Goal: Transaction & Acquisition: Purchase product/service

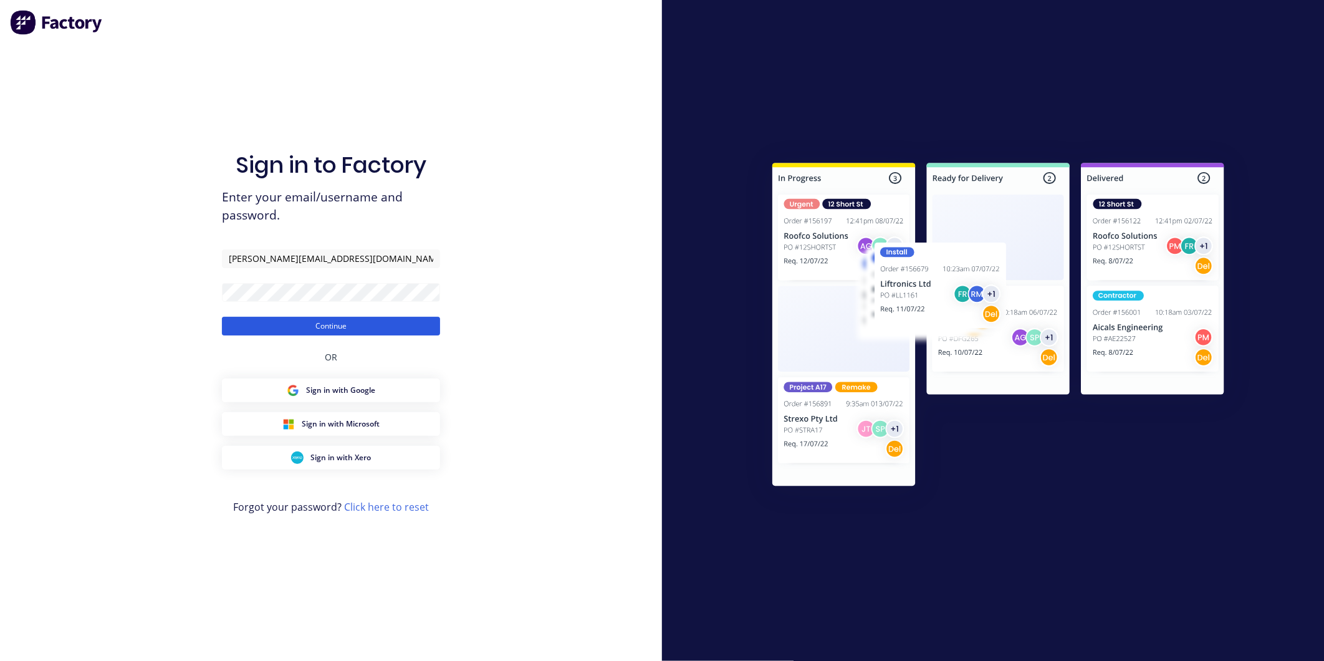
click at [345, 332] on button "Continue" at bounding box center [331, 326] width 218 height 19
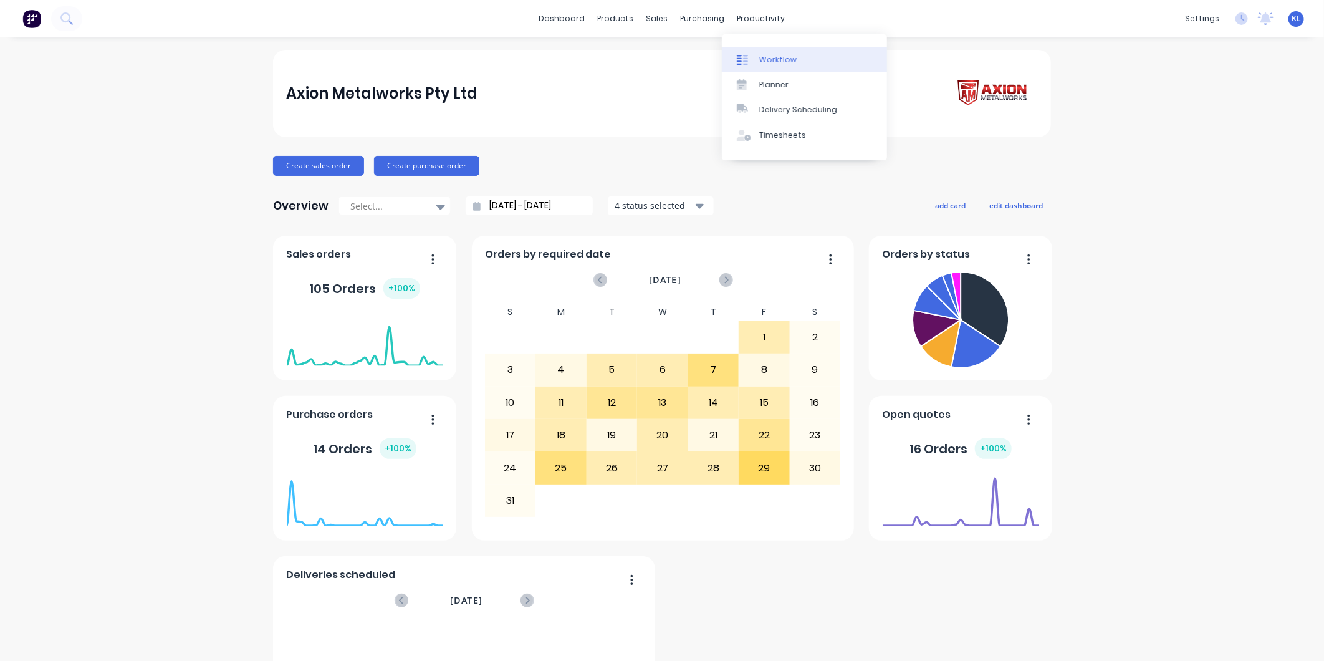
drag, startPoint x: 755, startPoint y: 14, endPoint x: 770, endPoint y: 49, distance: 37.4
click at [755, 14] on div "productivity" at bounding box center [761, 18] width 60 height 19
click at [773, 54] on div "Workflow" at bounding box center [777, 59] width 37 height 11
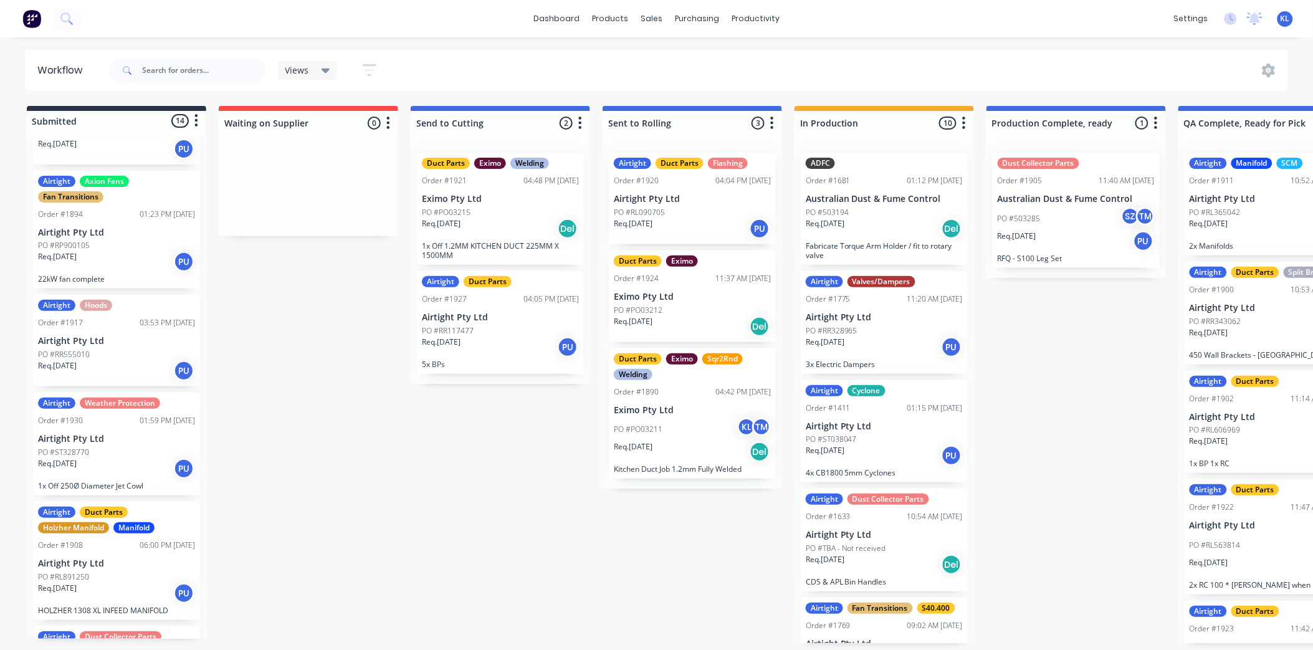
scroll to position [798, 0]
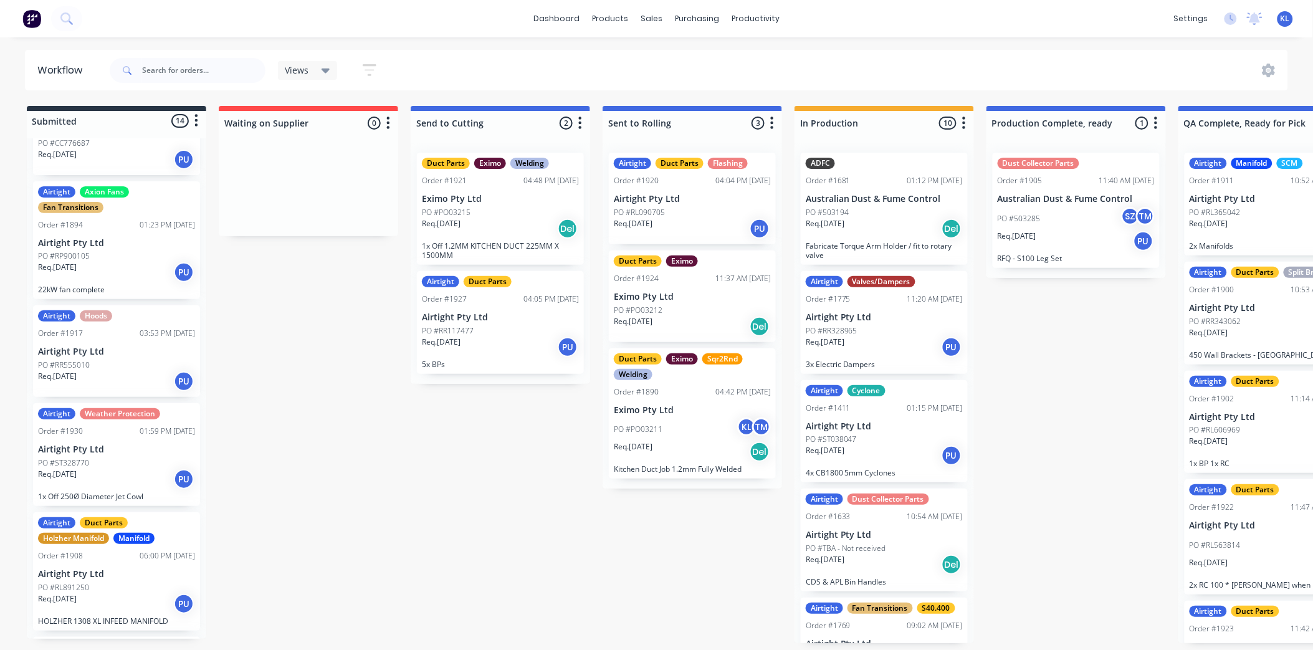
click at [95, 482] on div "Req. [DATE] PU" at bounding box center [116, 479] width 157 height 21
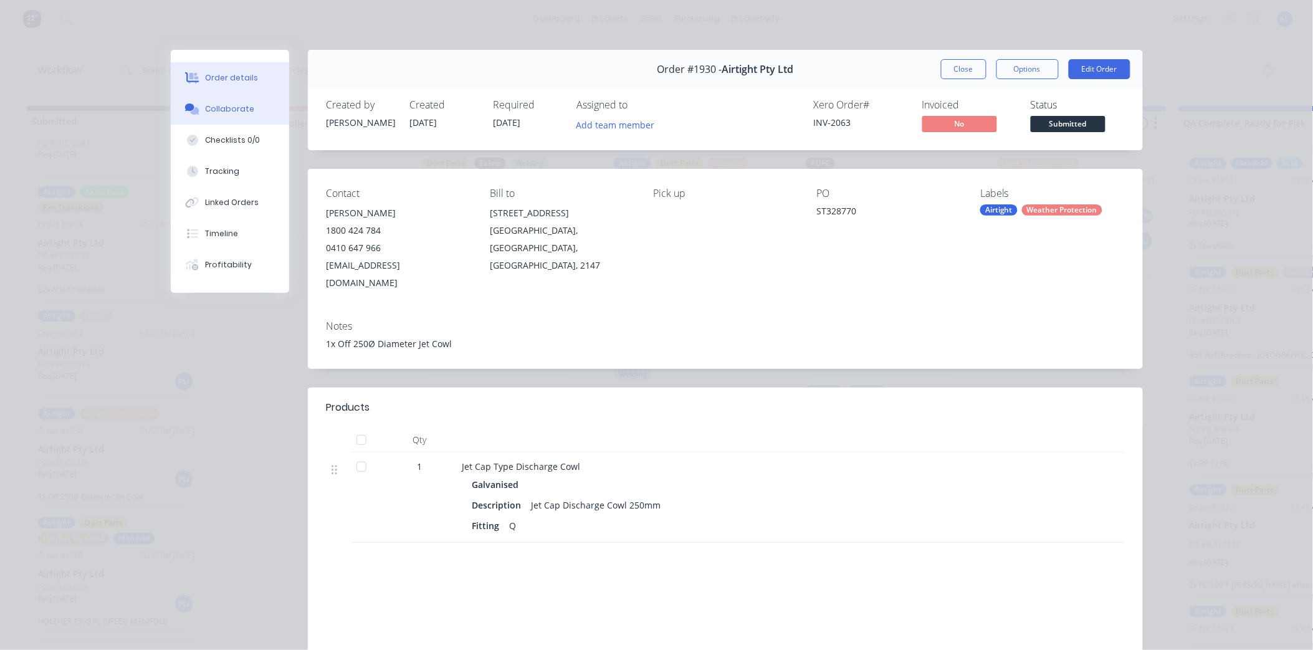
click at [198, 110] on button "Collaborate" at bounding box center [230, 108] width 118 height 31
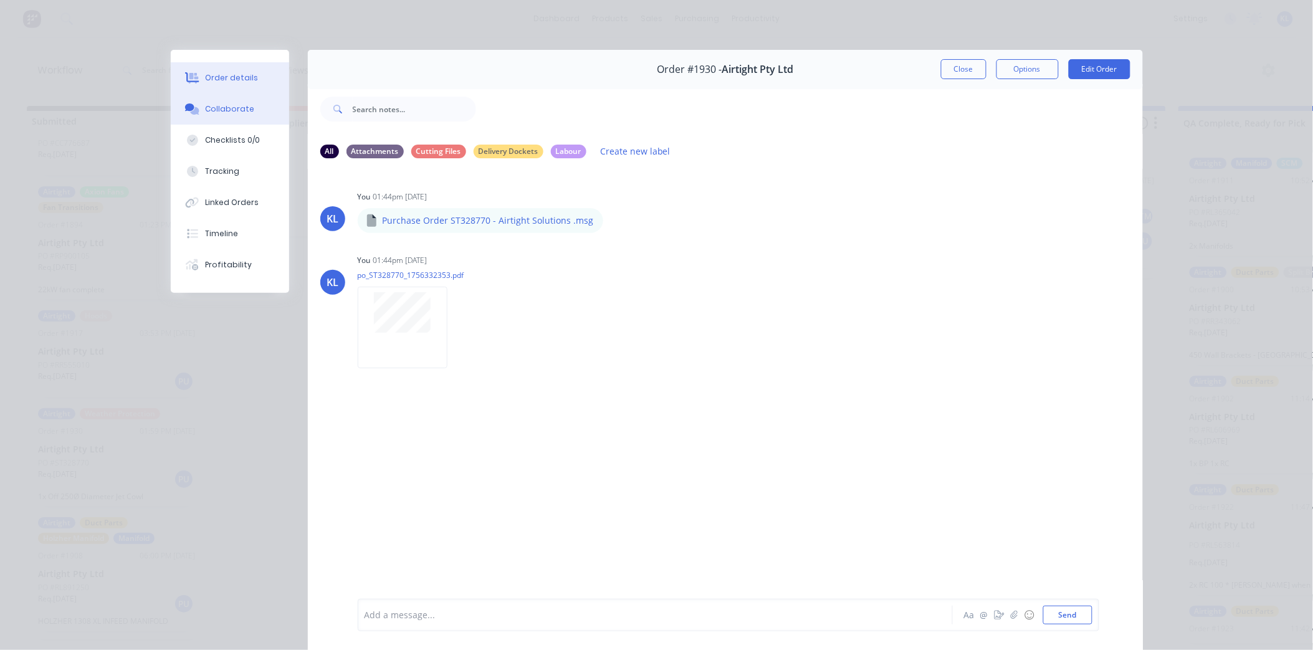
click at [221, 75] on div "Order details" at bounding box center [231, 77] width 53 height 11
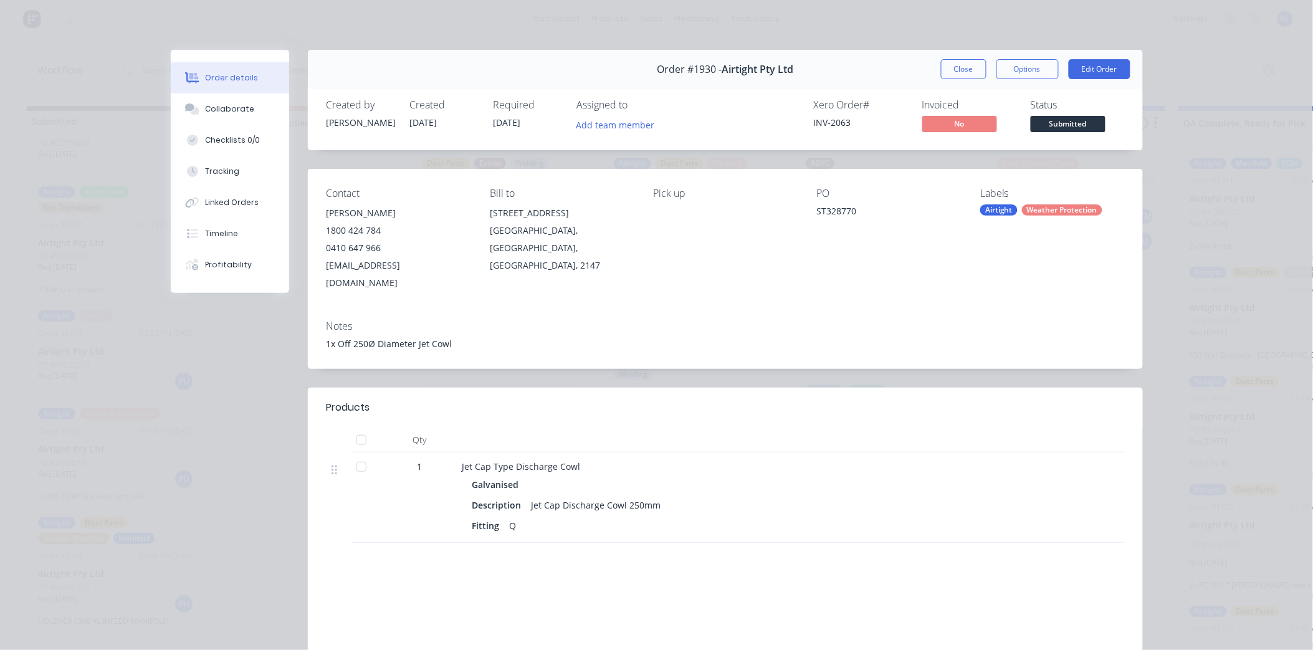
click at [1039, 120] on span "Submitted" at bounding box center [1068, 124] width 75 height 16
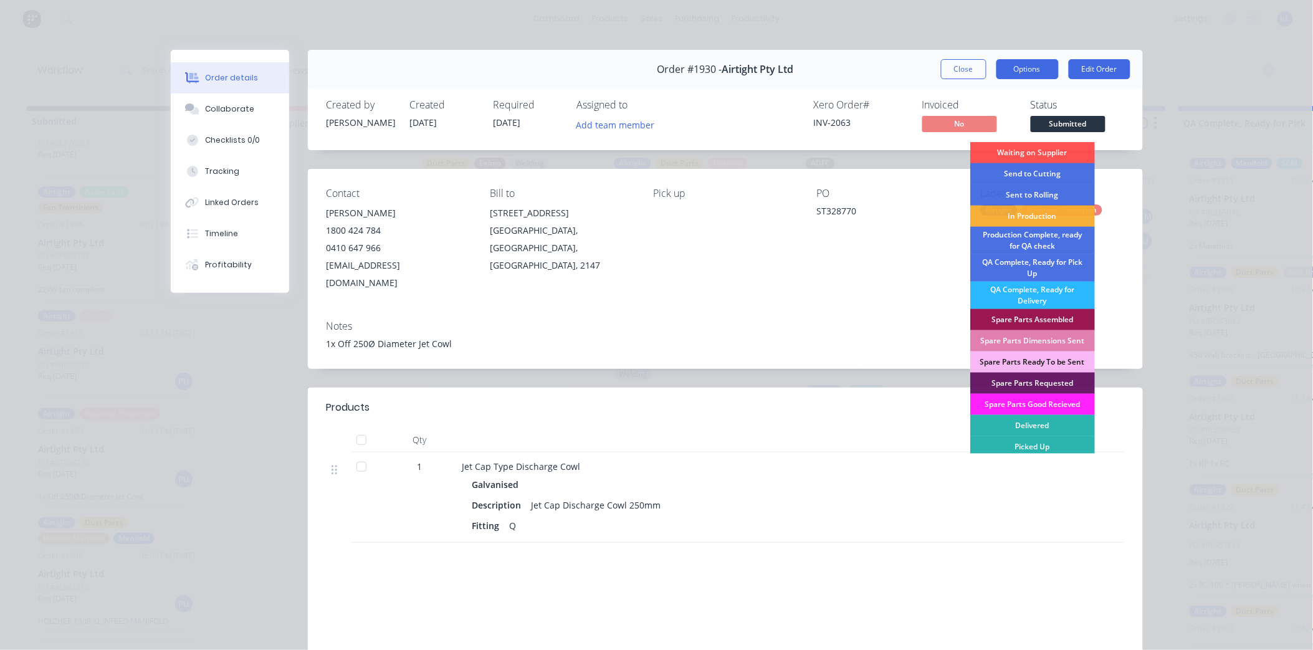
click at [1018, 70] on button "Options" at bounding box center [1027, 69] width 62 height 20
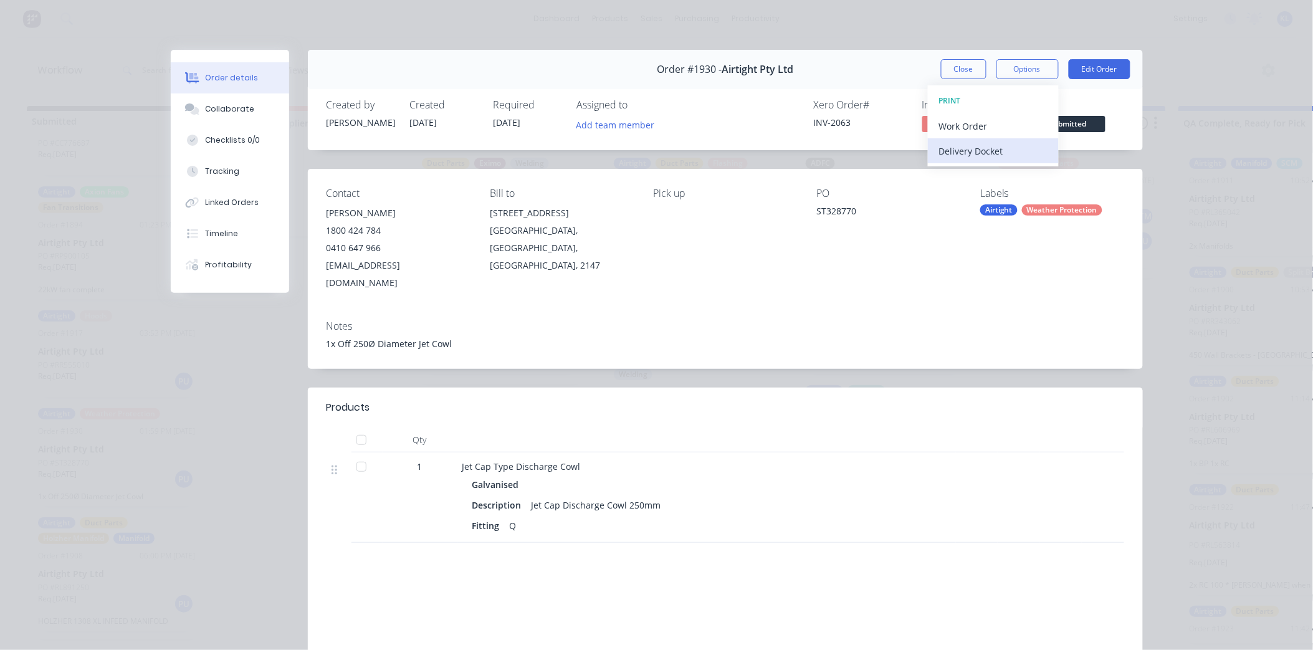
click at [989, 146] on div "Delivery Docket" at bounding box center [993, 151] width 108 height 18
click at [975, 153] on div "Standard" at bounding box center [993, 151] width 108 height 18
click at [951, 69] on button "Close" at bounding box center [963, 69] width 45 height 20
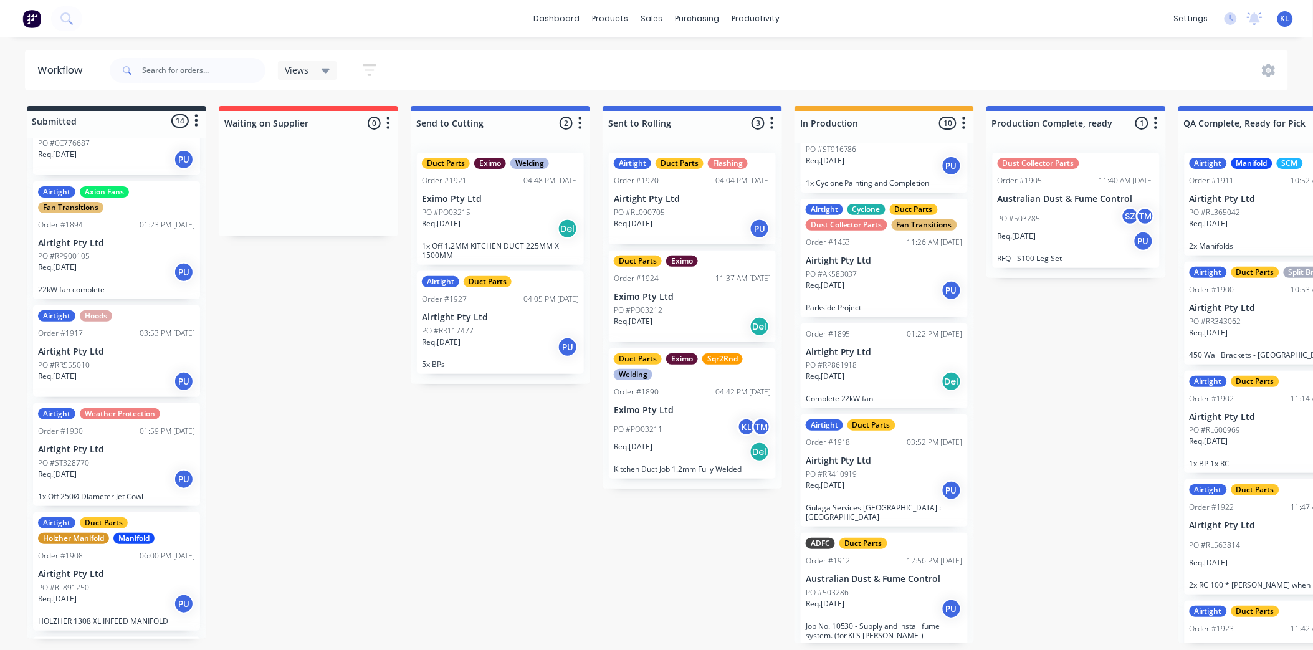
scroll to position [520, 0]
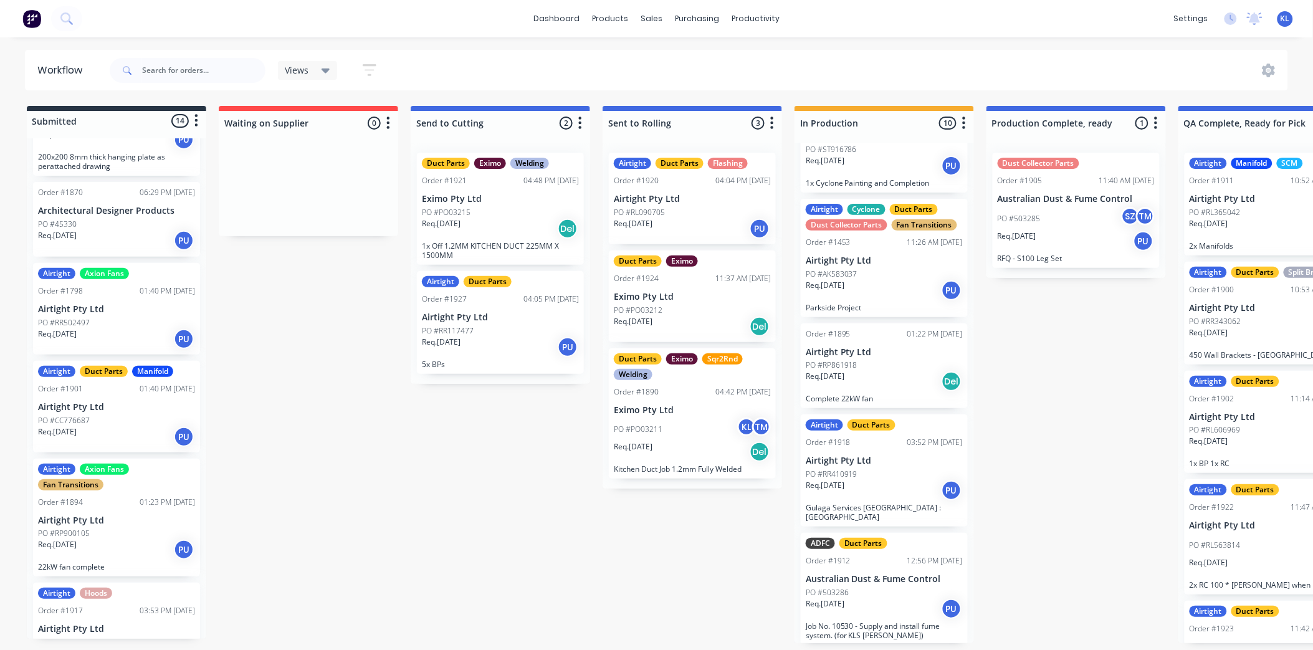
click at [112, 599] on div "Airtight Hoods Order #1917 03:53 PM 26/08/25 Airtight Pty Ltd PO #RR555010 Req.…" at bounding box center [116, 629] width 167 height 92
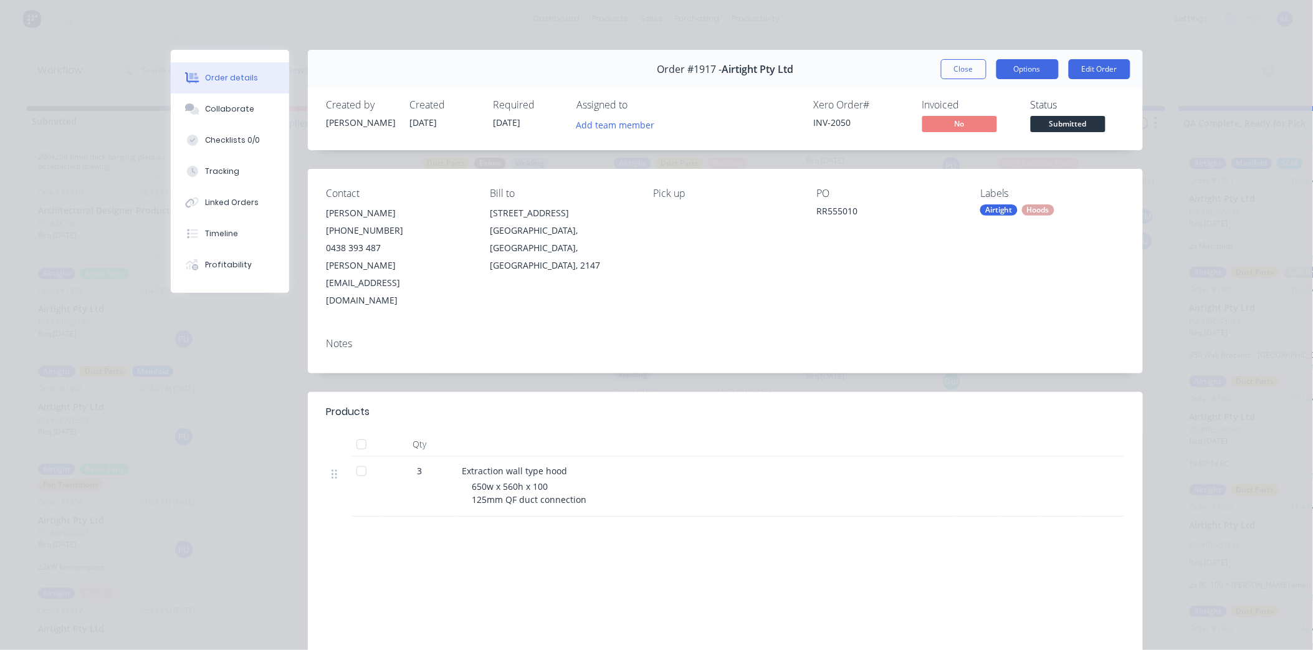
click at [1011, 70] on button "Options" at bounding box center [1027, 69] width 62 height 20
click at [983, 137] on button "Work Order" at bounding box center [993, 125] width 131 height 25
click at [952, 115] on button "Back" at bounding box center [993, 125] width 131 height 25
click at [966, 147] on div "Delivery Docket" at bounding box center [993, 151] width 108 height 18
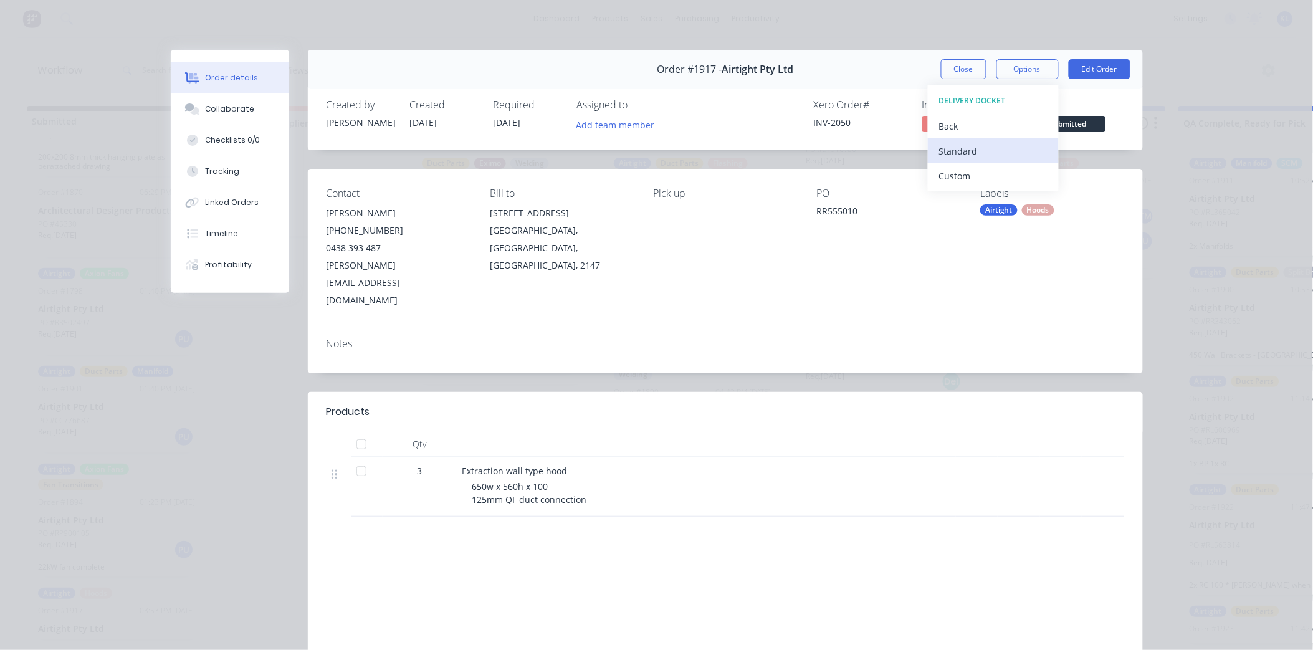
click at [965, 156] on div "Standard" at bounding box center [993, 151] width 108 height 18
click at [963, 71] on button "Close" at bounding box center [963, 69] width 45 height 20
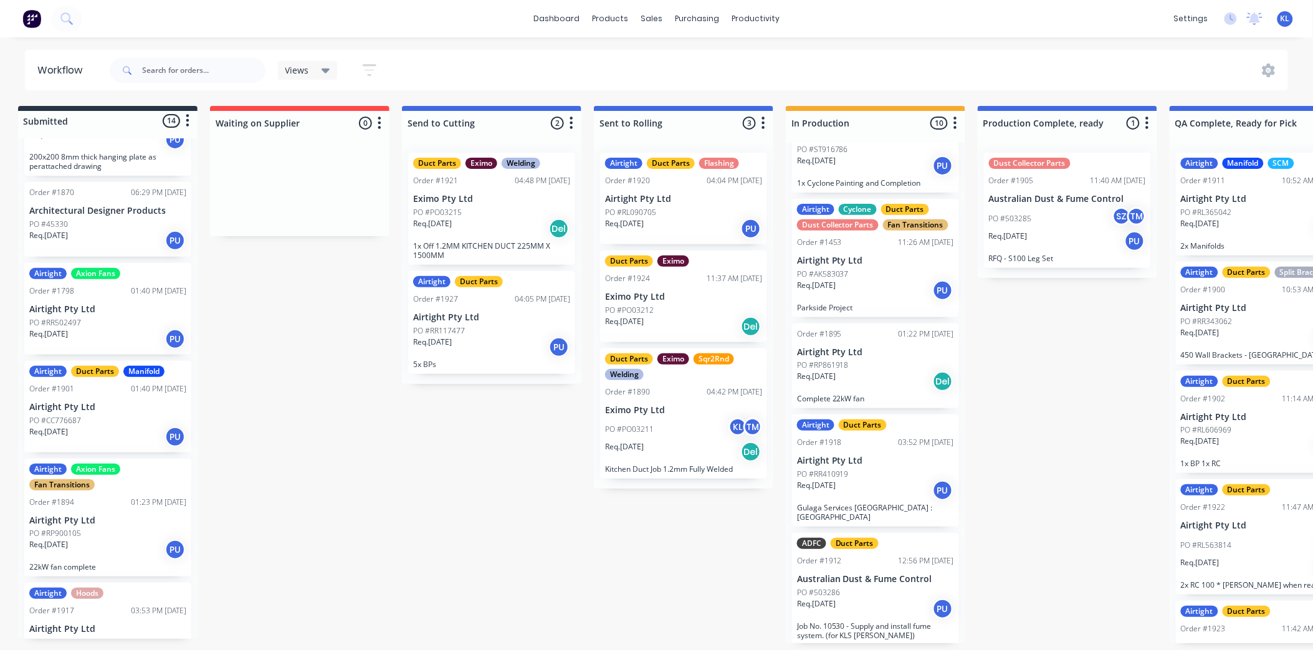
scroll to position [3, 0]
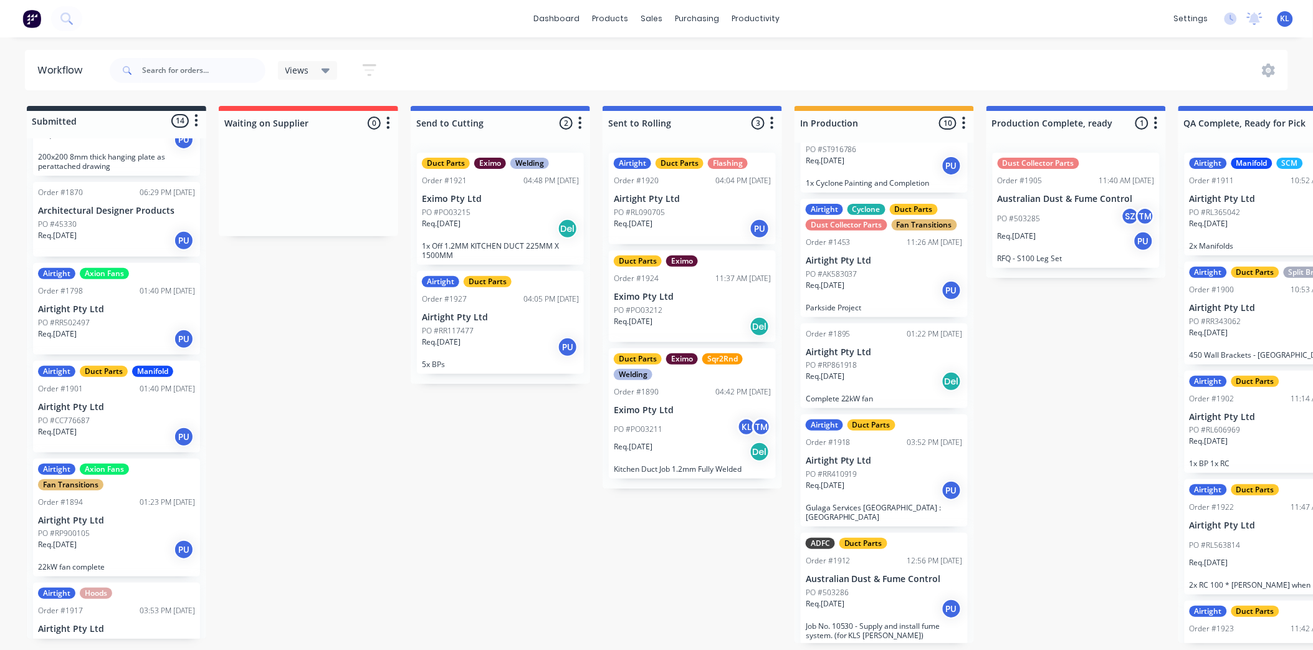
click at [851, 469] on p "PO #RR410919" at bounding box center [832, 474] width 52 height 11
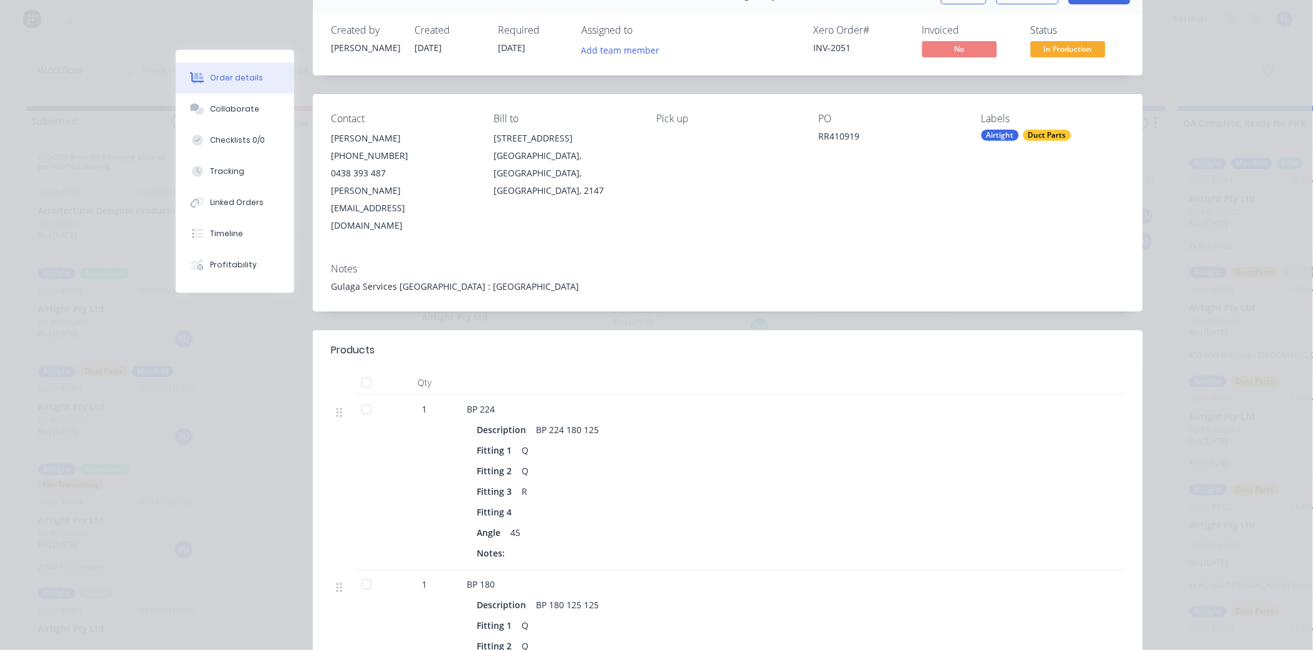
scroll to position [0, 0]
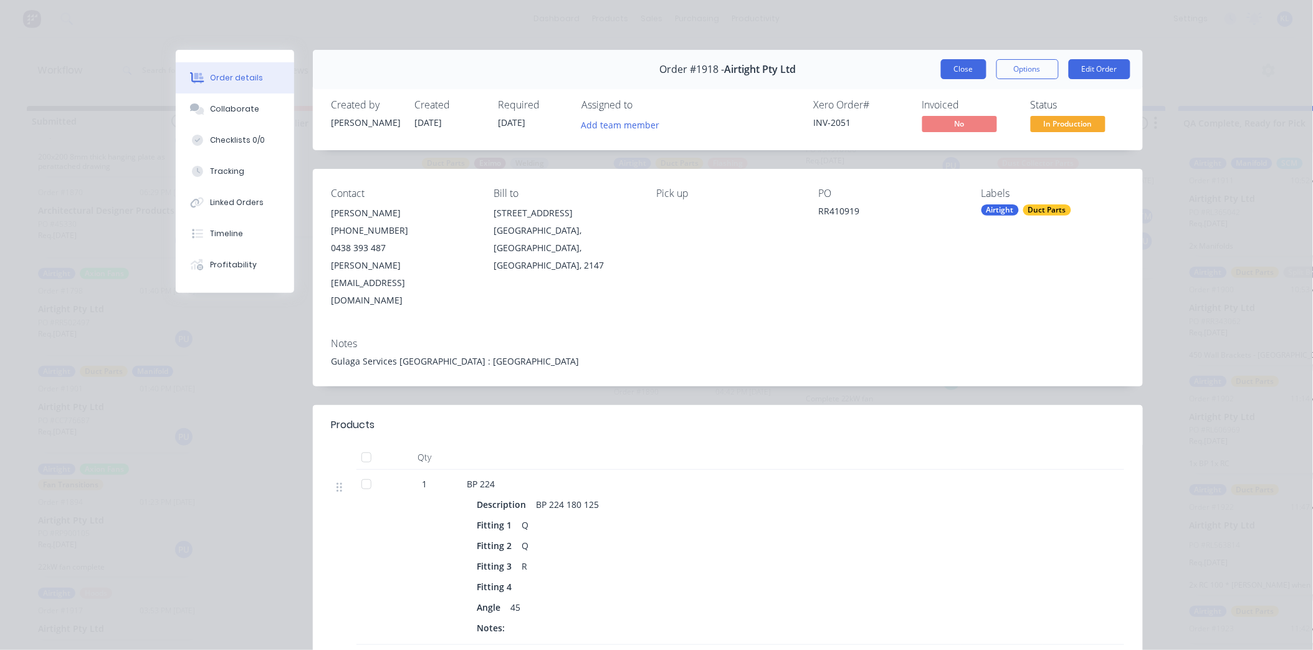
click at [949, 67] on button "Close" at bounding box center [963, 69] width 45 height 20
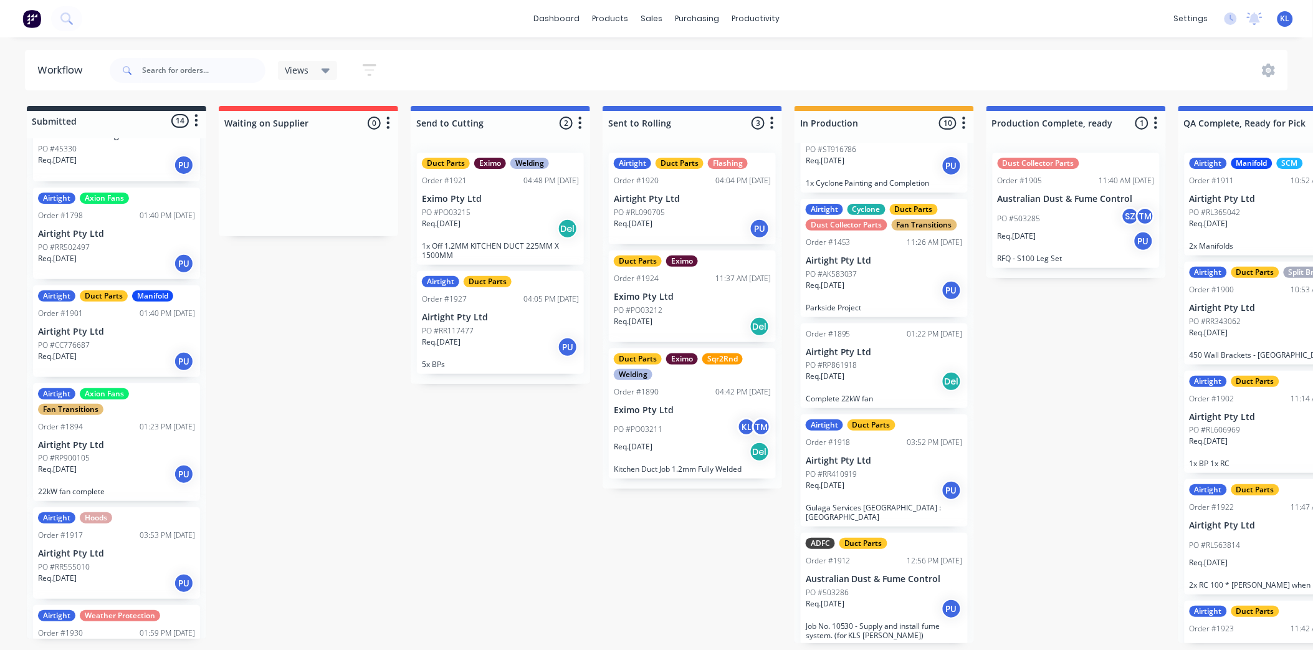
scroll to position [590, 0]
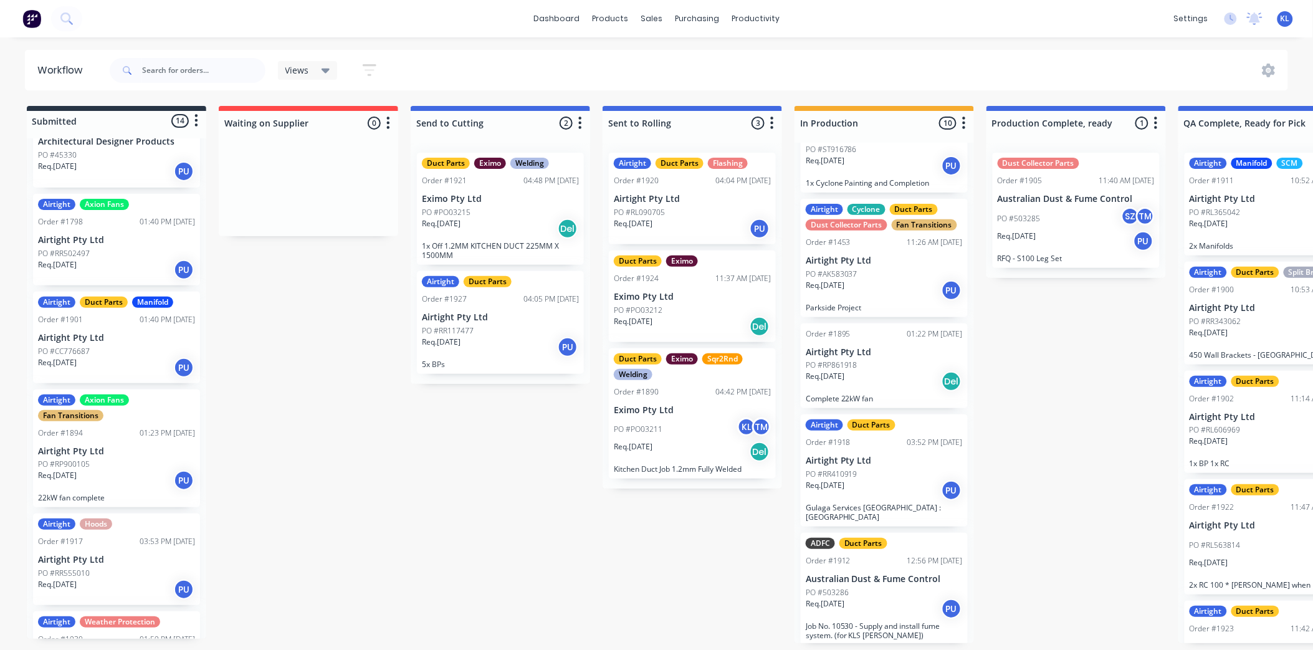
click at [115, 556] on p "Airtight Pty Ltd" at bounding box center [116, 560] width 157 height 11
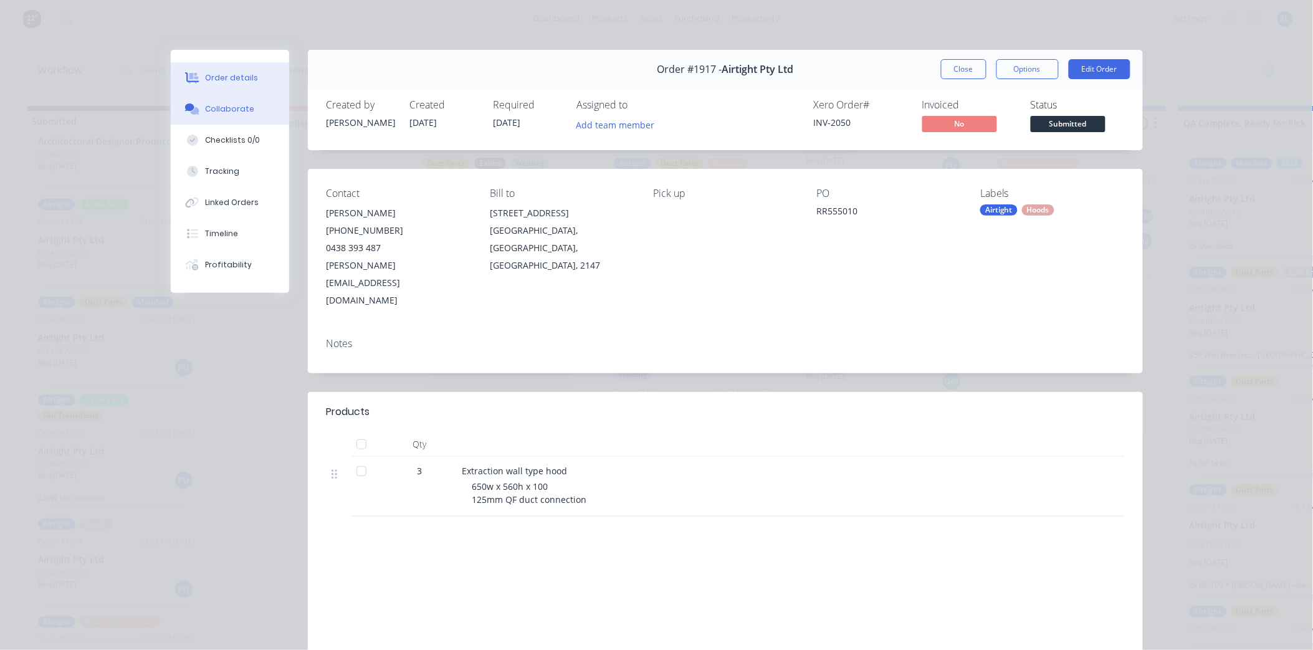
click at [219, 101] on button "Collaborate" at bounding box center [230, 108] width 118 height 31
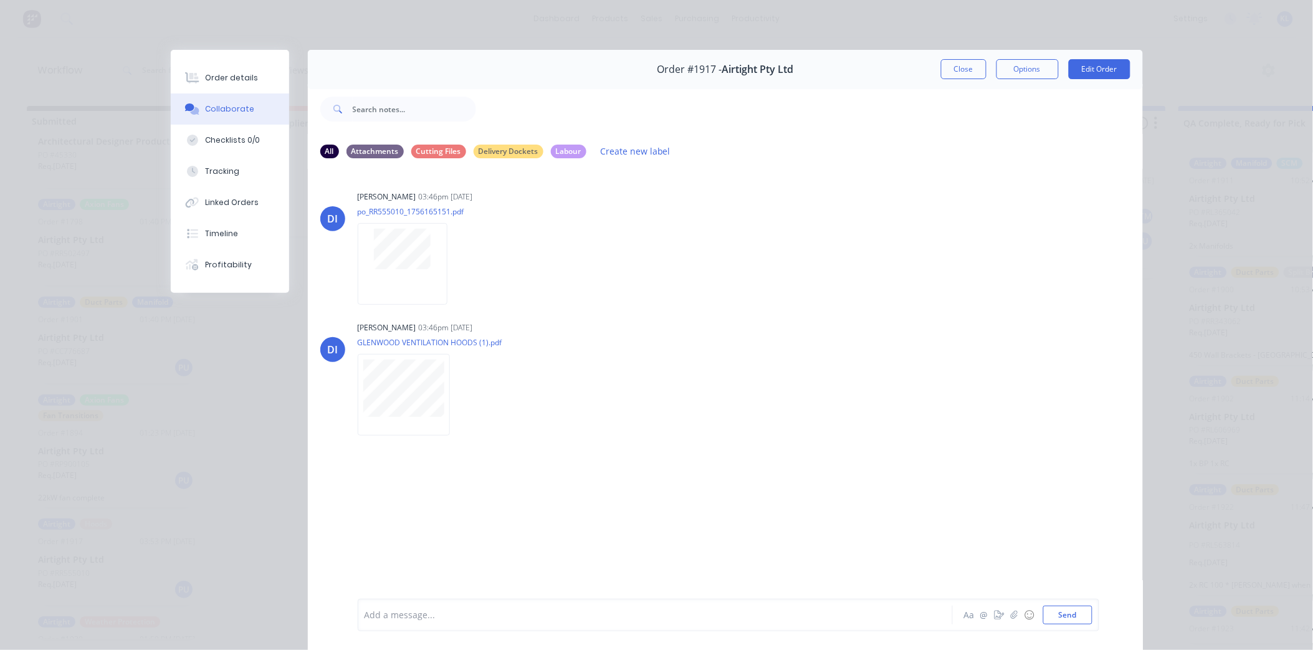
click at [484, 614] on div at bounding box center [637, 615] width 545 height 13
click at [234, 72] on div "Order details" at bounding box center [231, 77] width 53 height 11
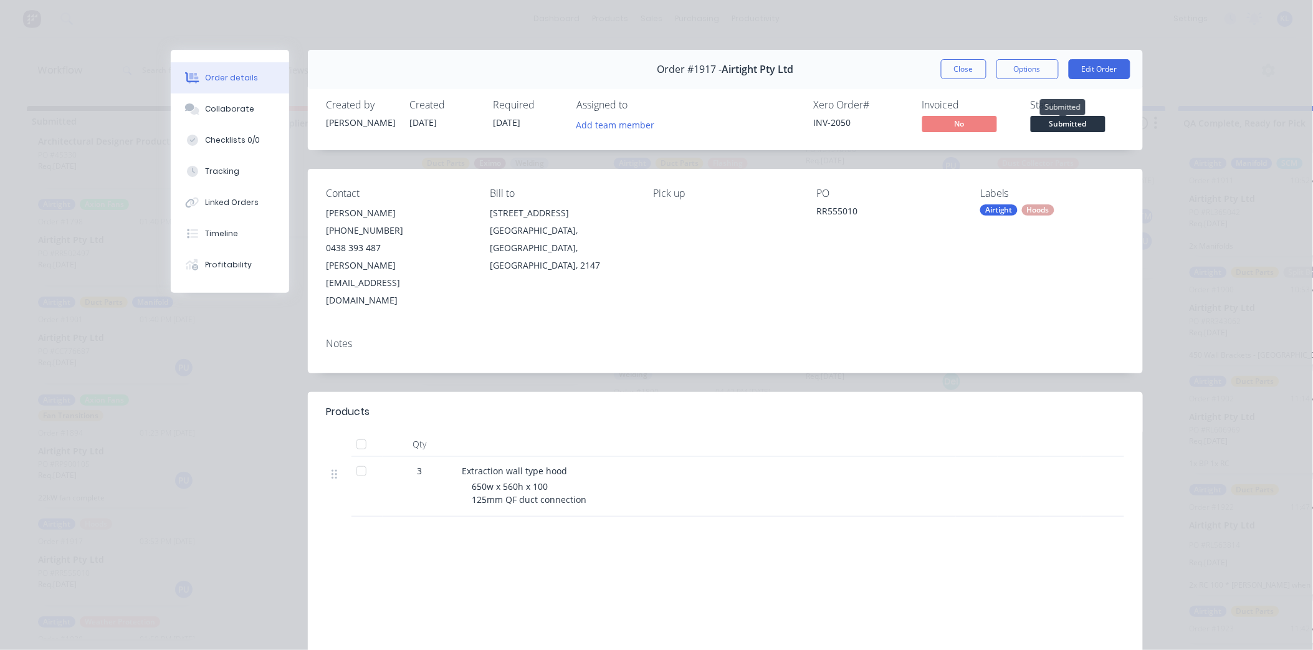
click at [1041, 122] on span "Submitted" at bounding box center [1068, 124] width 75 height 16
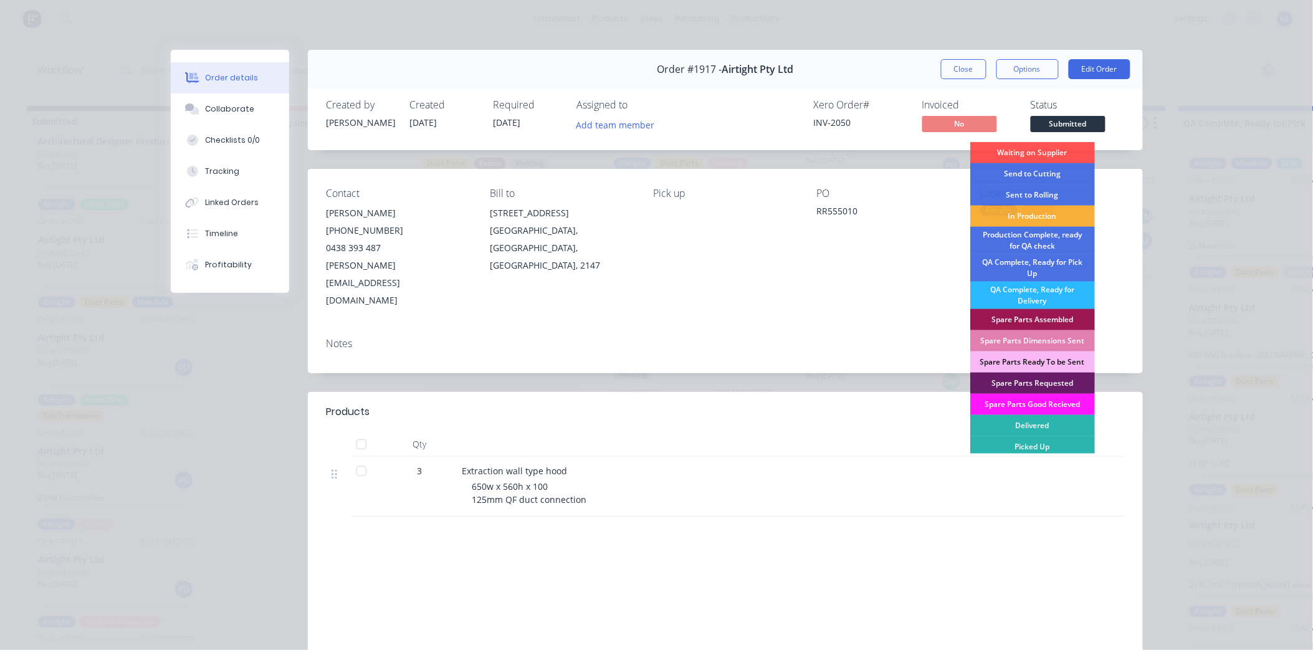
scroll to position [3, 0]
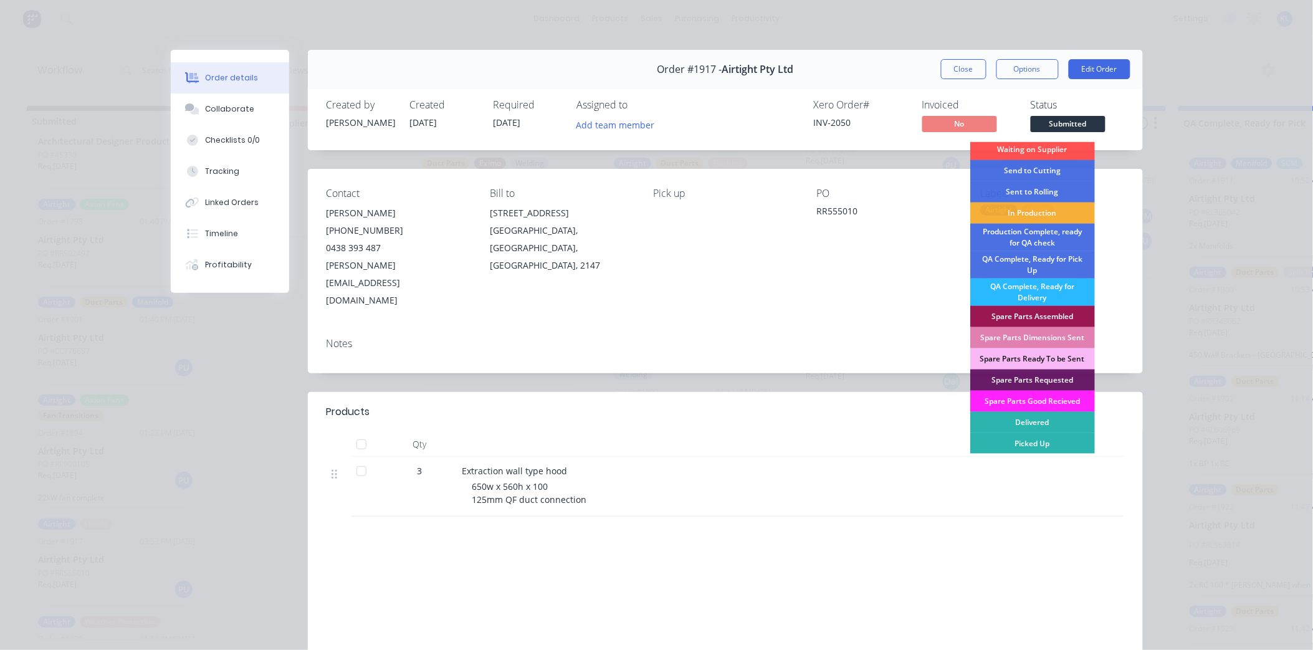
click at [596, 557] on div "Labour $0.00 Sub total $0.00 Margin $0.00 ( 0.00 %) Tax $0.00 Total $0.00" at bounding box center [726, 629] width 798 height 145
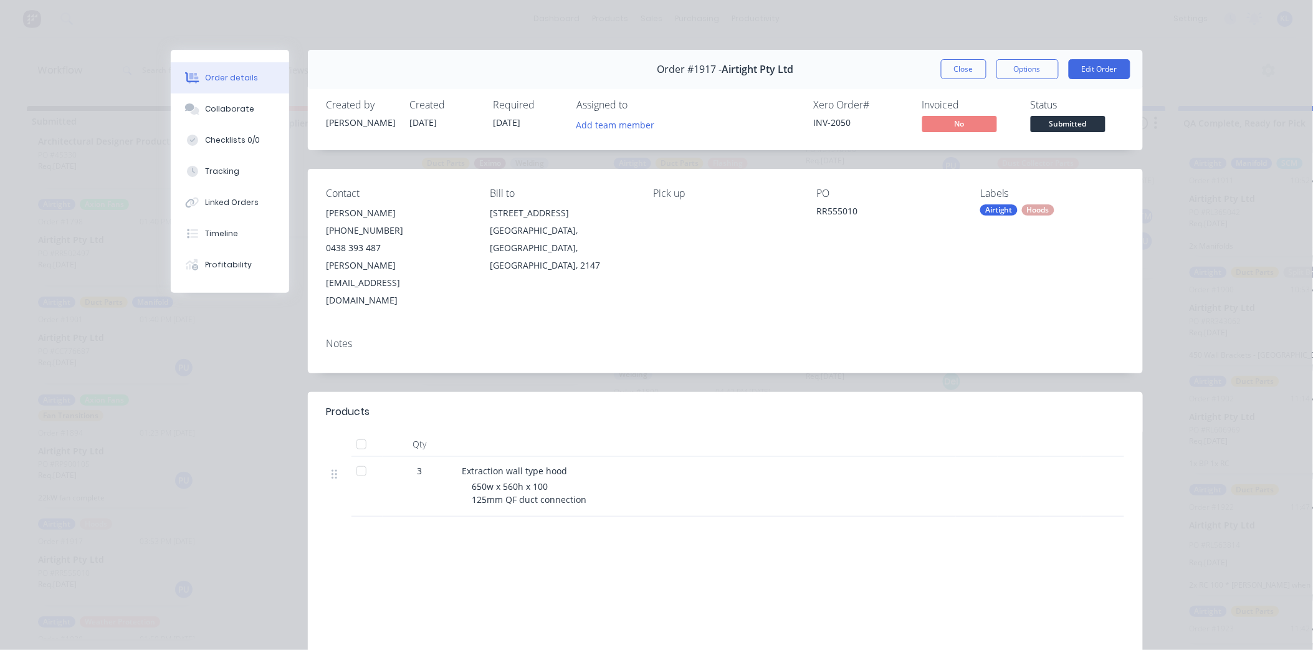
scroll to position [93, 0]
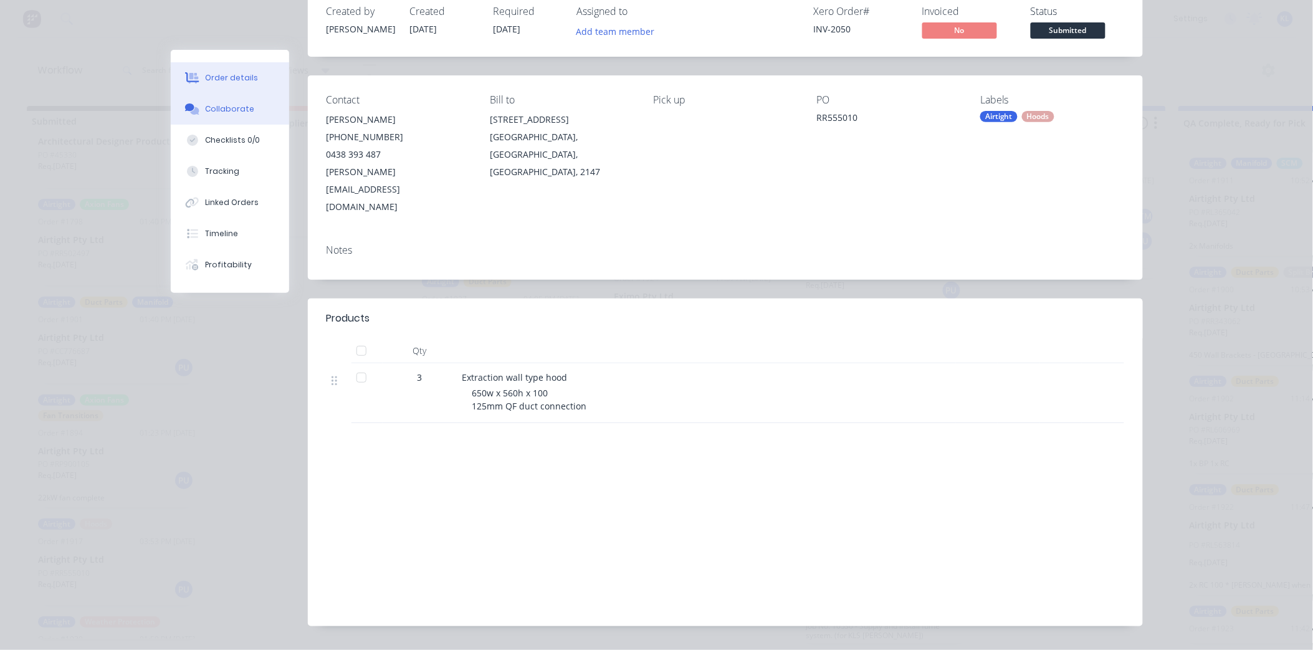
click at [227, 102] on button "Collaborate" at bounding box center [230, 108] width 118 height 31
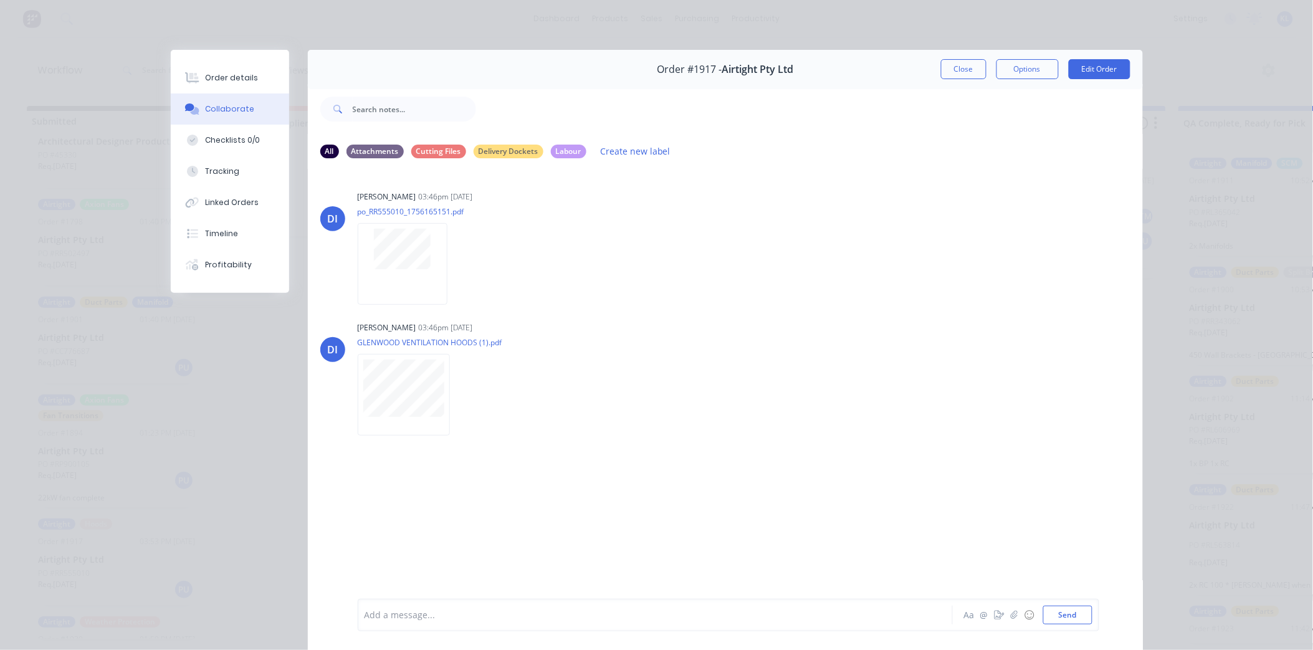
click at [446, 598] on div "Add a message... Aa @ ☺ Send" at bounding box center [725, 615] width 835 height 70
click at [446, 606] on div "Add a message..." at bounding box center [638, 615] width 546 height 19
click at [1085, 618] on button "Send" at bounding box center [1067, 615] width 49 height 19
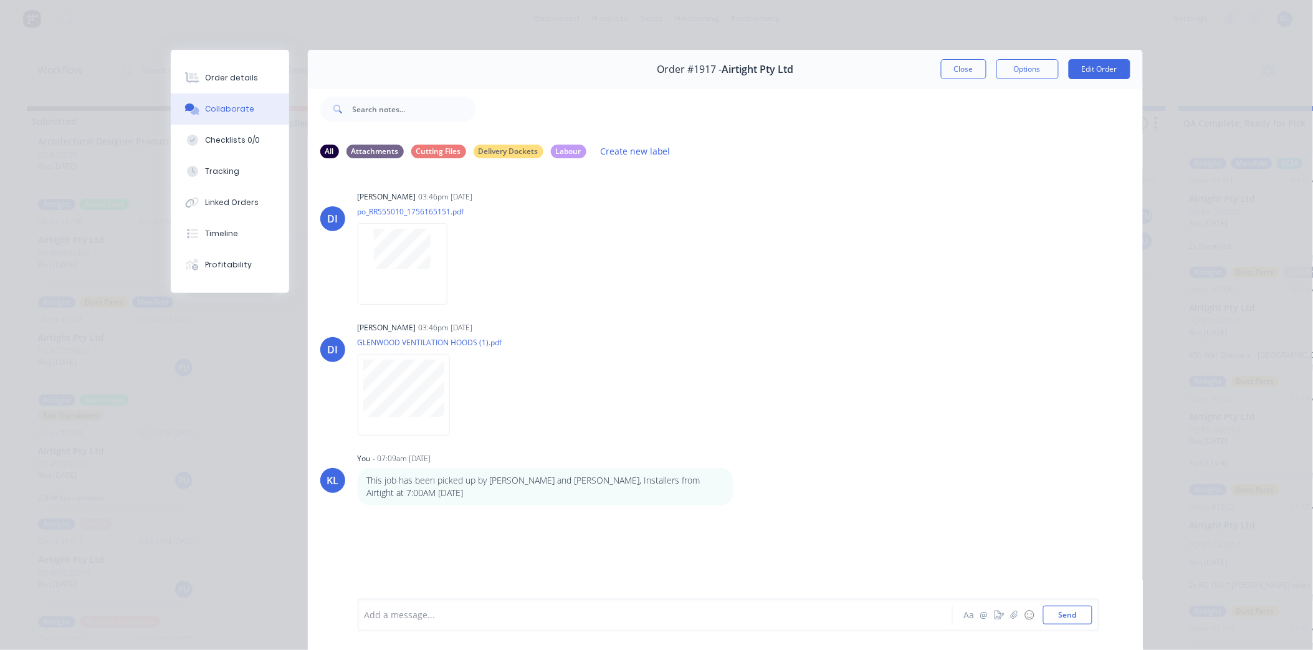
drag, startPoint x: 218, startPoint y: 82, endPoint x: 287, endPoint y: 110, distance: 74.3
click at [216, 82] on div "Order details" at bounding box center [231, 77] width 53 height 11
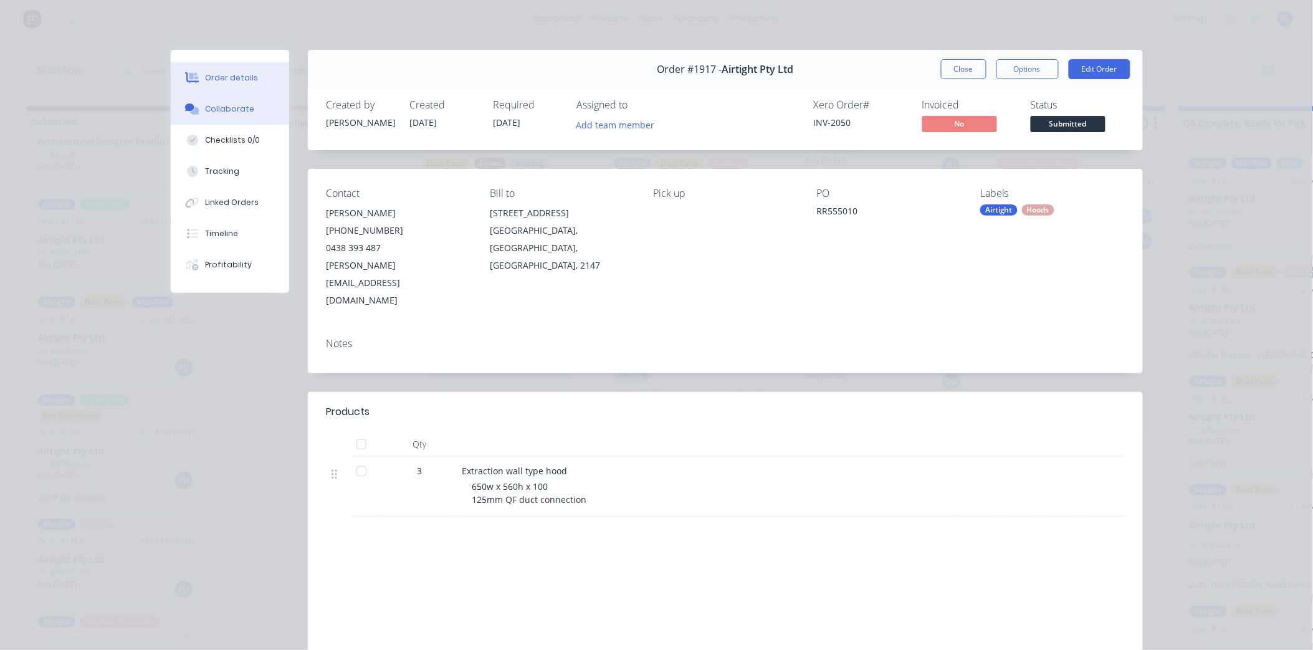
click at [222, 103] on button "Collaborate" at bounding box center [230, 108] width 118 height 31
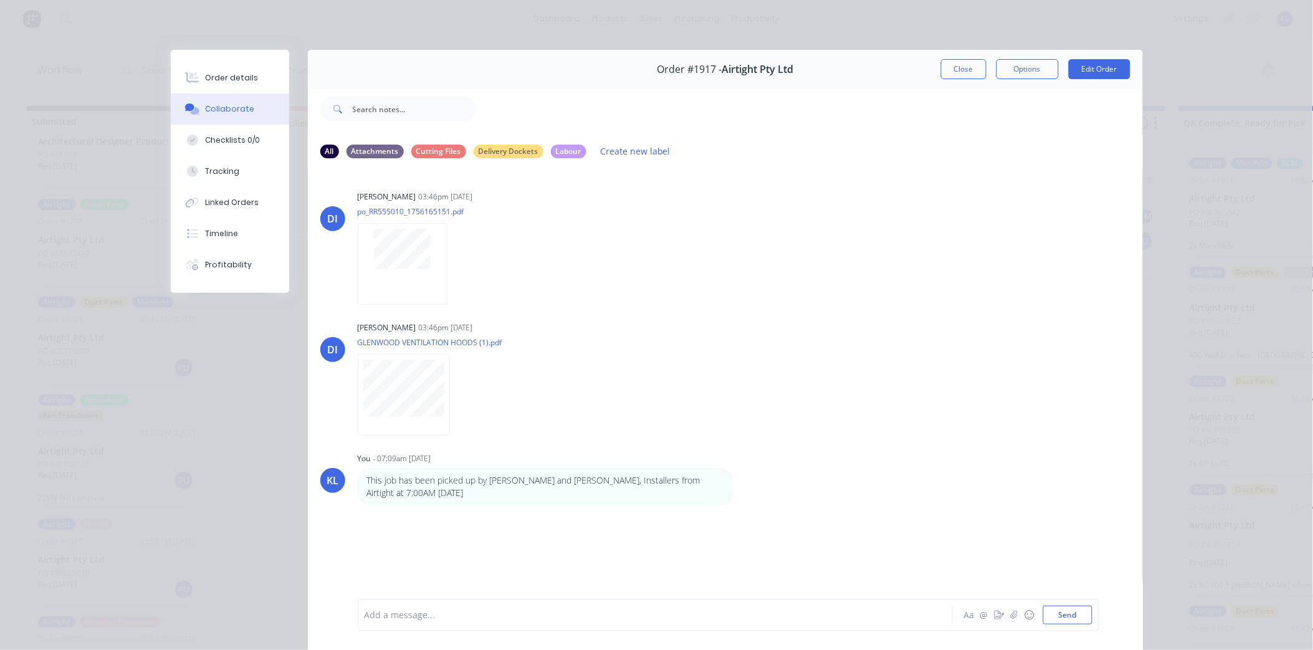
click at [456, 611] on div at bounding box center [637, 615] width 545 height 13
click at [494, 614] on div "It got picked up along side" at bounding box center [637, 615] width 545 height 13
click at [555, 609] on div "It got picked up along side JN = PO = ST328770" at bounding box center [637, 615] width 545 height 13
click at [1051, 617] on button "Send" at bounding box center [1067, 615] width 49 height 19
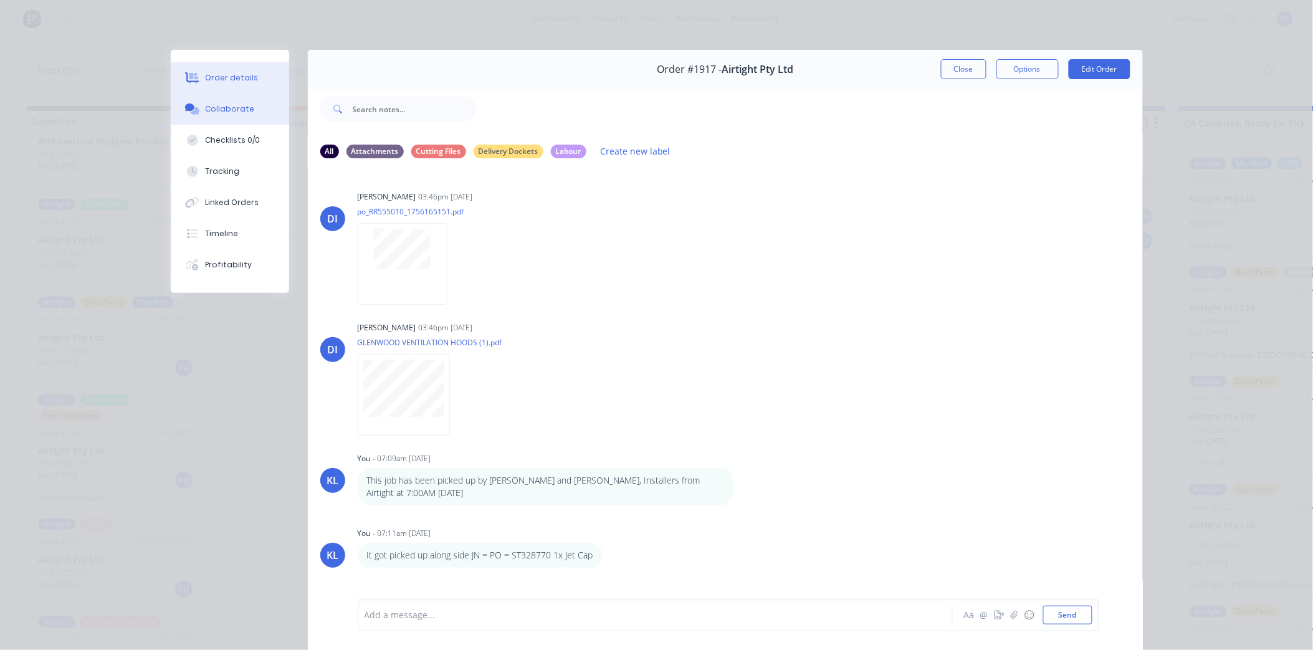
click at [217, 70] on button "Order details" at bounding box center [230, 77] width 118 height 31
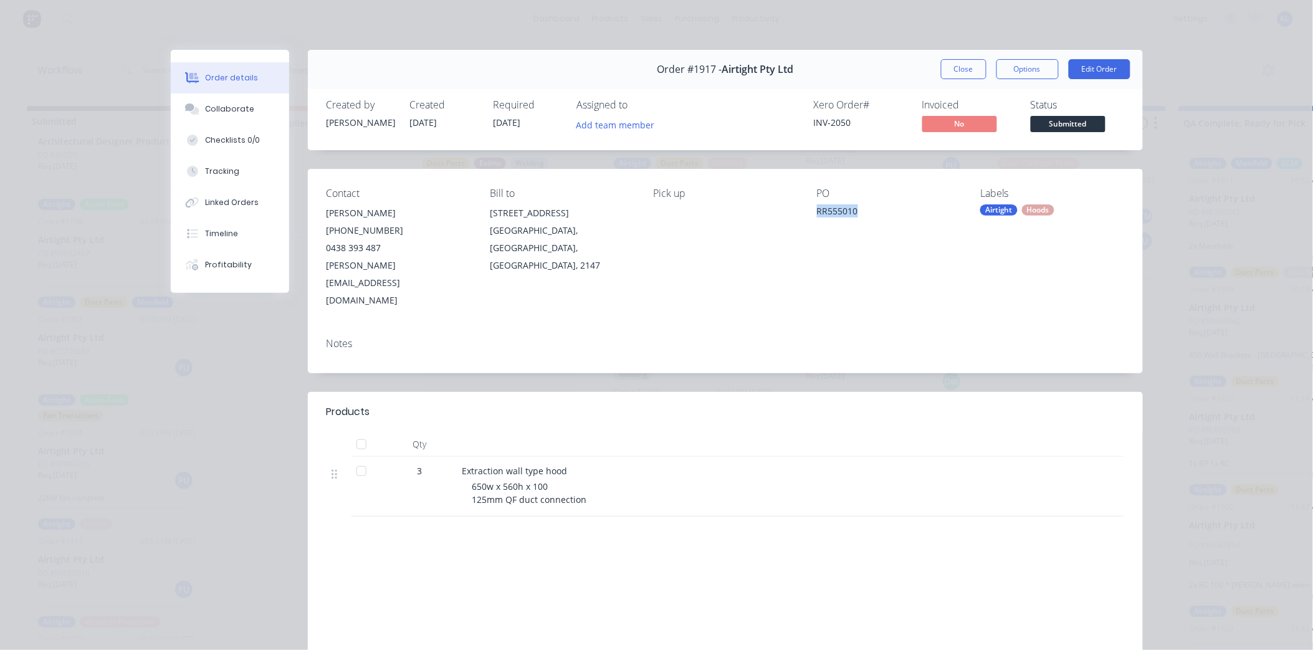
drag, startPoint x: 867, startPoint y: 207, endPoint x: 809, endPoint y: 209, distance: 58.0
click at [809, 209] on div "Contact Rocco Russo (02) 9986 3184 0438 393 487 Rocco.R@airtight.com.au Bill to…" at bounding box center [725, 248] width 835 height 159
copy div "RR555010"
click at [941, 65] on button "Close" at bounding box center [963, 69] width 45 height 20
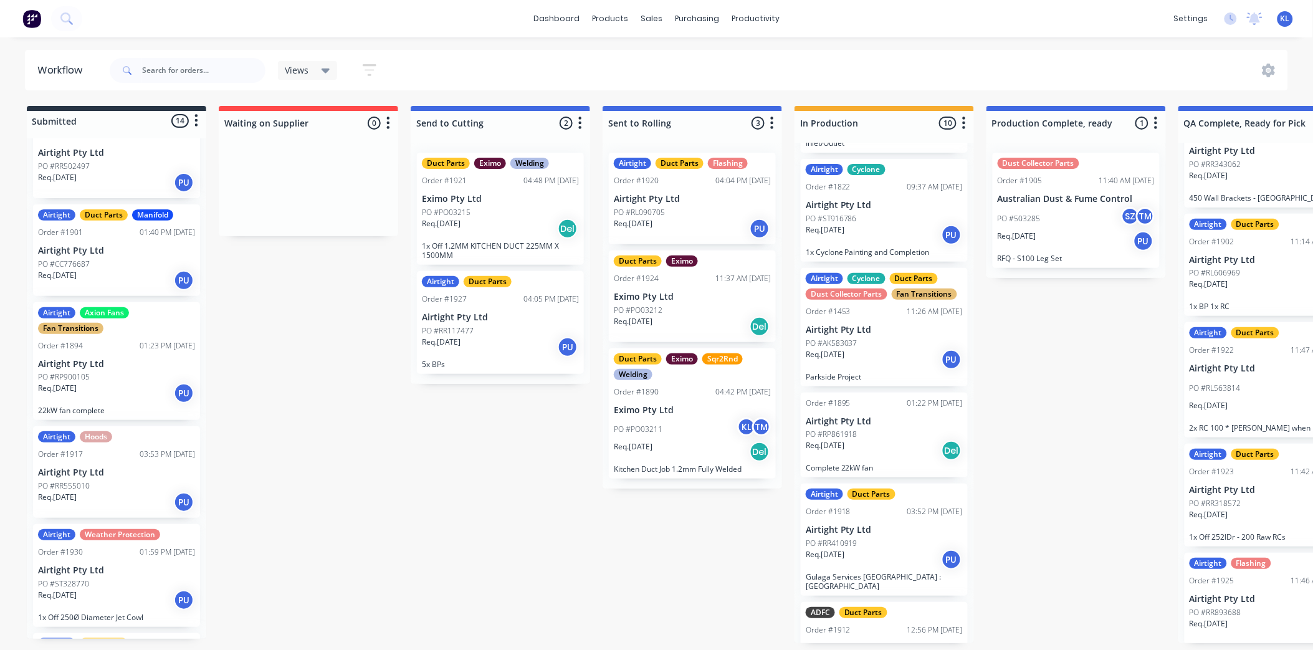
scroll to position [762, 0]
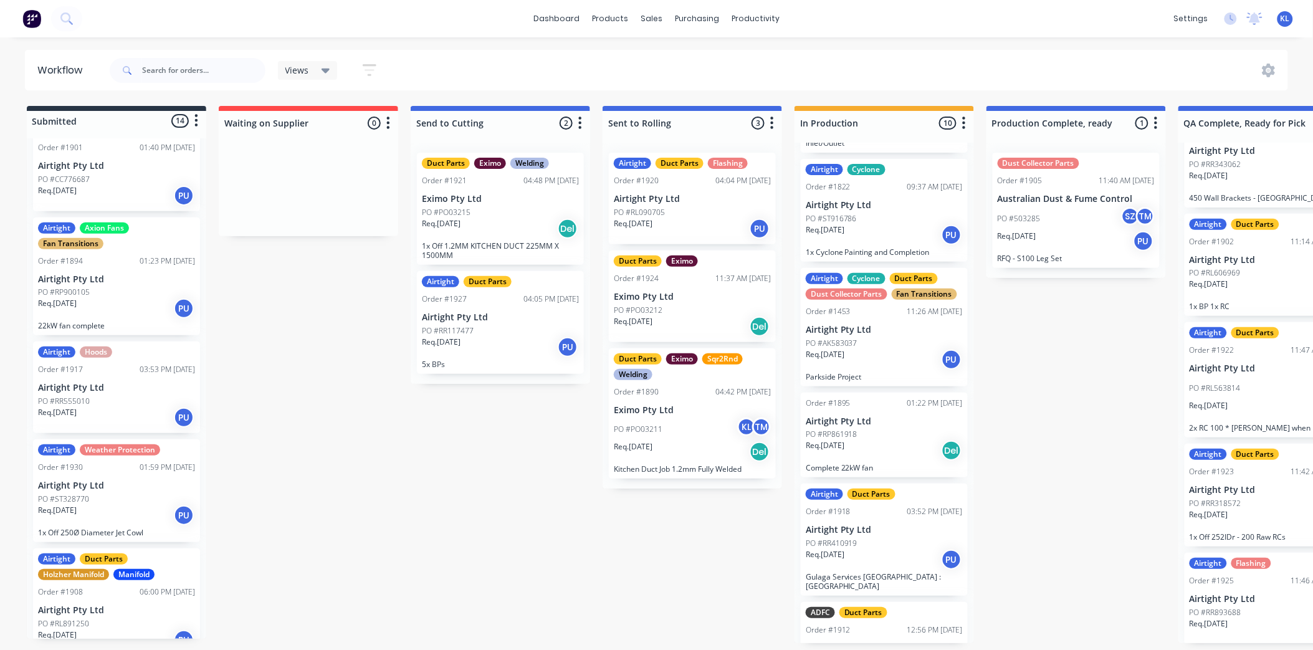
click at [120, 391] on p "Airtight Pty Ltd" at bounding box center [116, 388] width 157 height 11
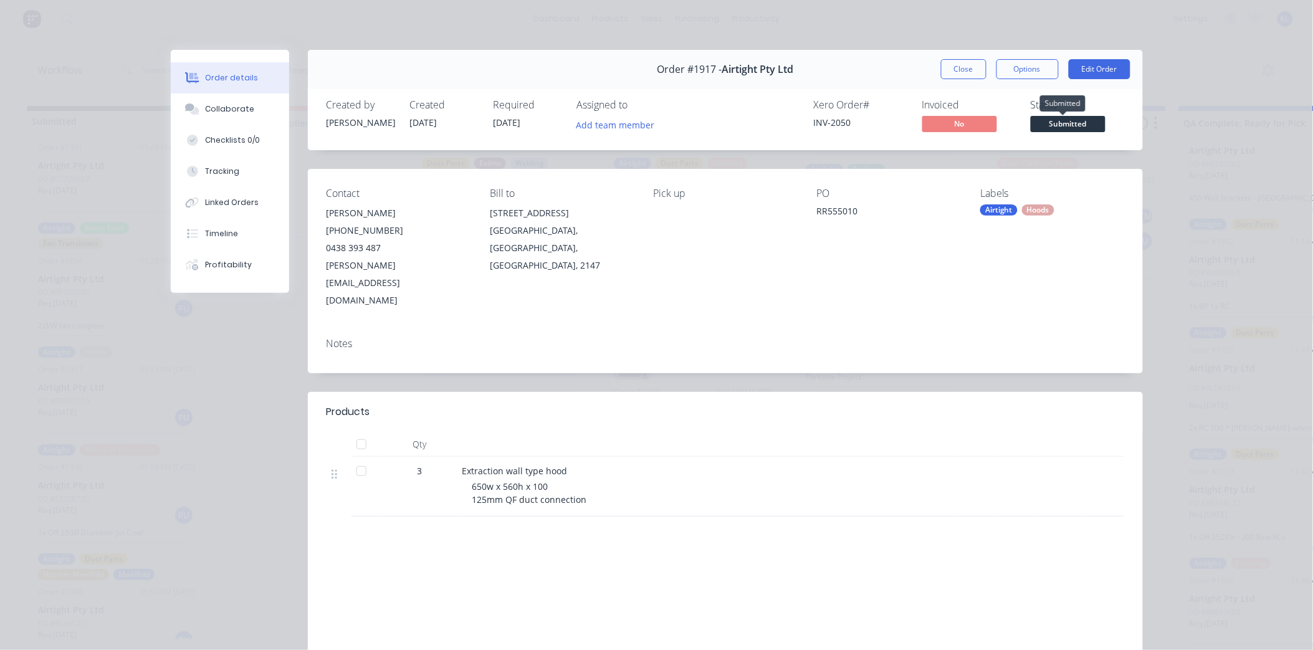
click at [1072, 123] on span "Submitted" at bounding box center [1068, 124] width 75 height 16
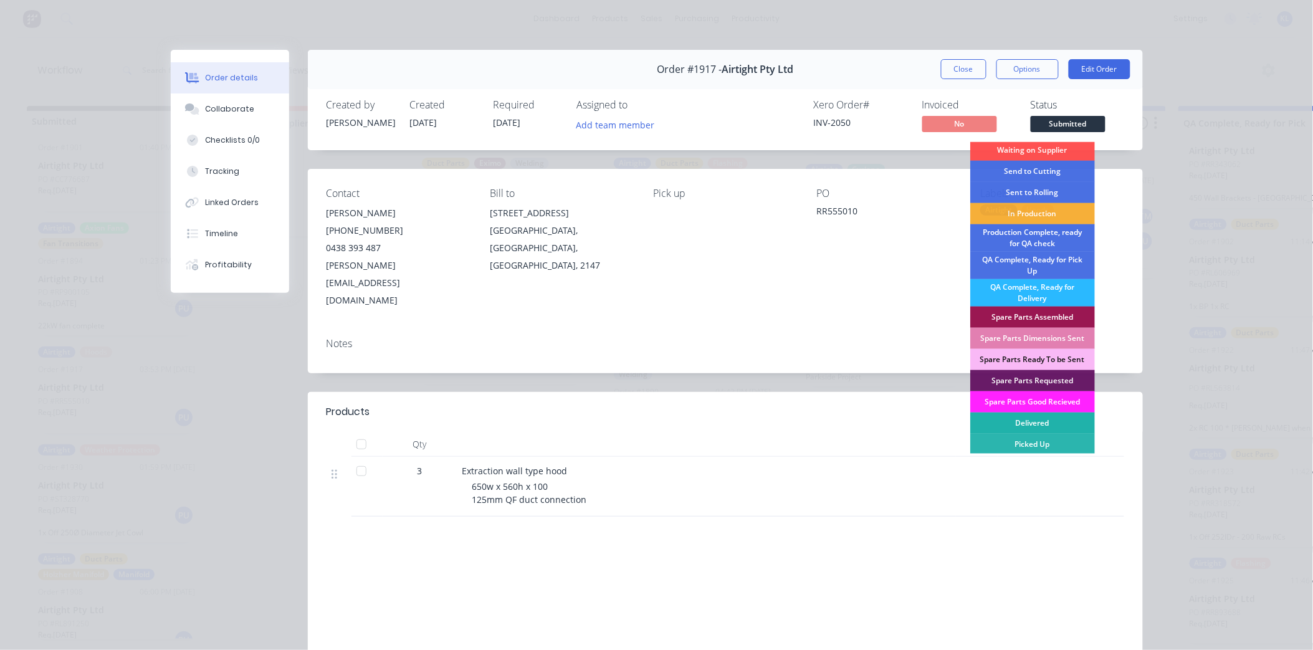
scroll to position [3, 0]
click at [1041, 441] on div "Picked Up" at bounding box center [1032, 443] width 125 height 21
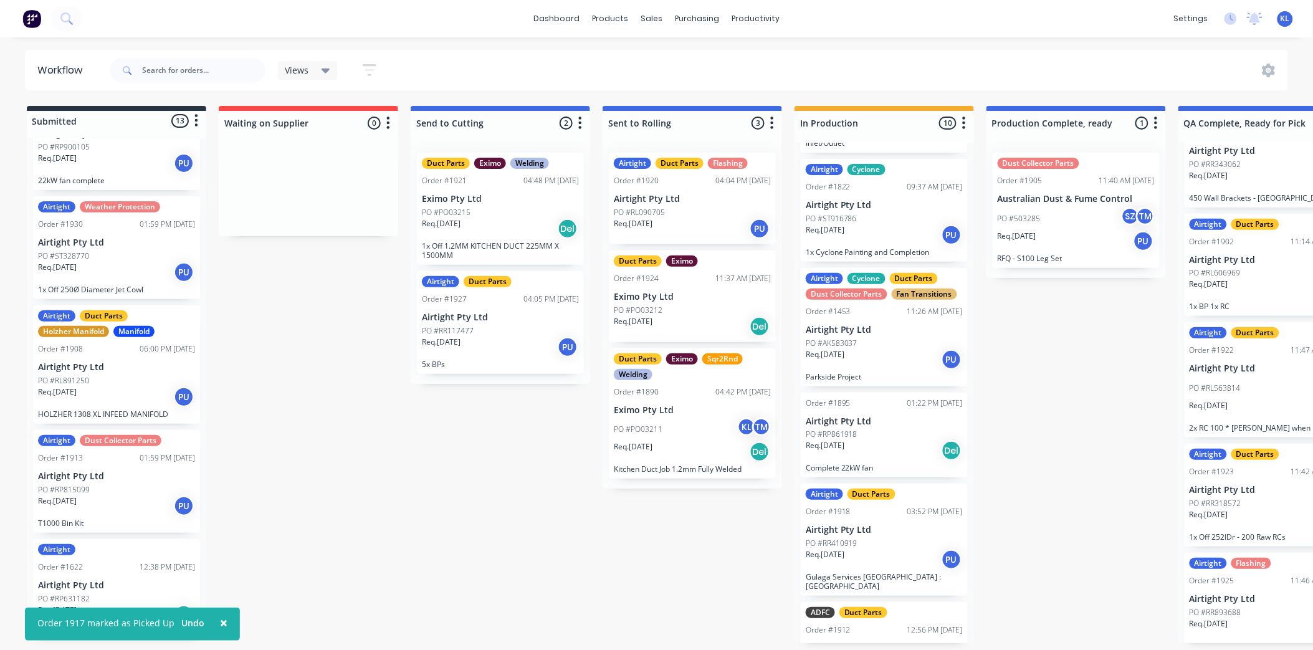
scroll to position [907, 0]
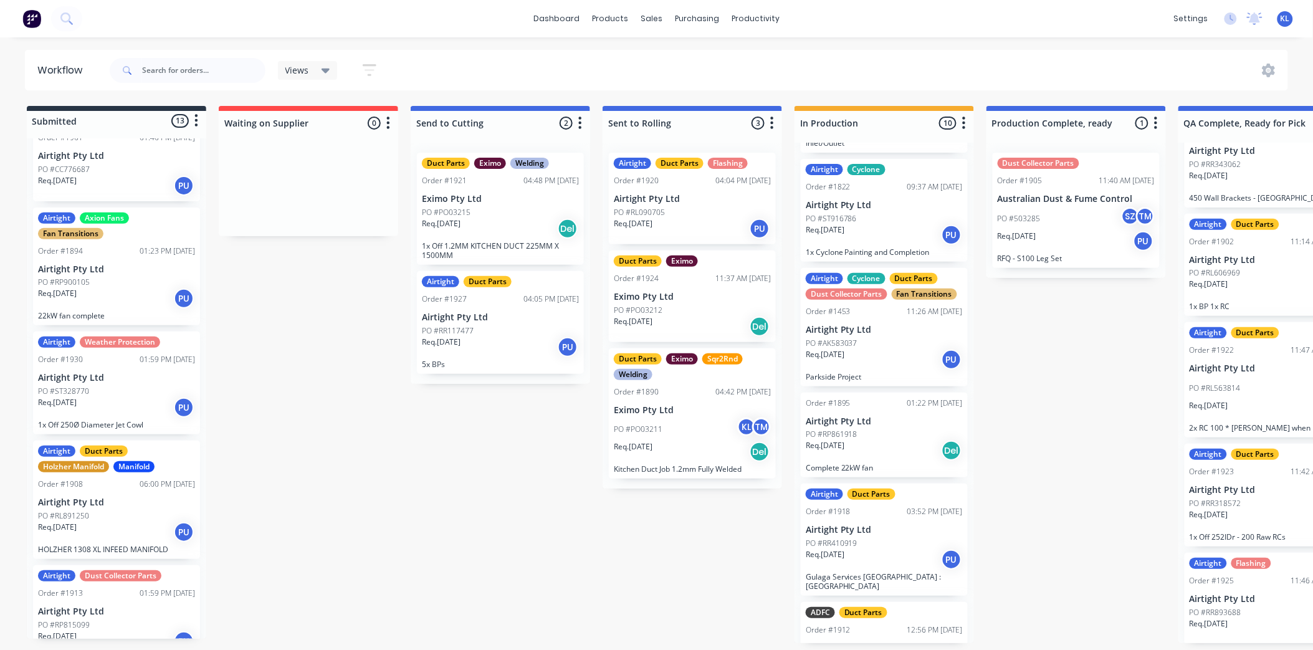
scroll to position [769, 0]
click at [116, 410] on div "Req. 29/08/25 PU" at bounding box center [116, 409] width 157 height 21
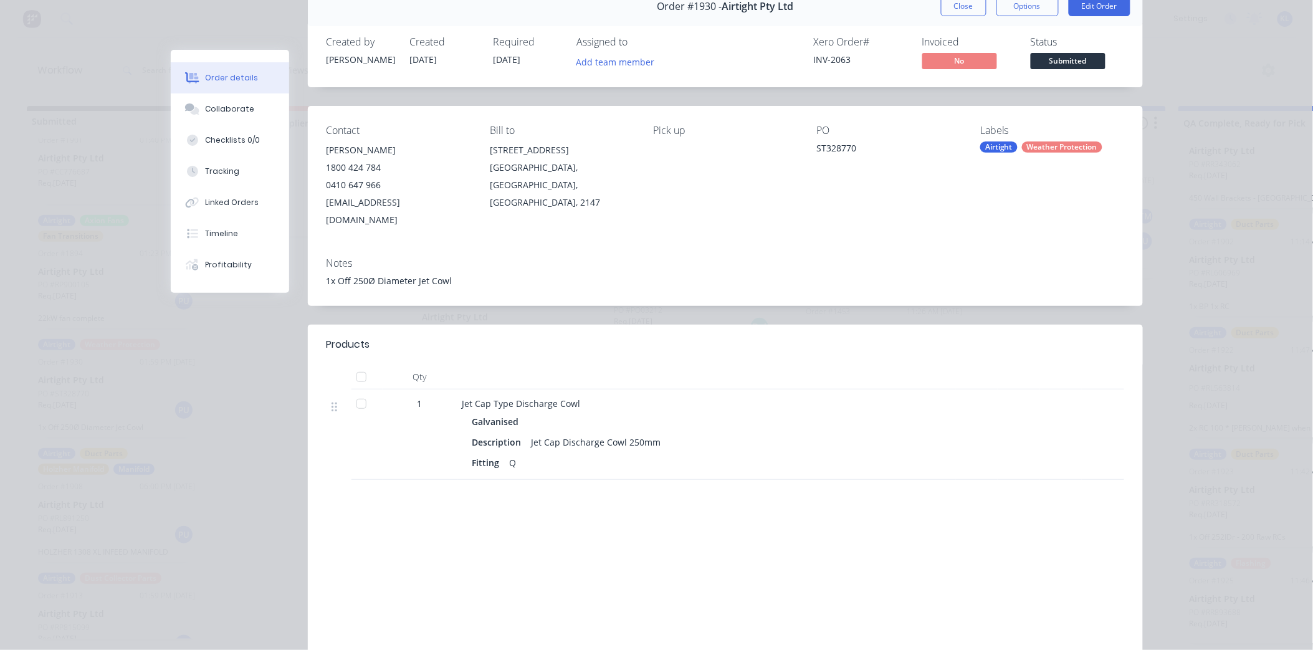
scroll to position [137, 0]
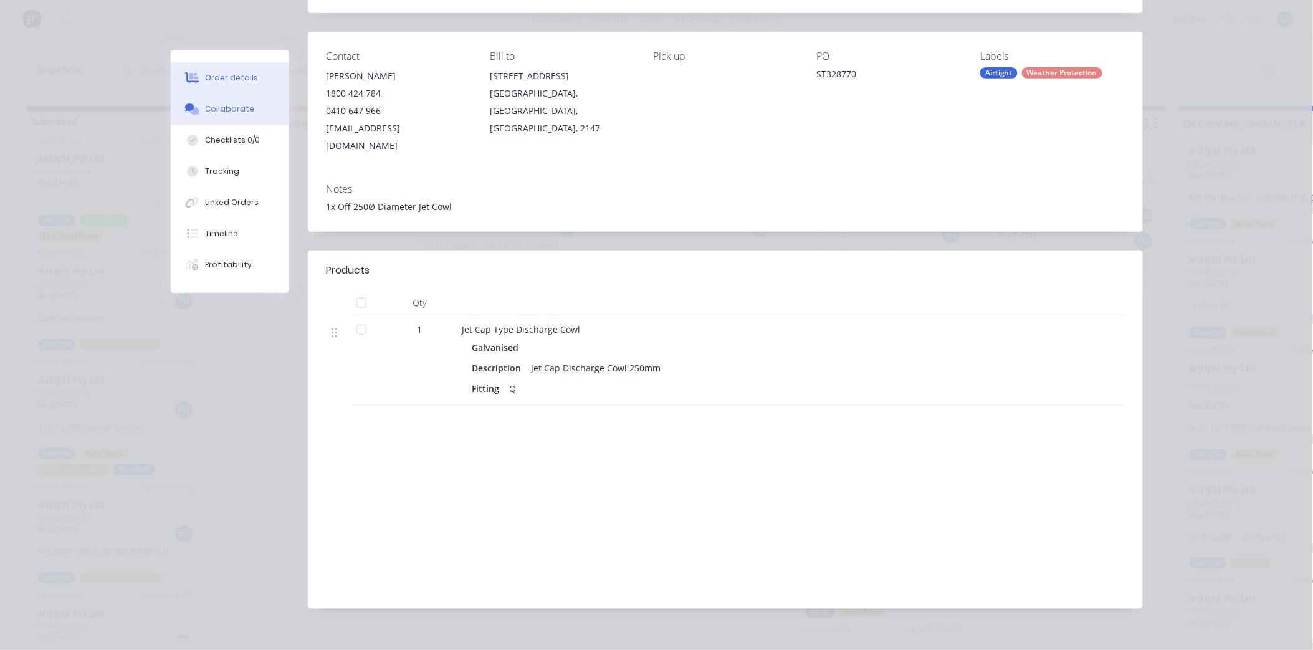
click at [219, 98] on button "Collaborate" at bounding box center [230, 108] width 118 height 31
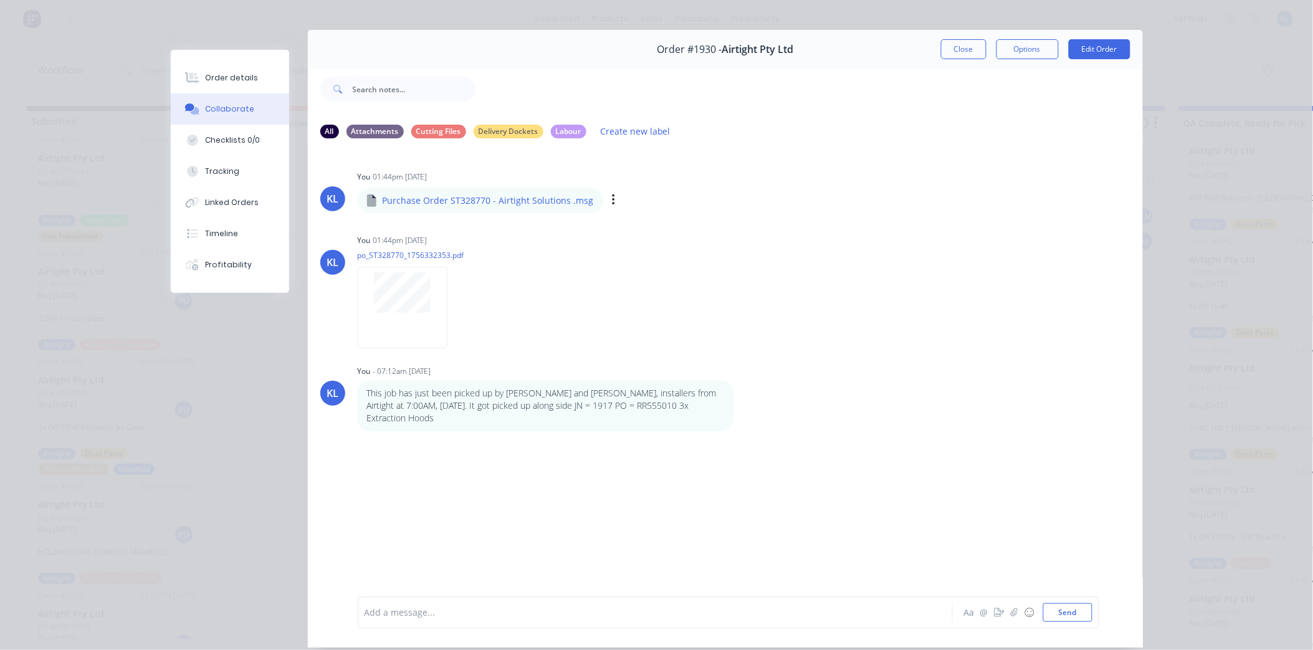
scroll to position [0, 0]
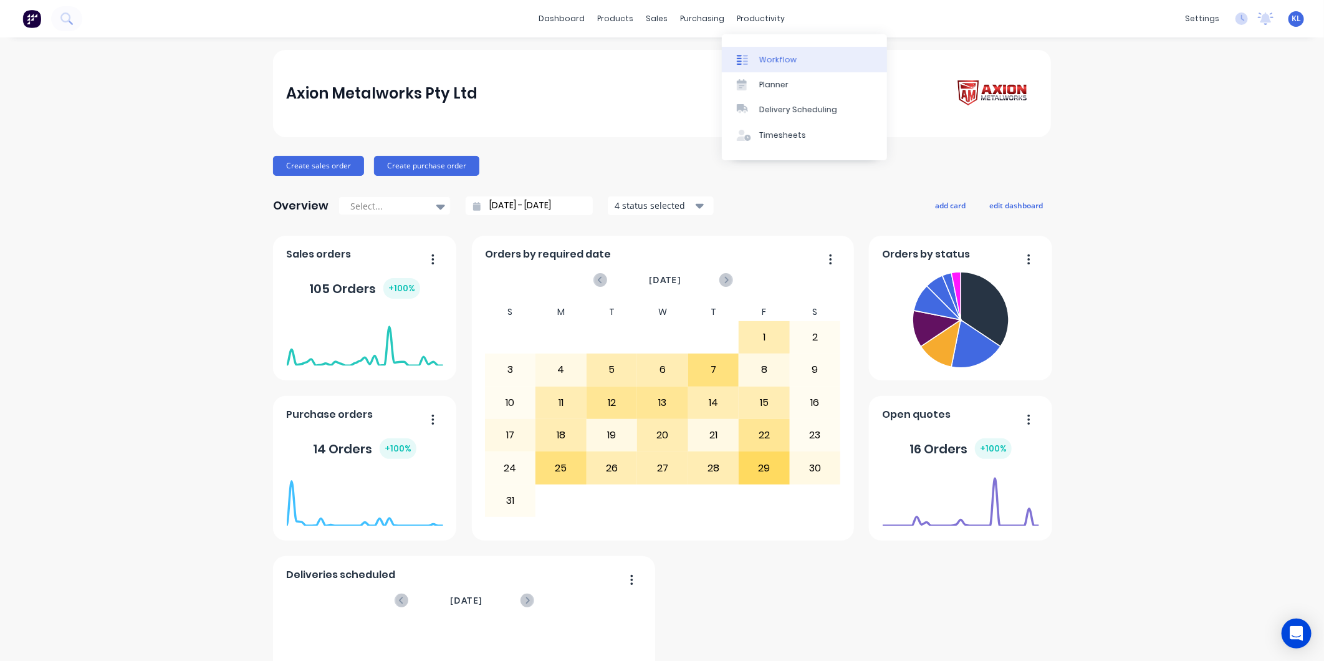
click at [776, 52] on link "Workflow" at bounding box center [804, 59] width 165 height 25
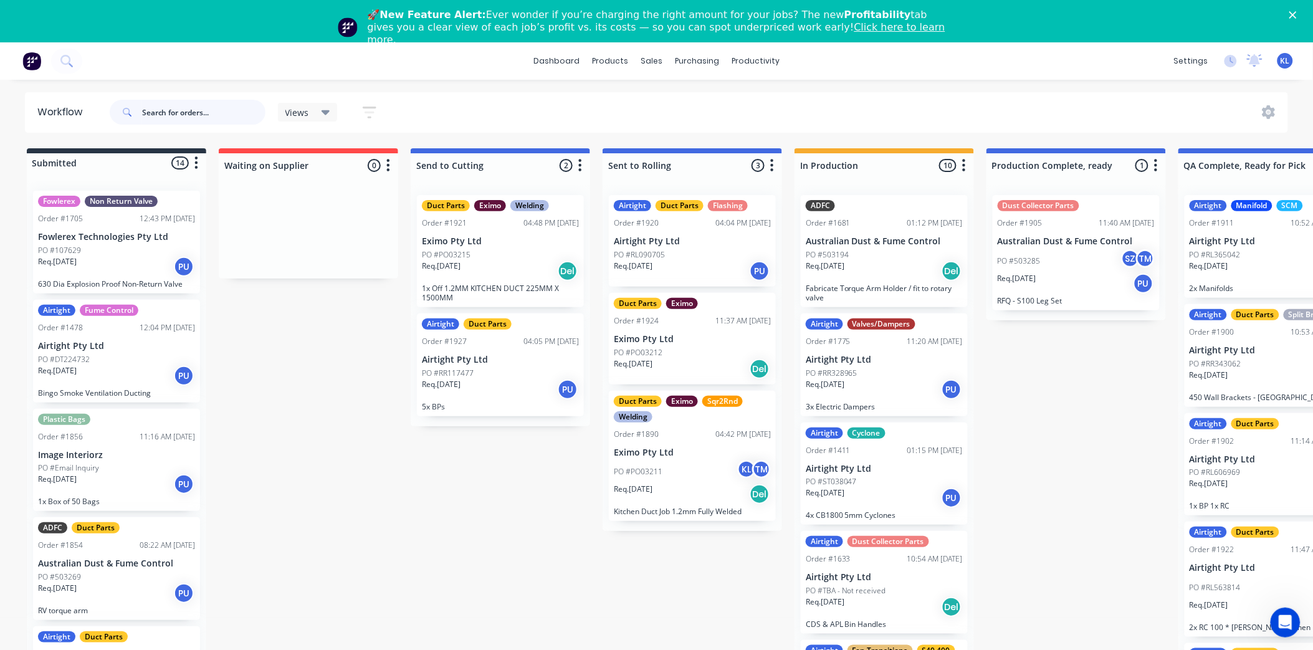
click at [194, 112] on input "text" at bounding box center [203, 112] width 123 height 25
type input "a"
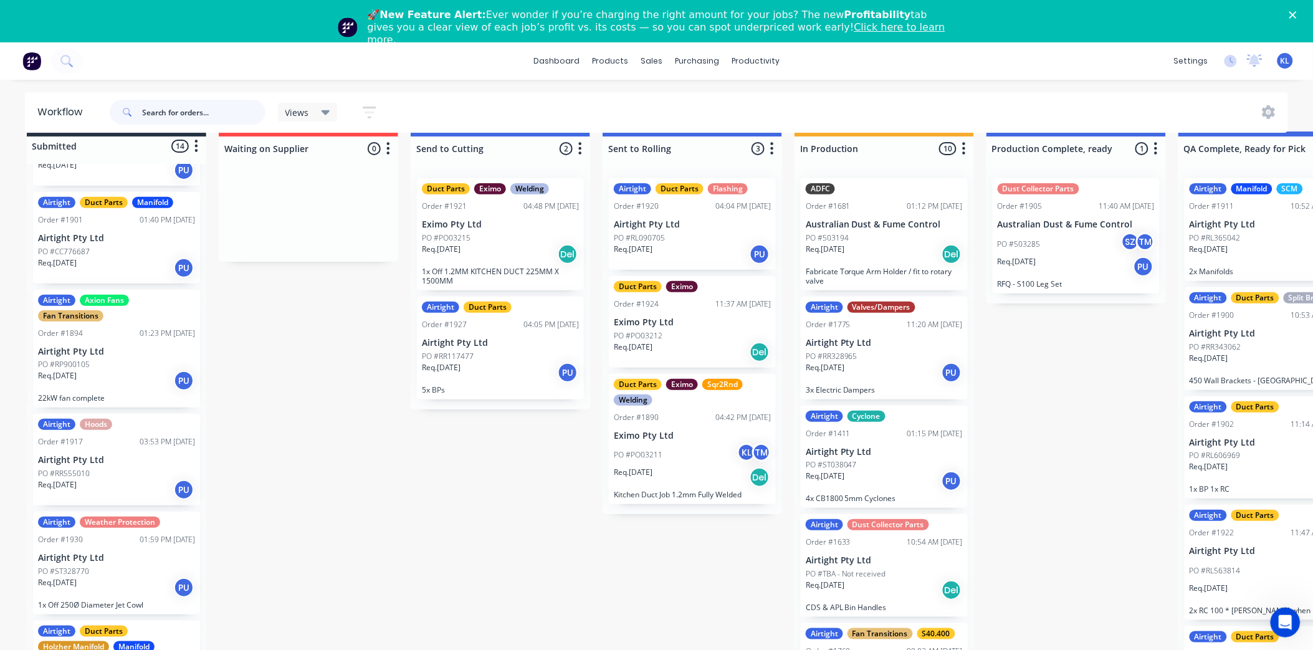
scroll to position [831, 0]
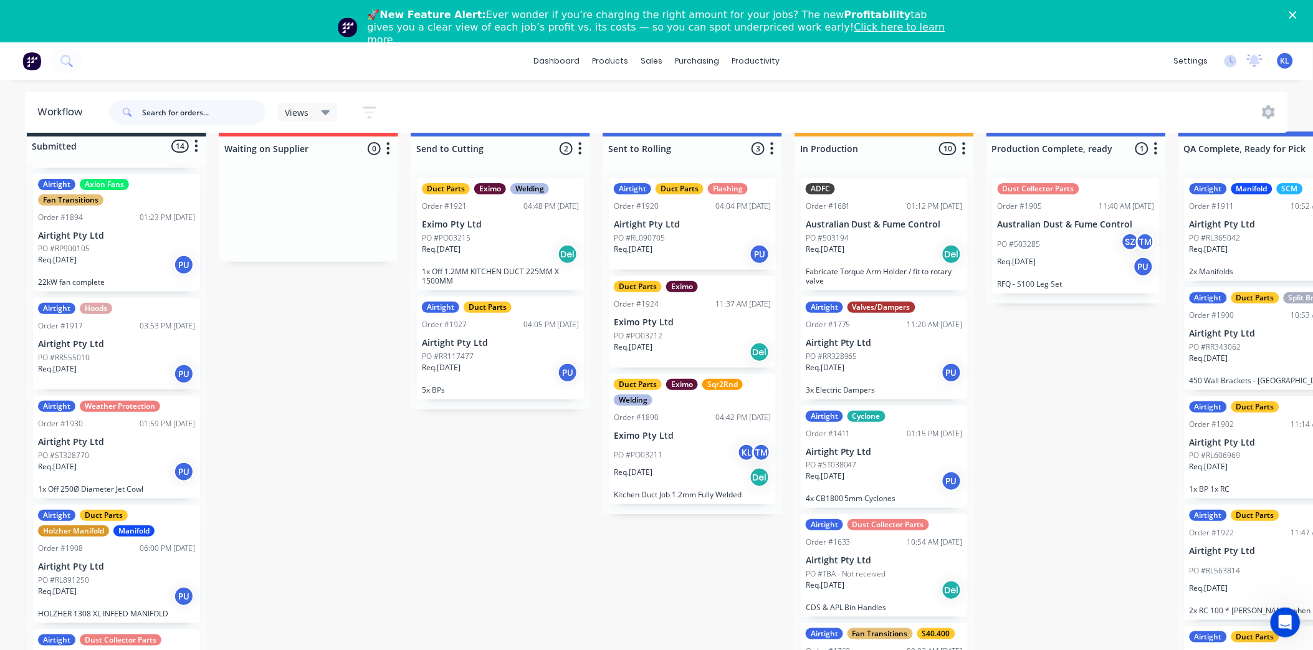
click at [161, 115] on input "text" at bounding box center [203, 112] width 123 height 25
type input "jet cap"
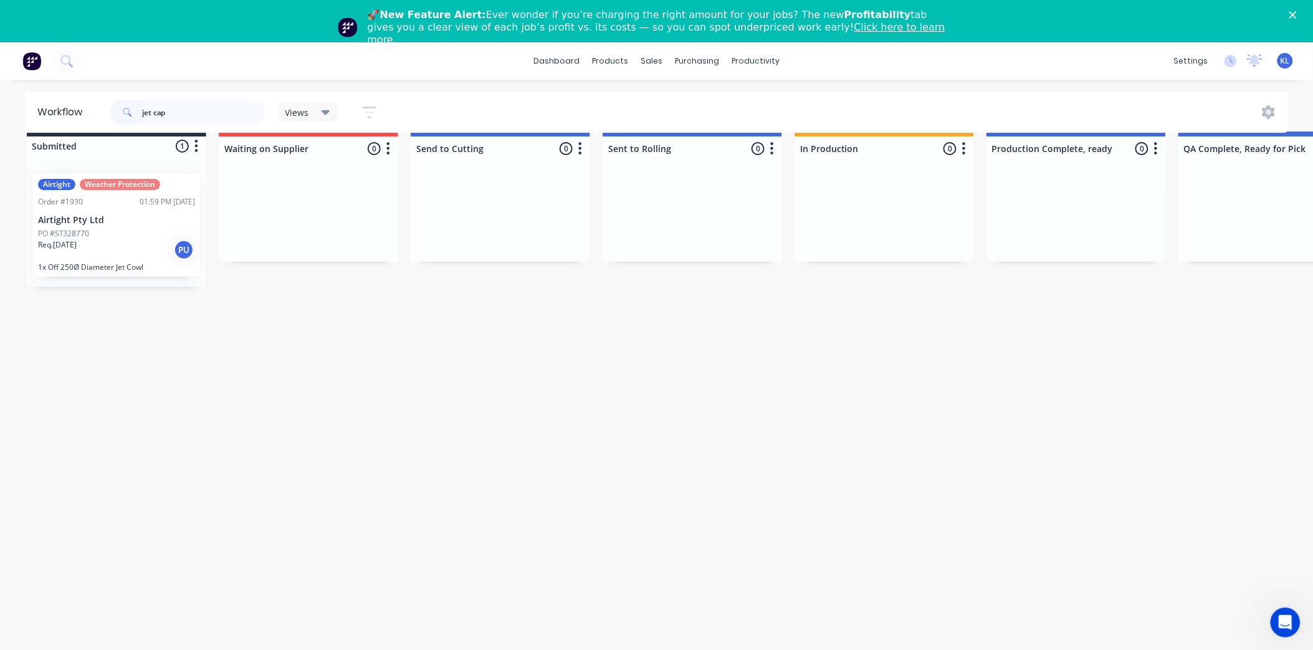
click at [151, 228] on div "PO #ST328770" at bounding box center [116, 233] width 157 height 11
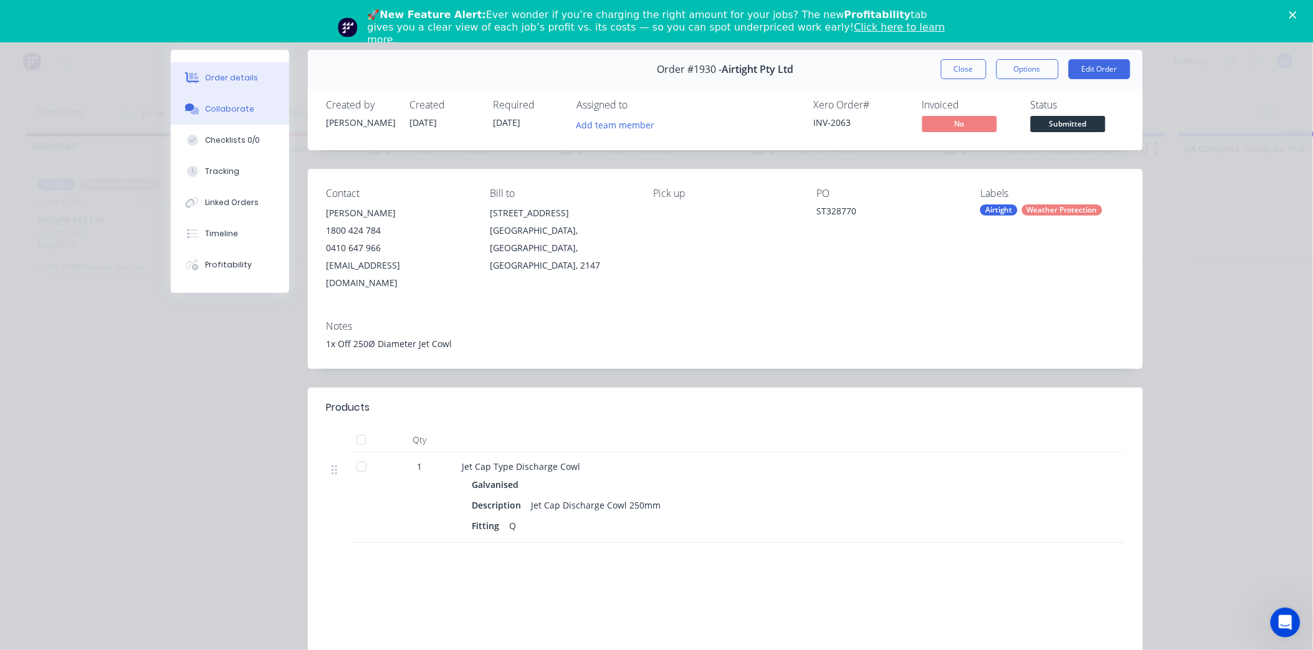
click at [231, 108] on div "Collaborate" at bounding box center [229, 108] width 49 height 11
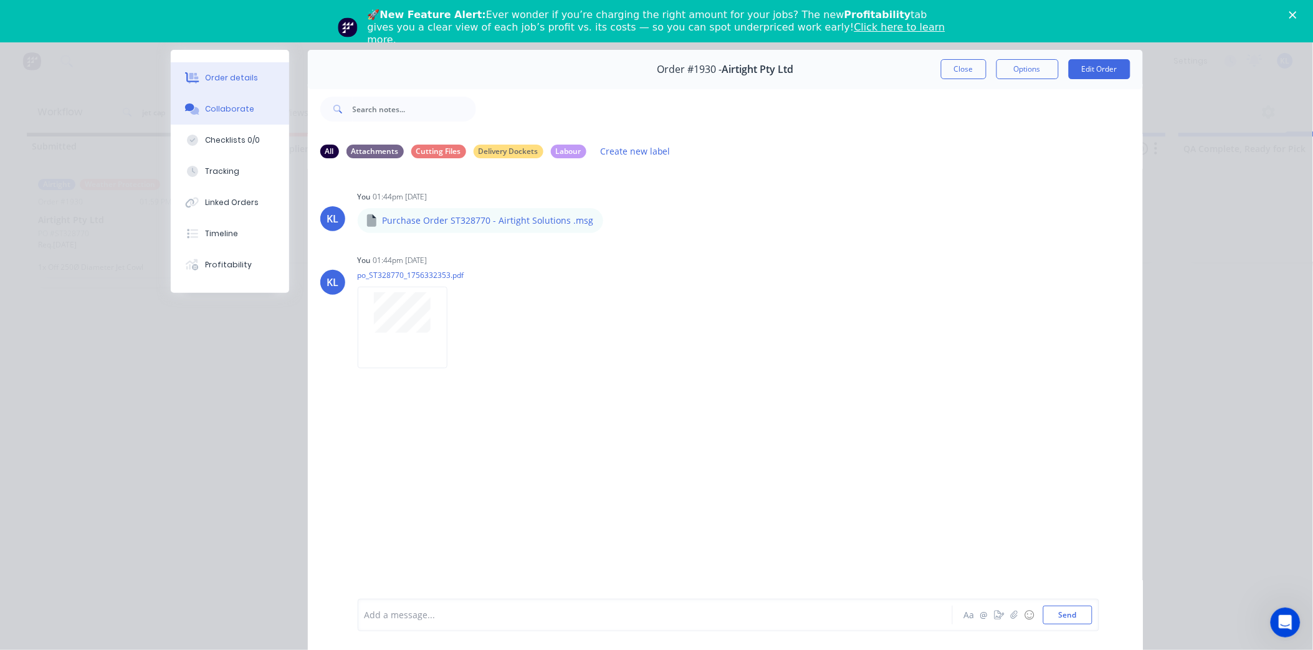
click at [237, 67] on button "Order details" at bounding box center [230, 77] width 118 height 31
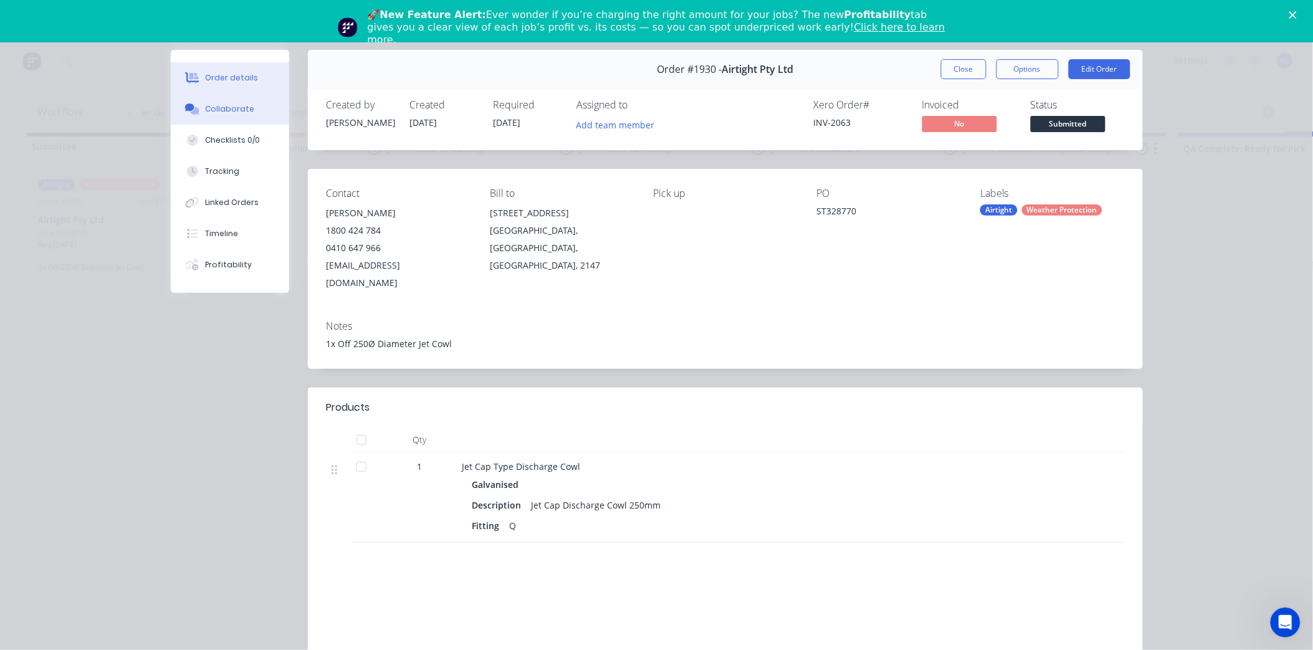
click at [228, 117] on button "Collaborate" at bounding box center [230, 108] width 118 height 31
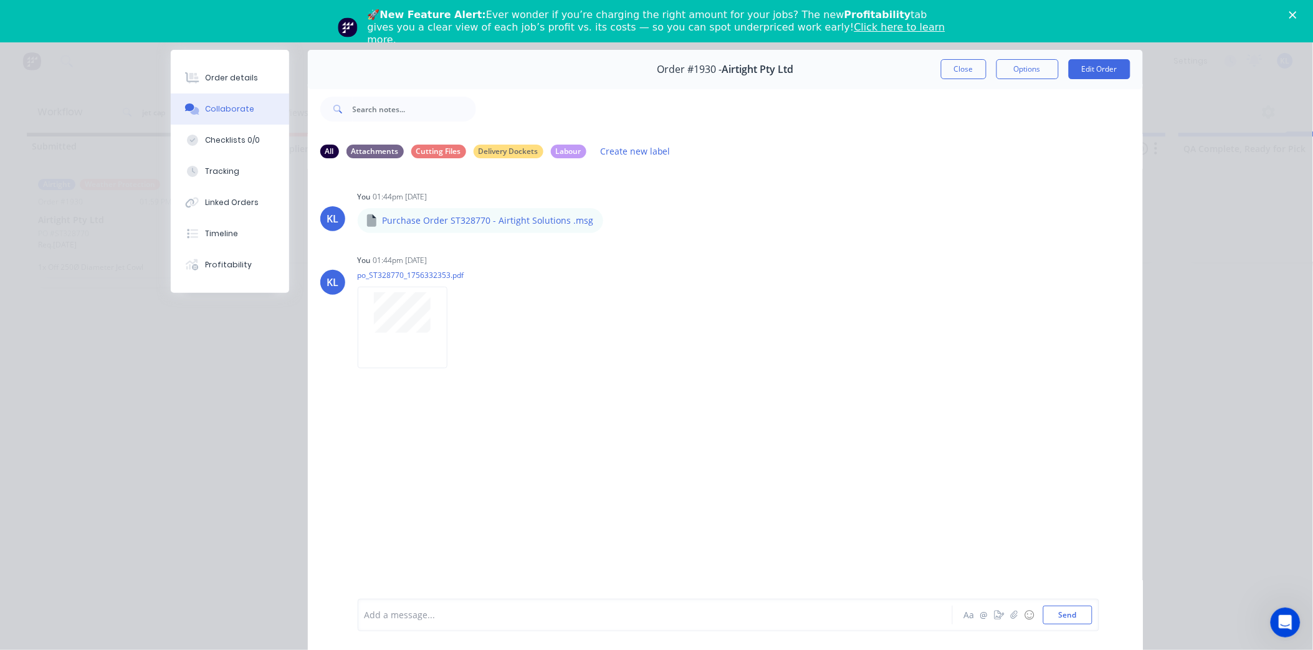
click at [436, 619] on div at bounding box center [637, 615] width 545 height 13
click at [231, 79] on div "Order details" at bounding box center [231, 77] width 53 height 11
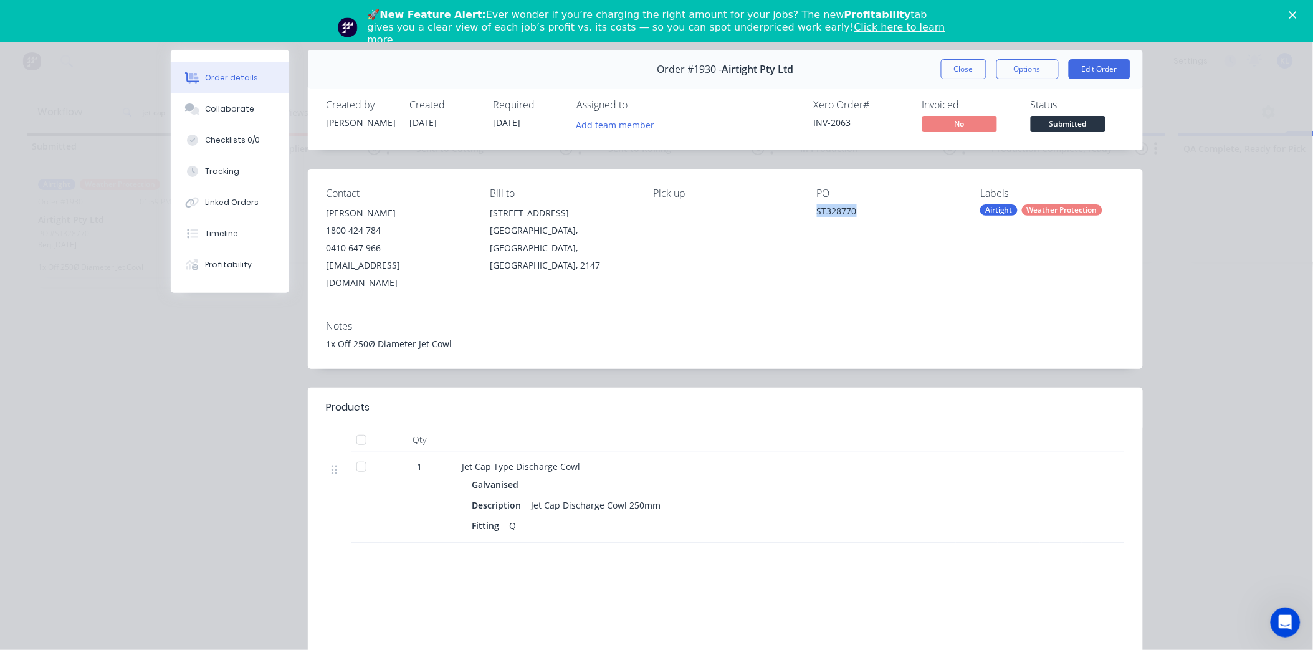
drag, startPoint x: 811, startPoint y: 209, endPoint x: 861, endPoint y: 209, distance: 49.9
click at [861, 209] on div "Contact Sayed Tabibian 1800 424 784 0410 647 966 Sayed.T@airtight.com.au Bill t…" at bounding box center [725, 239] width 835 height 141
copy div "ST328770"
click at [235, 106] on div "Collaborate" at bounding box center [229, 108] width 49 height 11
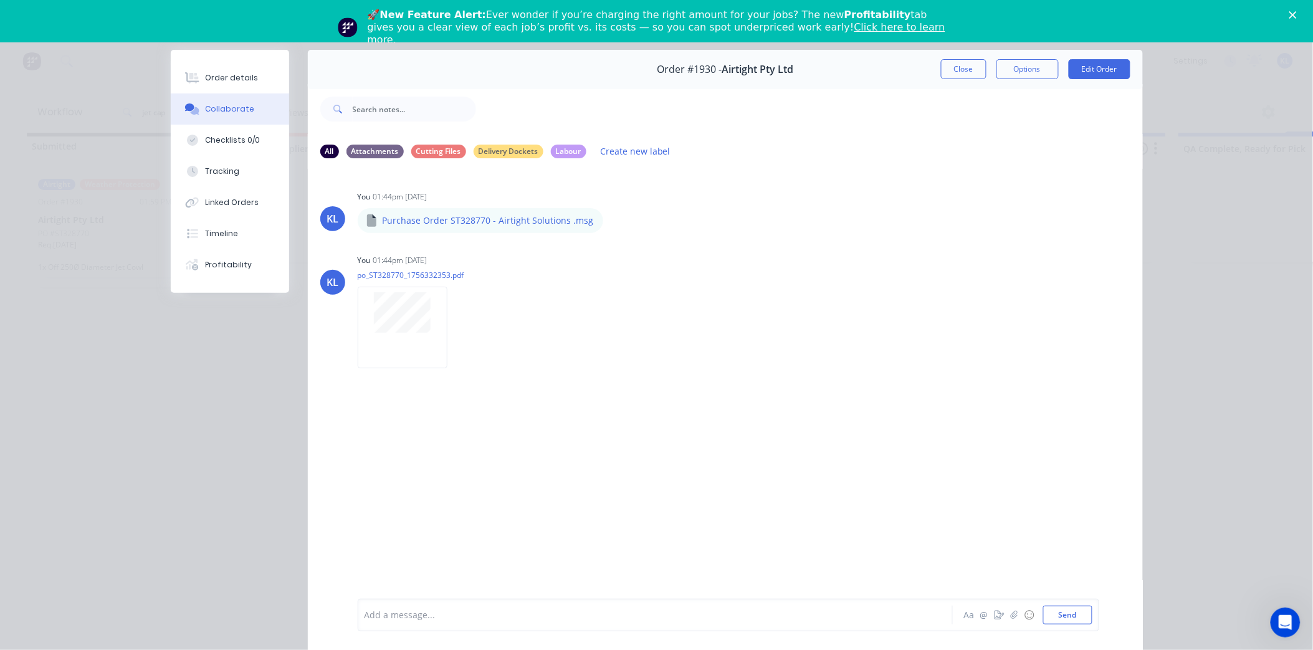
click at [409, 615] on div at bounding box center [637, 615] width 545 height 13
click at [914, 609] on div "This job has just been picked up by Tanner and Daniel, installers from Airtight…" at bounding box center [729, 611] width 728 height 26
click at [900, 620] on div "This job has just been picked up by Tanner and Daniel, installers from Airtight…" at bounding box center [637, 611] width 545 height 26
drag, startPoint x: 583, startPoint y: 630, endPoint x: 576, endPoint y: 626, distance: 8.7
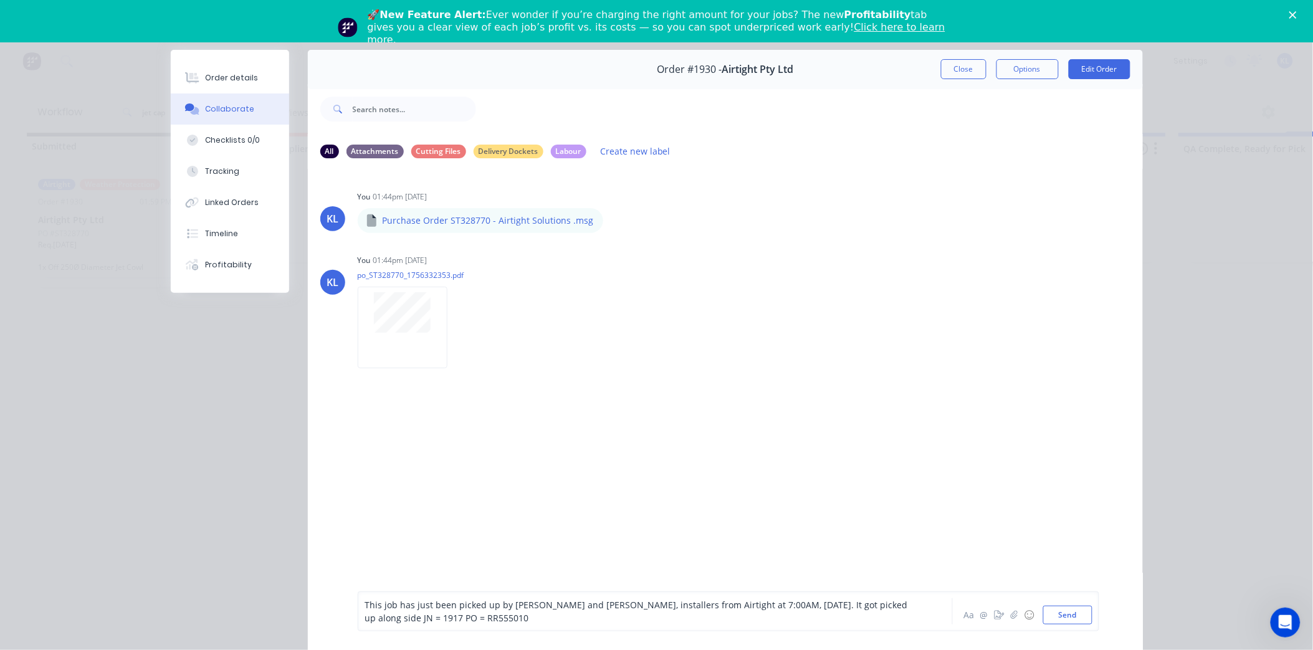
click at [582, 630] on div "This job has just been picked up by Tanner and Daniel, installers from Airtight…" at bounding box center [729, 611] width 742 height 40
click at [567, 618] on div "This job has just been picked up by Tanner and Daniel, installers from Airtight…" at bounding box center [637, 611] width 545 height 26
click at [1067, 613] on button "Send" at bounding box center [1067, 615] width 49 height 19
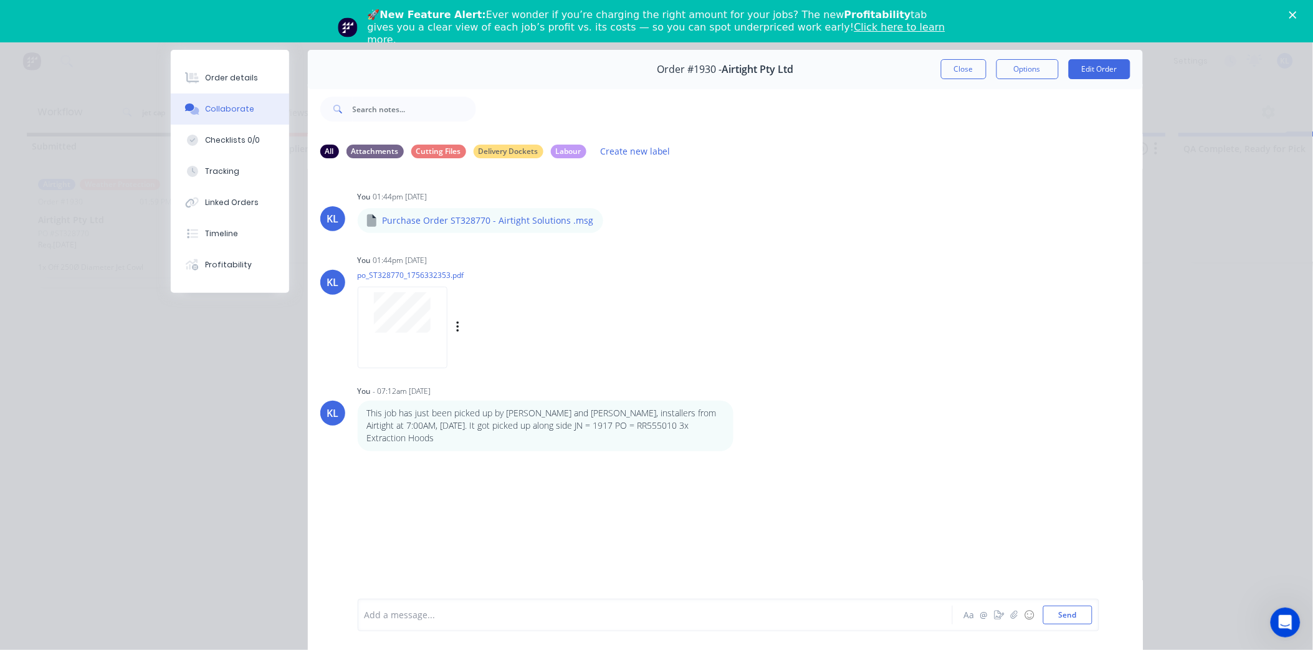
scroll to position [3, 0]
drag, startPoint x: 519, startPoint y: 298, endPoint x: 488, endPoint y: 285, distance: 33.8
click at [239, 85] on button "Order details" at bounding box center [230, 77] width 118 height 31
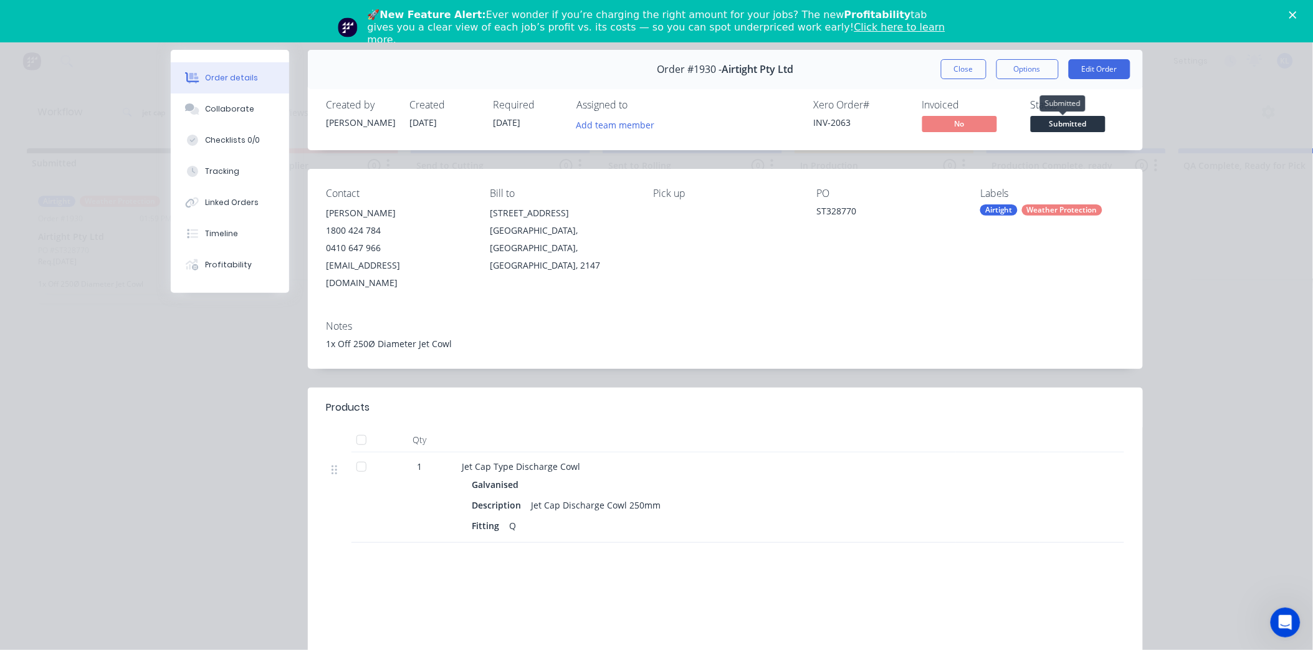
click at [1067, 119] on span "Submitted" at bounding box center [1068, 124] width 75 height 16
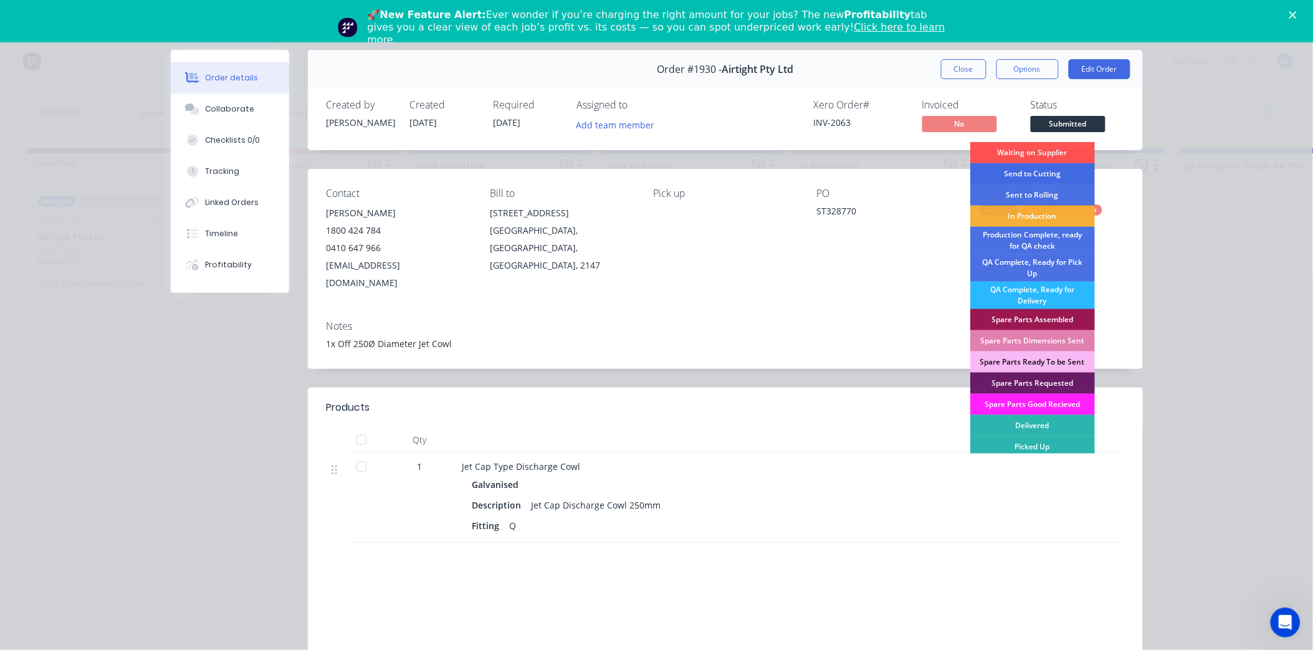
click at [1041, 171] on div "Send to Cutting" at bounding box center [1032, 173] width 125 height 21
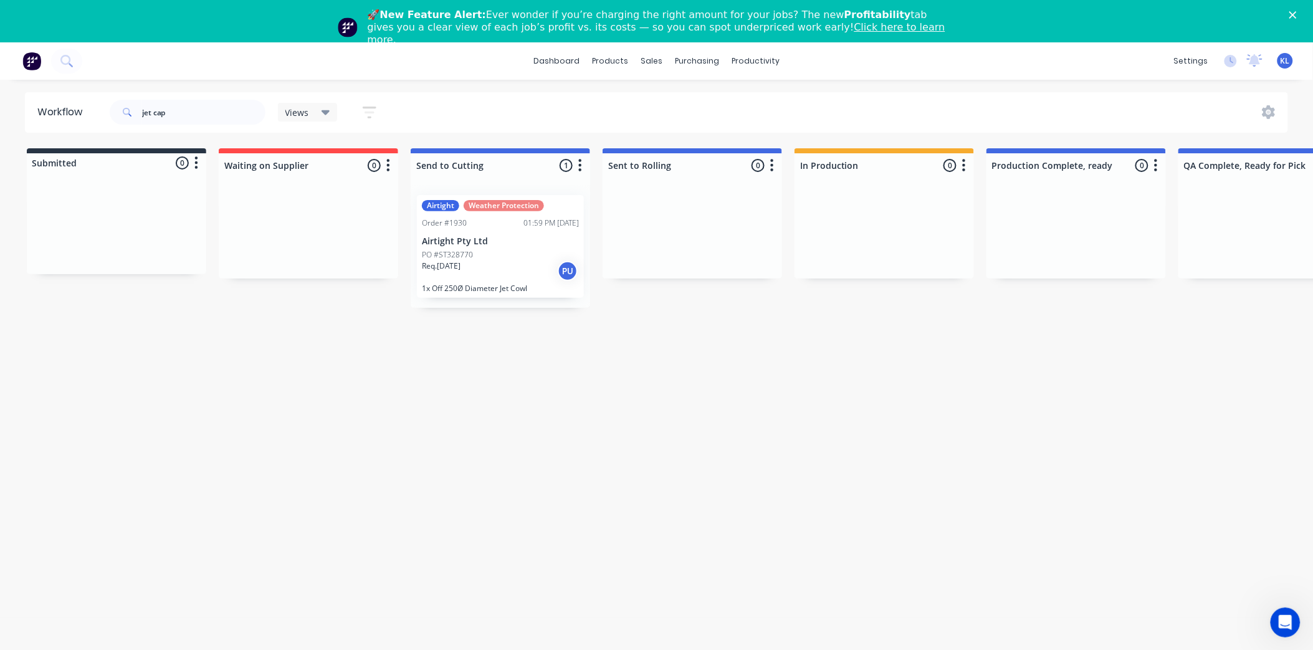
click at [514, 264] on div "Req. [DATE] PU" at bounding box center [500, 270] width 157 height 21
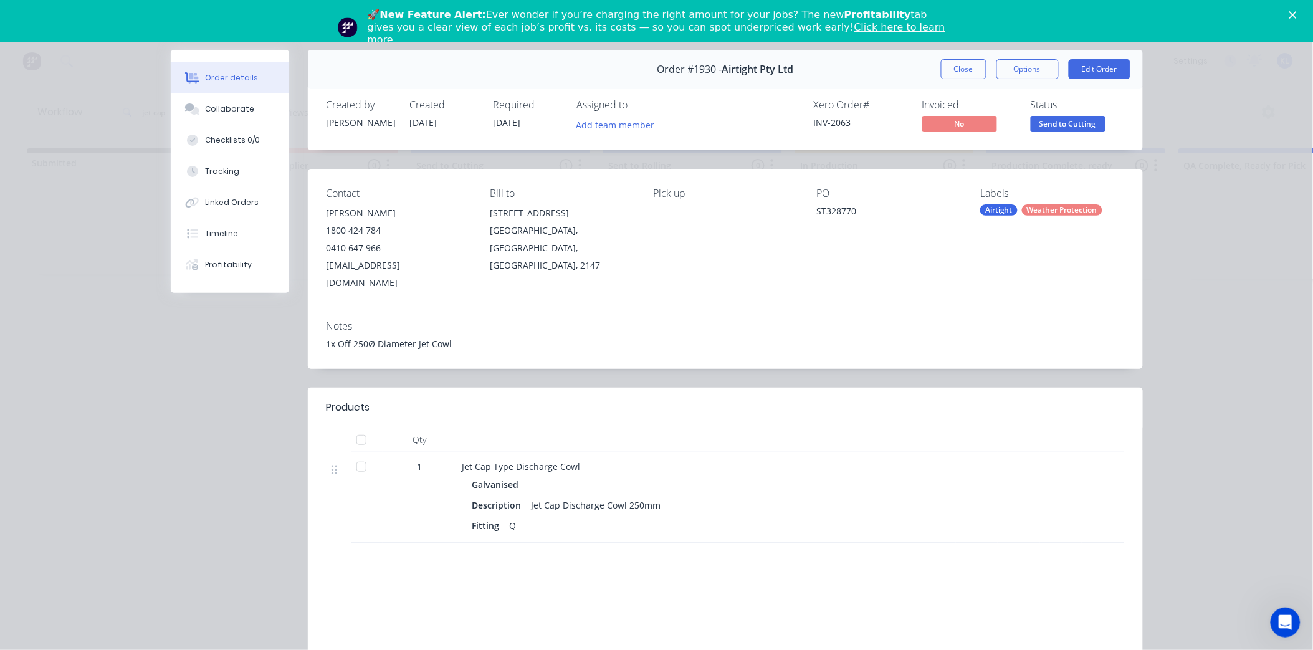
click at [1068, 126] on span "Send to Cutting" at bounding box center [1068, 124] width 75 height 16
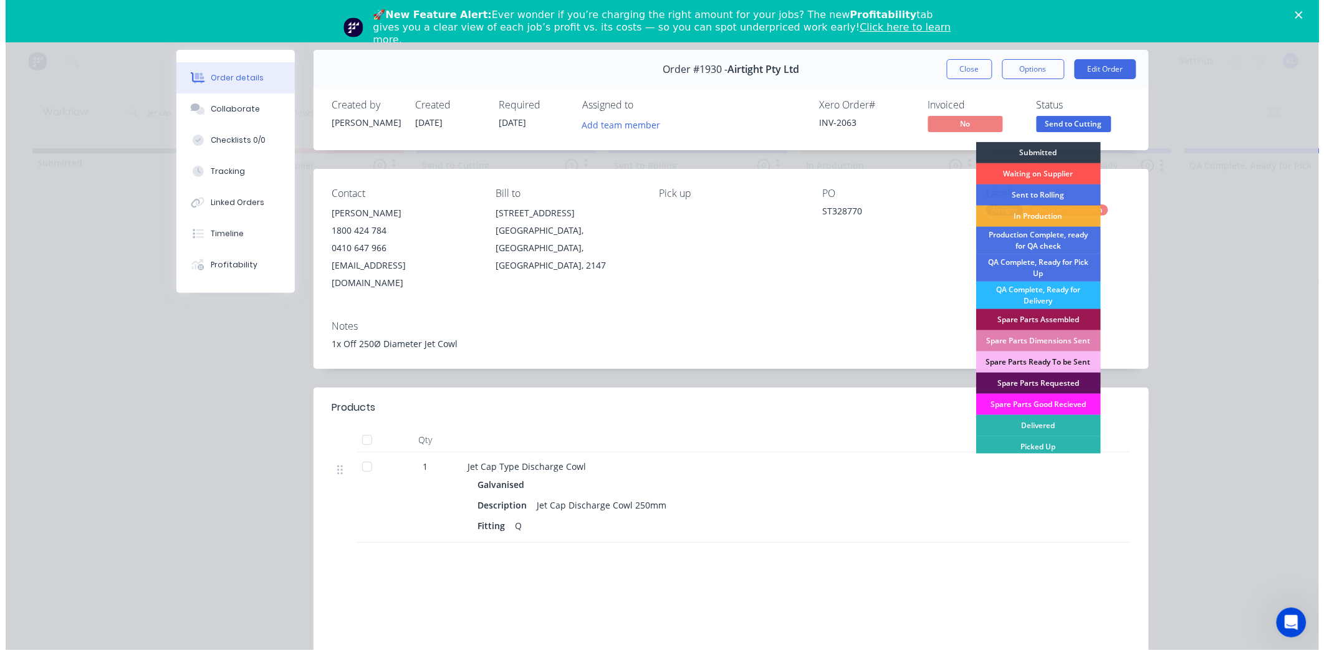
scroll to position [3, 0]
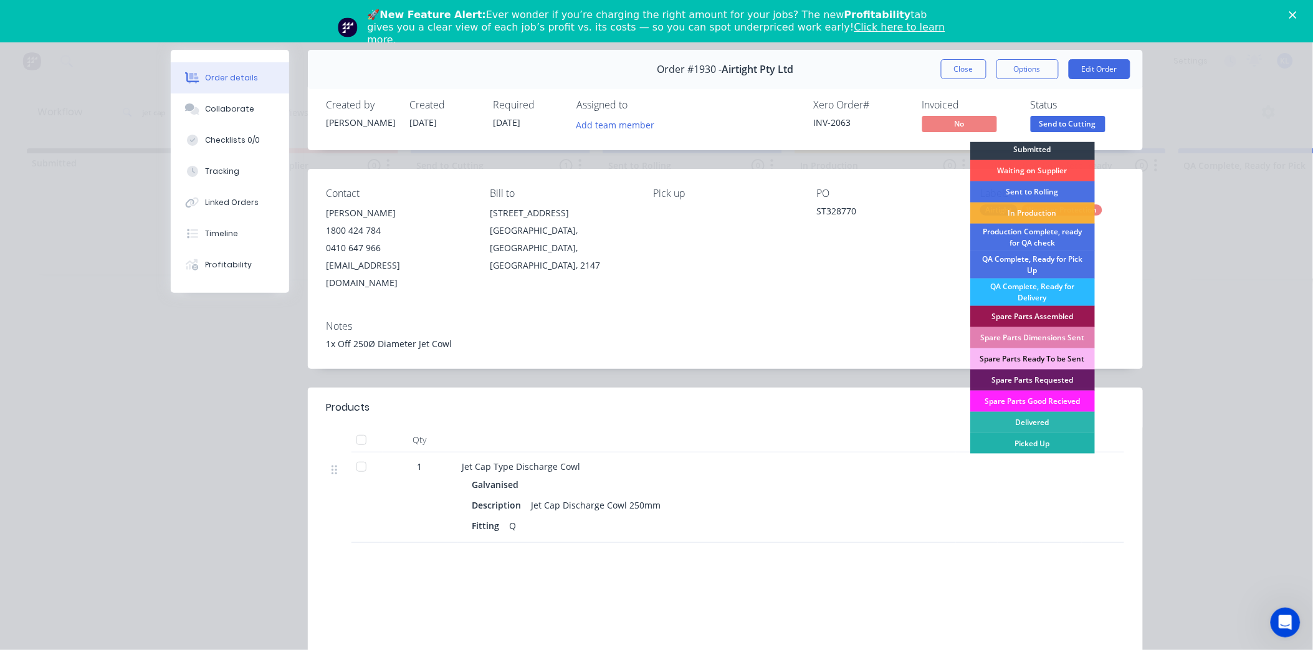
click at [1025, 446] on div "Picked Up" at bounding box center [1032, 443] width 125 height 21
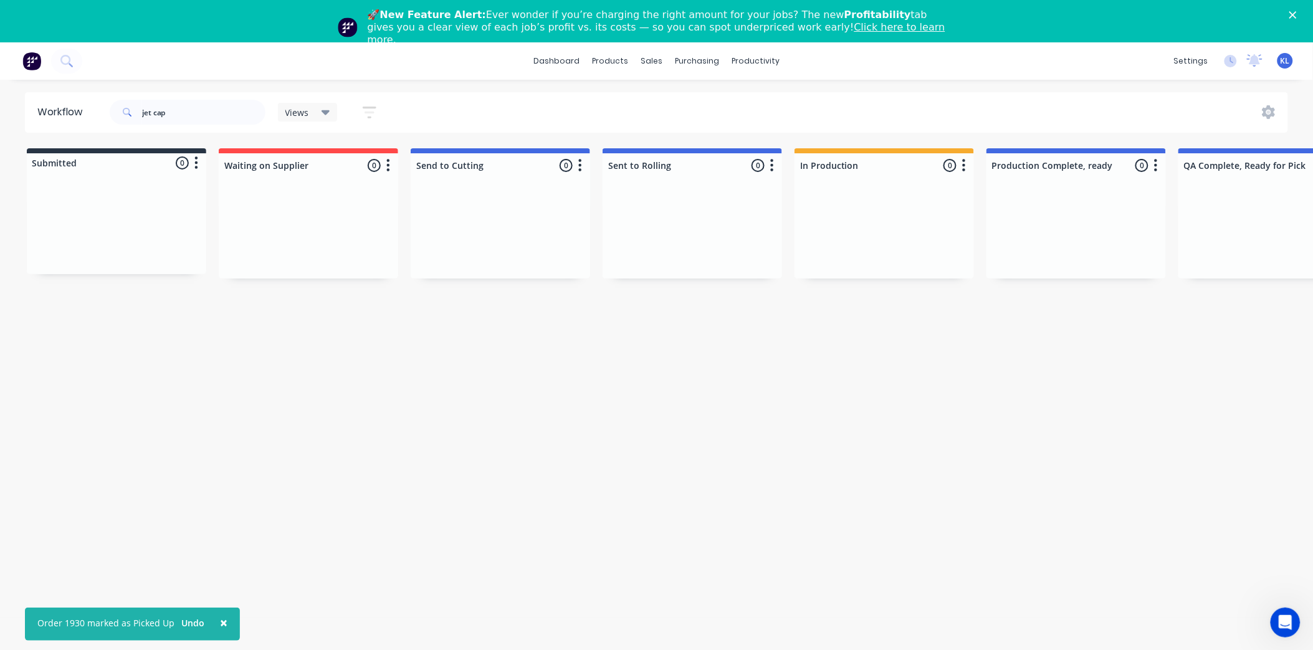
click at [1297, 14] on icon "Close" at bounding box center [1292, 14] width 7 height 7
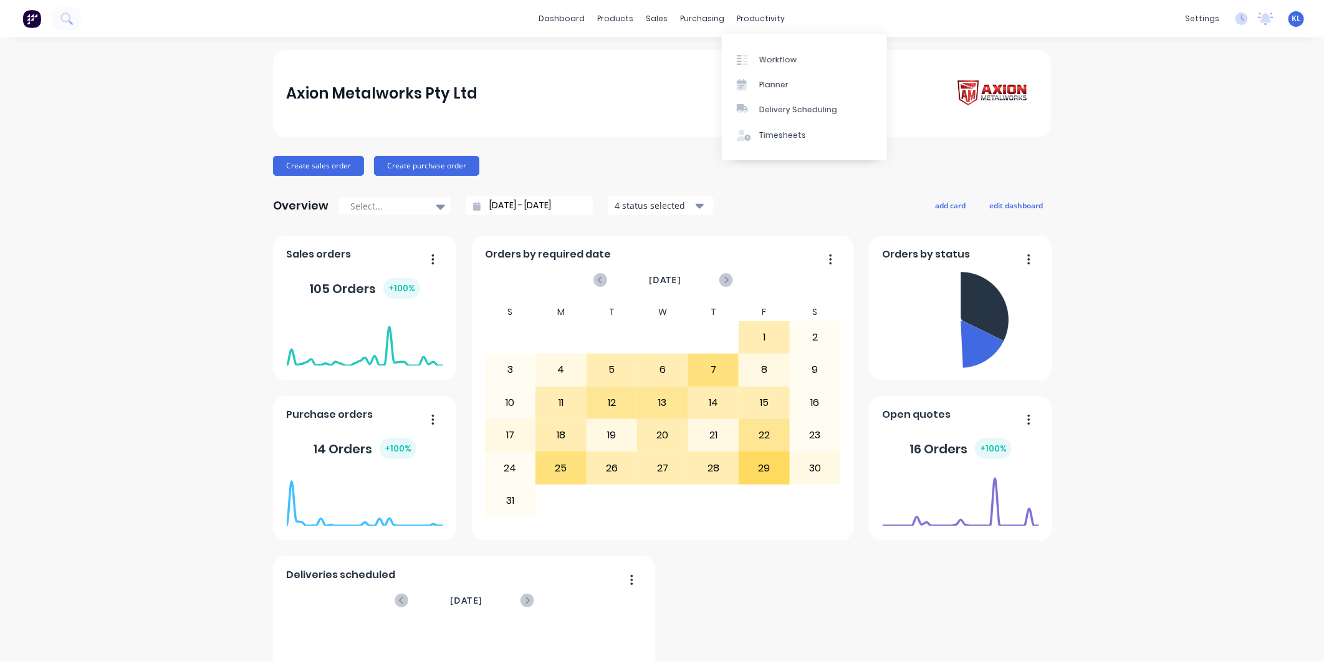
click at [736, 11] on div "productivity" at bounding box center [761, 18] width 60 height 19
click at [773, 55] on div "Workflow" at bounding box center [777, 59] width 37 height 11
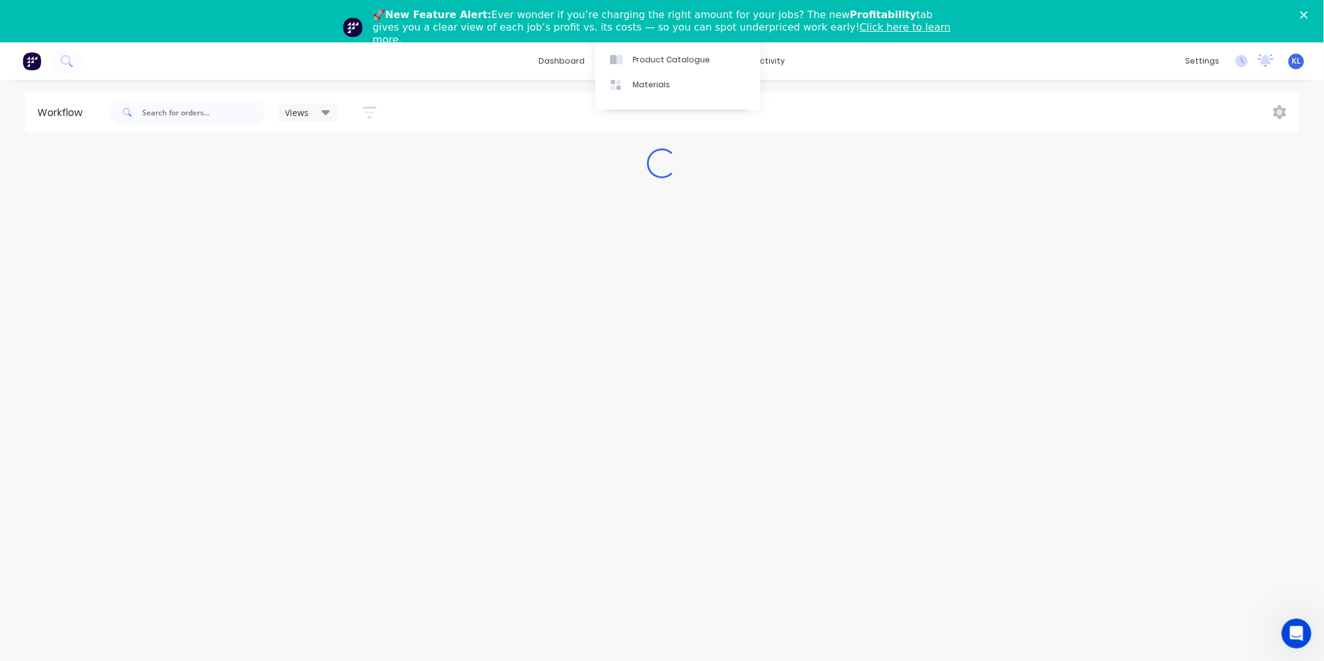
click at [608, 10] on div "🚀 New Feature Alert: Ever wonder if you’re charging the right amount for your j…" at bounding box center [667, 27] width 588 height 37
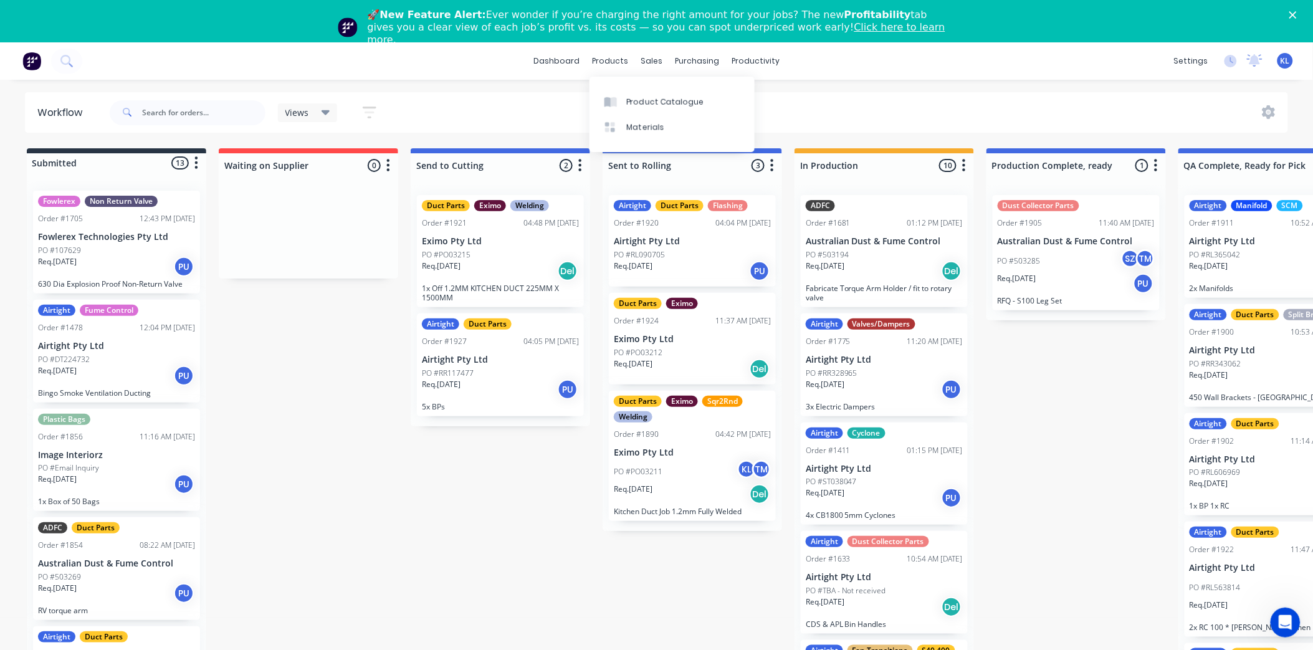
drag, startPoint x: 613, startPoint y: 57, endPoint x: 624, endPoint y: 81, distance: 27.0
click at [613, 57] on div "products" at bounding box center [610, 61] width 49 height 19
click at [649, 102] on div "Product Catalogue" at bounding box center [665, 102] width 77 height 11
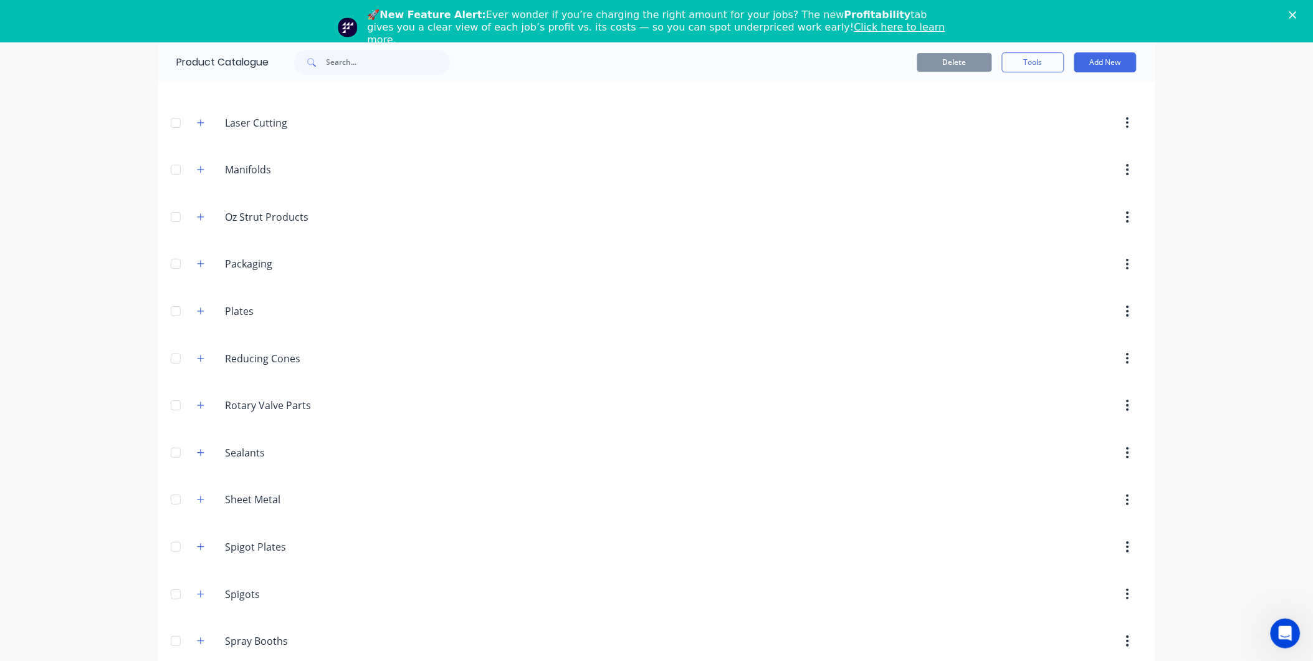
scroll to position [1608, 0]
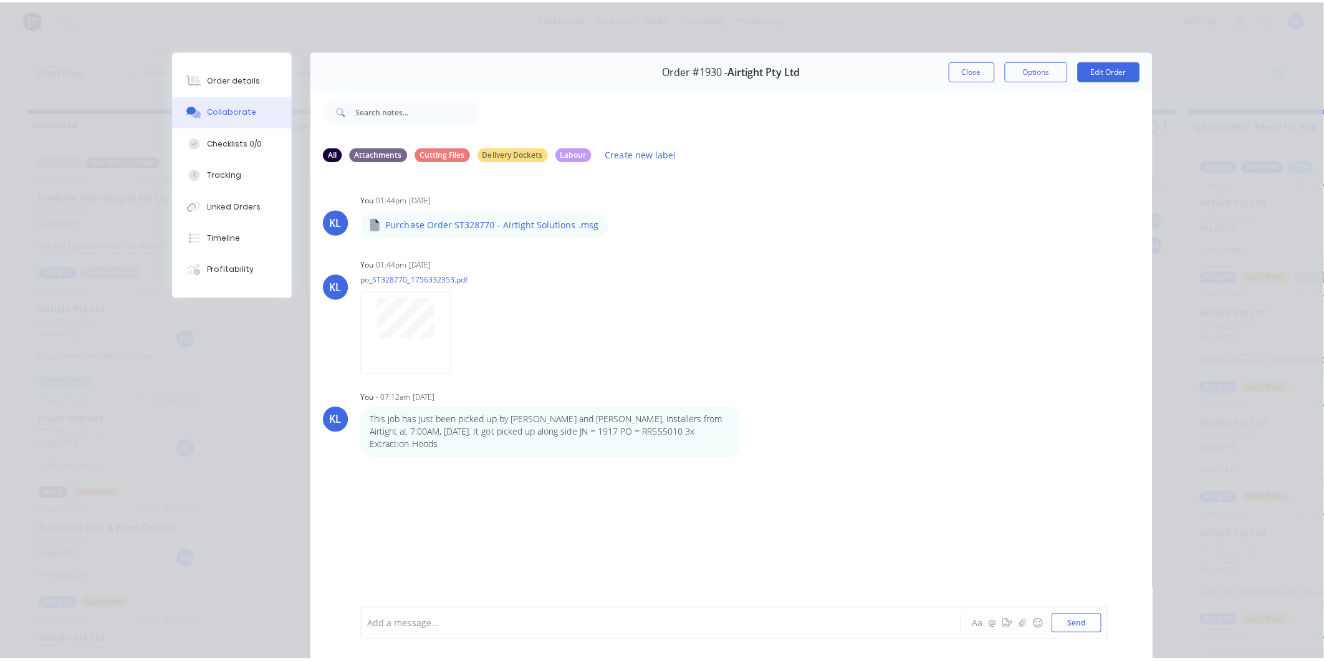
scroll to position [157, 0]
click at [976, 67] on button "Close" at bounding box center [963, 69] width 45 height 20
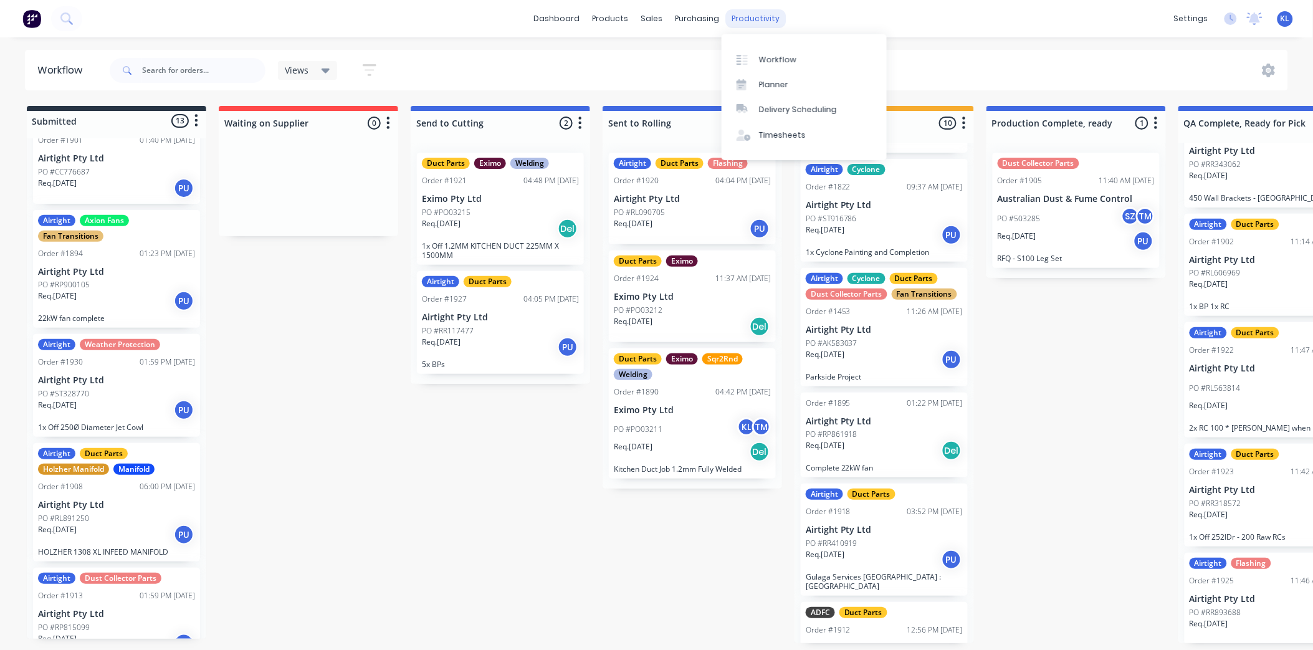
click at [738, 26] on div "productivity" at bounding box center [755, 18] width 60 height 19
click at [783, 59] on div "Workflow" at bounding box center [777, 59] width 37 height 11
click at [214, 66] on input "text" at bounding box center [203, 70] width 123 height 25
click at [194, 70] on input "text" at bounding box center [203, 70] width 123 height 25
click at [760, 14] on div "productivity" at bounding box center [755, 18] width 60 height 19
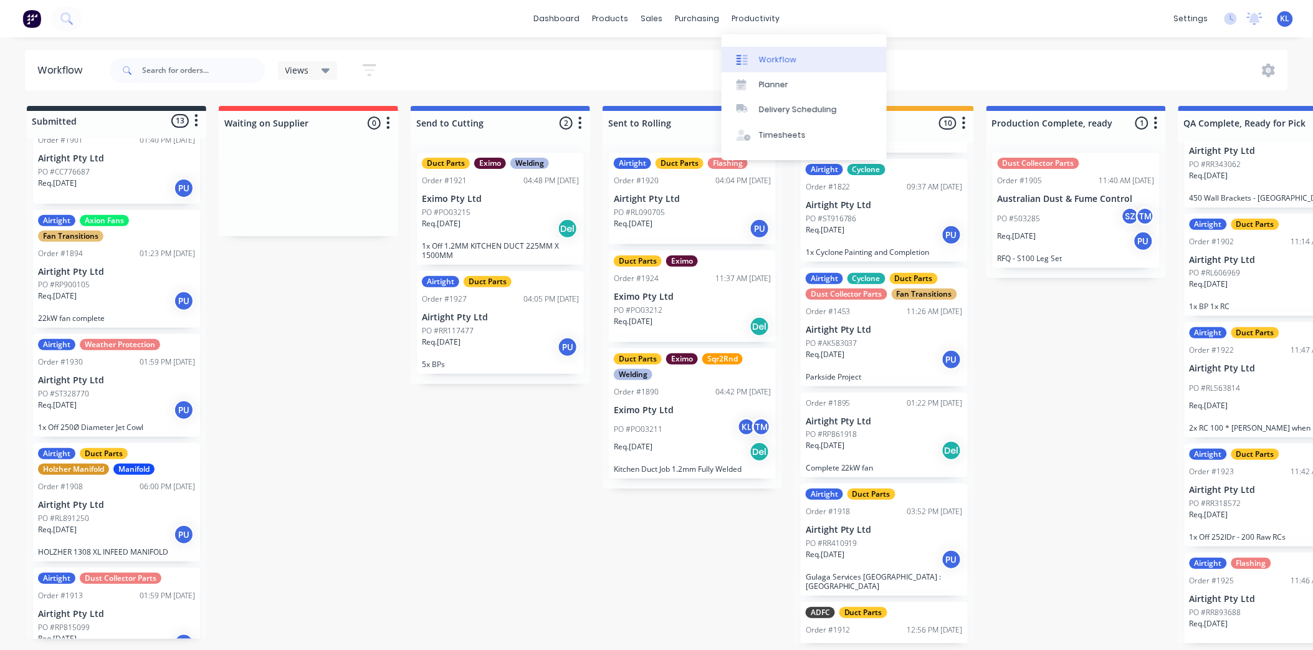
click at [784, 61] on div "Workflow" at bounding box center [777, 59] width 37 height 11
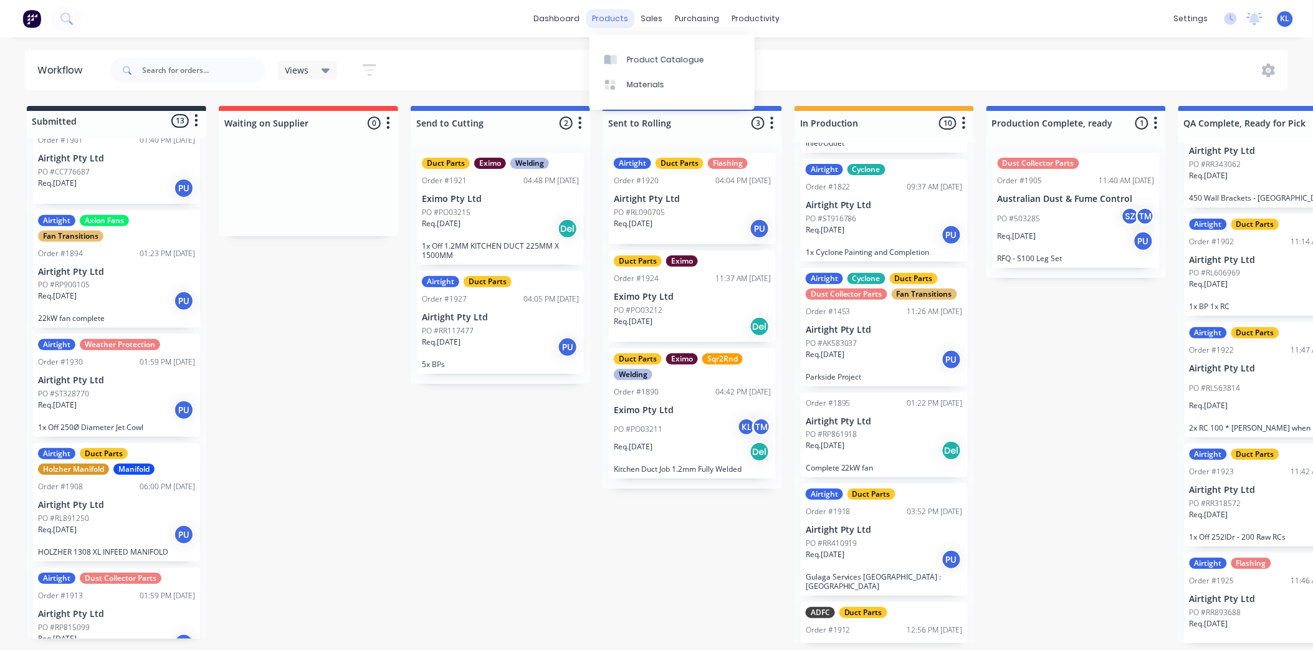
click at [609, 16] on div "products" at bounding box center [610, 18] width 49 height 19
click at [648, 19] on div "sales" at bounding box center [651, 18] width 34 height 19
click at [614, 11] on div "products" at bounding box center [610, 18] width 49 height 19
click at [662, 57] on div "Product Catalogue" at bounding box center [665, 59] width 77 height 11
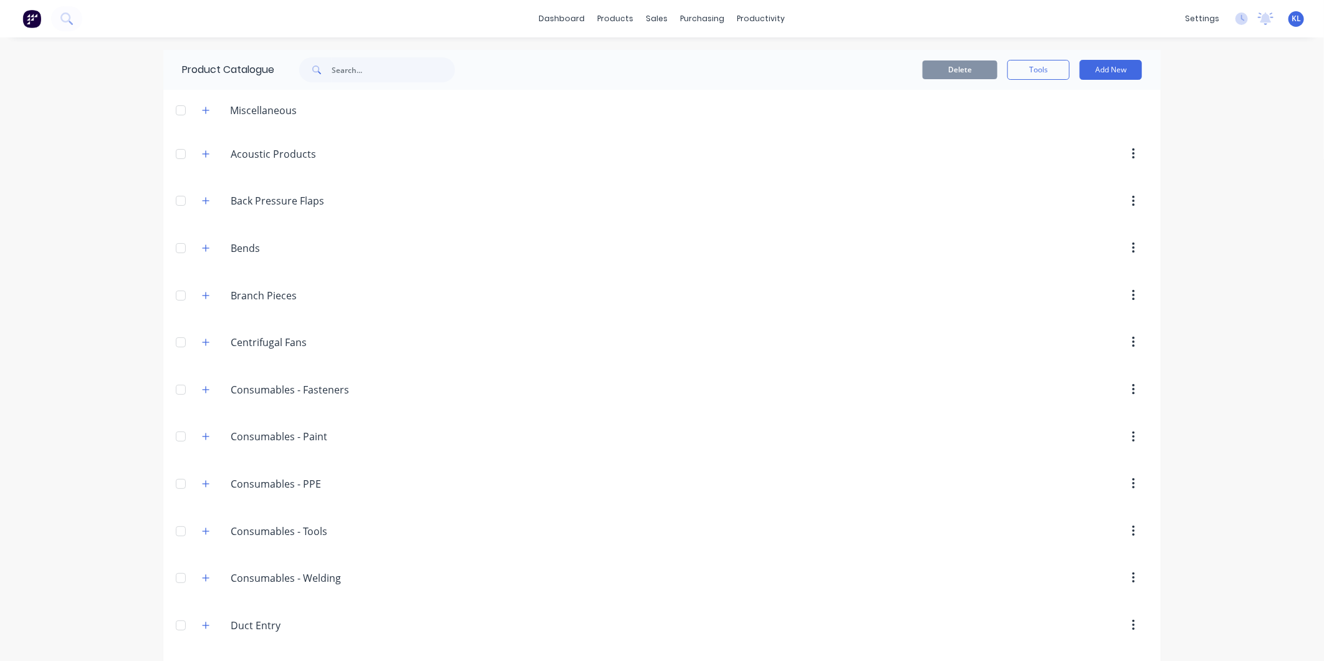
drag, startPoint x: 204, startPoint y: 290, endPoint x: 237, endPoint y: 281, distance: 34.2
click at [204, 290] on button "button" at bounding box center [206, 295] width 16 height 16
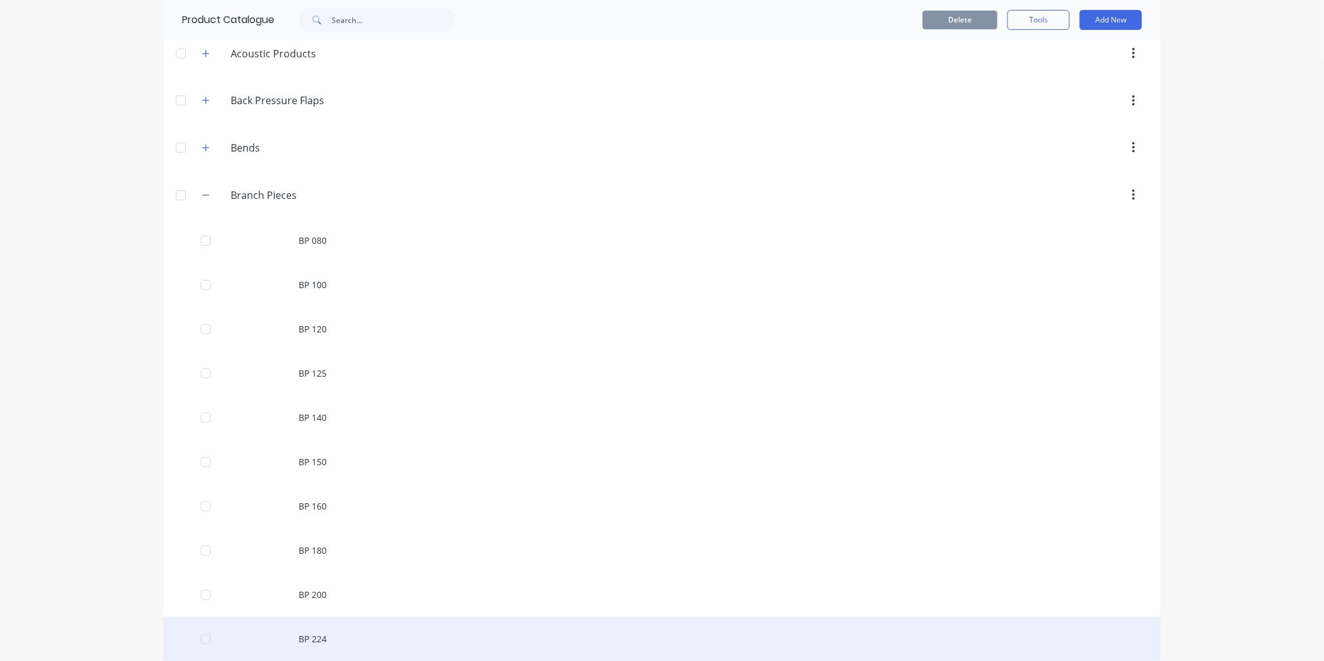
scroll to position [346, 0]
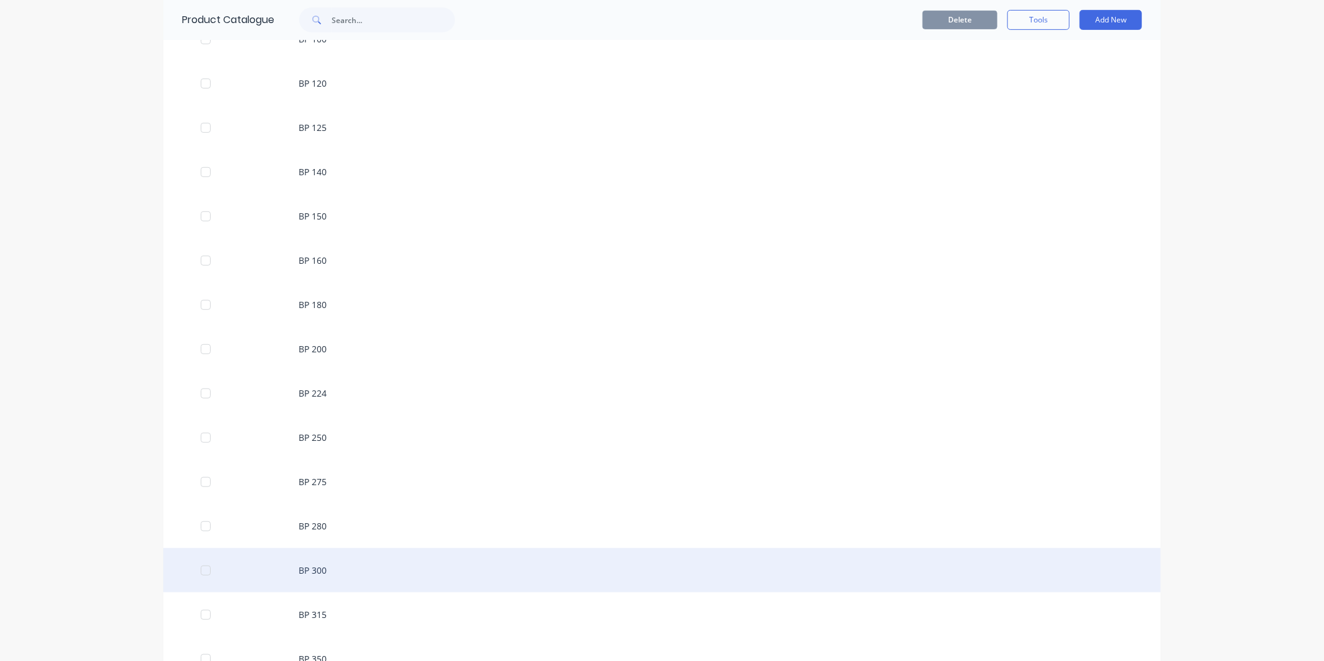
click at [321, 581] on div "BP 300" at bounding box center [661, 570] width 997 height 44
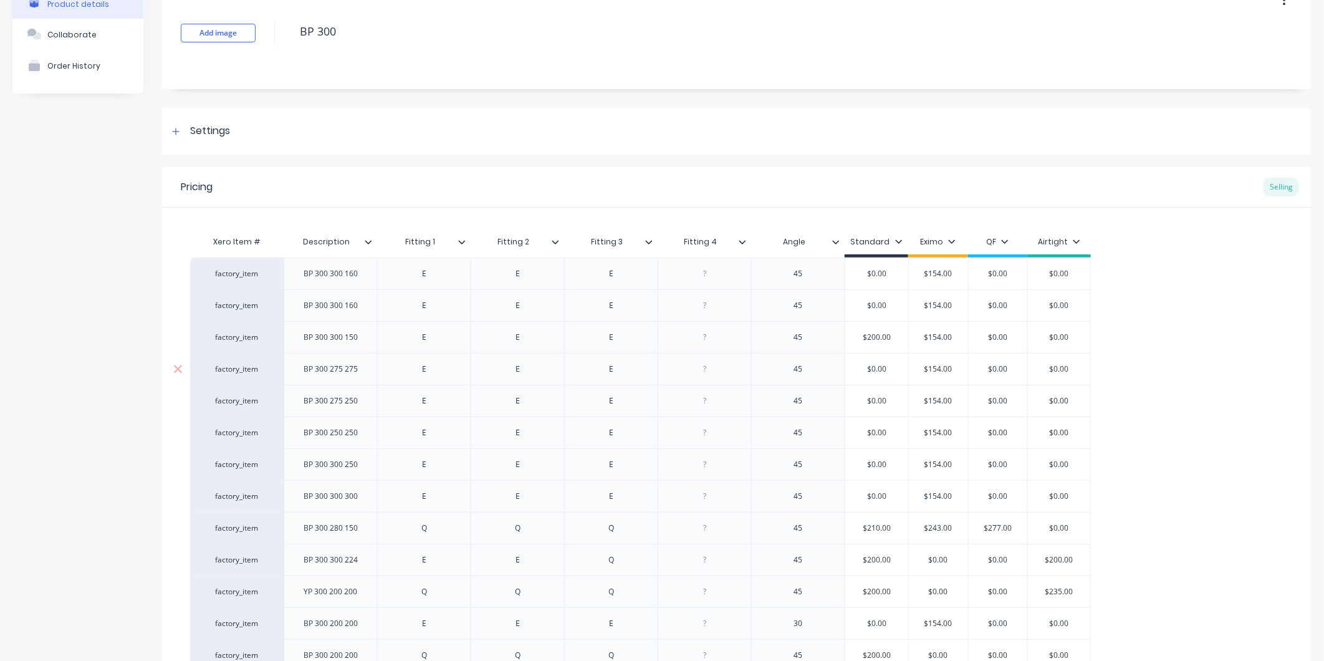
scroll to position [338, 0]
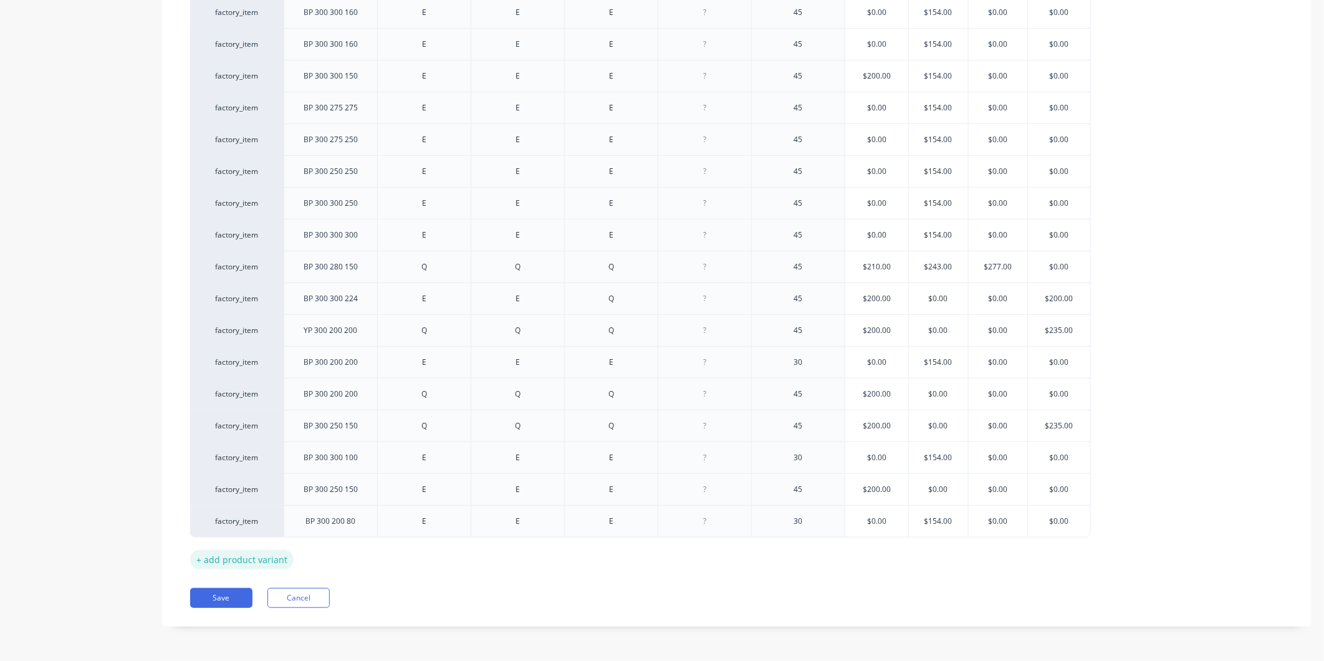
click at [259, 568] on div "+ add product variant" at bounding box center [241, 559] width 103 height 19
type textarea "x"
click at [340, 555] on div at bounding box center [331, 551] width 62 height 16
drag, startPoint x: 899, startPoint y: 563, endPoint x: 877, endPoint y: 560, distance: 22.6
click at [866, 556] on div "factory_item BP 300 300 160 E E E 45 $0.00 $154.00 $0.00 $0.00 factory_item BP …" at bounding box center [736, 284] width 1093 height 579
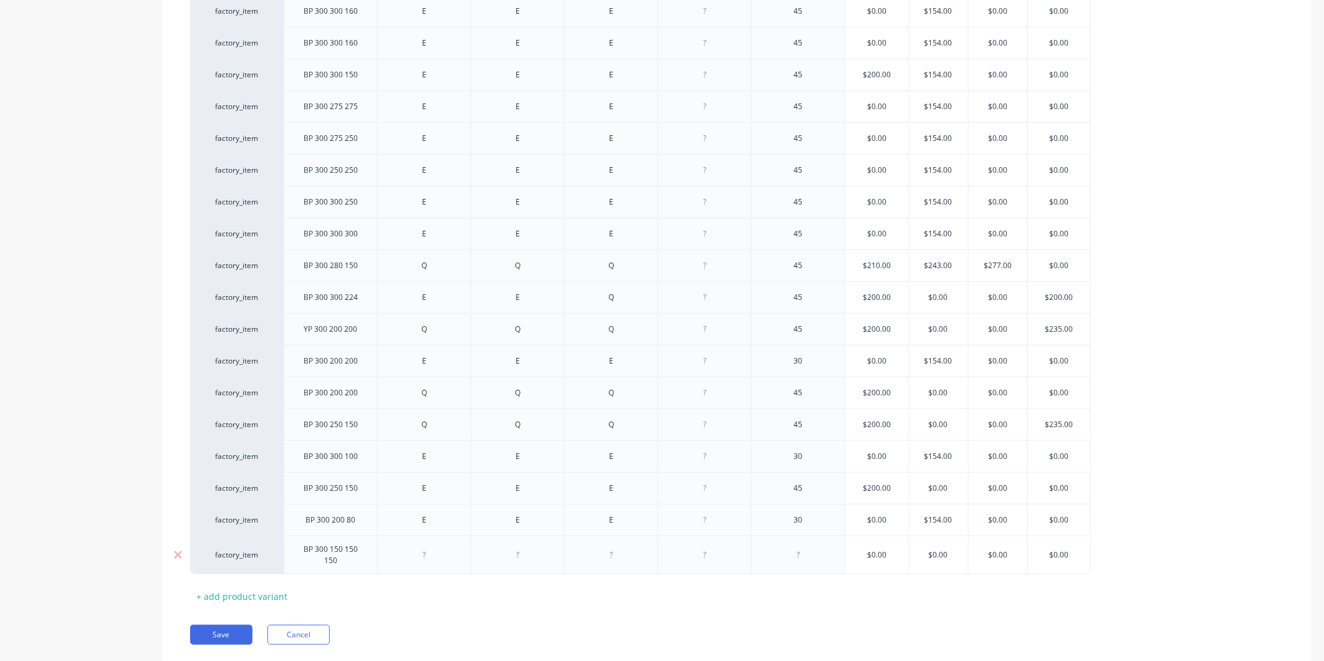
type textarea "x"
type input "$0.00"
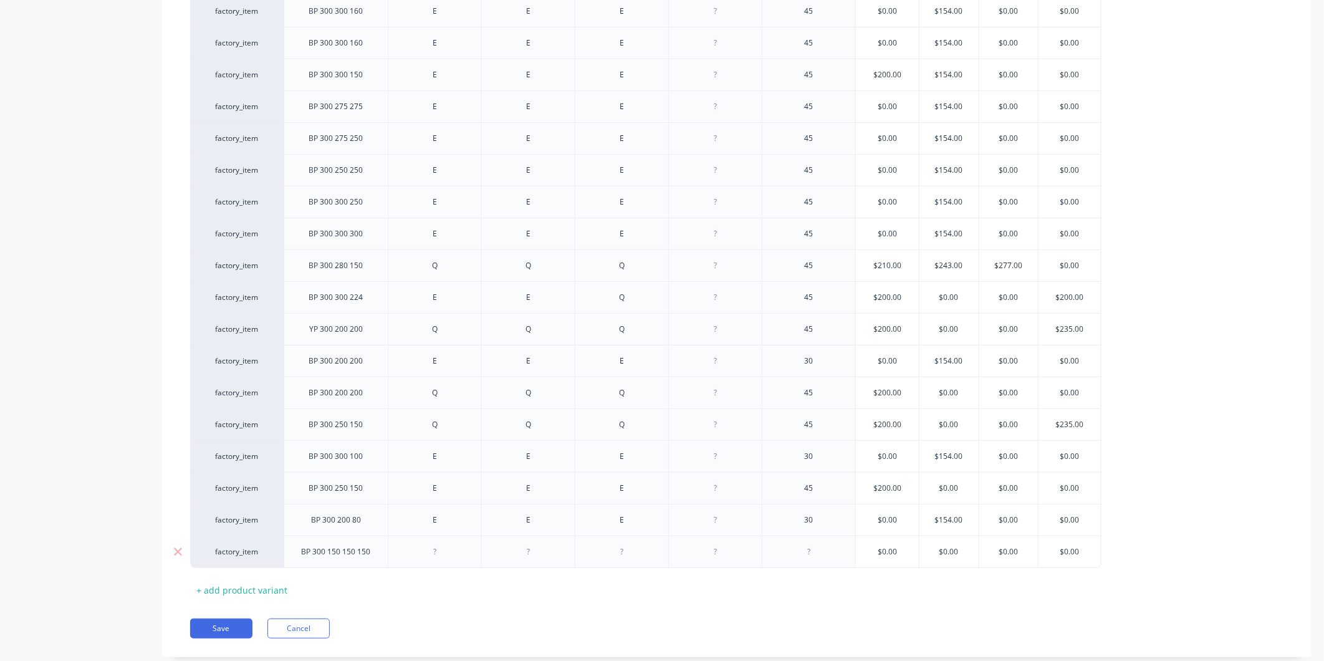
drag, startPoint x: 871, startPoint y: 556, endPoint x: 851, endPoint y: 553, distance: 20.1
click at [851, 553] on div "factory_item BP 300 150 150 150 $0.00 $0.00 $0.00 $0.00 $0.00" at bounding box center [645, 551] width 911 height 32
type textarea "x"
type input "2$0.00"
type textarea "x"
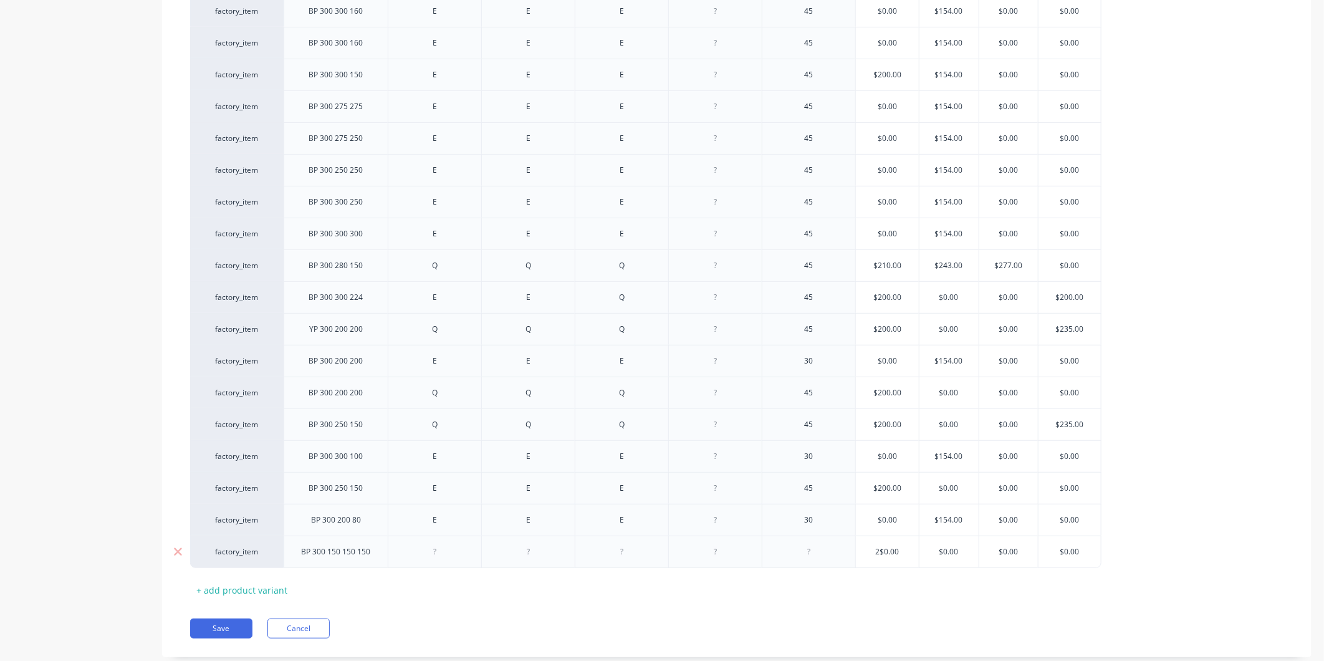
type input "20$0.00"
type textarea "x"
click at [929, 589] on div "Xero Item # Description Fitting 1 Fitting 2 Fitting 3 Fitting 4 Angle Standard …" at bounding box center [736, 283] width 1093 height 633
type input "$2,000.00"
drag, startPoint x: 905, startPoint y: 555, endPoint x: 863, endPoint y: 555, distance: 42.4
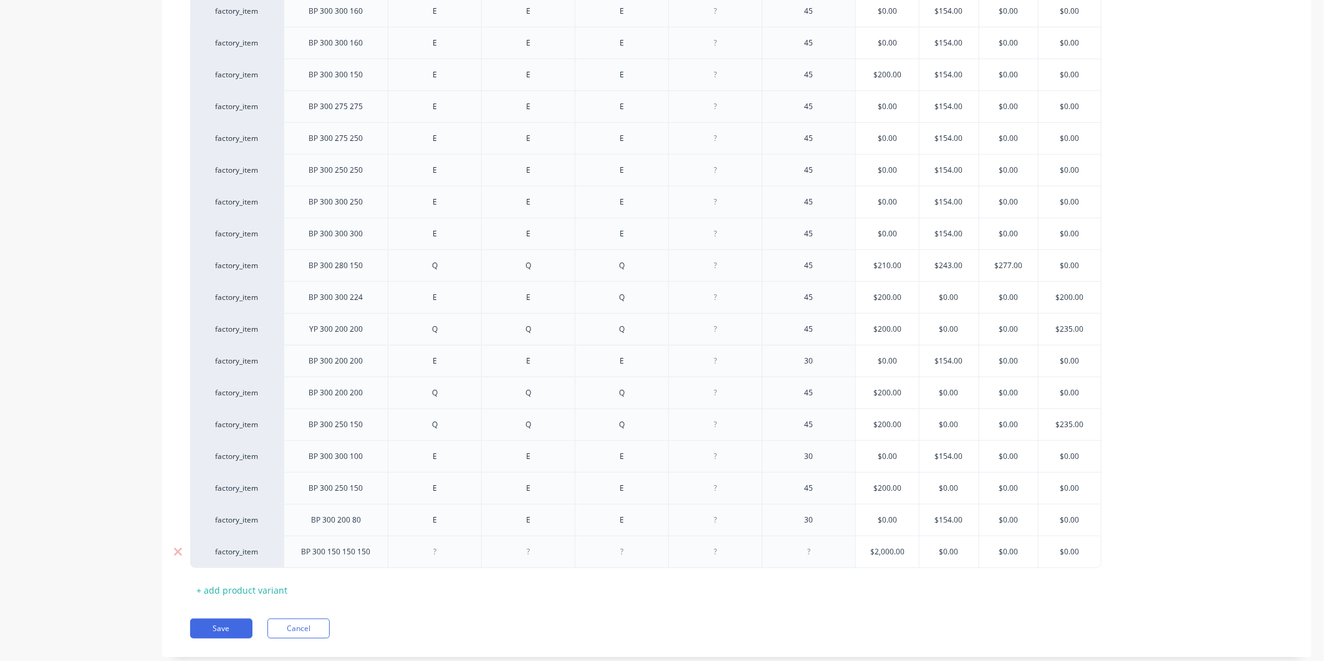
click at [863, 555] on input "$2,000.00" at bounding box center [887, 551] width 63 height 11
type textarea "x"
type input "2"
type textarea "x"
type input "20"
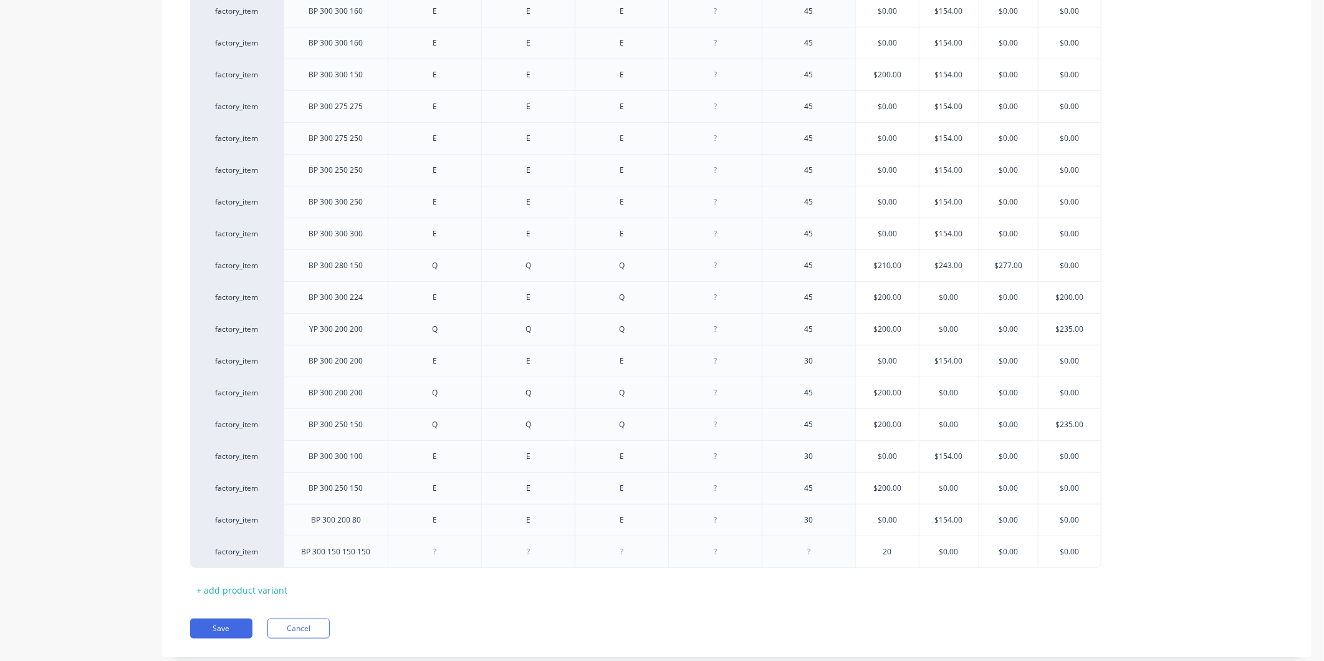
type textarea "x"
type input "200"
click at [916, 595] on div "Xero Item # Description Fitting 1 Fitting 2 Fitting 3 Fitting 4 Angle Standard …" at bounding box center [736, 283] width 1093 height 633
click at [432, 555] on div at bounding box center [435, 551] width 62 height 16
click at [450, 553] on div at bounding box center [435, 551] width 62 height 16
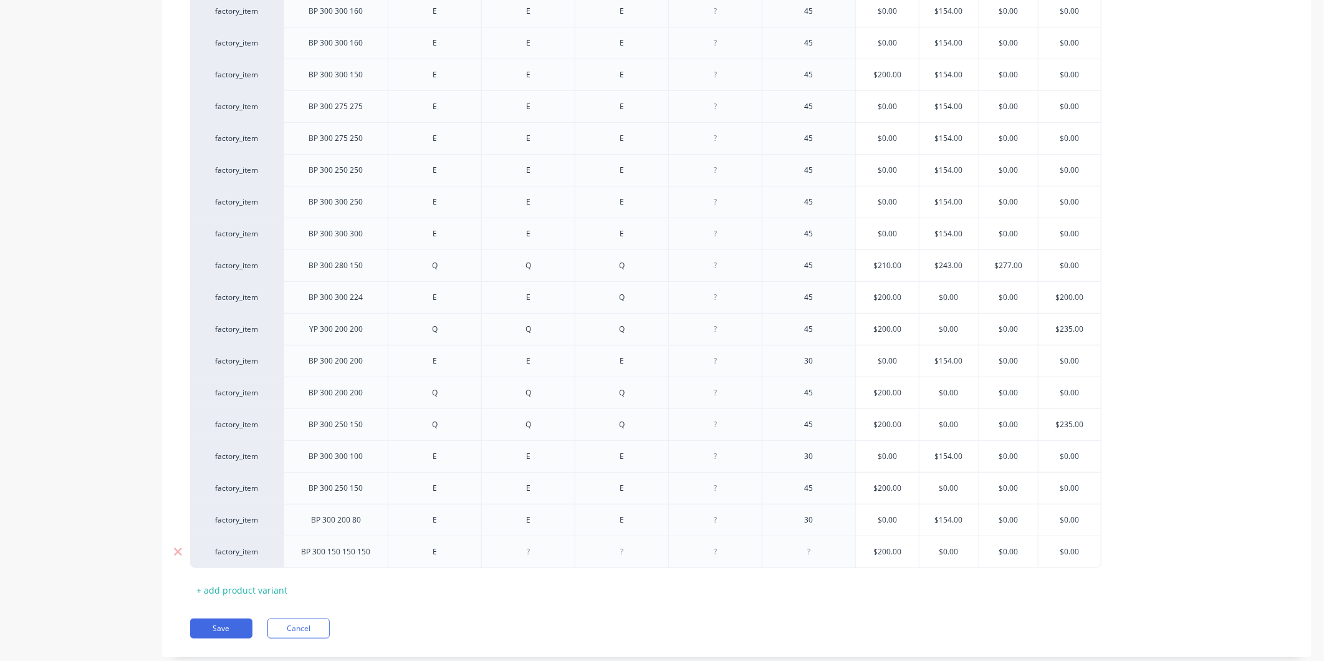
click at [547, 543] on div at bounding box center [527, 551] width 93 height 32
type textarea "x"
click at [541, 555] on div at bounding box center [528, 551] width 62 height 16
type textarea "x"
click at [634, 549] on div at bounding box center [622, 551] width 62 height 16
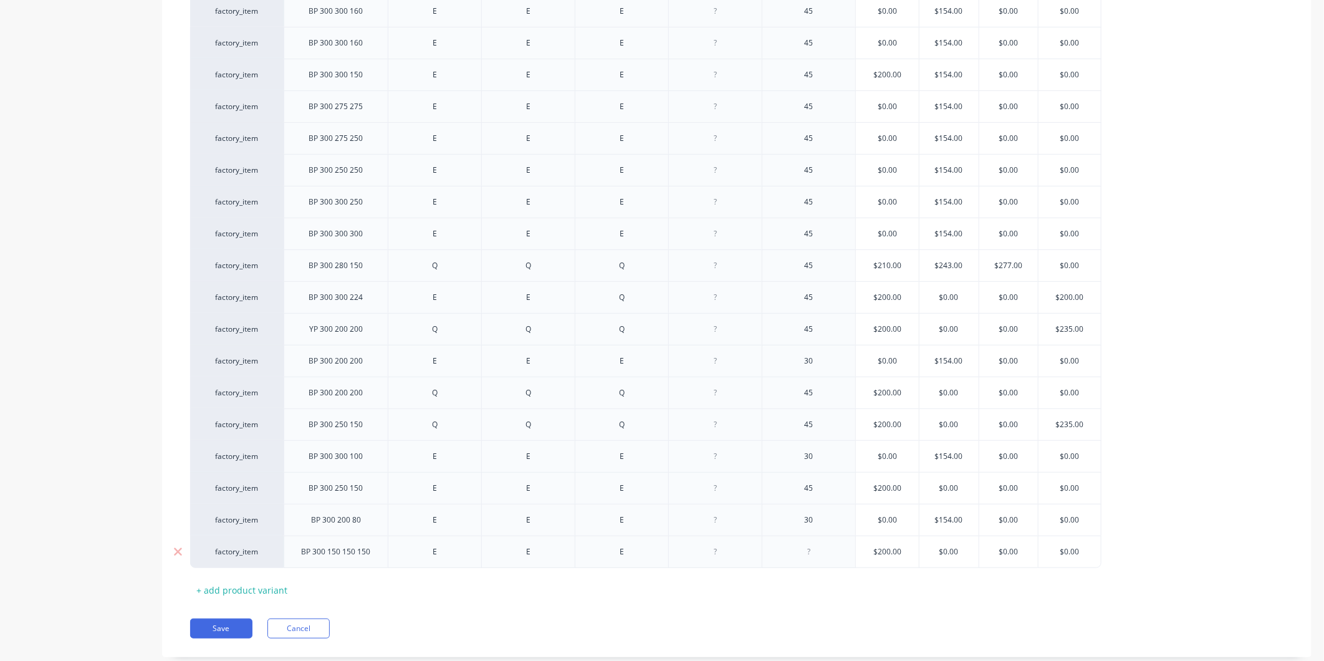
type textarea "x"
click at [725, 553] on div at bounding box center [715, 551] width 62 height 16
type textarea "x"
click at [819, 553] on div at bounding box center [809, 551] width 62 height 16
click at [814, 613] on div "Pricing Selling Xero Item # Description Fitting 1 Fitting 2 Fitting 3 Fitting 4…" at bounding box center [736, 281] width 1149 height 752
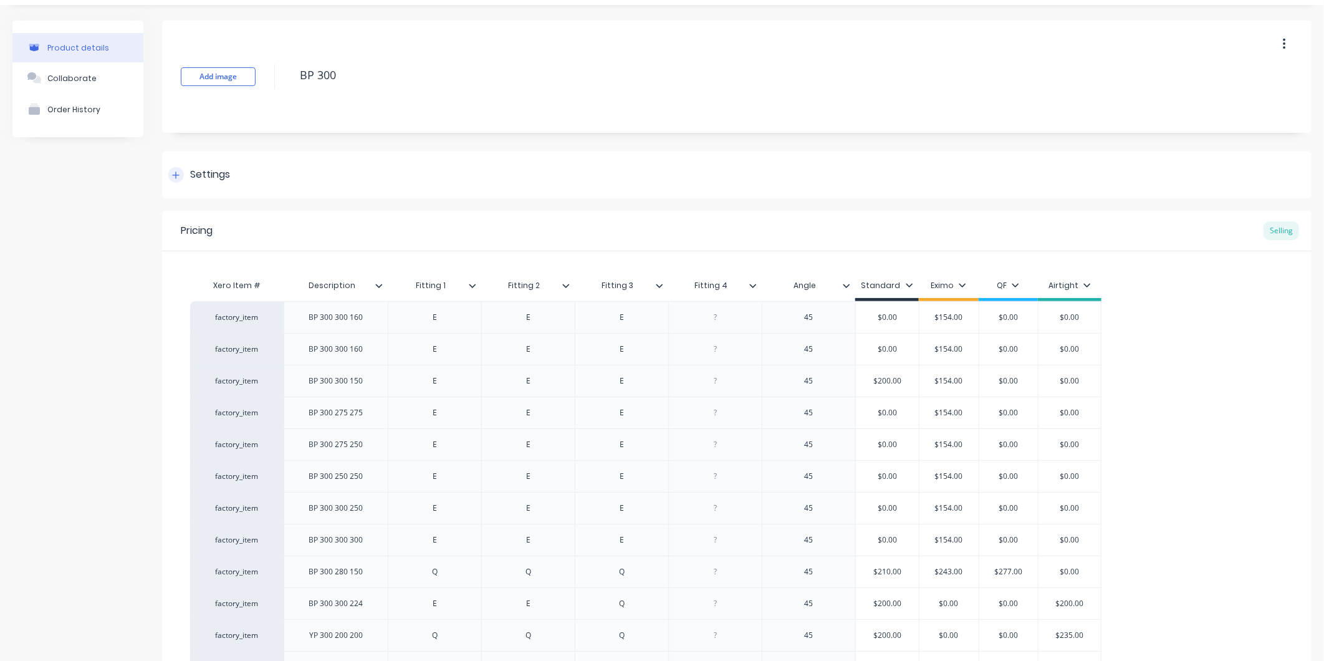
scroll to position [0, 0]
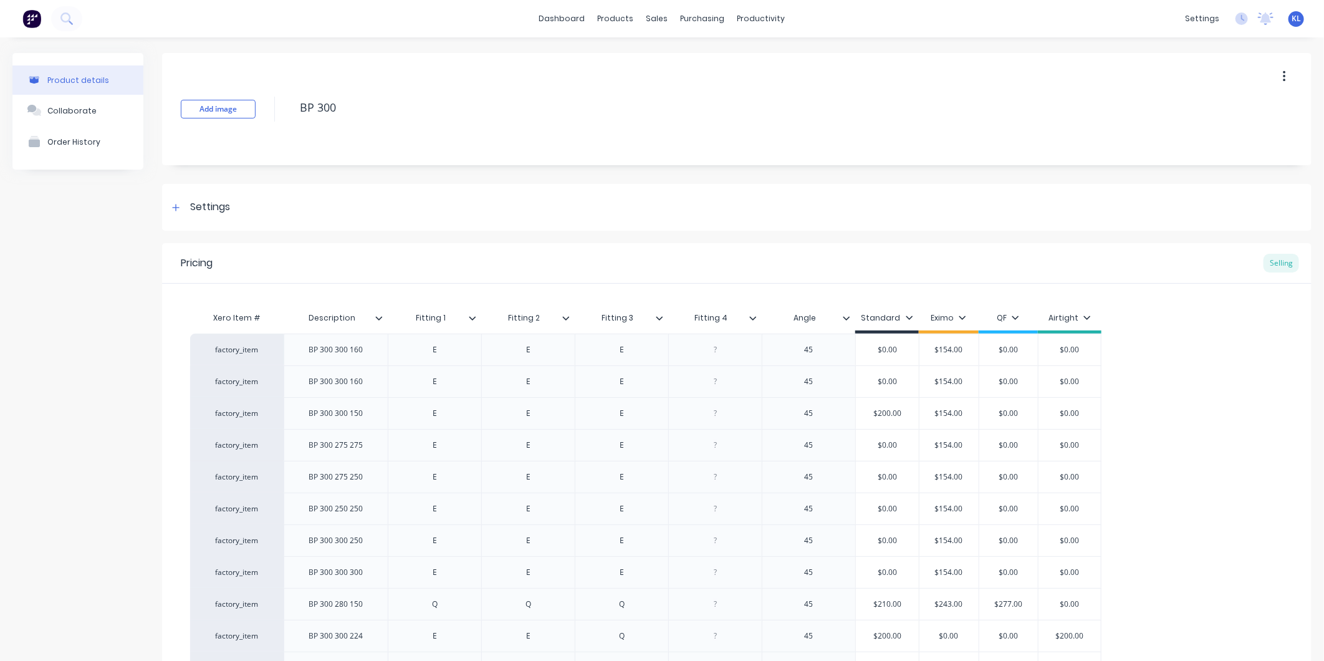
click at [846, 316] on icon at bounding box center [846, 317] width 7 height 7
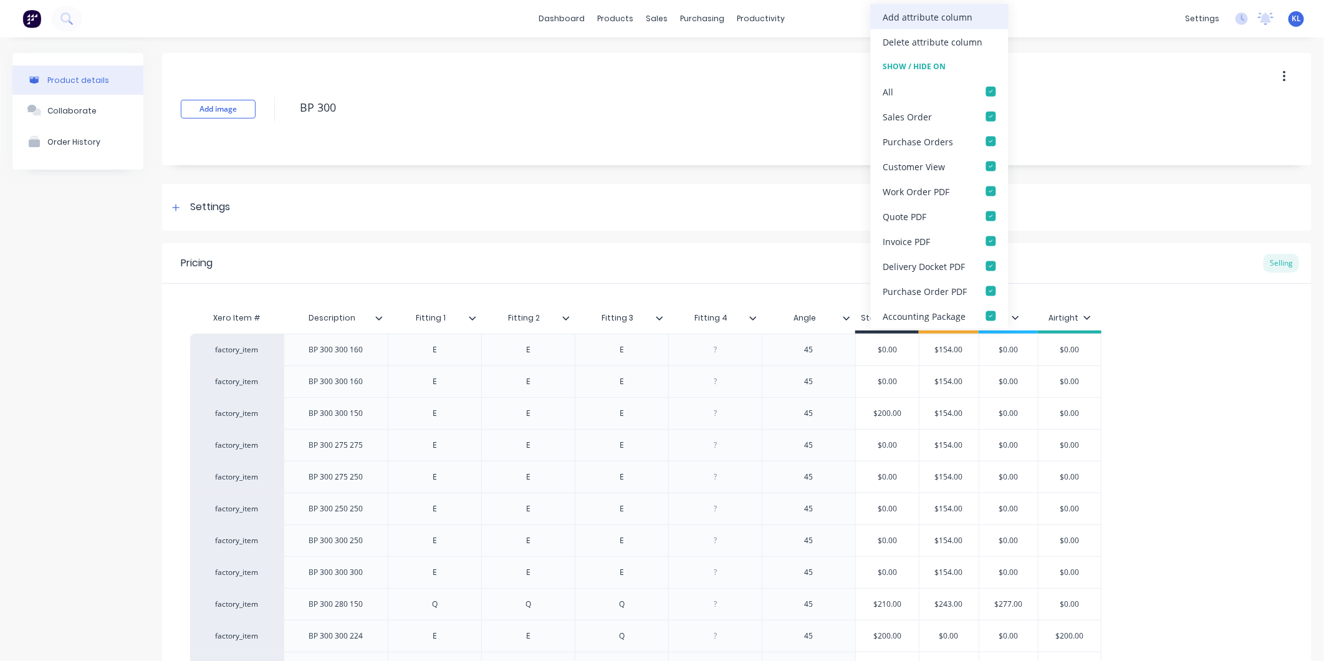
click at [931, 13] on div "Add attribute column" at bounding box center [928, 16] width 90 height 13
type textarea "x"
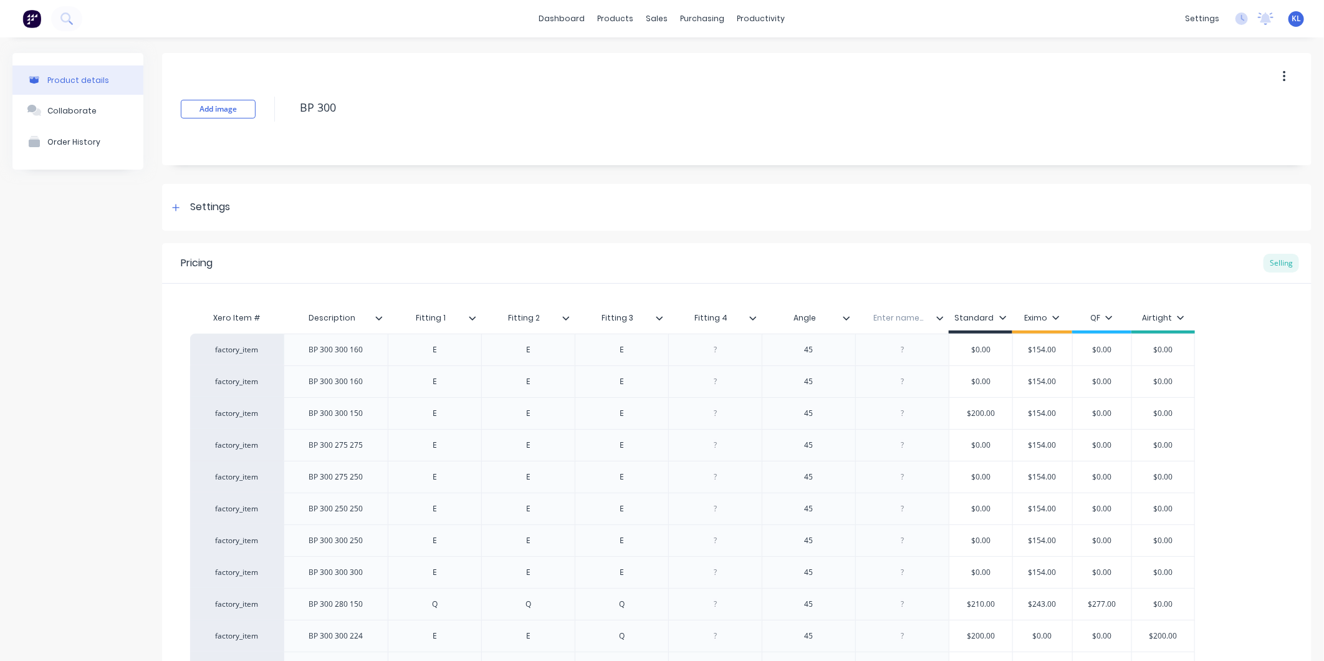
click at [896, 310] on div "Enter name..." at bounding box center [898, 317] width 86 height 31
type input "Notes:"
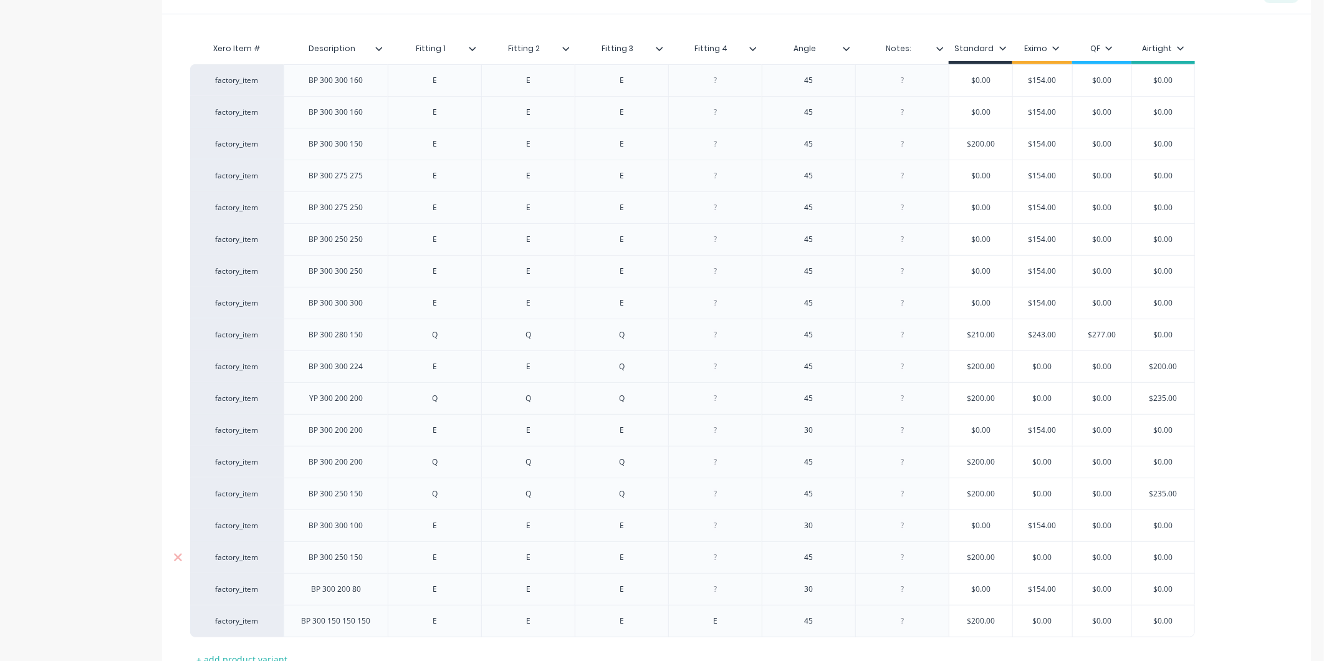
scroll to position [370, 0]
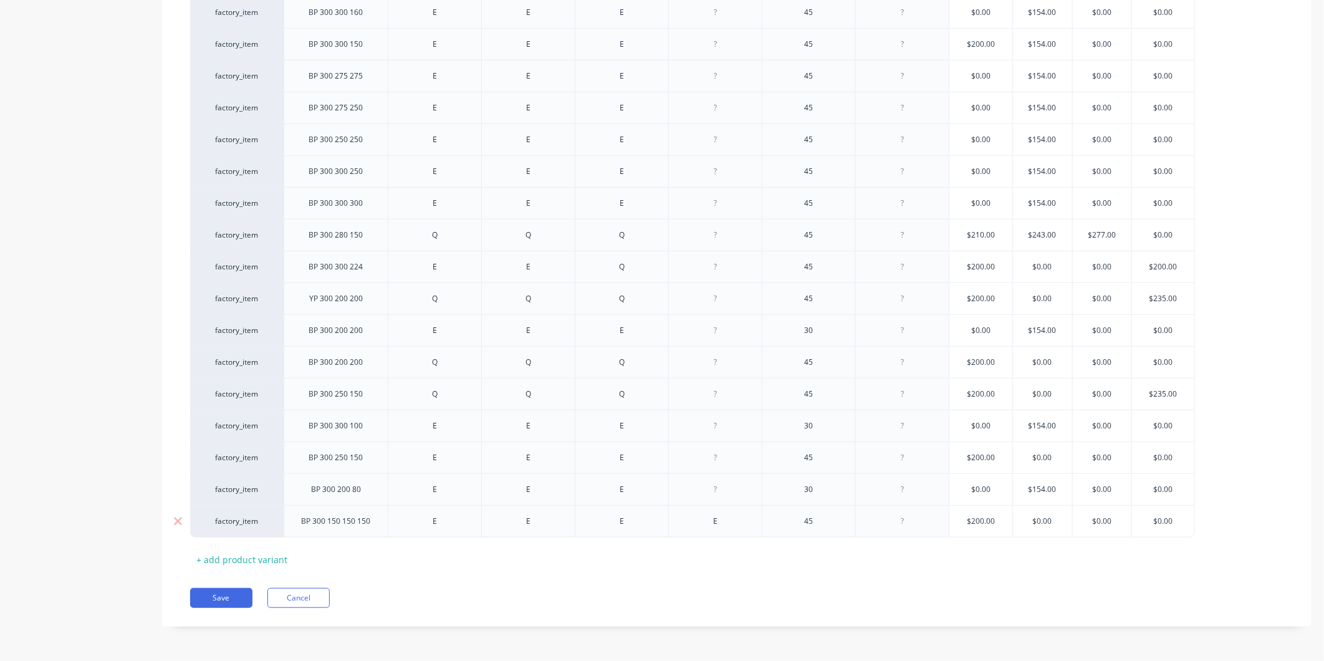
type textarea "x"
click at [906, 522] on div at bounding box center [902, 521] width 62 height 16
click at [970, 534] on div "$200.00" at bounding box center [980, 520] width 63 height 31
type textarea "x"
type input "$200.00"
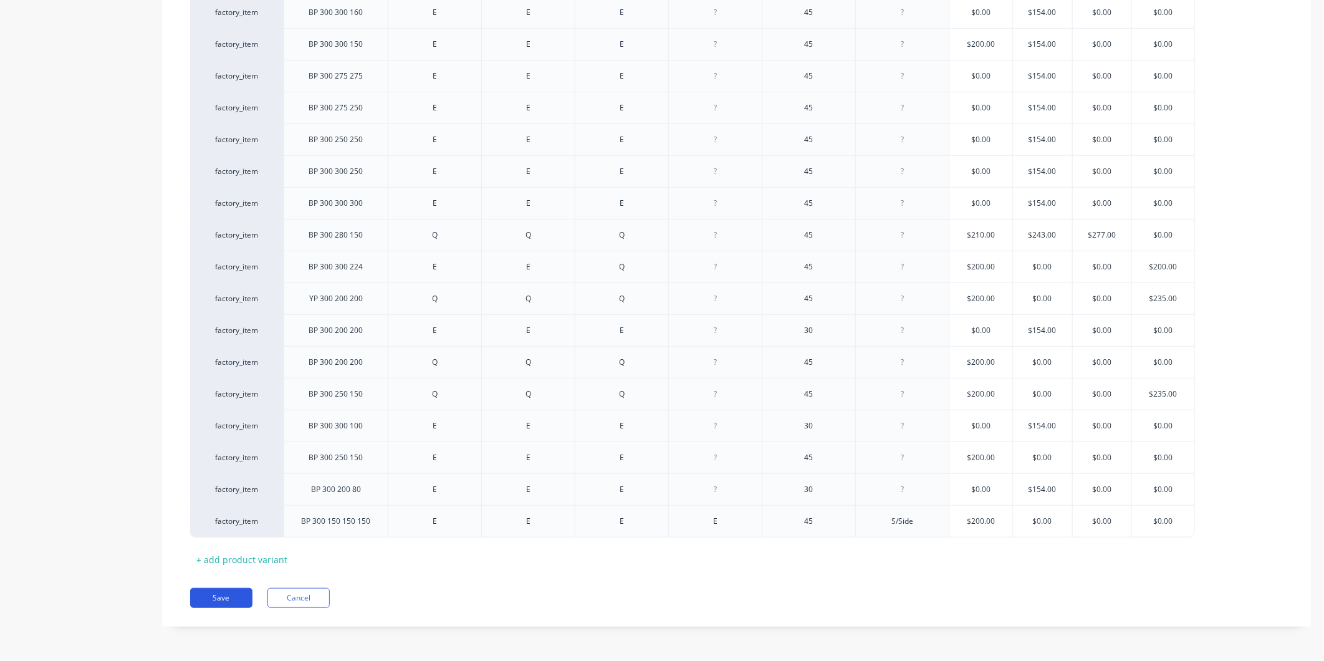
click at [221, 594] on button "Save" at bounding box center [221, 598] width 62 height 20
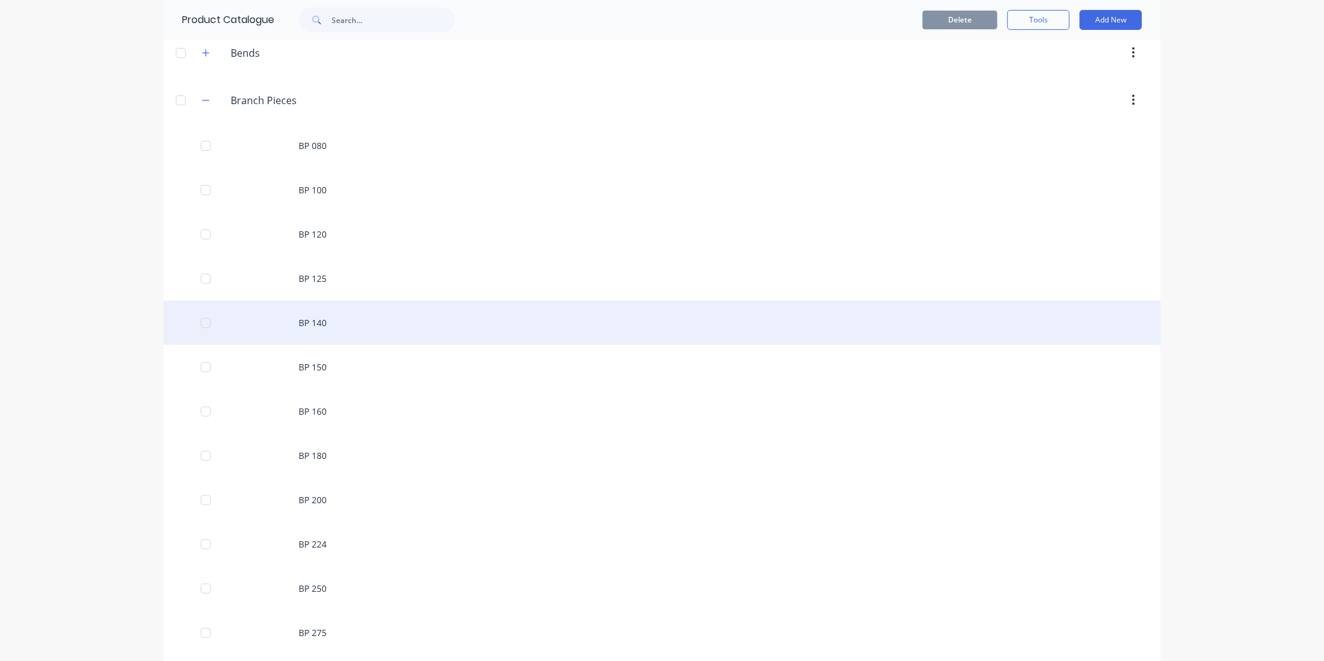
scroll to position [346, 0]
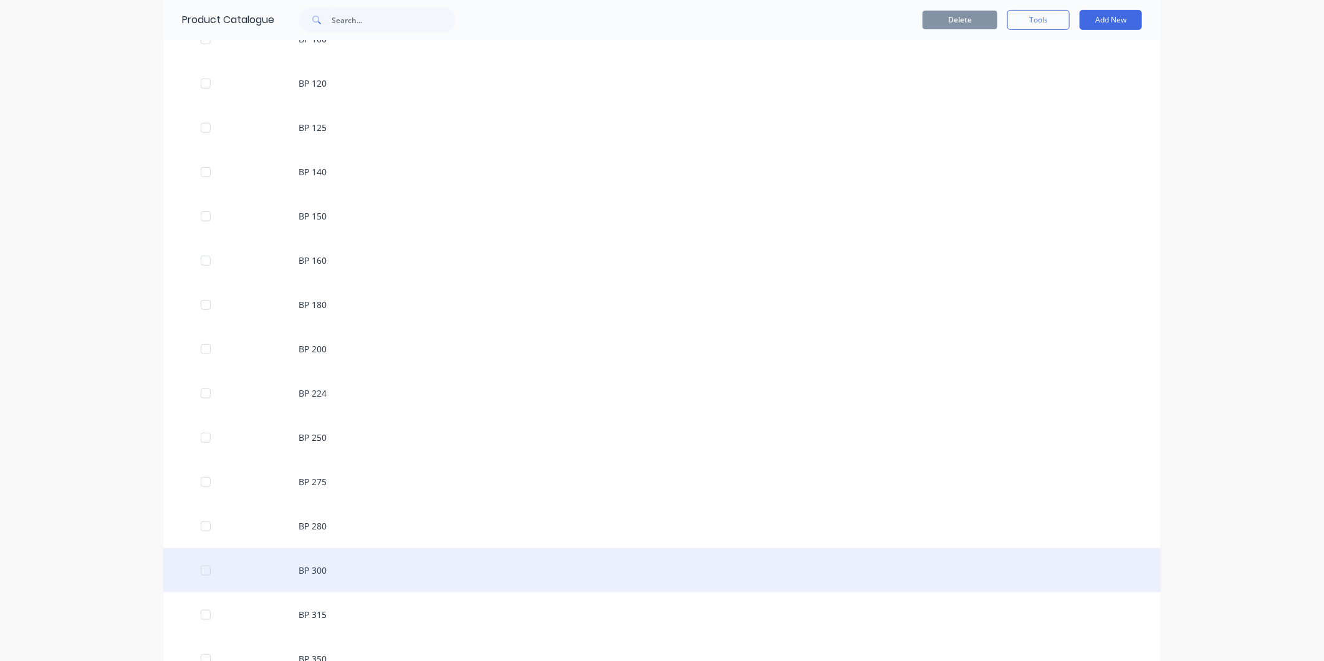
click at [351, 572] on div "BP 300" at bounding box center [661, 570] width 997 height 44
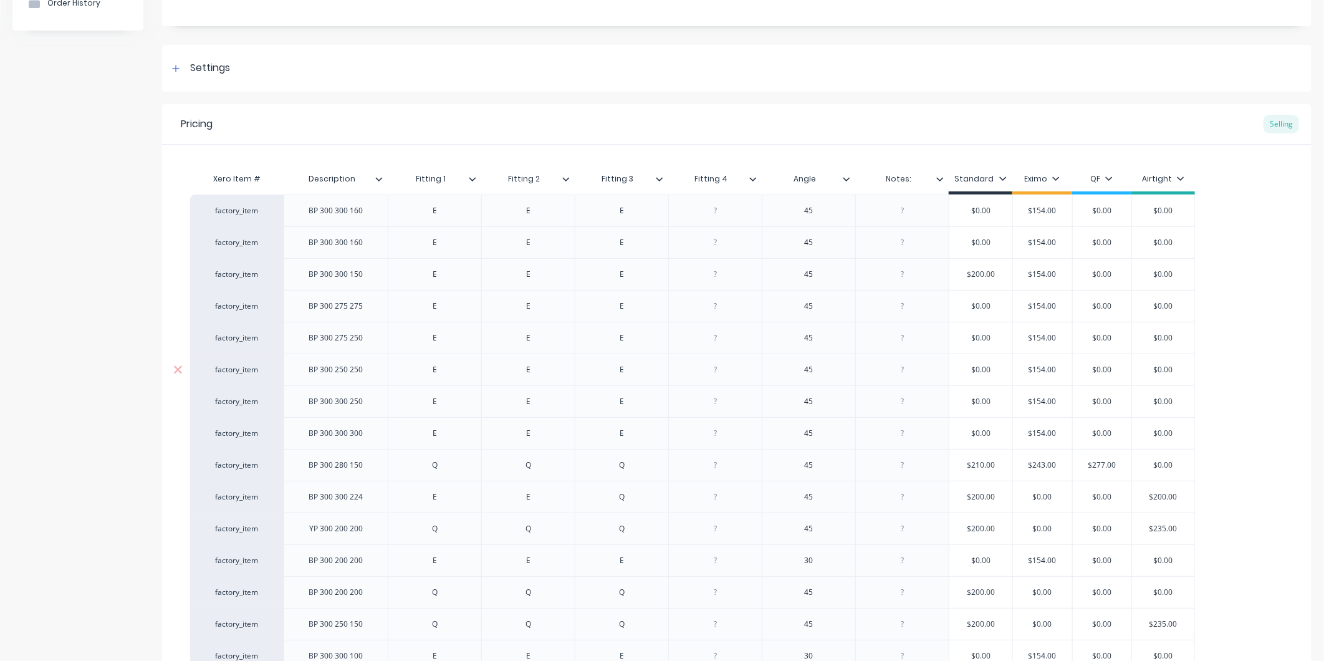
type textarea "x"
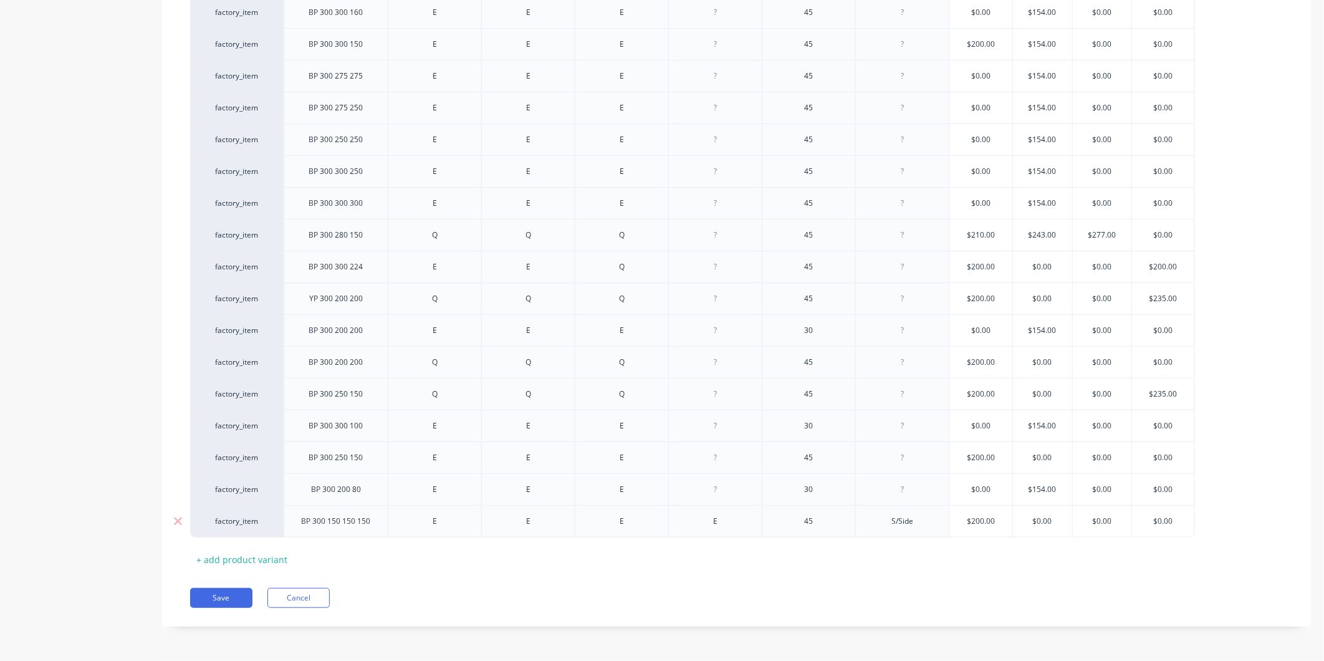
click at [372, 520] on div "BP 300 150 150 150" at bounding box center [336, 521] width 89 height 16
type textarea "x"
type input "$200.00"
drag, startPoint x: 1005, startPoint y: 521, endPoint x: 974, endPoint y: 517, distance: 31.4
click at [974, 517] on input "$200.00" at bounding box center [980, 520] width 63 height 11
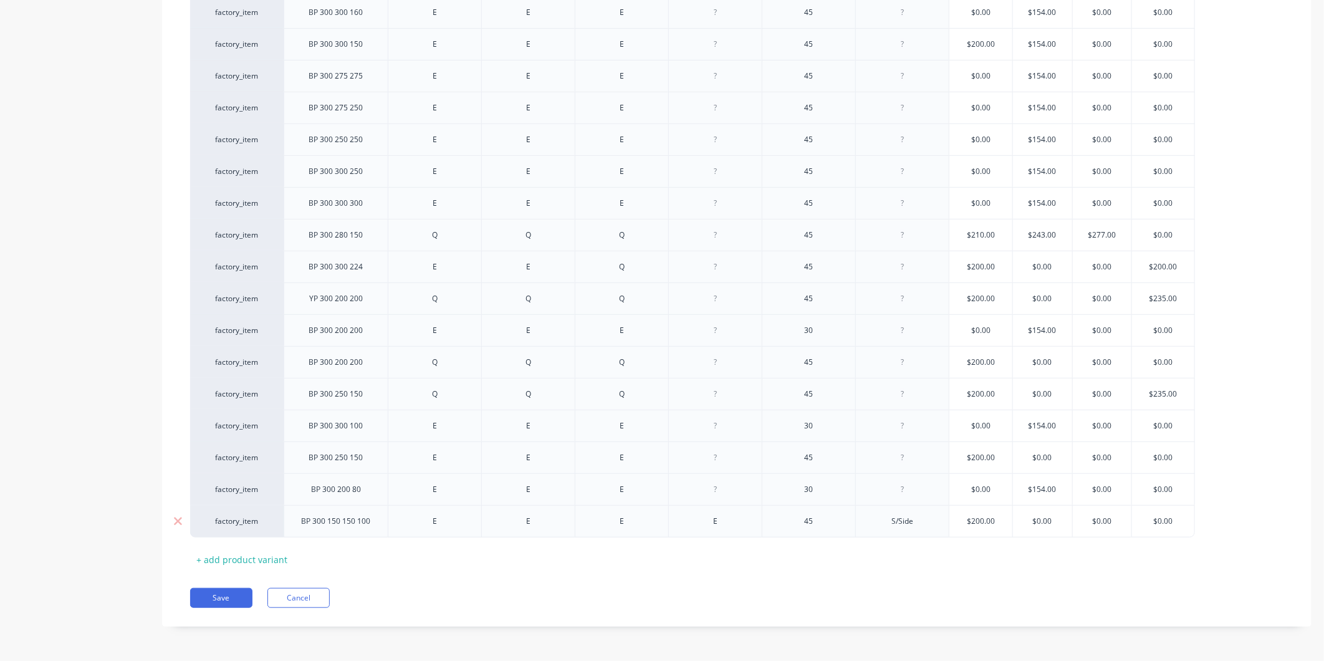
type textarea "x"
type input "$22"
type textarea "x"
type input "$223"
type textarea "x"
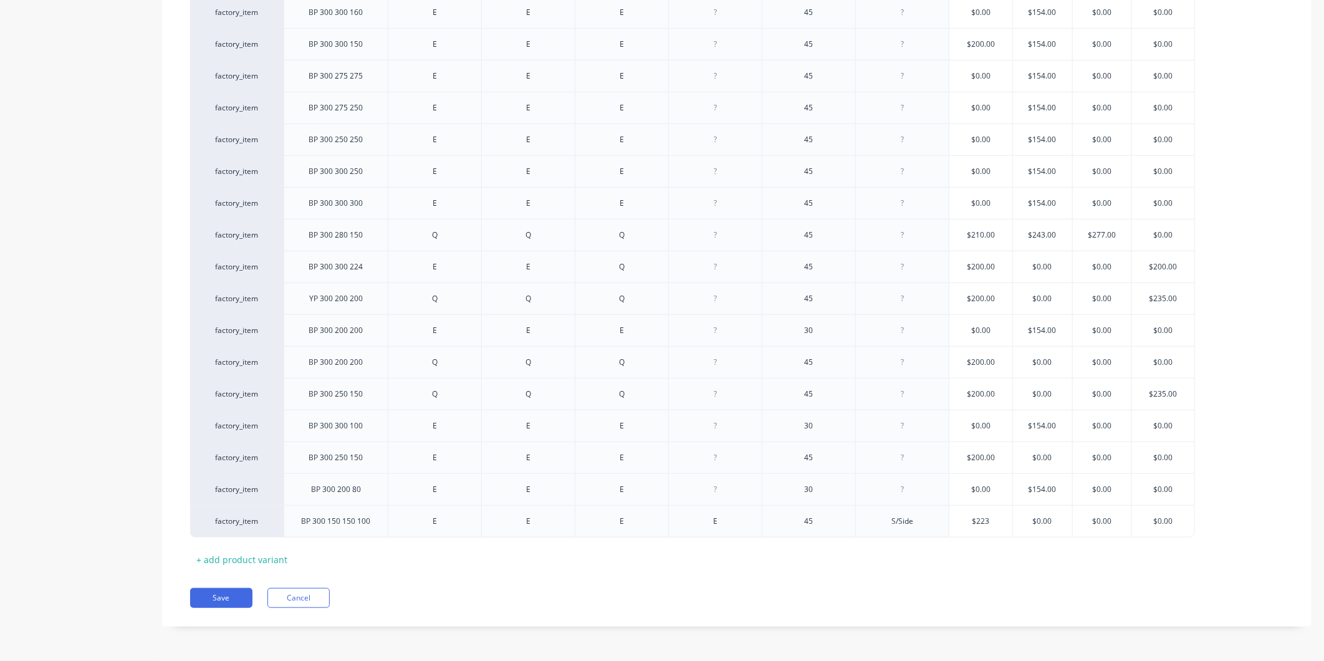
type input "$2230"
type textarea "x"
type input "$223"
type textarea "x"
type input "$22"
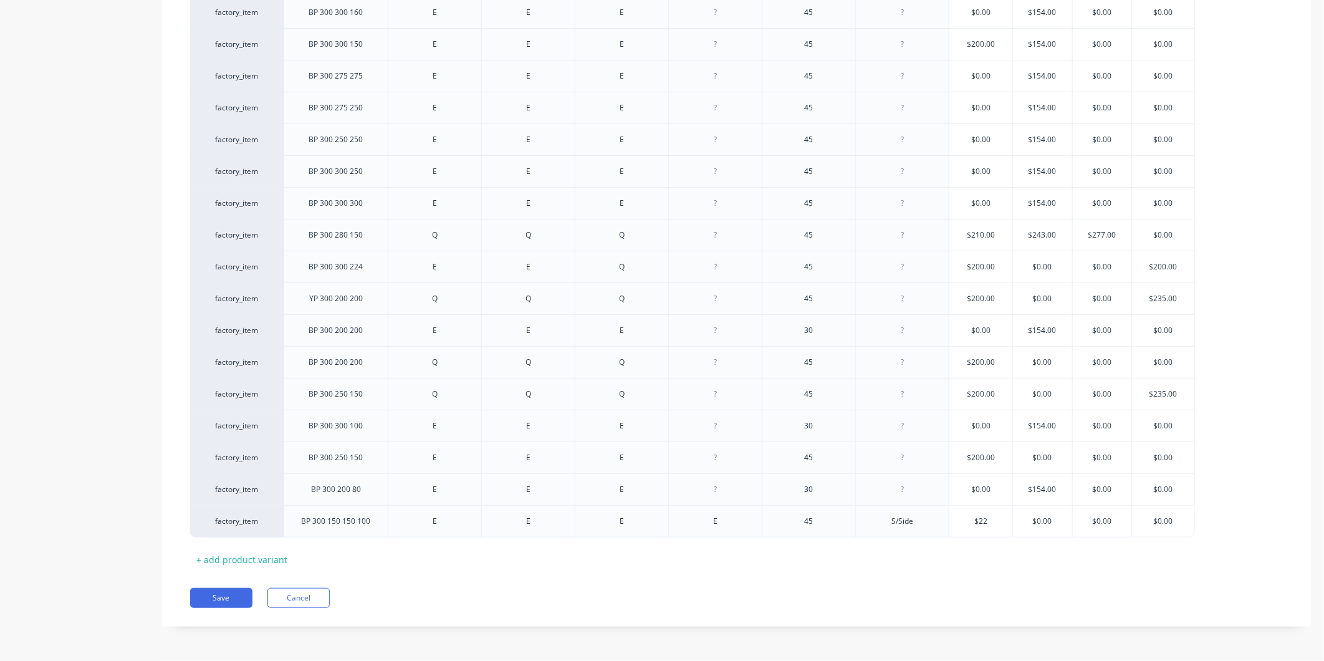
type textarea "x"
type input "$2"
type textarea "x"
type input "$23"
type textarea "x"
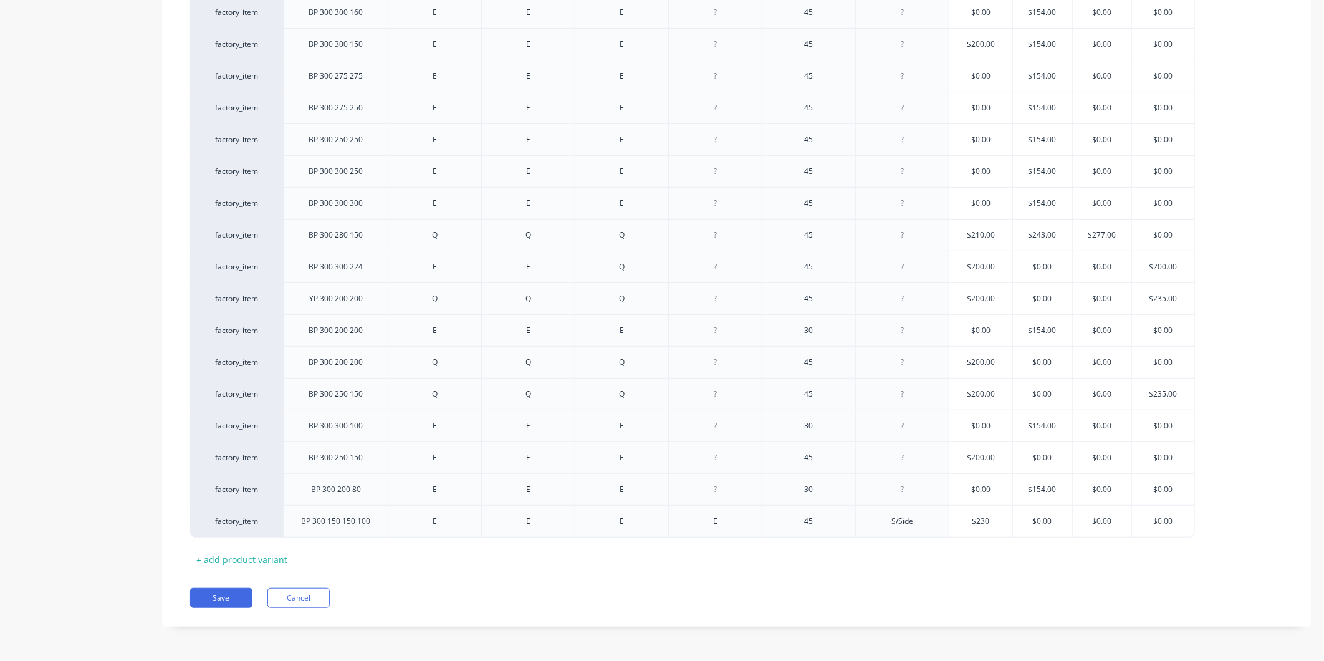
type input "$230"
click at [1002, 556] on div "Xero Item # Description Fitting 1 Fitting 2 Fitting 3 Fitting 4 Angle Notes: St…" at bounding box center [736, 252] width 1093 height 633
click at [227, 603] on button "Save" at bounding box center [221, 598] width 62 height 20
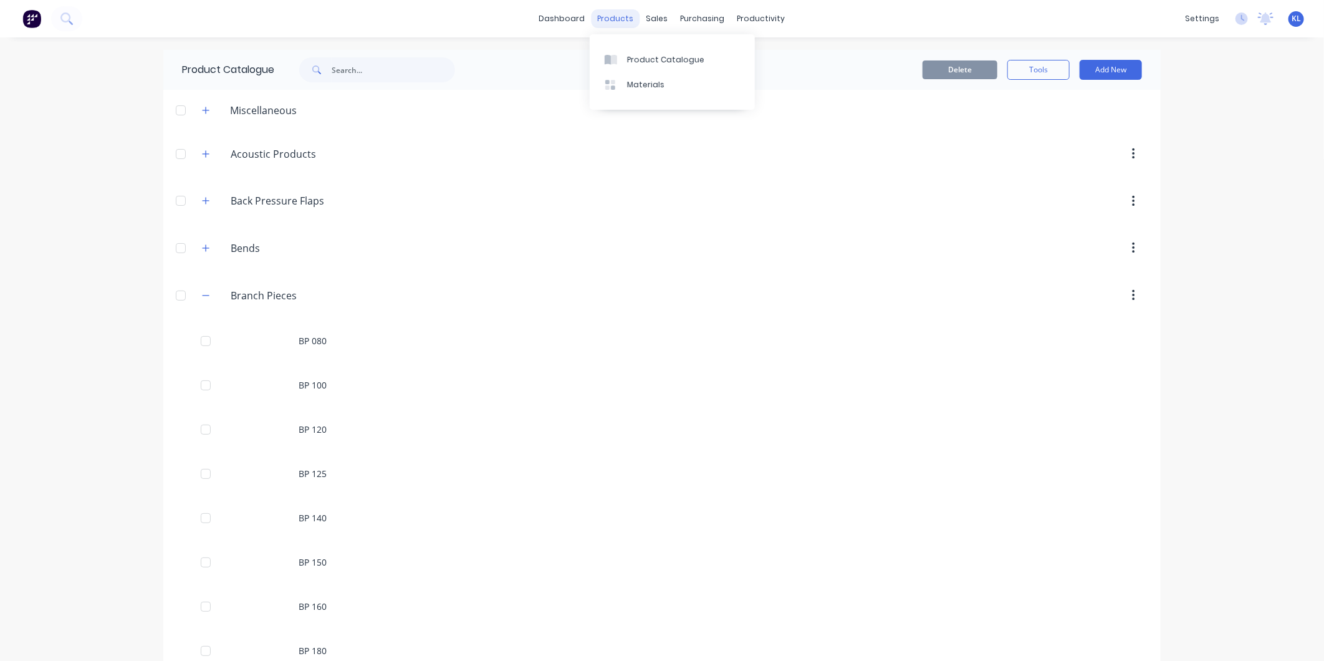
click at [617, 22] on div "products" at bounding box center [615, 18] width 49 height 19
click at [648, 58] on div "Product Catalogue" at bounding box center [665, 59] width 77 height 11
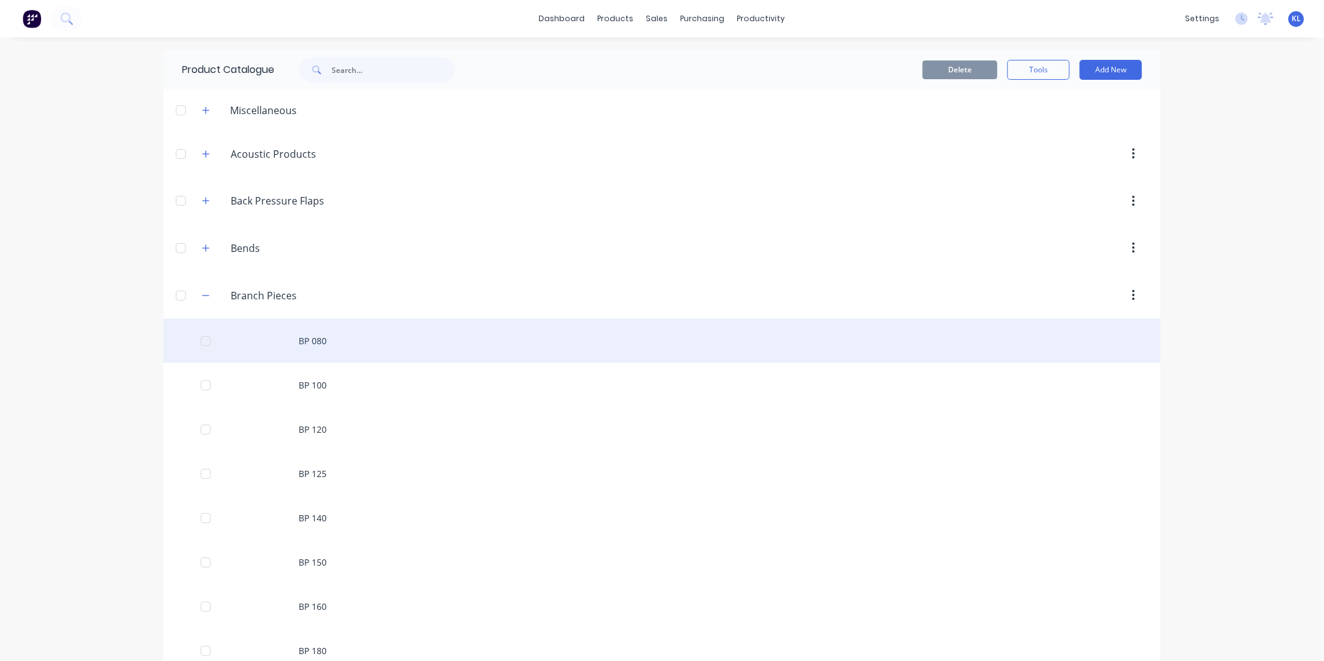
scroll to position [208, 0]
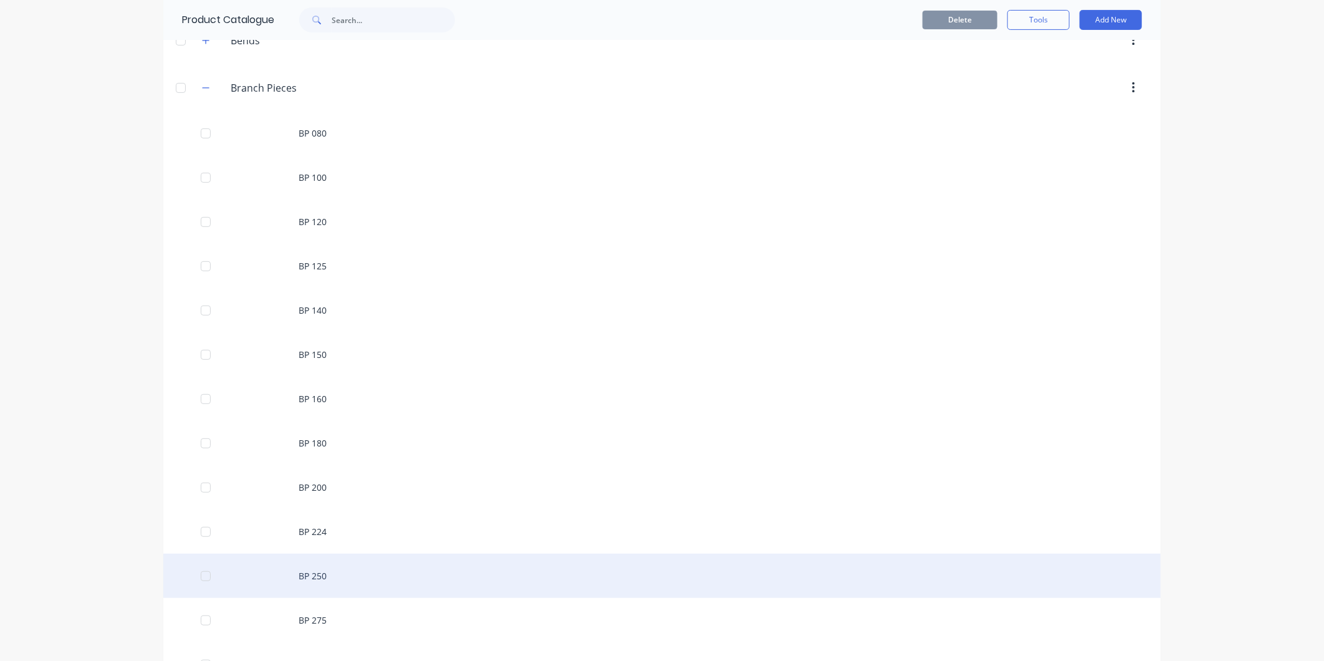
click at [333, 580] on div "BP 250" at bounding box center [661, 575] width 997 height 44
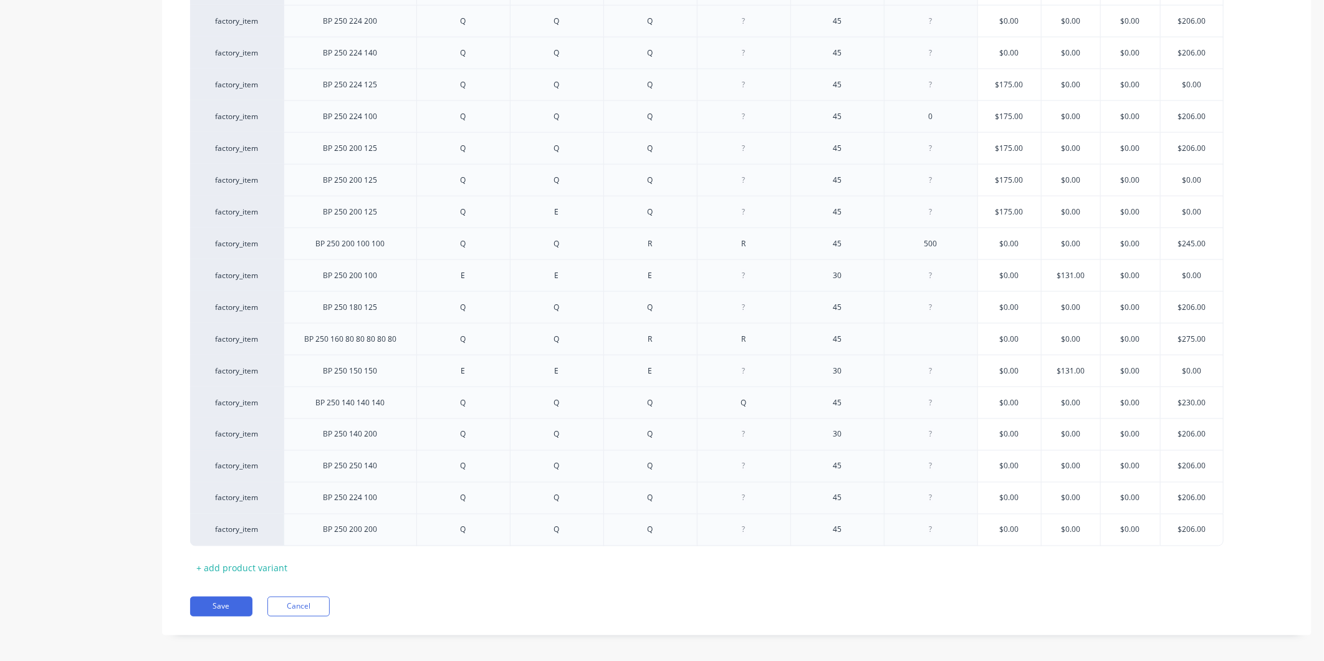
scroll to position [1071, 0]
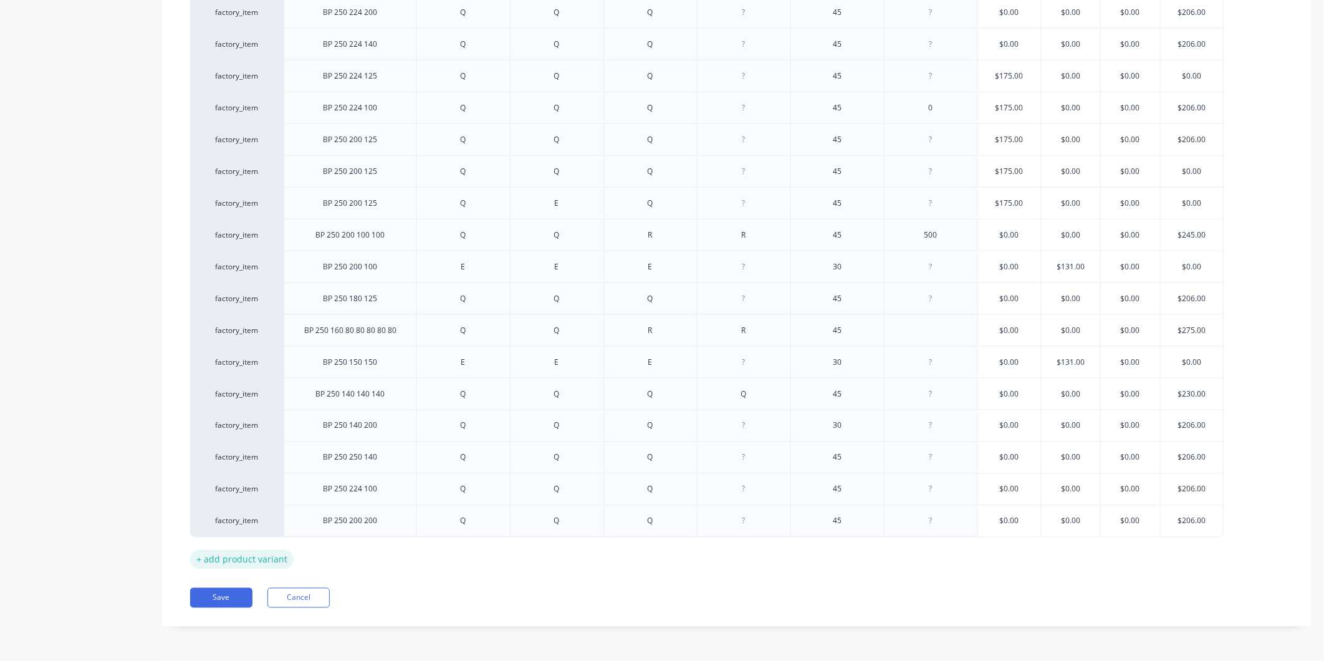
click at [257, 559] on div "+ add product variant" at bounding box center [241, 559] width 103 height 19
type textarea "x"
click at [355, 544] on div at bounding box center [350, 550] width 62 height 16
click at [466, 552] on div at bounding box center [463, 550] width 62 height 16
type textarea "x"
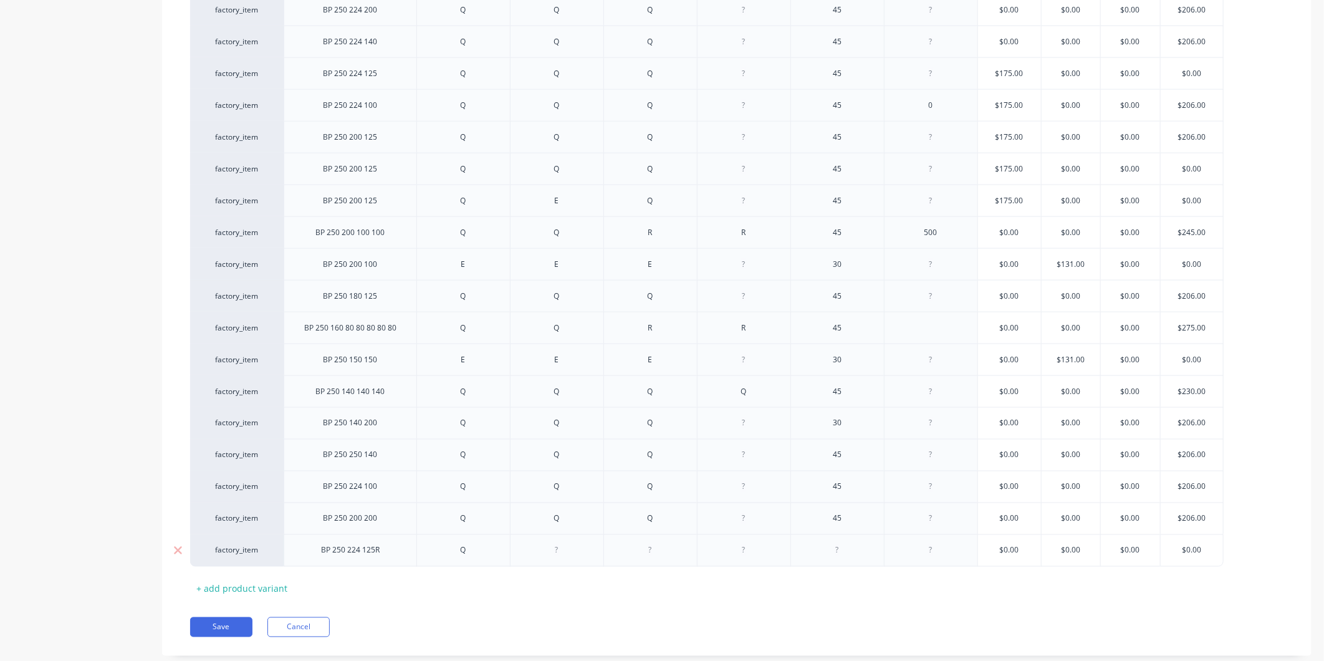
click at [561, 558] on div at bounding box center [556, 550] width 62 height 16
type textarea "x"
click at [650, 553] on div at bounding box center [650, 550] width 62 height 16
type textarea "x"
click at [838, 550] on div at bounding box center [837, 550] width 62 height 16
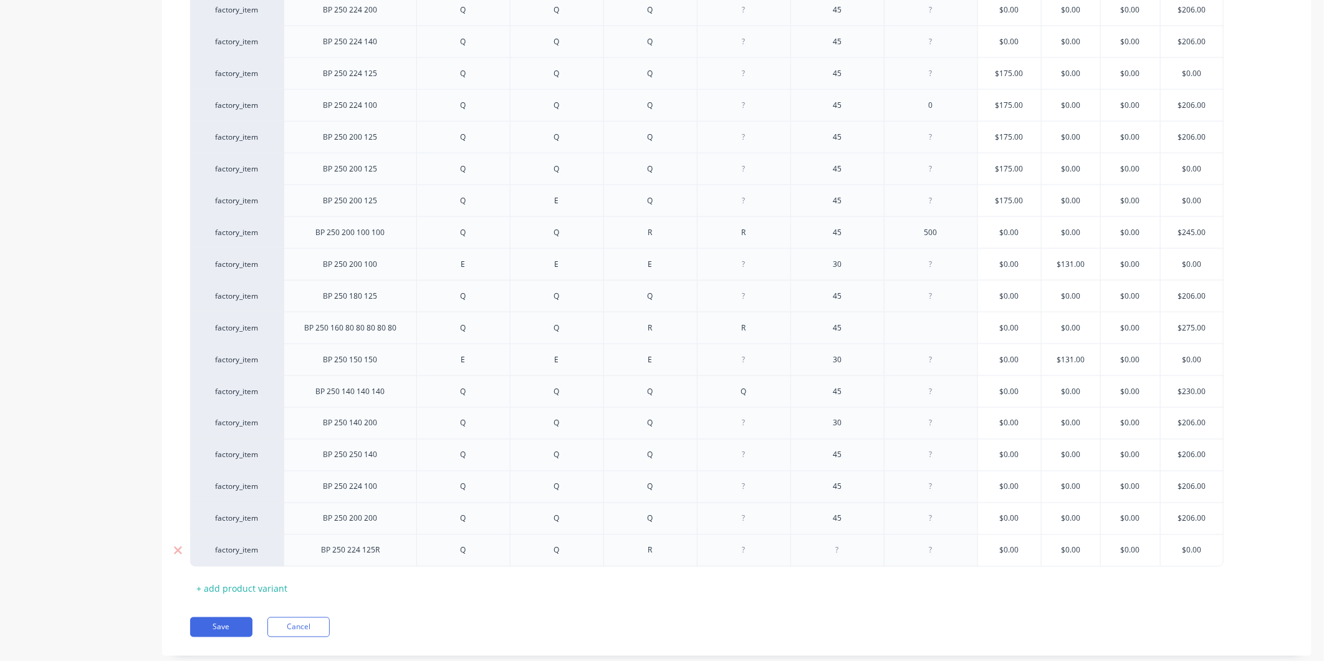
type textarea "x"
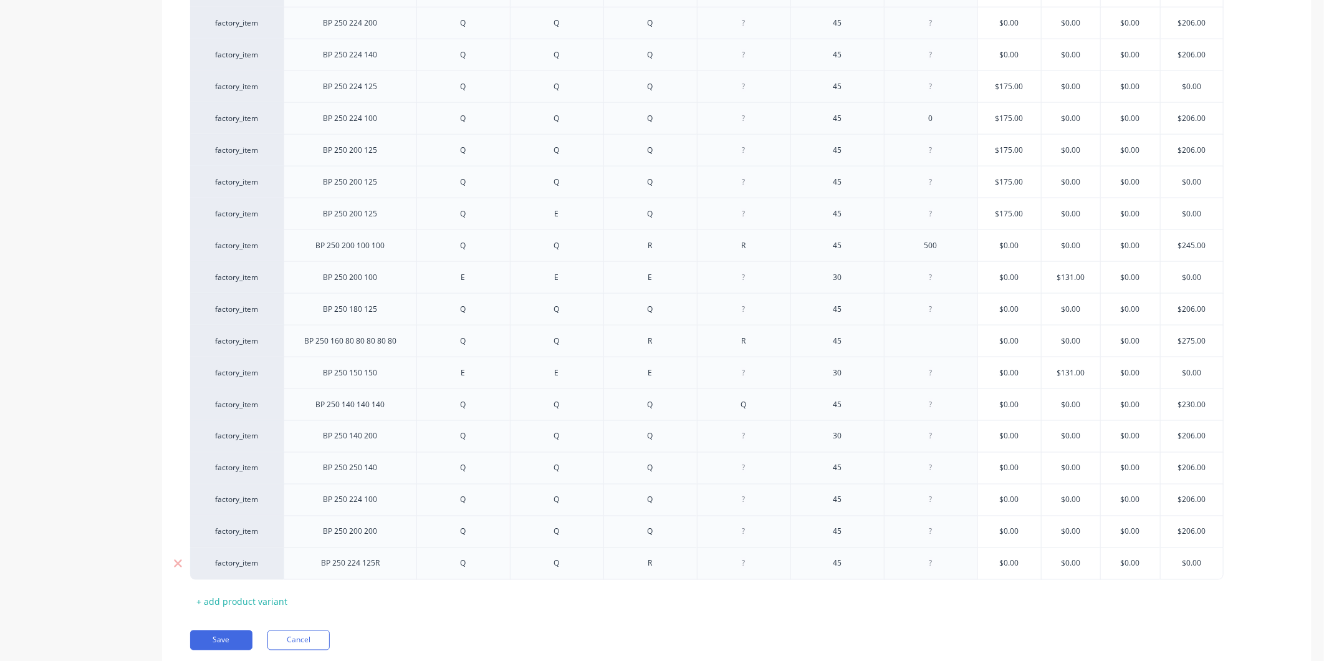
scroll to position [1033, 0]
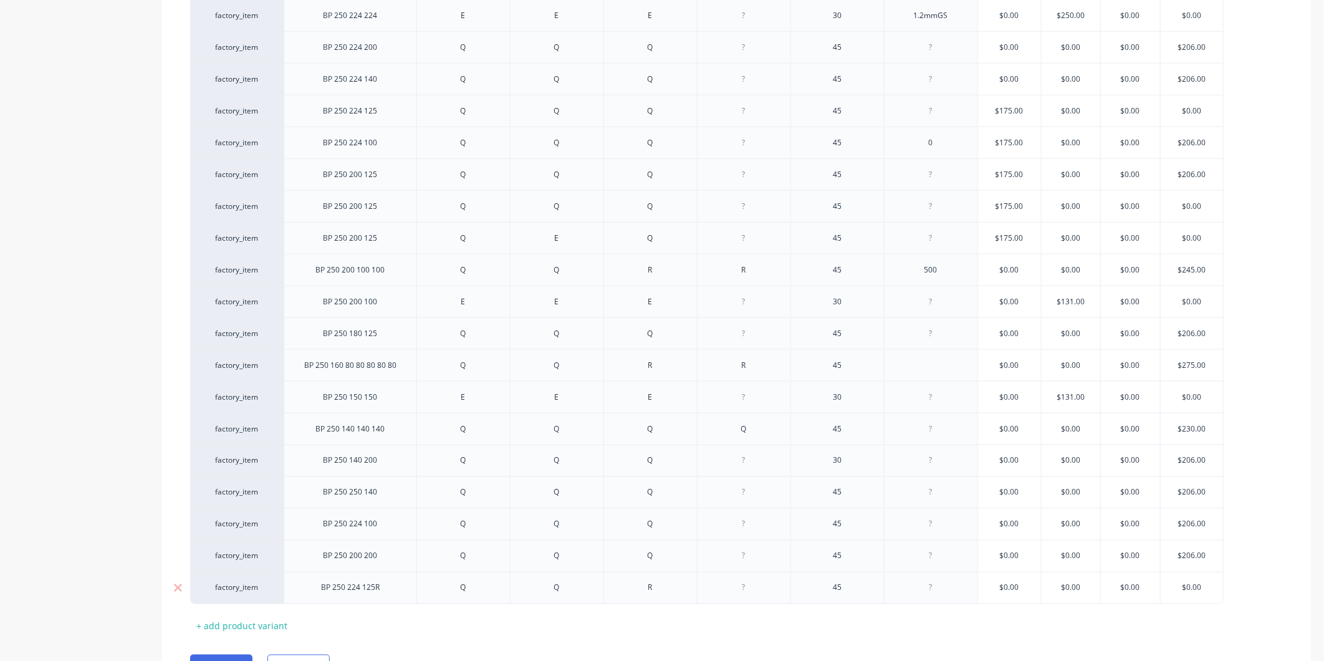
type textarea "x"
type input "$0.00"
drag, startPoint x: 1209, startPoint y: 591, endPoint x: 1142, endPoint y: 596, distance: 66.9
click at [1142, 596] on div "factory_item BP 250 224 125R Q Q R 45 $0.00 $0.00 $0.00 $0.00 $0.00" at bounding box center [706, 587] width 1033 height 32
type textarea "x"
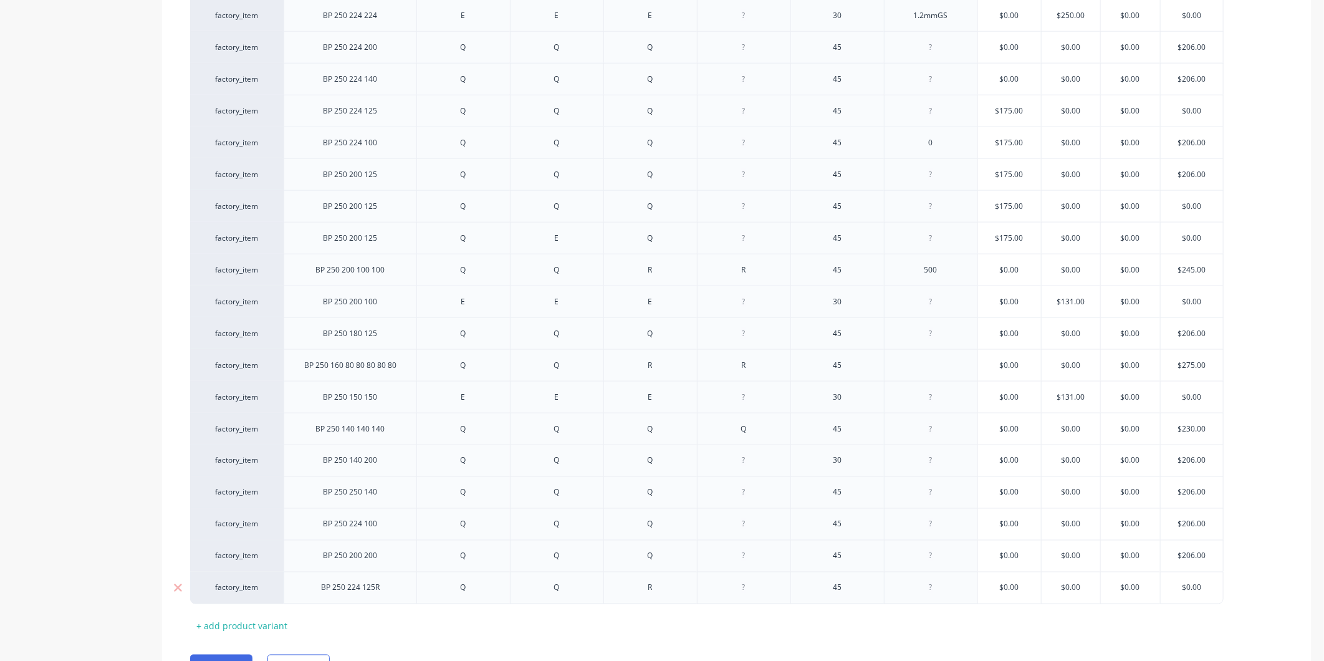
type input "1"
type textarea "x"
type input "19"
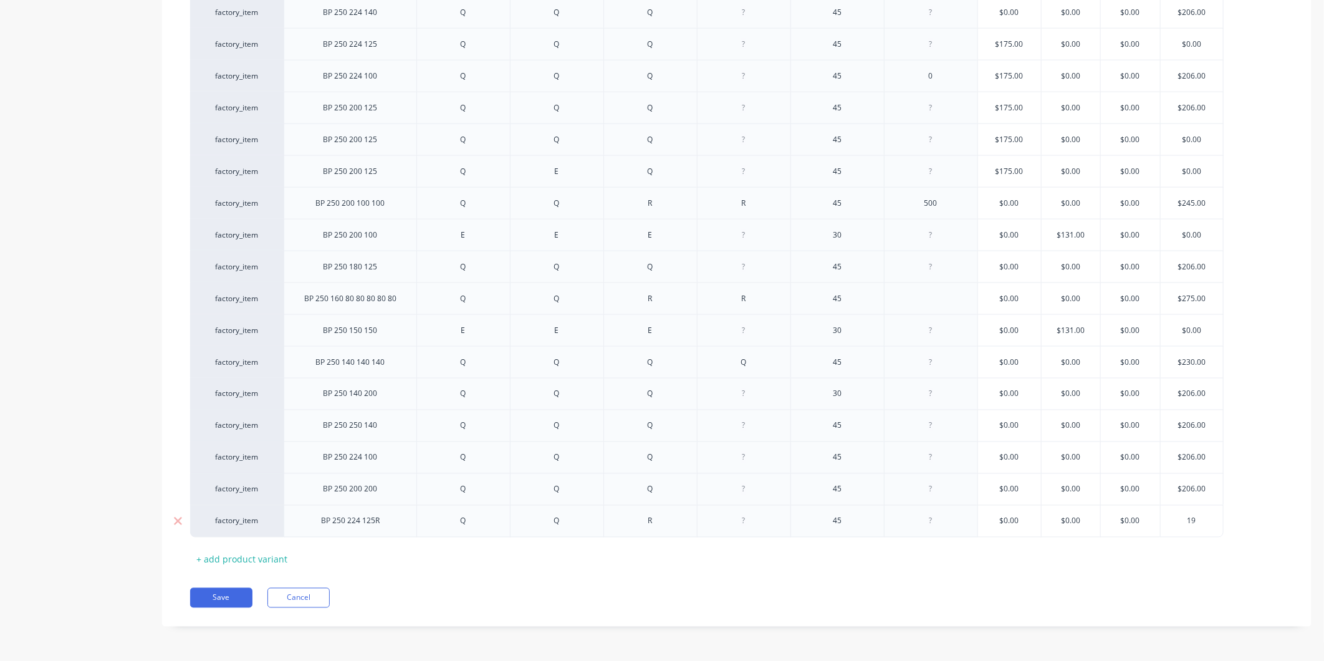
click at [1203, 524] on input "19" at bounding box center [1191, 520] width 62 height 11
type textarea "x"
type input "192"
type textarea "x"
type input "192."
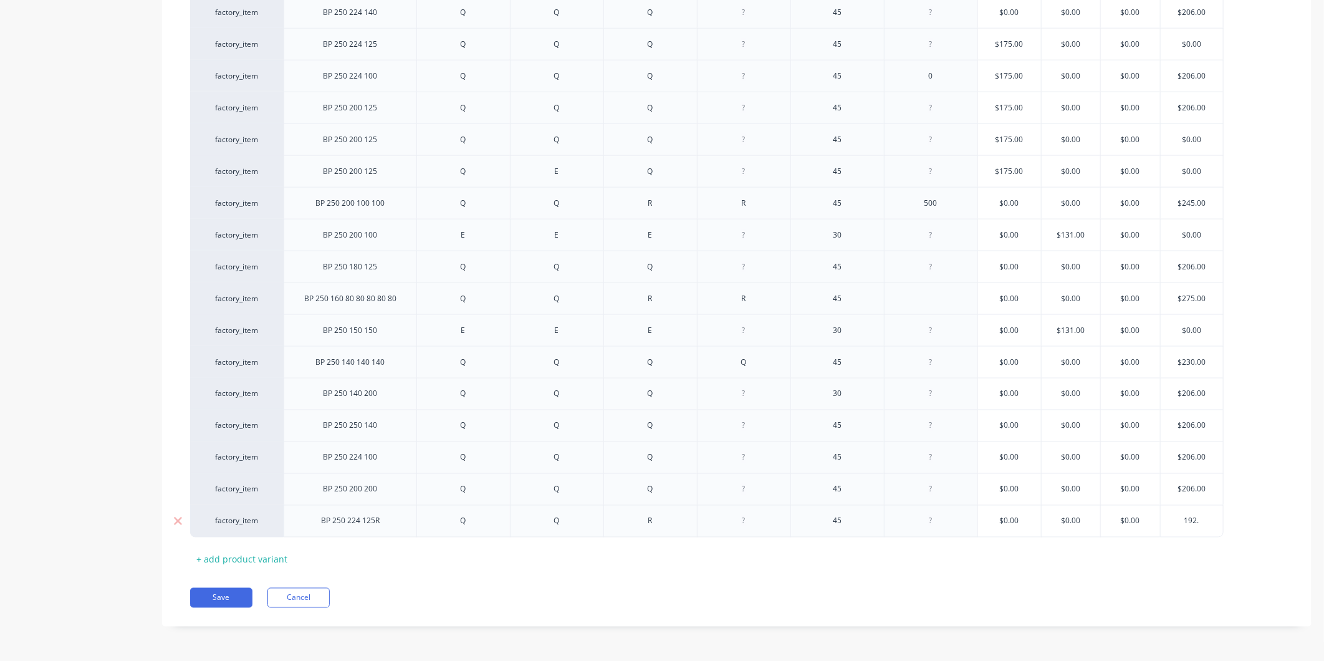
type textarea "x"
type input "192.5"
type textarea "x"
type input "192.50"
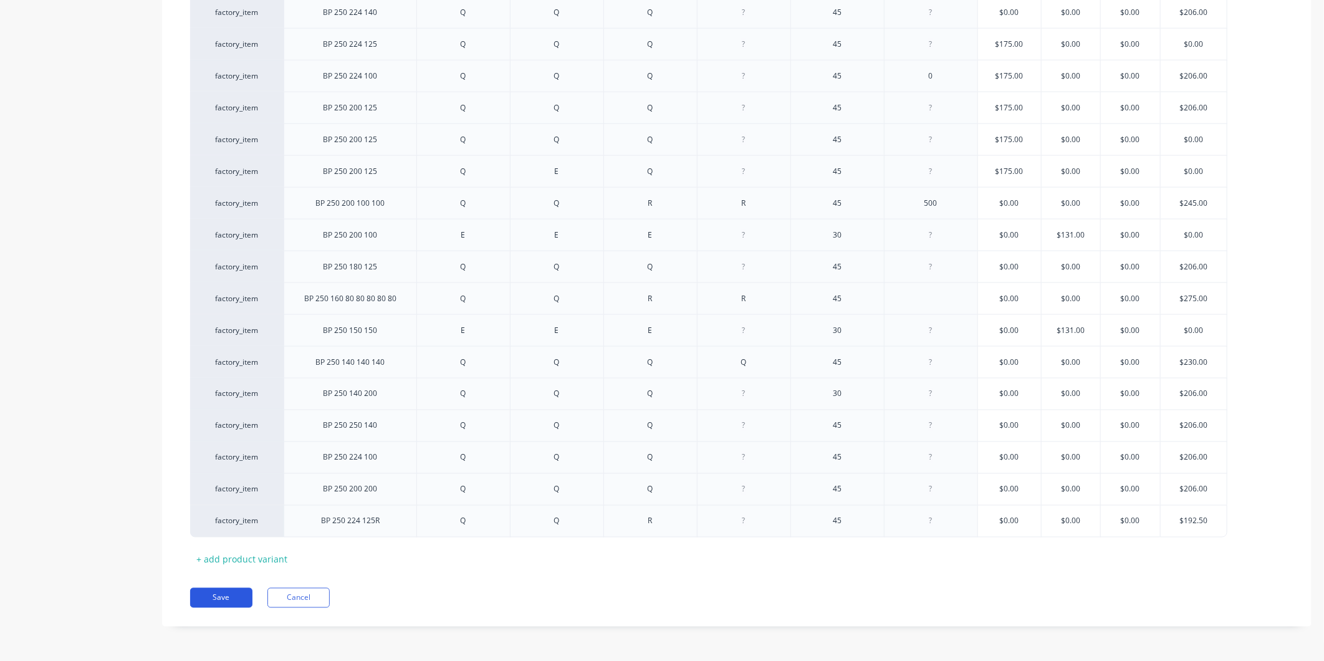
click at [231, 606] on button "Save" at bounding box center [221, 598] width 62 height 20
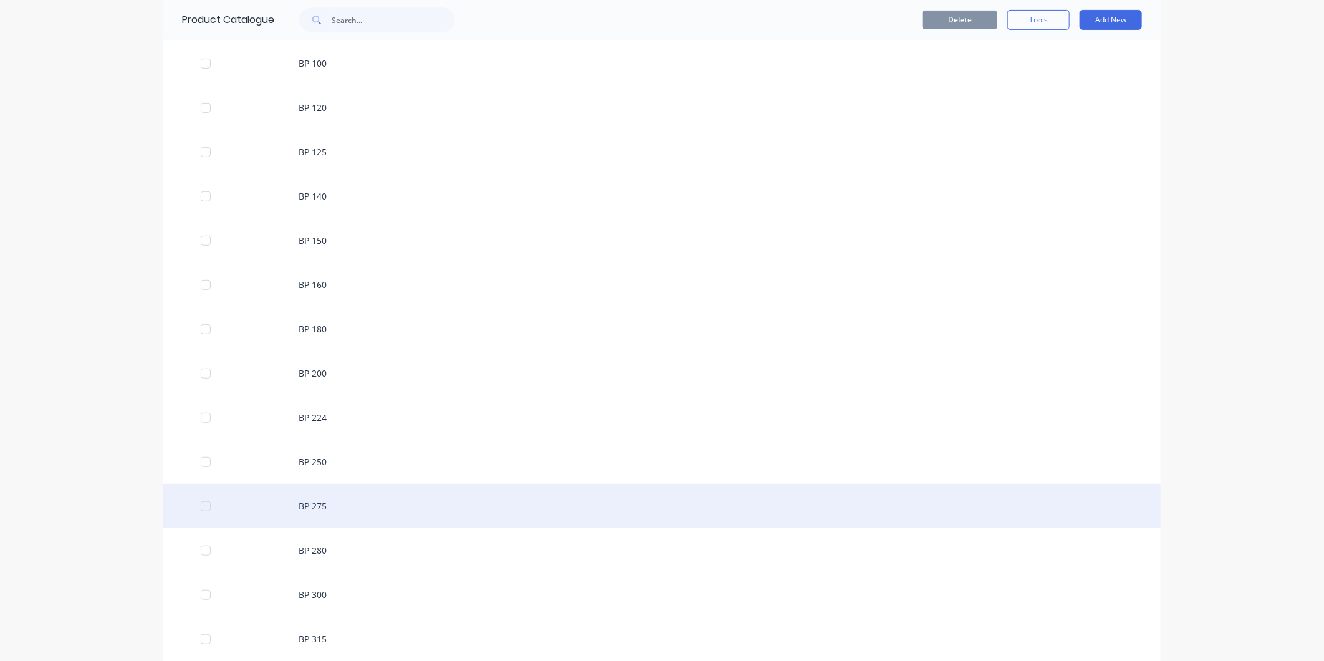
scroll to position [346, 0]
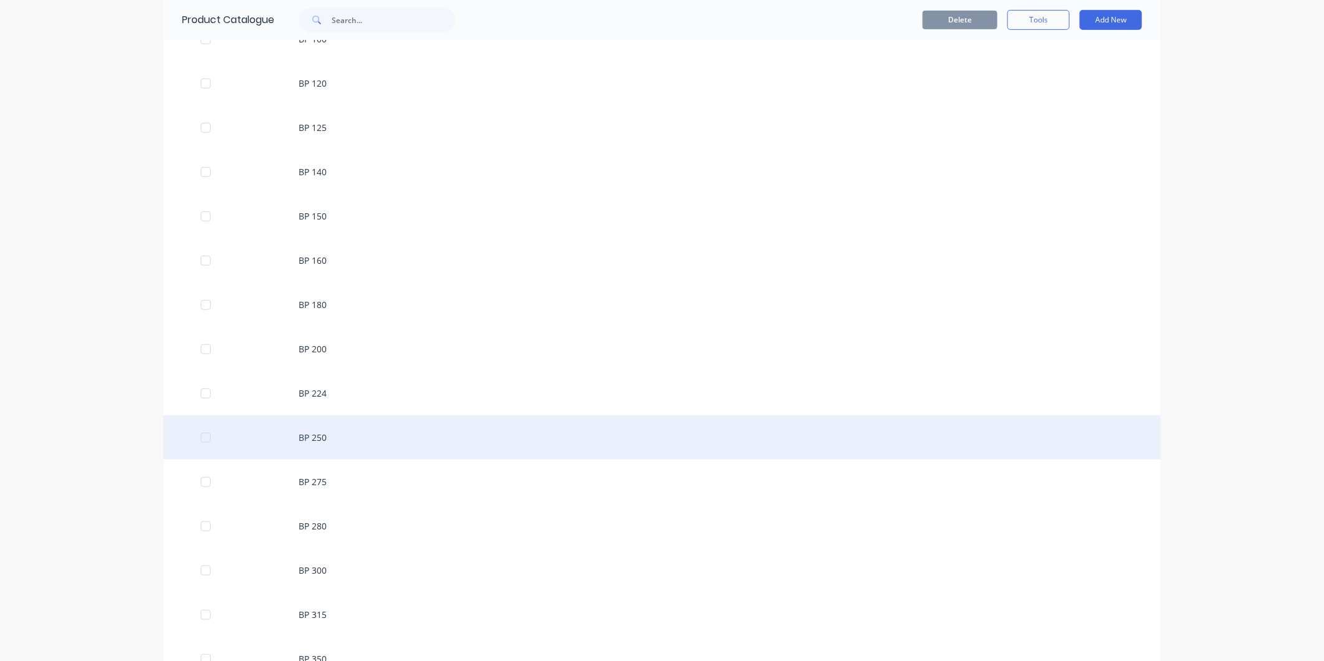
click at [324, 446] on div "BP 250" at bounding box center [661, 437] width 997 height 44
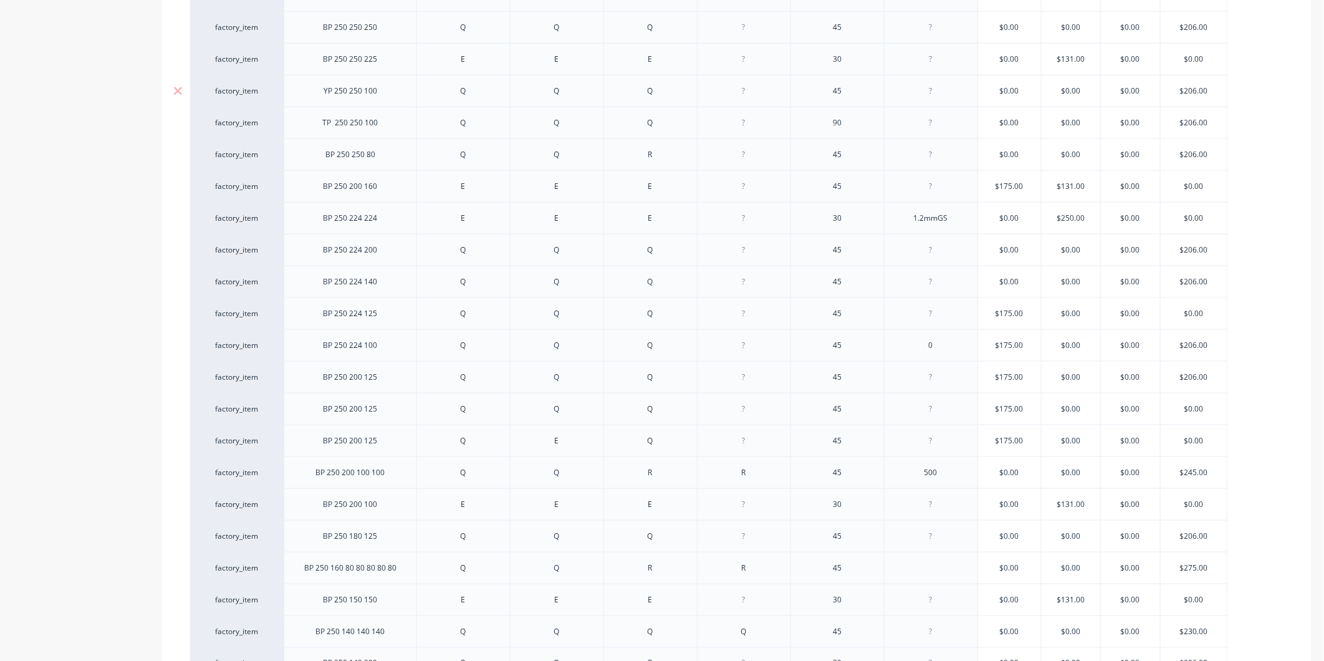
scroll to position [1103, 0]
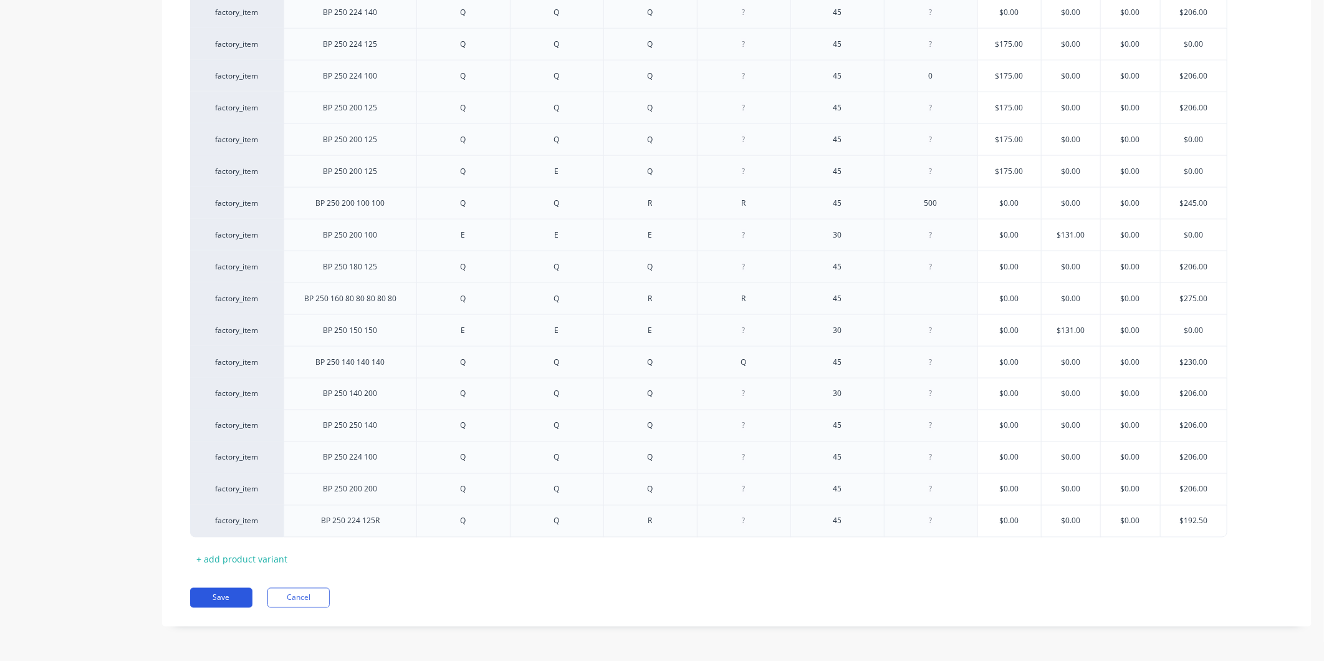
click at [216, 590] on button "Save" at bounding box center [221, 598] width 62 height 20
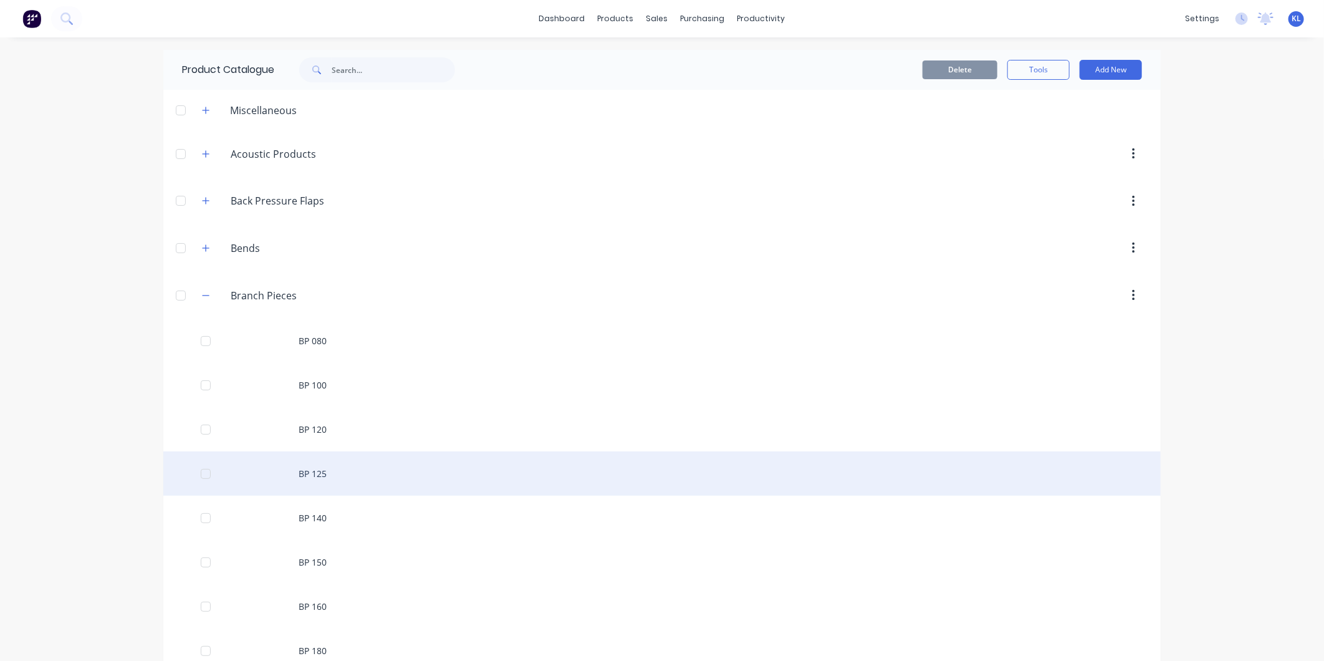
scroll to position [208, 0]
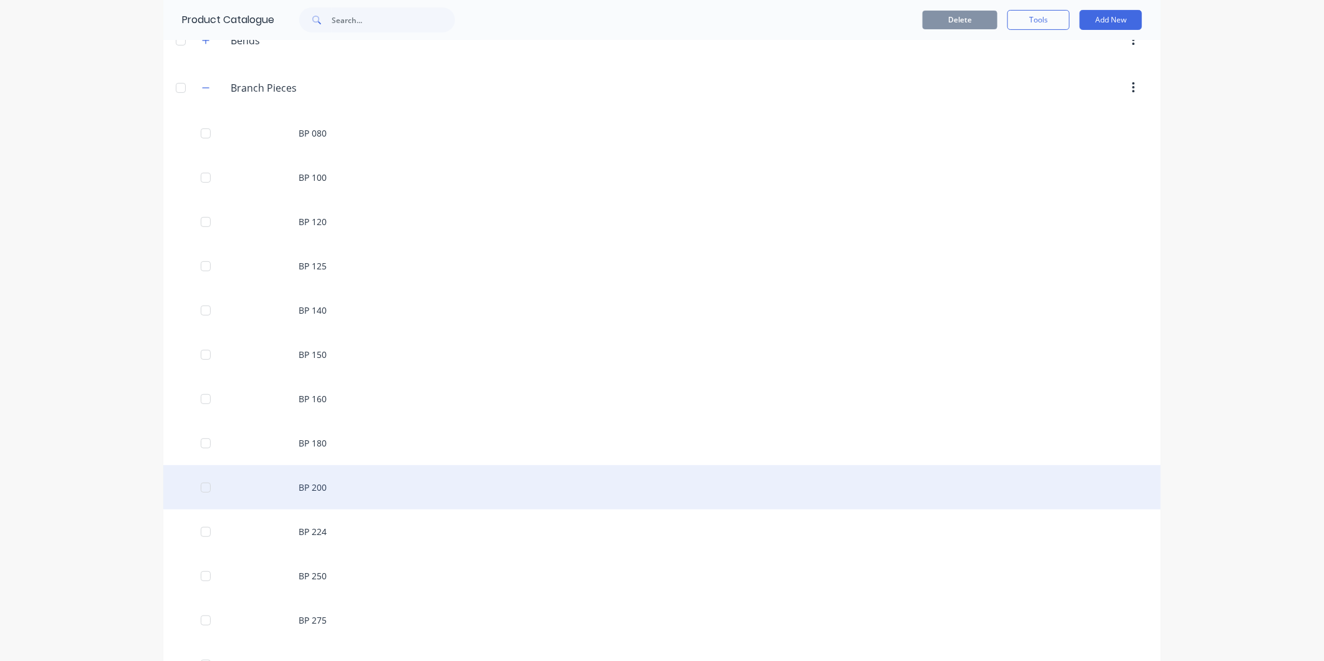
click at [343, 494] on div "BP 200" at bounding box center [661, 487] width 997 height 44
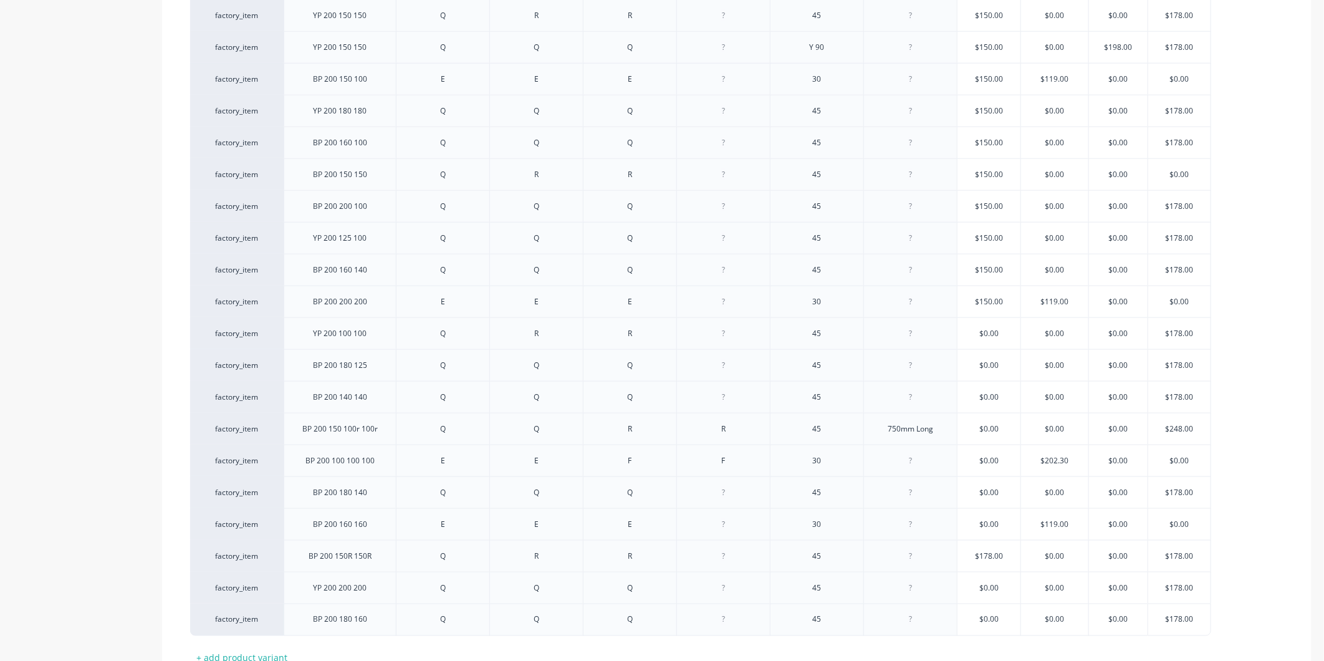
scroll to position [975, 0]
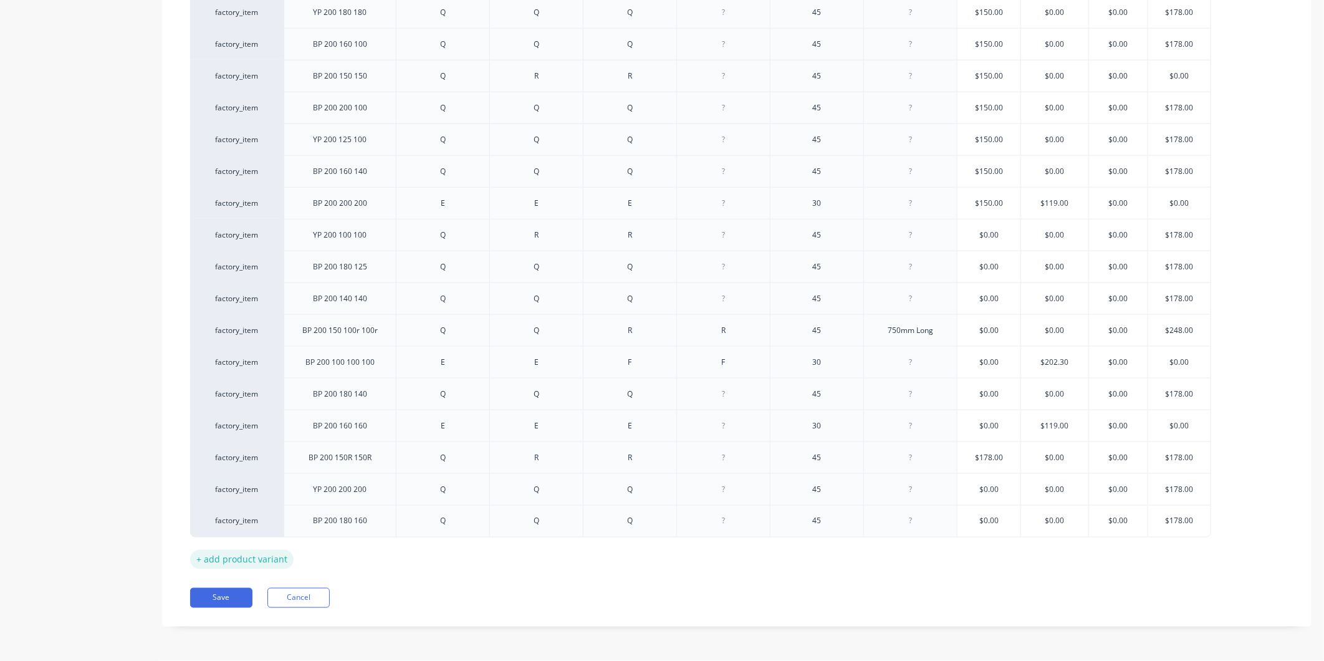
drag, startPoint x: 247, startPoint y: 556, endPoint x: 259, endPoint y: 555, distance: 11.3
click at [259, 555] on div "+ add product variant" at bounding box center [241, 559] width 103 height 19
type textarea "x"
drag, startPoint x: 259, startPoint y: 555, endPoint x: 346, endPoint y: 549, distance: 88.0
click at [345, 549] on div at bounding box center [340, 550] width 62 height 16
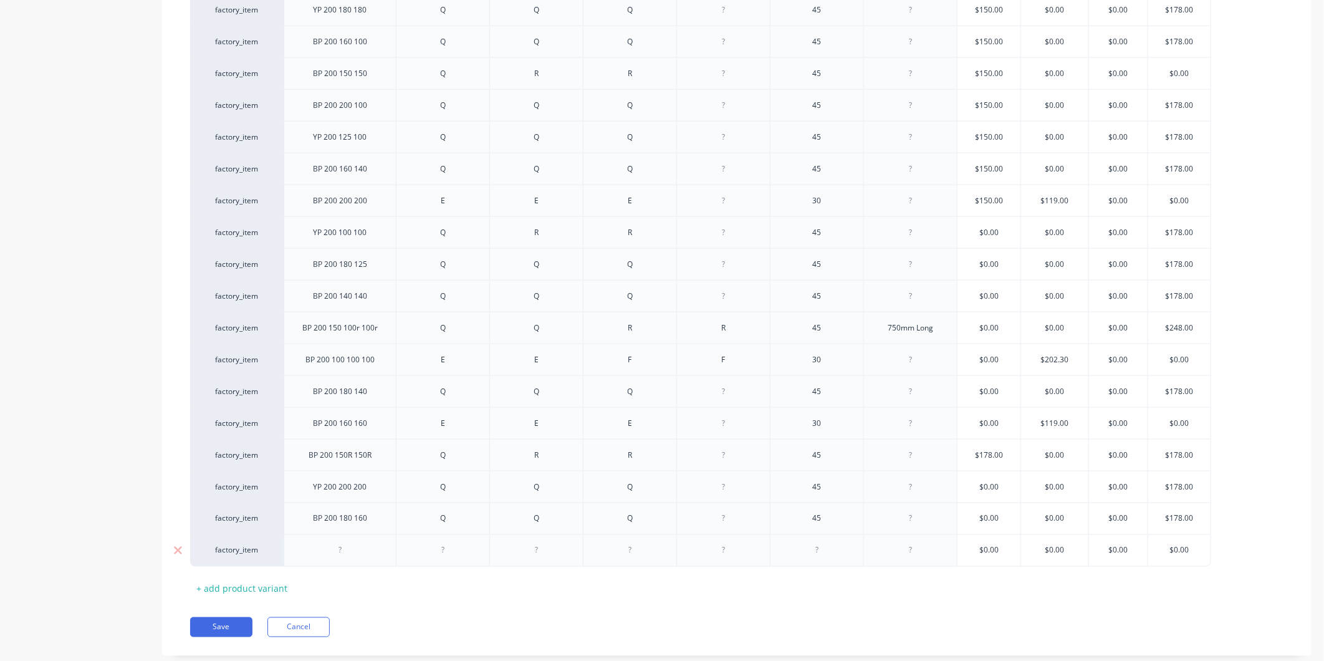
click at [350, 550] on div at bounding box center [340, 550] width 62 height 16
click at [361, 553] on div "BP 200 150 150R 150" at bounding box center [340, 550] width 93 height 16
click at [466, 548] on div at bounding box center [443, 550] width 62 height 16
type textarea "x"
click at [540, 558] on div at bounding box center [536, 550] width 62 height 16
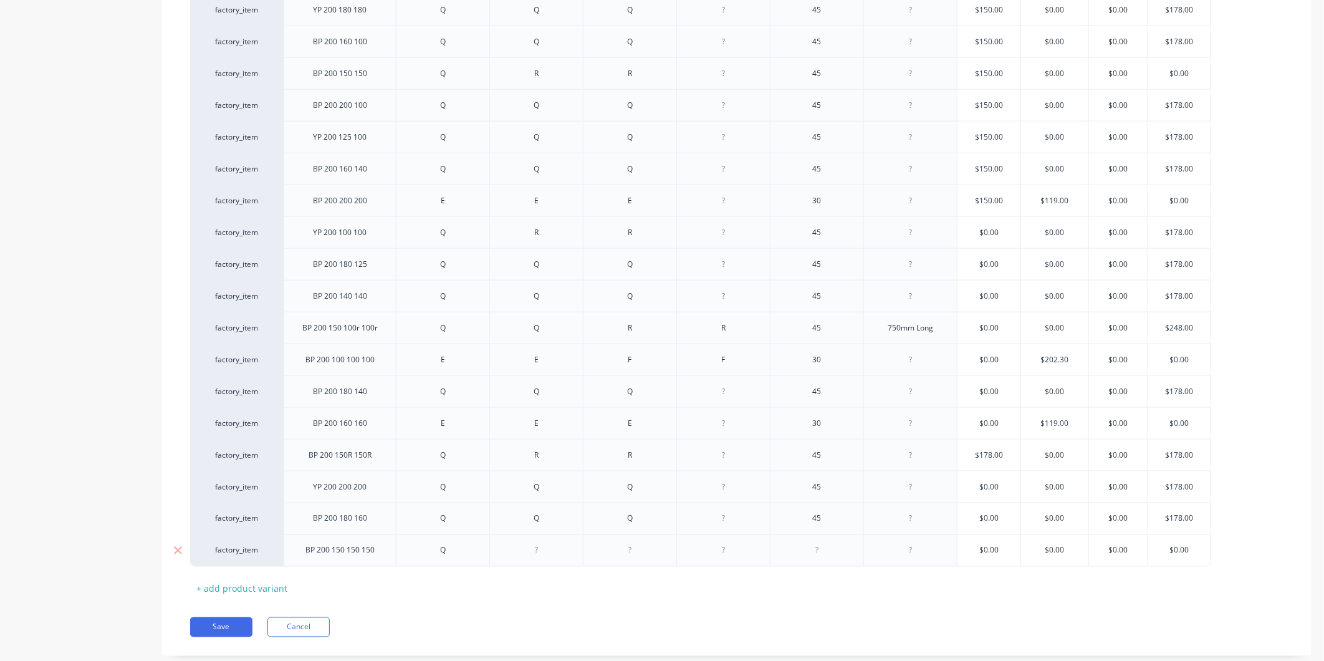
type textarea "x"
click at [633, 553] on div at bounding box center [630, 550] width 62 height 16
type textarea "x"
click at [733, 553] on div at bounding box center [723, 550] width 62 height 16
type textarea "x"
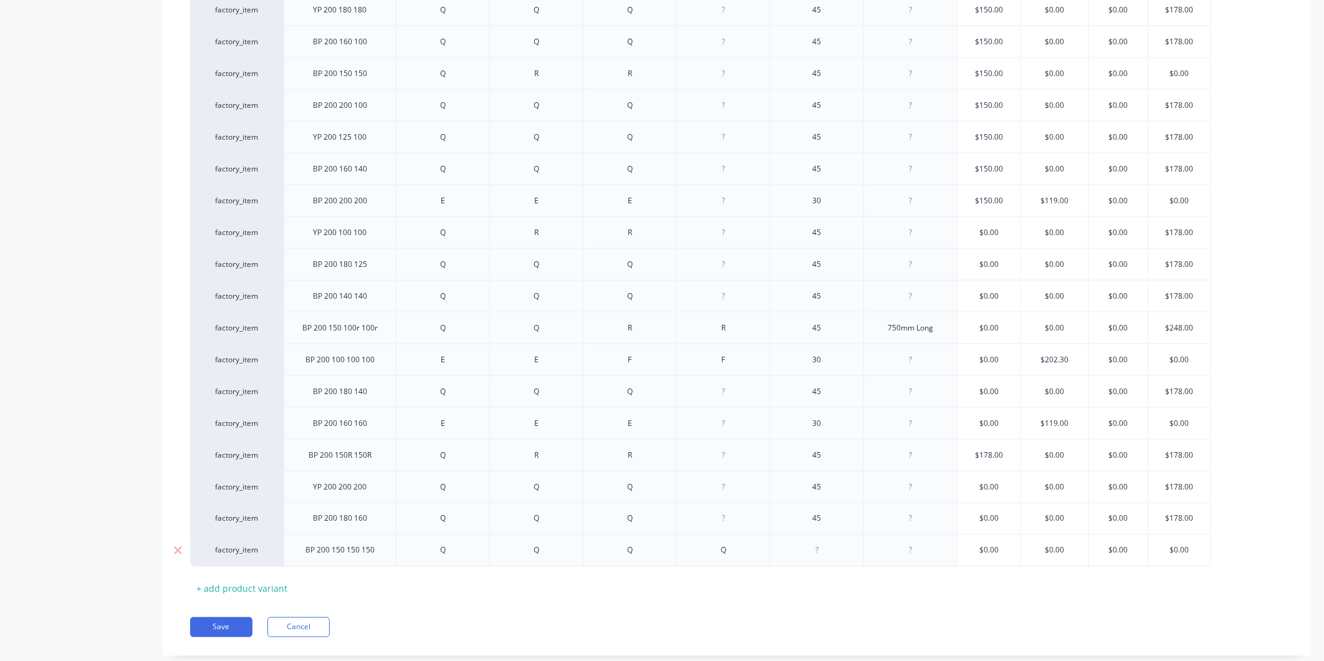
click at [827, 557] on div at bounding box center [817, 550] width 62 height 16
type textarea "x"
click at [910, 557] on div at bounding box center [910, 550] width 62 height 16
type textarea "x"
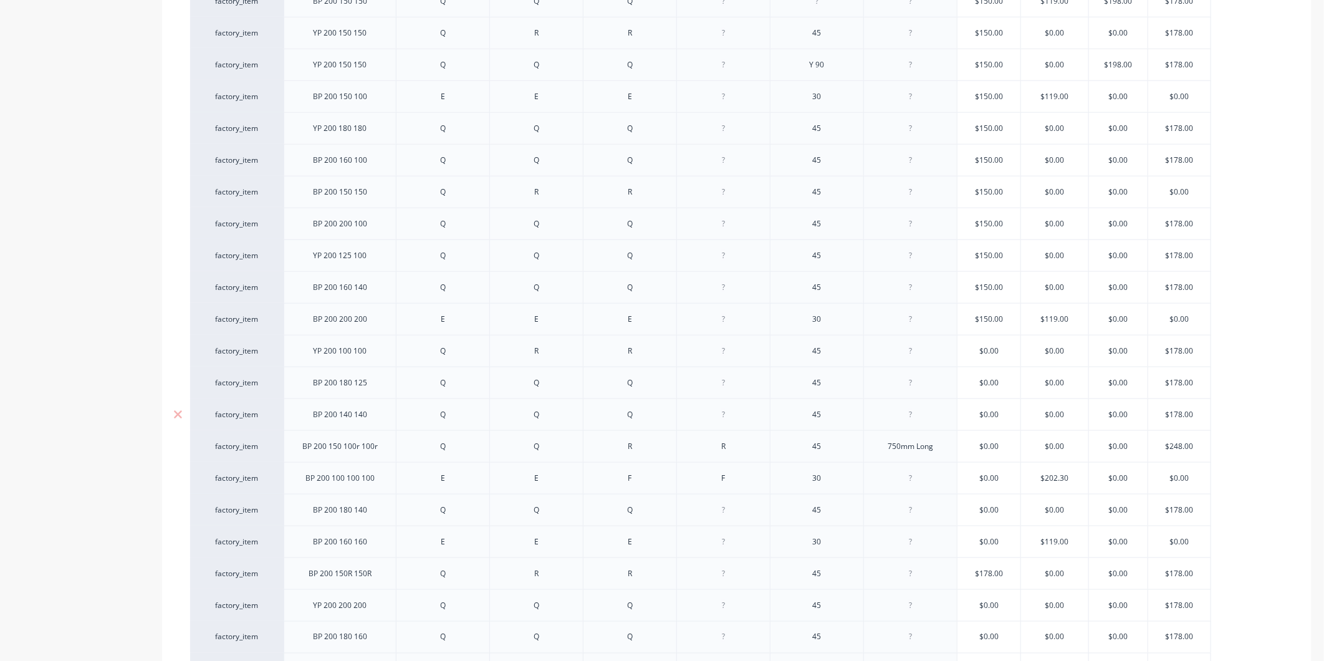
scroll to position [1007, 0]
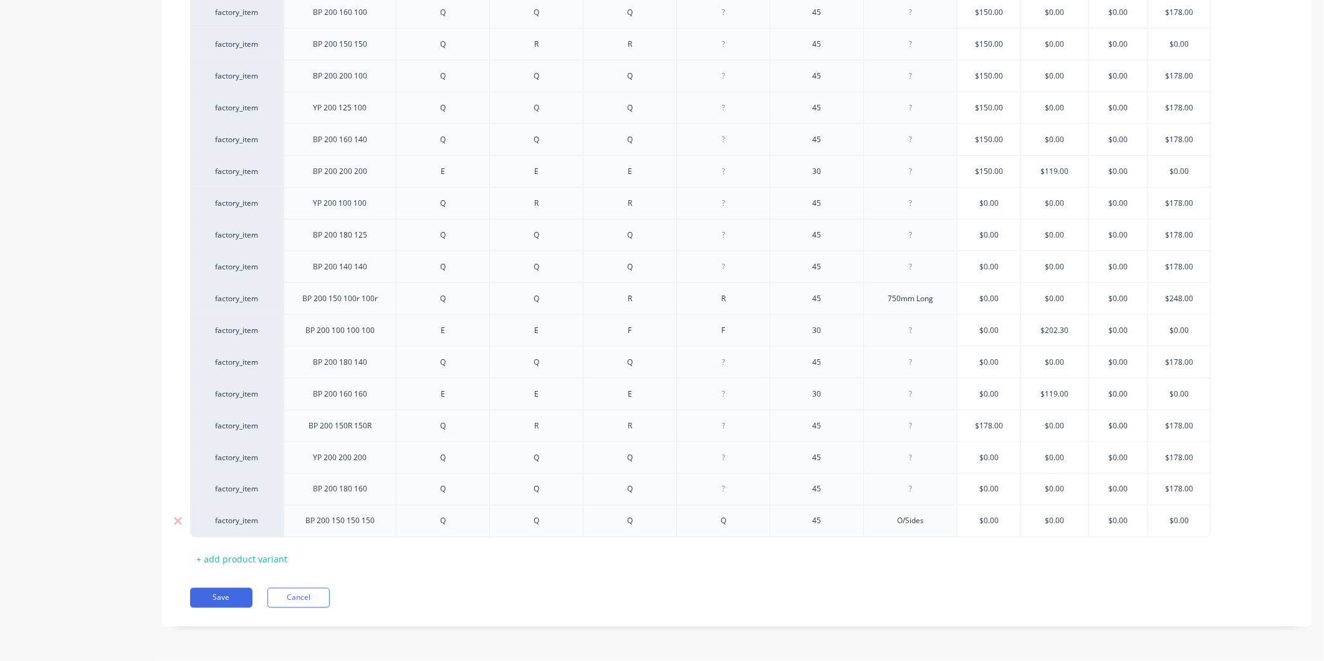
click at [1195, 520] on input "text" at bounding box center [1179, 520] width 62 height 11
type textarea "x"
type input "$0.00"
drag, startPoint x: 1193, startPoint y: 515, endPoint x: 1154, endPoint y: 518, distance: 39.4
click at [1154, 518] on input "$0.00" at bounding box center [1179, 520] width 62 height 11
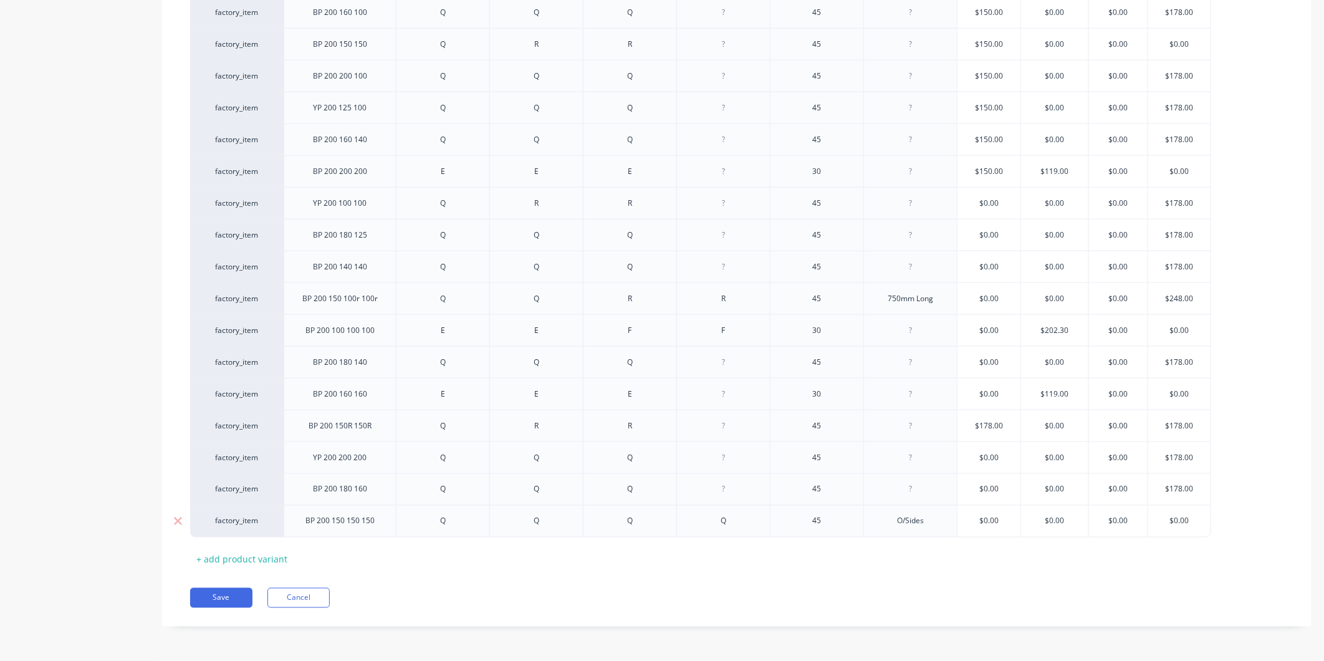
type textarea "x"
type input "2"
type textarea "x"
type input "25"
type textarea "x"
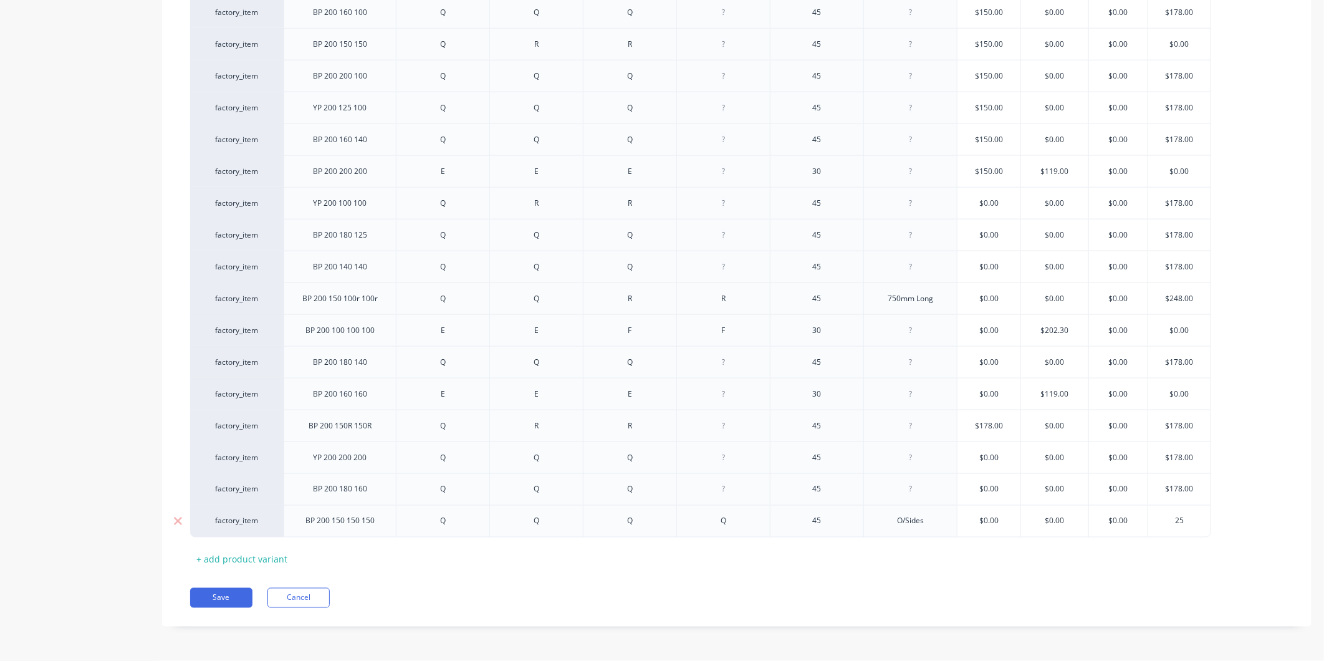
type input "258"
type textarea "x"
type input "258."
type textarea "x"
type input "258.5"
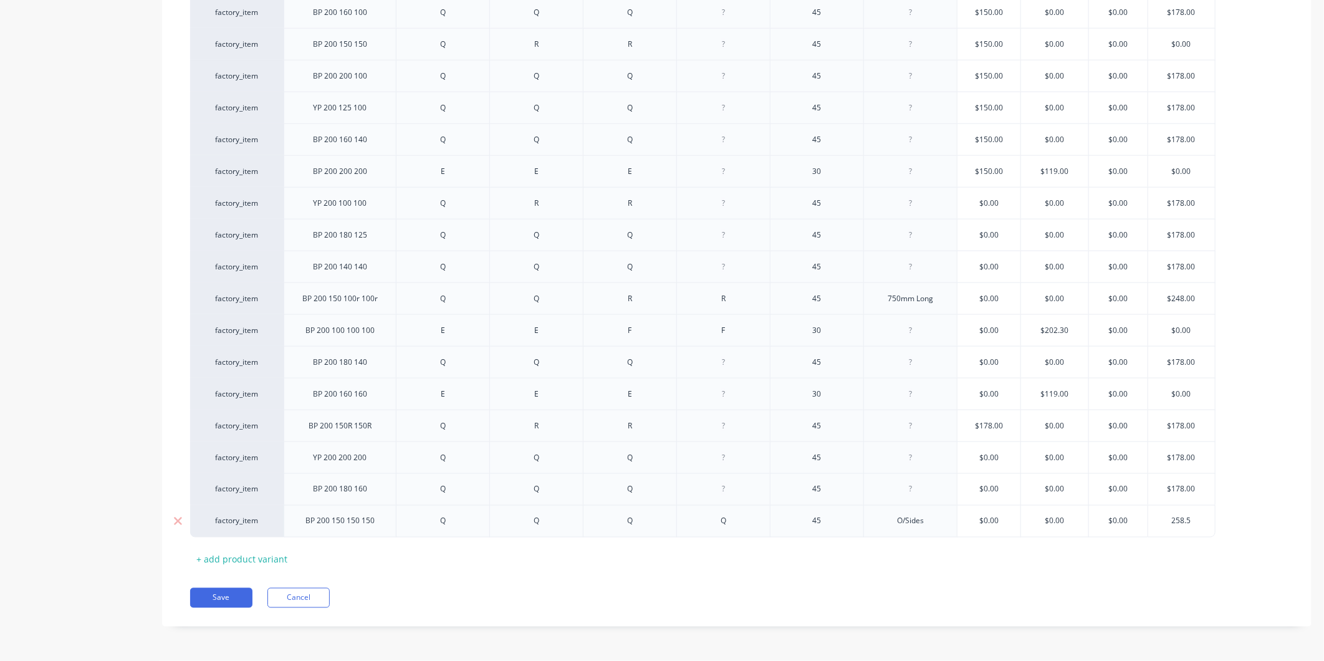
drag, startPoint x: 1195, startPoint y: 525, endPoint x: 1152, endPoint y: 522, distance: 43.1
click at [1152, 522] on input "258.5" at bounding box center [1181, 520] width 67 height 11
type textarea "x"
type input "2"
type textarea "x"
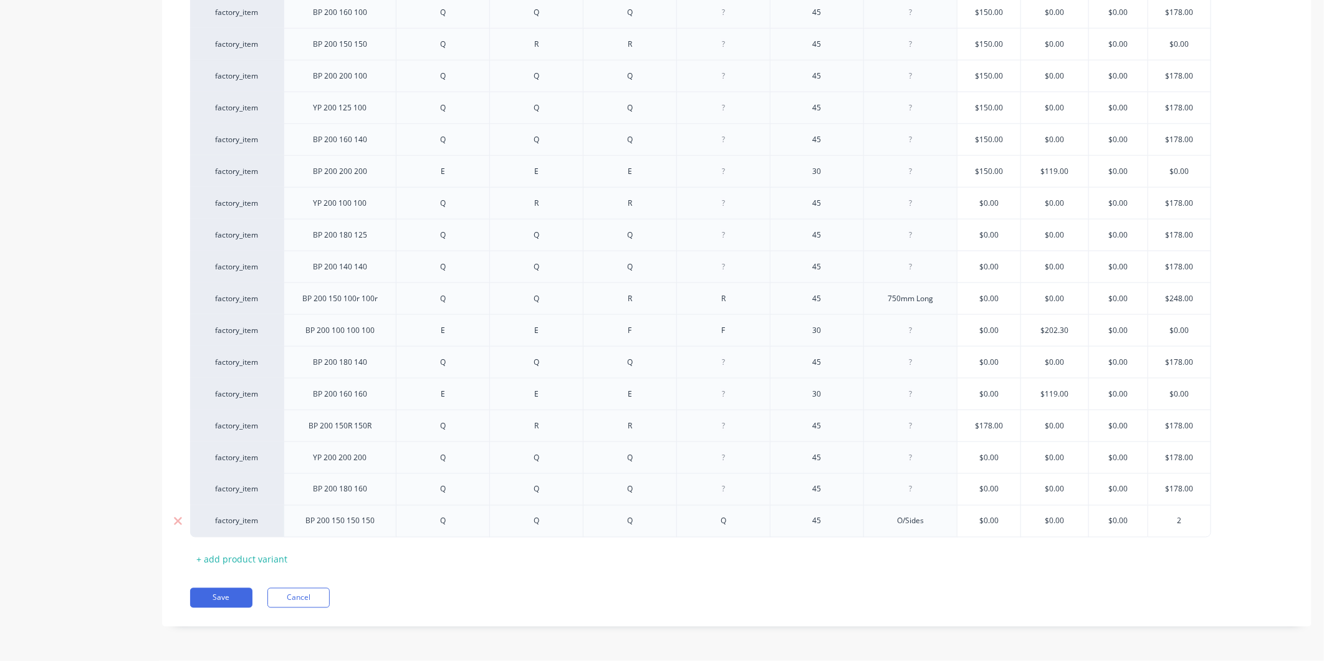
type input "23"
type textarea "x"
type input "235"
click at [223, 590] on button "Save" at bounding box center [221, 598] width 62 height 20
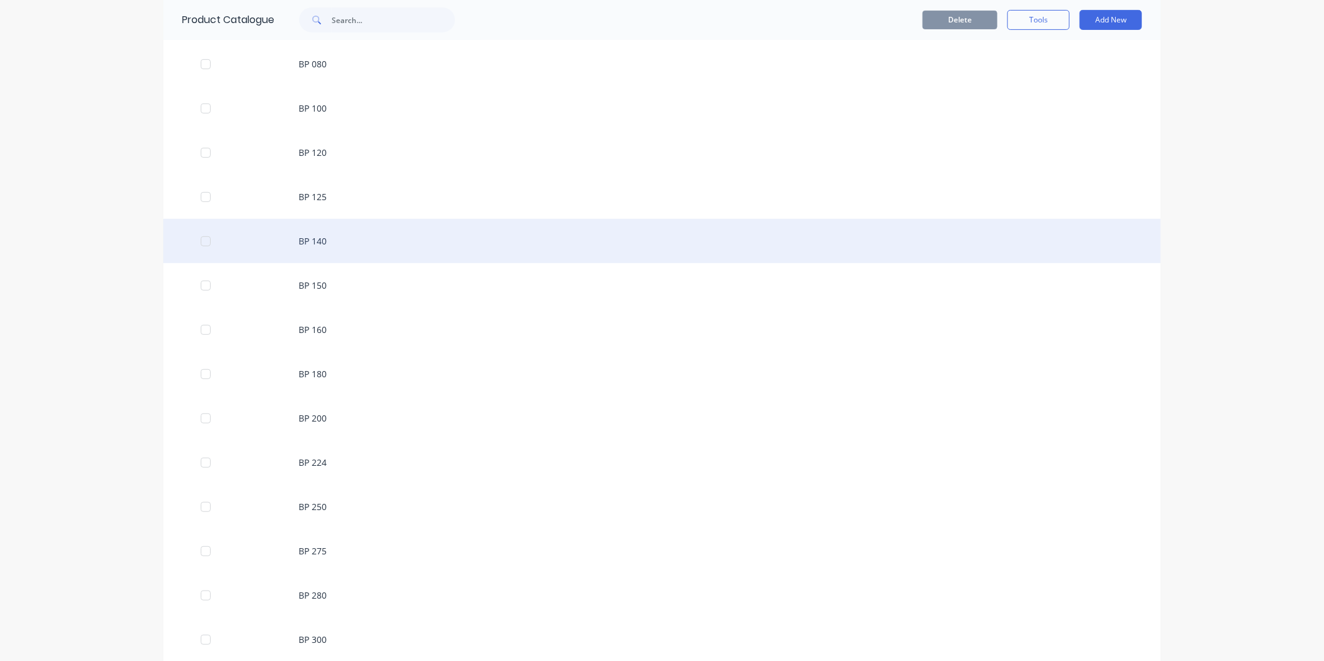
scroll to position [484, 0]
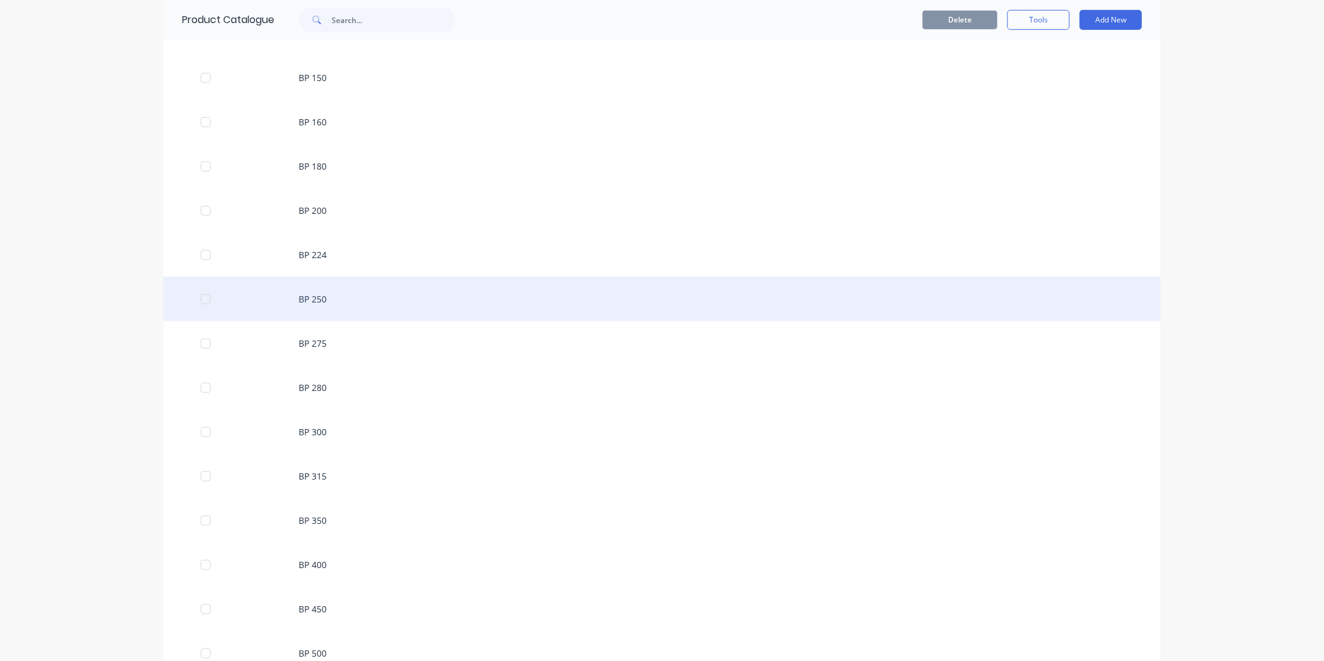
click at [315, 298] on div "BP 250" at bounding box center [661, 299] width 997 height 44
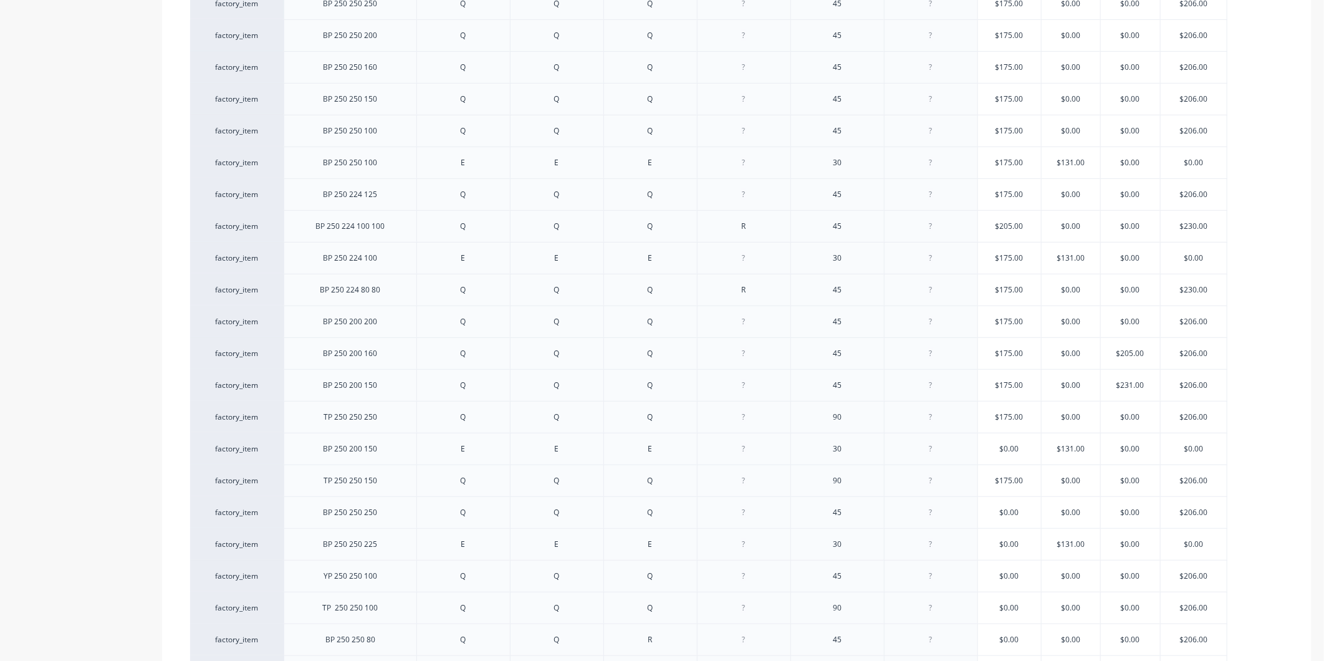
type textarea "x"
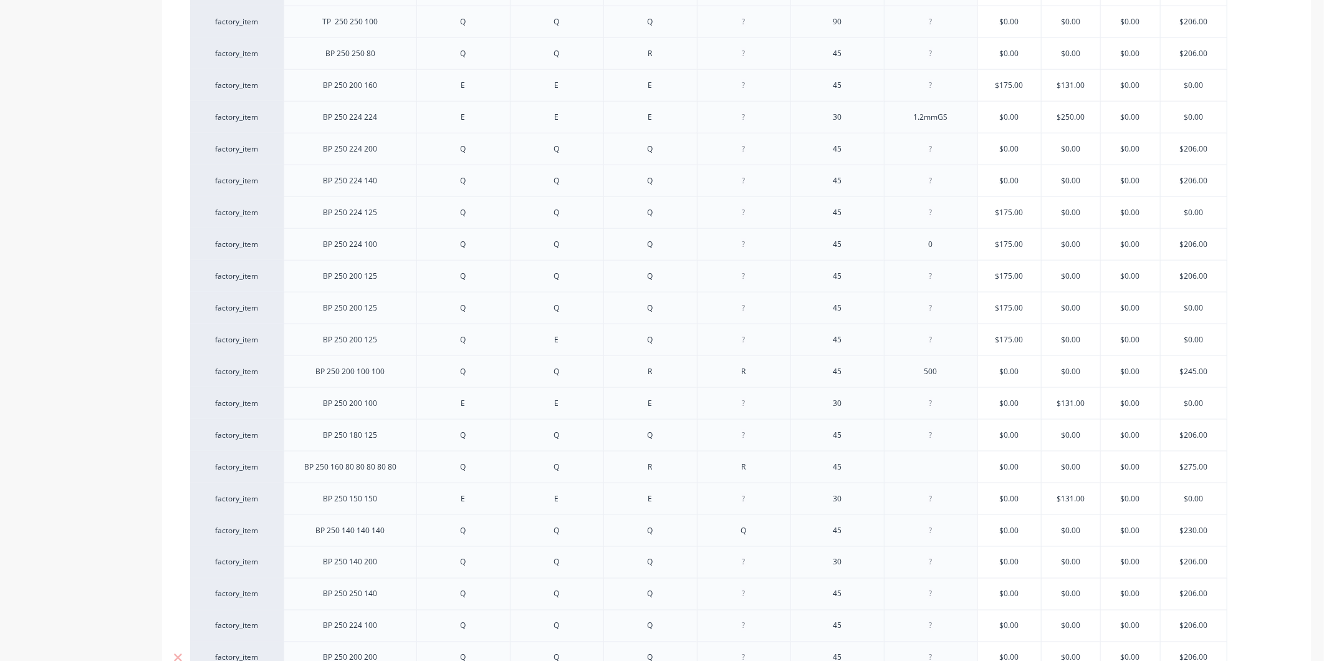
scroll to position [1038, 0]
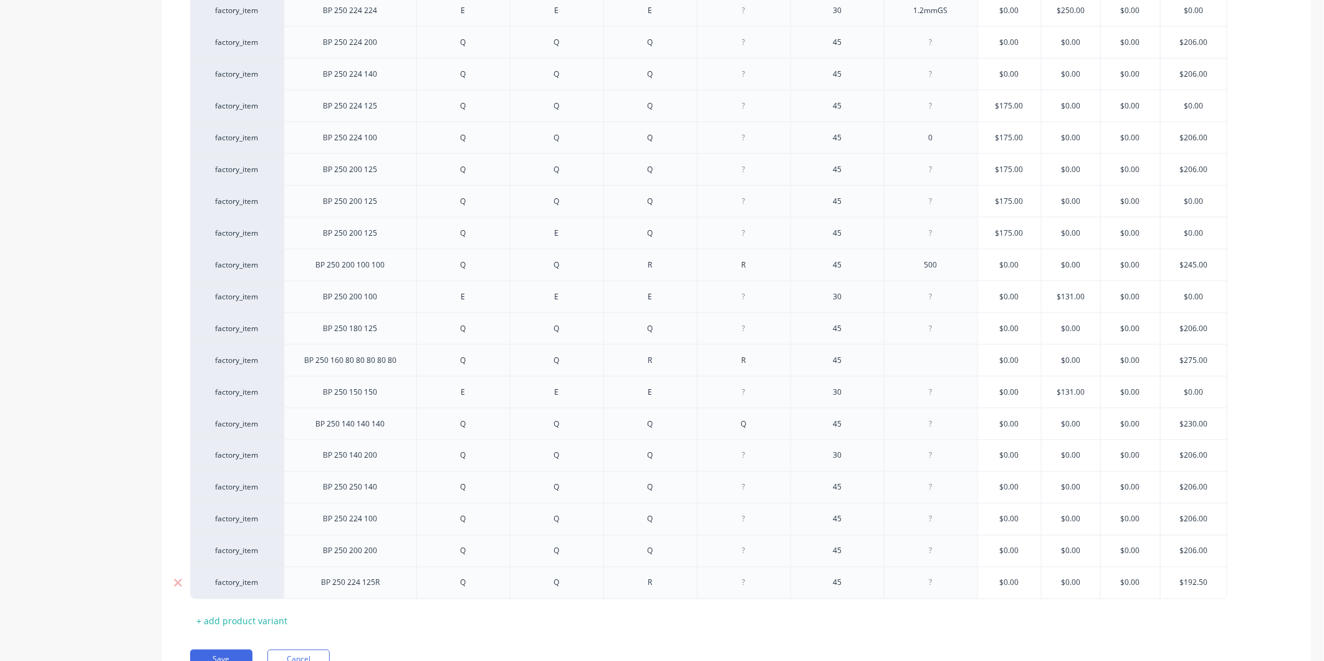
type input "$192.50"
drag, startPoint x: 1211, startPoint y: 583, endPoint x: 1157, endPoint y: 587, distance: 54.3
click at [1157, 587] on div "factory_item BP 250 224 125R Q Q R 45 $0.00 $0.00 $0.00 $192.50 $192.50" at bounding box center [708, 582] width 1037 height 32
type textarea "x"
type input "2"
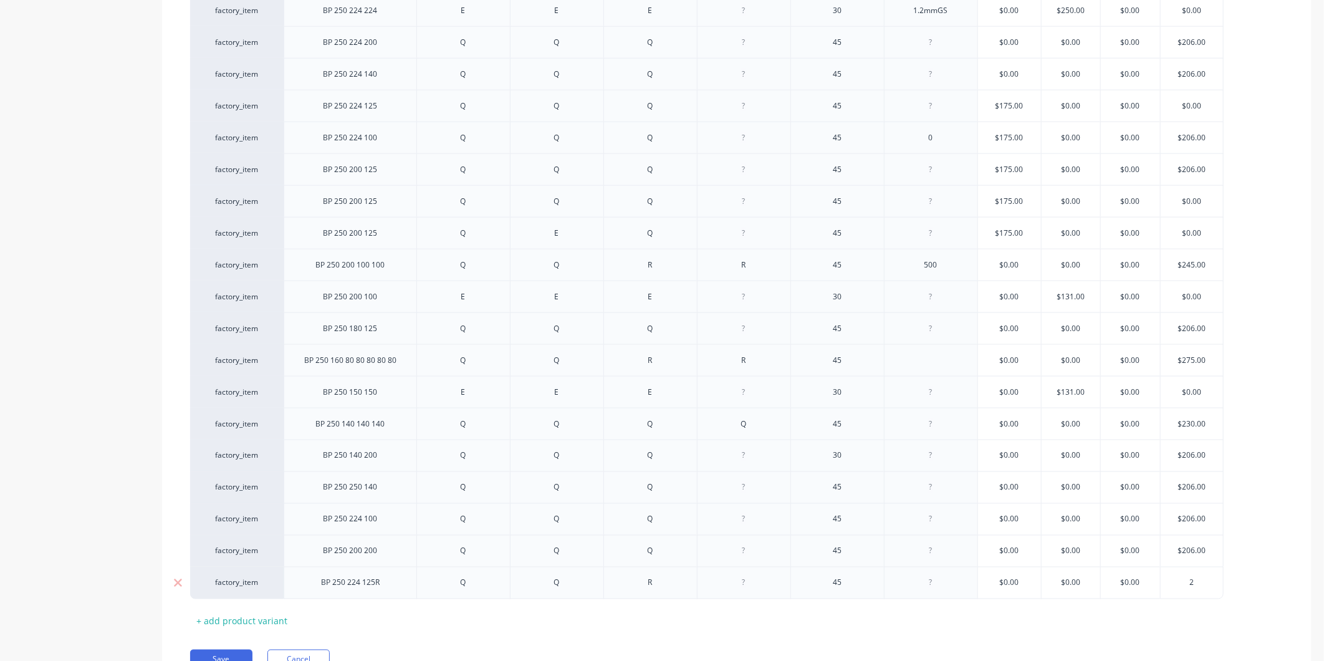
type textarea "x"
type input "20"
type textarea "x"
type input "206"
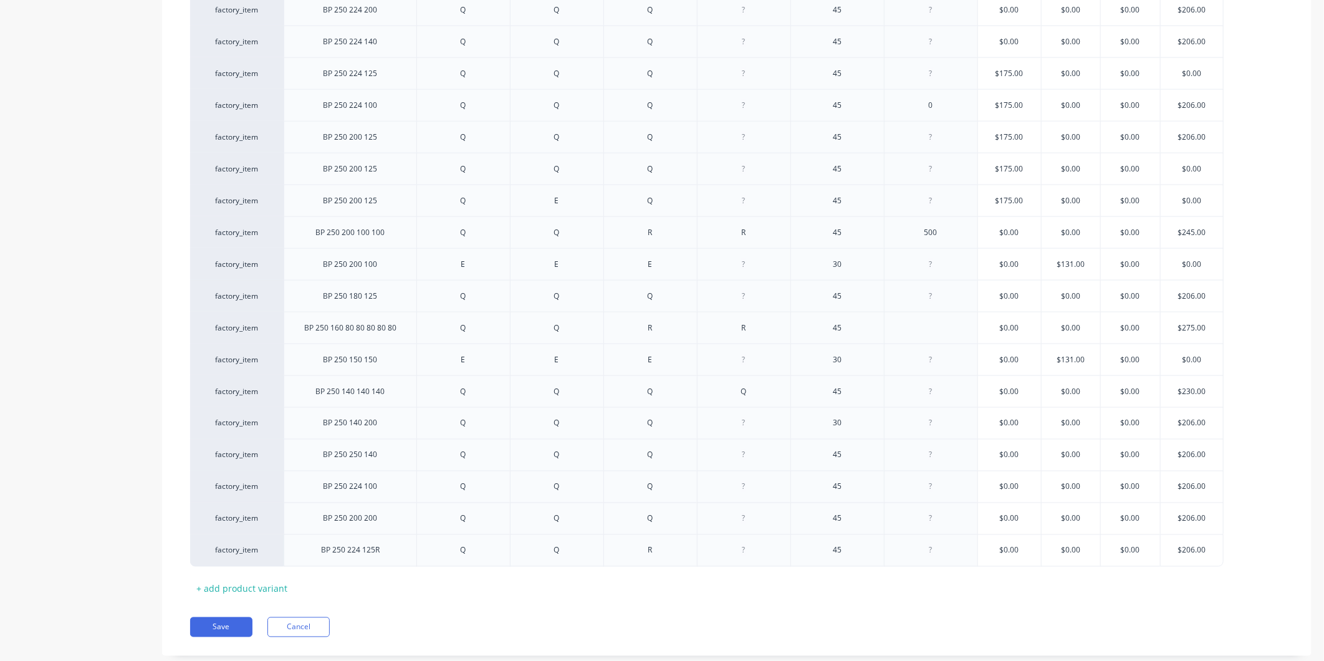
scroll to position [1103, 0]
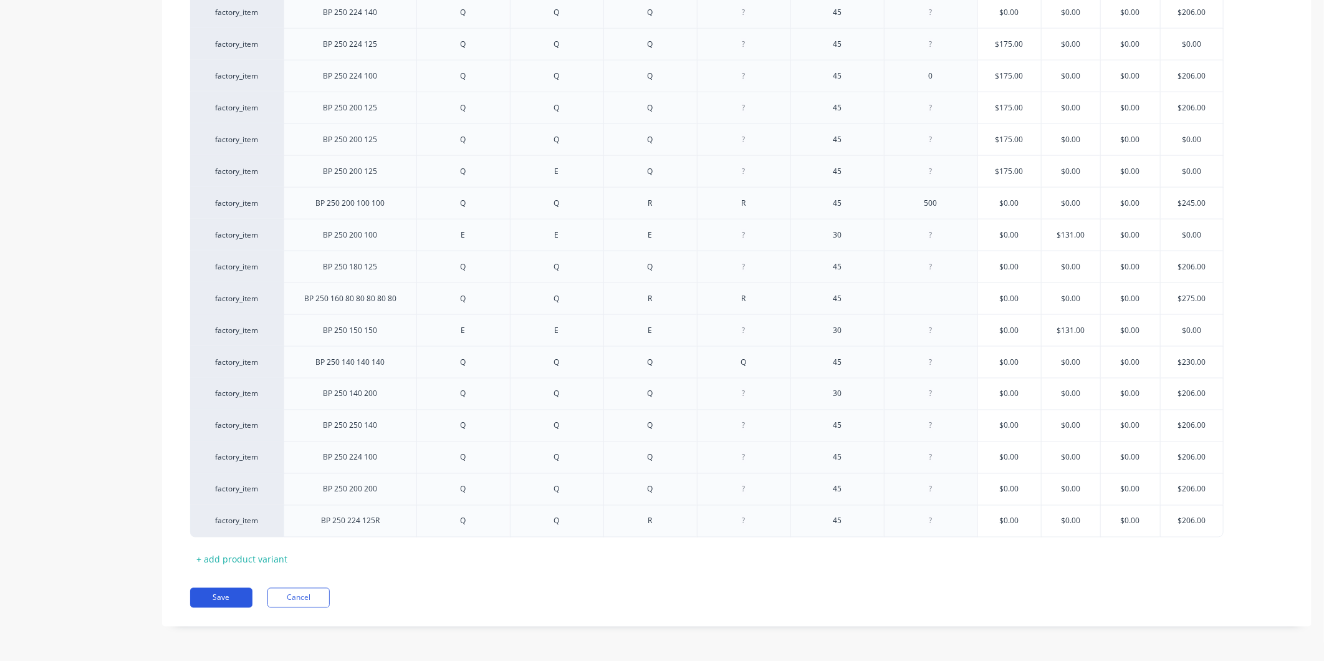
click at [226, 605] on button "Save" at bounding box center [221, 598] width 62 height 20
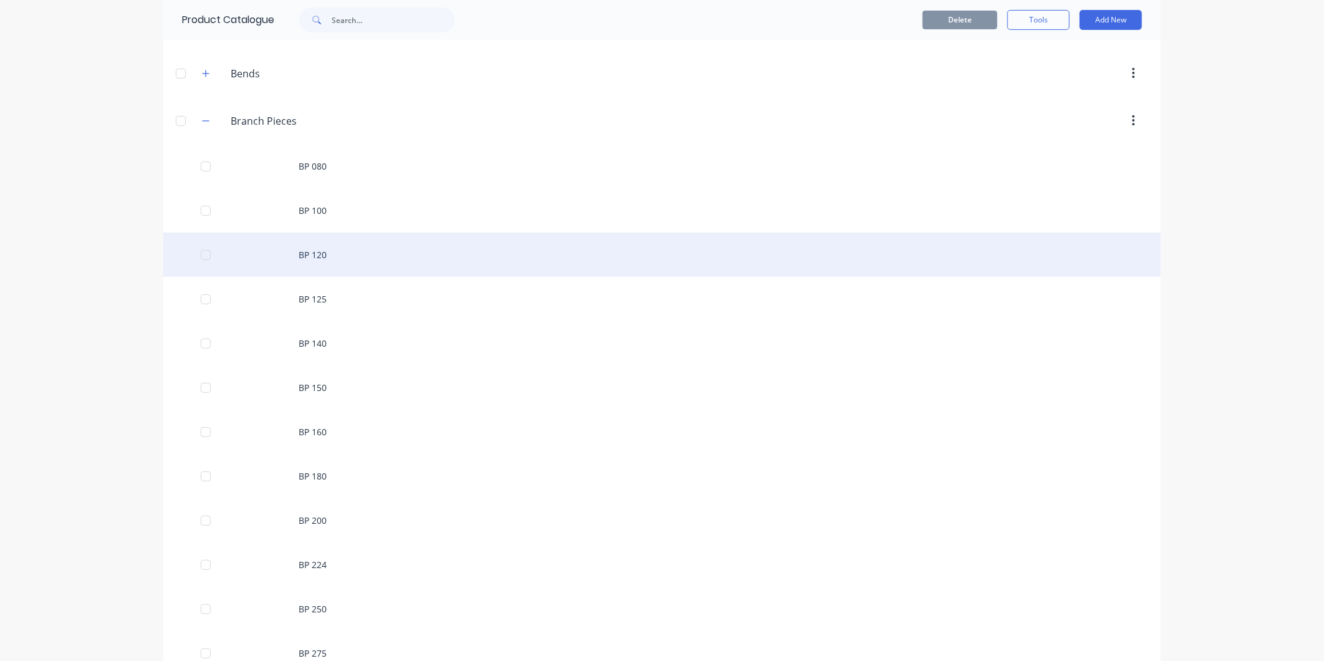
scroll to position [277, 0]
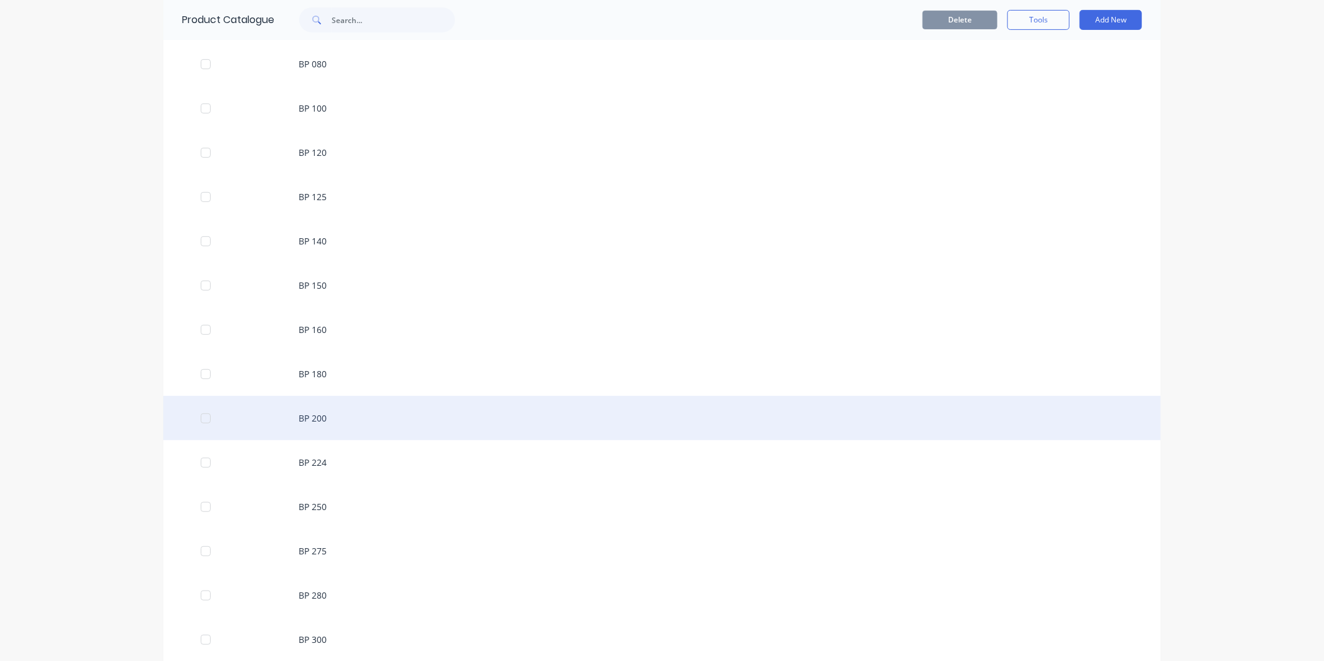
click at [369, 414] on div "BP 200" at bounding box center [661, 418] width 997 height 44
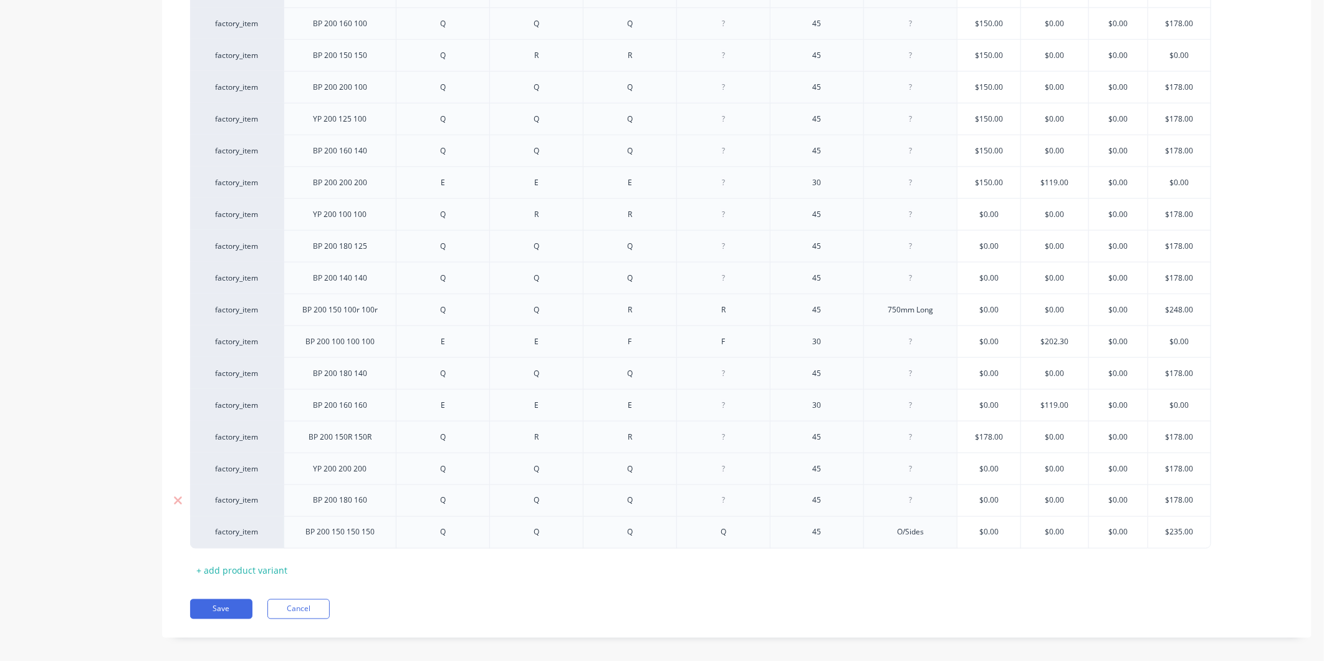
scroll to position [1007, 0]
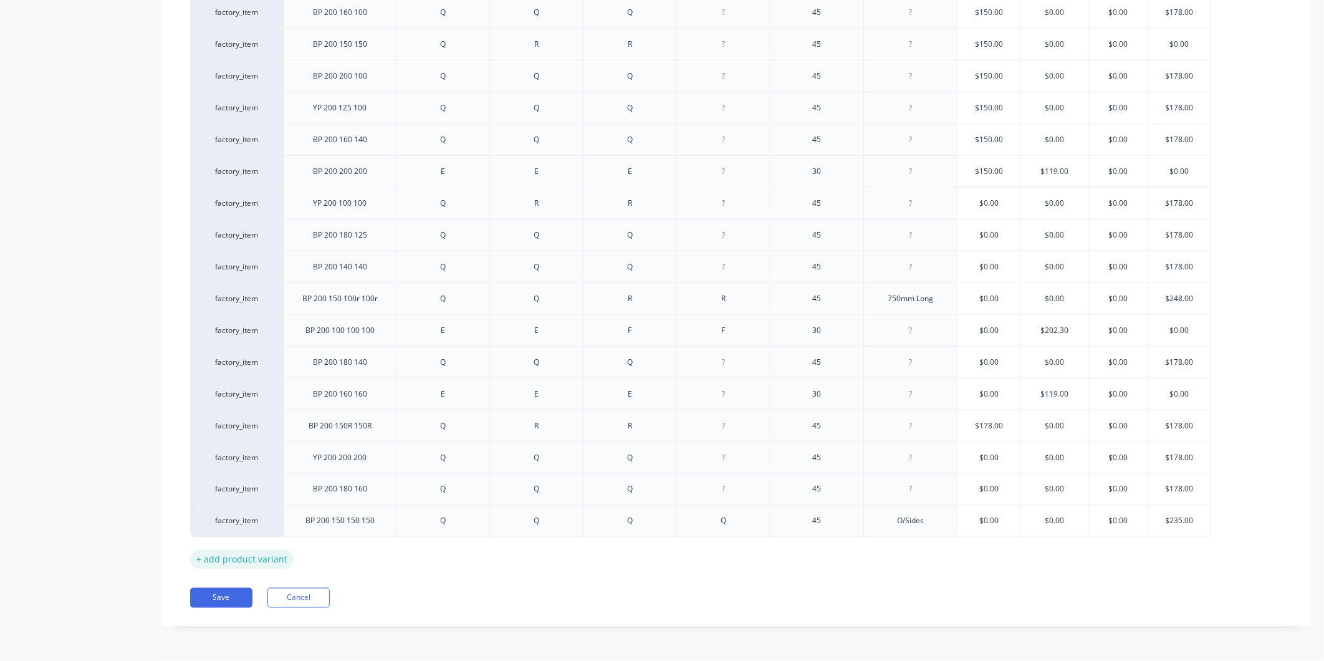
click at [274, 561] on div "+ add product variant" at bounding box center [241, 559] width 103 height 19
type textarea "x"
click at [346, 547] on div at bounding box center [340, 550] width 62 height 16
click at [459, 542] on div at bounding box center [442, 550] width 93 height 32
click at [451, 551] on div at bounding box center [443, 550] width 62 height 16
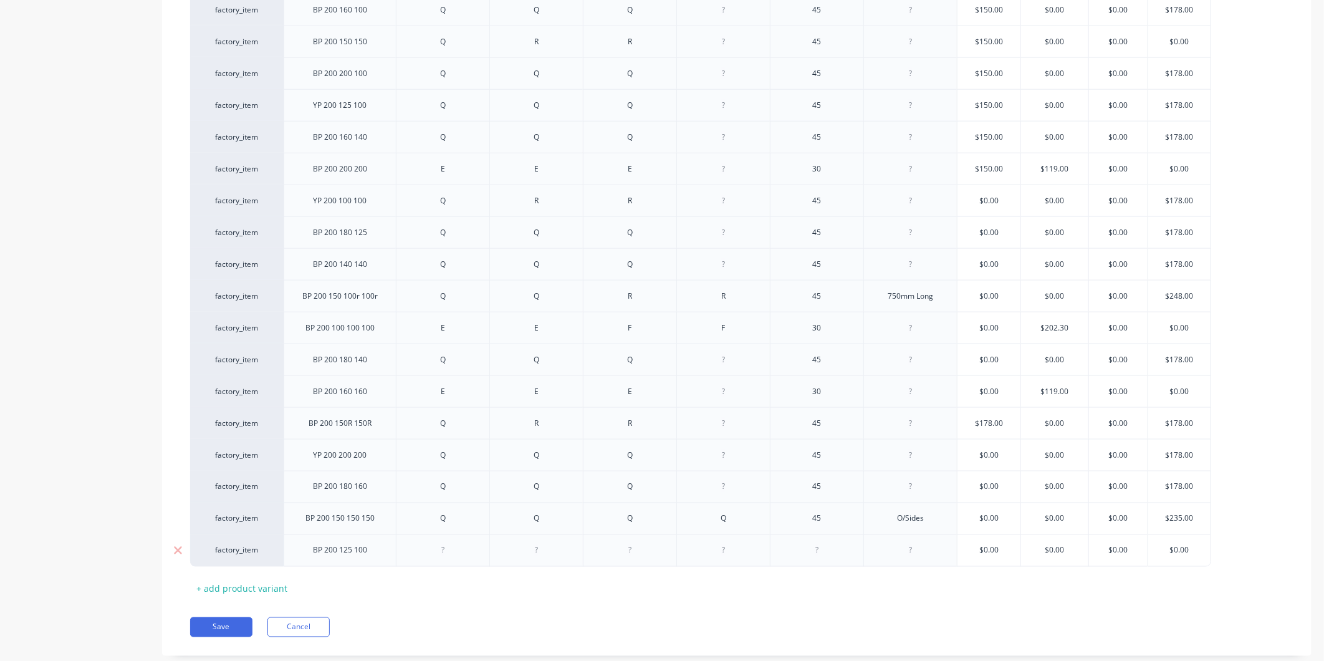
type textarea "x"
click at [539, 556] on div at bounding box center [536, 550] width 62 height 16
type textarea "x"
click at [614, 553] on div at bounding box center [630, 550] width 62 height 16
type textarea "x"
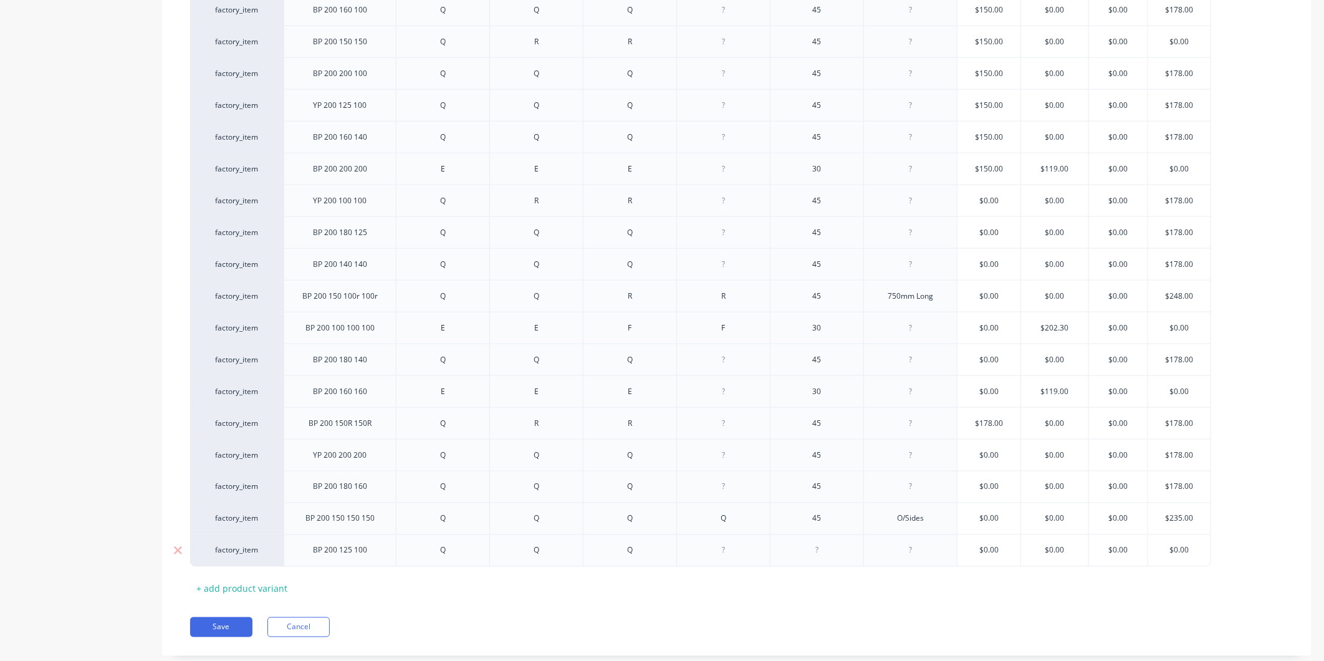
click at [818, 555] on div at bounding box center [817, 550] width 62 height 16
type textarea "x"
click at [923, 552] on div at bounding box center [910, 550] width 62 height 16
drag, startPoint x: 1200, startPoint y: 545, endPoint x: 1101, endPoint y: 542, distance: 99.1
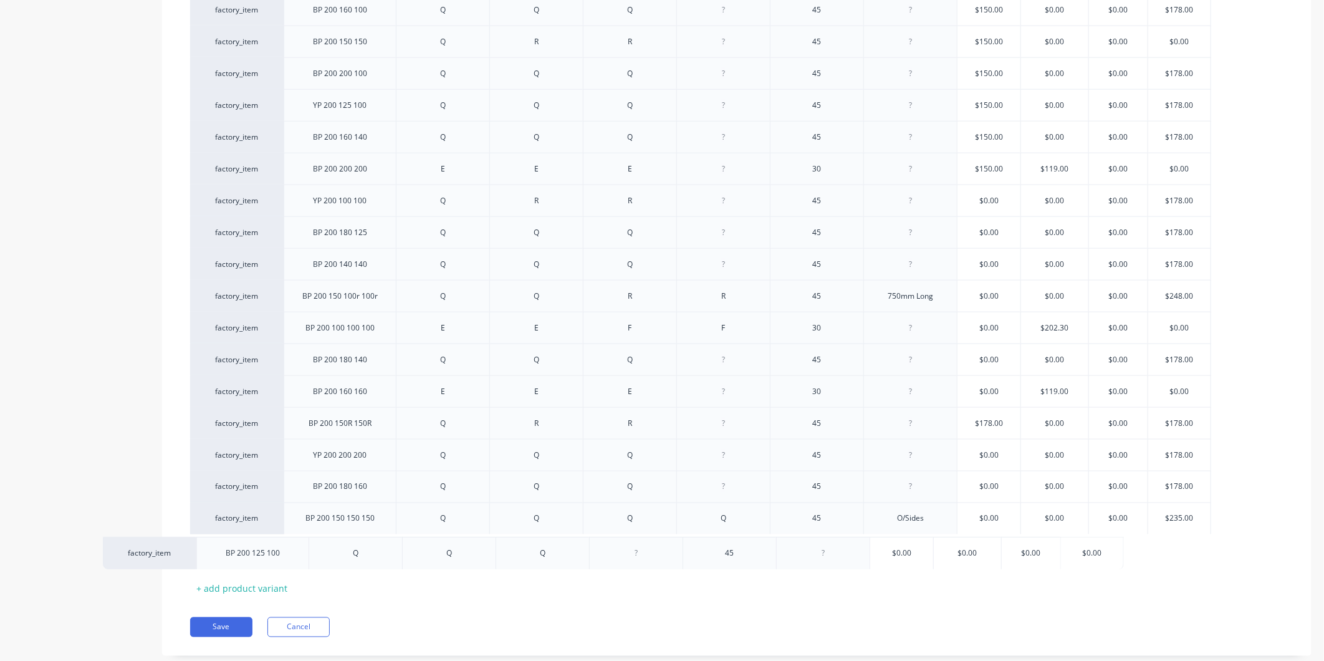
type textarea "x"
type input "$0.00"
drag, startPoint x: 1200, startPoint y: 552, endPoint x: 1135, endPoint y: 551, distance: 64.2
click at [1135, 551] on div "factory_item BP 200 125 100 Q Q Q 45 $0.00 $0.00 $0.00 $0.00 $0.00" at bounding box center [700, 550] width 1021 height 32
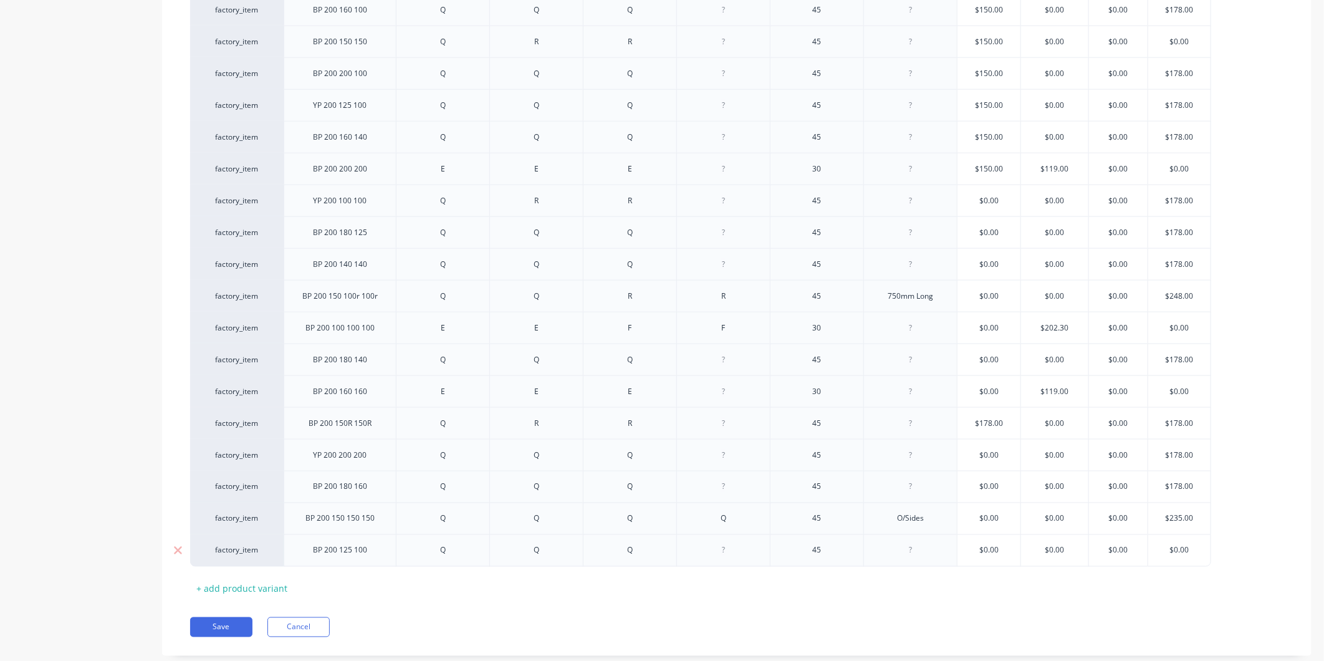
type textarea "x"
type input "1"
type textarea "x"
type input "17"
type textarea "x"
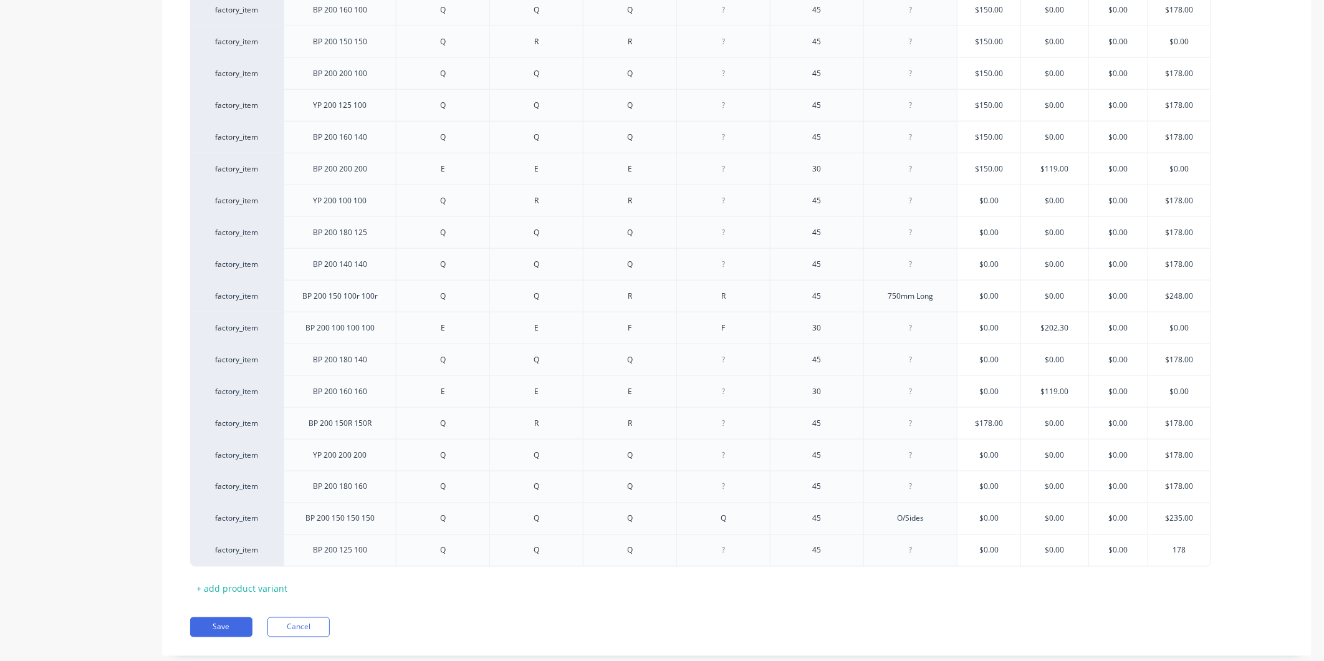
type input "178"
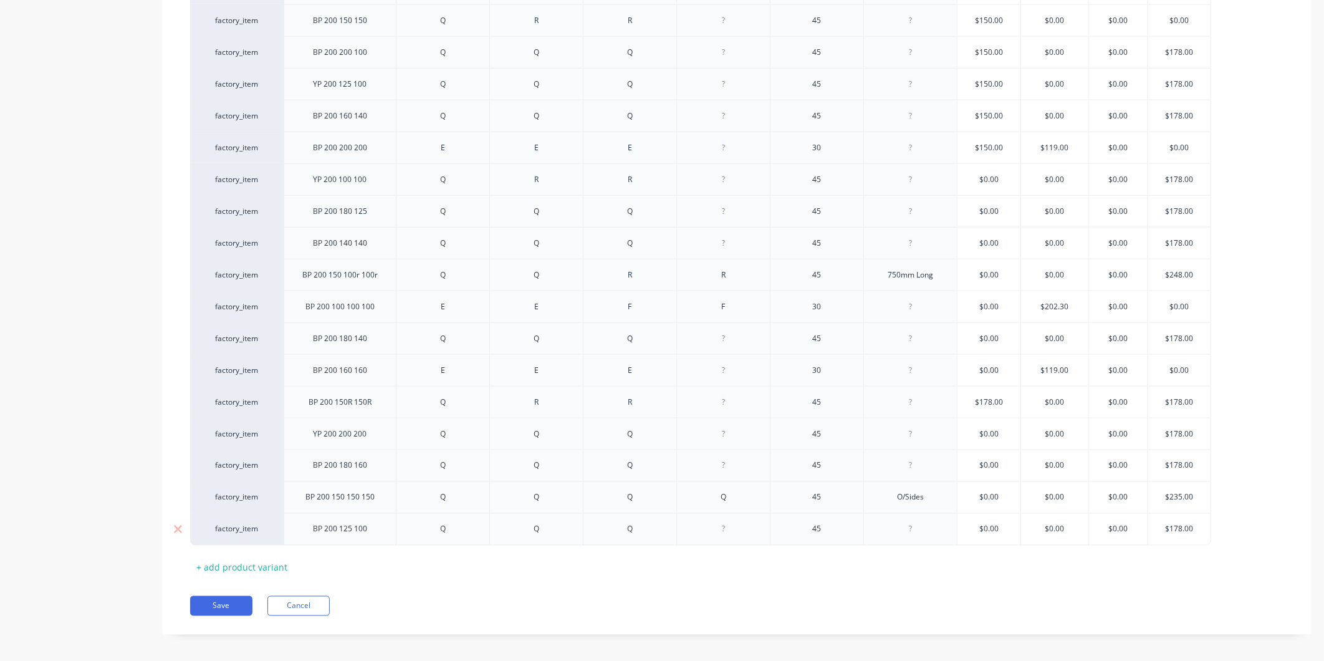
scroll to position [1039, 0]
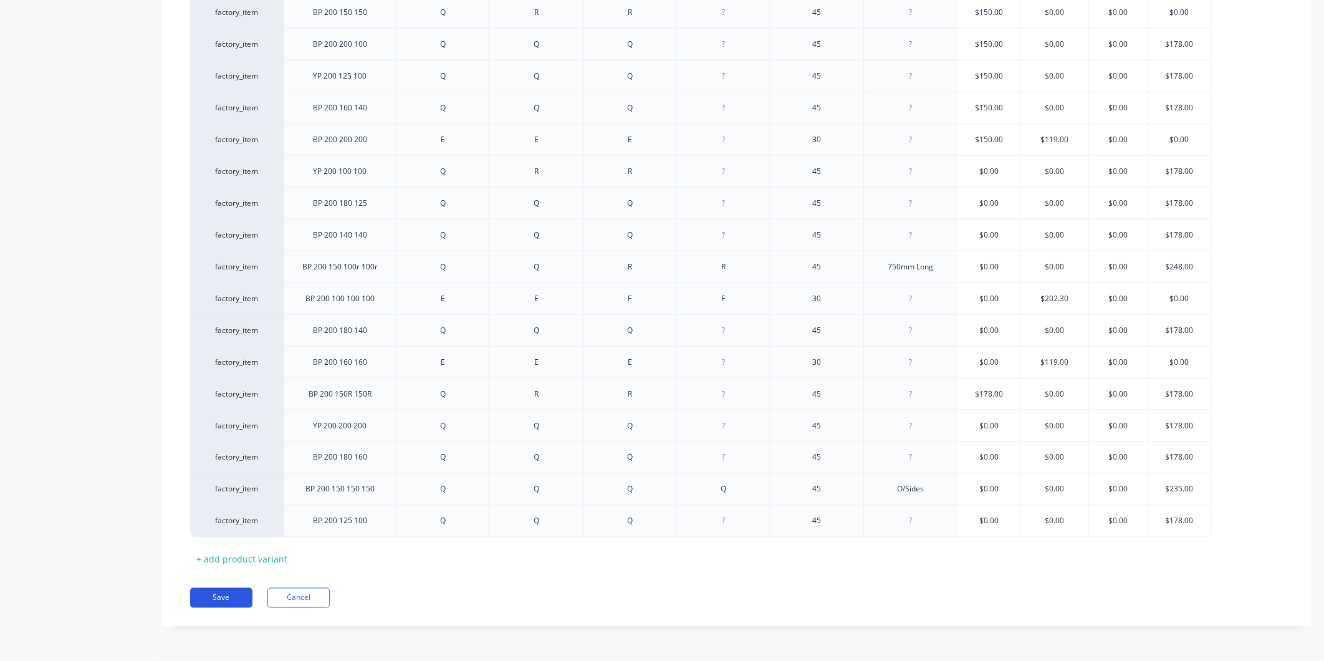
click at [218, 601] on button "Save" at bounding box center [221, 598] width 62 height 20
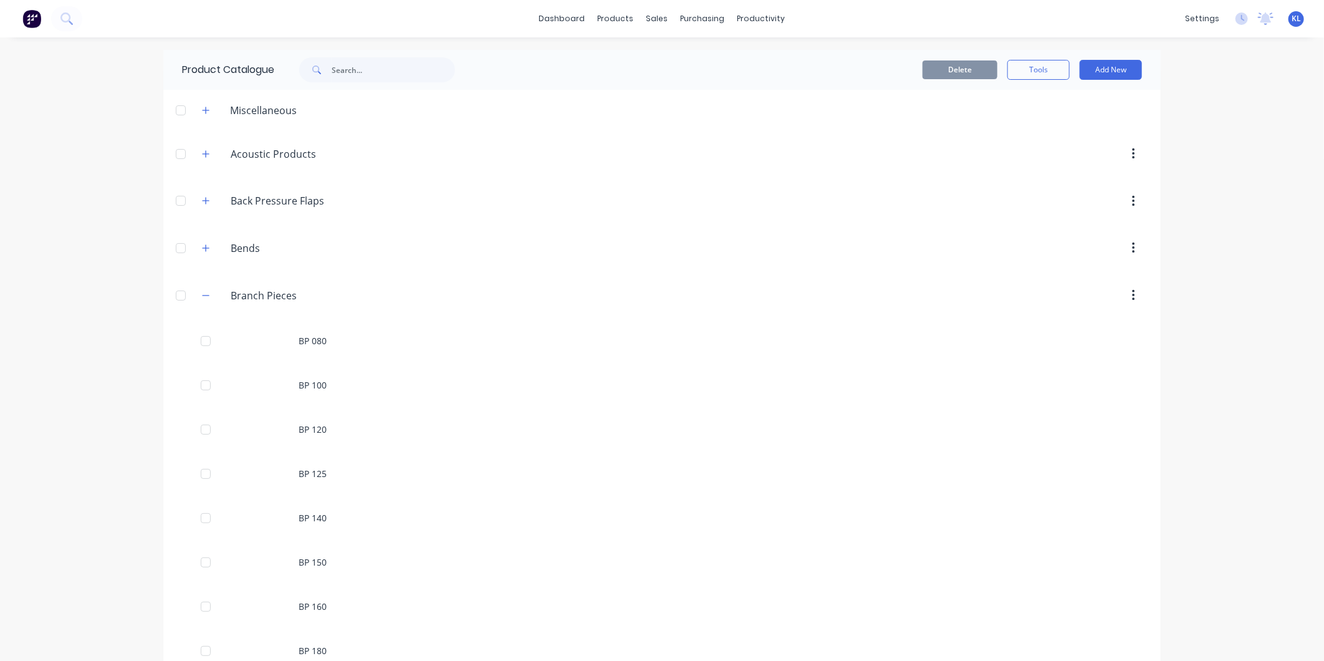
drag, startPoint x: 203, startPoint y: 294, endPoint x: 213, endPoint y: 297, distance: 10.4
click at [203, 294] on icon "button" at bounding box center [205, 295] width 7 height 9
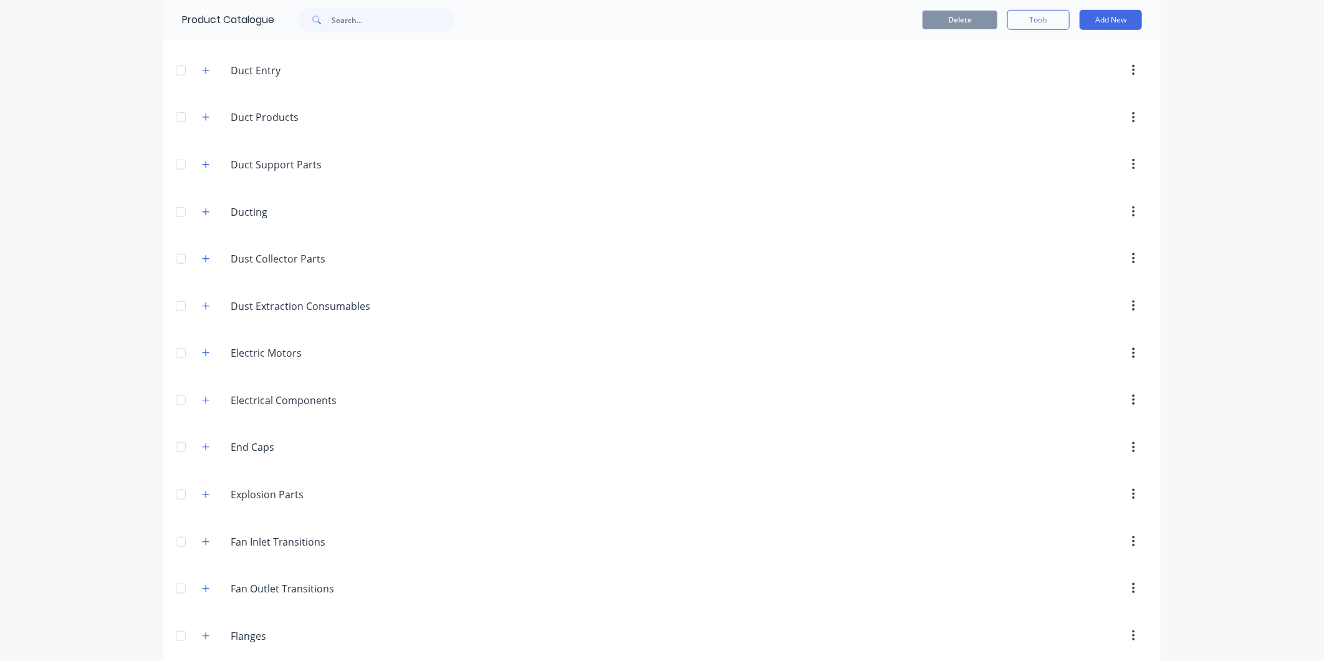
scroll to position [553, 0]
click at [204, 74] on icon "button" at bounding box center [205, 71] width 7 height 9
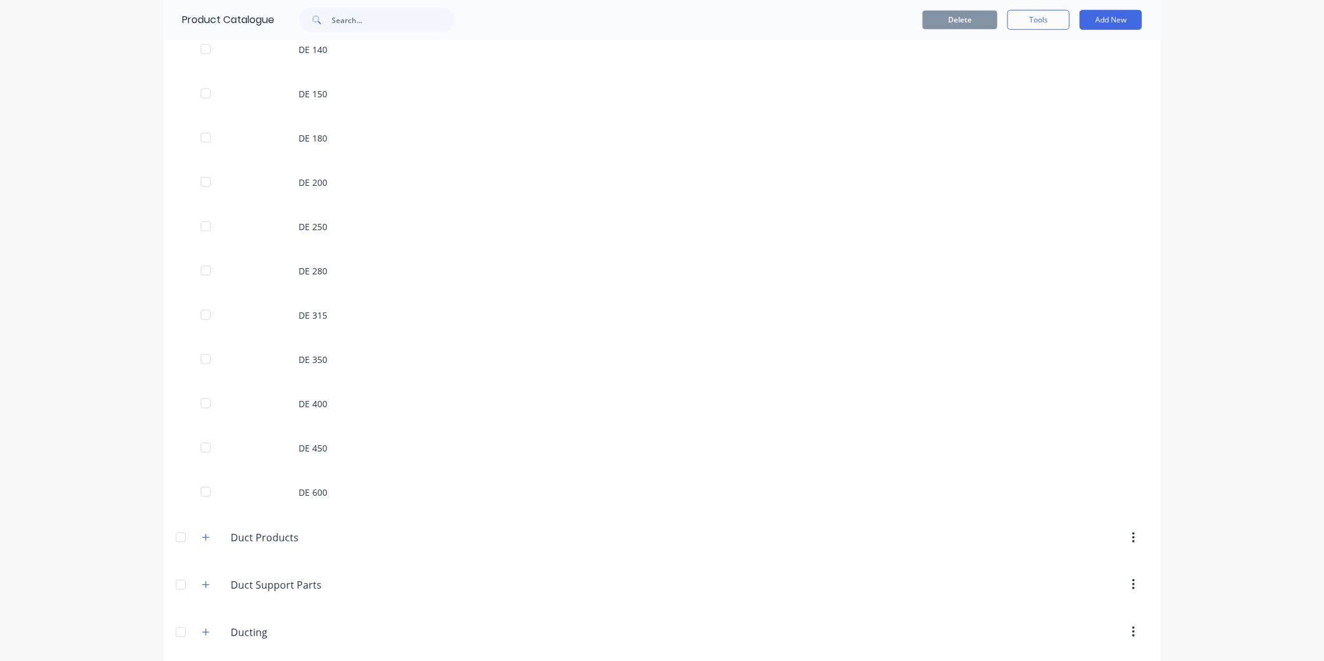
scroll to position [762, 0]
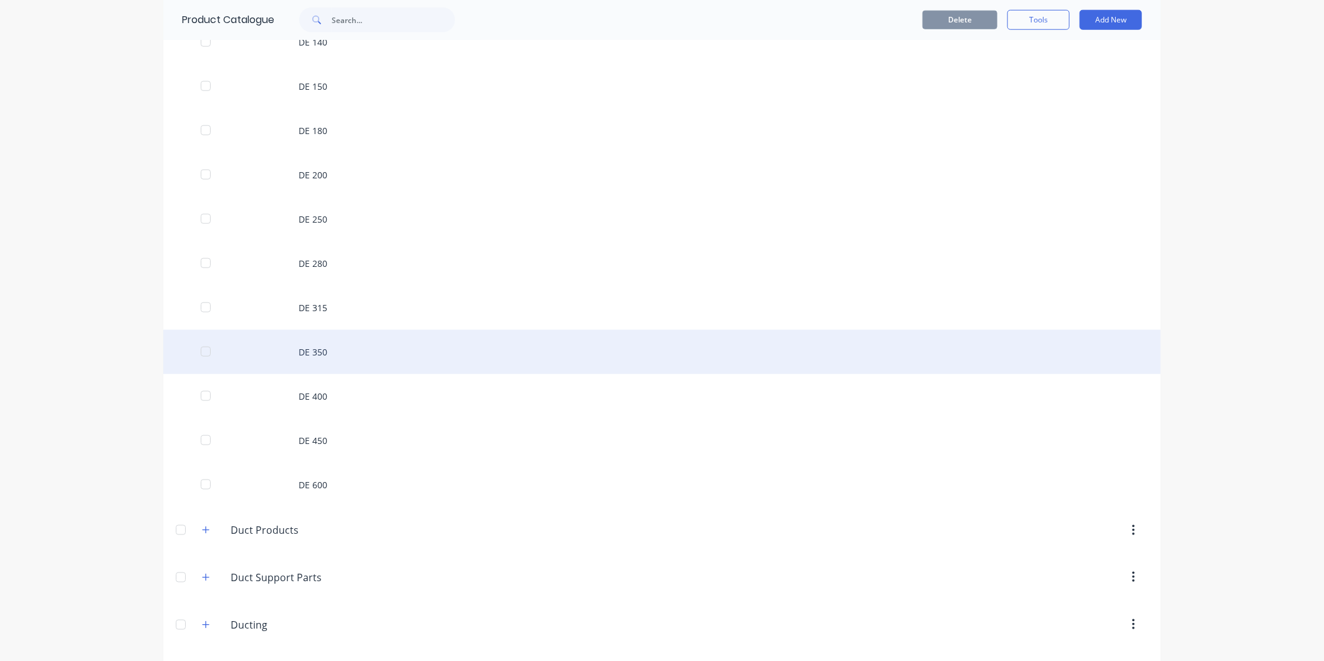
click at [344, 374] on div "DE 350" at bounding box center [661, 352] width 997 height 44
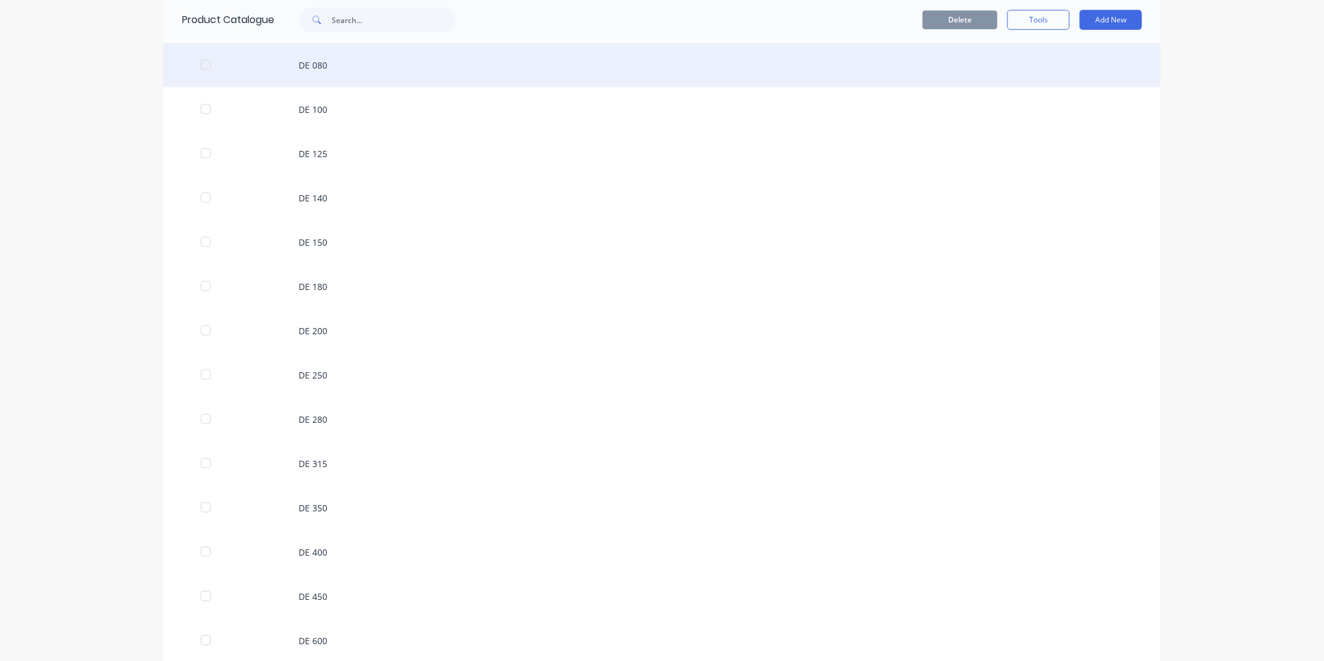
scroll to position [623, 0]
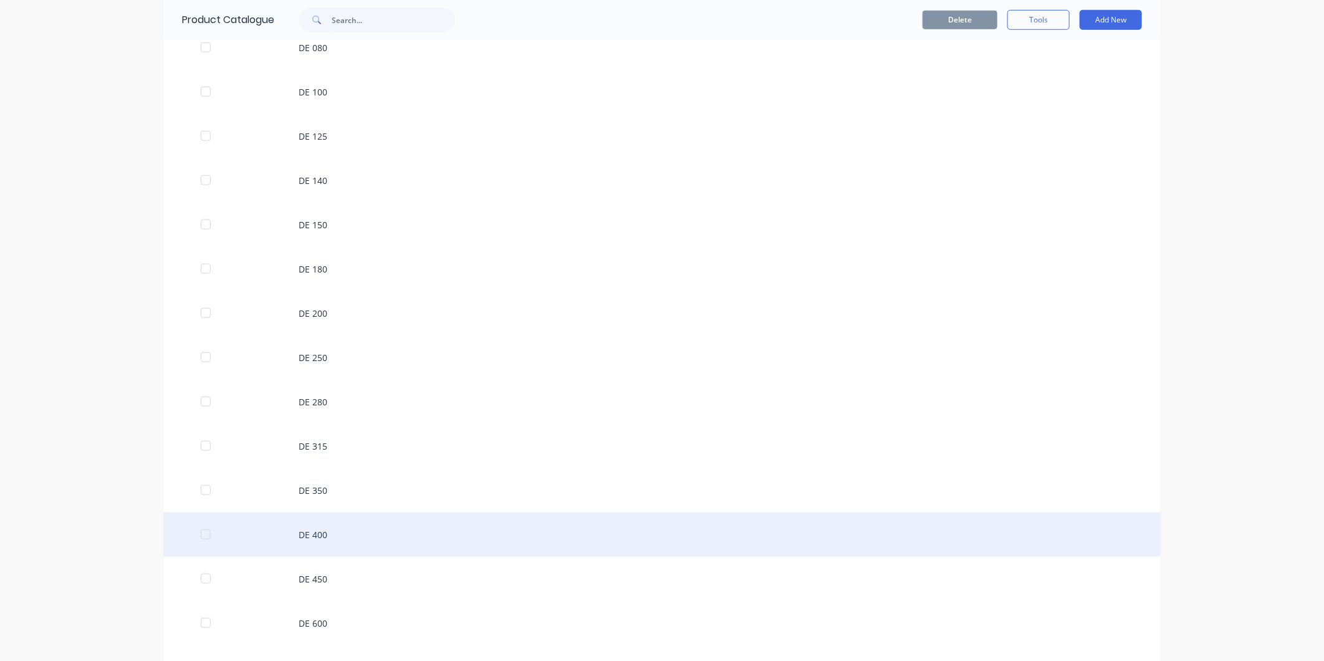
click at [332, 533] on div "DE 400" at bounding box center [661, 534] width 997 height 44
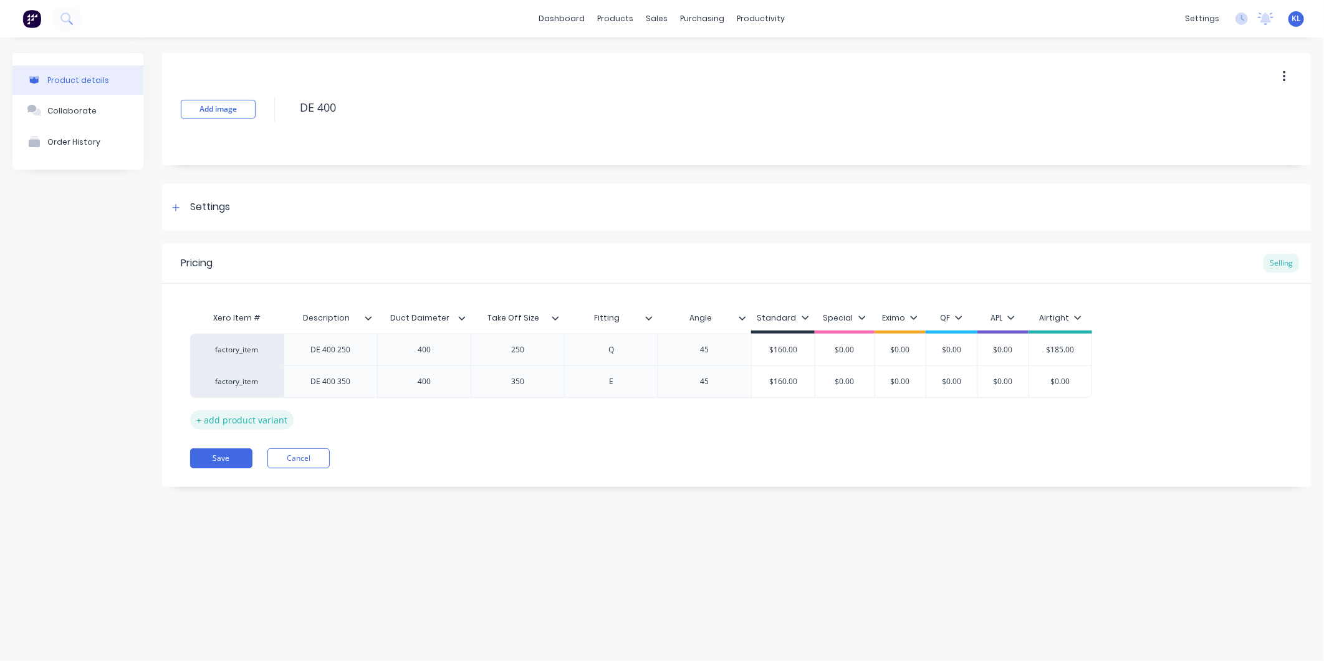
click at [270, 419] on div "+ add product variant" at bounding box center [241, 419] width 103 height 19
type textarea "x"
click at [343, 418] on div at bounding box center [331, 413] width 62 height 16
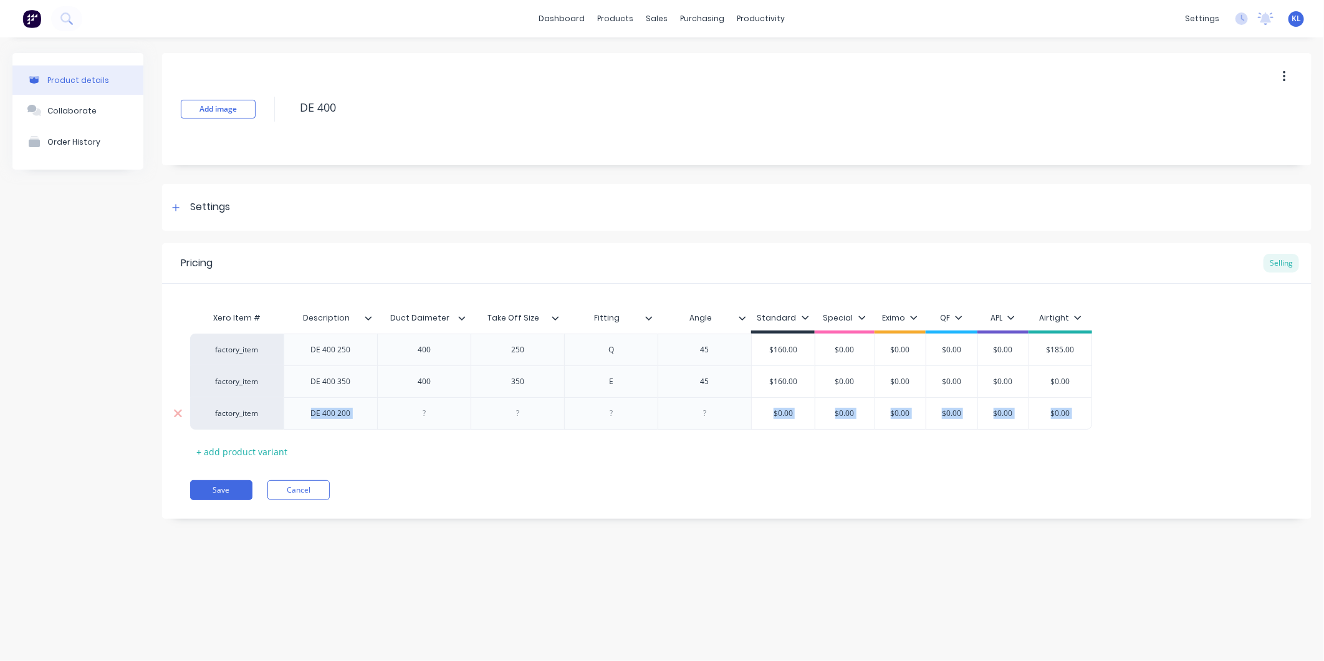
drag, startPoint x: 241, startPoint y: 434, endPoint x: 231, endPoint y: 404, distance: 32.1
click at [231, 404] on div "Xero Item # Description Duct Daimeter Take Off Size Fitting Angle Standard Spec…" at bounding box center [736, 383] width 1093 height 156
drag, startPoint x: 231, startPoint y: 404, endPoint x: 214, endPoint y: 400, distance: 17.8
click at [214, 400] on div "factory_item DE 400 250 400 250 Q 45 $160.00 $0.00 $0.00 $0.00 $0.00 $185.00 fa…" at bounding box center [736, 381] width 1093 height 96
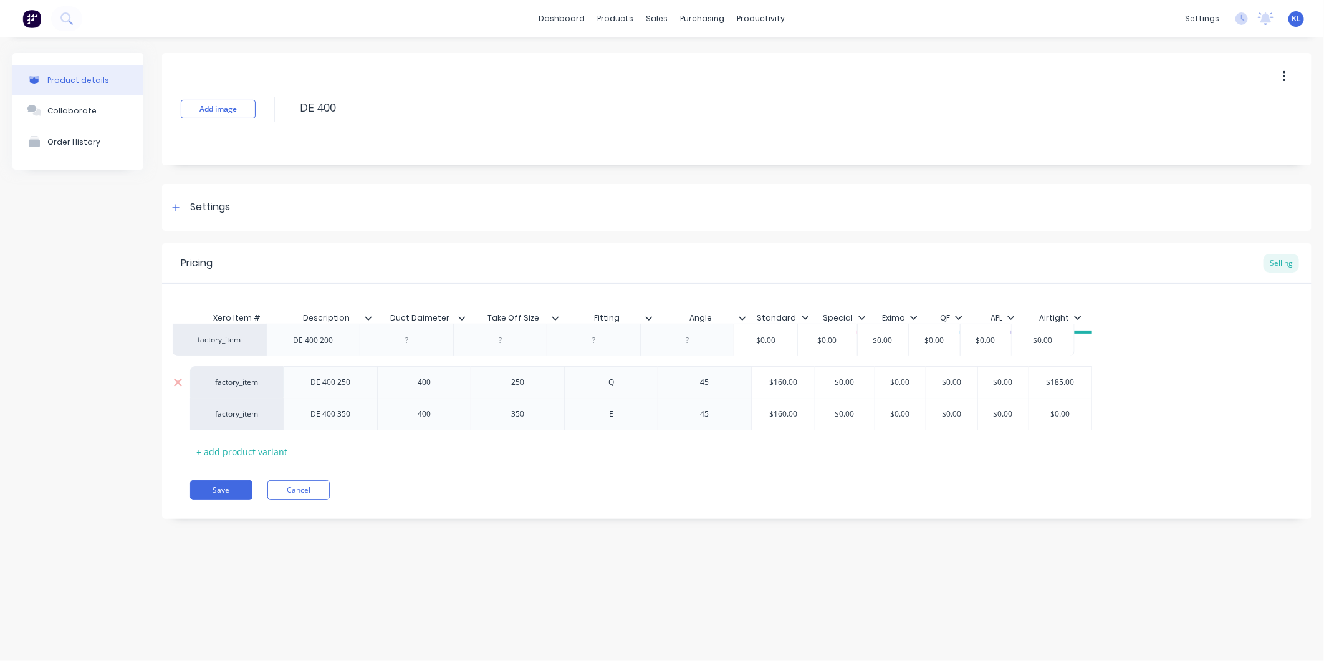
drag, startPoint x: 232, startPoint y: 413, endPoint x: 270, endPoint y: 375, distance: 53.8
click at [211, 338] on div "factory_item DE 400 250 400 250 Q 45 $160.00 $0.00 $0.00 $0.00 $0.00 $185.00 fa…" at bounding box center [736, 381] width 1093 height 96
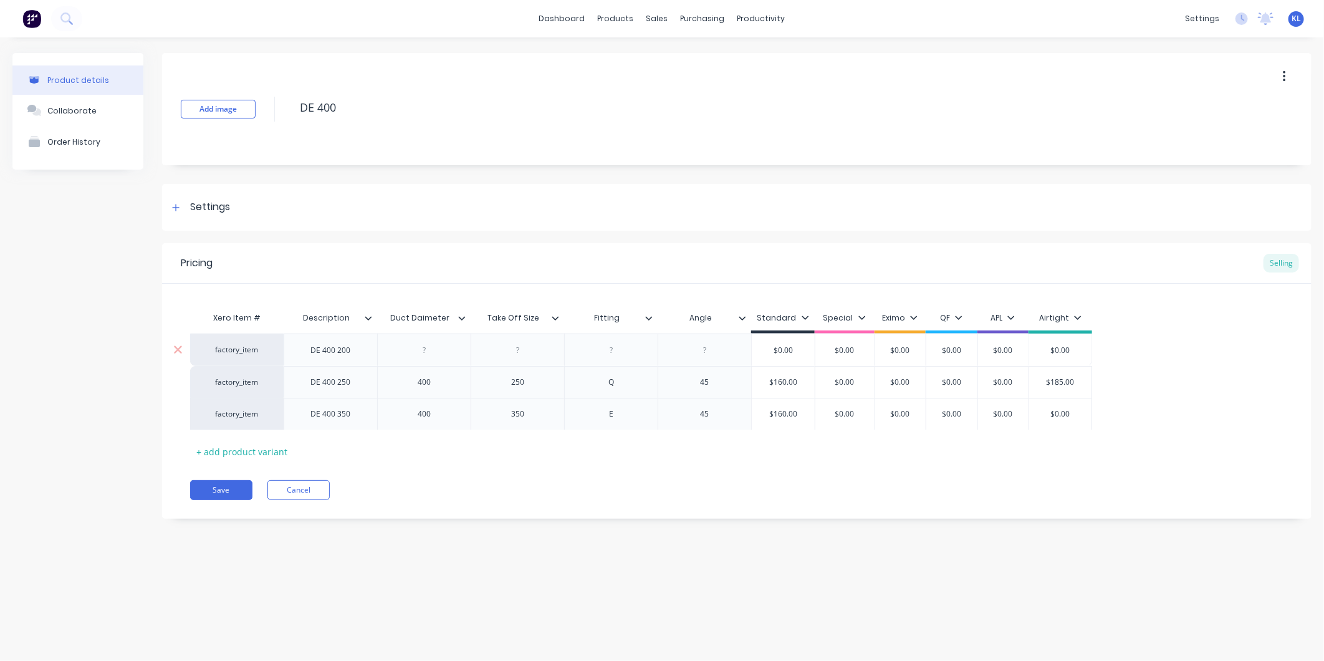
type textarea "x"
click at [432, 354] on div at bounding box center [424, 350] width 62 height 16
type textarea "x"
click at [524, 352] on div at bounding box center [518, 350] width 62 height 16
type textarea "x"
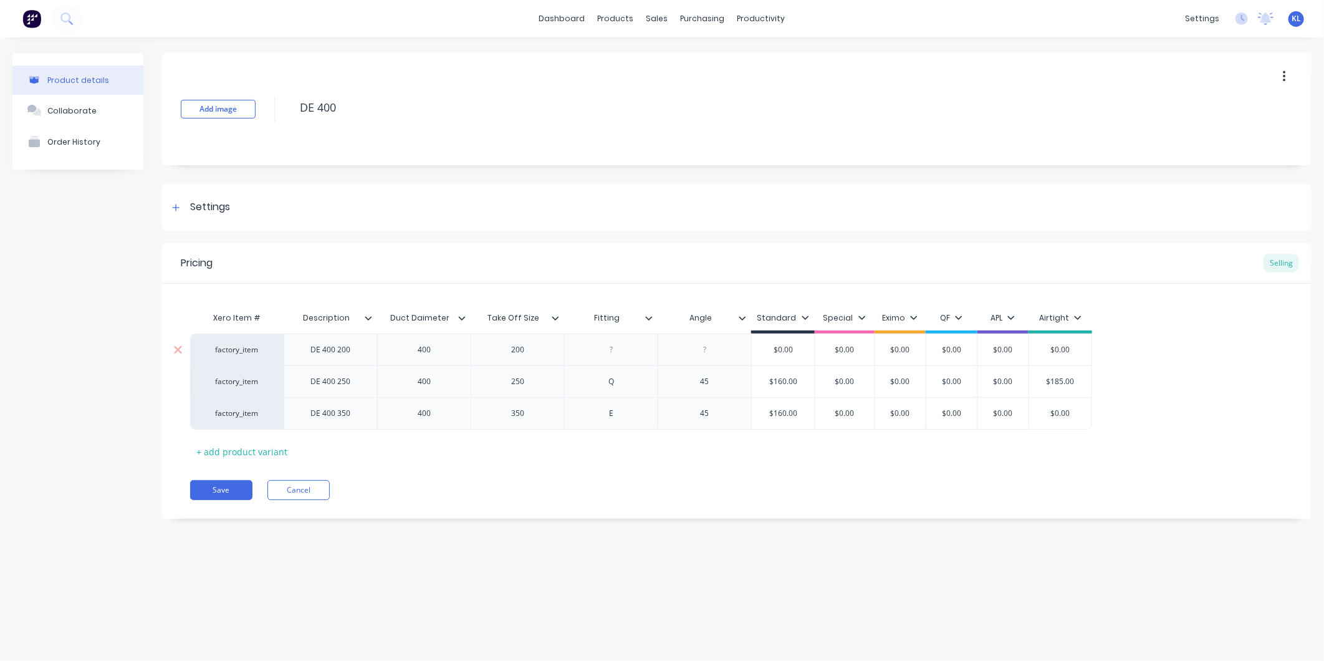
click at [613, 349] on div at bounding box center [611, 350] width 62 height 16
type textarea "x"
click at [717, 351] on div at bounding box center [705, 350] width 62 height 16
type textarea "x"
type input "$0.00"
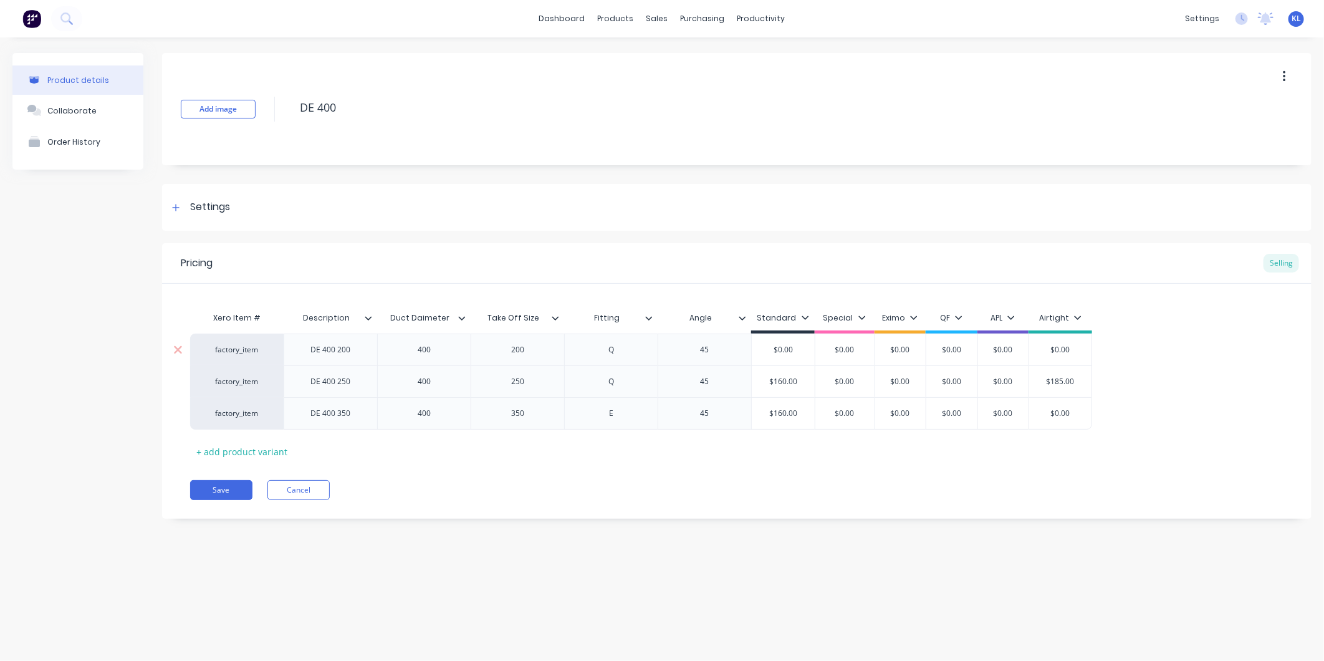
drag, startPoint x: 798, startPoint y: 350, endPoint x: 744, endPoint y: 352, distance: 54.3
click at [744, 352] on div "factory_item DE 400 200 400 200 Q 45 $0.00 $0.00 $0.00 $0.00 $0.00 $0.00 $0.00" at bounding box center [641, 349] width 902 height 32
type textarea "x"
type input "1"
type textarea "x"
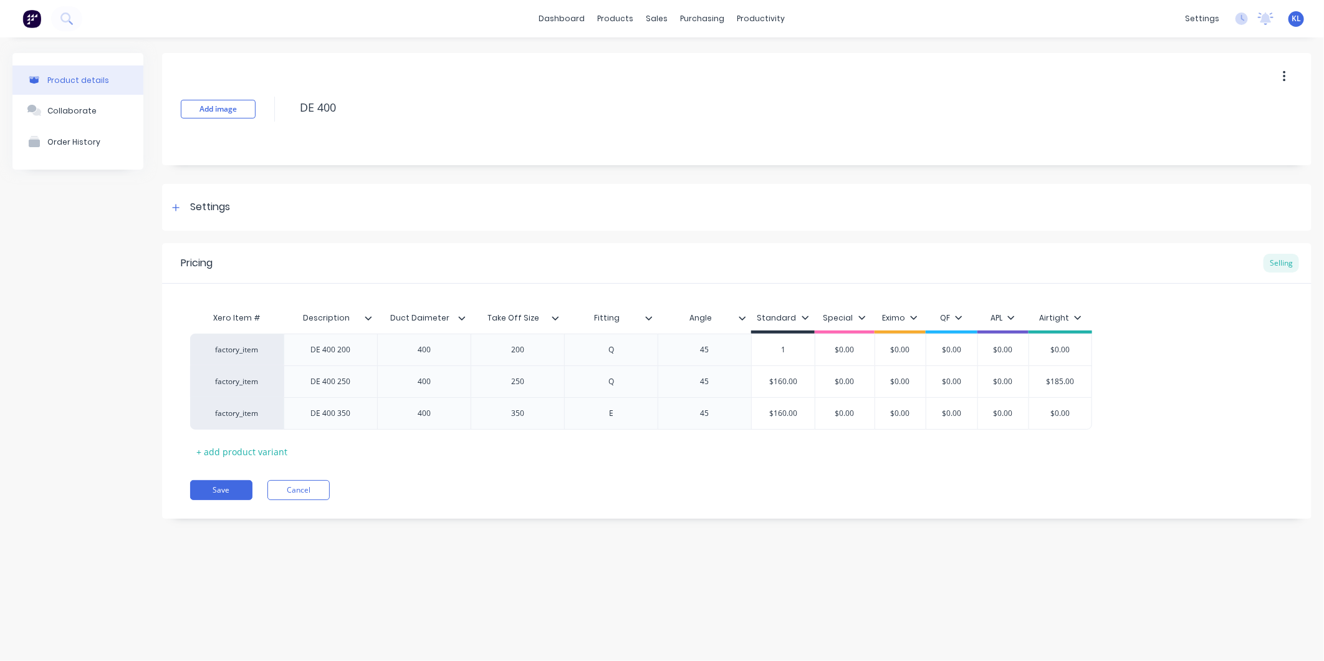
type input "16"
type textarea "x"
type input "160"
click at [811, 478] on div "Pricing Selling Xero Item # Description Duct Daimeter Take Off Size Fitting Ang…" at bounding box center [736, 380] width 1149 height 275
type input "$0.00"
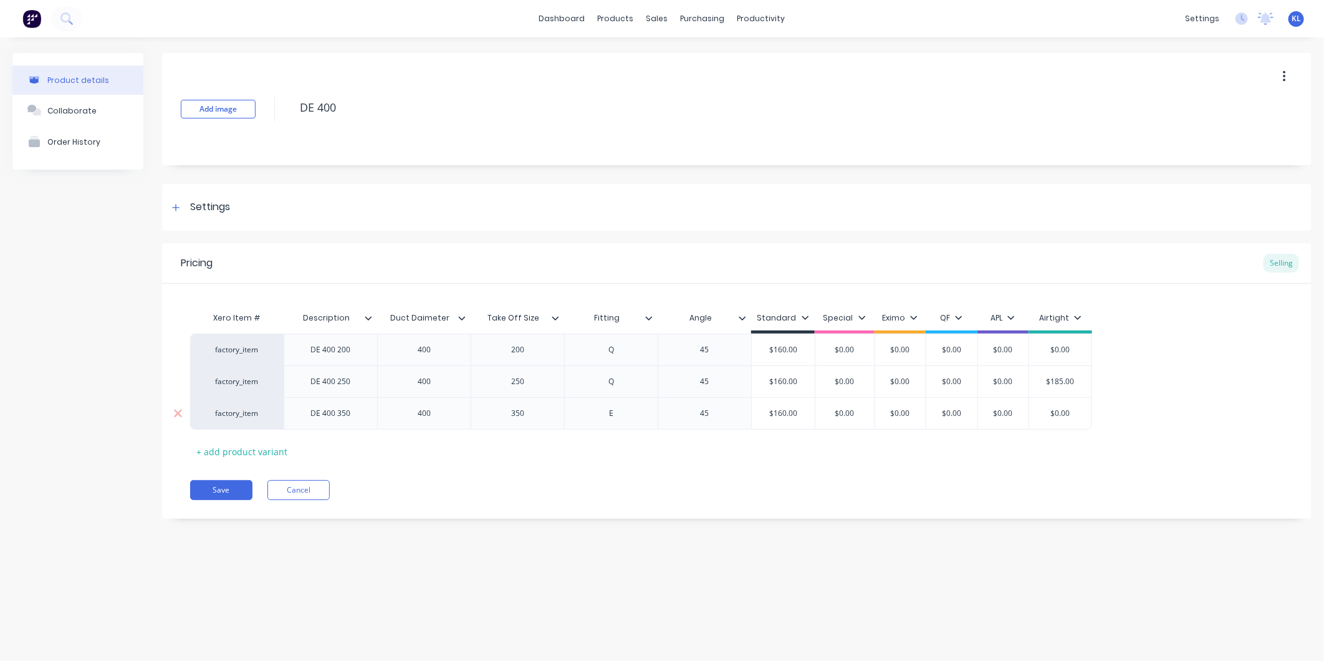
drag, startPoint x: 1078, startPoint y: 416, endPoint x: 1043, endPoint y: 416, distance: 35.5
click at [1043, 416] on input "$0.00" at bounding box center [1060, 413] width 62 height 11
type textarea "x"
type input "1"
type textarea "x"
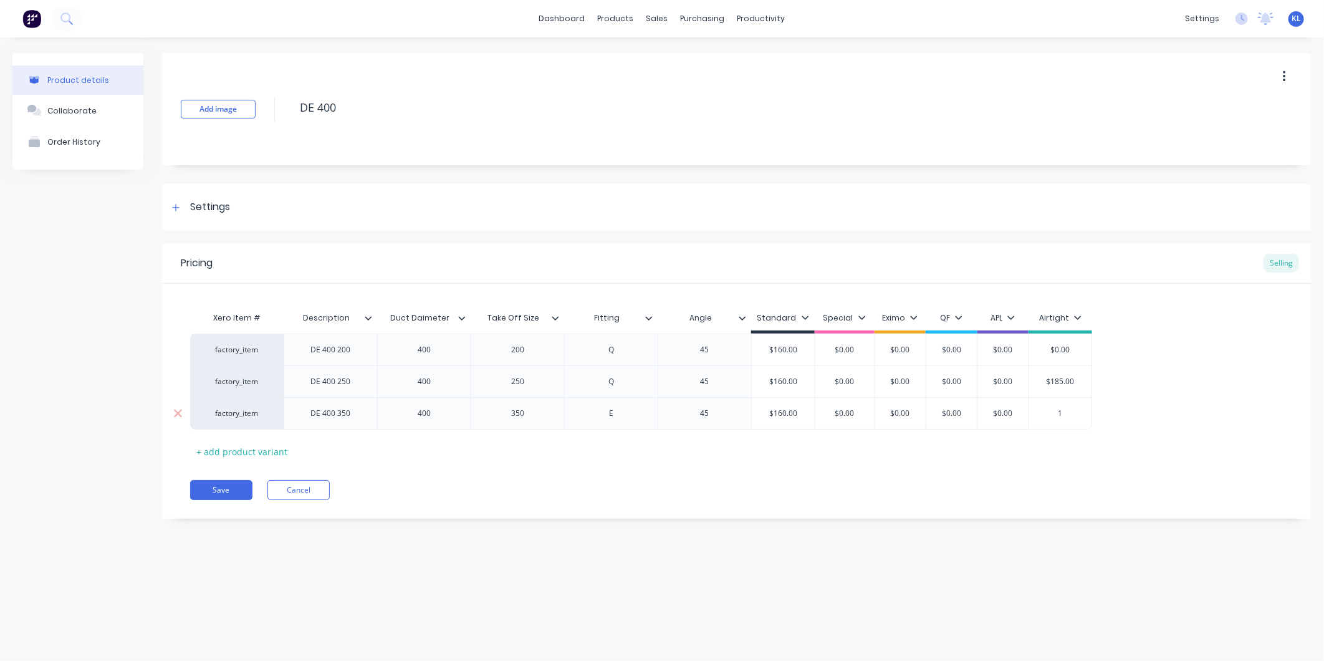
type input "18"
type textarea "x"
type input "185"
type input "$0.00"
click at [1066, 347] on input "$0.00" at bounding box center [1060, 349] width 62 height 11
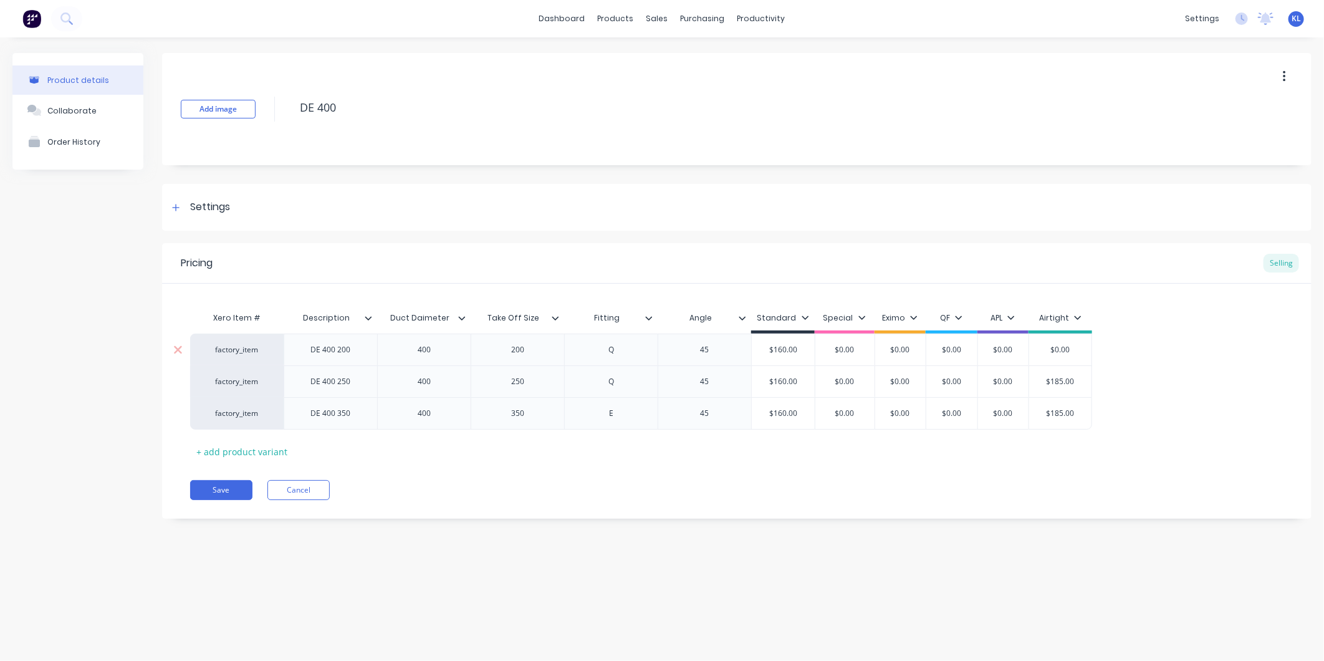
drag, startPoint x: 1074, startPoint y: 350, endPoint x: 1025, endPoint y: 353, distance: 49.3
click at [1025, 353] on div "factory_item DE 400 200 400 200 Q 45 $160.00 160 $0.00 $0.00 $0.00 $0.00 $0.00 …" at bounding box center [641, 349] width 902 height 32
type textarea "x"
type input "1"
type textarea "x"
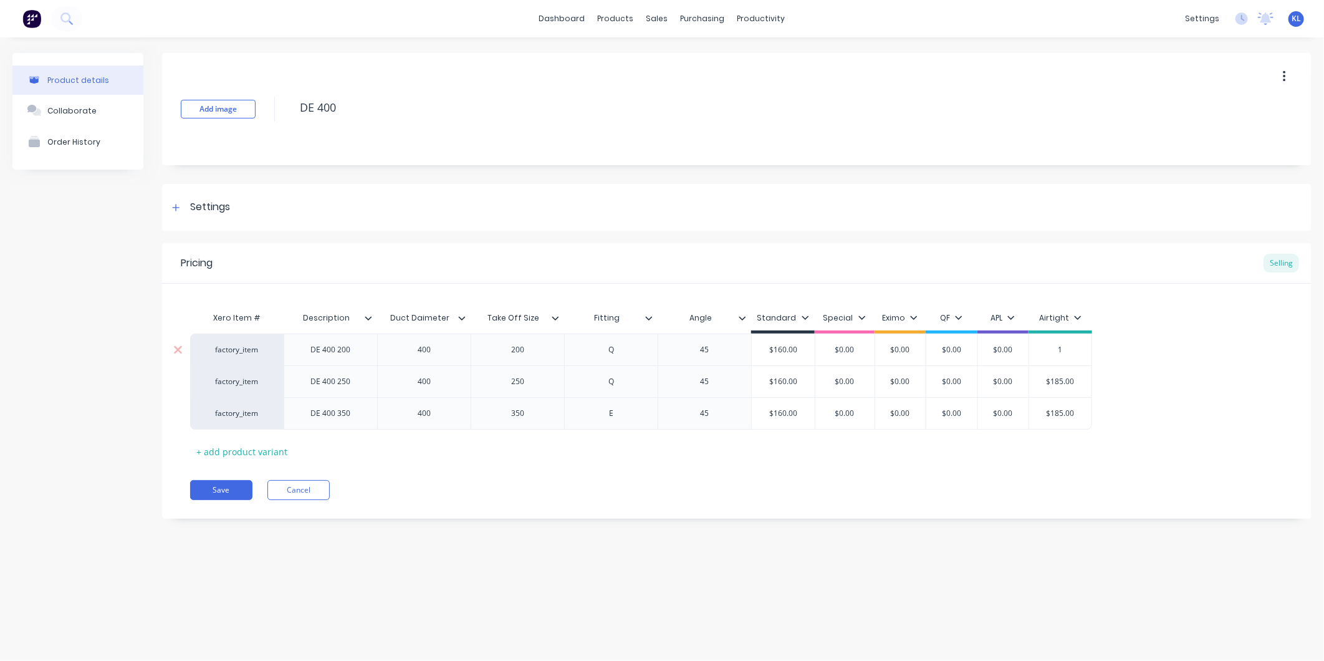
type input "18"
type textarea "x"
type input "185"
click at [1061, 518] on div "Pricing Selling Xero Item # Description Duct Daimeter Take Off Size Fitting Ang…" at bounding box center [736, 380] width 1149 height 275
click at [618, 410] on div "E" at bounding box center [611, 413] width 62 height 16
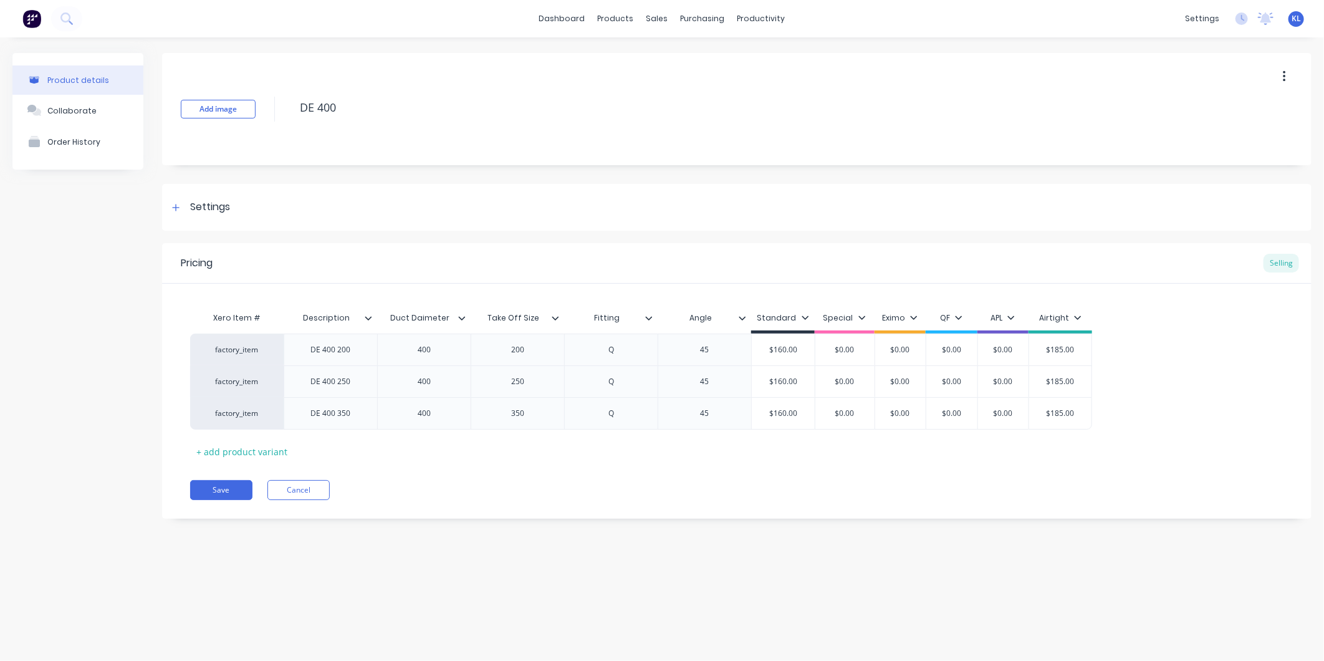
click at [621, 465] on div "Pricing Selling Xero Item # Description Duct Daimeter Take Off Size Fitting Ang…" at bounding box center [736, 380] width 1149 height 275
click at [221, 500] on div "Pricing Selling Xero Item # Description Duct Daimeter Take Off Size Fitting Ang…" at bounding box center [736, 380] width 1149 height 275
click at [228, 484] on button "Save" at bounding box center [221, 490] width 62 height 20
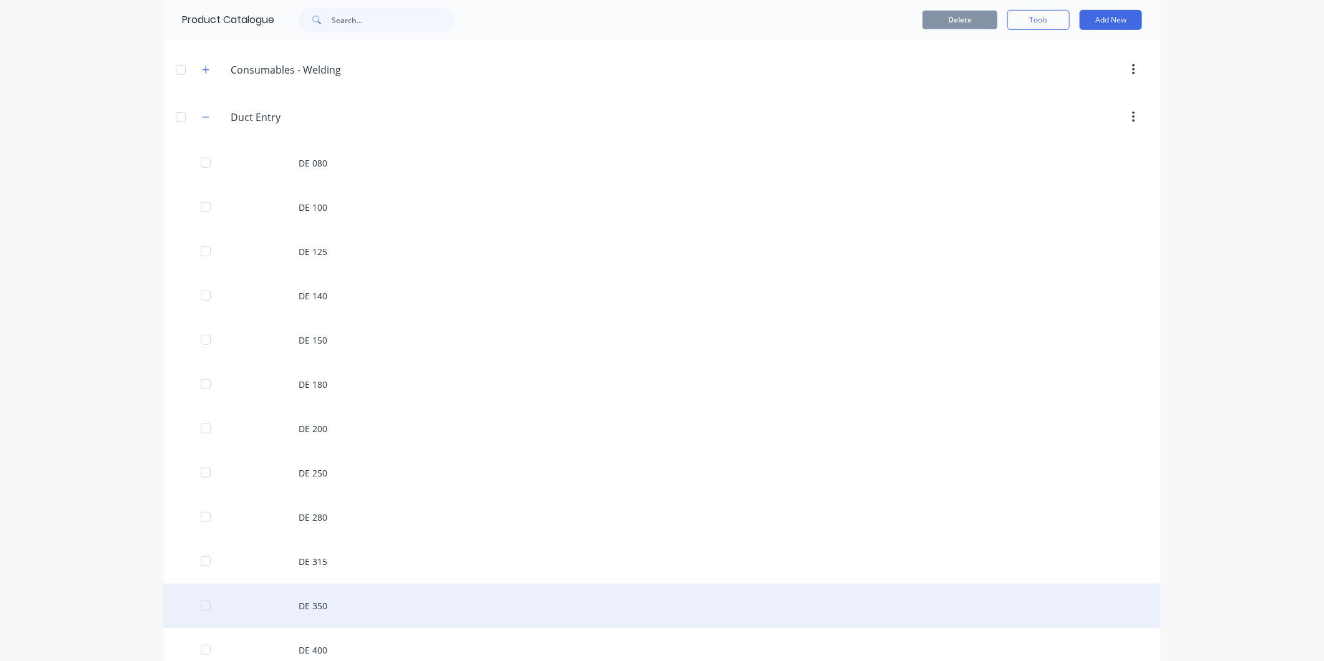
scroll to position [623, 0]
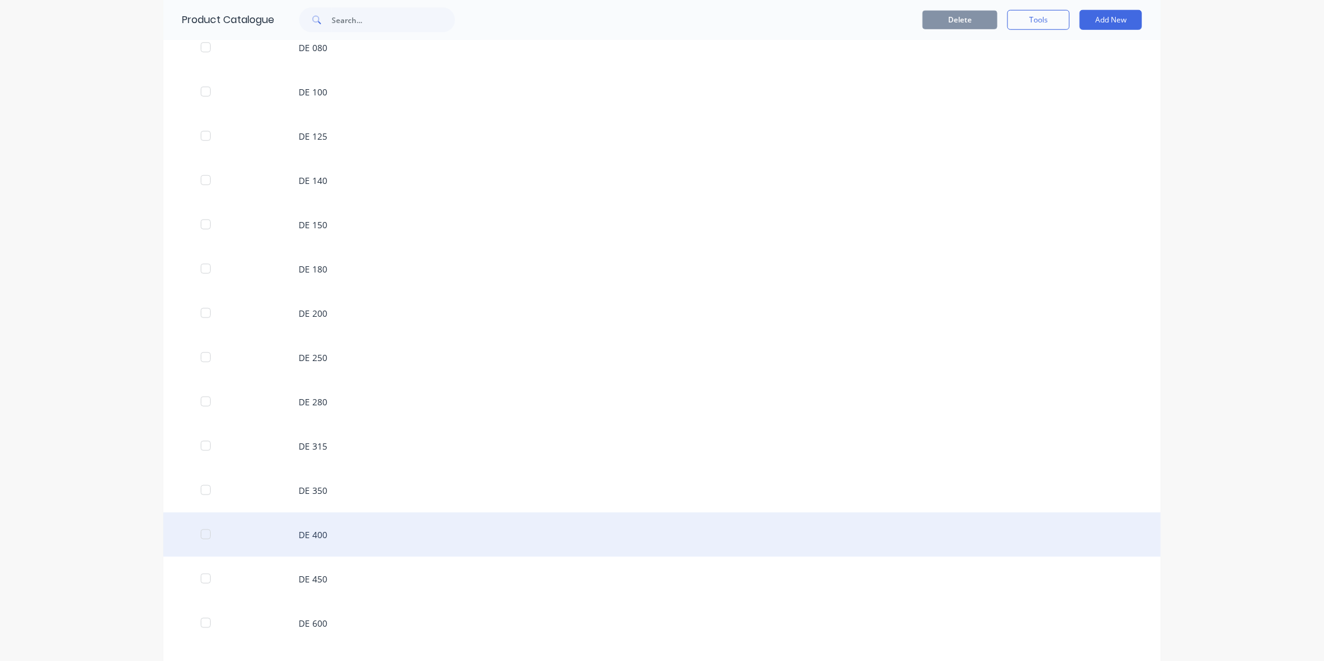
click at [327, 530] on div "DE 400" at bounding box center [661, 534] width 997 height 44
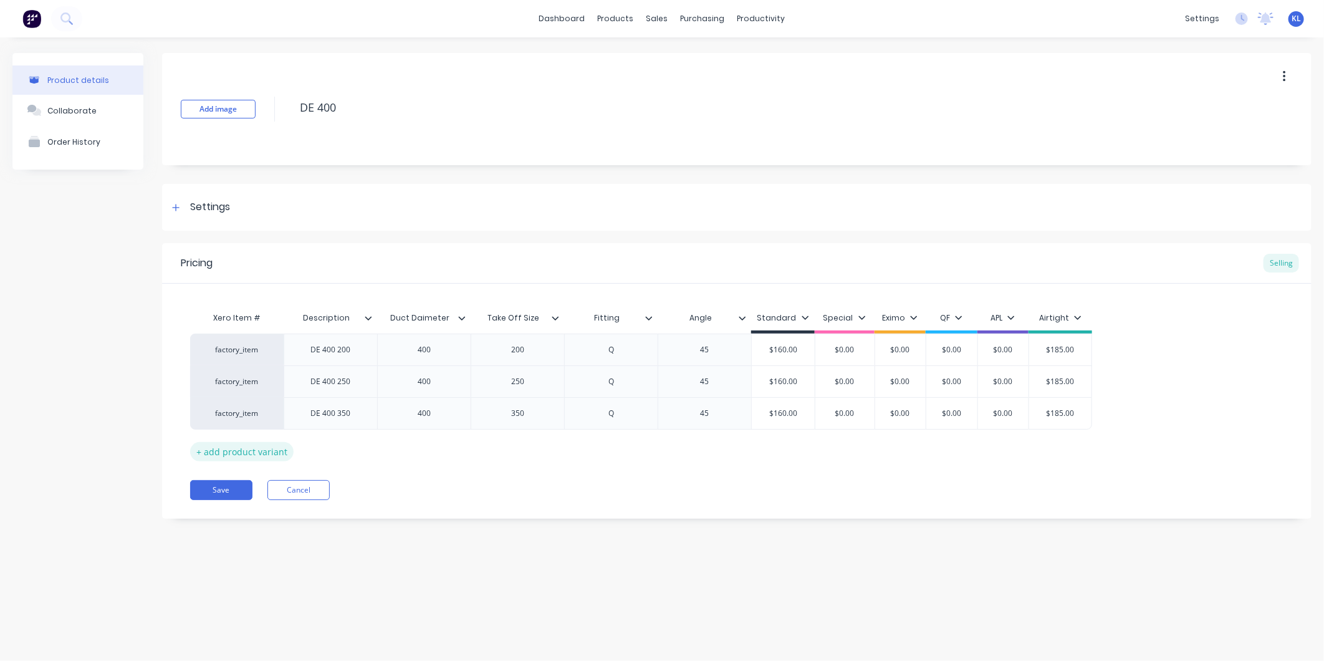
click at [232, 456] on div "+ add product variant" at bounding box center [241, 451] width 103 height 19
type textarea "x"
click at [345, 445] on div at bounding box center [331, 445] width 62 height 16
type textarea "x"
click at [441, 452] on div at bounding box center [424, 445] width 62 height 16
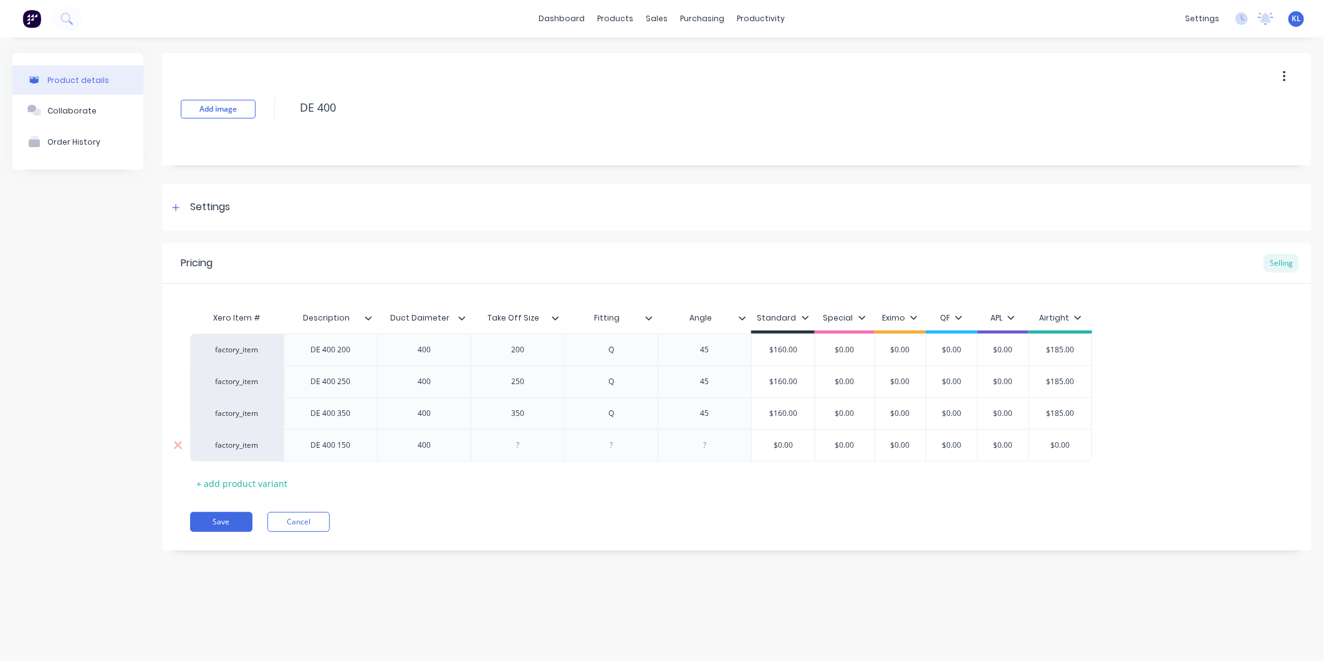
type textarea "x"
click at [527, 442] on div at bounding box center [518, 445] width 62 height 16
type textarea "x"
click at [641, 445] on div at bounding box center [611, 445] width 62 height 16
click at [719, 454] on div at bounding box center [703, 445] width 93 height 32
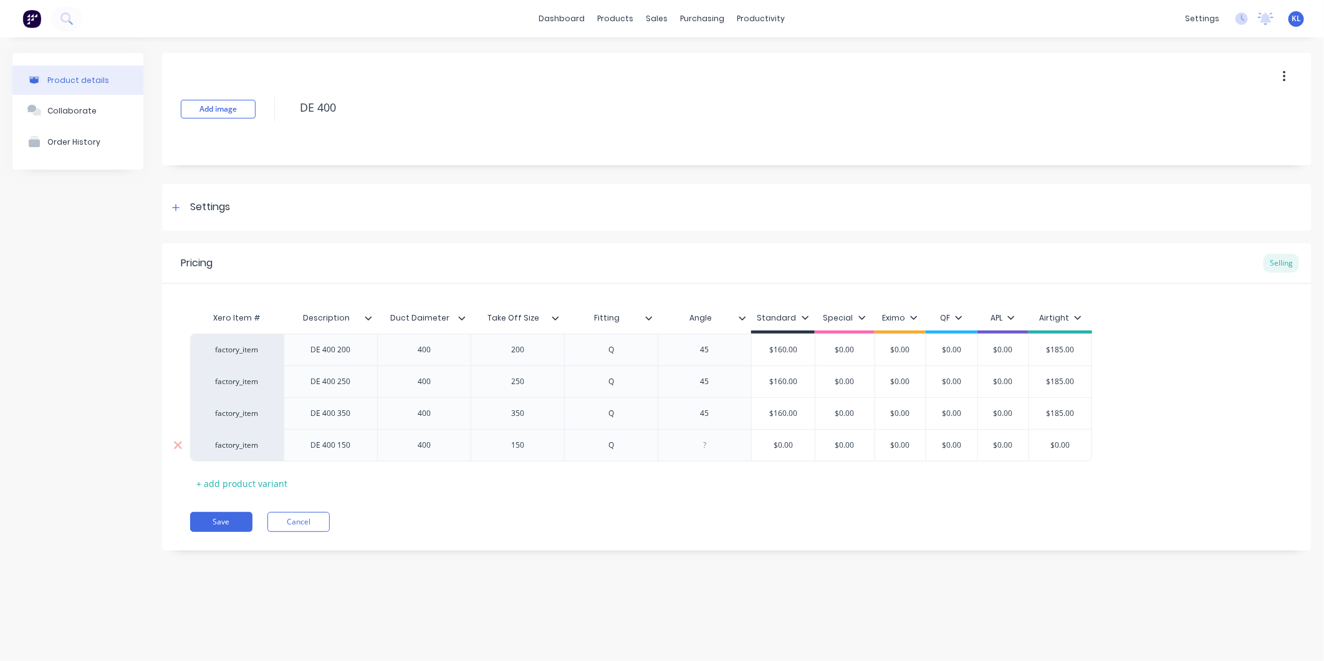
type textarea "x"
click at [713, 446] on div at bounding box center [705, 445] width 62 height 16
type textarea "x"
type input "$0.00"
drag, startPoint x: 800, startPoint y: 451, endPoint x: 748, endPoint y: 447, distance: 52.4
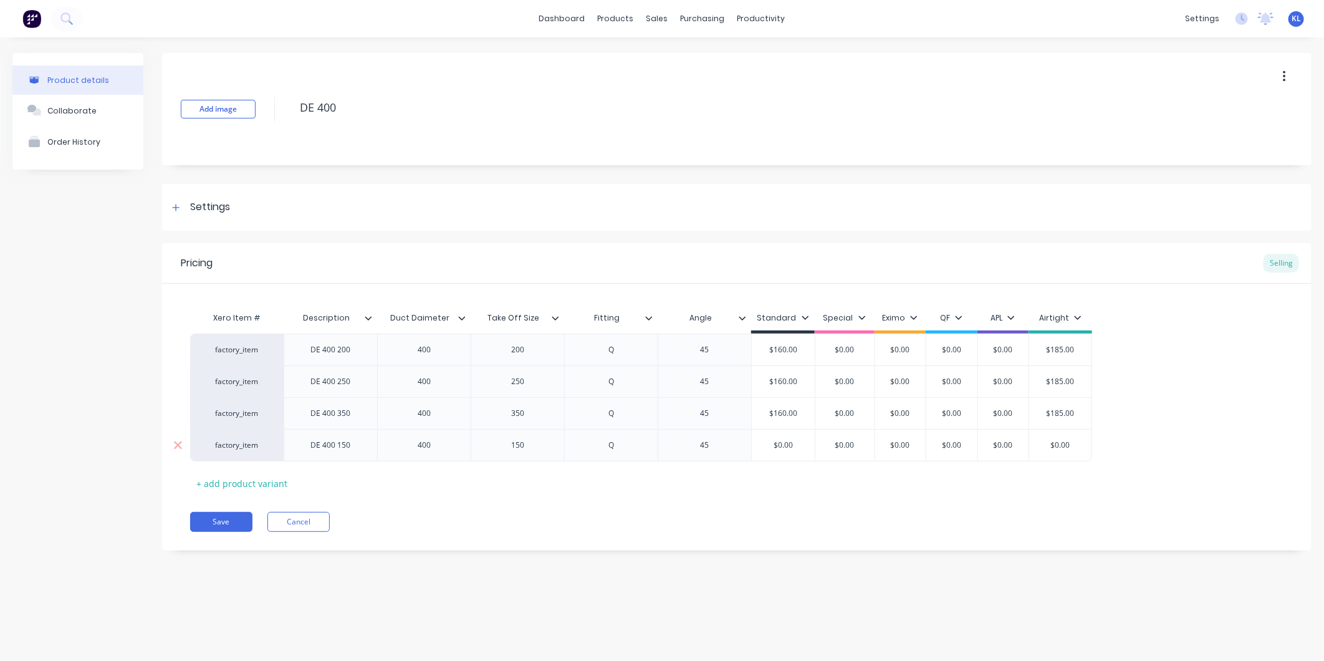
click at [748, 447] on div "factory_item DE 400 150 400 150 Q 45 $0.00 $0.00 $0.00 $0.00 $0.00 $0.00 $0.00" at bounding box center [641, 445] width 902 height 32
type textarea "x"
type input "1"
type textarea "x"
type input "16"
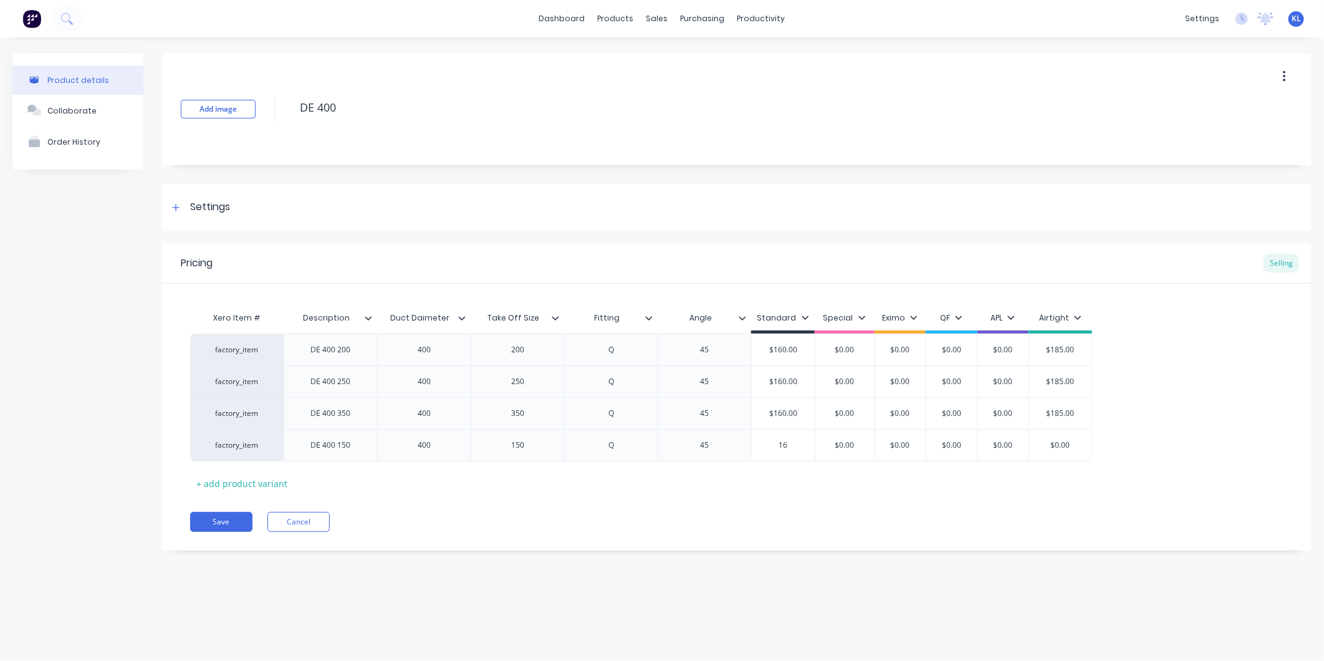
type textarea "x"
type input "160"
drag, startPoint x: 894, startPoint y: 490, endPoint x: 1064, endPoint y: 459, distance: 172.8
click at [922, 484] on div "Xero Item # Description Duct Daimeter Take Off Size Fitting Angle Standard Spec…" at bounding box center [736, 399] width 1093 height 188
type input "$0.00"
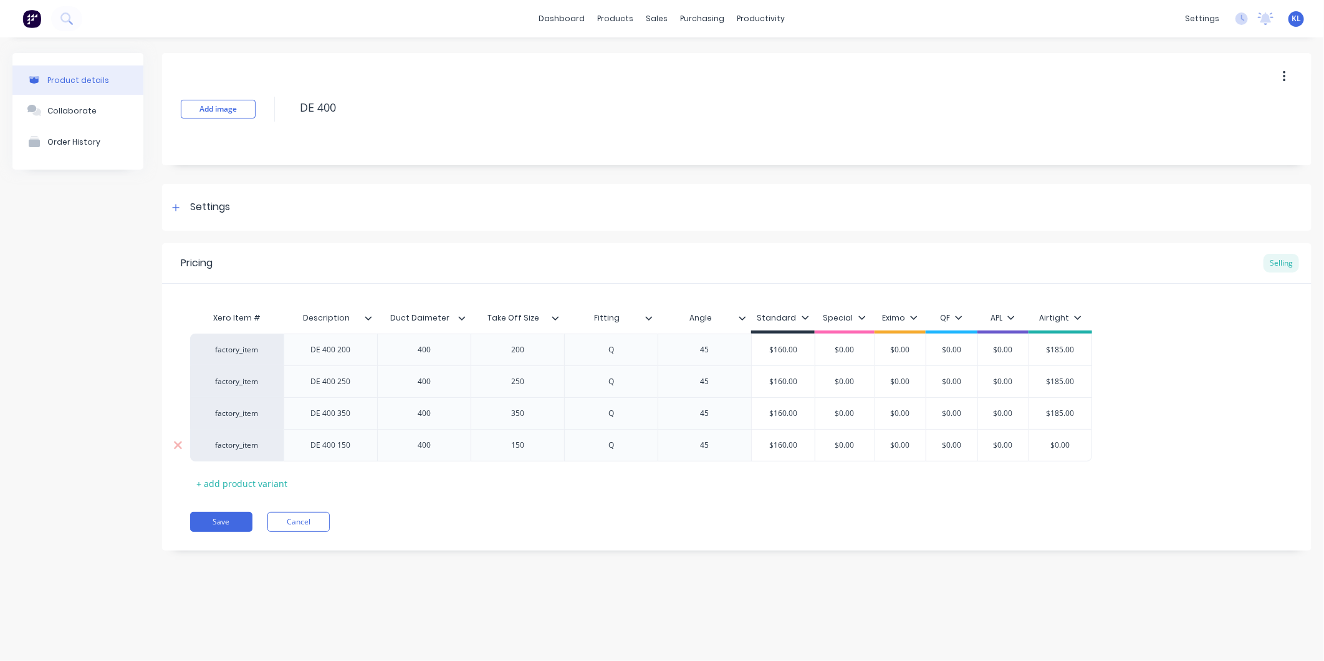
drag, startPoint x: 1020, startPoint y: 447, endPoint x: 1007, endPoint y: 449, distance: 13.2
click at [1007, 449] on div "factory_item DE 400 150 400 150 Q 45 $160.00 160 $0.00 $0.00 $0.00 $0.00 $0.00 …" at bounding box center [641, 445] width 902 height 32
type textarea "x"
type input "1"
type textarea "x"
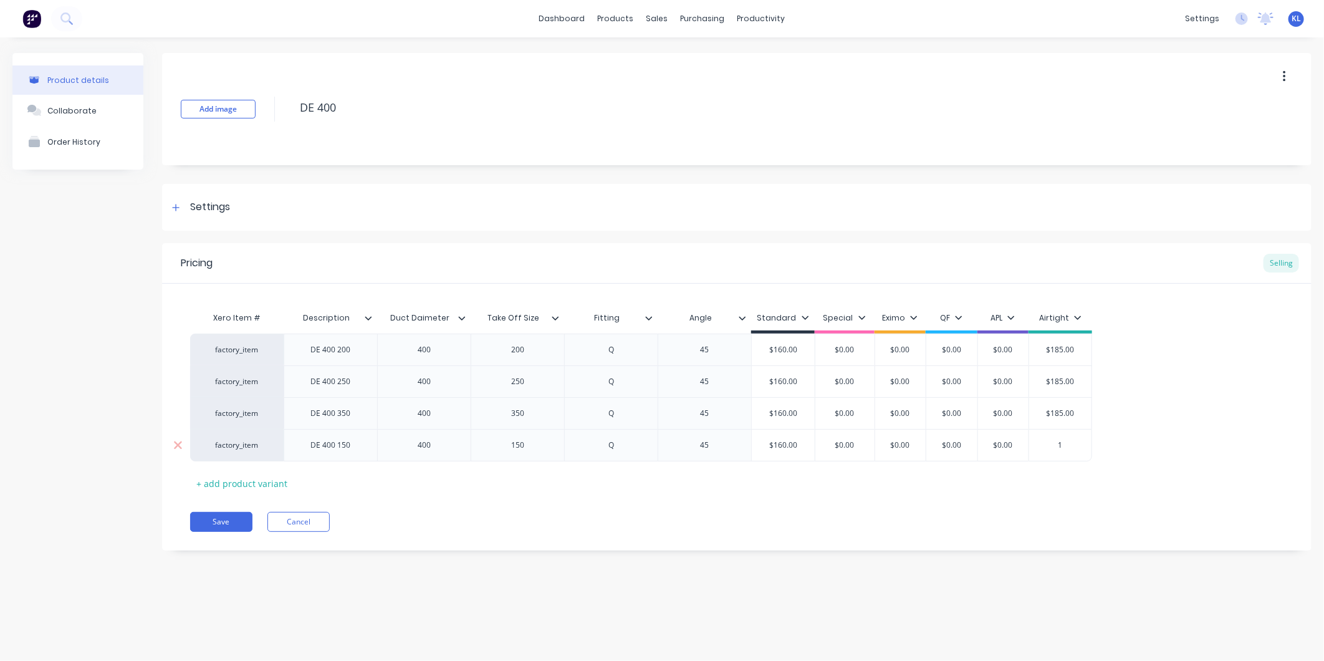
type input "18"
type textarea "x"
type input "185"
drag, startPoint x: 1002, startPoint y: 525, endPoint x: 947, endPoint y: 505, distance: 58.4
click at [1001, 525] on div "Save Cancel" at bounding box center [750, 522] width 1121 height 20
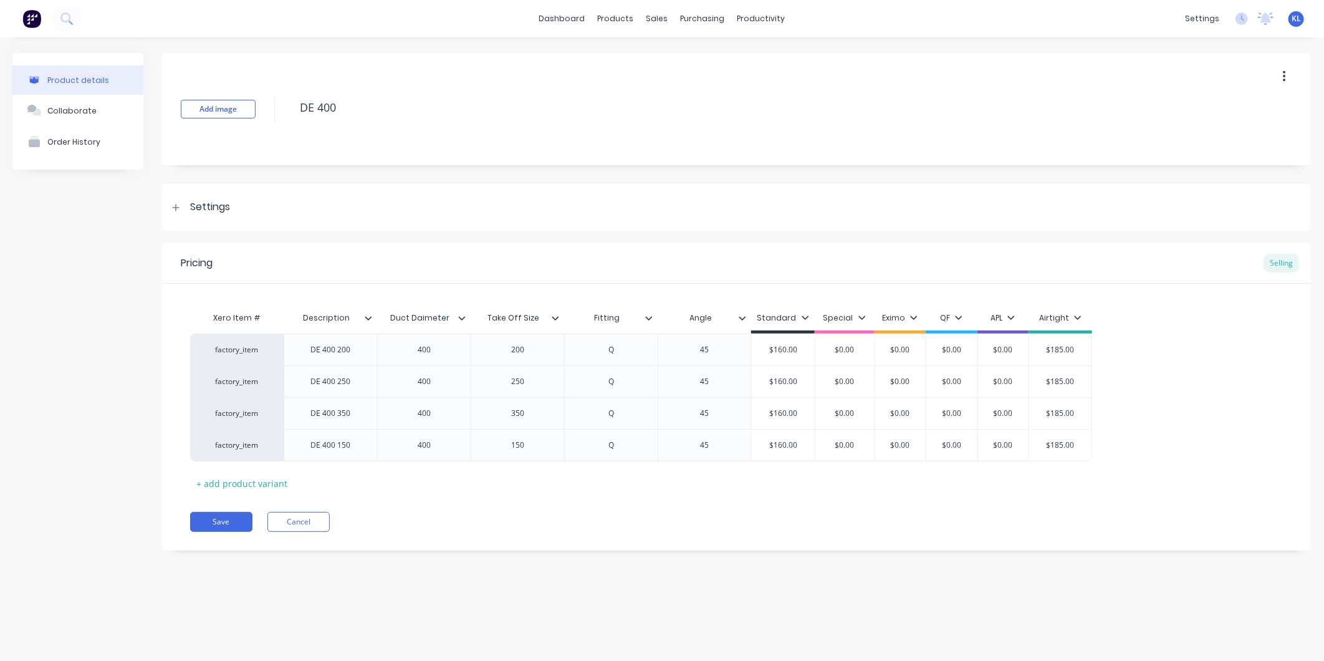
click at [190, 489] on div "Xero Item # Description Duct Daimeter Take Off Size Fitting Angle Standard Spec…" at bounding box center [736, 399] width 1093 height 188
click at [231, 482] on div "+ add product variant" at bounding box center [241, 483] width 103 height 19
type textarea "x"
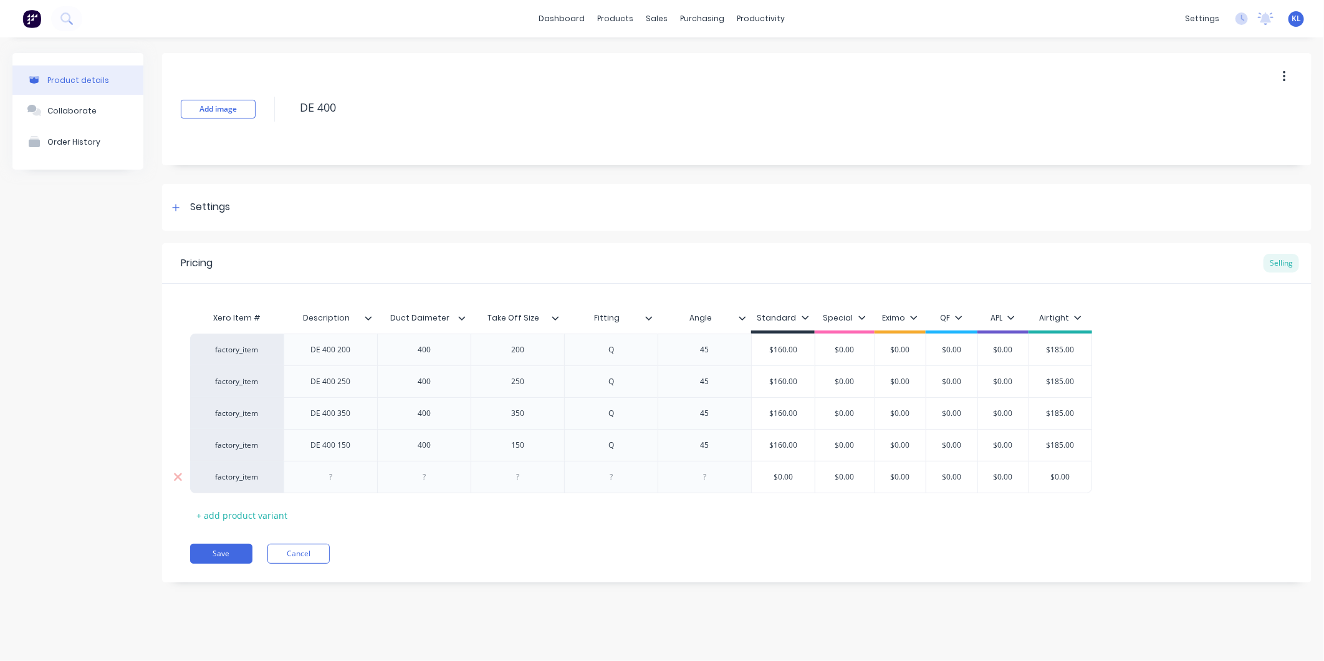
click at [346, 471] on div at bounding box center [331, 477] width 62 height 16
type textarea "x"
click at [438, 480] on div at bounding box center [424, 477] width 62 height 16
click at [552, 483] on div at bounding box center [517, 477] width 93 height 32
type textarea "x"
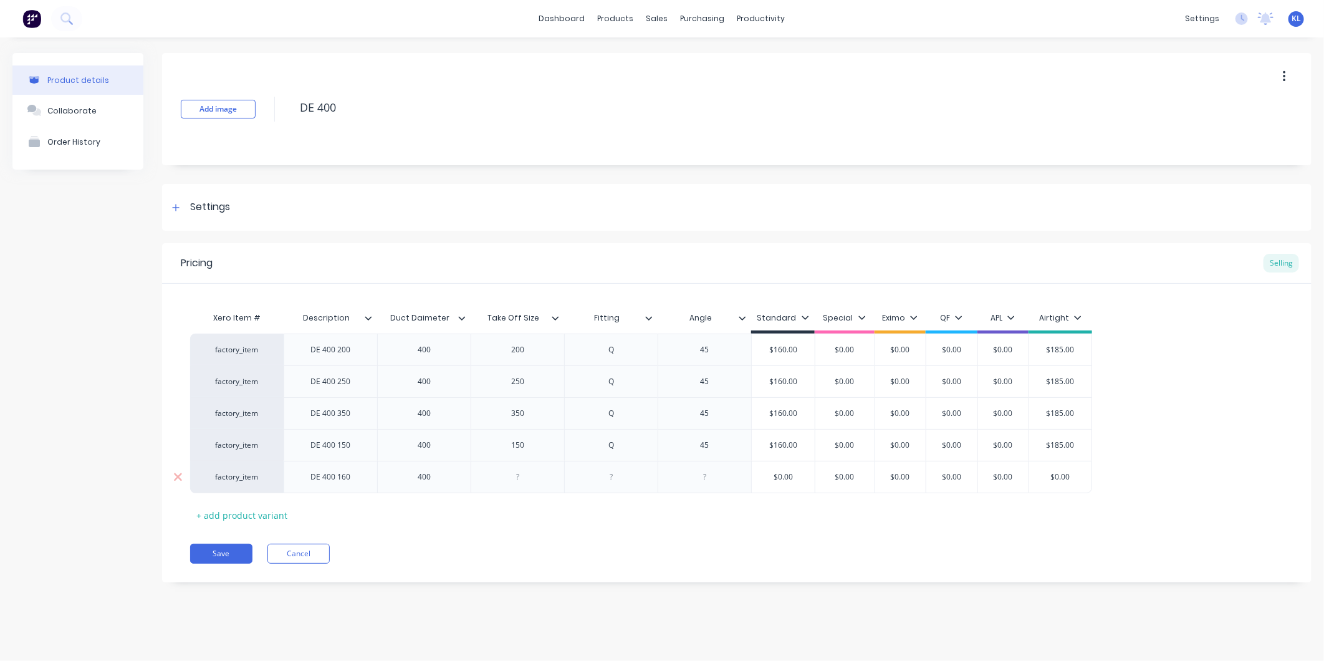
click at [528, 475] on div at bounding box center [518, 477] width 62 height 16
type textarea "x"
click at [621, 484] on div at bounding box center [611, 477] width 62 height 16
type textarea "x"
click at [699, 477] on div at bounding box center [705, 477] width 62 height 16
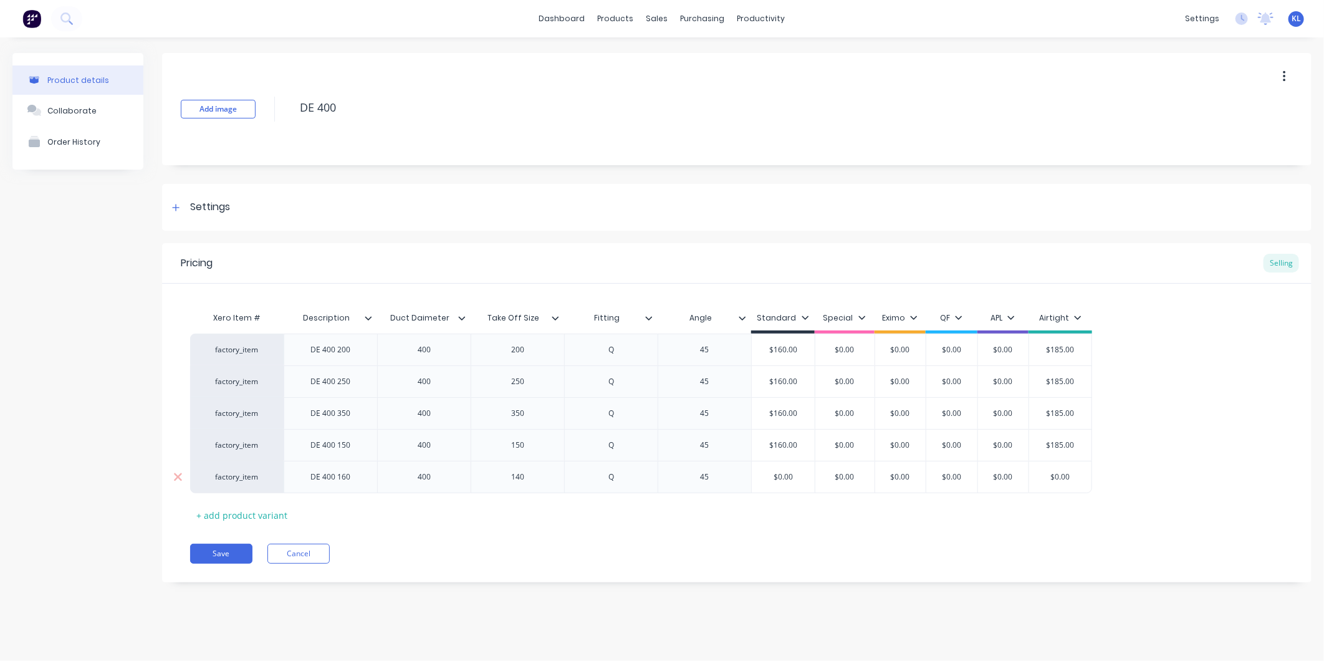
drag, startPoint x: 800, startPoint y: 482, endPoint x: 705, endPoint y: 480, distance: 94.7
click at [705, 480] on div "factory_item DE 400 160 400 140 Q 45 $0.00 $0.00 $0.00 $0.00 $0.00 $0.00 $0.00" at bounding box center [641, 477] width 902 height 32
drag, startPoint x: 1076, startPoint y: 479, endPoint x: 967, endPoint y: 478, distance: 109.1
click at [967, 478] on div "factory_item DE 400 160 400 140 Q 45 $160.00 160 $0.00 $0.00 $0.00 $0.00 $0.00 …" at bounding box center [641, 477] width 902 height 32
click at [982, 514] on div "Xero Item # Description Duct Daimeter Take Off Size Fitting Angle Standard Spec…" at bounding box center [736, 414] width 1093 height 219
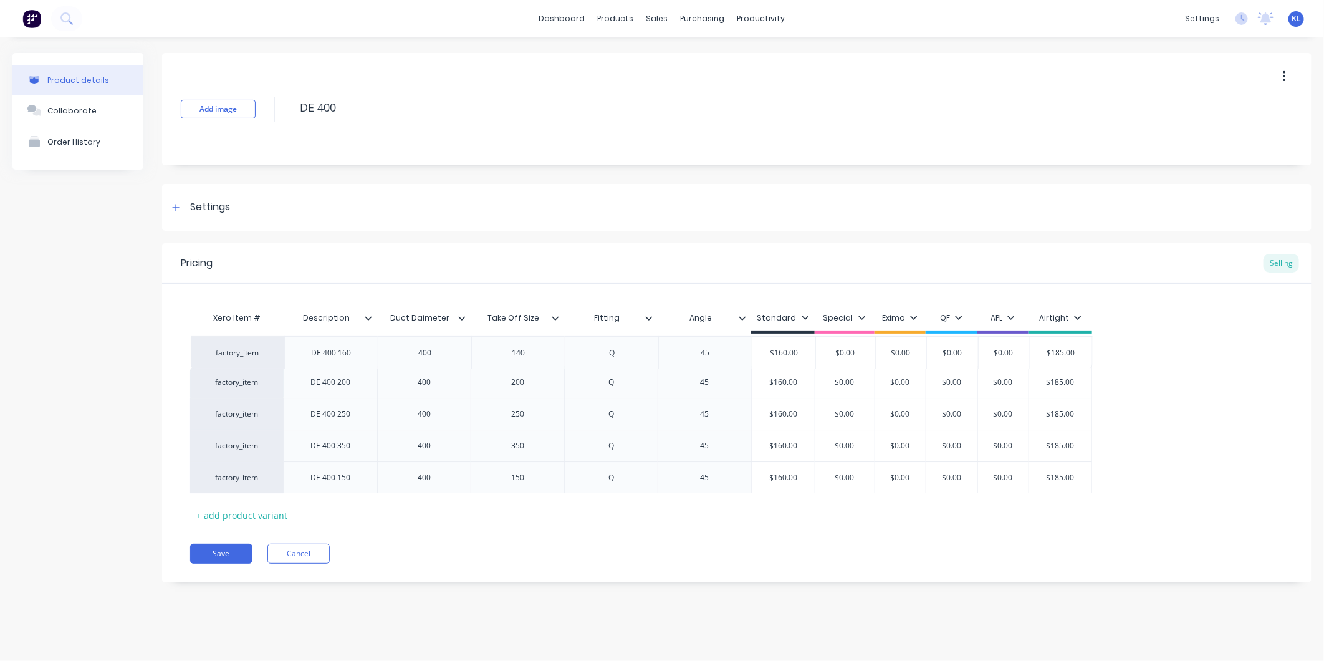
drag, startPoint x: 224, startPoint y: 480, endPoint x: 221, endPoint y: 352, distance: 127.8
click at [221, 352] on div "factory_item DE 400 200 400 200 Q 45 $160.00 $0.00 $0.00 $0.00 $0.00 $185.00 fa…" at bounding box center [736, 413] width 1093 height 160
drag, startPoint x: 237, startPoint y: 461, endPoint x: 228, endPoint y: 339, distance: 122.5
click at [228, 339] on div "factory_item DE 400 160 400 140 Q 45 $160.00 $0.00 $0.00 $0.00 $0.00 $185.00 fa…" at bounding box center [736, 413] width 1093 height 160
click at [224, 552] on button "Save" at bounding box center [221, 553] width 62 height 20
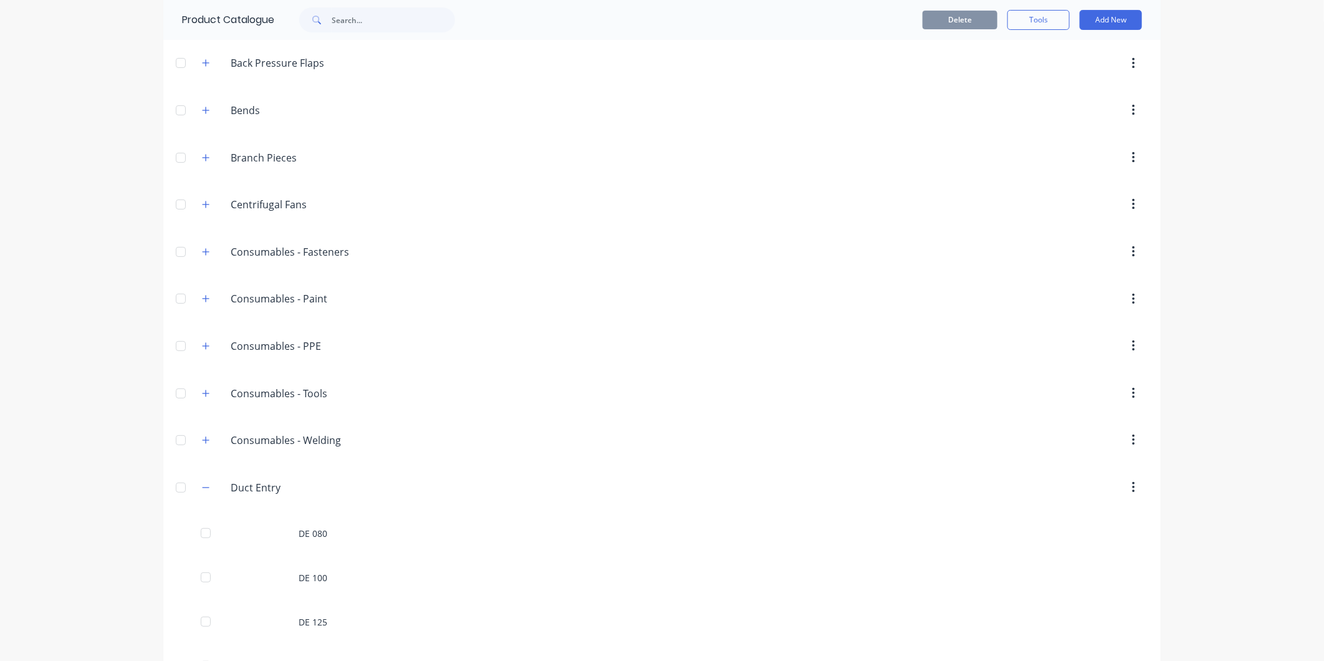
scroll to position [346, 0]
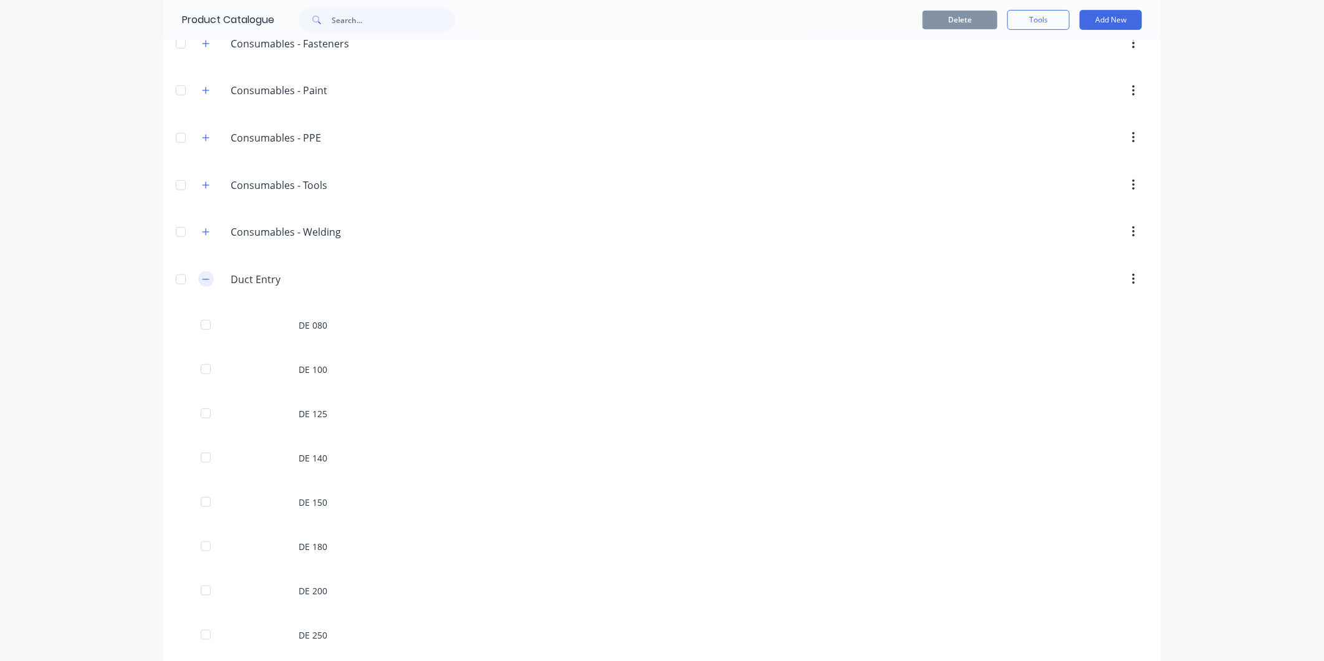
click at [203, 284] on button "button" at bounding box center [206, 279] width 16 height 16
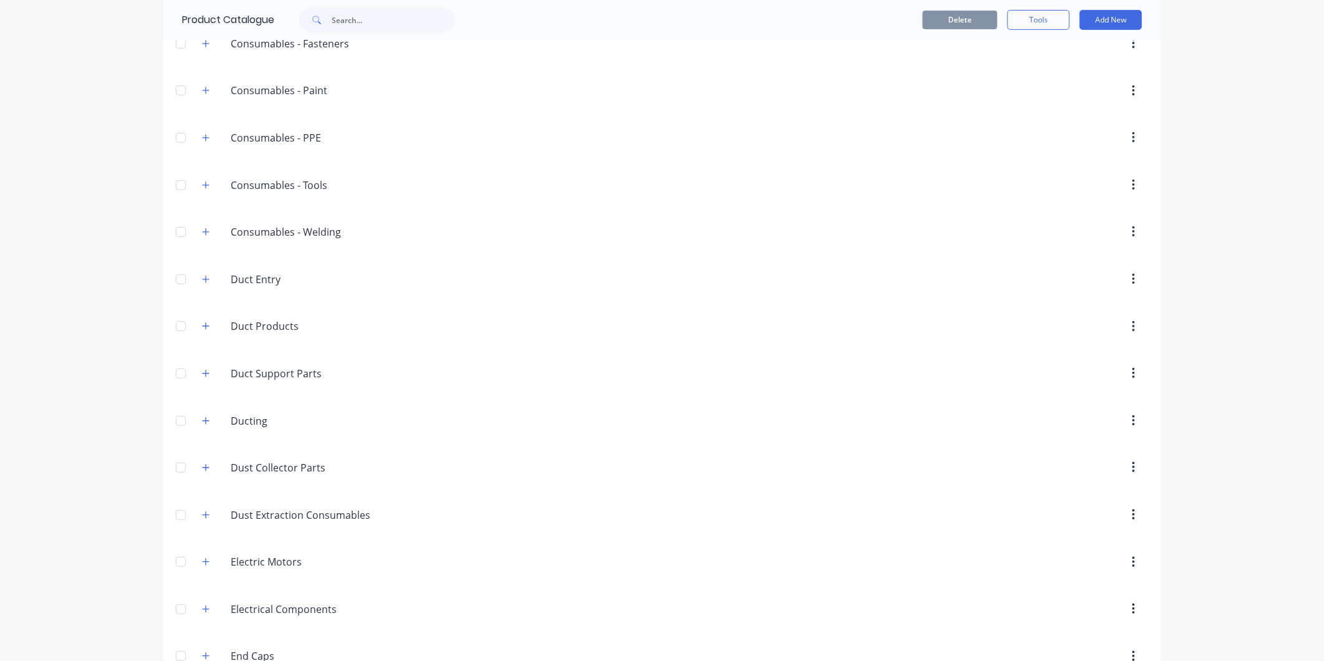
scroll to position [692, 0]
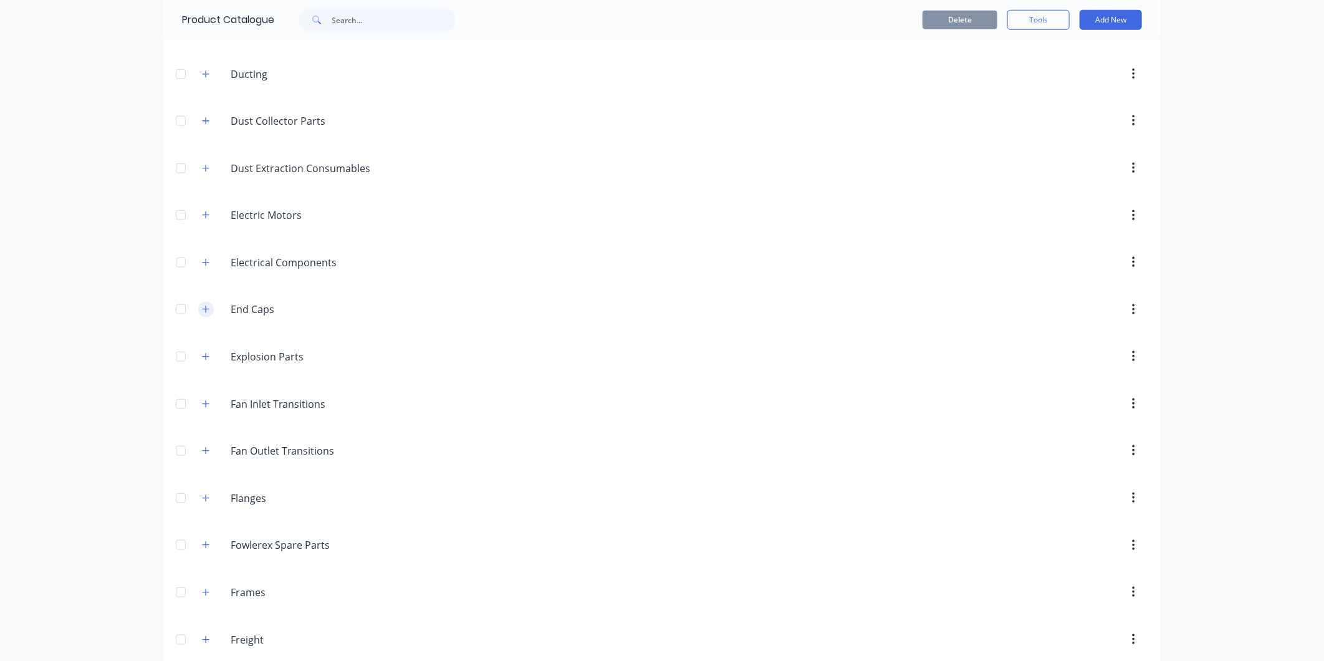
click at [198, 310] on button "button" at bounding box center [206, 310] width 16 height 16
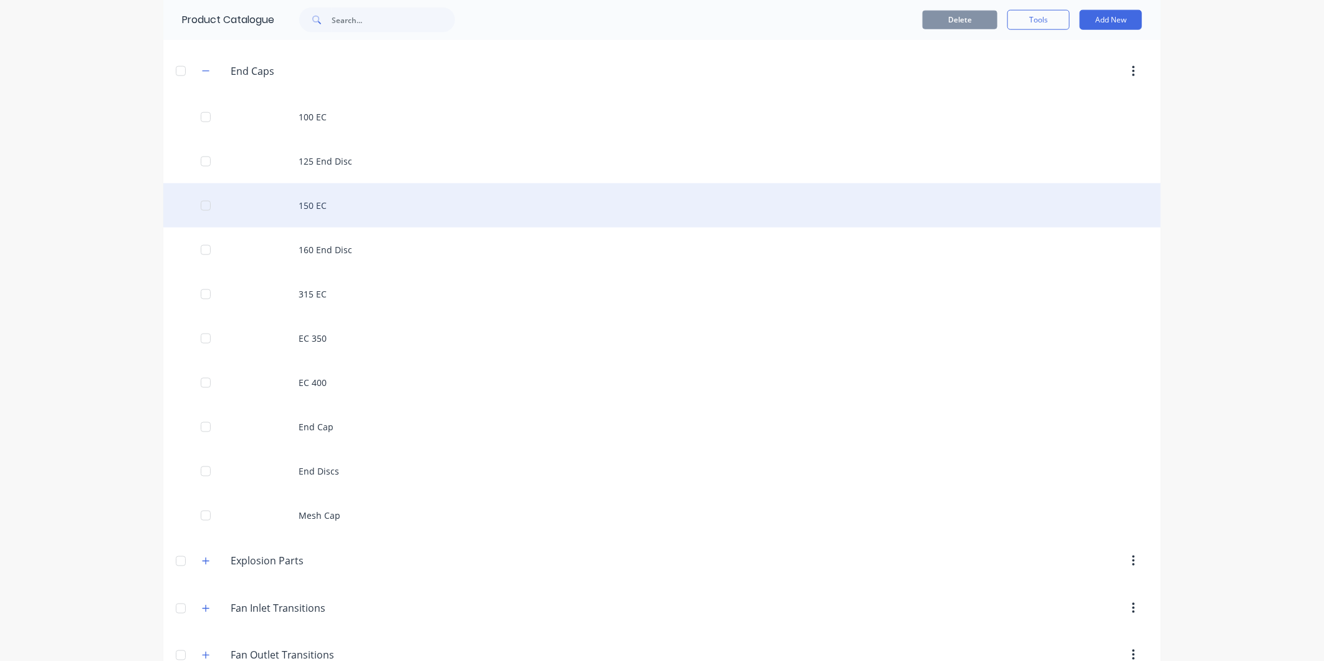
scroll to position [1038, 0]
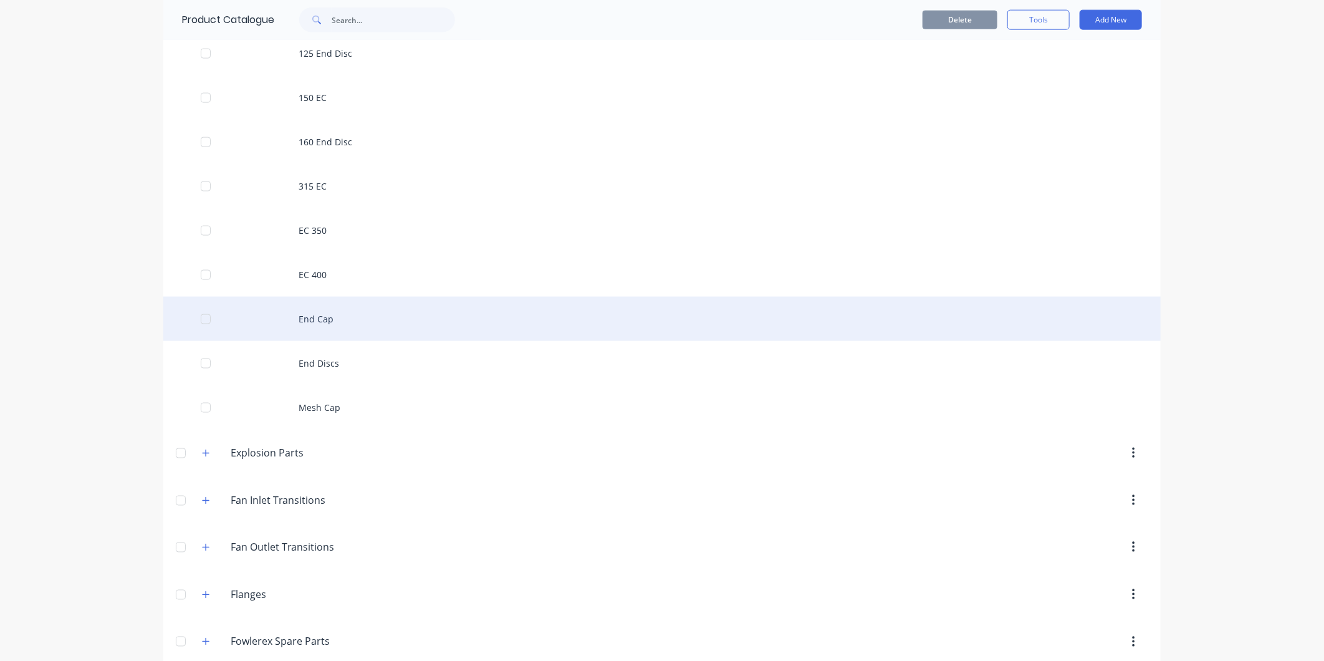
click at [343, 322] on div "End Cap" at bounding box center [661, 319] width 997 height 44
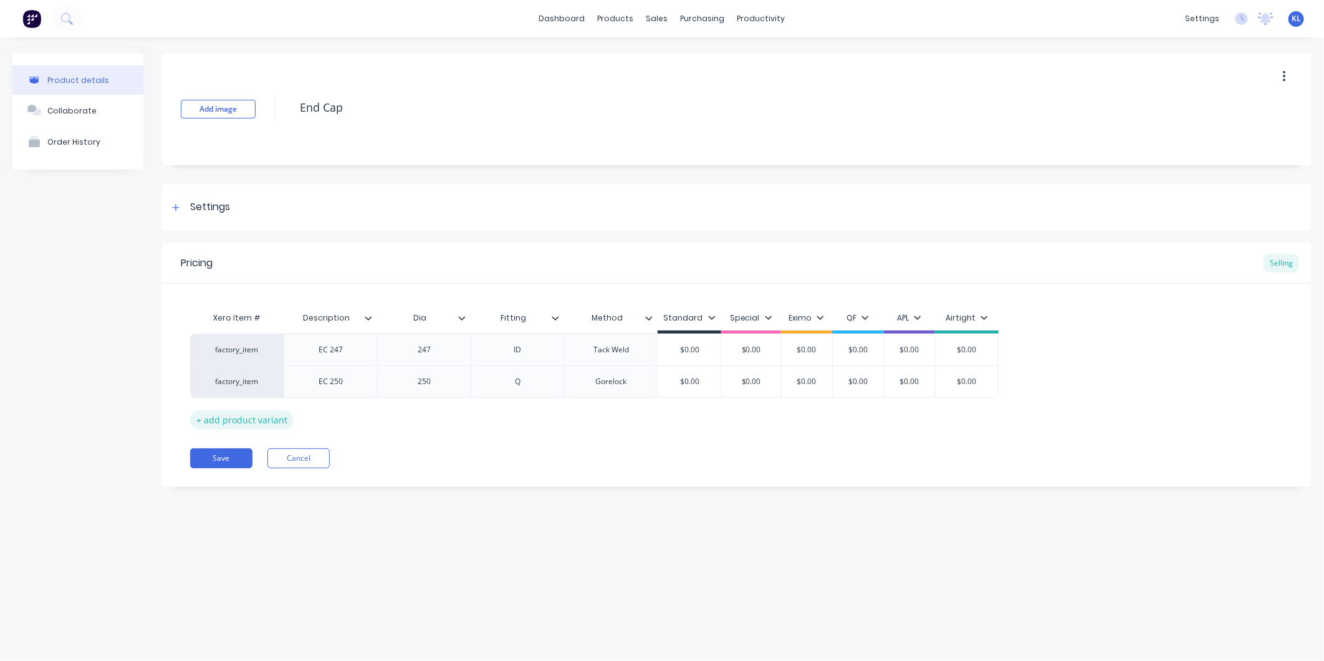
click at [269, 423] on div "+ add product variant" at bounding box center [241, 419] width 103 height 19
click at [346, 415] on div at bounding box center [331, 413] width 62 height 16
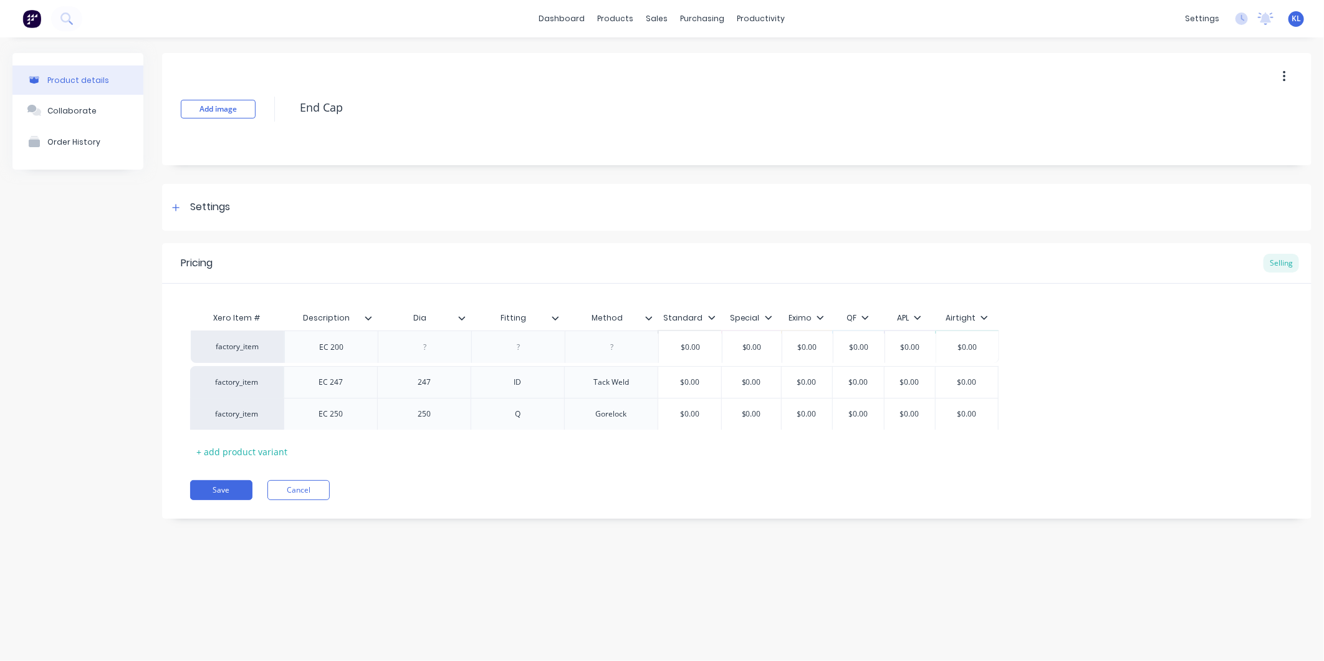
drag, startPoint x: 253, startPoint y: 401, endPoint x: 254, endPoint y: 341, distance: 60.5
click at [254, 341] on div "factory_item EC 247 247 ID Tack Weld $0.00 $0.00 $0.00 $0.00 $0.00 $0.00 factor…" at bounding box center [736, 381] width 1093 height 96
click at [430, 350] on div at bounding box center [424, 350] width 62 height 16
click at [530, 353] on div at bounding box center [518, 350] width 62 height 16
click at [623, 350] on div at bounding box center [611, 350] width 62 height 16
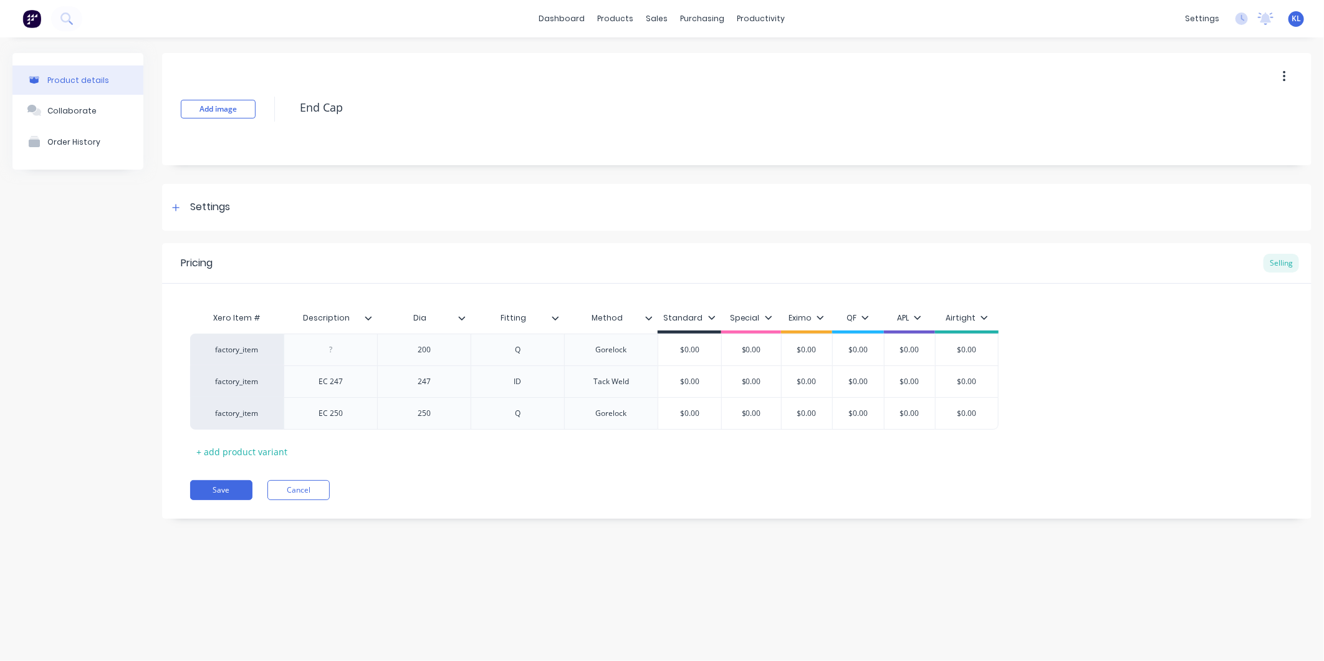
click at [668, 488] on div "Save Cancel" at bounding box center [750, 490] width 1121 height 20
click at [707, 353] on input "$0.00" at bounding box center [689, 349] width 63 height 11
click at [343, 356] on div at bounding box center [330, 349] width 93 height 32
click at [338, 351] on div at bounding box center [331, 350] width 62 height 16
click at [671, 471] on div "Pricing Selling Xero Item # Description Dia Fitting Method Standard Special Exi…" at bounding box center [736, 380] width 1149 height 275
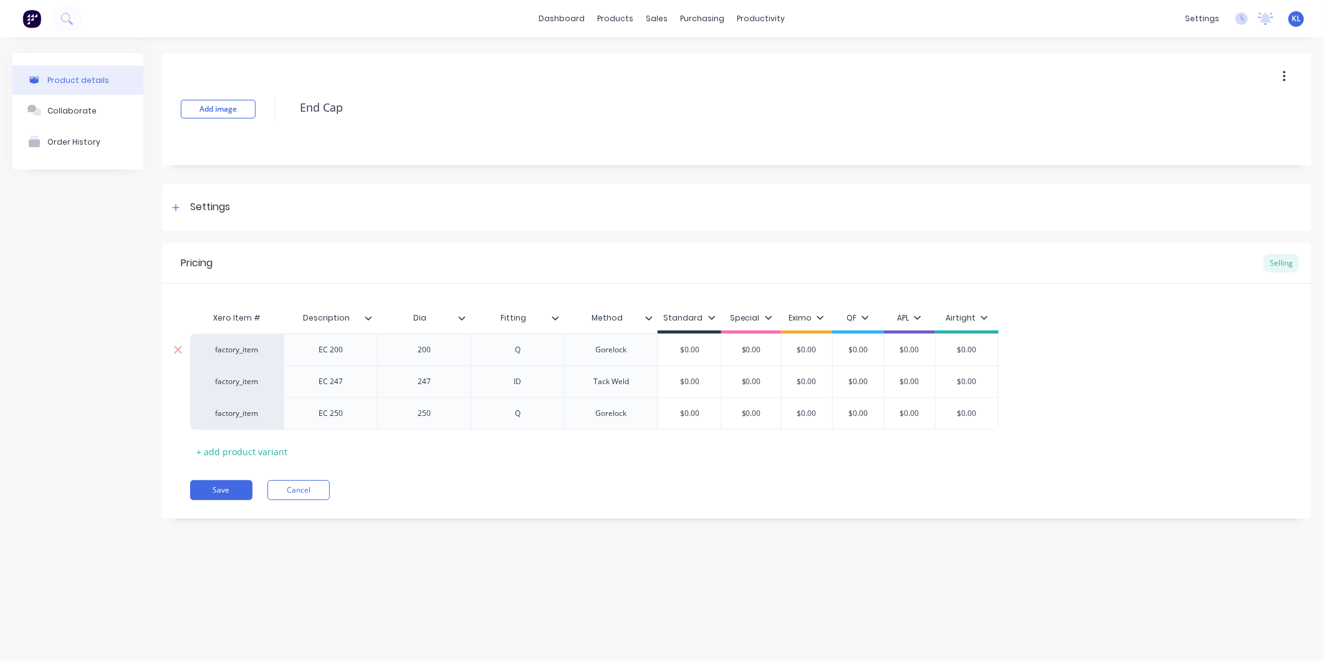
drag, startPoint x: 986, startPoint y: 348, endPoint x: 926, endPoint y: 350, distance: 59.9
click at [926, 350] on div "factory_item EC 200 200 Q Gorelock $0.00 $0.00 $0.00 $0.00 $0.00 $0.00 $0.00 $0…" at bounding box center [594, 349] width 808 height 32
drag, startPoint x: 981, startPoint y: 418, endPoint x: 925, endPoint y: 411, distance: 56.5
click at [925, 411] on div "factory_item EC 250 250 Q Gorelock $0.00 $0.00 $0.00 $0.00 $0.00 $0.00 $0.00" at bounding box center [594, 413] width 808 height 32
drag, startPoint x: 982, startPoint y: 356, endPoint x: 943, endPoint y: 356, distance: 39.3
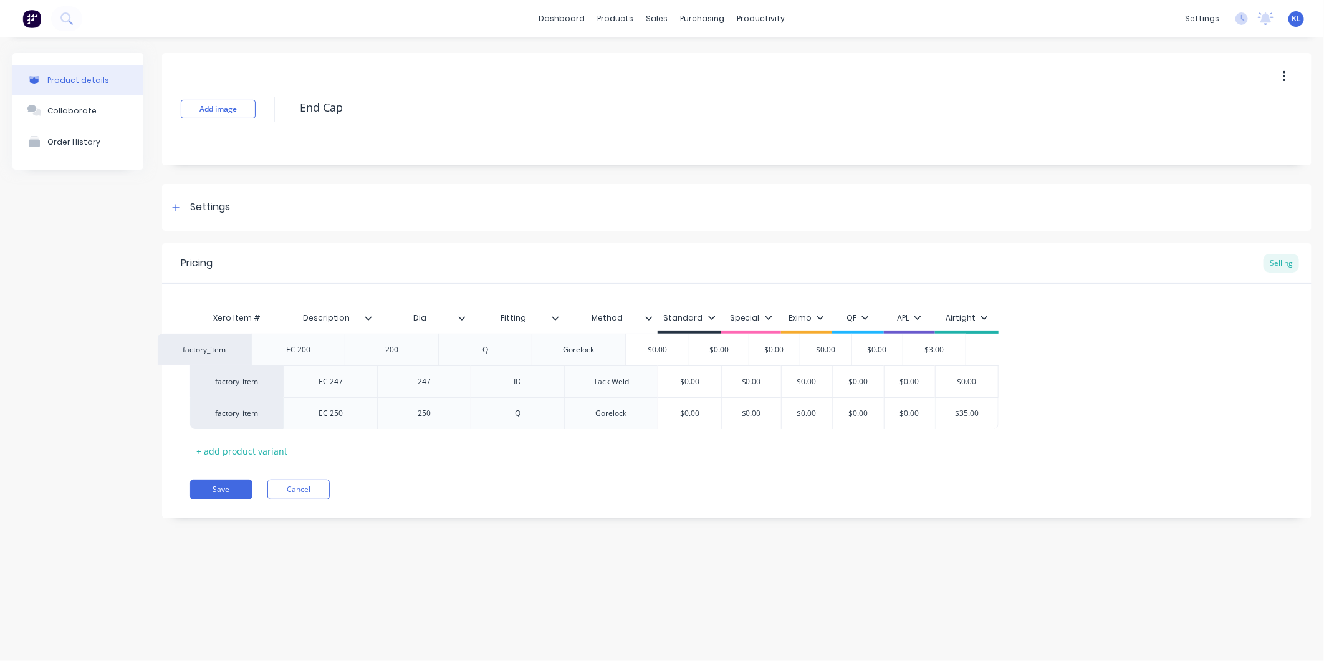
click at [943, 356] on div "factory_item EC 200 200 Q Gorelock $0.00 $0.00 $0.00 $0.00 $0.00 $0.00 $3.00 3 …" at bounding box center [736, 380] width 1093 height 95
drag, startPoint x: 986, startPoint y: 353, endPoint x: 958, endPoint y: 351, distance: 28.8
click at [958, 351] on input "$3.00" at bounding box center [966, 349] width 62 height 11
drag, startPoint x: 969, startPoint y: 353, endPoint x: 957, endPoint y: 353, distance: 12.5
click at [957, 353] on input "4" at bounding box center [966, 349] width 62 height 11
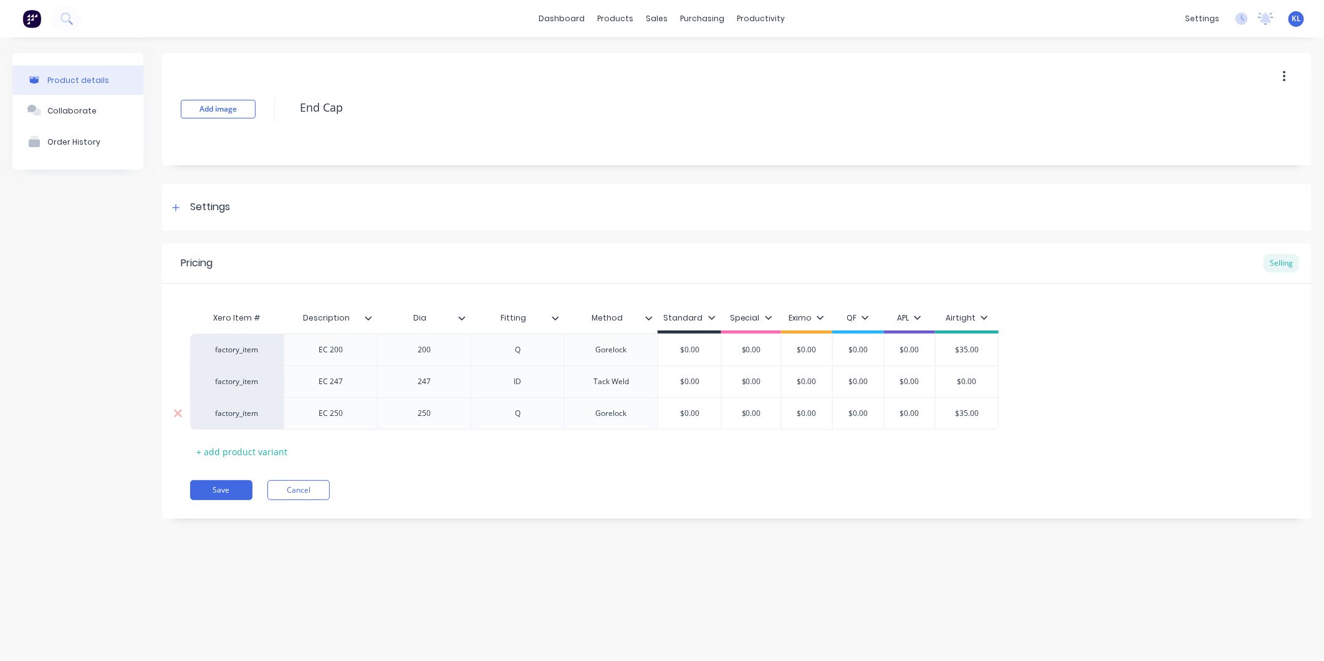
drag, startPoint x: 982, startPoint y: 412, endPoint x: 949, endPoint y: 413, distance: 33.0
click at [949, 413] on input "$35.00" at bounding box center [966, 413] width 62 height 11
click at [976, 475] on div "Pricing Selling Xero Item # Description Dia Fitting Method Standard Special Exi…" at bounding box center [736, 380] width 1149 height 275
click at [214, 495] on button "Save" at bounding box center [221, 490] width 62 height 20
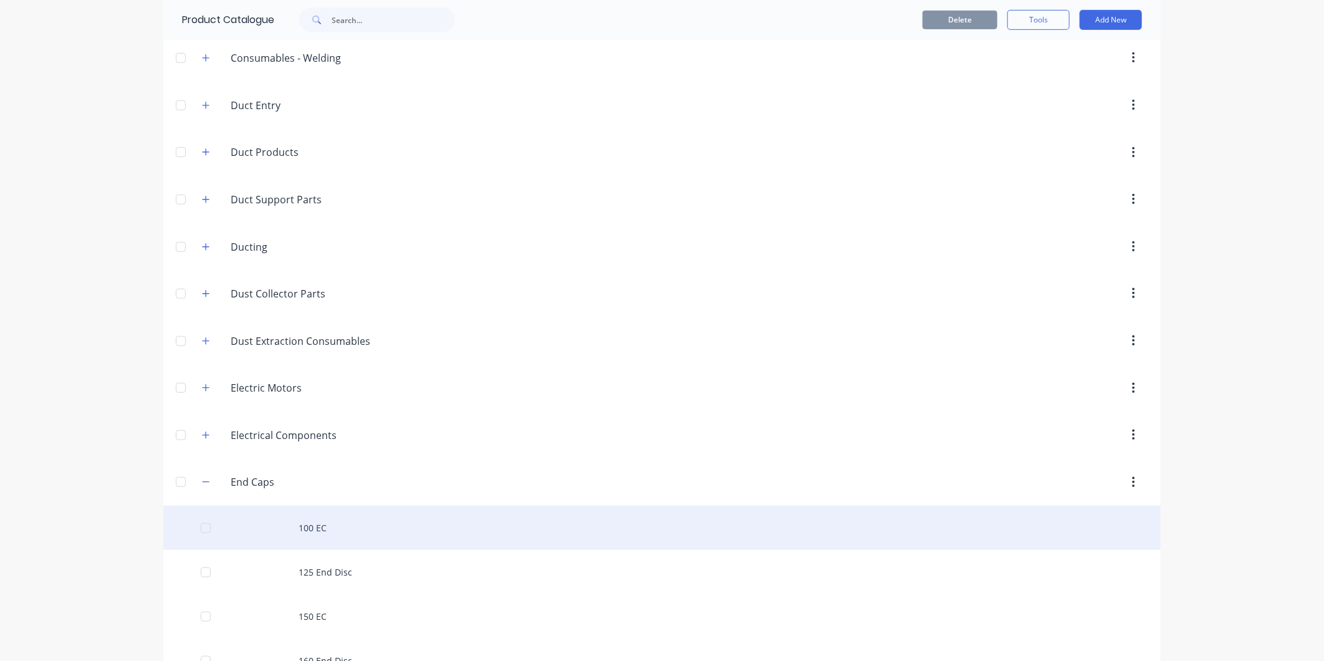
scroll to position [692, 0]
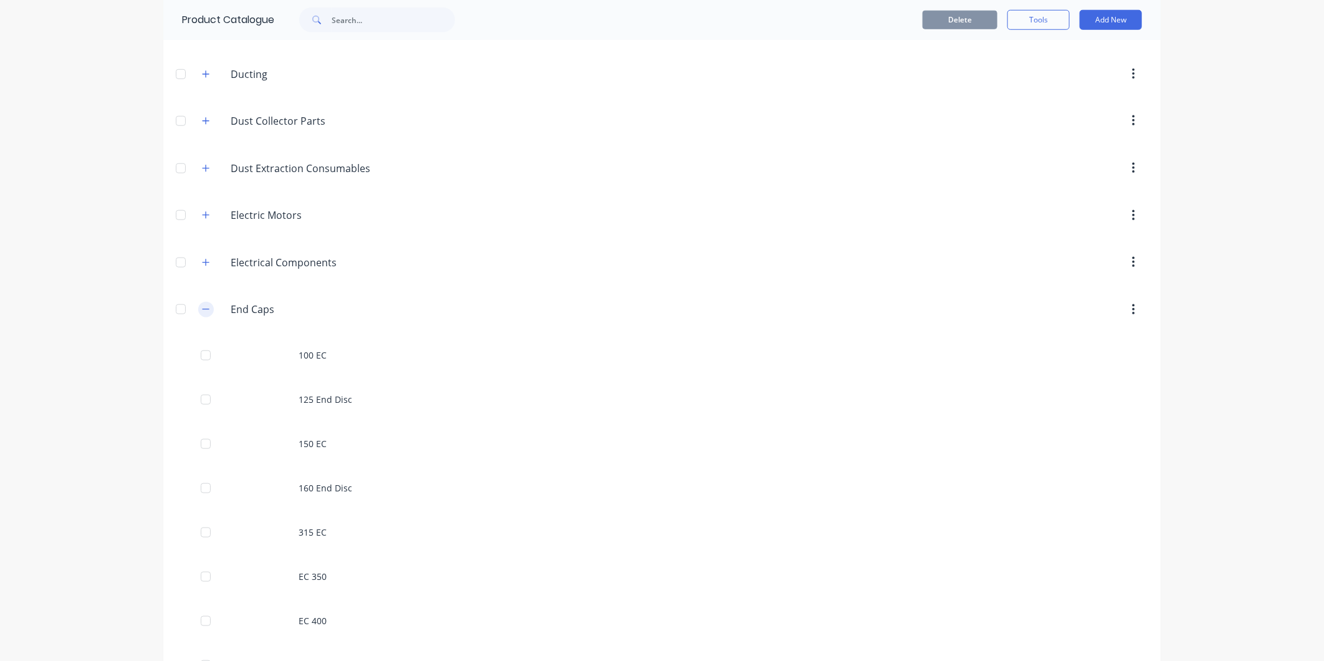
click at [202, 313] on icon "button" at bounding box center [205, 309] width 7 height 9
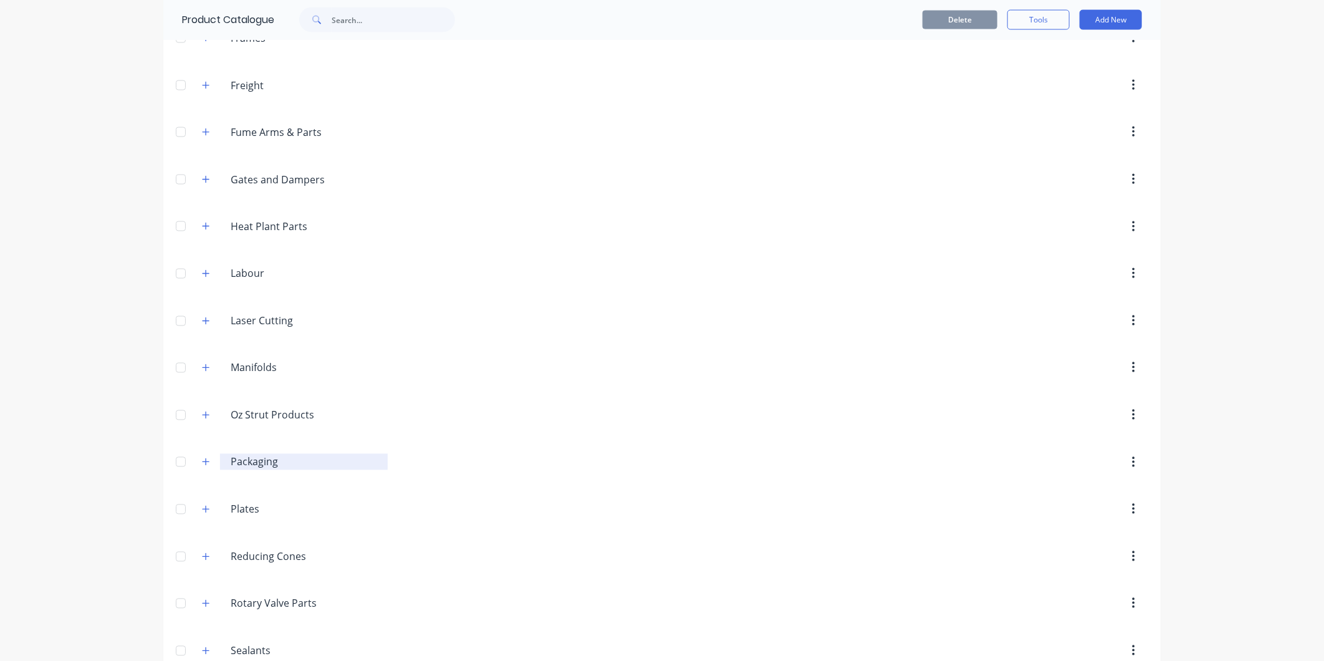
scroll to position [1523, 0]
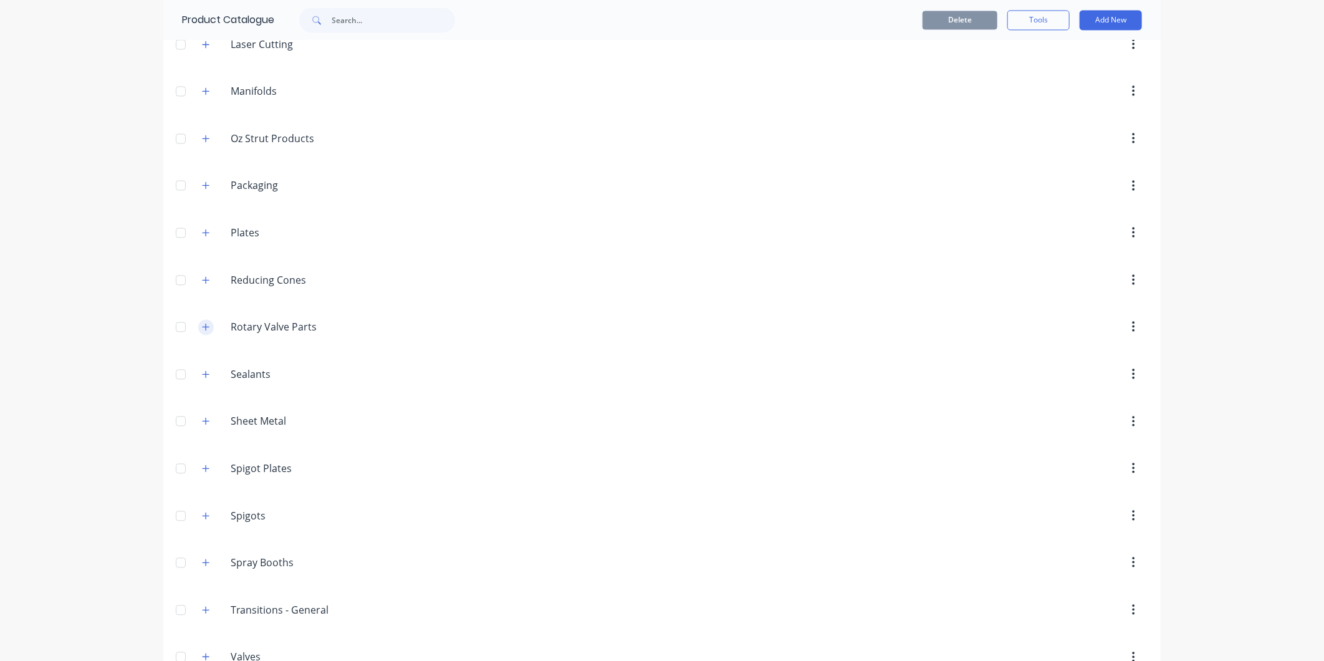
click at [198, 333] on button "button" at bounding box center [206, 327] width 16 height 16
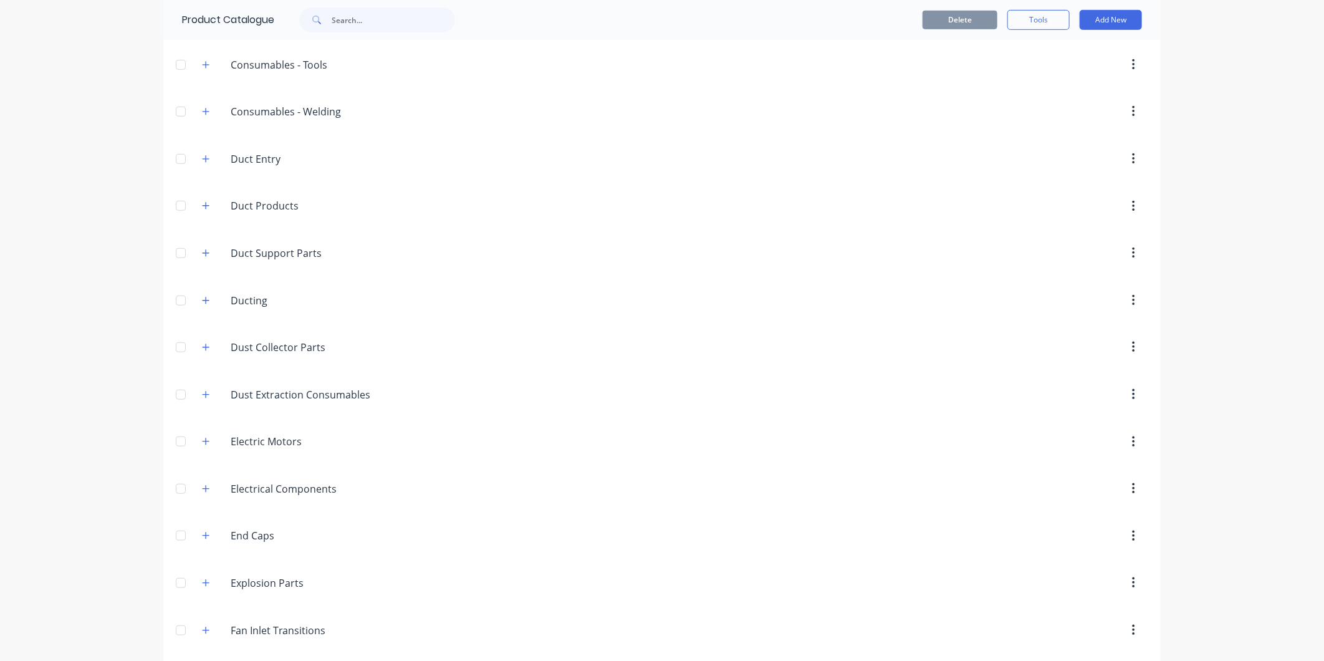
scroll to position [206, 0]
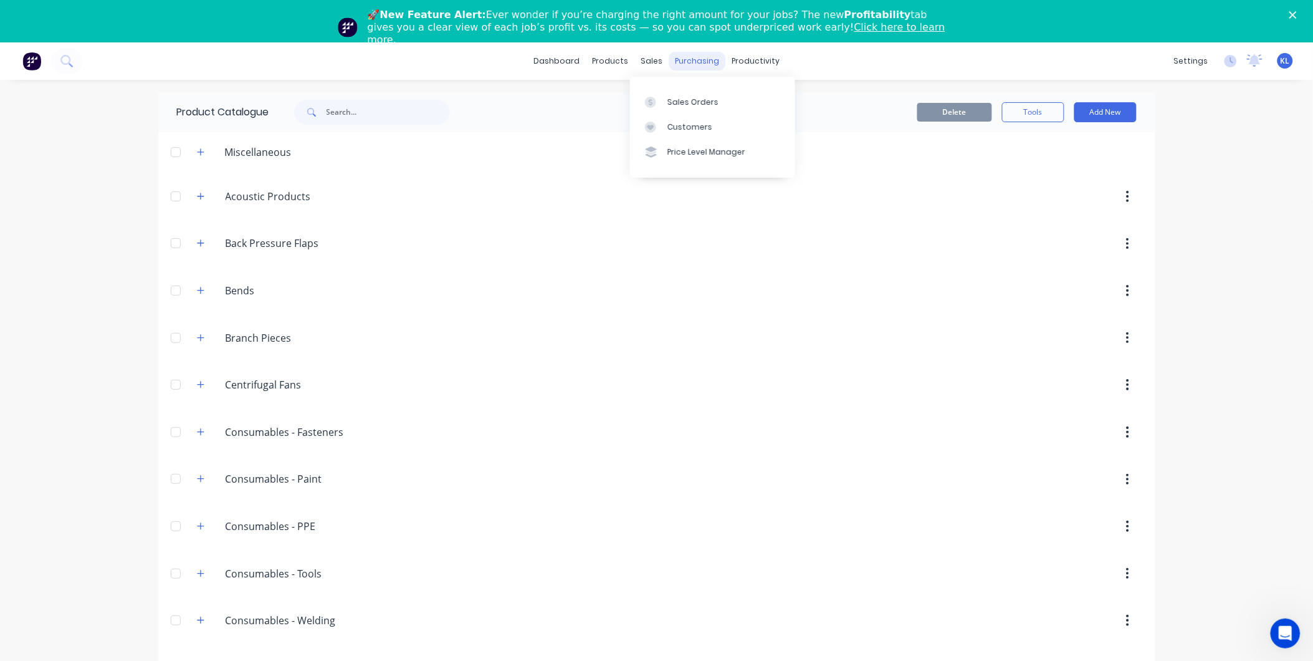
drag, startPoint x: 656, startPoint y: 61, endPoint x: 664, endPoint y: 67, distance: 9.3
click at [656, 61] on div "sales" at bounding box center [651, 61] width 34 height 19
click at [674, 94] on link "Sales Orders" at bounding box center [712, 101] width 165 height 25
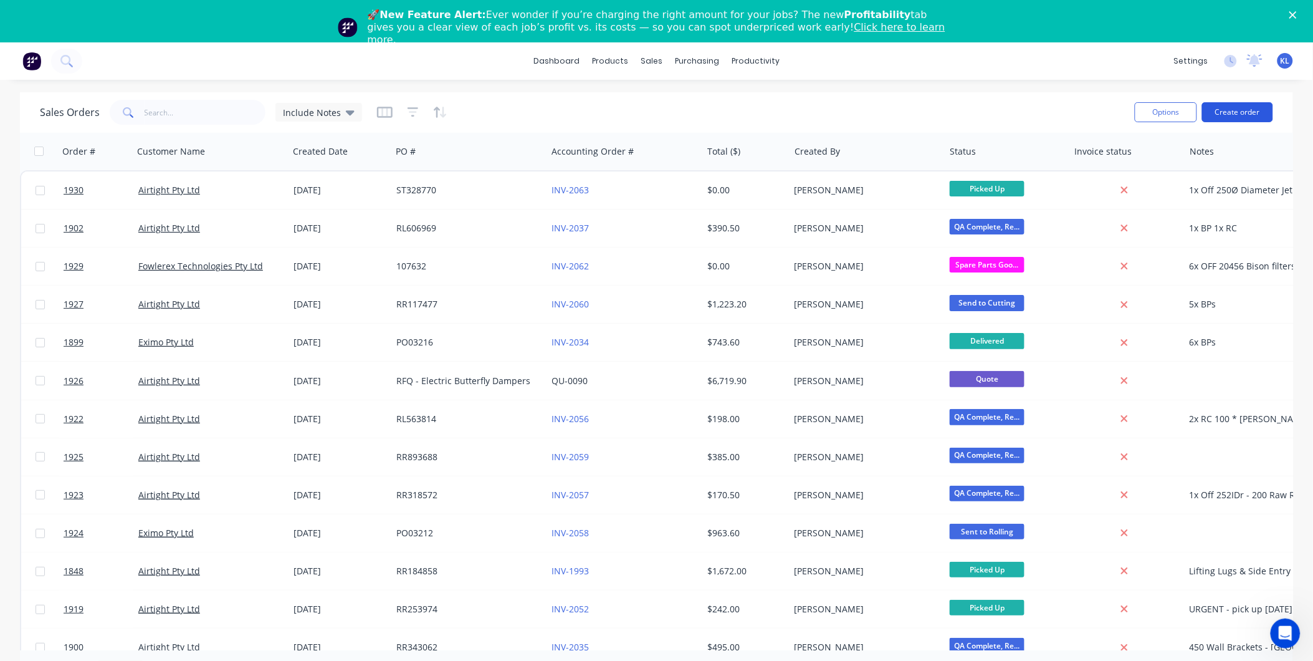
click at [1222, 117] on button "Create order" at bounding box center [1237, 112] width 71 height 20
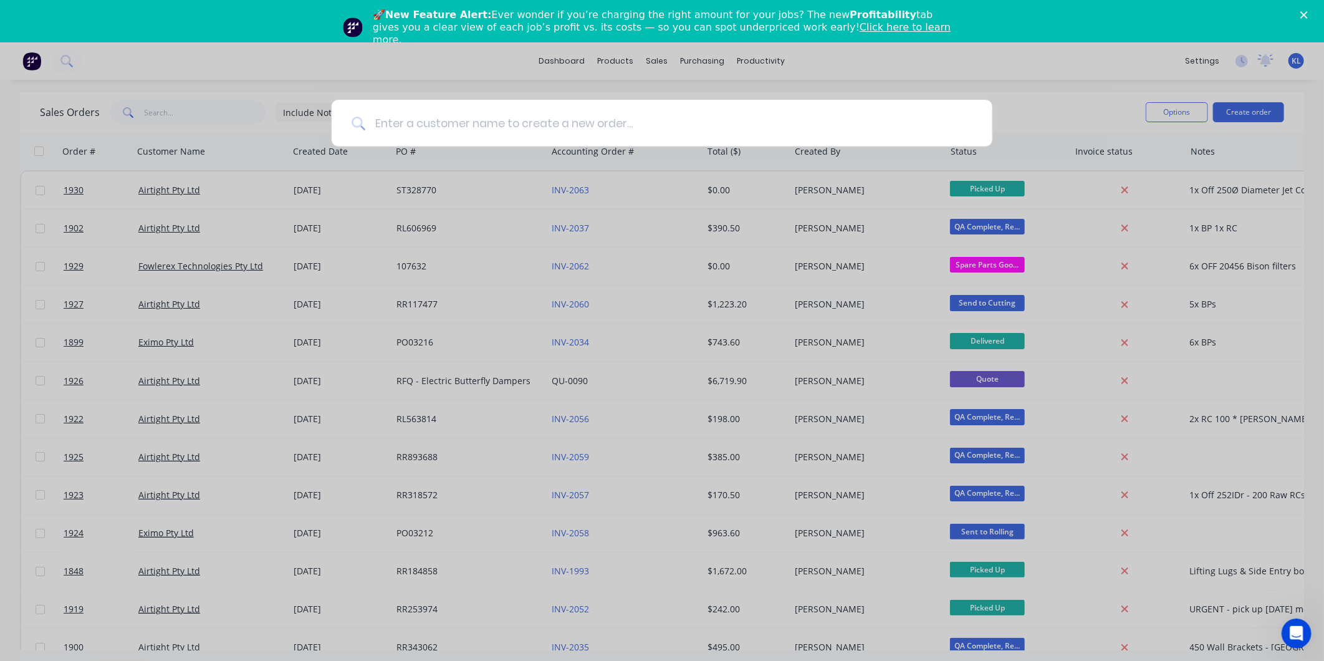
click at [606, 129] on input at bounding box center [668, 123] width 607 height 47
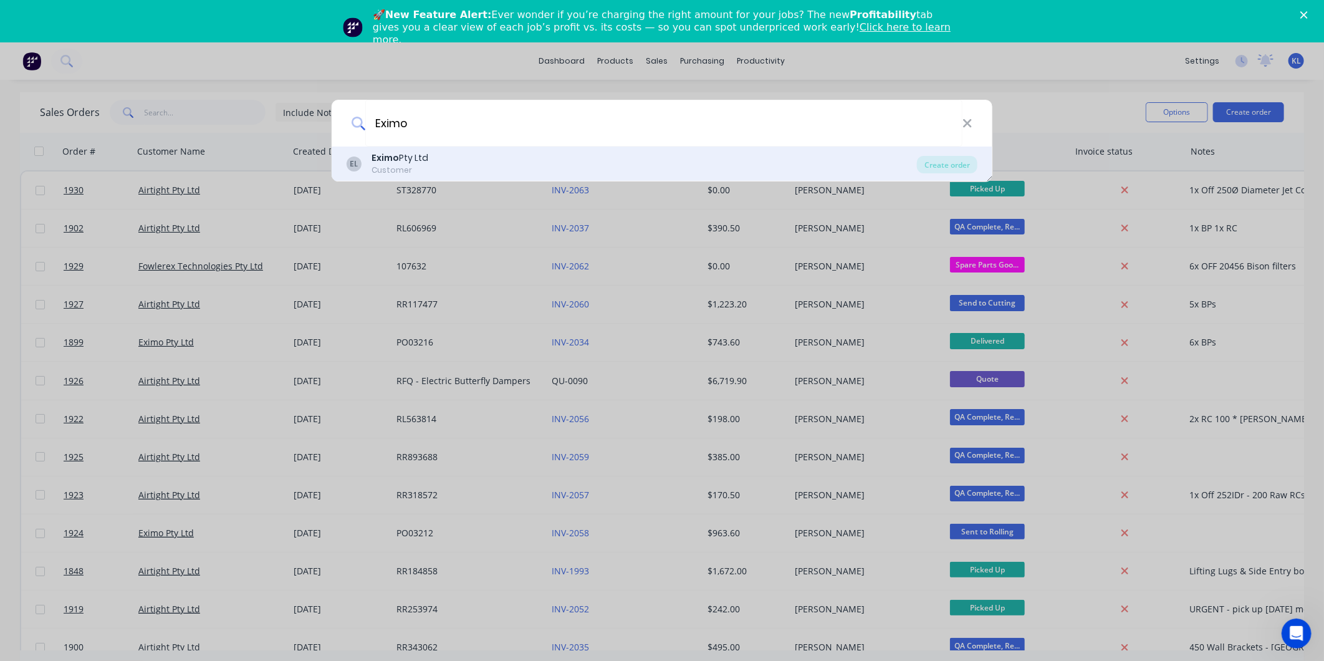
type input "Eximo"
click at [455, 163] on div "EL Eximo Pty Ltd Customer" at bounding box center [631, 163] width 570 height 24
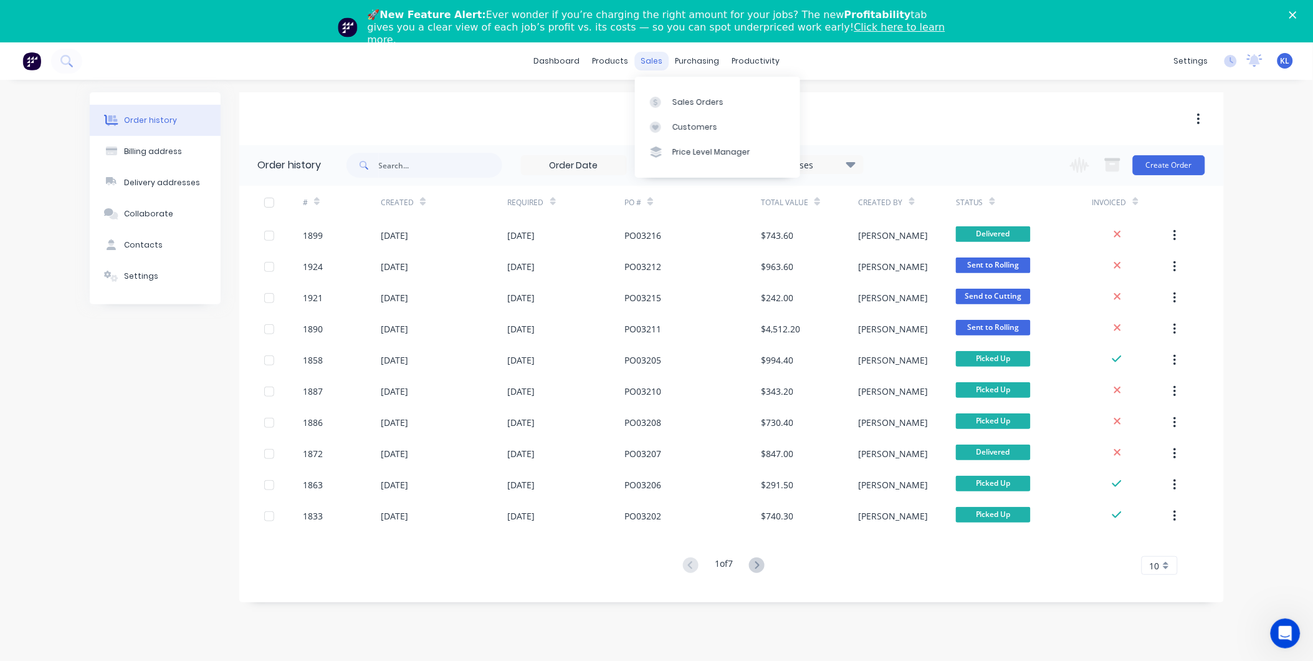
click at [645, 65] on div "sales" at bounding box center [651, 61] width 34 height 19
click at [682, 103] on div "Sales Orders" at bounding box center [697, 102] width 51 height 11
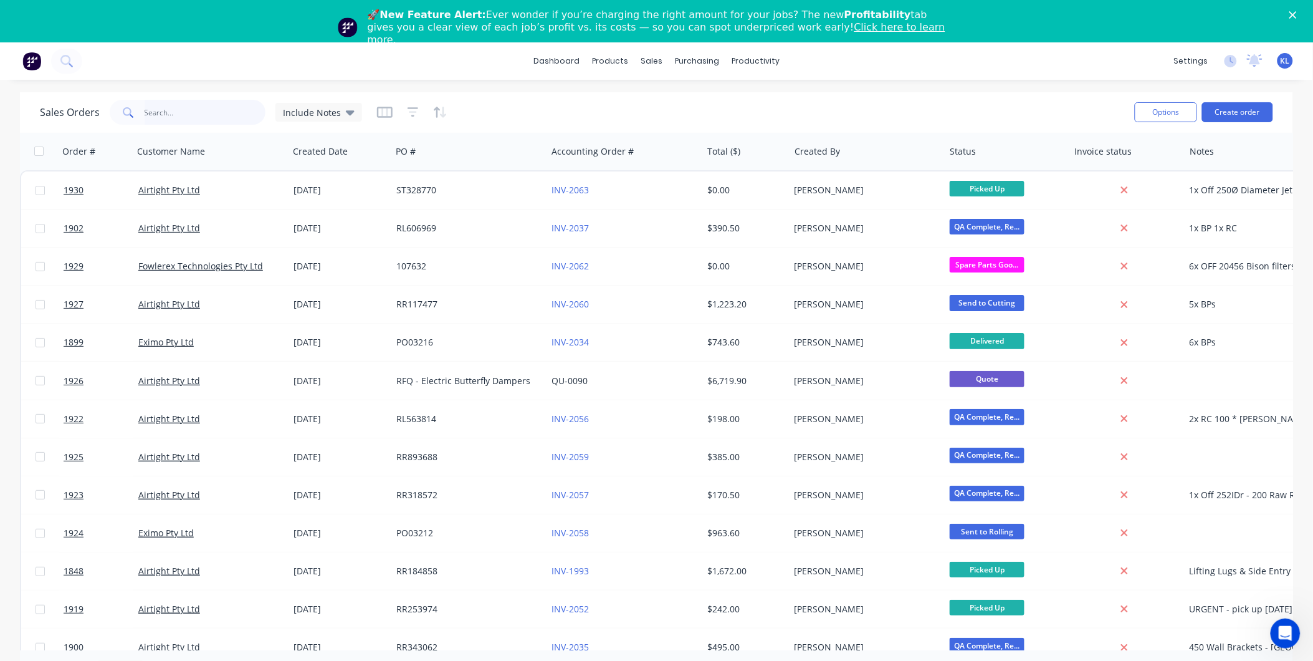
click at [211, 112] on input "text" at bounding box center [206, 112] width 122 height 25
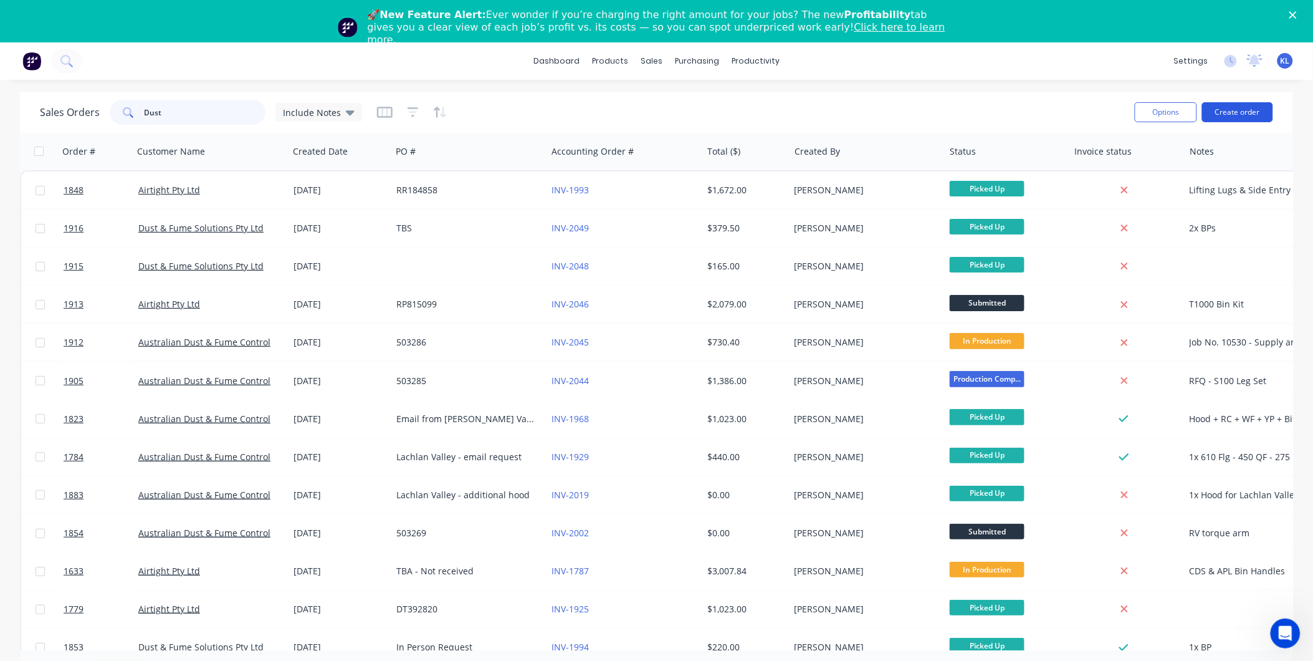
type input "Dust"
click at [1241, 106] on button "Create order" at bounding box center [1237, 112] width 71 height 20
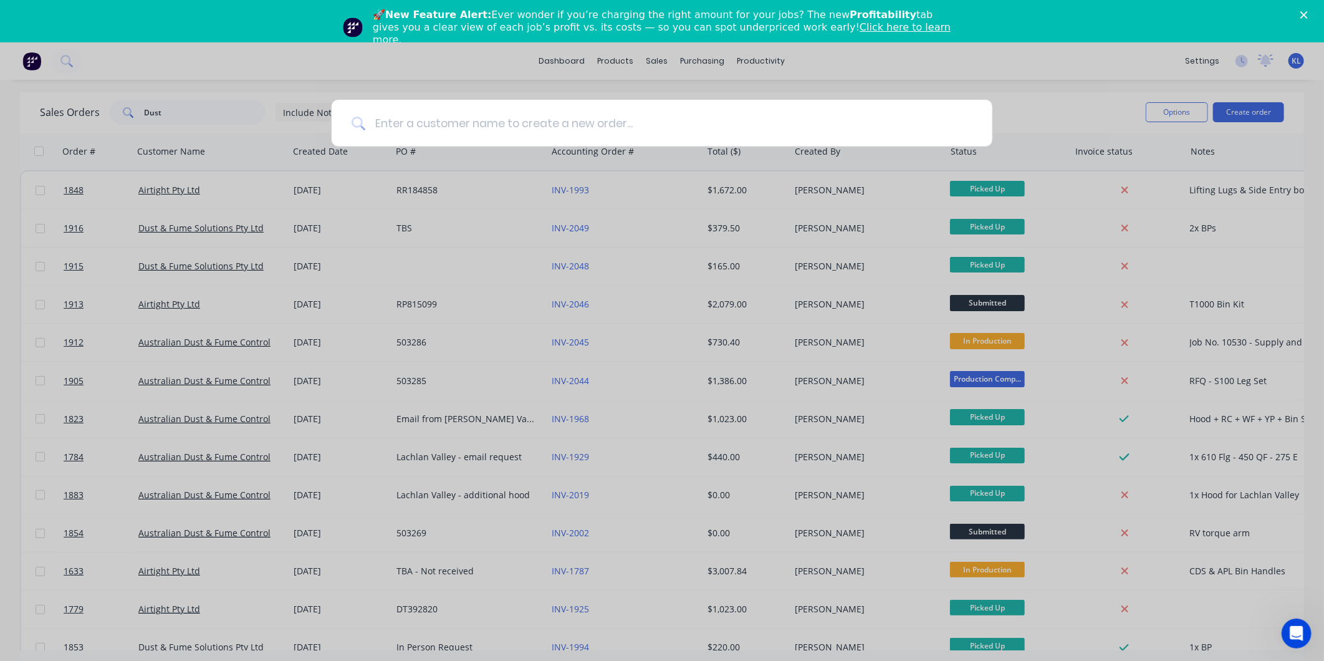
drag, startPoint x: 571, startPoint y: 122, endPoint x: 576, endPoint y: 103, distance: 19.8
click at [571, 120] on input at bounding box center [668, 123] width 607 height 47
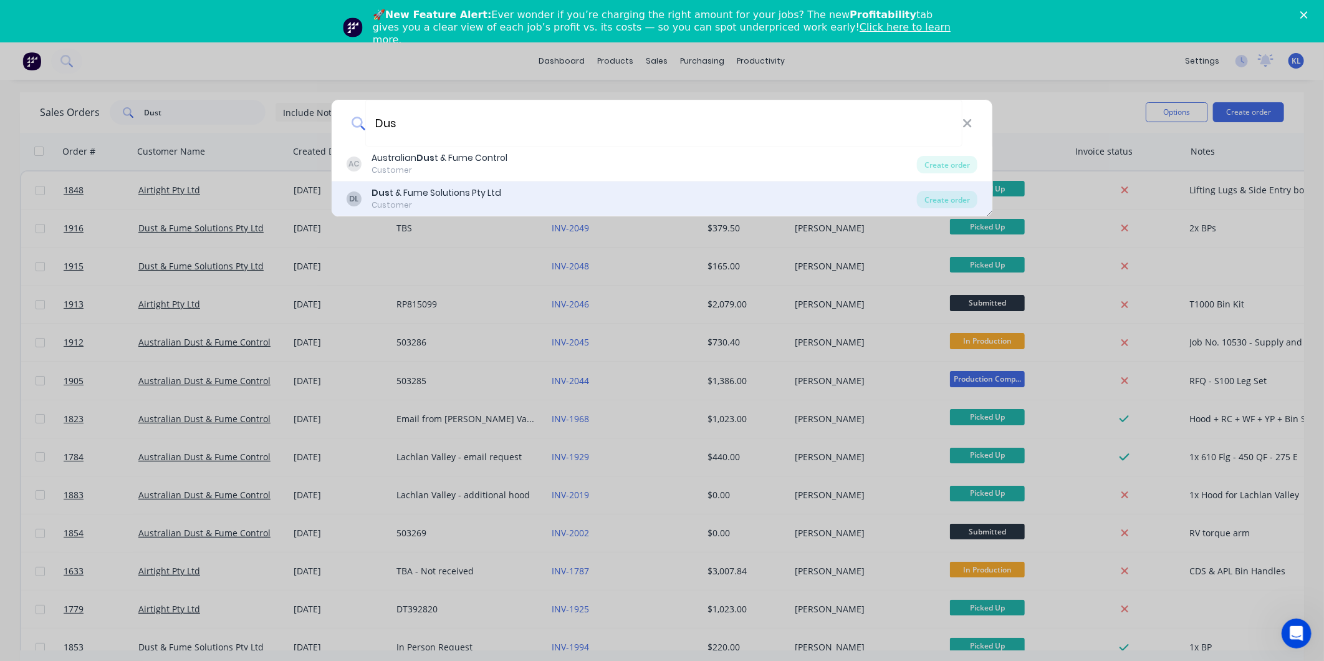
type input "Dus"
click at [499, 198] on div "DL Dus t & Fume Solutions Pty Ltd Customer" at bounding box center [631, 198] width 570 height 24
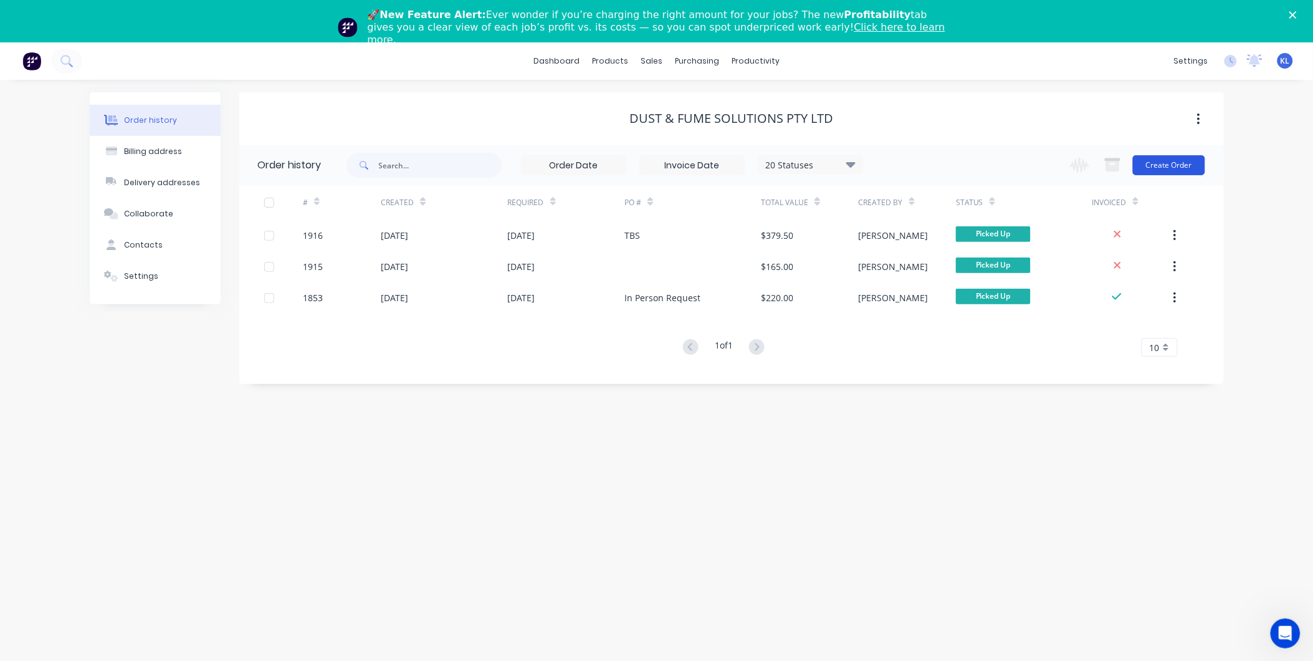
click at [1168, 170] on button "Create Order" at bounding box center [1169, 165] width 72 height 20
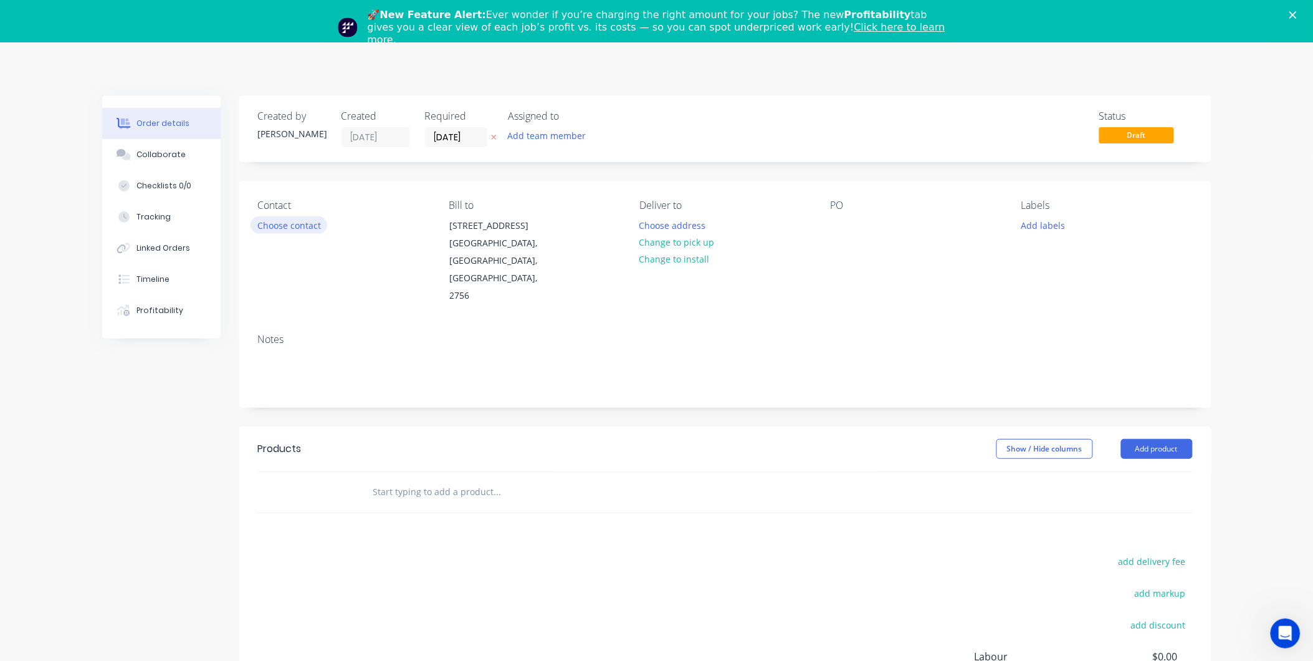
click at [290, 227] on button "Choose contact" at bounding box center [289, 224] width 77 height 17
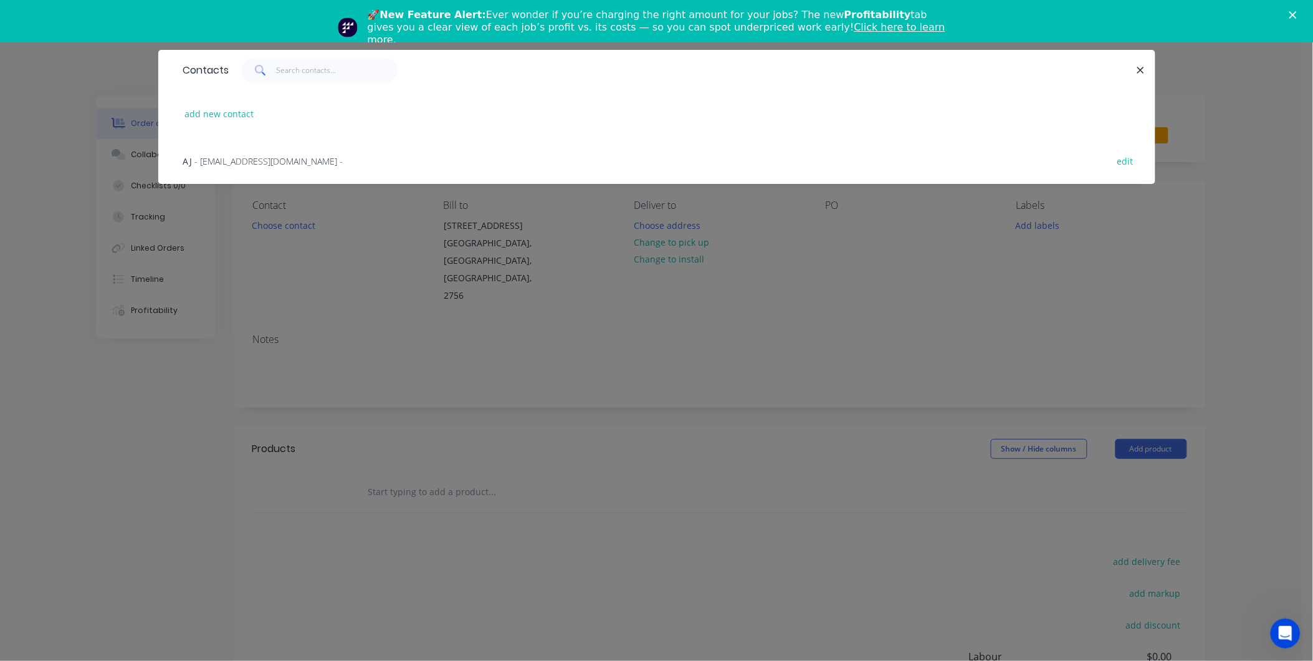
click at [237, 164] on span "- [EMAIL_ADDRESS][DOMAIN_NAME] -" at bounding box center [269, 161] width 148 height 12
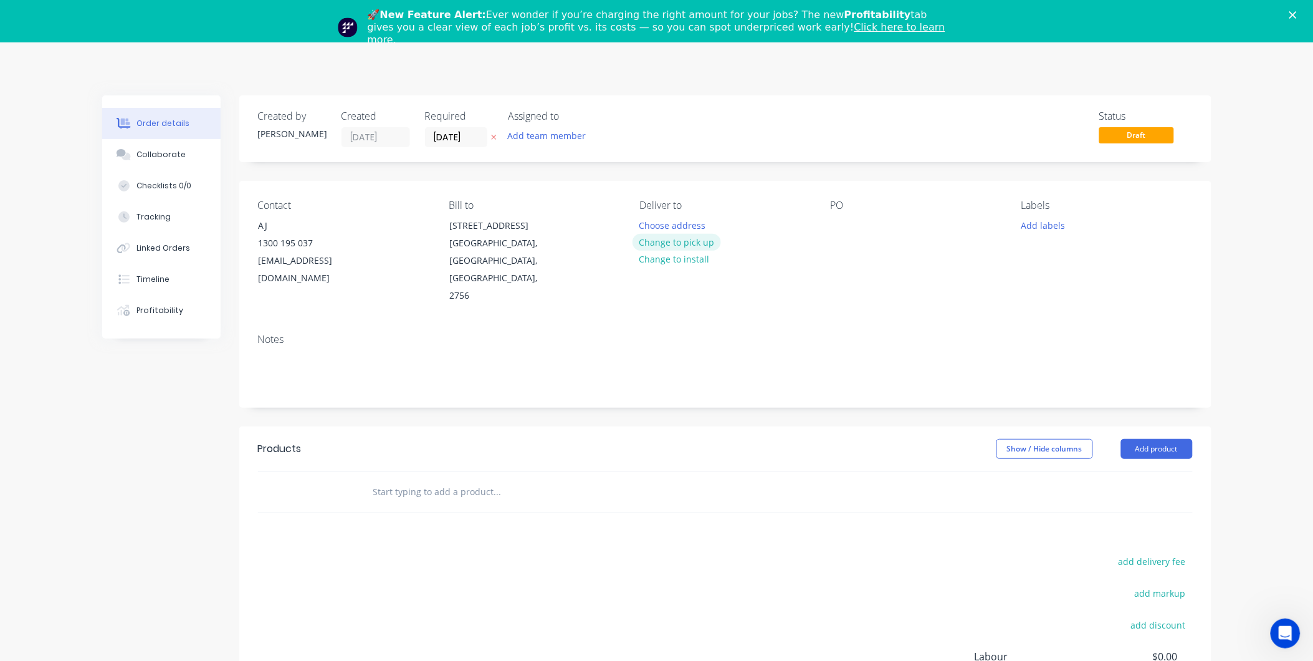
click at [682, 244] on button "Change to pick up" at bounding box center [677, 242] width 88 height 17
click at [840, 223] on div at bounding box center [841, 225] width 20 height 18
click at [1039, 217] on button "Add labels" at bounding box center [1043, 224] width 57 height 17
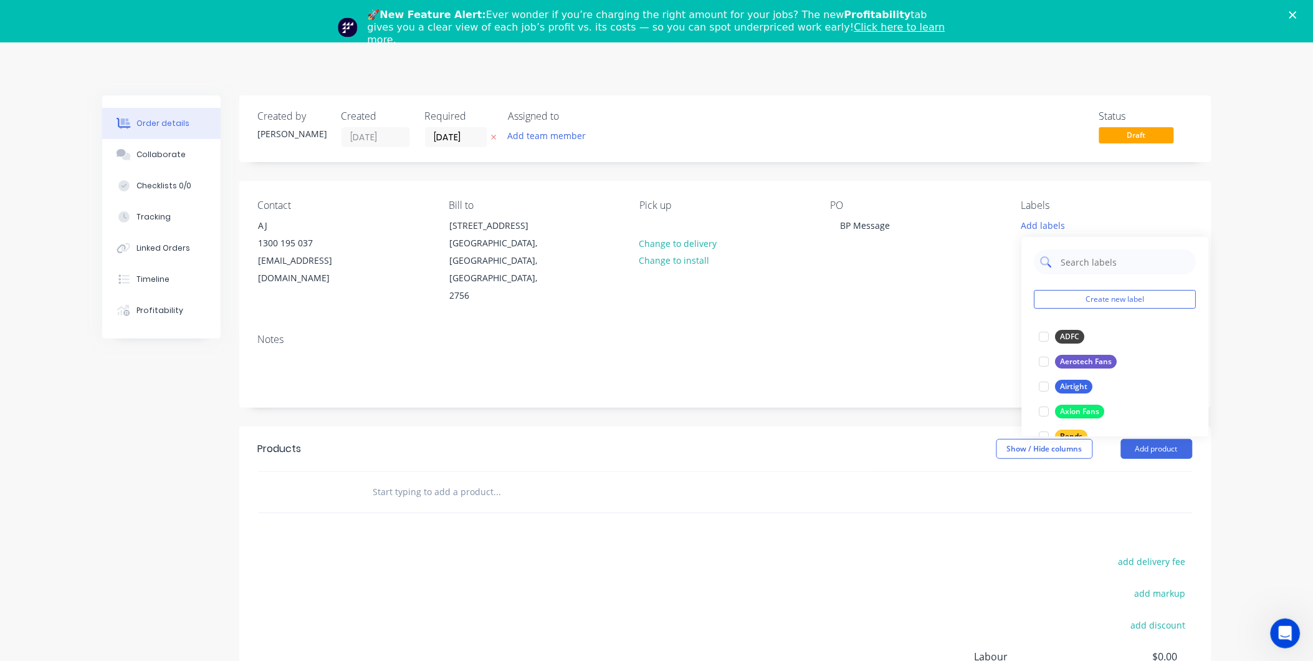
click at [1093, 257] on input "text" at bounding box center [1125, 261] width 130 height 25
drag, startPoint x: 1055, startPoint y: 339, endPoint x: 1060, endPoint y: 325, distance: 14.6
click at [1055, 339] on div at bounding box center [1044, 336] width 25 height 25
click at [1086, 260] on input "Air" at bounding box center [1125, 255] width 130 height 25
type input "A"
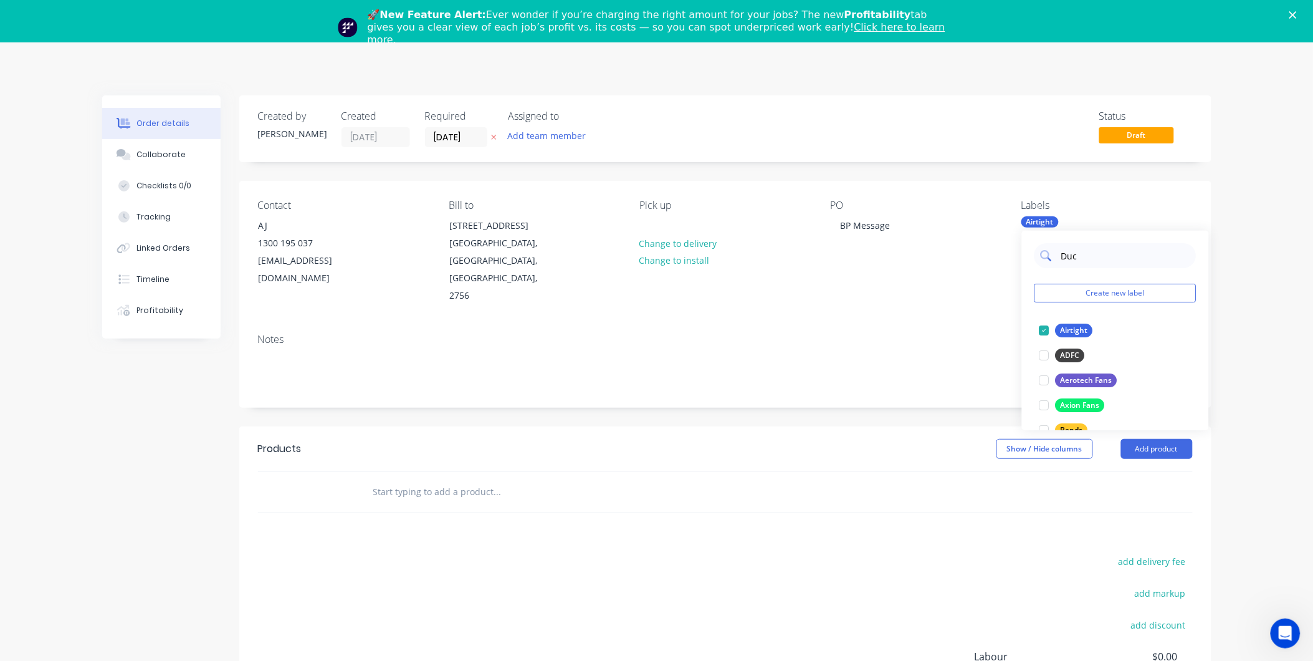
type input "Duct"
click at [1036, 334] on div at bounding box center [1044, 330] width 25 height 25
drag, startPoint x: 1048, startPoint y: 215, endPoint x: 1044, endPoint y: 224, distance: 10.1
click at [1048, 215] on div "Labels Airtight Duct Parts" at bounding box center [1106, 251] width 171 height 105
click at [1044, 224] on div "Airtight" at bounding box center [1039, 221] width 37 height 11
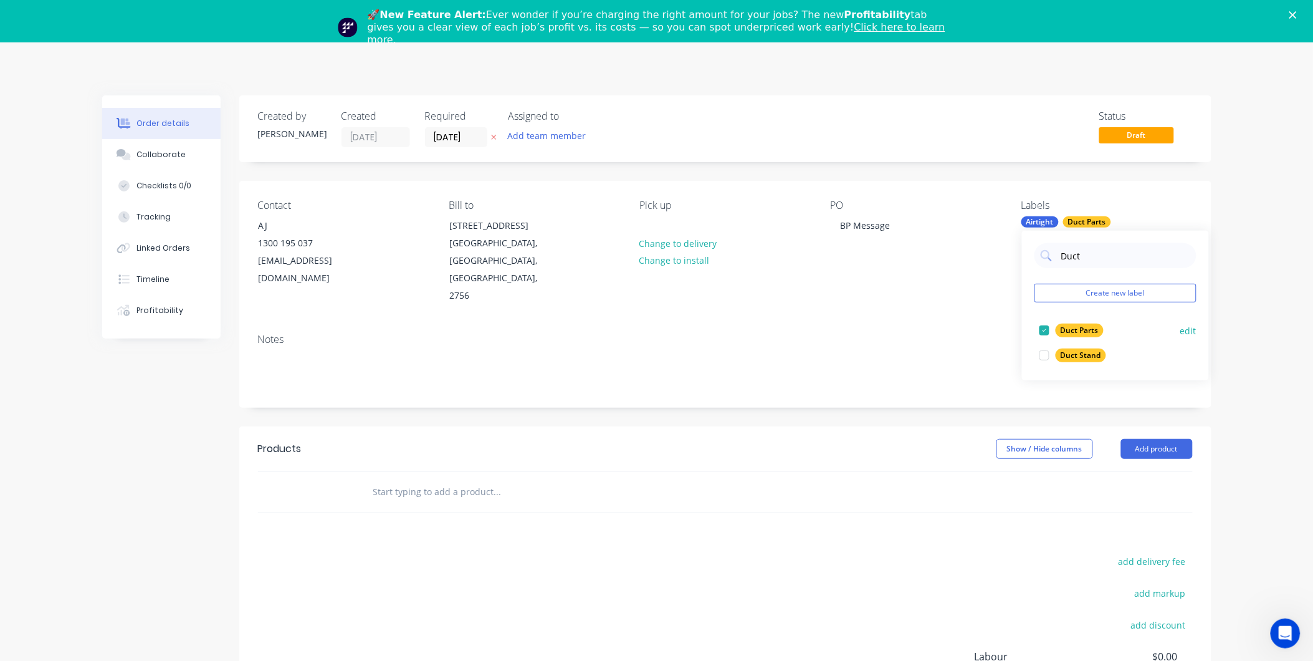
click at [1048, 327] on div at bounding box center [1044, 330] width 25 height 25
click at [944, 288] on div "Contact AJ [PHONE_NUMBER] [EMAIL_ADDRESS][DOMAIN_NAME] Bill to [STREET_ADDRESS]…" at bounding box center [725, 252] width 972 height 143
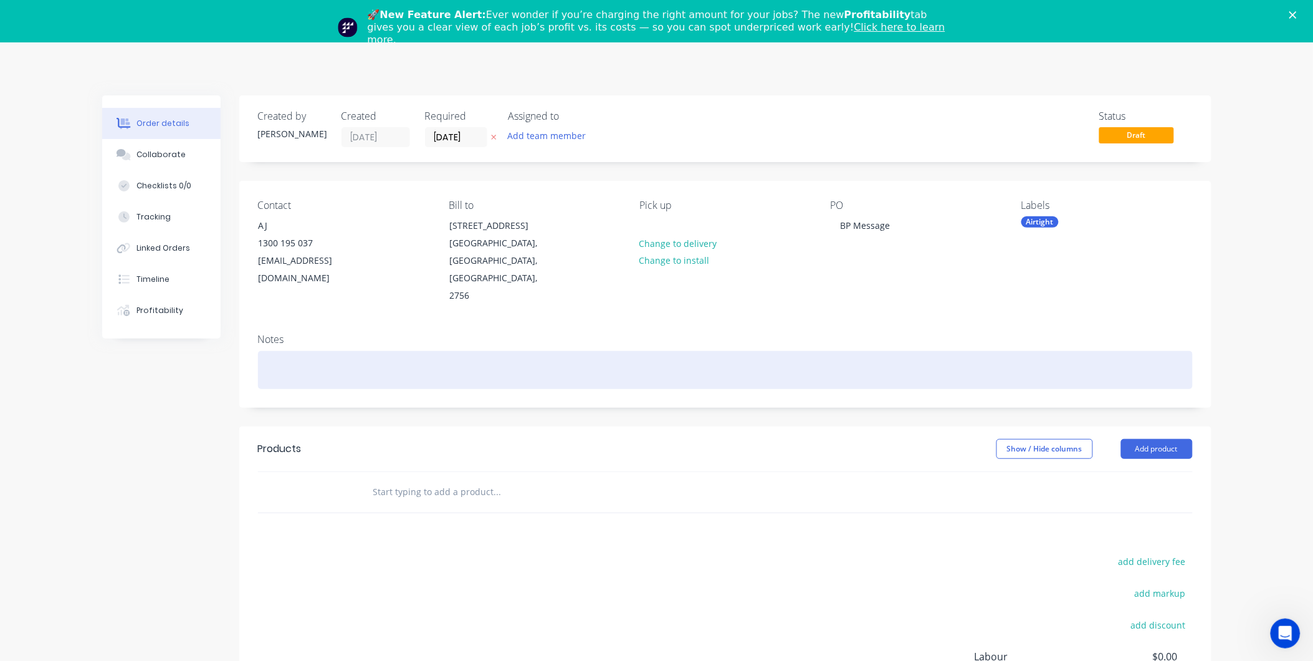
click at [300, 351] on div at bounding box center [725, 370] width 935 height 38
click at [315, 351] on div at bounding box center [725, 370] width 935 height 38
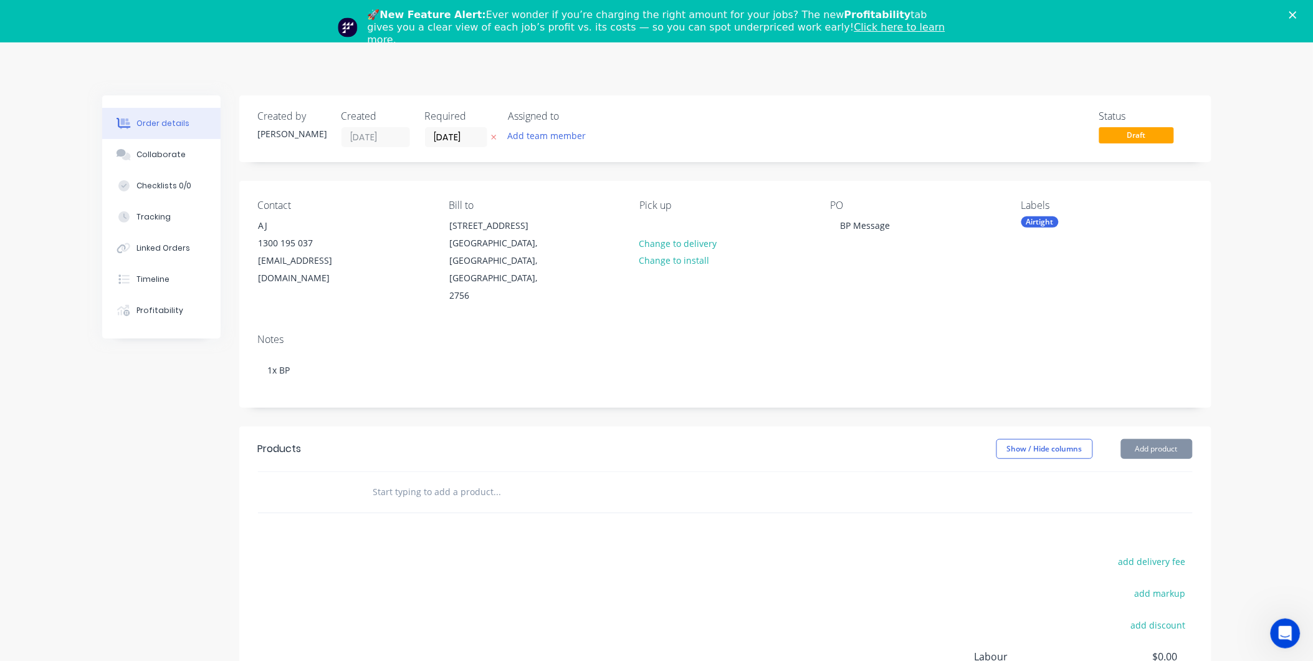
click at [386, 479] on input "text" at bounding box center [497, 491] width 249 height 25
click at [1168, 439] on button "Add product" at bounding box center [1157, 449] width 72 height 20
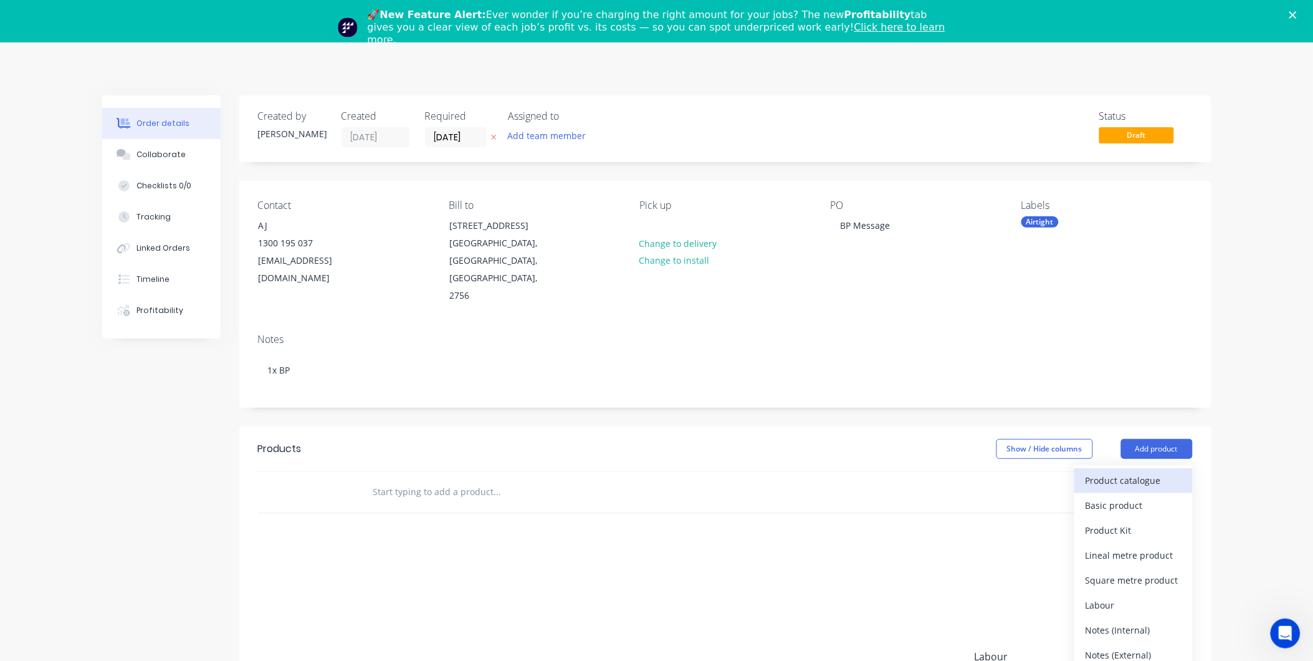
click at [1139, 471] on div "Product catalogue" at bounding box center [1134, 480] width 96 height 18
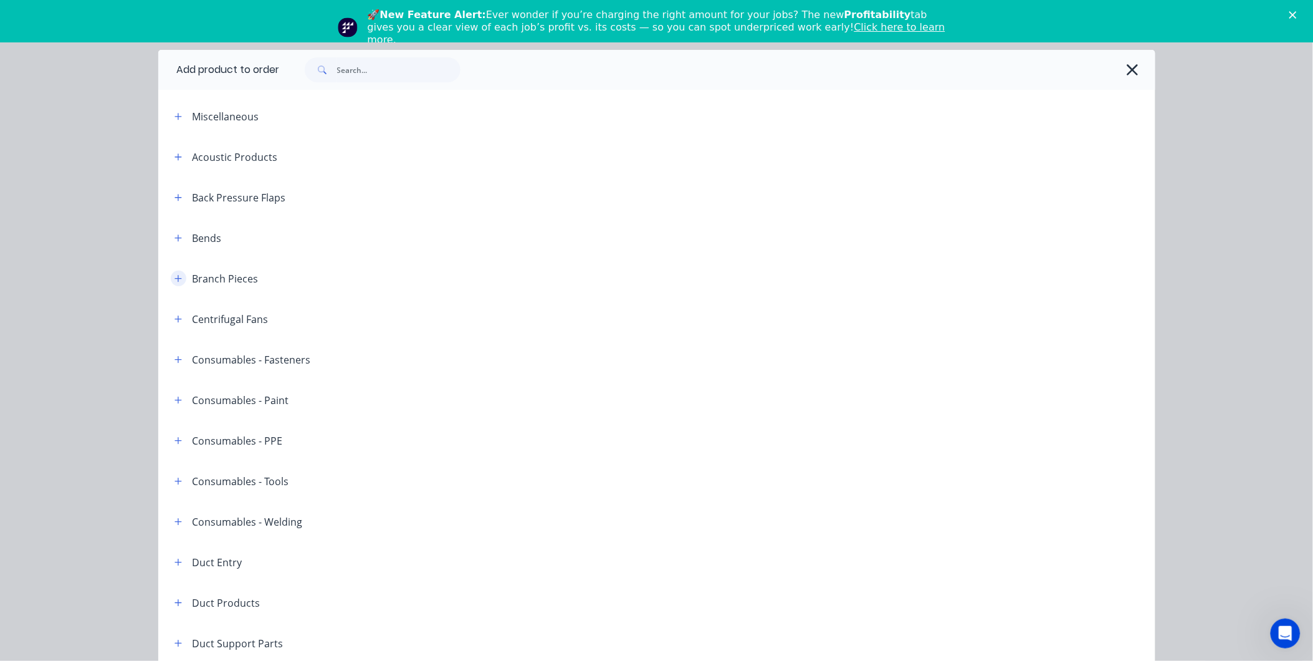
click at [171, 272] on button "button" at bounding box center [179, 278] width 16 height 16
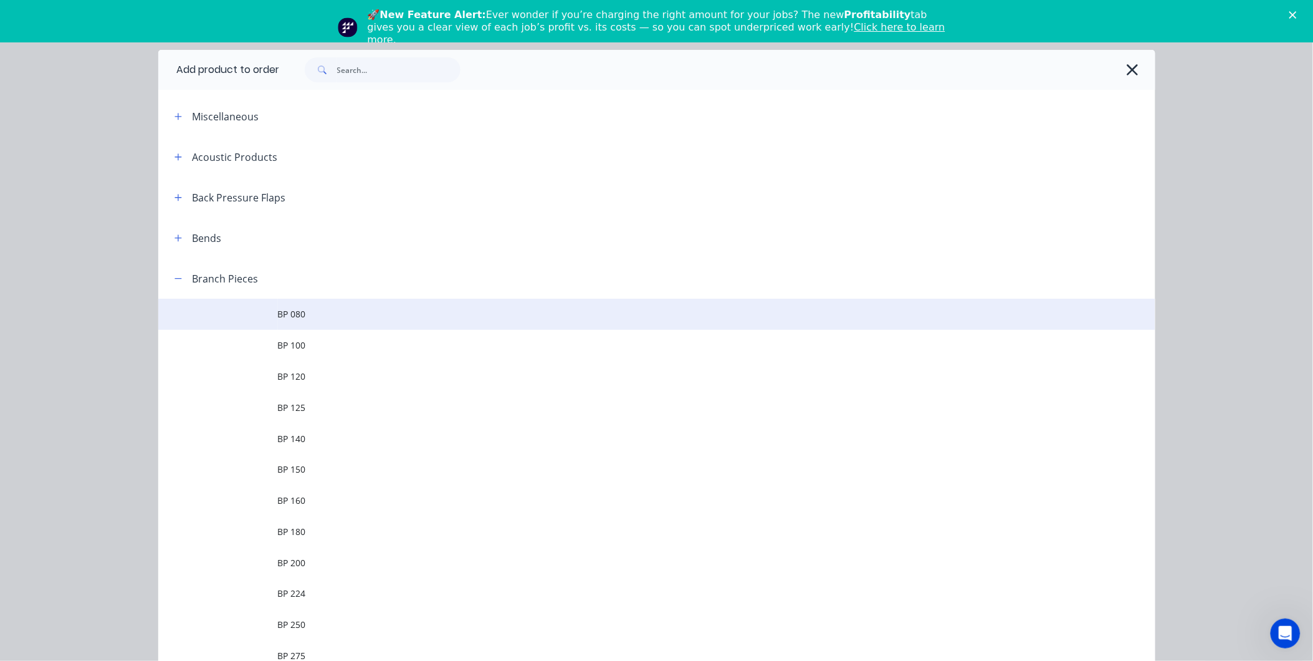
scroll to position [277, 0]
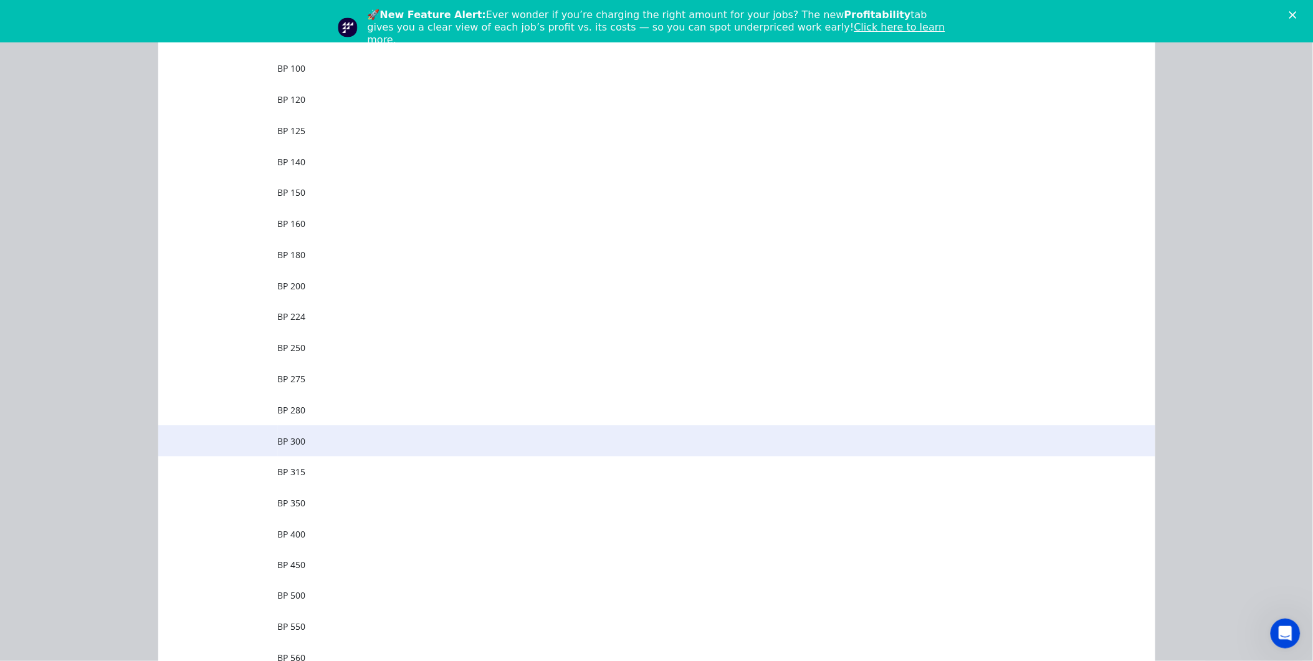
click at [308, 439] on span "BP 300" at bounding box center [629, 440] width 702 height 13
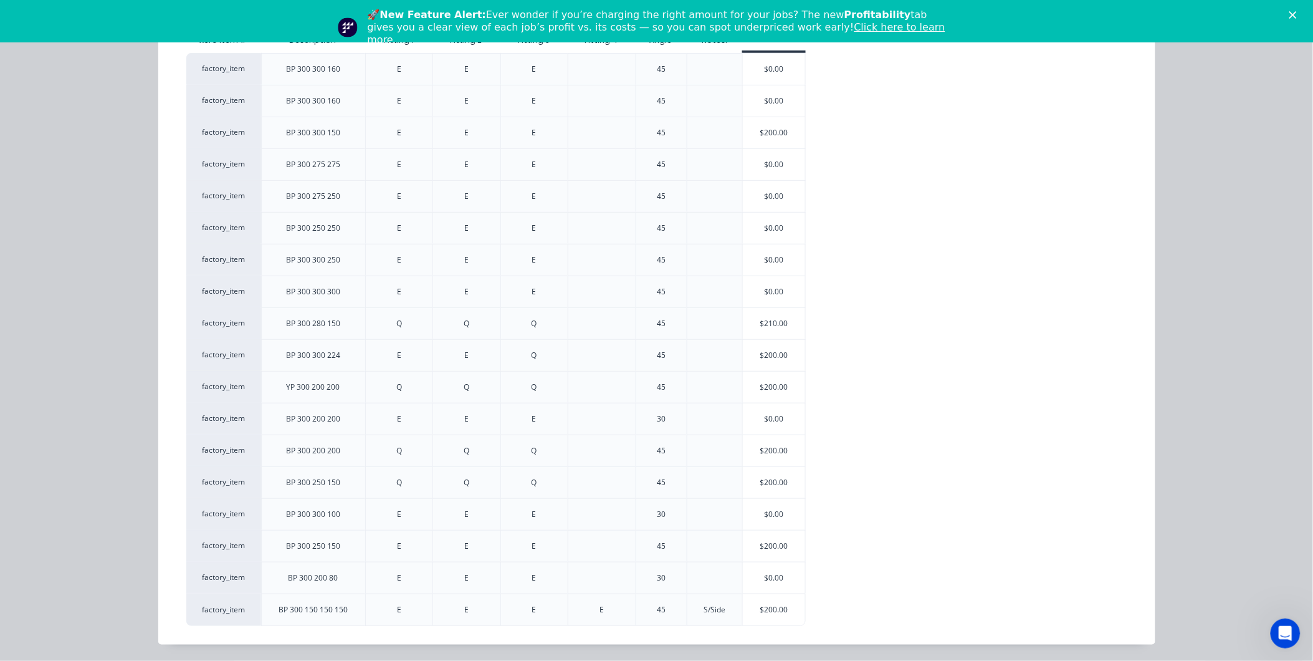
scroll to position [152, 0]
click at [762, 605] on div "$200.00" at bounding box center [774, 608] width 62 height 31
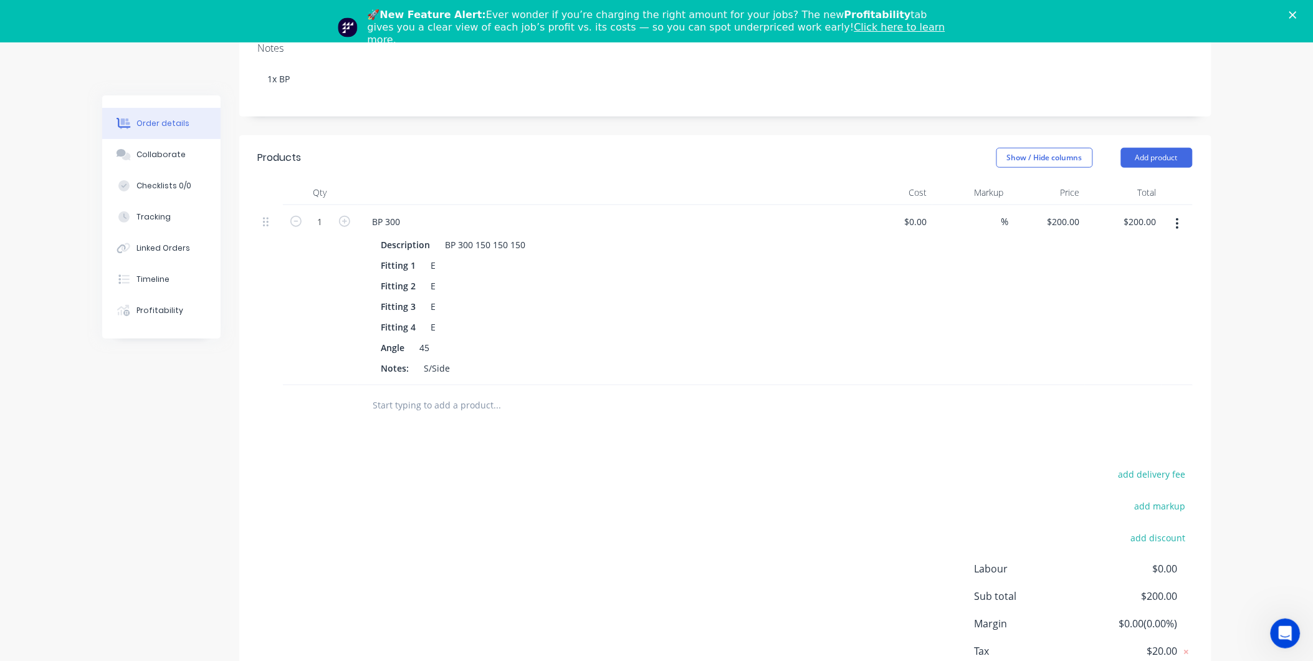
scroll to position [208, 0]
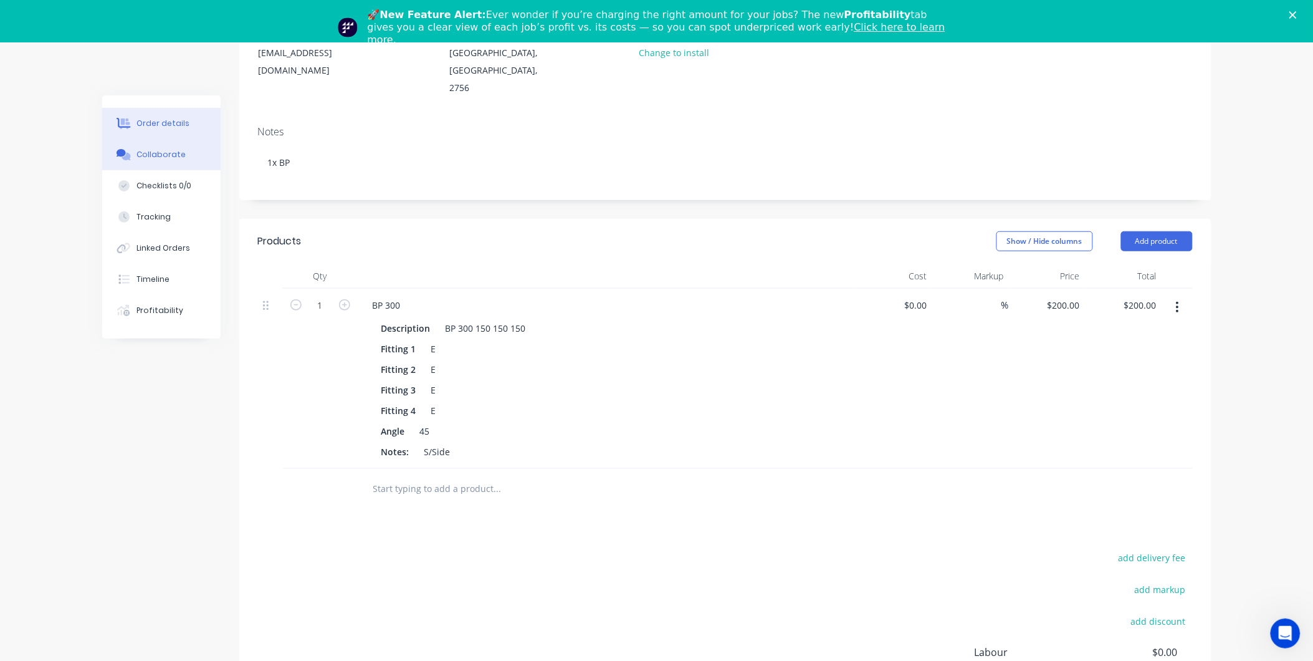
click at [163, 151] on div "Collaborate" at bounding box center [160, 154] width 49 height 11
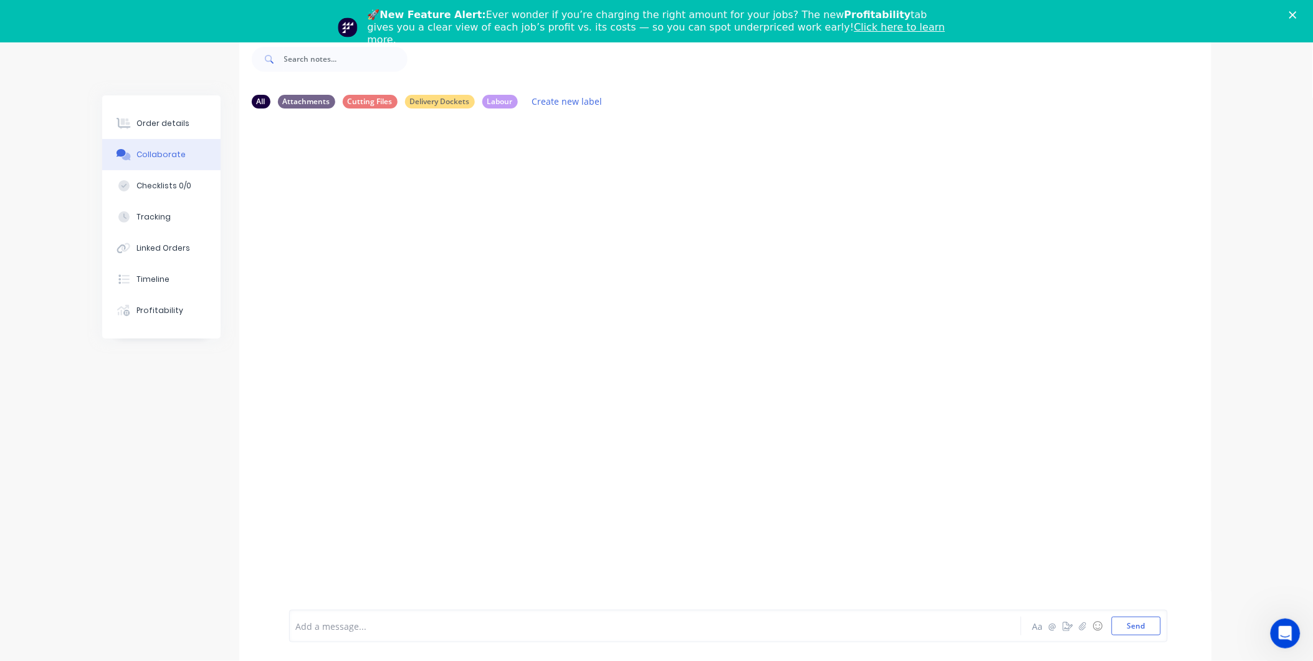
click at [365, 634] on div "Add a message..." at bounding box center [620, 625] width 649 height 19
click at [495, 624] on span "As per Phone message on the Work Iphone from0421315615" at bounding box center [423, 626] width 252 height 12
click at [565, 628] on div "As per Phone message on the Work Iphone from (0421315615" at bounding box center [621, 625] width 648 height 13
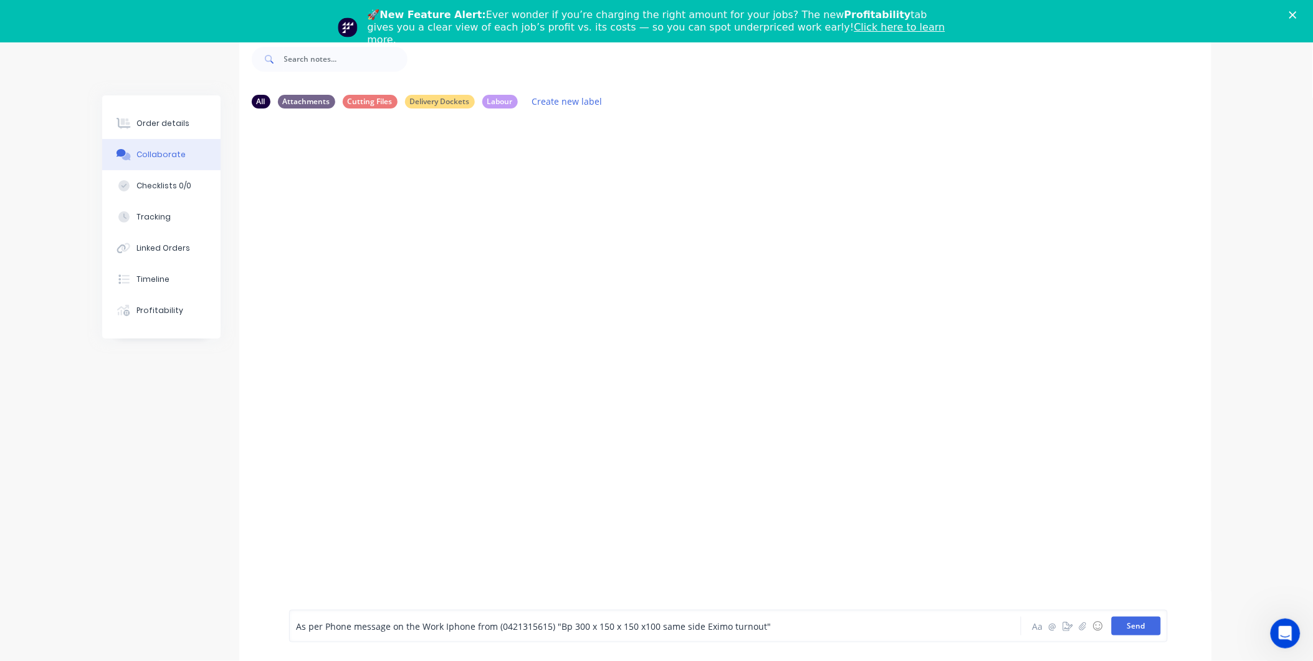
click at [1129, 628] on button "Send" at bounding box center [1136, 625] width 49 height 19
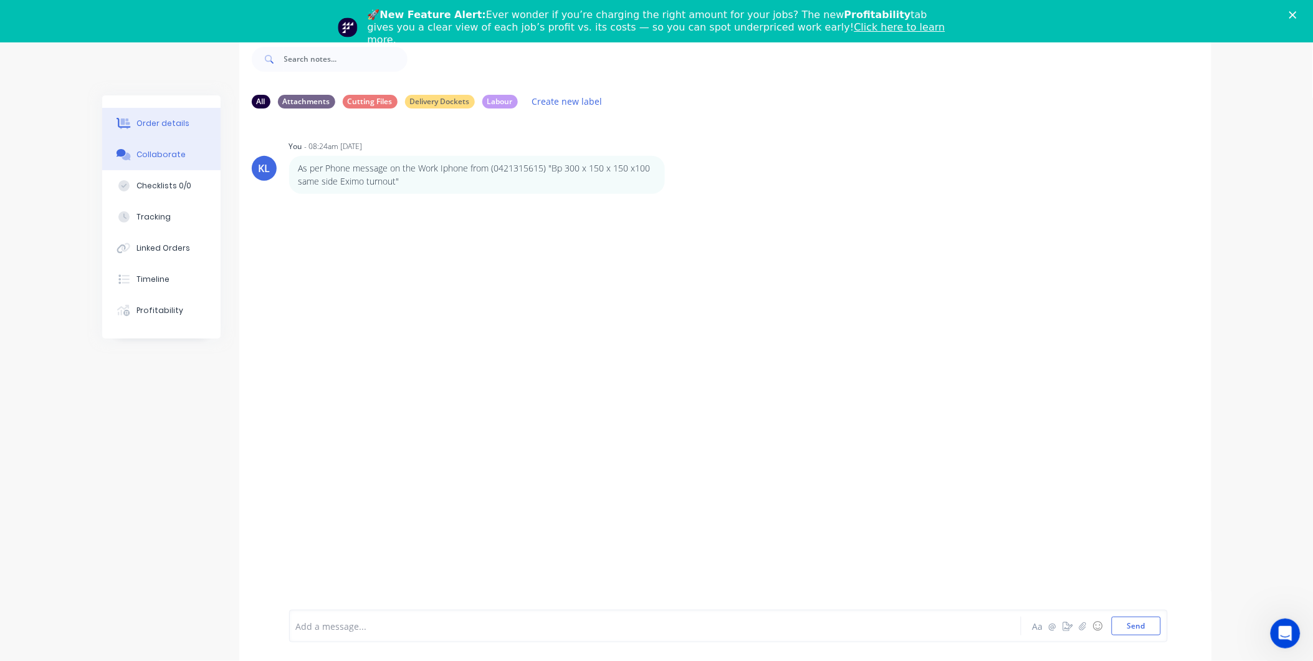
click at [169, 128] on div "Order details" at bounding box center [162, 123] width 53 height 11
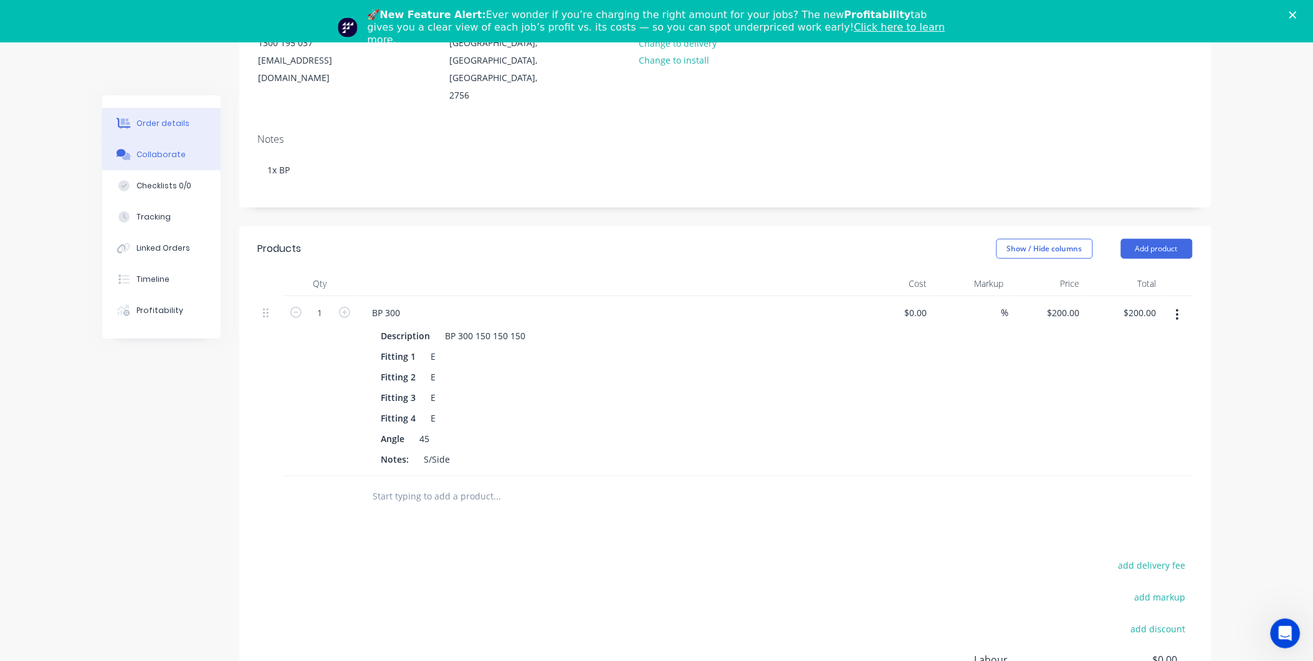
click at [154, 146] on button "Collaborate" at bounding box center [161, 154] width 118 height 31
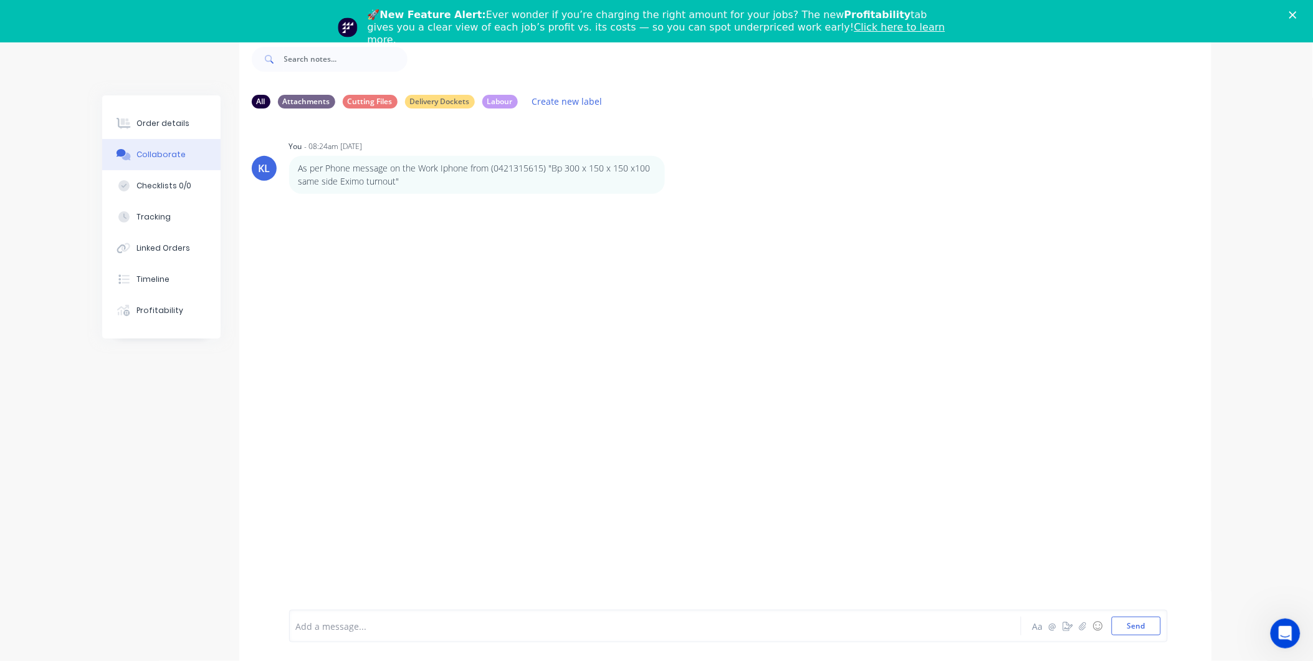
click at [353, 616] on div "Add a message..." at bounding box center [620, 625] width 649 height 19
click at [1147, 631] on button "Send" at bounding box center [1136, 625] width 49 height 19
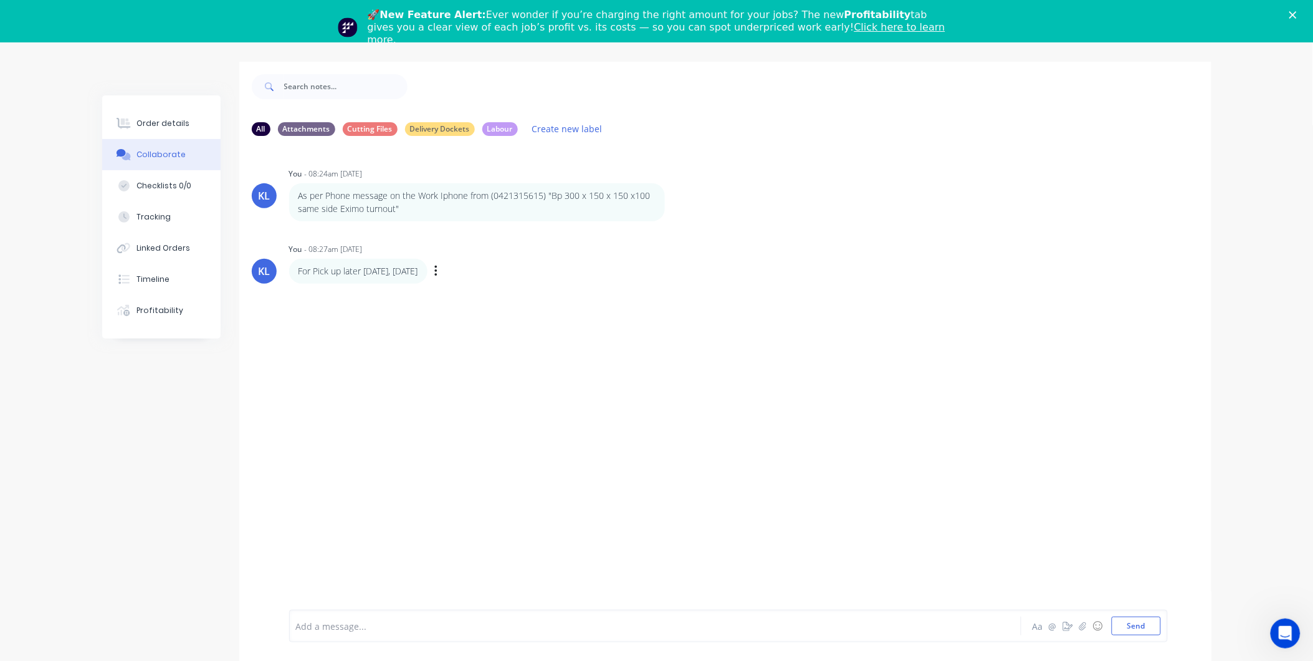
scroll to position [61, 0]
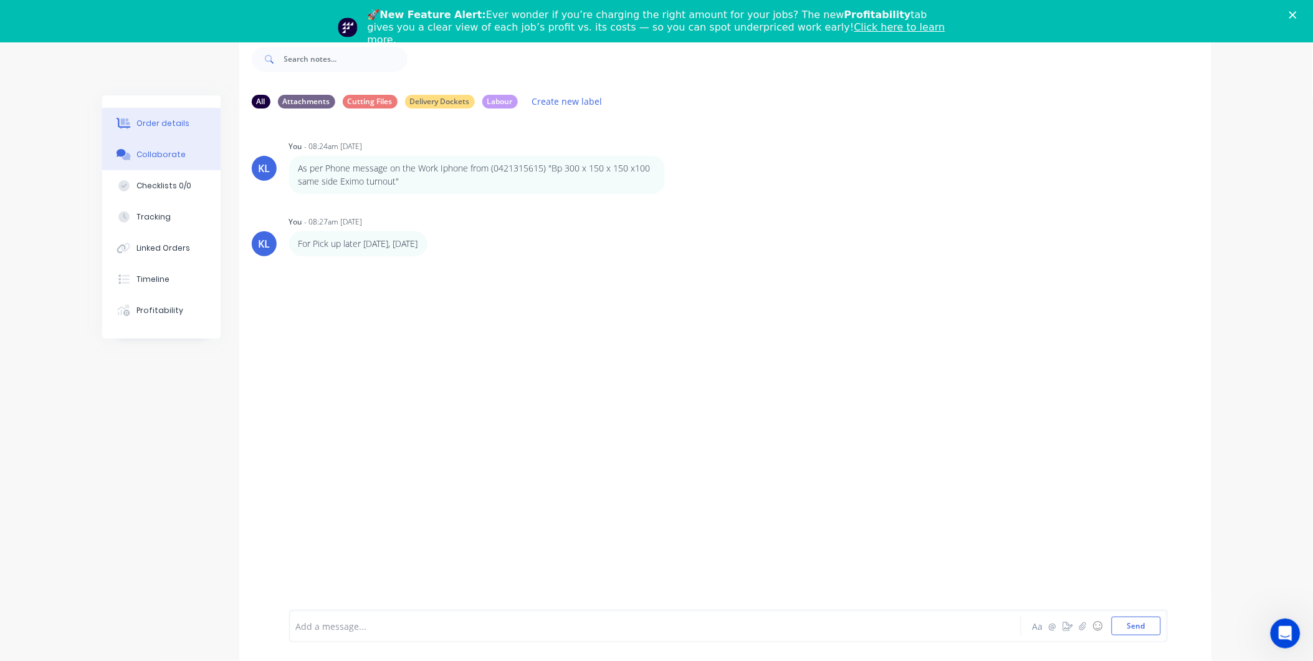
click at [133, 122] on div at bounding box center [124, 123] width 19 height 11
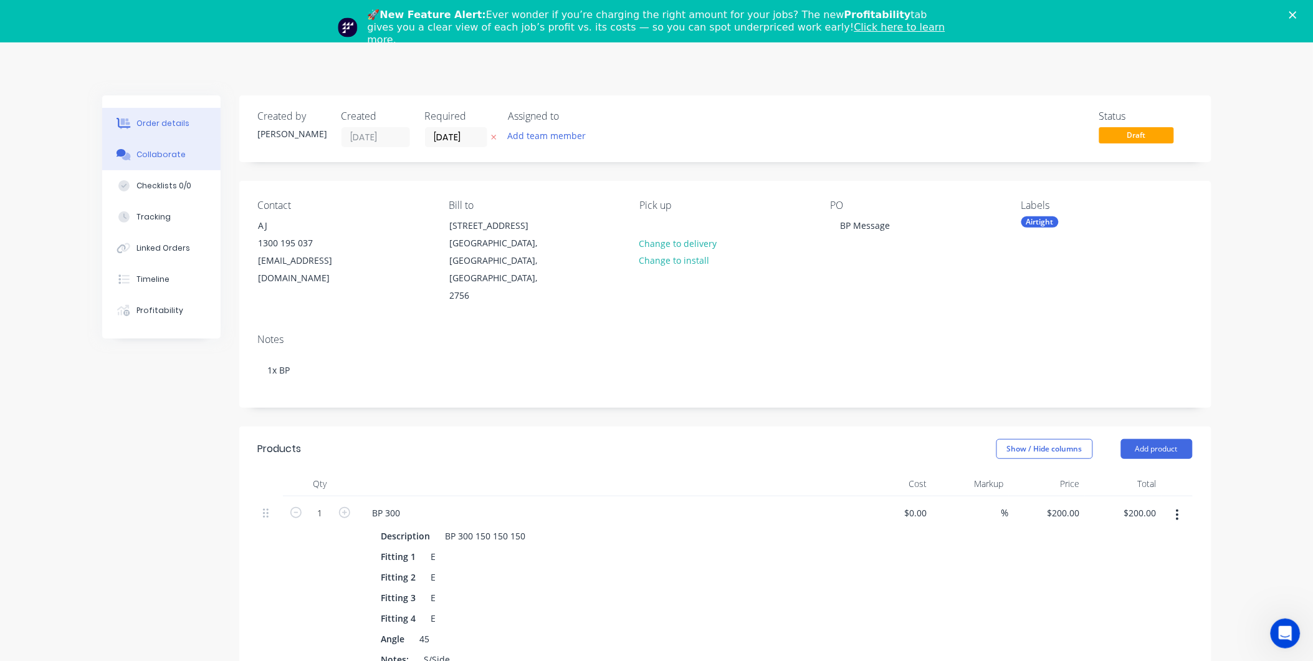
click at [143, 150] on div "Collaborate" at bounding box center [160, 154] width 49 height 11
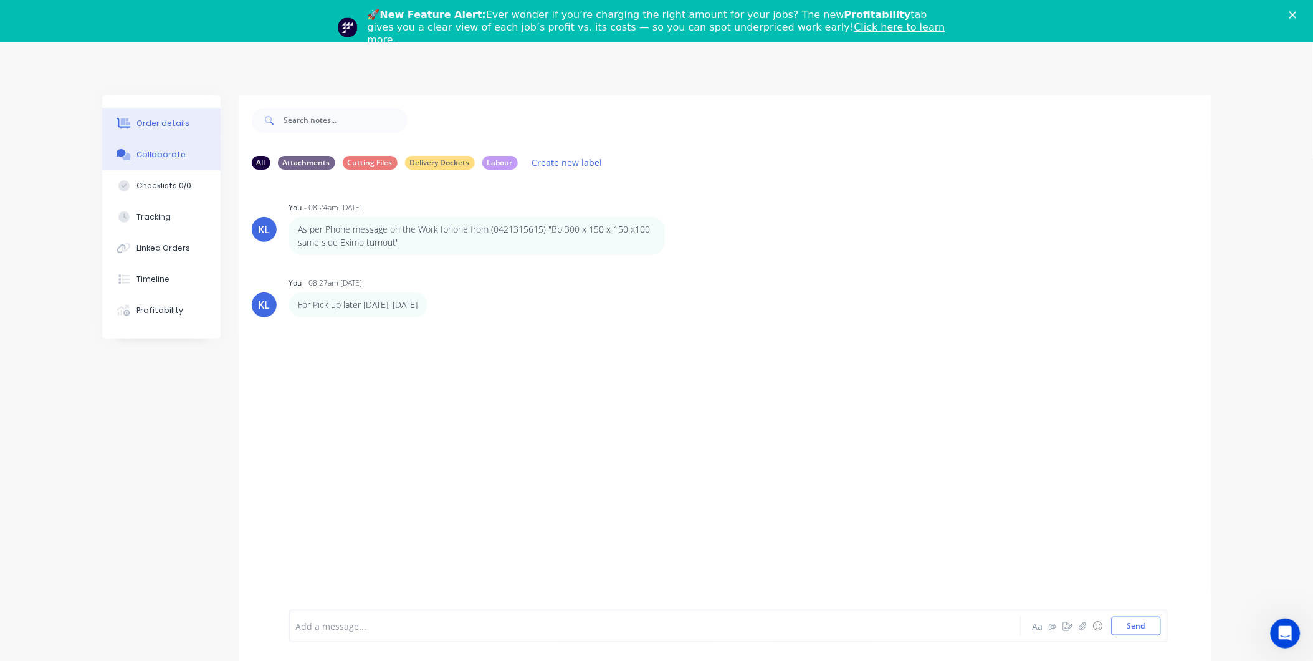
click at [174, 113] on button "Order details" at bounding box center [161, 123] width 118 height 31
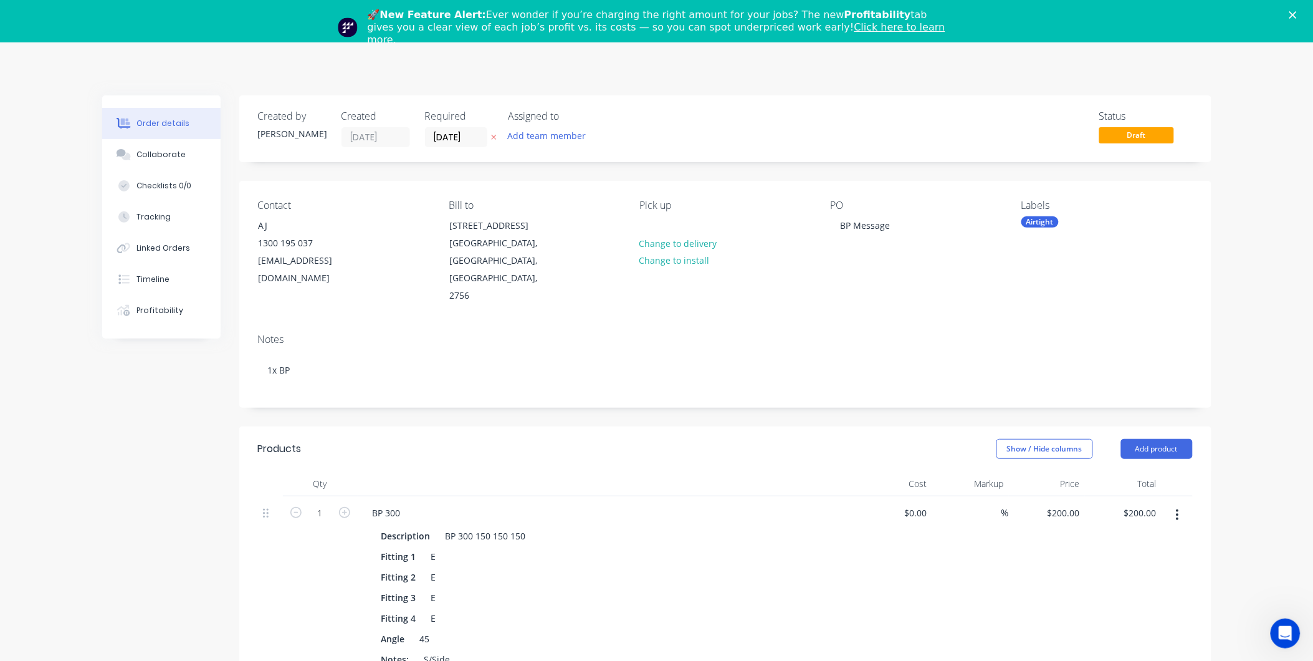
click at [1297, 15] on icon "Close" at bounding box center [1292, 14] width 7 height 7
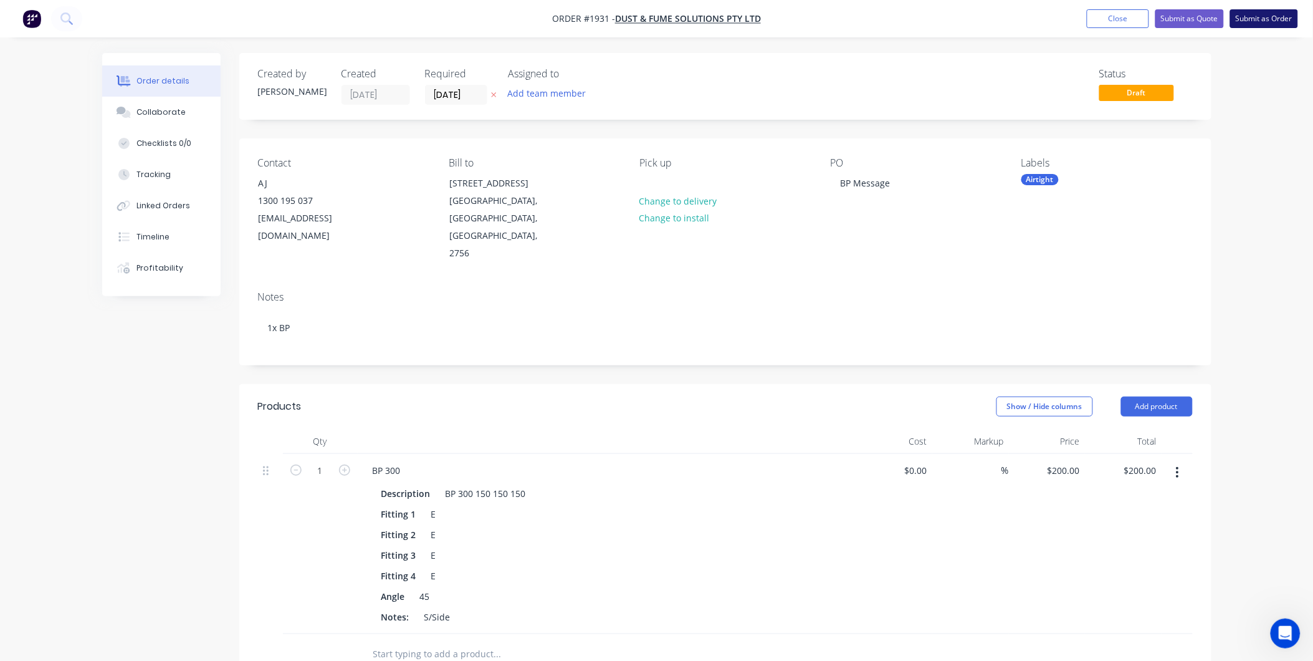
click at [1271, 22] on button "Submit as Order" at bounding box center [1264, 18] width 68 height 19
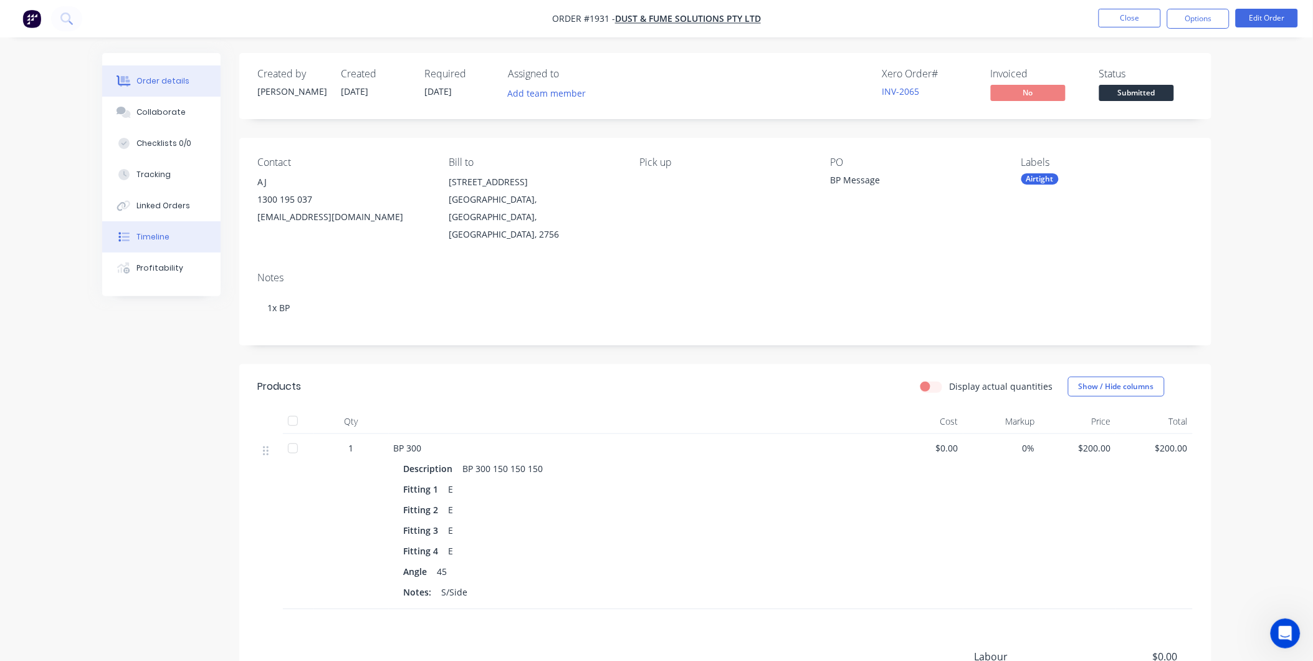
click at [154, 246] on button "Timeline" at bounding box center [161, 236] width 118 height 31
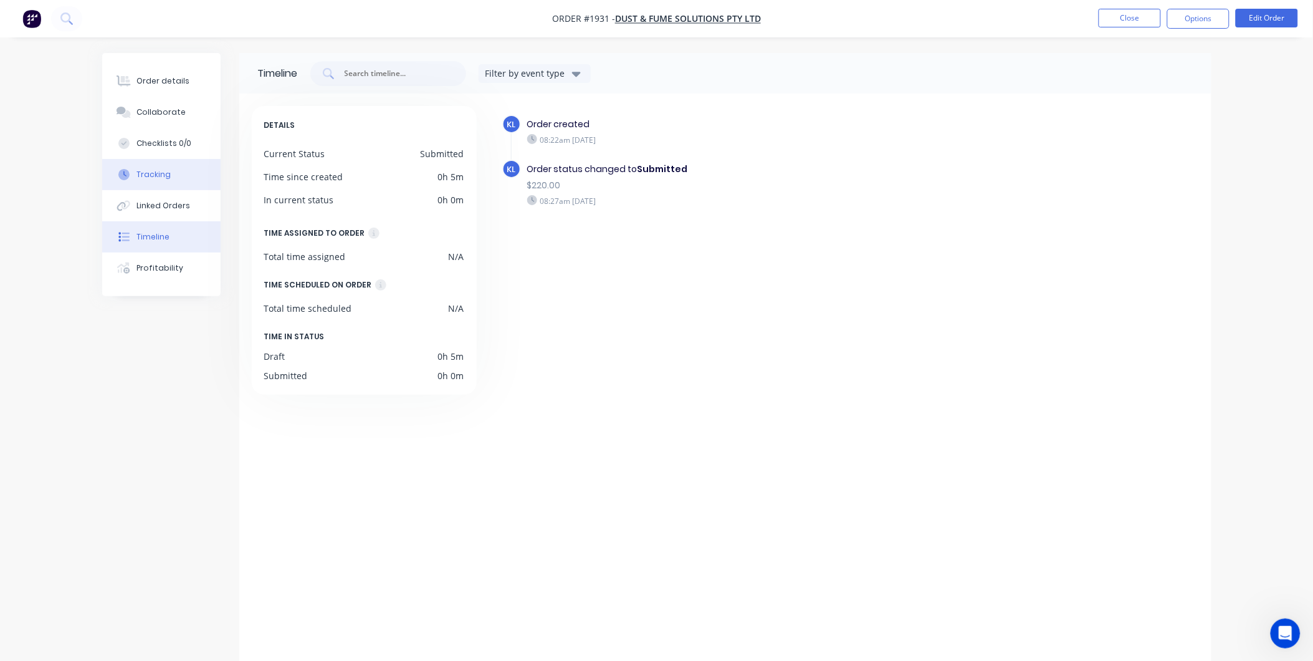
click at [153, 170] on div "Tracking" at bounding box center [153, 174] width 34 height 11
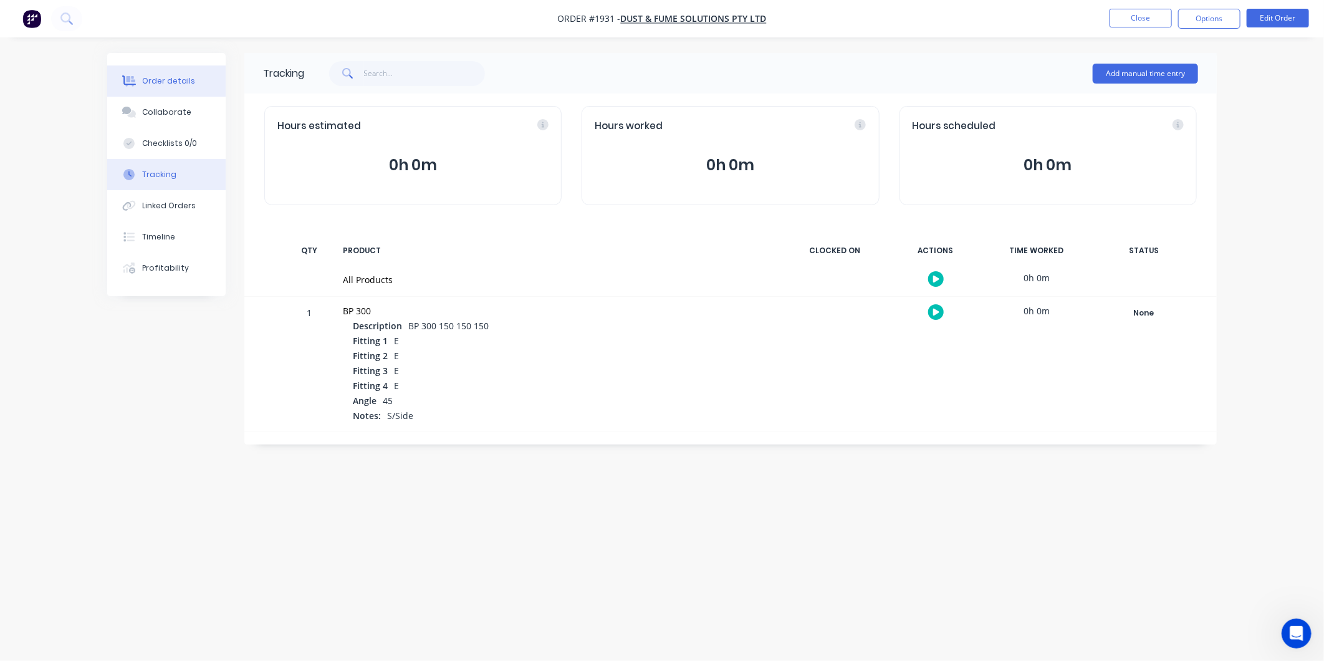
click at [173, 79] on div "Order details" at bounding box center [168, 80] width 53 height 11
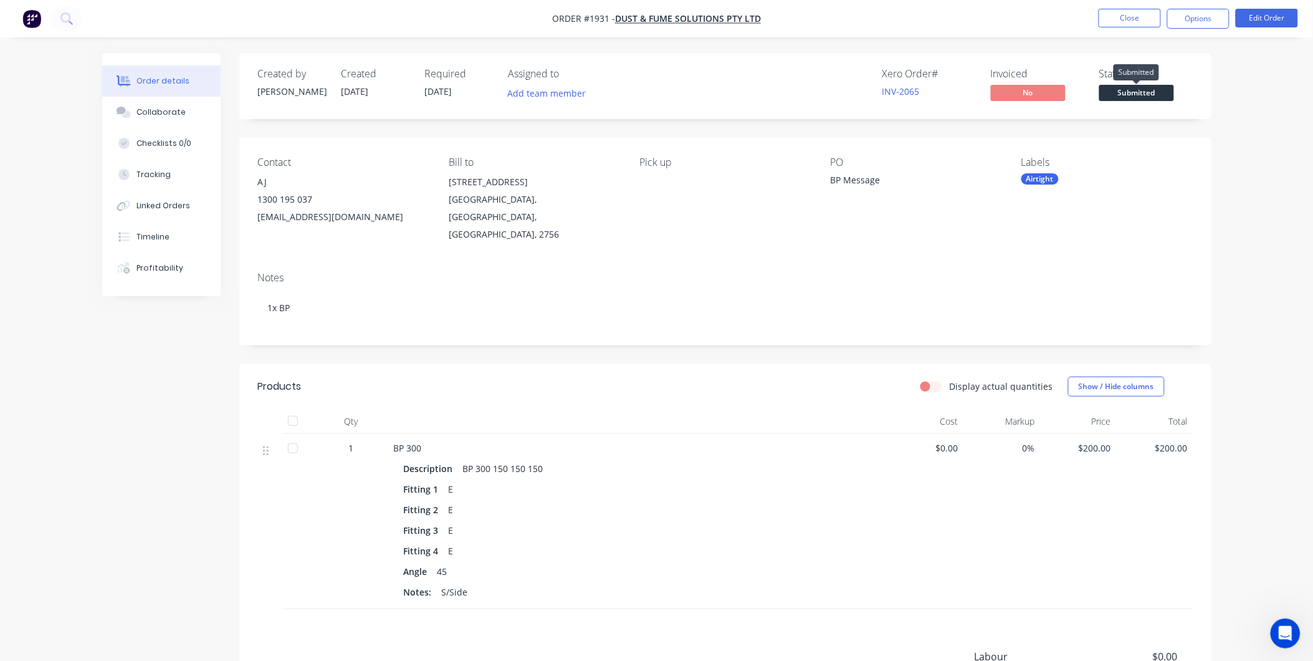
click at [1120, 92] on span "Submitted" at bounding box center [1136, 93] width 75 height 16
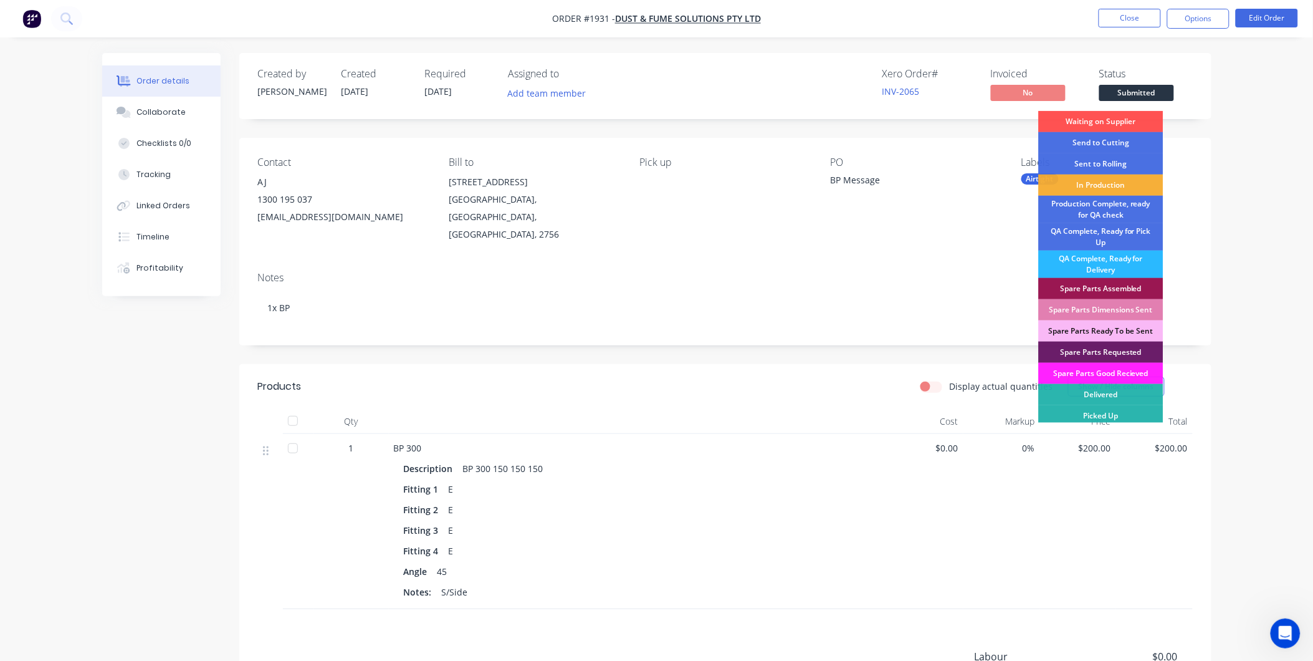
click at [1253, 111] on div "Order details Collaborate Checklists 0/0 Tracking Linked Orders Timeline Profit…" at bounding box center [656, 415] width 1313 height 831
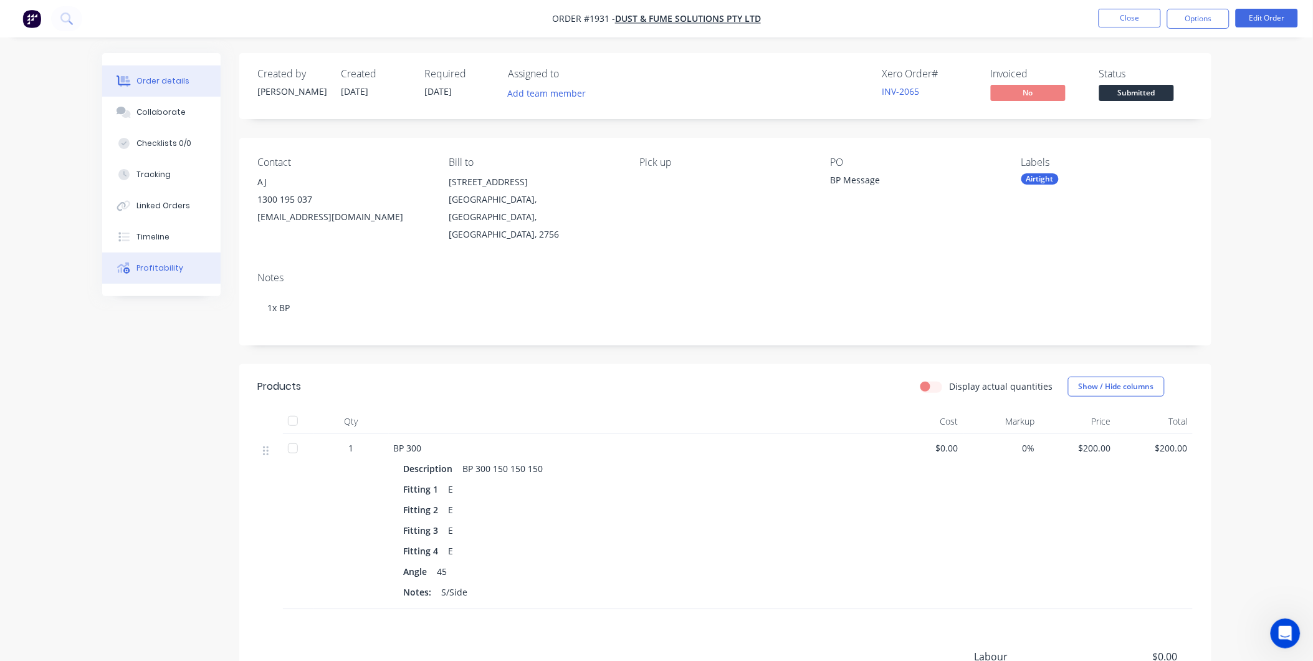
click at [146, 271] on div "Profitability" at bounding box center [159, 267] width 47 height 11
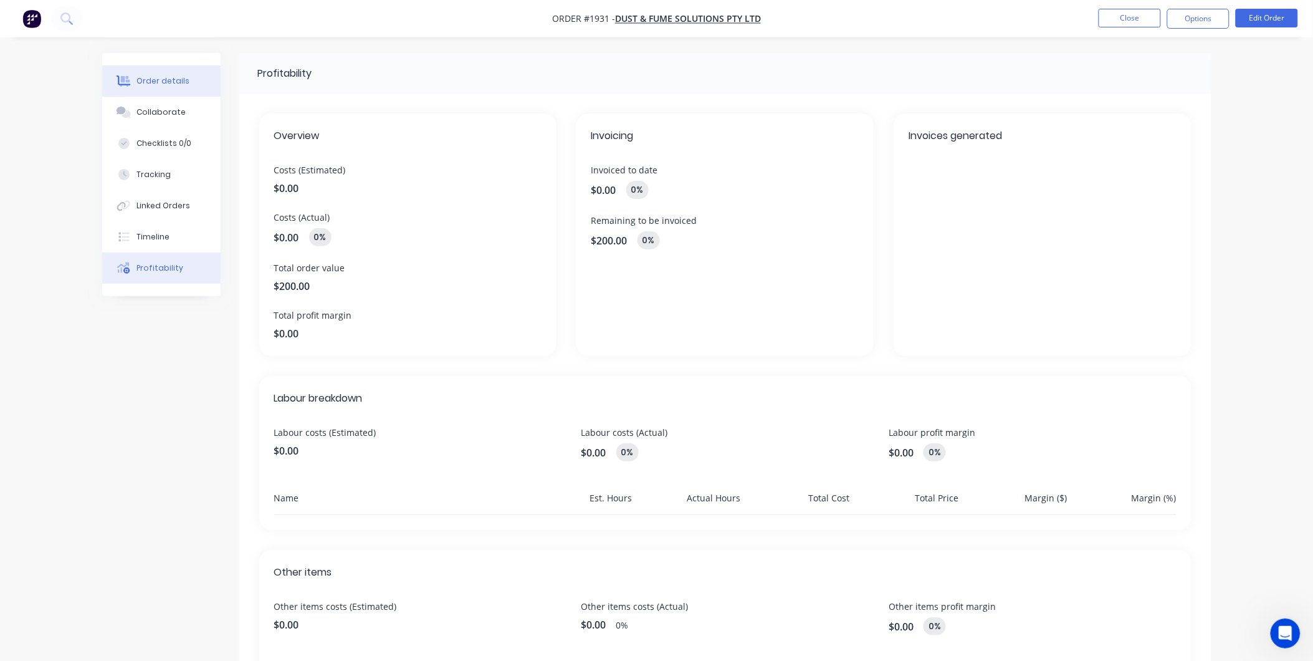
click at [187, 77] on button "Order details" at bounding box center [161, 80] width 118 height 31
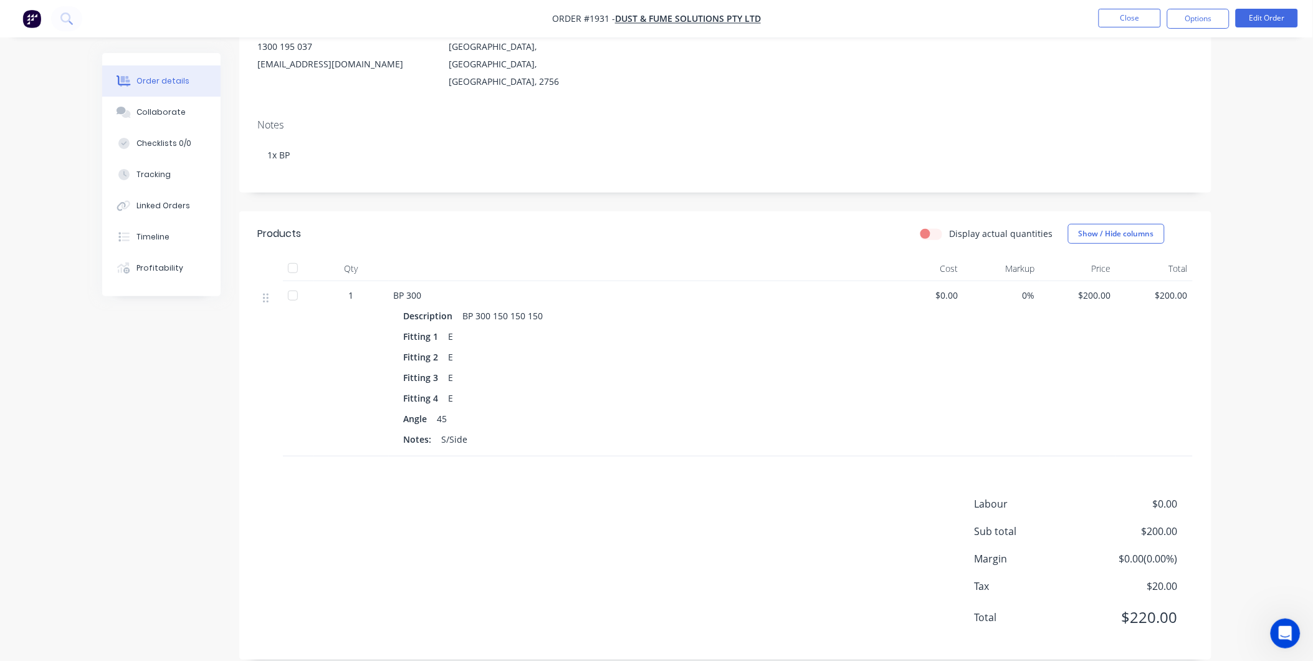
scroll to position [153, 0]
drag, startPoint x: 957, startPoint y: 275, endPoint x: 904, endPoint y: 277, distance: 52.4
click at [904, 288] on span "$0.00" at bounding box center [925, 294] width 67 height 13
click at [930, 407] on div "$0.00" at bounding box center [925, 367] width 77 height 175
drag, startPoint x: 960, startPoint y: 274, endPoint x: 938, endPoint y: 274, distance: 21.8
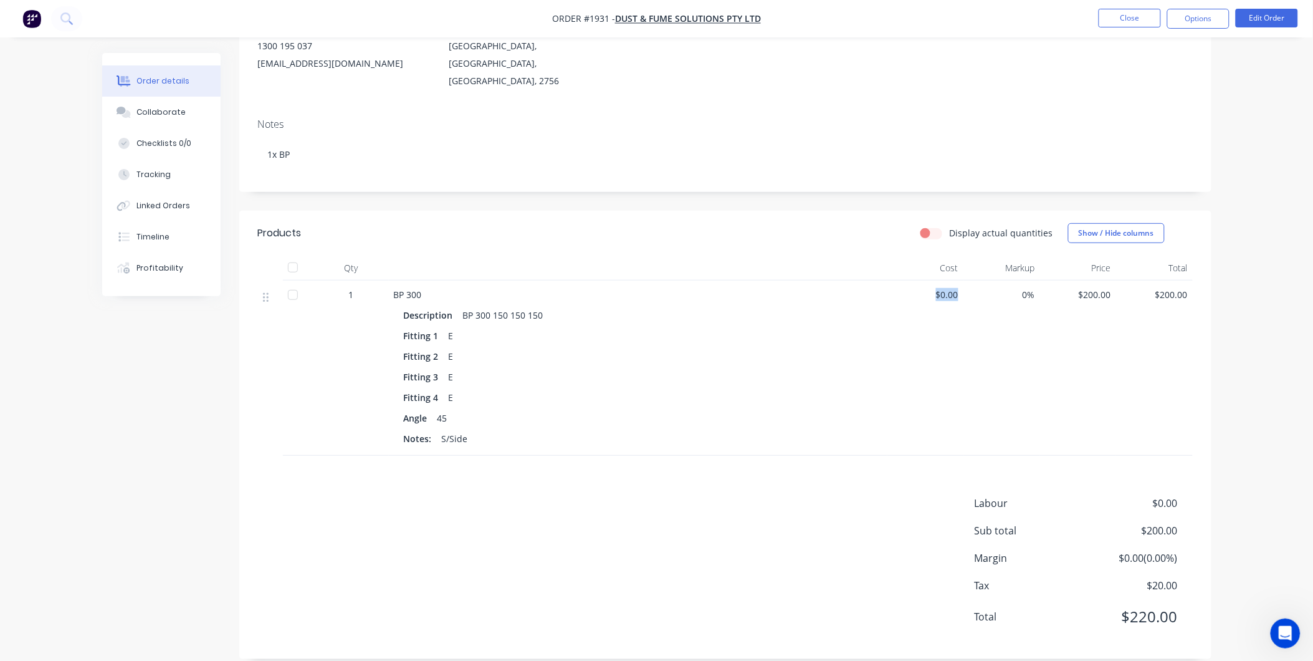
click at [938, 280] on div "$0.00" at bounding box center [925, 367] width 77 height 175
drag, startPoint x: 938, startPoint y: 274, endPoint x: 1036, endPoint y: 281, distance: 98.1
click at [958, 288] on span "$0.00" at bounding box center [925, 294] width 67 height 13
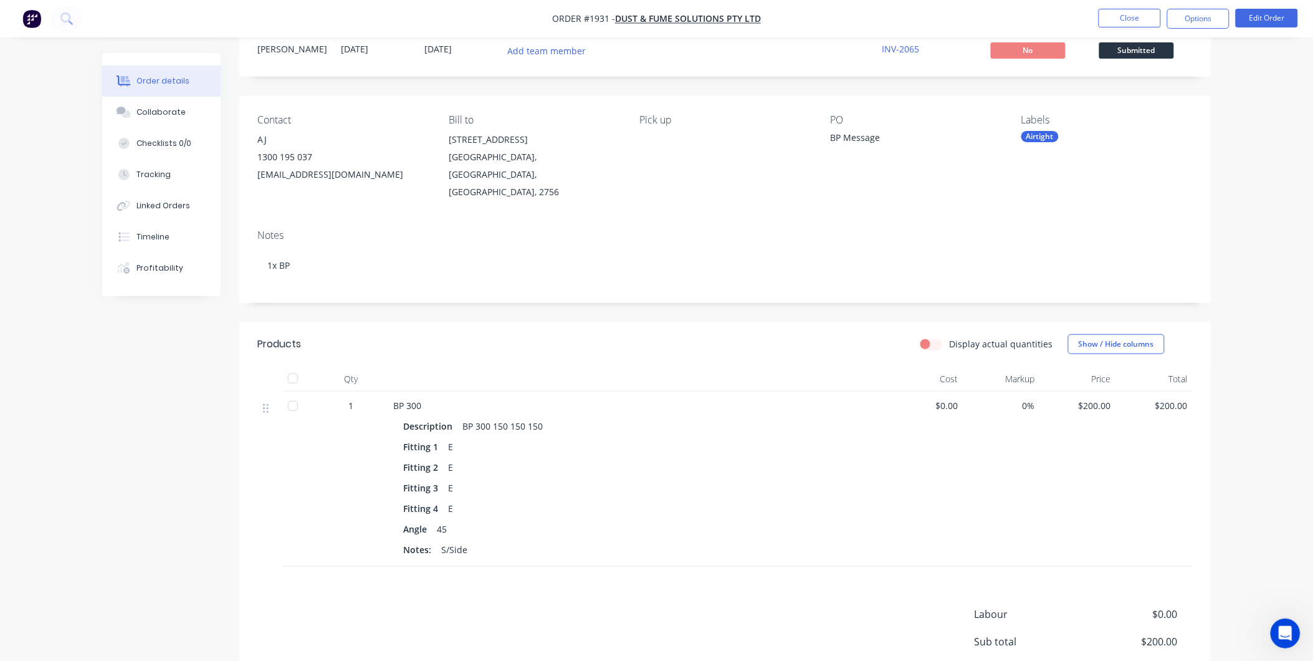
scroll to position [0, 0]
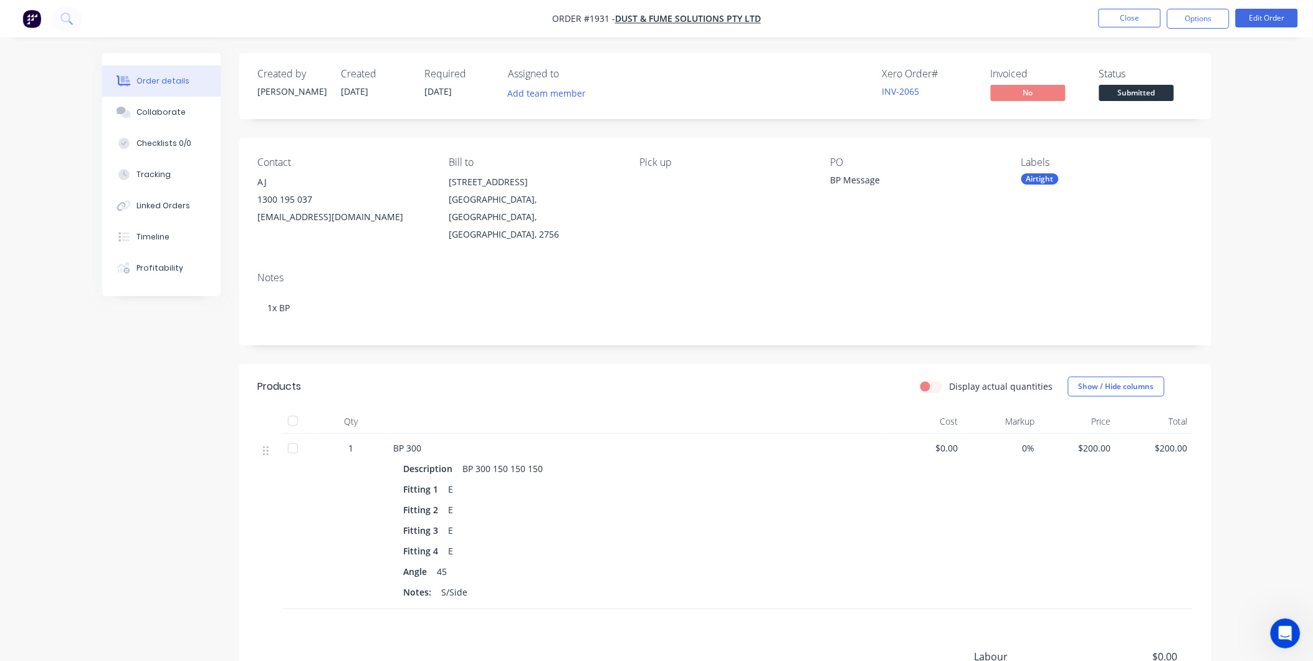
click at [538, 459] on div "BP 300 150 150 150" at bounding box center [503, 468] width 90 height 18
click at [539, 459] on div "BP 300 150 150 150" at bounding box center [503, 468] width 90 height 18
click at [1251, 21] on button "Edit Order" at bounding box center [1267, 18] width 62 height 19
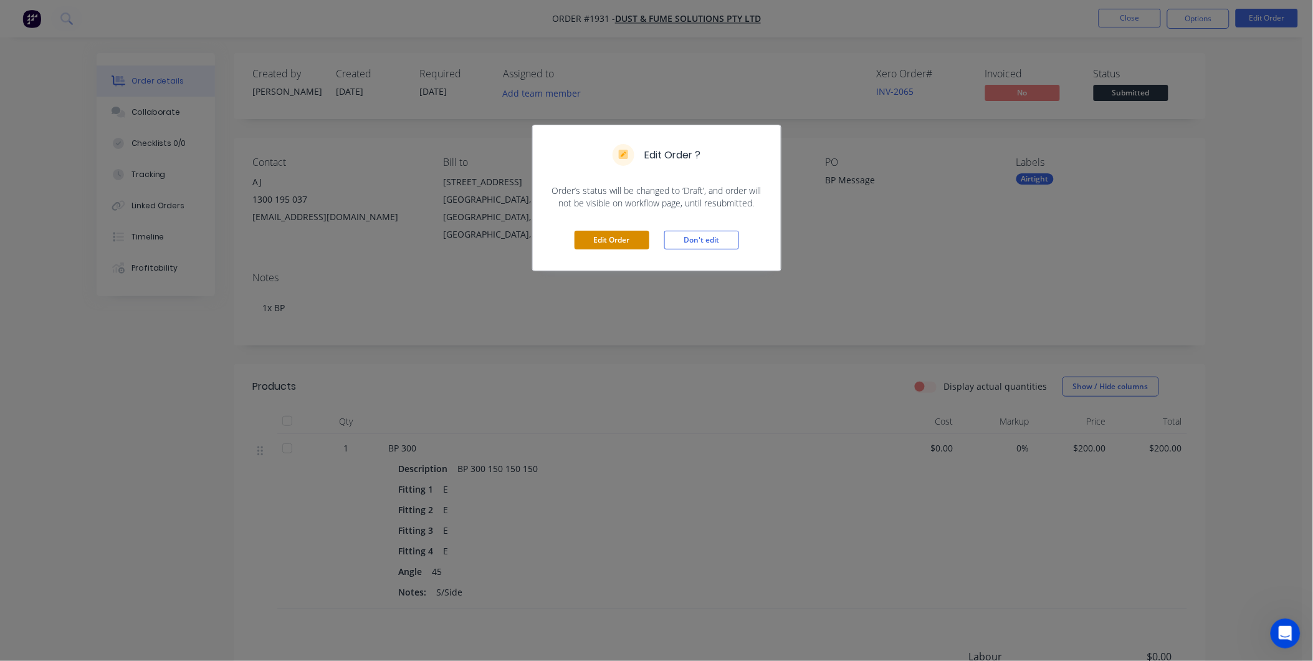
click at [592, 234] on button "Edit Order" at bounding box center [612, 240] width 75 height 19
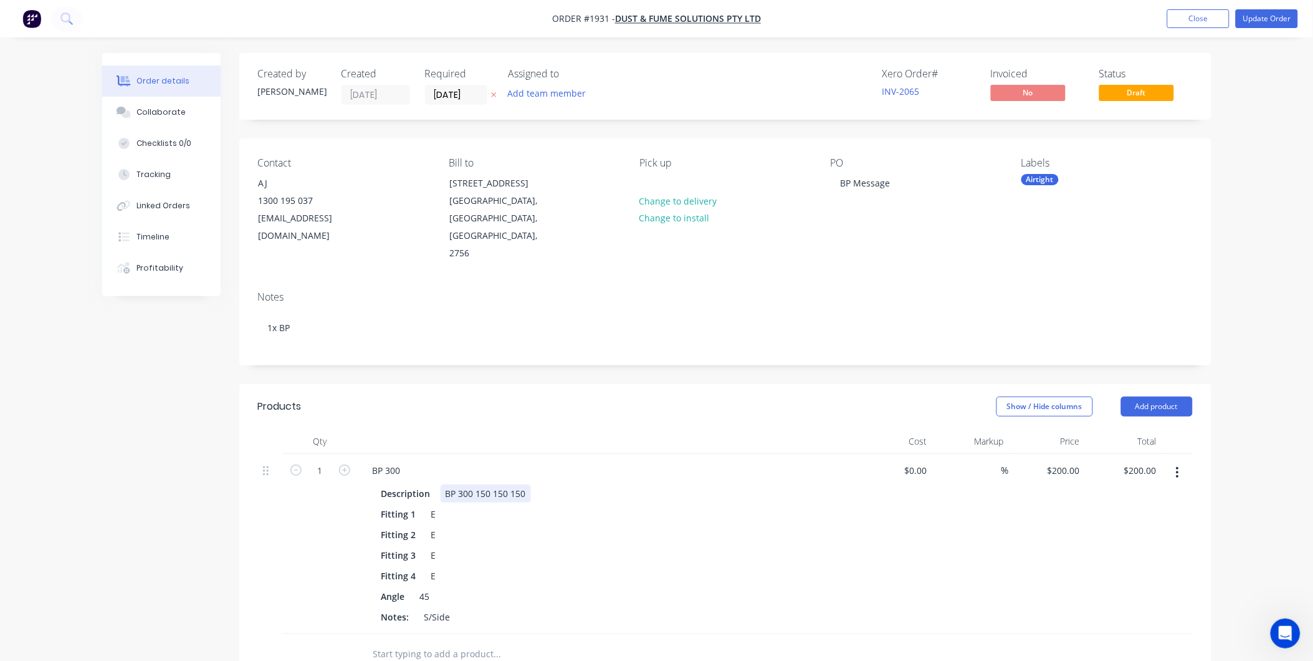
click at [526, 484] on div "BP 300 150 150 150" at bounding box center [486, 493] width 90 height 18
drag, startPoint x: 644, startPoint y: 515, endPoint x: 684, endPoint y: 515, distance: 39.3
click at [652, 525] on div "Fitting 2 E" at bounding box center [604, 534] width 456 height 18
click at [1170, 461] on button "button" at bounding box center [1177, 472] width 29 height 22
click at [1119, 571] on div "Delete" at bounding box center [1134, 580] width 96 height 18
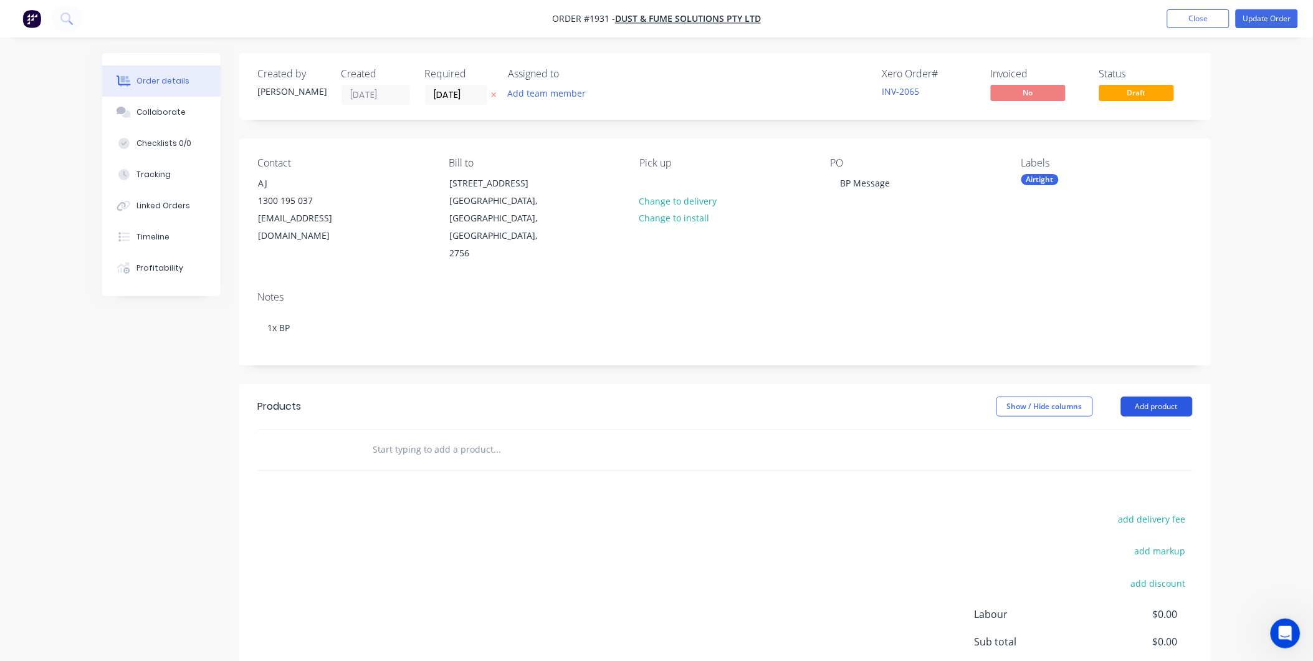
click at [1157, 396] on button "Add product" at bounding box center [1157, 406] width 72 height 20
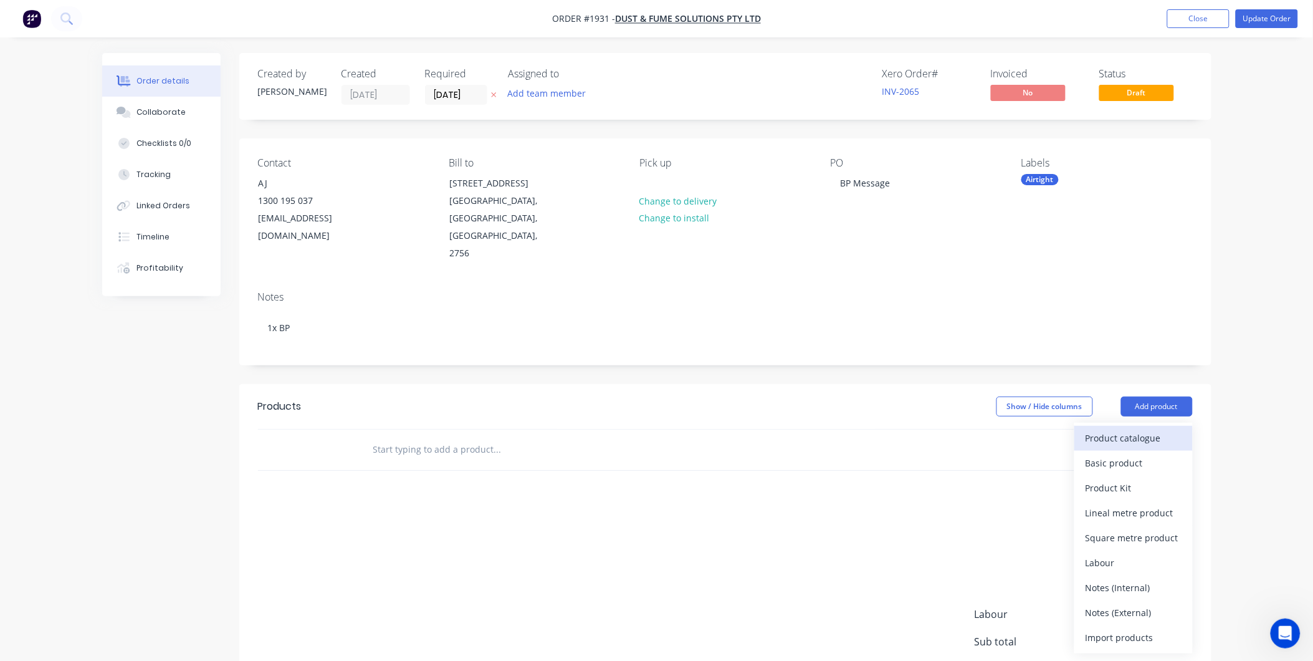
click at [1117, 429] on div "Product catalogue" at bounding box center [1134, 438] width 96 height 18
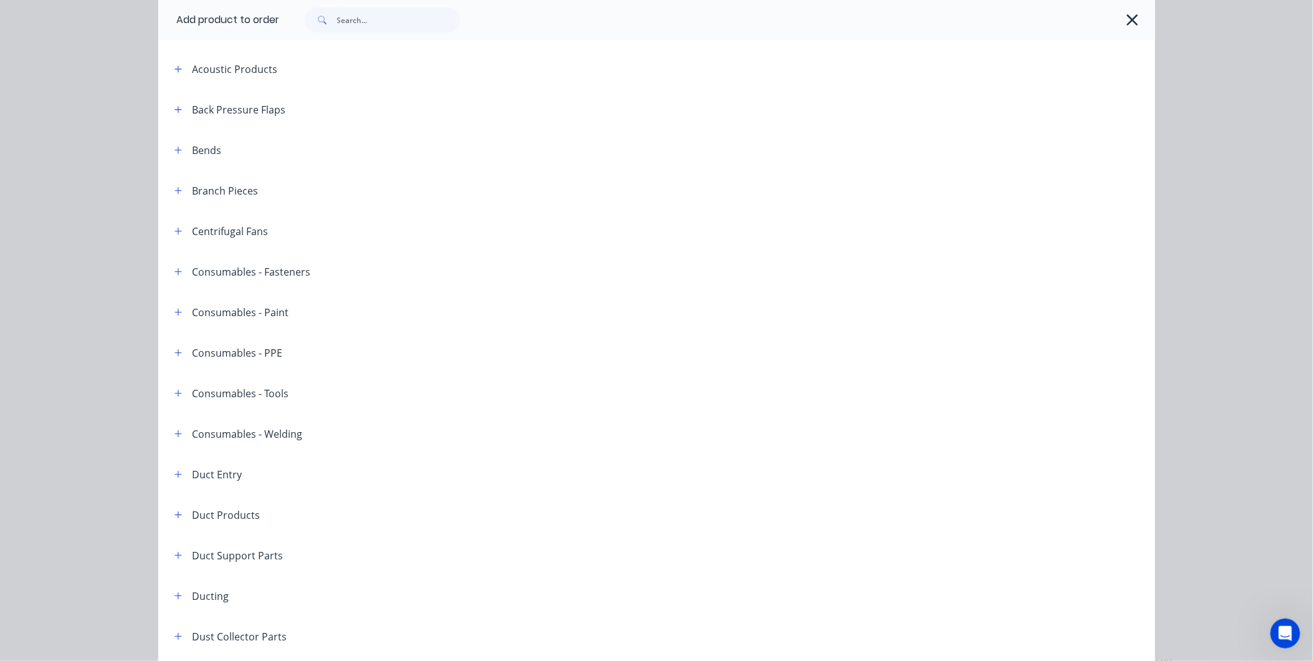
scroll to position [277, 0]
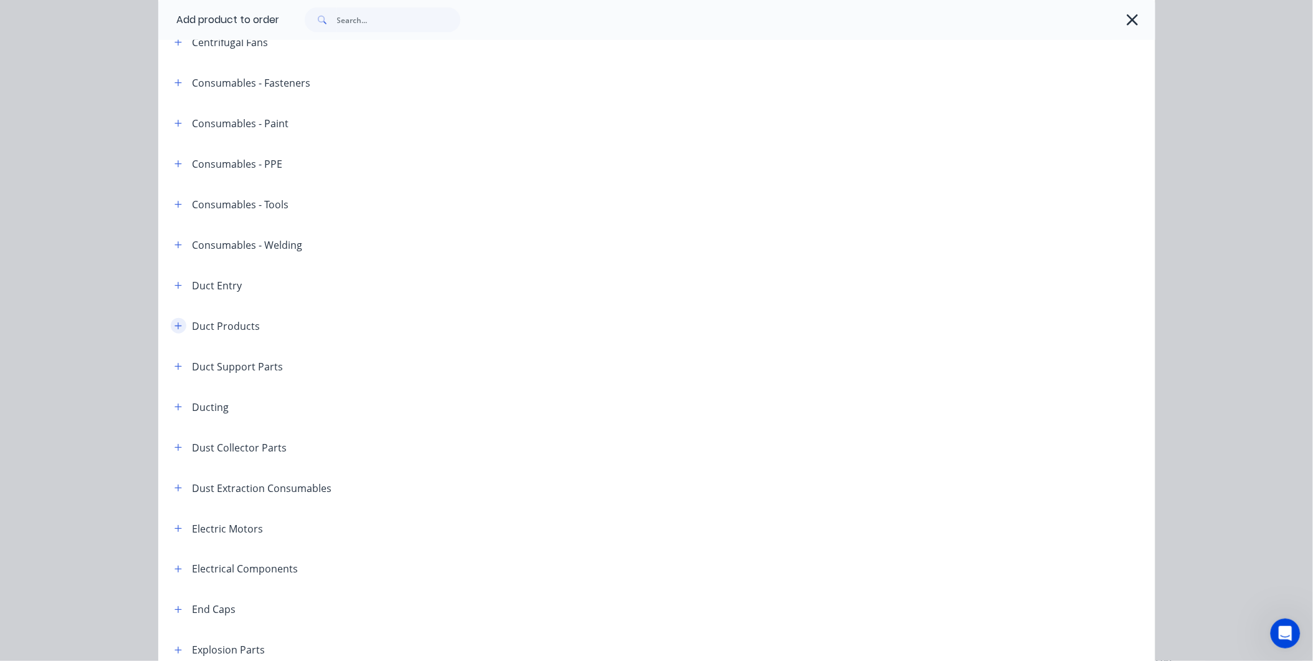
click at [174, 327] on icon "button" at bounding box center [177, 326] width 7 height 9
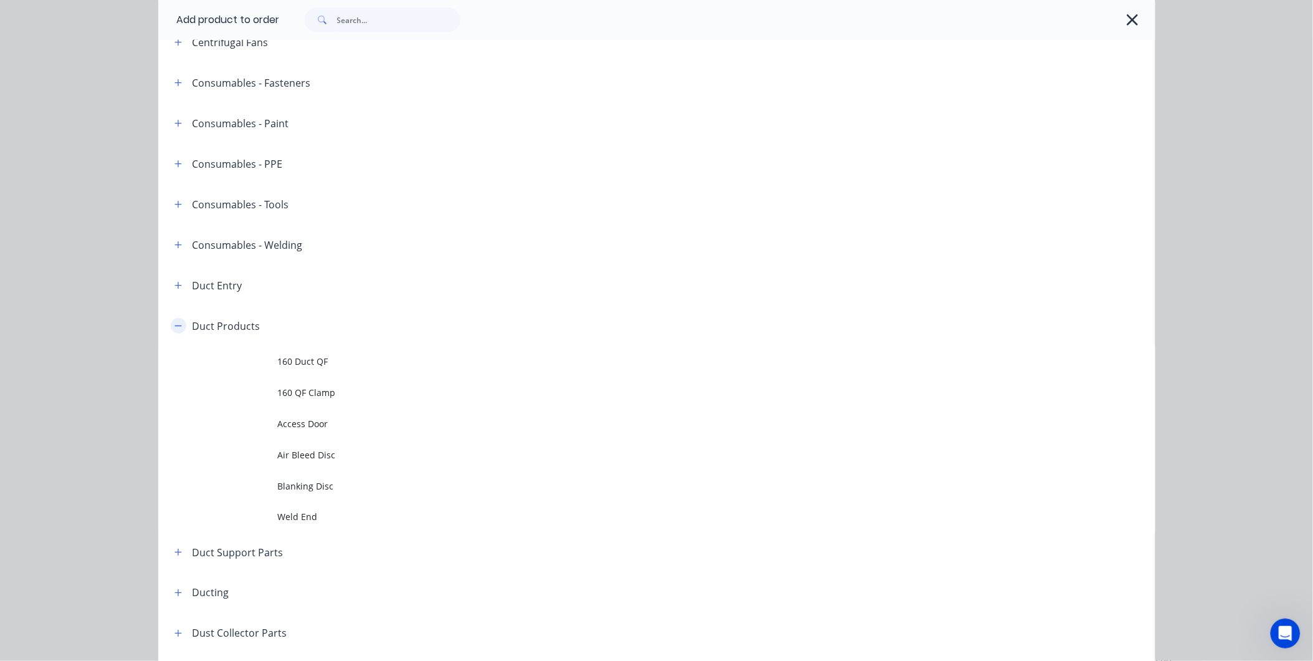
click at [178, 327] on button "button" at bounding box center [179, 326] width 16 height 16
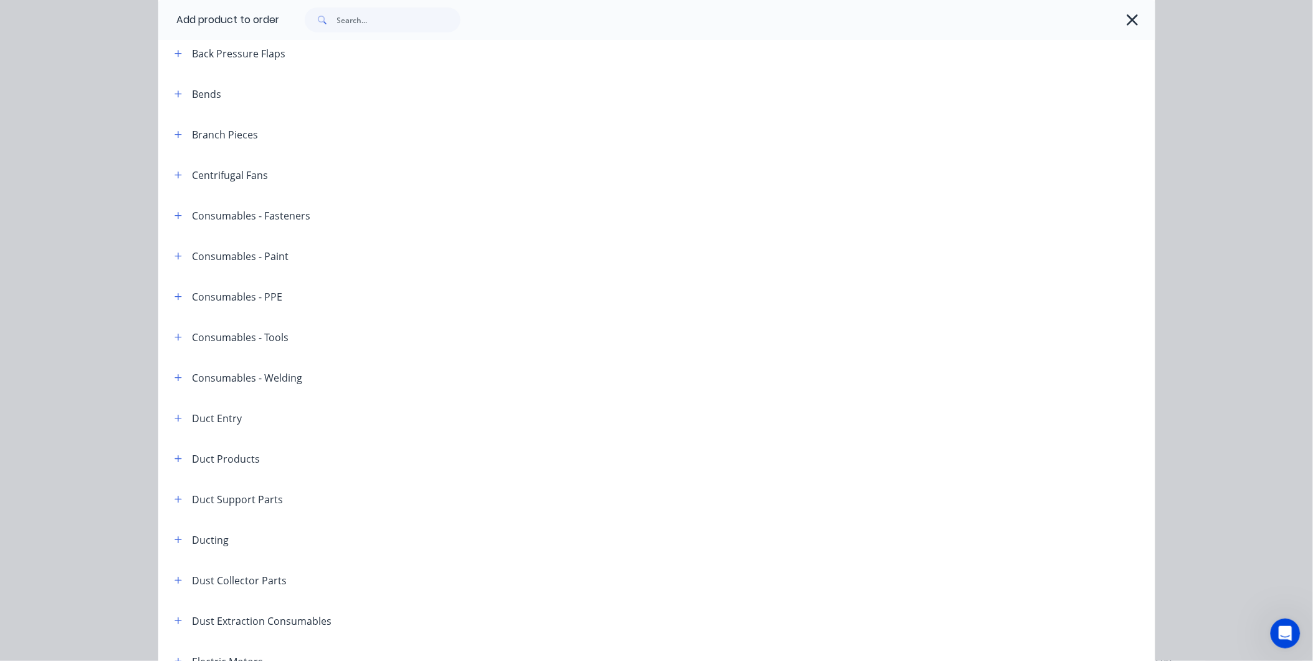
scroll to position [0, 0]
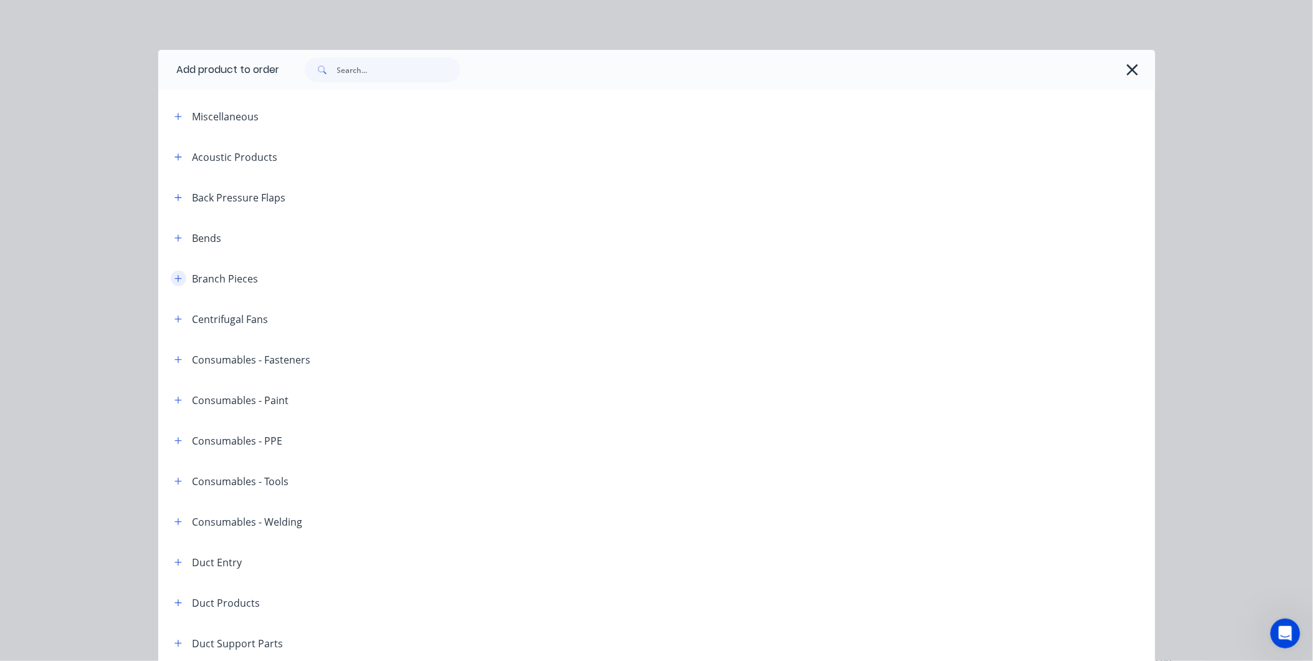
click at [171, 281] on button "button" at bounding box center [179, 278] width 16 height 16
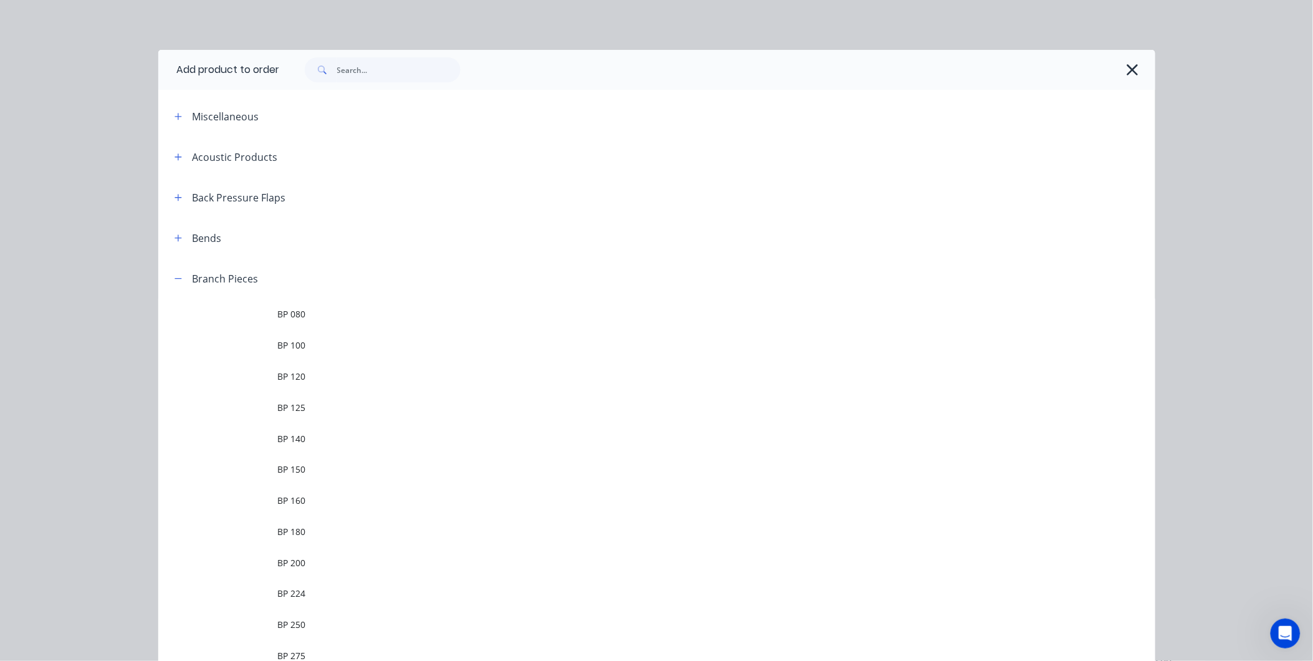
scroll to position [484, 0]
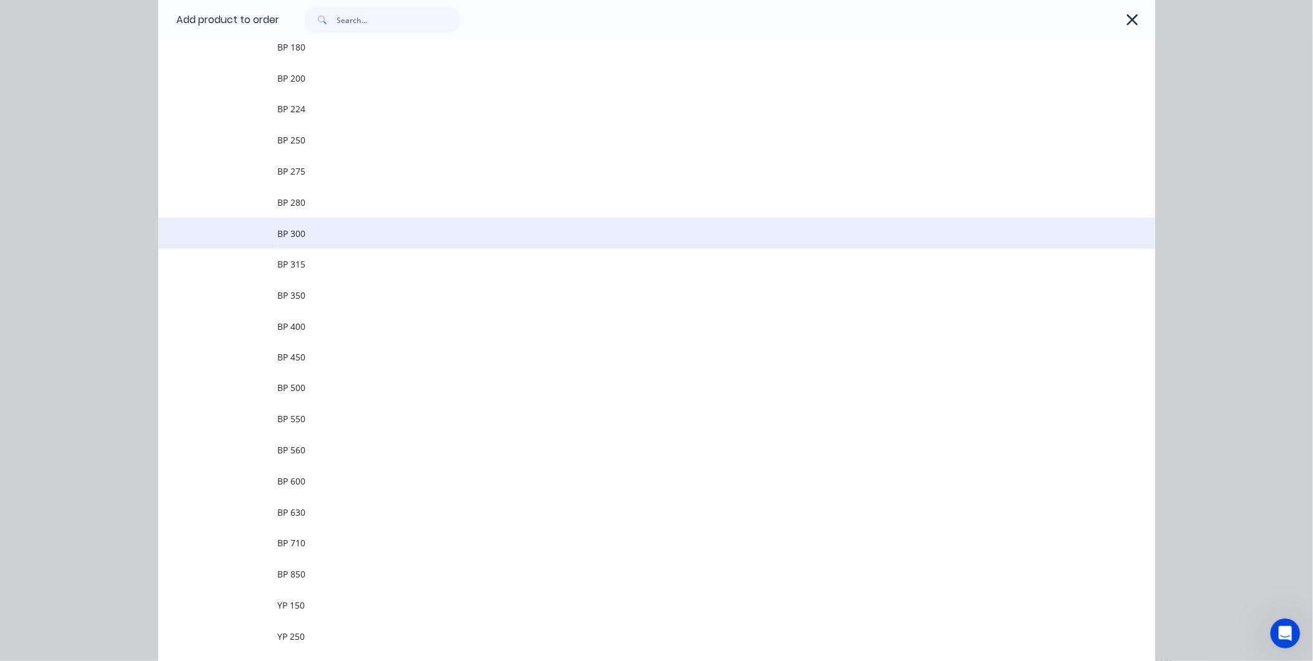
click at [308, 233] on span "BP 300" at bounding box center [629, 233] width 702 height 13
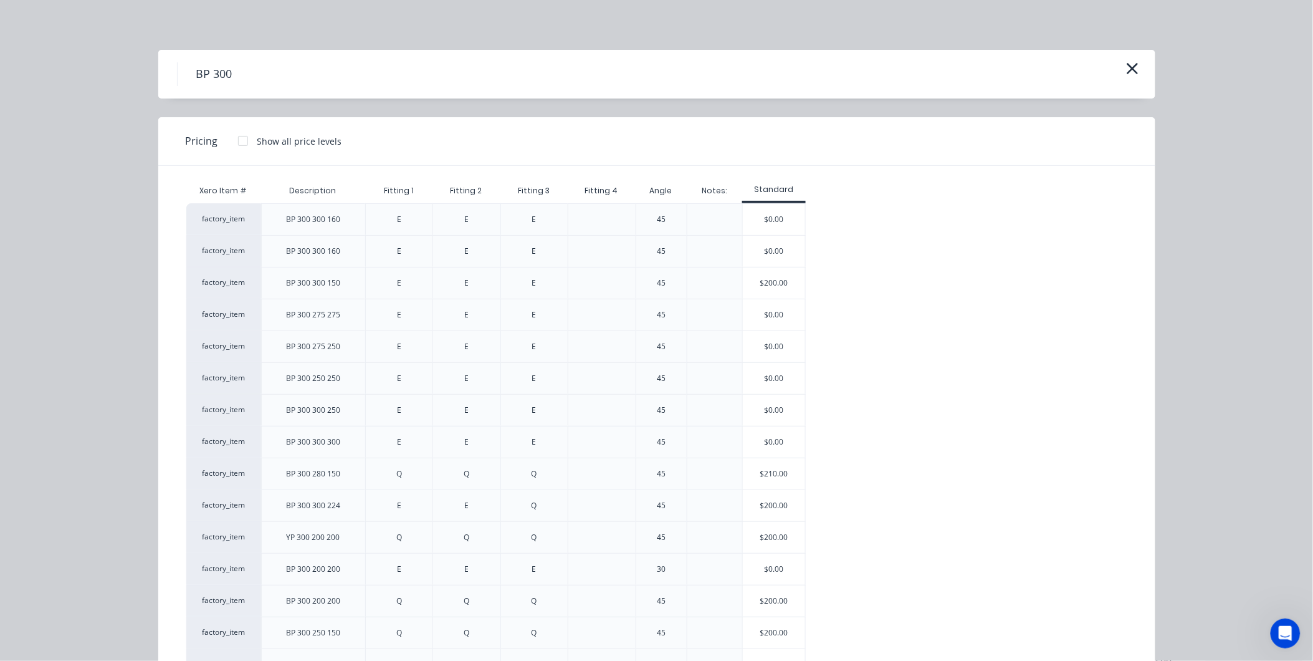
scroll to position [152, 0]
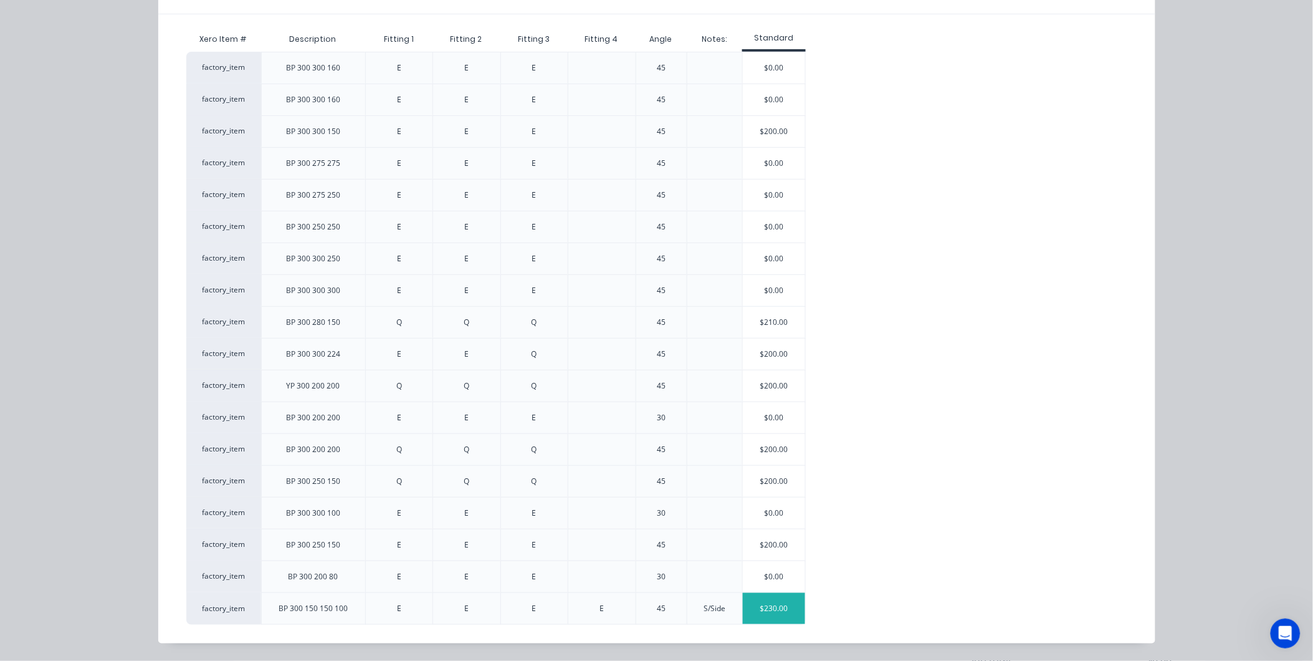
click at [776, 611] on div "$230.00" at bounding box center [774, 608] width 62 height 31
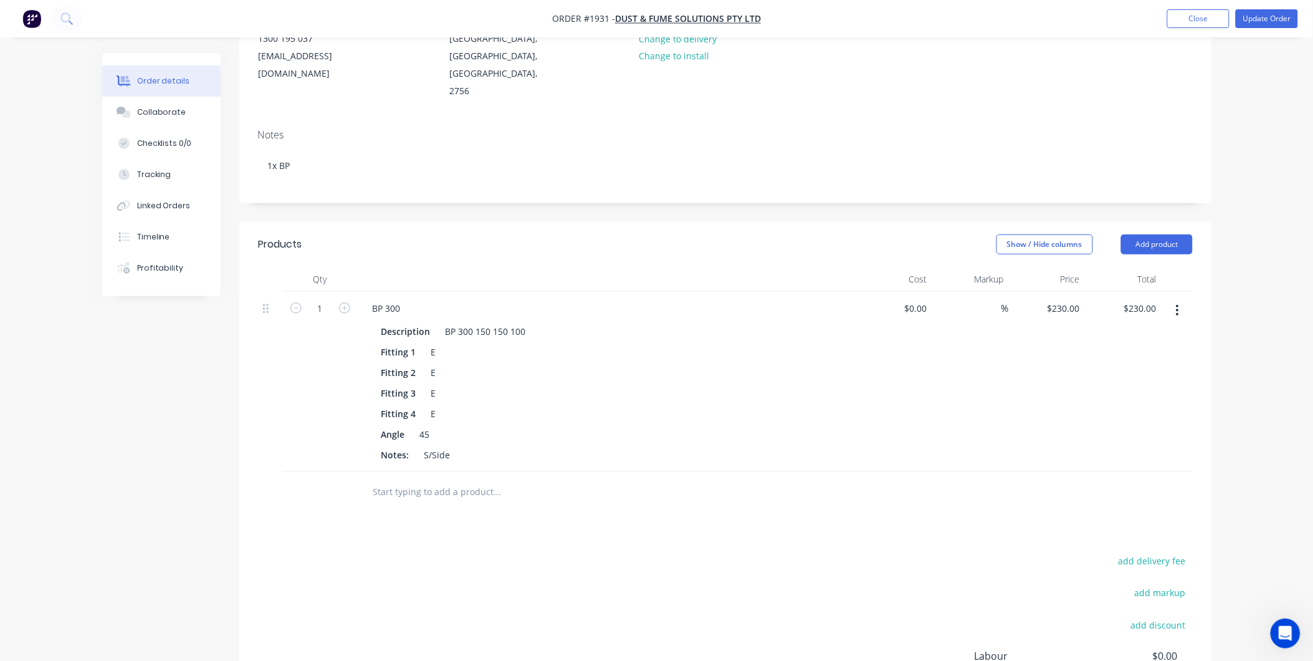
scroll to position [0, 0]
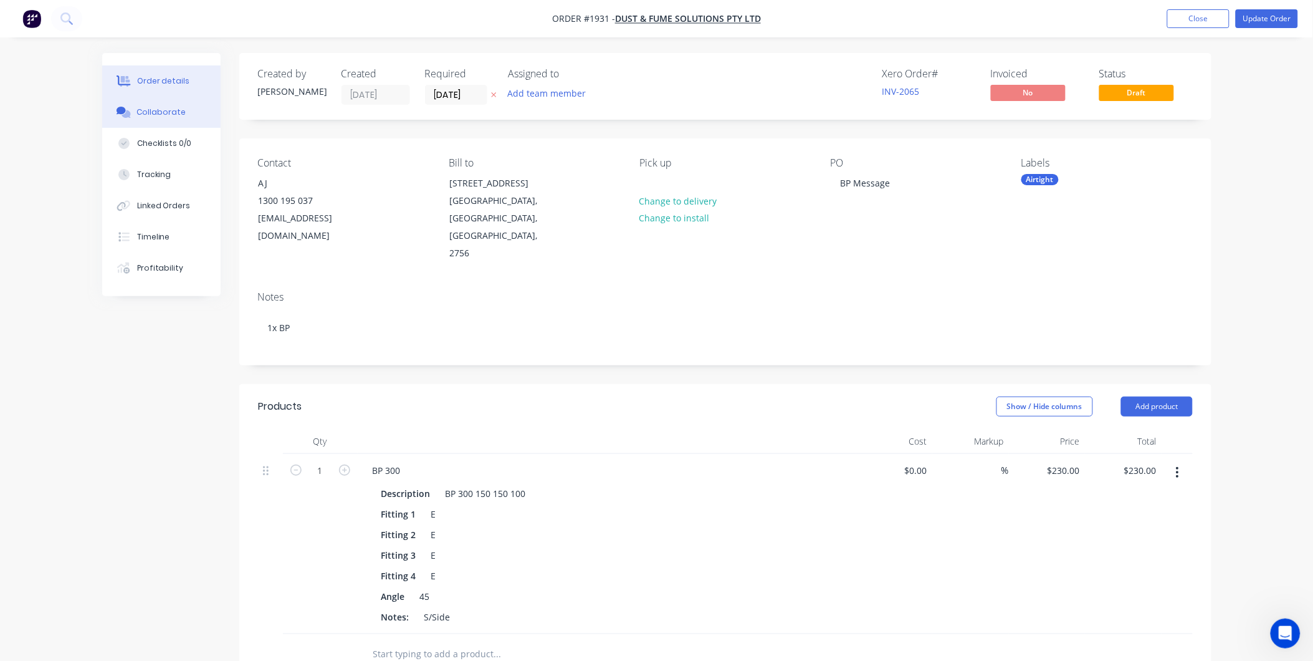
click at [158, 98] on button "Collaborate" at bounding box center [161, 112] width 118 height 31
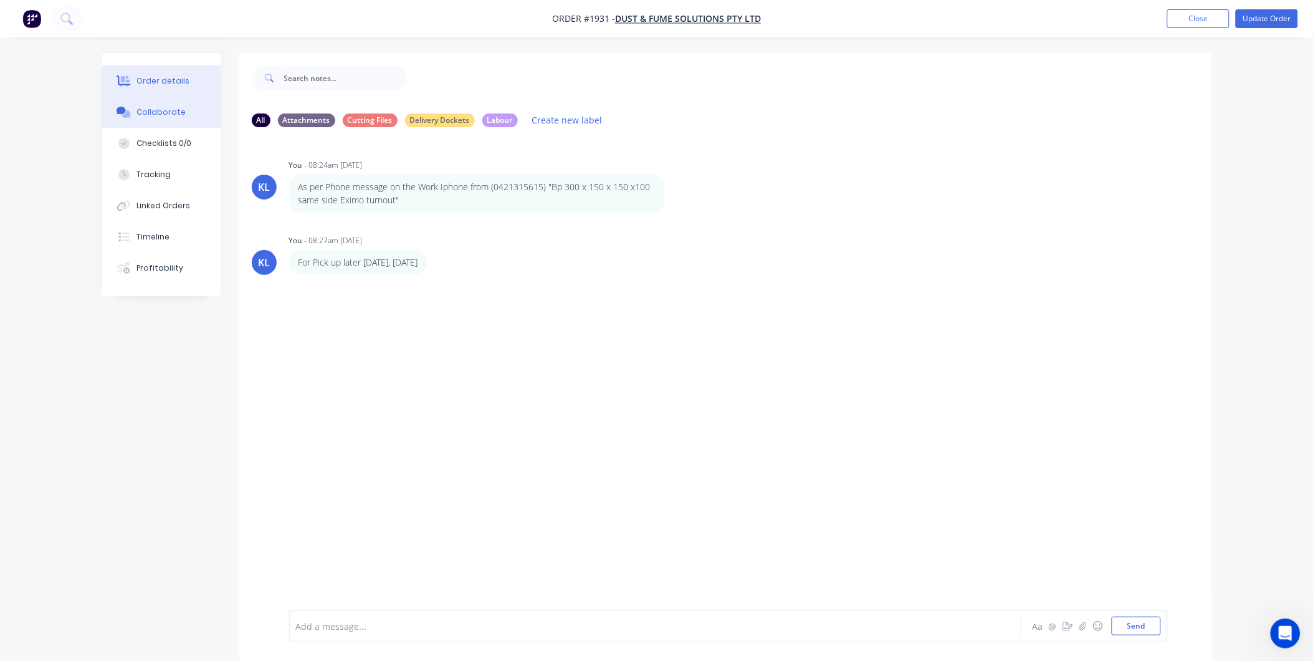
drag, startPoint x: 160, startPoint y: 76, endPoint x: 166, endPoint y: 79, distance: 7.0
click at [160, 76] on div "Order details" at bounding box center [162, 80] width 53 height 11
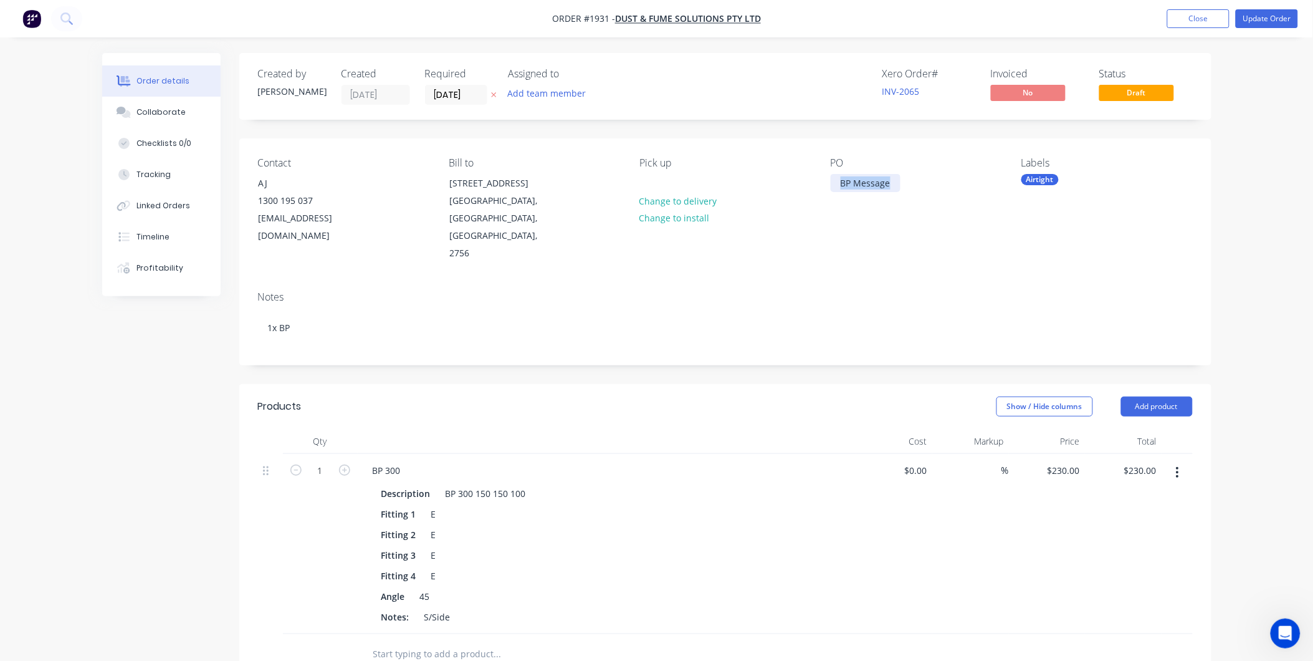
drag, startPoint x: 839, startPoint y: 182, endPoint x: 905, endPoint y: 189, distance: 67.0
click at [905, 189] on div "PO BP Message" at bounding box center [916, 209] width 171 height 105
copy div "BP Message"
click at [166, 120] on button "Collaborate" at bounding box center [161, 112] width 118 height 31
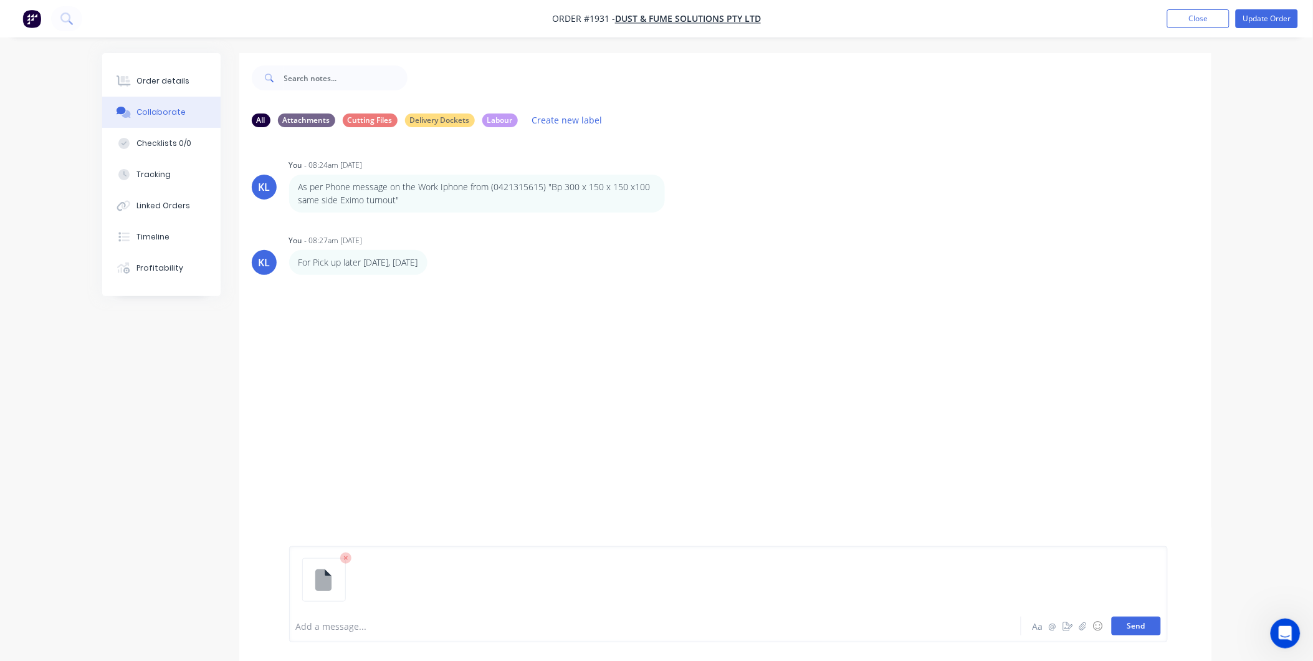
click at [1154, 633] on button "Send" at bounding box center [1136, 625] width 49 height 19
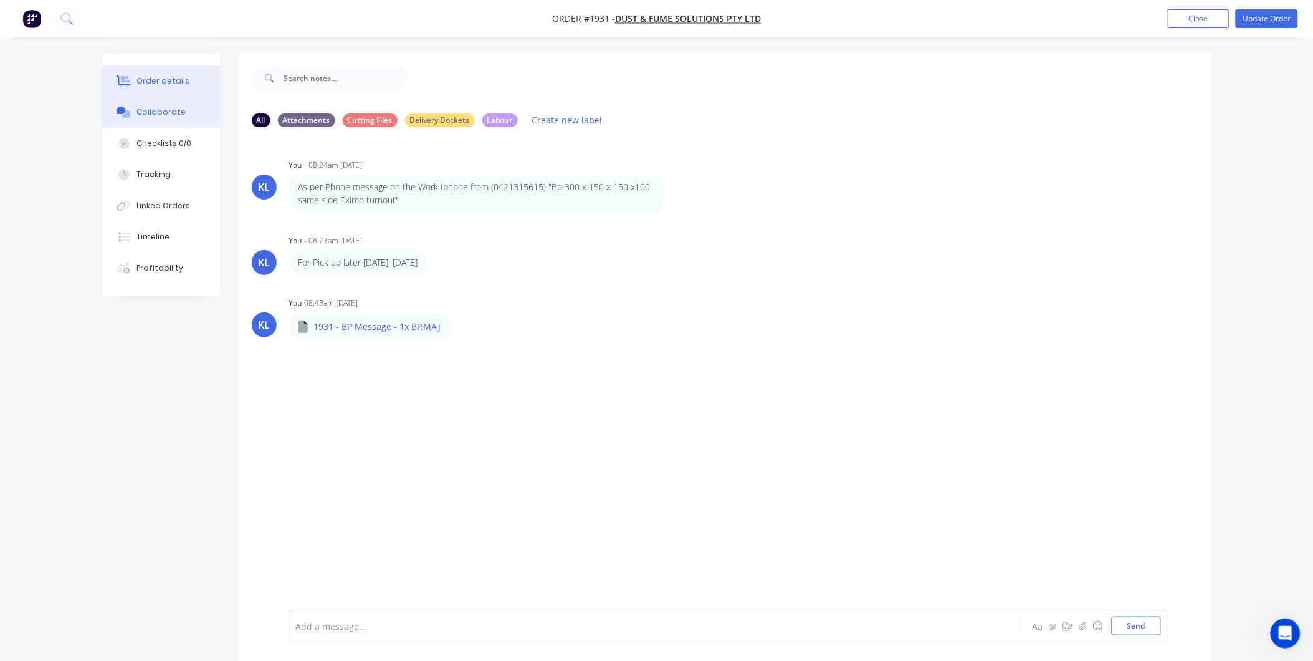
click at [169, 88] on button "Order details" at bounding box center [161, 80] width 118 height 31
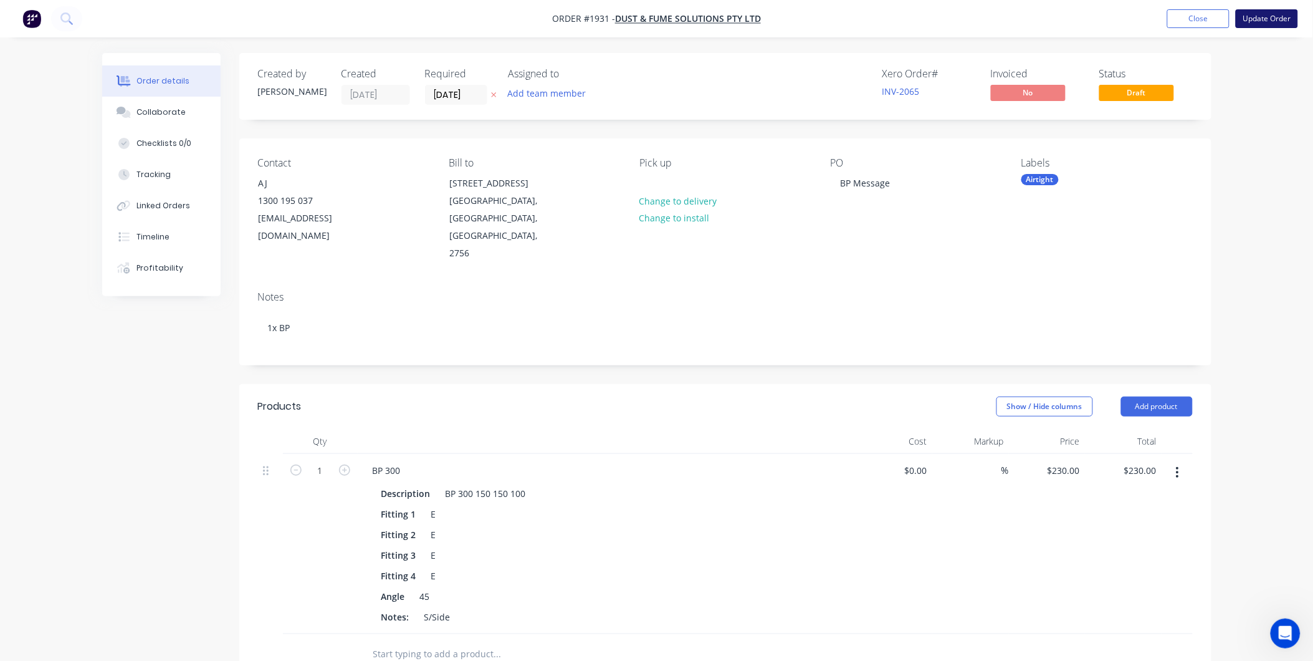
click at [1259, 22] on button "Update Order" at bounding box center [1267, 18] width 62 height 19
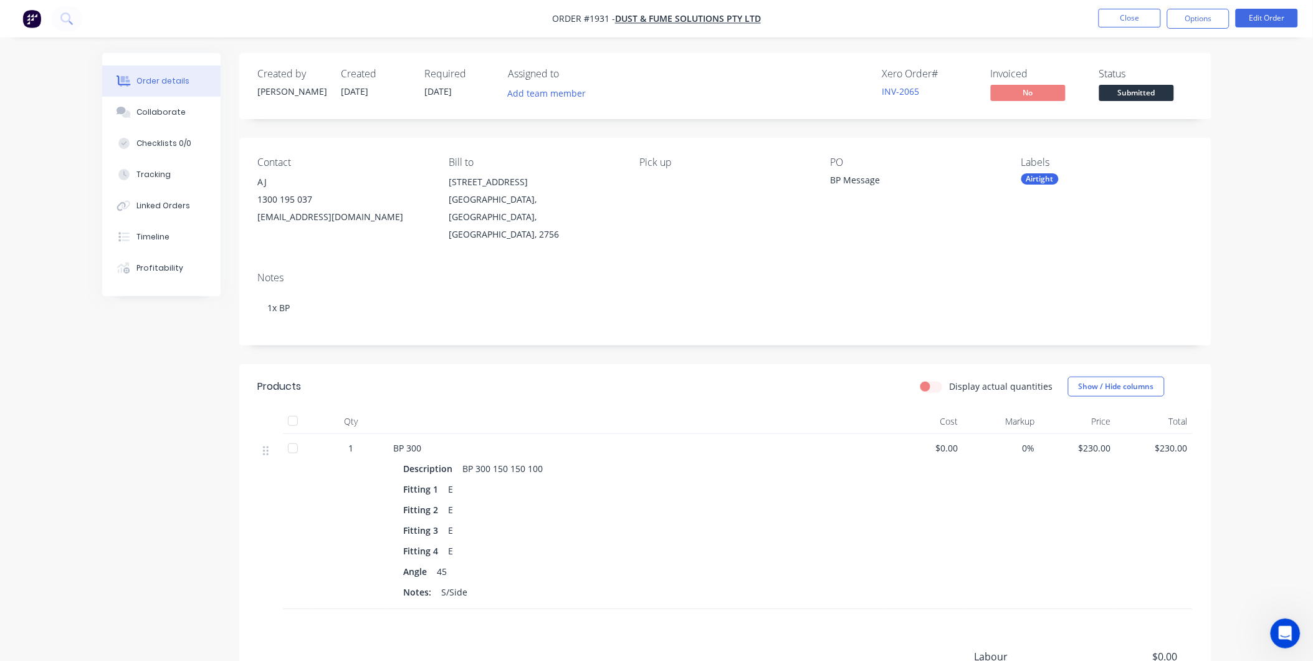
click at [1137, 93] on span "Submitted" at bounding box center [1136, 93] width 75 height 16
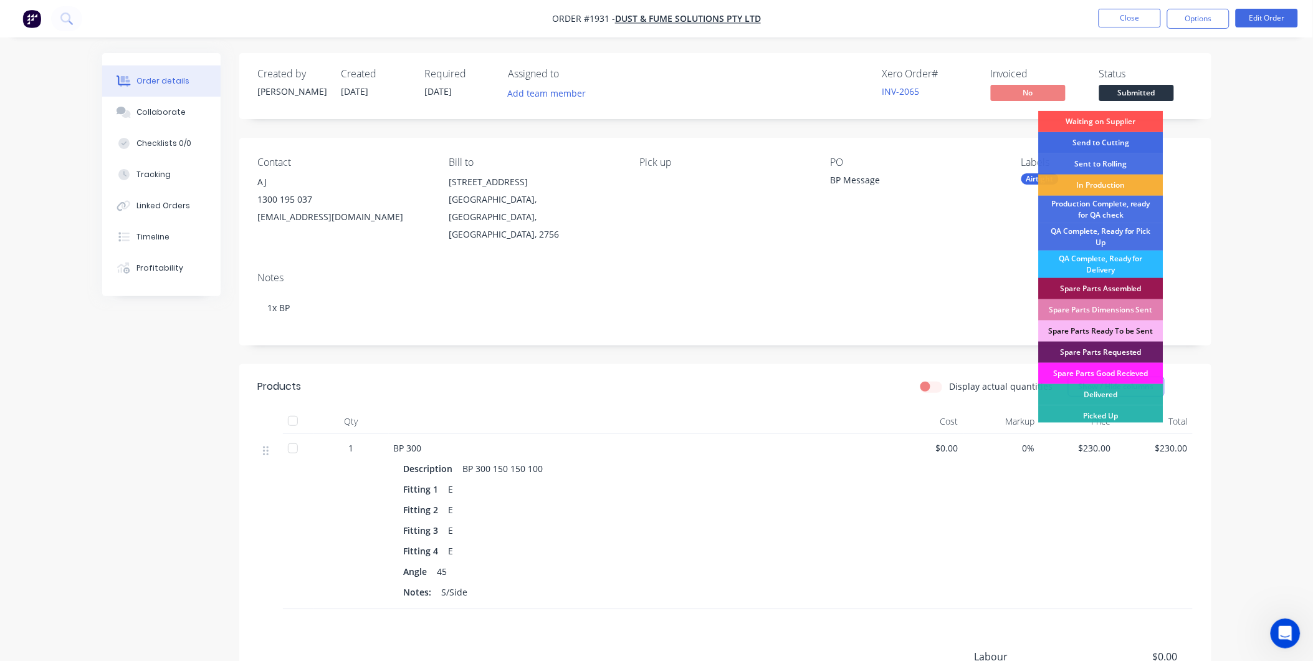
click at [1113, 140] on div "Send to Cutting" at bounding box center [1101, 142] width 125 height 21
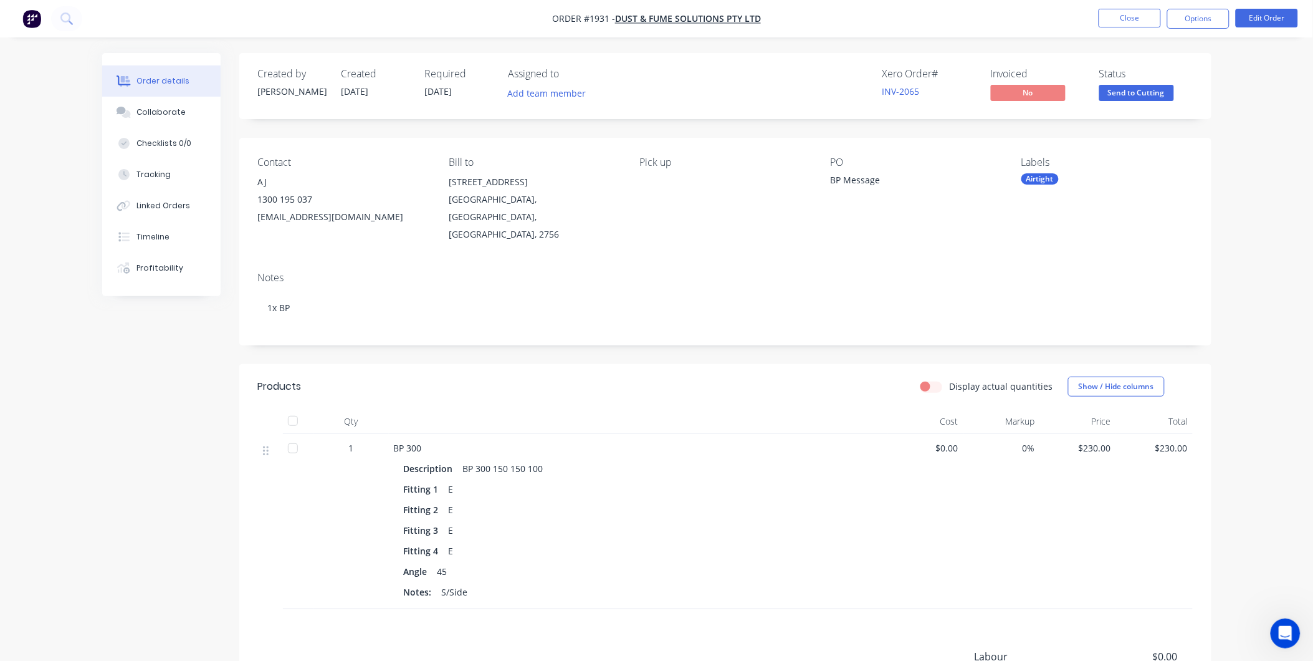
click at [1231, 143] on div "Order details Collaborate Checklists 0/0 Tracking Linked Orders Timeline Profit…" at bounding box center [656, 415] width 1313 height 831
click at [1192, 21] on button "Options" at bounding box center [1198, 19] width 62 height 20
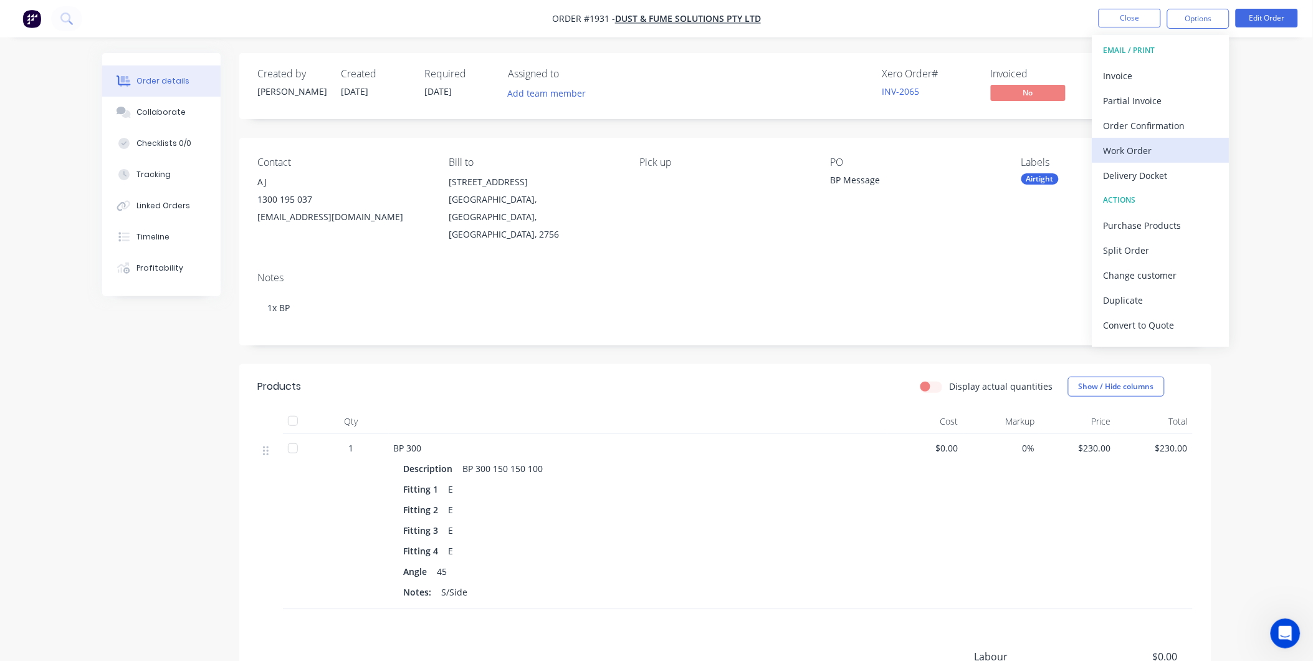
click at [1144, 146] on div "Work Order" at bounding box center [1161, 150] width 115 height 18
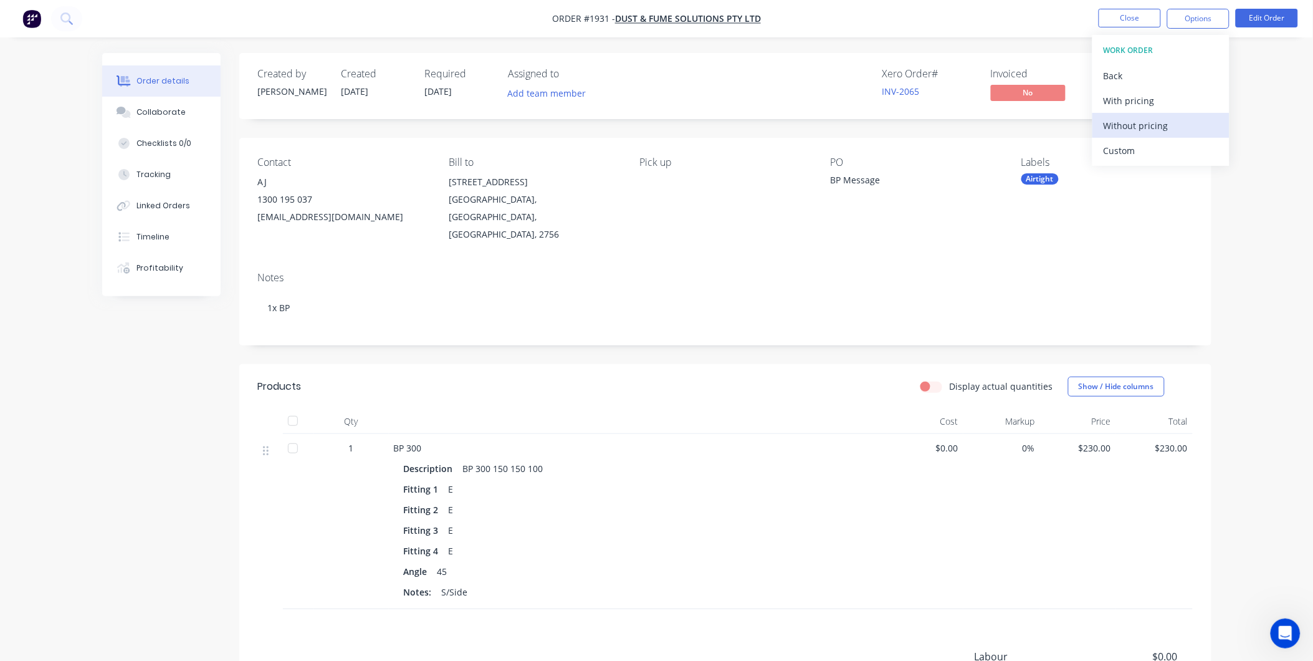
click at [1128, 119] on div "Without pricing" at bounding box center [1161, 126] width 115 height 18
click at [752, 119] on div "Created by [PERSON_NAME] Created [DATE] Required [DATE] Assigned to Add team me…" at bounding box center [725, 86] width 972 height 66
click at [177, 122] on button "Collaborate" at bounding box center [161, 112] width 118 height 31
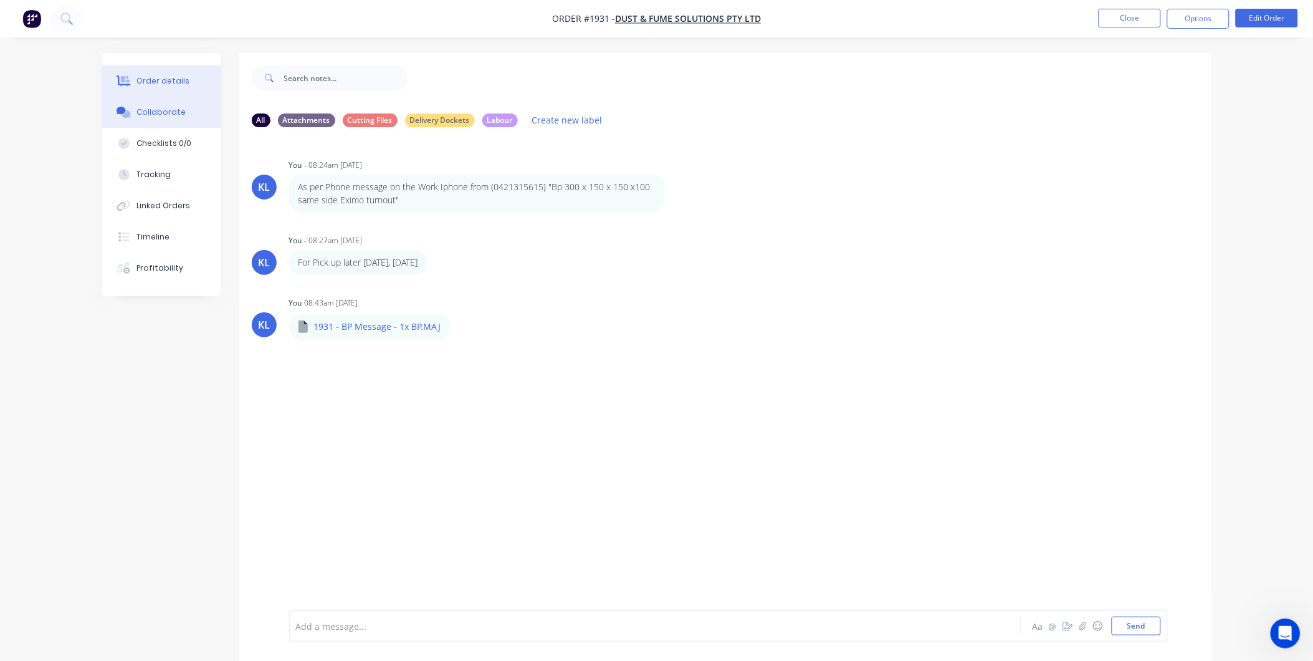
click at [160, 82] on div "Order details" at bounding box center [162, 80] width 53 height 11
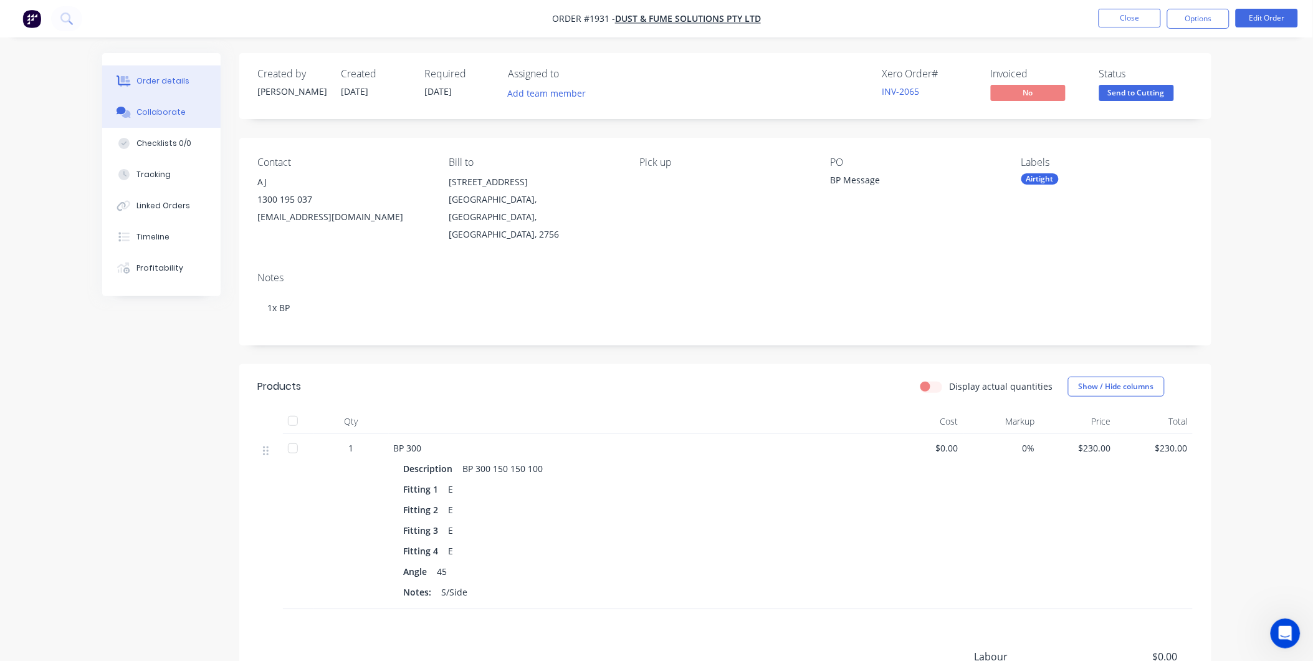
click at [177, 117] on div "Collaborate" at bounding box center [160, 112] width 49 height 11
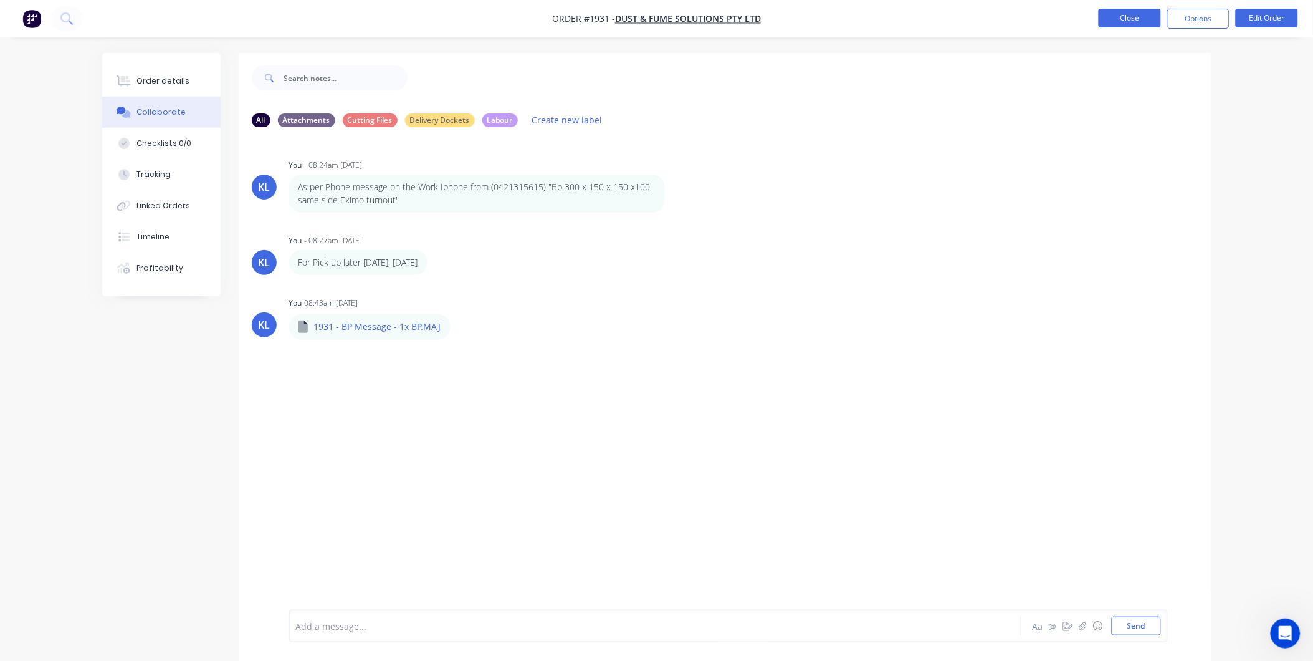
click at [1147, 16] on button "Close" at bounding box center [1130, 18] width 62 height 19
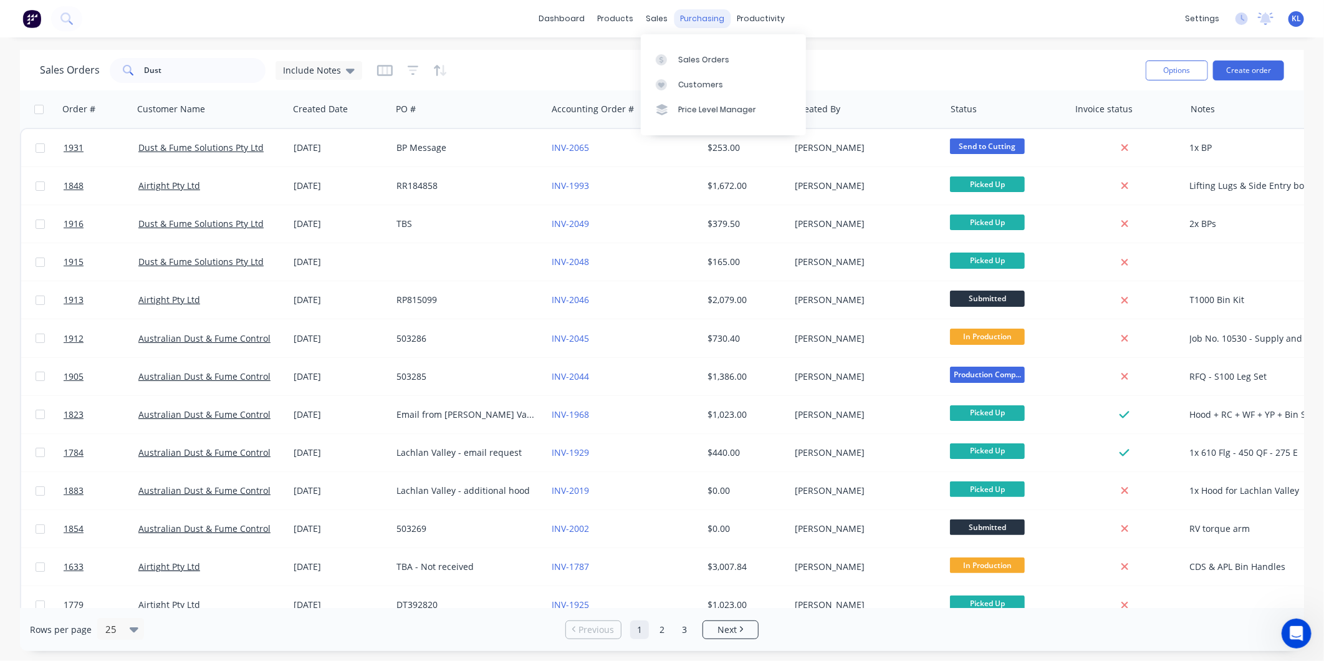
drag, startPoint x: 666, startPoint y: 16, endPoint x: 692, endPoint y: 26, distance: 28.6
click at [666, 16] on div "sales" at bounding box center [657, 18] width 34 height 19
click at [760, 20] on div "productivity" at bounding box center [761, 18] width 60 height 19
click at [780, 60] on div "Workflow" at bounding box center [782, 59] width 37 height 11
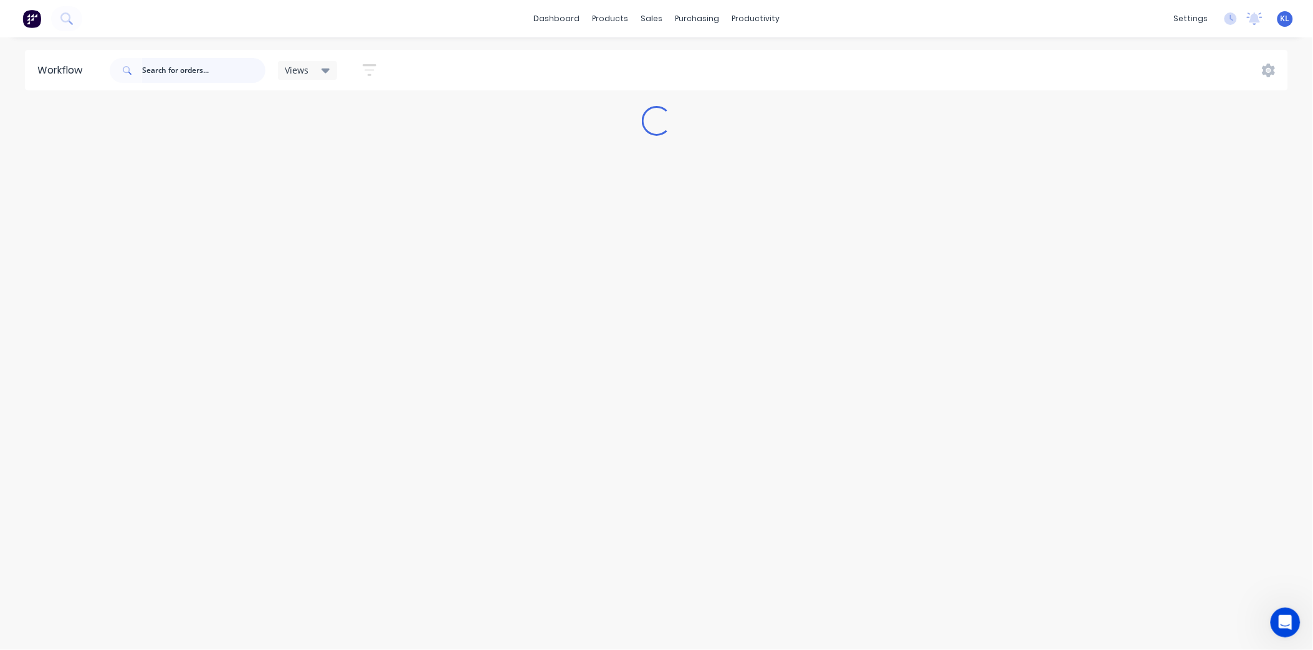
click at [176, 59] on input "text" at bounding box center [203, 70] width 123 height 25
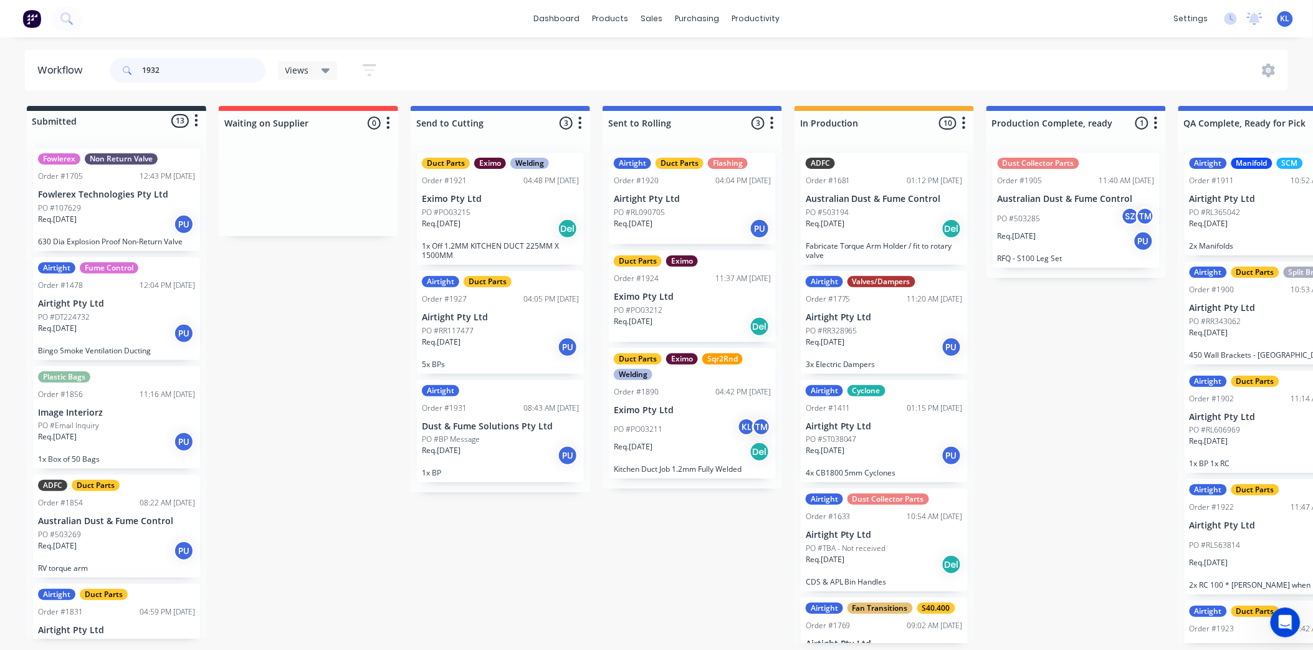
type input "1932"
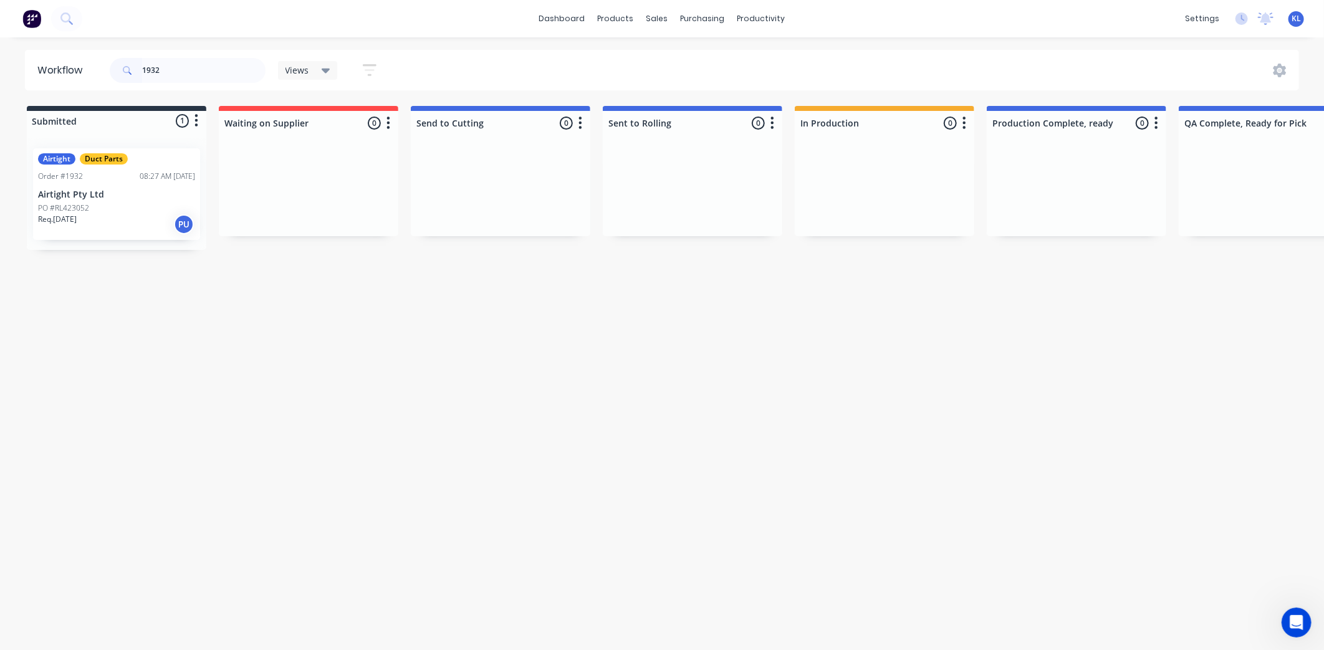
click at [127, 163] on div "Airtight Duct Parts" at bounding box center [116, 158] width 157 height 11
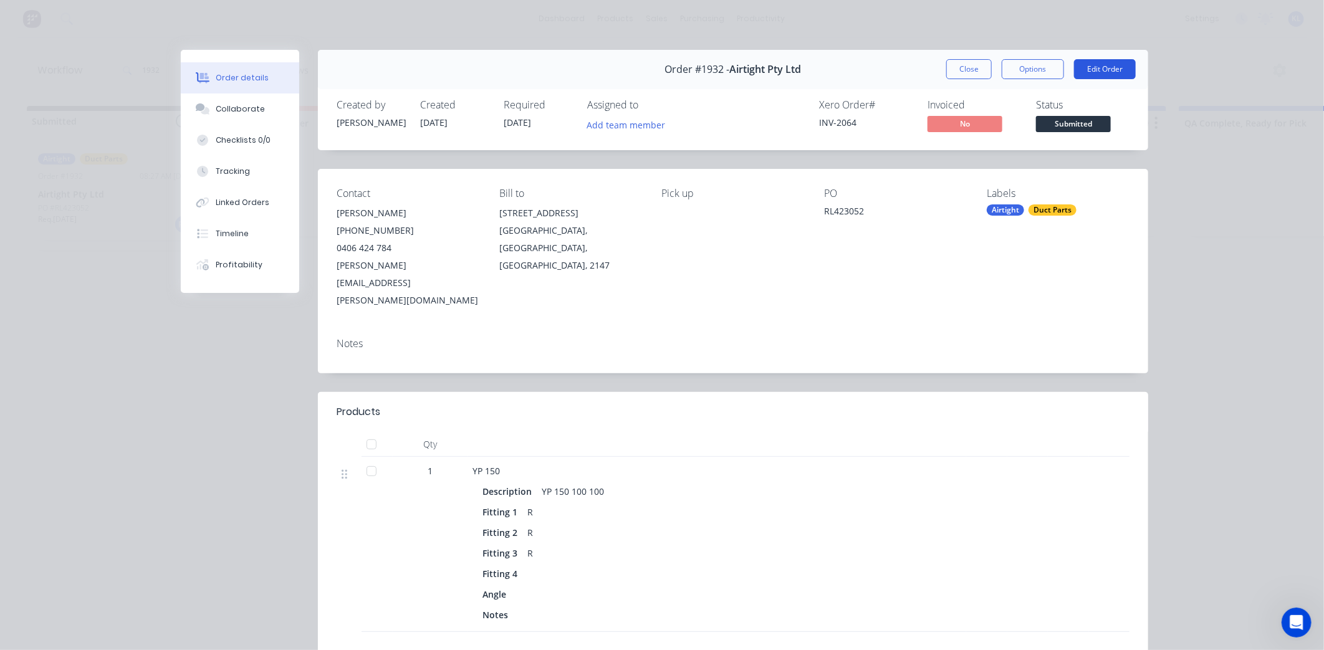
click at [1091, 64] on button "Edit Order" at bounding box center [1105, 69] width 62 height 20
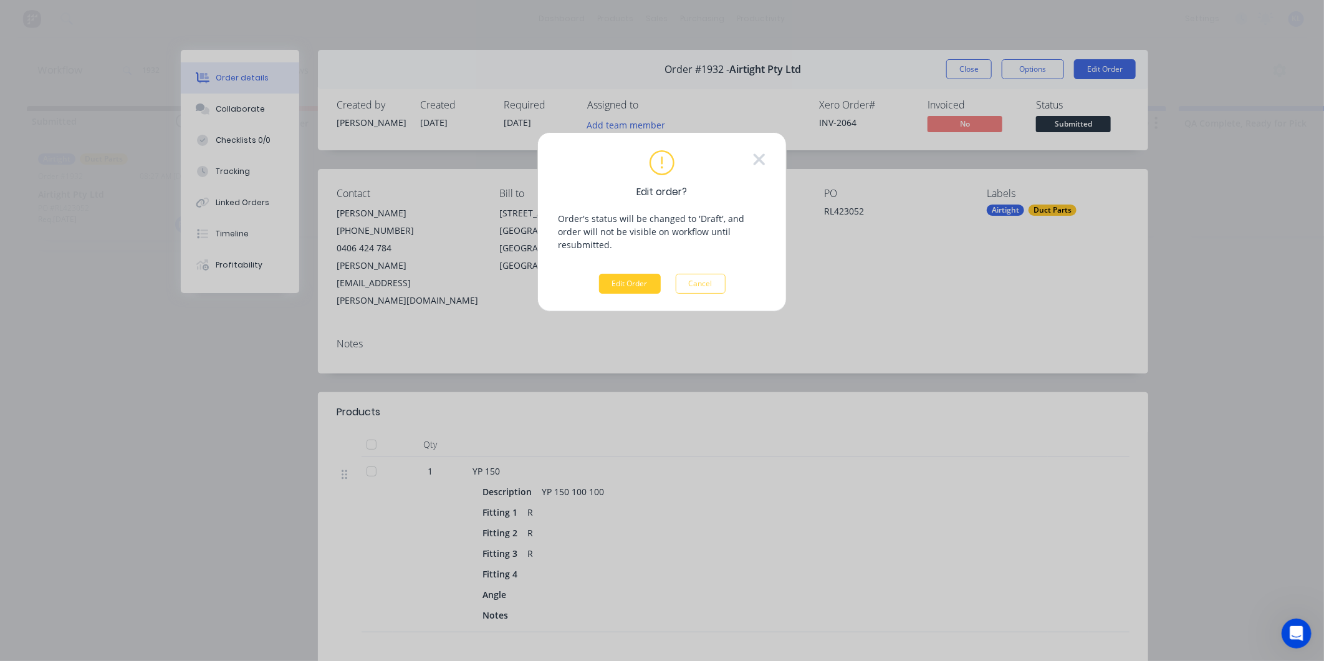
click at [638, 274] on button "Edit Order" at bounding box center [630, 284] width 62 height 20
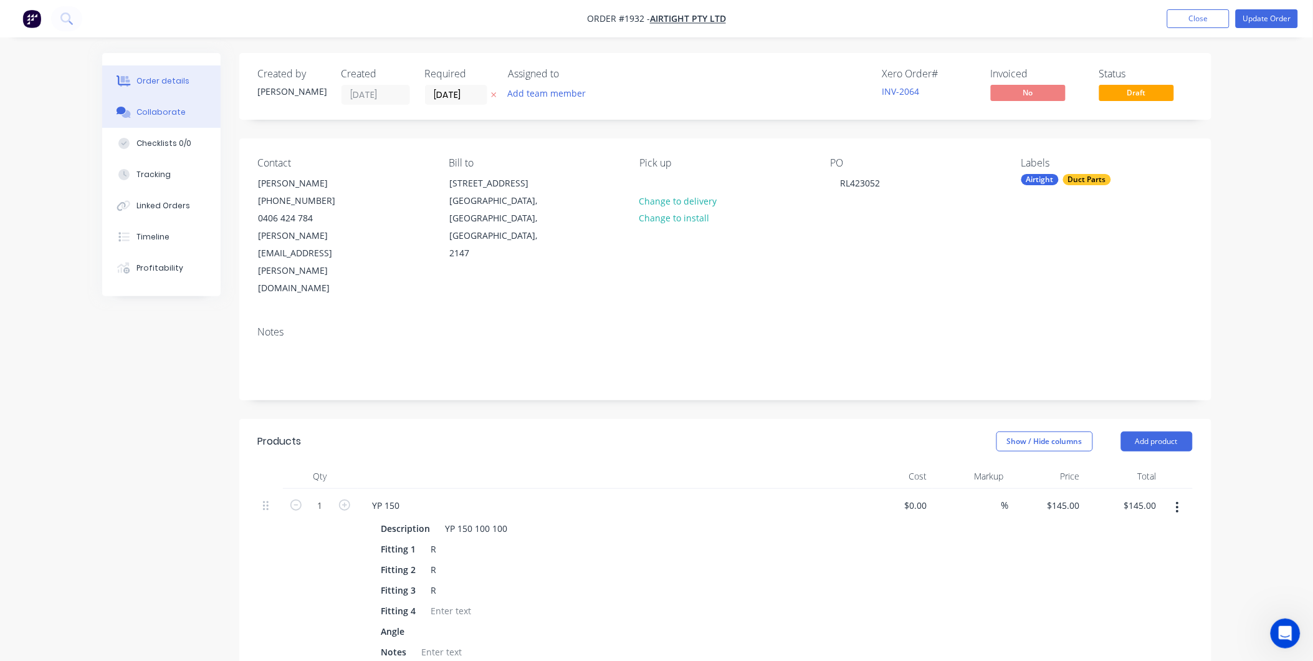
click at [158, 114] on div "Collaborate" at bounding box center [160, 112] width 49 height 11
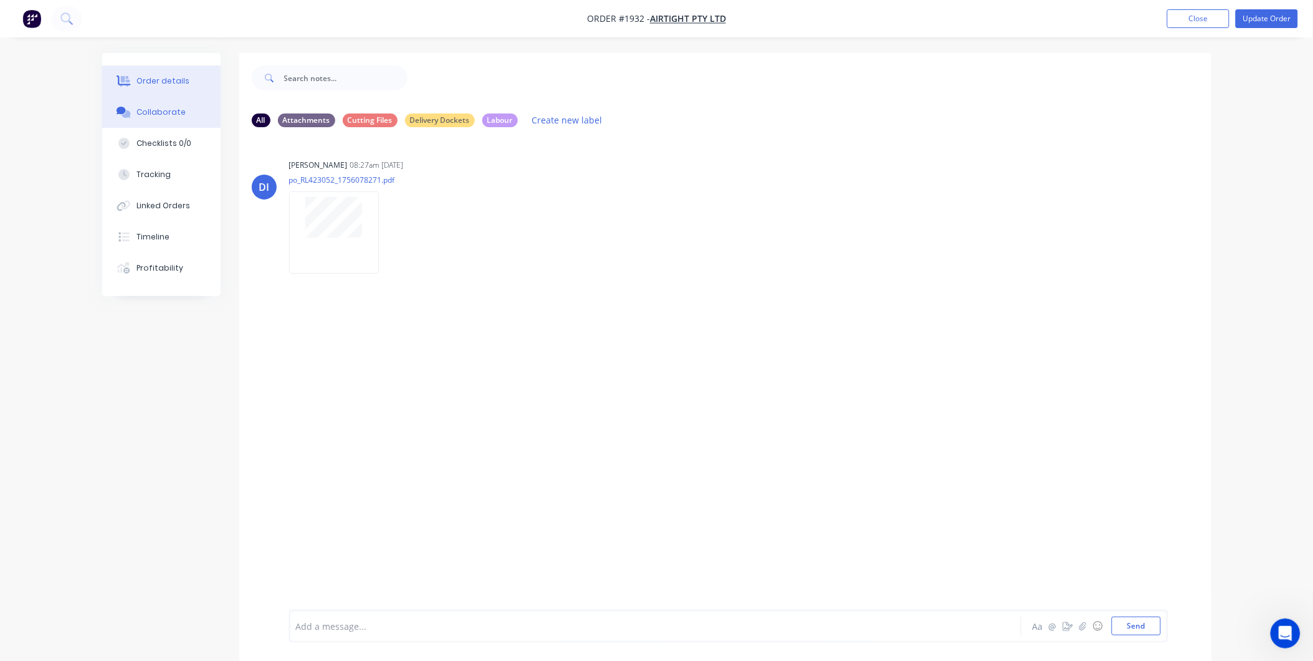
drag, startPoint x: 150, startPoint y: 77, endPoint x: 158, endPoint y: 95, distance: 20.4
click at [150, 76] on div "Order details" at bounding box center [162, 80] width 53 height 11
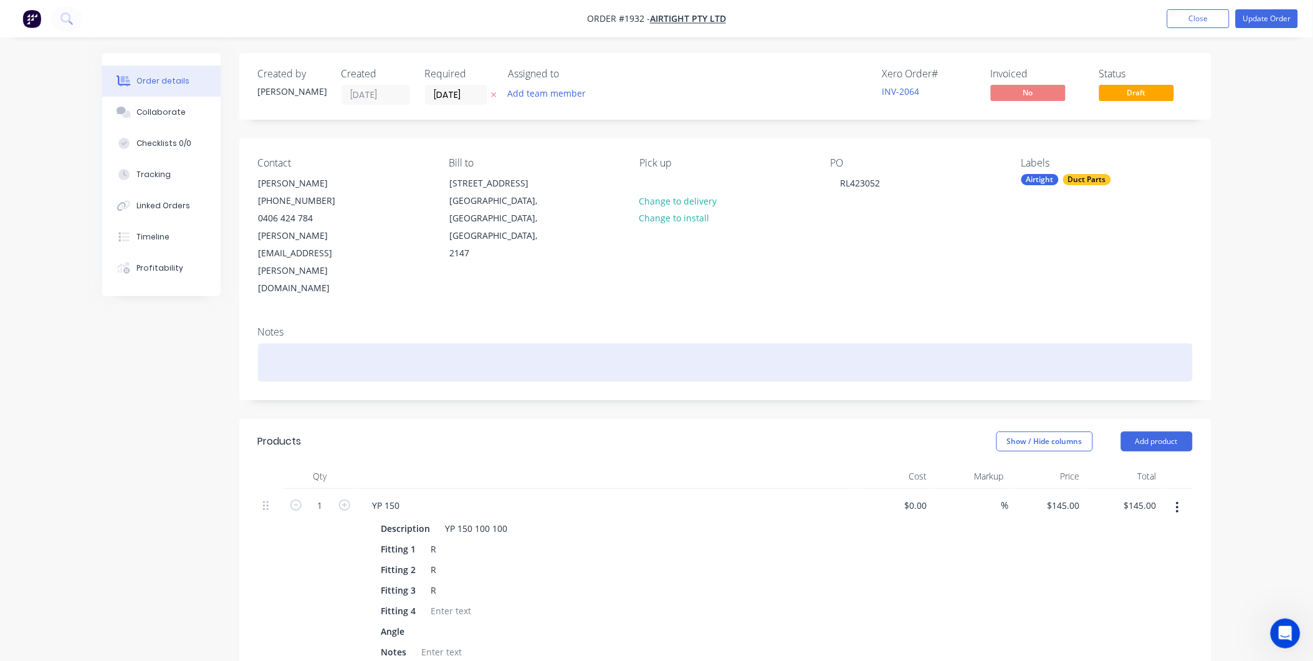
click at [277, 343] on div at bounding box center [725, 362] width 935 height 38
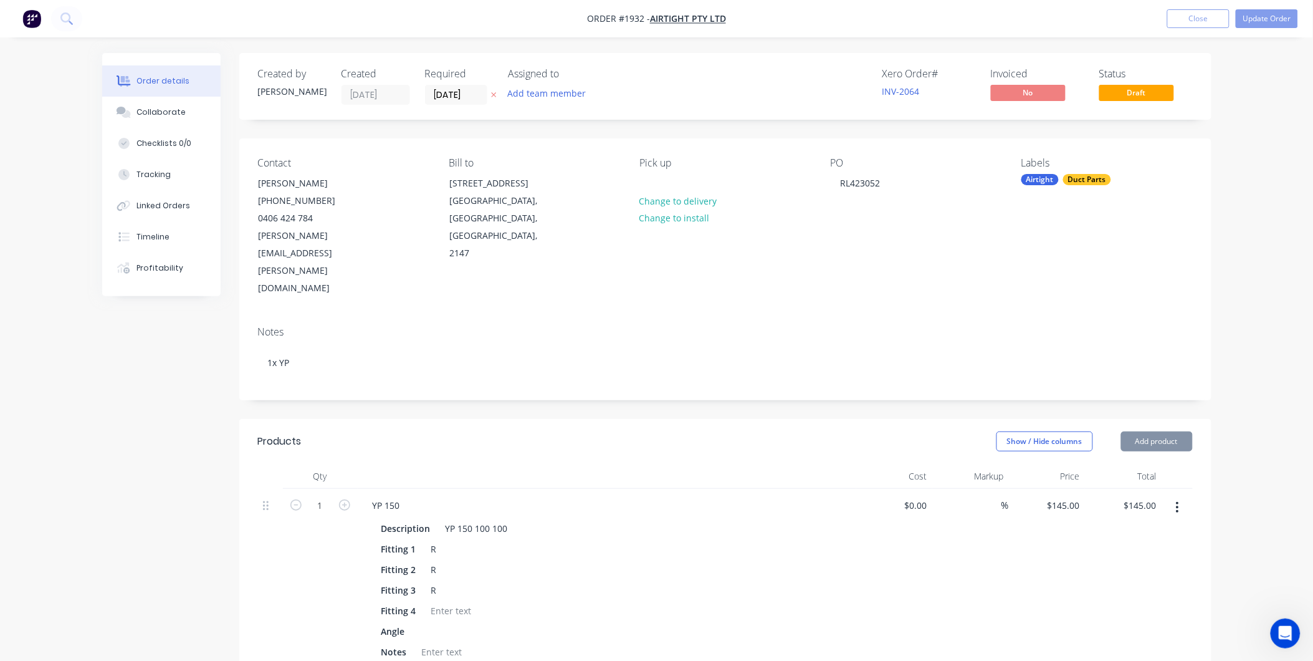
click at [258, 351] on div "Created by [PERSON_NAME] Created [DATE] Required [DATE] Assigned to Add team me…" at bounding box center [725, 530] width 972 height 955
click at [1246, 29] on nav "Order #1932 - Airtight Pty Ltd Add product Close Update Order" at bounding box center [656, 18] width 1313 height 37
click at [1256, 12] on button "Update Order" at bounding box center [1267, 18] width 62 height 19
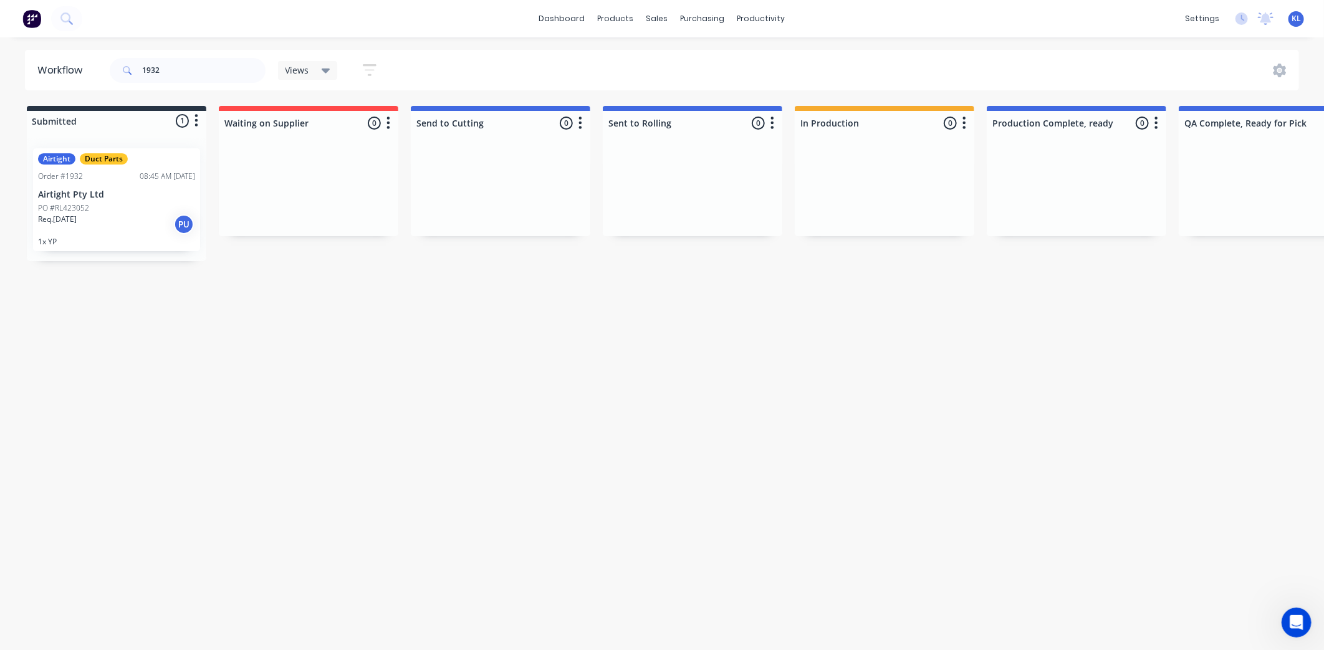
click at [88, 184] on div "Airtight Duct Parts Order #1932 08:45 AM [DATE] Airtight Pty Ltd PO #RL423052 R…" at bounding box center [116, 199] width 167 height 103
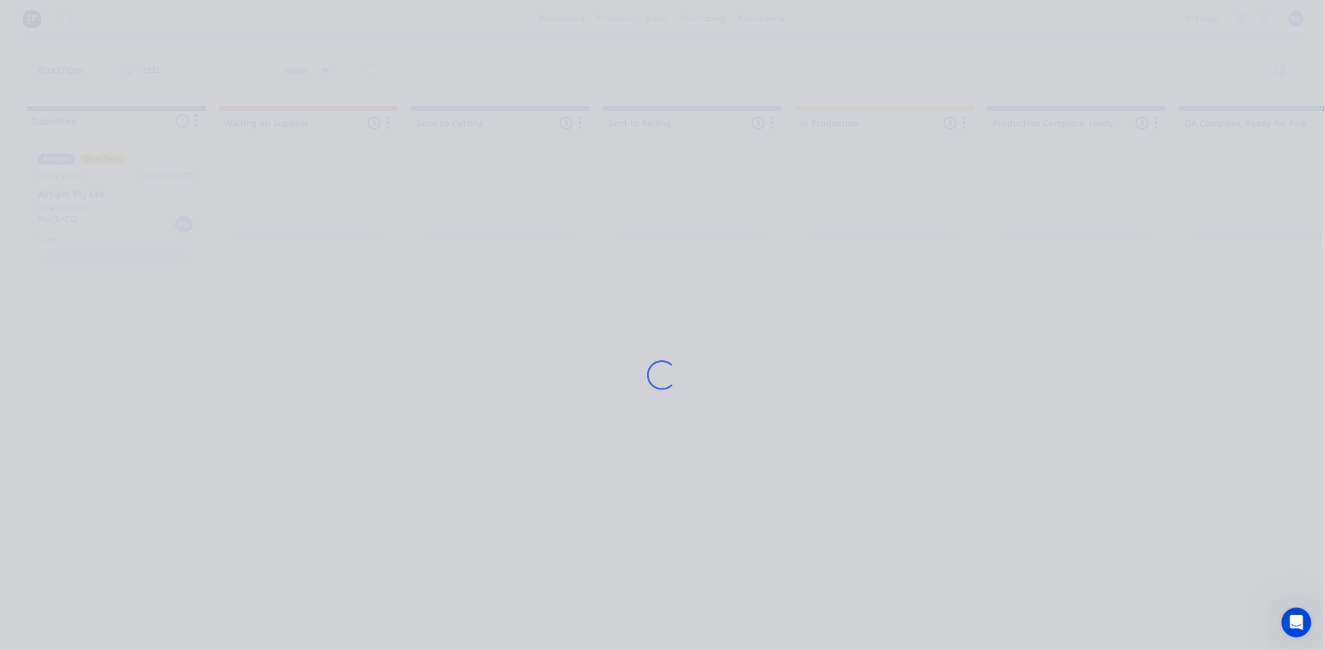
drag, startPoint x: 179, startPoint y: 115, endPoint x: 165, endPoint y: 102, distance: 18.5
click at [179, 115] on div "Loading..." at bounding box center [661, 375] width 997 height 650
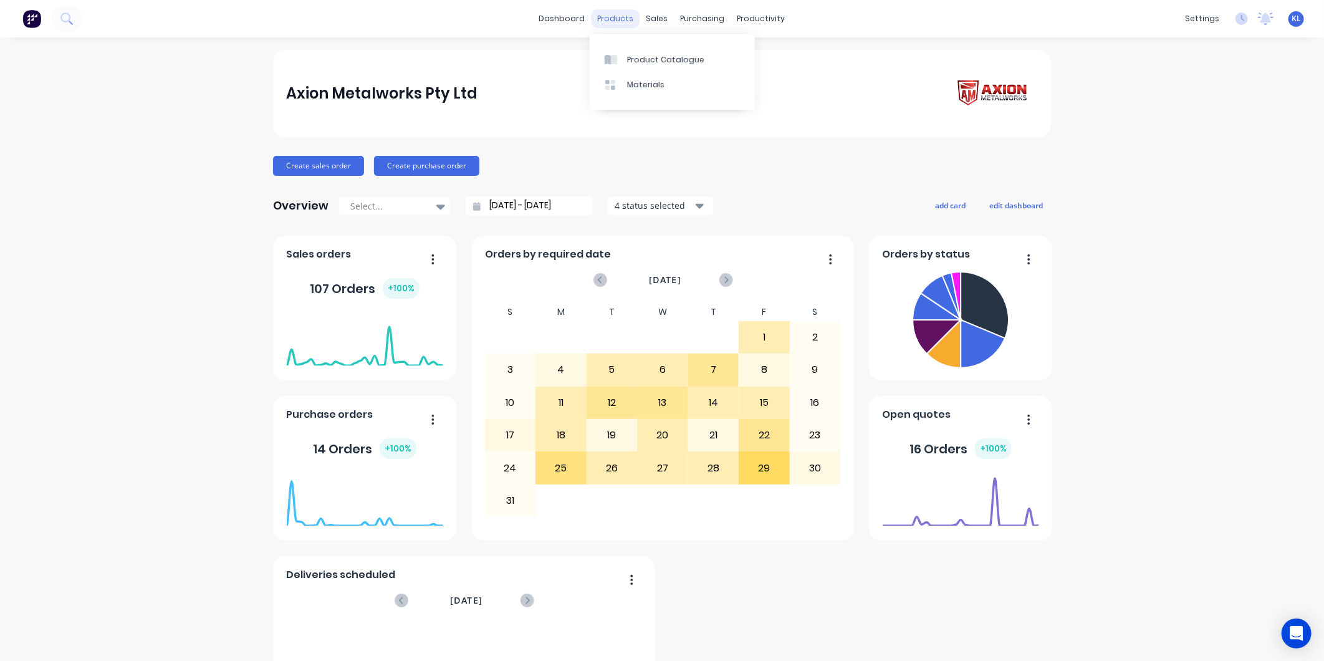
click at [623, 17] on div "products" at bounding box center [615, 18] width 49 height 19
click at [657, 58] on div "Product Catalogue" at bounding box center [665, 59] width 77 height 11
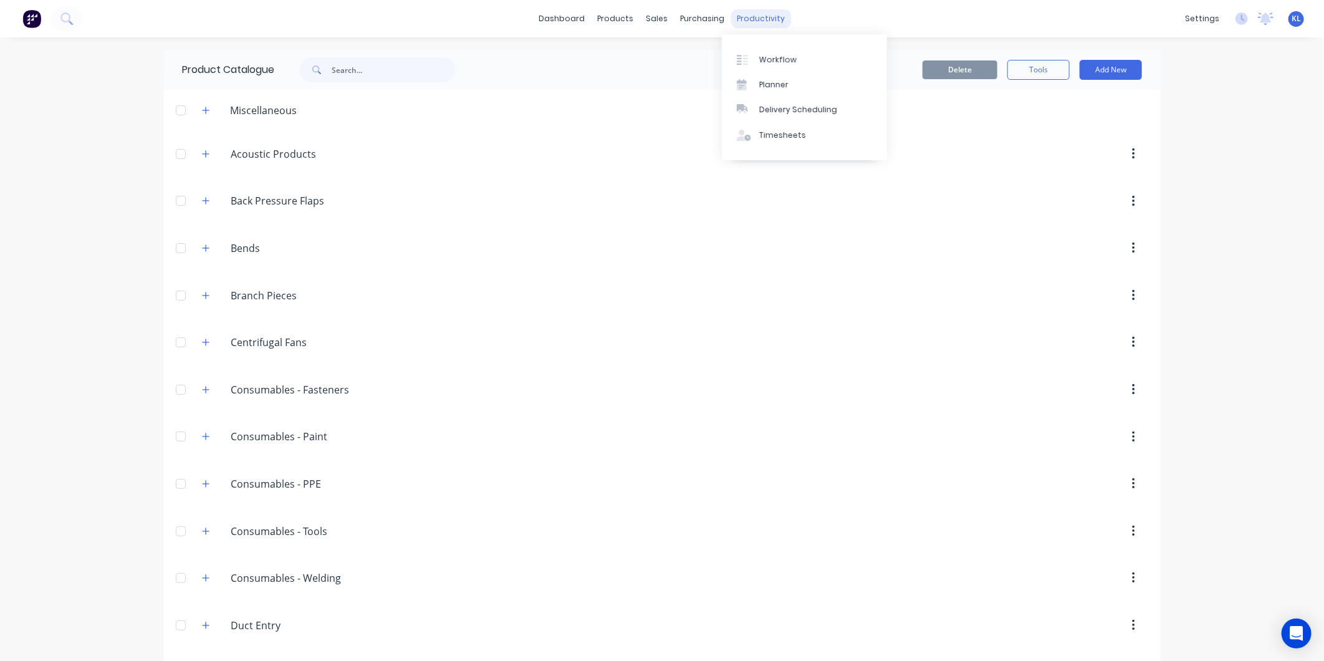
click at [746, 17] on div "productivity" at bounding box center [761, 18] width 60 height 19
click at [779, 55] on div "Workflow" at bounding box center [777, 59] width 37 height 11
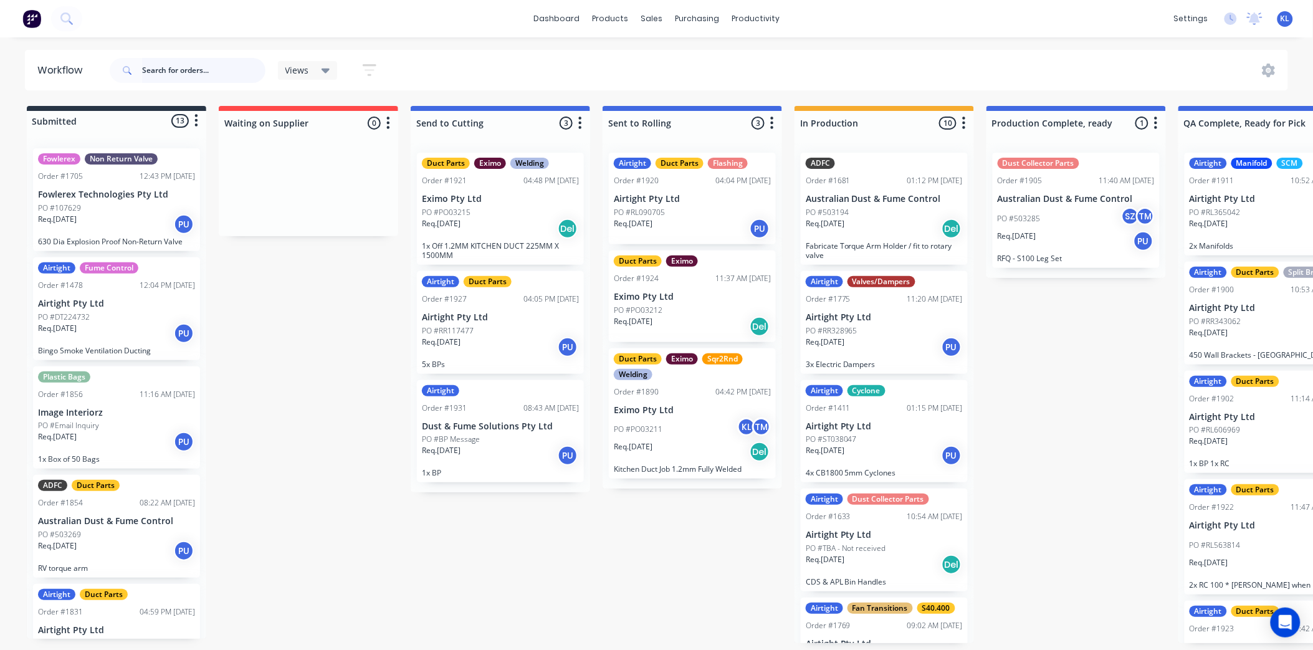
click at [184, 72] on input "text" at bounding box center [203, 70] width 123 height 25
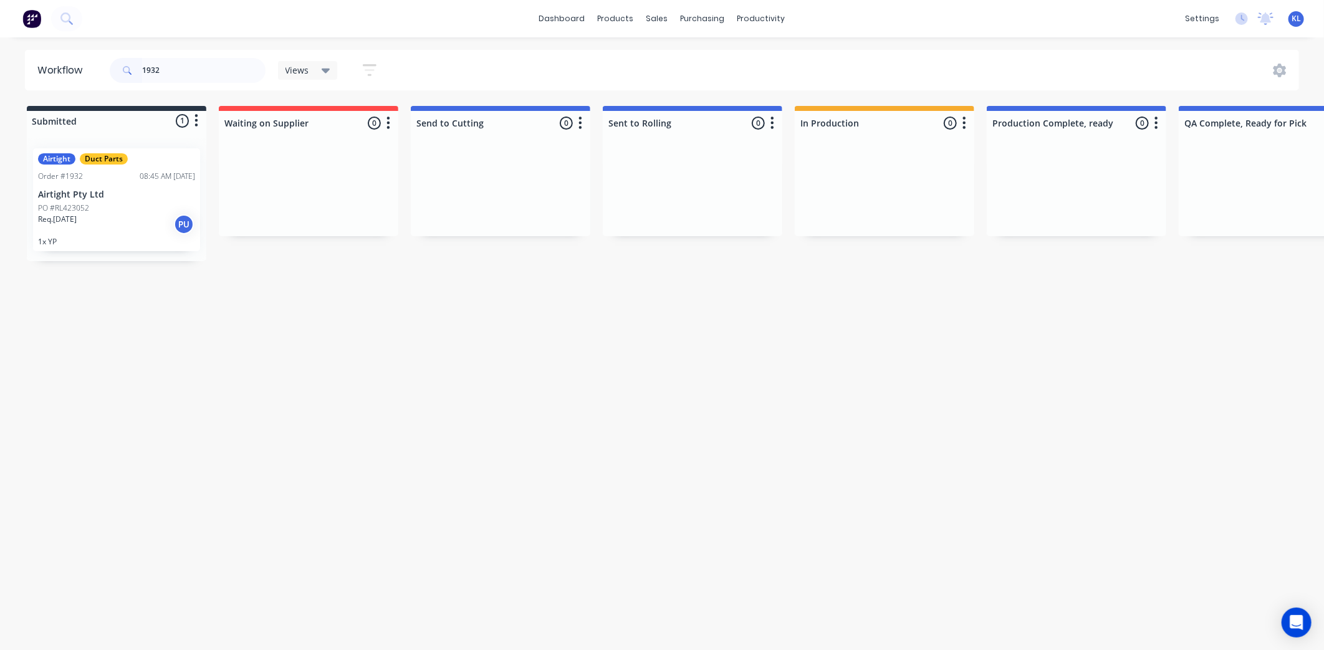
click at [146, 221] on div "Req. [DATE] PU" at bounding box center [116, 224] width 157 height 21
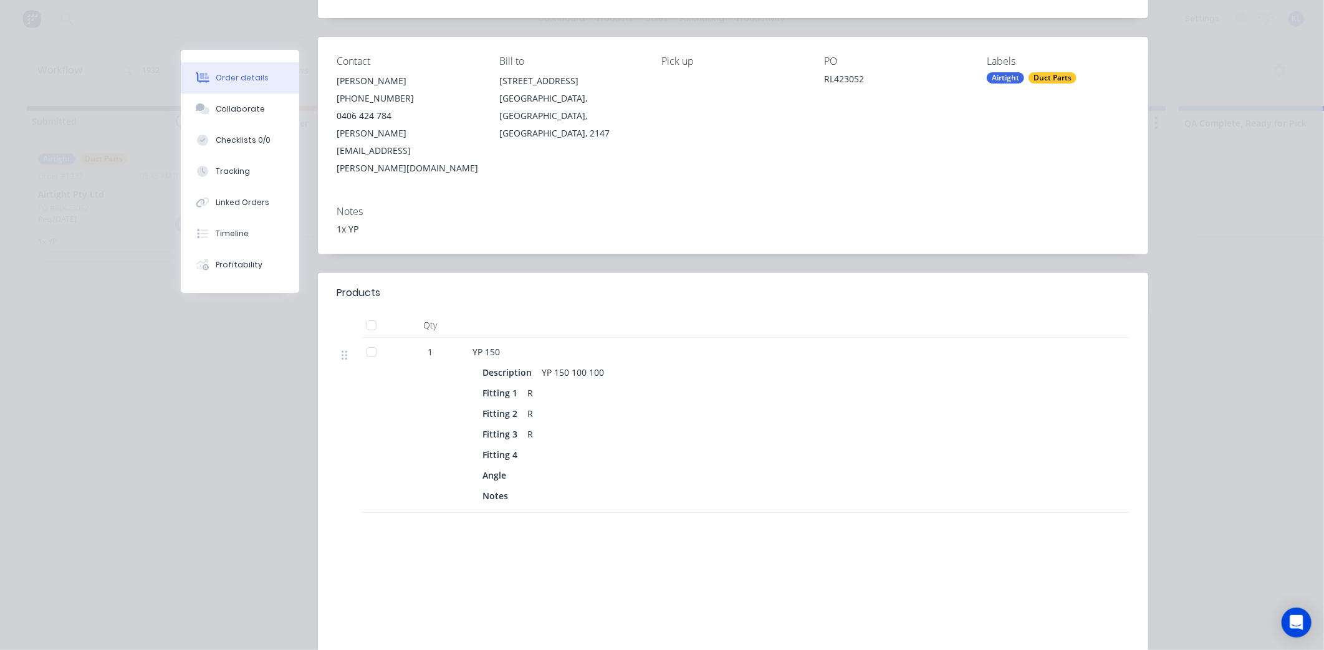
scroll to position [138, 0]
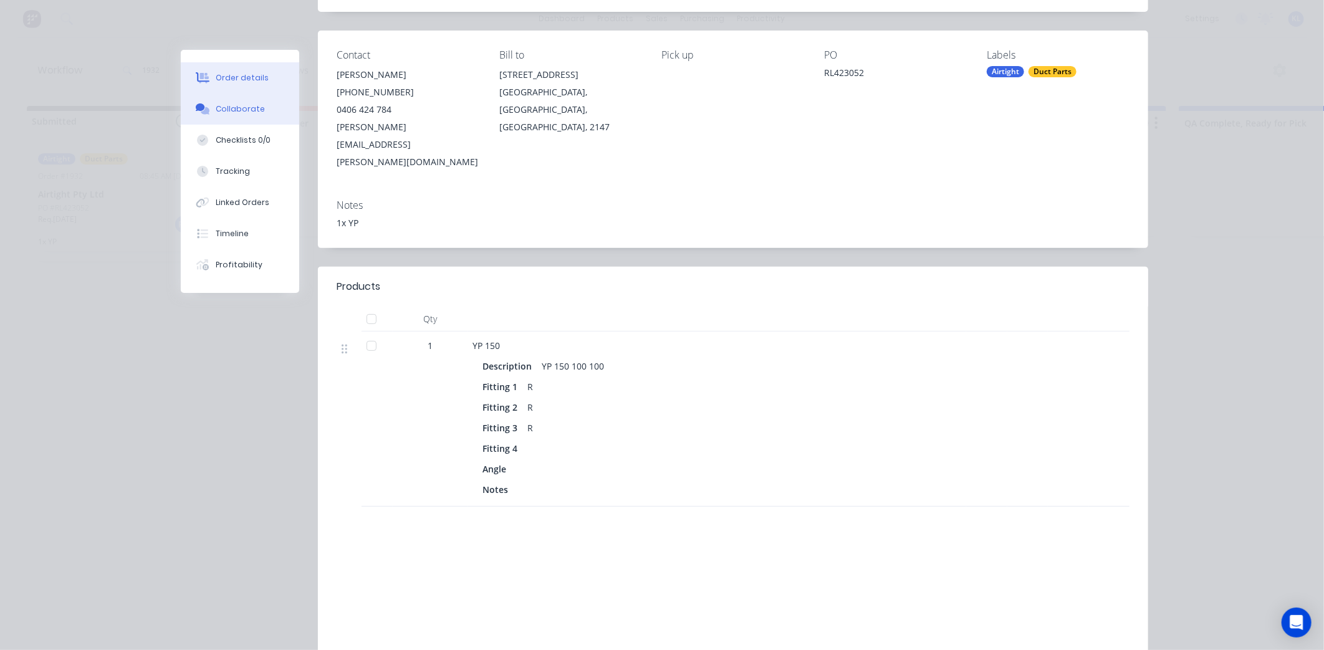
click at [216, 112] on div "Collaborate" at bounding box center [240, 108] width 49 height 11
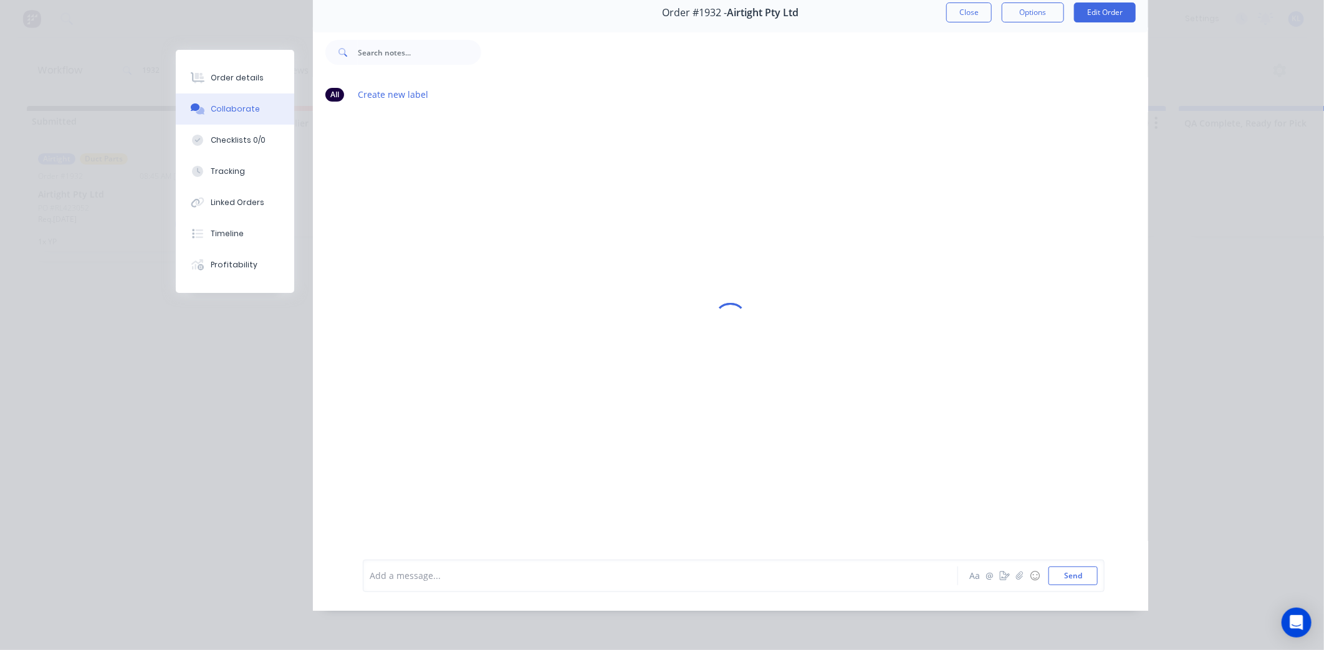
scroll to position [0, 0]
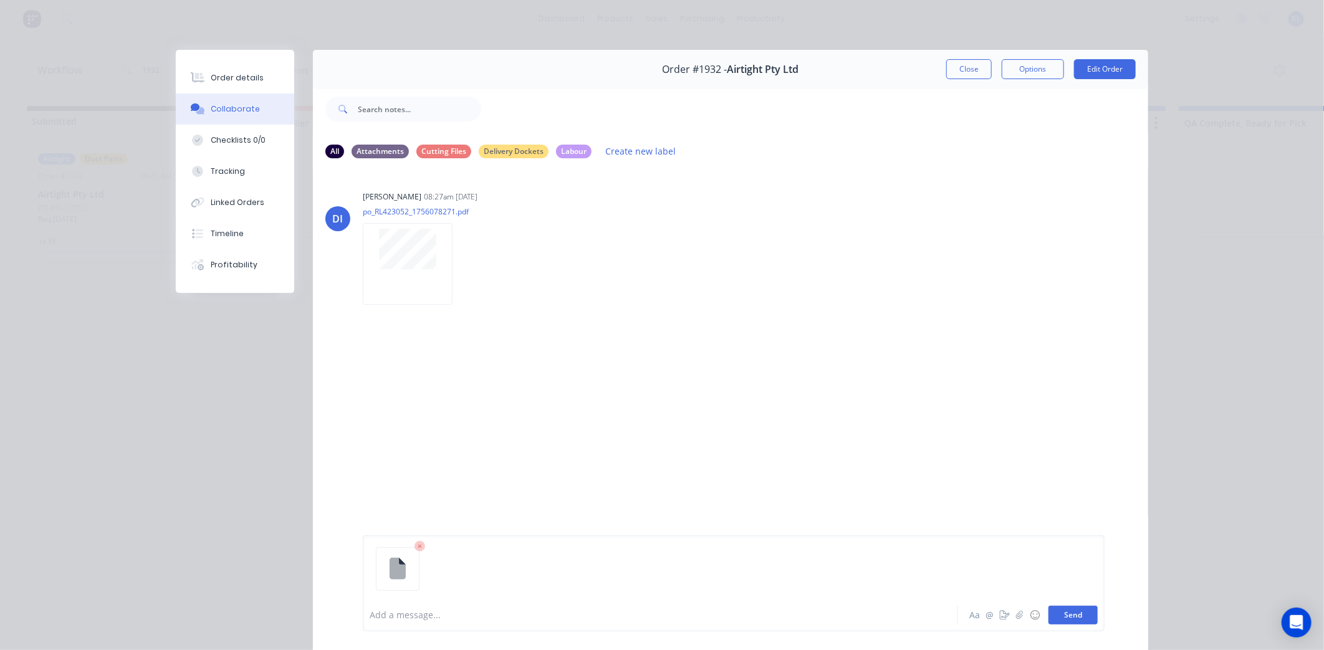
click at [1079, 624] on button "Send" at bounding box center [1072, 615] width 49 height 19
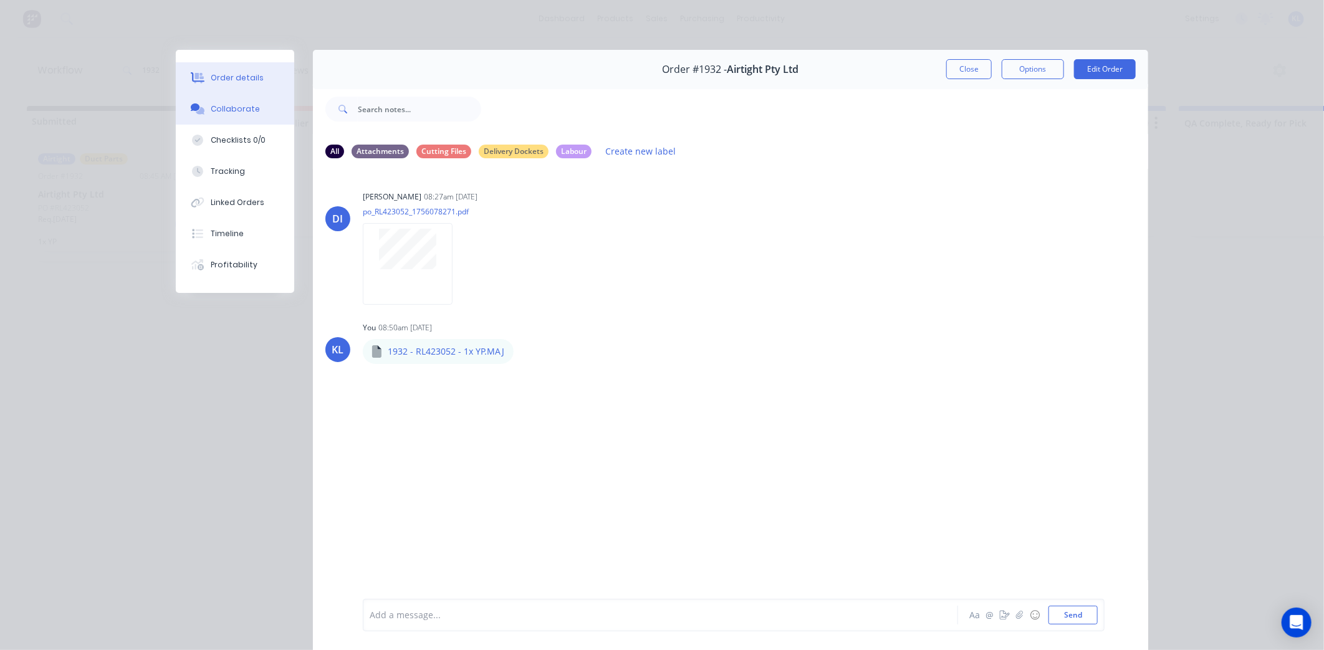
click at [232, 73] on div "Order details" at bounding box center [237, 77] width 53 height 11
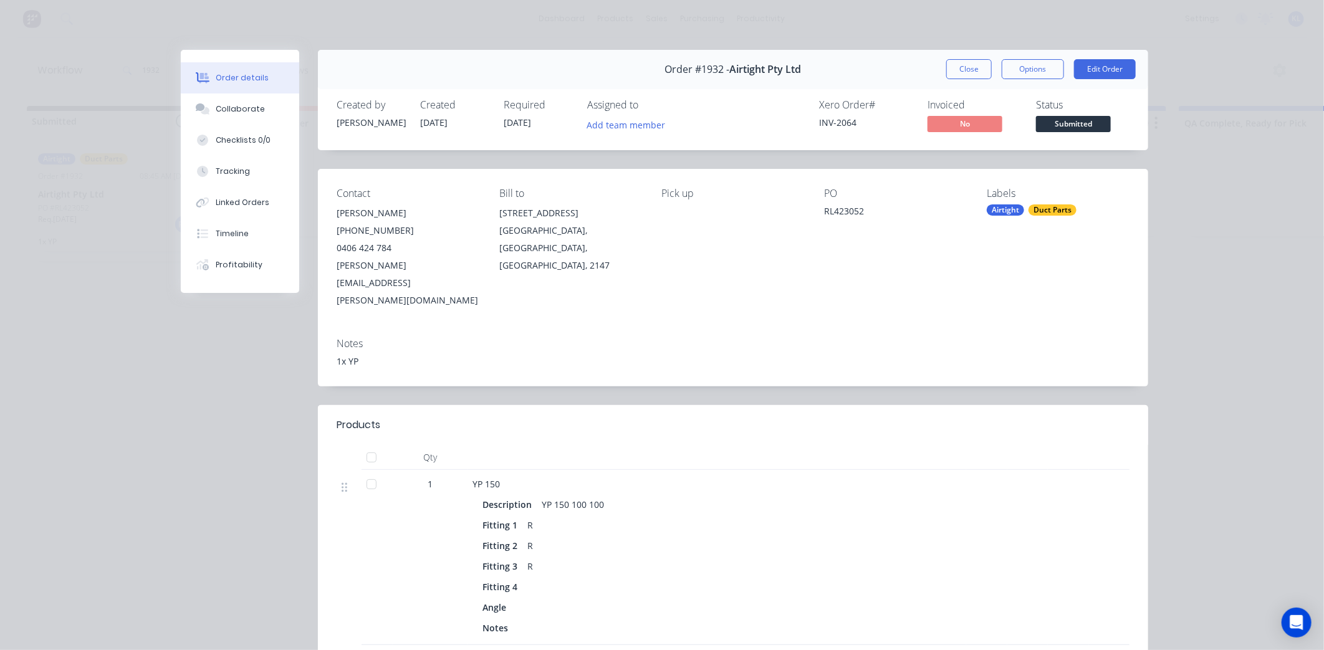
click at [1066, 125] on span "Submitted" at bounding box center [1073, 124] width 75 height 16
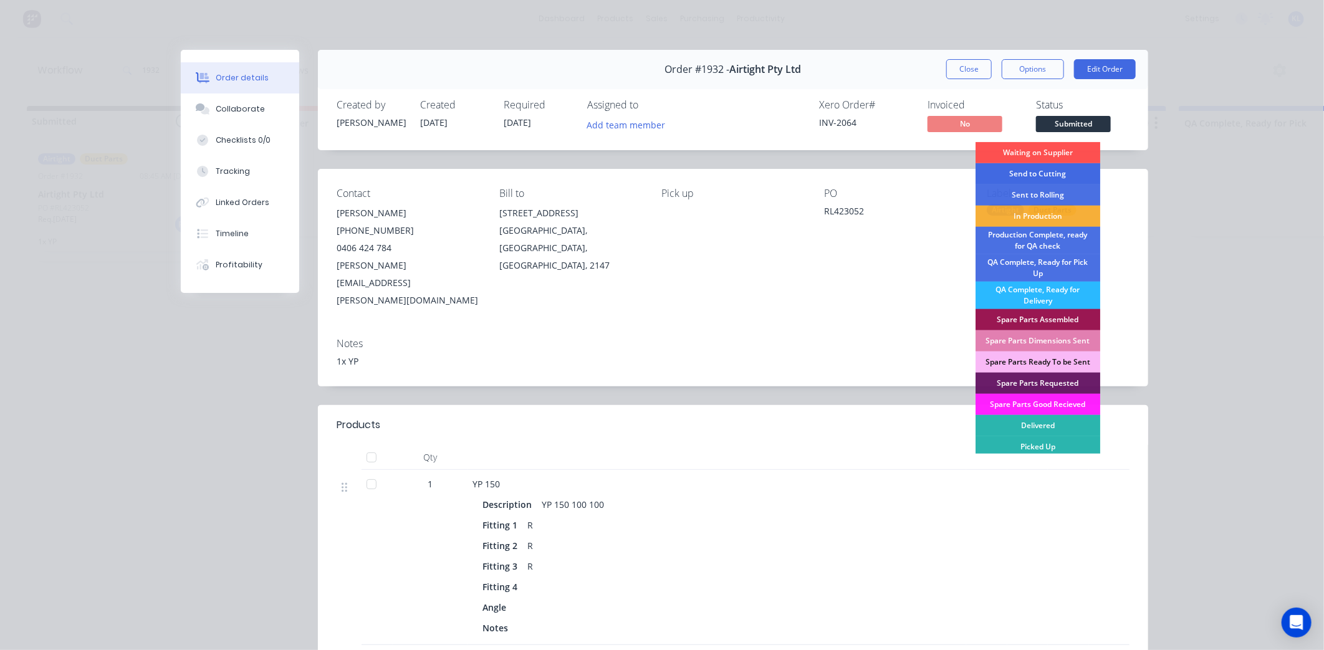
click at [1049, 171] on div "Send to Cutting" at bounding box center [1037, 173] width 125 height 21
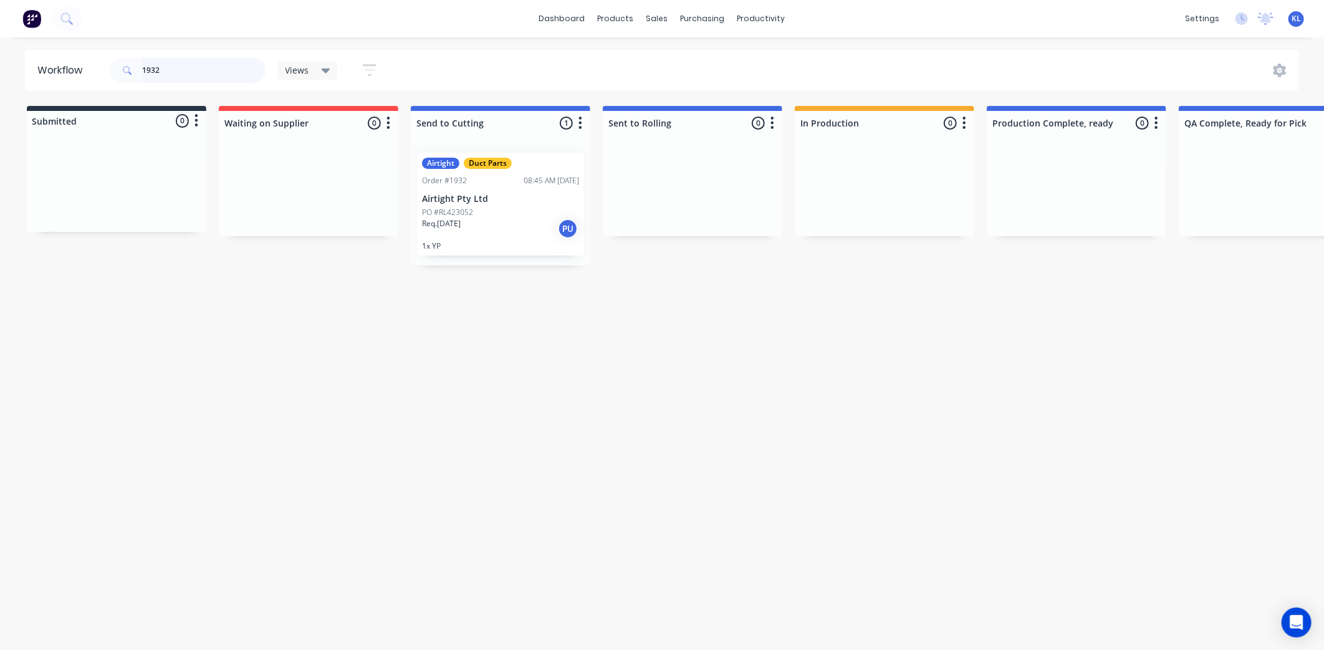
drag, startPoint x: 459, startPoint y: 227, endPoint x: 466, endPoint y: 223, distance: 7.8
click at [463, 224] on div "Airtight Duct Parts Order #1932 08:45 AM 29/08/25 Airtight Pty Ltd PO #RL423052…" at bounding box center [500, 204] width 179 height 123
click at [459, 208] on p "PO #RL423052" at bounding box center [447, 212] width 51 height 11
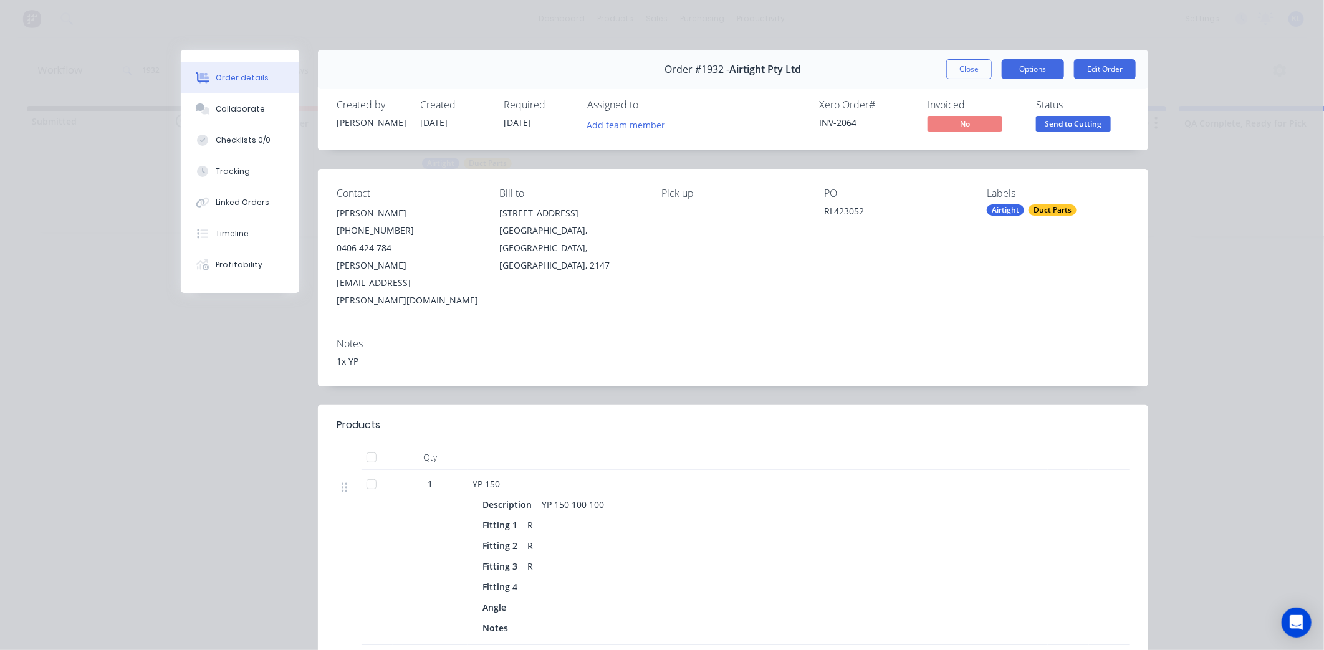
click at [1051, 69] on button "Options" at bounding box center [1032, 69] width 62 height 20
click at [969, 79] on div "Order #1932 - Airtight Pty Ltd Close Options PRINT Work Order Delivery Docket E…" at bounding box center [733, 69] width 830 height 39
click at [968, 77] on button "Close" at bounding box center [968, 69] width 45 height 20
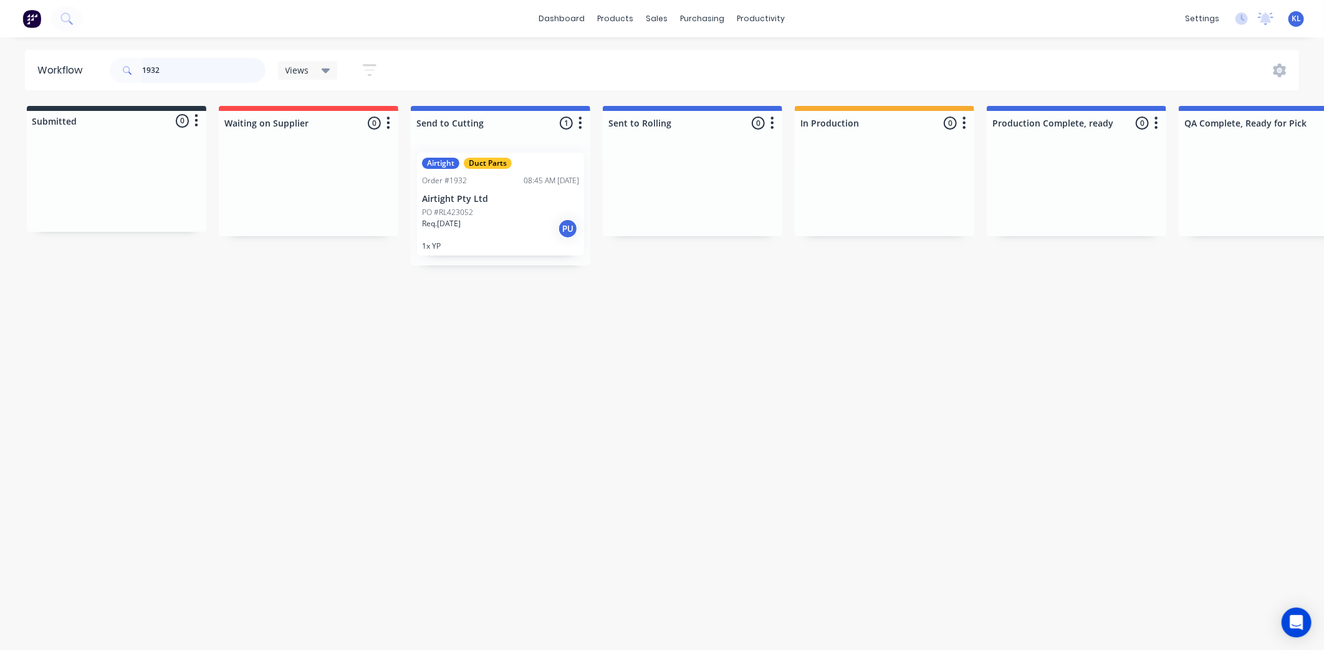
drag, startPoint x: 184, startPoint y: 72, endPoint x: 0, endPoint y: 57, distance: 185.0
click at [0, 108] on html "dashboard products sales purchasing productivity dashboard products Product Cat…" at bounding box center [662, 287] width 1324 height 575
type input "1927"
click at [499, 170] on div "Airtight Duct Parts Order #1927 04:05 PM 27/08/25 Airtight Pty Ltd PO #RR117477…" at bounding box center [500, 204] width 167 height 103
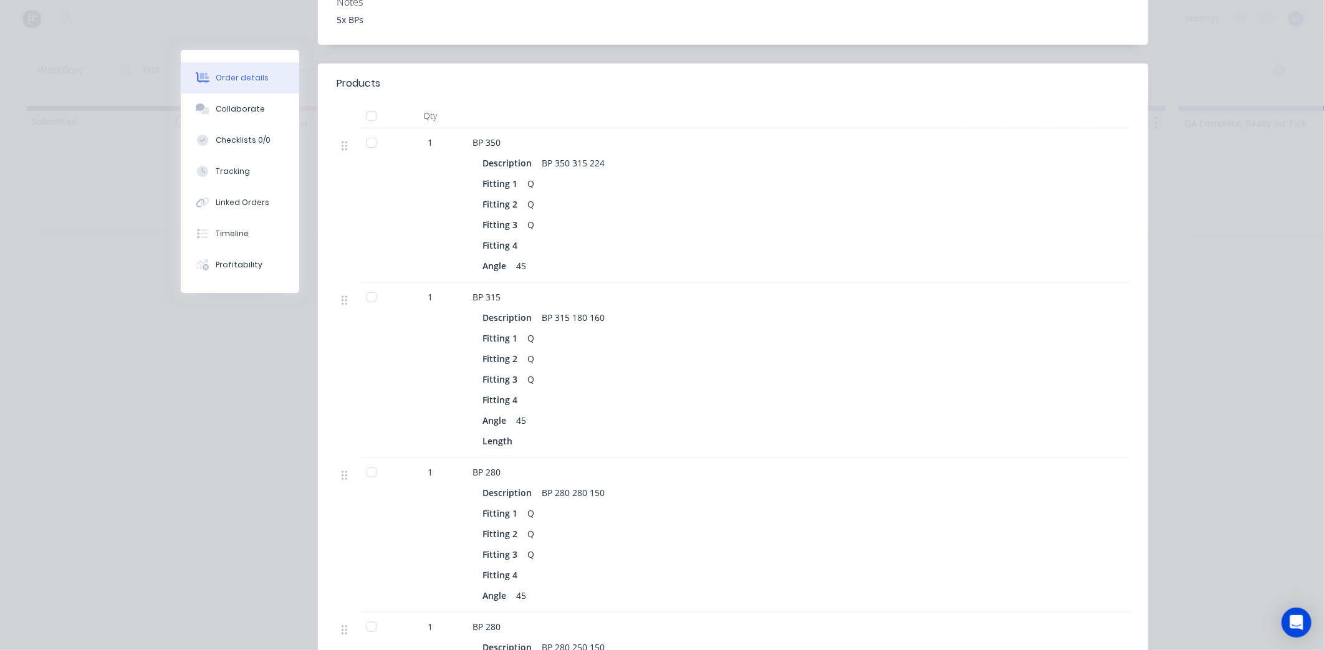
scroll to position [295, 0]
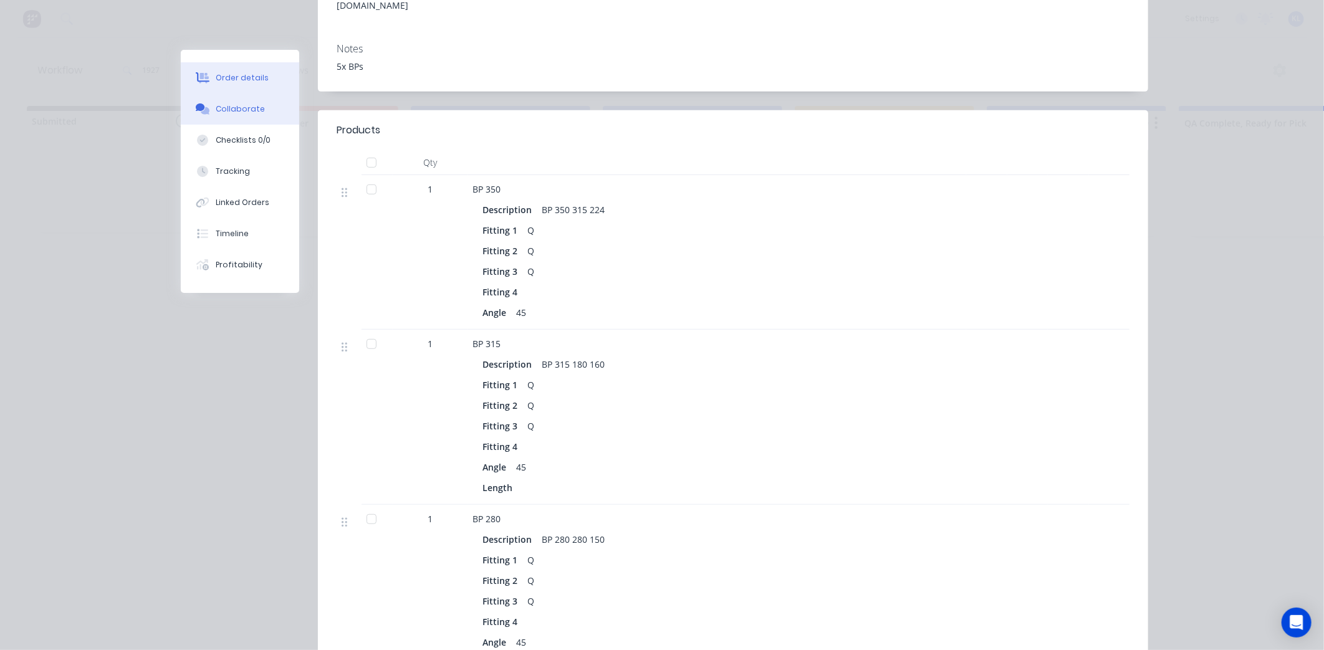
click at [224, 102] on button "Collaborate" at bounding box center [240, 108] width 118 height 31
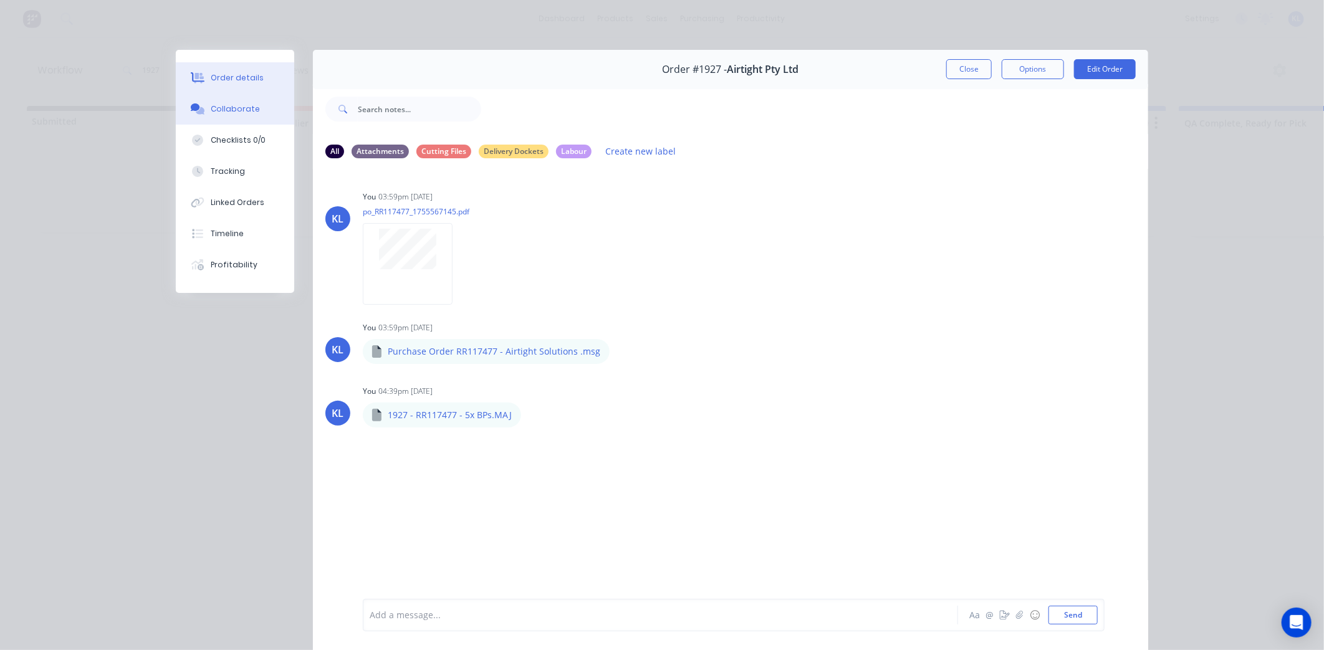
drag, startPoint x: 221, startPoint y: 71, endPoint x: 229, endPoint y: 81, distance: 12.8
click at [221, 71] on button "Order details" at bounding box center [235, 77] width 118 height 31
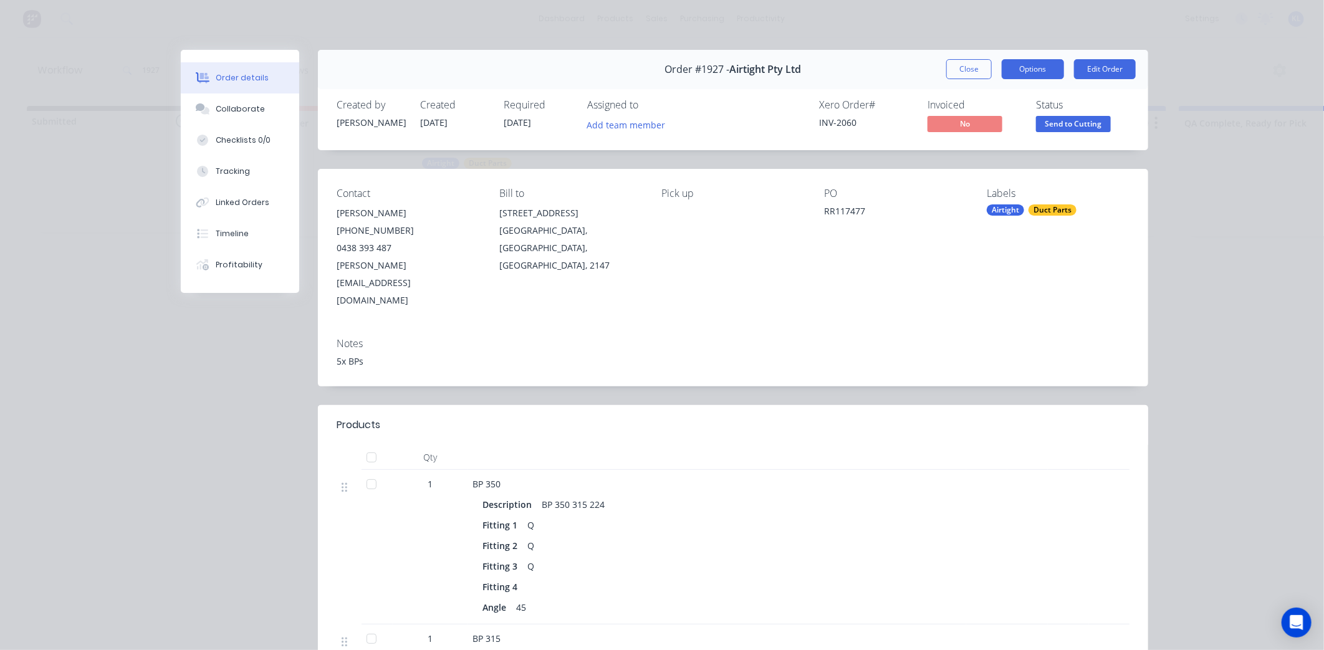
click at [1025, 75] on button "Options" at bounding box center [1032, 69] width 62 height 20
click at [1167, 119] on div "Order details Collaborate Checklists 0/0 Tracking Linked Orders Timeline Profit…" at bounding box center [662, 325] width 1324 height 650
click at [1074, 69] on button "Edit Order" at bounding box center [1105, 69] width 62 height 20
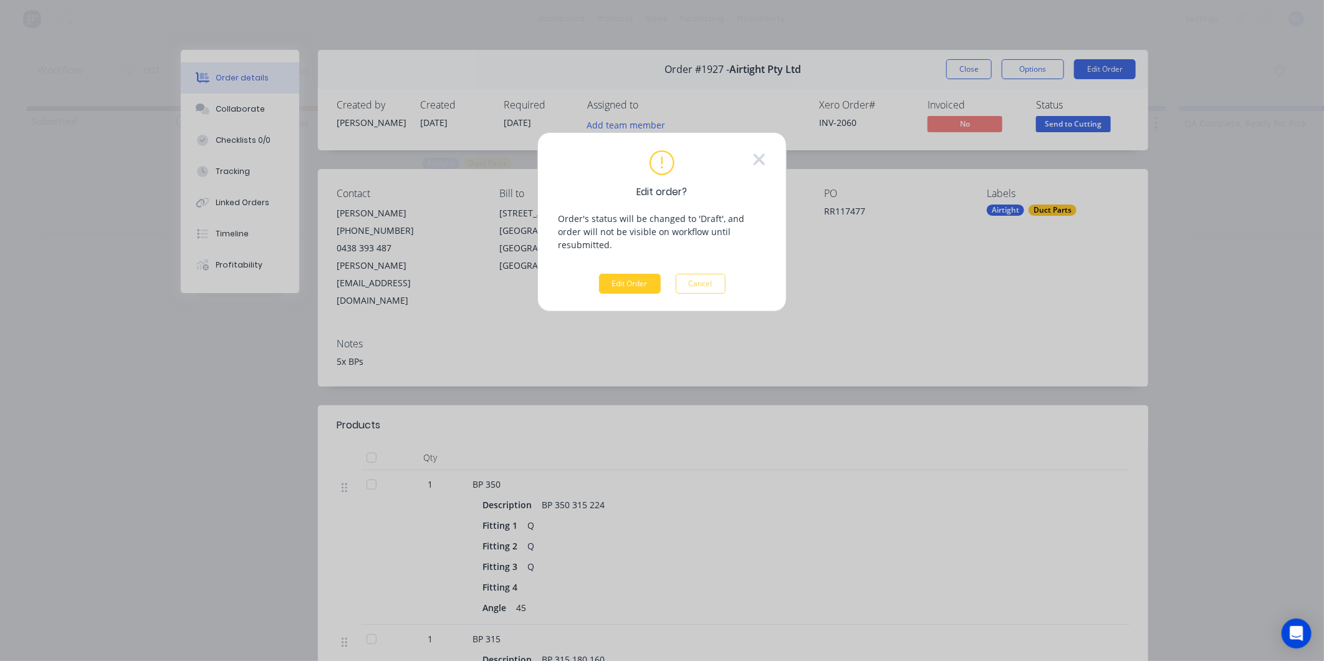
drag, startPoint x: 638, startPoint y: 260, endPoint x: 631, endPoint y: 268, distance: 11.0
click at [636, 274] on button "Edit Order" at bounding box center [630, 284] width 62 height 20
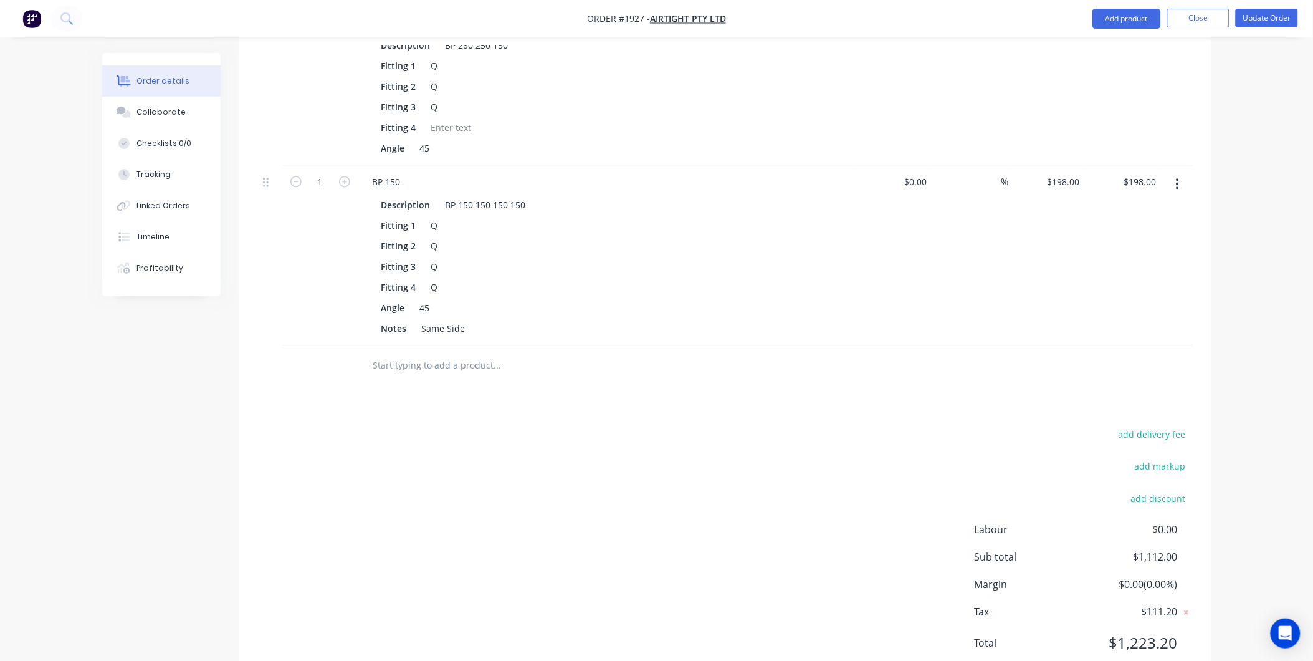
scroll to position [692, 0]
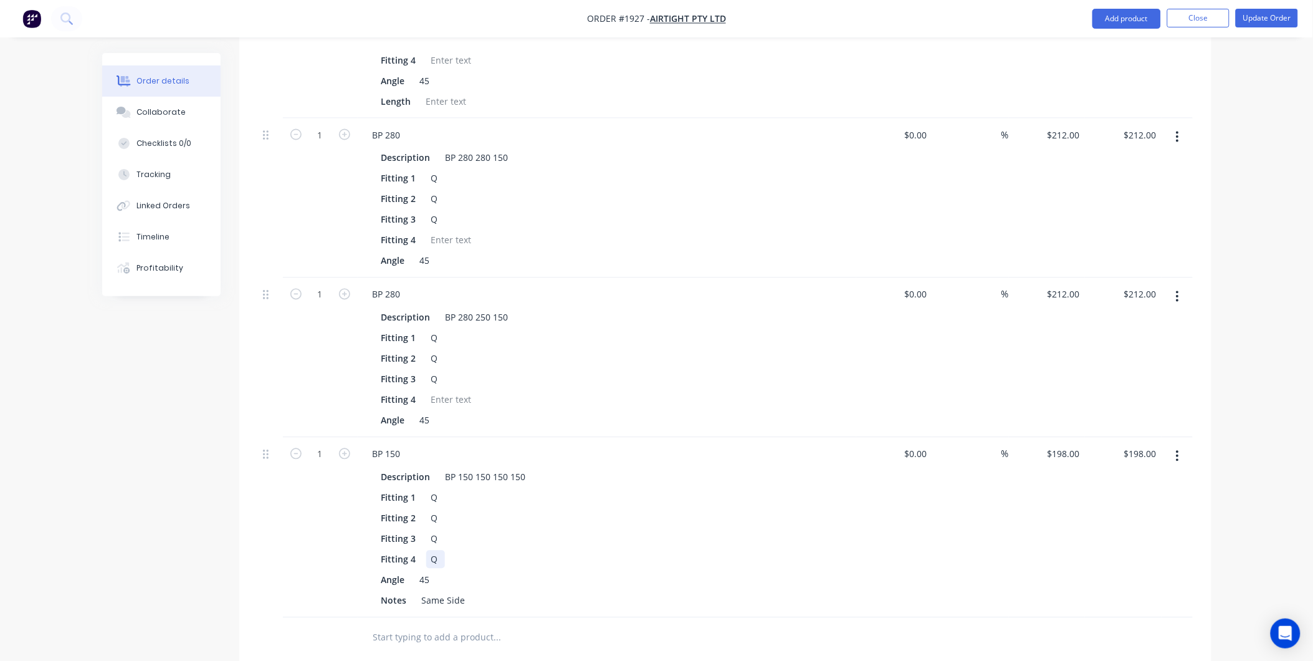
click at [439, 550] on div "Q" at bounding box center [435, 559] width 19 height 18
click at [439, 530] on div "Q" at bounding box center [435, 539] width 19 height 18
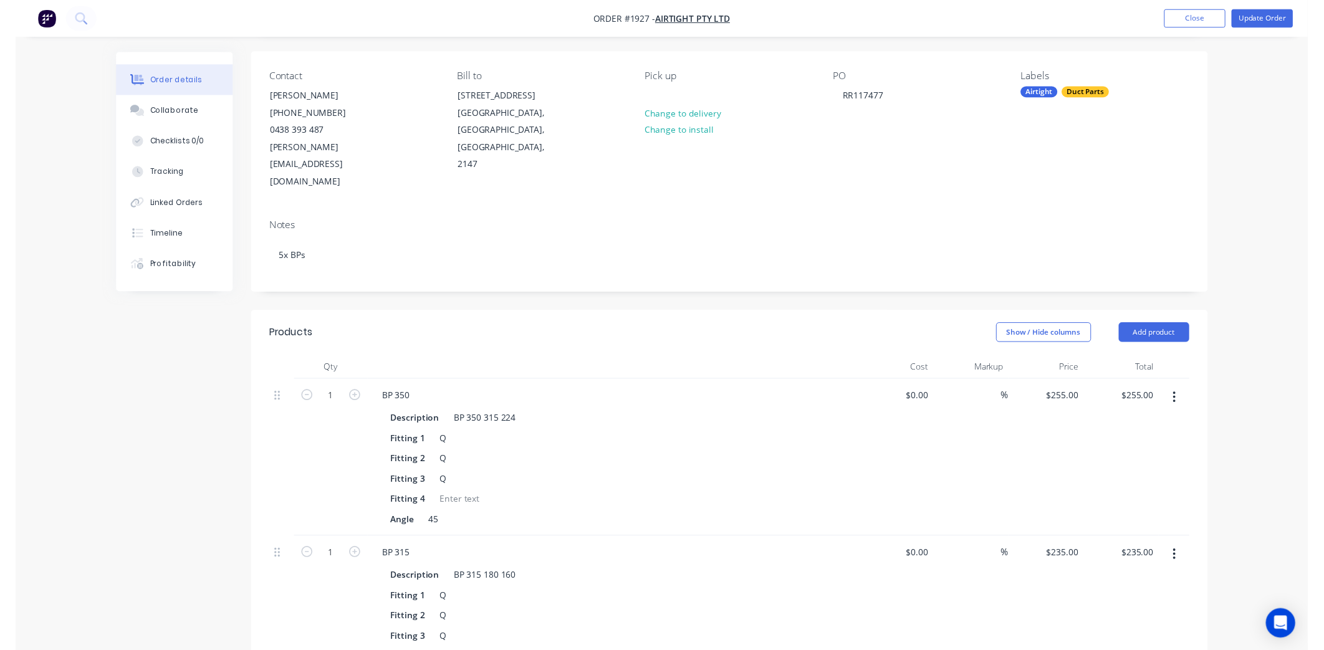
scroll to position [0, 0]
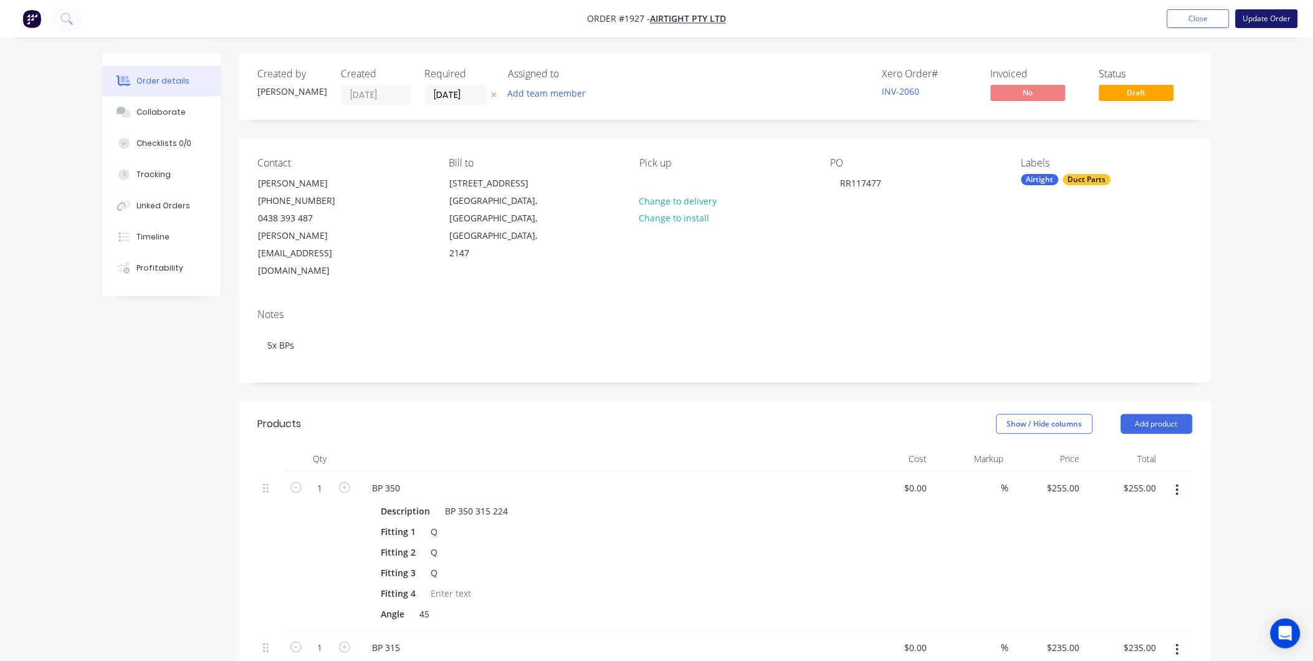
click at [1259, 14] on button "Update Order" at bounding box center [1267, 18] width 62 height 19
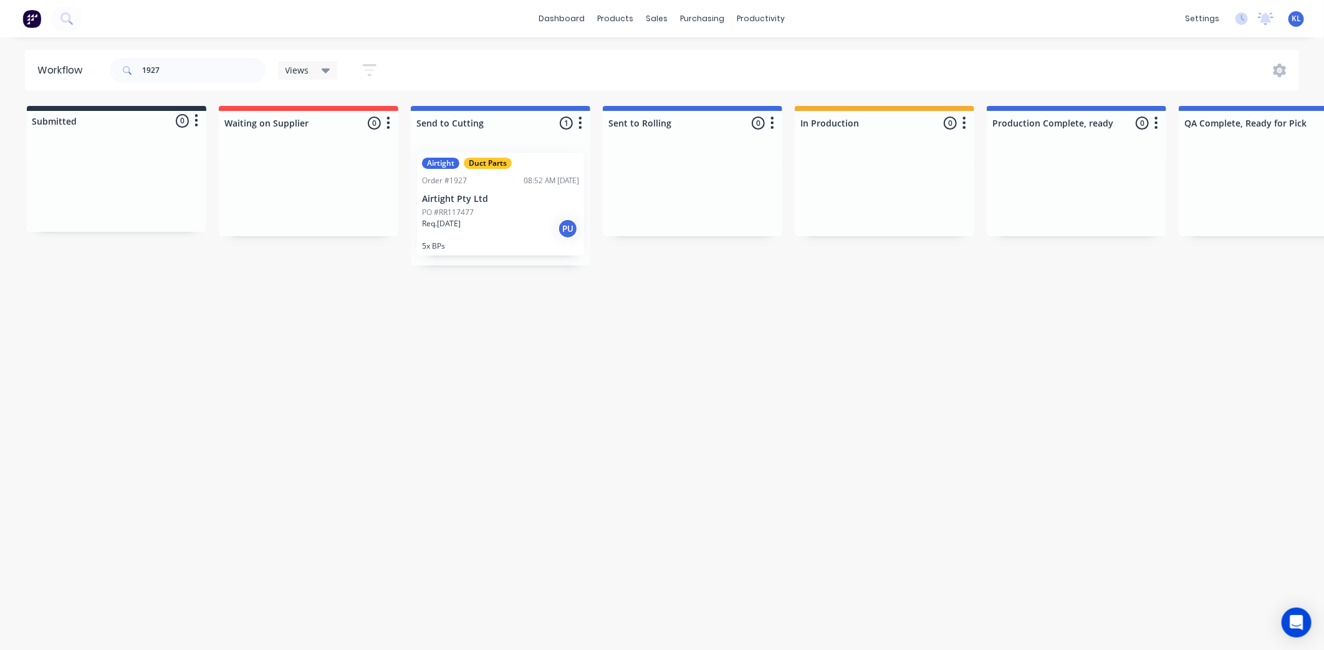
click at [475, 223] on div "Req. 28/08/25 PU" at bounding box center [500, 228] width 157 height 21
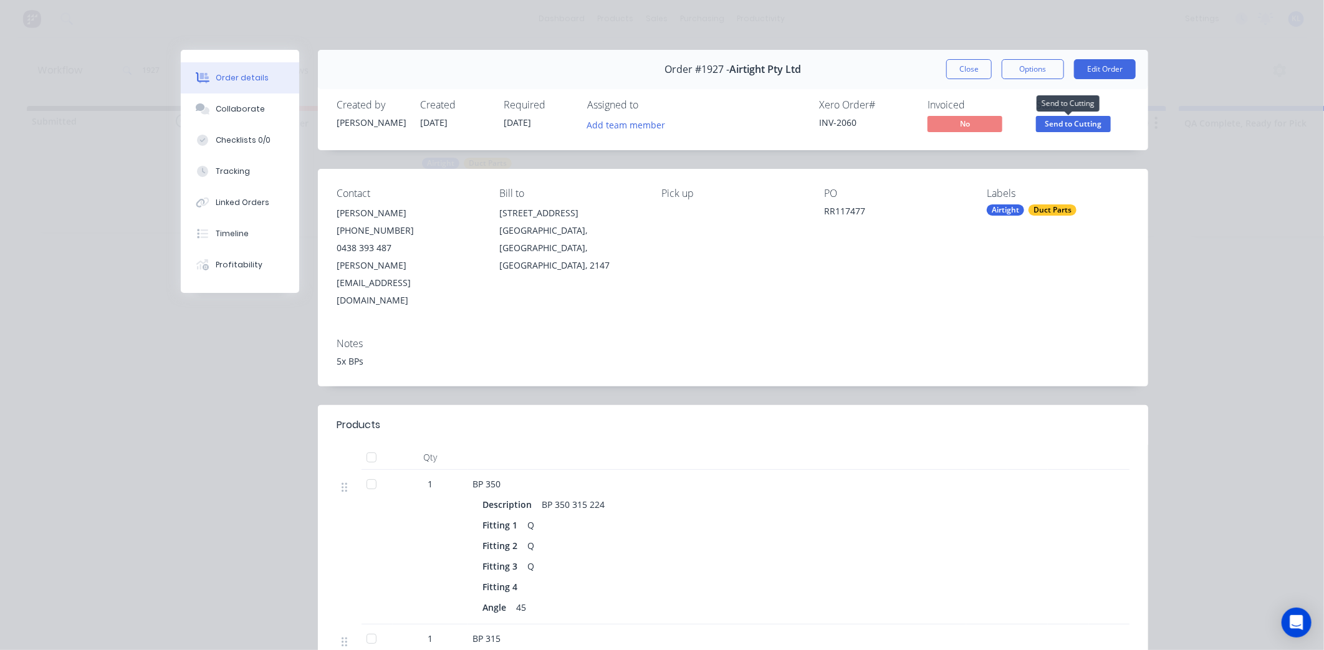
click at [1092, 116] on span "Send to Cutting" at bounding box center [1073, 124] width 75 height 16
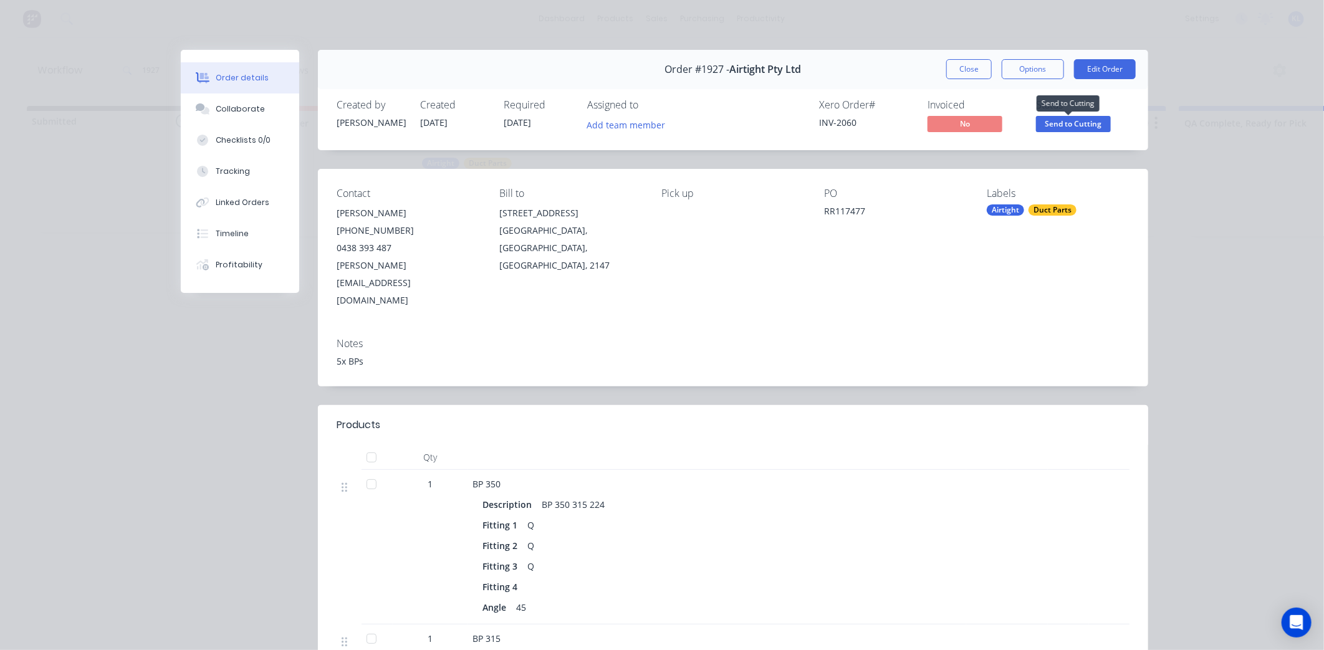
click at [1064, 121] on span "Send to Cutting" at bounding box center [1073, 124] width 75 height 16
click at [1018, 72] on button "Options" at bounding box center [1032, 69] width 62 height 20
click at [240, 109] on div "Collaborate" at bounding box center [240, 108] width 49 height 11
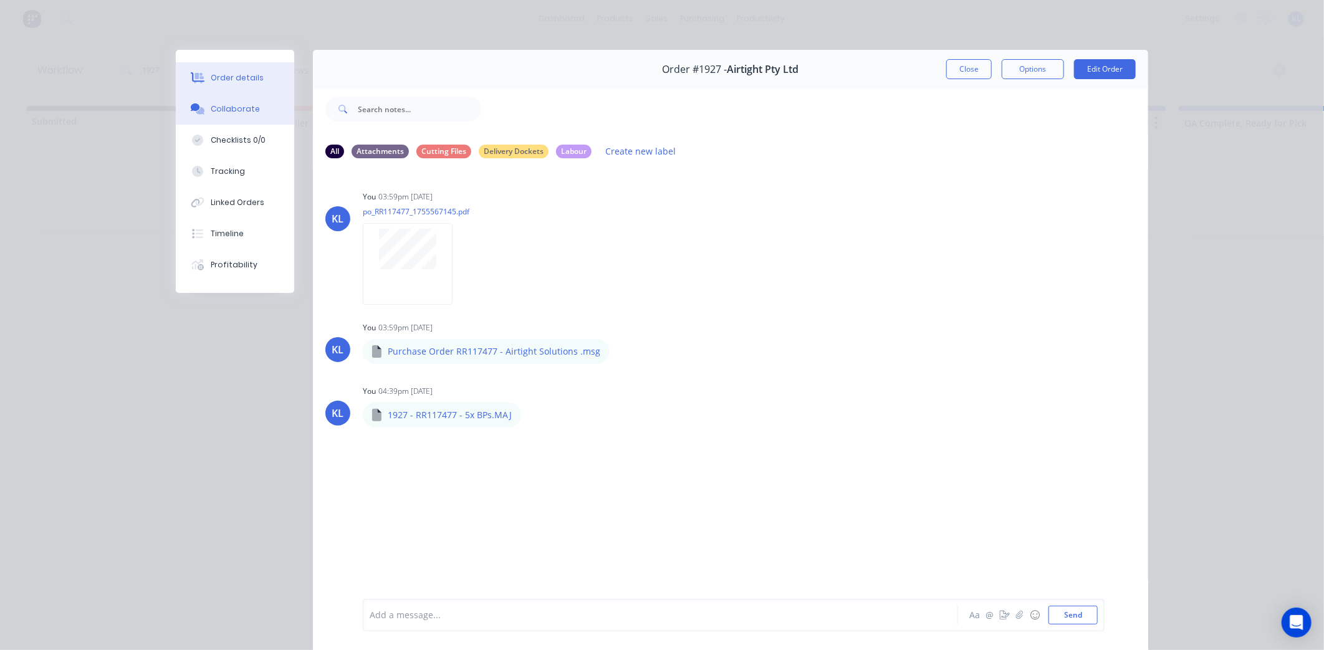
click at [224, 74] on div "Order details" at bounding box center [237, 77] width 53 height 11
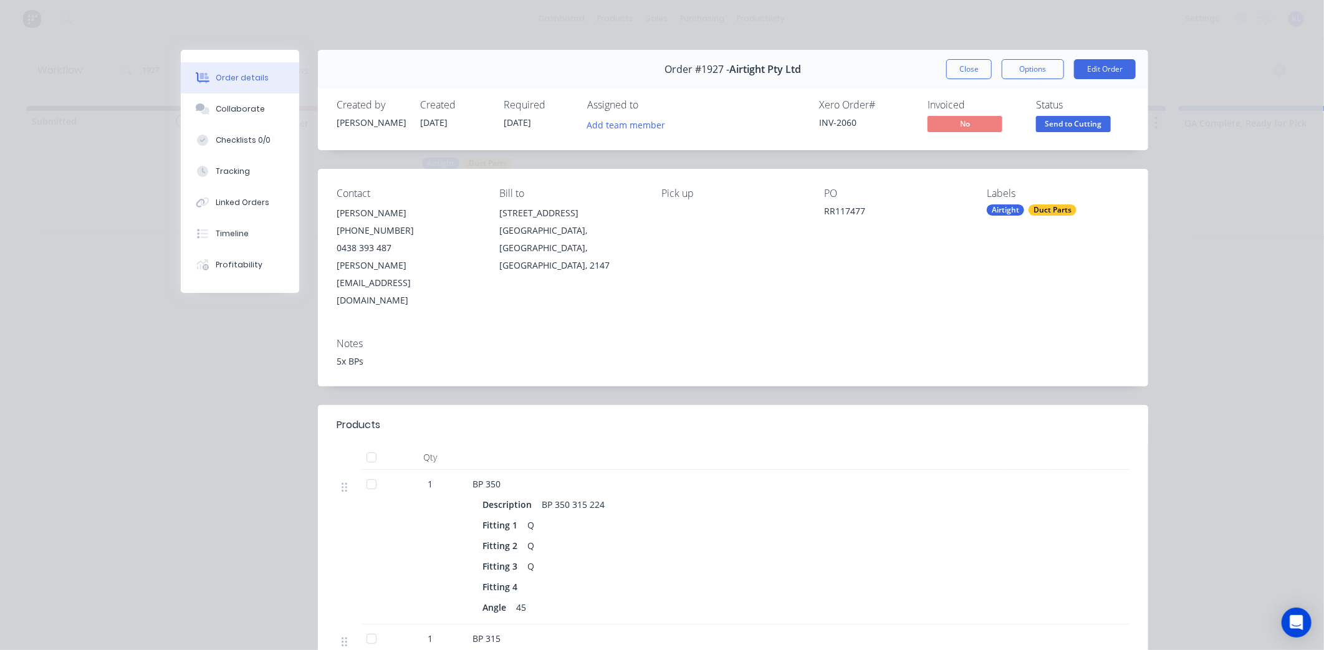
drag, startPoint x: 227, startPoint y: 111, endPoint x: 22, endPoint y: 93, distance: 205.1
click at [227, 111] on div "Collaborate" at bounding box center [240, 108] width 49 height 11
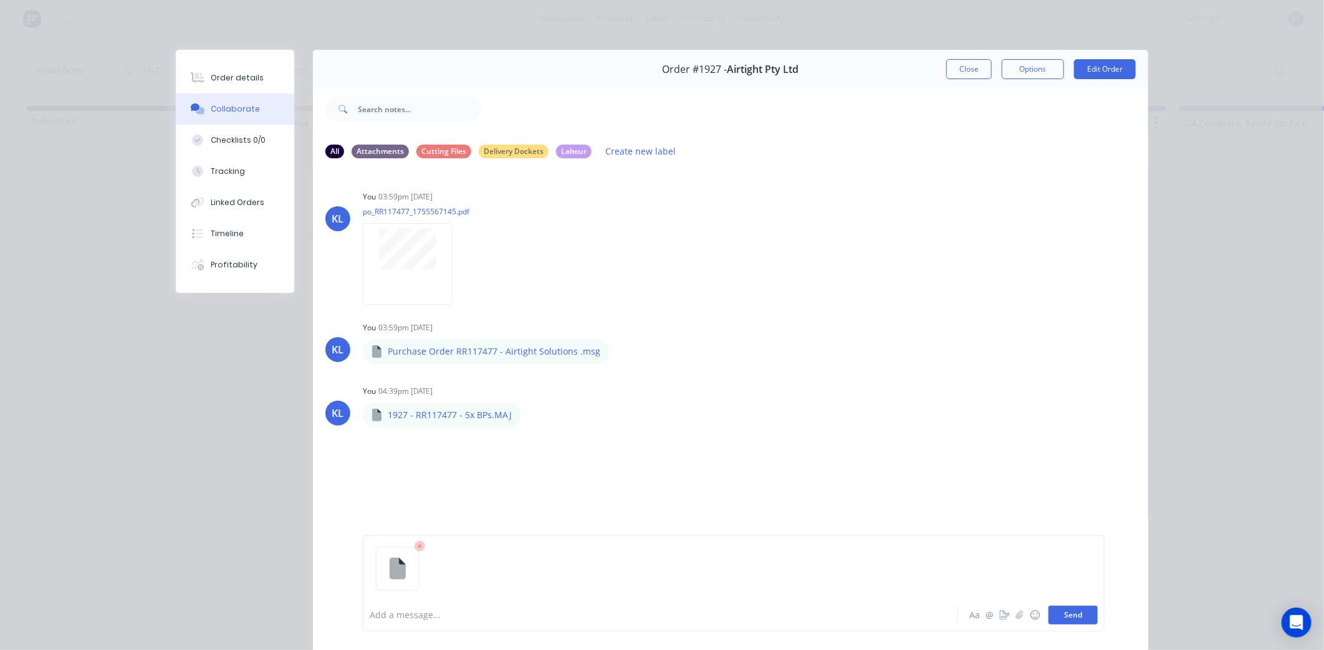
click at [1072, 614] on button "Send" at bounding box center [1072, 615] width 49 height 19
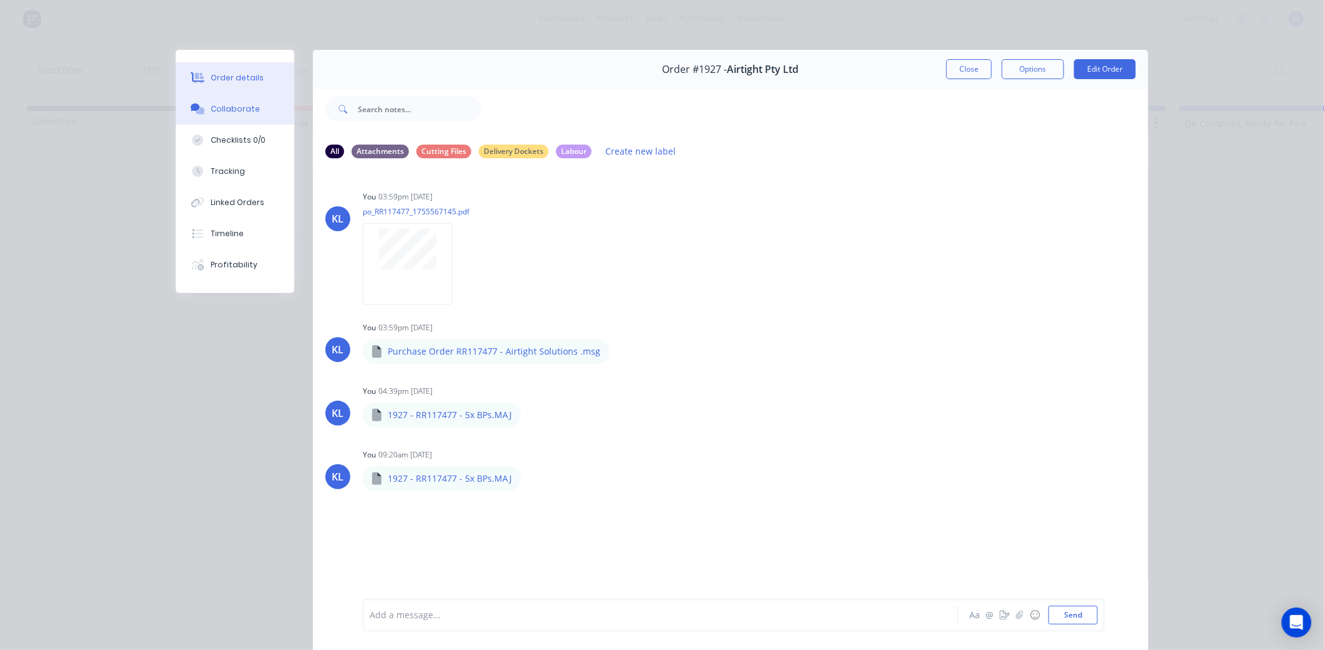
click at [221, 67] on button "Order details" at bounding box center [235, 77] width 118 height 31
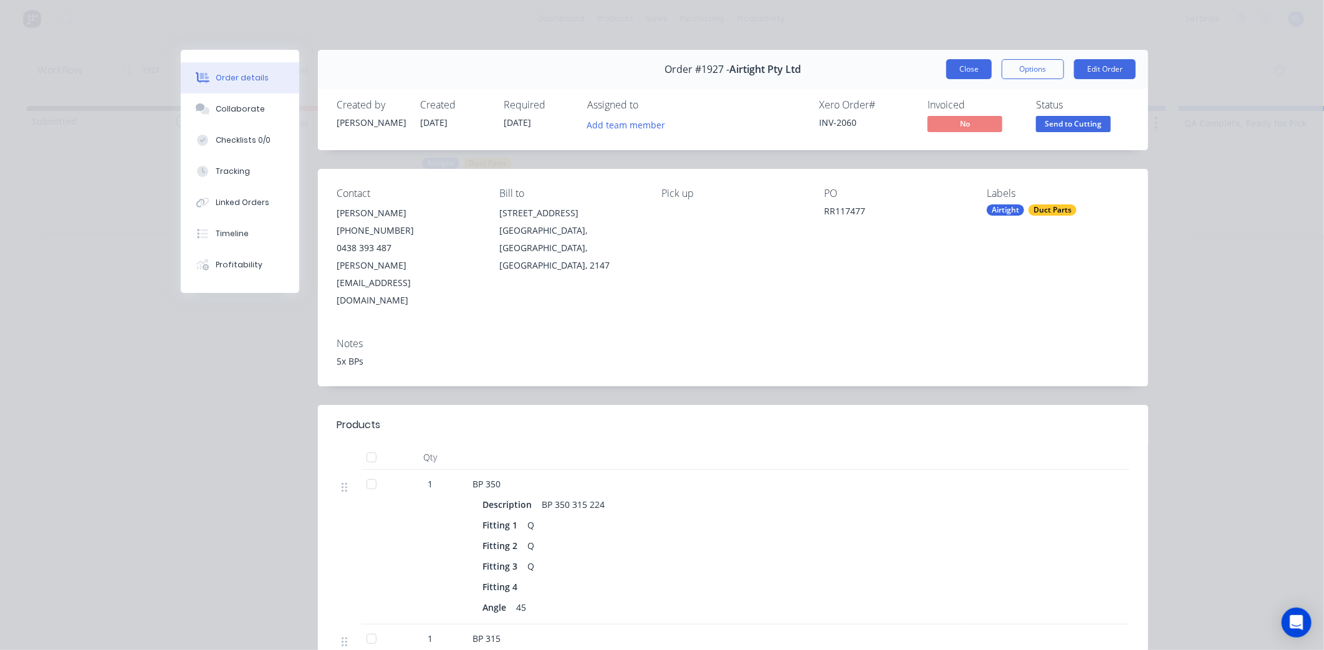
click at [968, 71] on button "Close" at bounding box center [968, 69] width 45 height 20
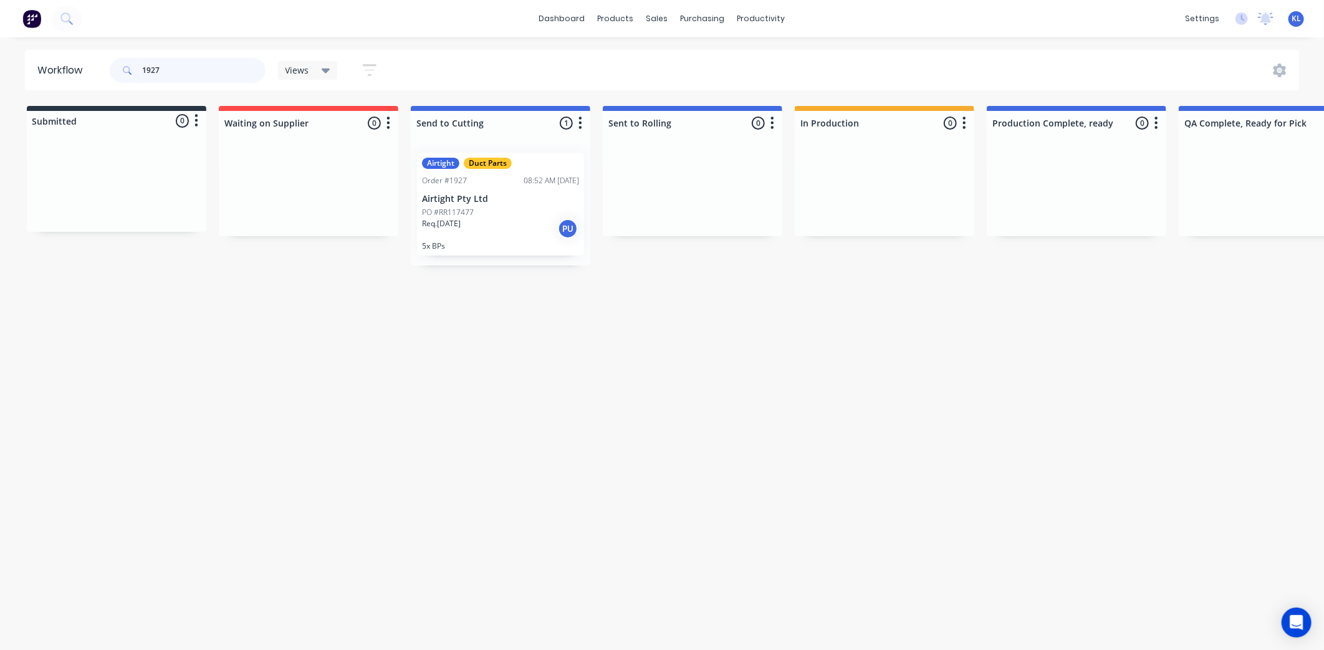
drag, startPoint x: 249, startPoint y: 71, endPoint x: -28, endPoint y: 101, distance: 278.9
click at [0, 101] on html "dashboard products sales purchasing productivity dashboard products Product Cat…" at bounding box center [662, 287] width 1324 height 575
click at [316, 72] on div "Views" at bounding box center [307, 70] width 45 height 11
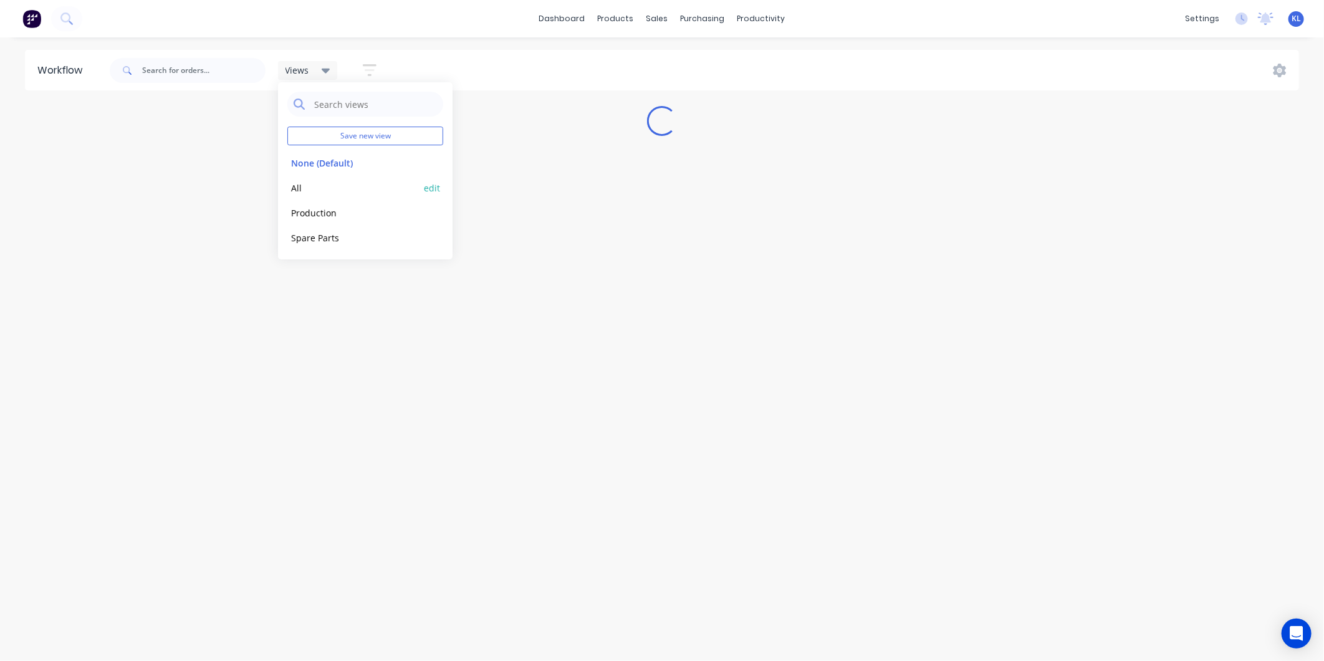
click at [315, 182] on button "All" at bounding box center [353, 188] width 133 height 14
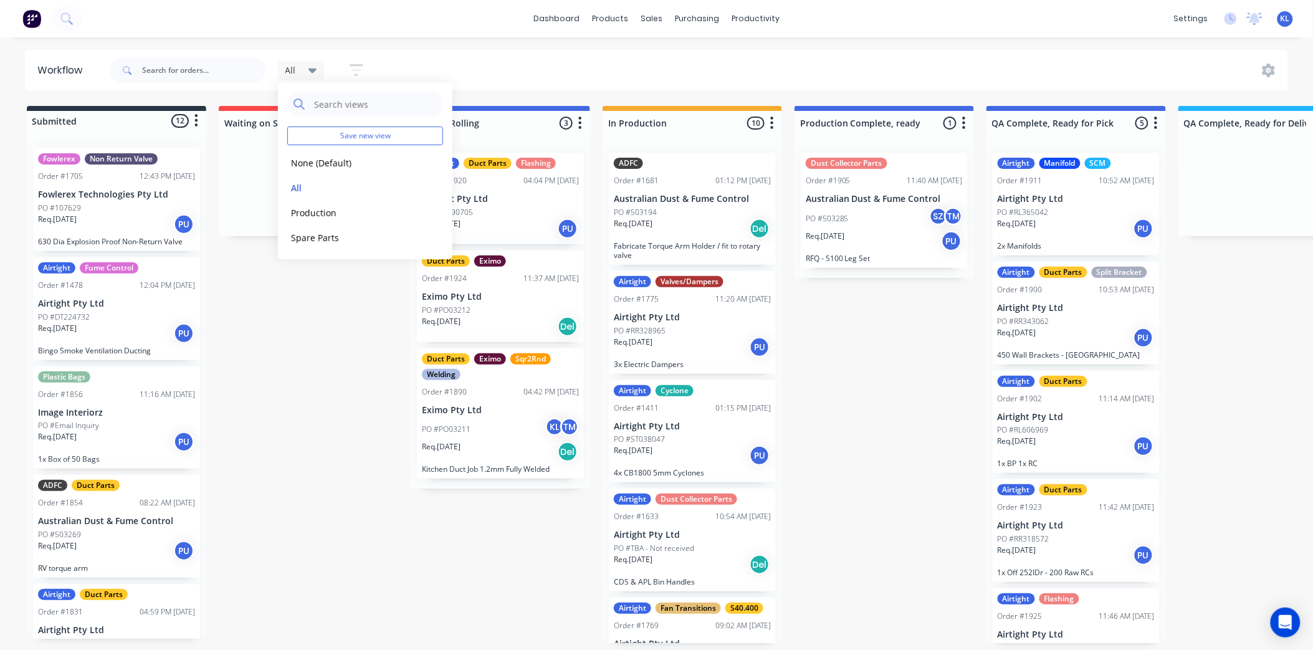
scroll to position [3, 0]
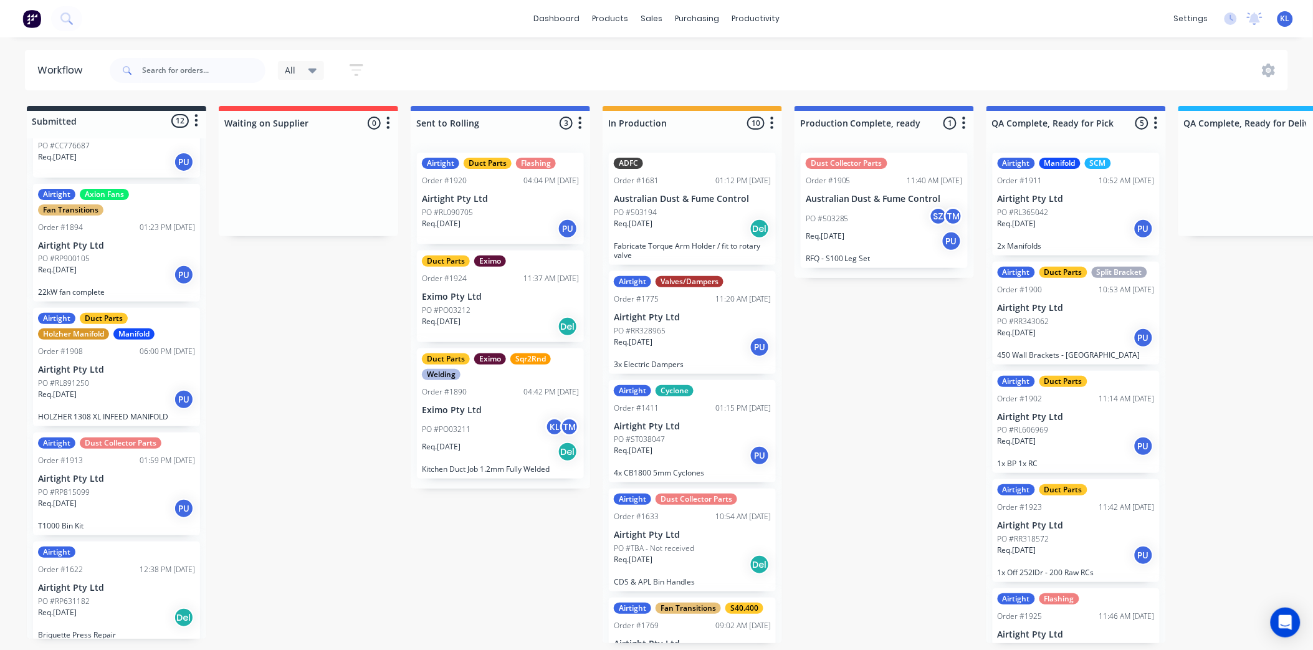
scroll to position [799, 0]
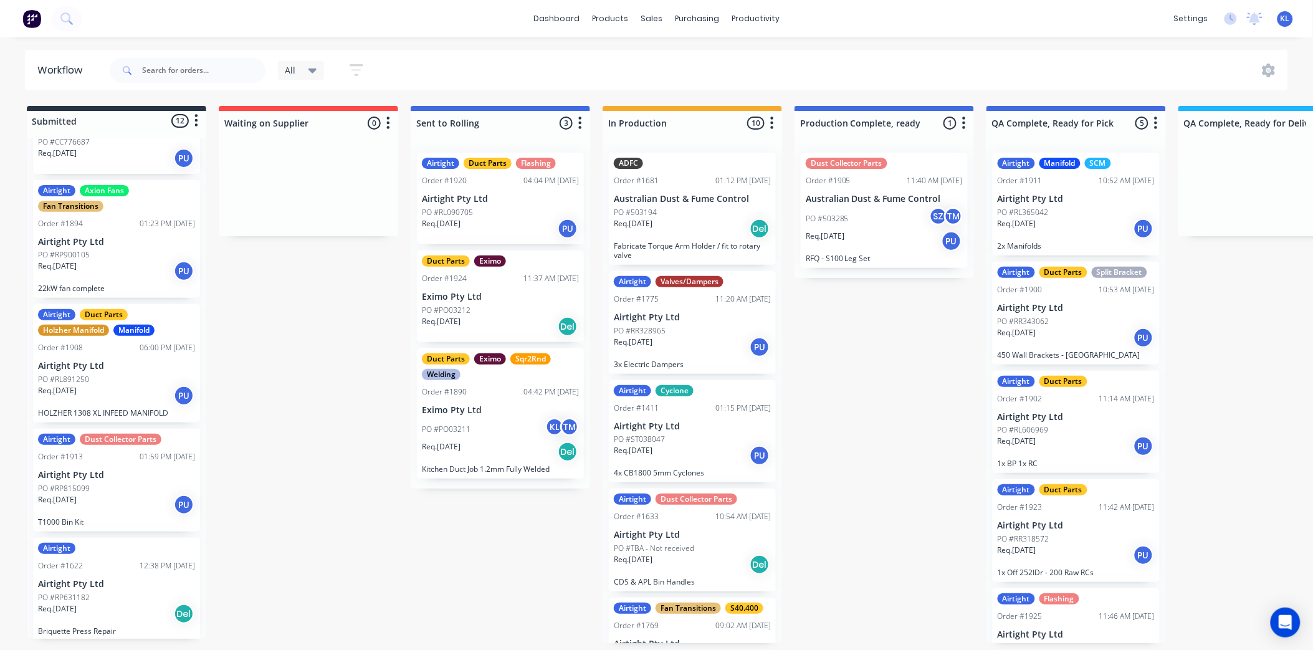
click at [123, 385] on div "Req. [DATE] PU" at bounding box center [116, 395] width 157 height 21
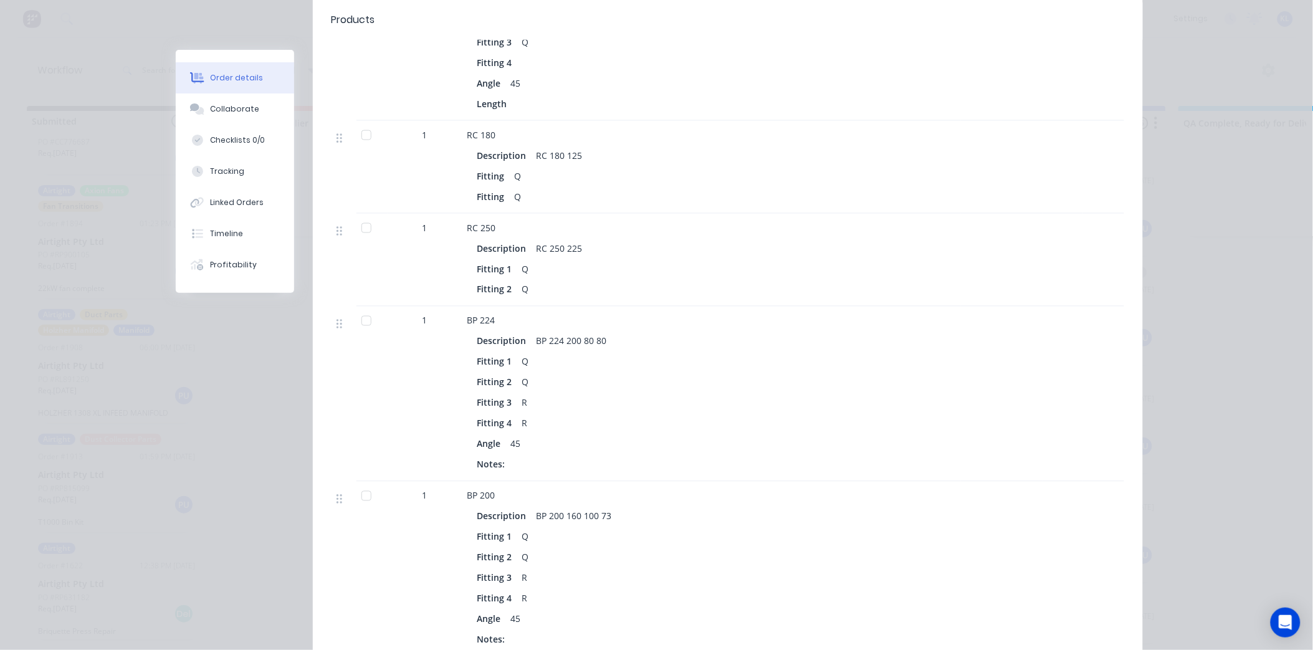
scroll to position [762, 0]
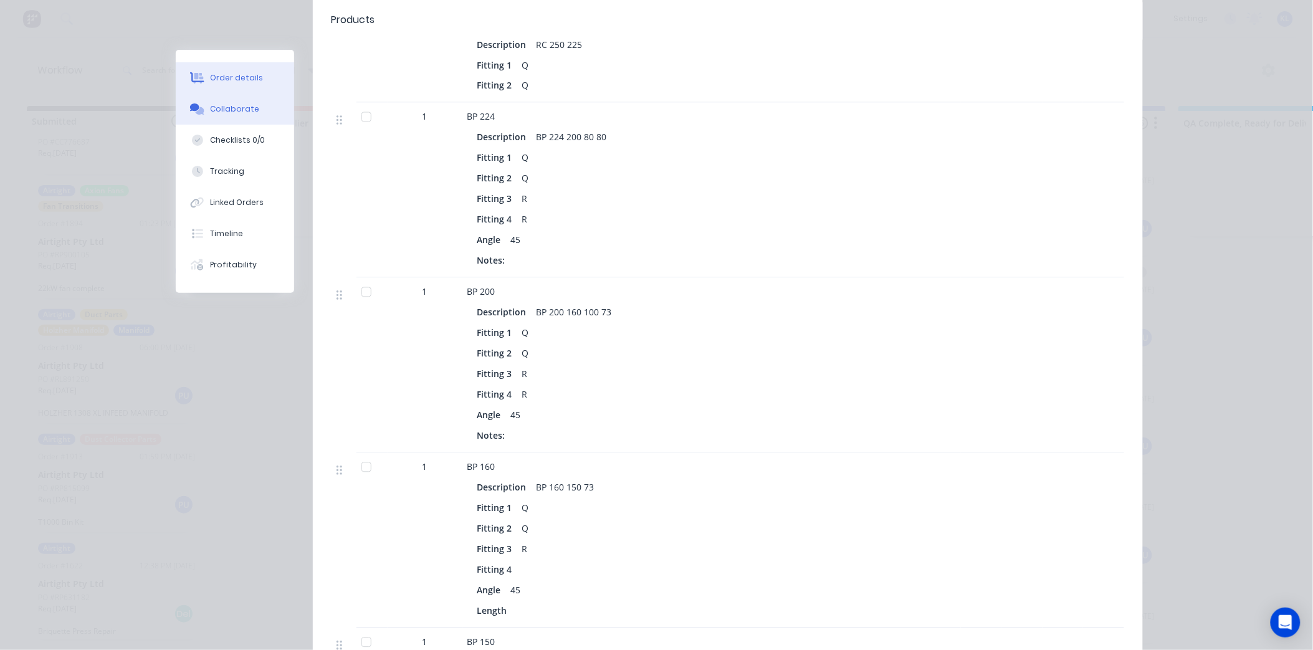
click at [256, 98] on button "Collaborate" at bounding box center [235, 108] width 118 height 31
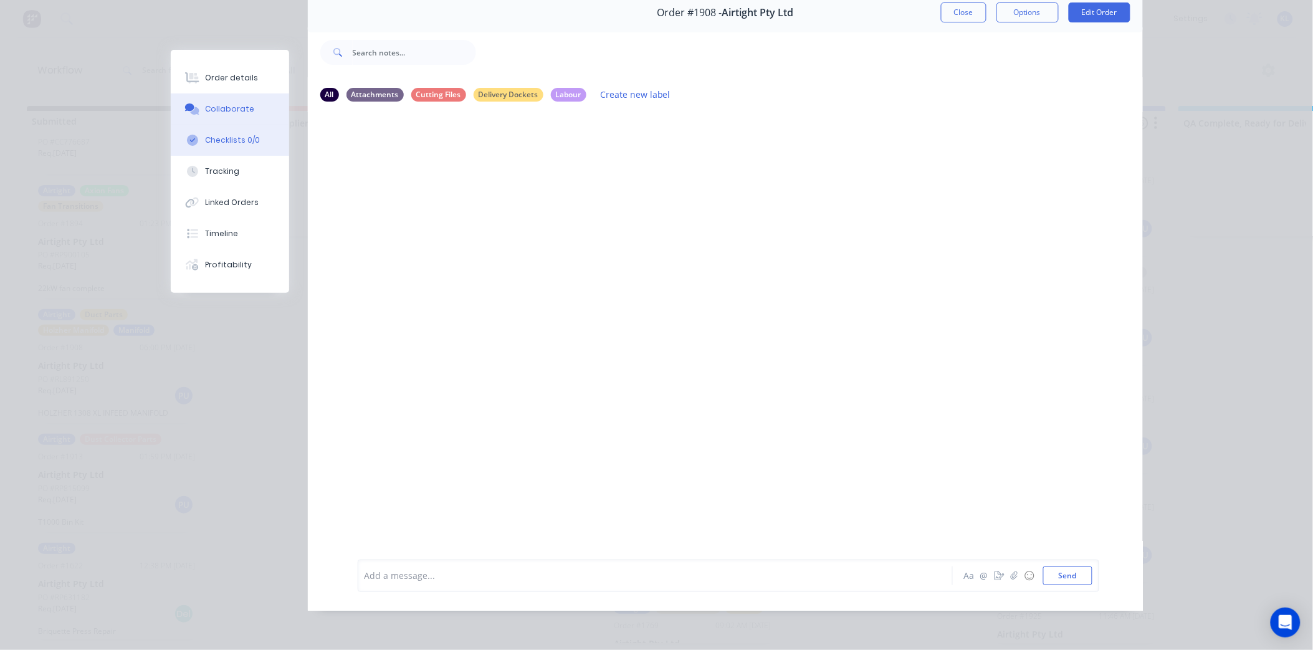
scroll to position [0, 0]
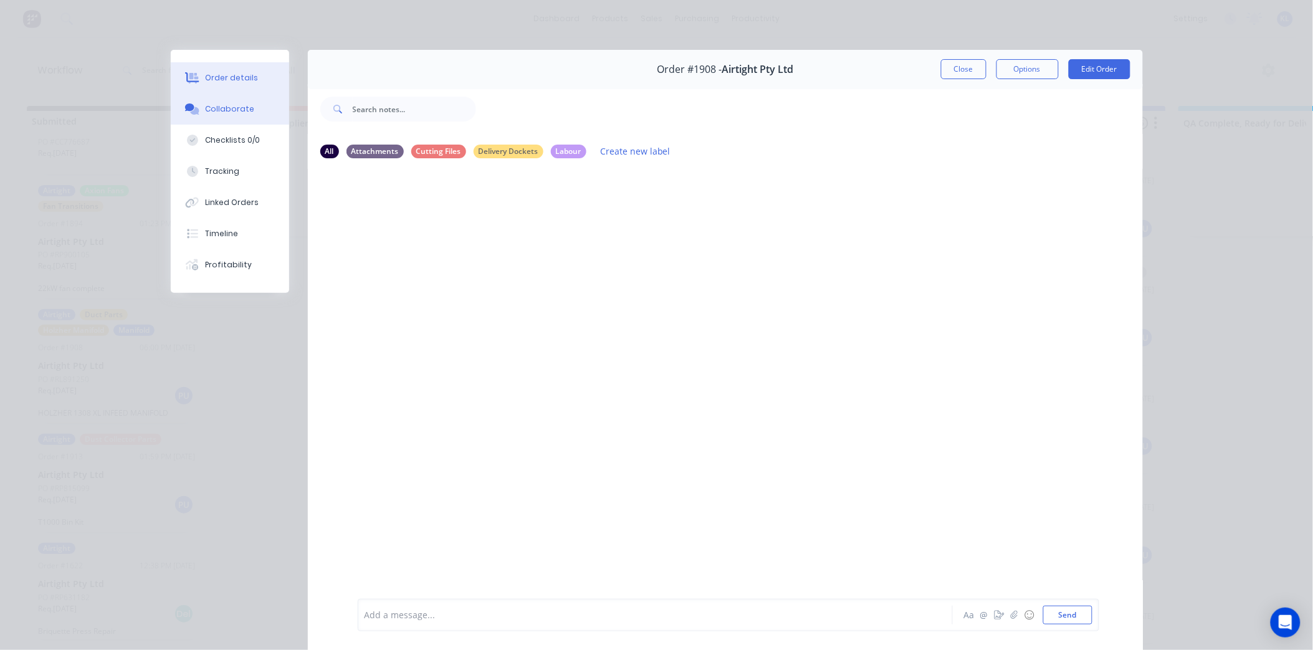
click at [236, 73] on div "Order details" at bounding box center [231, 77] width 53 height 11
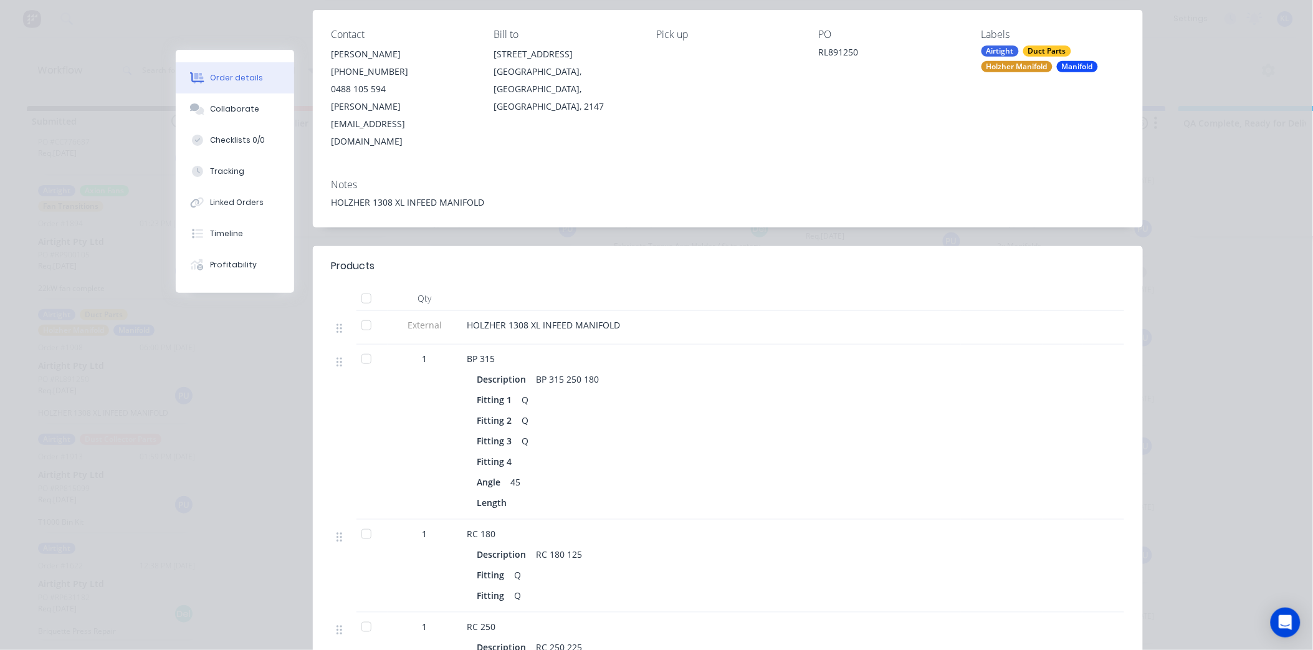
scroll to position [277, 0]
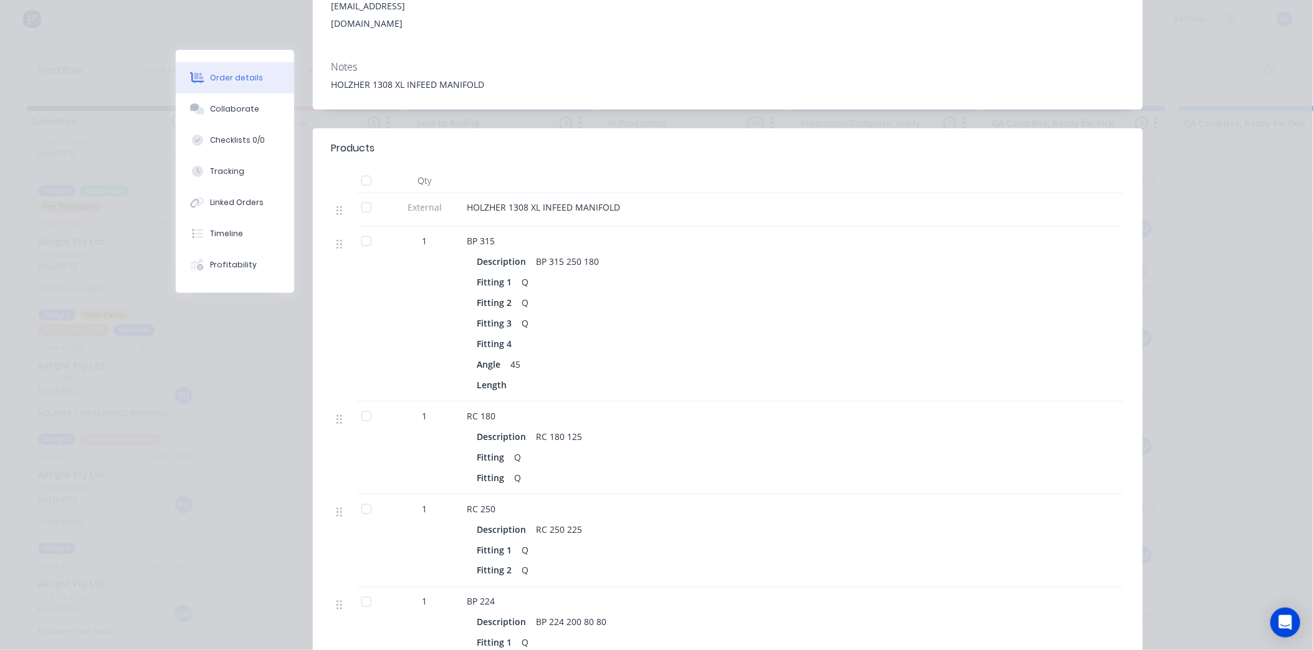
drag, startPoint x: 236, startPoint y: 113, endPoint x: 35, endPoint y: 85, distance: 202.7
click at [236, 113] on div "Collaborate" at bounding box center [234, 108] width 49 height 11
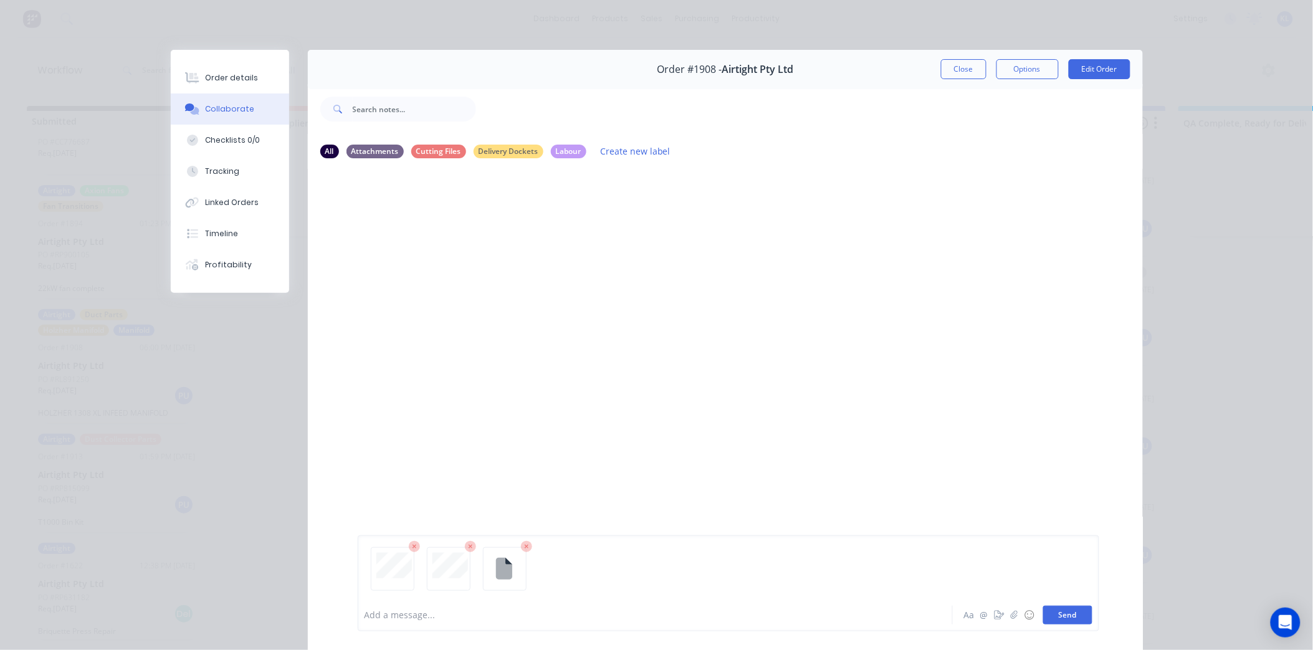
click at [1067, 606] on button "Send" at bounding box center [1067, 615] width 49 height 19
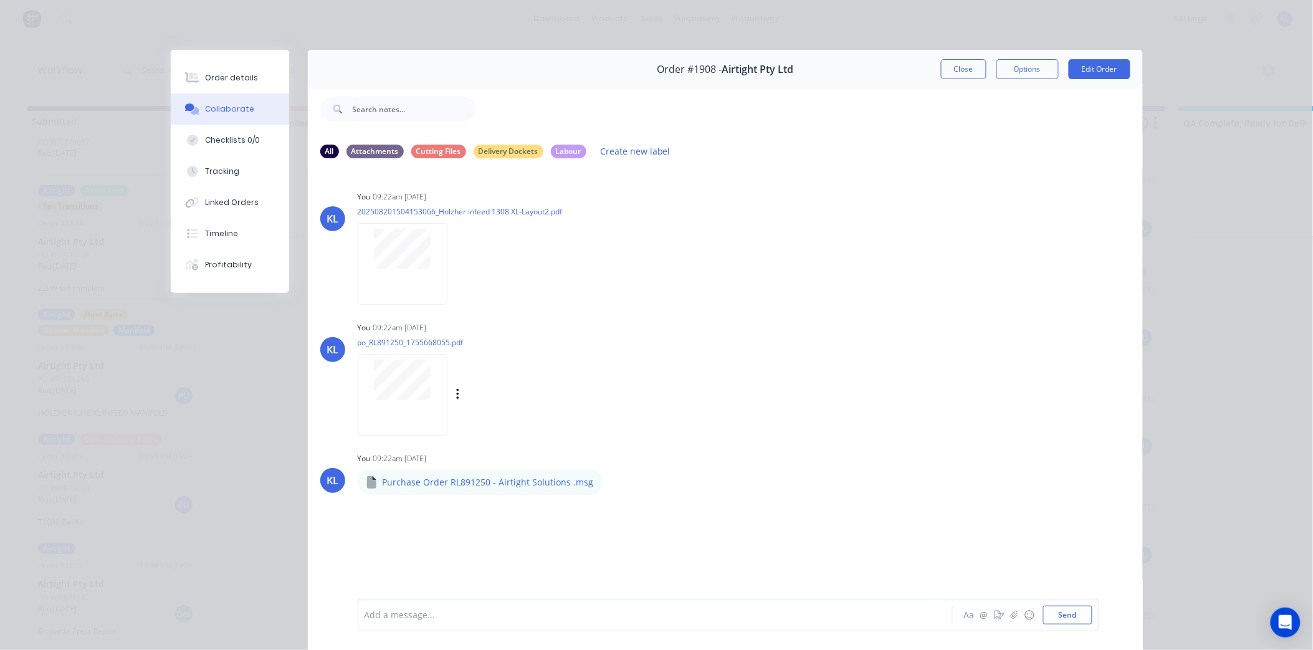
click at [363, 389] on div at bounding box center [402, 380] width 79 height 41
click at [948, 67] on button "Close" at bounding box center [963, 69] width 45 height 20
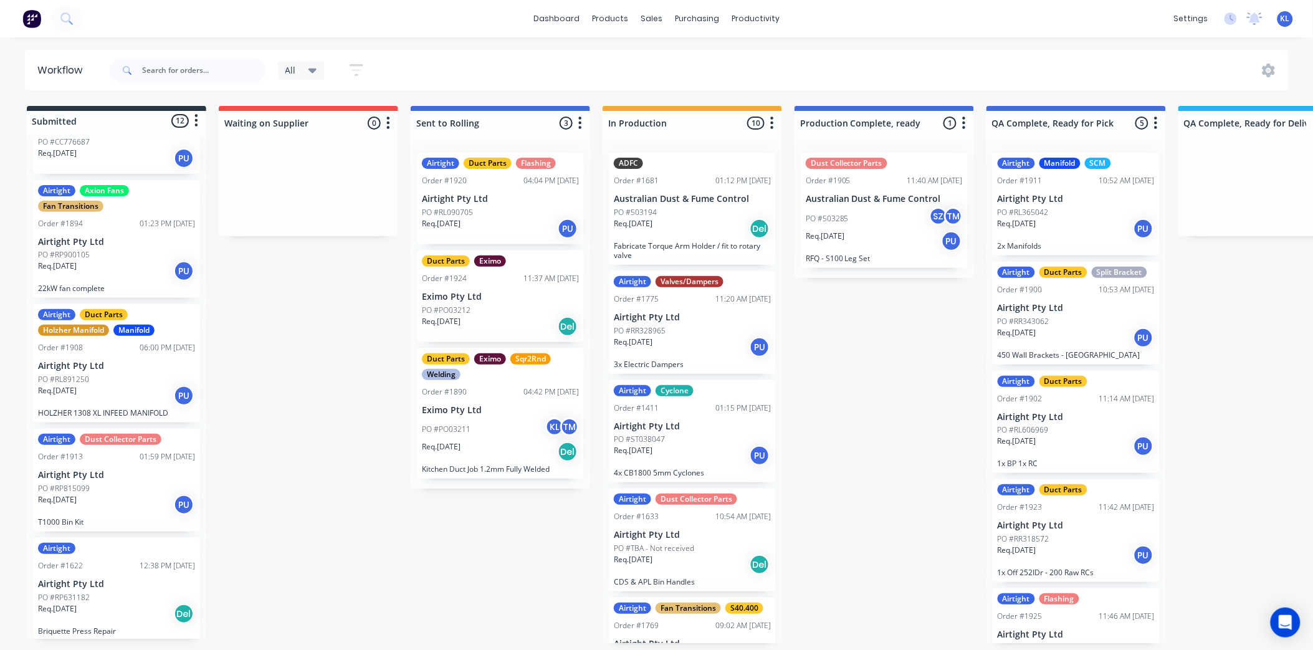
scroll to position [3, 0]
drag, startPoint x: 353, startPoint y: 545, endPoint x: 76, endPoint y: 463, distance: 288.7
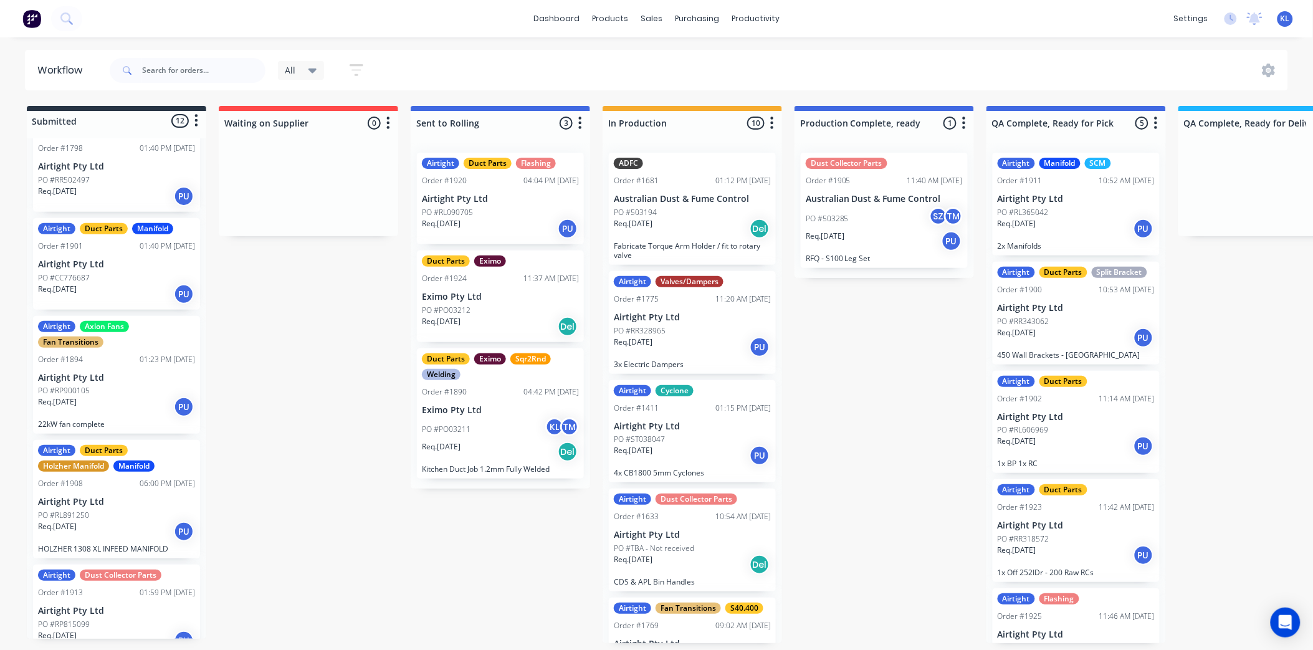
scroll to position [661, 0]
click at [98, 507] on div "Airtight Duct Parts Holzher Manifold Manifold Order #1908 06:00 PM 21/08/25 Air…" at bounding box center [116, 501] width 167 height 118
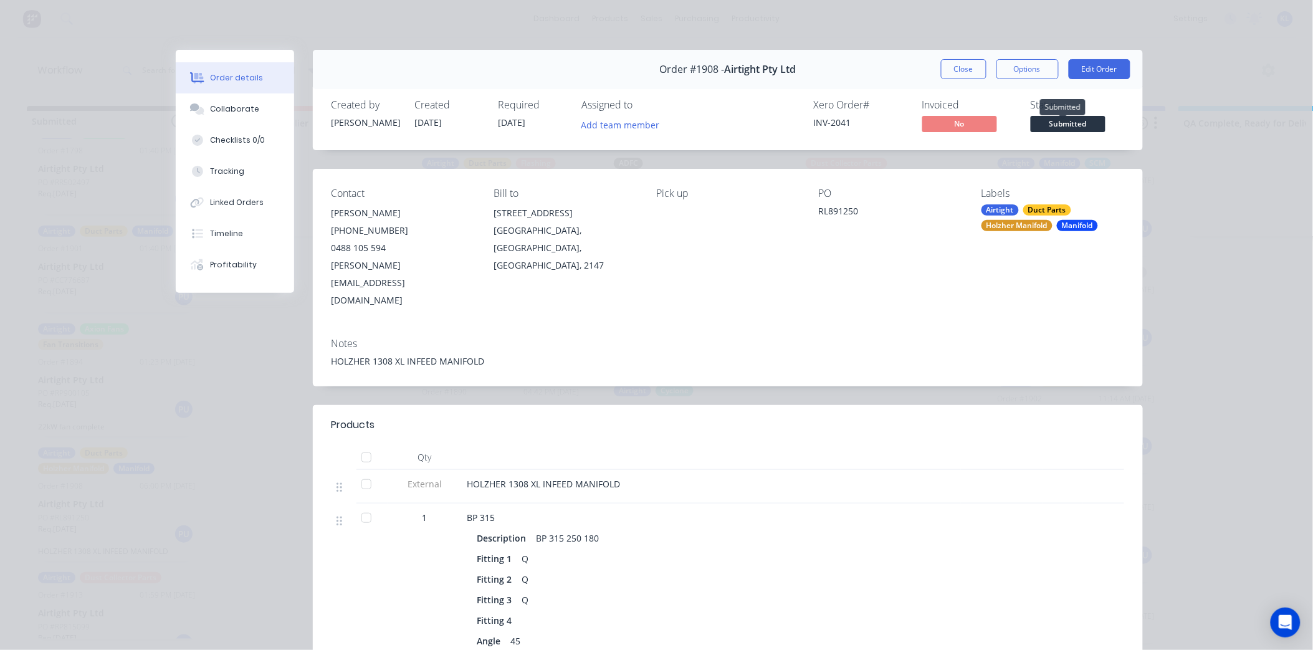
click at [1061, 120] on span "Submitted" at bounding box center [1068, 124] width 75 height 16
click at [240, 104] on div "Collaborate" at bounding box center [234, 108] width 49 height 11
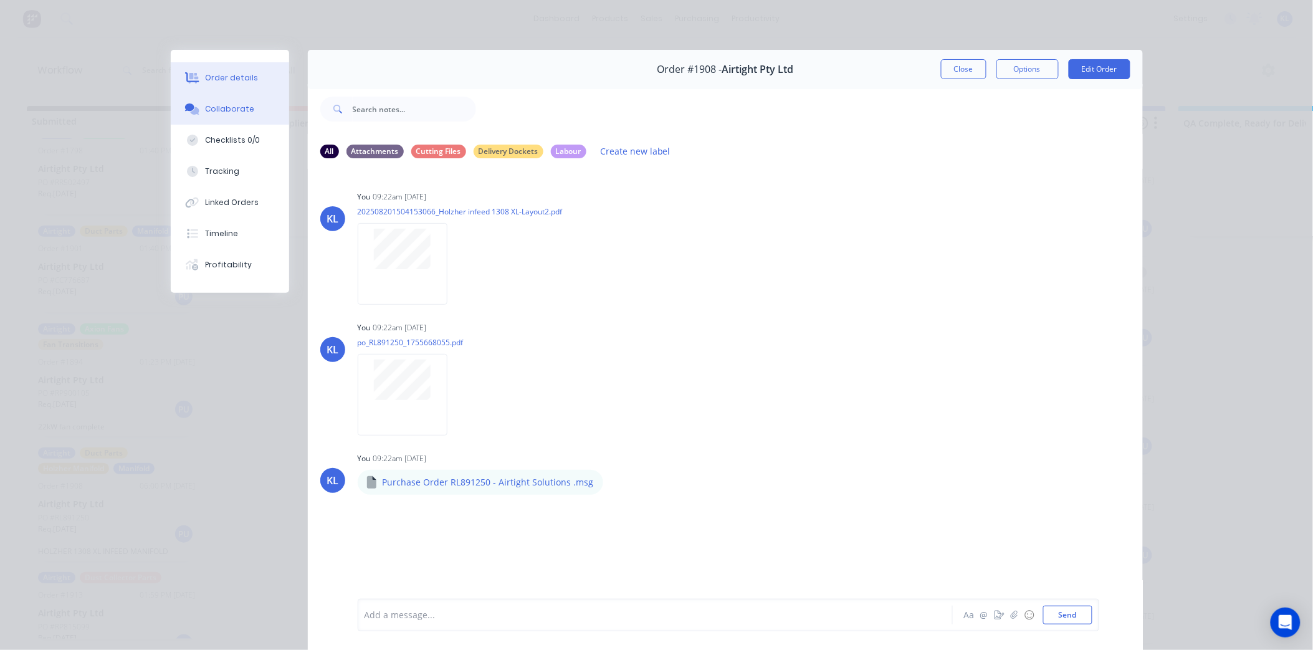
click at [226, 75] on div "Order details" at bounding box center [231, 77] width 53 height 11
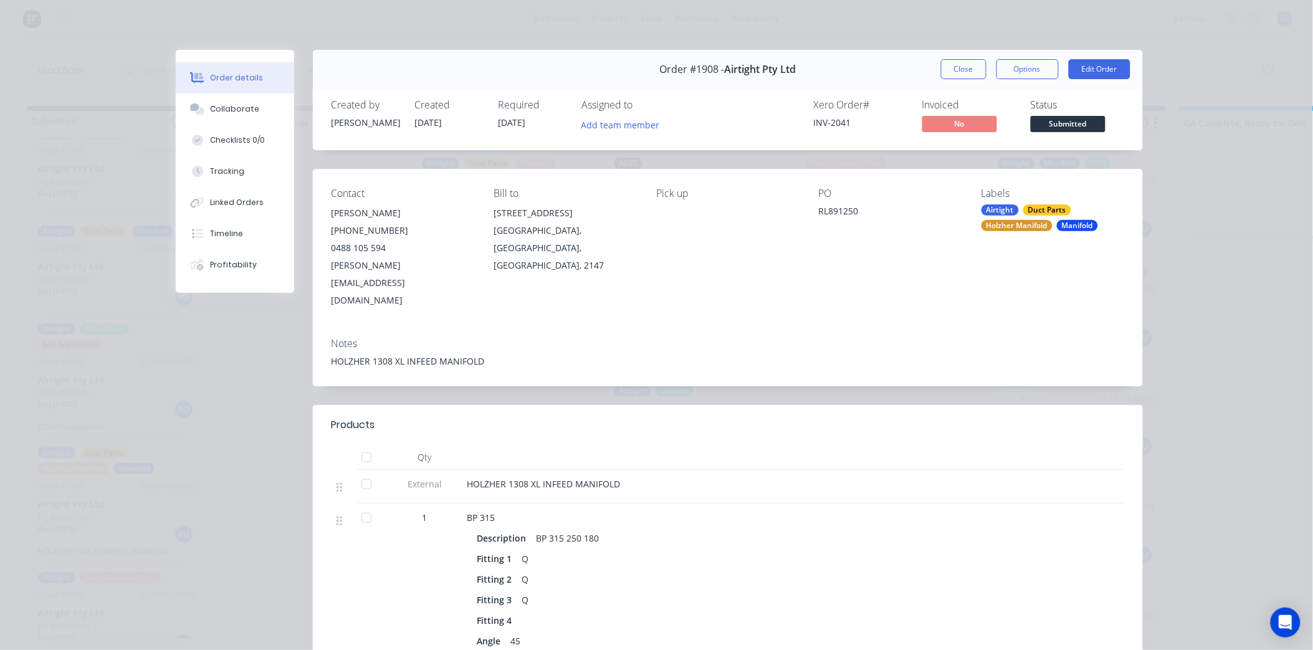
click at [1167, 302] on div "Order details Collaborate Checklists 0/0 Tracking Linked Orders Timeline Profit…" at bounding box center [656, 325] width 1313 height 650
click at [945, 70] on button "Close" at bounding box center [963, 69] width 45 height 20
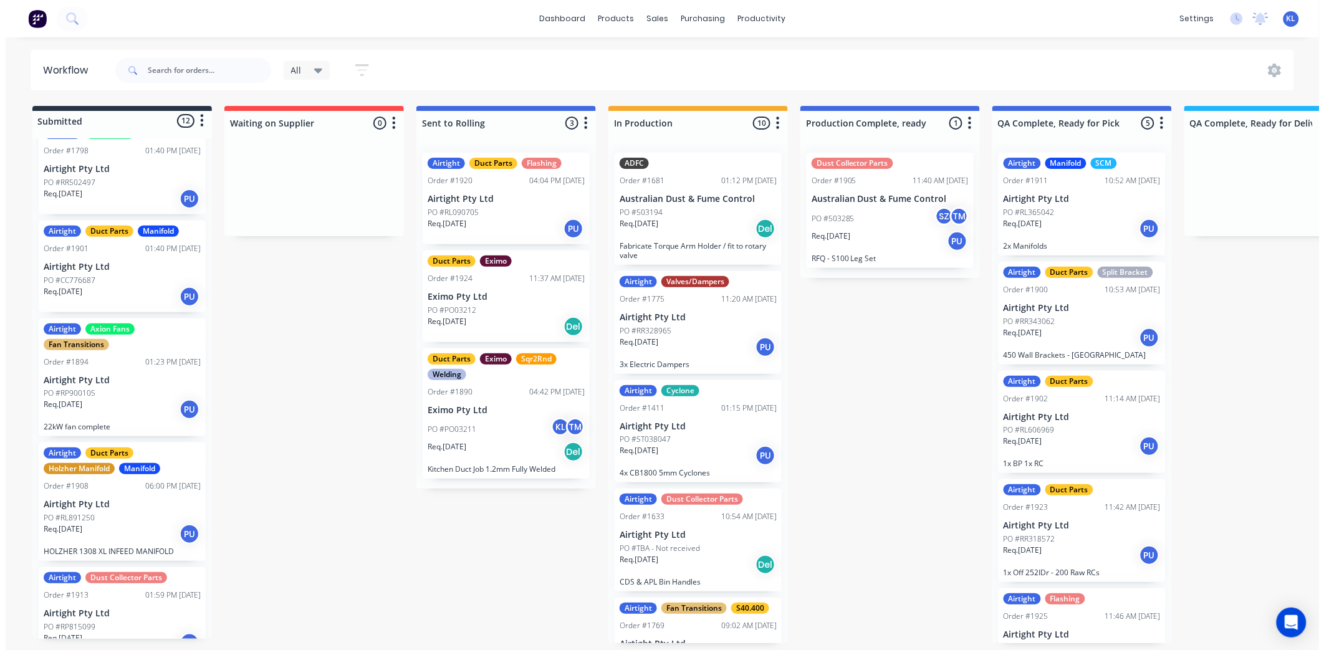
scroll to position [0, 0]
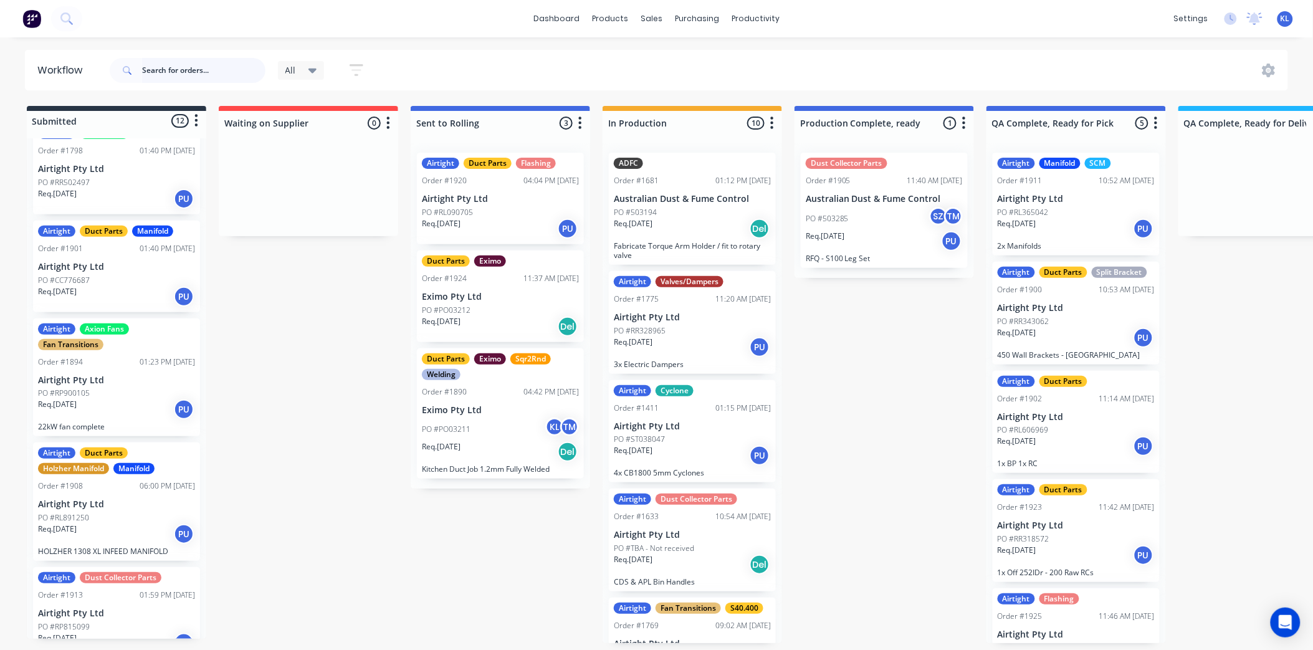
click at [226, 75] on input "text" at bounding box center [203, 70] width 123 height 25
type input "RL891250"
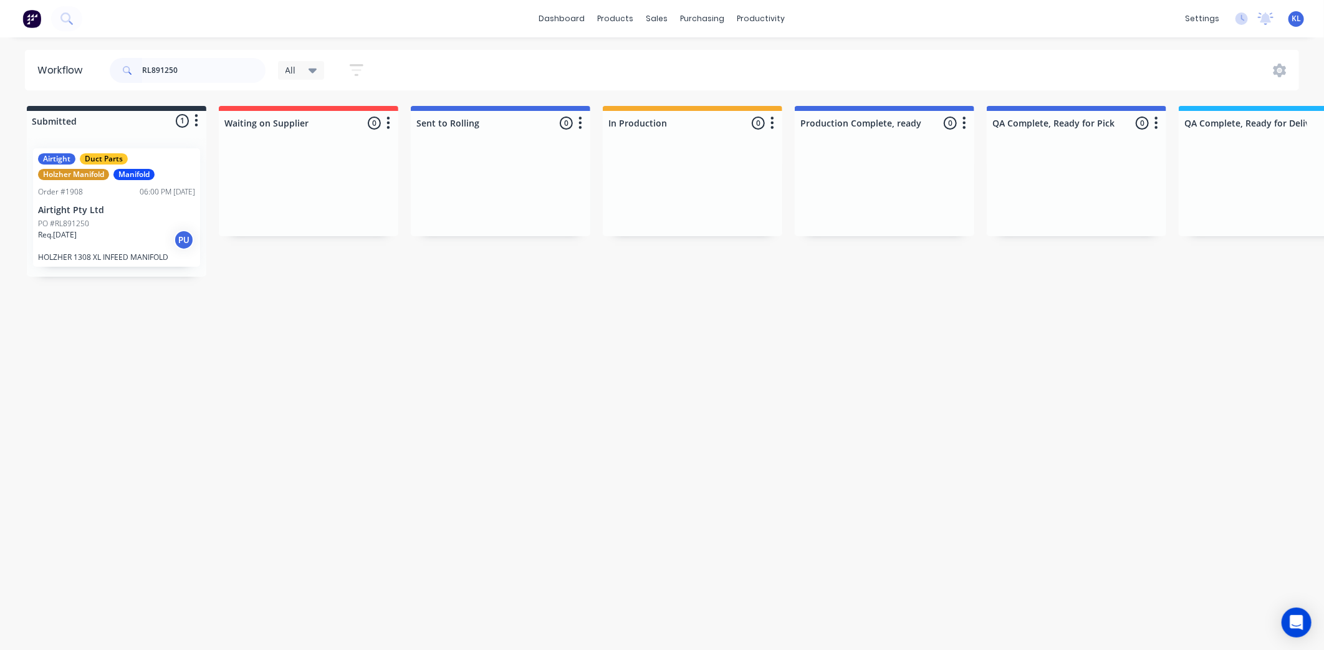
click at [138, 226] on div "PO #RL891250" at bounding box center [116, 223] width 157 height 11
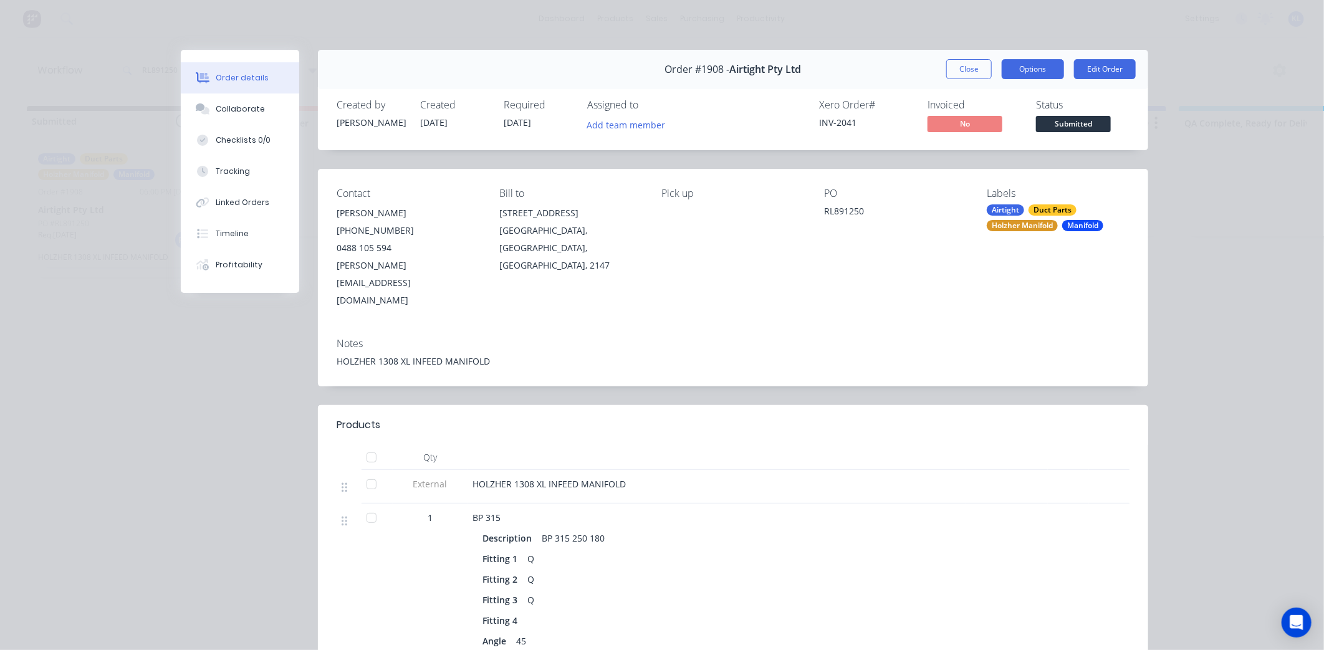
click at [1023, 67] on button "Options" at bounding box center [1032, 69] width 62 height 20
click at [972, 142] on div "Delivery Docket" at bounding box center [998, 151] width 108 height 18
click at [977, 142] on div "Standard" at bounding box center [998, 151] width 108 height 18
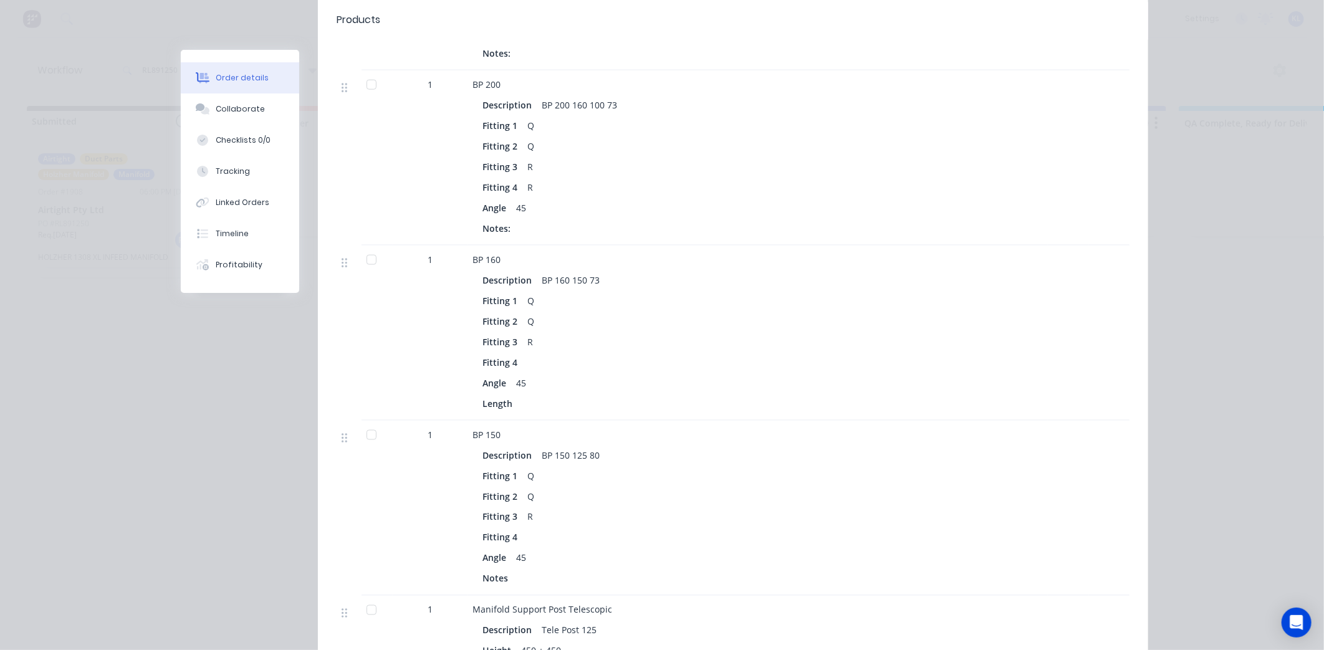
scroll to position [1368, 0]
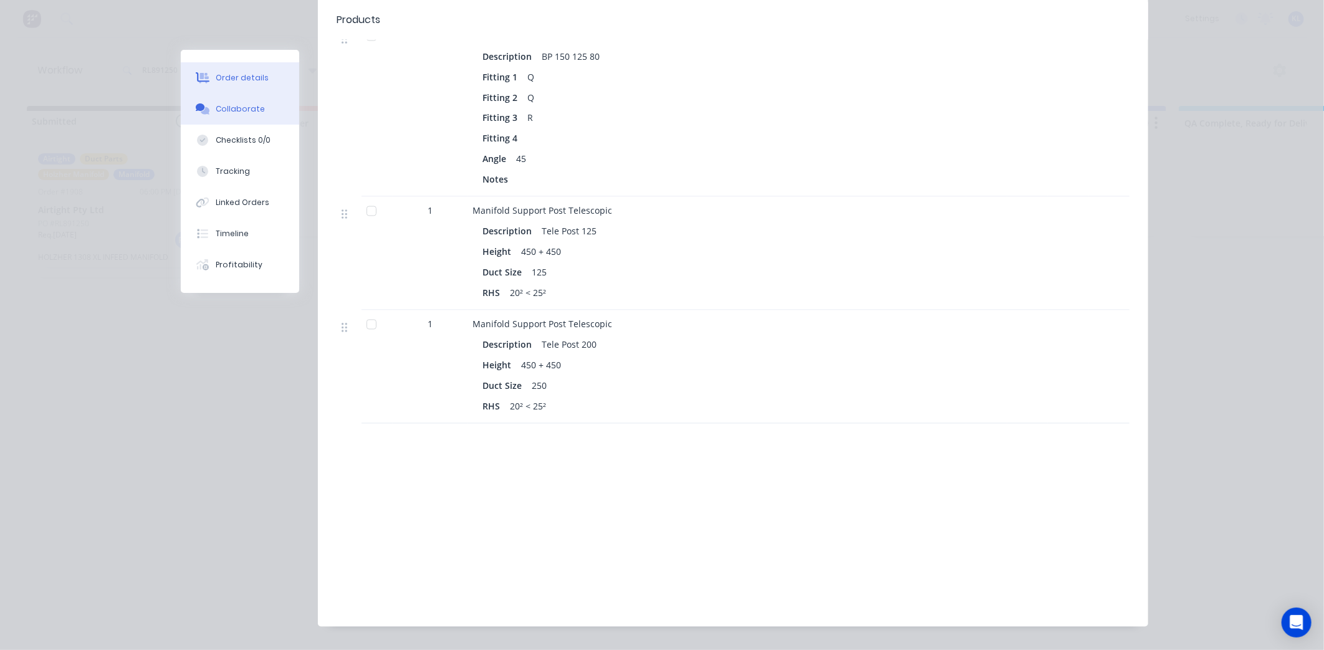
click at [223, 97] on button "Collaborate" at bounding box center [240, 108] width 118 height 31
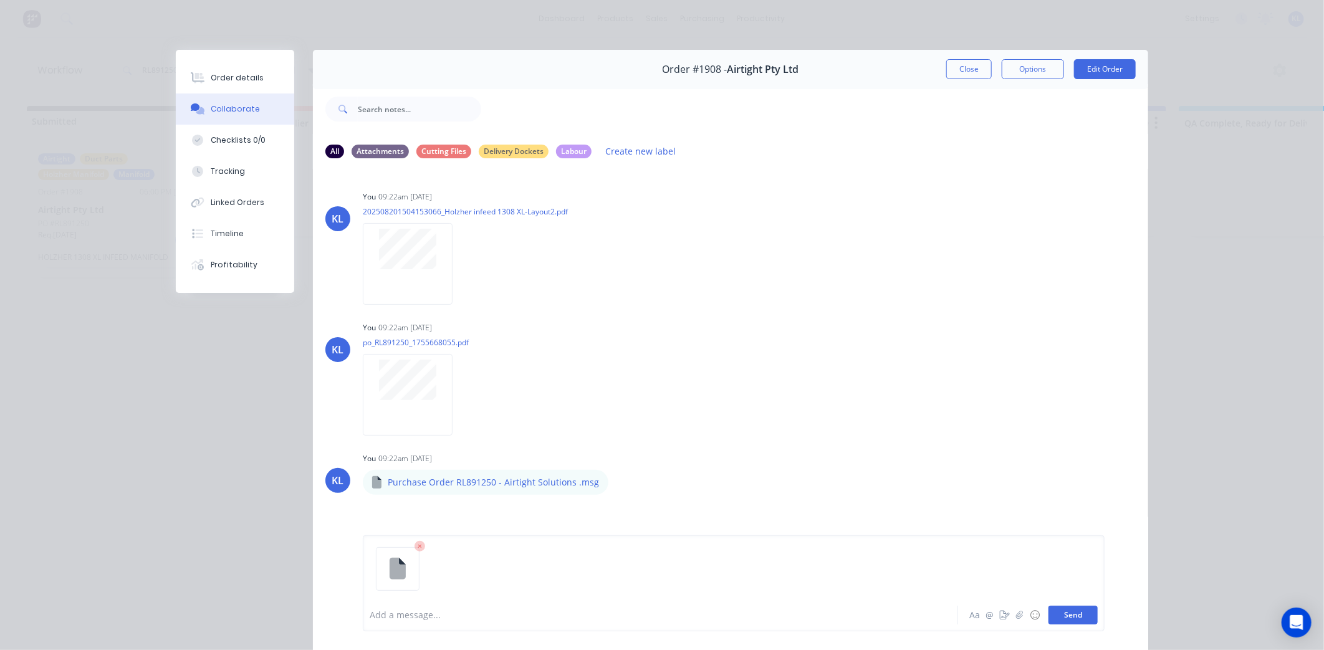
click at [1086, 617] on button "Send" at bounding box center [1072, 615] width 49 height 19
click at [237, 77] on div "Order details" at bounding box center [237, 77] width 53 height 11
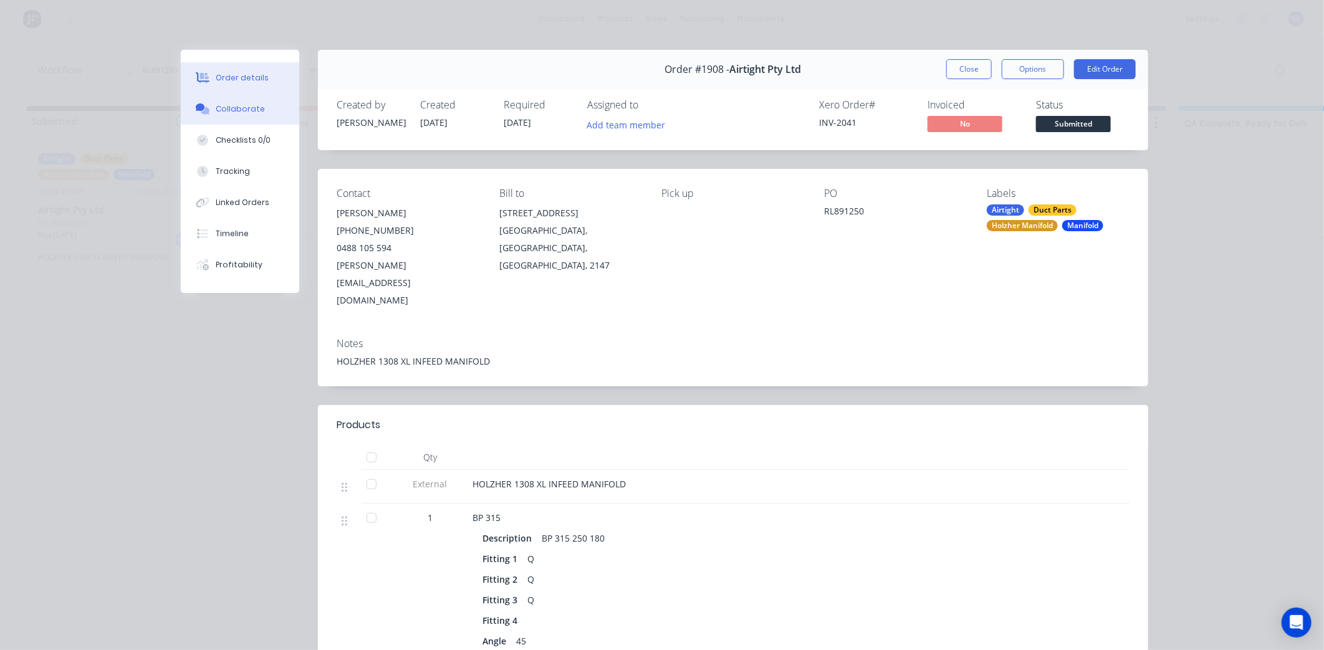
click at [237, 104] on div "Collaborate" at bounding box center [240, 108] width 49 height 11
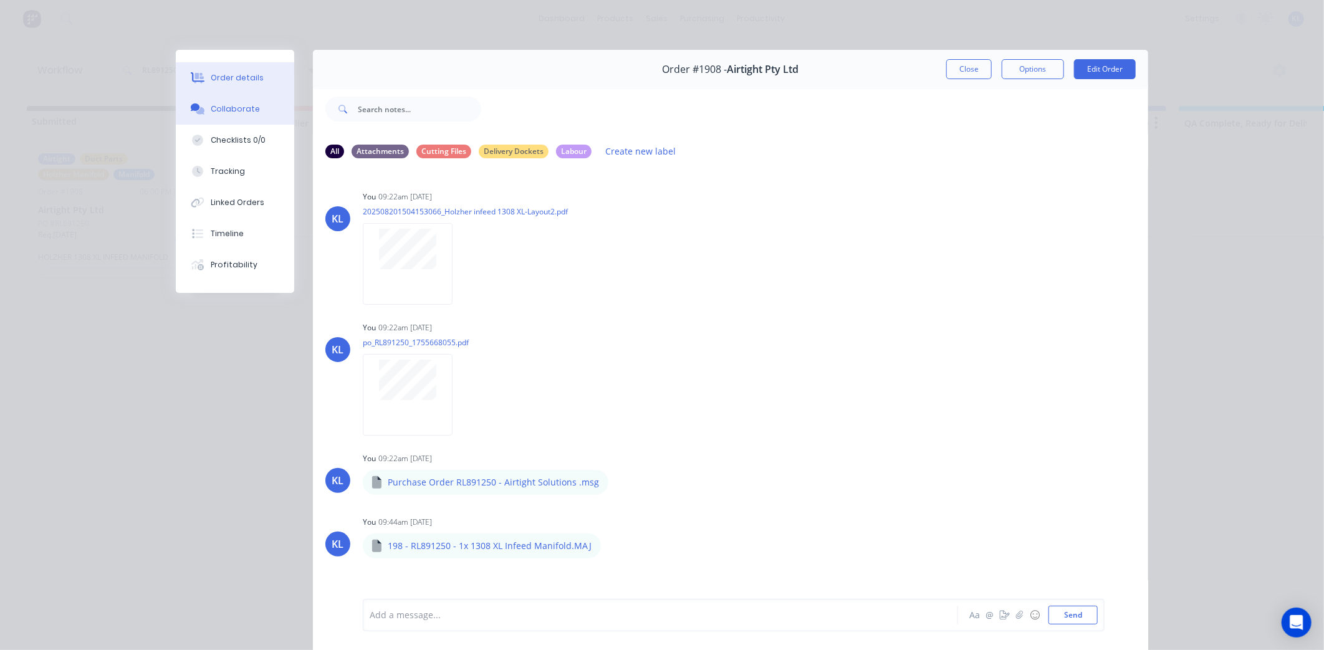
click at [238, 73] on div "Order details" at bounding box center [237, 77] width 53 height 11
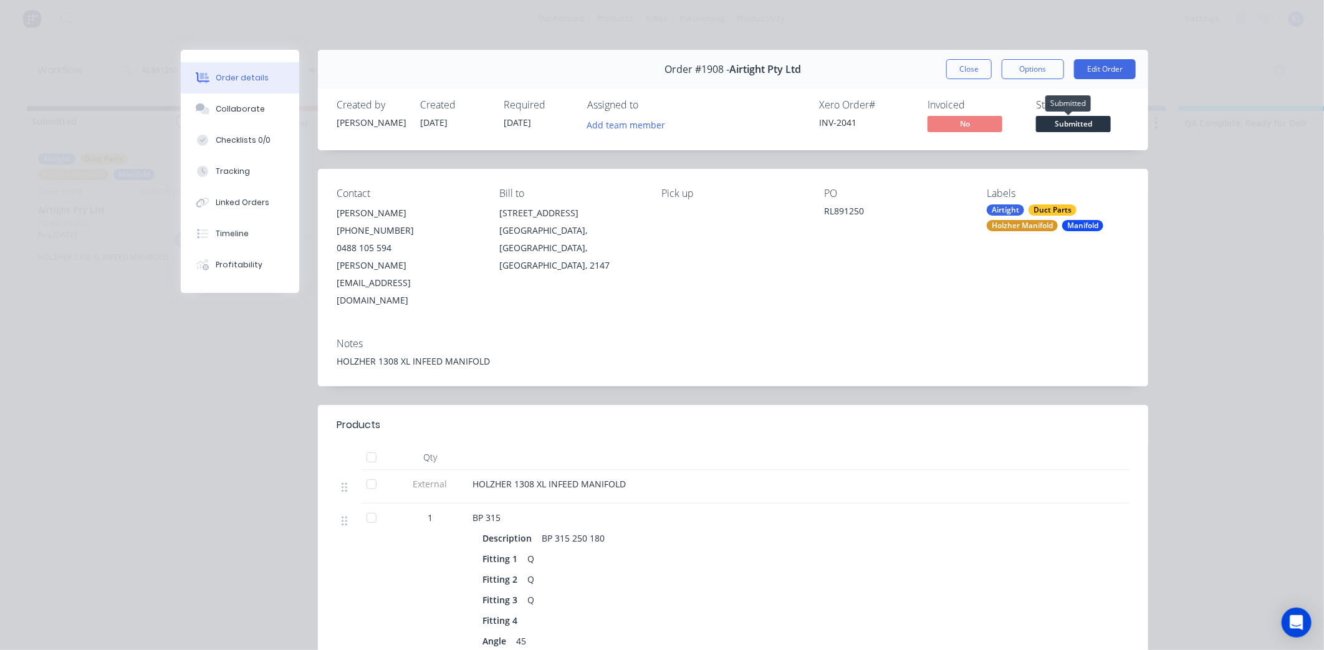
click at [1077, 119] on span "Submitted" at bounding box center [1073, 124] width 75 height 16
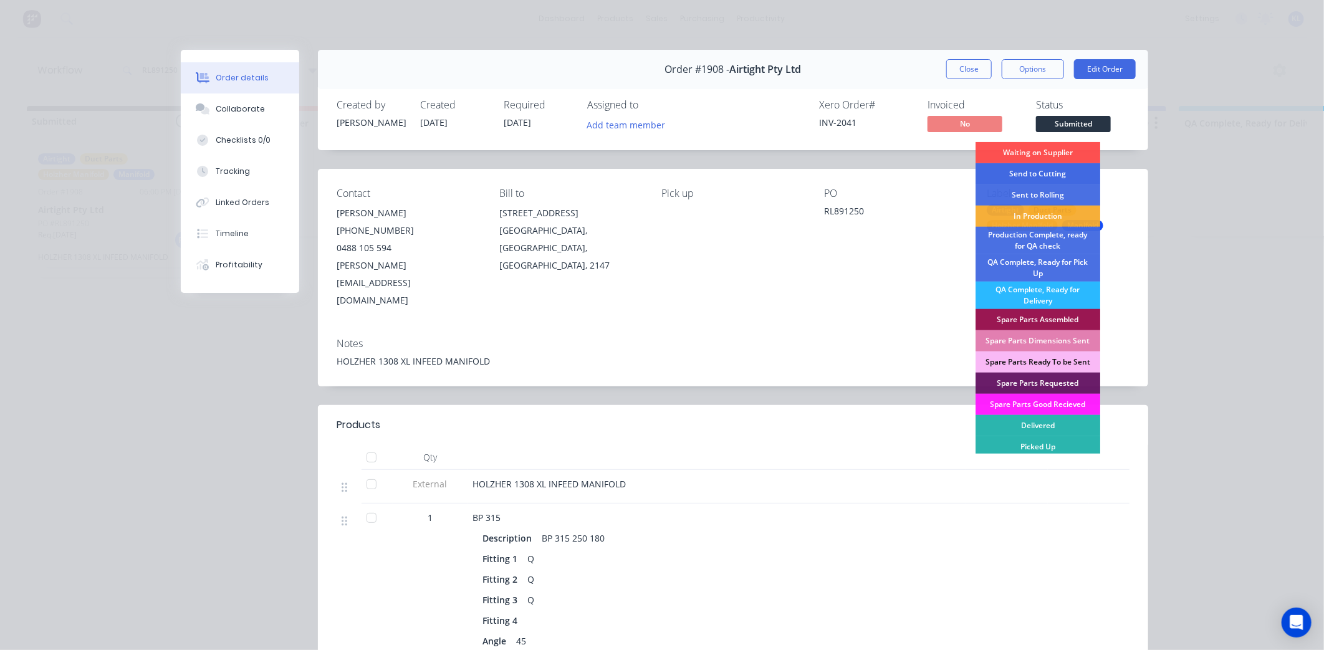
click at [1043, 170] on div "Send to Cutting" at bounding box center [1037, 173] width 125 height 21
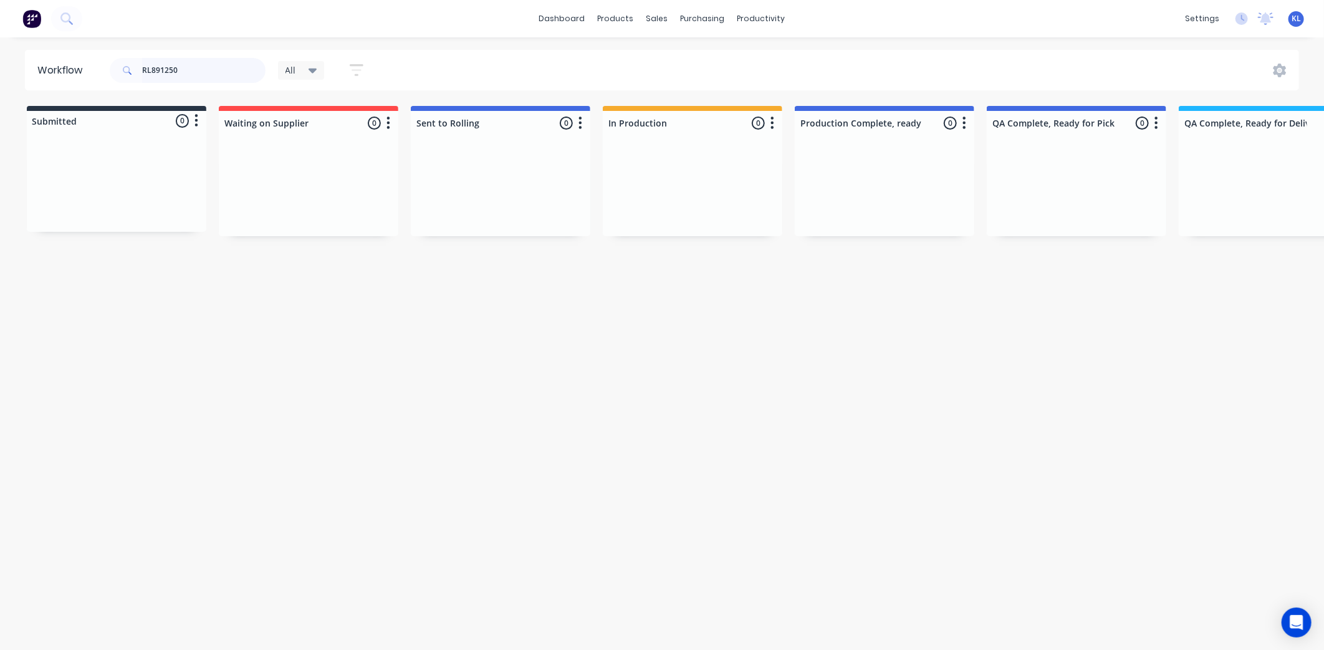
drag, startPoint x: 206, startPoint y: 67, endPoint x: -258, endPoint y: 110, distance: 465.6
click at [0, 110] on html "dashboard products sales purchasing productivity dashboard products Product Cat…" at bounding box center [662, 287] width 1324 height 575
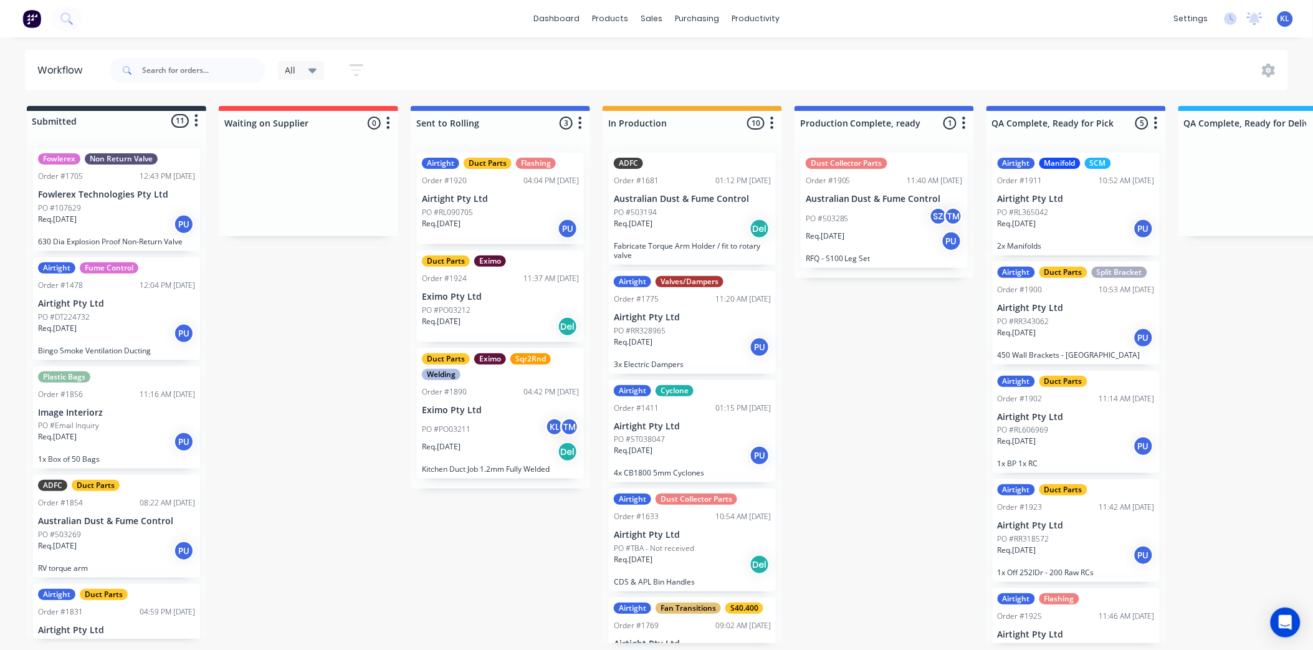
click at [299, 62] on div "All" at bounding box center [301, 70] width 47 height 19
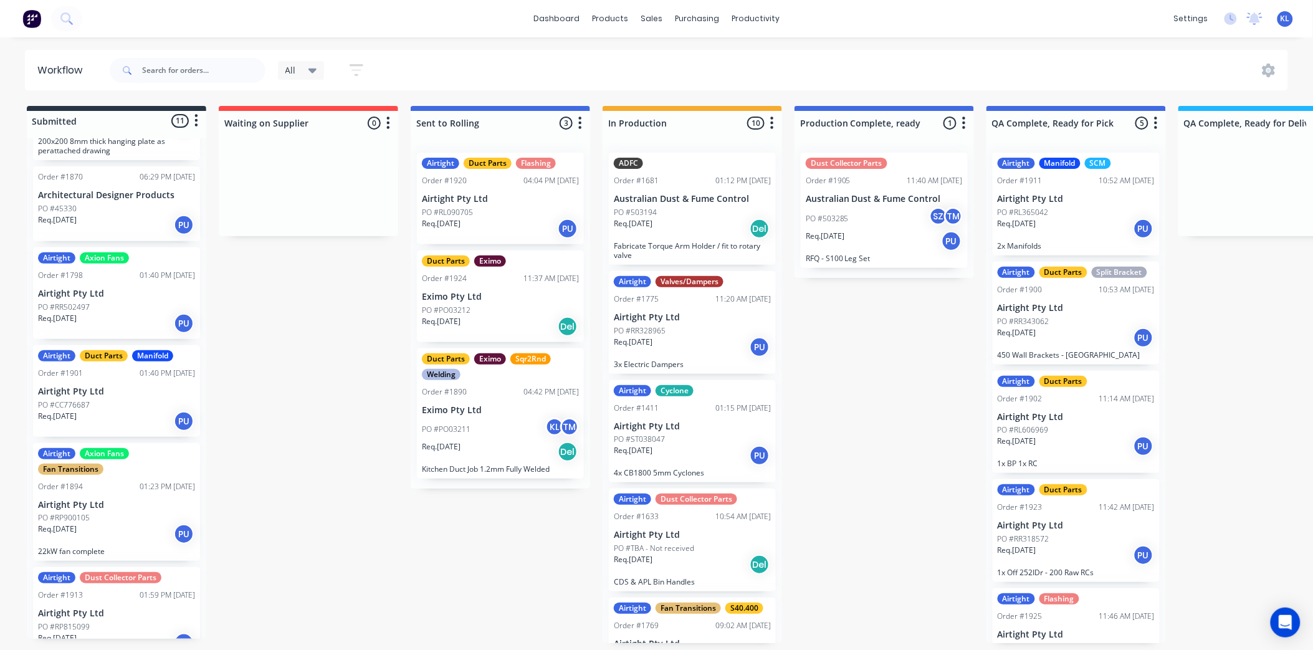
scroll to position [674, 0]
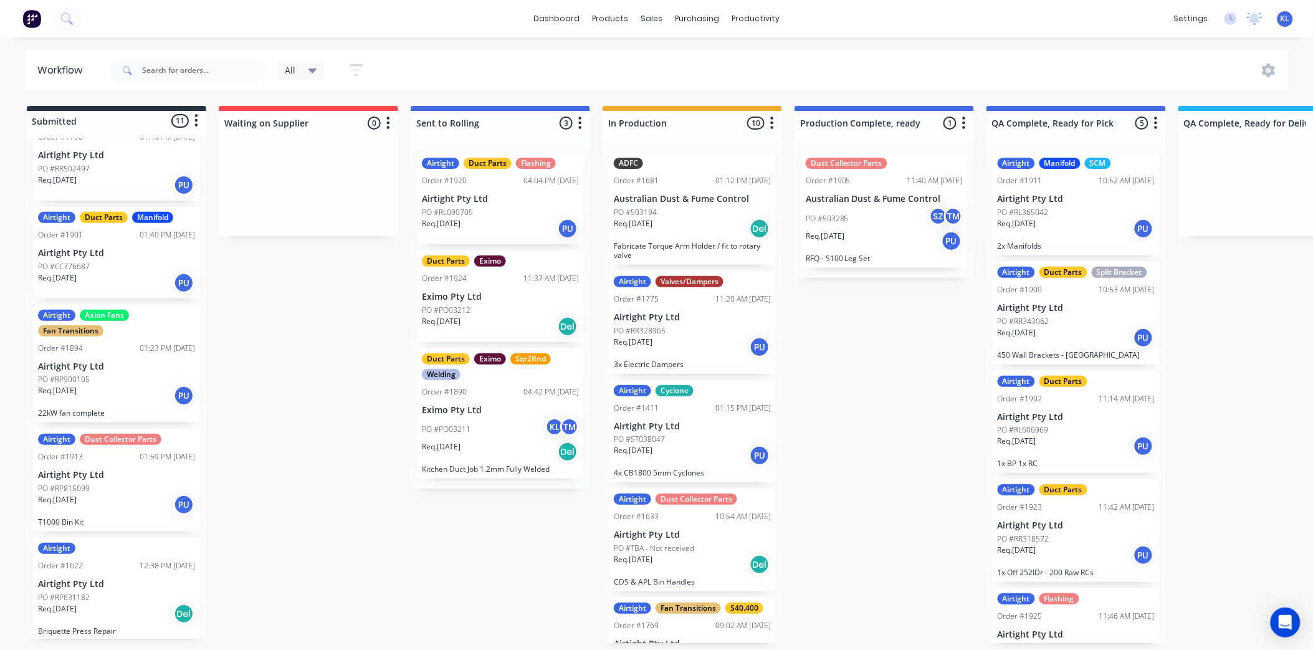
click at [120, 494] on div "Req. [DATE] PU" at bounding box center [116, 504] width 157 height 21
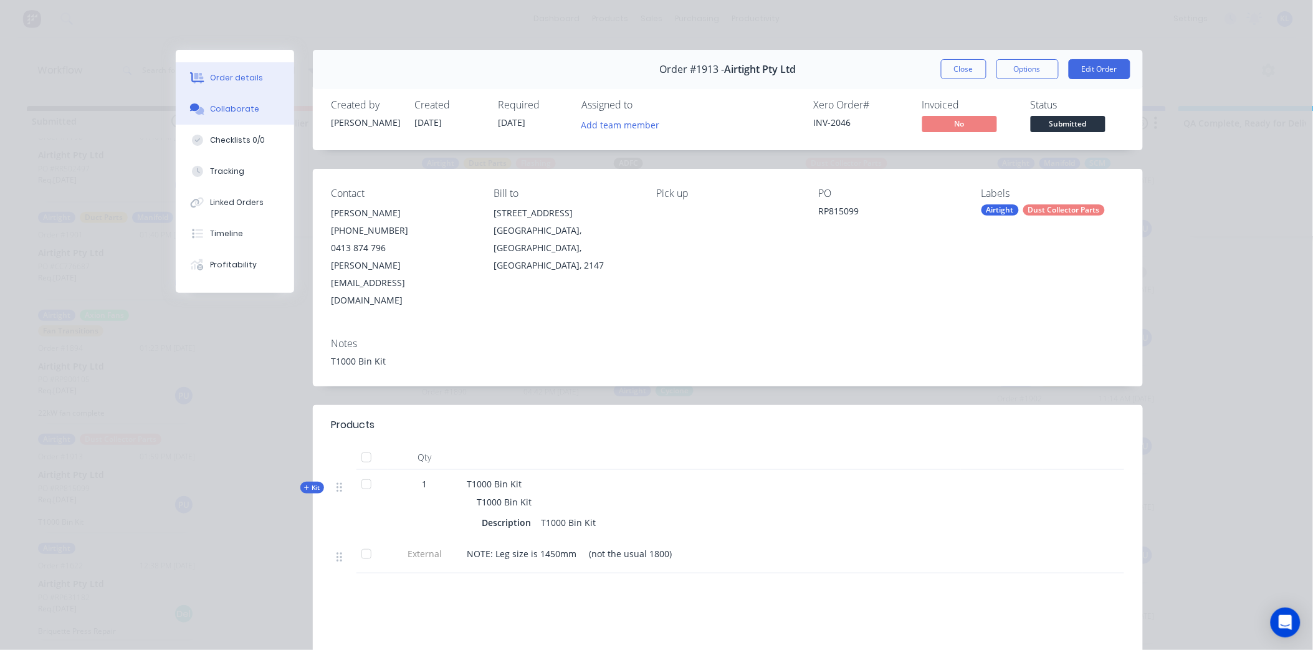
click at [233, 112] on div "Collaborate" at bounding box center [234, 108] width 49 height 11
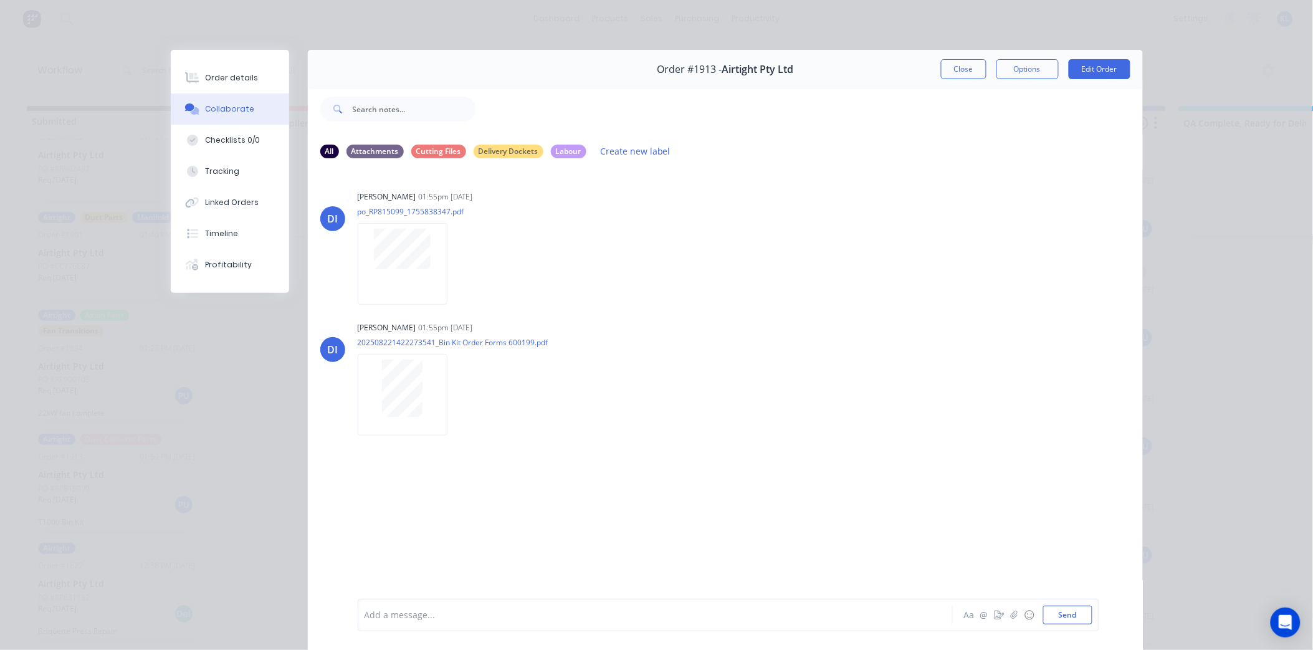
click at [451, 609] on div at bounding box center [637, 615] width 545 height 13
drag, startPoint x: 400, startPoint y: 613, endPoint x: 210, endPoint y: 605, distance: 190.2
click at [210, 605] on div "Order #1913 - Airtight Pty Ltd Close Options Edit Order All Attachments Cutting…" at bounding box center [657, 359] width 972 height 618
click at [411, 609] on div at bounding box center [637, 615] width 545 height 13
click at [950, 60] on button "Close" at bounding box center [963, 69] width 45 height 20
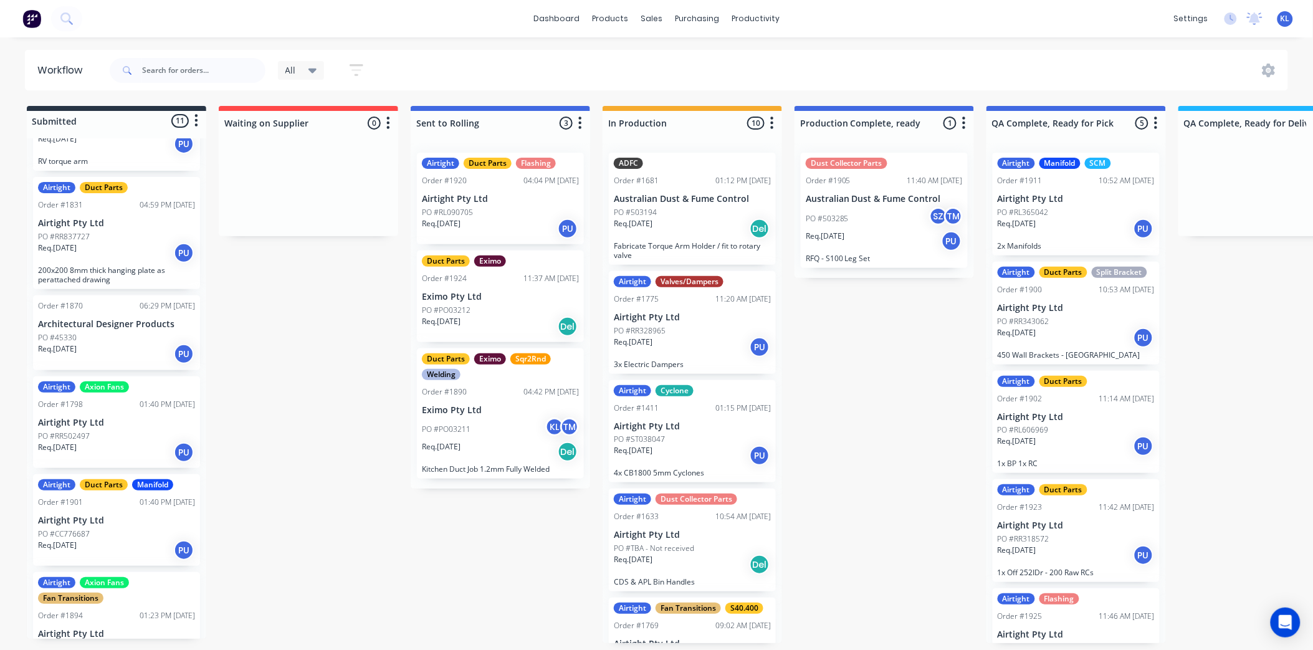
scroll to position [397, 0]
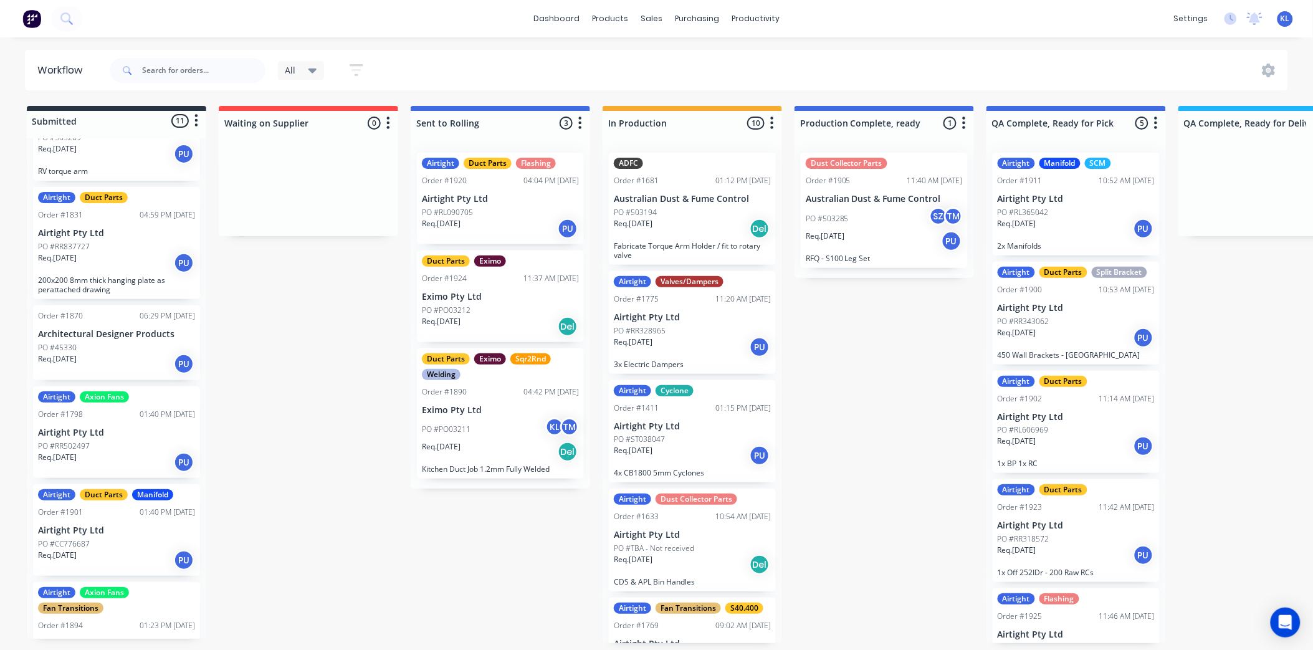
click at [95, 538] on div "PO #CC776687" at bounding box center [116, 543] width 157 height 11
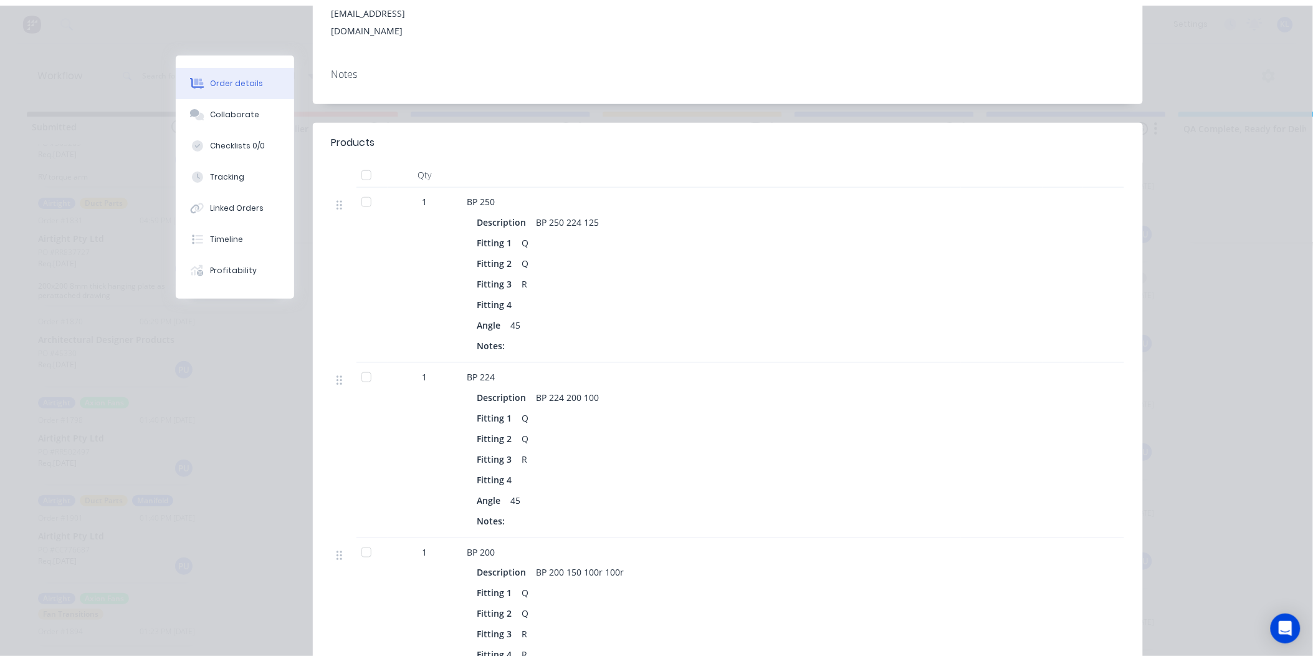
scroll to position [0, 0]
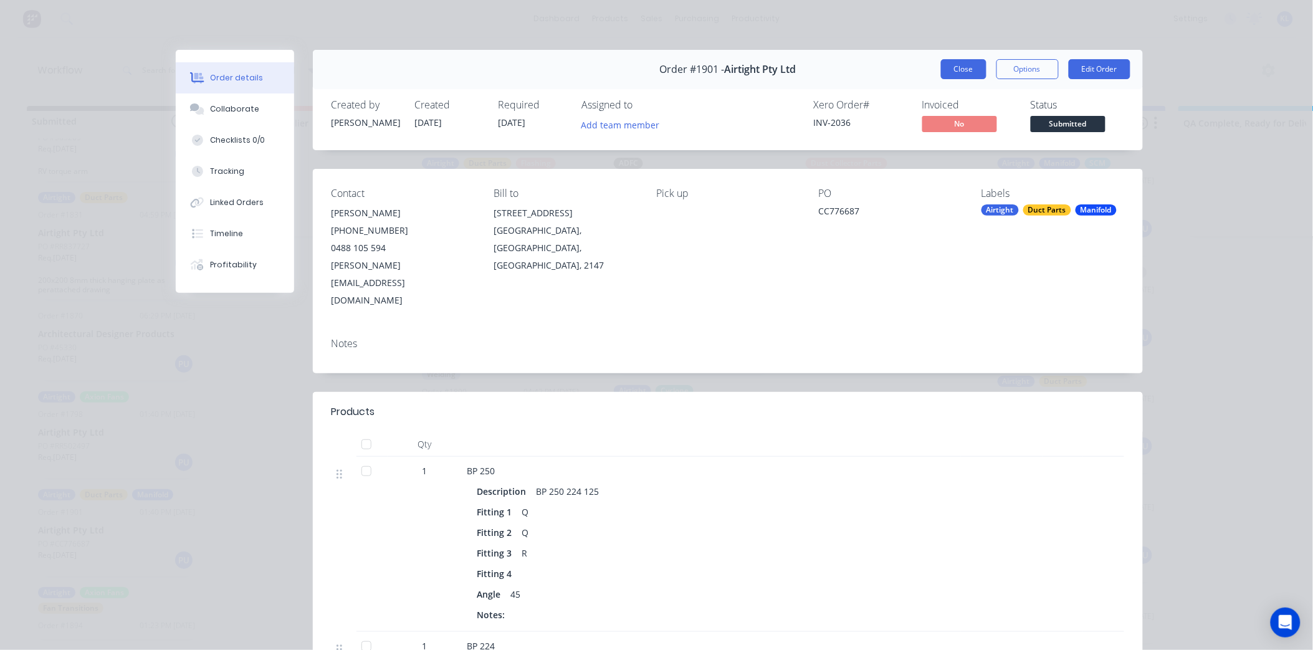
click at [971, 75] on button "Close" at bounding box center [963, 69] width 45 height 20
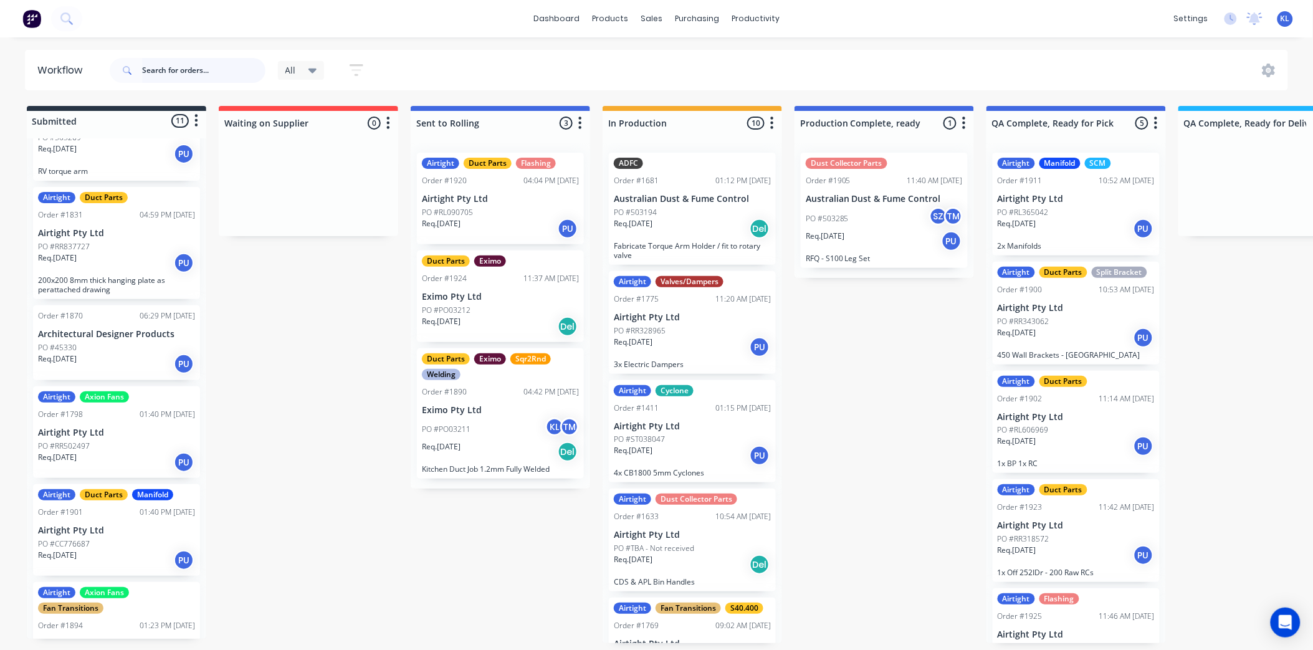
click at [203, 77] on input "text" at bounding box center [203, 70] width 123 height 25
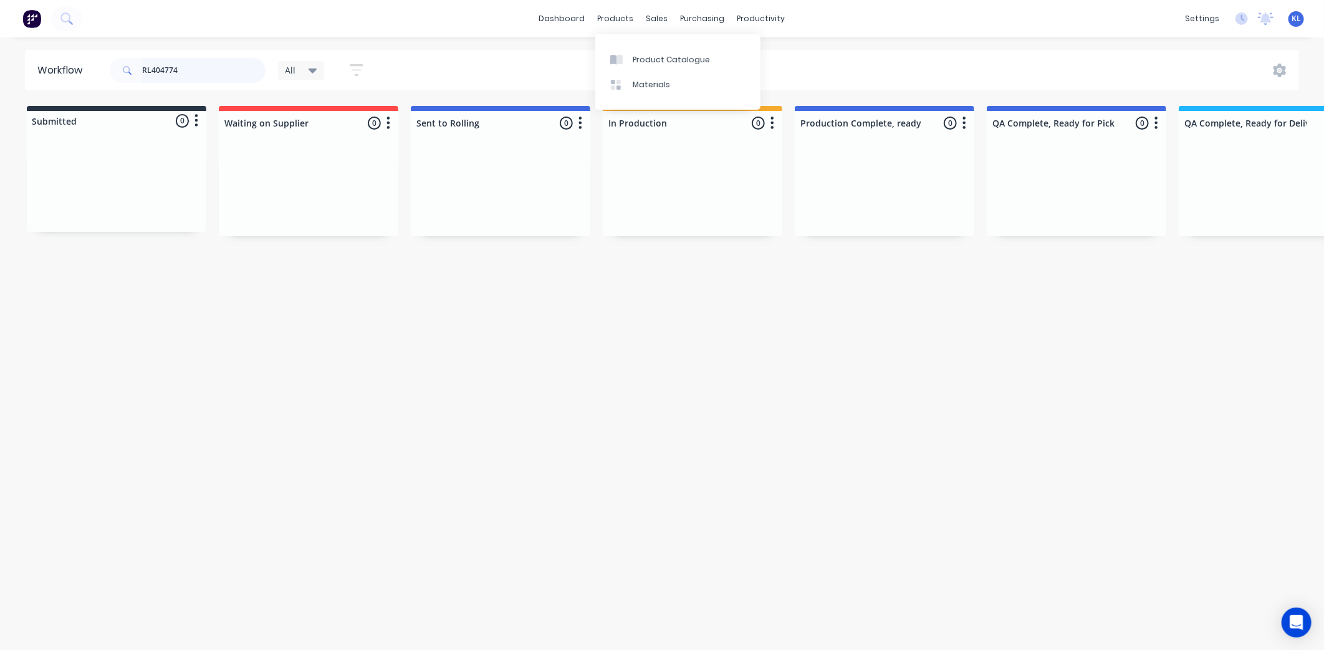
click at [0, 22] on html "dashboard products sales purchasing productivity dashboard products Product Cat…" at bounding box center [662, 287] width 1324 height 575
type input "1931"
click at [196, 66] on input "1931" at bounding box center [203, 70] width 123 height 25
click at [644, 17] on div "sales" at bounding box center [657, 18] width 34 height 19
click at [689, 61] on div "Sales Orders" at bounding box center [703, 59] width 51 height 11
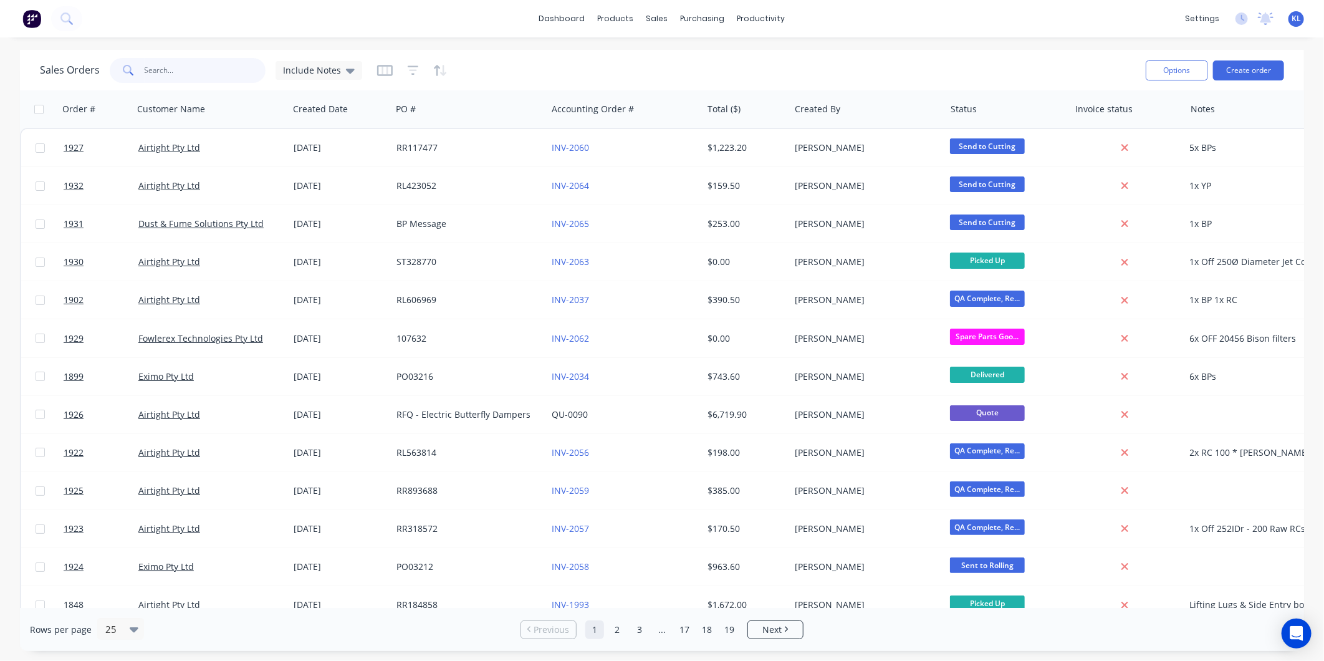
click at [192, 69] on input "text" at bounding box center [206, 70] width 122 height 25
type input "1931"
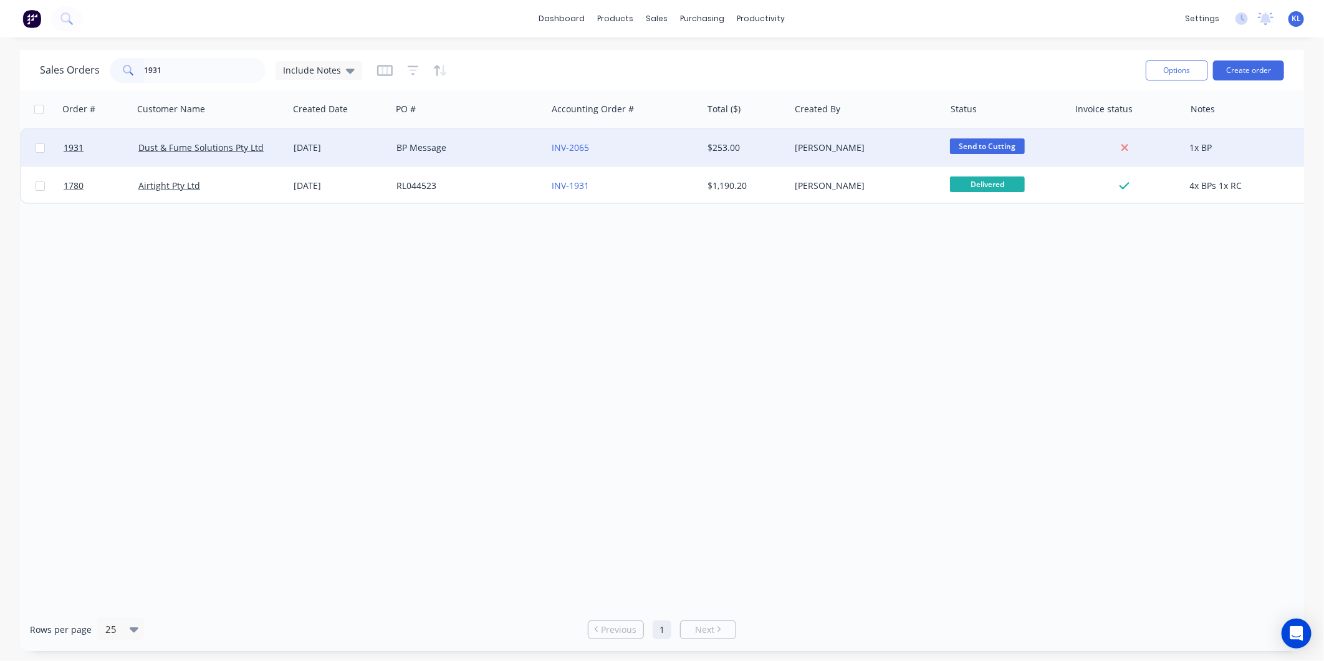
click at [849, 148] on div "[PERSON_NAME]" at bounding box center [864, 147] width 138 height 12
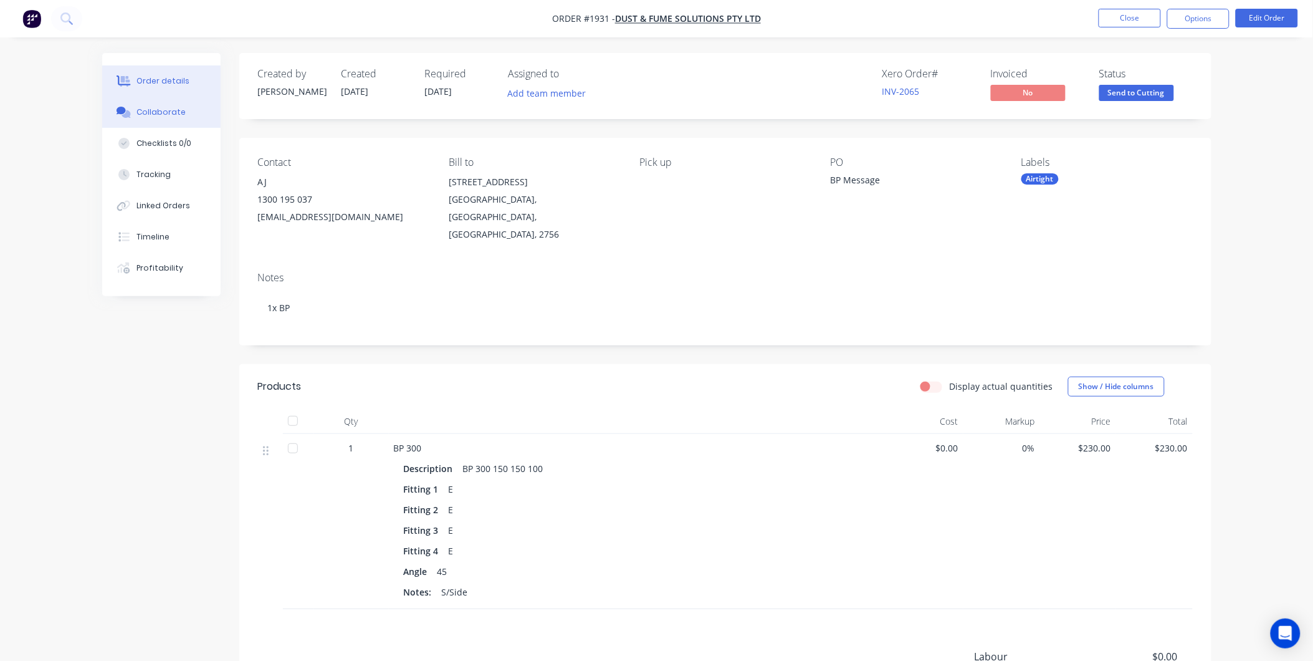
click at [156, 117] on div "Collaborate" at bounding box center [160, 112] width 49 height 11
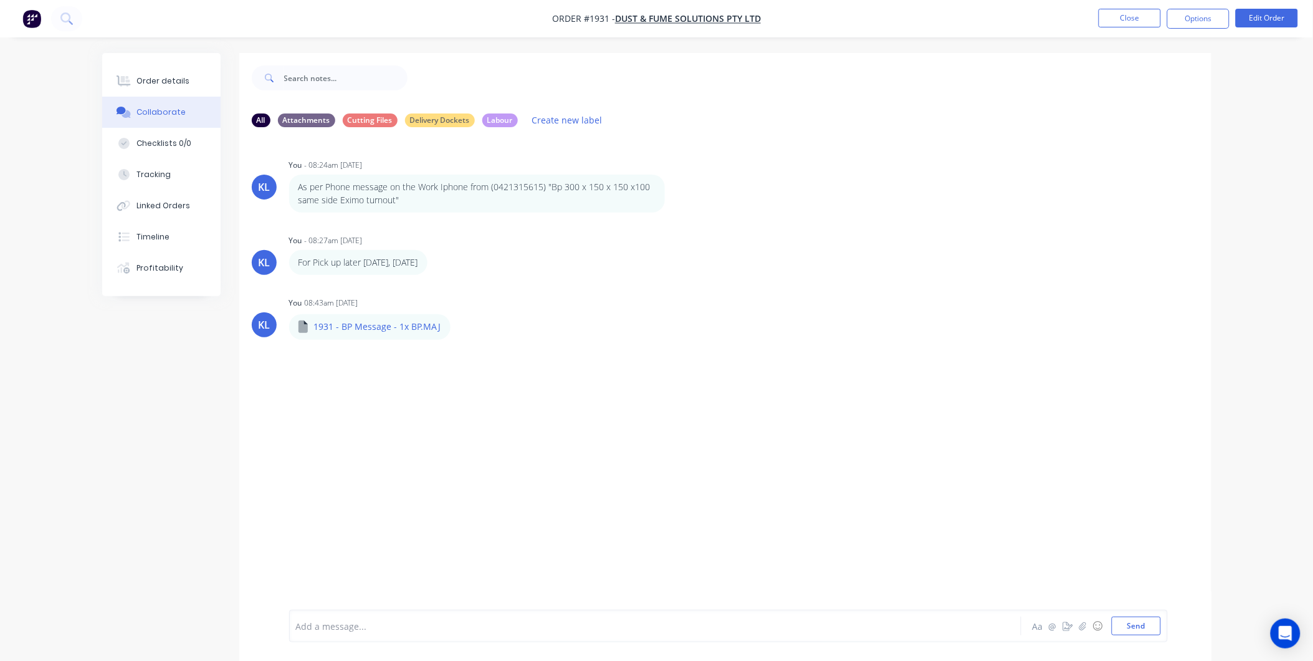
click at [381, 628] on div "Add a message..." at bounding box center [620, 625] width 649 height 19
click at [460, 325] on button "button" at bounding box center [461, 327] width 5 height 18
click at [502, 390] on button "Delete" at bounding box center [542, 388] width 140 height 28
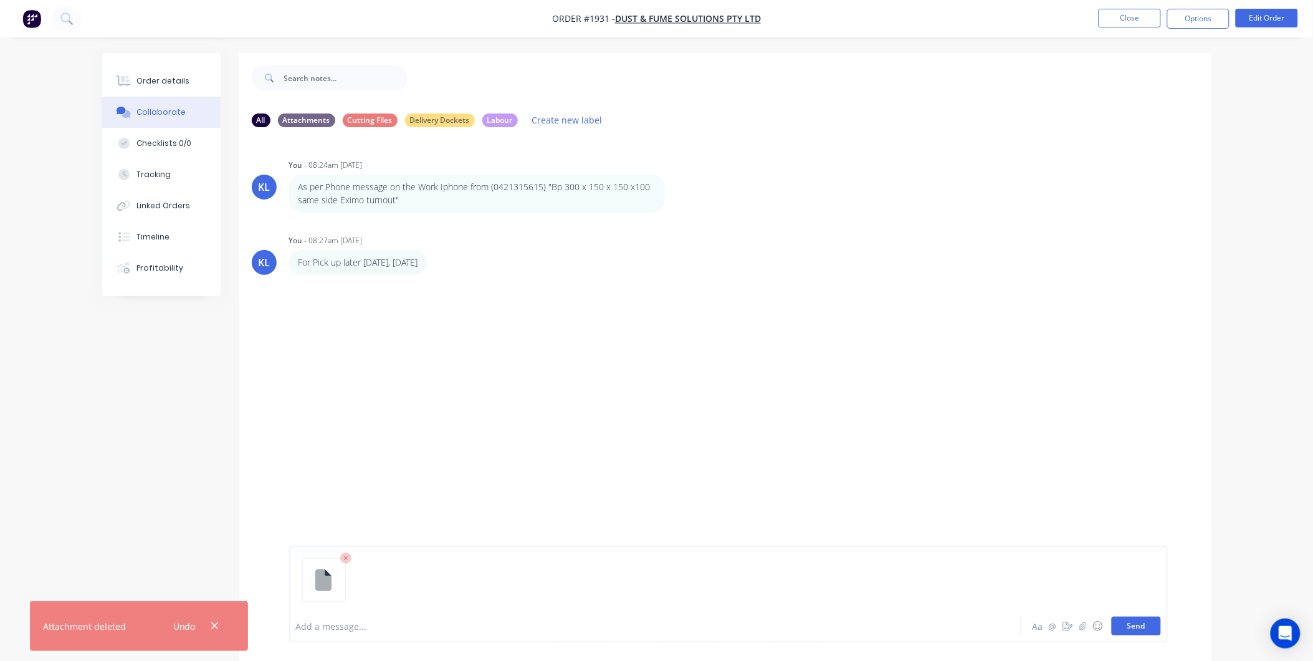
click at [1139, 626] on button "Send" at bounding box center [1136, 625] width 49 height 19
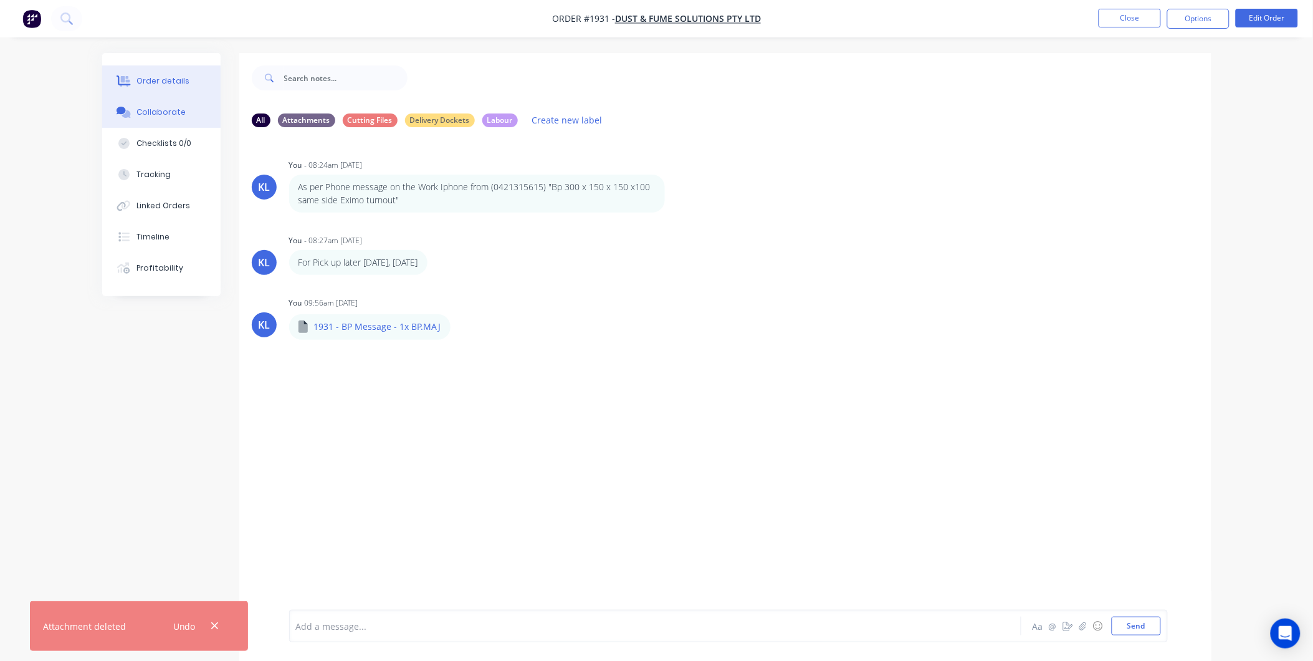
click at [177, 75] on div "Order details" at bounding box center [162, 80] width 53 height 11
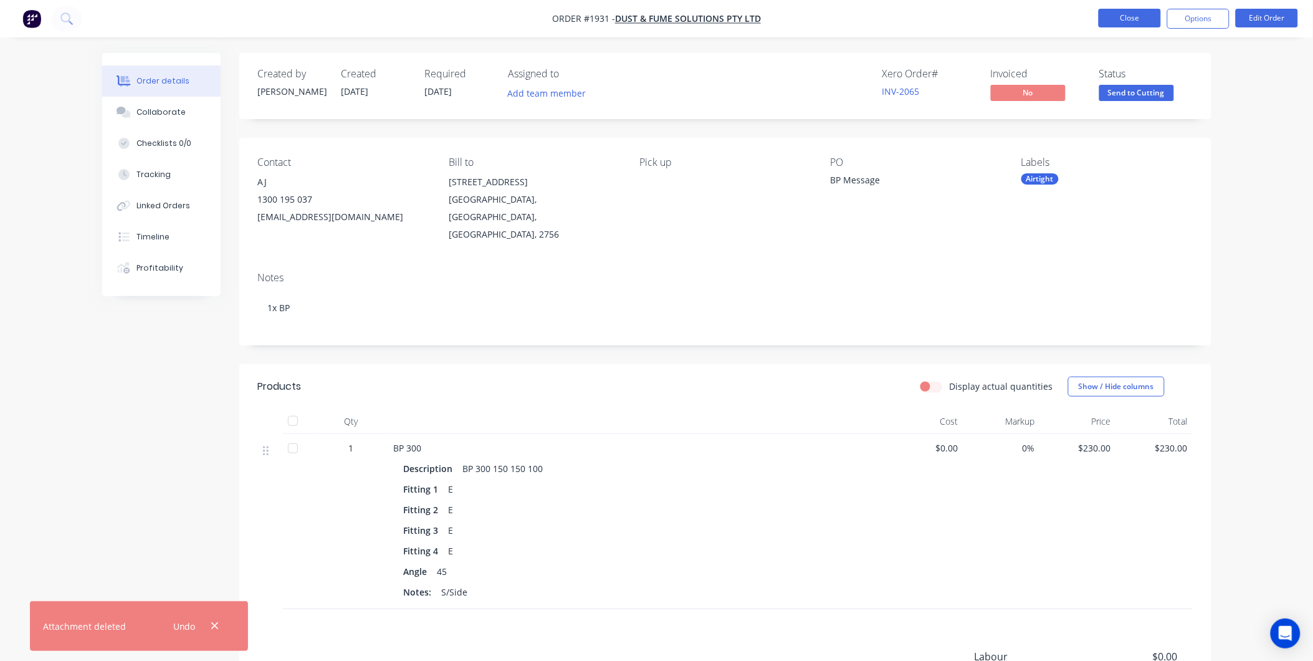
click at [1135, 13] on button "Close" at bounding box center [1130, 18] width 62 height 19
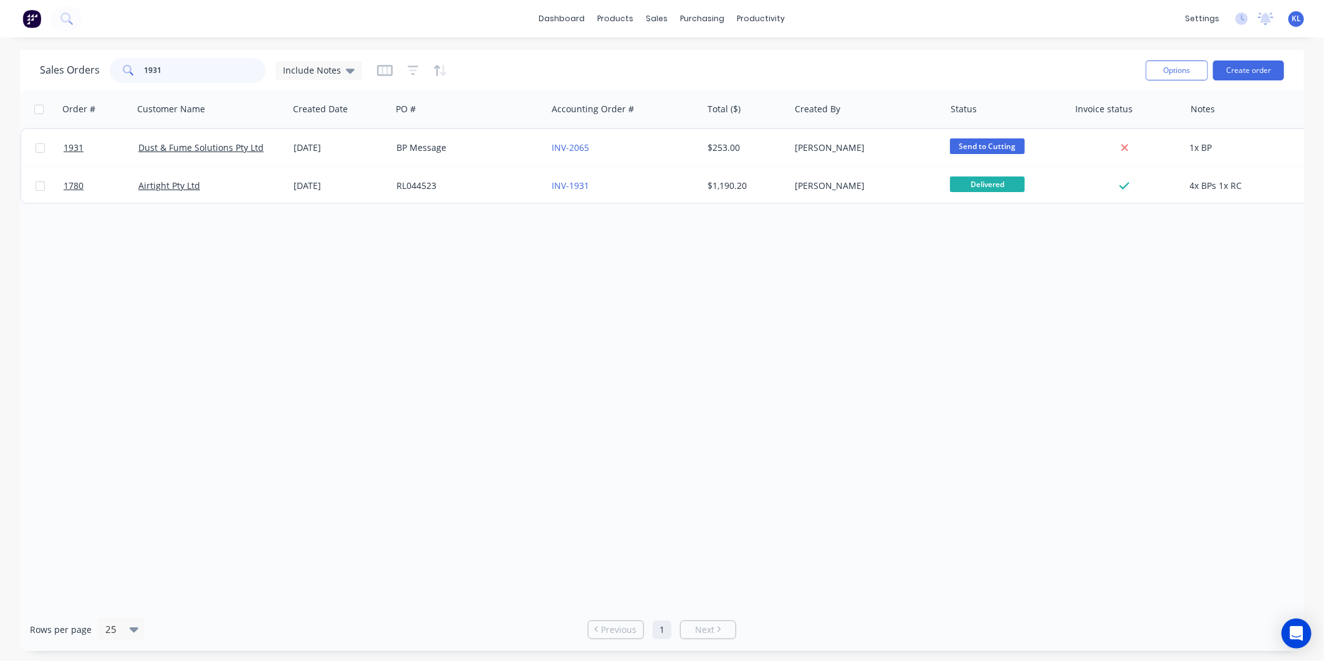
drag, startPoint x: 135, startPoint y: 75, endPoint x: -76, endPoint y: 116, distance: 215.2
click at [0, 116] on html "dashboard products sales purchasing productivity dashboard products Product Cat…" at bounding box center [662, 330] width 1324 height 661
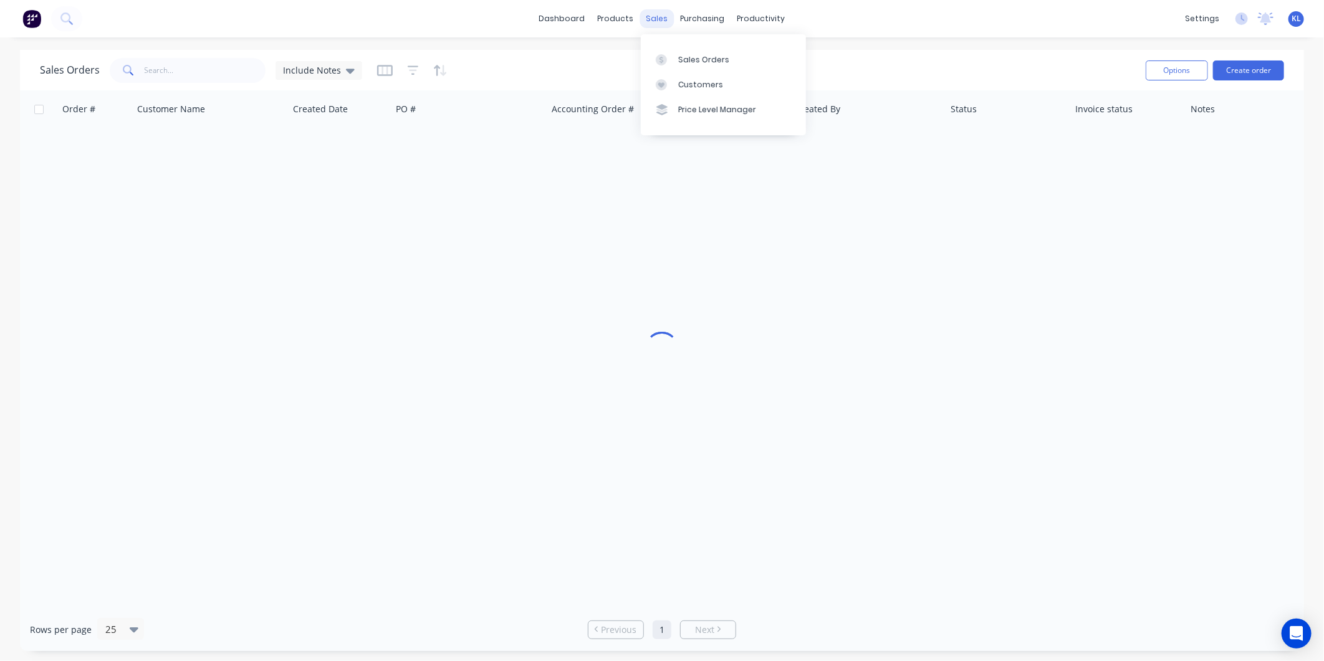
click at [648, 26] on div "sales" at bounding box center [657, 18] width 34 height 19
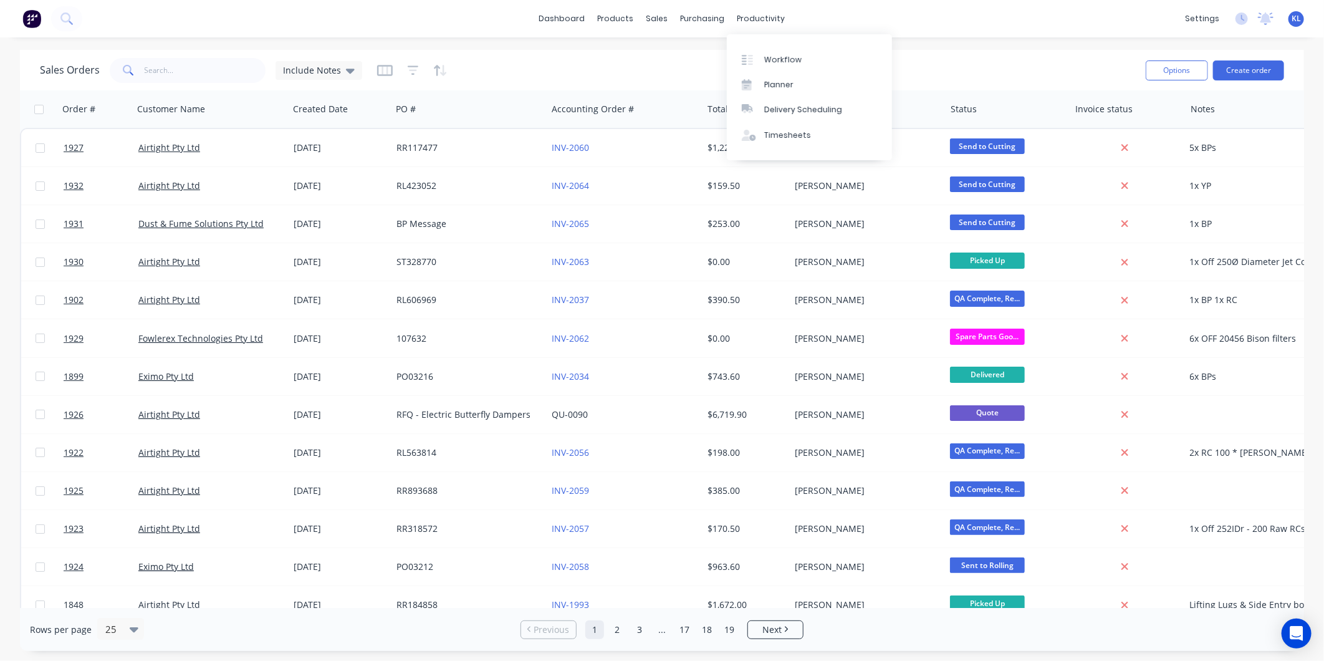
click at [743, 28] on div "dashboard products sales purchasing productivity dashboard products Product Cat…" at bounding box center [662, 18] width 1324 height 37
click at [775, 65] on link "Workflow" at bounding box center [809, 59] width 165 height 25
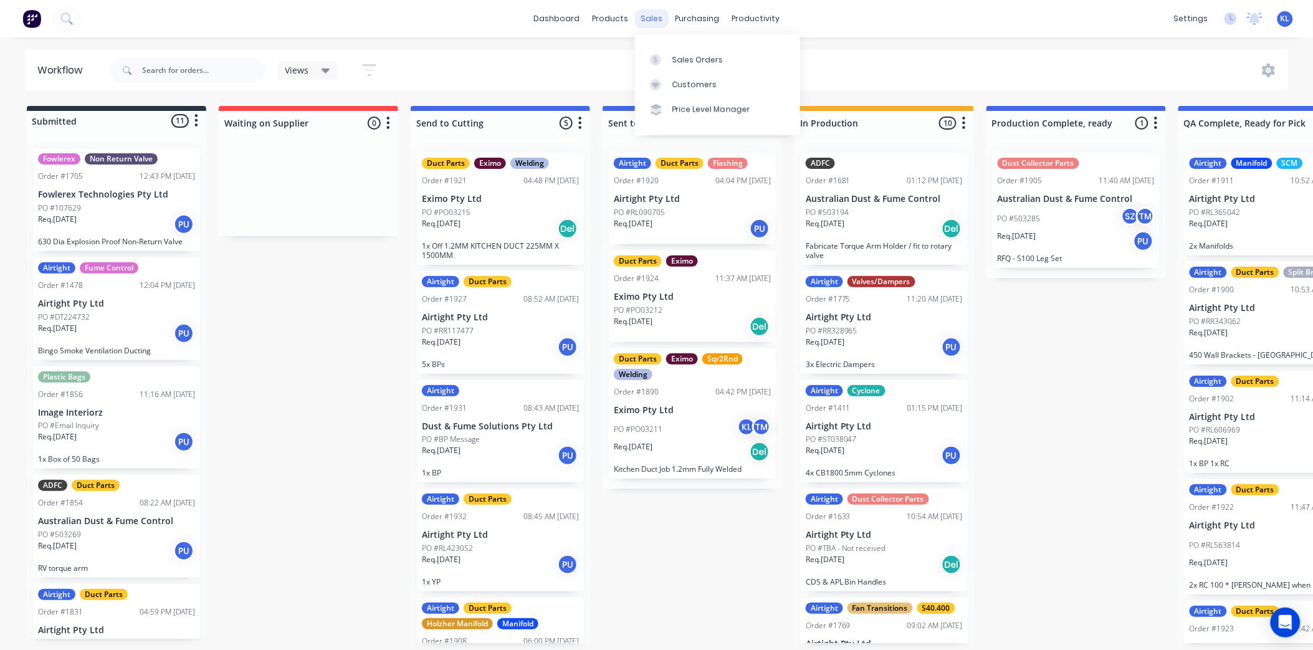
click at [655, 11] on div "sales" at bounding box center [651, 18] width 34 height 19
click at [672, 47] on link "Sales Orders" at bounding box center [717, 59] width 165 height 25
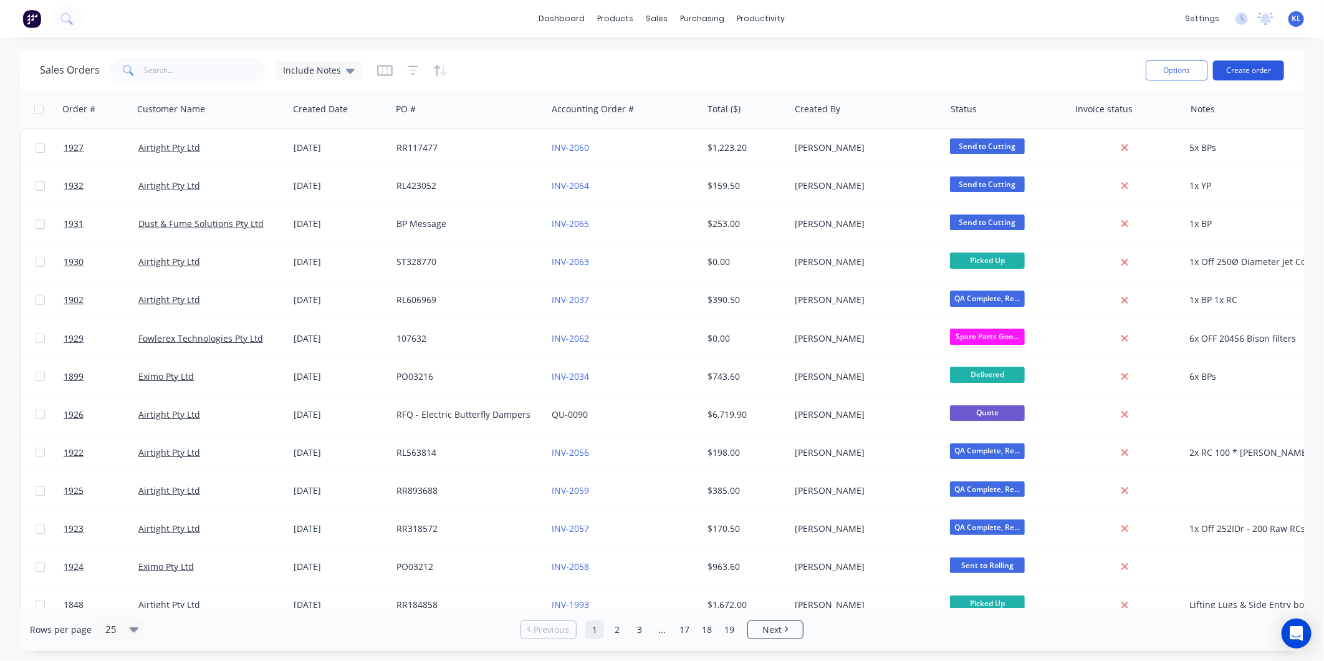
click at [1246, 69] on button "Create order" at bounding box center [1248, 70] width 71 height 20
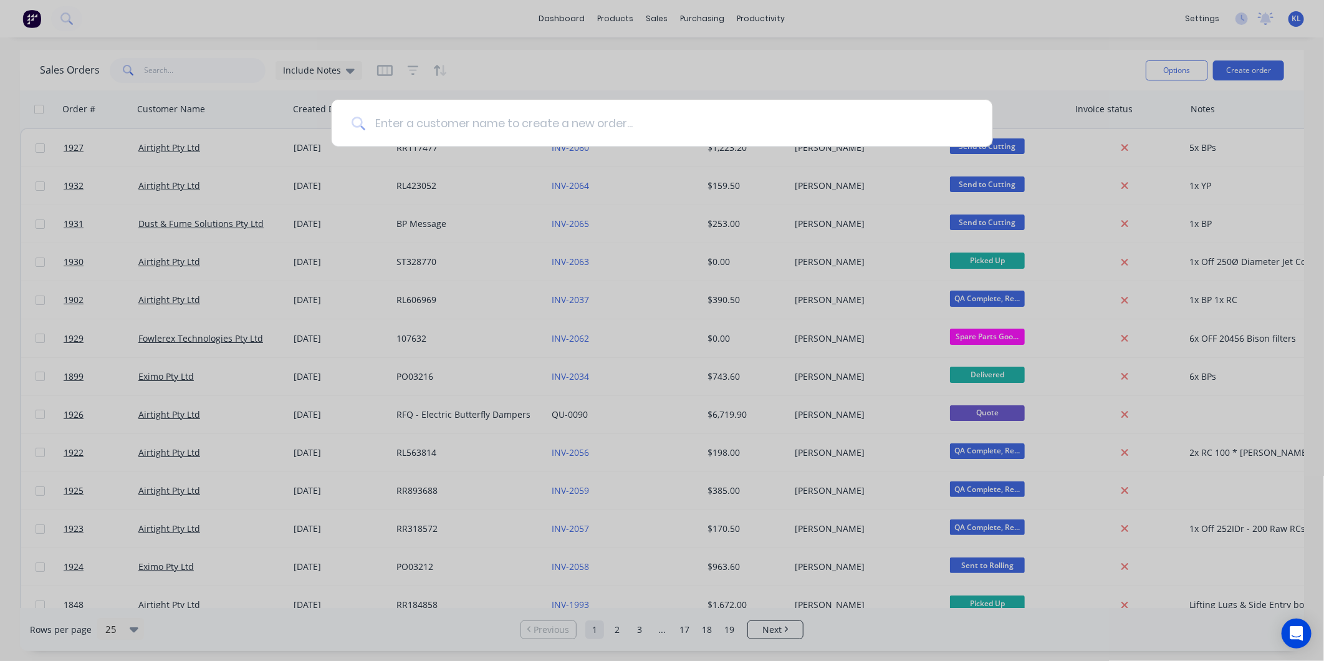
click at [547, 122] on input at bounding box center [668, 123] width 607 height 47
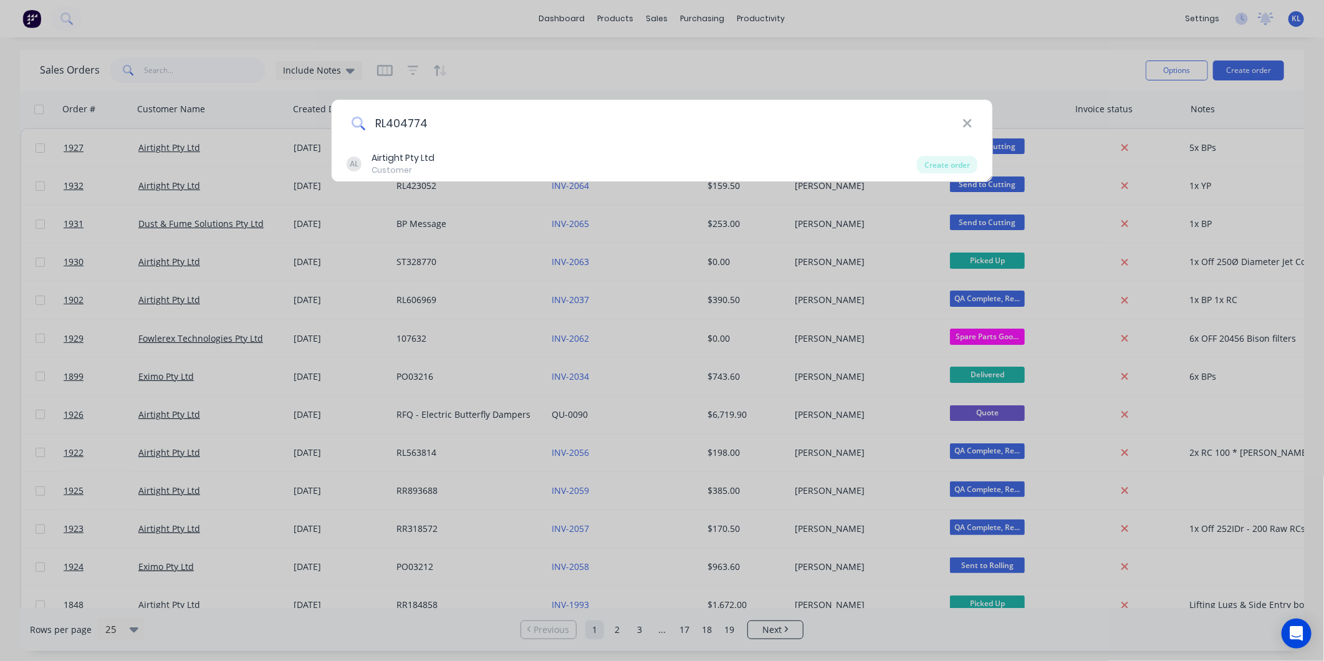
type input "RL404774"
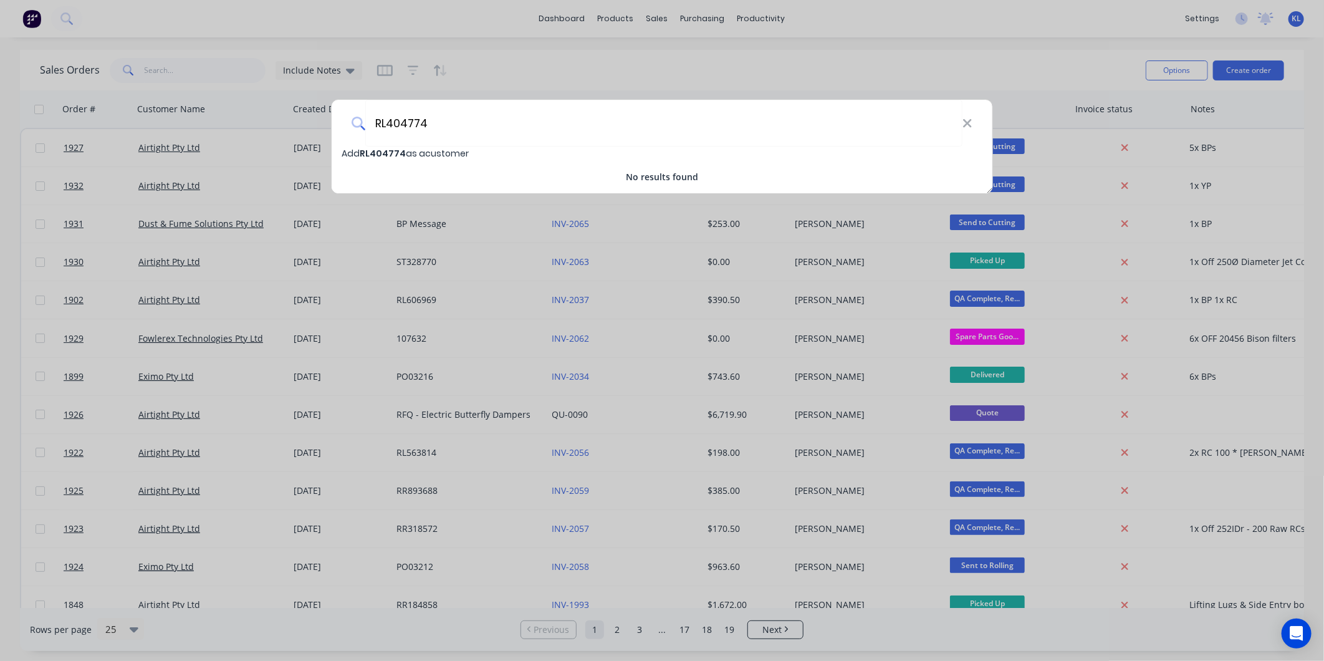
drag, startPoint x: 459, startPoint y: 122, endPoint x: 171, endPoint y: 125, distance: 287.3
click at [172, 123] on div "RL404774 Add RL404774 as a customer No results found" at bounding box center [662, 330] width 1324 height 661
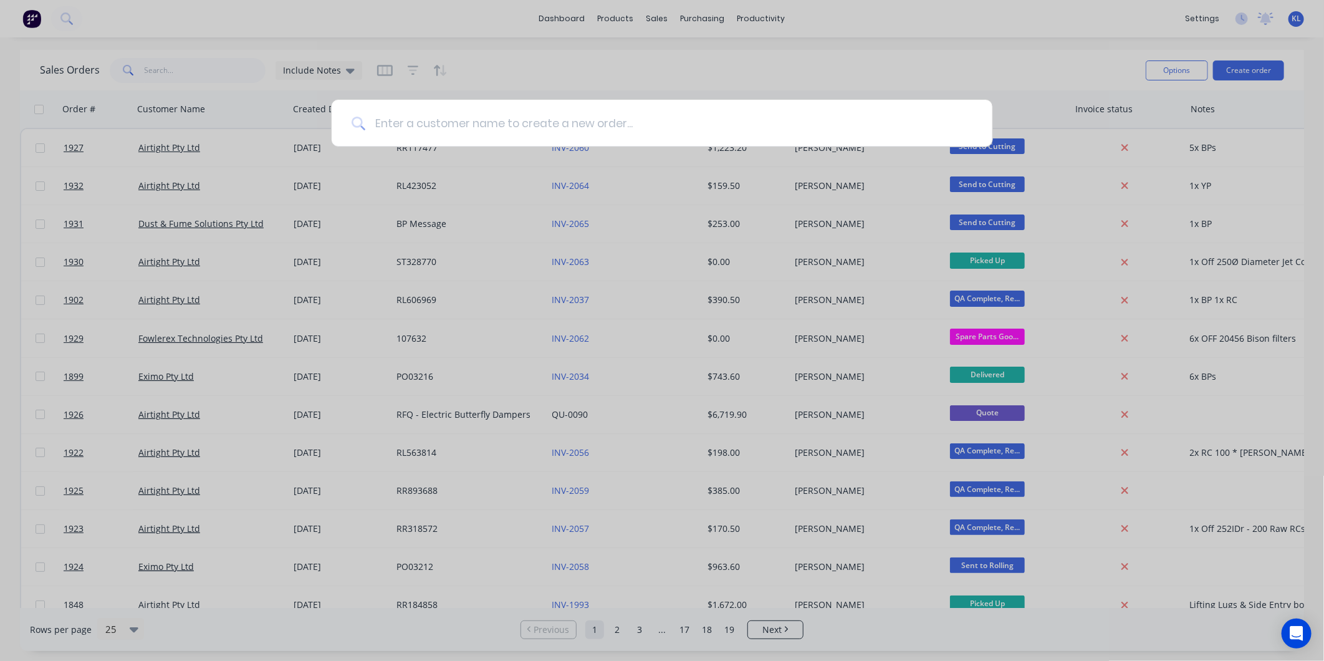
click at [462, 127] on input at bounding box center [668, 123] width 607 height 47
type input "airtight"
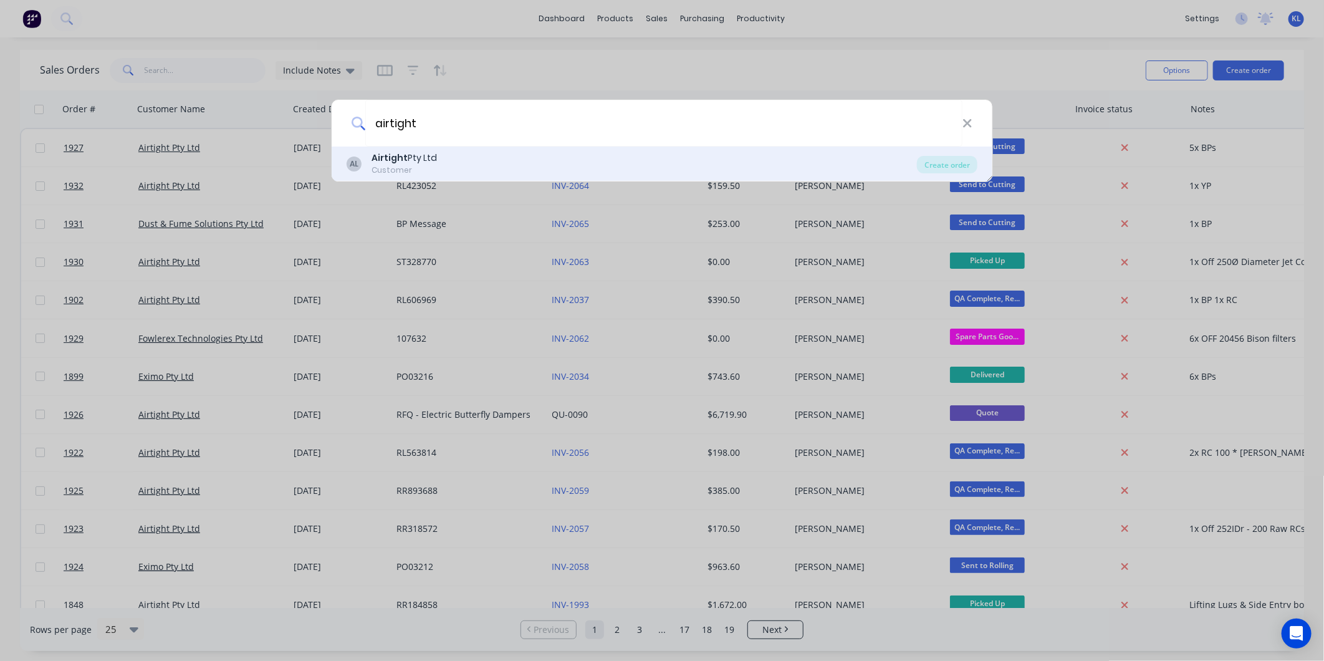
click at [414, 170] on div "Customer" at bounding box center [403, 170] width 65 height 11
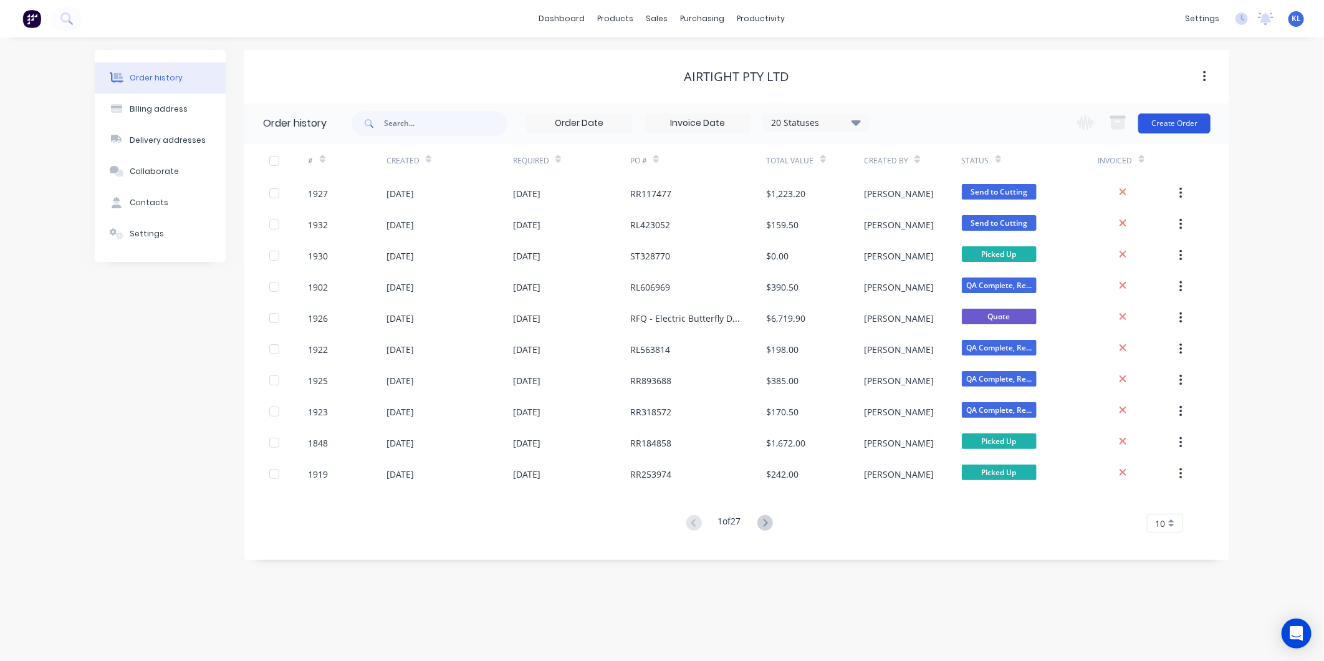
click at [1178, 118] on button "Create Order" at bounding box center [1174, 123] width 72 height 20
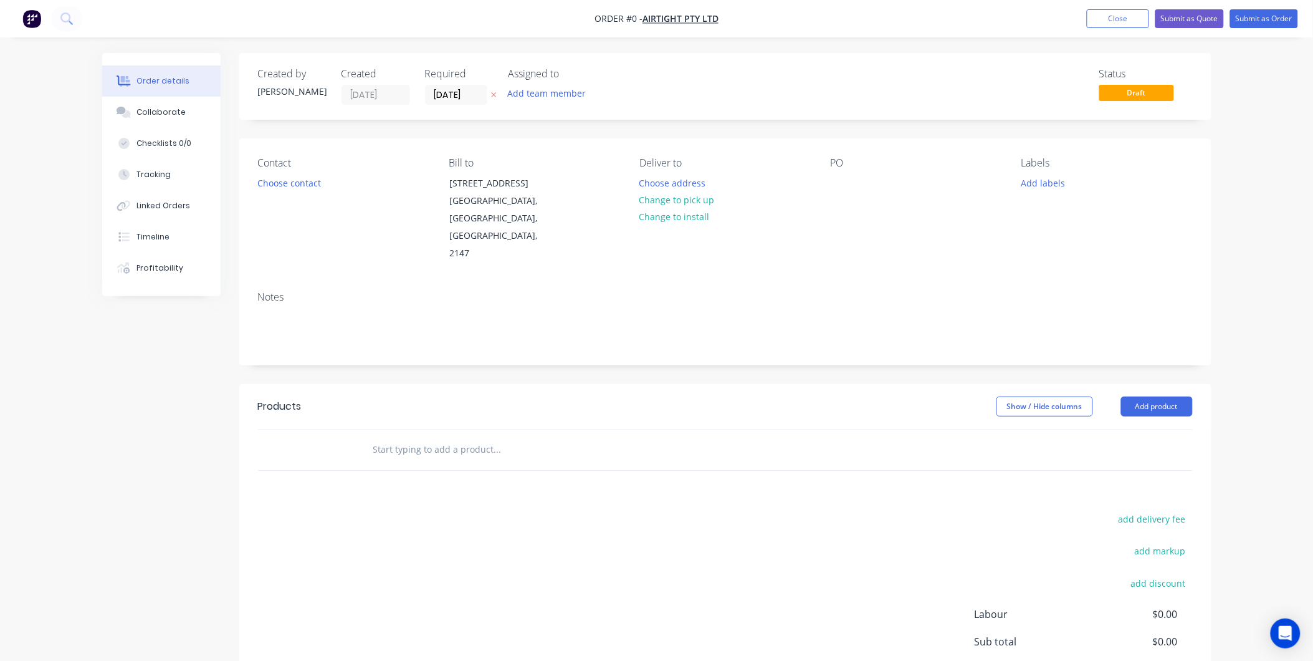
click at [853, 179] on div "PO" at bounding box center [916, 209] width 171 height 105
click at [843, 181] on div at bounding box center [841, 183] width 20 height 18
click at [837, 183] on div at bounding box center [841, 183] width 20 height 18
paste div
click at [442, 97] on input "[DATE]" at bounding box center [456, 94] width 61 height 19
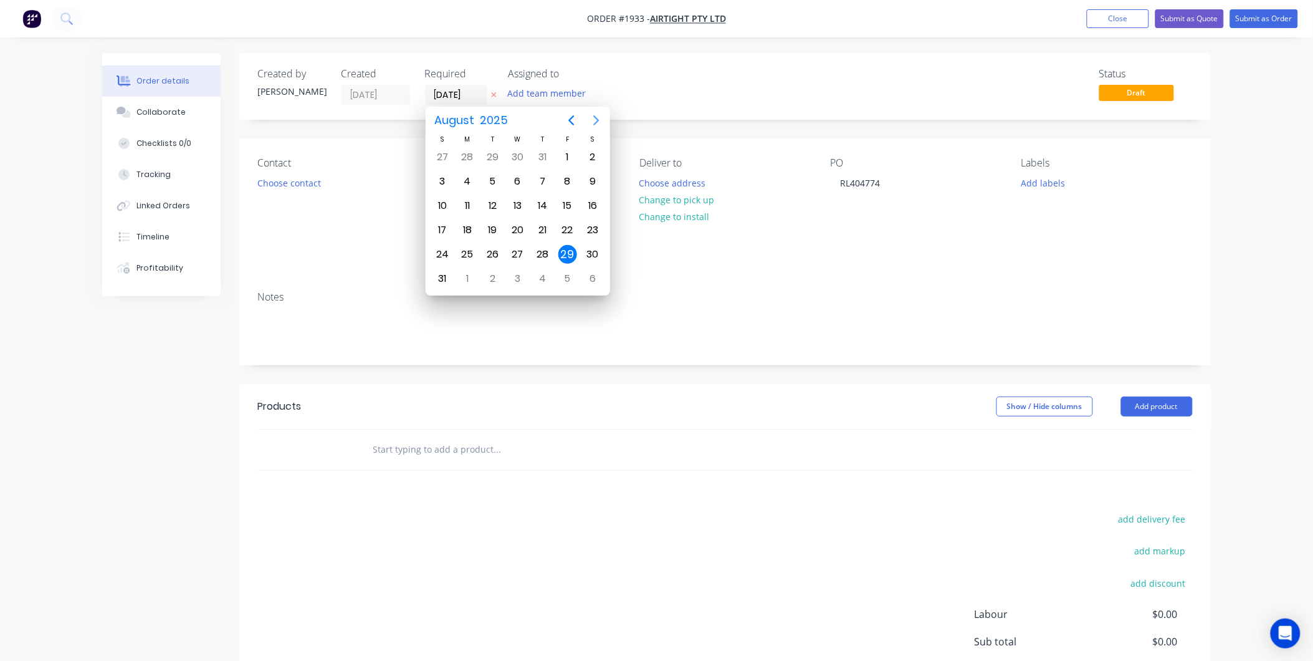
click at [590, 122] on icon "Next page" at bounding box center [596, 120] width 15 height 15
click at [495, 156] on div "2" at bounding box center [492, 157] width 19 height 19
type input "[DATE]"
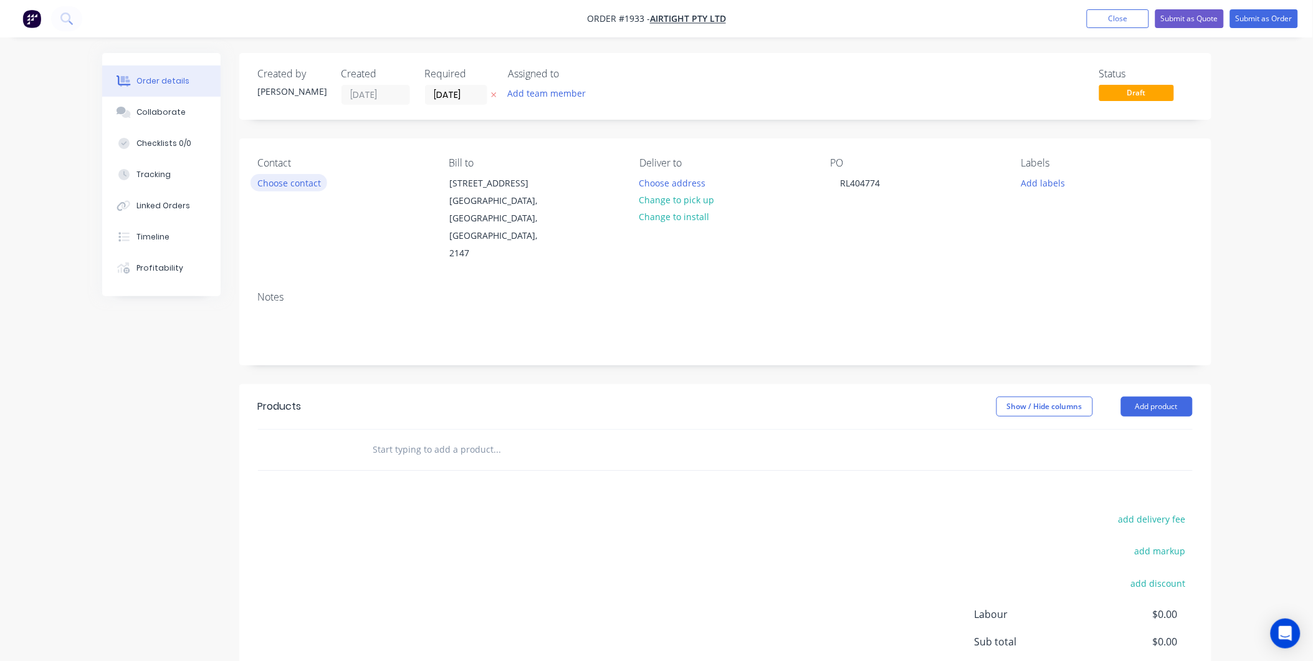
click at [271, 179] on button "Choose contact" at bounding box center [289, 182] width 77 height 17
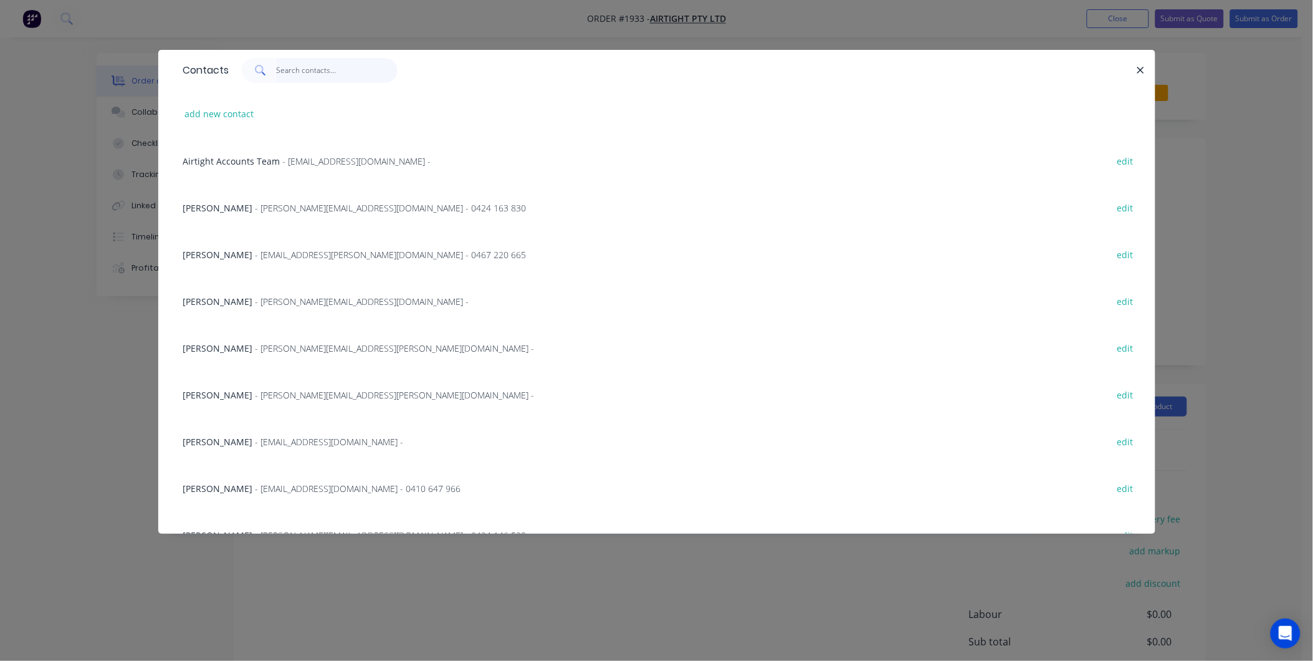
click at [296, 69] on input "text" at bounding box center [337, 70] width 122 height 25
click at [335, 65] on input "text" at bounding box center [337, 70] width 122 height 25
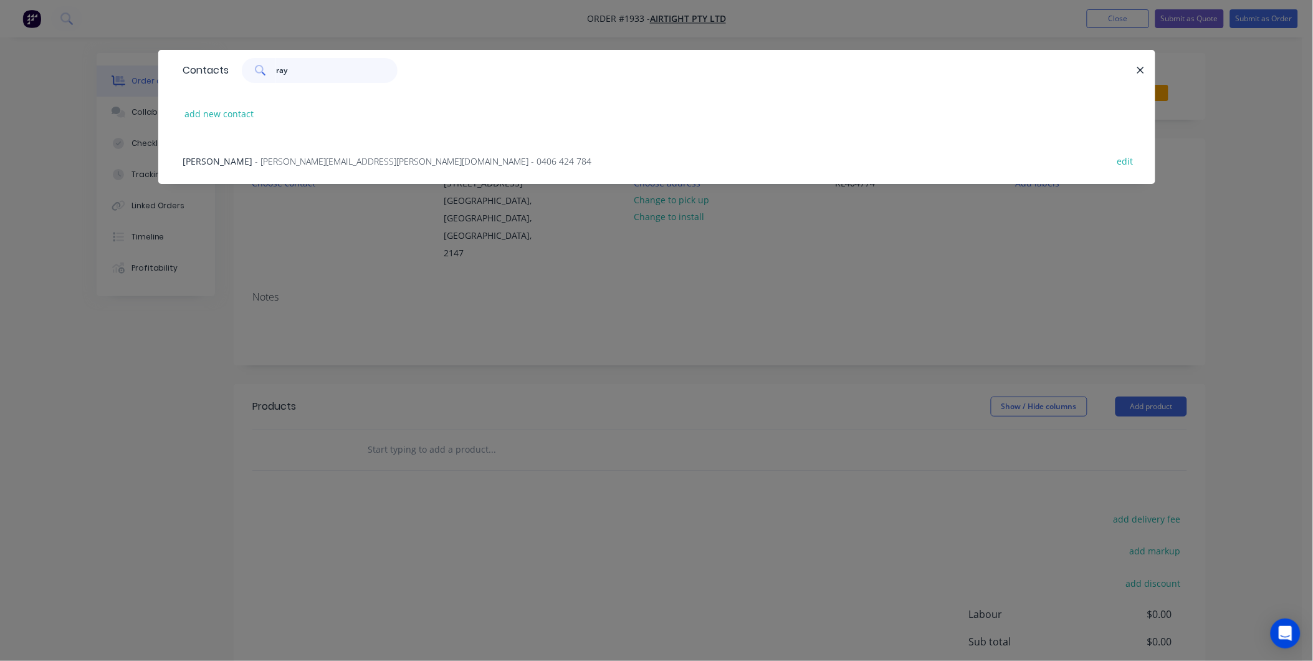
type input "ray"
click at [260, 163] on span "- [PERSON_NAME][EMAIL_ADDRESS][PERSON_NAME][DOMAIN_NAME] - 0406 424 784" at bounding box center [424, 161] width 337 height 12
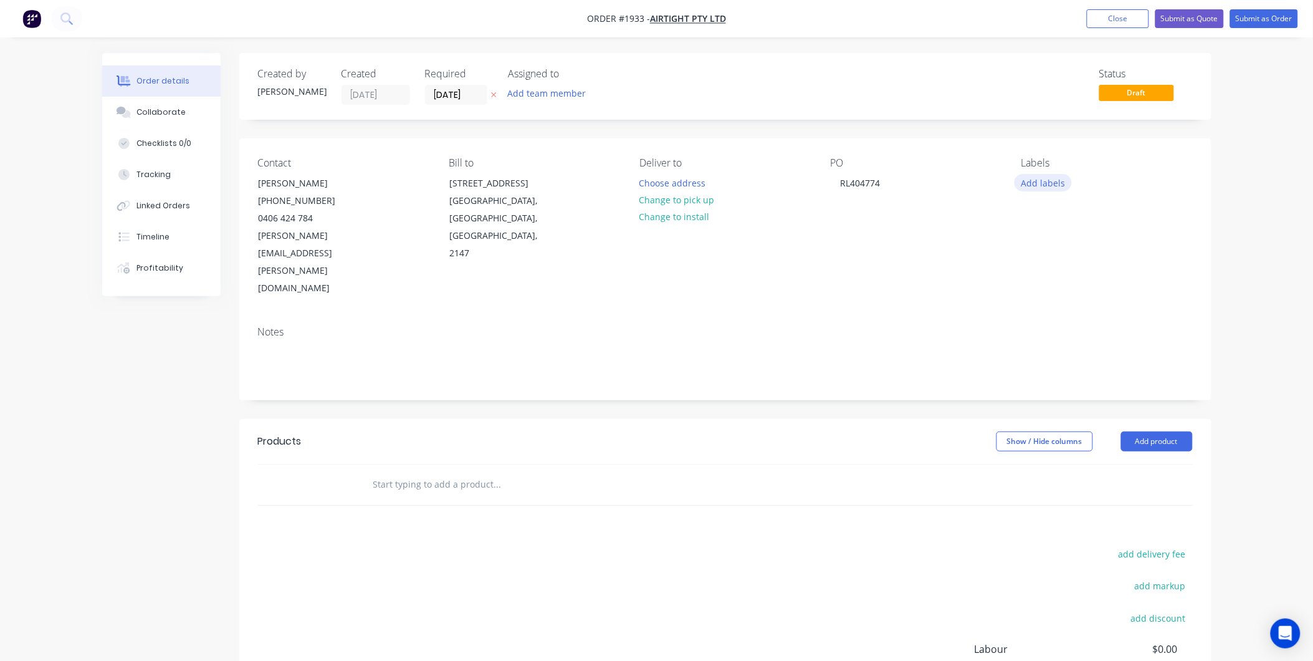
click at [1043, 183] on button "Add labels" at bounding box center [1043, 182] width 57 height 17
click at [1091, 225] on input "text" at bounding box center [1125, 219] width 130 height 25
click at [1061, 293] on div "Airtight" at bounding box center [1074, 294] width 37 height 14
click at [1086, 218] on input "Air" at bounding box center [1125, 213] width 130 height 25
type input "A"
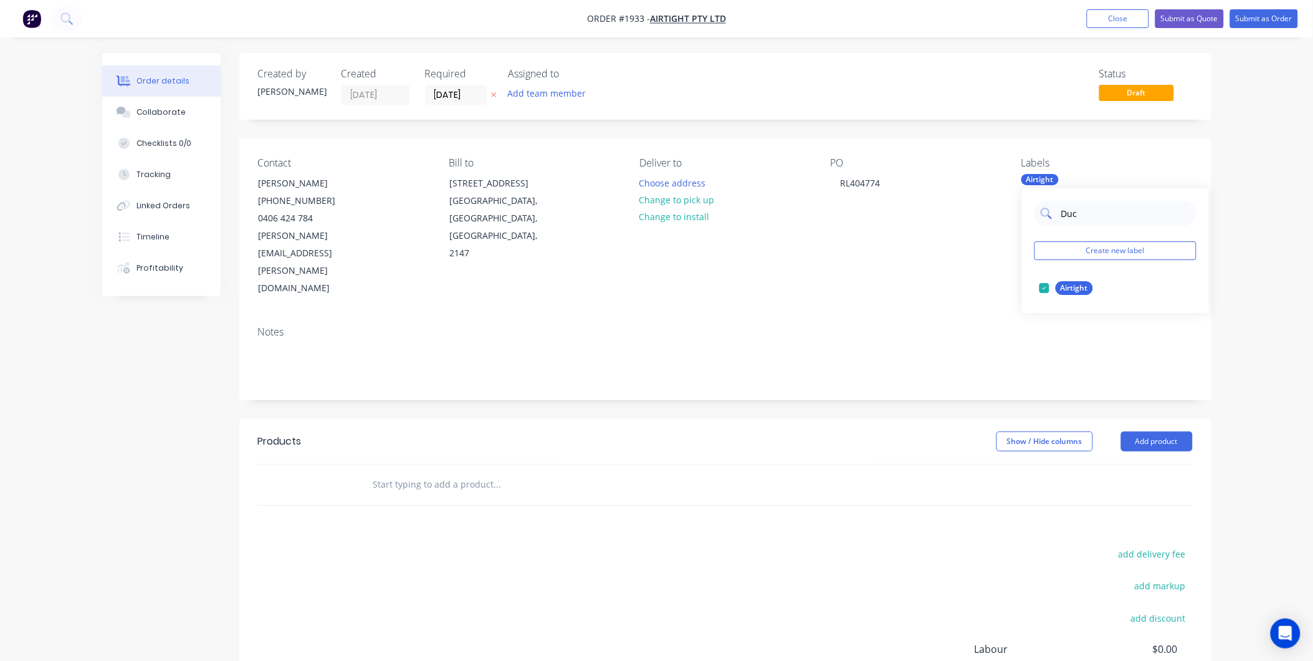
type input "Duct"
click at [1038, 289] on div at bounding box center [1044, 287] width 25 height 25
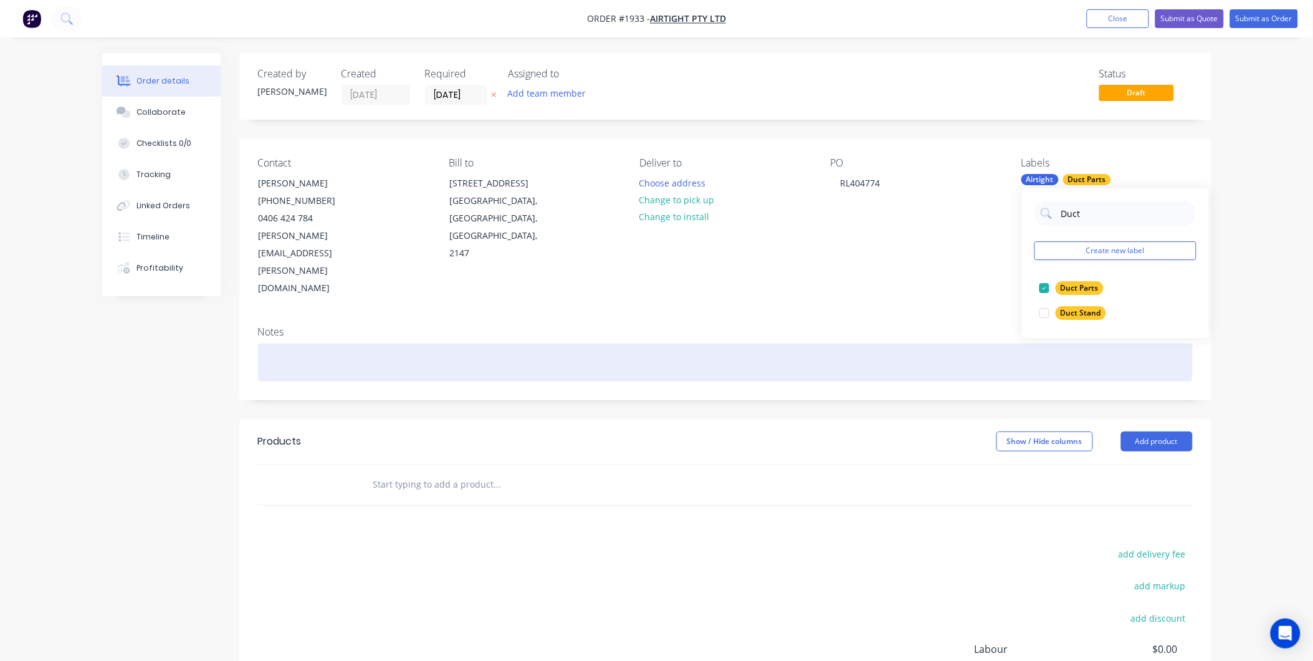
drag, startPoint x: 759, startPoint y: 292, endPoint x: 734, endPoint y: 292, distance: 24.9
click at [758, 343] on div at bounding box center [725, 362] width 935 height 38
click at [368, 343] on div at bounding box center [725, 362] width 935 height 38
click at [371, 343] on div at bounding box center [725, 362] width 935 height 38
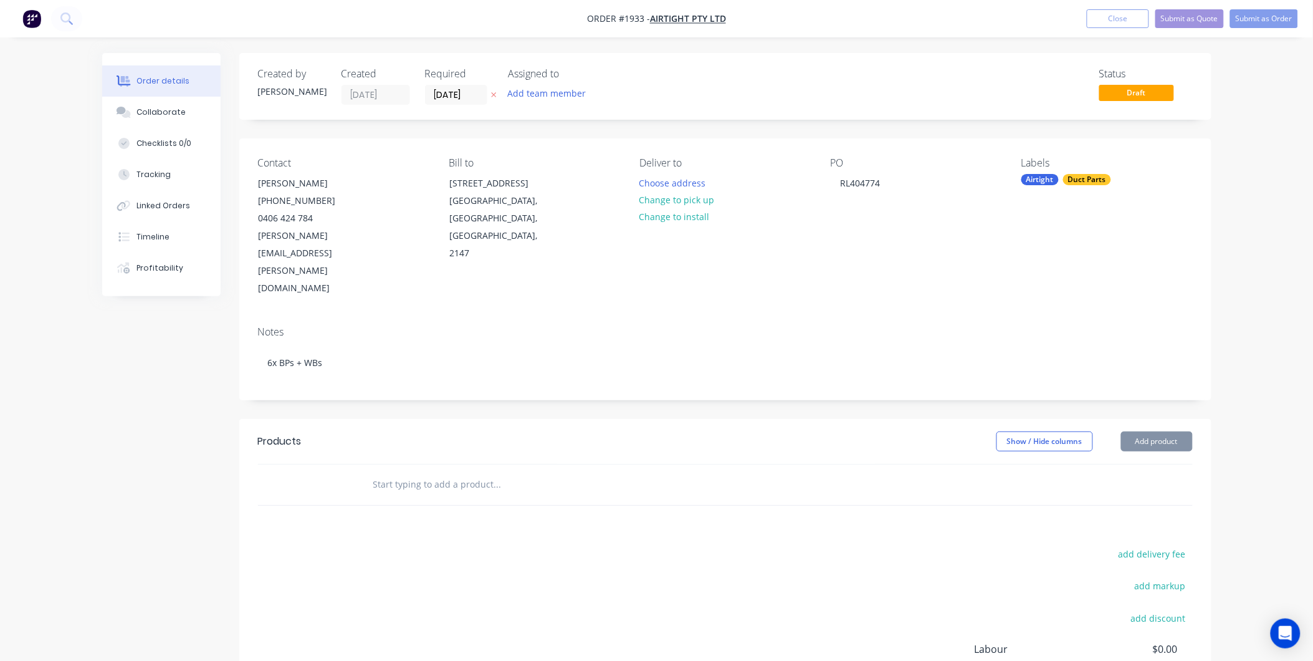
click at [359, 350] on div "Created by Kyle Created 29/08/25 Required 02/09/25 Assigned to Add team member …" at bounding box center [725, 429] width 972 height 752
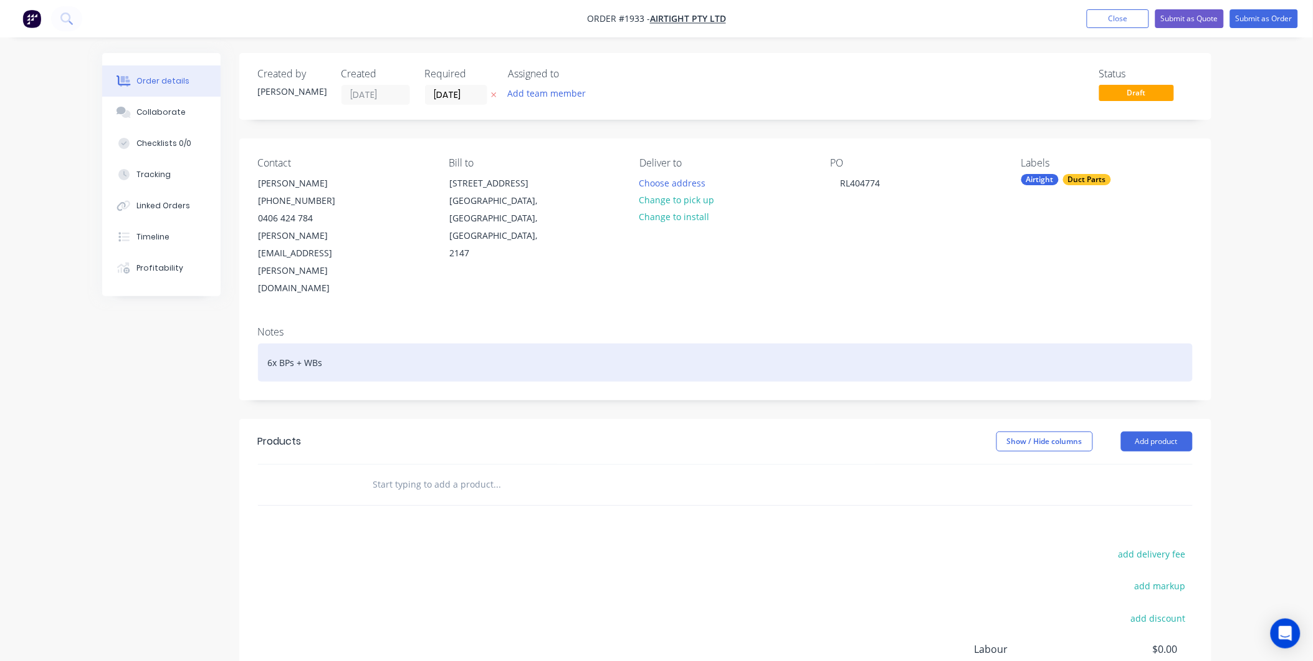
click at [301, 343] on div "6x BPs + WBs" at bounding box center [725, 362] width 935 height 38
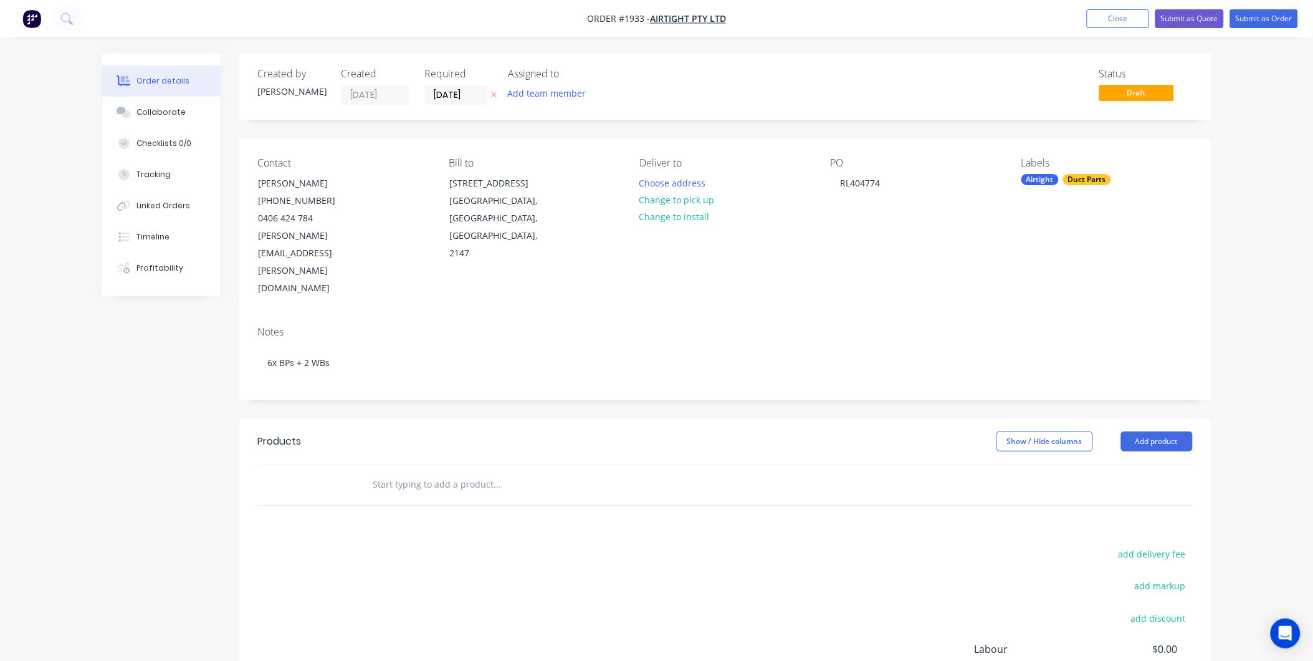
click at [357, 353] on div "Created by Kyle Created 29/08/25 Required 02/09/25 Assigned to Add team member …" at bounding box center [725, 429] width 972 height 752
click at [1137, 431] on button "Add product" at bounding box center [1157, 441] width 72 height 20
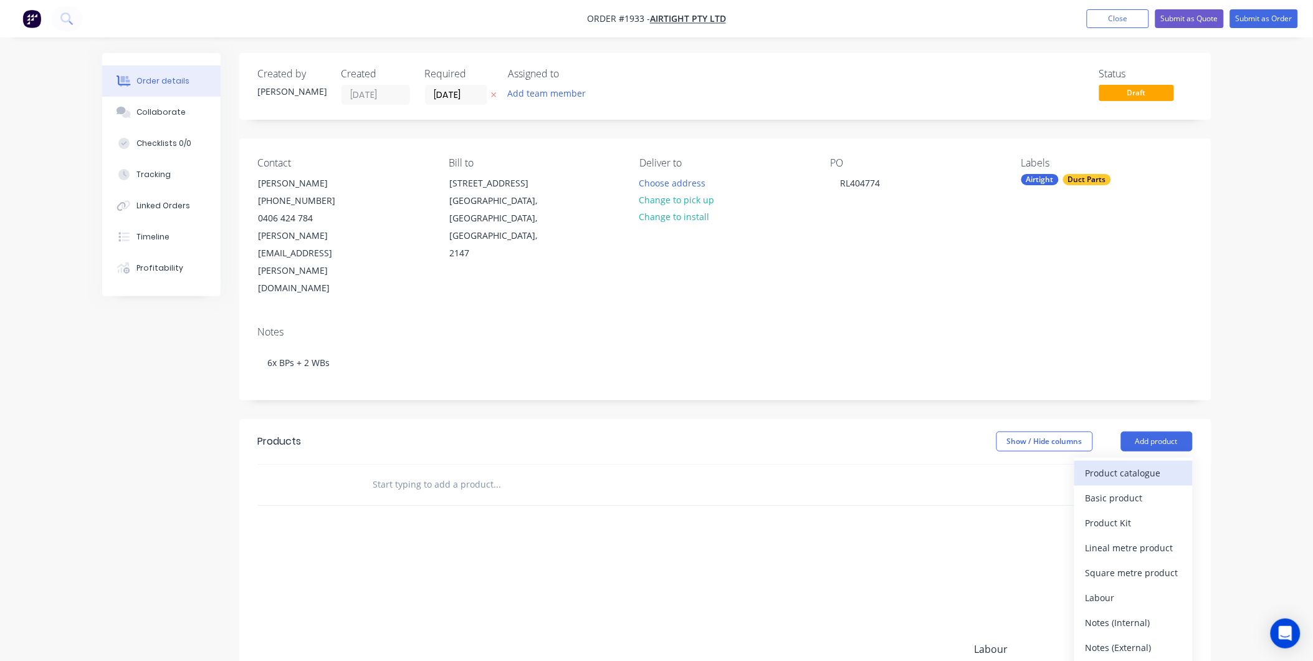
click at [1115, 464] on div "Product catalogue" at bounding box center [1134, 473] width 96 height 18
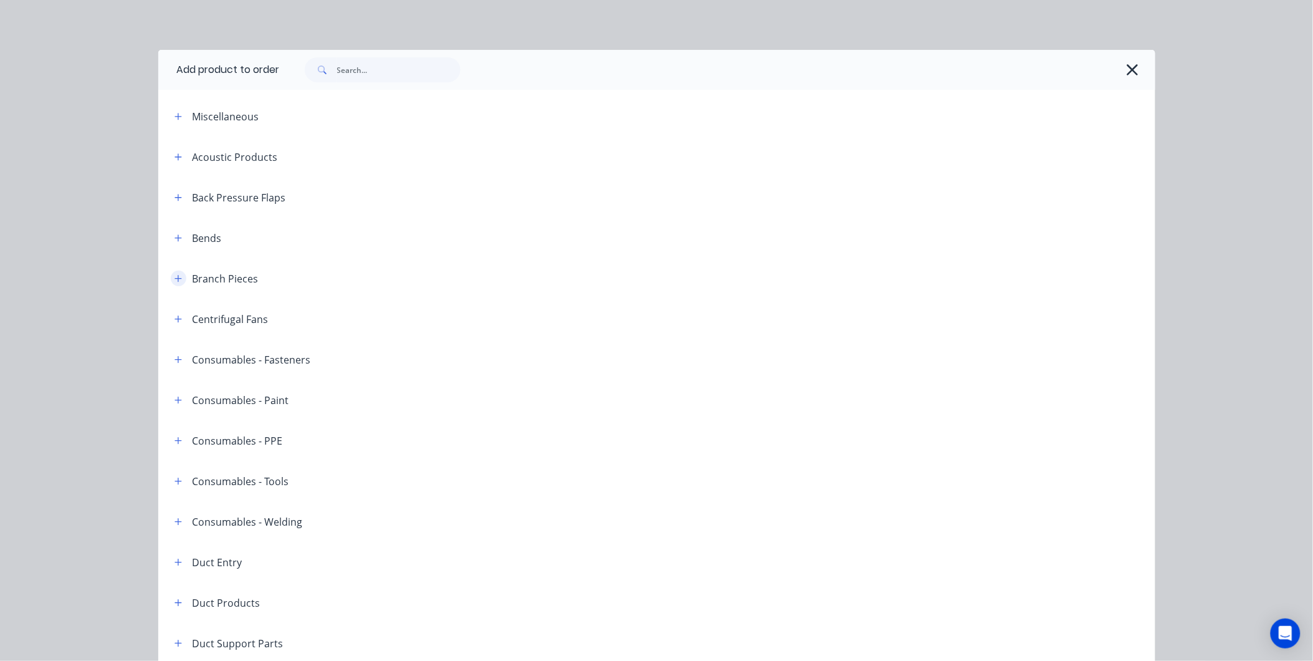
click at [176, 276] on icon "button" at bounding box center [177, 278] width 7 height 9
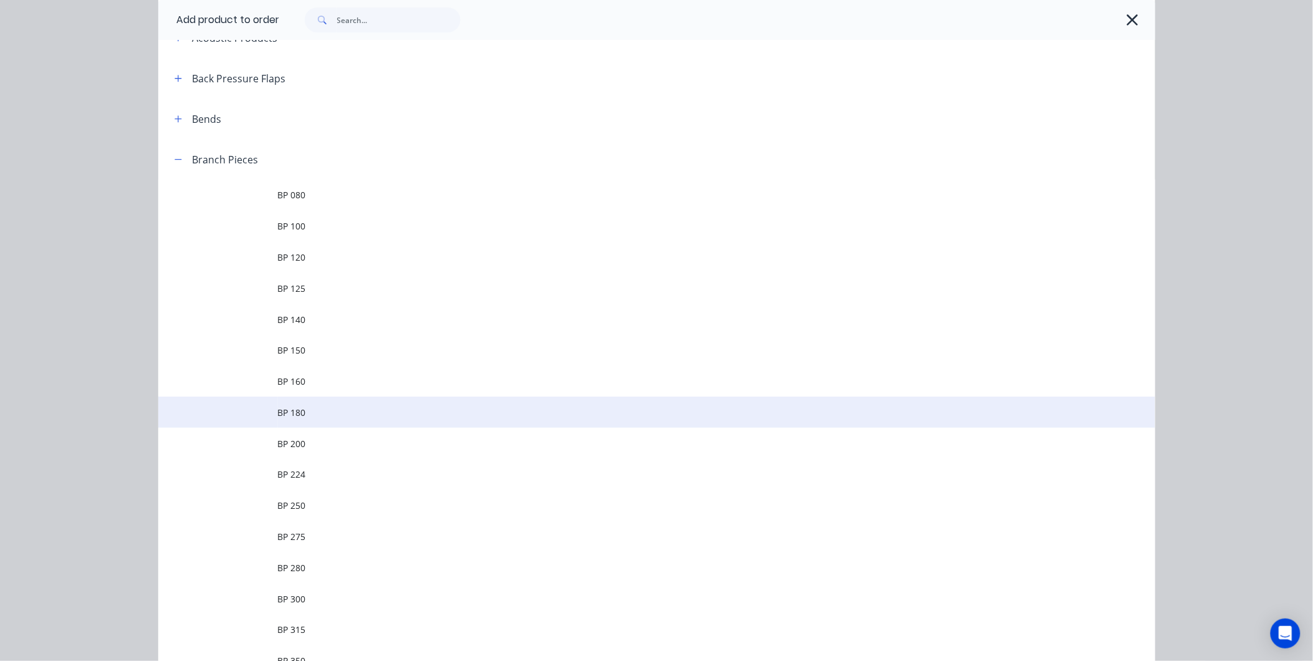
scroll to position [138, 0]
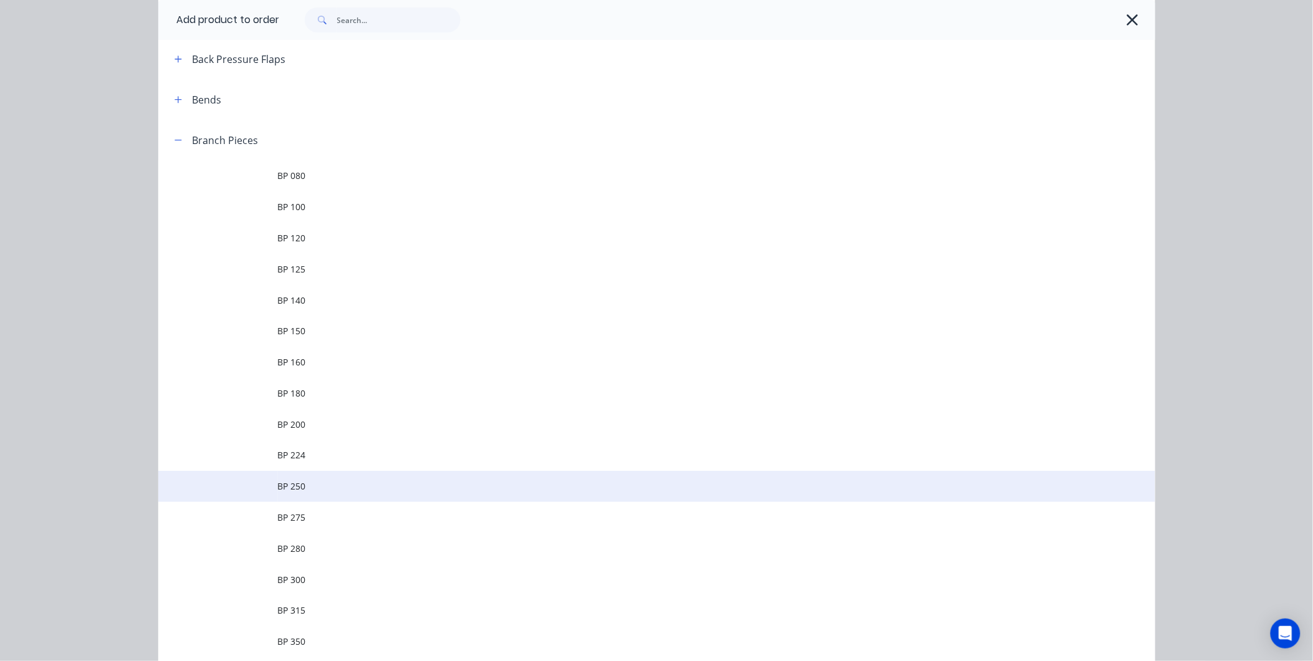
click at [308, 487] on span "BP 250" at bounding box center [629, 485] width 702 height 13
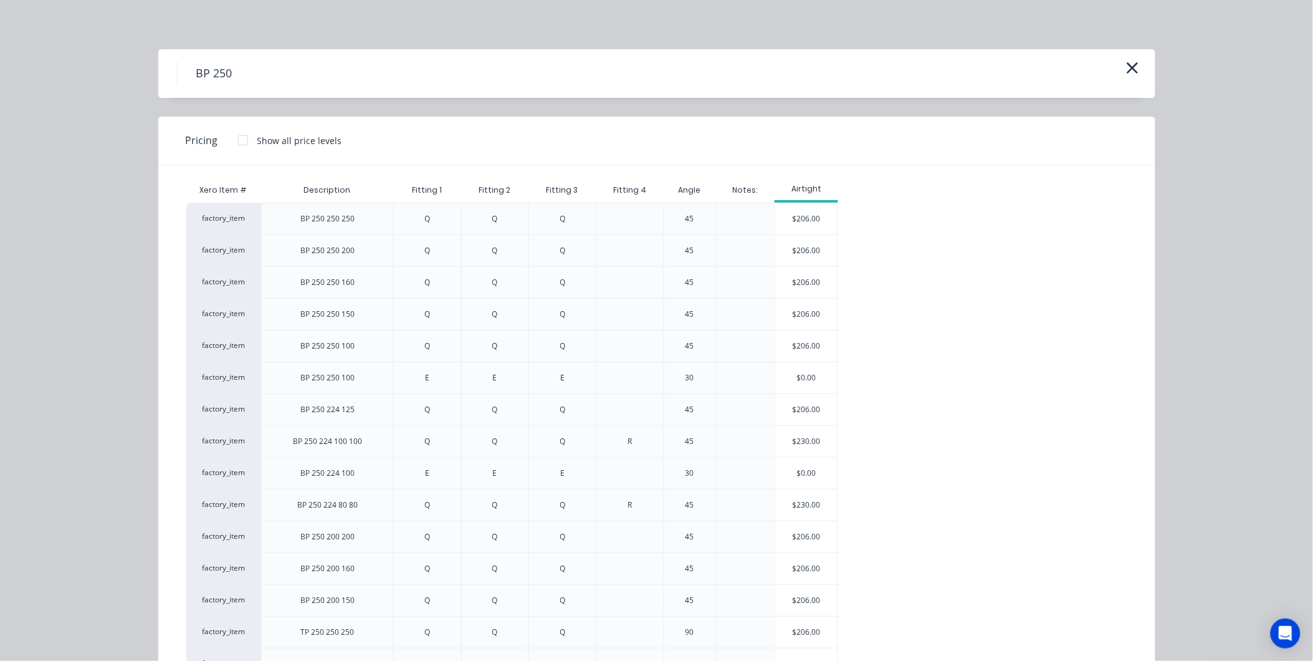
scroll to position [0, 0]
click at [1131, 66] on icon "button" at bounding box center [1132, 68] width 13 height 17
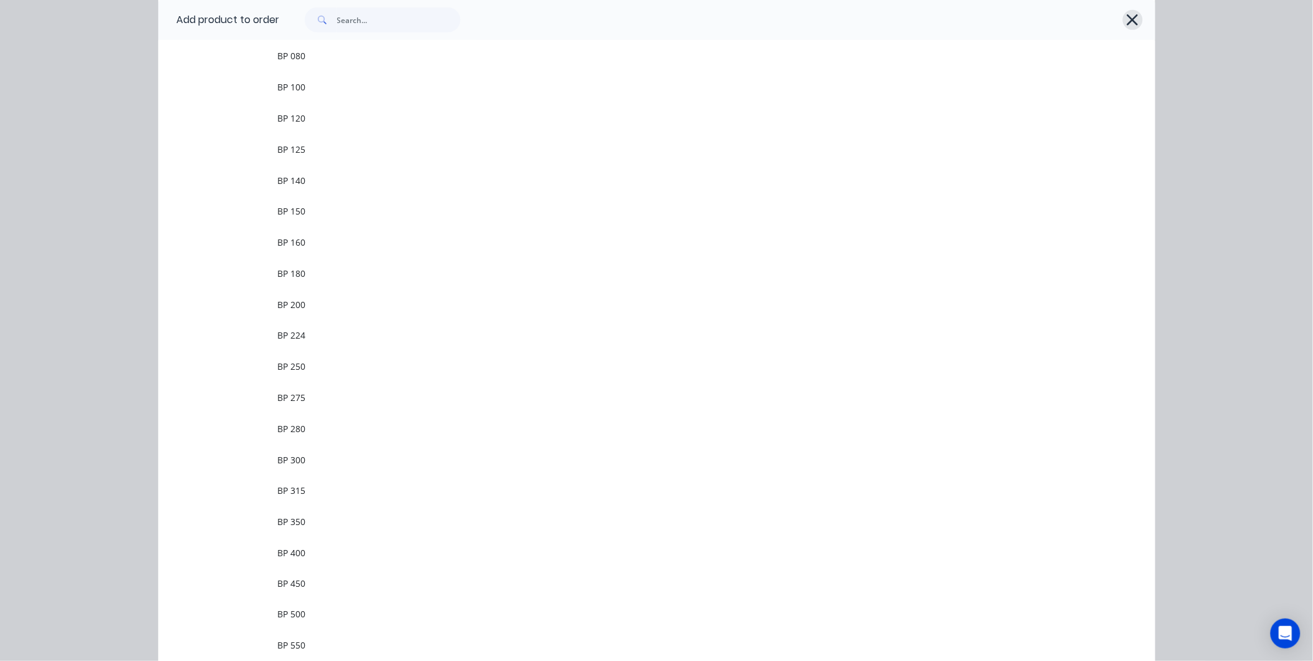
click at [1134, 16] on icon "button" at bounding box center [1132, 19] width 13 height 17
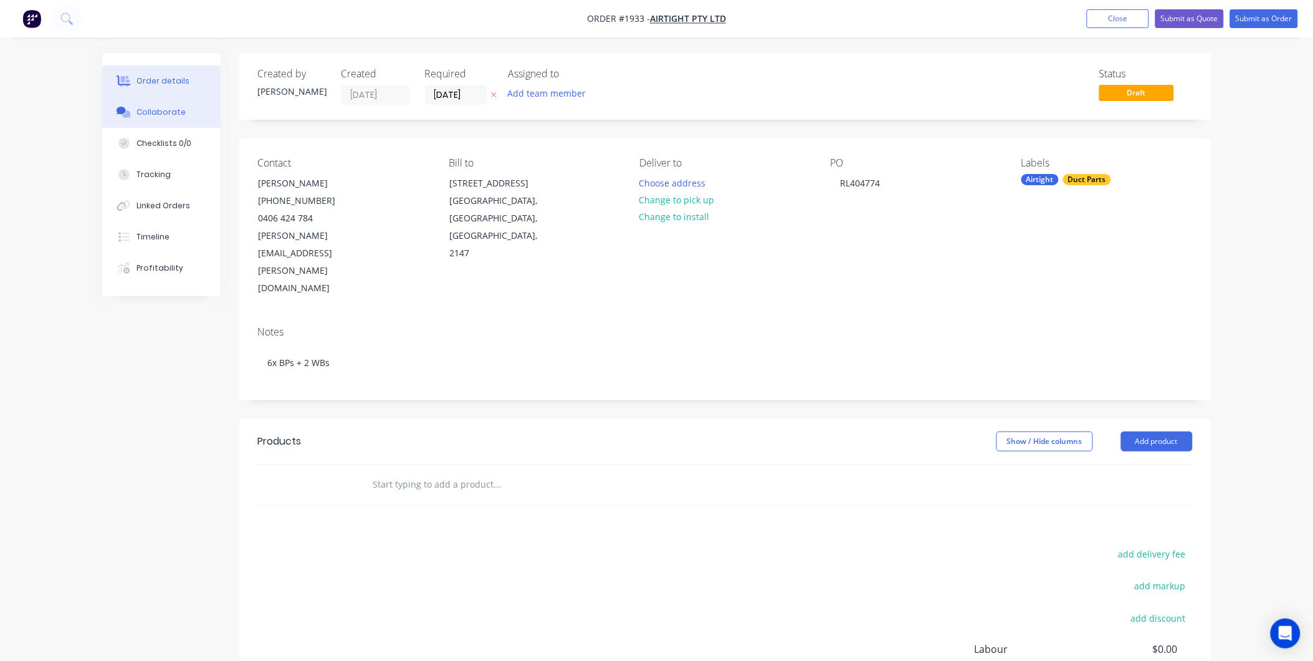
click at [147, 115] on div "Collaborate" at bounding box center [160, 112] width 49 height 11
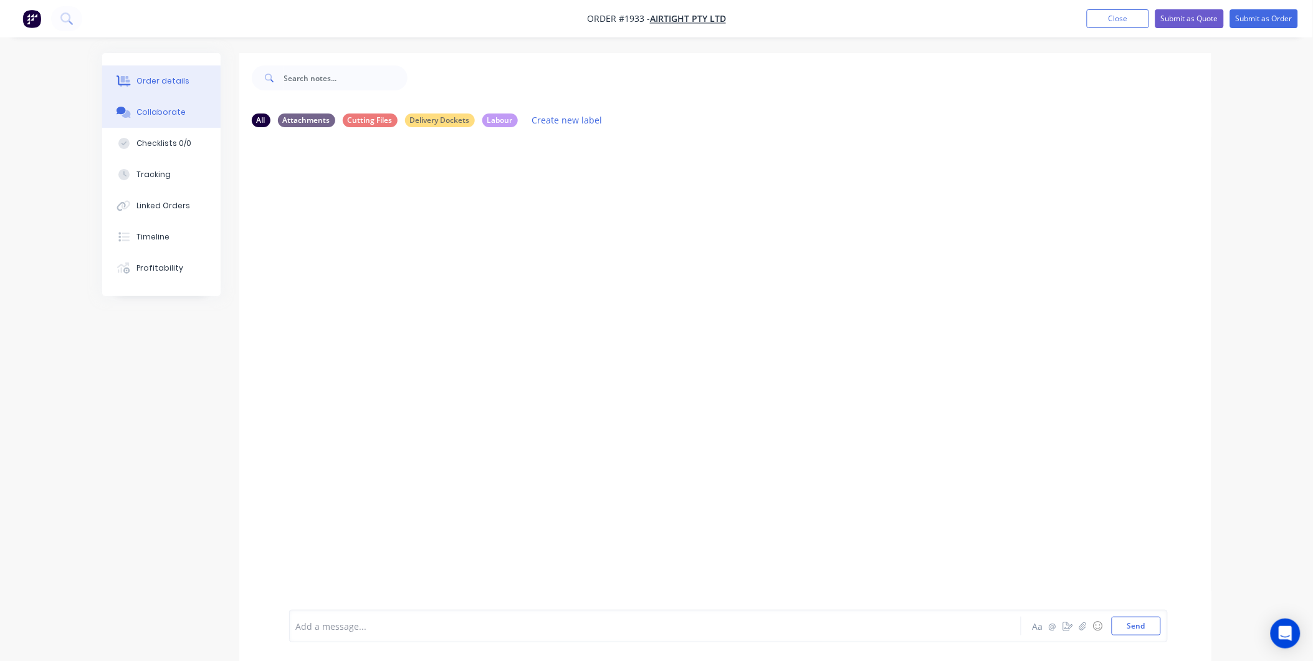
click at [191, 77] on button "Order details" at bounding box center [161, 80] width 118 height 31
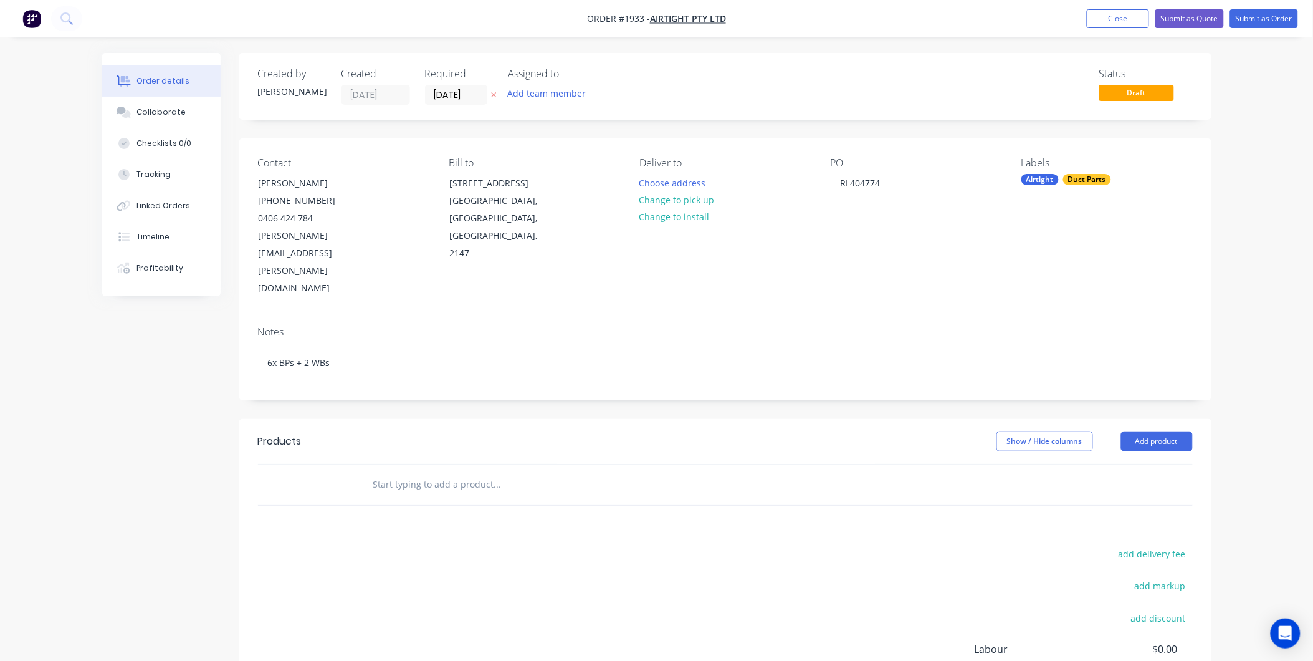
click at [583, 472] on input "text" at bounding box center [497, 484] width 249 height 25
click at [162, 111] on div "Collaborate" at bounding box center [160, 112] width 49 height 11
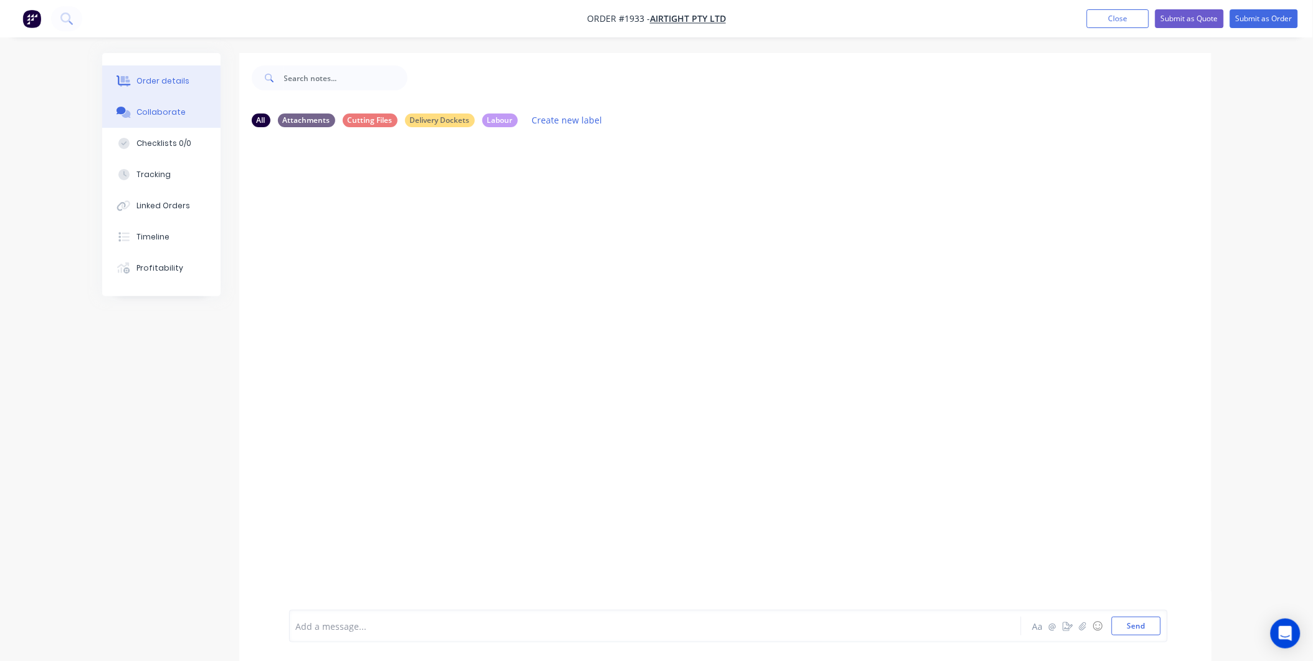
click at [155, 87] on button "Order details" at bounding box center [161, 80] width 118 height 31
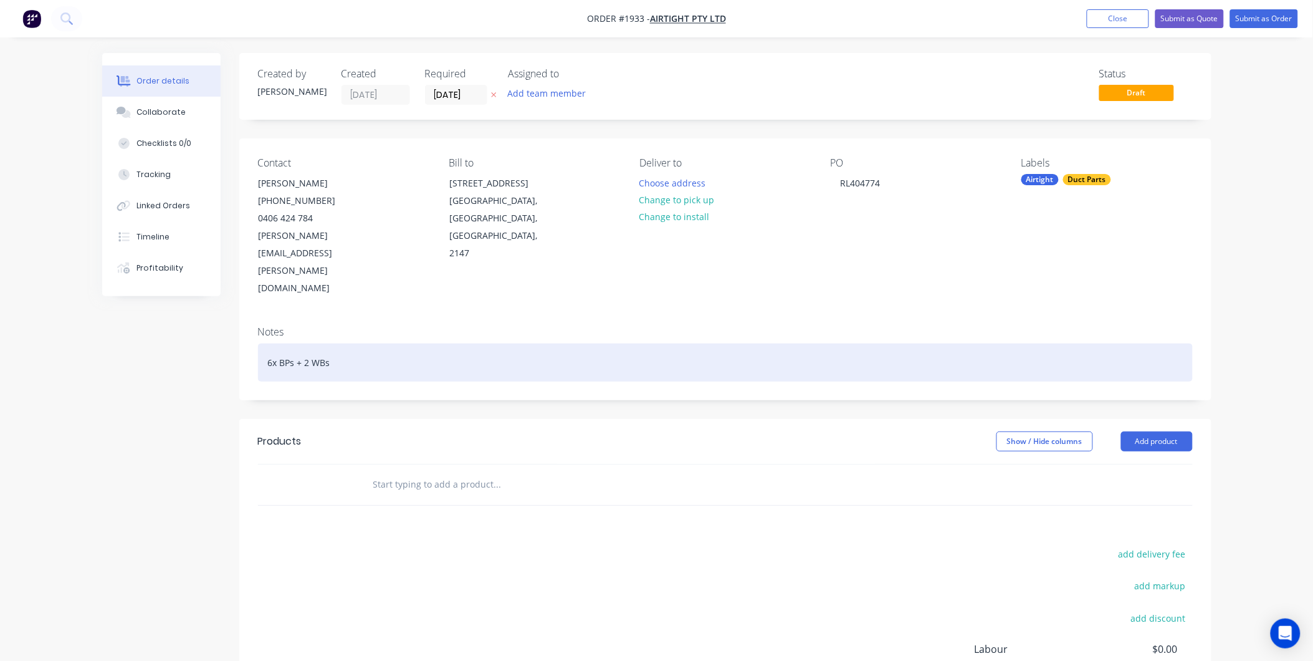
click at [358, 343] on div "6x BPs + 2 WBs" at bounding box center [725, 362] width 935 height 38
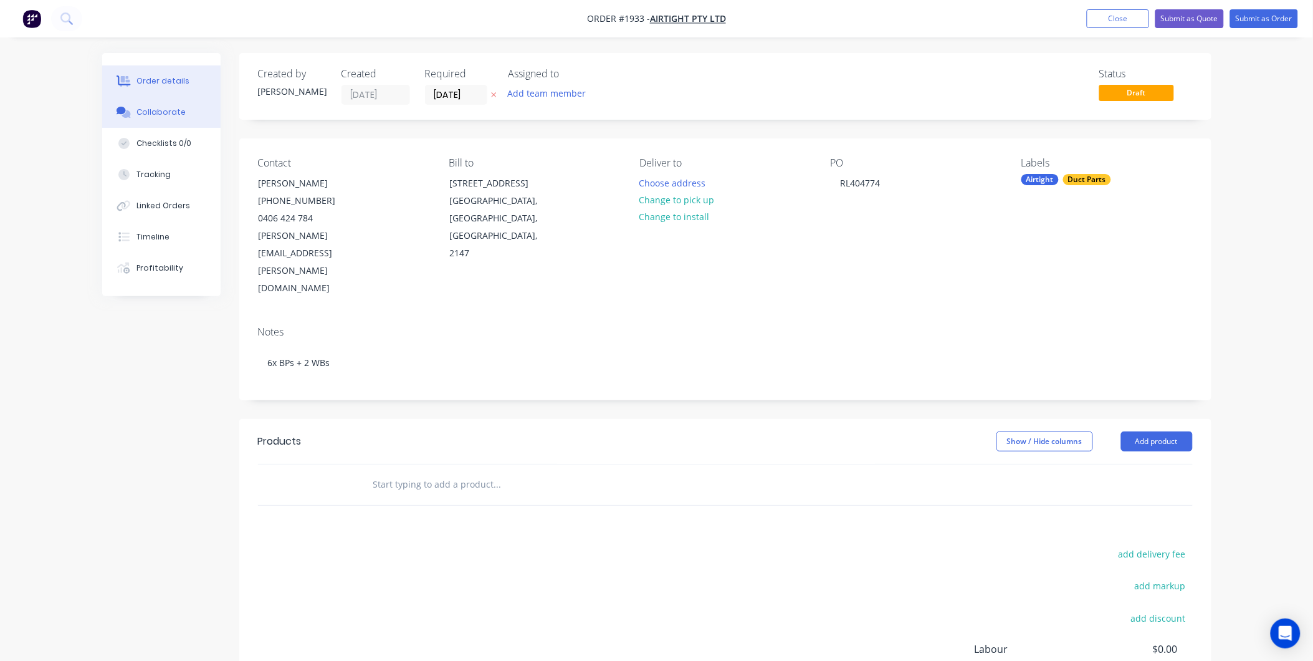
click at [158, 119] on button "Collaborate" at bounding box center [161, 112] width 118 height 31
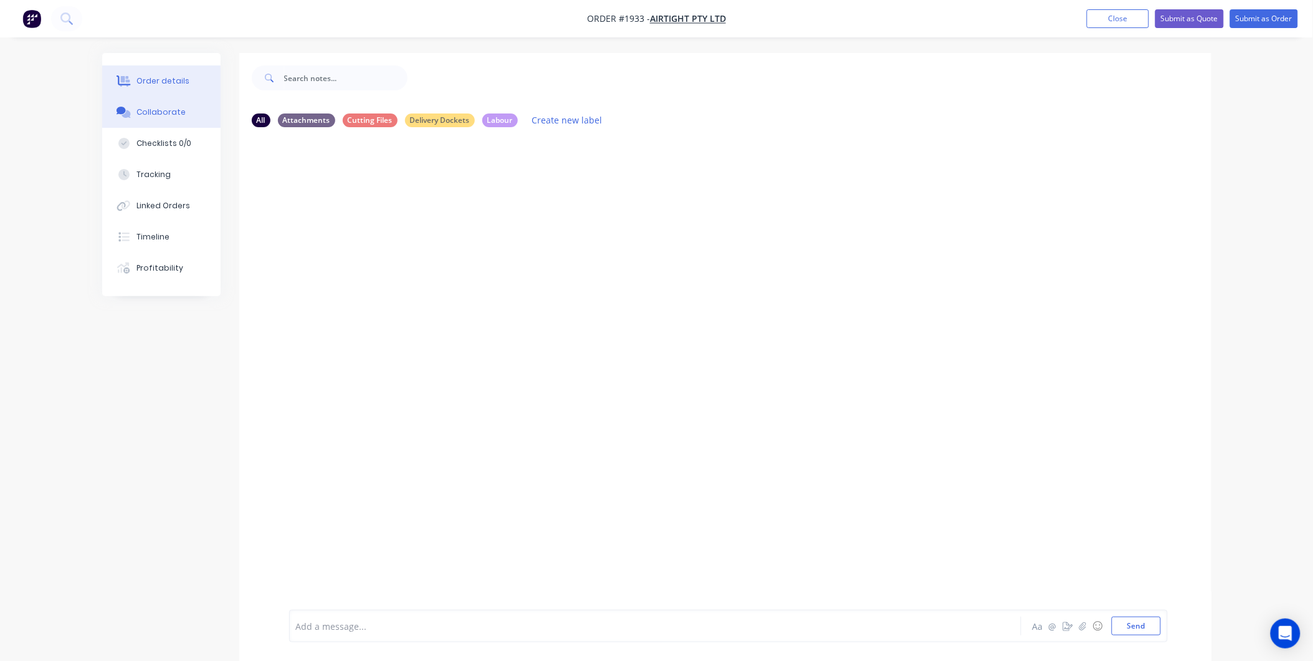
click at [135, 90] on button "Order details" at bounding box center [161, 80] width 118 height 31
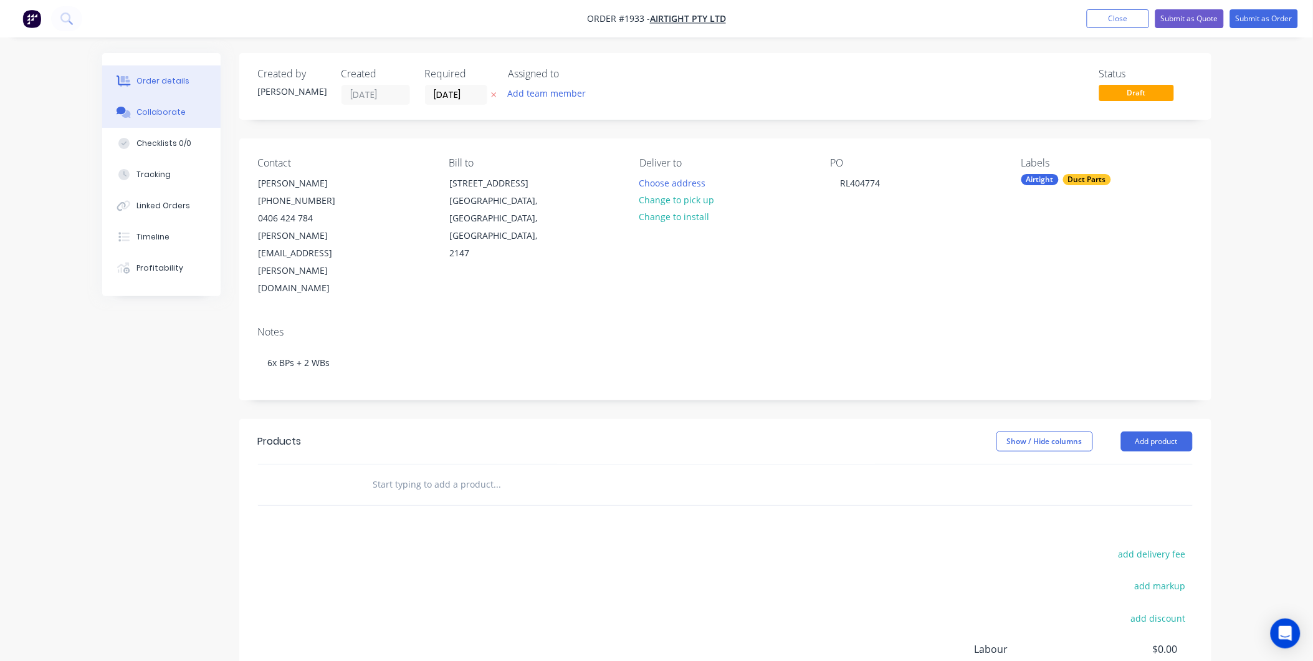
click at [148, 114] on div "Collaborate" at bounding box center [160, 112] width 49 height 11
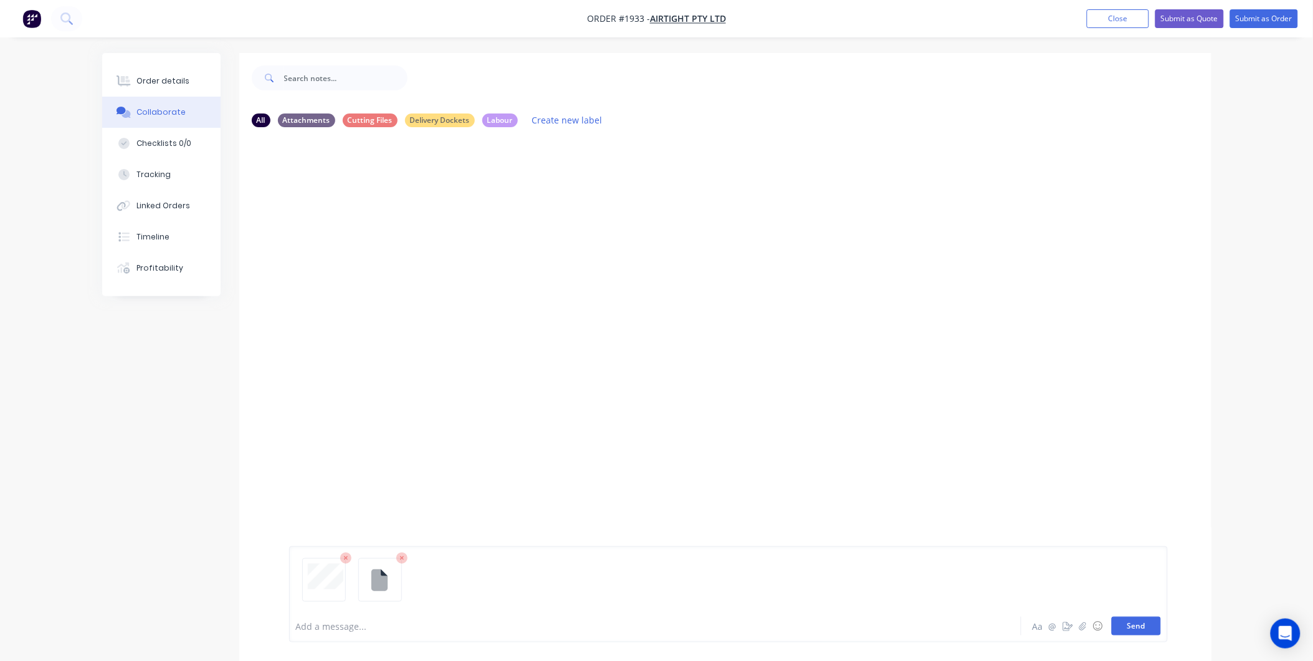
click at [1134, 628] on button "Send" at bounding box center [1136, 625] width 49 height 19
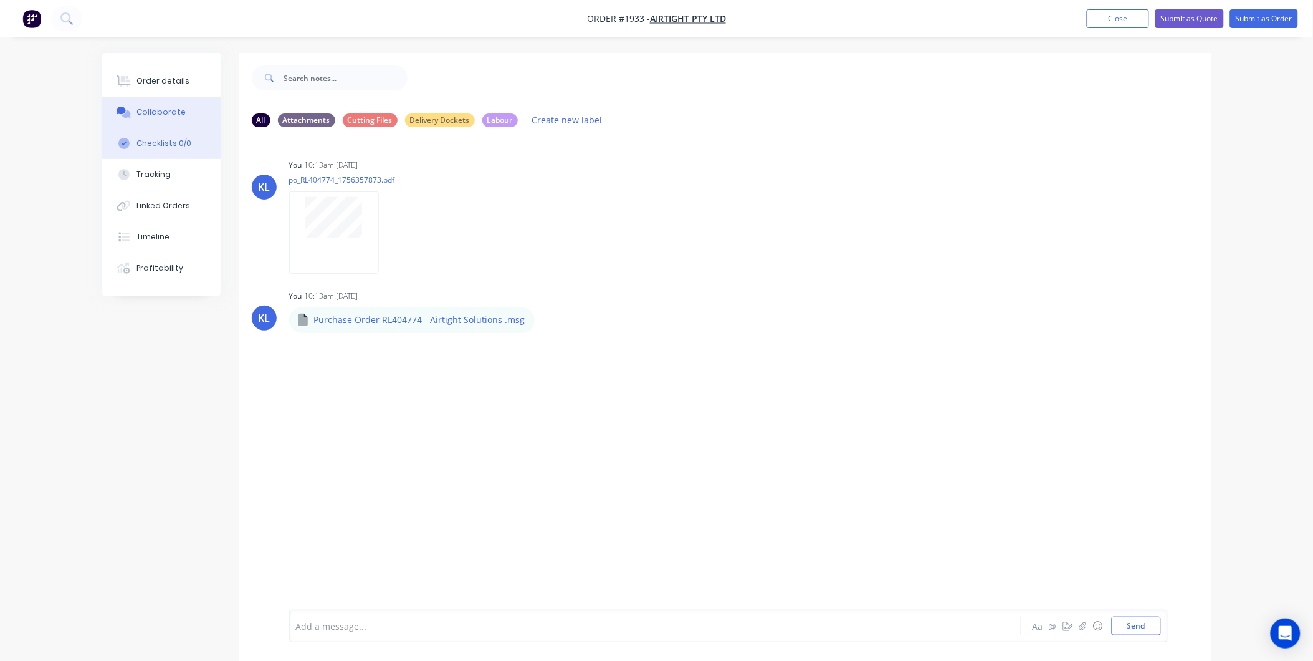
drag, startPoint x: 142, startPoint y: 88, endPoint x: 210, endPoint y: 134, distance: 82.1
click at [142, 88] on button "Order details" at bounding box center [161, 80] width 118 height 31
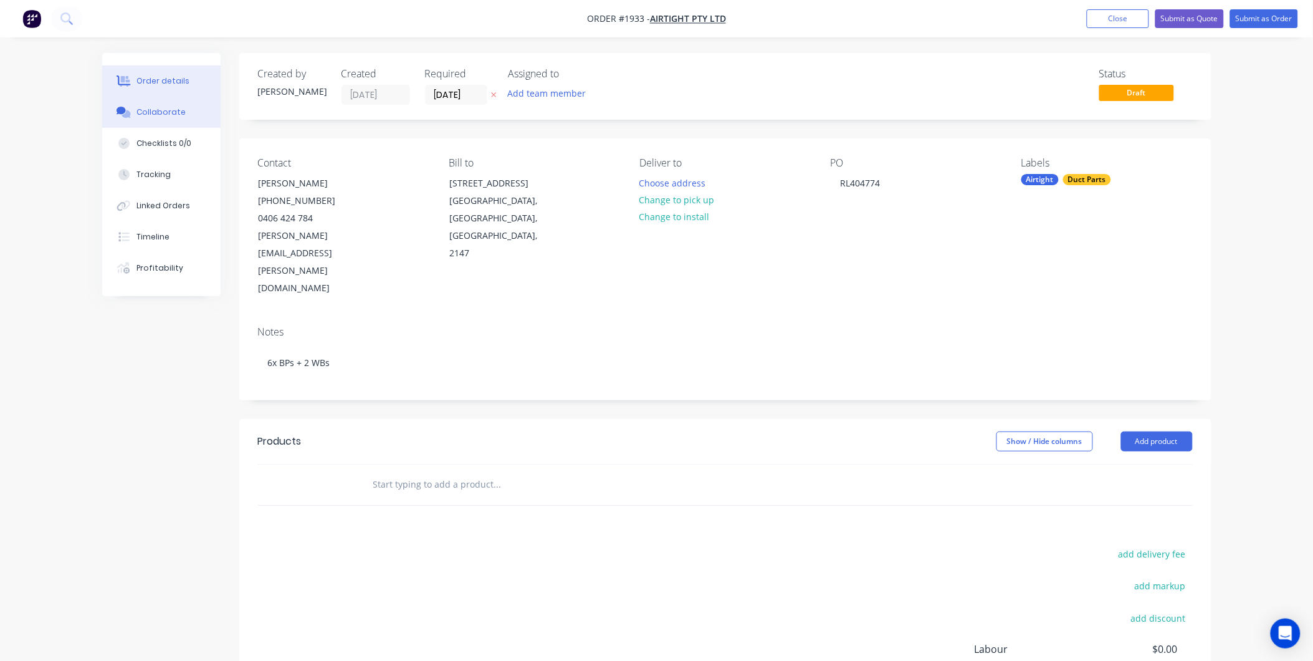
click at [150, 110] on div "Collaborate" at bounding box center [160, 112] width 49 height 11
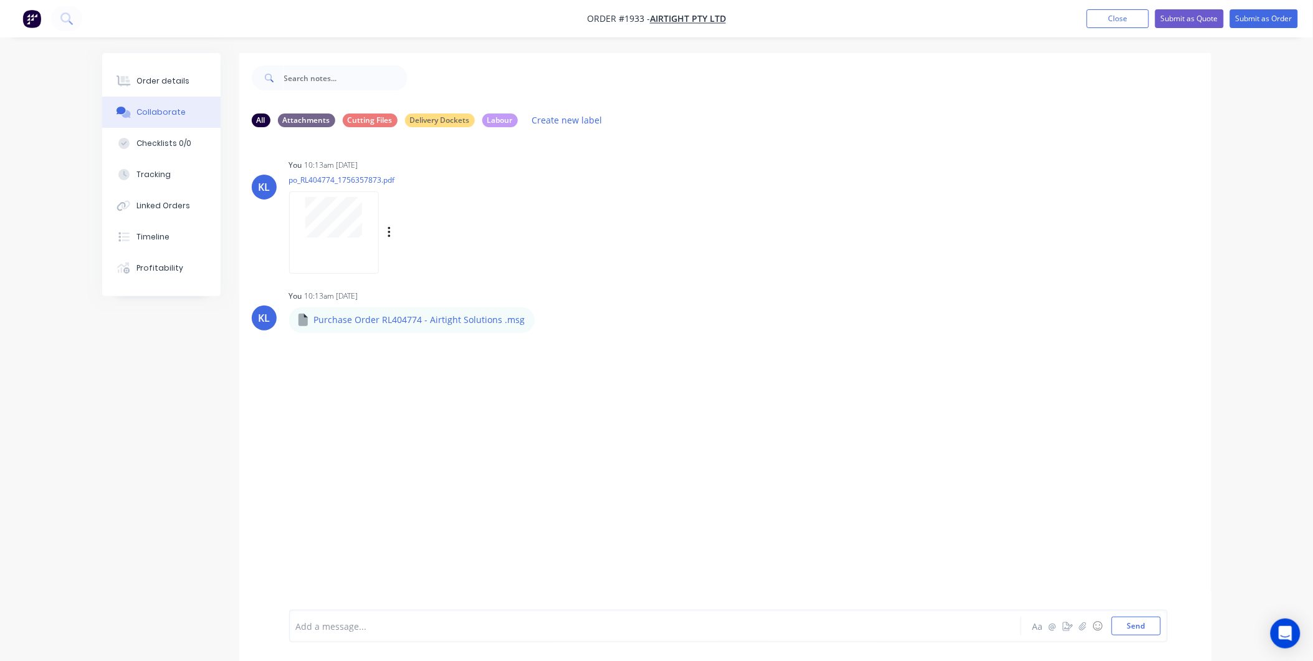
click at [337, 245] on div at bounding box center [334, 232] width 90 height 82
click at [144, 79] on div "Order details" at bounding box center [162, 80] width 53 height 11
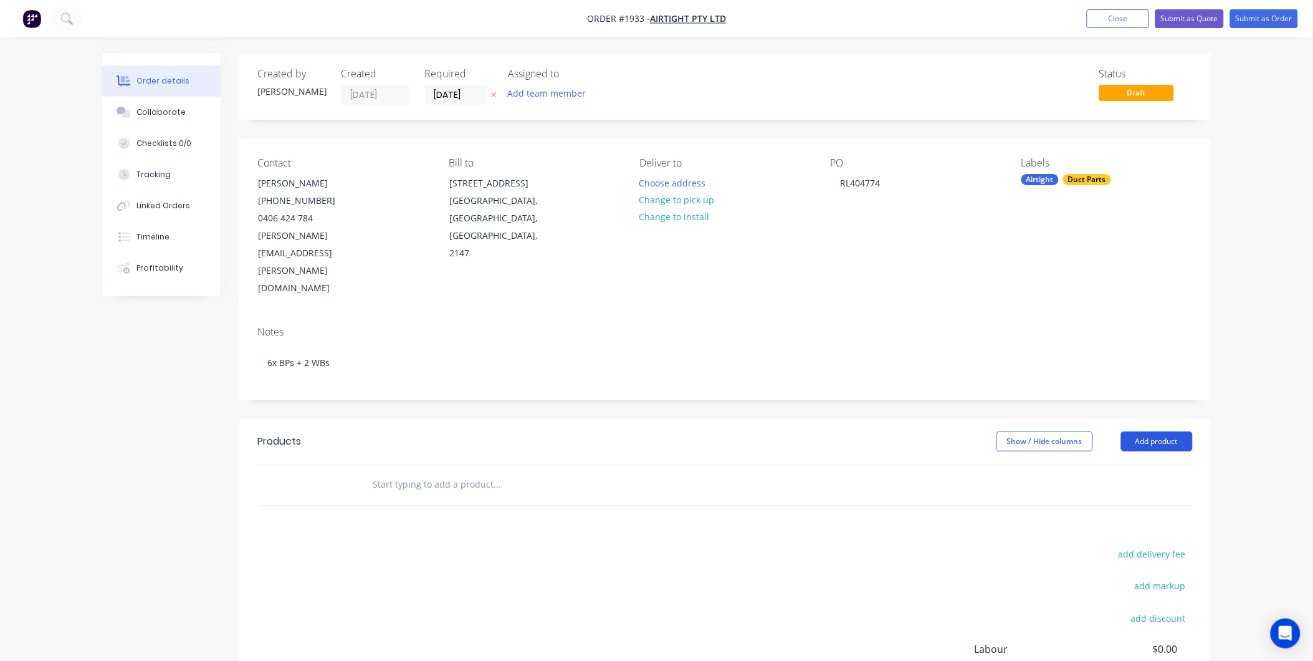
click at [1132, 431] on button "Add product" at bounding box center [1157, 441] width 72 height 20
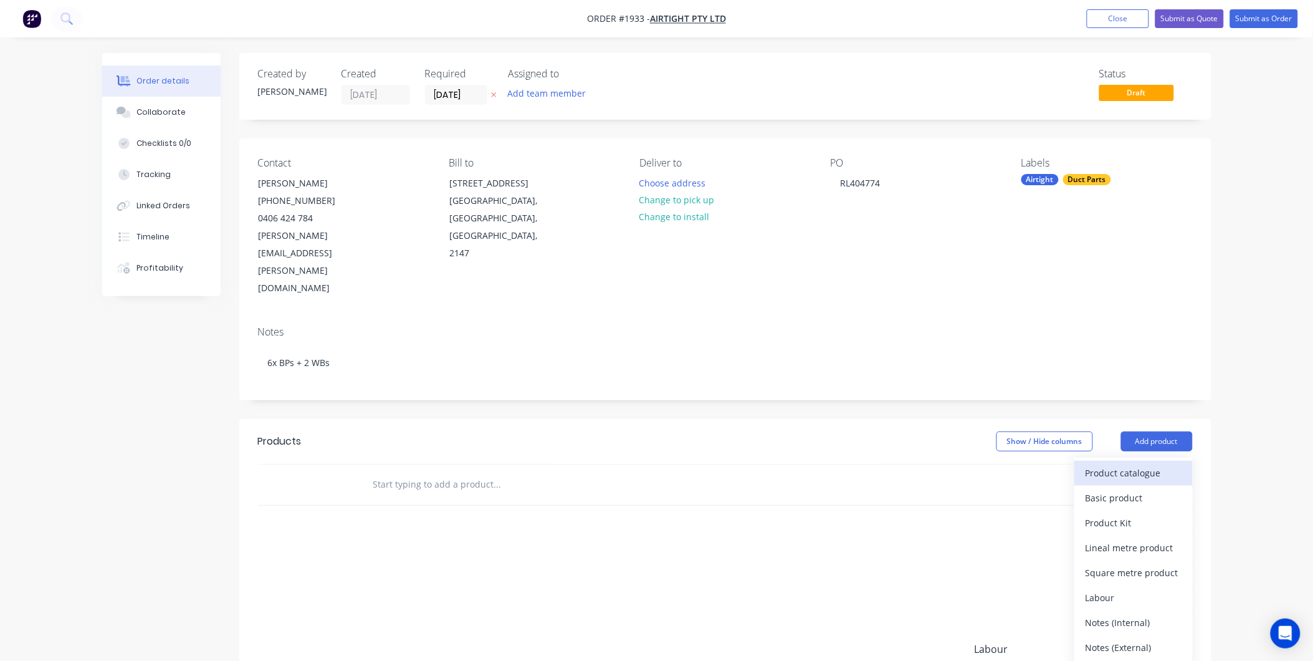
click at [1131, 464] on div "Product catalogue" at bounding box center [1134, 473] width 96 height 18
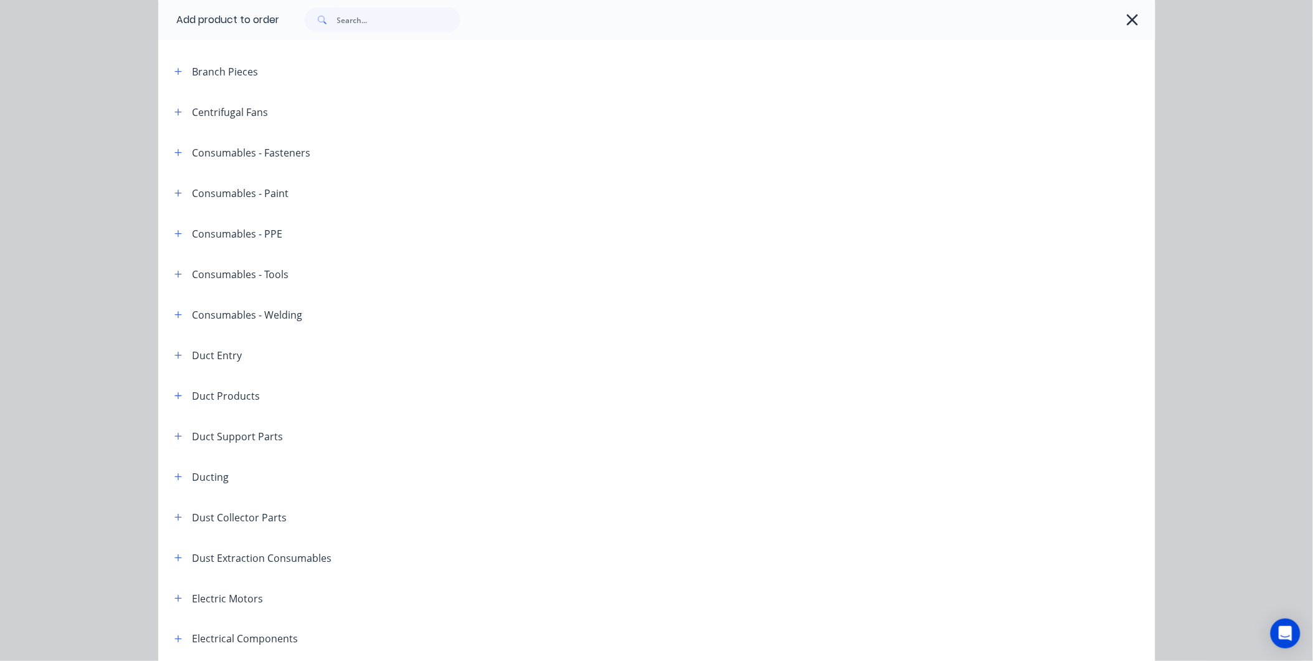
scroll to position [208, 0]
click at [174, 75] on icon "button" at bounding box center [177, 71] width 7 height 9
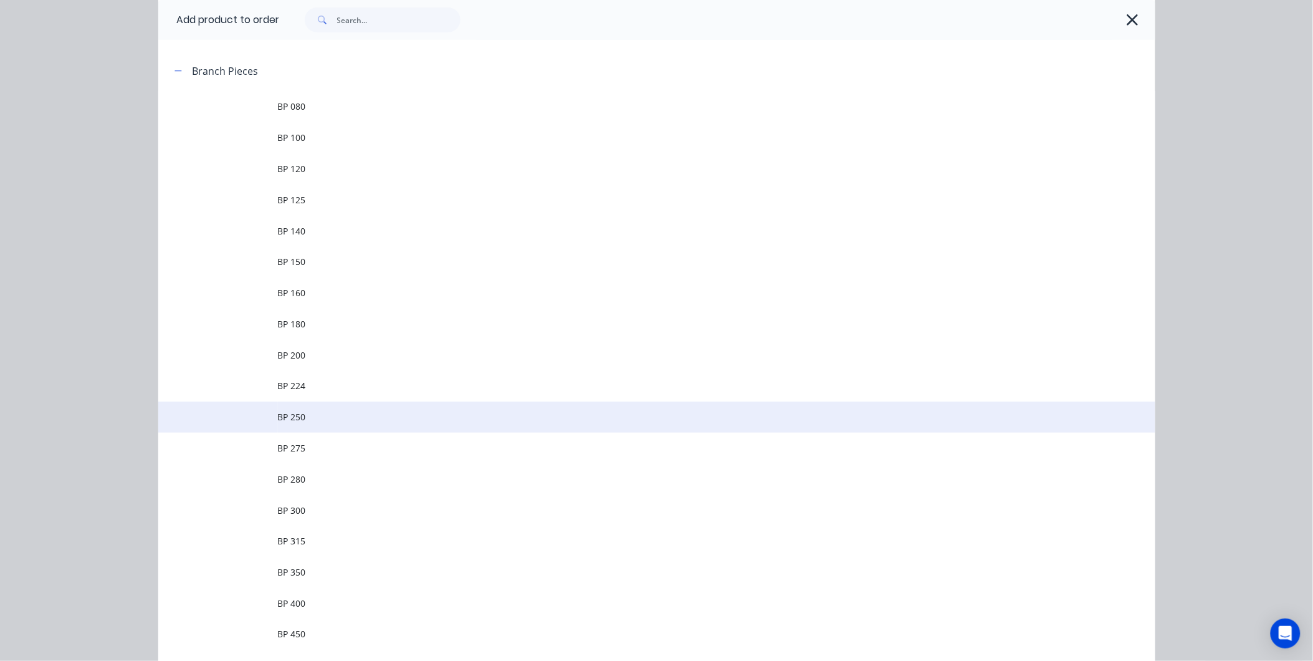
click at [301, 416] on span "BP 250" at bounding box center [629, 416] width 702 height 13
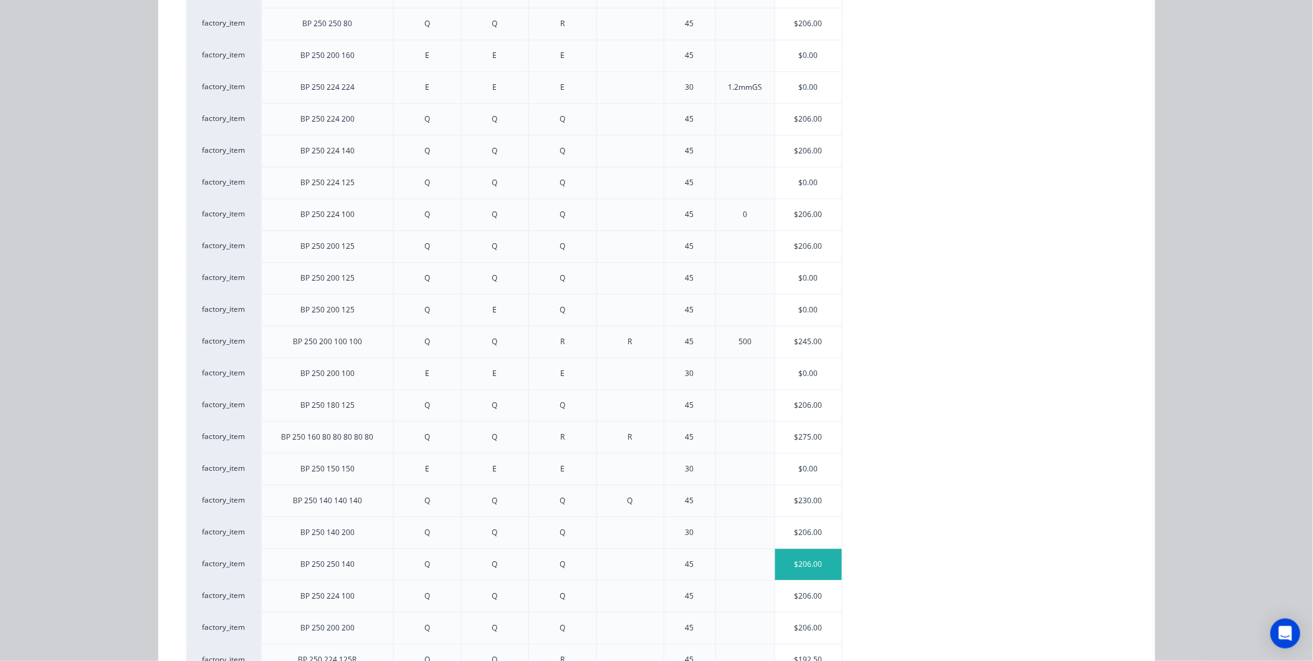
scroll to position [884, 0]
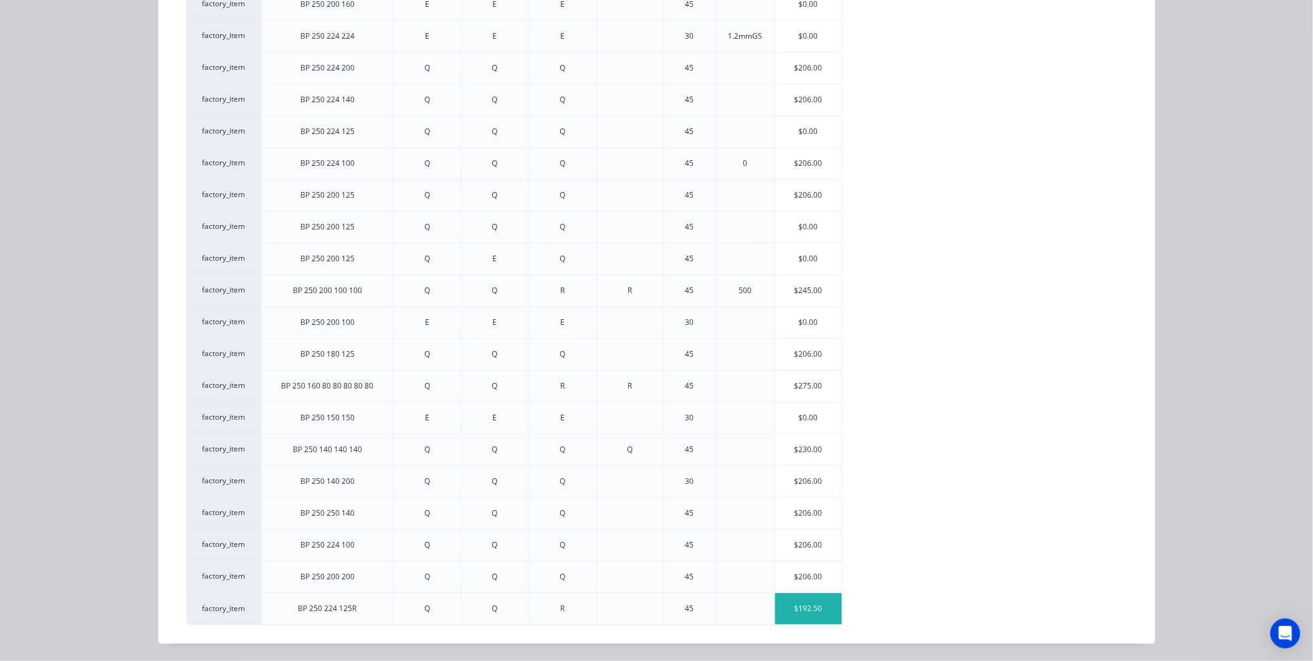
click at [810, 601] on div "$192.50" at bounding box center [808, 608] width 67 height 31
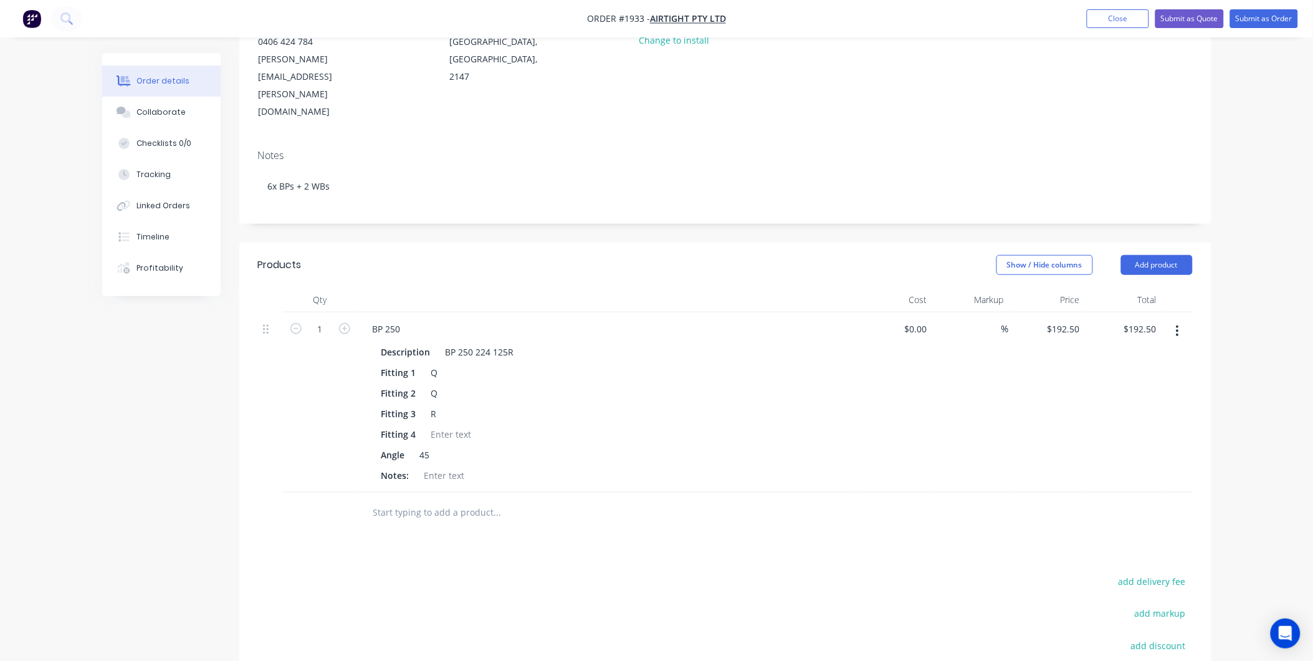
scroll to position [176, 0]
type input "192.50"
type input "192.5192.50"
type input "$0.00"
click at [1072, 313] on div "$0.00 192.5192.50" at bounding box center [1047, 403] width 77 height 180
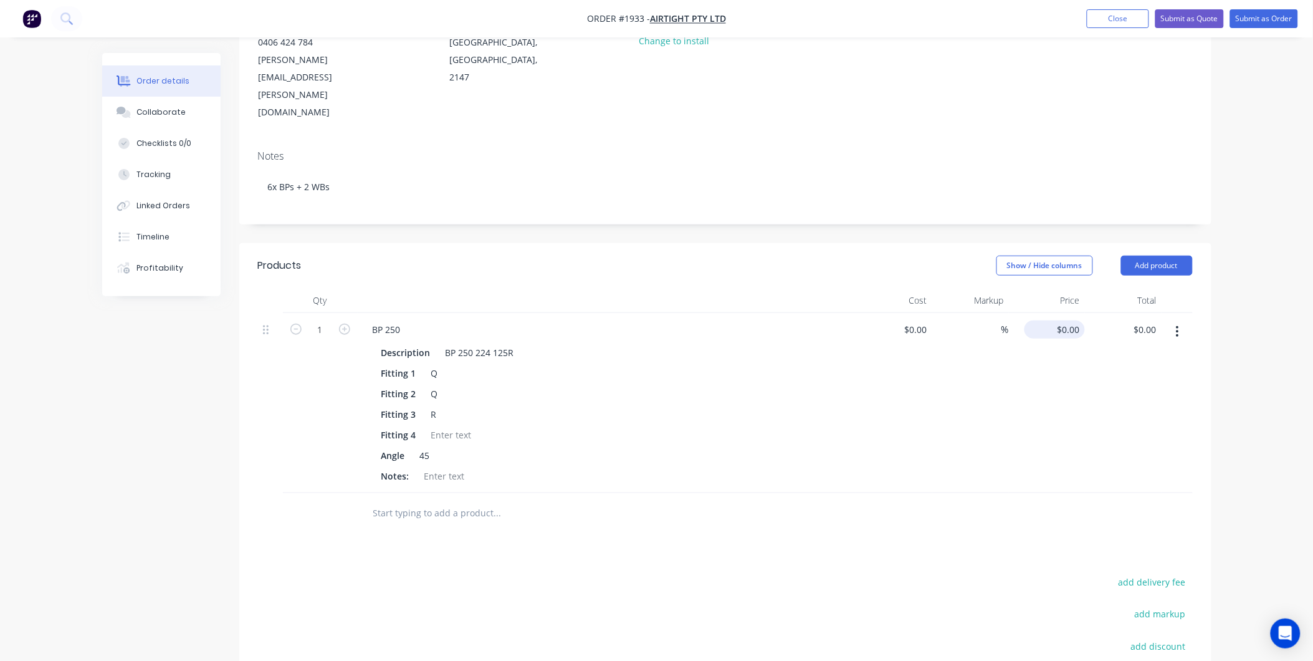
click at [1070, 313] on div "$0.00 192.5192.50" at bounding box center [1047, 403] width 77 height 180
click at [1081, 320] on input "192.5192.50" at bounding box center [1070, 329] width 29 height 18
type input "$192.50"
click at [1025, 395] on div "$192.50 $192.50" at bounding box center [1047, 403] width 77 height 180
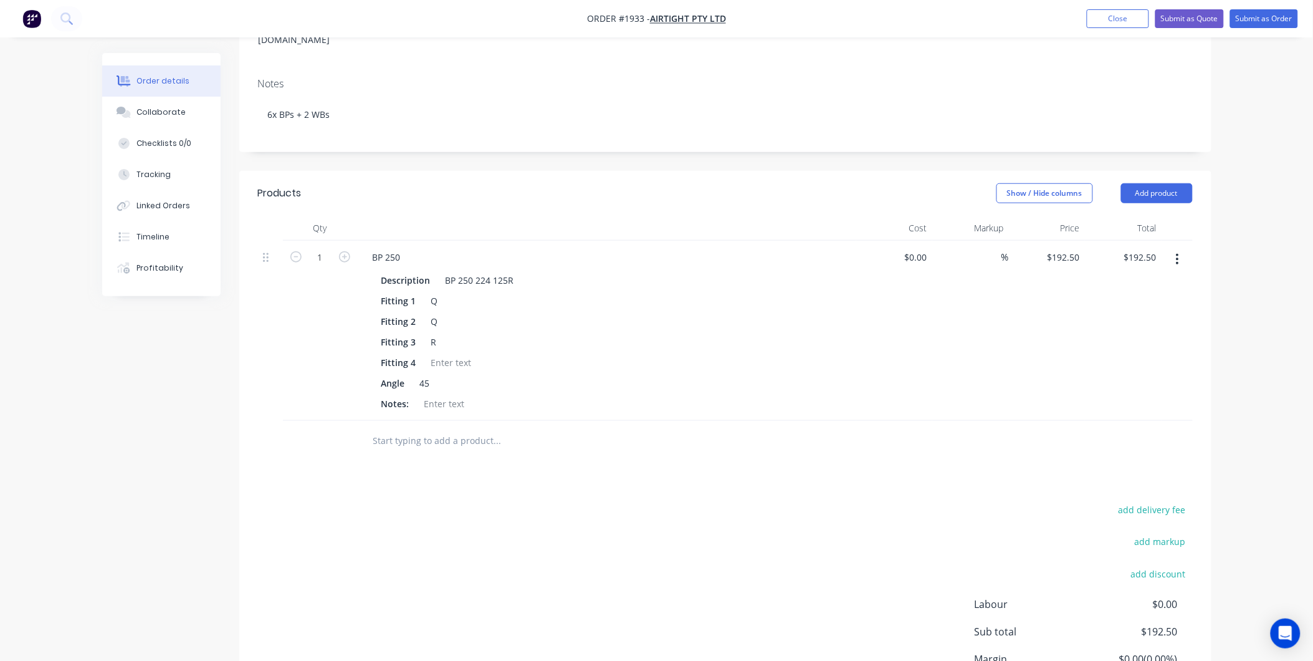
scroll to position [314, 0]
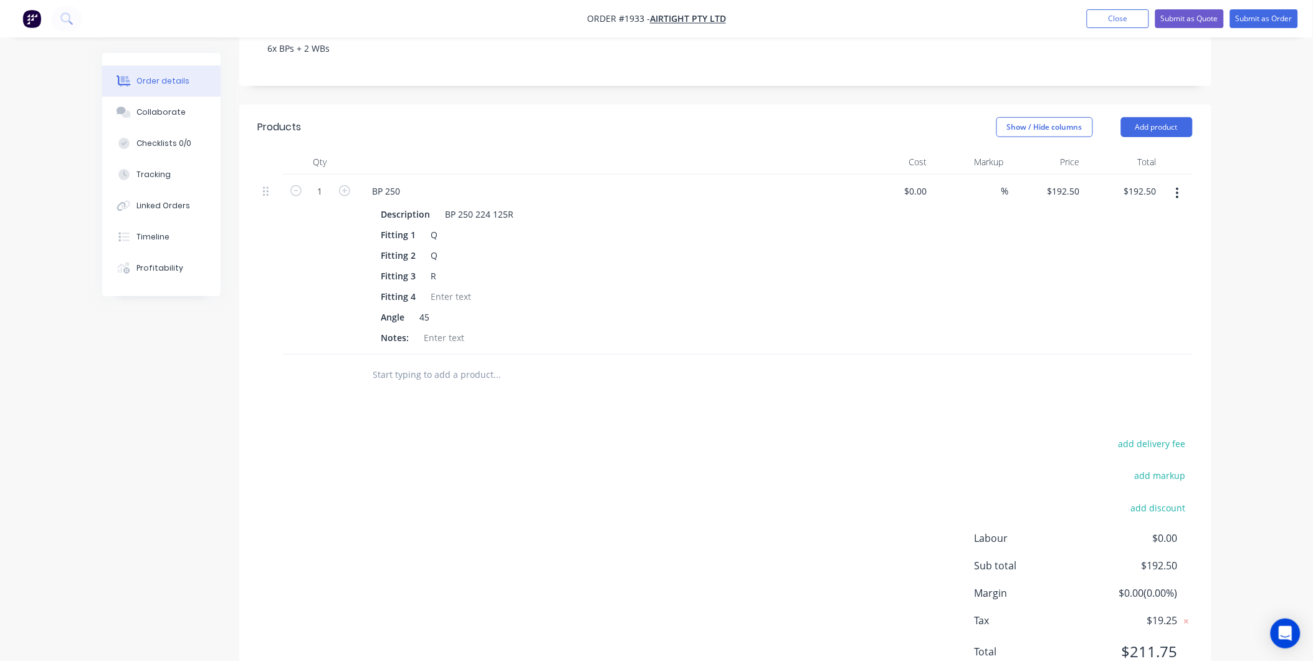
click at [458, 362] on input "text" at bounding box center [497, 374] width 249 height 25
click at [1175, 182] on button "button" at bounding box center [1177, 193] width 29 height 22
click at [1111, 288] on button "Delete" at bounding box center [1133, 300] width 118 height 25
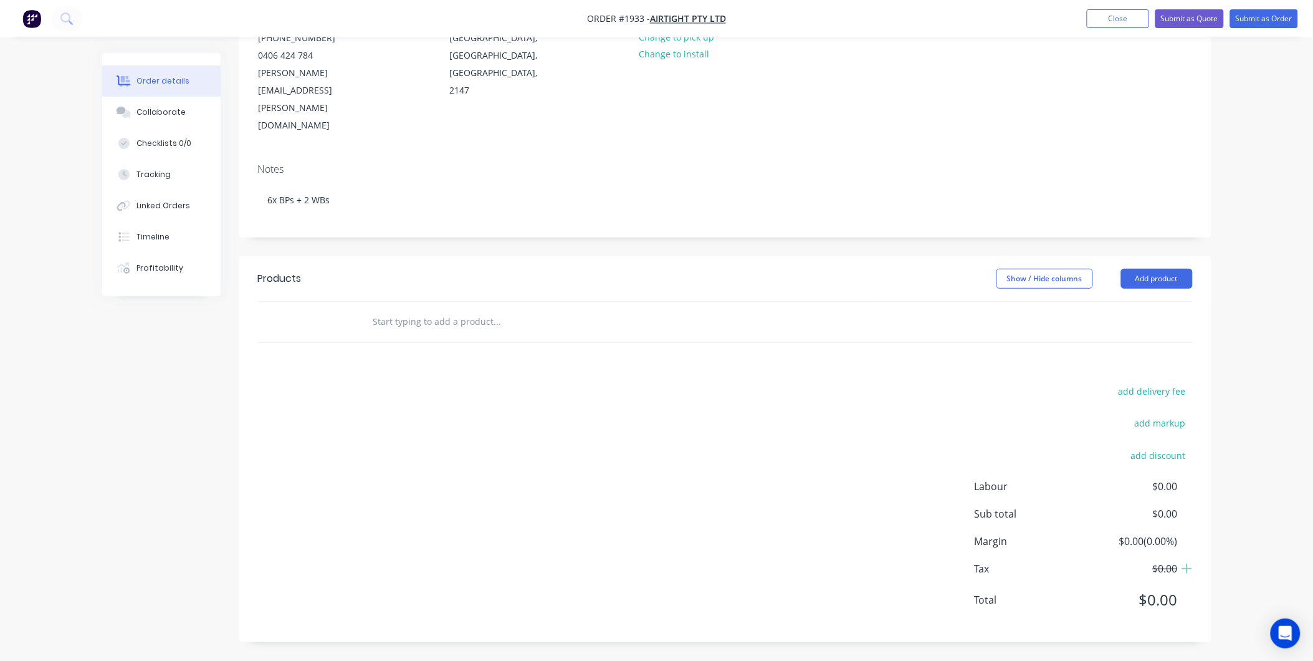
scroll to position [110, 0]
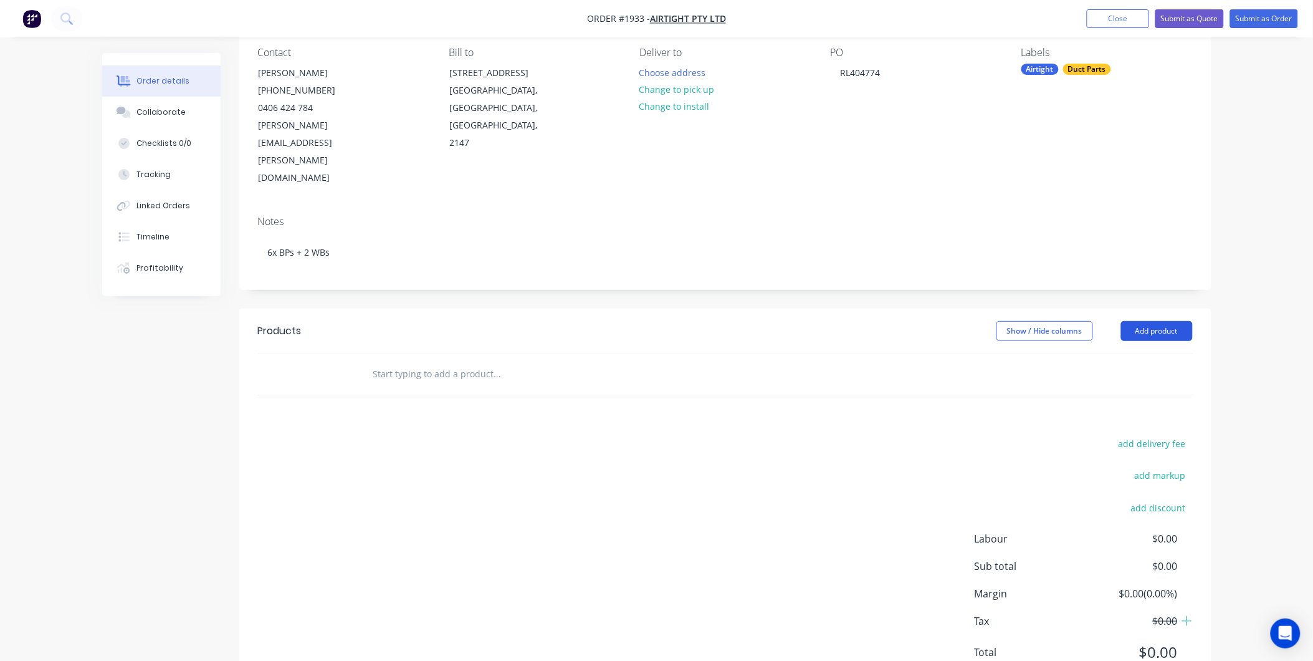
click at [1149, 321] on button "Add product" at bounding box center [1157, 331] width 72 height 20
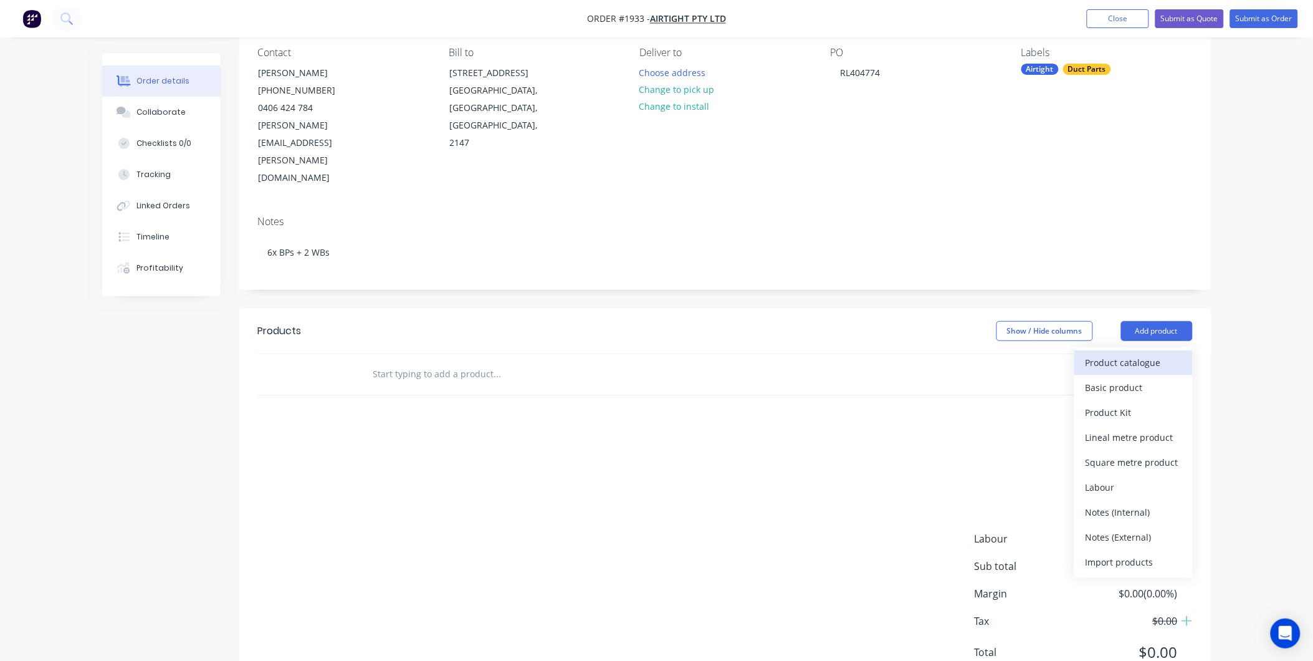
click at [1124, 353] on div "Product catalogue" at bounding box center [1134, 362] width 96 height 18
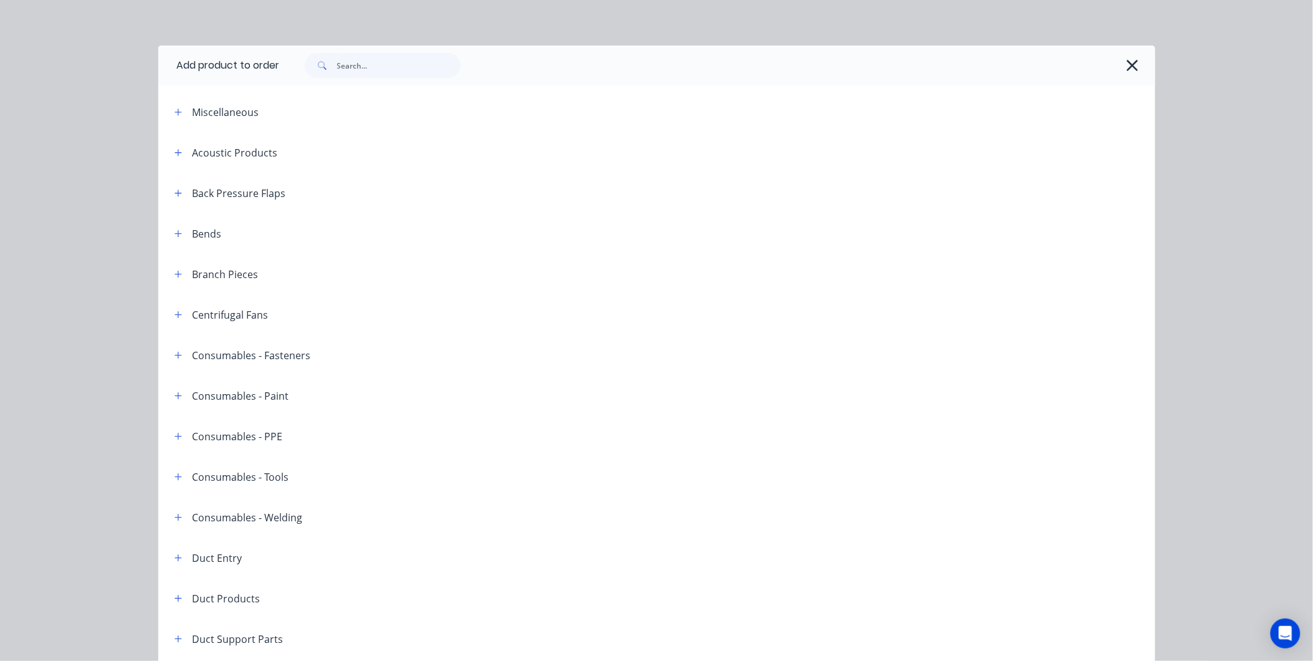
scroll to position [0, 0]
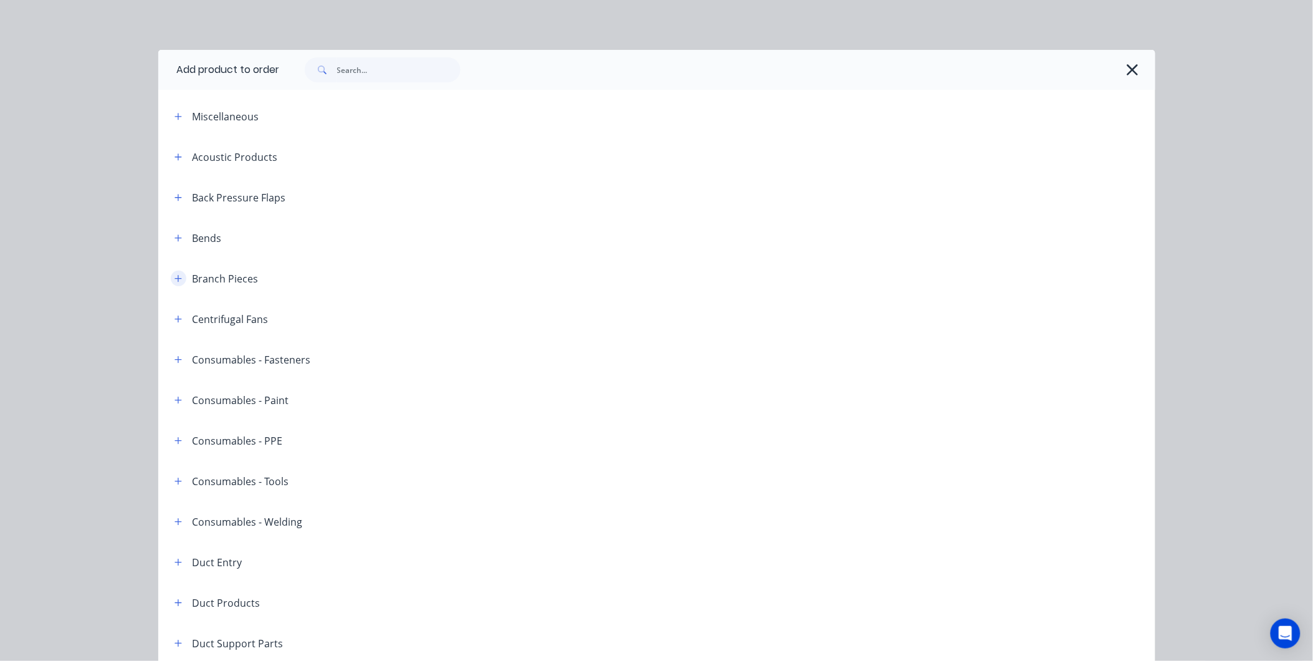
click at [174, 274] on icon "button" at bounding box center [177, 278] width 7 height 9
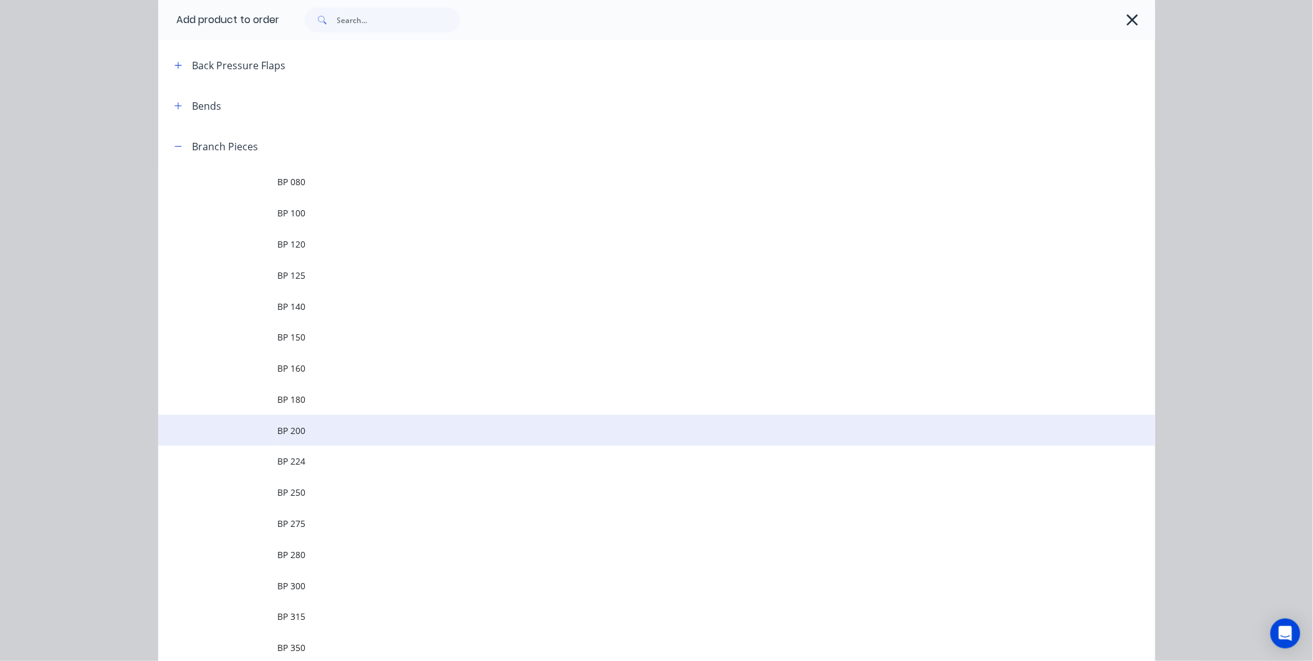
scroll to position [138, 0]
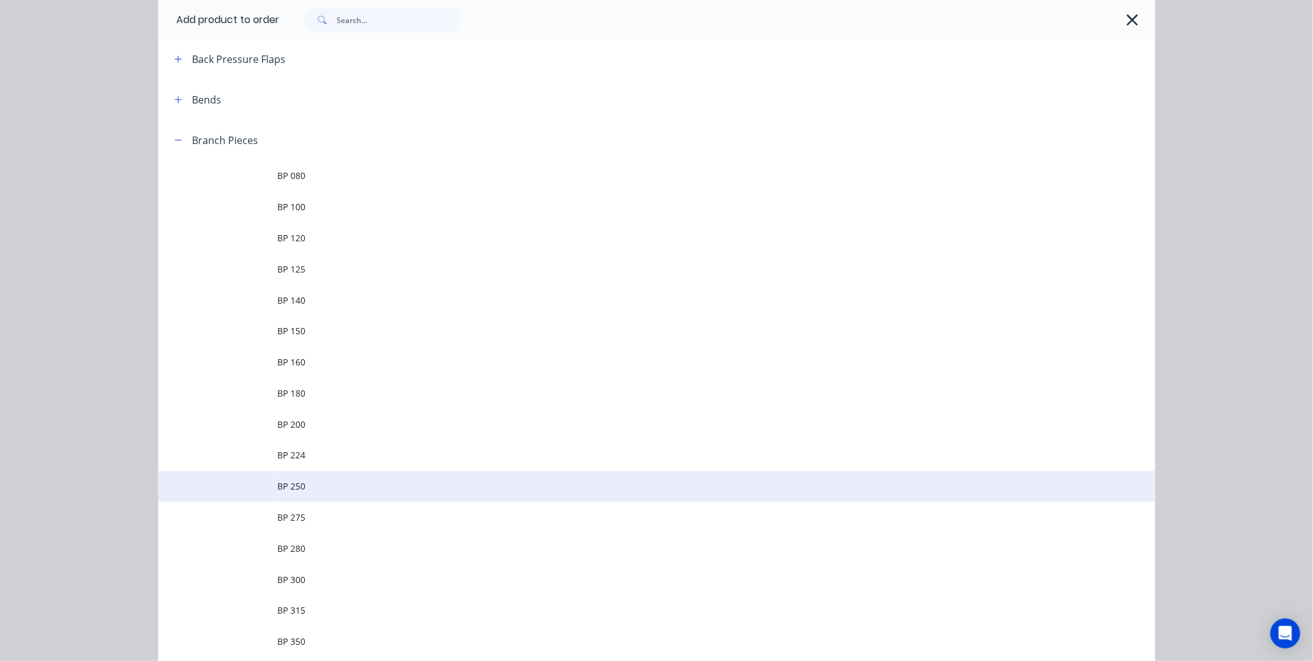
click at [320, 488] on span "BP 250" at bounding box center [629, 485] width 702 height 13
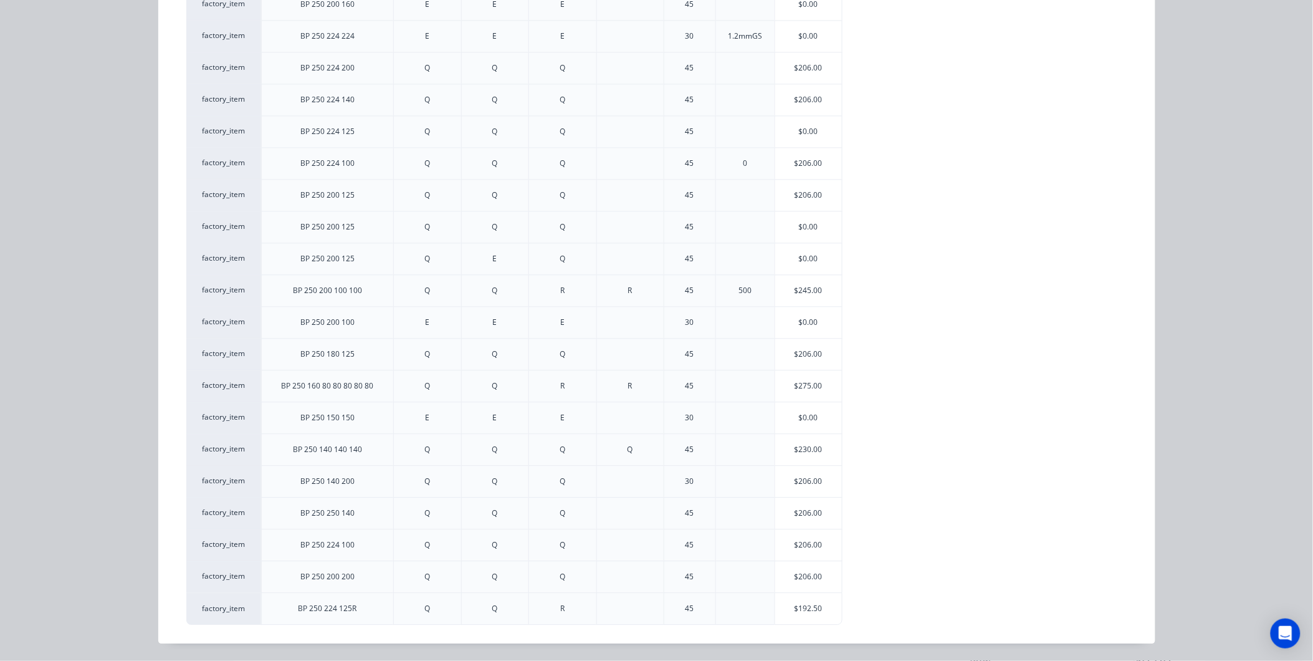
scroll to position [128, 0]
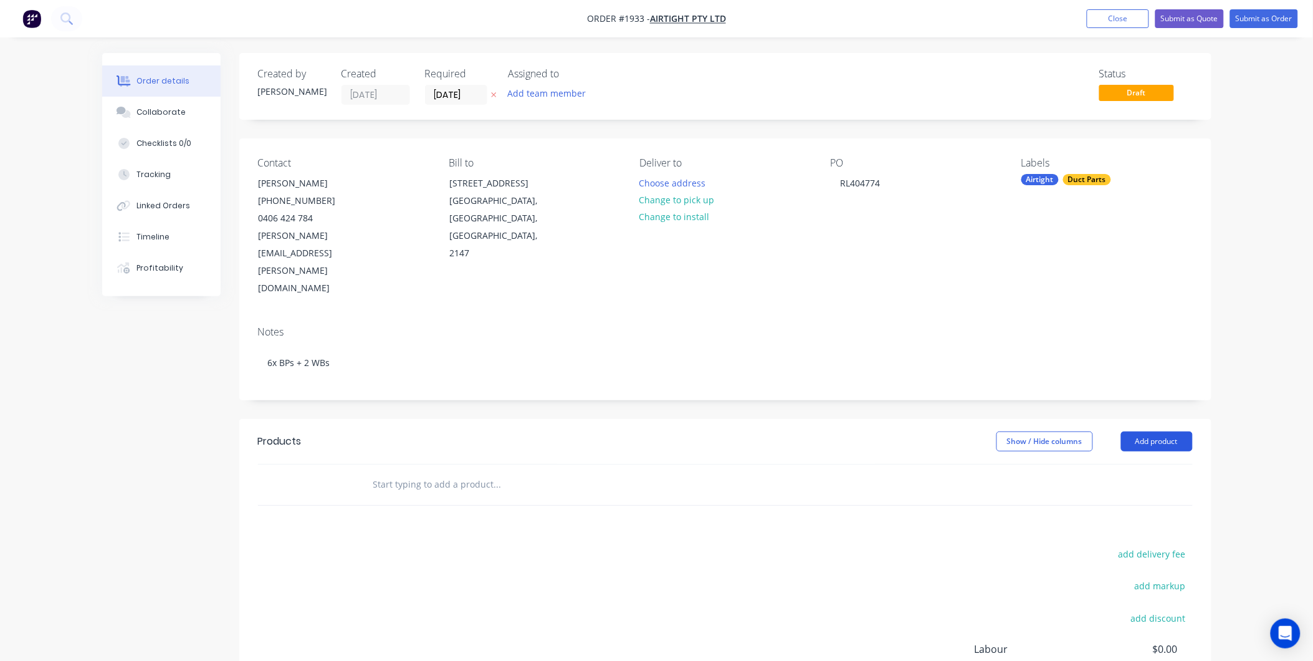
click at [1173, 431] on button "Add product" at bounding box center [1157, 441] width 72 height 20
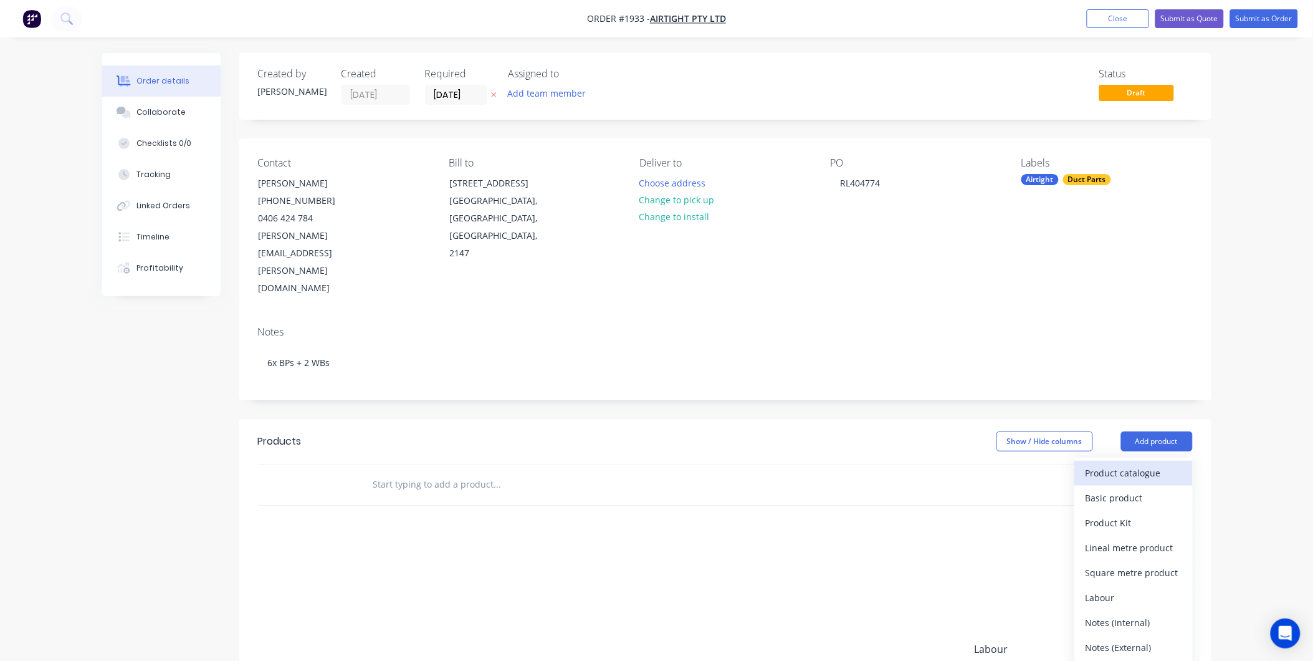
click at [1138, 461] on button "Product catalogue" at bounding box center [1133, 473] width 118 height 25
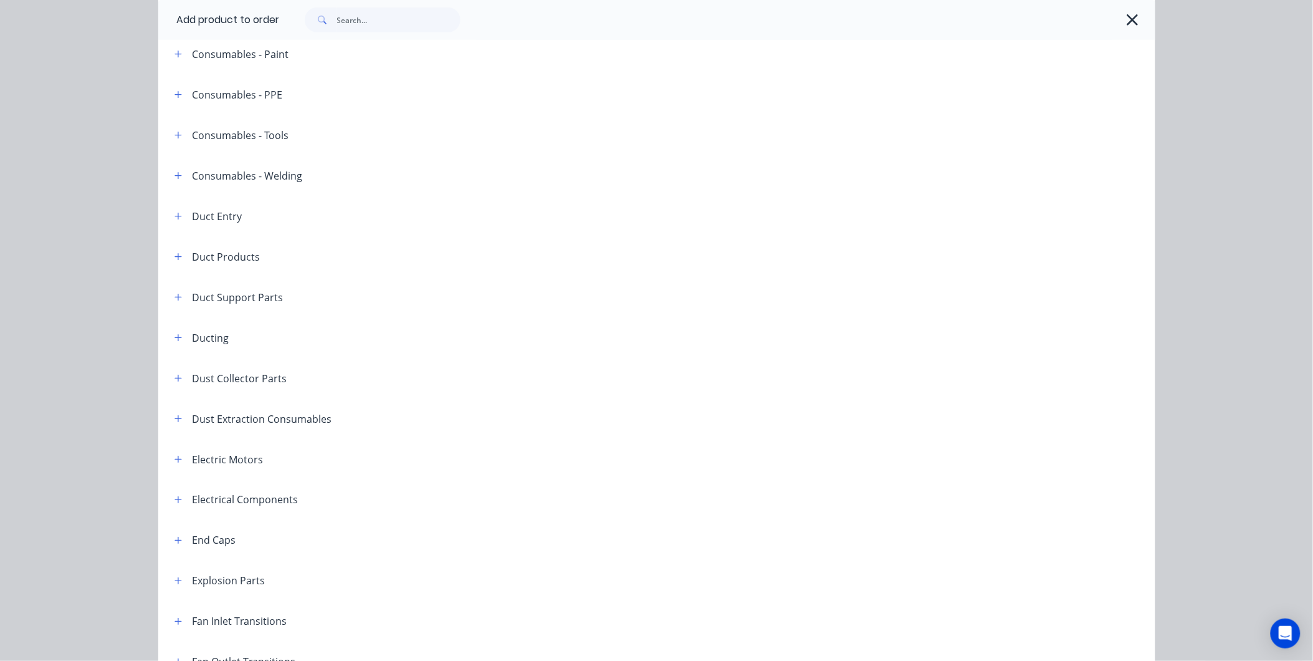
scroll to position [208, 0]
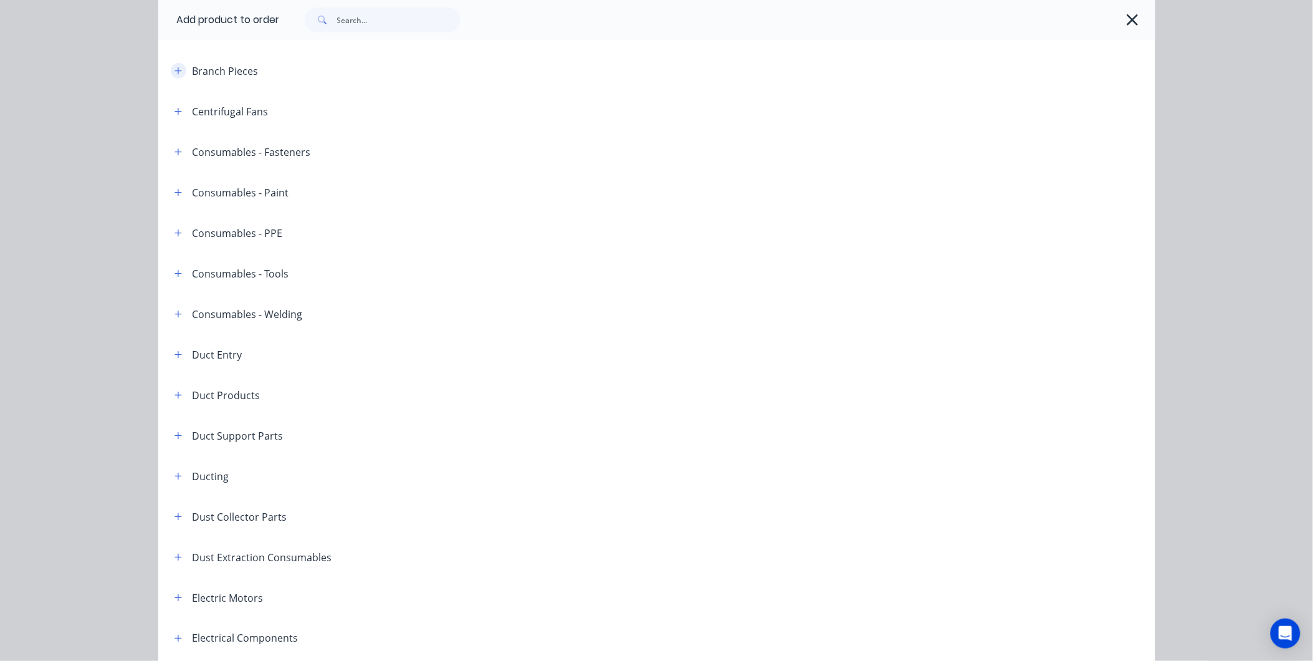
click at [174, 72] on icon "button" at bounding box center [177, 71] width 7 height 9
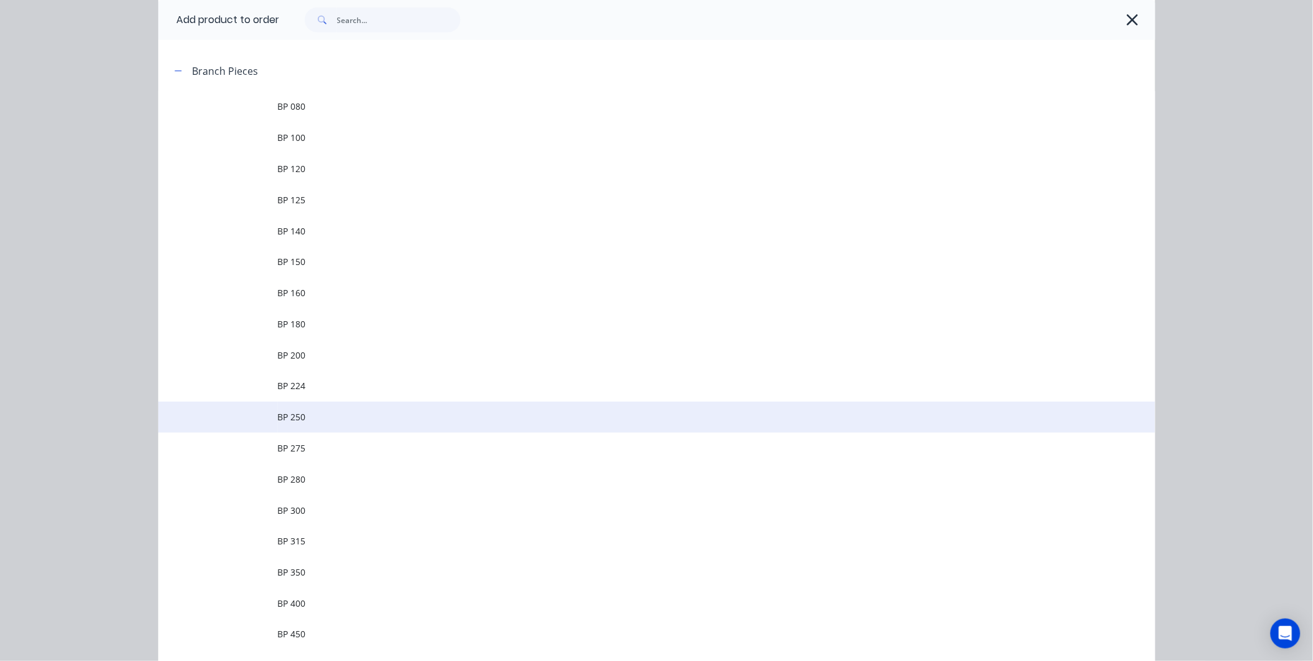
click at [322, 419] on span "BP 250" at bounding box center [629, 416] width 702 height 13
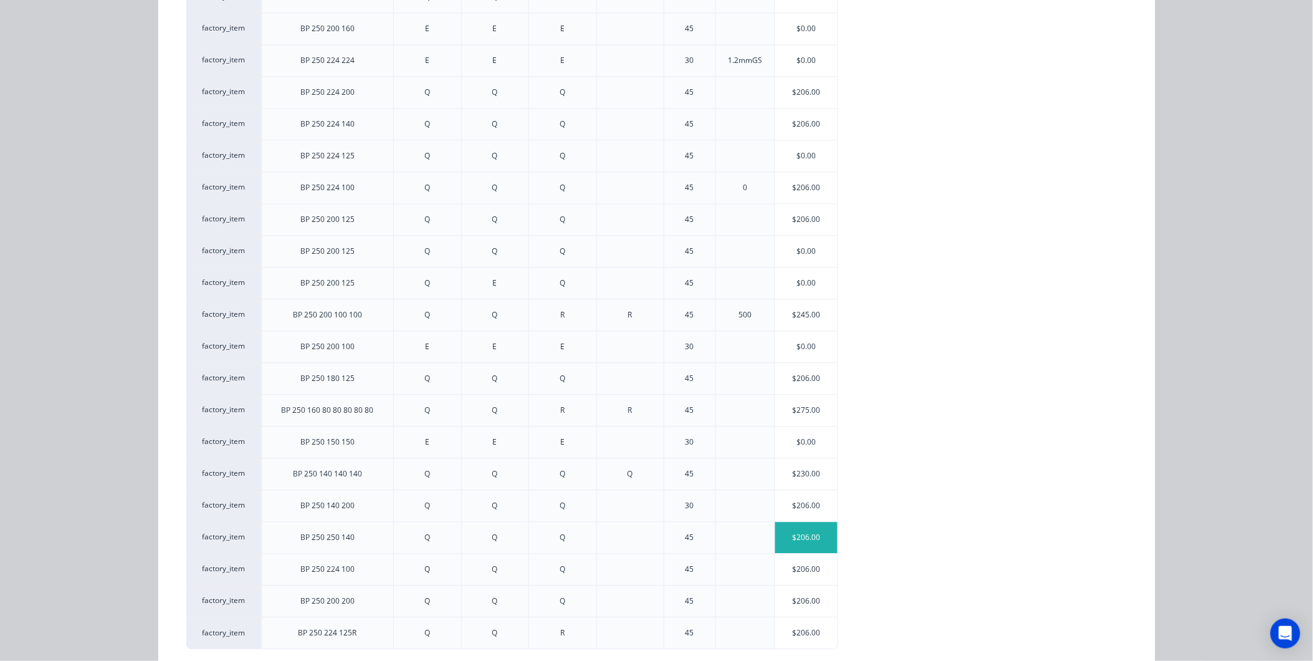
scroll to position [884, 0]
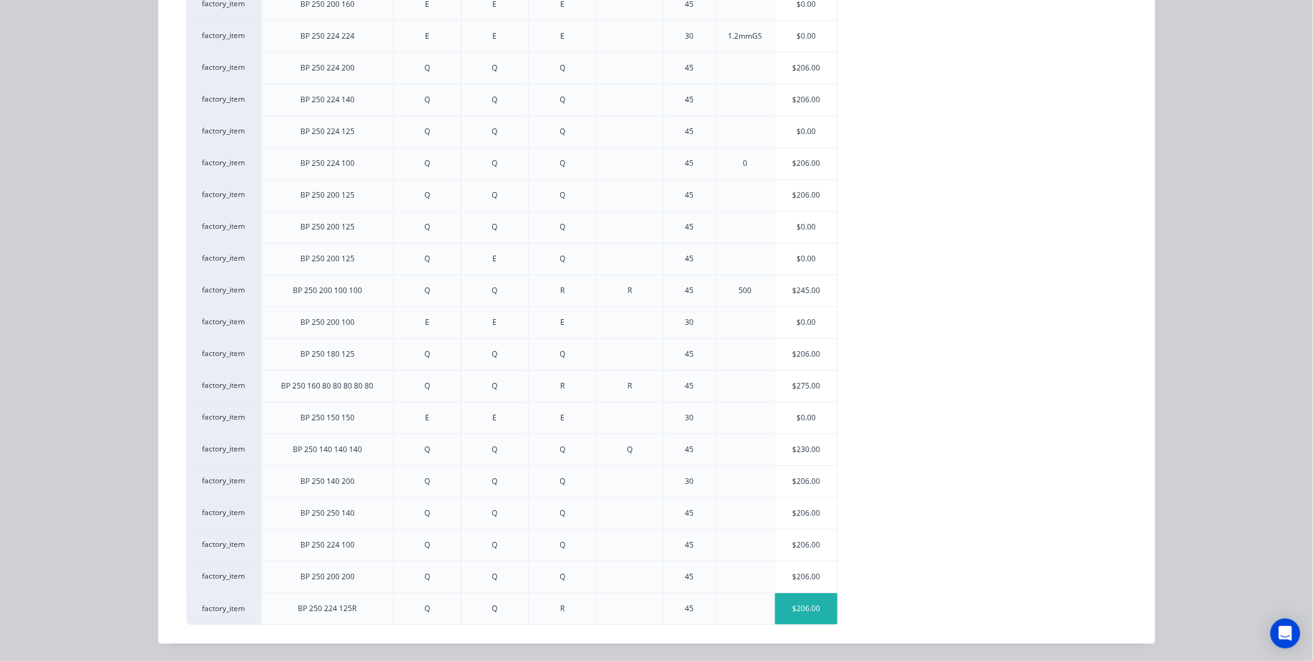
click at [811, 602] on div "$206.00" at bounding box center [806, 608] width 62 height 31
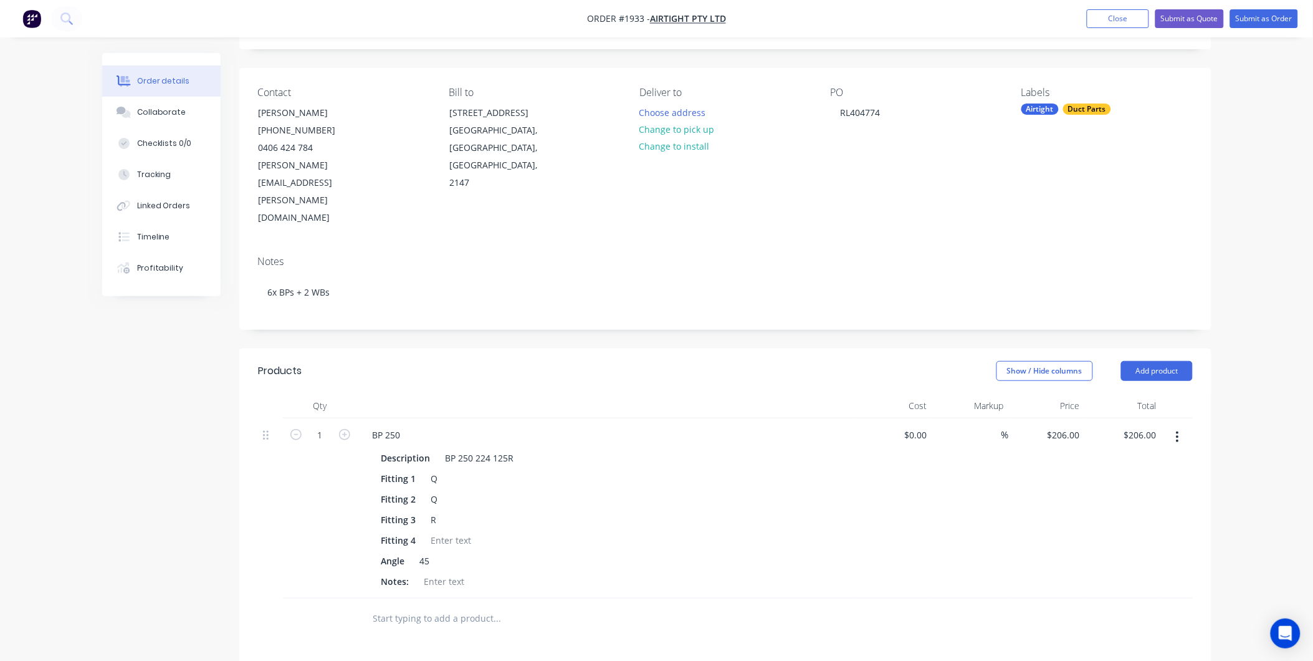
scroll to position [138, 0]
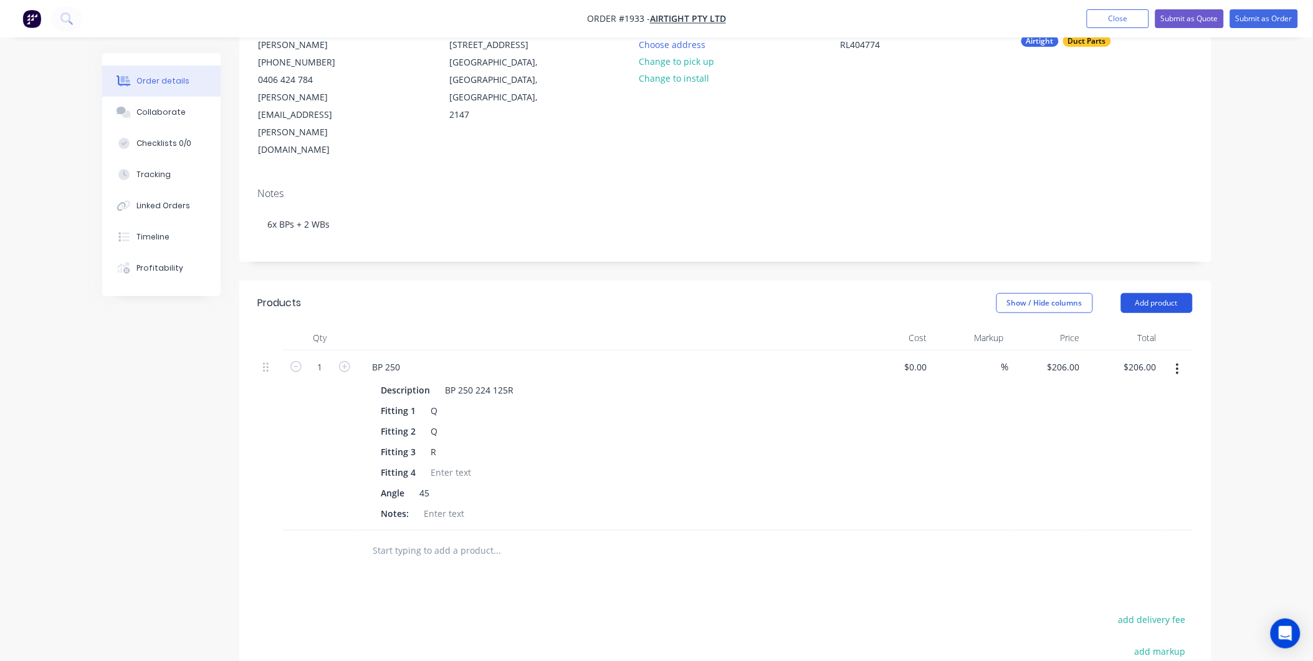
click at [1149, 293] on button "Add product" at bounding box center [1157, 303] width 72 height 20
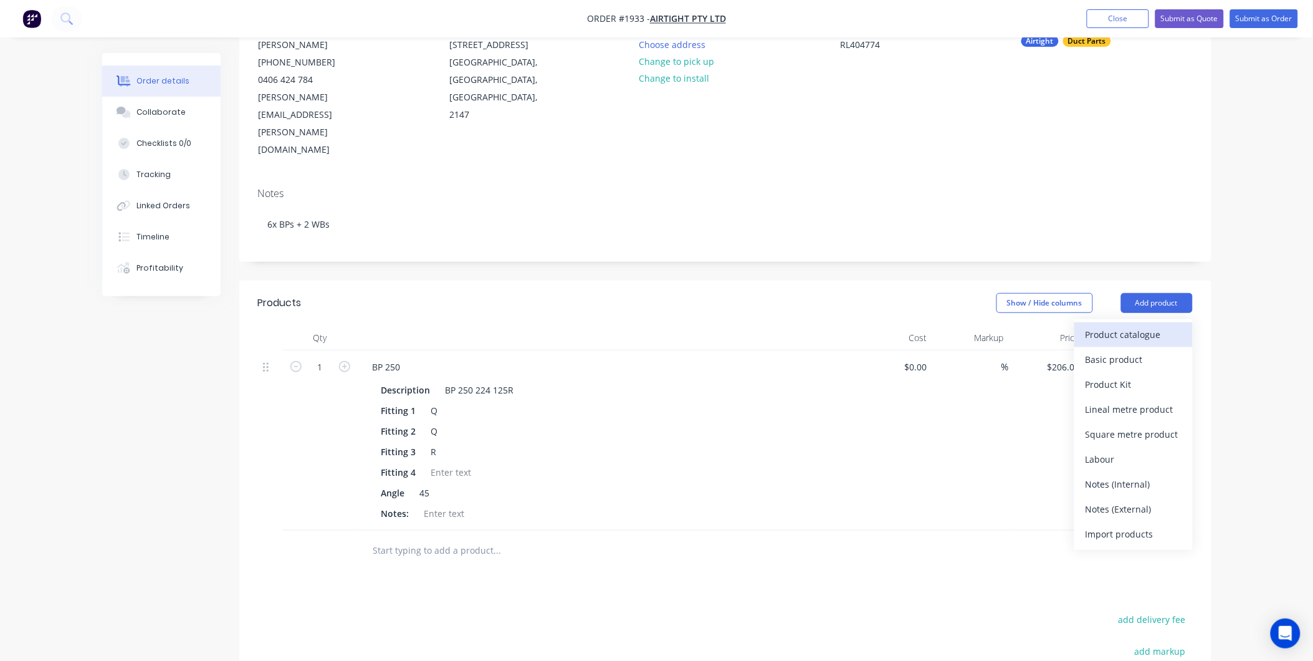
click at [1148, 325] on div "Product catalogue" at bounding box center [1134, 334] width 96 height 18
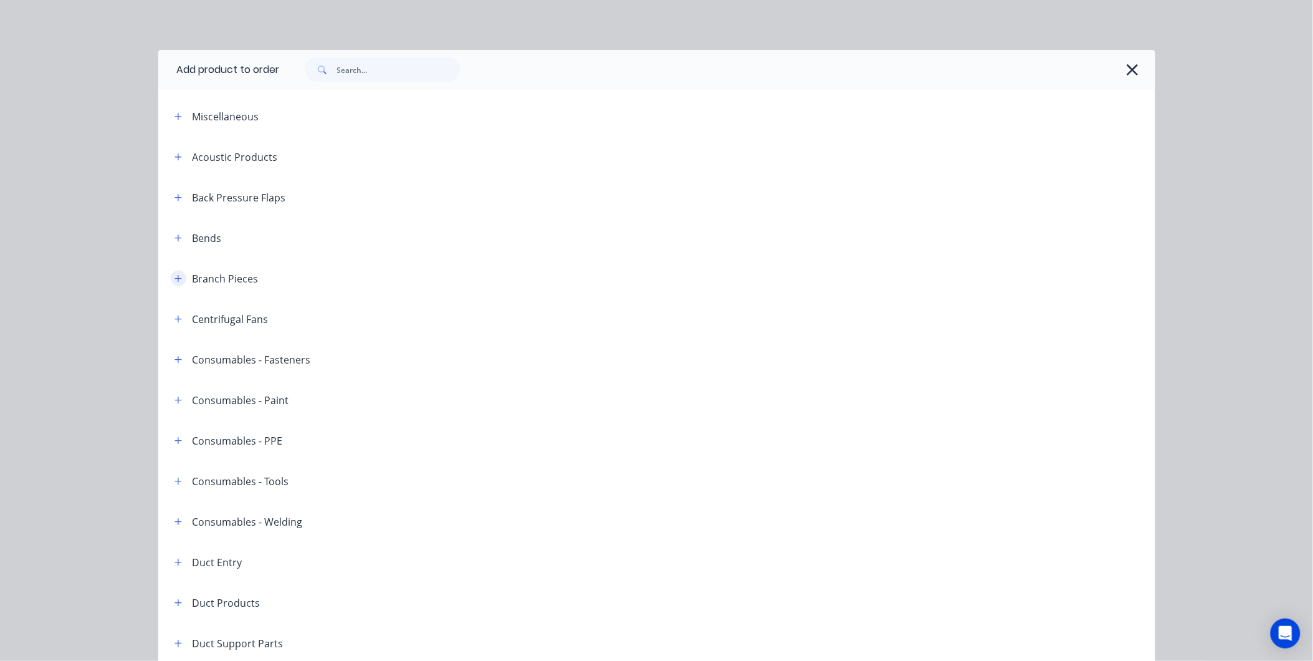
click at [174, 279] on icon "button" at bounding box center [177, 278] width 7 height 9
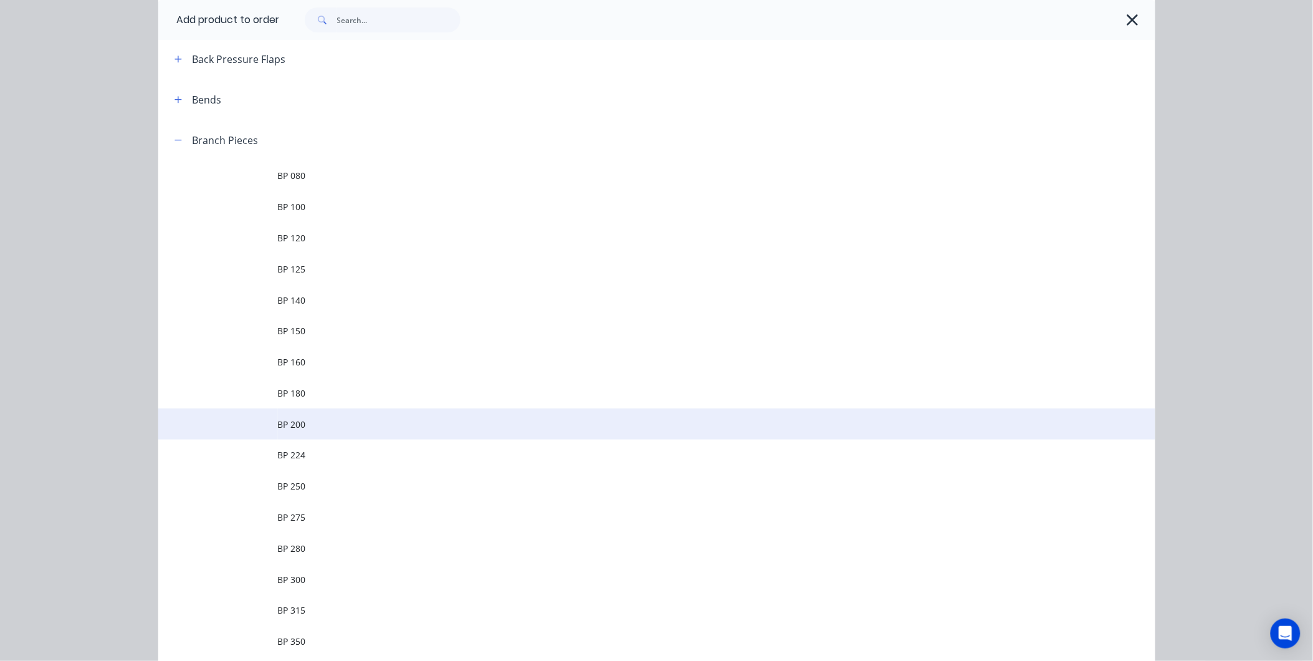
click at [332, 427] on span "BP 200" at bounding box center [629, 424] width 702 height 13
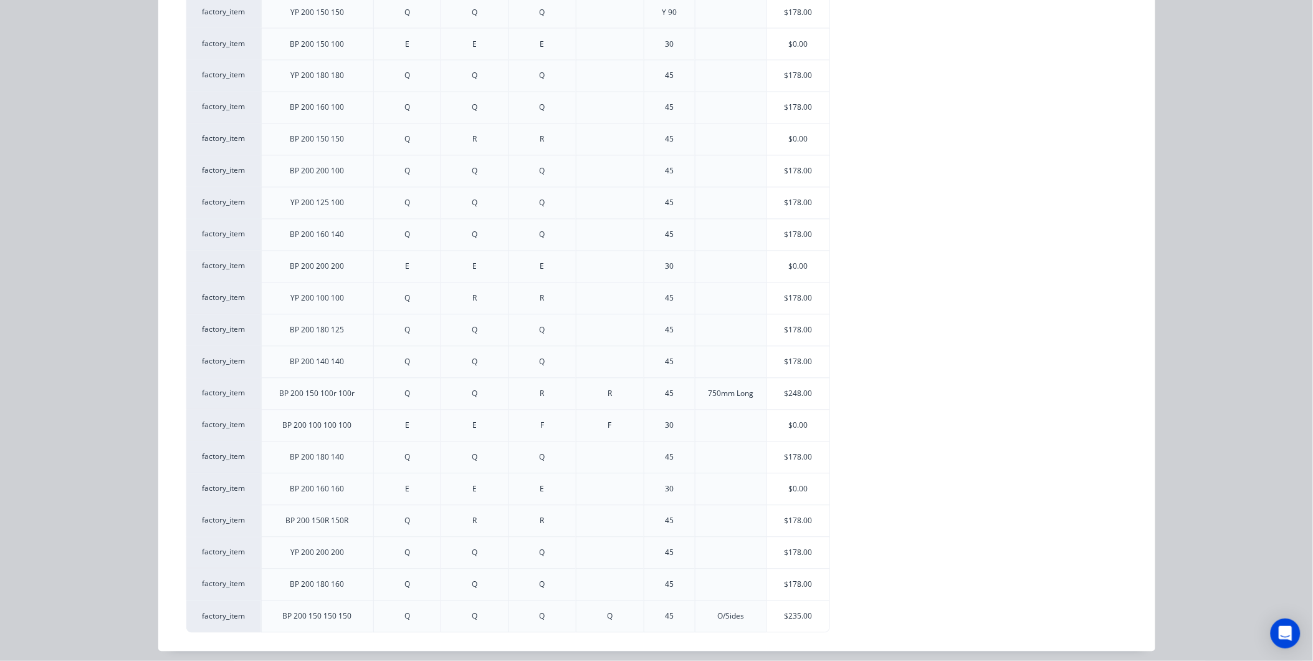
scroll to position [788, 0]
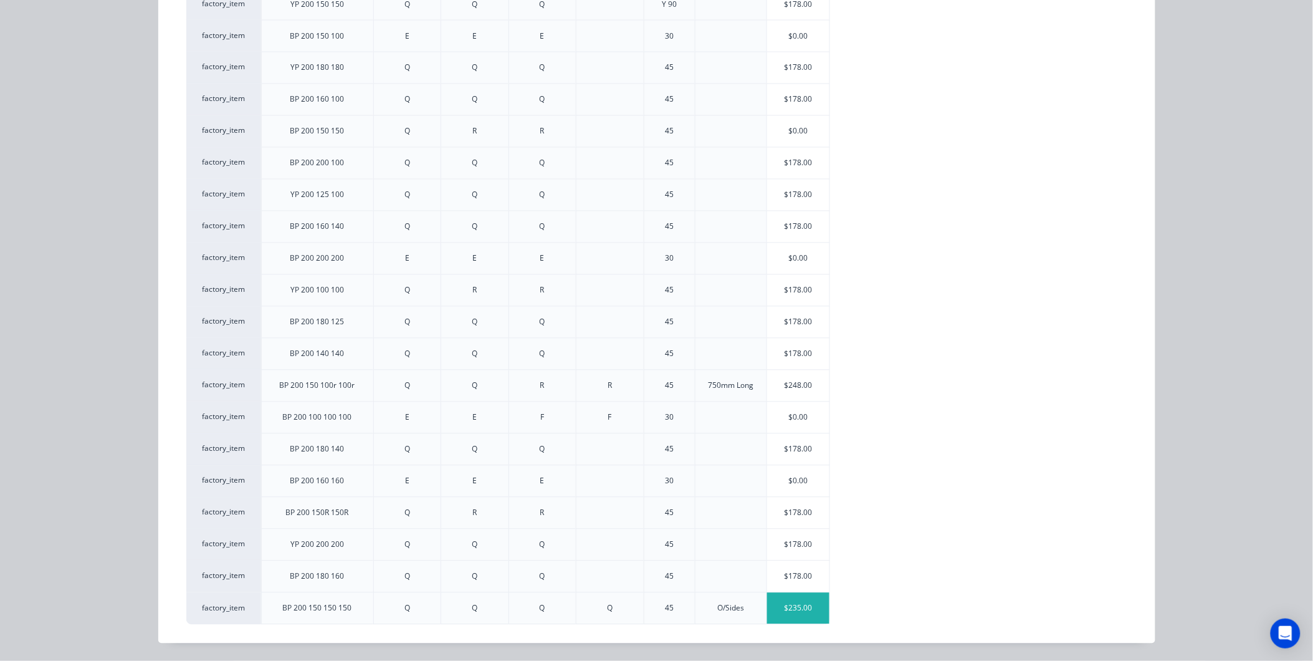
click at [789, 606] on div "$235.00" at bounding box center [798, 608] width 62 height 31
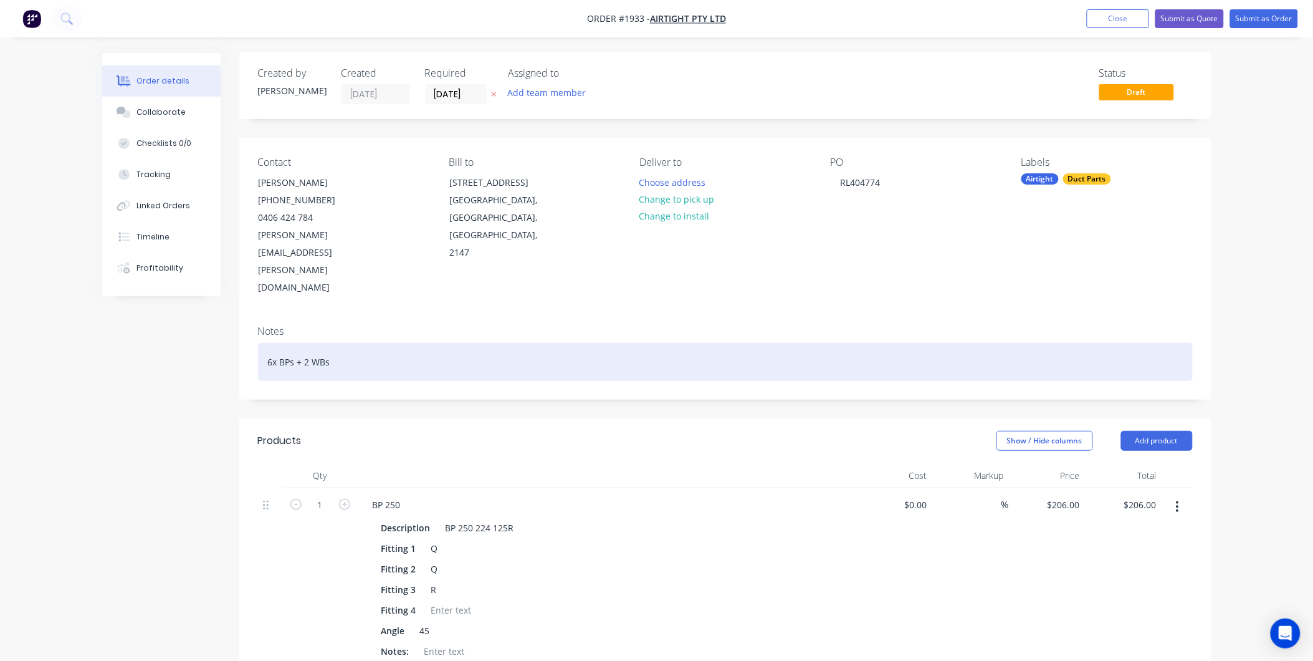
scroll to position [0, 0]
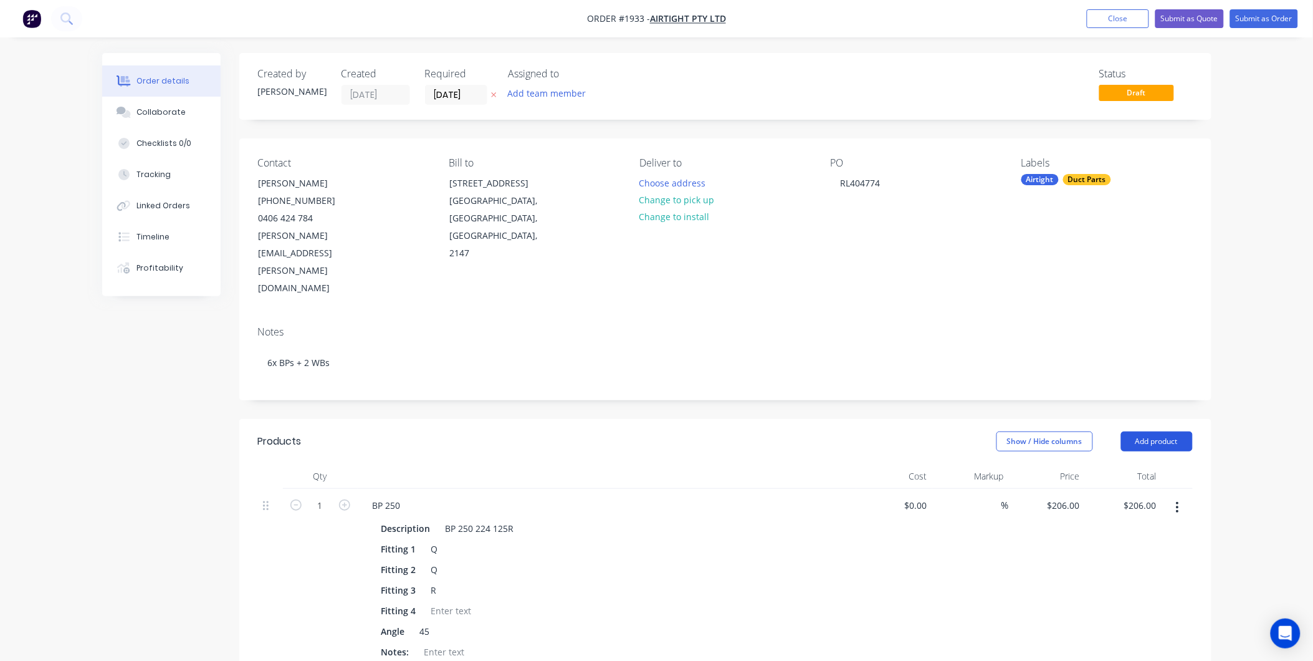
click at [1147, 431] on button "Add product" at bounding box center [1157, 441] width 72 height 20
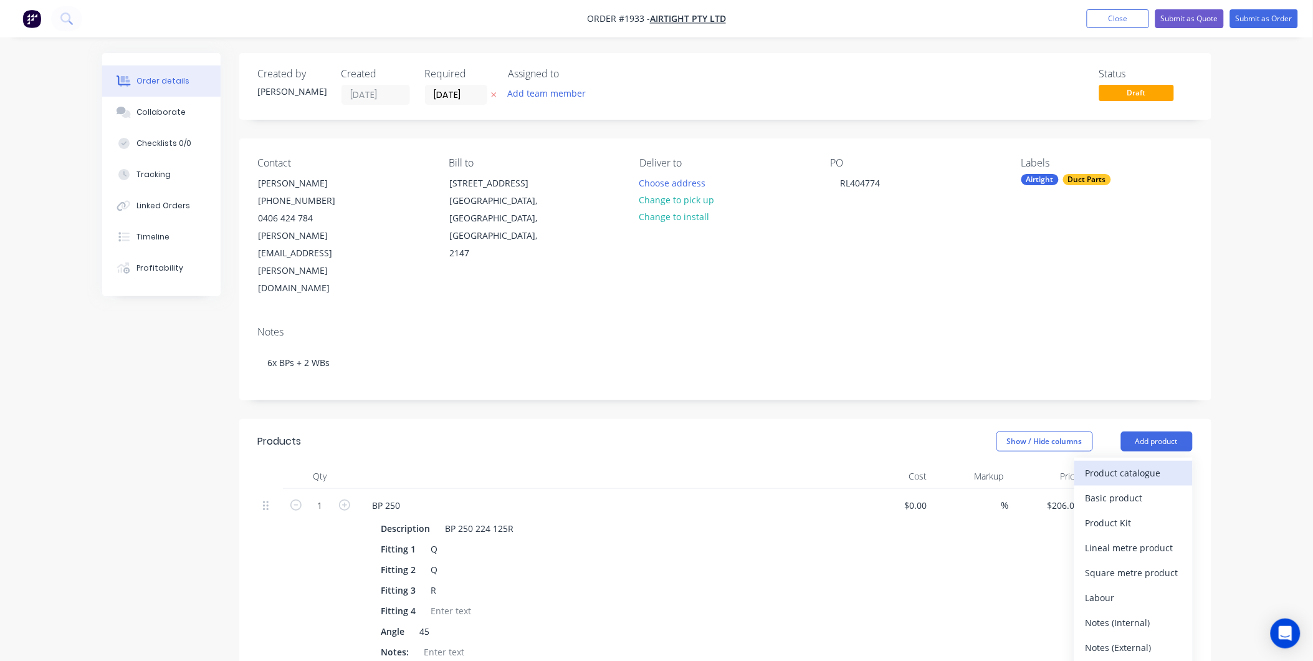
click at [1141, 464] on div "Product catalogue" at bounding box center [1134, 473] width 96 height 18
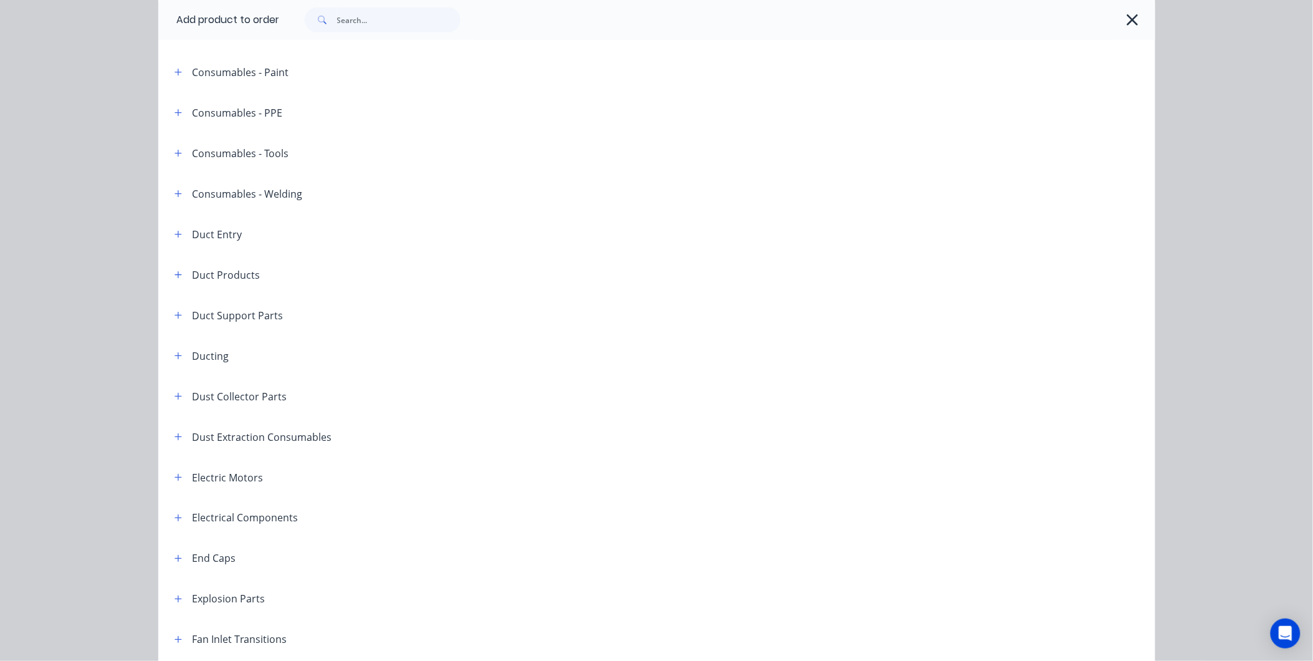
scroll to position [277, 0]
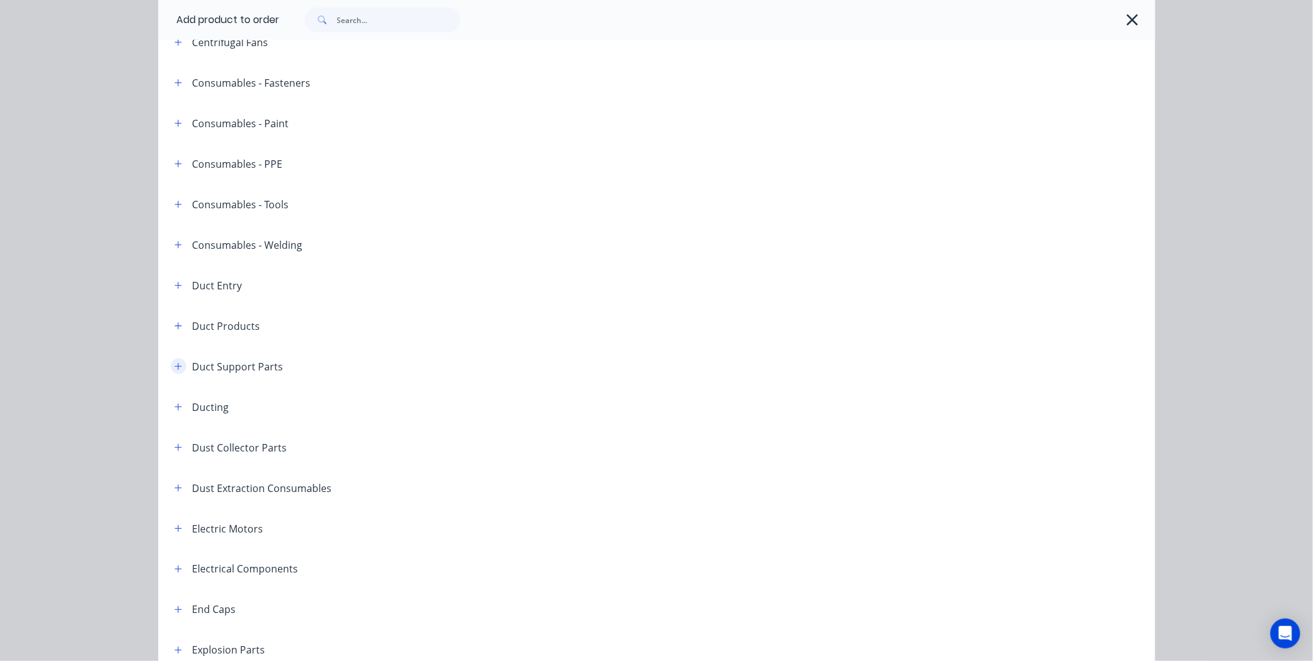
click at [174, 362] on icon "button" at bounding box center [177, 366] width 7 height 9
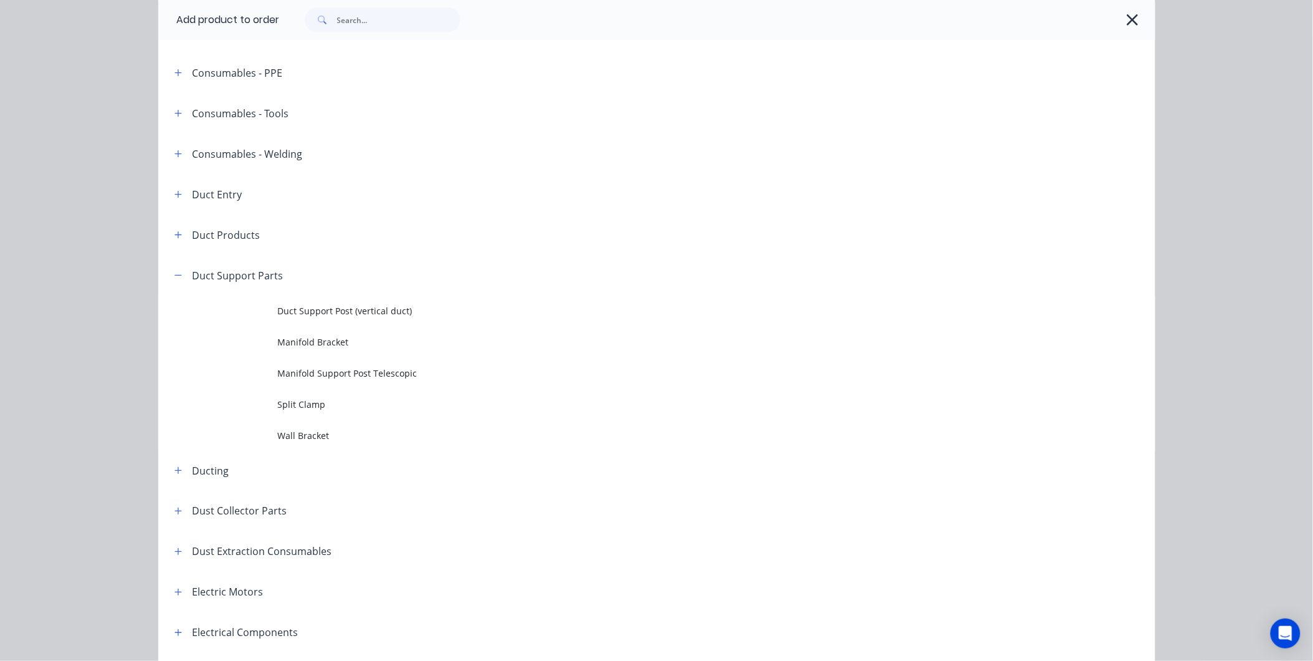
scroll to position [484, 0]
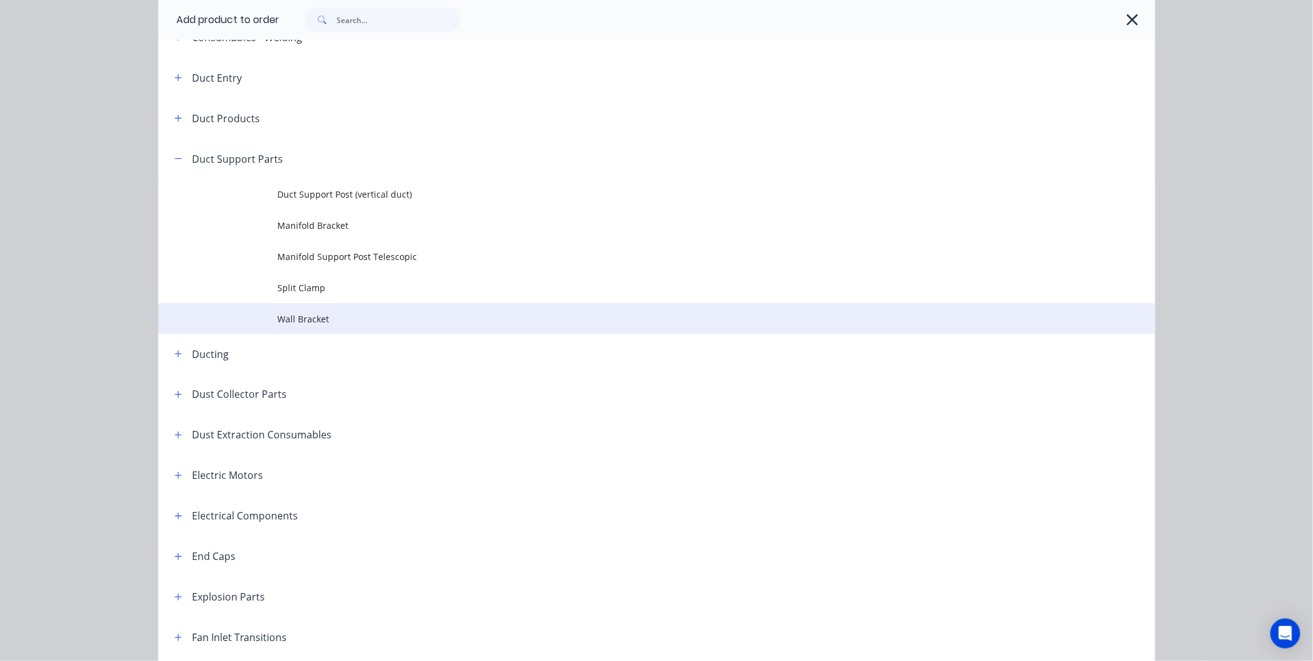
click at [297, 321] on span "Wall Bracket" at bounding box center [629, 318] width 702 height 13
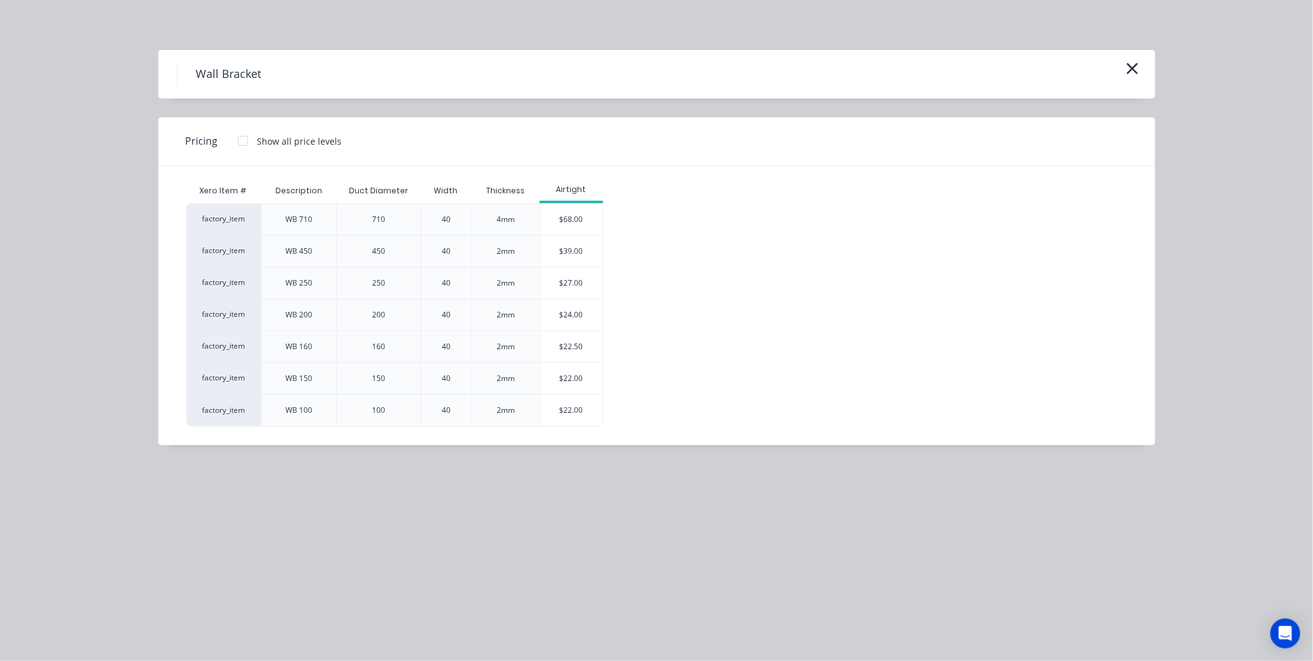
scroll to position [138, 0]
click at [581, 315] on div "$24.00" at bounding box center [571, 314] width 62 height 31
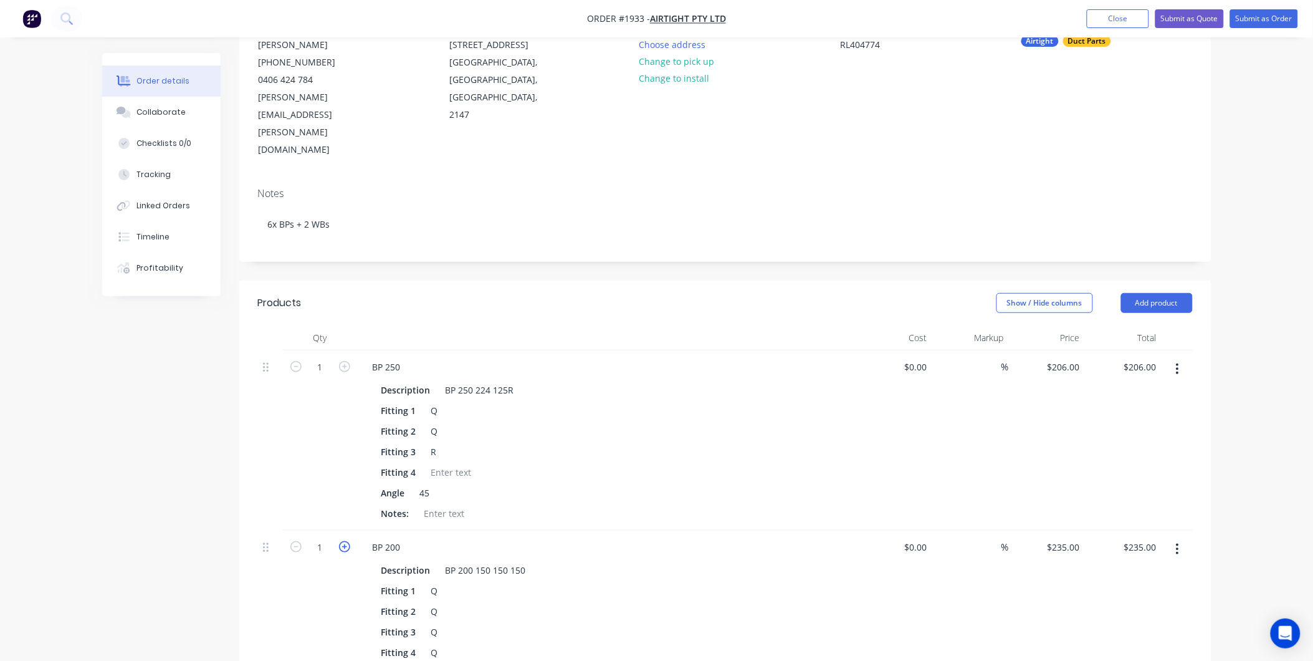
click at [340, 541] on icon "button" at bounding box center [344, 546] width 11 height 11
type input "2"
type input "$470.00"
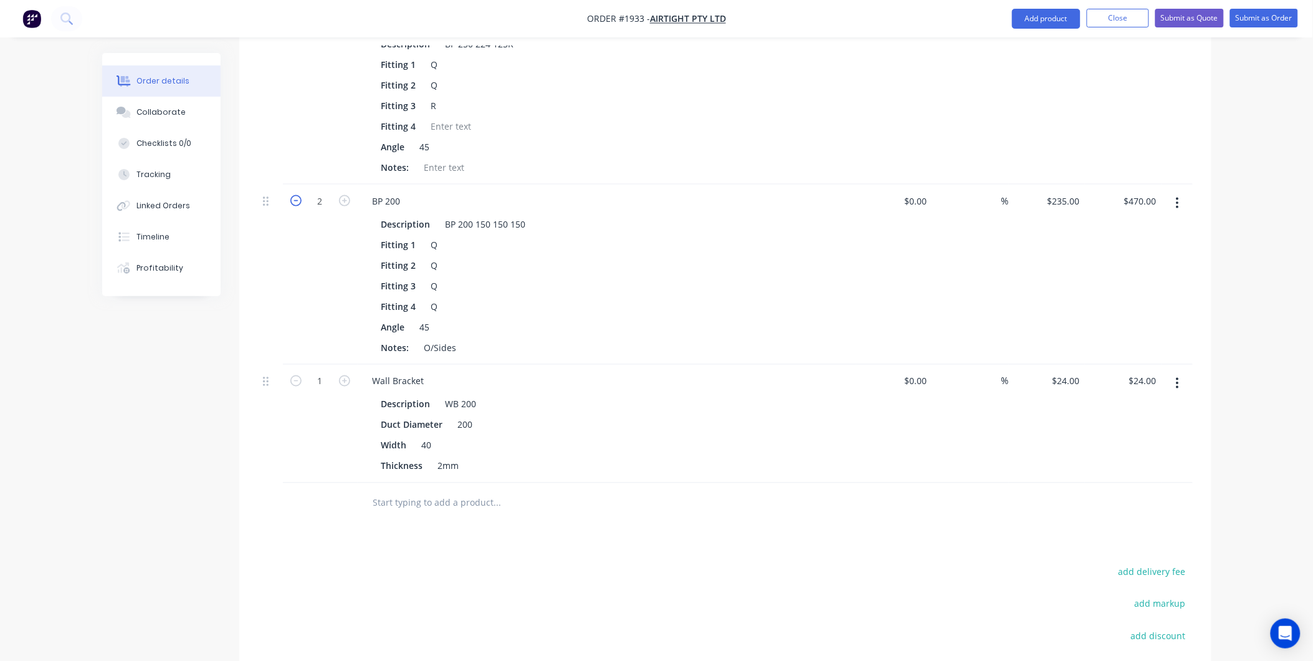
click at [294, 195] on icon "button" at bounding box center [295, 200] width 11 height 11
type input "1"
type input "$235.00"
click at [343, 375] on icon "button" at bounding box center [344, 380] width 11 height 11
type input "2"
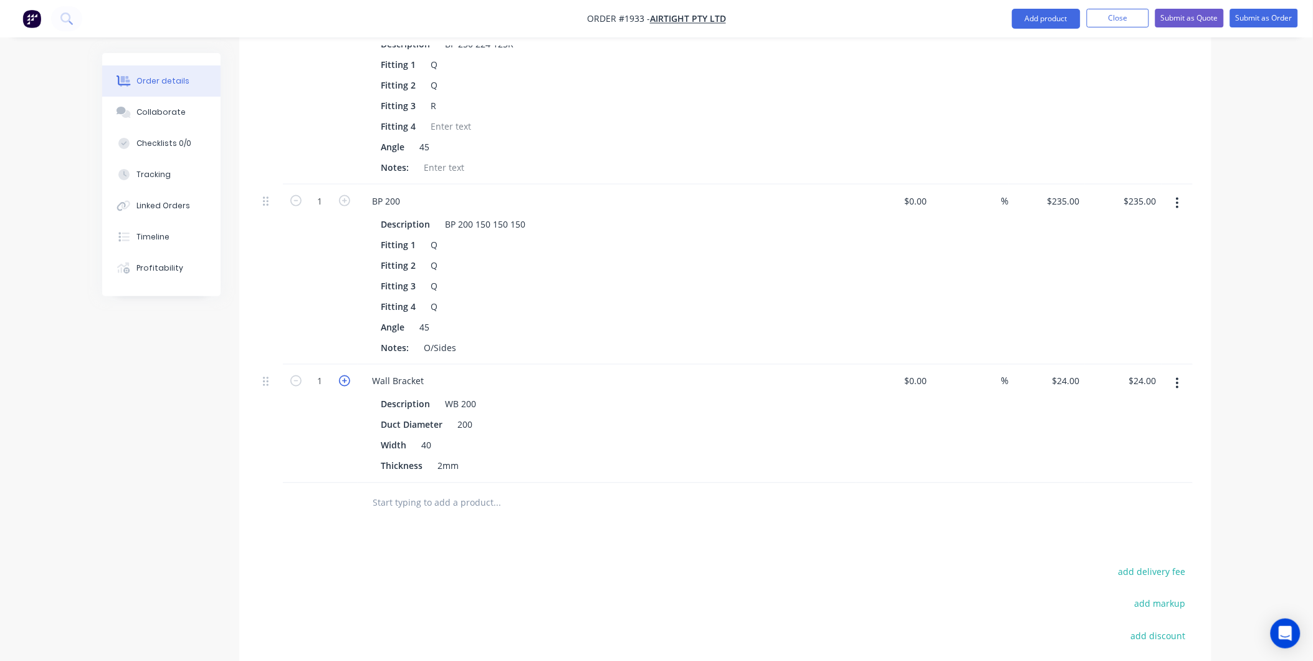
type input "$48.00"
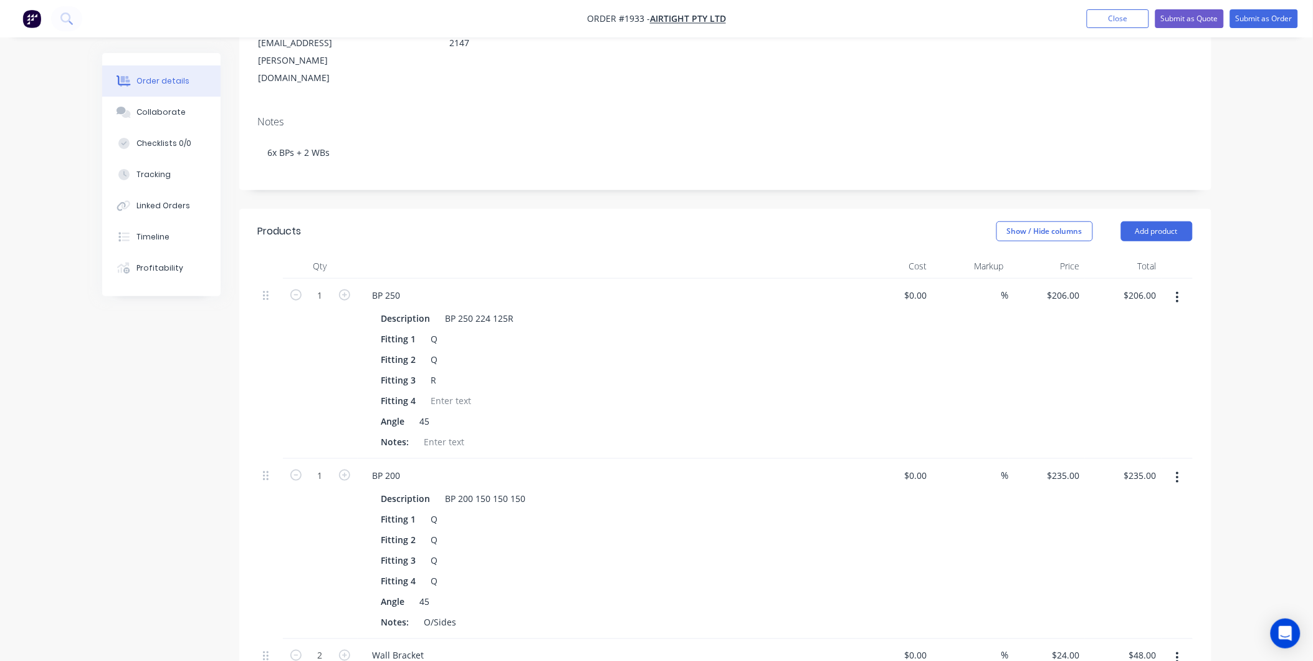
scroll to position [208, 0]
click at [1154, 224] on button "Add product" at bounding box center [1157, 234] width 72 height 20
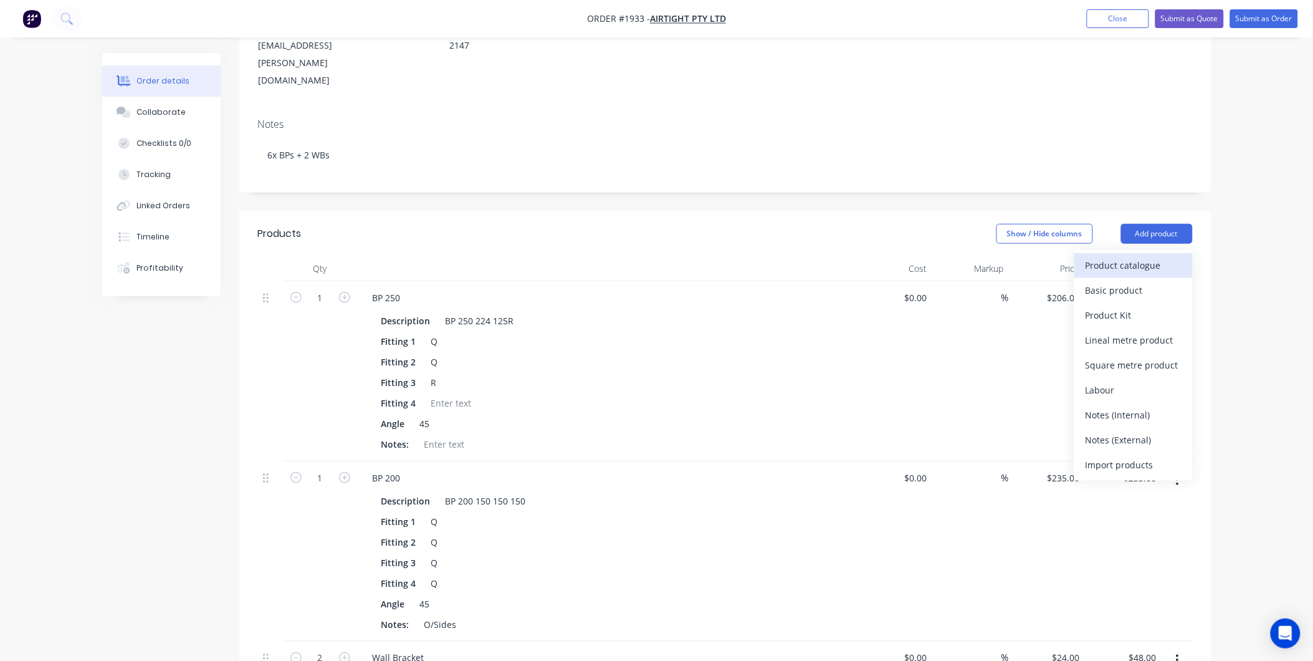
click at [1147, 256] on div "Product catalogue" at bounding box center [1134, 265] width 96 height 18
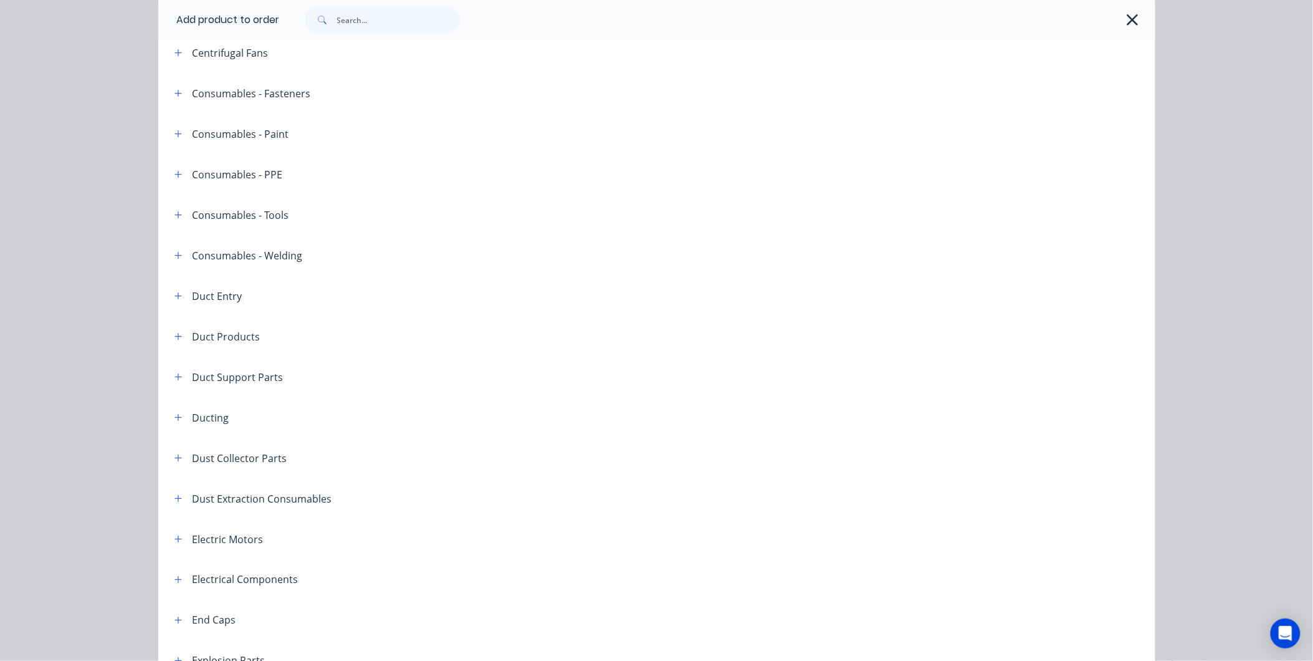
scroll to position [69, 0]
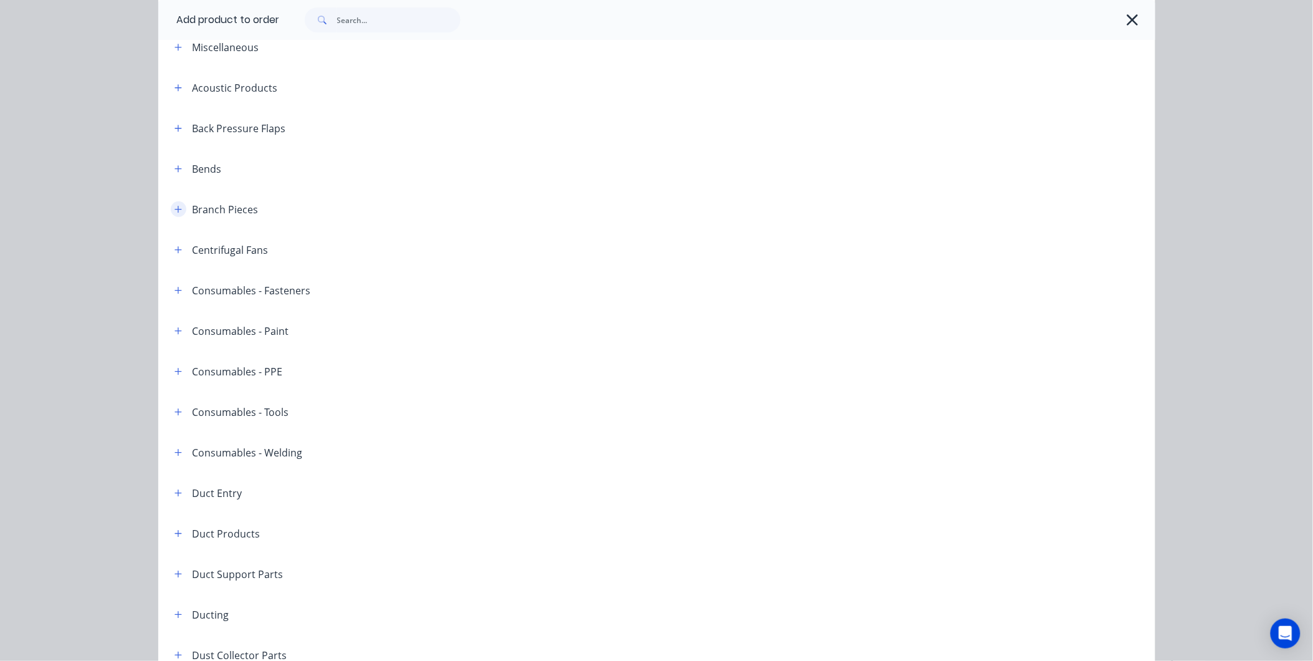
click at [176, 217] on header "Branch Pieces" at bounding box center [656, 209] width 997 height 41
click at [174, 212] on icon "button" at bounding box center [177, 209] width 7 height 9
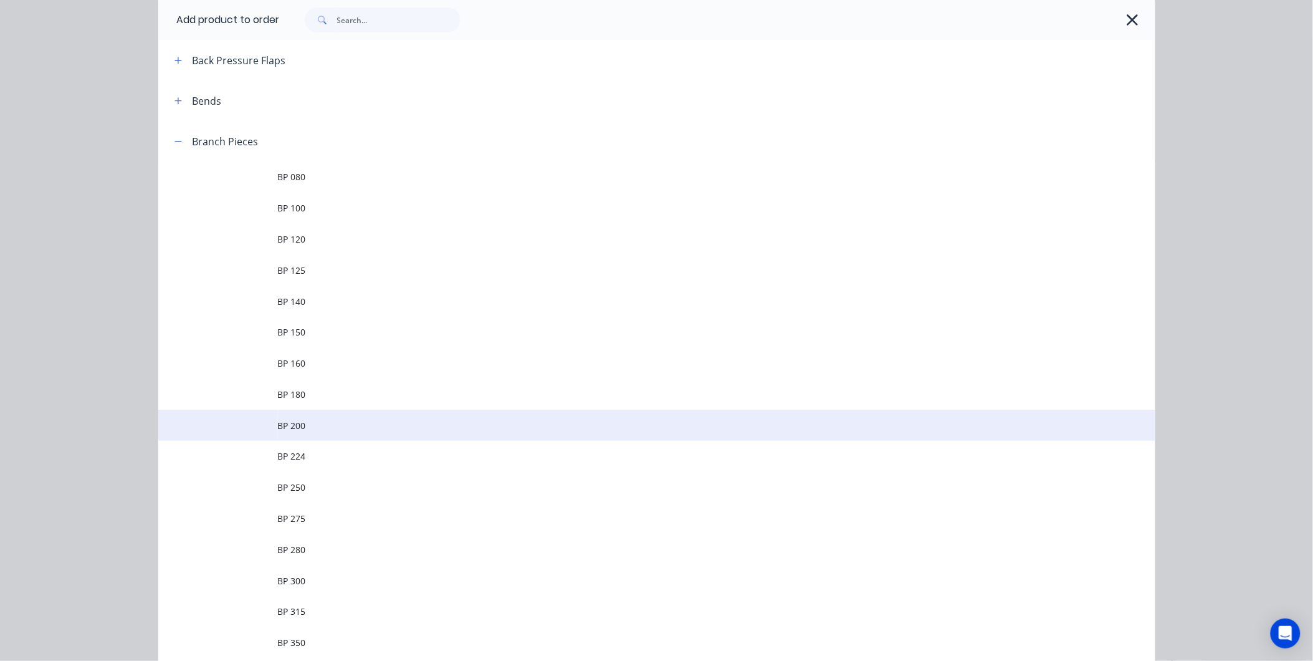
scroll to position [277, 0]
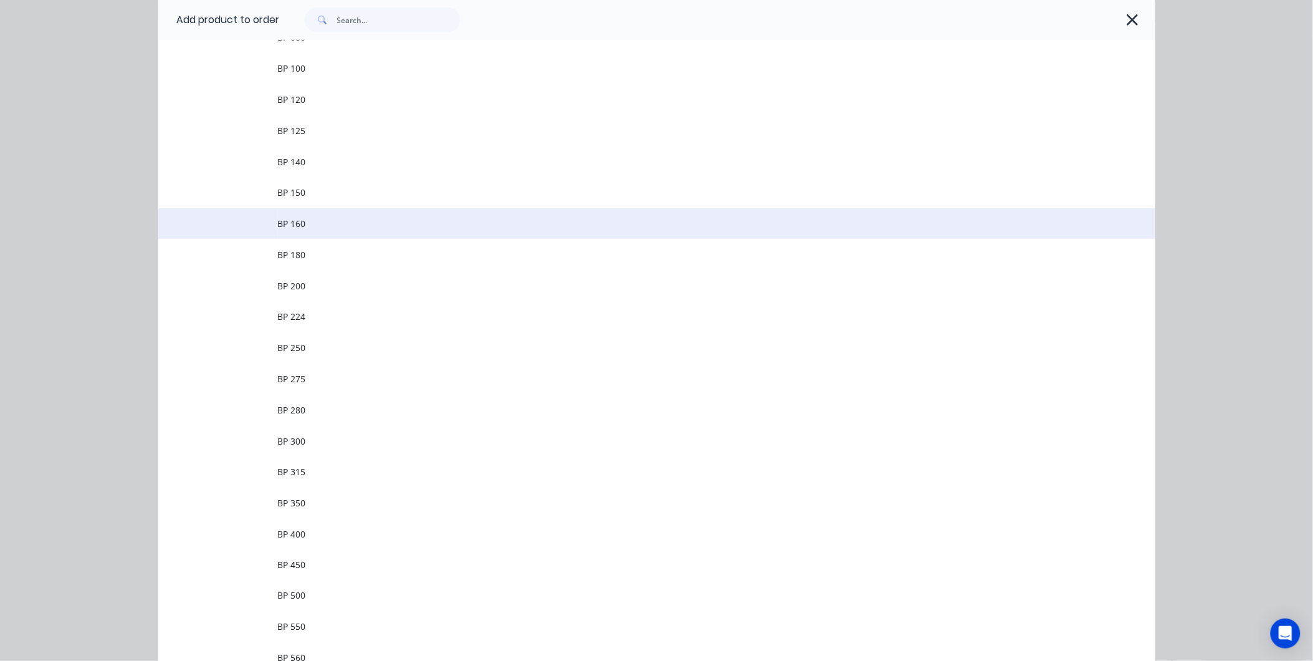
click at [312, 208] on td "BP 160" at bounding box center [716, 223] width 877 height 31
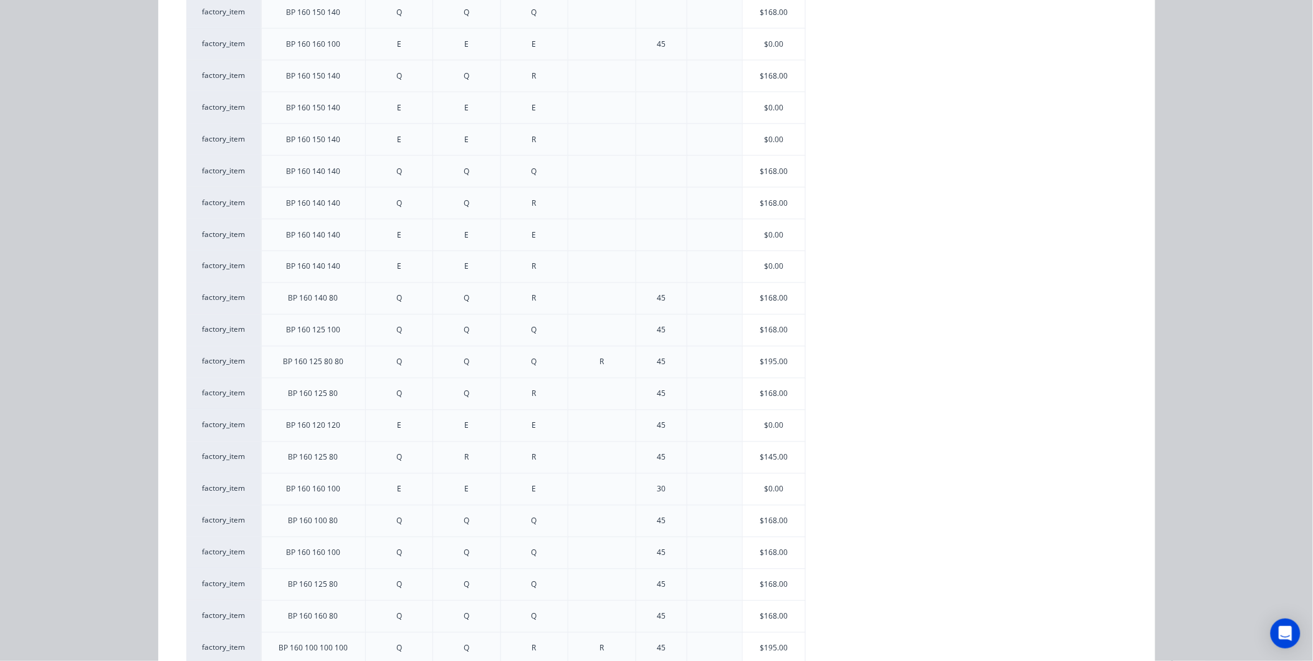
scroll to position [555, 0]
click at [770, 430] on div "$168.00" at bounding box center [774, 427] width 62 height 31
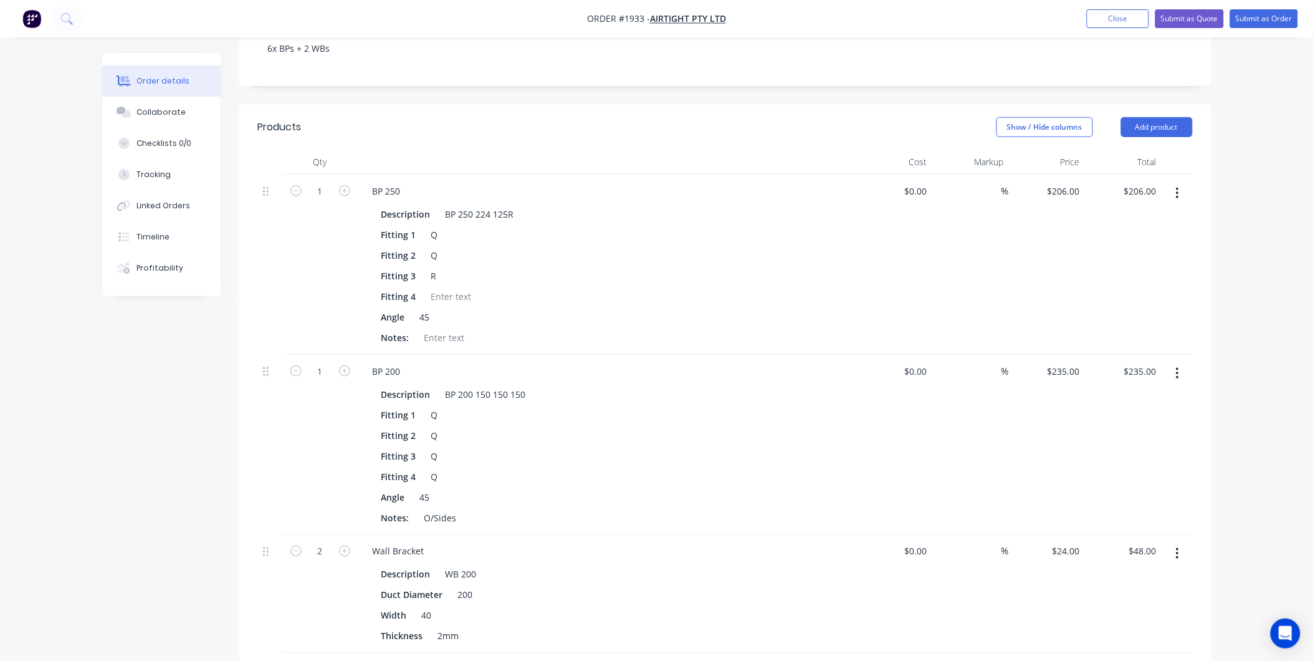
scroll to position [277, 0]
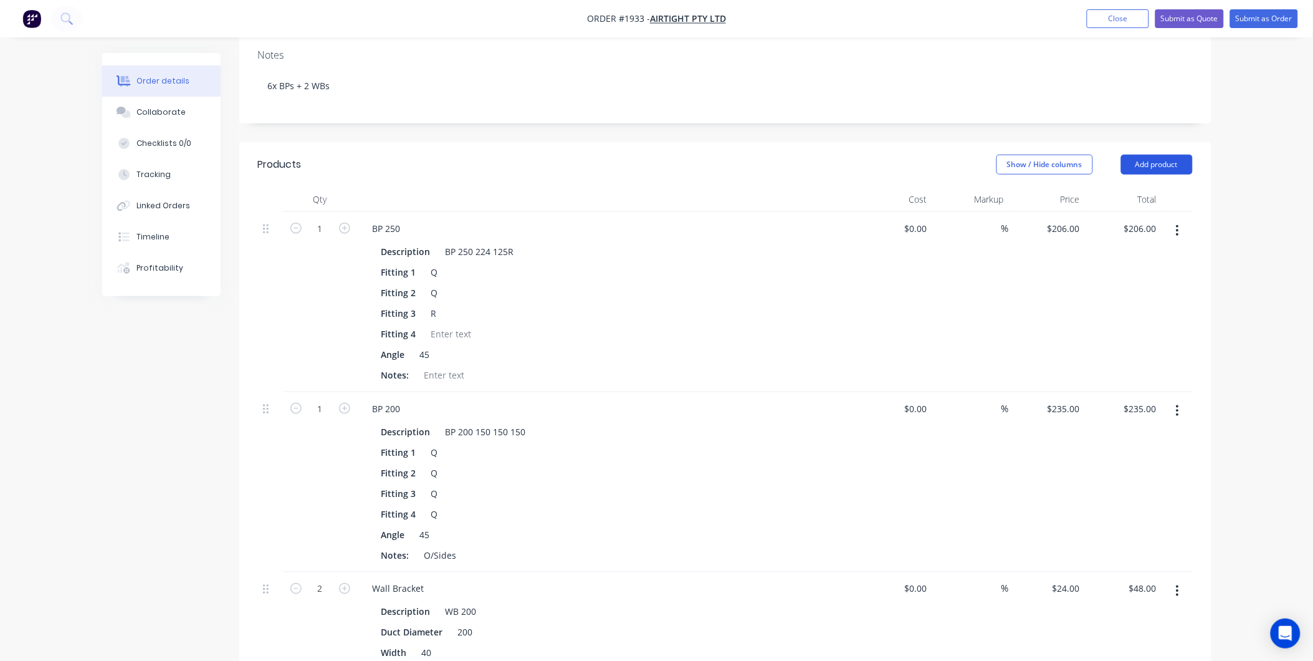
click at [1154, 155] on button "Add product" at bounding box center [1157, 165] width 72 height 20
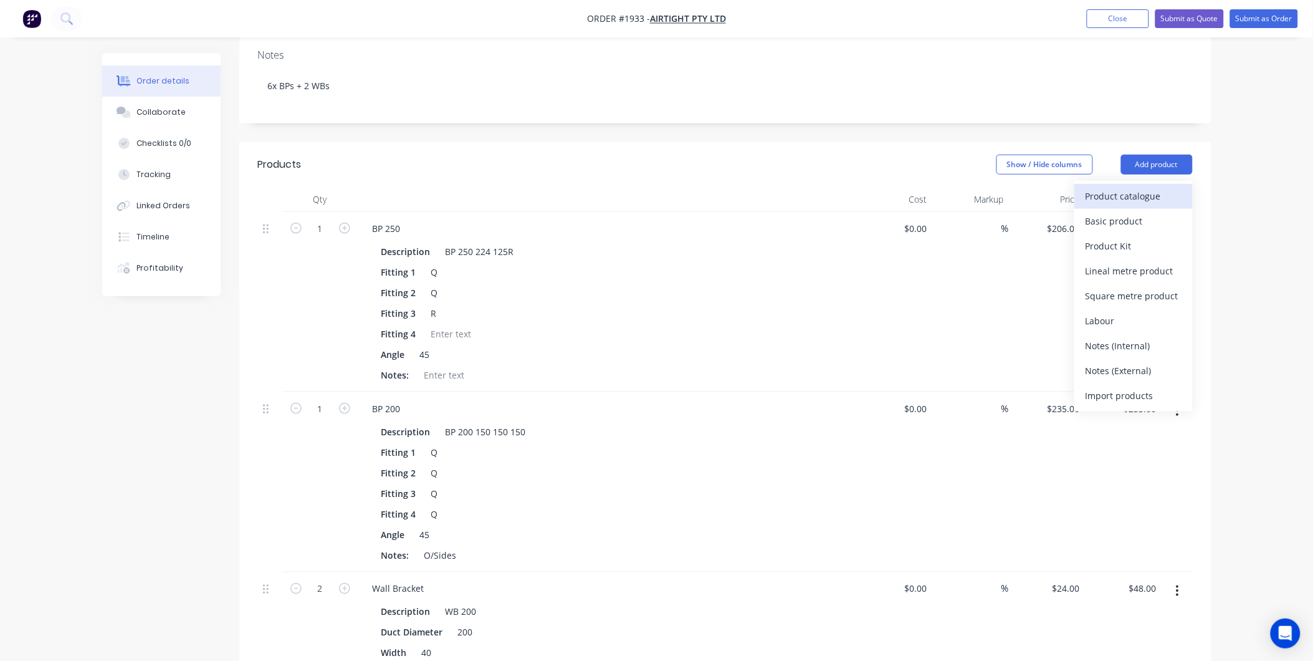
click at [1125, 187] on div "Product catalogue" at bounding box center [1134, 196] width 96 height 18
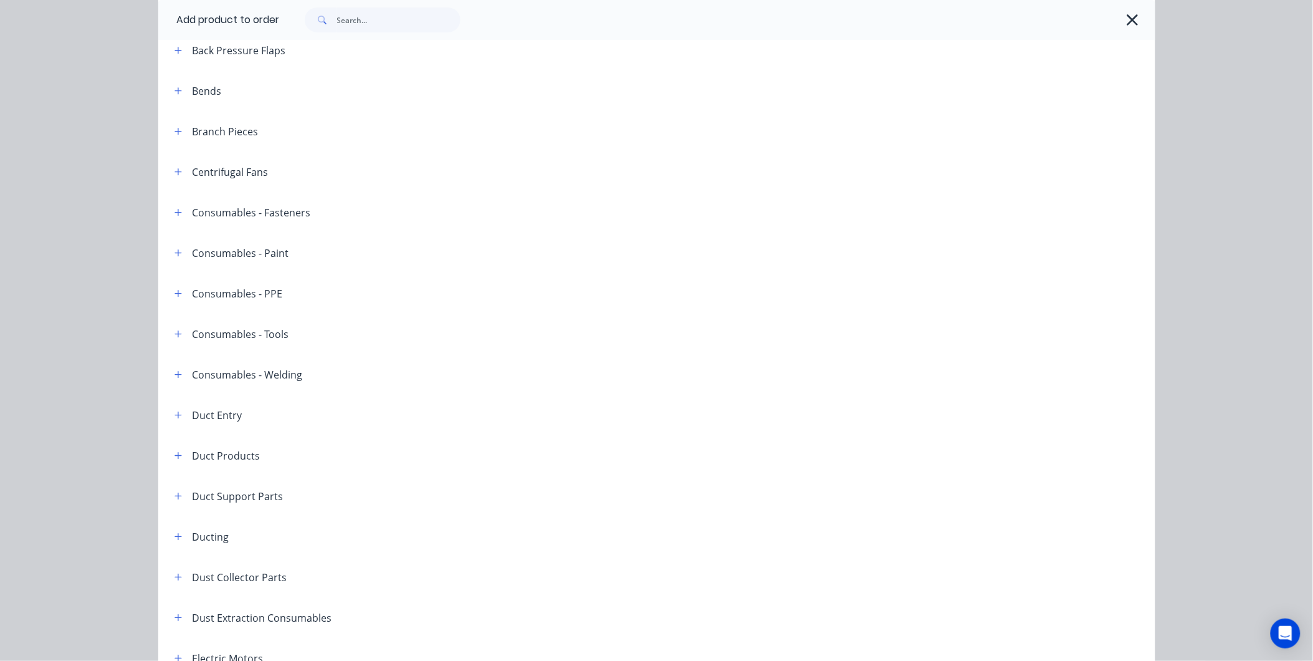
scroll to position [0, 0]
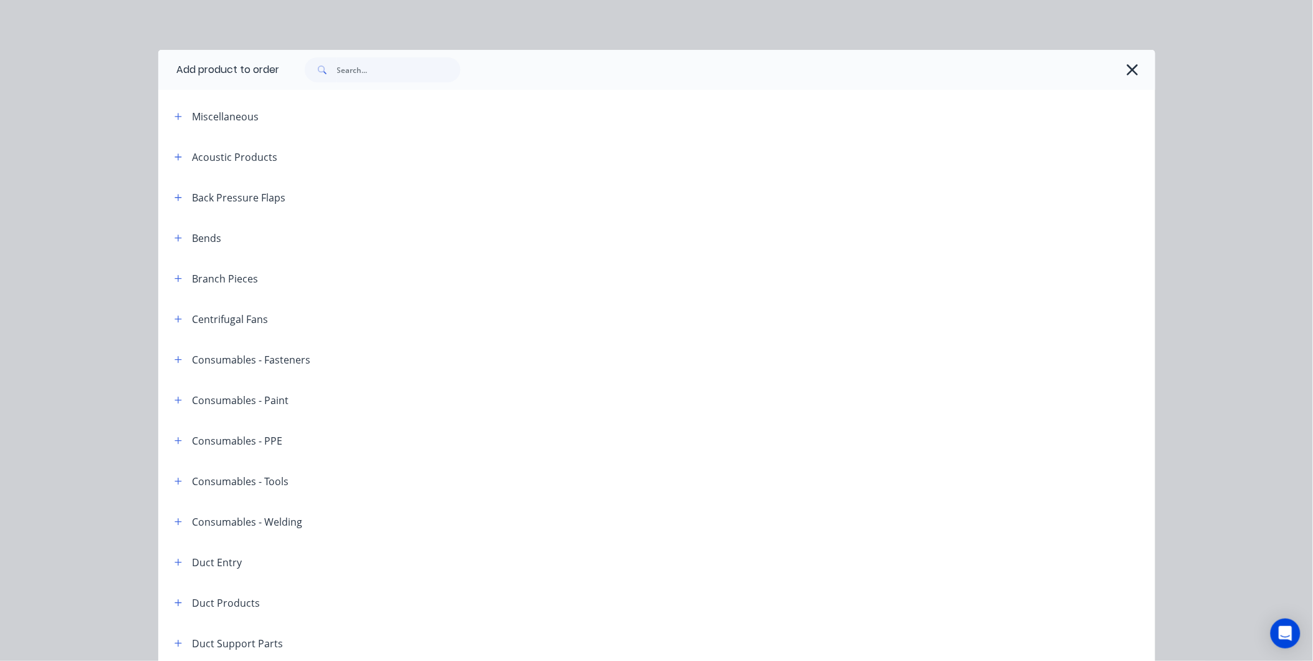
click at [171, 270] on span at bounding box center [179, 278] width 16 height 16
click at [174, 277] on icon "button" at bounding box center [177, 278] width 7 height 9
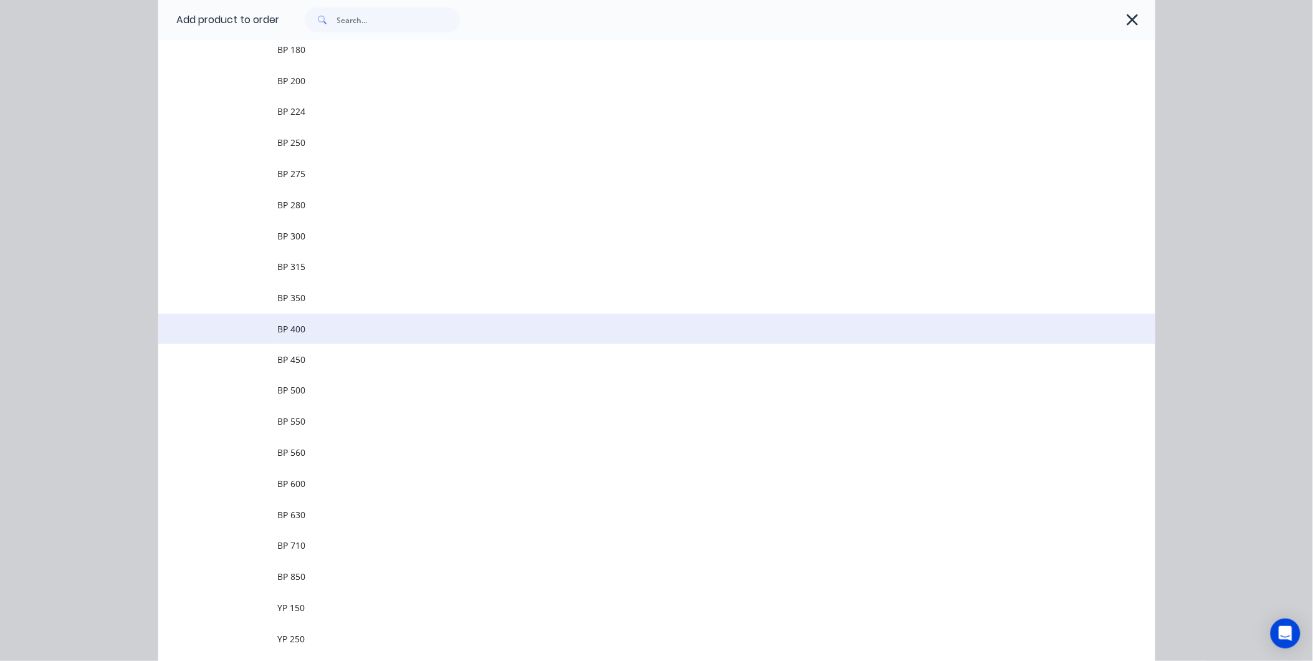
scroll to position [484, 0]
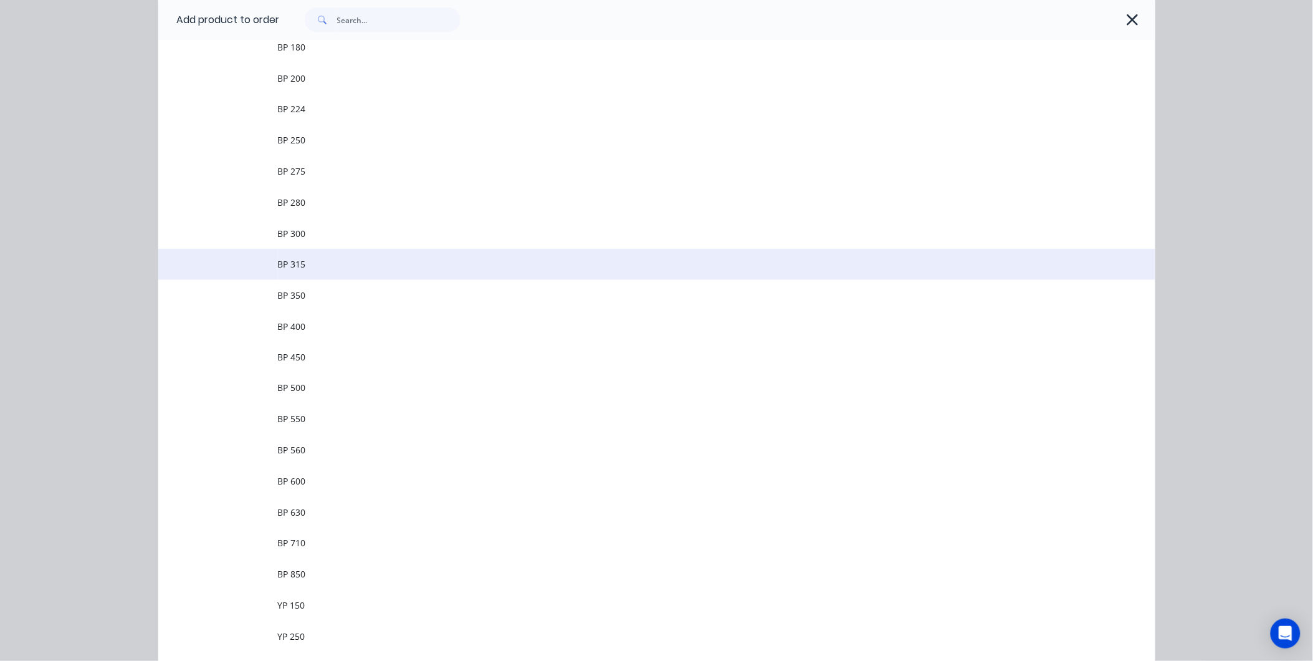
click at [299, 267] on span "BP 315" at bounding box center [629, 263] width 702 height 13
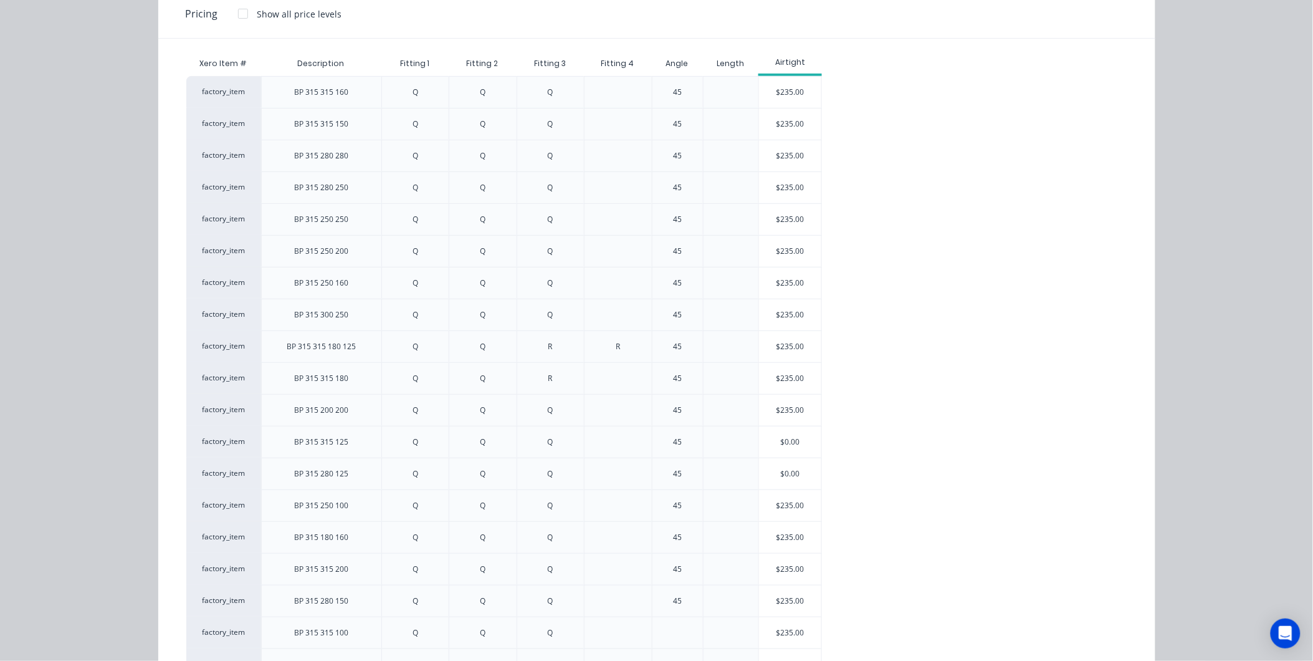
scroll to position [123, 0]
click at [782, 193] on div "$235.00" at bounding box center [790, 191] width 62 height 31
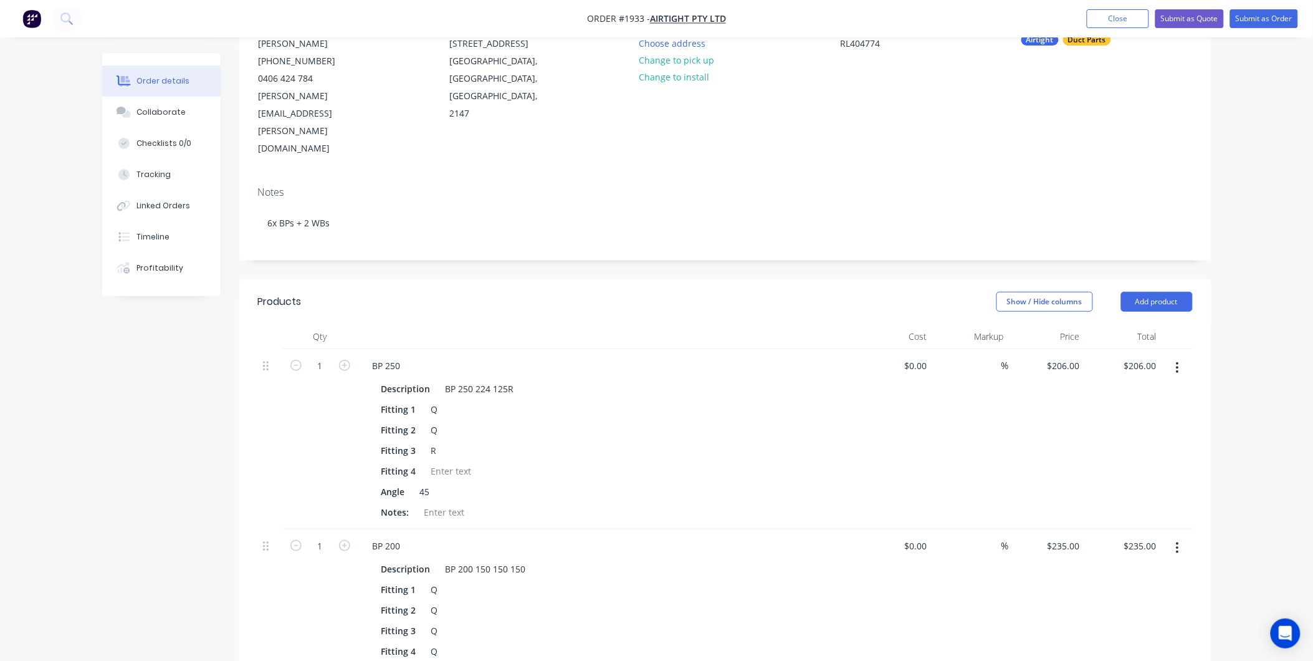
scroll to position [208, 0]
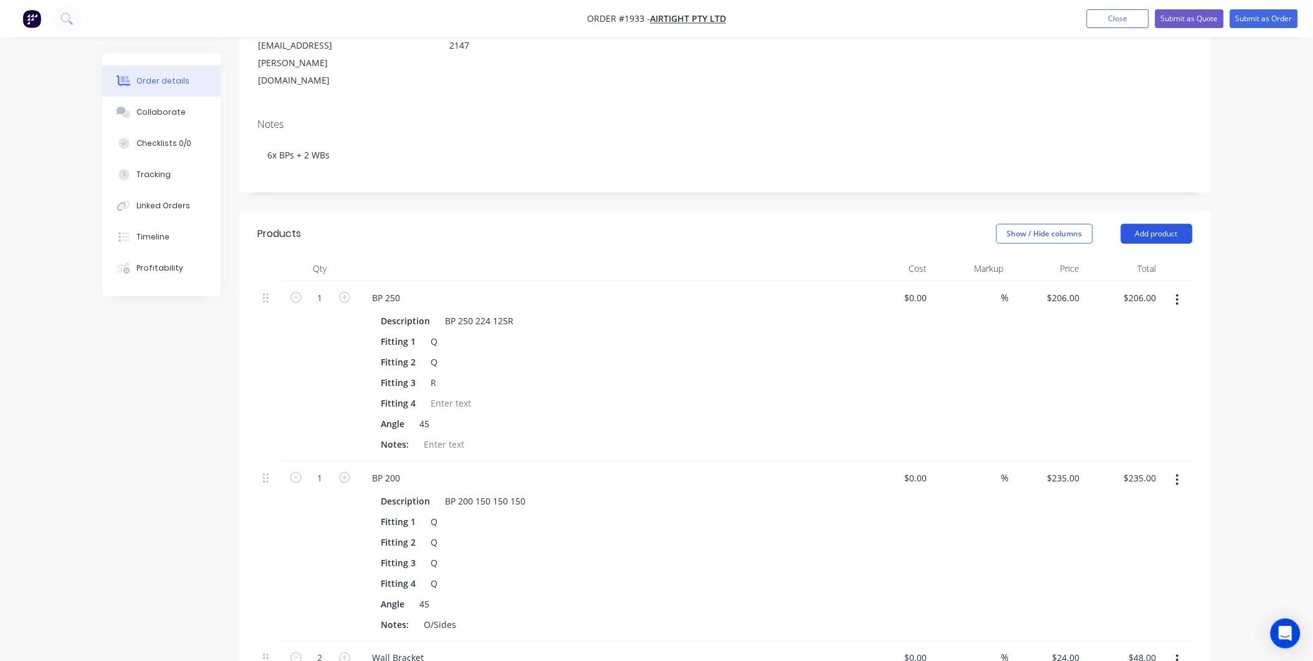
click at [1132, 224] on button "Add product" at bounding box center [1157, 234] width 72 height 20
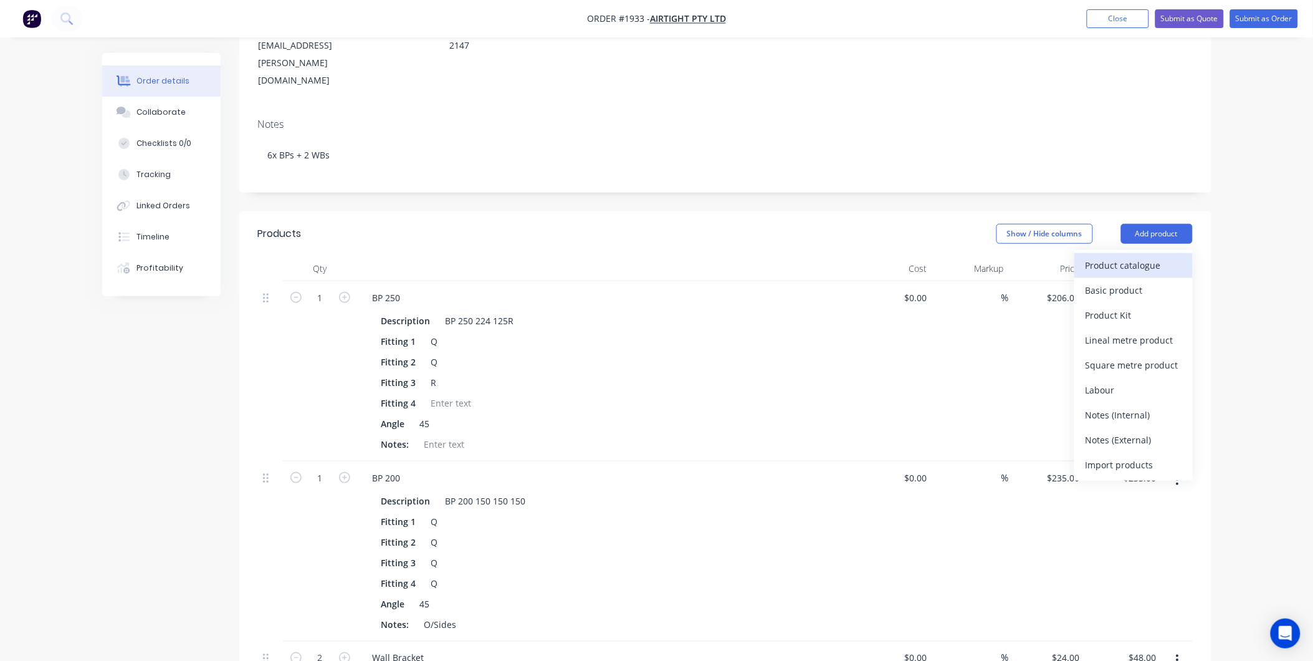
click at [1117, 256] on div "Product catalogue" at bounding box center [1134, 265] width 96 height 18
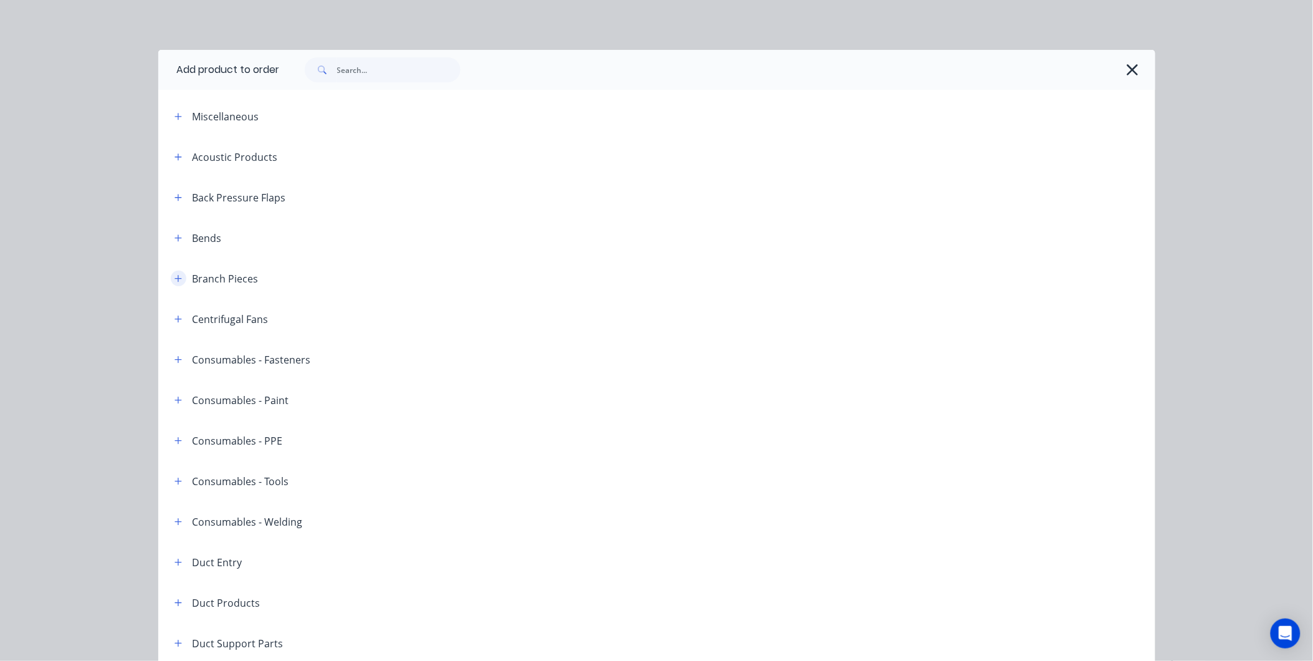
click at [178, 277] on button "button" at bounding box center [179, 278] width 16 height 16
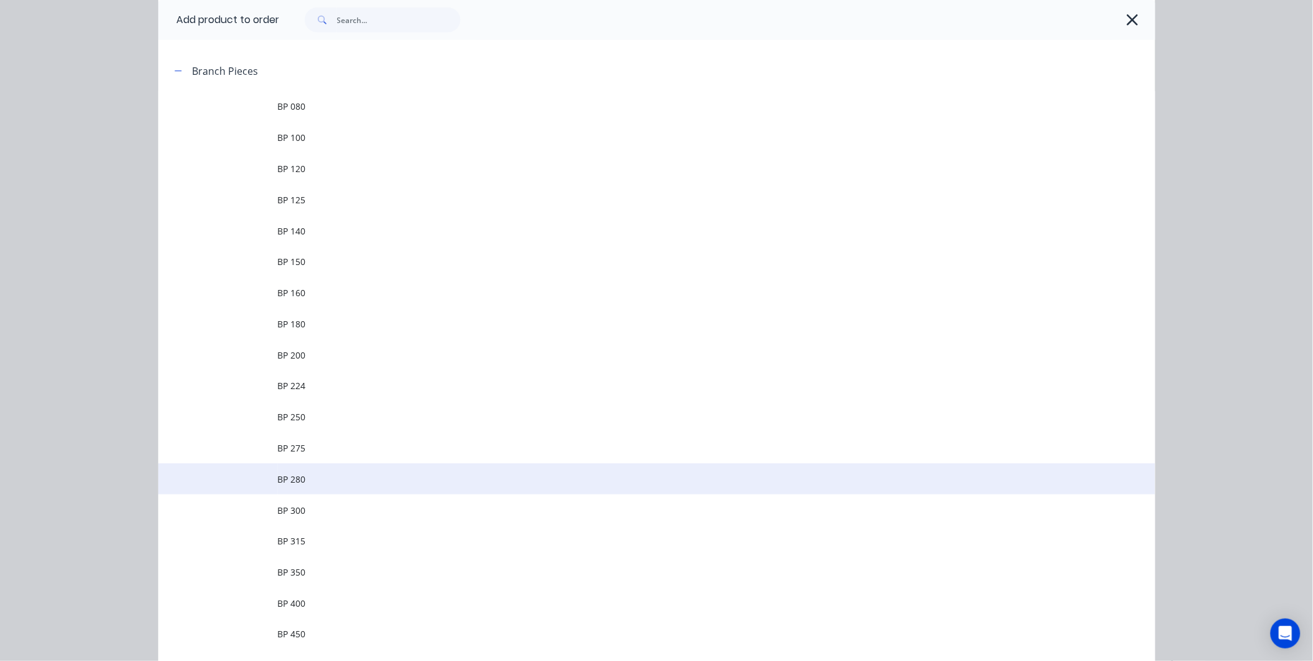
click at [322, 482] on span "BP 280" at bounding box center [629, 478] width 702 height 13
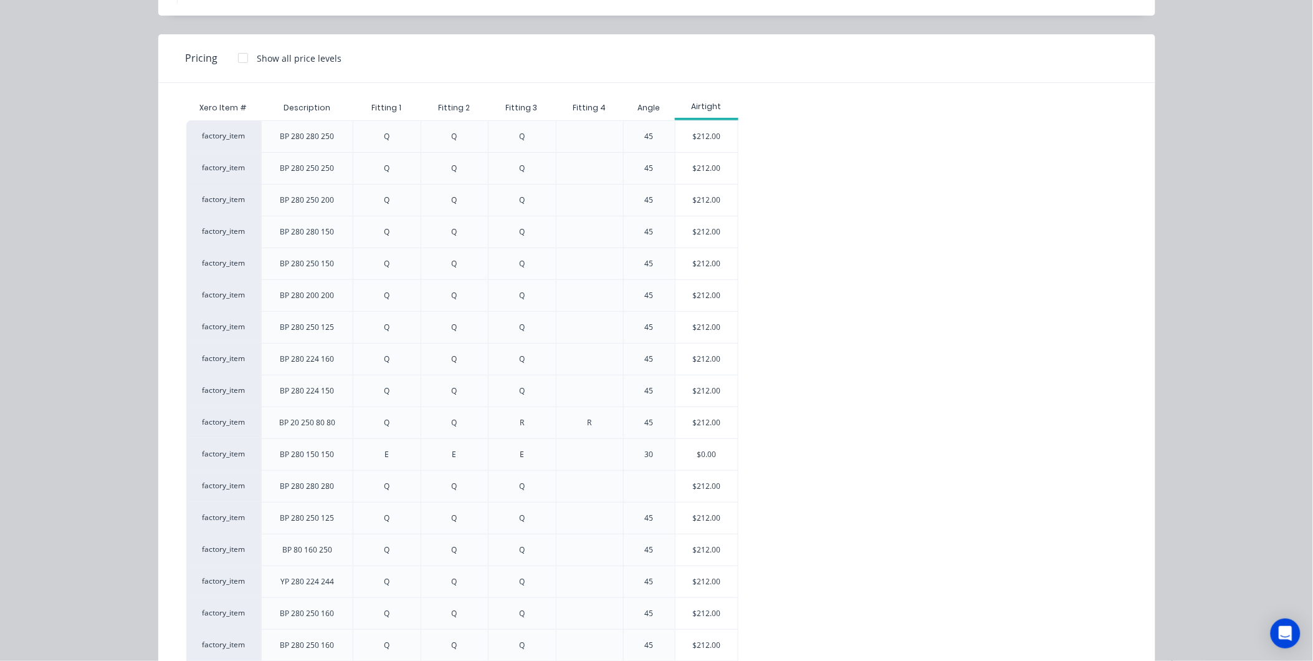
scroll to position [152, 0]
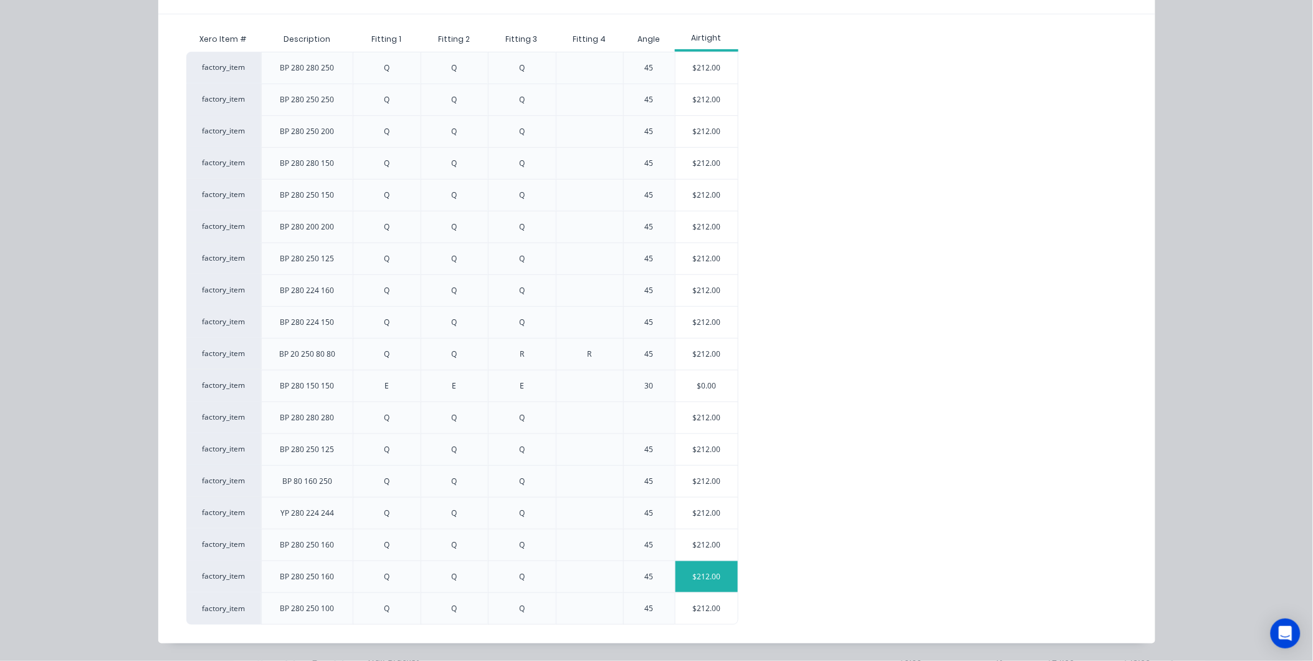
click at [728, 570] on div "$212.00" at bounding box center [707, 576] width 62 height 31
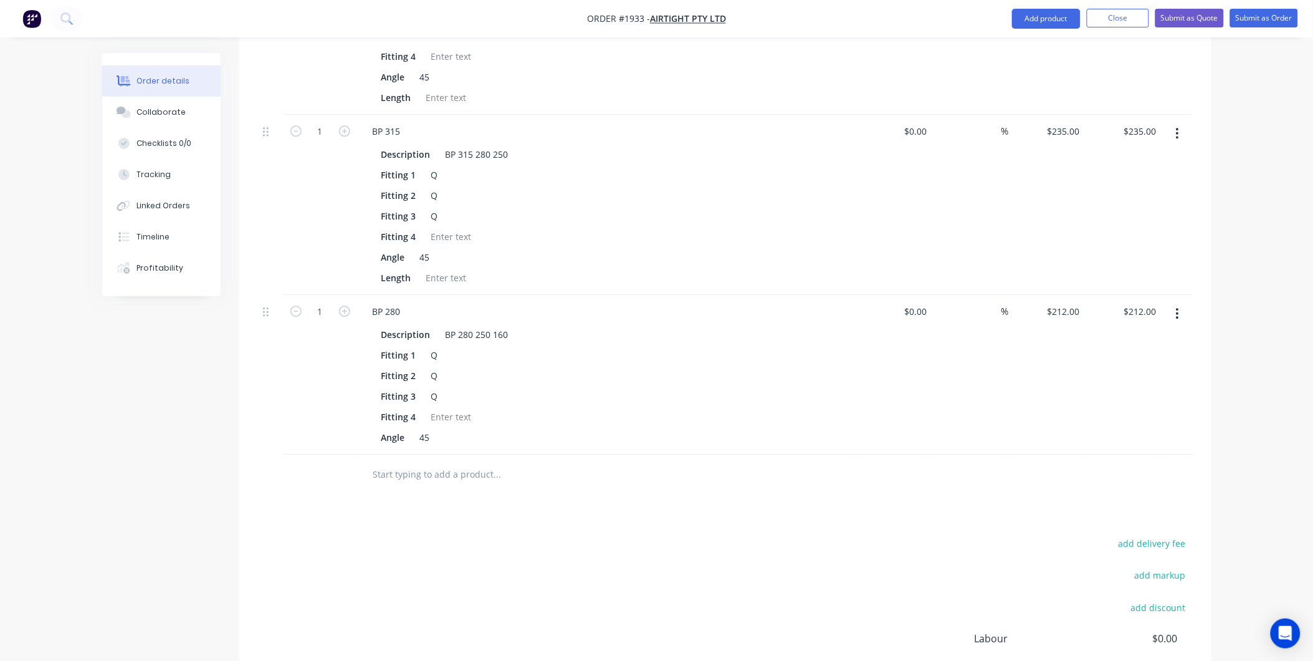
scroll to position [1063, 0]
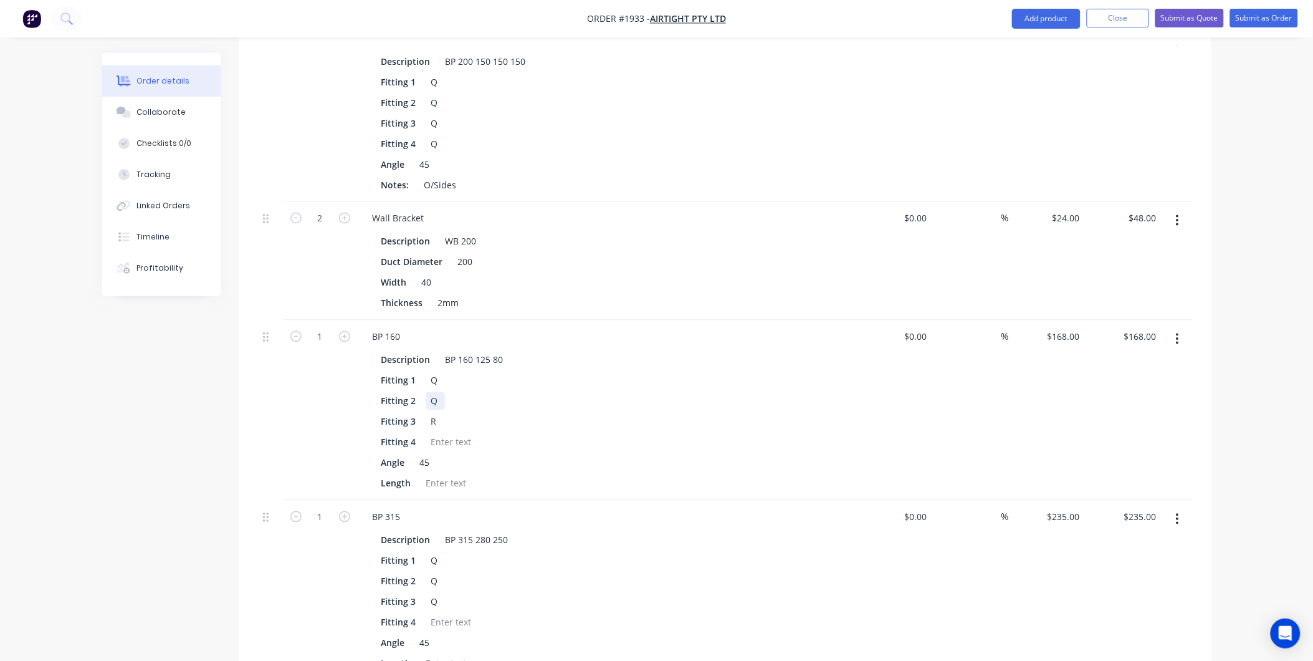
drag, startPoint x: 480, startPoint y: 351, endPoint x: 478, endPoint y: 343, distance: 8.9
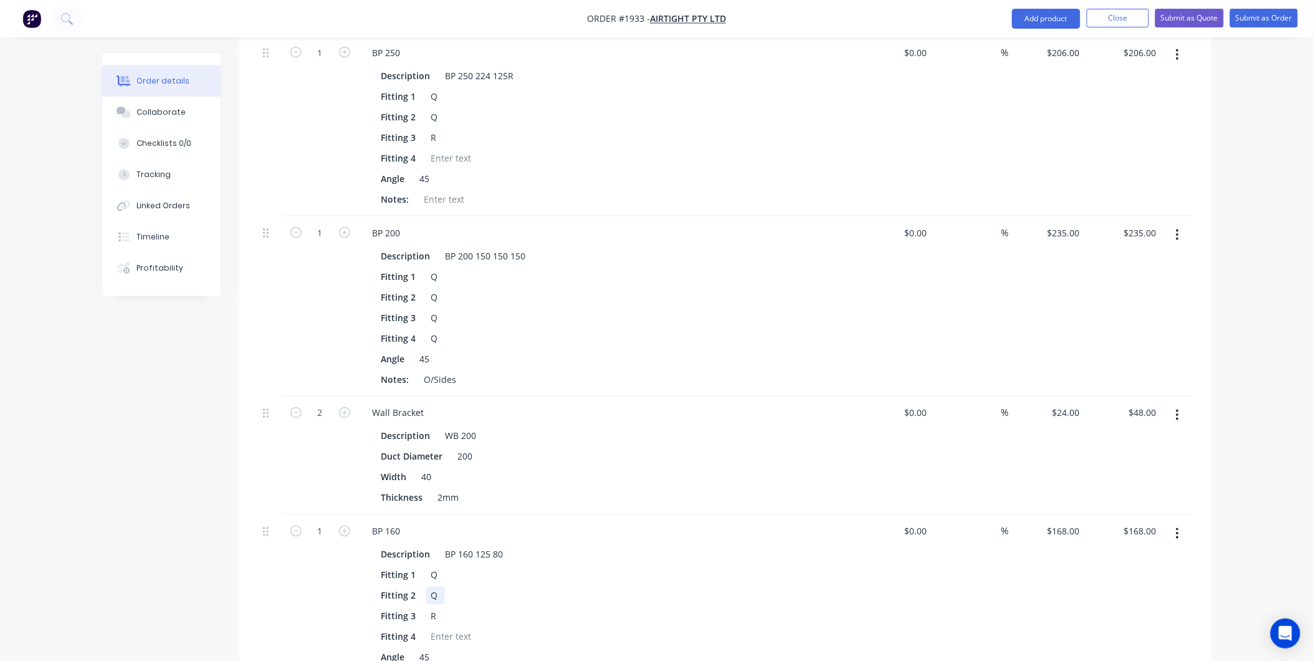
scroll to position [0, 0]
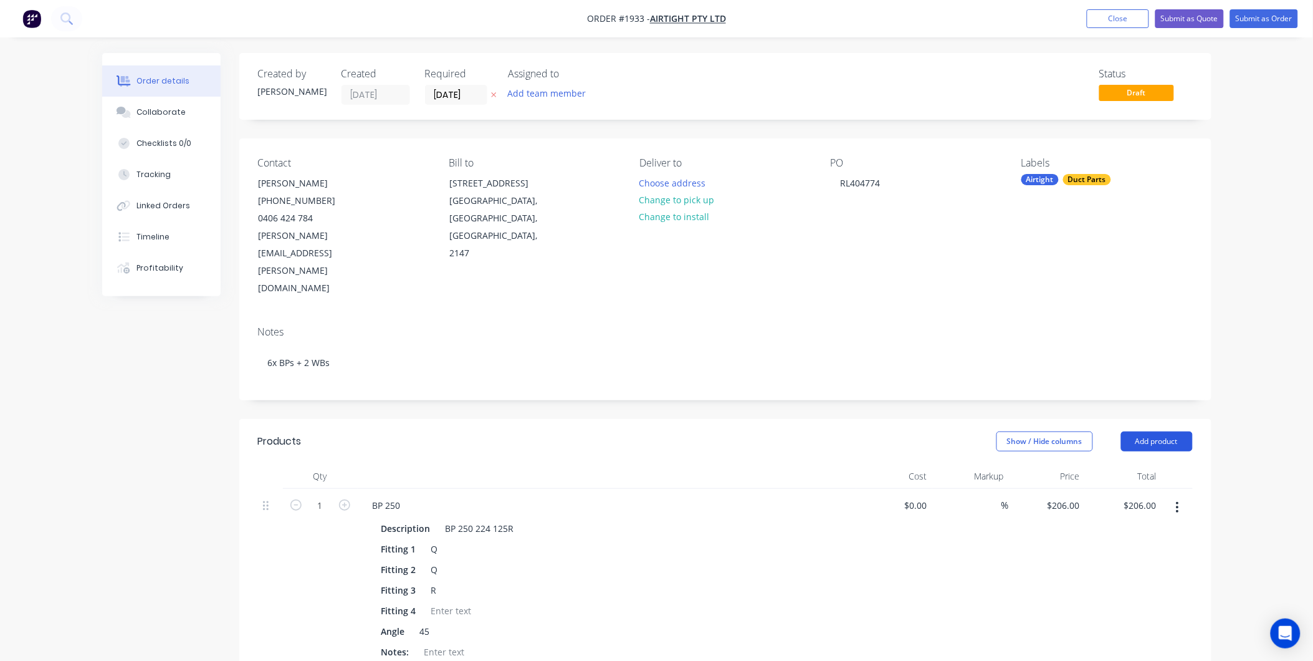
click at [1168, 431] on button "Add product" at bounding box center [1157, 441] width 72 height 20
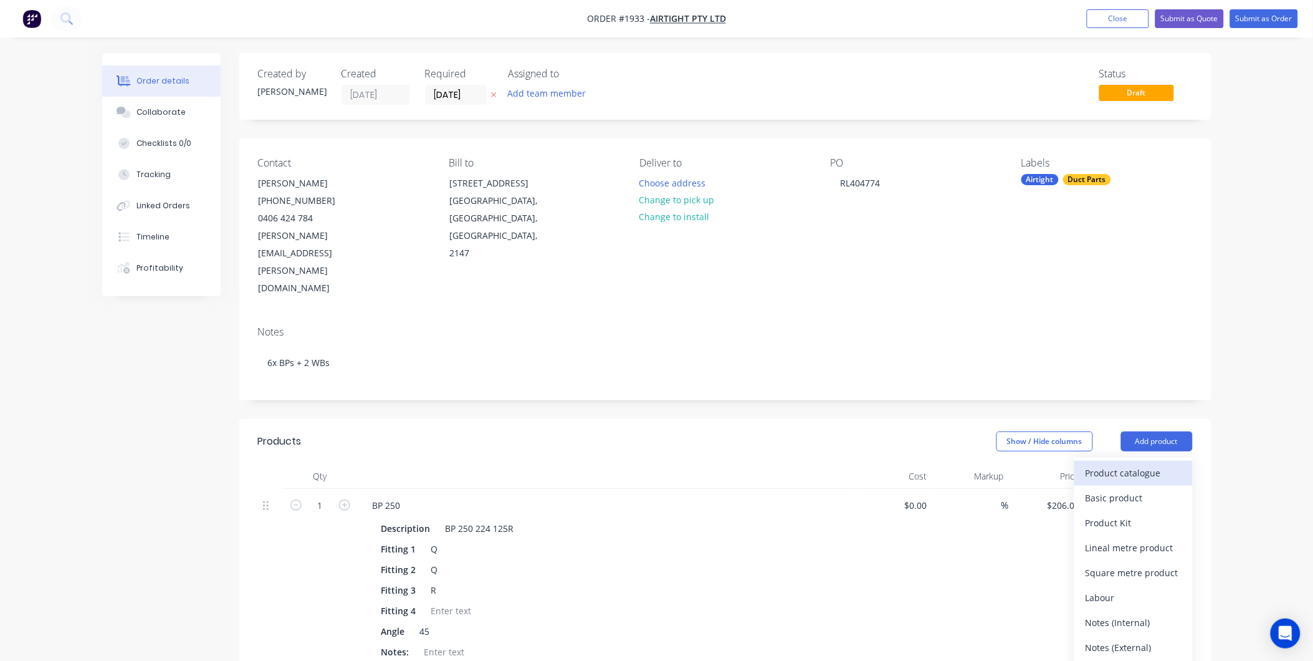
click at [1131, 464] on div "Product catalogue" at bounding box center [1134, 473] width 96 height 18
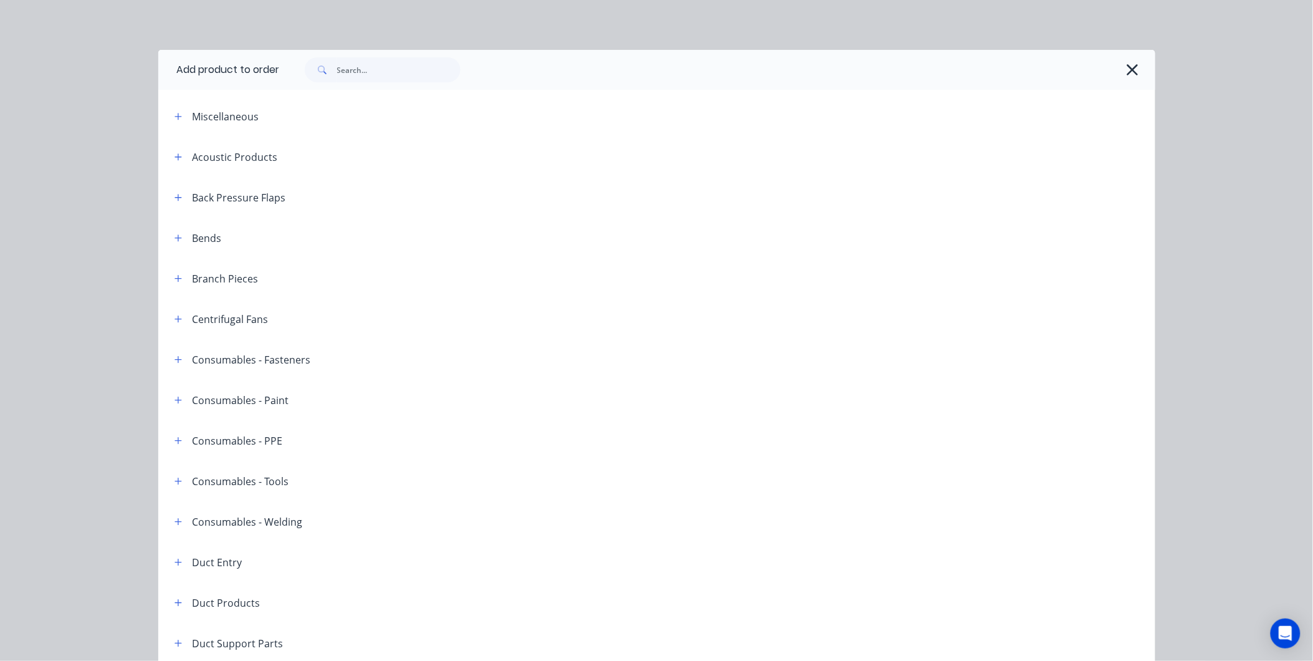
click at [182, 270] on div "Branch Pieces" at bounding box center [212, 278] width 94 height 16
click at [174, 277] on icon "button" at bounding box center [177, 278] width 7 height 9
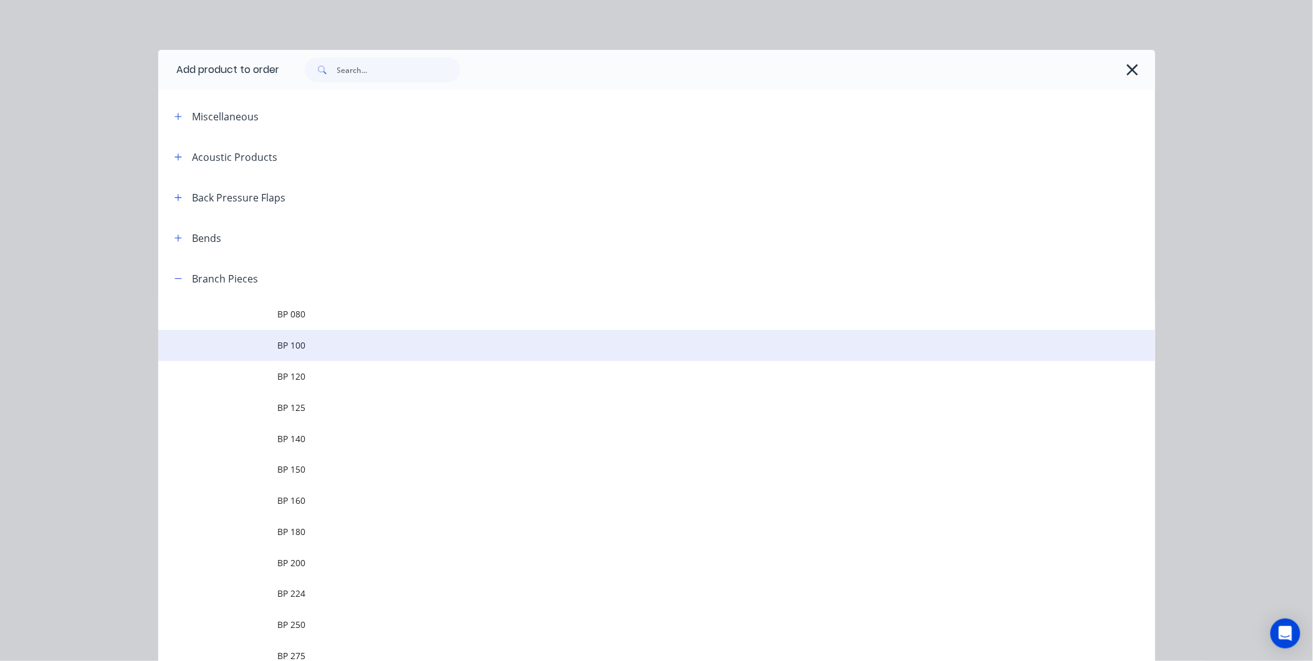
scroll to position [415, 0]
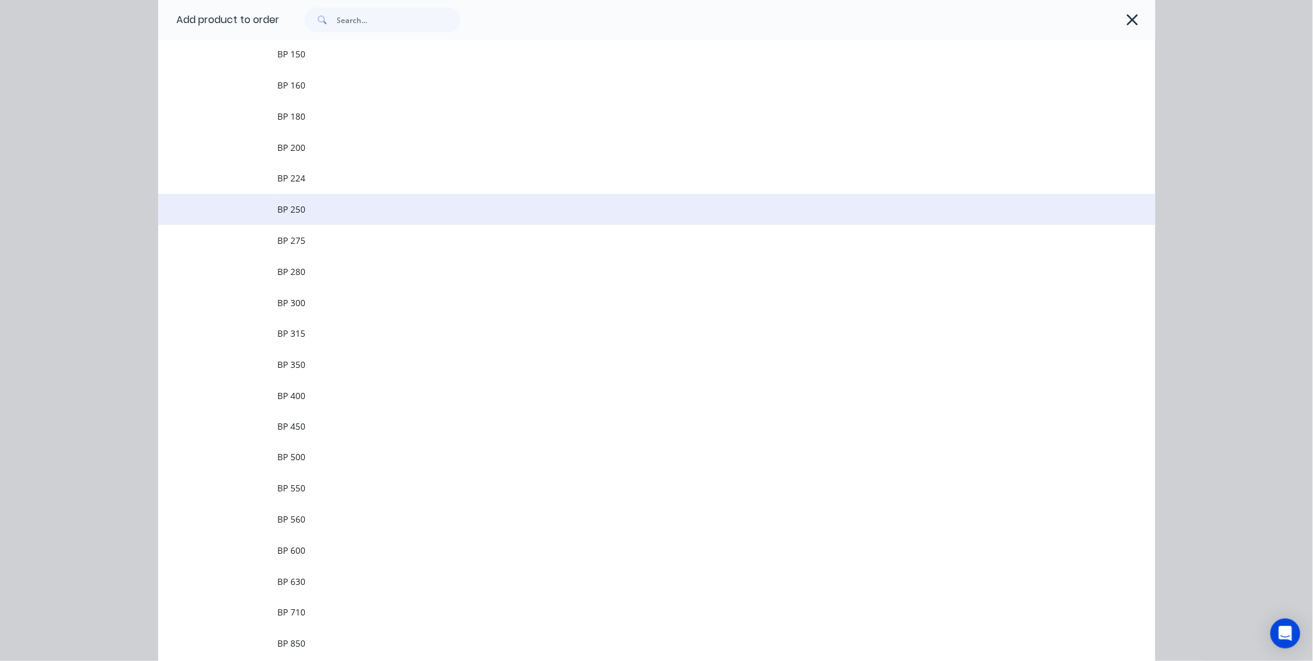
click at [315, 204] on span "BP 250" at bounding box center [629, 209] width 702 height 13
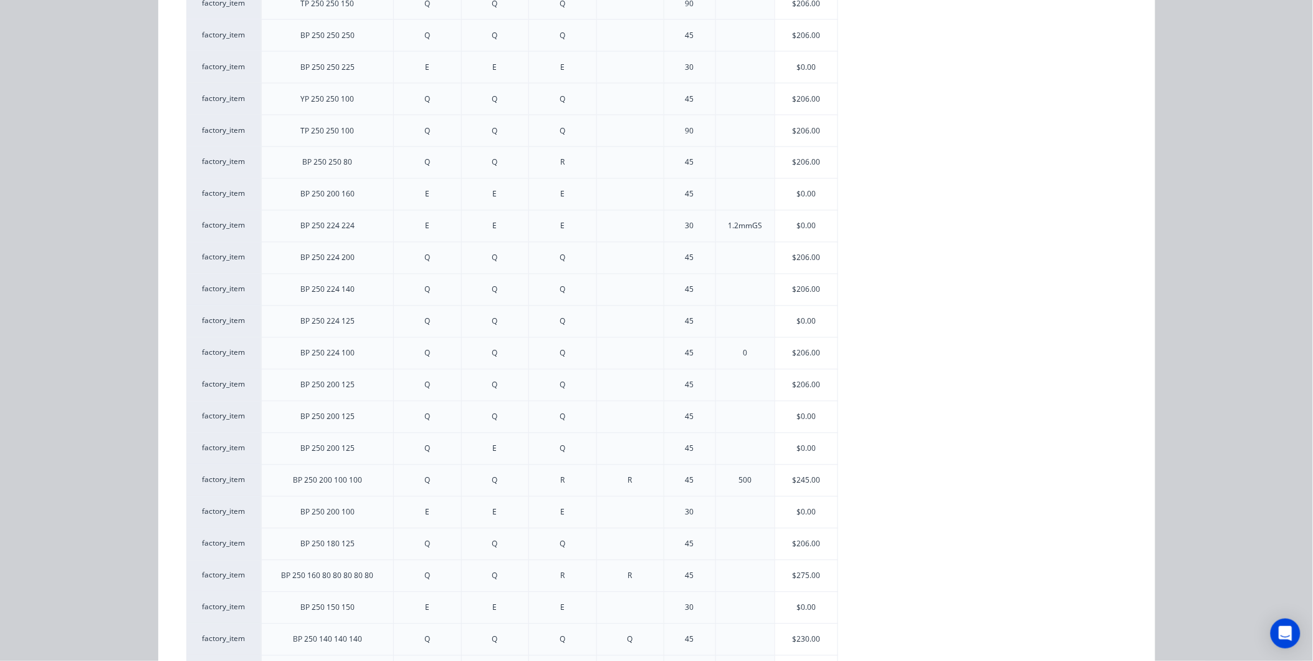
scroll to position [884, 0]
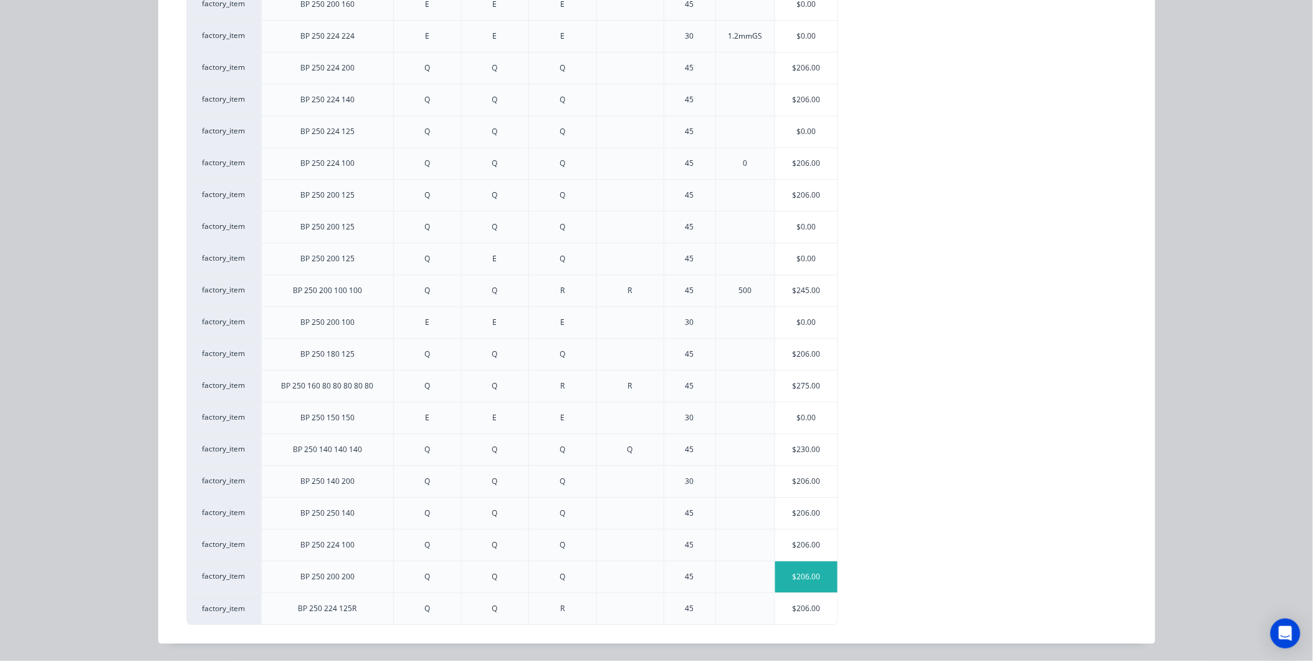
click at [807, 575] on div "$206.00" at bounding box center [806, 576] width 62 height 31
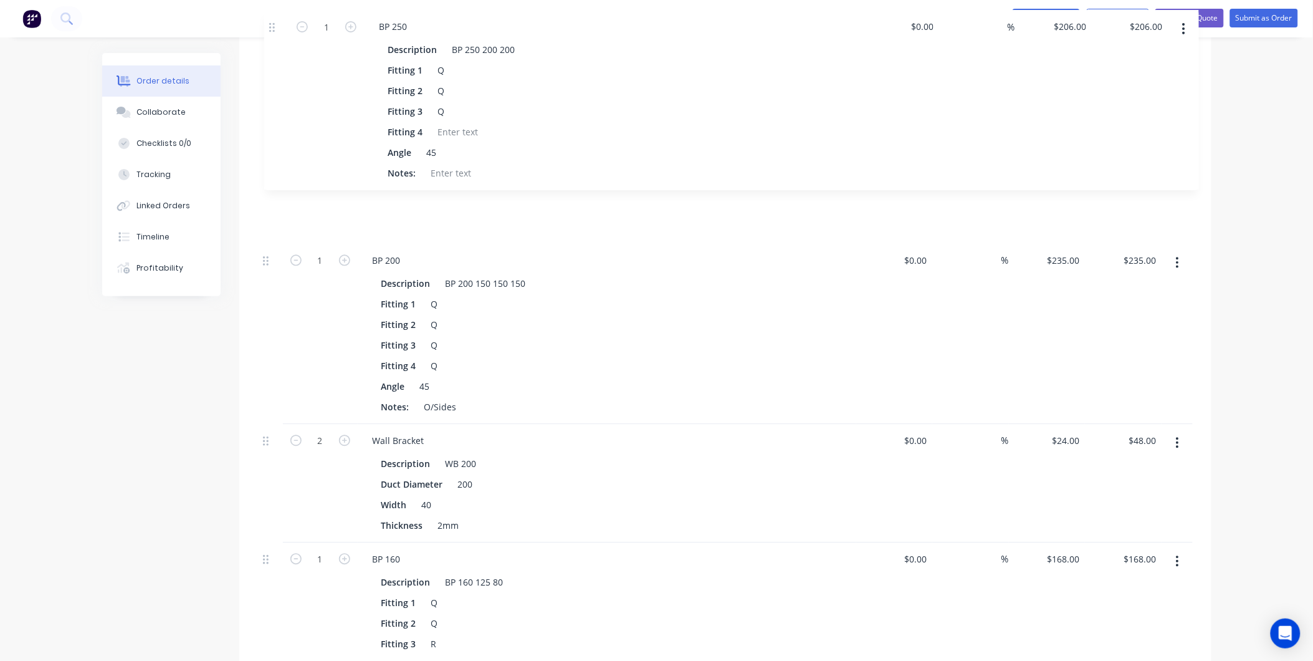
scroll to position [602, 0]
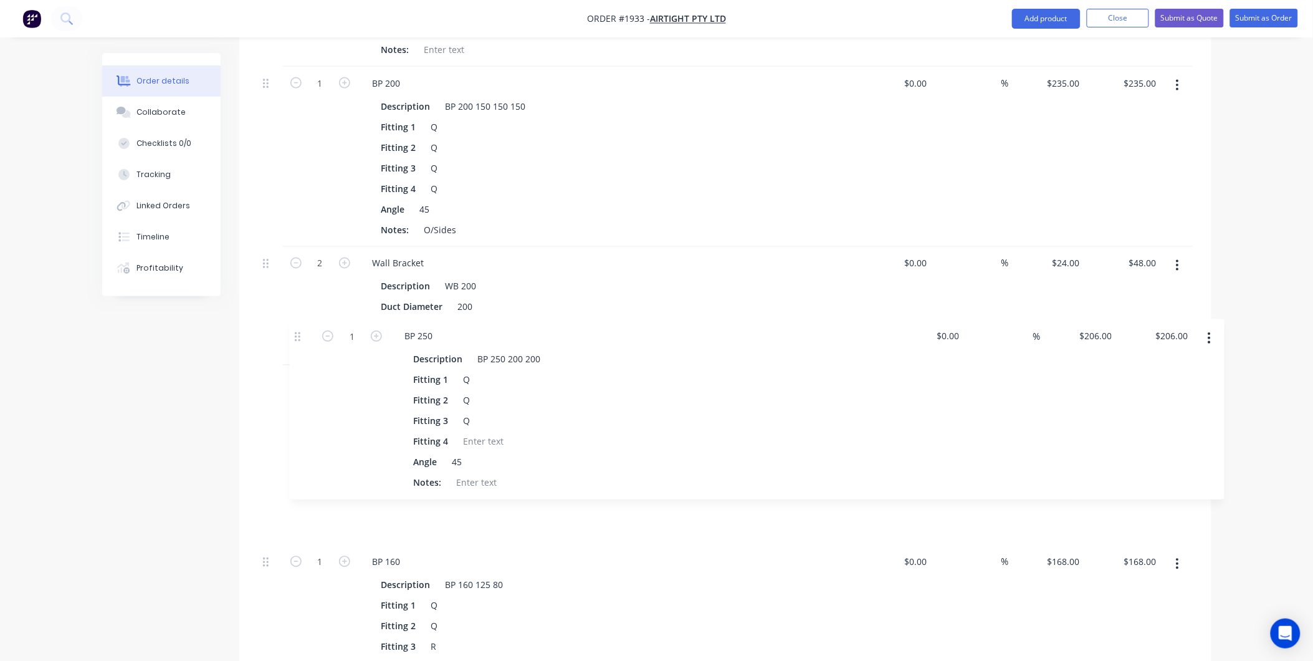
drag, startPoint x: 264, startPoint y: 275, endPoint x: 295, endPoint y: 332, distance: 65.0
click at [295, 332] on div "1 BP 250 Description BP 250 224 125R Fitting 1 Q Fitting 2 Q Fitting 3 R Fittin…" at bounding box center [725, 476] width 935 height 1178
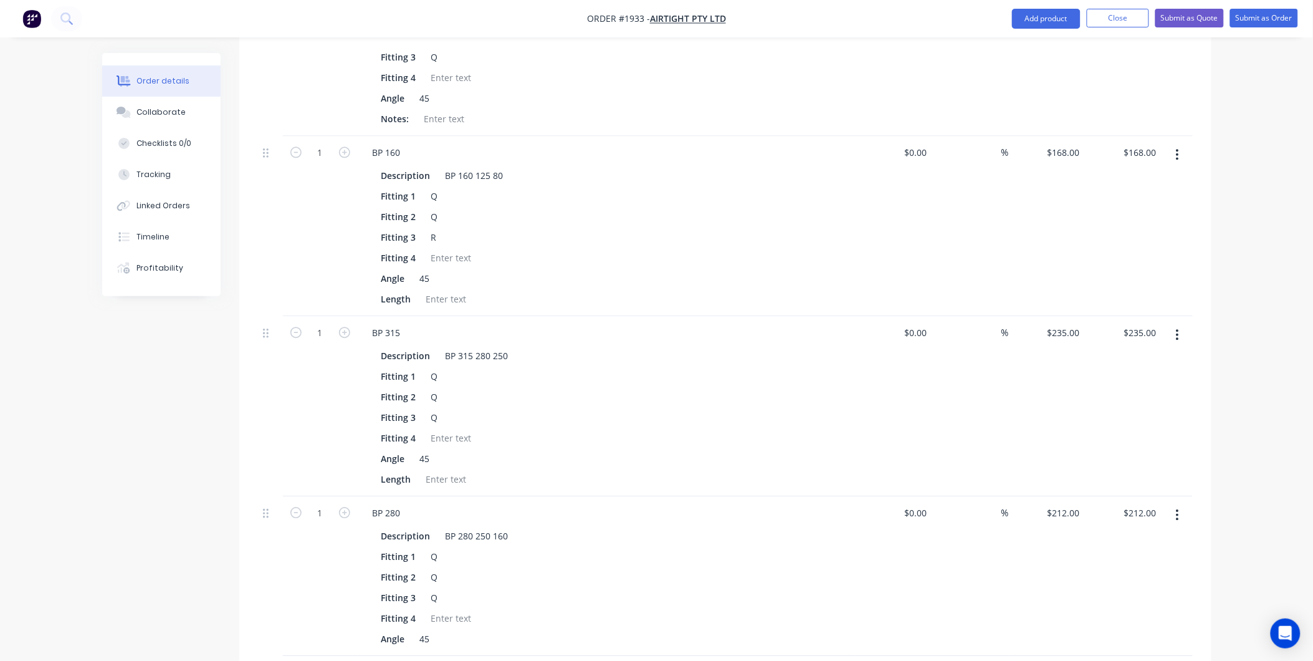
scroll to position [810, 0]
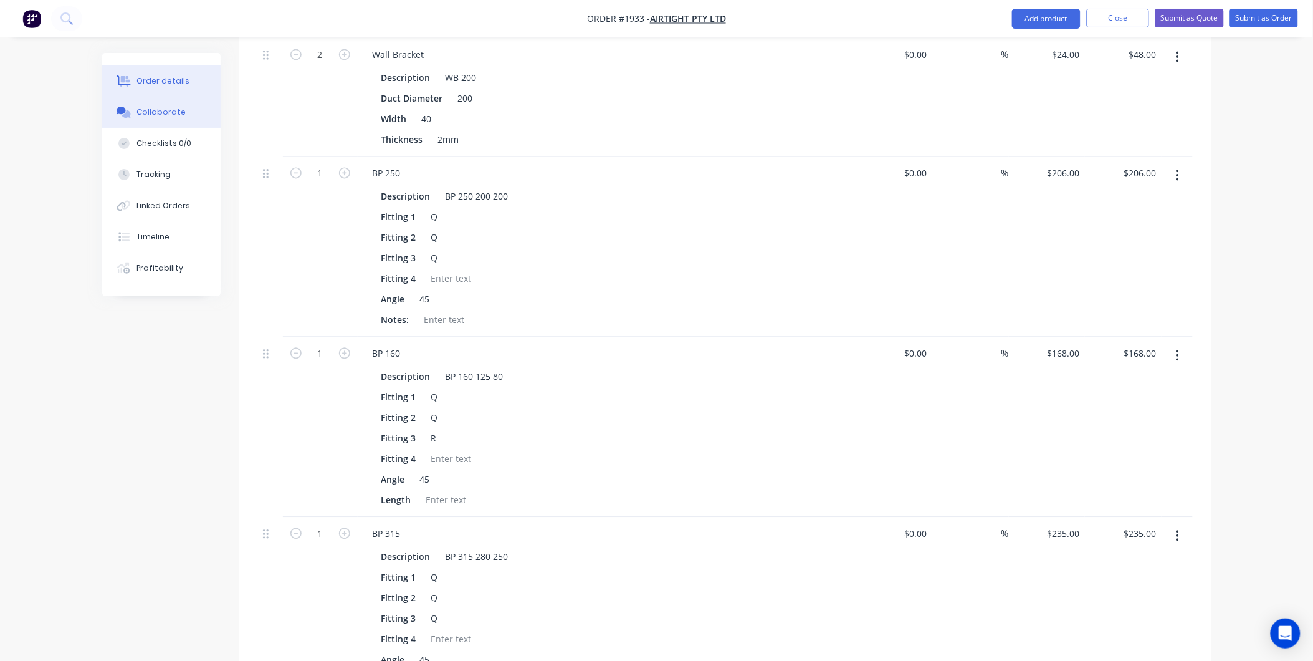
click at [139, 110] on div "Collaborate" at bounding box center [160, 112] width 49 height 11
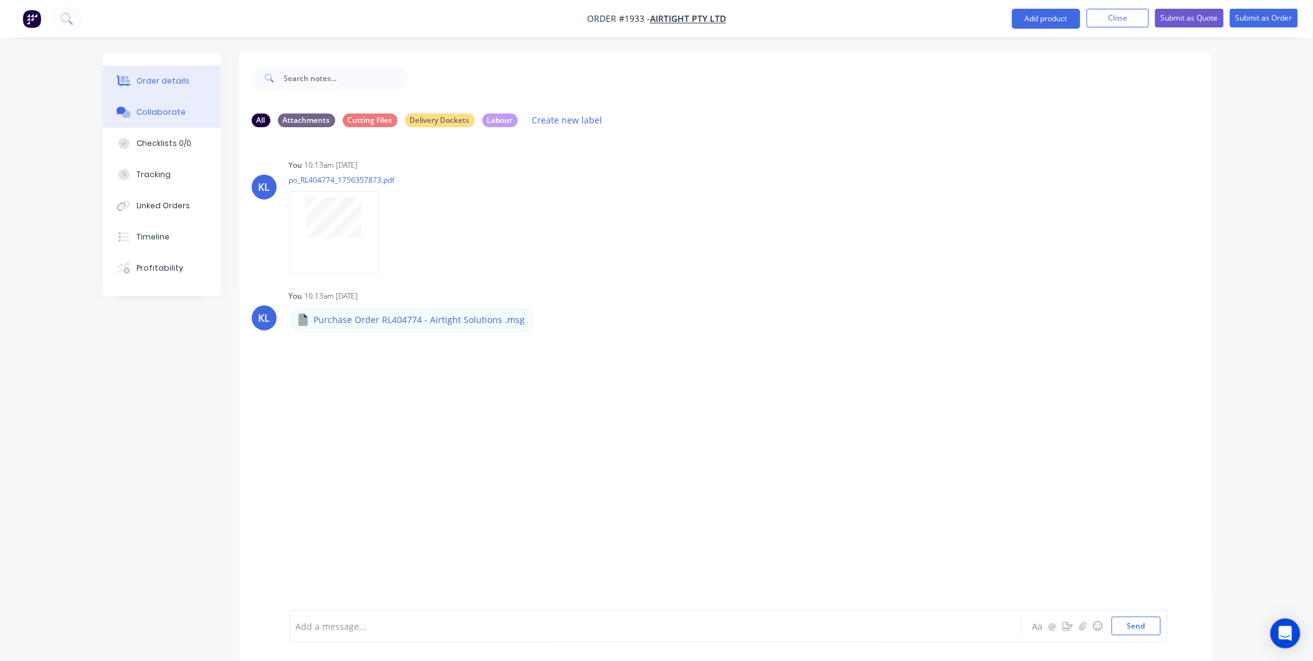
click at [165, 73] on button "Order details" at bounding box center [161, 80] width 118 height 31
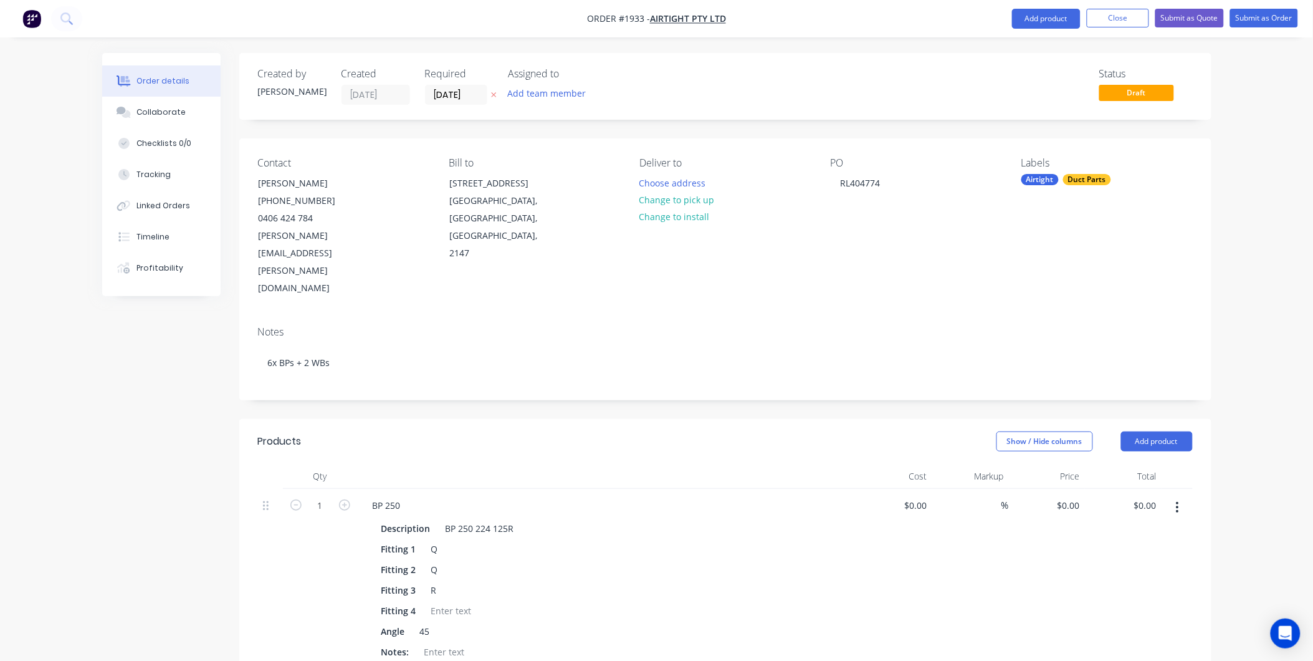
type input "$206.00"
type input "$235.00"
type input "$24.00"
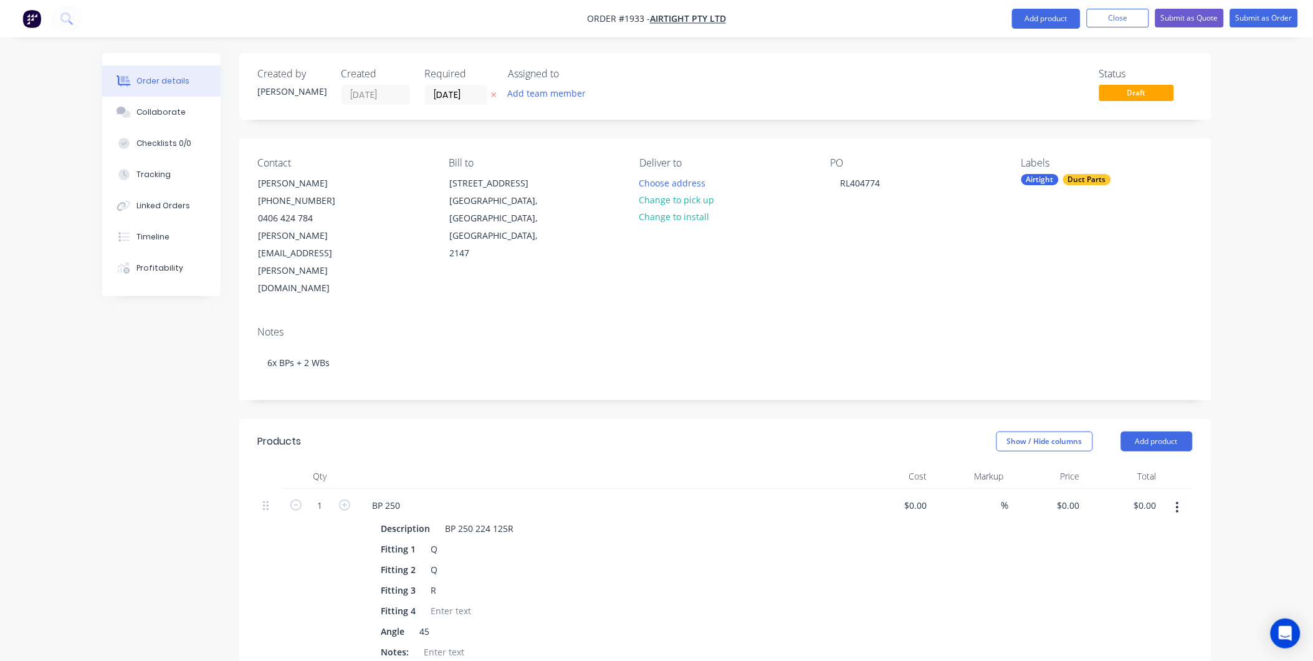
type input "$48.00"
type input "$206.00"
type input "$168.00"
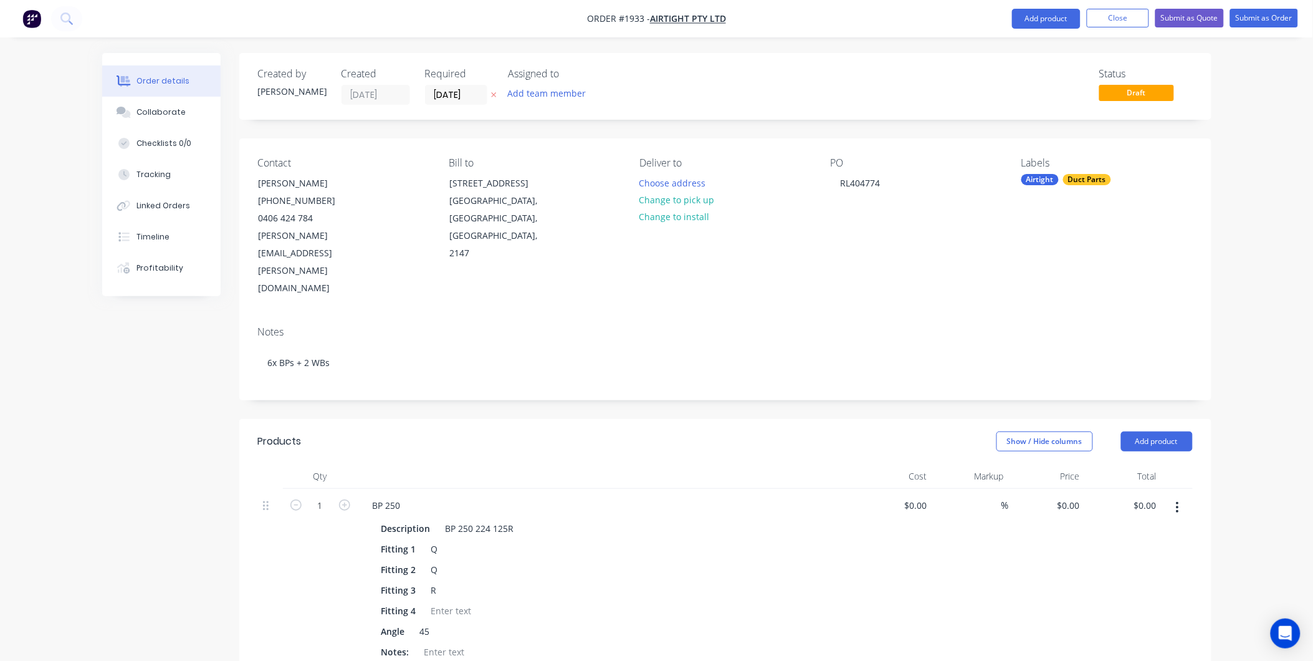
type input "$235.00"
type input "$212.00"
click at [1251, 19] on button "Submit as Order" at bounding box center [1264, 18] width 68 height 19
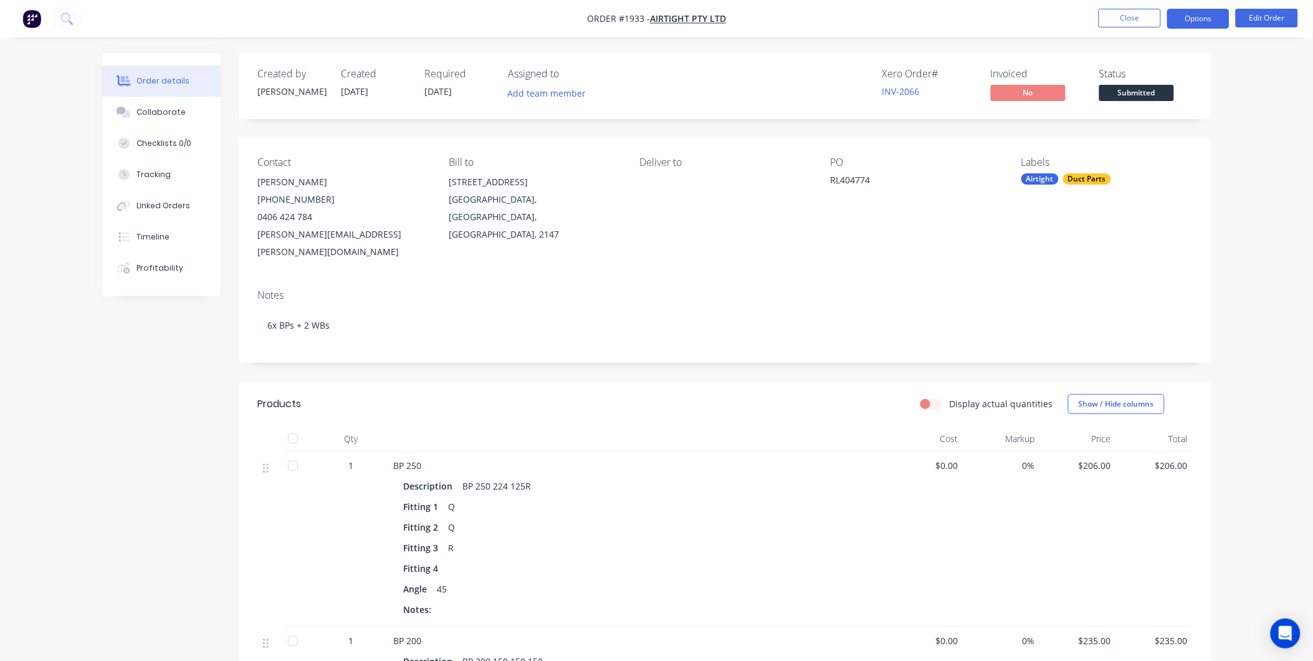
click at [1197, 21] on button "Options" at bounding box center [1198, 19] width 62 height 20
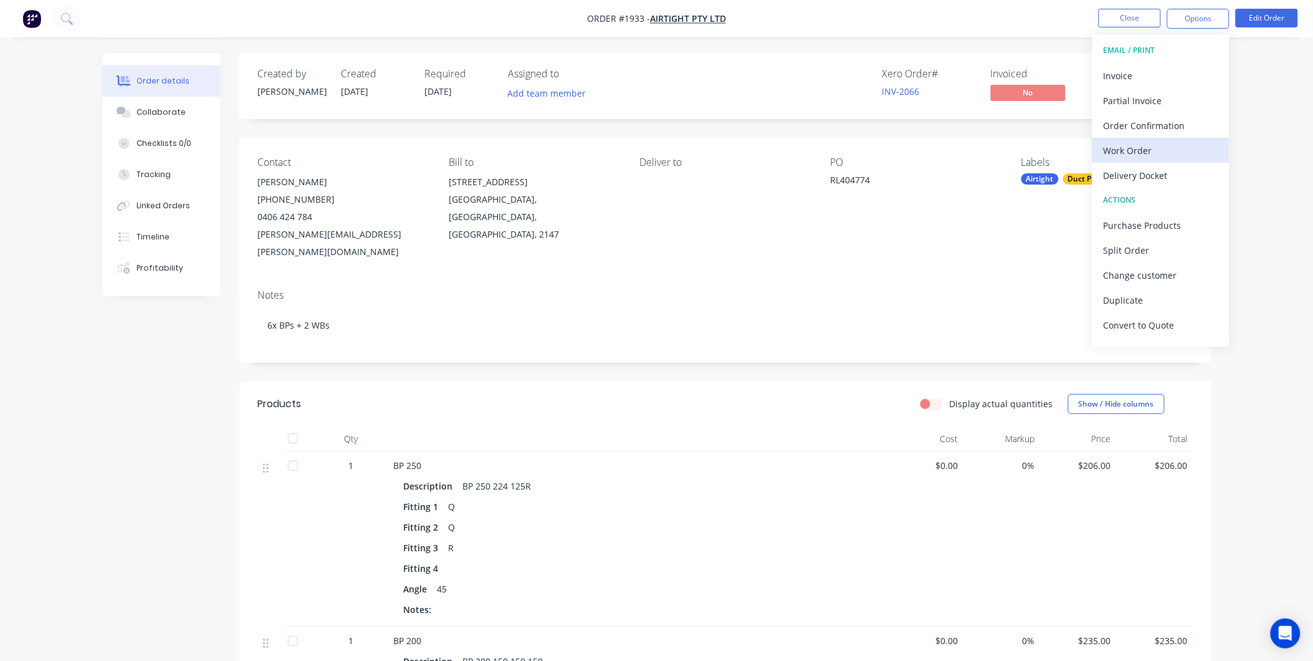
click at [1169, 143] on div "Work Order" at bounding box center [1161, 150] width 115 height 18
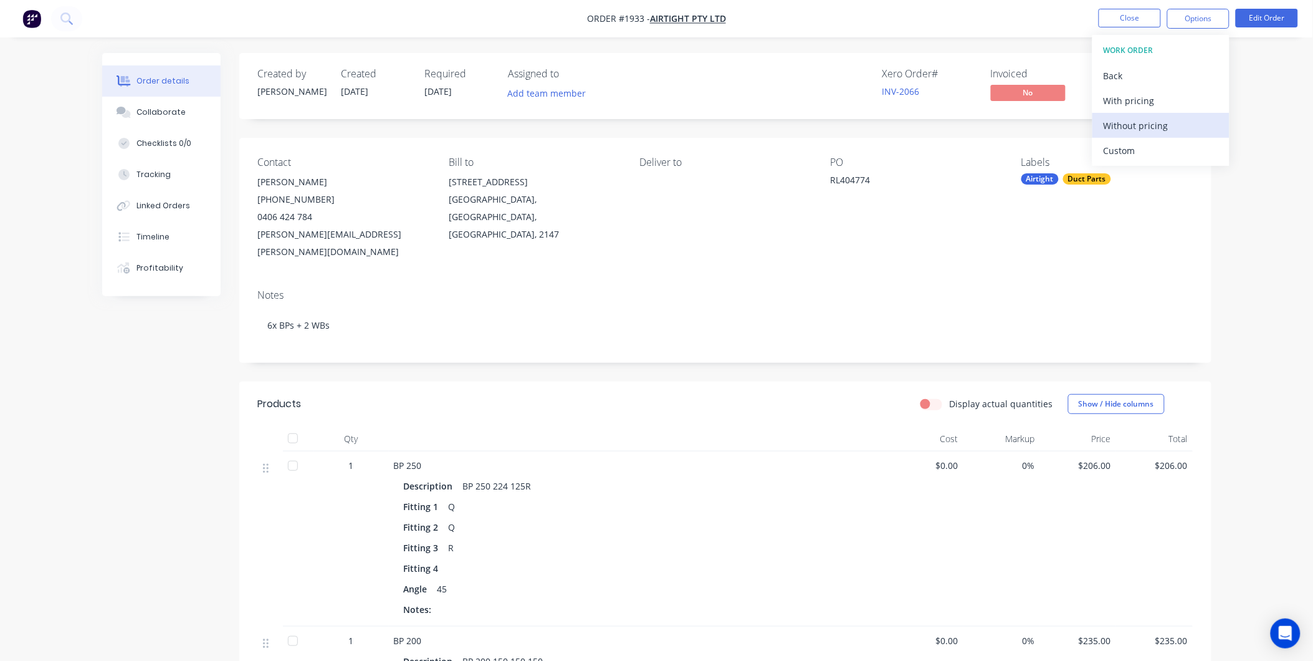
click at [1140, 122] on div "Without pricing" at bounding box center [1161, 126] width 115 height 18
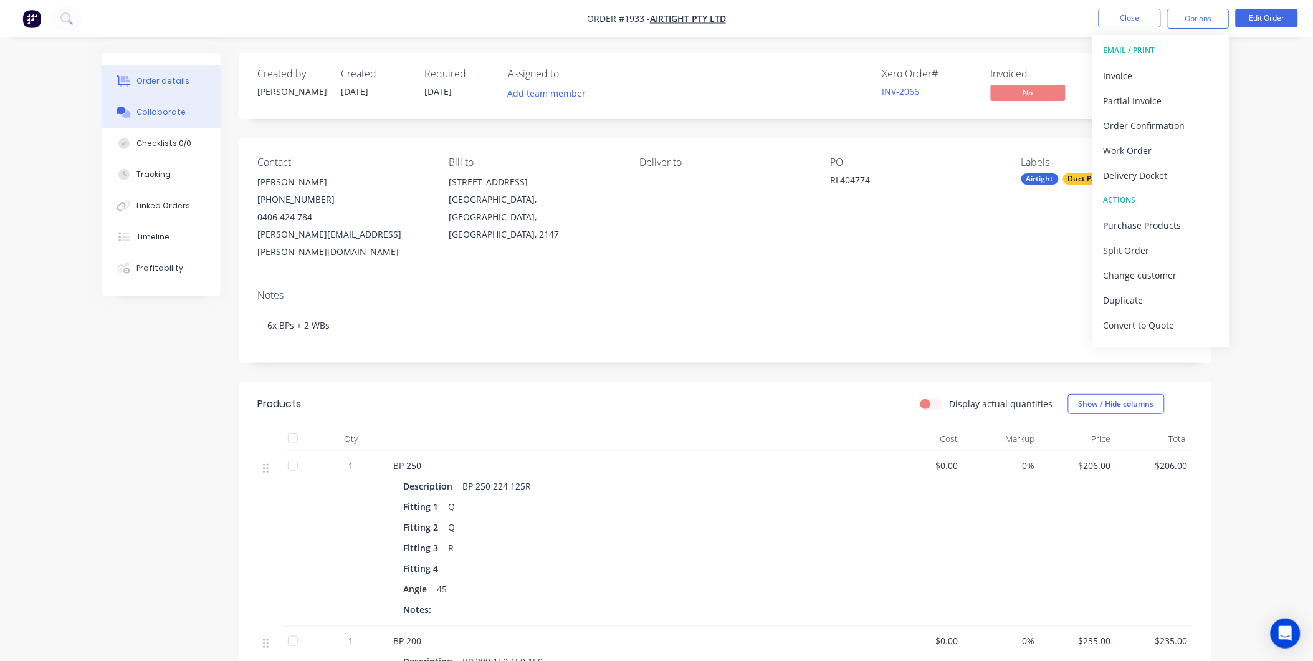
click at [188, 114] on button "Collaborate" at bounding box center [161, 112] width 118 height 31
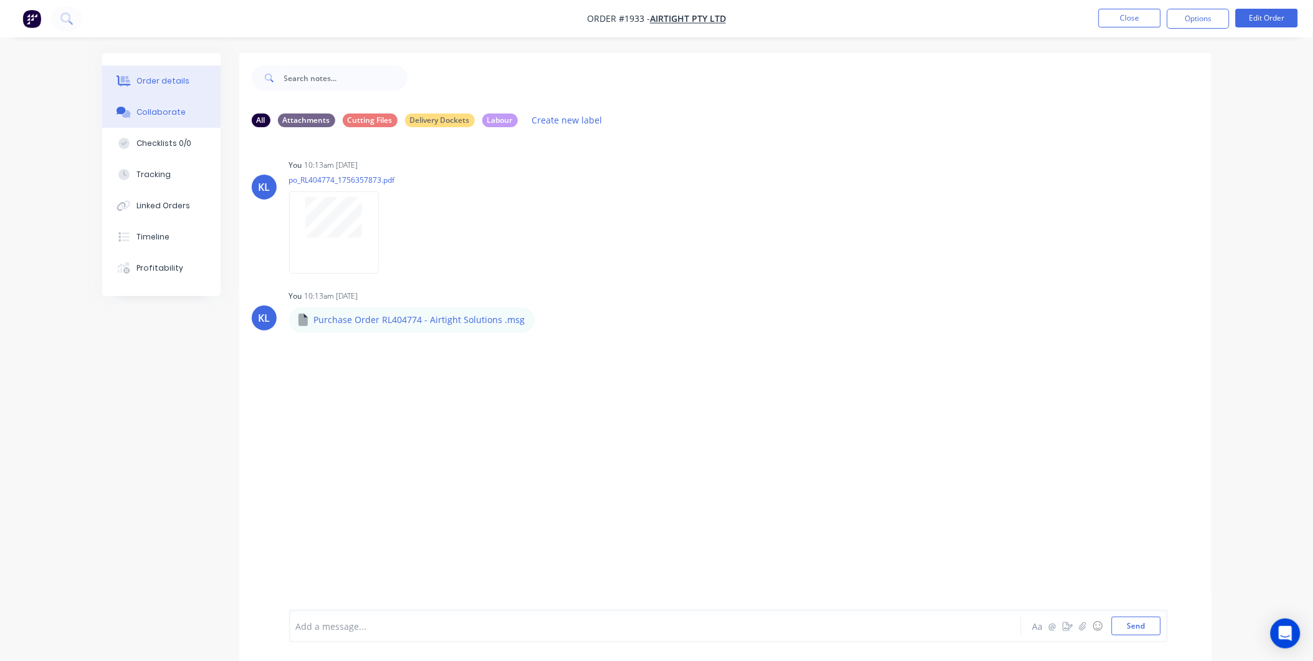
click at [163, 67] on button "Order details" at bounding box center [161, 80] width 118 height 31
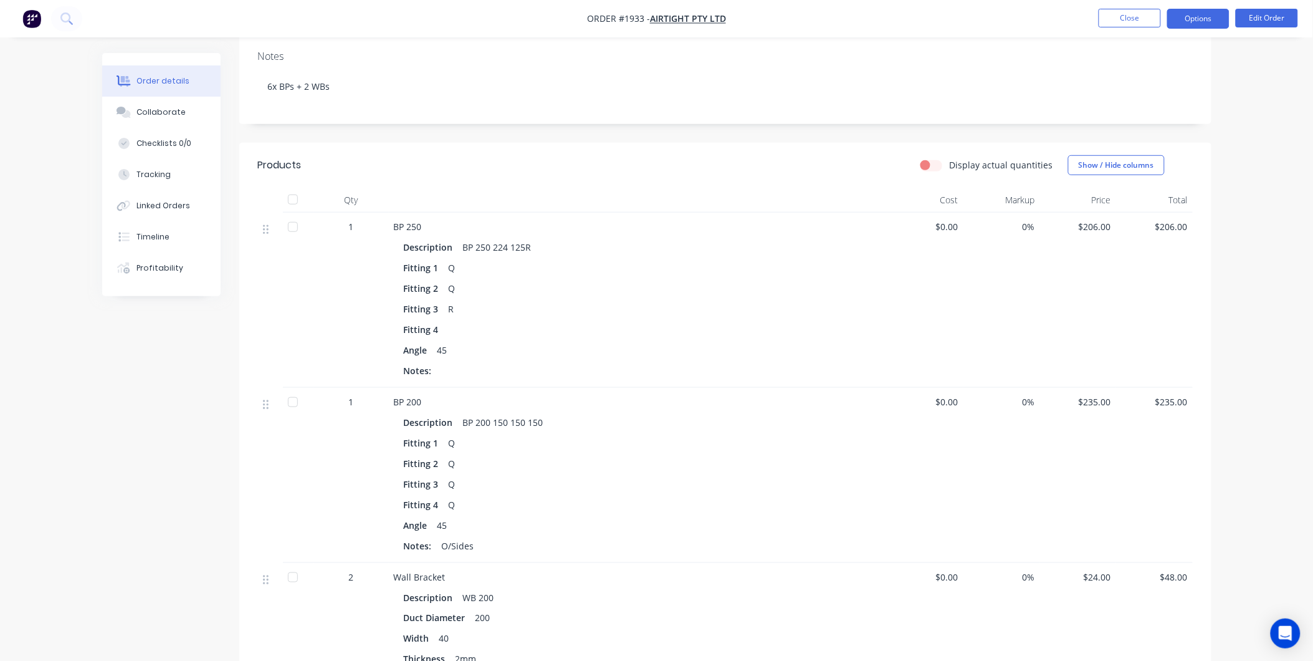
scroll to position [100, 0]
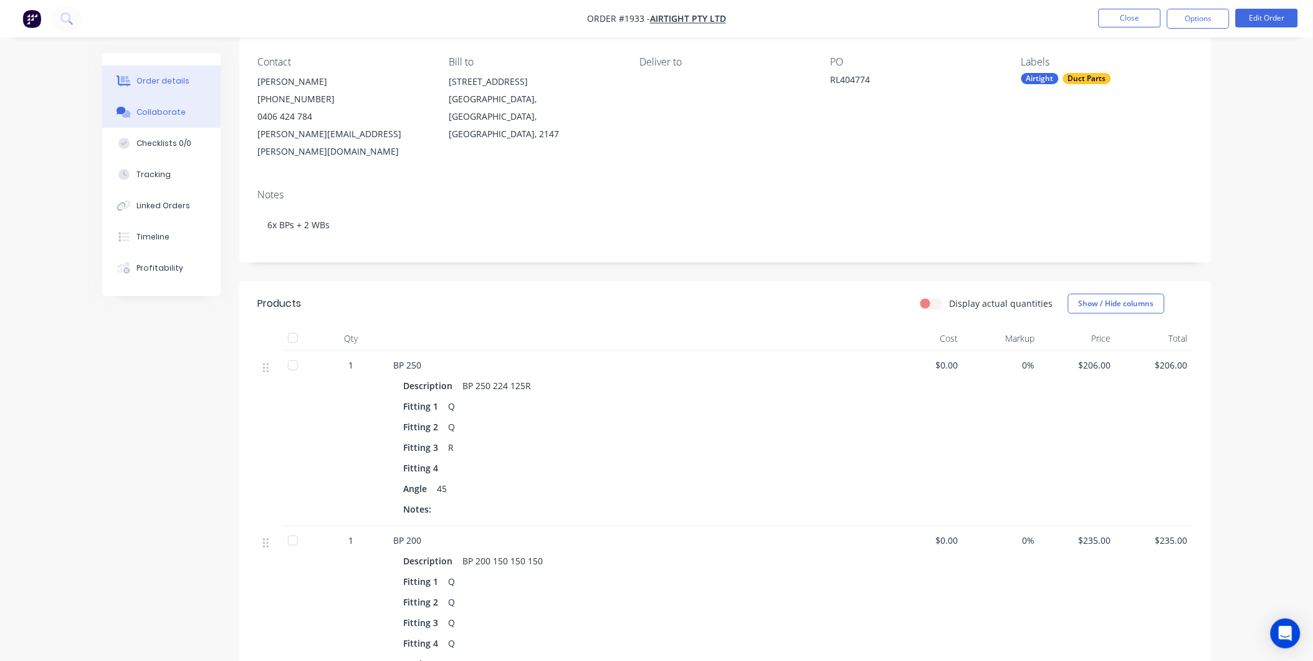
click at [187, 117] on button "Collaborate" at bounding box center [161, 112] width 118 height 31
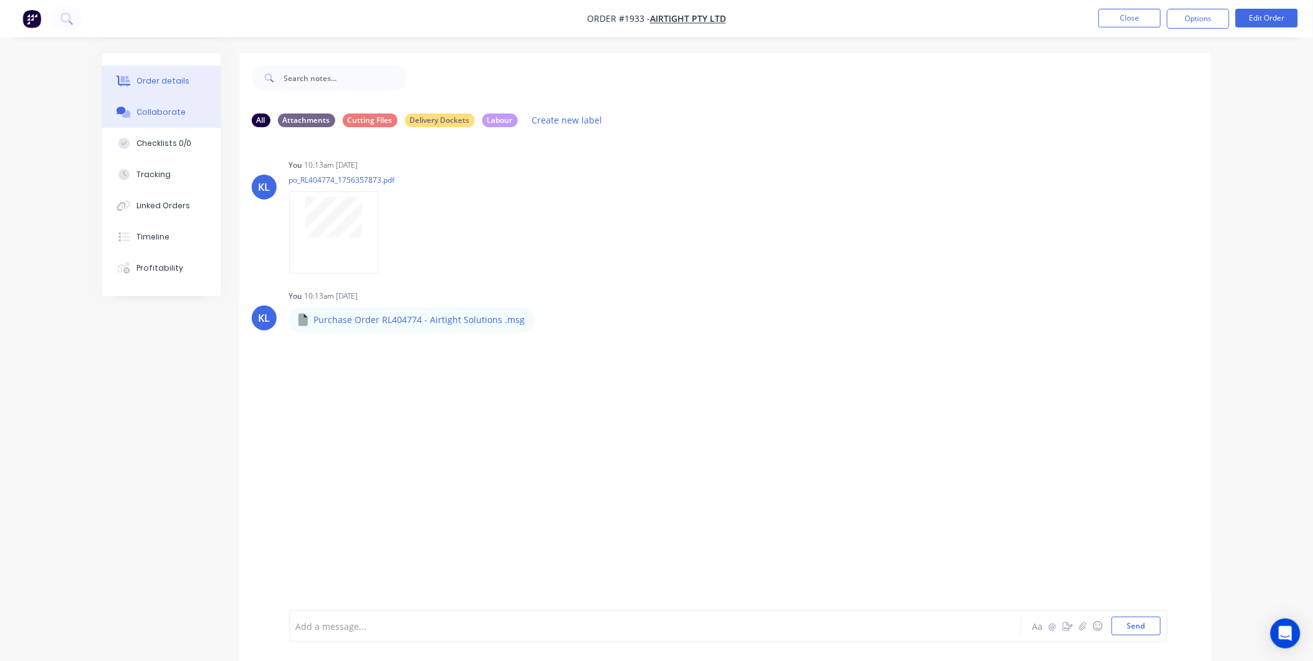
click at [172, 81] on div "Order details" at bounding box center [162, 80] width 53 height 11
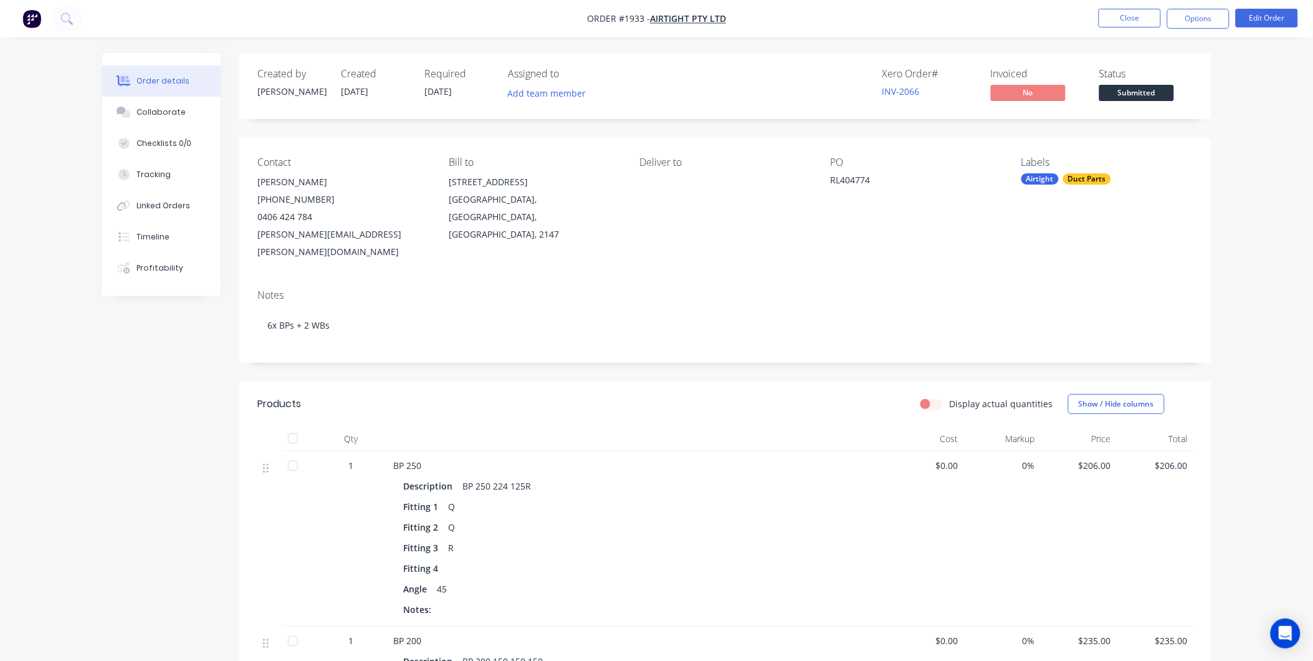
click at [1120, 96] on span "Submitted" at bounding box center [1136, 93] width 75 height 16
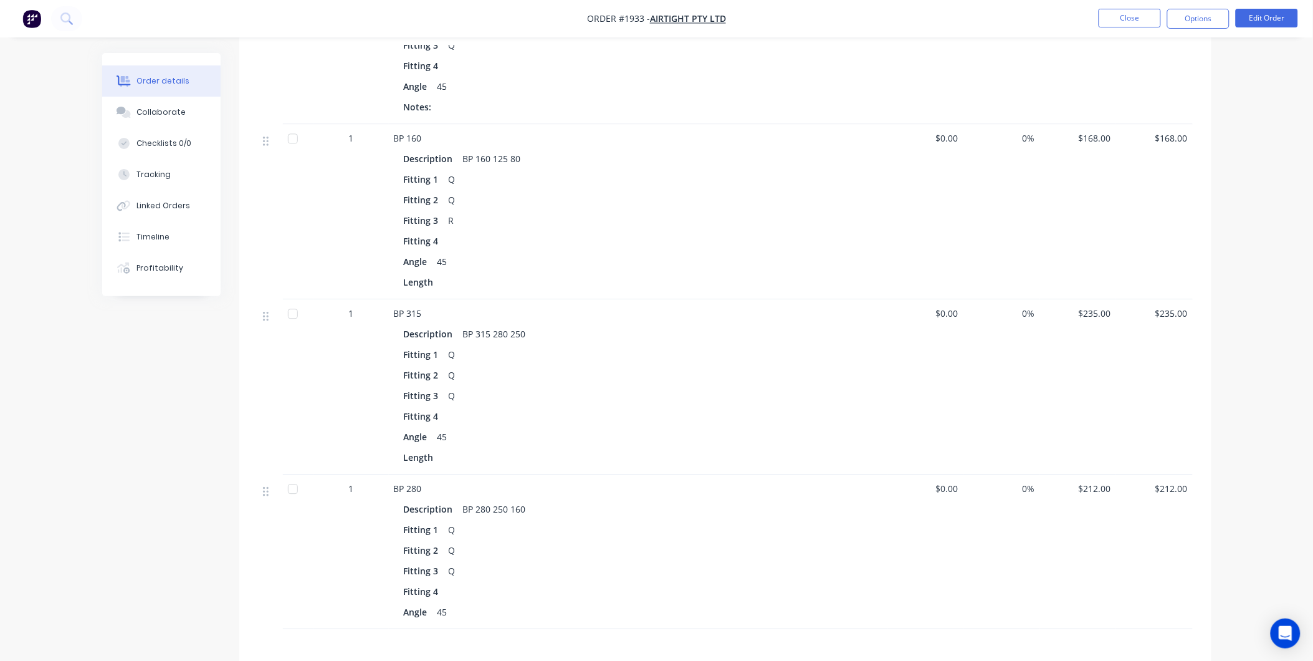
scroll to position [1139, 0]
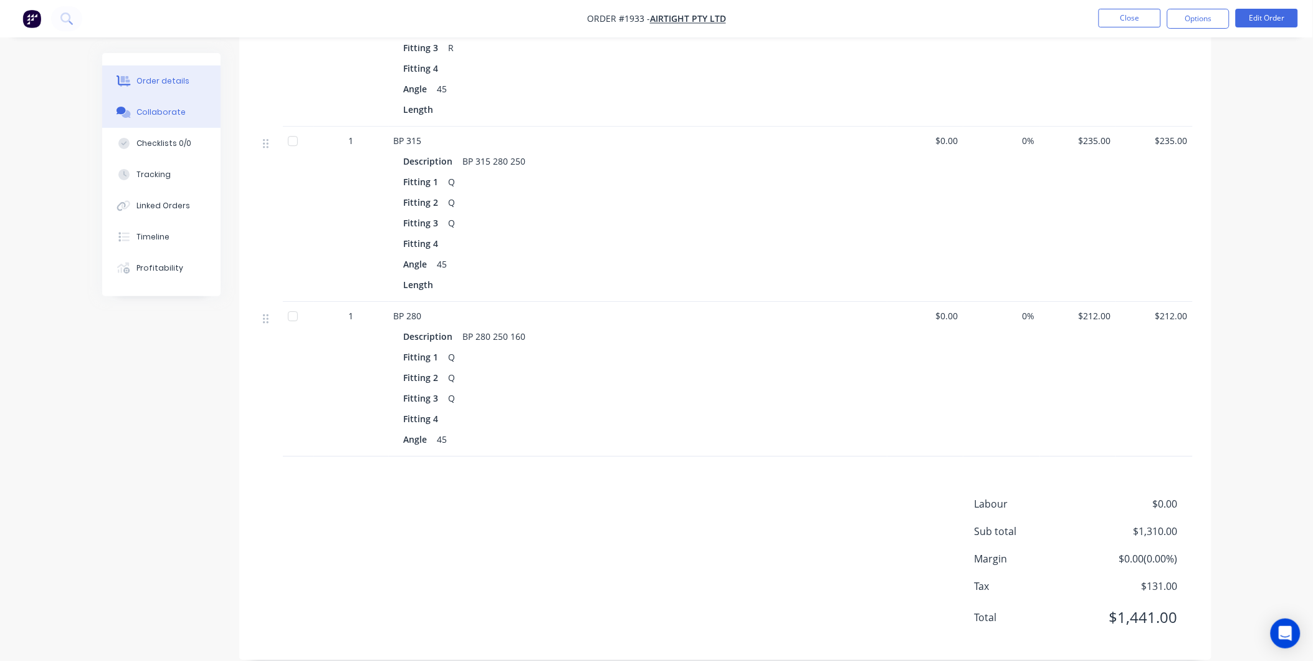
click at [169, 117] on div "Collaborate" at bounding box center [160, 112] width 49 height 11
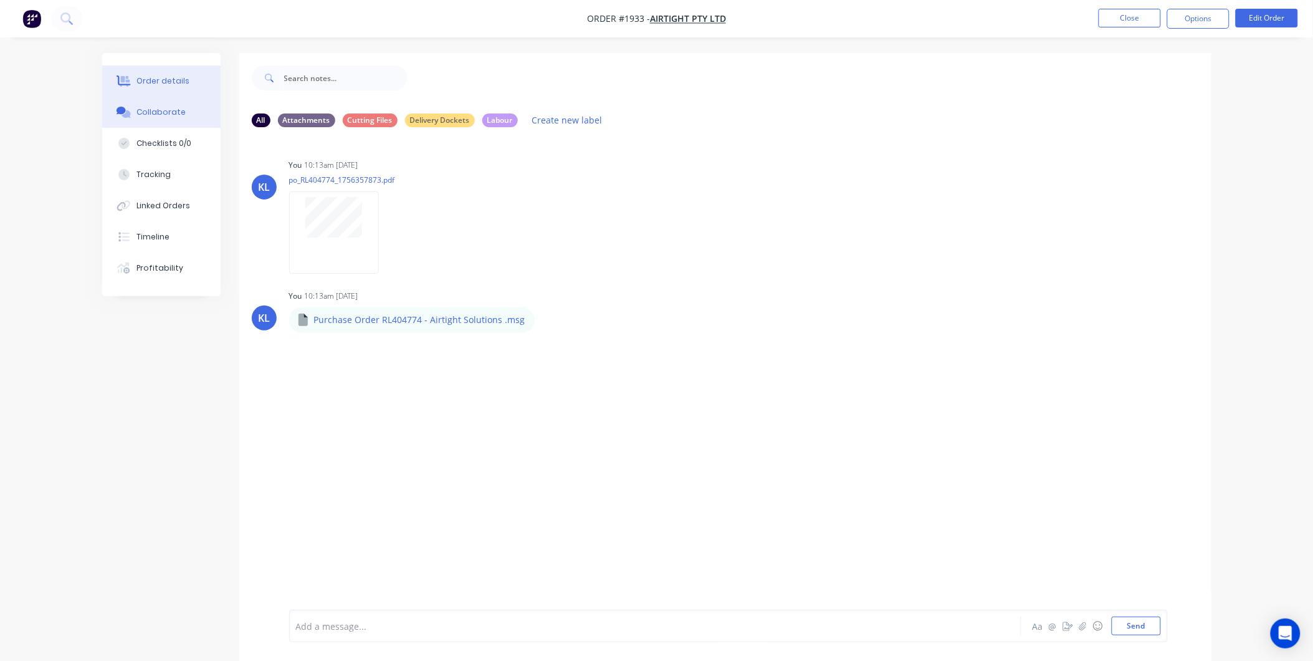
click at [169, 84] on div "Order details" at bounding box center [162, 80] width 53 height 11
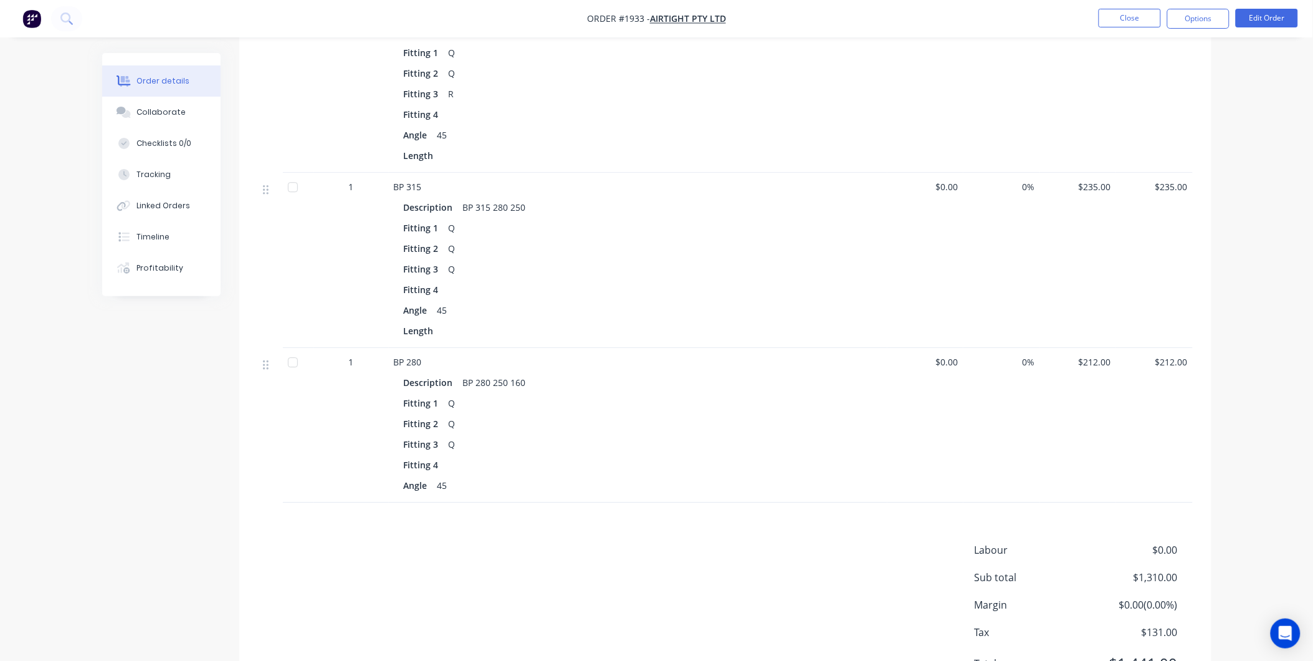
scroll to position [1139, 0]
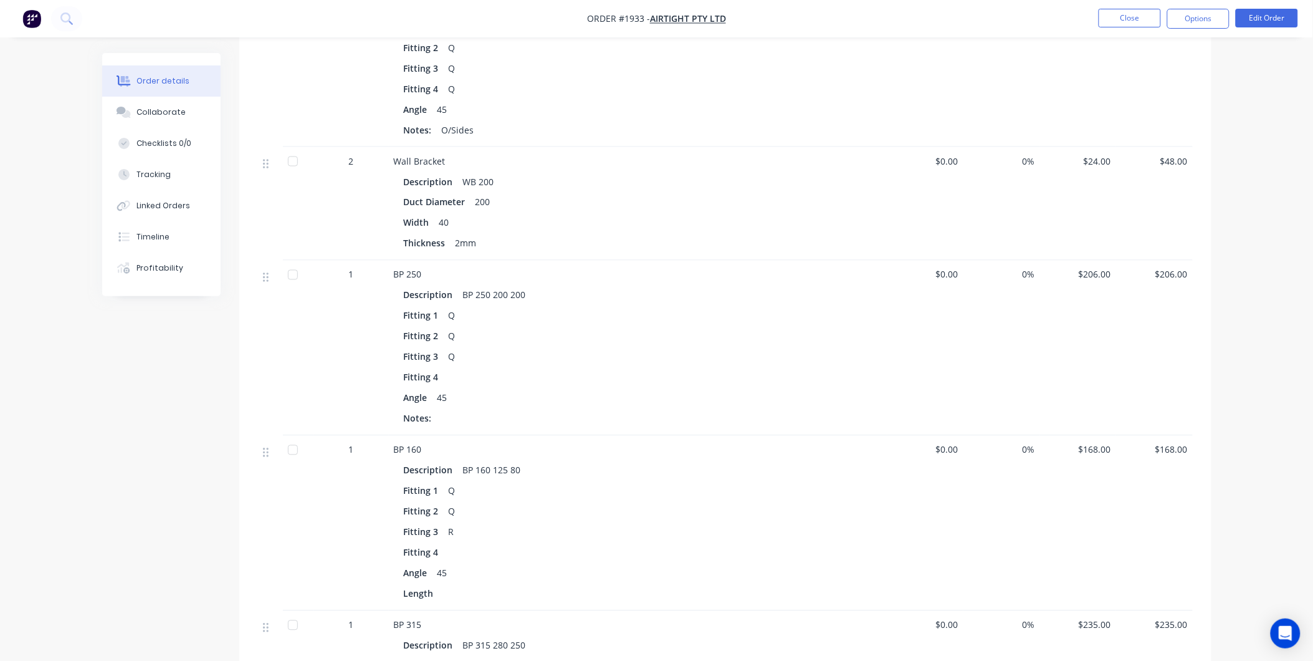
drag, startPoint x: 414, startPoint y: 382, endPoint x: 415, endPoint y: 346, distance: 36.2
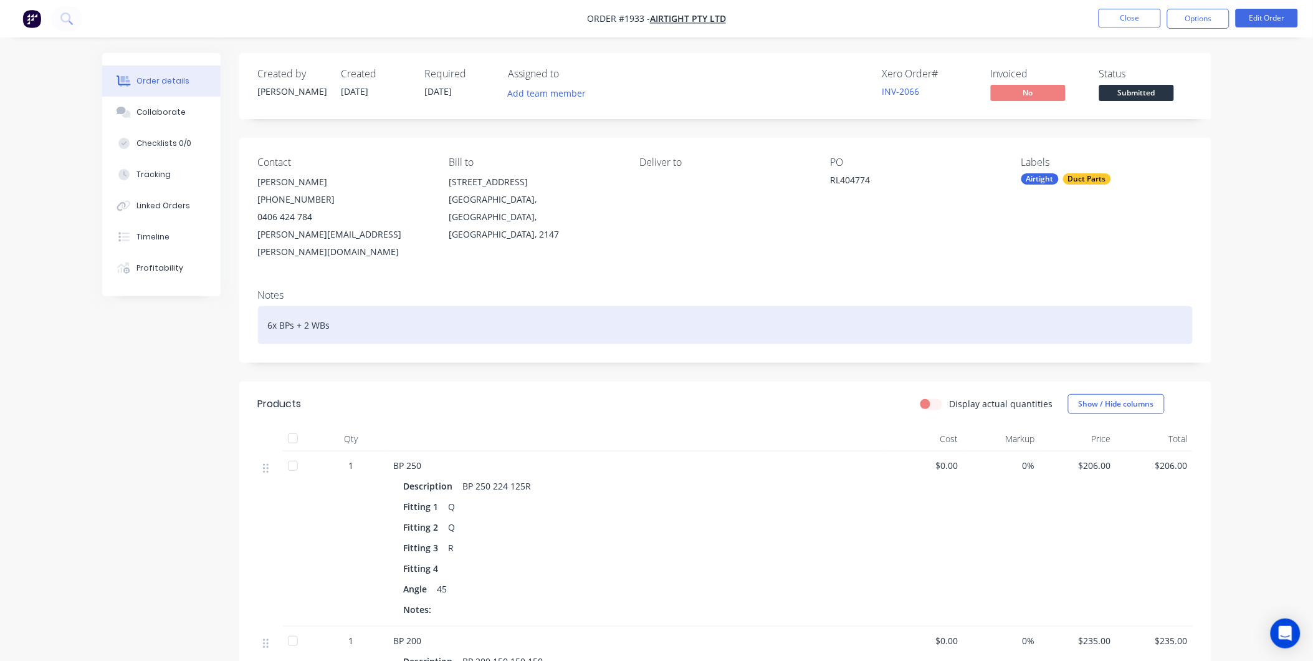
scroll to position [577, 0]
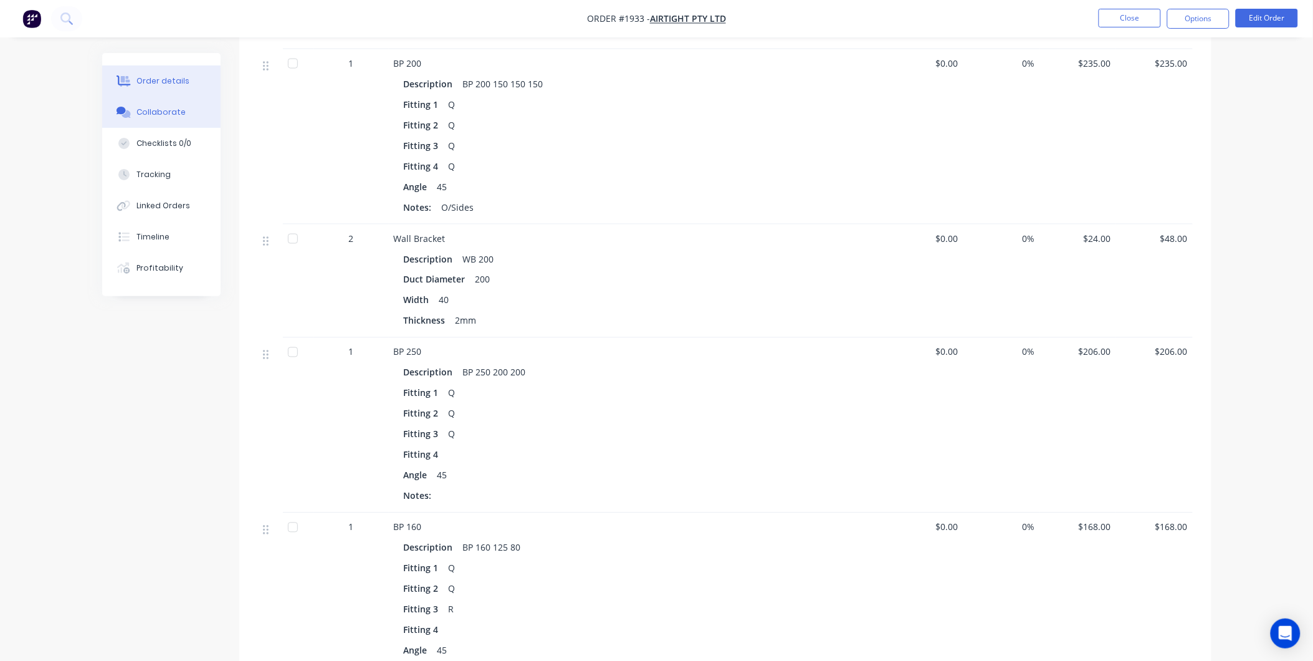
click at [148, 111] on div "Collaborate" at bounding box center [160, 112] width 49 height 11
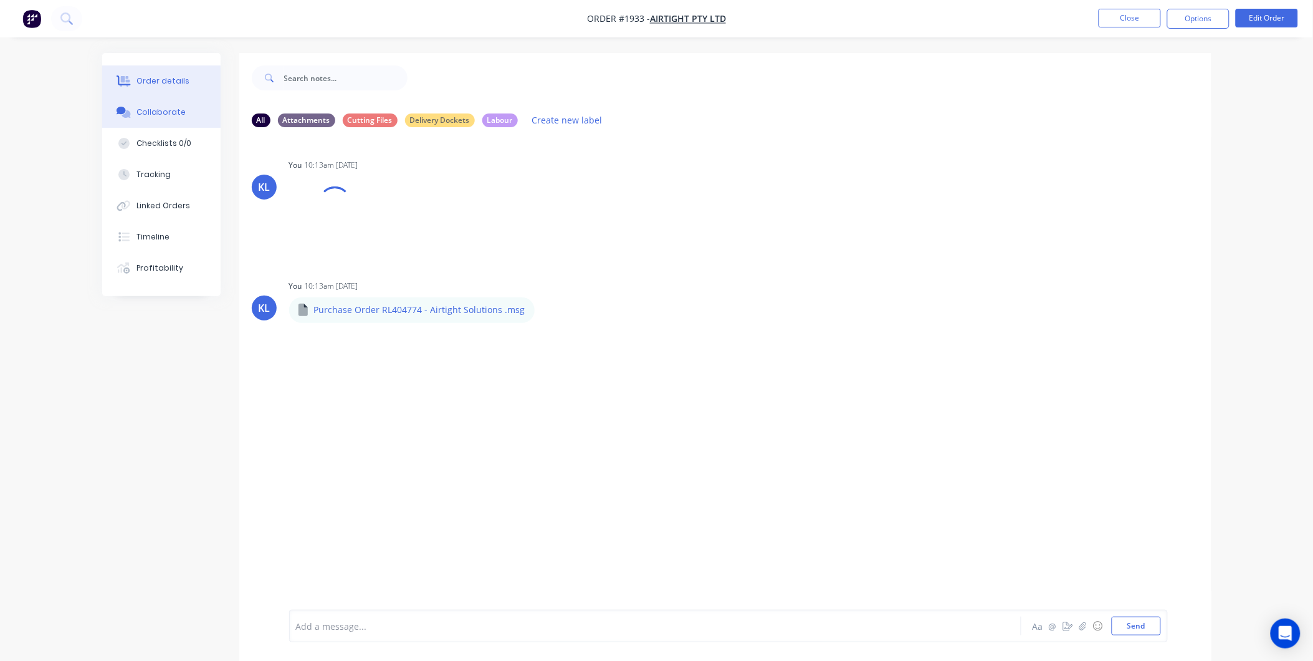
click at [155, 84] on div "Order details" at bounding box center [162, 80] width 53 height 11
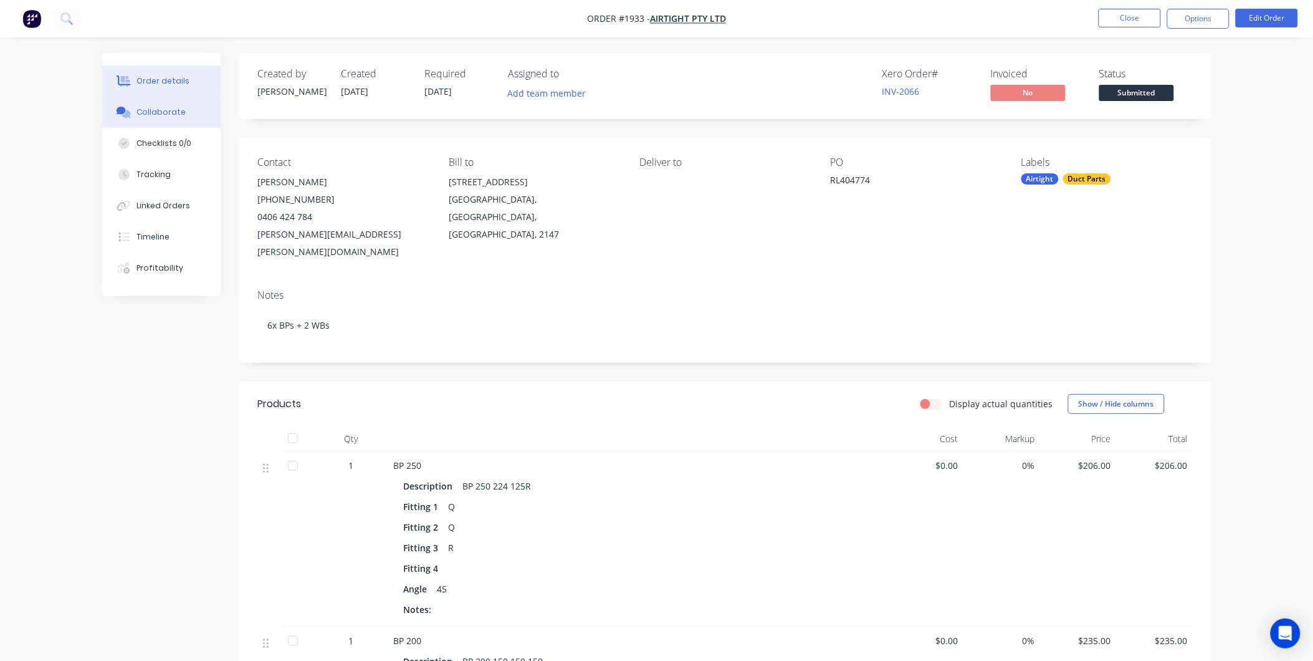
click at [165, 113] on div "Collaborate" at bounding box center [160, 112] width 49 height 11
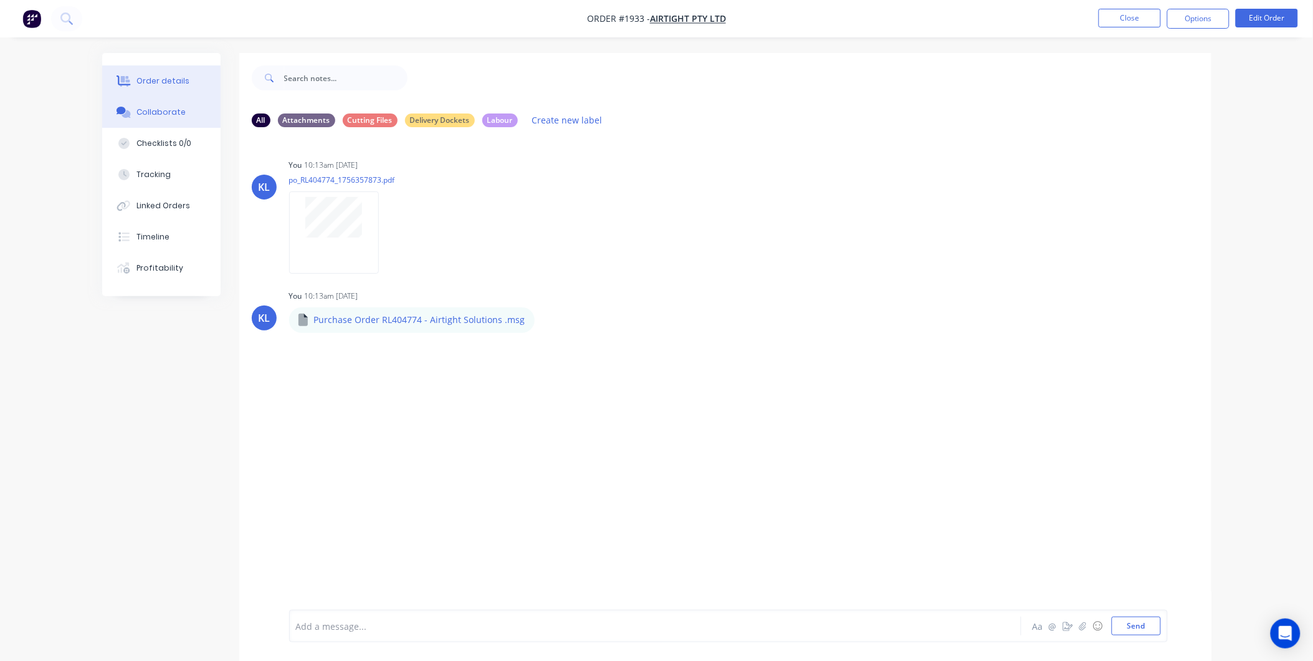
click at [176, 88] on button "Order details" at bounding box center [161, 80] width 118 height 31
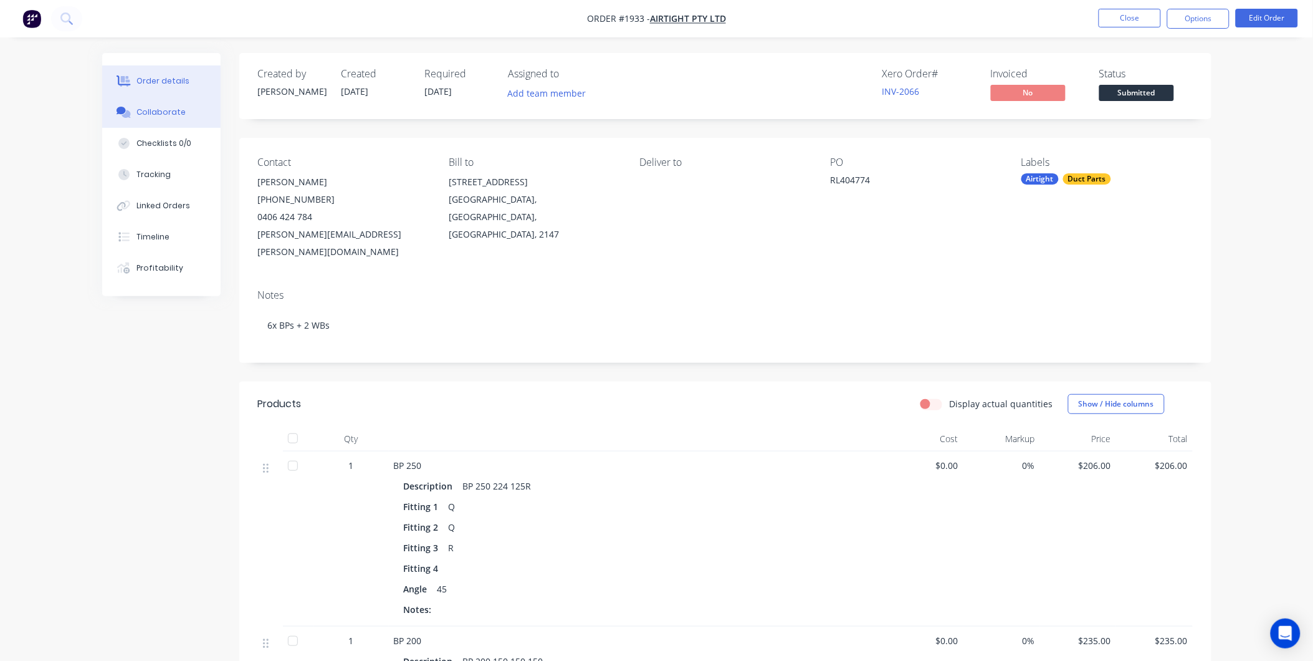
click at [181, 122] on button "Collaborate" at bounding box center [161, 112] width 118 height 31
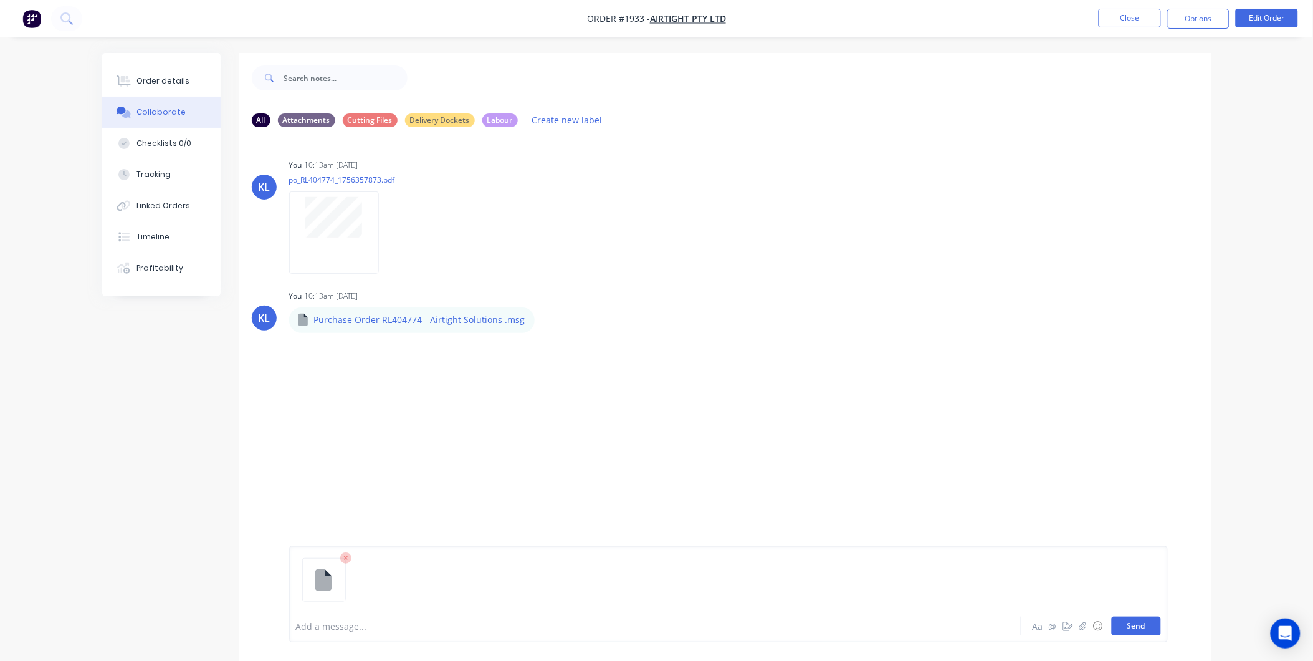
click at [1152, 627] on button "Send" at bounding box center [1136, 625] width 49 height 19
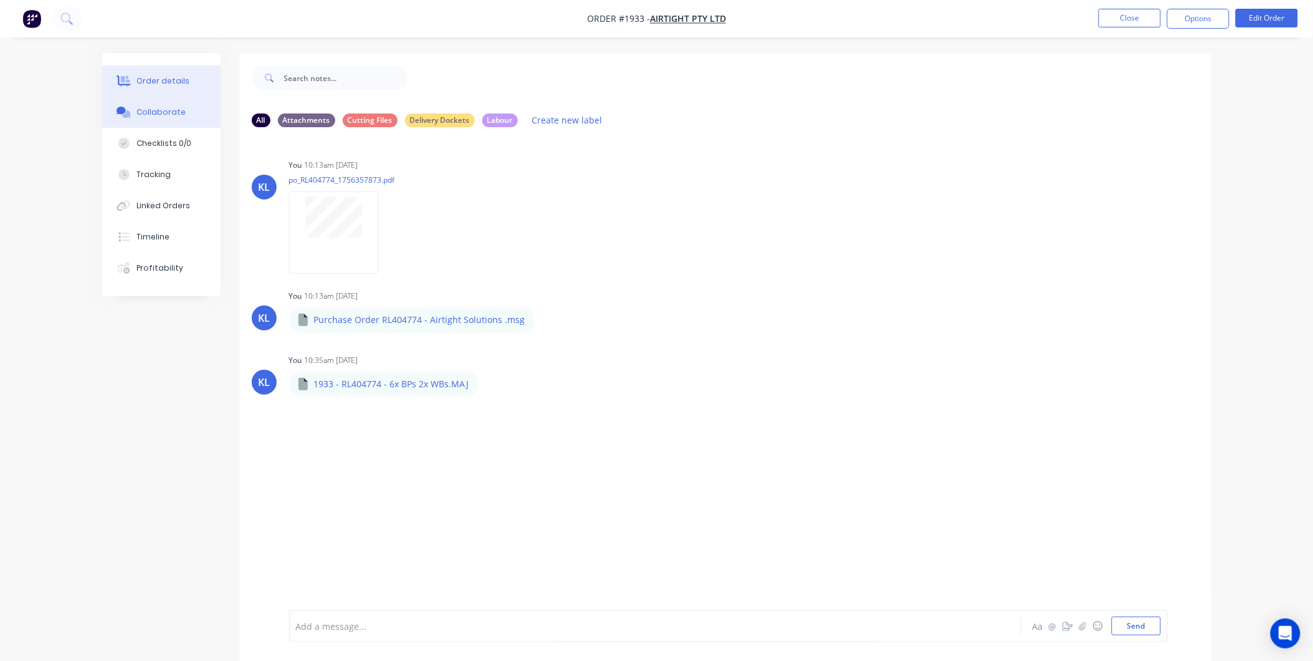
click at [178, 67] on button "Order details" at bounding box center [161, 80] width 118 height 31
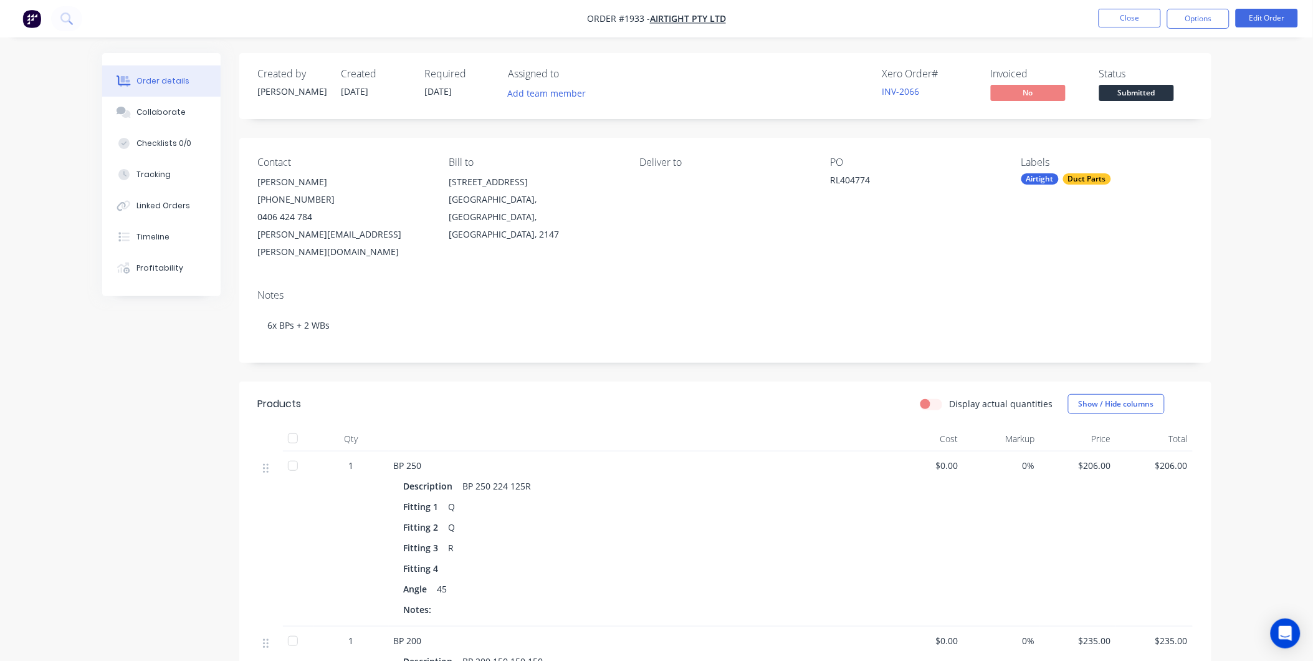
click at [1140, 96] on span "Submitted" at bounding box center [1136, 93] width 75 height 16
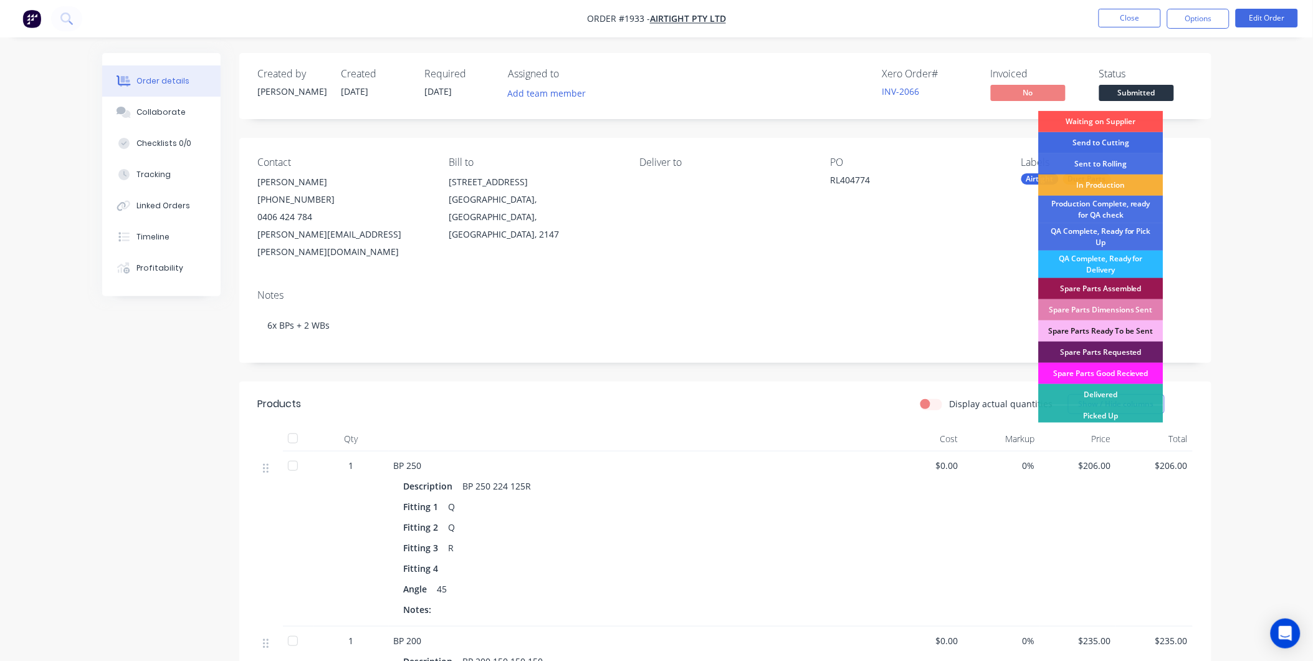
click at [1124, 139] on div "Send to Cutting" at bounding box center [1101, 142] width 125 height 21
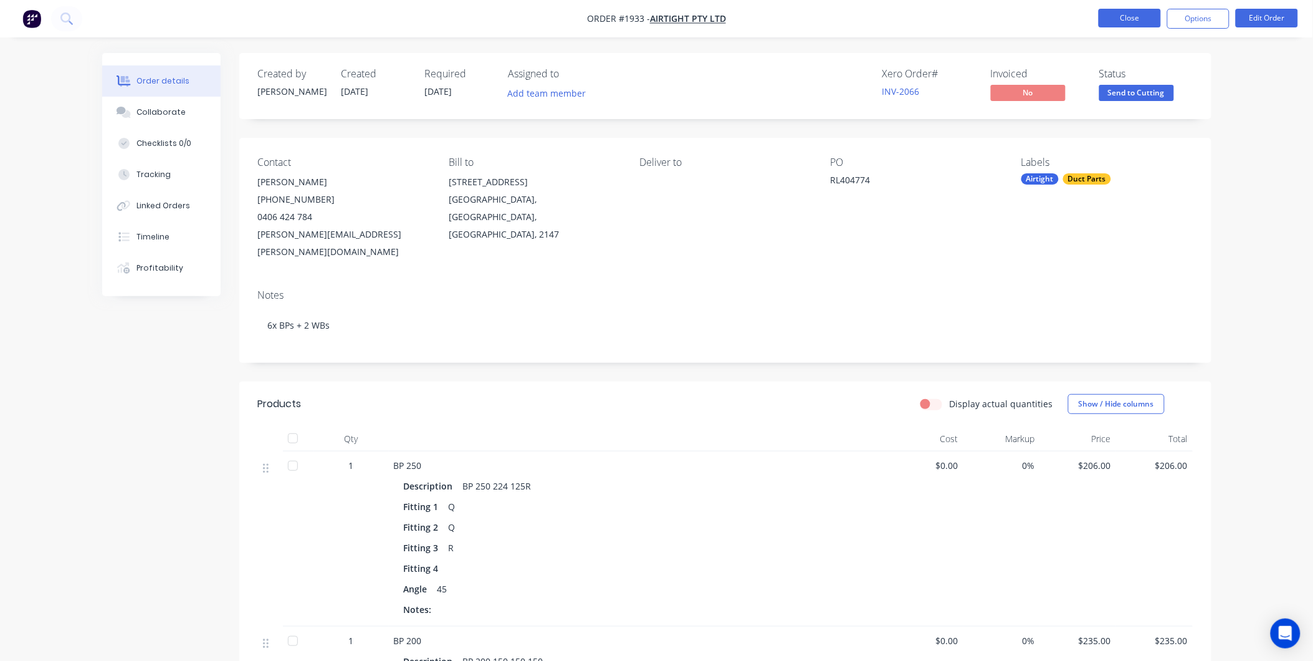
click at [1137, 9] on button "Close" at bounding box center [1130, 18] width 62 height 19
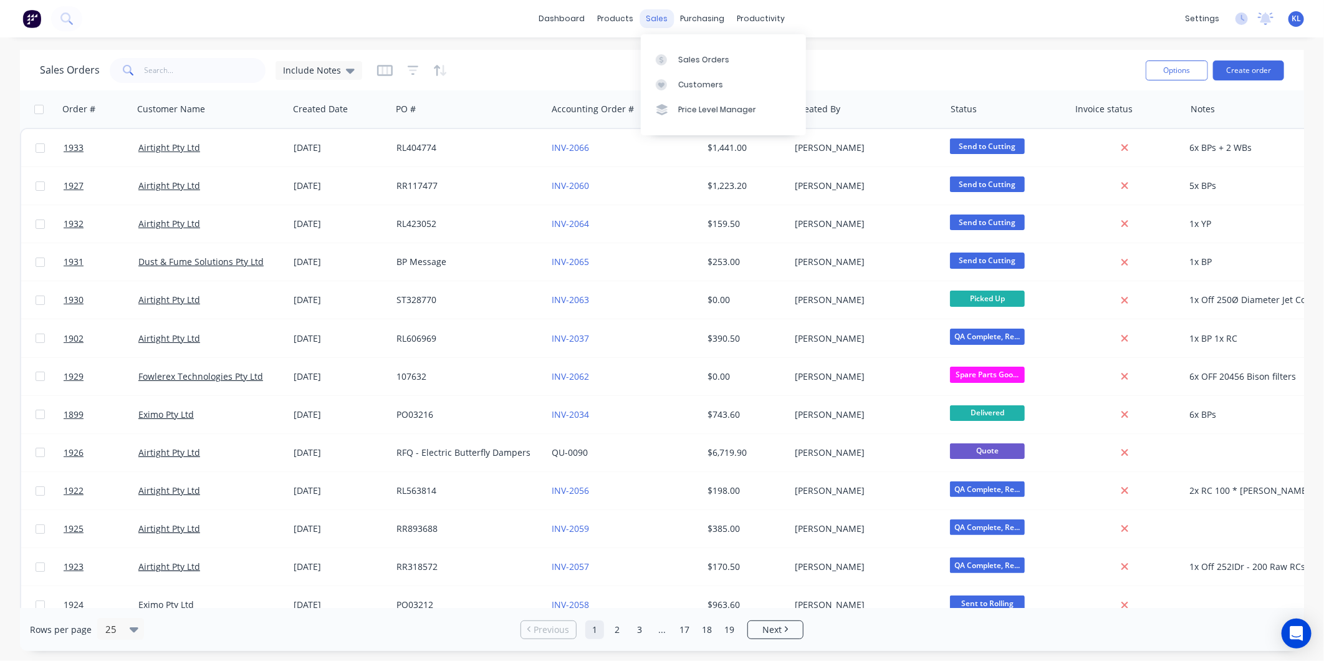
click at [647, 9] on div "sales" at bounding box center [657, 18] width 34 height 19
click at [686, 52] on link "Sales Orders" at bounding box center [723, 59] width 165 height 25
click at [163, 66] on input "text" at bounding box center [206, 70] width 122 height 25
click at [226, 77] on input "text" at bounding box center [206, 70] width 122 height 25
paste input "RL461136"
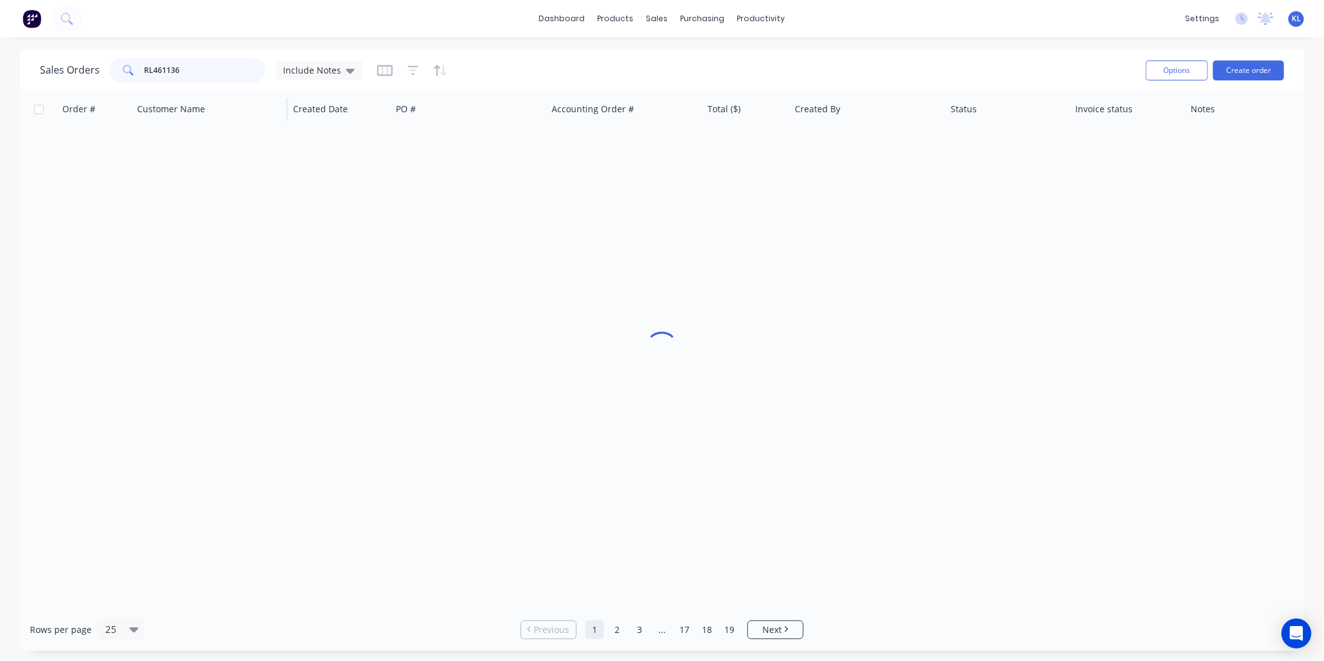
type input "RL461136"
click at [1251, 70] on button "Create order" at bounding box center [1248, 70] width 71 height 20
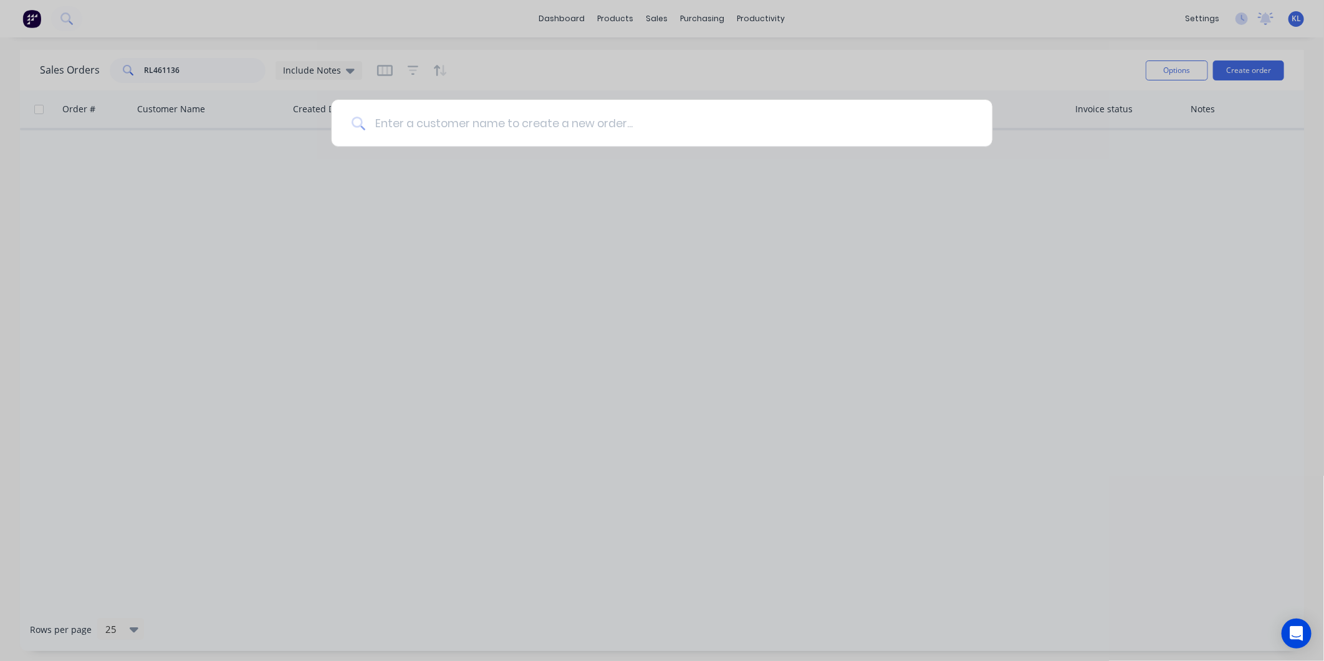
click at [494, 128] on input at bounding box center [668, 123] width 607 height 47
type input "airtight"
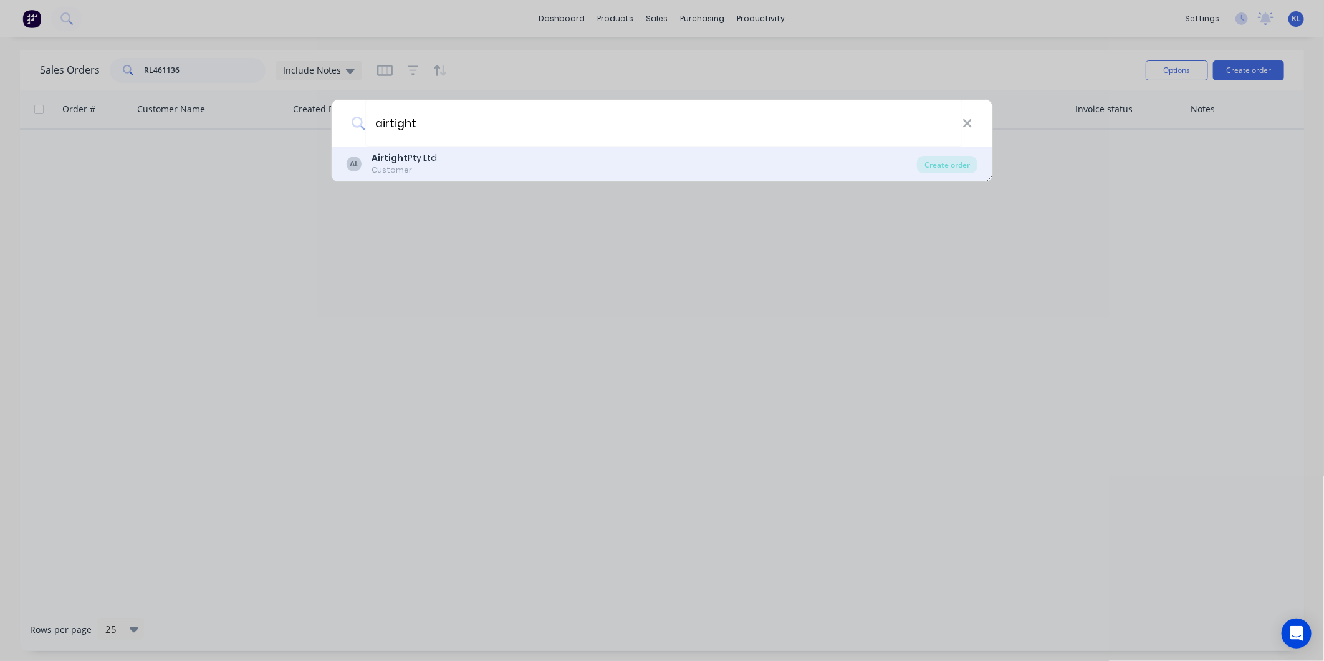
click at [401, 172] on div "Customer" at bounding box center [403, 170] width 65 height 11
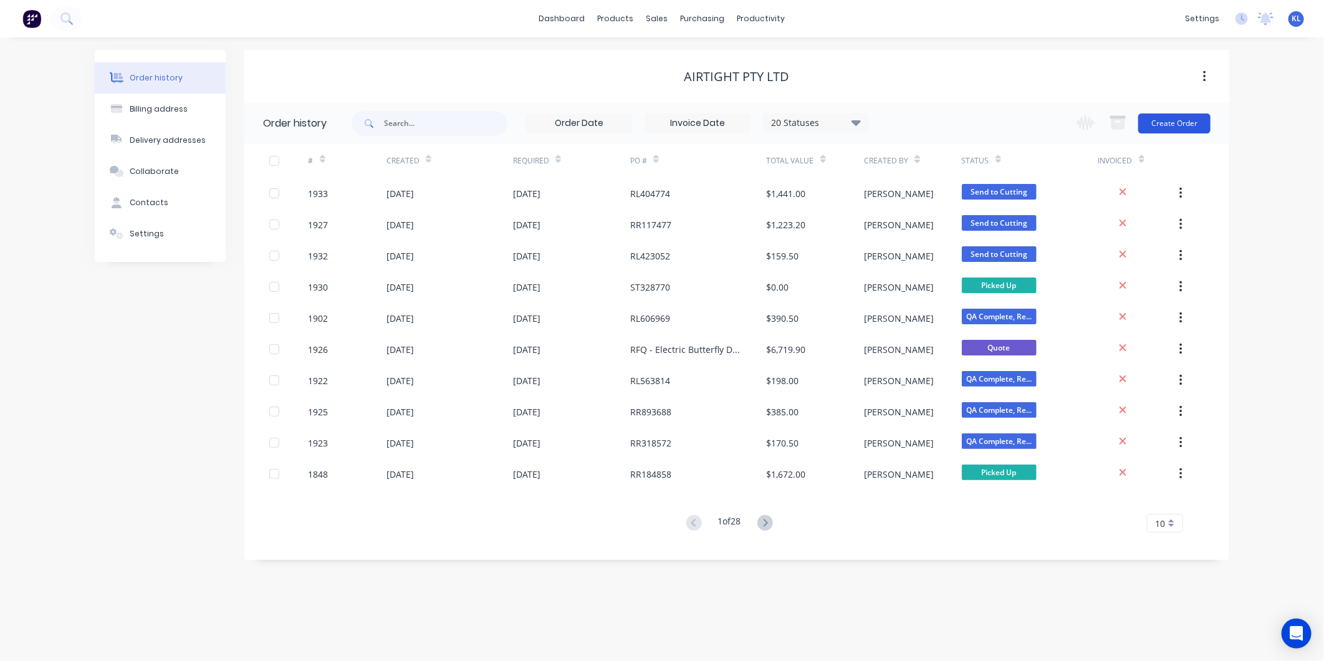
click at [1158, 123] on button "Create Order" at bounding box center [1174, 123] width 72 height 20
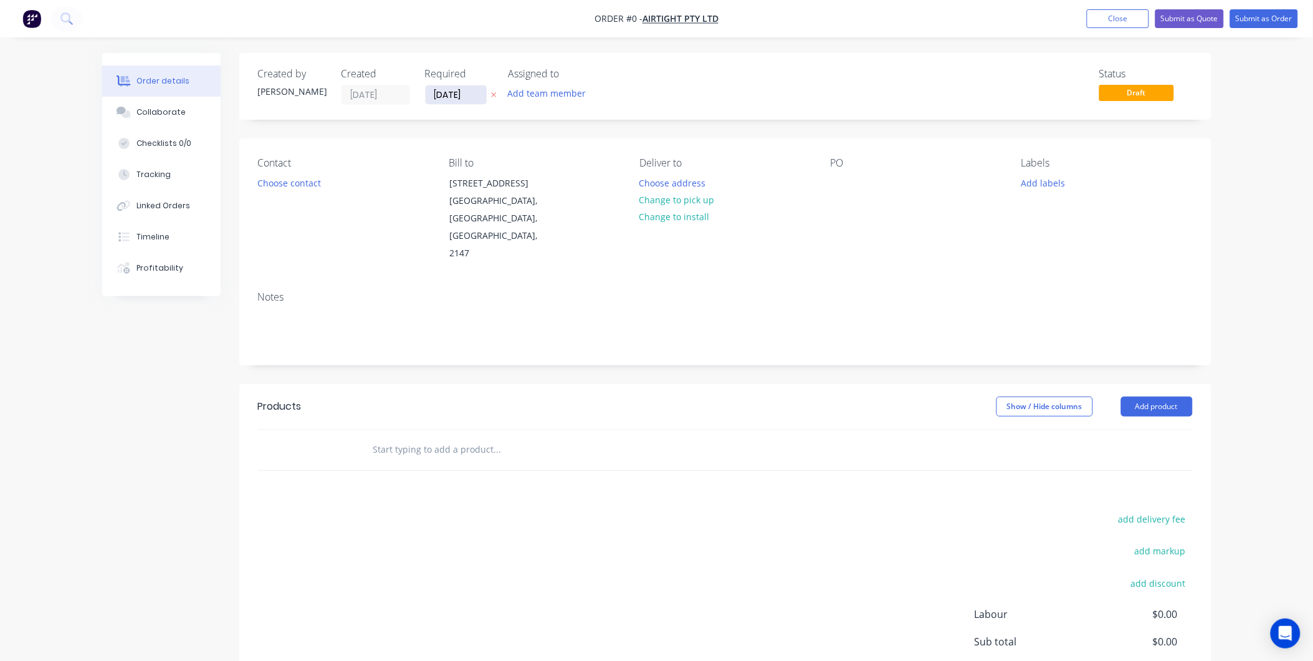
click at [443, 91] on input "[DATE]" at bounding box center [456, 94] width 61 height 19
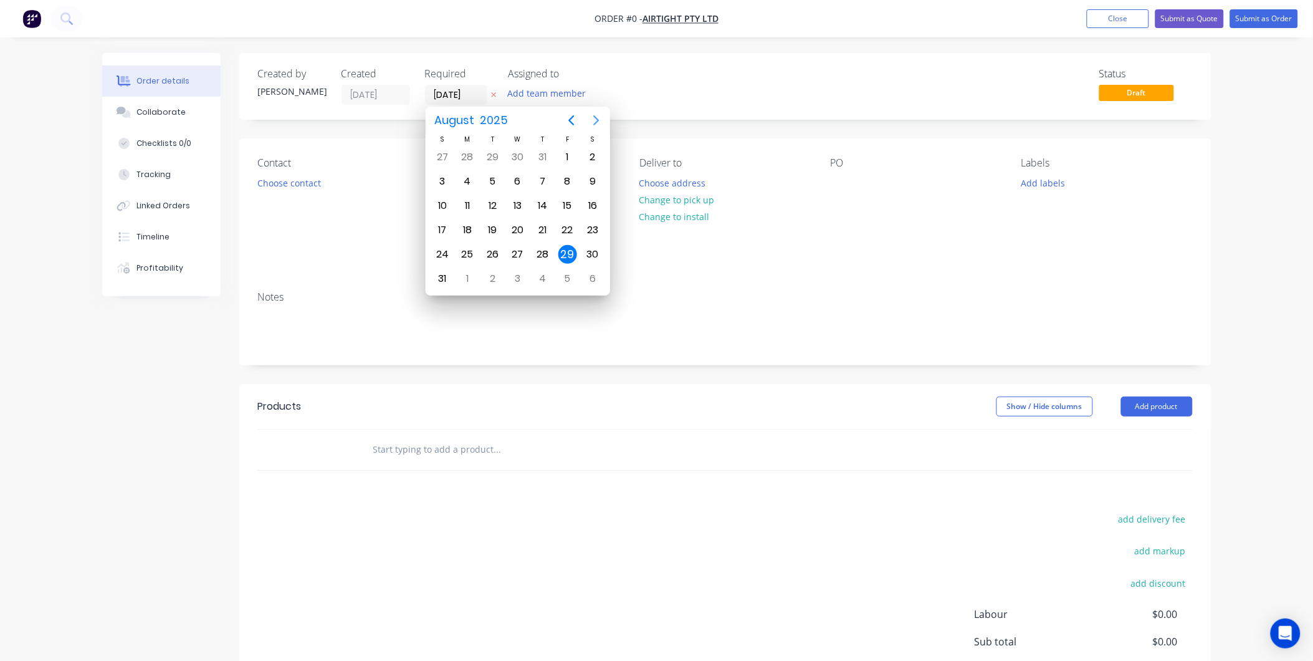
click at [600, 116] on icon "Next page" at bounding box center [596, 120] width 15 height 15
click at [544, 150] on div "4" at bounding box center [542, 157] width 19 height 19
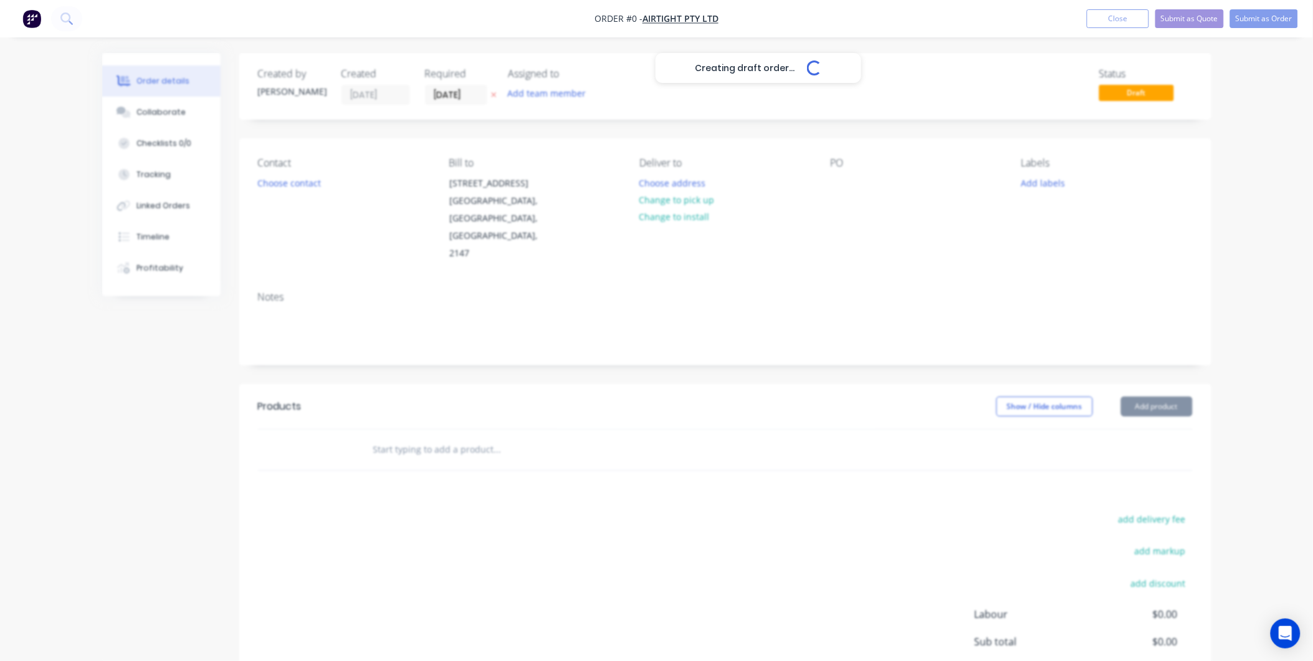
type input "[DATE]"
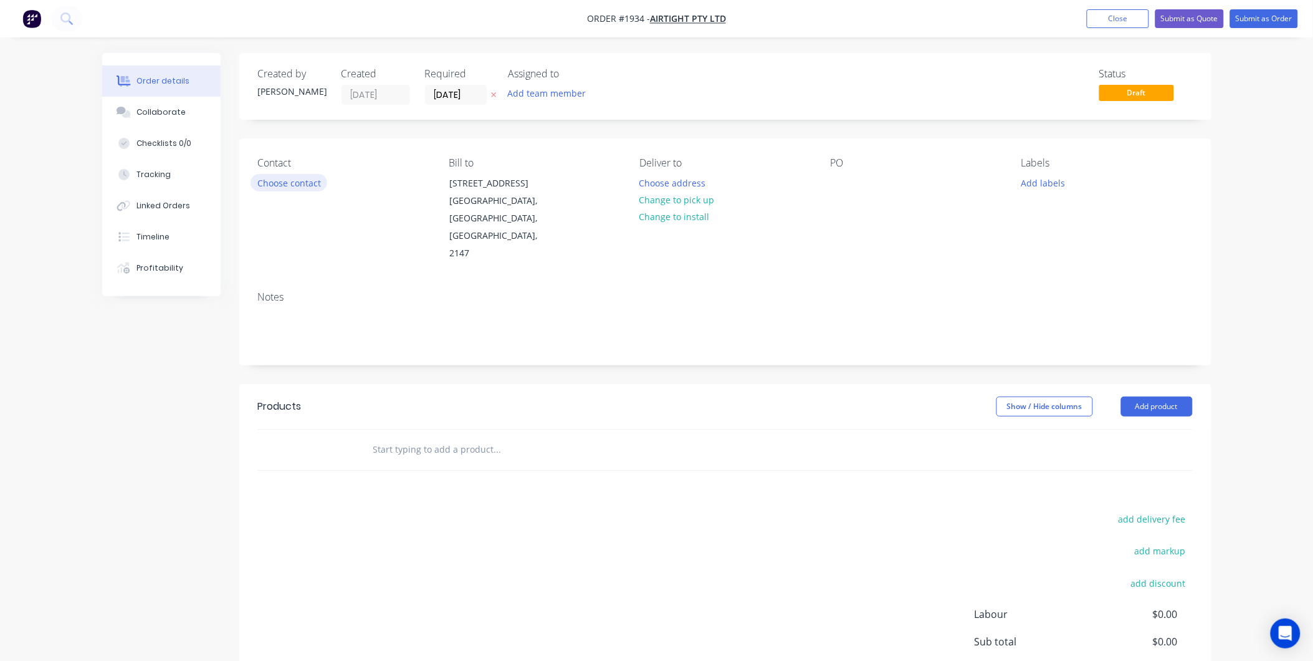
click at [272, 179] on button "Choose contact" at bounding box center [289, 182] width 77 height 17
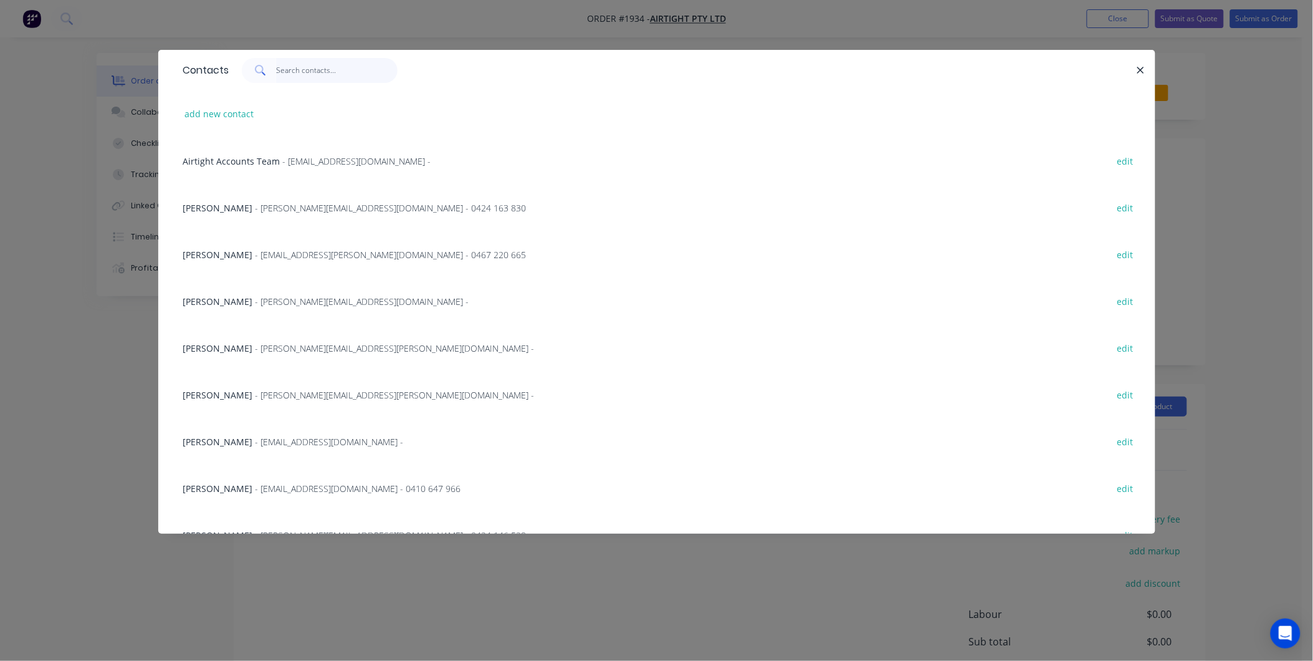
click at [301, 64] on input "text" at bounding box center [337, 70] width 122 height 25
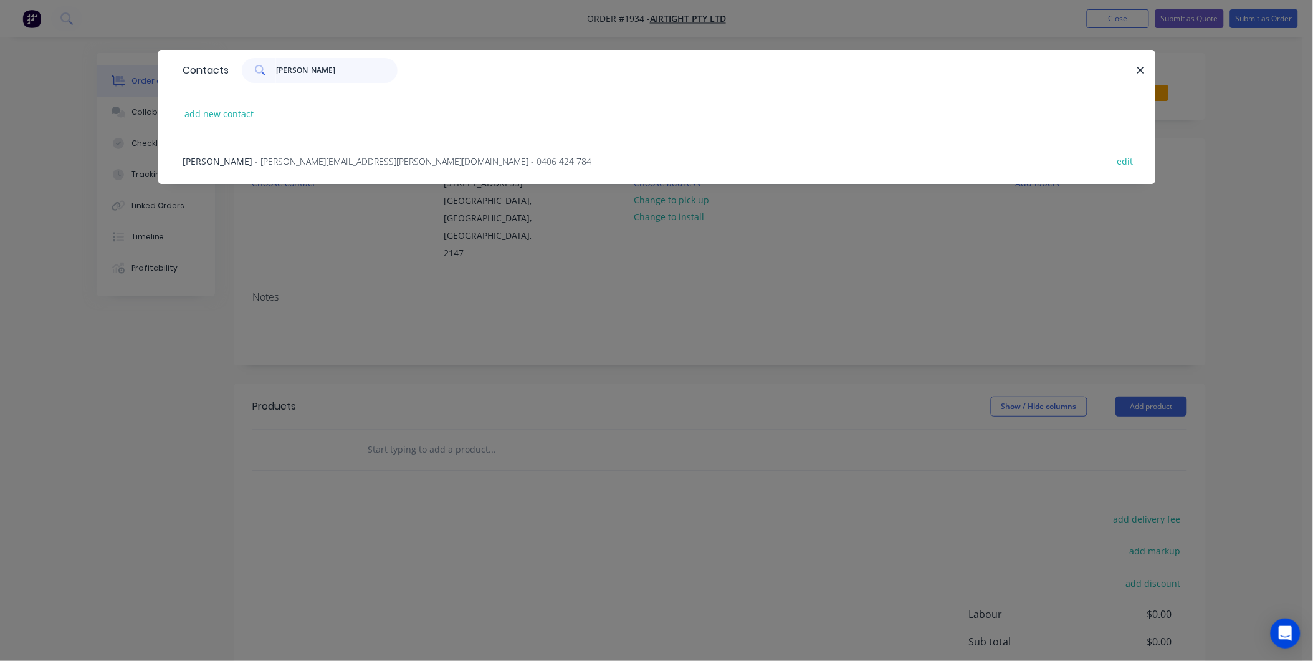
type input "[PERSON_NAME]"
click at [259, 173] on div "Raymond Liang - [EMAIL_ADDRESS][PERSON_NAME][DOMAIN_NAME] - 0406 424 784 edit" at bounding box center [657, 160] width 960 height 47
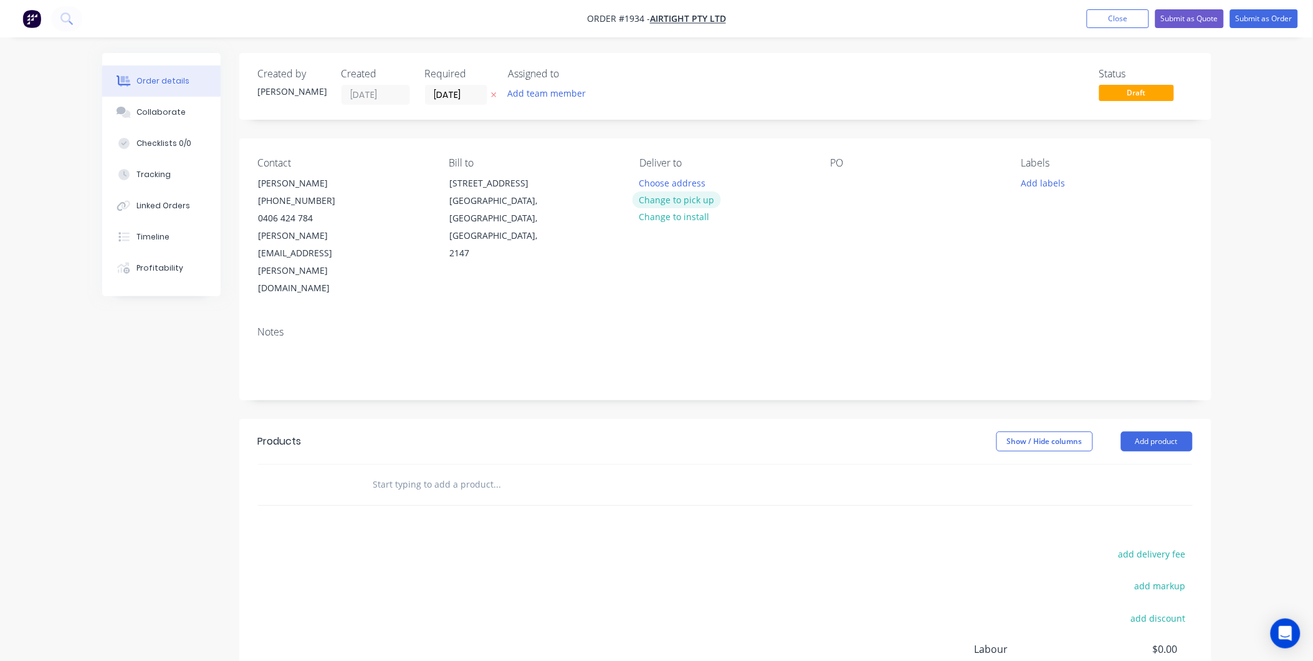
click at [669, 198] on button "Change to pick up" at bounding box center [677, 199] width 88 height 17
click at [846, 181] on div at bounding box center [841, 183] width 20 height 18
click at [840, 179] on div at bounding box center [841, 183] width 20 height 18
paste div
click at [1058, 185] on button "Add labels" at bounding box center [1043, 182] width 57 height 17
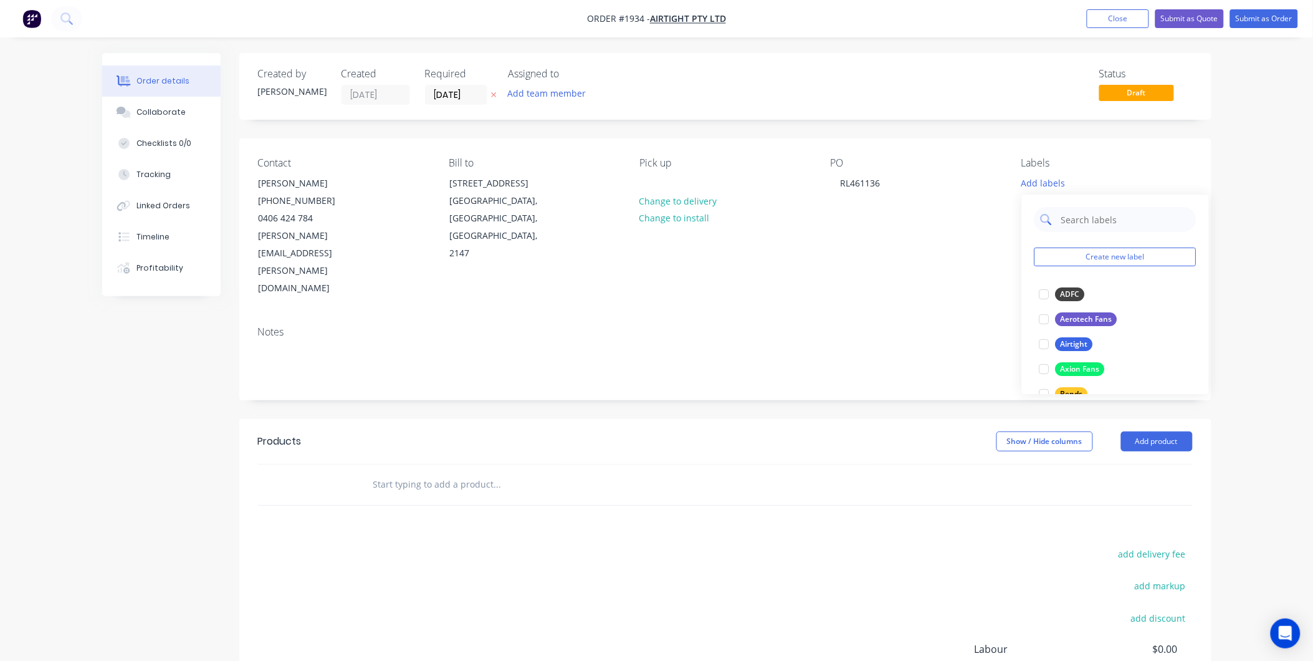
click at [1087, 222] on input "text" at bounding box center [1125, 219] width 130 height 25
drag, startPoint x: 1072, startPoint y: 285, endPoint x: 1072, endPoint y: 273, distance: 12.5
click at [1072, 285] on button "Airtight" at bounding box center [1066, 293] width 64 height 17
click at [1086, 210] on input "Air" at bounding box center [1125, 213] width 130 height 25
type input "A"
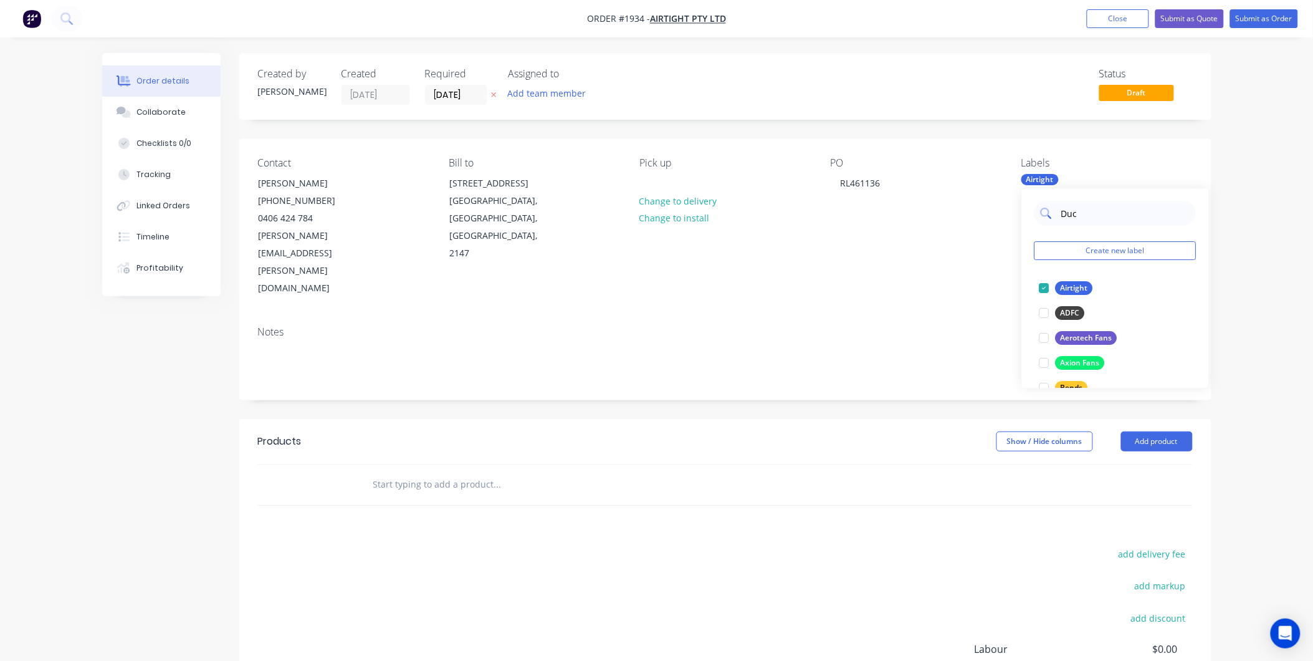
type input "Duct"
click at [1049, 287] on div at bounding box center [1044, 287] width 25 height 25
click at [687, 260] on div "Contact [PERSON_NAME] [PHONE_NUMBER] [PERSON_NAME][EMAIL_ADDRESS][PERSON_NAME][…" at bounding box center [725, 227] width 972 height 178
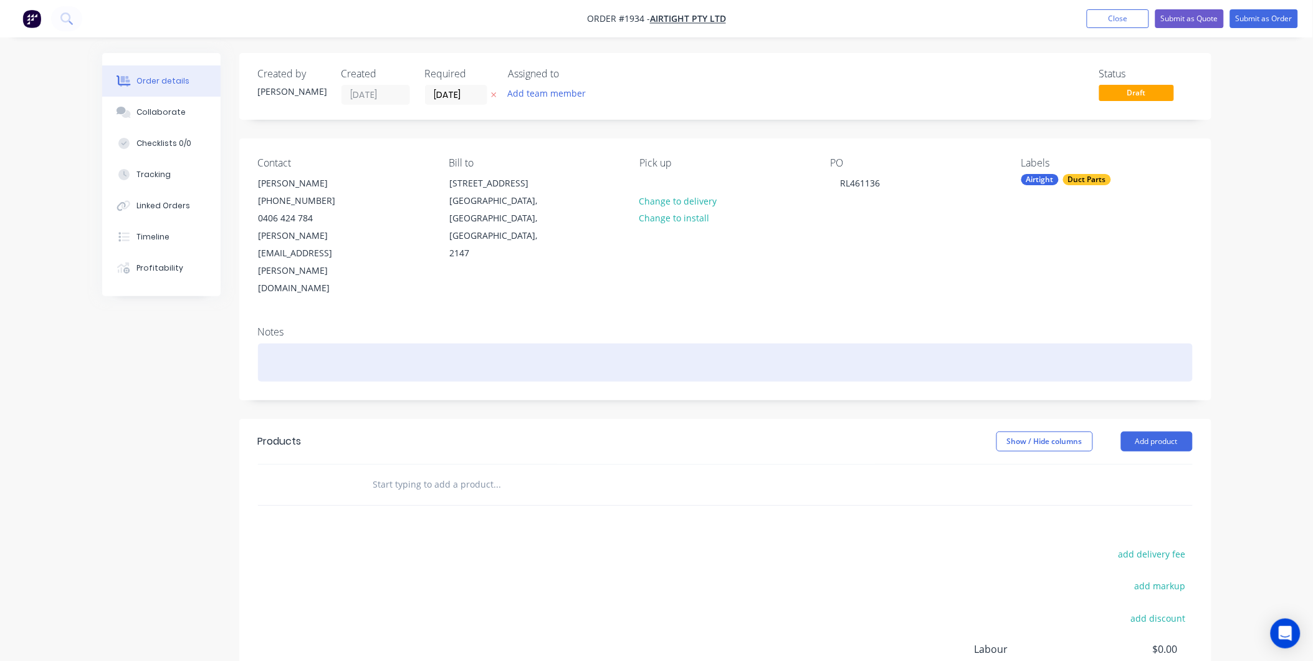
click at [315, 343] on div at bounding box center [725, 362] width 935 height 38
click at [272, 343] on div at bounding box center [725, 362] width 935 height 38
click at [302, 343] on div at bounding box center [725, 362] width 935 height 38
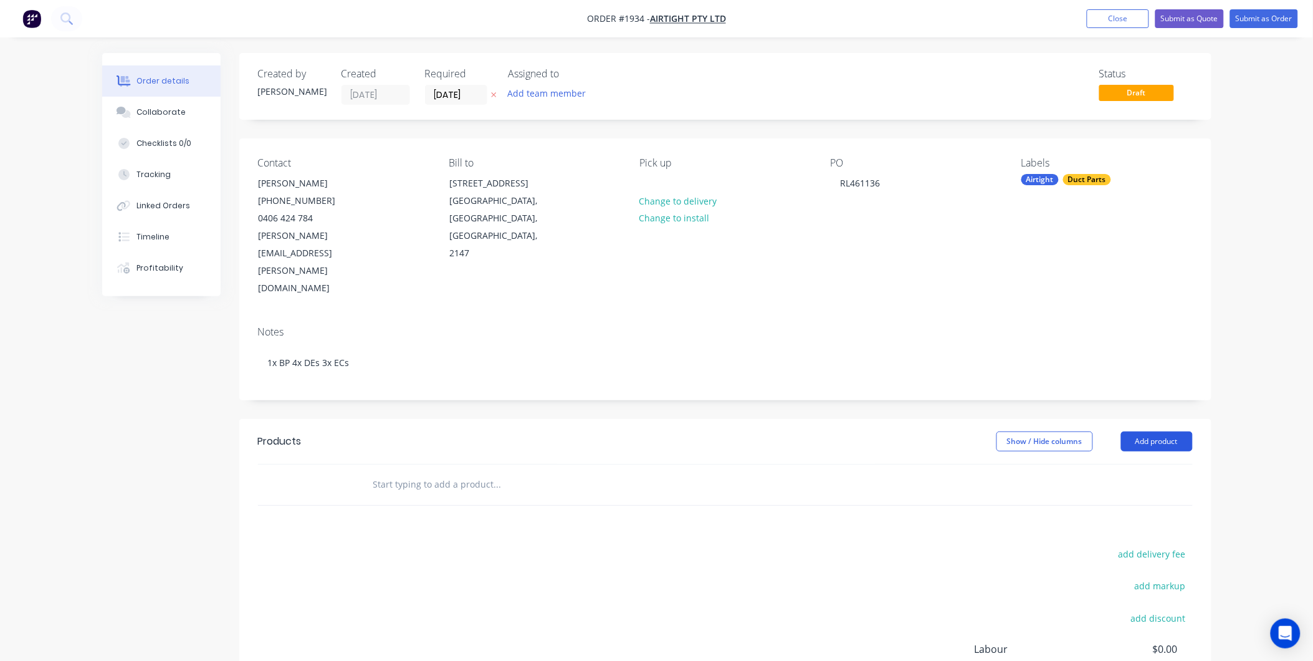
click at [1145, 431] on button "Add product" at bounding box center [1157, 441] width 72 height 20
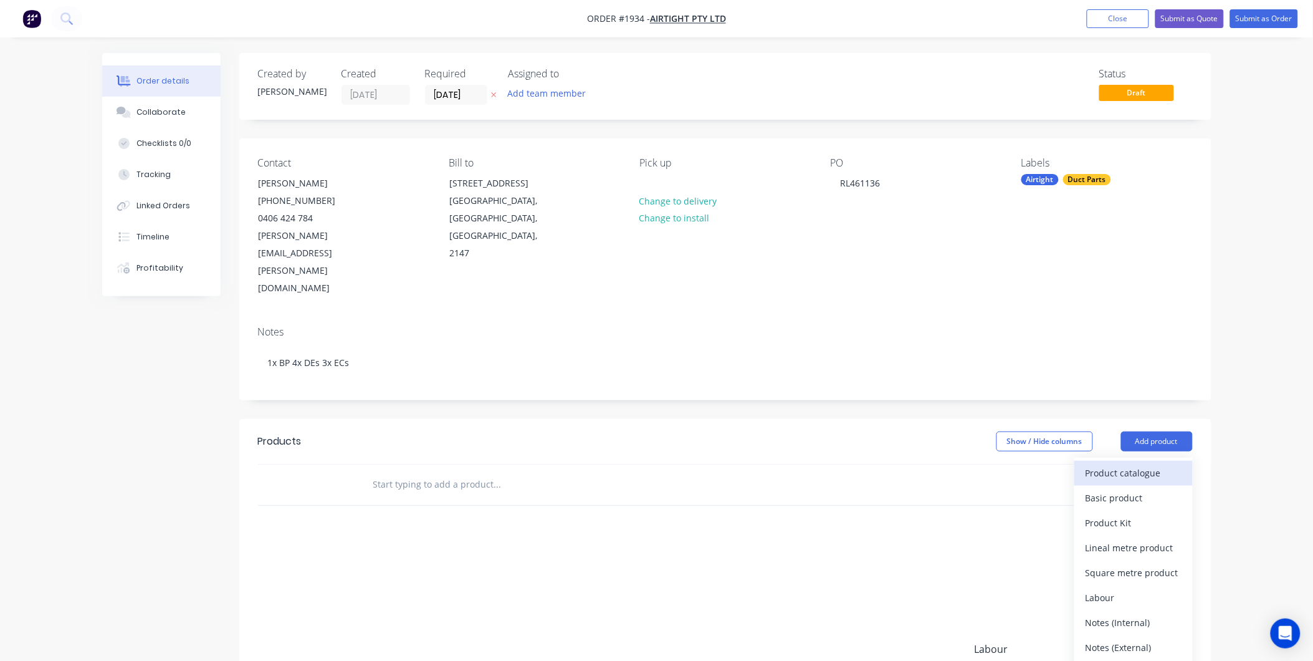
click at [1132, 464] on div "Product catalogue" at bounding box center [1134, 473] width 96 height 18
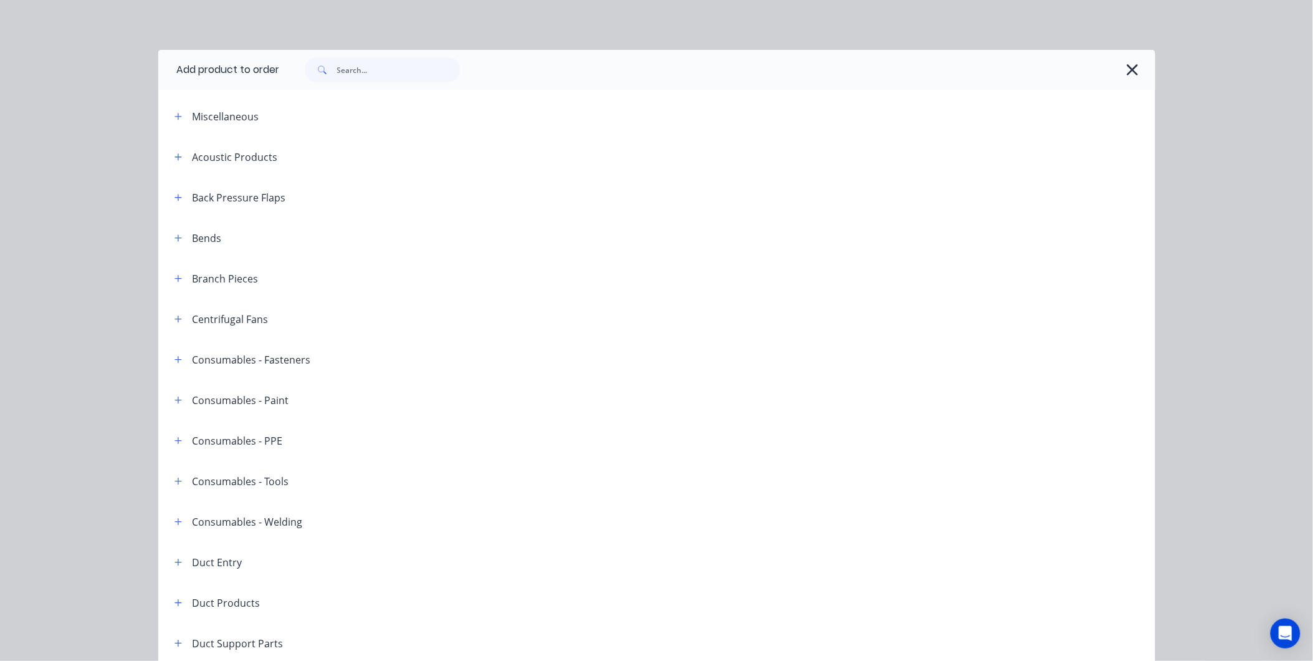
click at [178, 269] on header "Branch Pieces" at bounding box center [656, 278] width 997 height 41
click at [174, 279] on icon "button" at bounding box center [177, 278] width 7 height 9
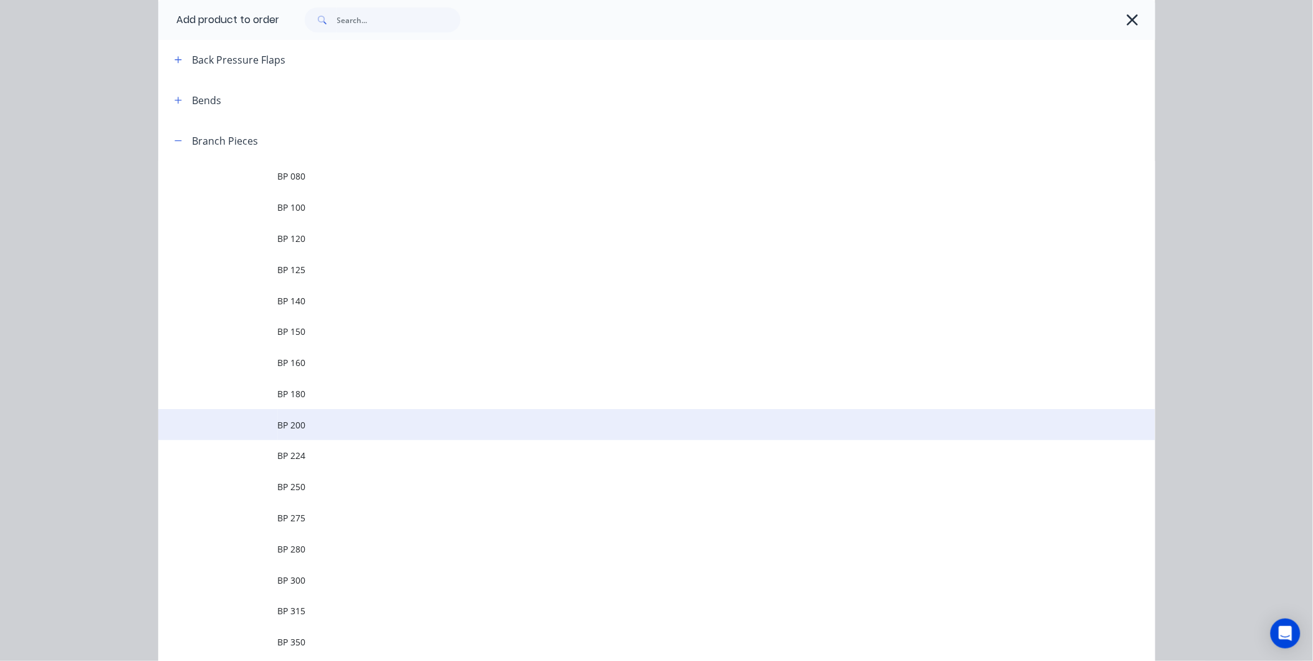
scroll to position [138, 0]
click at [306, 426] on span "BP 200" at bounding box center [629, 424] width 702 height 13
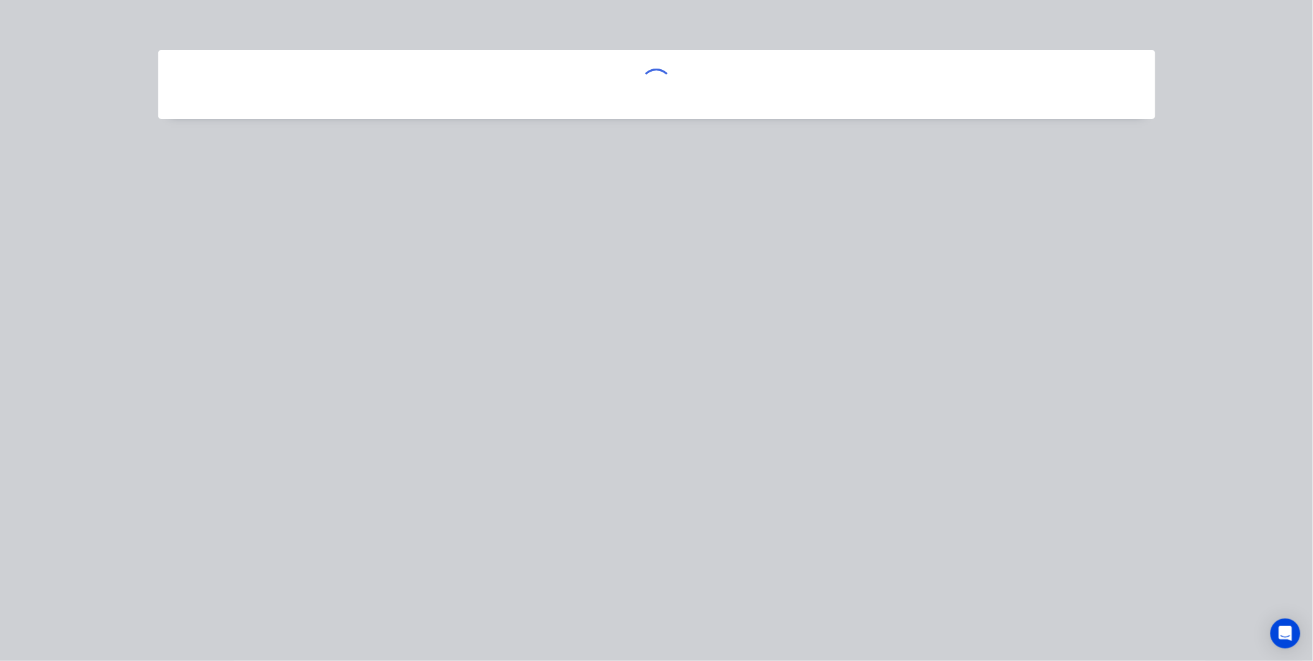
scroll to position [0, 0]
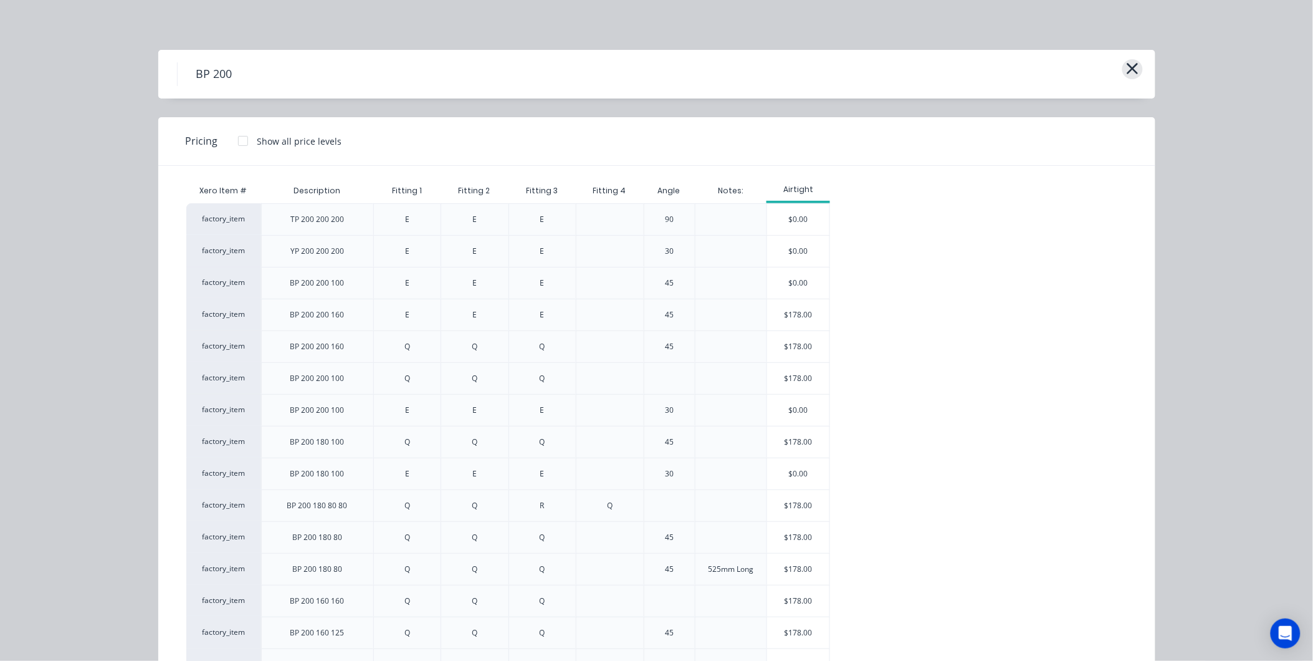
click at [1126, 72] on icon "button" at bounding box center [1132, 68] width 13 height 17
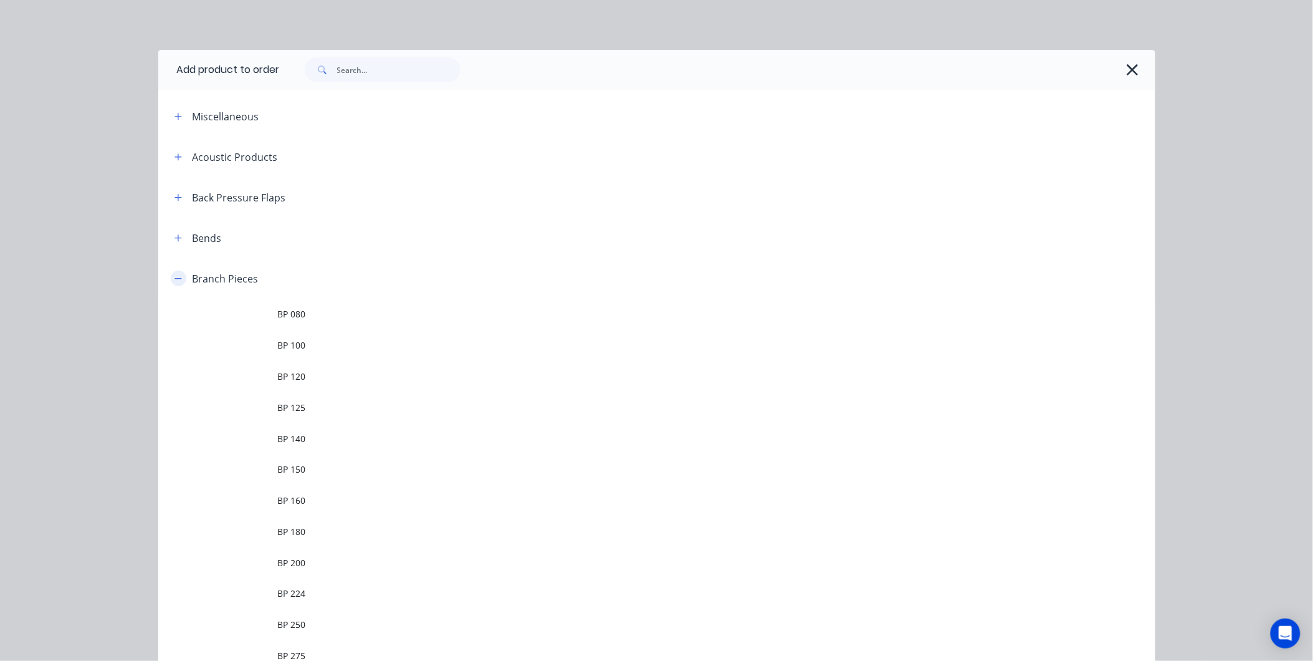
click at [178, 282] on button "button" at bounding box center [179, 278] width 16 height 16
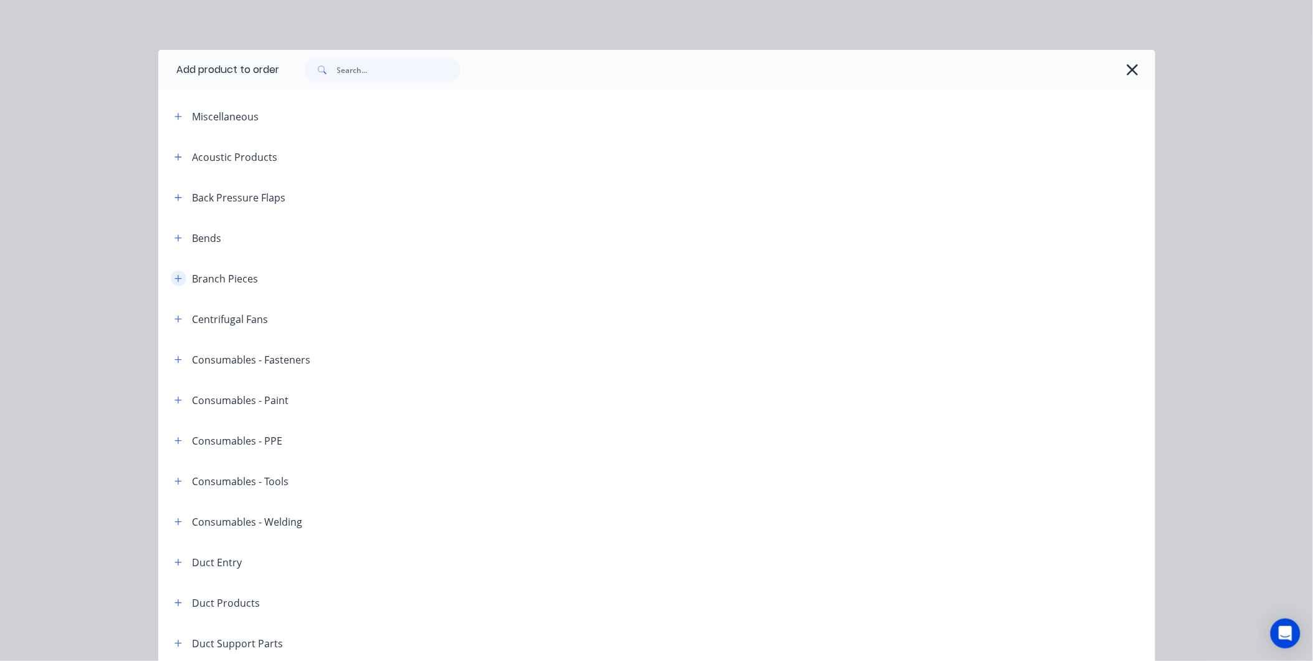
click at [174, 274] on icon "button" at bounding box center [177, 278] width 7 height 9
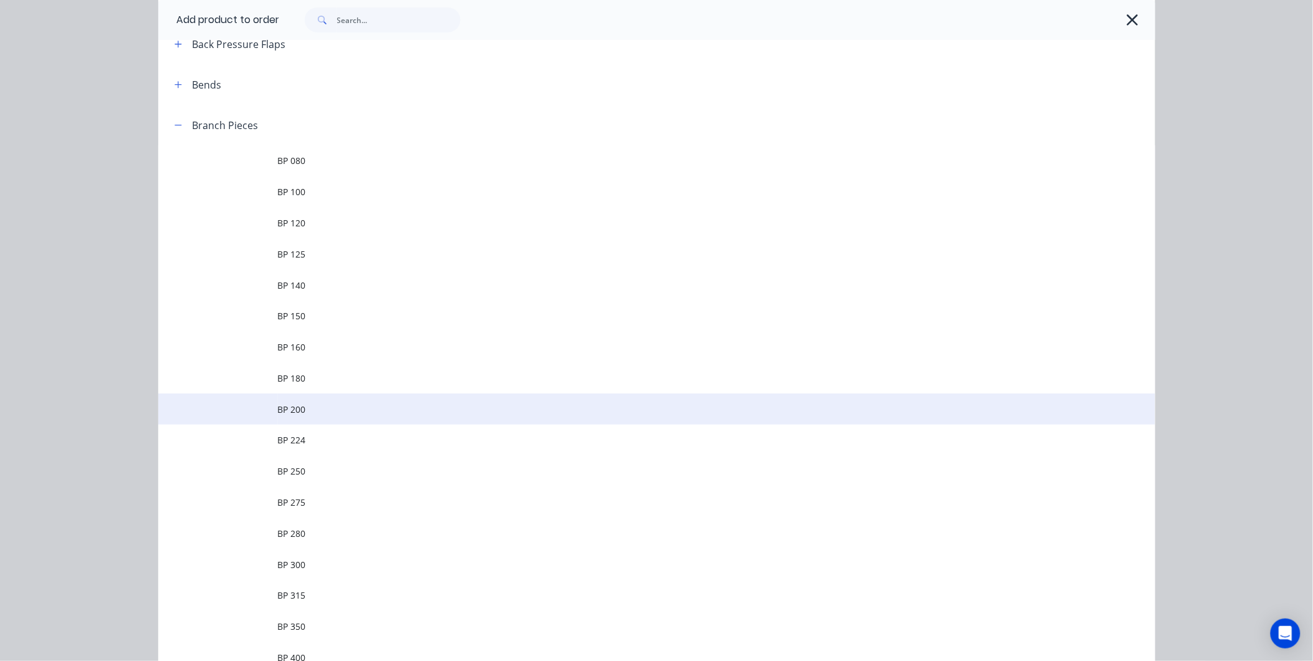
scroll to position [415, 0]
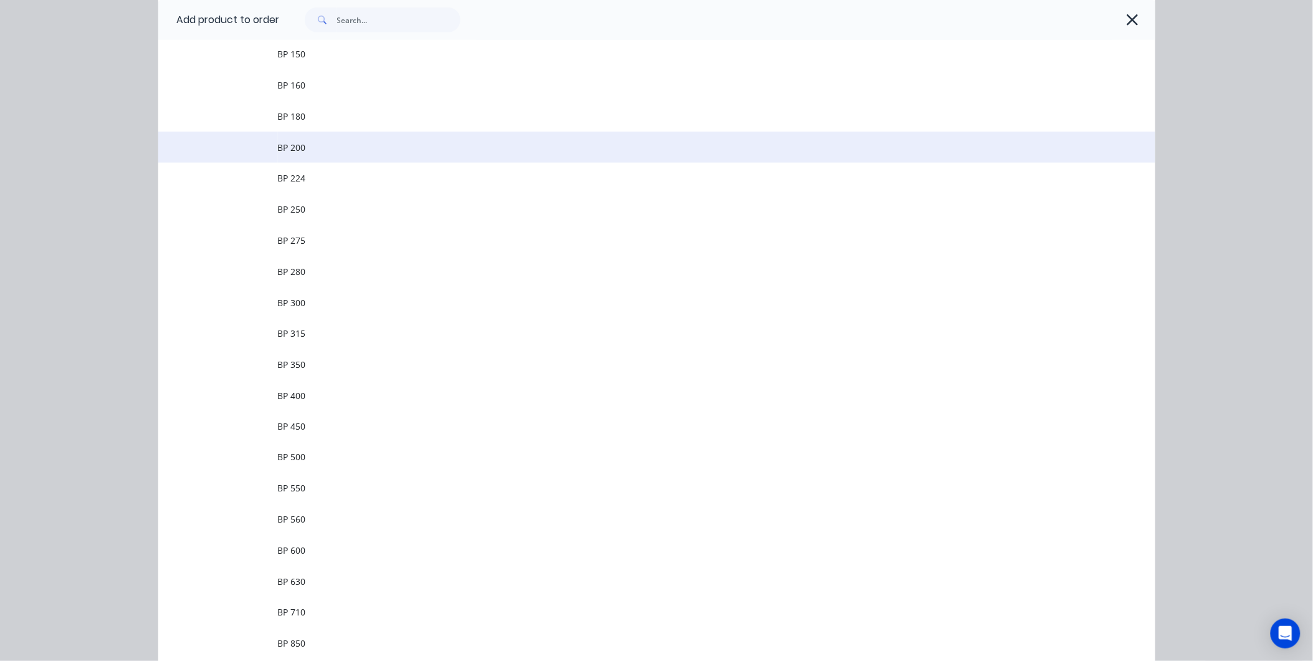
click at [318, 148] on span "BP 200" at bounding box center [629, 147] width 702 height 13
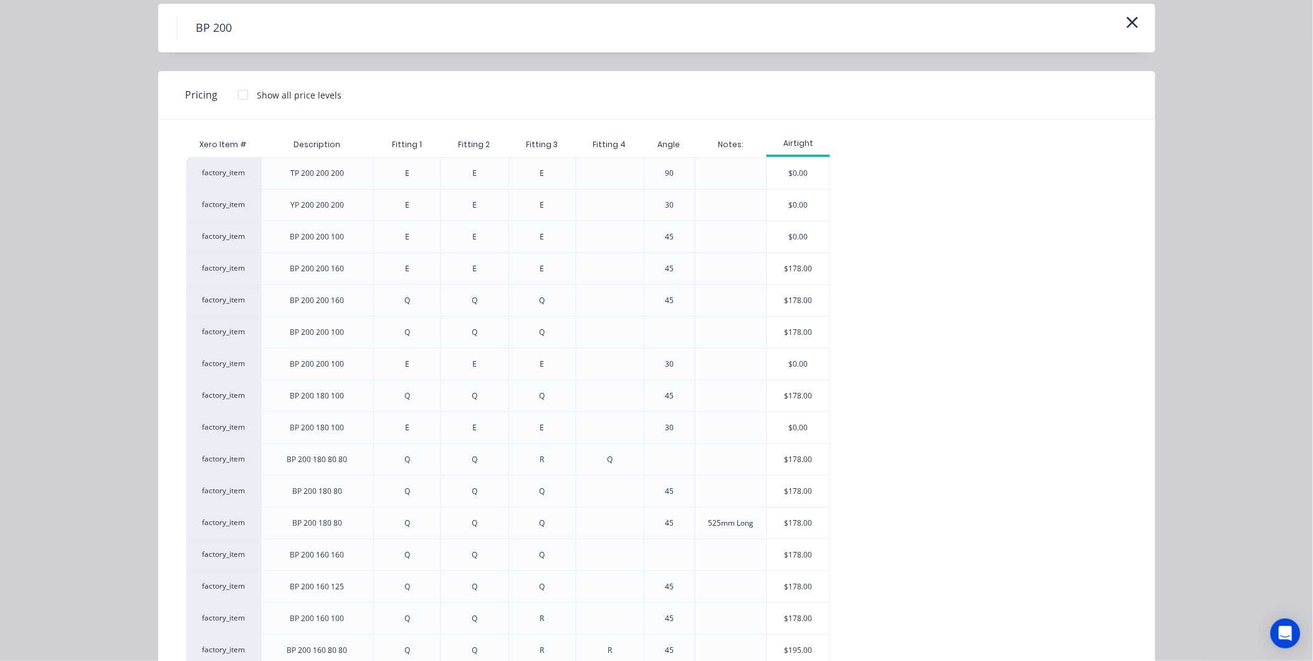
scroll to position [0, 0]
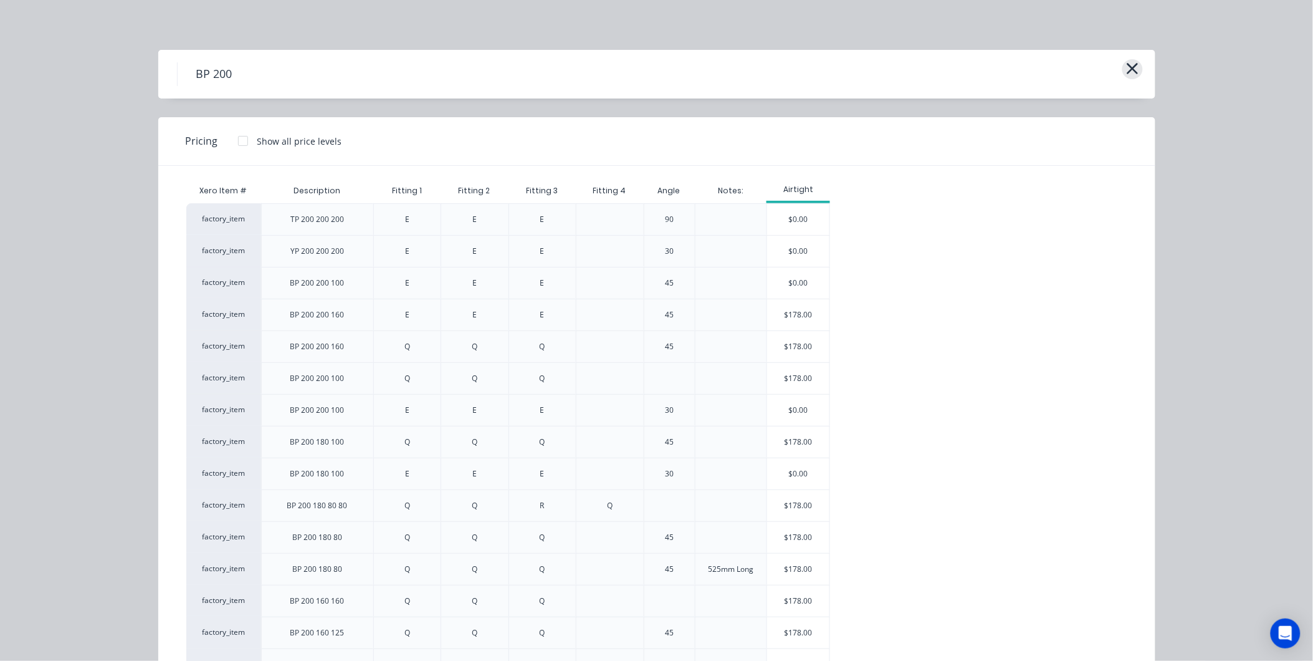
click at [1137, 70] on button "button" at bounding box center [1132, 69] width 21 height 20
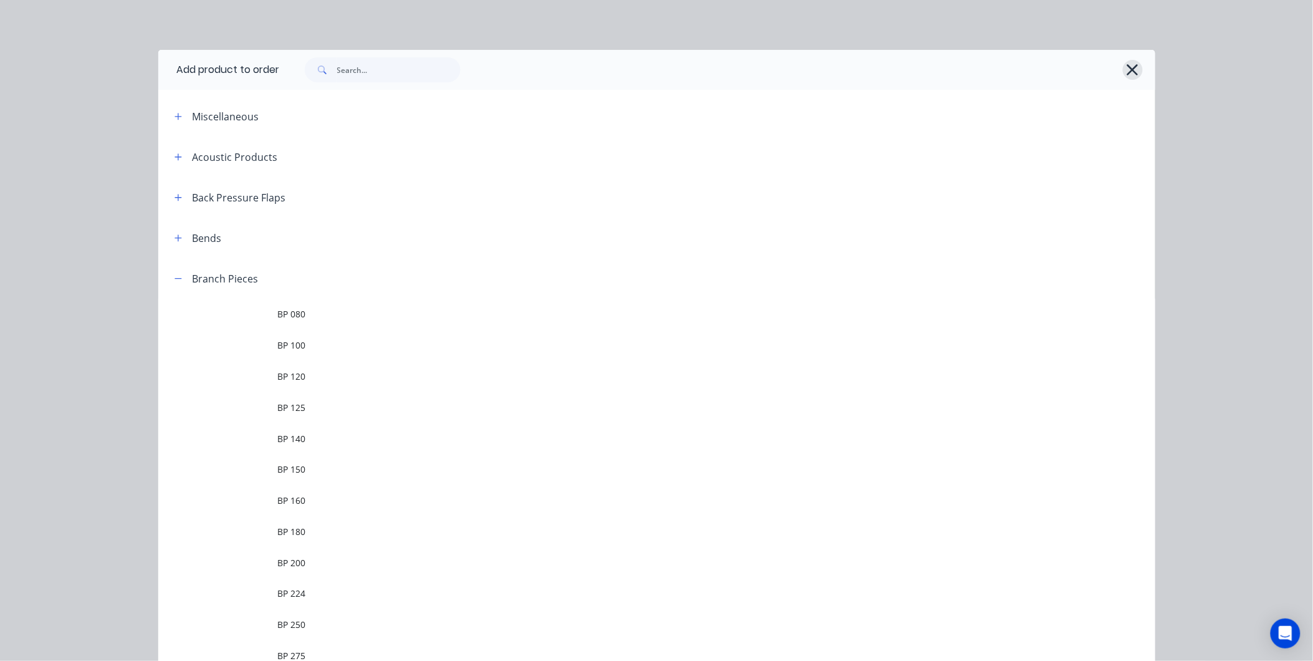
click at [1131, 71] on icon "button" at bounding box center [1132, 69] width 13 height 17
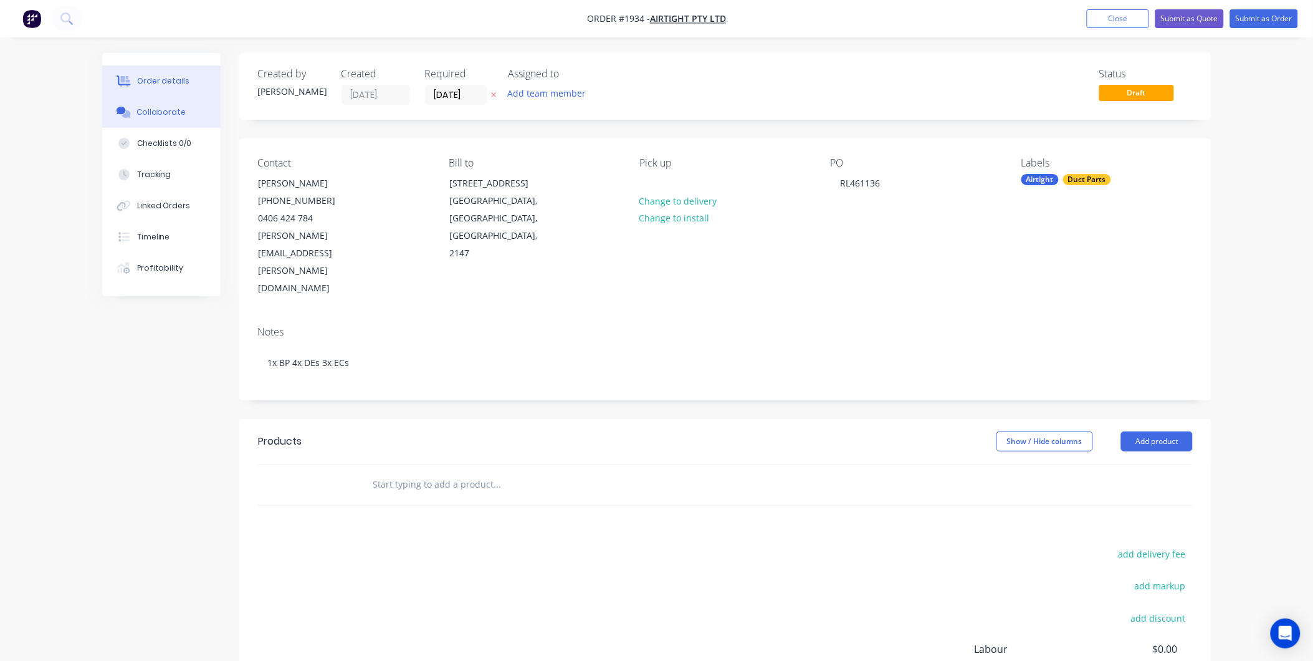
click at [163, 114] on div "Collaborate" at bounding box center [160, 112] width 49 height 11
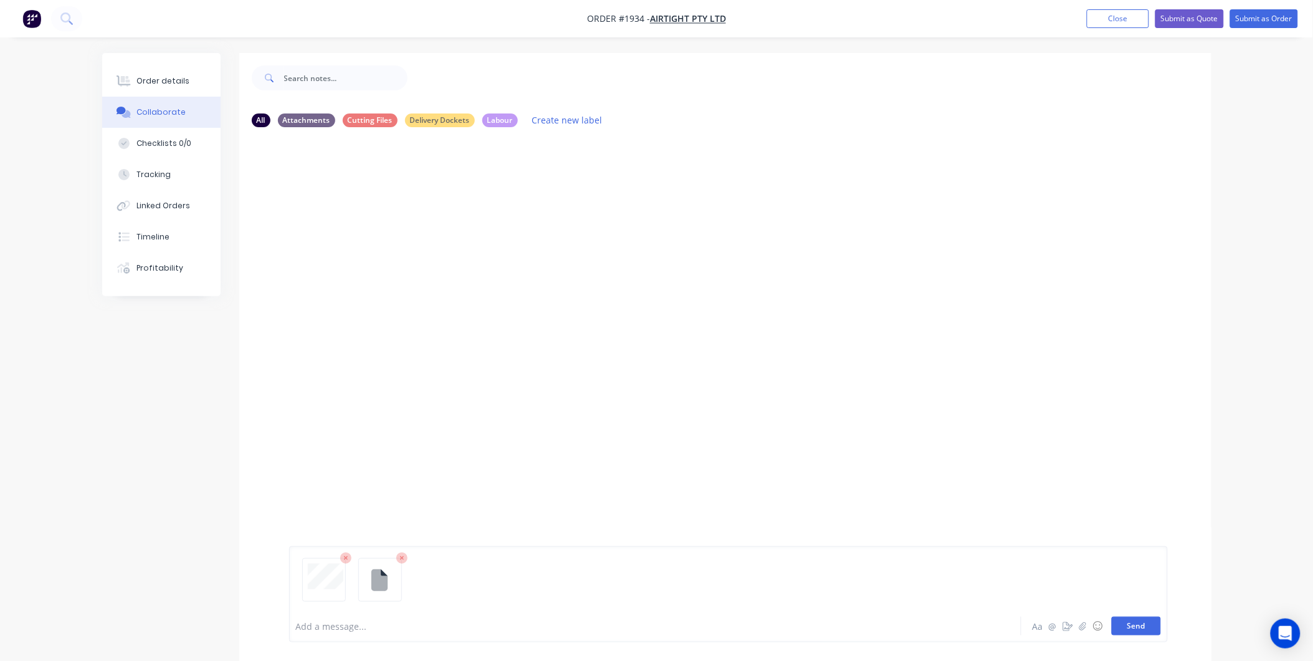
click at [1125, 618] on button "Send" at bounding box center [1136, 625] width 49 height 19
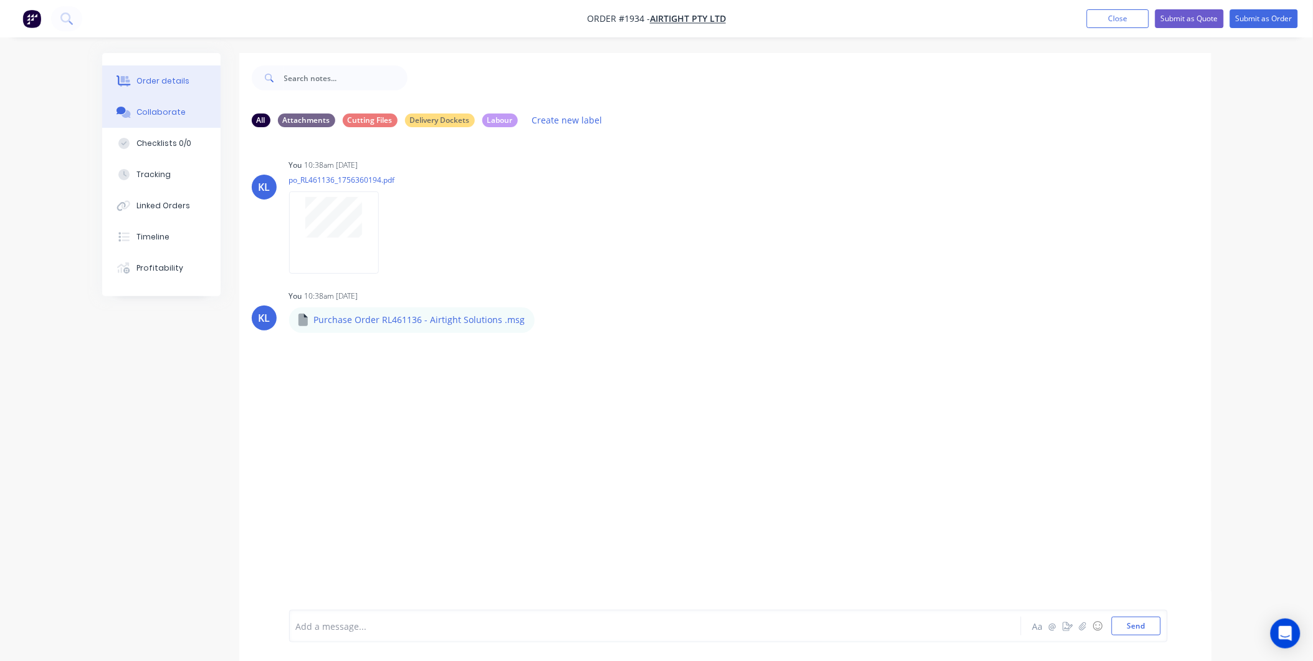
drag, startPoint x: 133, startPoint y: 79, endPoint x: 140, endPoint y: 78, distance: 6.9
click at [133, 79] on button "Order details" at bounding box center [161, 80] width 118 height 31
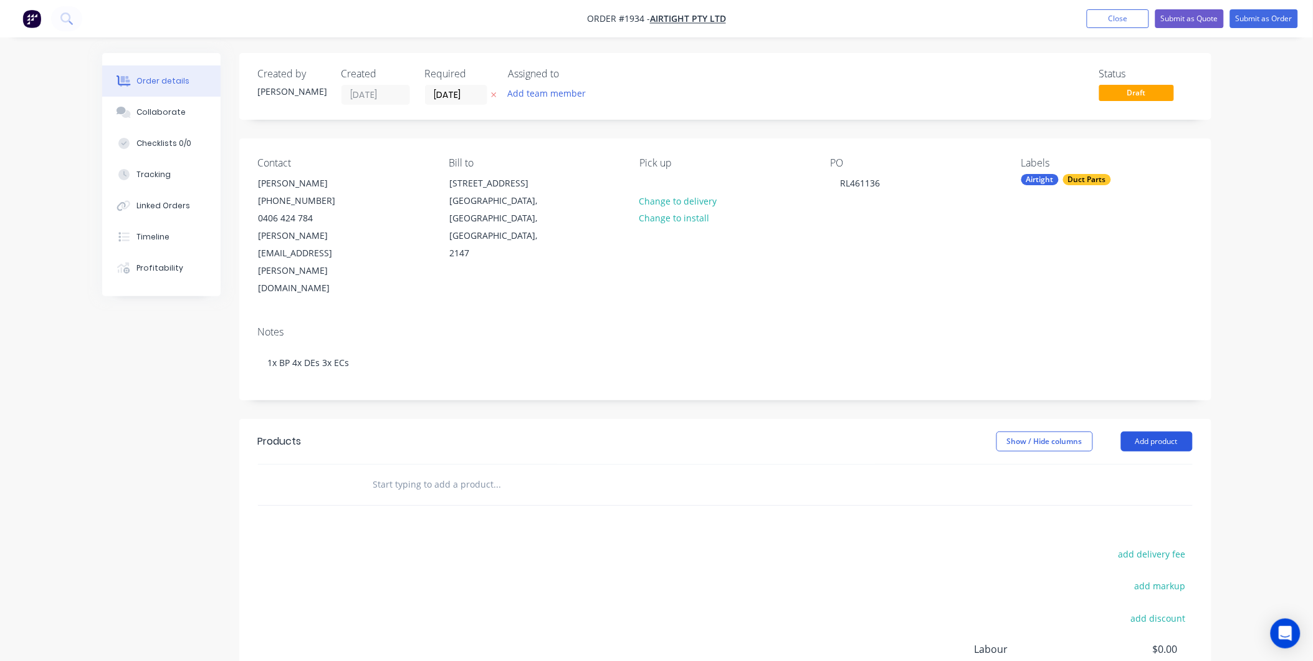
click at [1154, 431] on button "Add product" at bounding box center [1157, 441] width 72 height 20
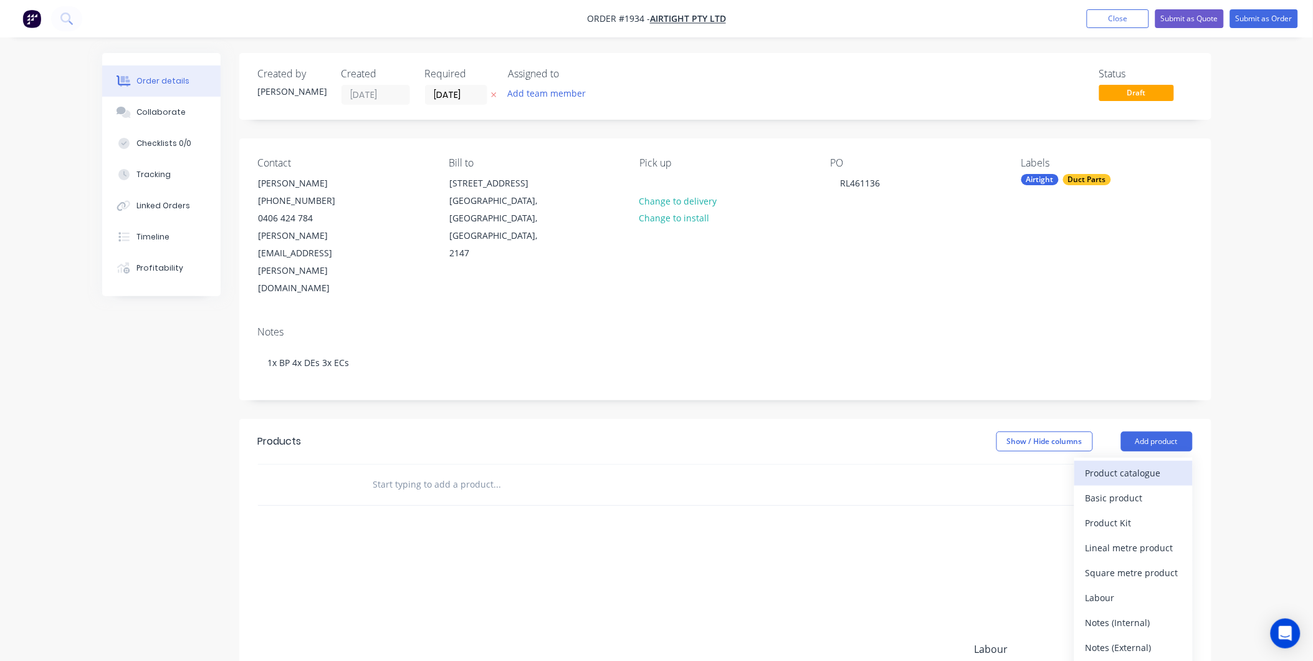
click at [1122, 464] on div "Product catalogue" at bounding box center [1134, 473] width 96 height 18
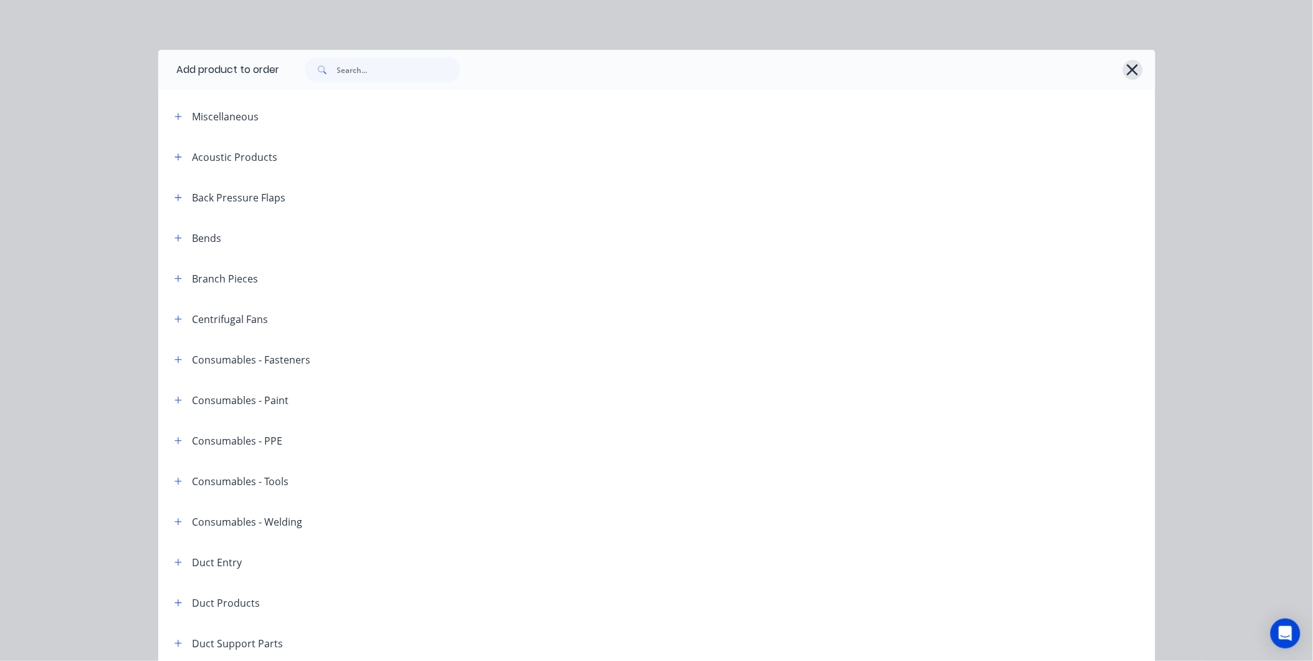
click at [1126, 64] on icon "button" at bounding box center [1132, 69] width 13 height 17
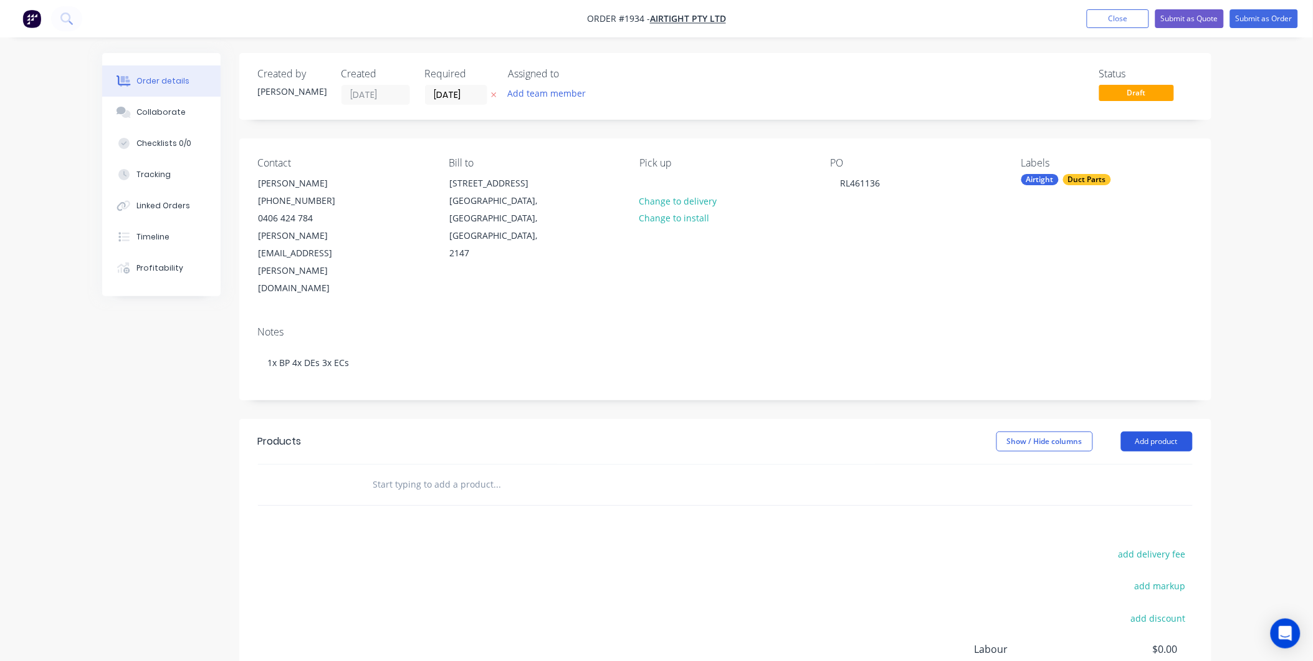
click at [1161, 431] on button "Add product" at bounding box center [1157, 441] width 72 height 20
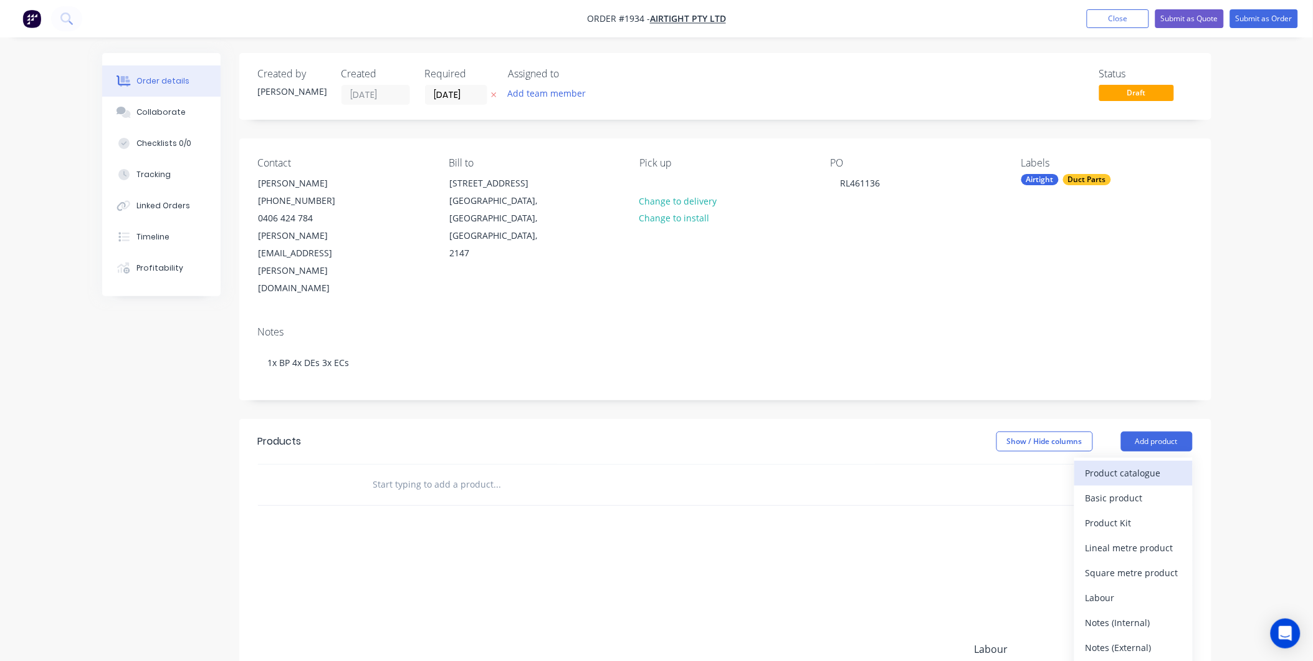
click at [1116, 464] on div "Product catalogue" at bounding box center [1134, 473] width 96 height 18
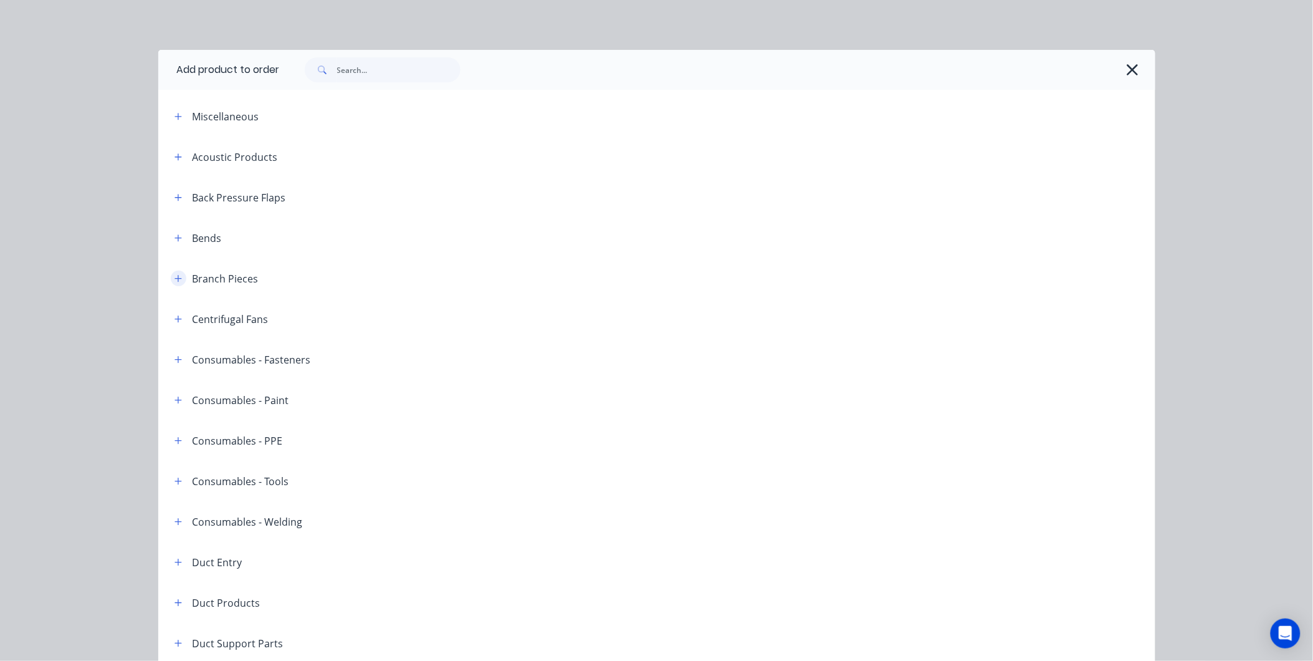
click at [174, 279] on icon "button" at bounding box center [177, 278] width 7 height 9
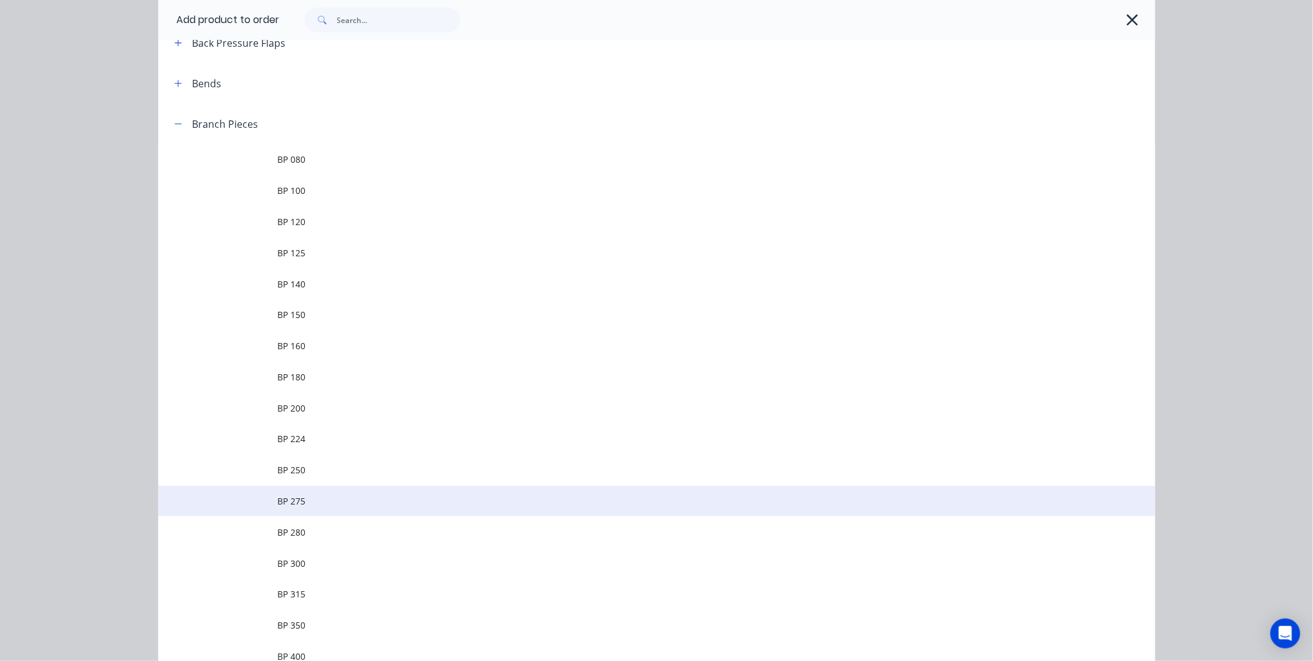
scroll to position [415, 0]
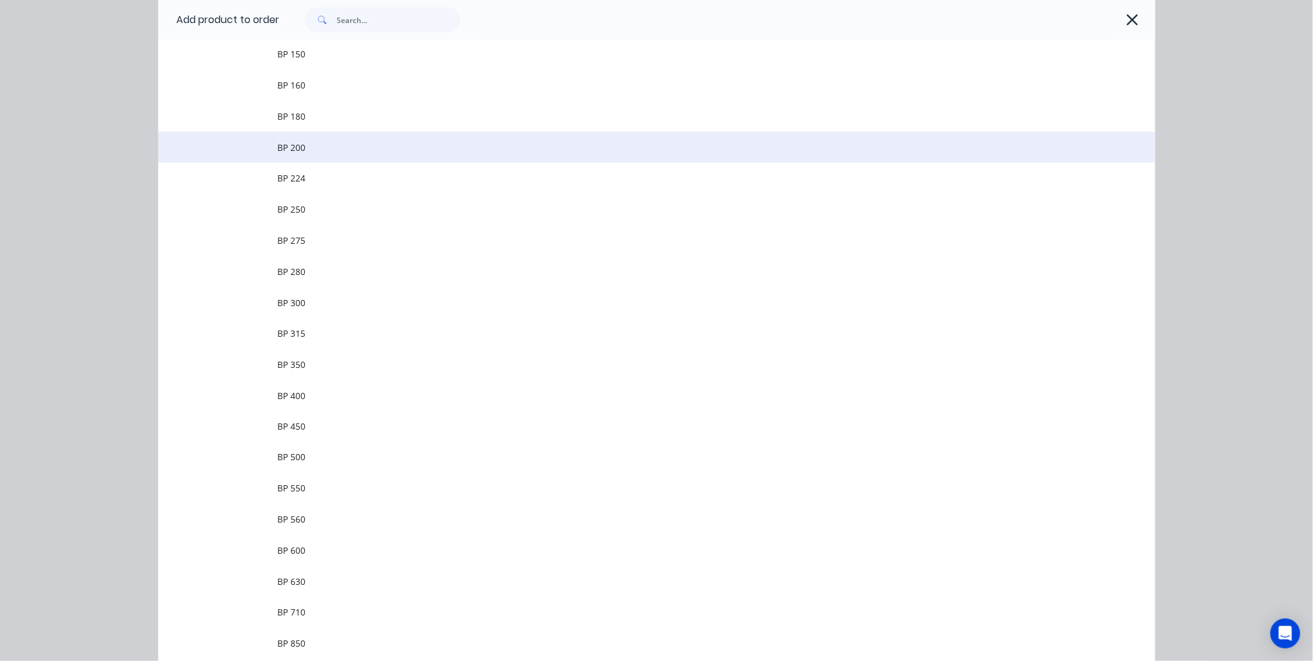
click at [310, 141] on span "BP 200" at bounding box center [629, 147] width 702 height 13
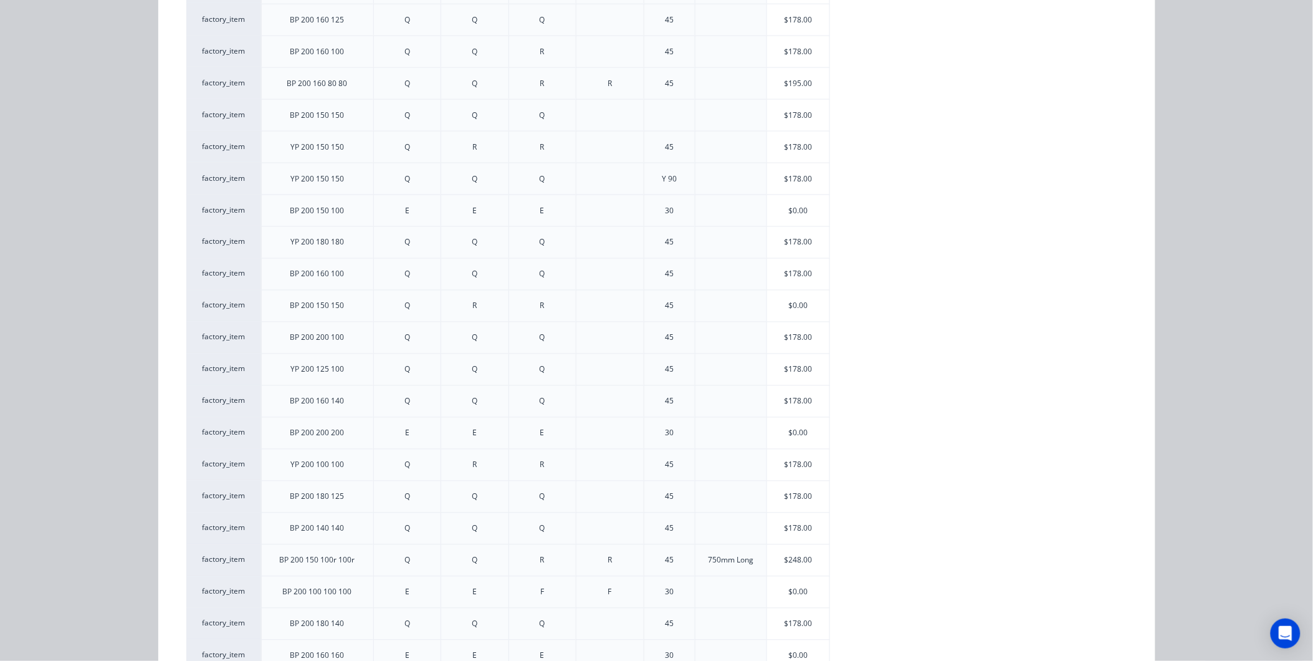
scroll to position [820, 0]
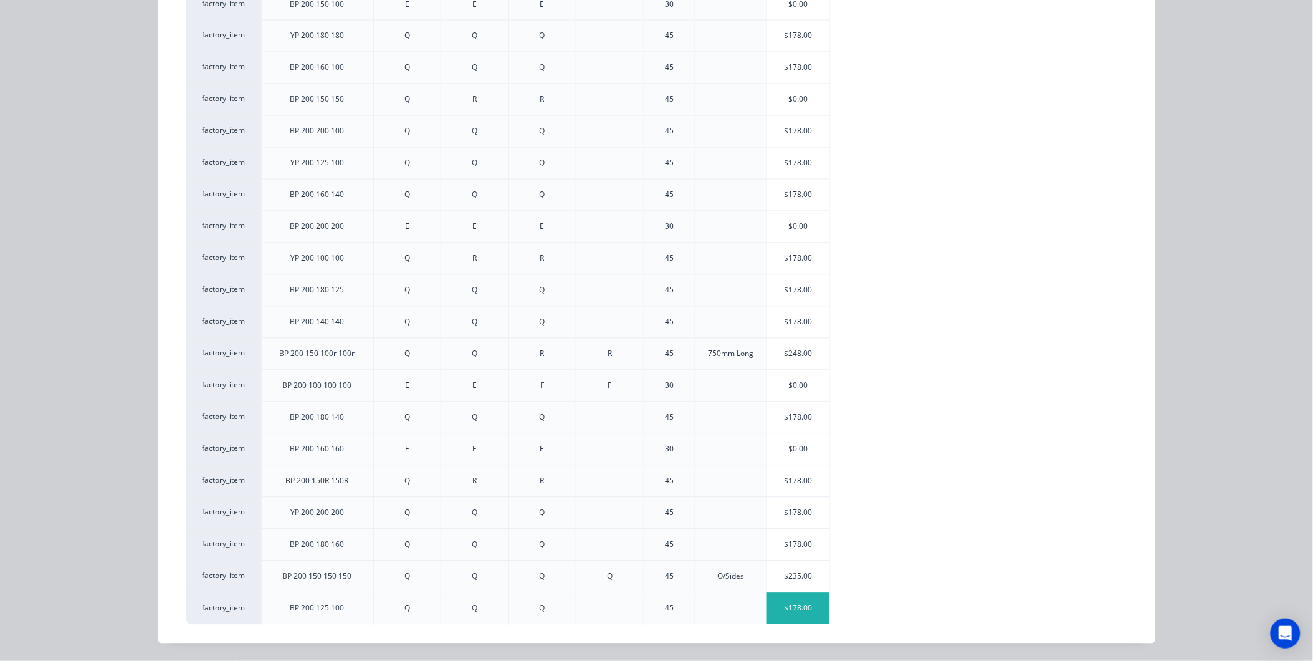
click at [788, 607] on div "$178.00" at bounding box center [798, 608] width 62 height 31
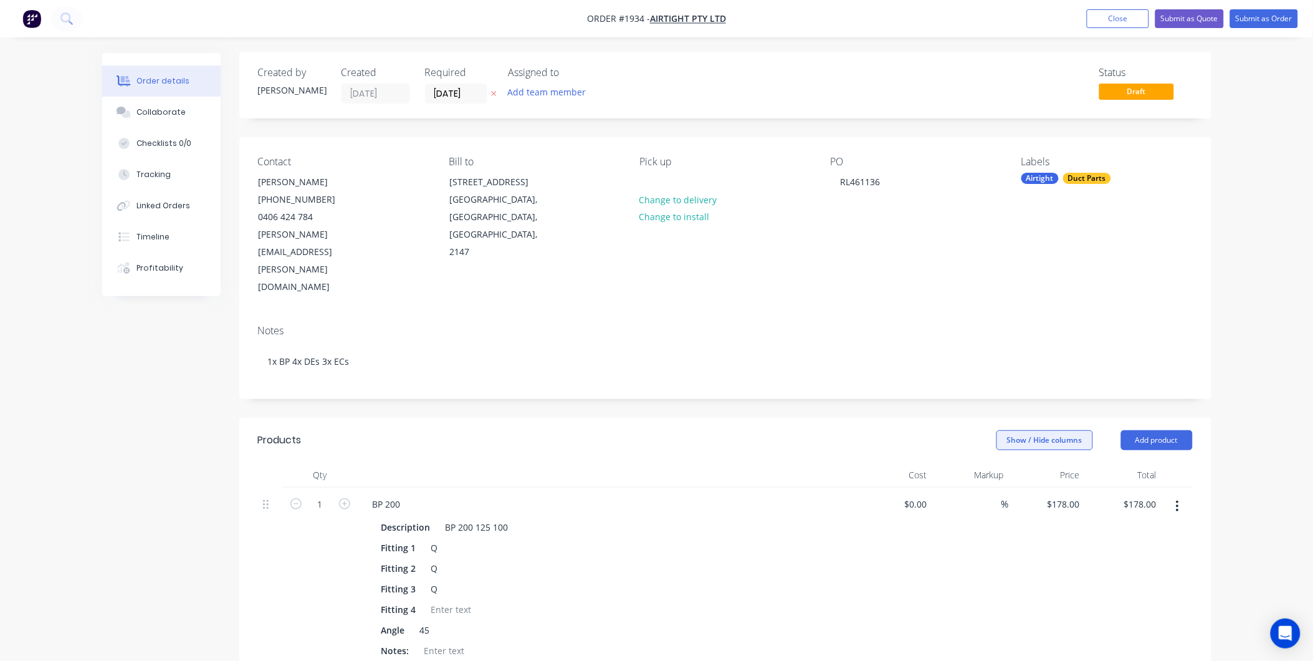
scroll to position [0, 0]
click at [1125, 431] on button "Add product" at bounding box center [1157, 441] width 72 height 20
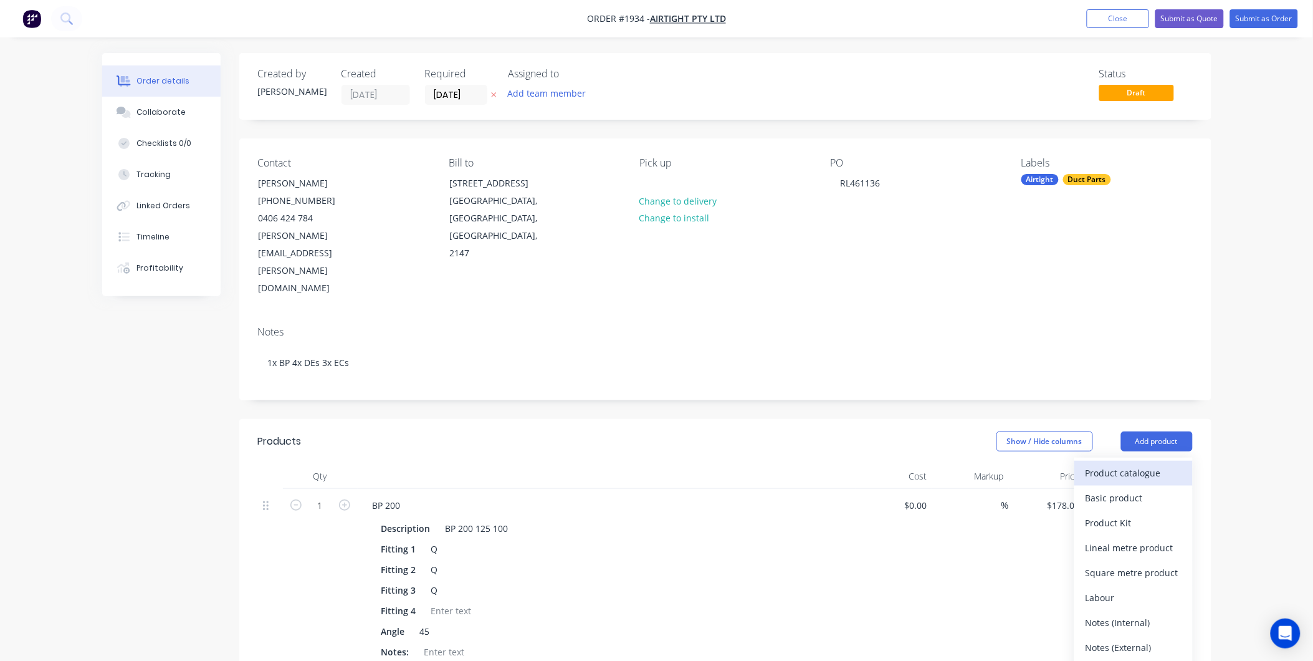
click at [1117, 464] on div "Product catalogue" at bounding box center [1134, 473] width 96 height 18
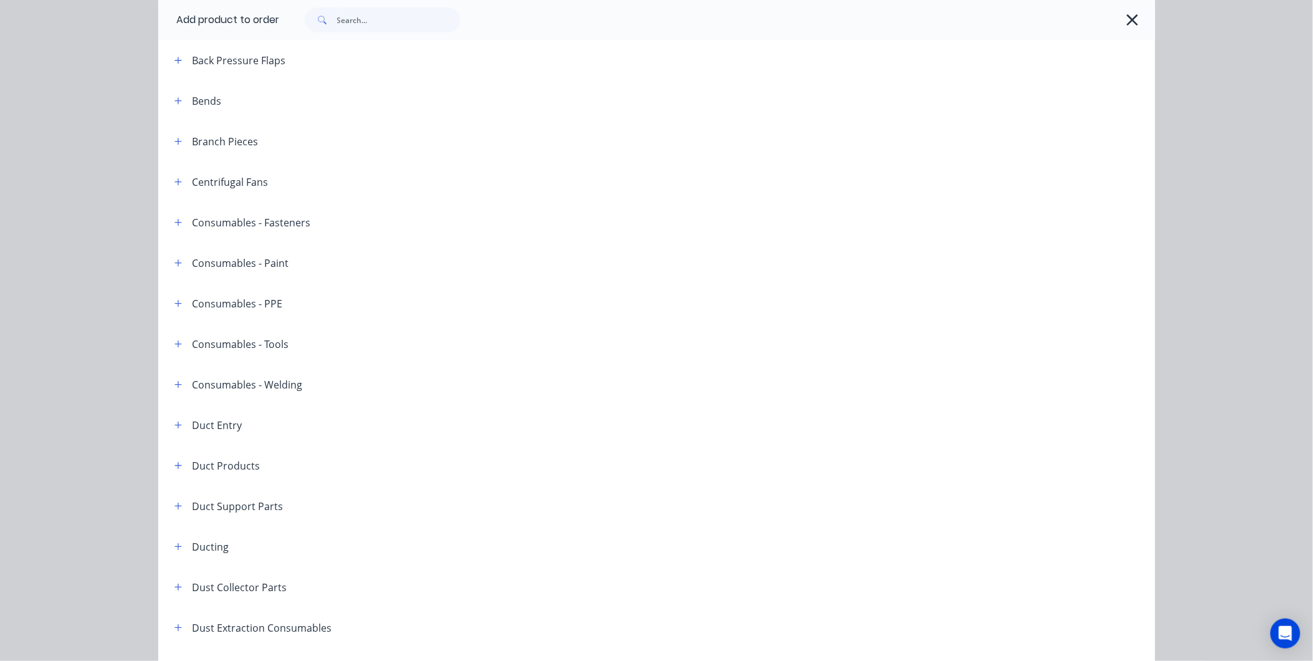
scroll to position [277, 0]
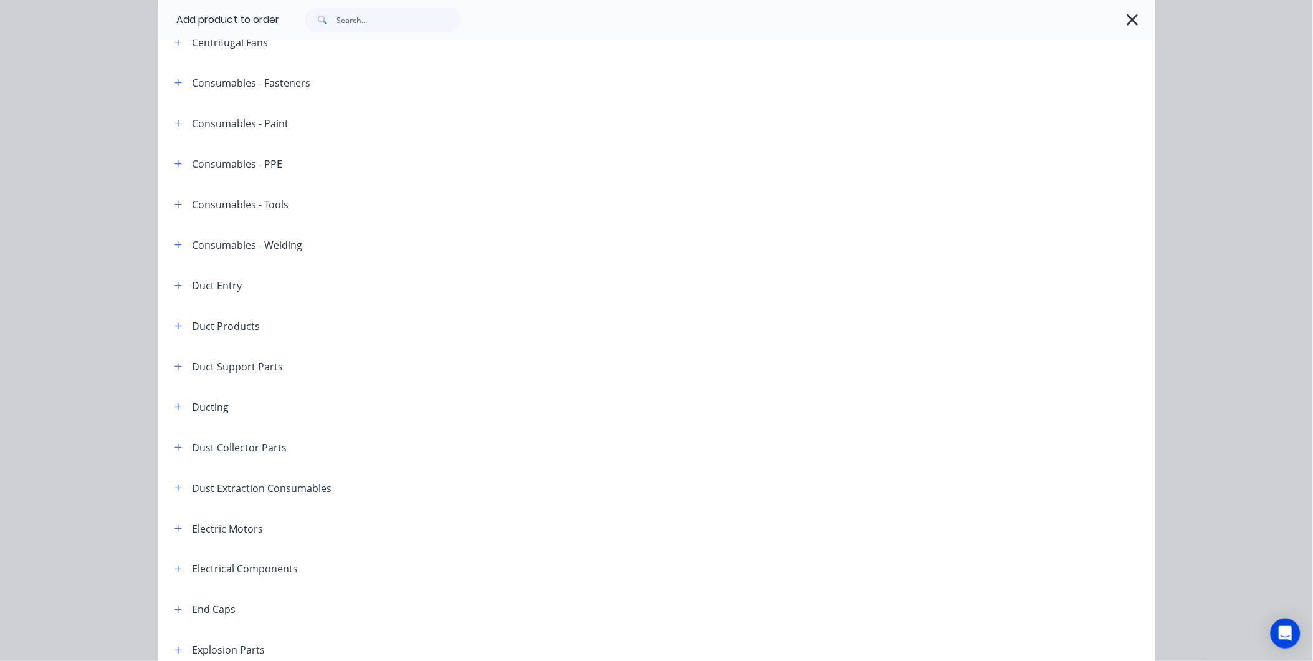
click at [173, 293] on header "Duct Entry" at bounding box center [656, 285] width 997 height 41
click at [174, 285] on icon "button" at bounding box center [177, 285] width 7 height 7
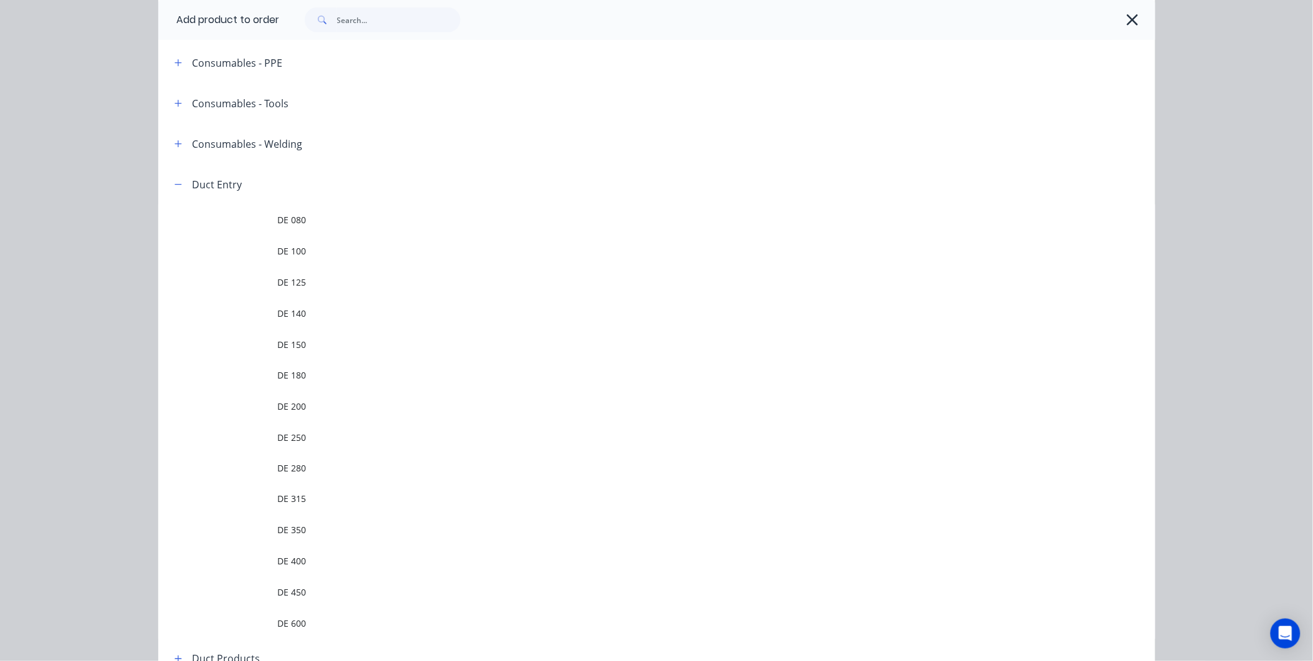
scroll to position [484, 0]
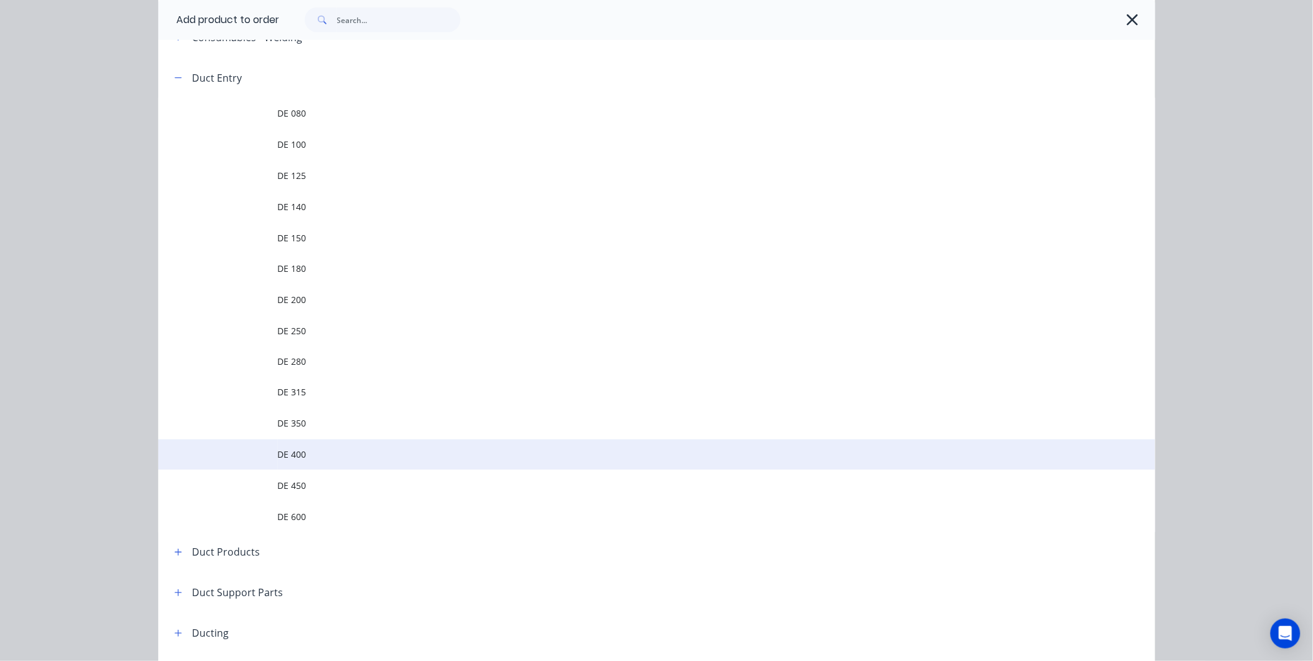
click at [308, 450] on span "DE 400" at bounding box center [629, 454] width 702 height 13
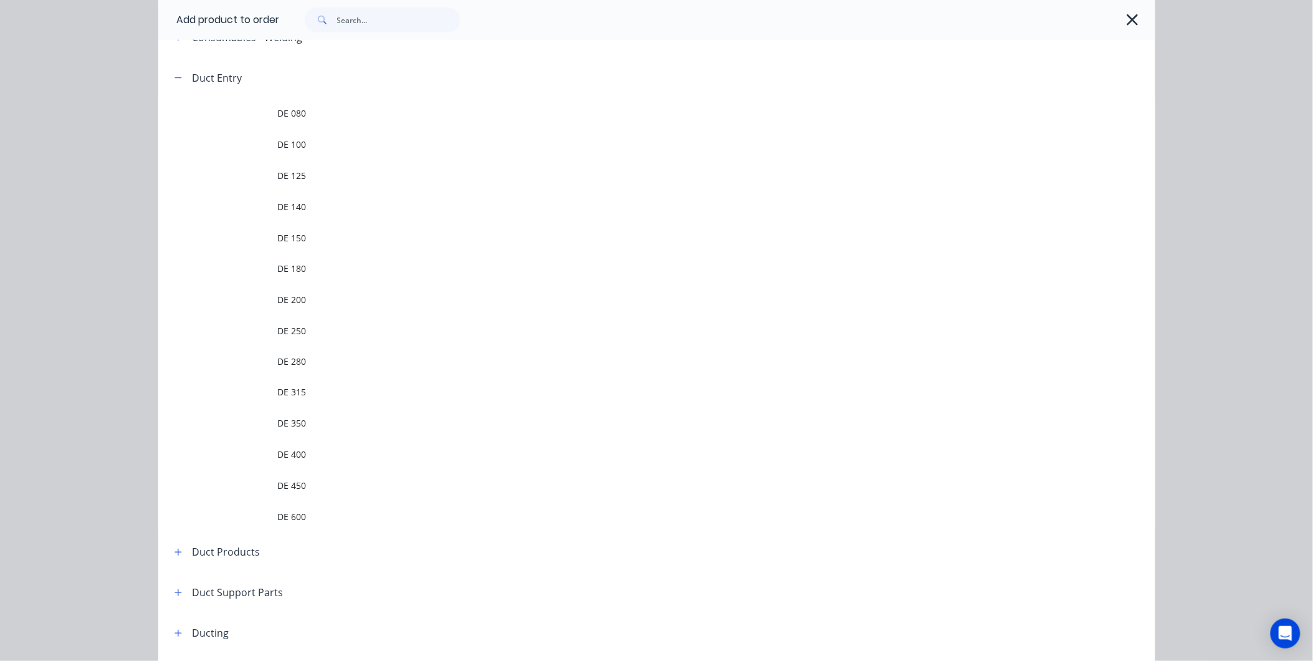
scroll to position [0, 0]
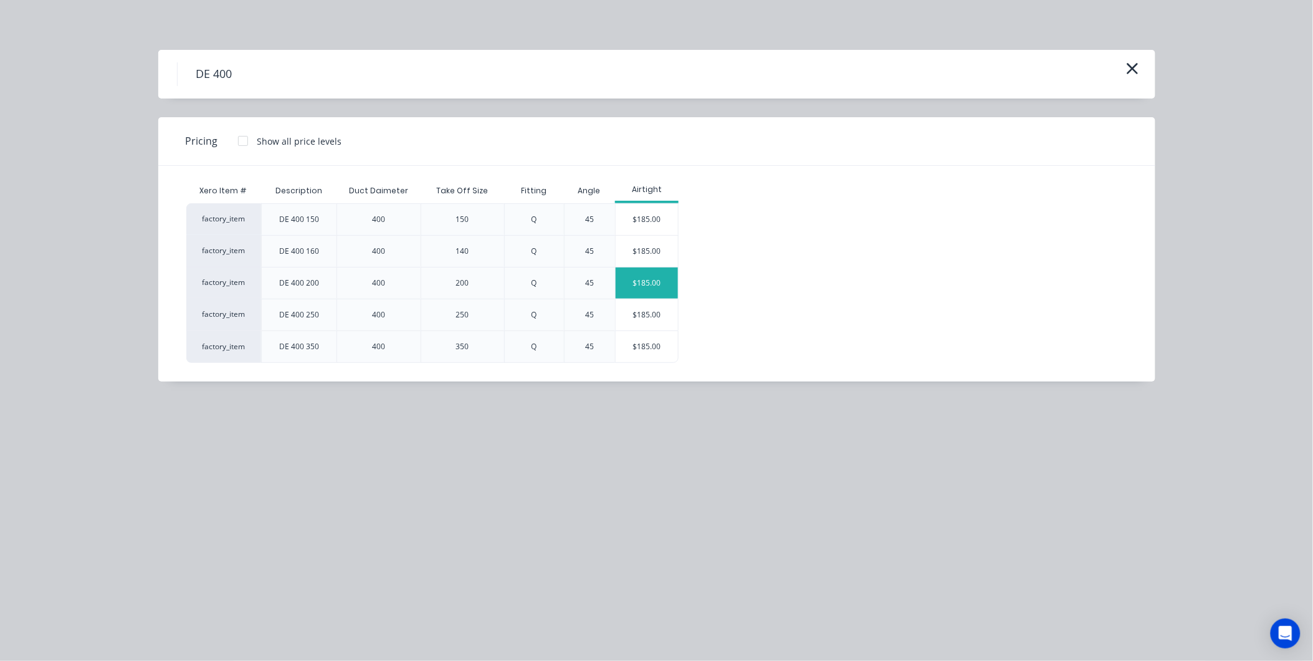
click at [636, 287] on div "$185.00" at bounding box center [647, 282] width 62 height 31
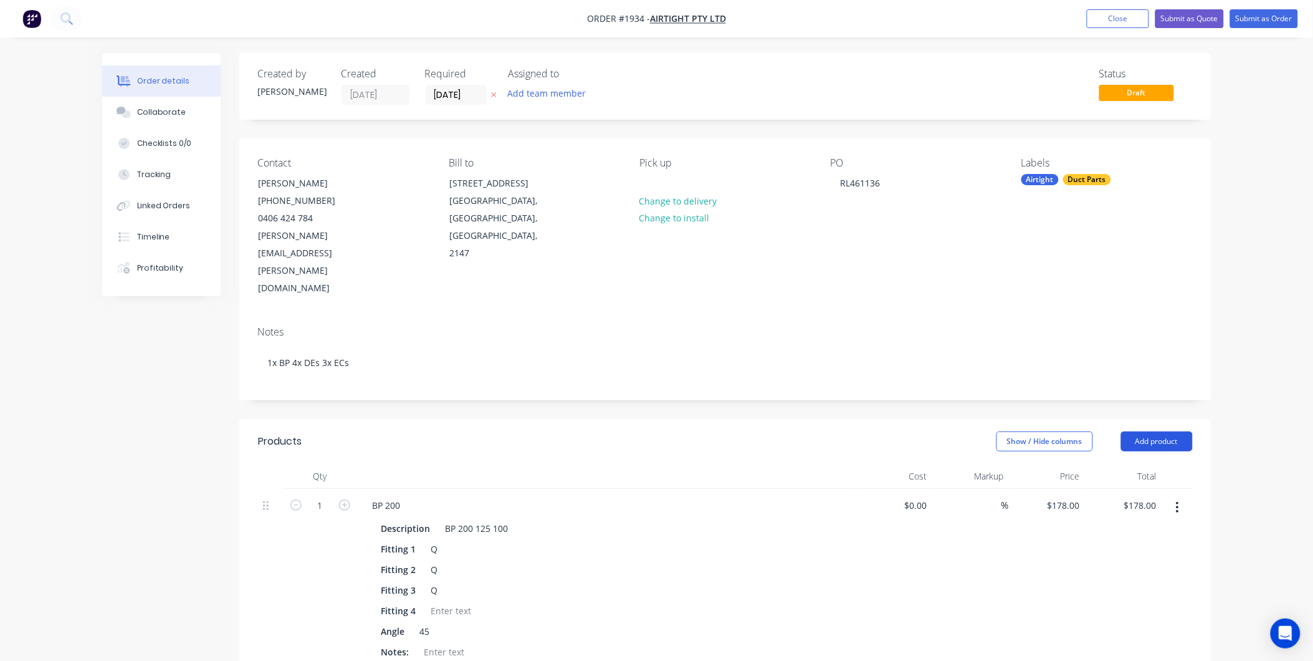
click at [1162, 431] on button "Add product" at bounding box center [1157, 441] width 72 height 20
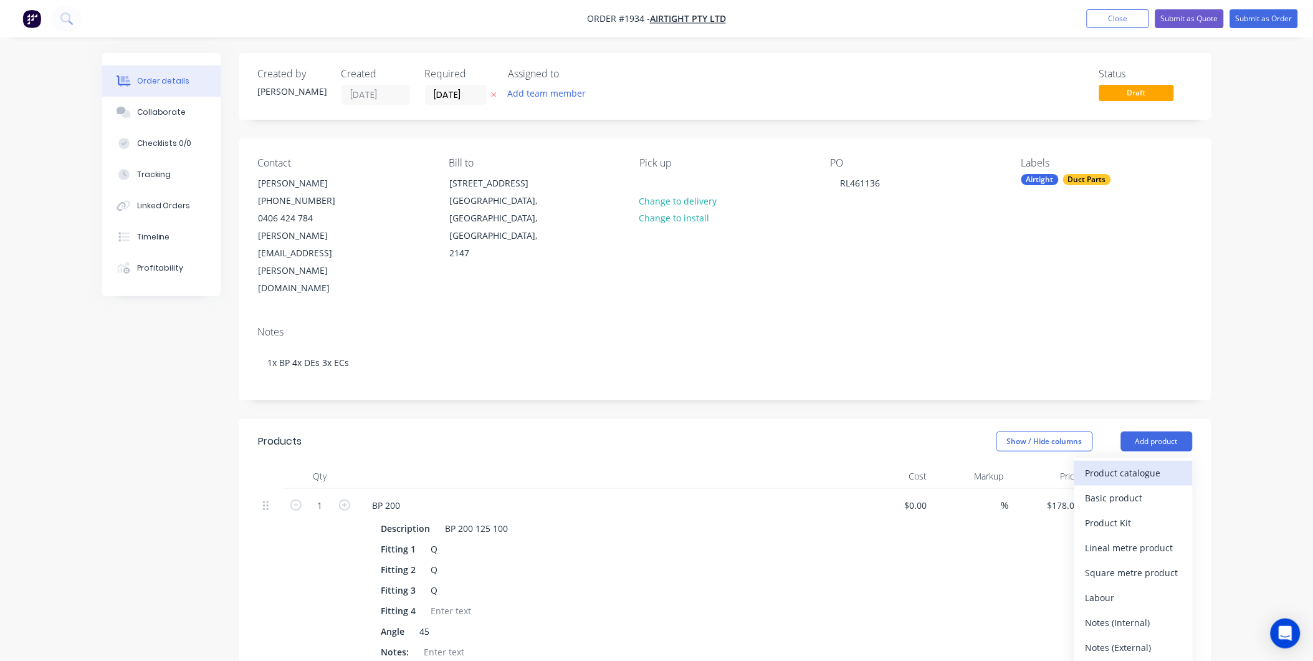
click at [1142, 464] on div "Product catalogue" at bounding box center [1134, 473] width 96 height 18
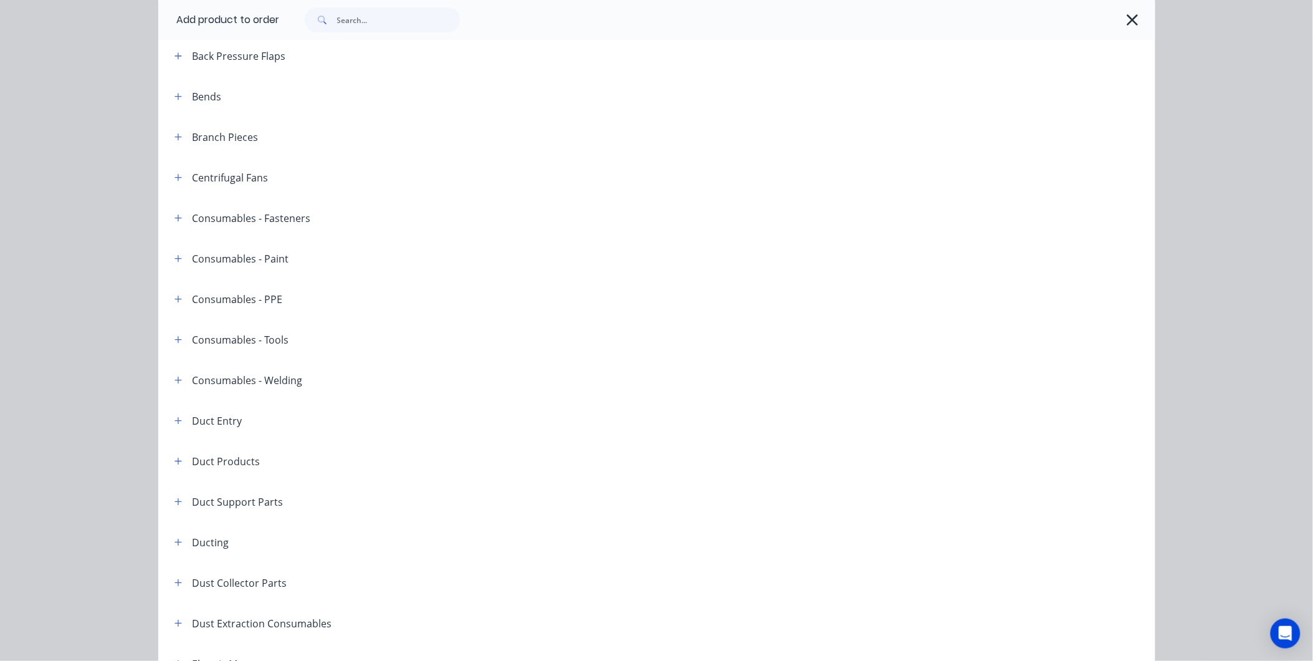
scroll to position [257, 0]
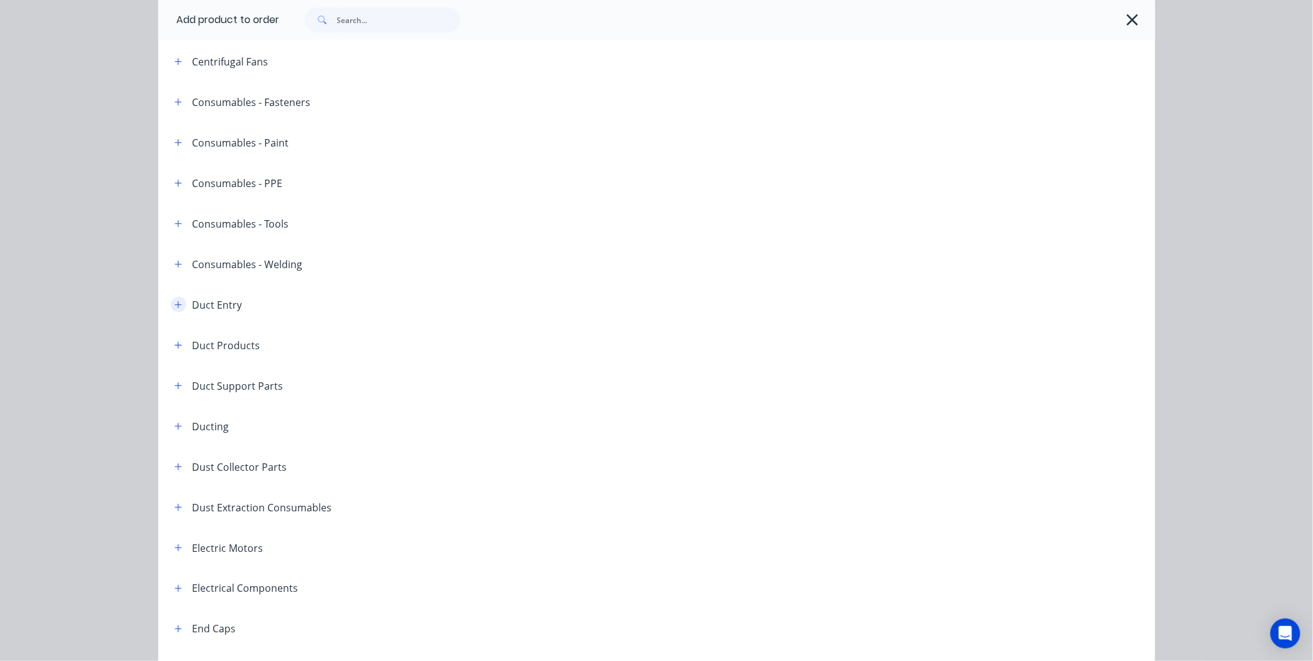
click at [174, 301] on icon "button" at bounding box center [177, 304] width 7 height 7
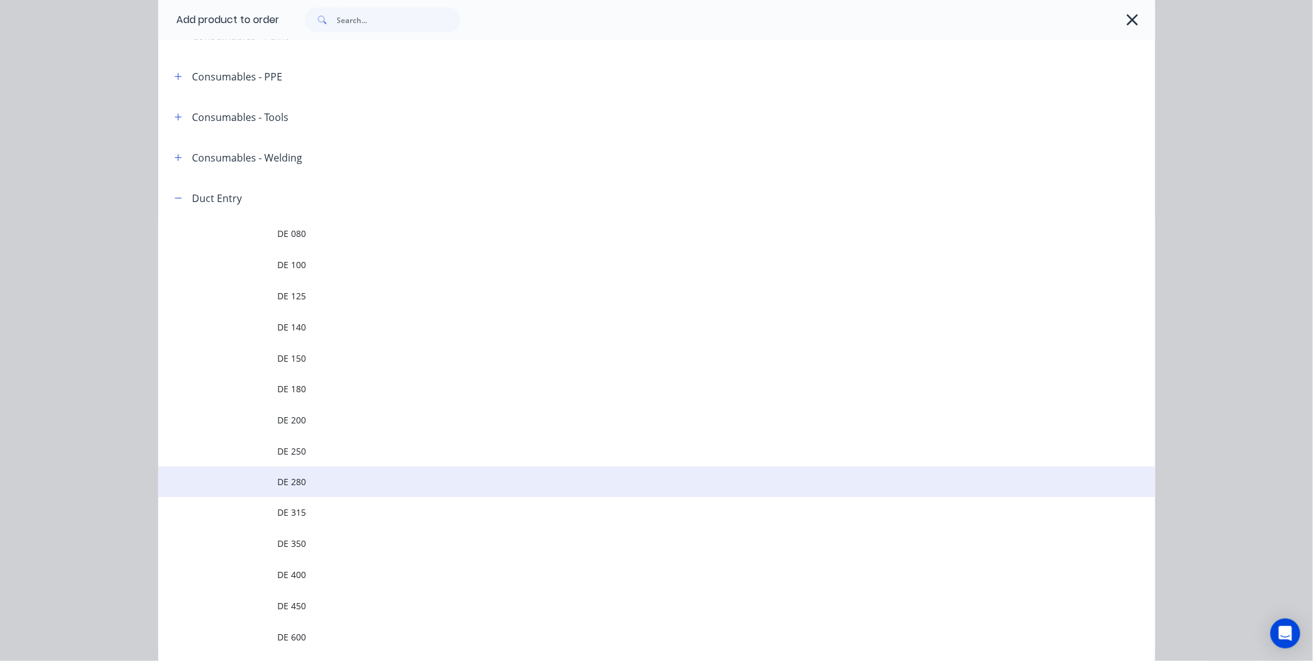
scroll to position [465, 0]
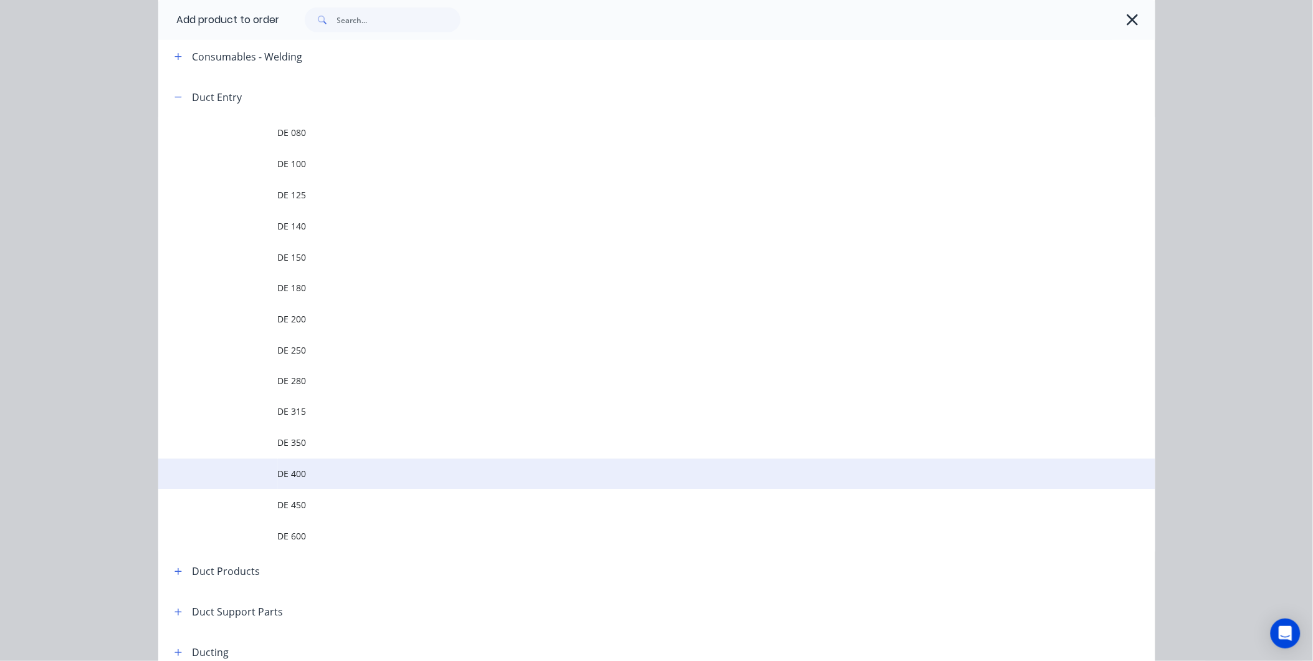
click at [315, 471] on span "DE 400" at bounding box center [629, 473] width 702 height 13
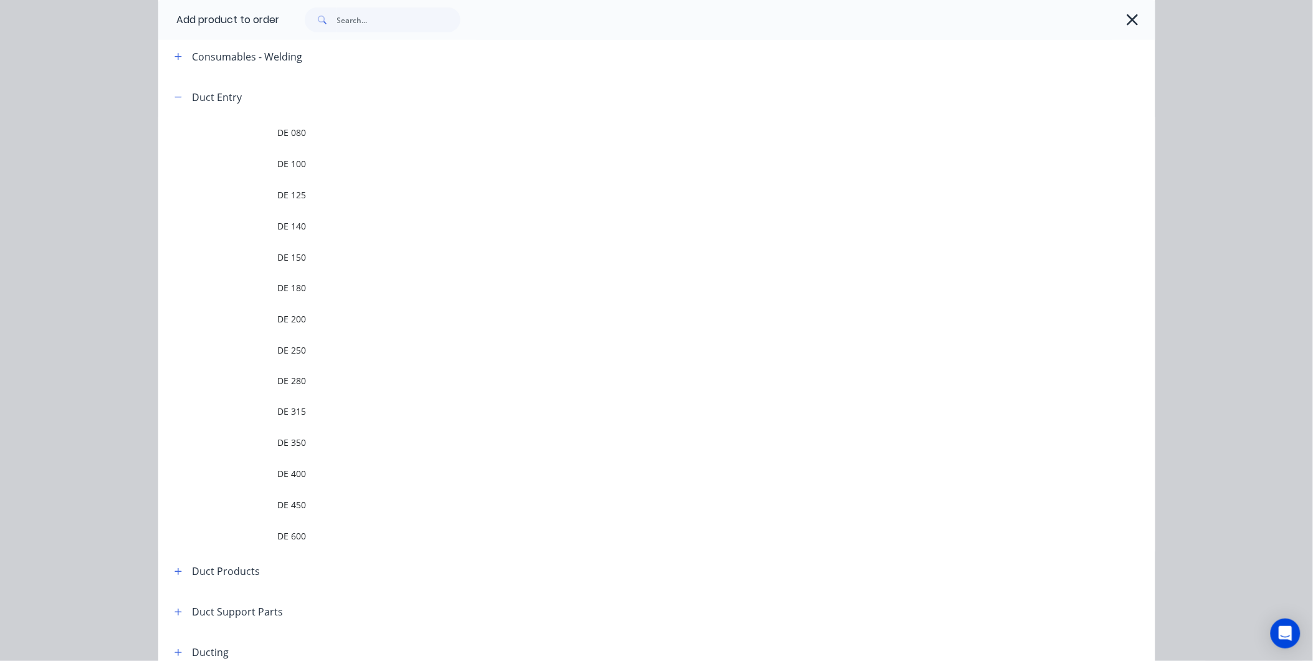
scroll to position [0, 0]
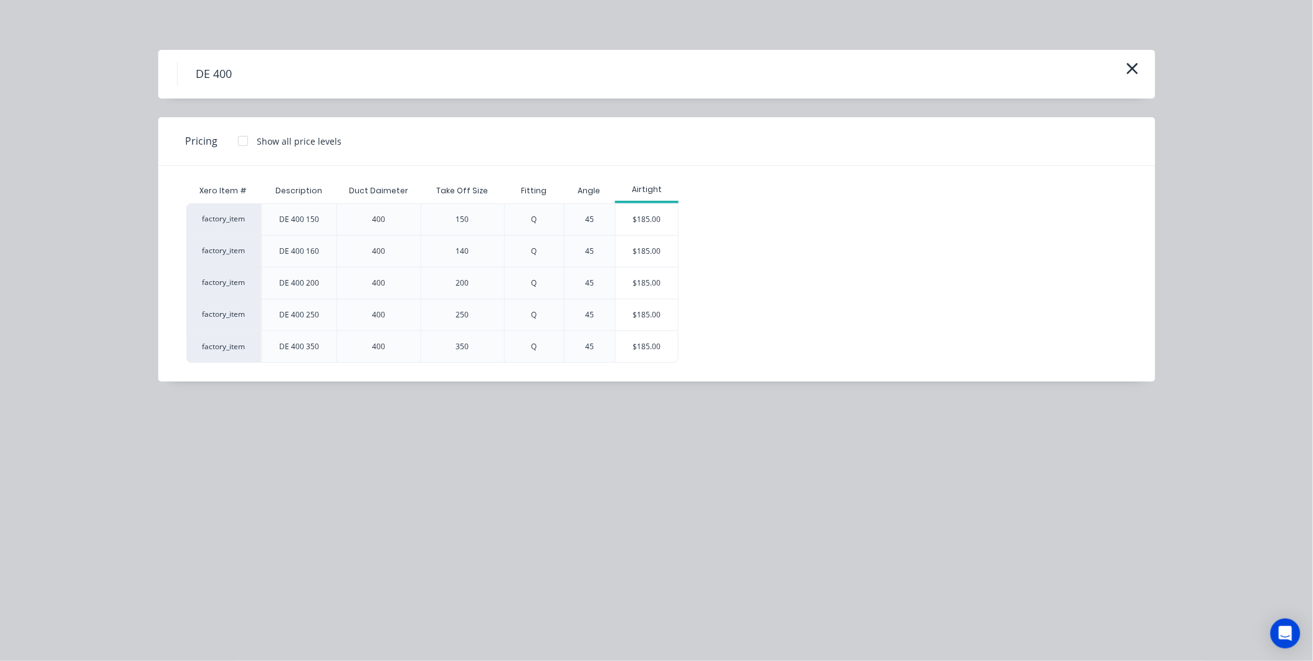
click at [644, 211] on div "$185.00" at bounding box center [647, 219] width 62 height 31
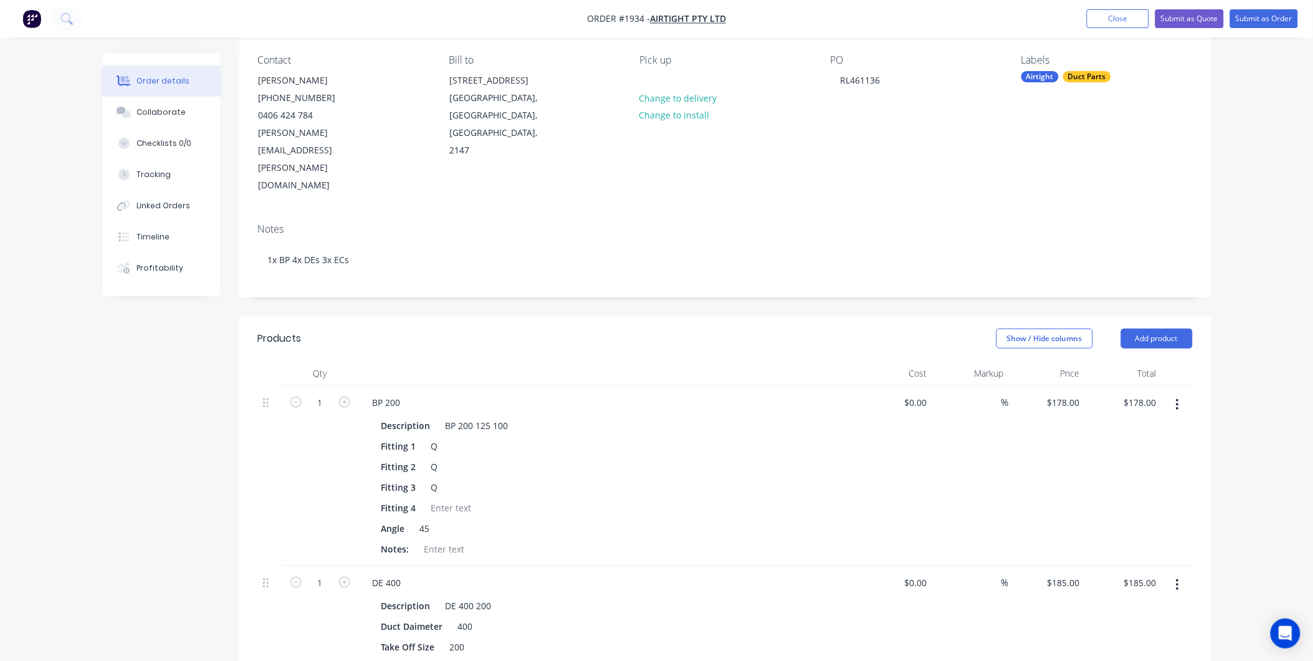
scroll to position [277, 0]
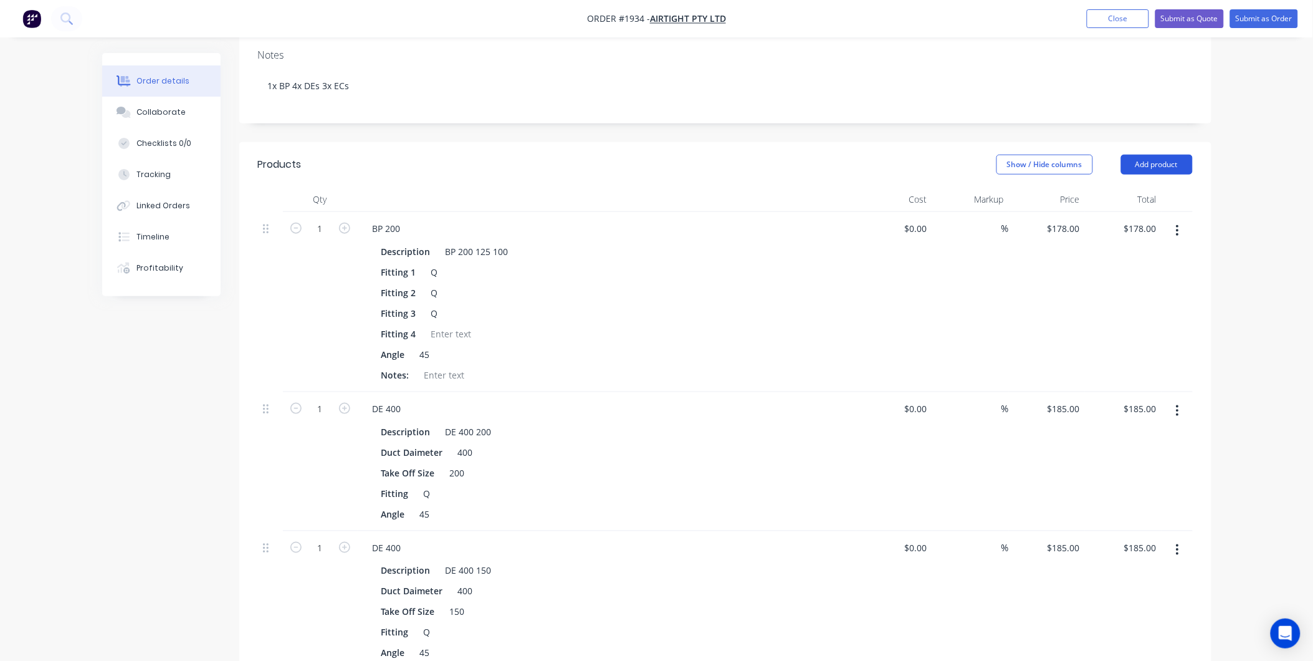
click at [1134, 155] on button "Add product" at bounding box center [1157, 165] width 72 height 20
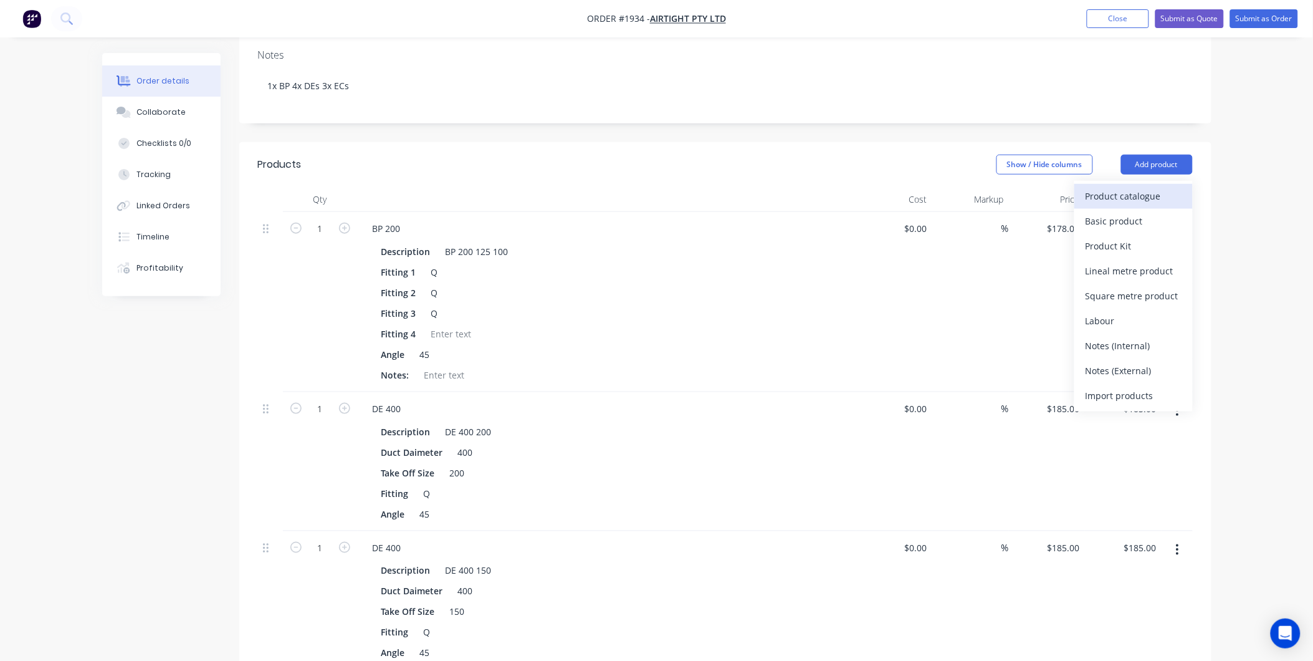
click at [1132, 187] on div "Product catalogue" at bounding box center [1134, 196] width 96 height 18
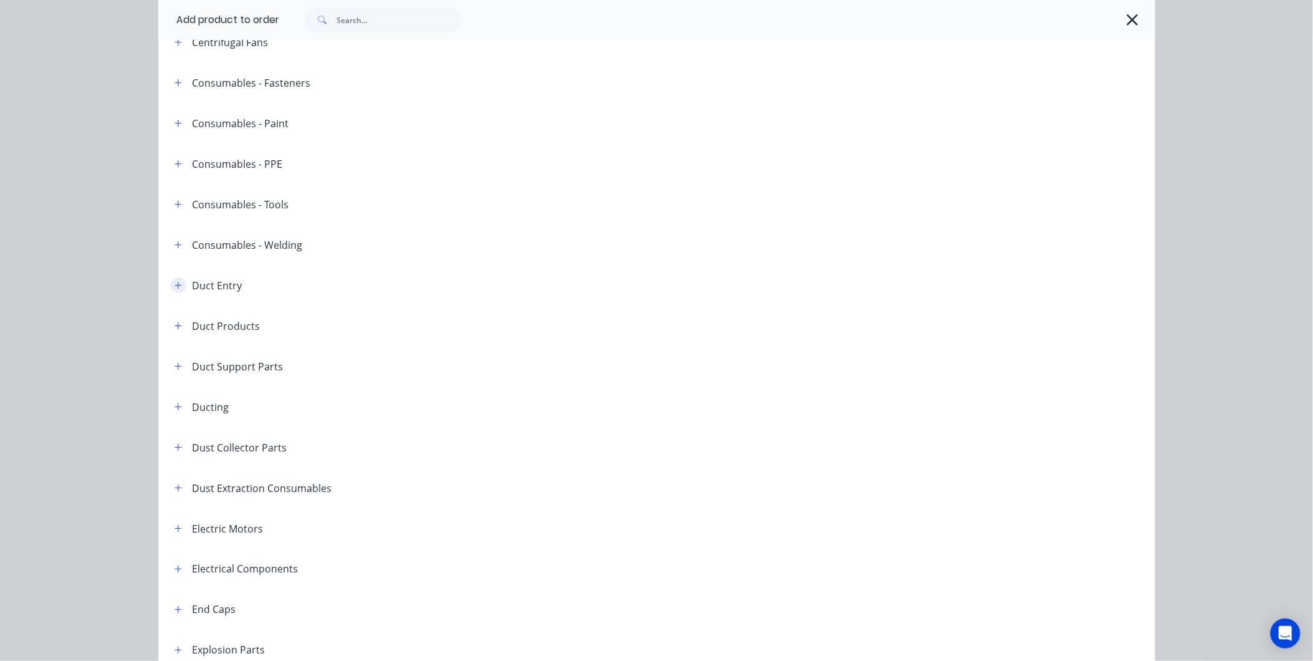
click at [176, 287] on icon "button" at bounding box center [177, 285] width 7 height 9
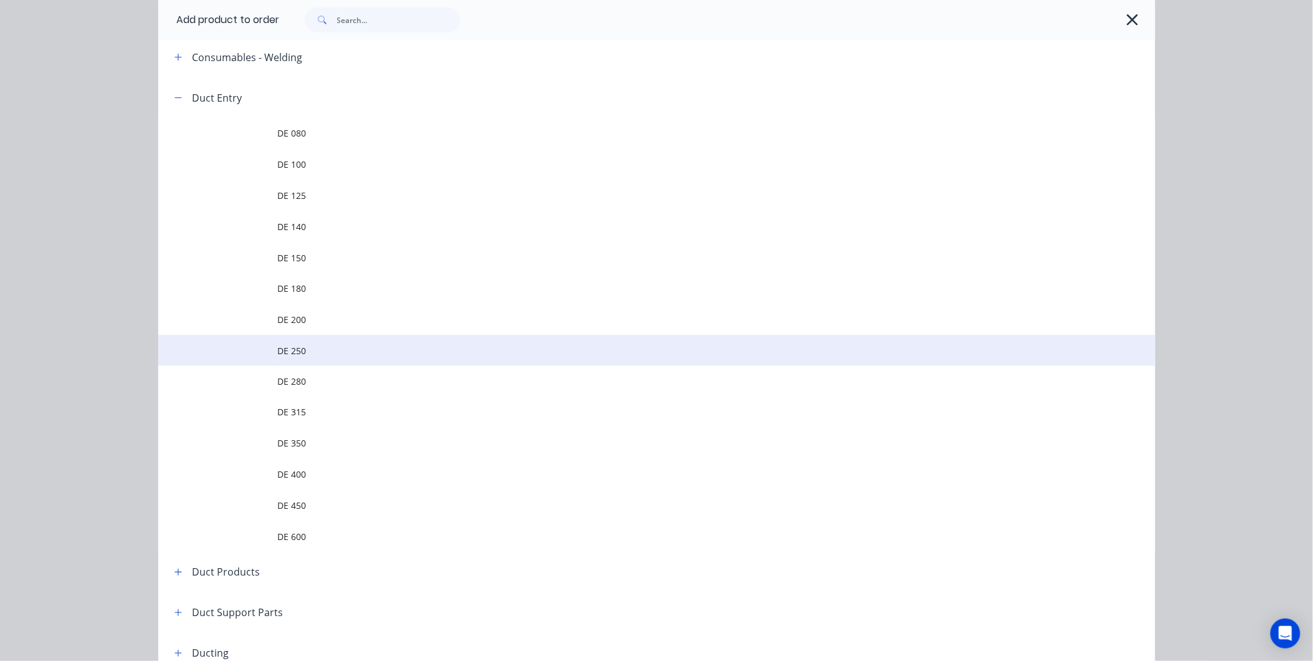
scroll to position [484, 0]
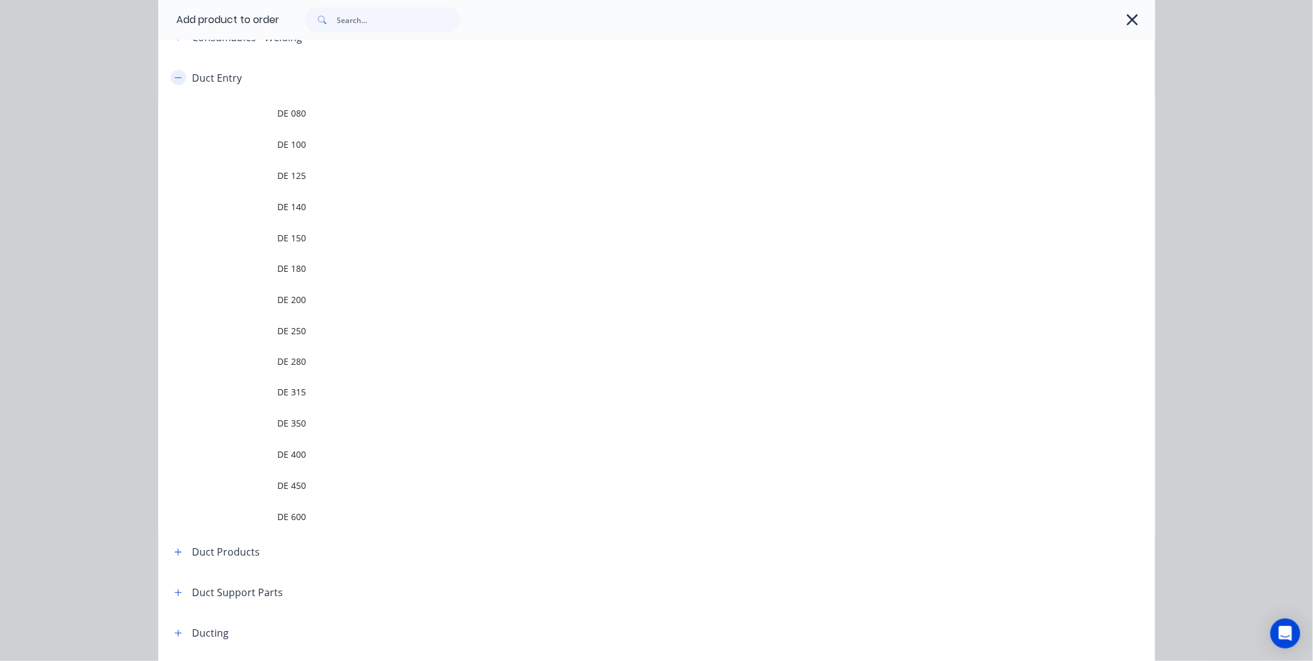
click at [171, 72] on button "button" at bounding box center [179, 78] width 16 height 16
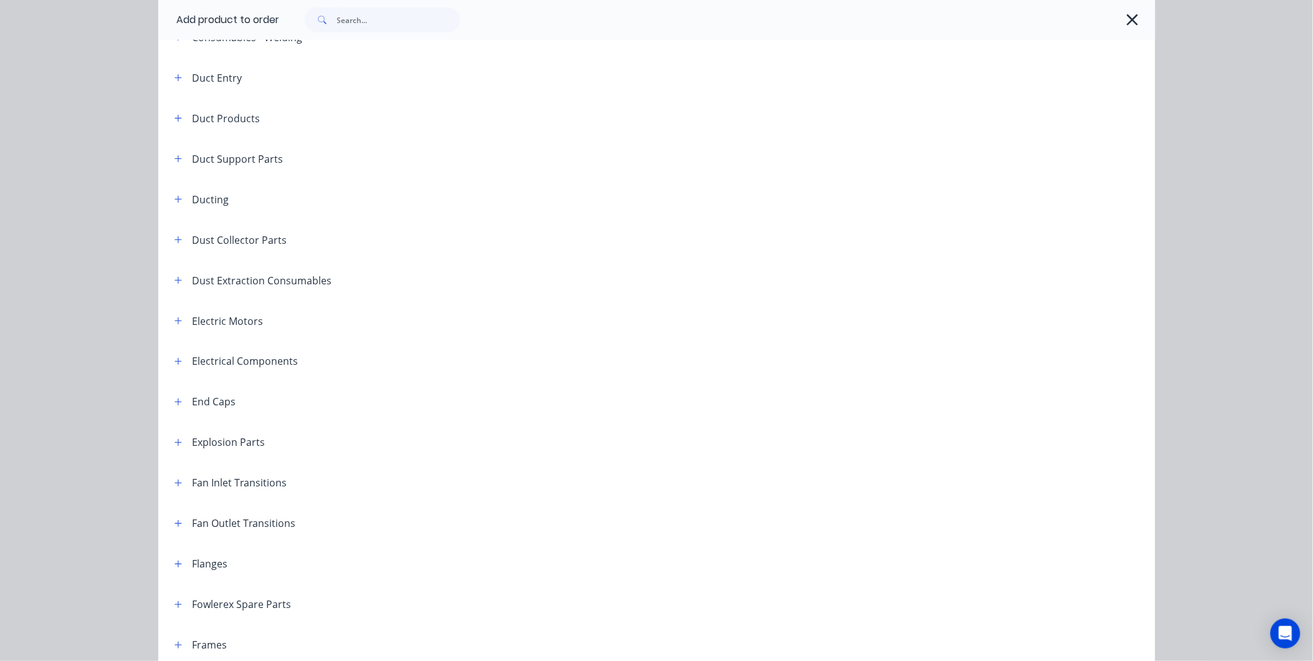
scroll to position [277, 0]
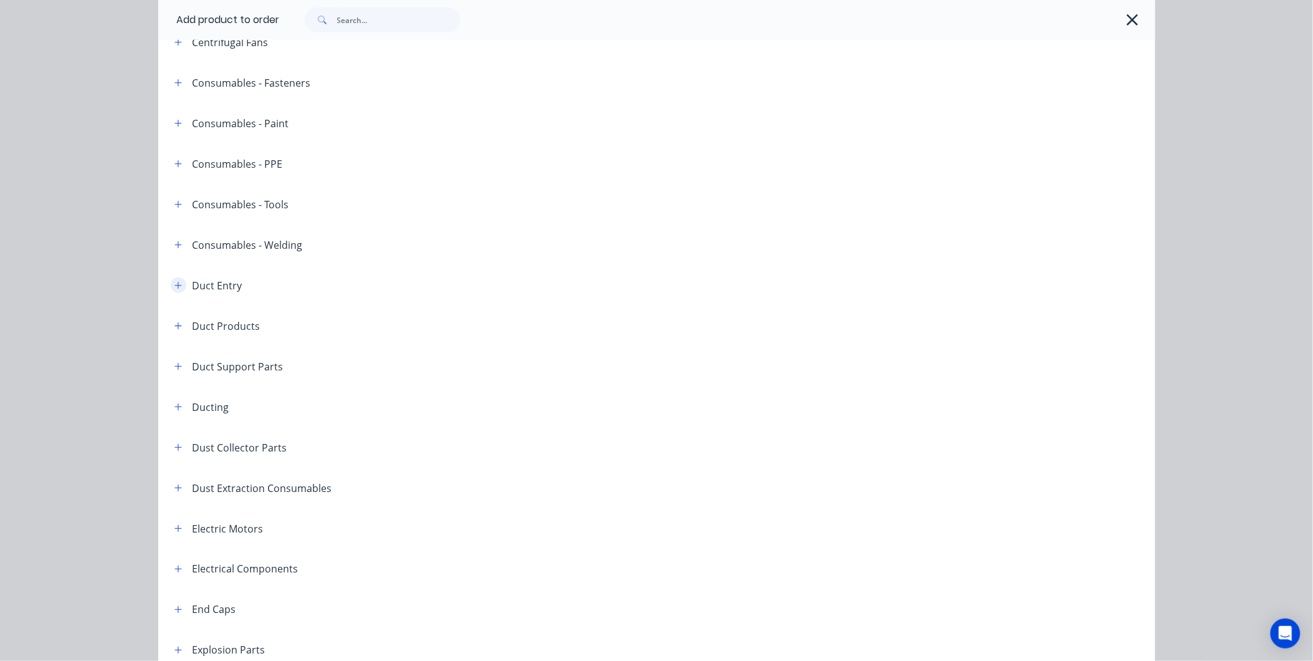
click at [174, 281] on icon "button" at bounding box center [177, 285] width 7 height 9
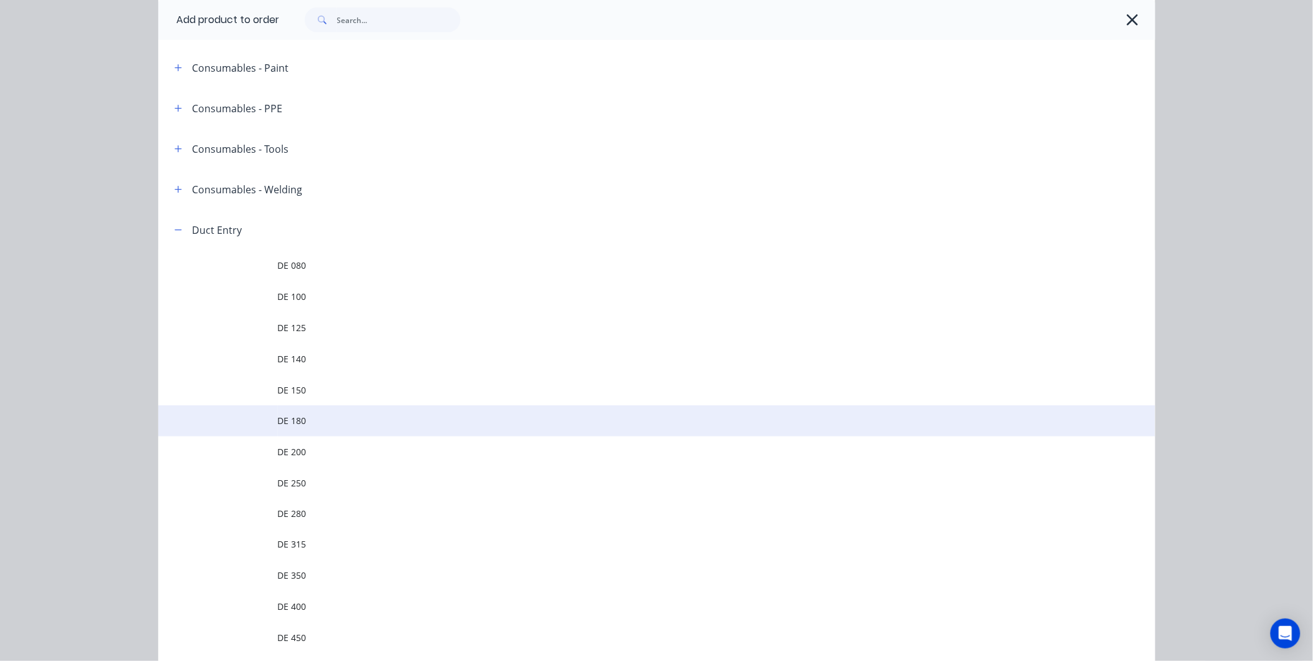
scroll to position [415, 0]
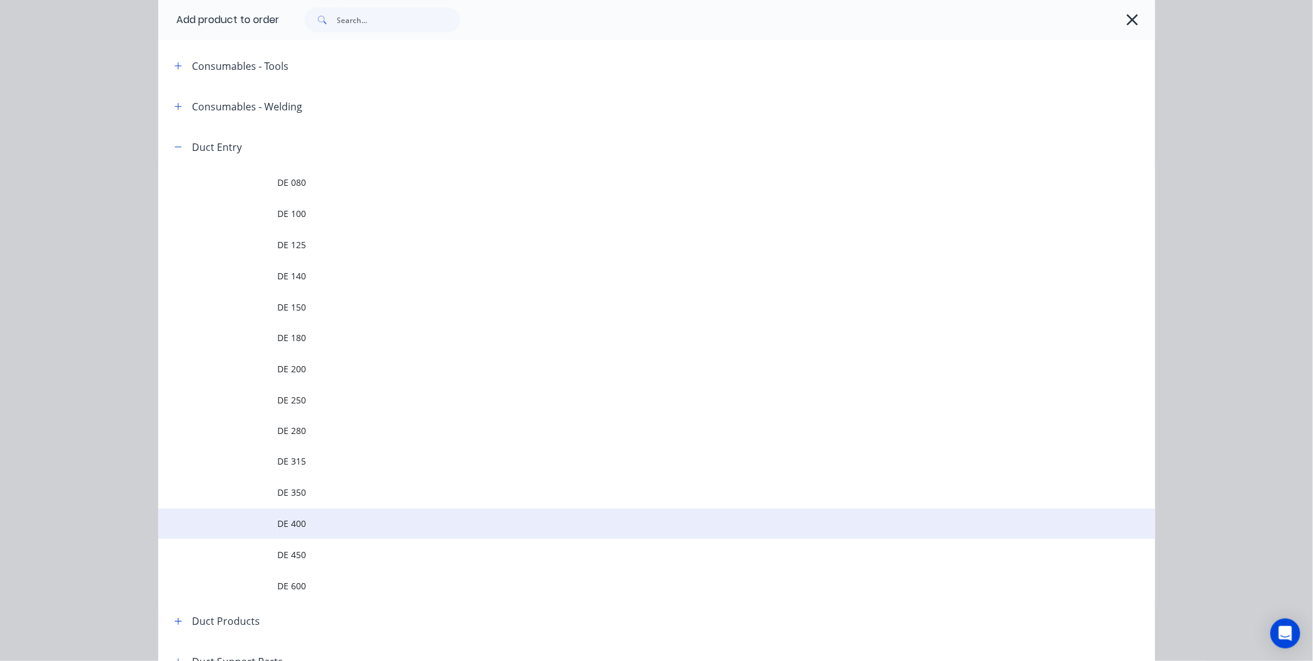
click at [306, 522] on span "DE 400" at bounding box center [629, 523] width 702 height 13
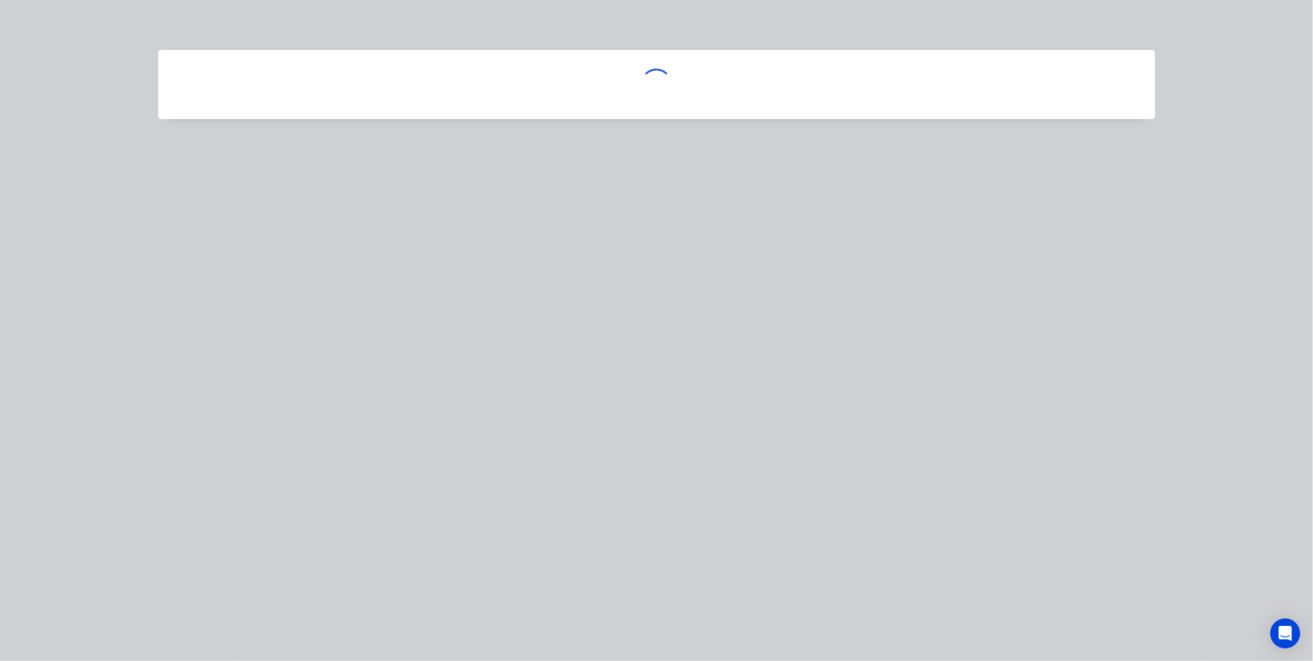
scroll to position [0, 0]
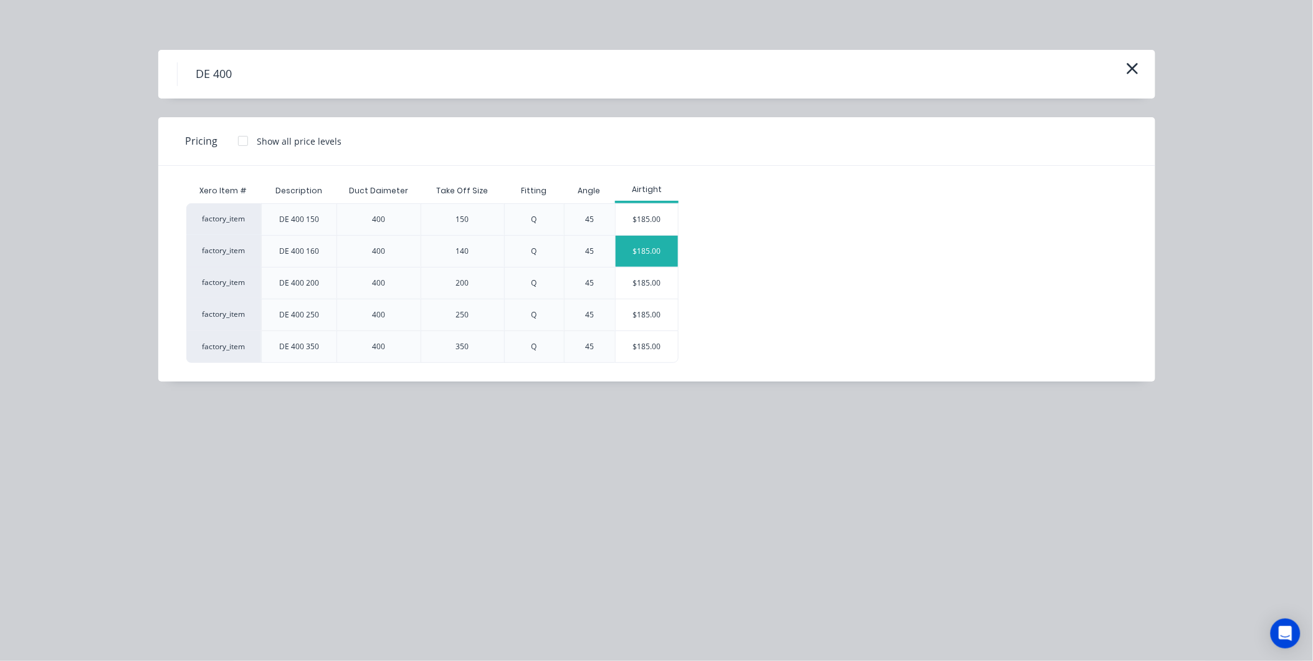
click at [638, 256] on div "$185.00" at bounding box center [647, 251] width 62 height 31
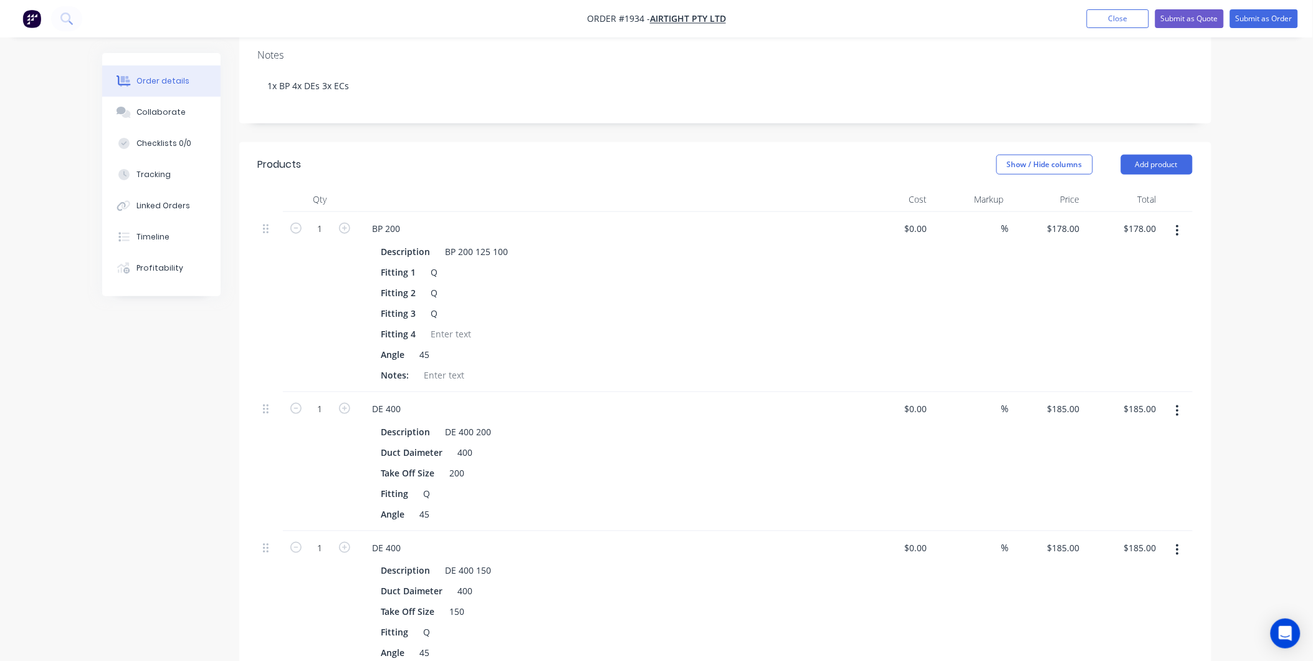
click at [1153, 142] on header "Products Show / Hide columns Add product" at bounding box center [725, 164] width 972 height 45
click at [1150, 155] on button "Add product" at bounding box center [1157, 165] width 72 height 20
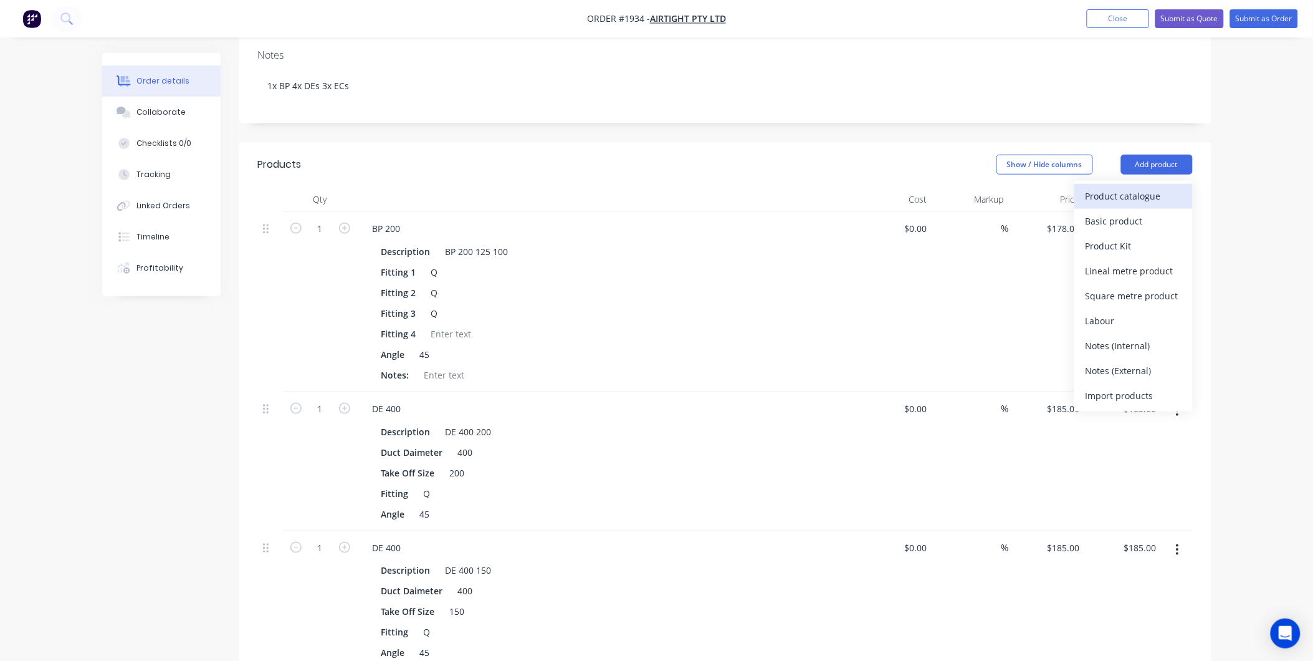
click at [1139, 187] on div "Product catalogue" at bounding box center [1134, 196] width 96 height 18
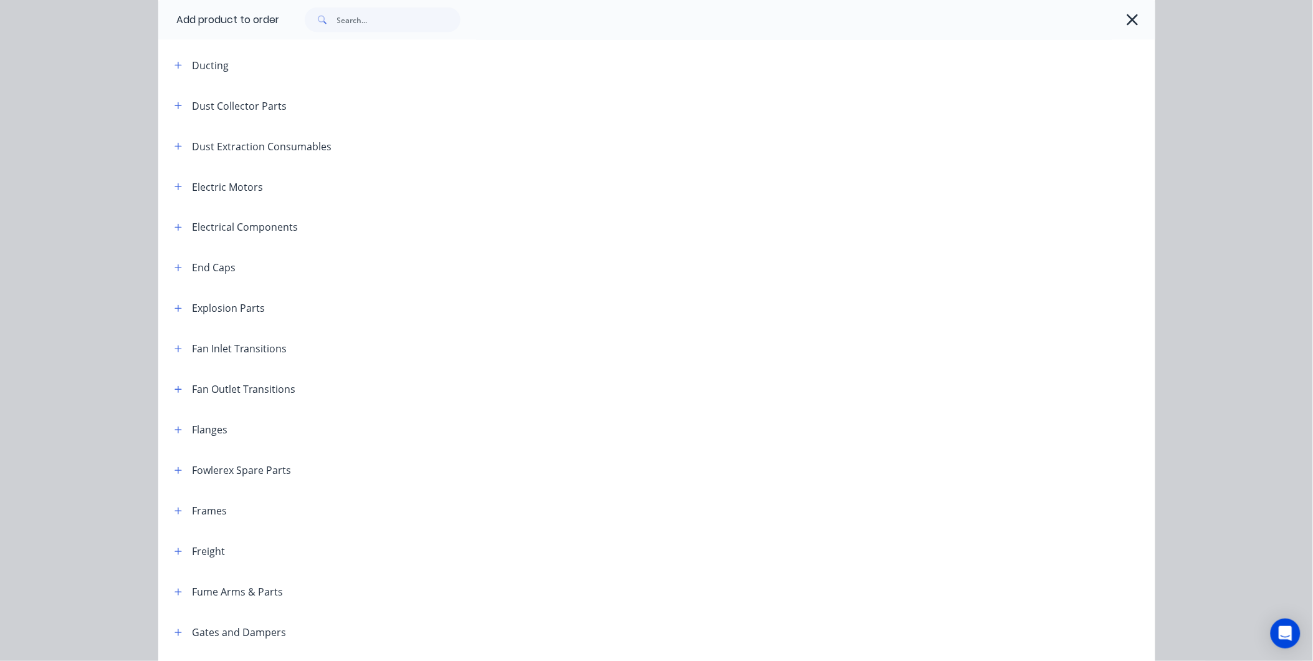
scroll to position [623, 0]
click at [175, 268] on button "button" at bounding box center [179, 263] width 16 height 16
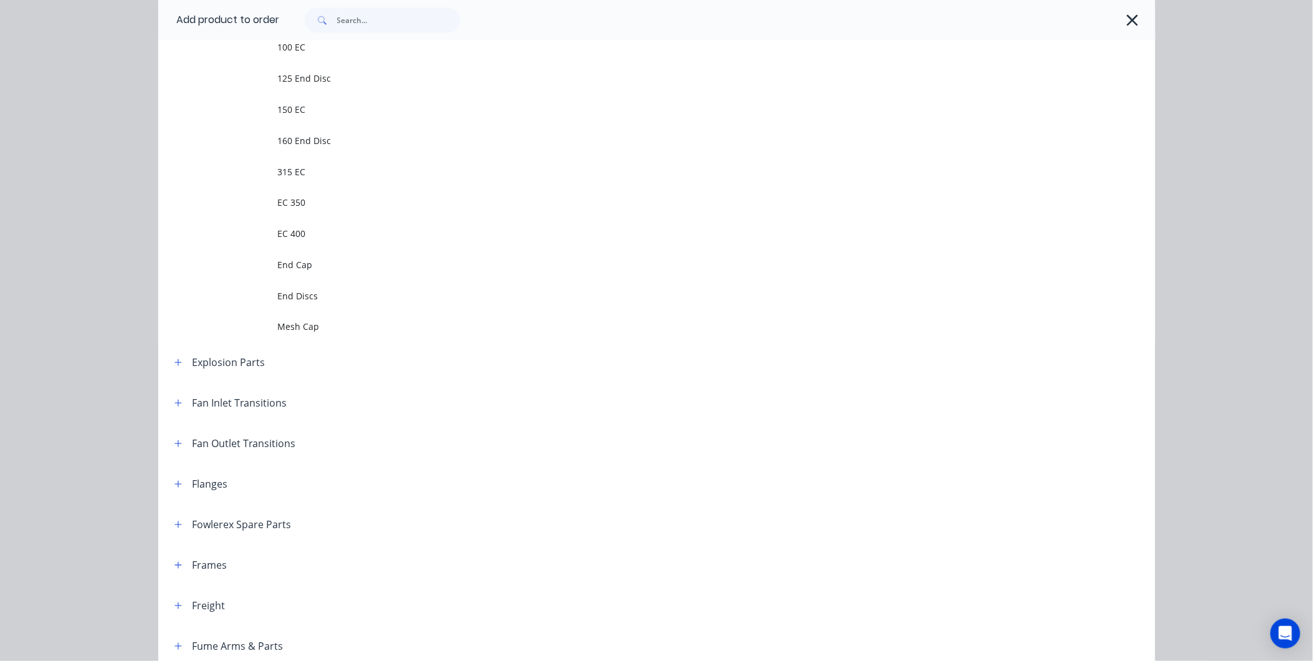
scroll to position [900, 0]
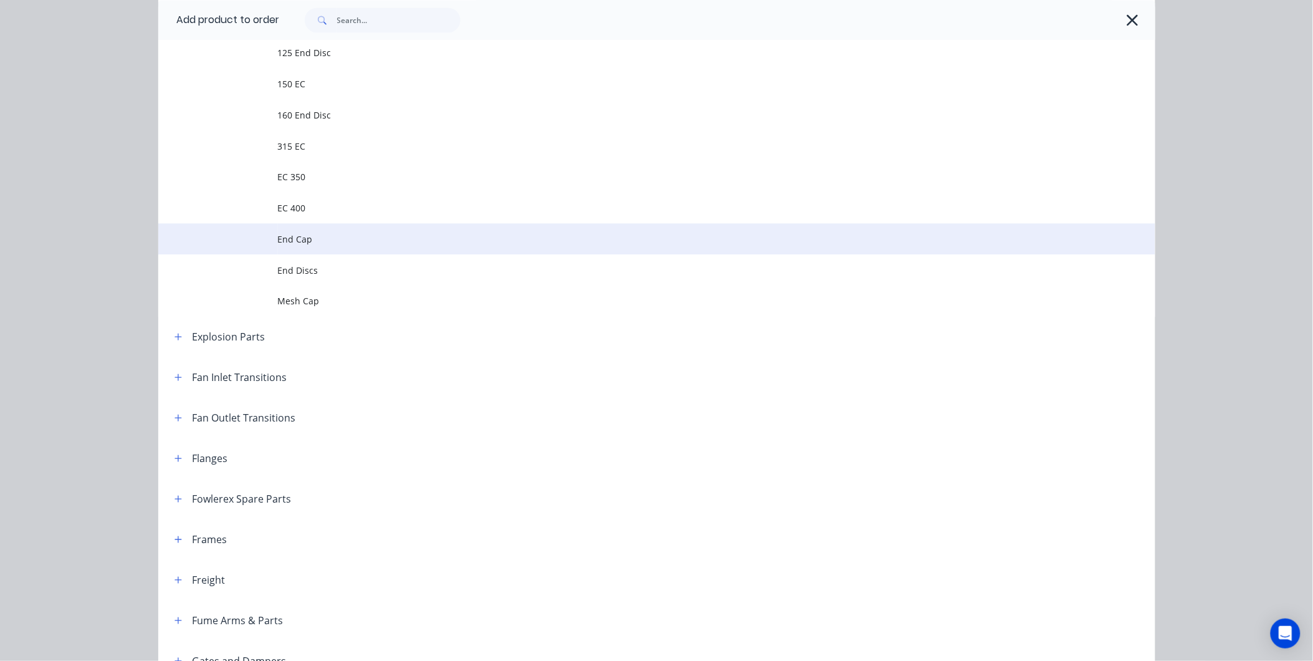
click at [320, 232] on span "End Cap" at bounding box center [629, 238] width 702 height 13
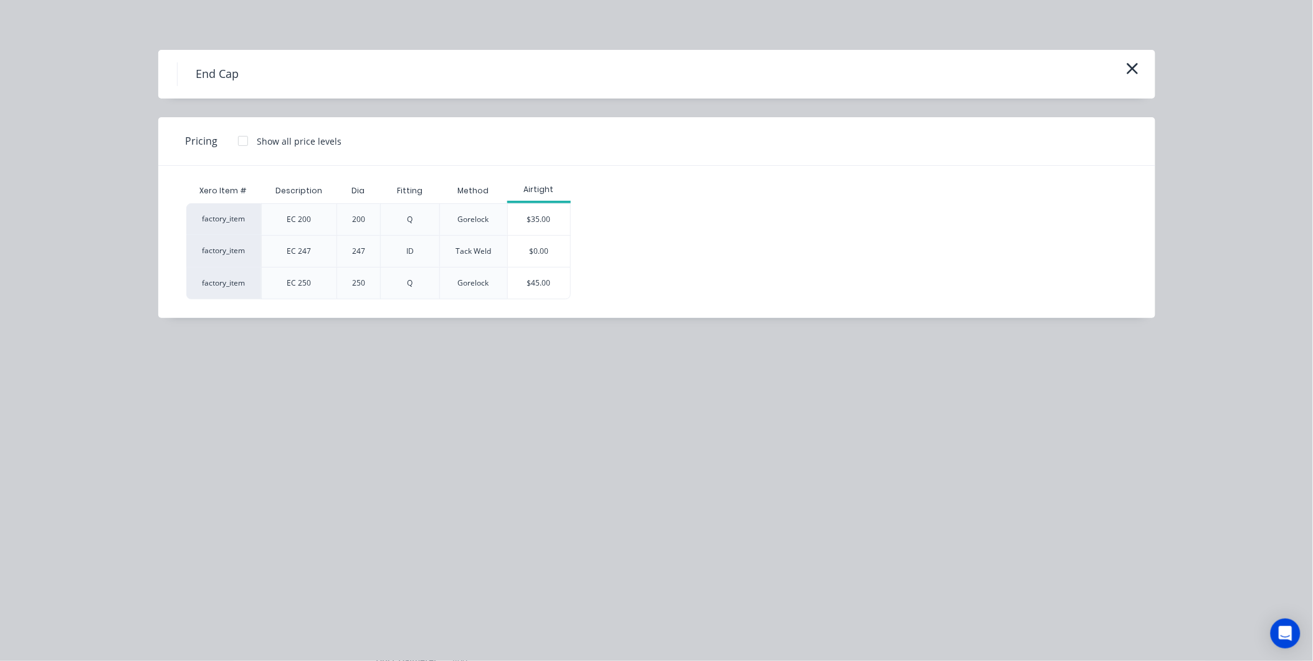
scroll to position [277, 0]
click at [550, 218] on div "$35.00" at bounding box center [539, 219] width 62 height 31
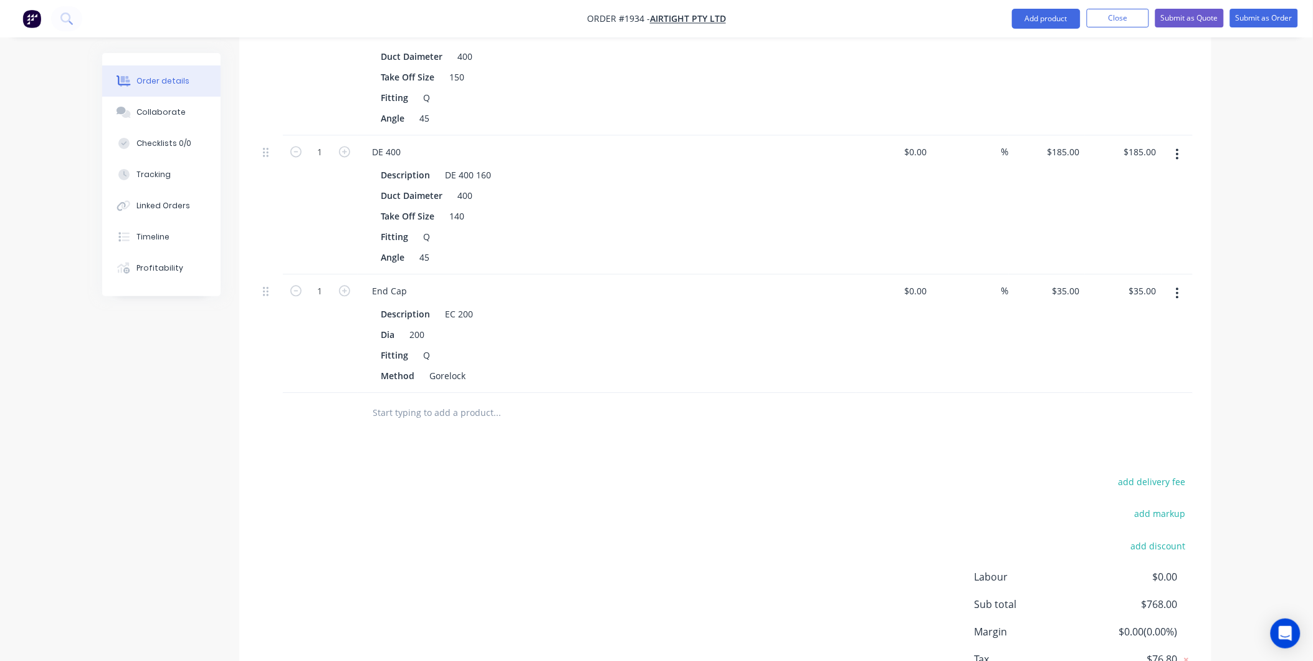
scroll to position [849, 0]
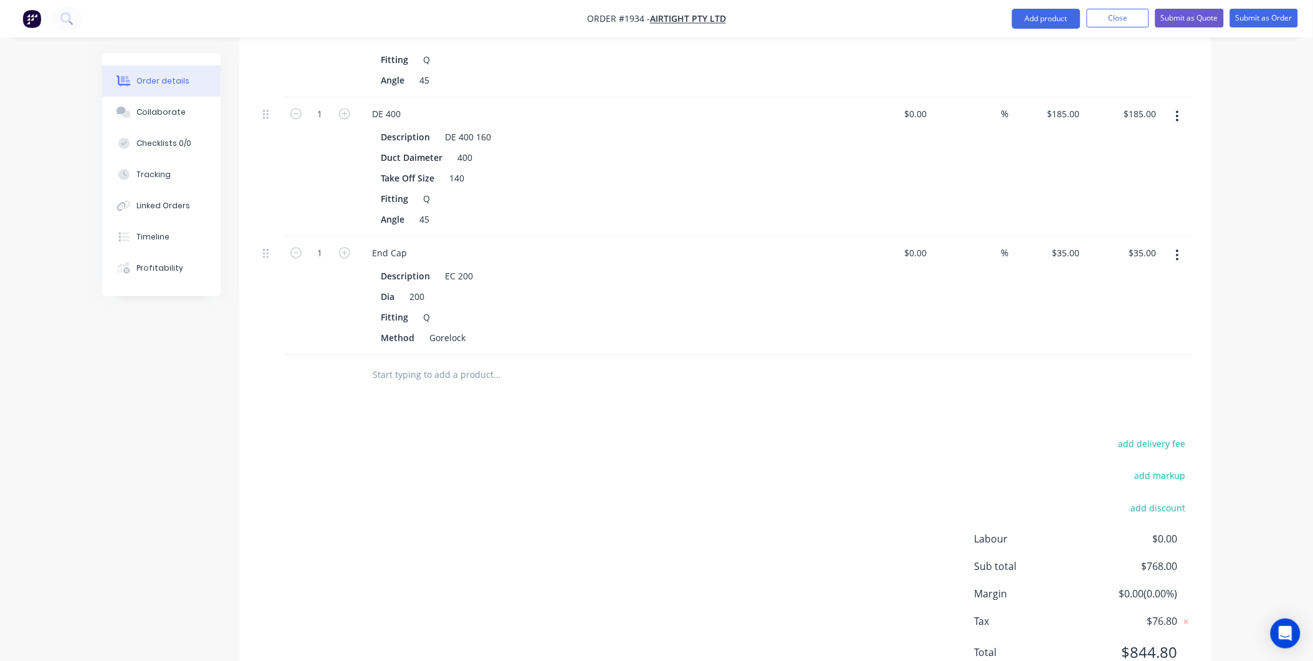
click at [384, 362] on input "text" at bounding box center [497, 374] width 249 height 25
type input "D"
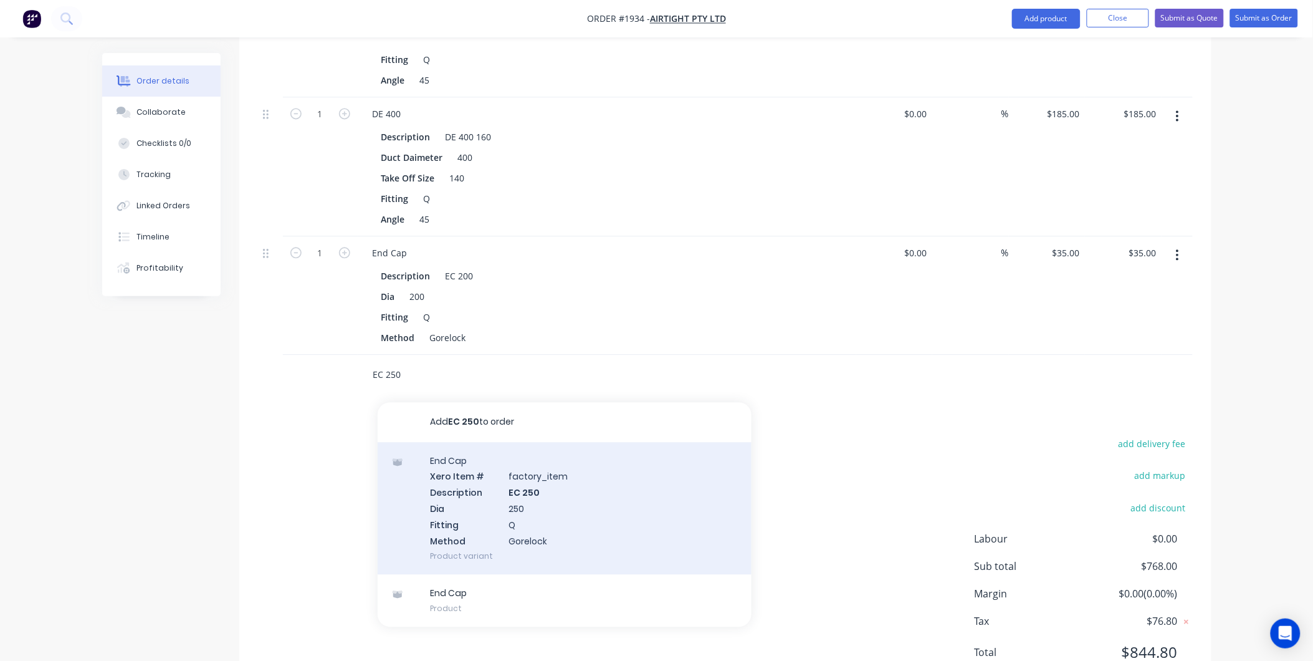
type input "EC 250"
click at [596, 458] on div "End Cap Xero Item # factory_item Description EC 250 Dia 250 Fitting Q Method Go…" at bounding box center [565, 508] width 374 height 133
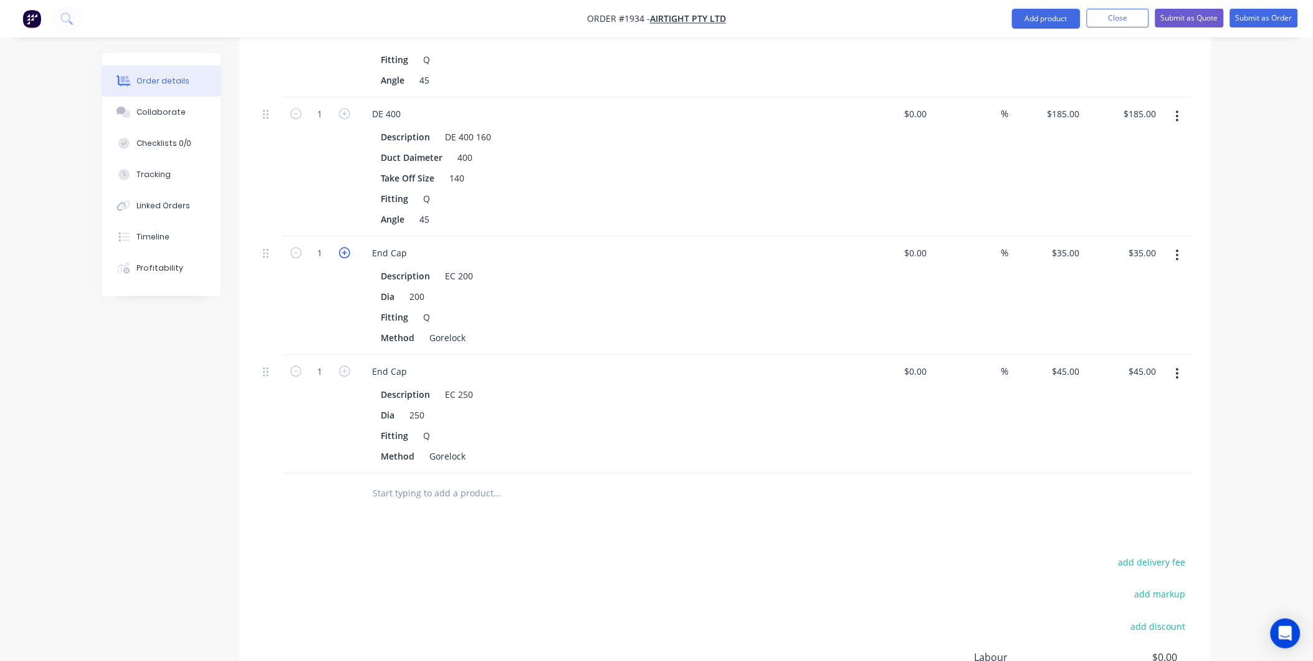
click at [344, 247] on icon "button" at bounding box center [344, 252] width 11 height 11
type input "2"
type input "$70.00"
drag, startPoint x: 264, startPoint y: 200, endPoint x: 269, endPoint y: 340, distance: 140.3
click at [269, 340] on div "1 BP 200 Description BP 200 125 100 Fitting 1 Q Fitting 2 Q Fitting 3 Q Fitting…" at bounding box center [725, 56] width 935 height 834
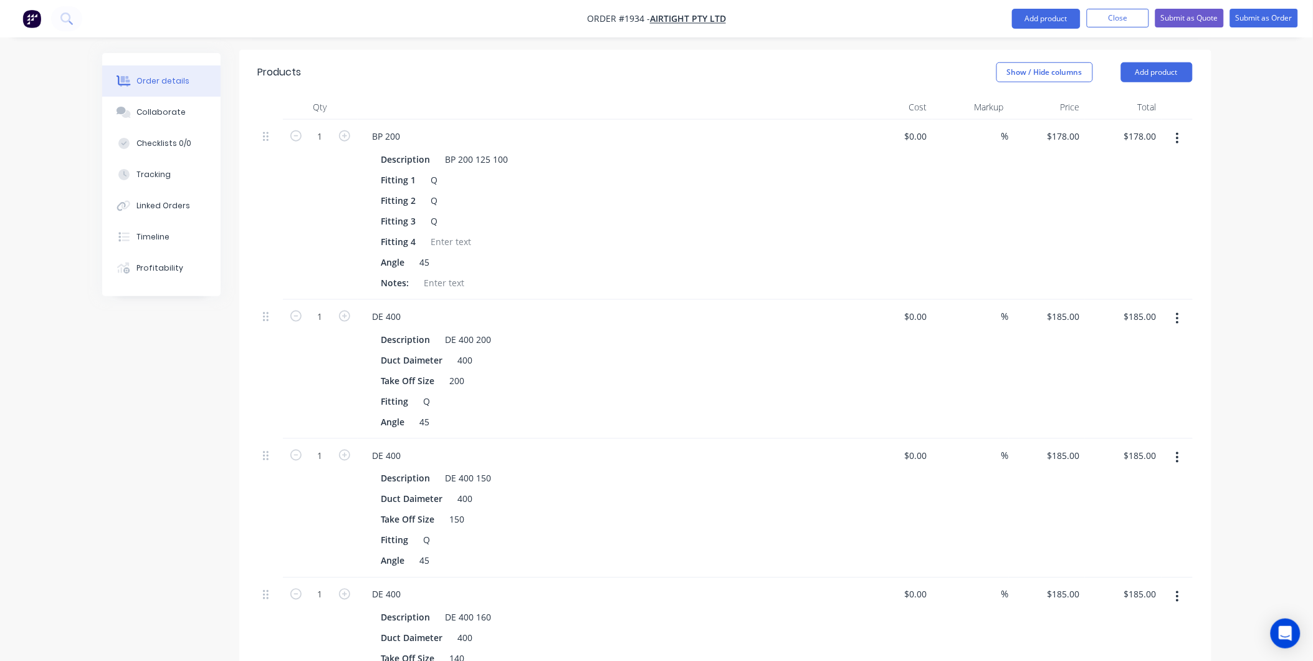
scroll to position [345, 0]
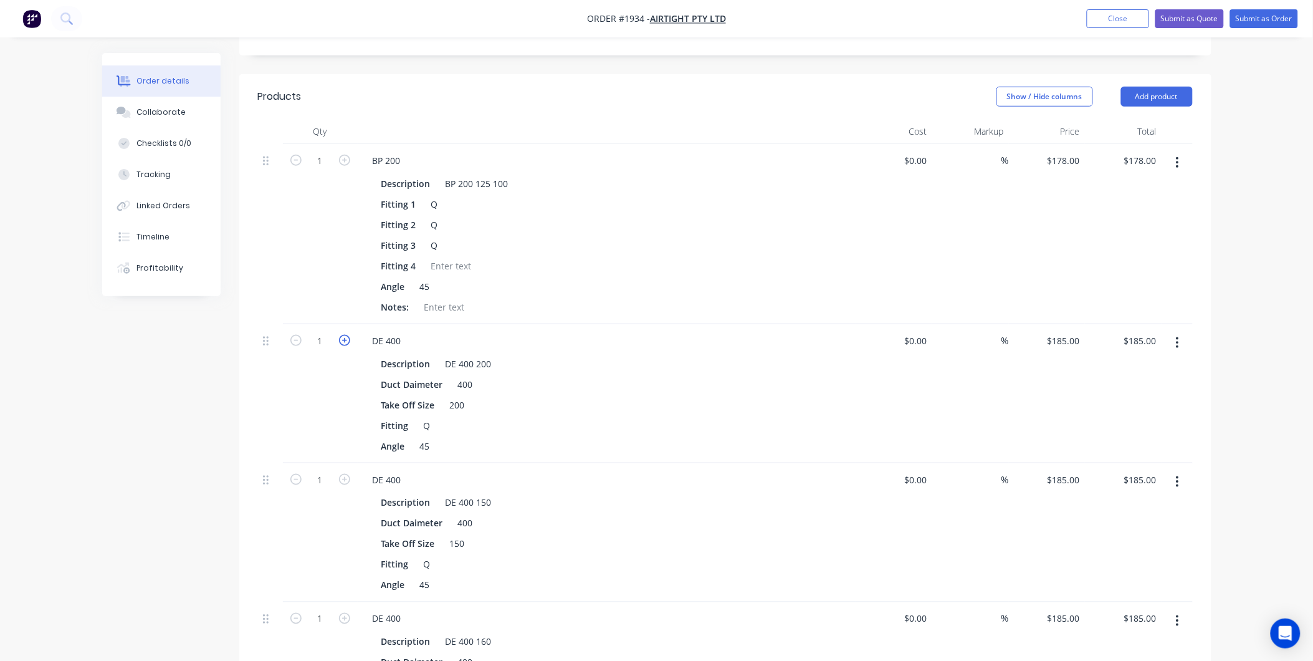
click at [345, 335] on icon "button" at bounding box center [344, 340] width 11 height 11
type input "2"
type input "$370.00"
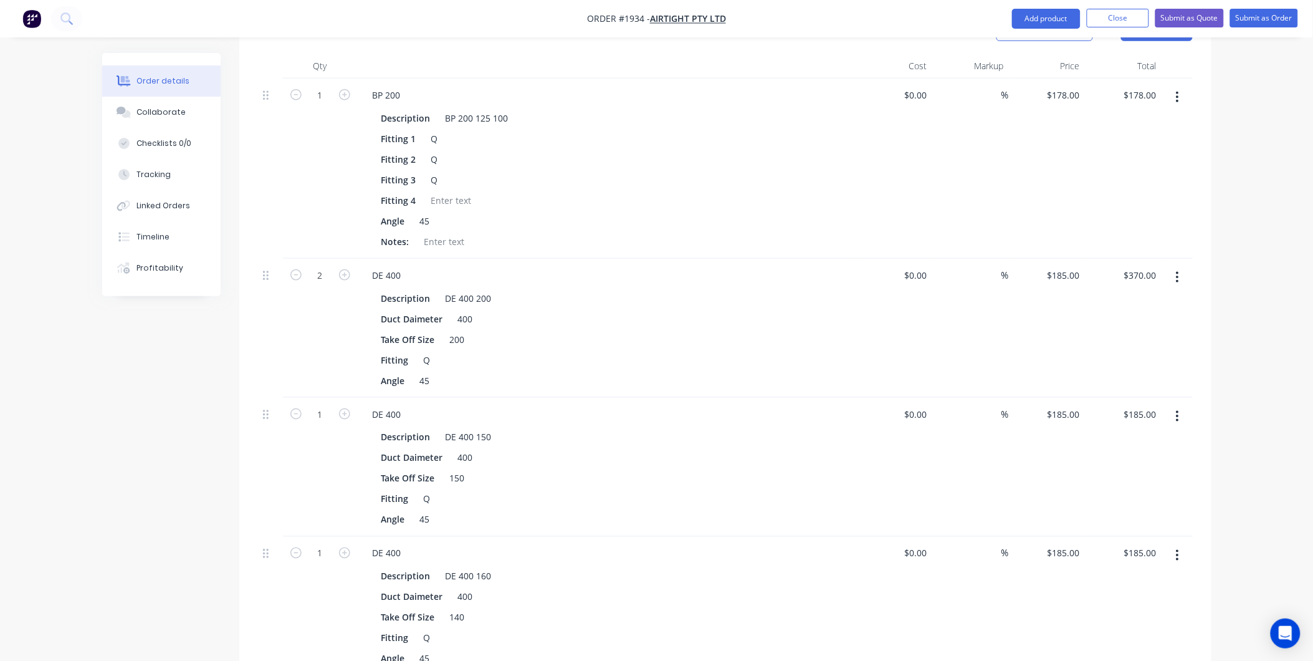
scroll to position [415, 0]
click at [172, 117] on div "Collaborate" at bounding box center [160, 112] width 49 height 11
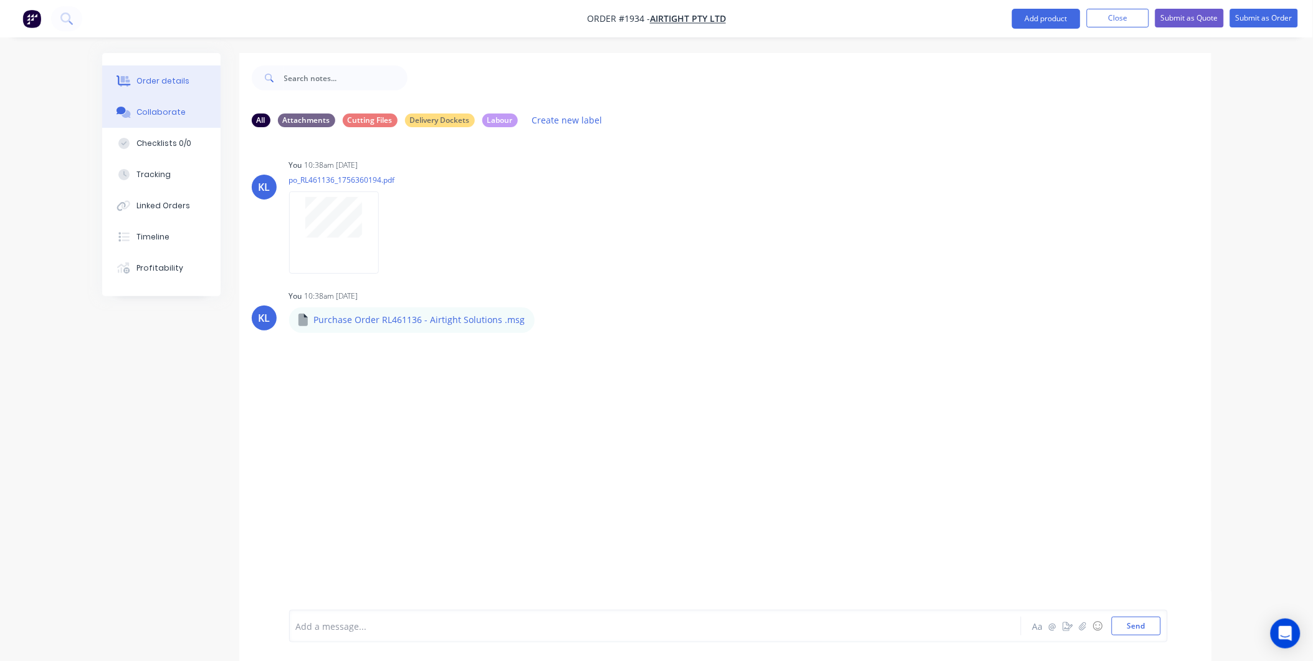
click at [168, 79] on div "Order details" at bounding box center [162, 80] width 53 height 11
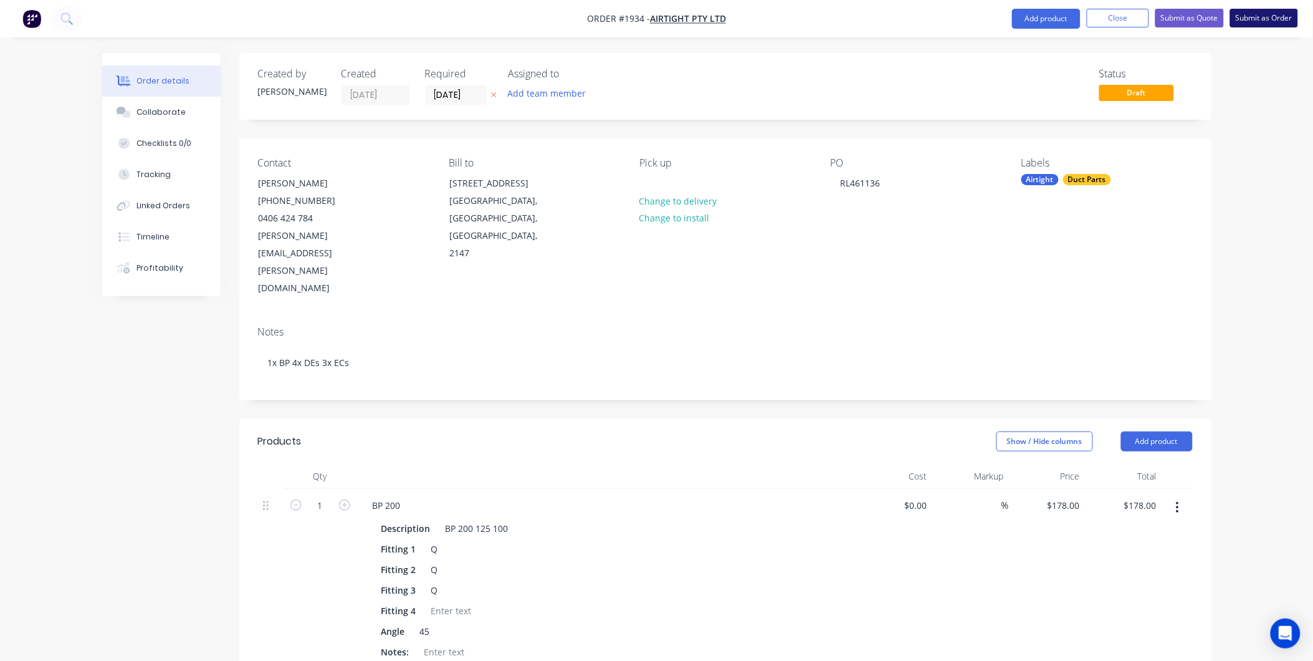
click at [1273, 16] on button "Submit as Order" at bounding box center [1264, 18] width 68 height 19
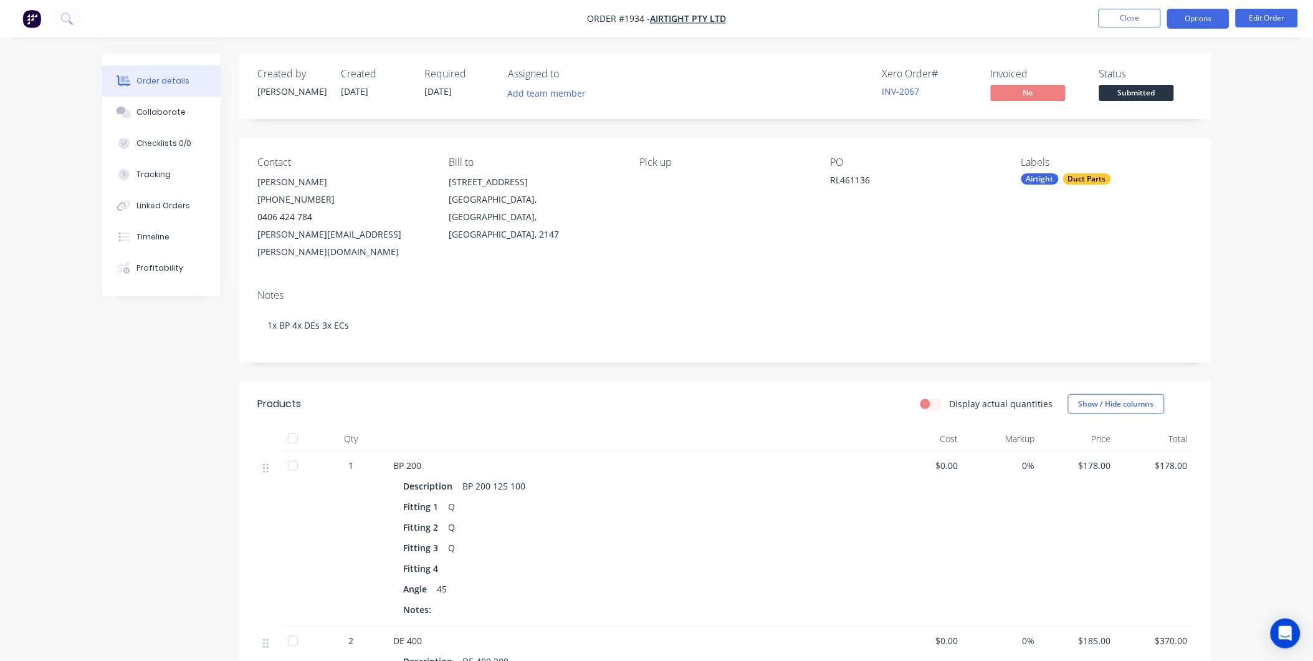
click at [1193, 16] on button "Options" at bounding box center [1198, 19] width 62 height 20
drag, startPoint x: 1276, startPoint y: 89, endPoint x: 1276, endPoint y: 75, distance: 13.7
drag, startPoint x: 1276, startPoint y: 75, endPoint x: 1195, endPoint y: 11, distance: 104.2
click at [1195, 9] on button "Options" at bounding box center [1198, 19] width 62 height 20
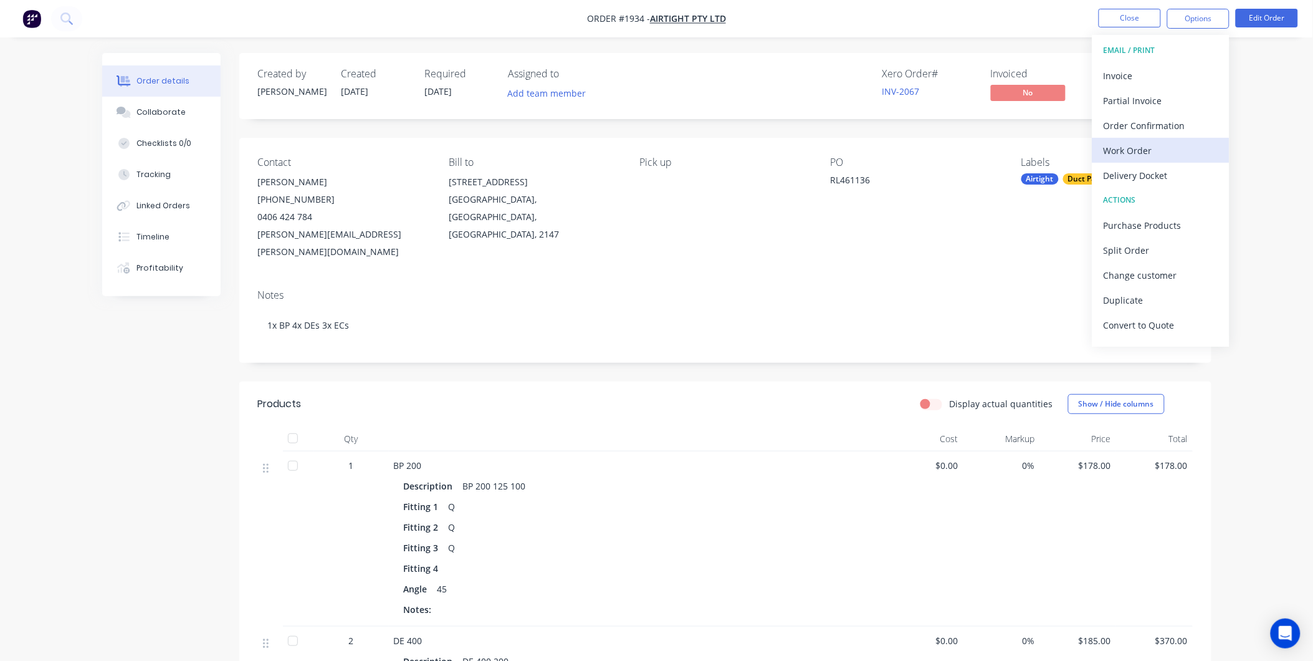
click at [1124, 145] on div "Work Order" at bounding box center [1161, 150] width 115 height 18
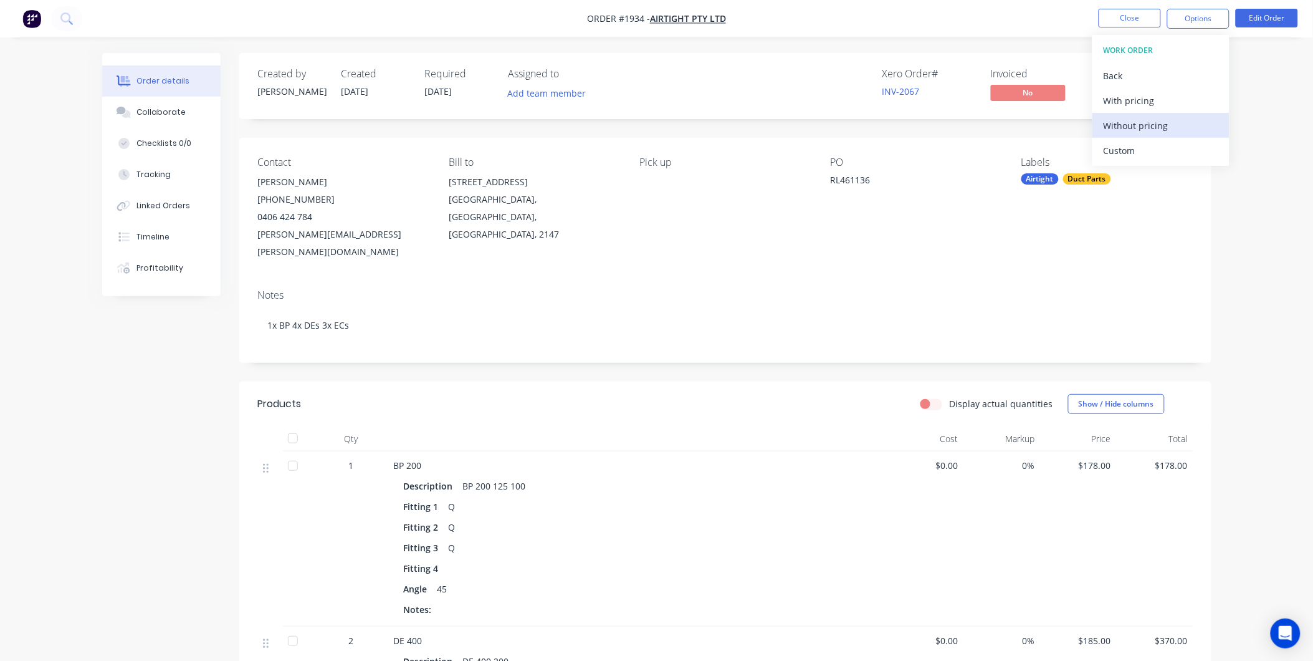
click at [1132, 127] on div "Without pricing" at bounding box center [1161, 126] width 115 height 18
click at [170, 107] on div "Collaborate" at bounding box center [160, 112] width 49 height 11
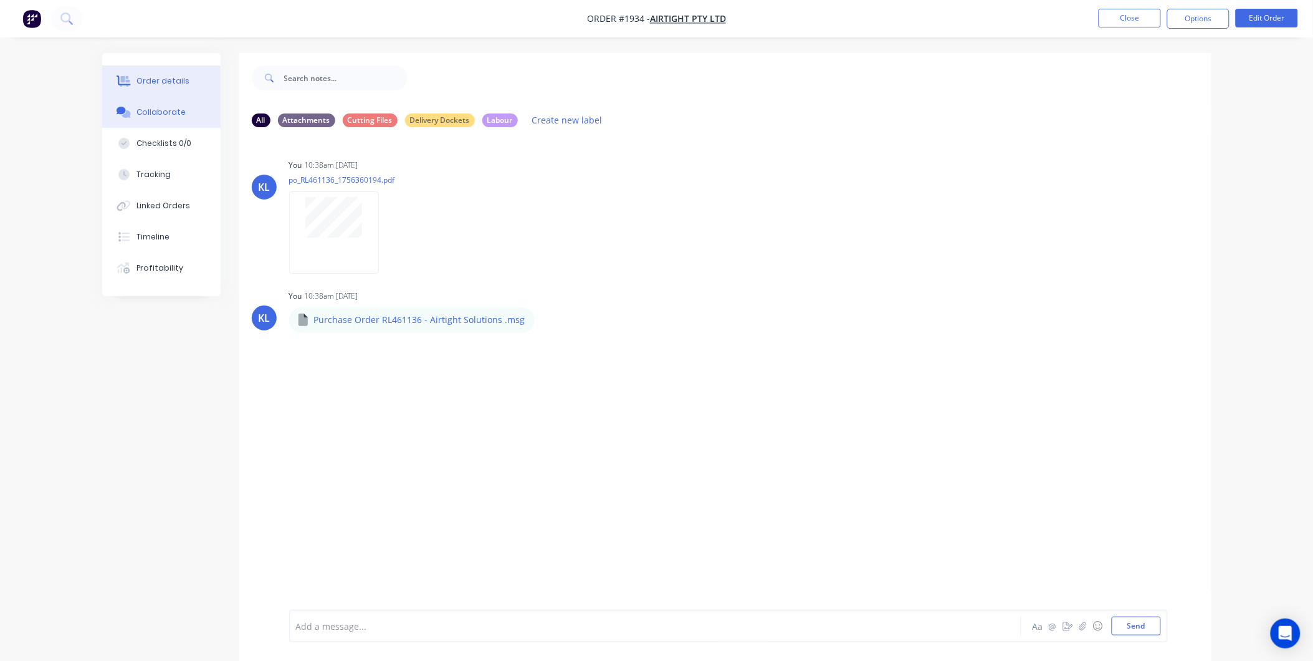
click at [166, 86] on div "Order details" at bounding box center [162, 80] width 53 height 11
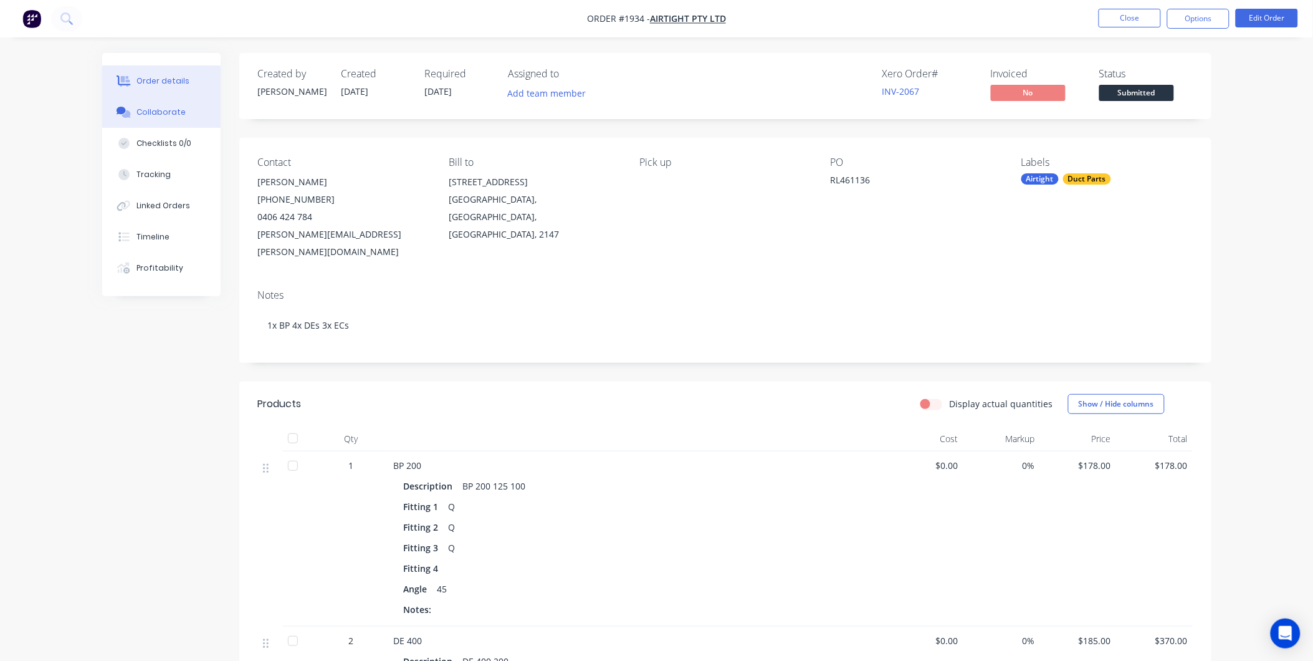
drag, startPoint x: 163, startPoint y: 110, endPoint x: 184, endPoint y: 127, distance: 26.7
click at [163, 110] on div "Collaborate" at bounding box center [160, 112] width 49 height 11
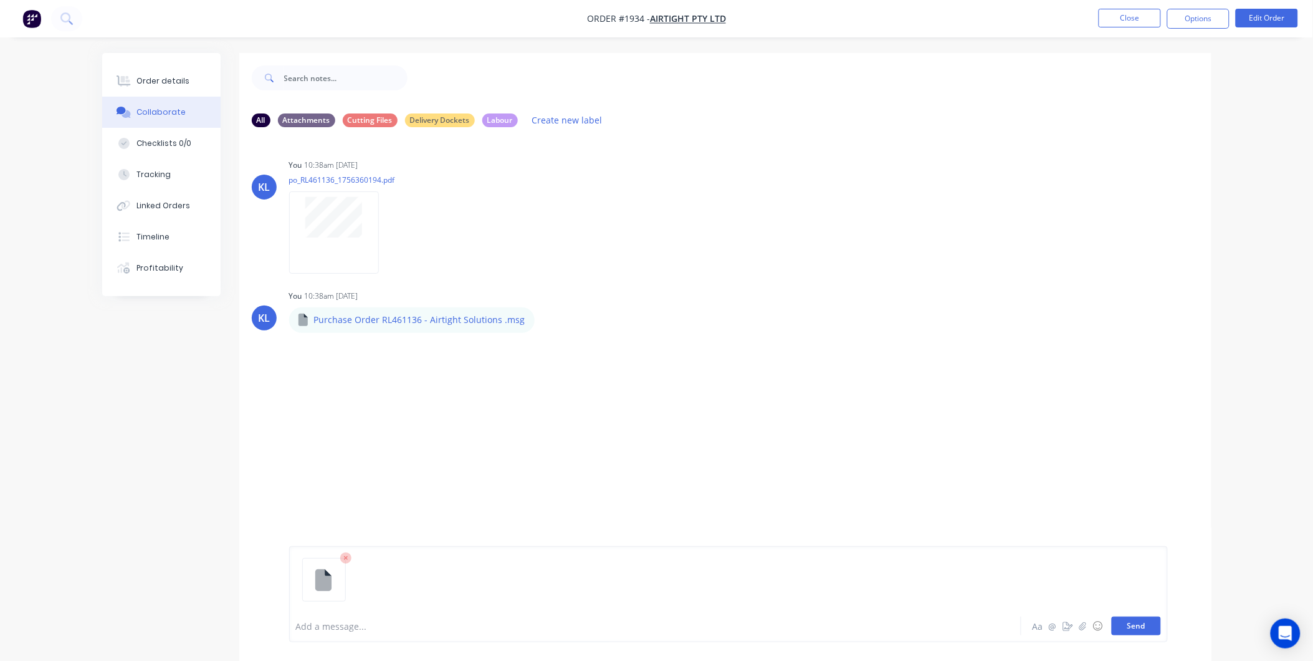
click at [1123, 628] on button "Send" at bounding box center [1136, 625] width 49 height 19
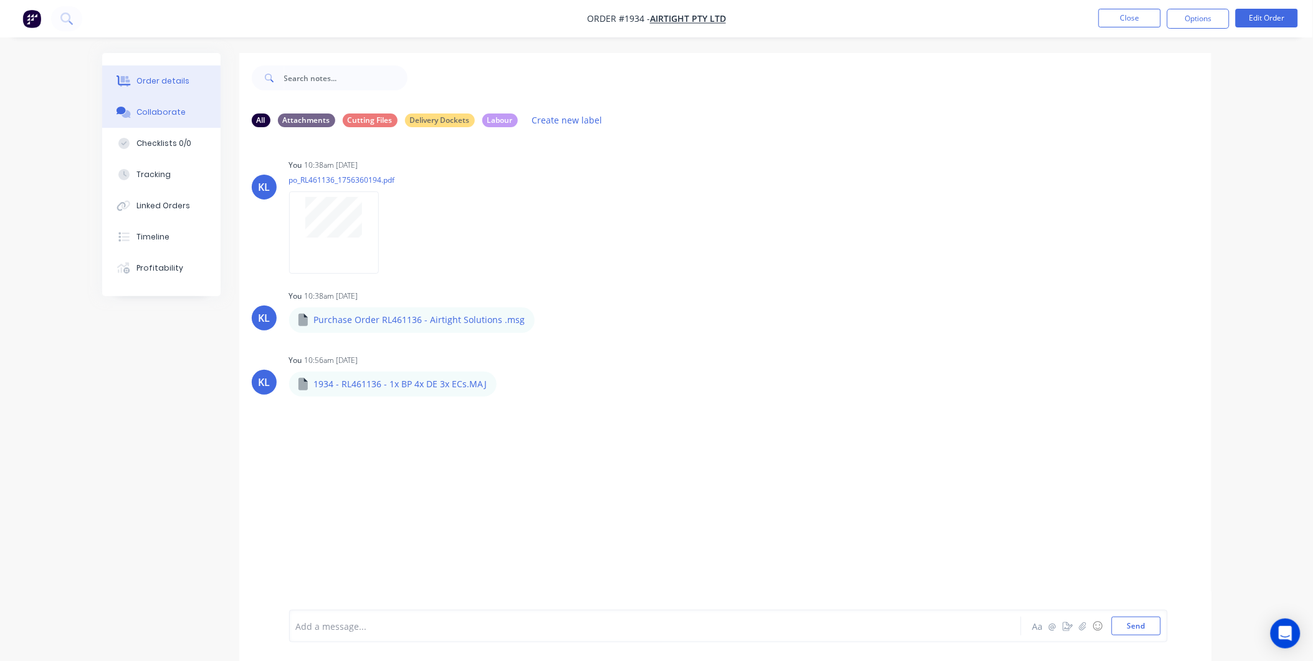
click at [158, 83] on div "Order details" at bounding box center [162, 80] width 53 height 11
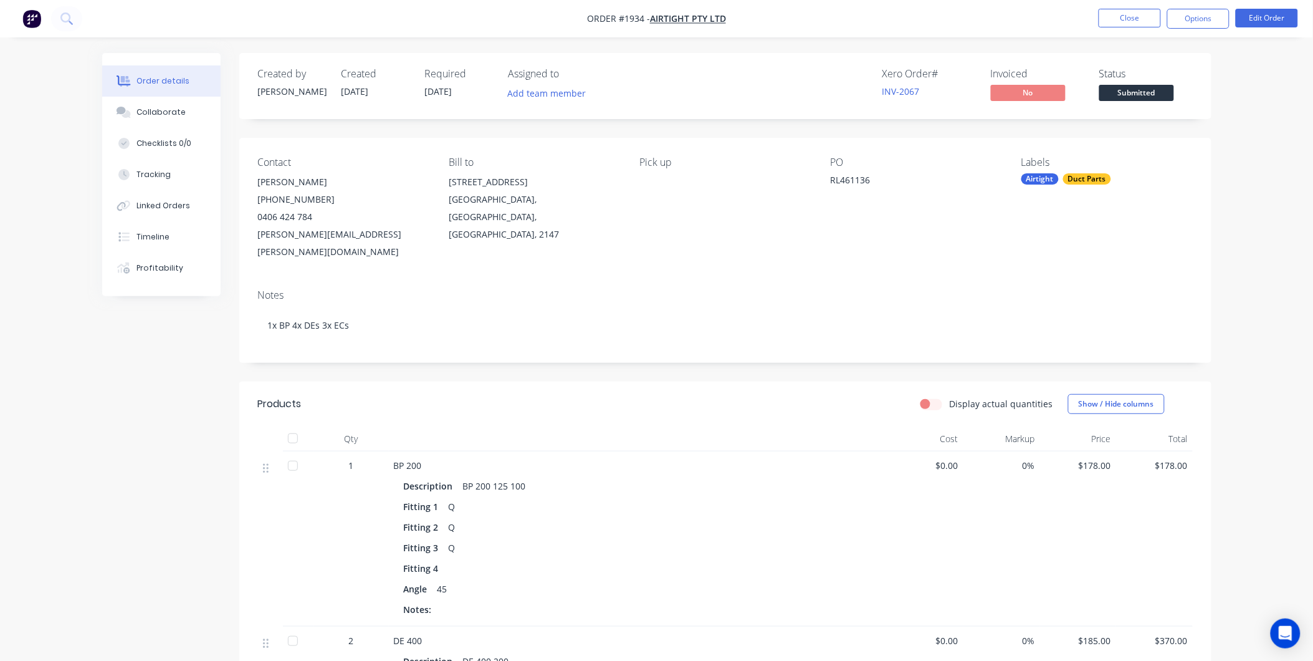
click at [1154, 96] on span "Submitted" at bounding box center [1136, 93] width 75 height 16
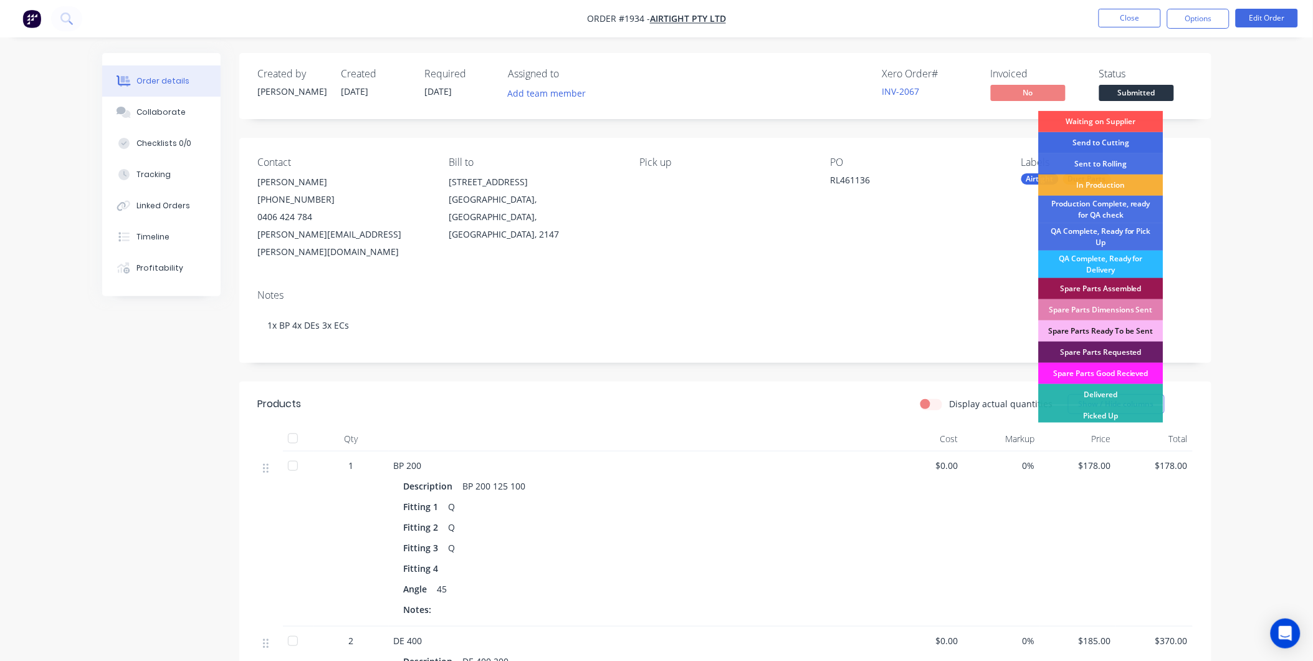
click at [1124, 138] on div "Send to Cutting" at bounding box center [1101, 142] width 125 height 21
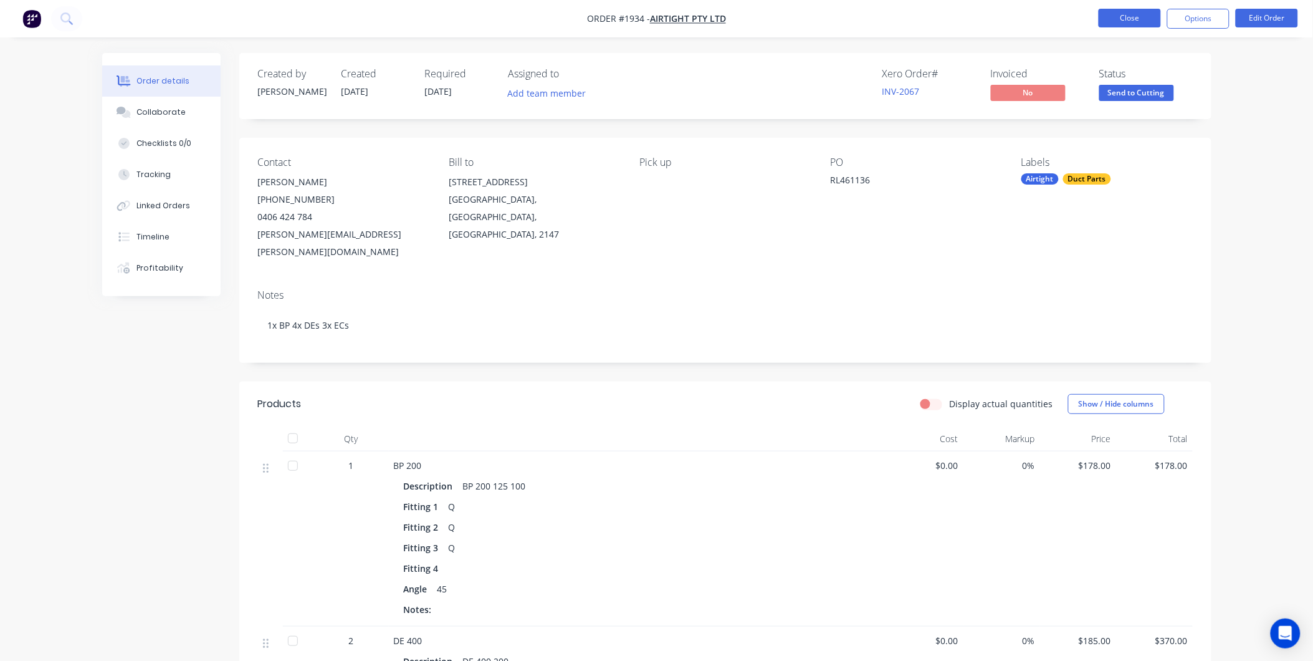
click at [1143, 19] on button "Close" at bounding box center [1130, 18] width 62 height 19
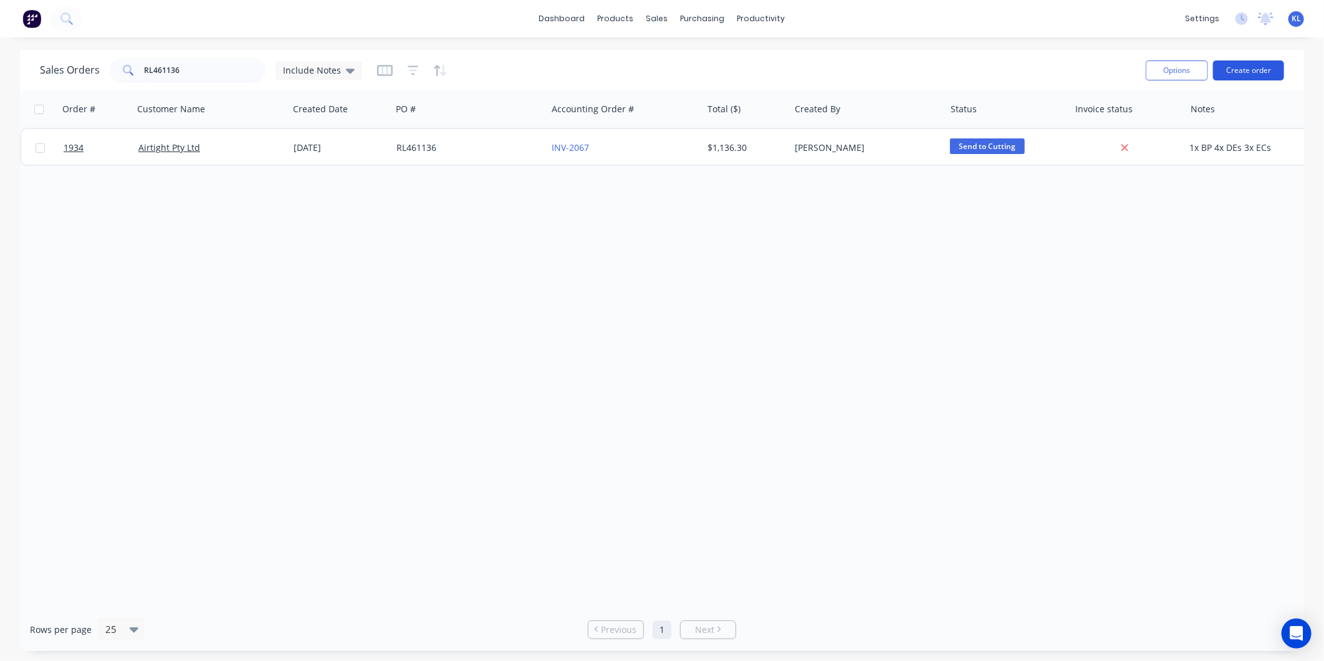
click at [1230, 67] on button "Create order" at bounding box center [1248, 70] width 71 height 20
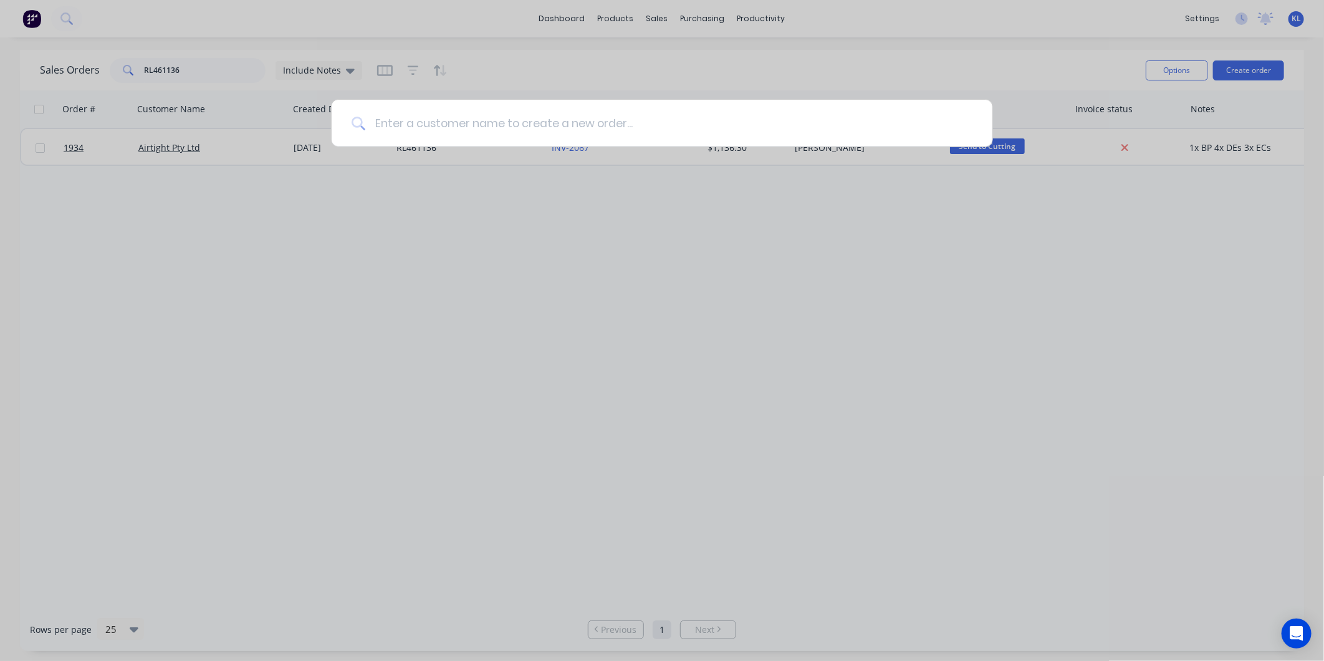
click at [545, 133] on input at bounding box center [668, 123] width 607 height 47
click at [550, 127] on input at bounding box center [668, 123] width 607 height 47
type input "Airtight"
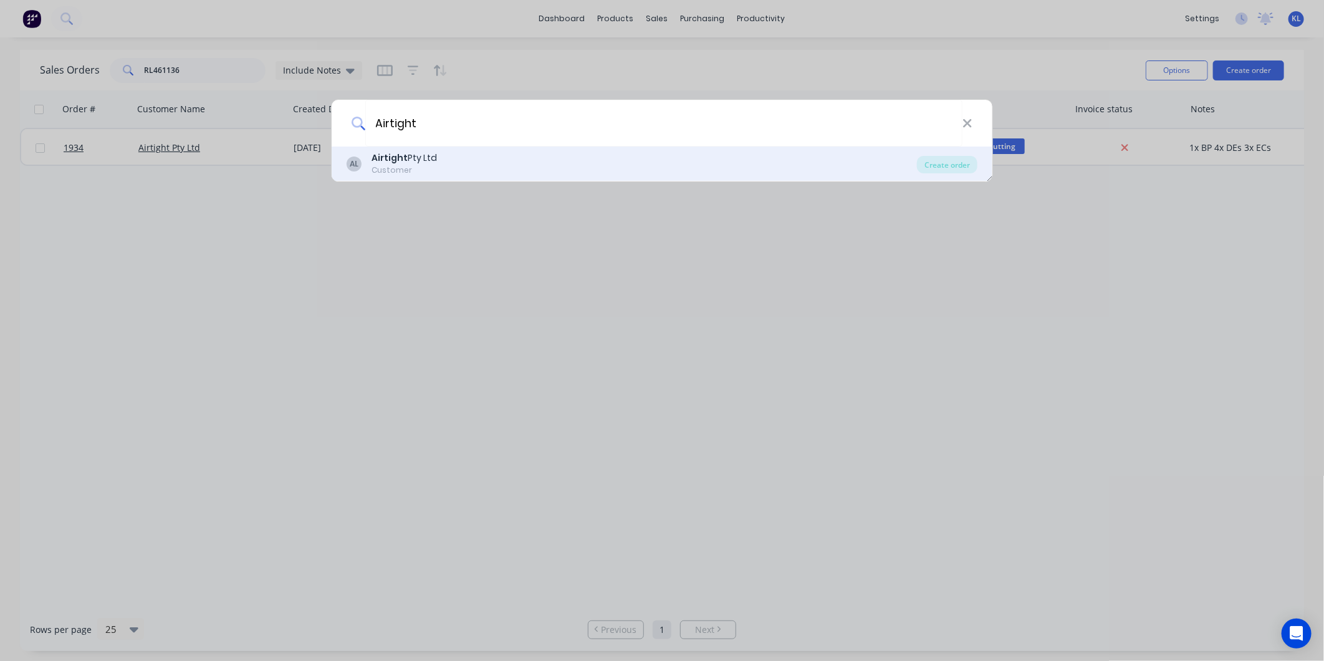
click at [405, 146] on div "AL Airtight Pty Ltd Customer Create order" at bounding box center [662, 163] width 661 height 35
click at [415, 162] on div "Airtight Pty Ltd" at bounding box center [403, 157] width 65 height 13
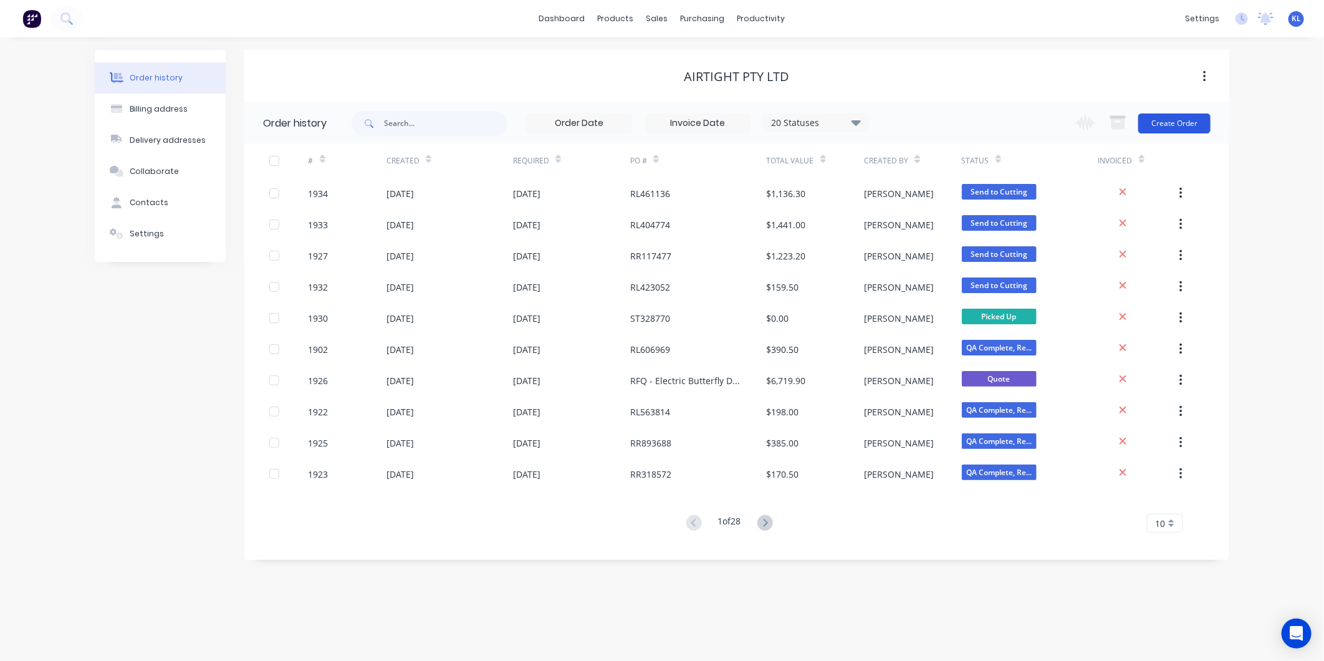
click at [1165, 125] on button "Create Order" at bounding box center [1174, 123] width 72 height 20
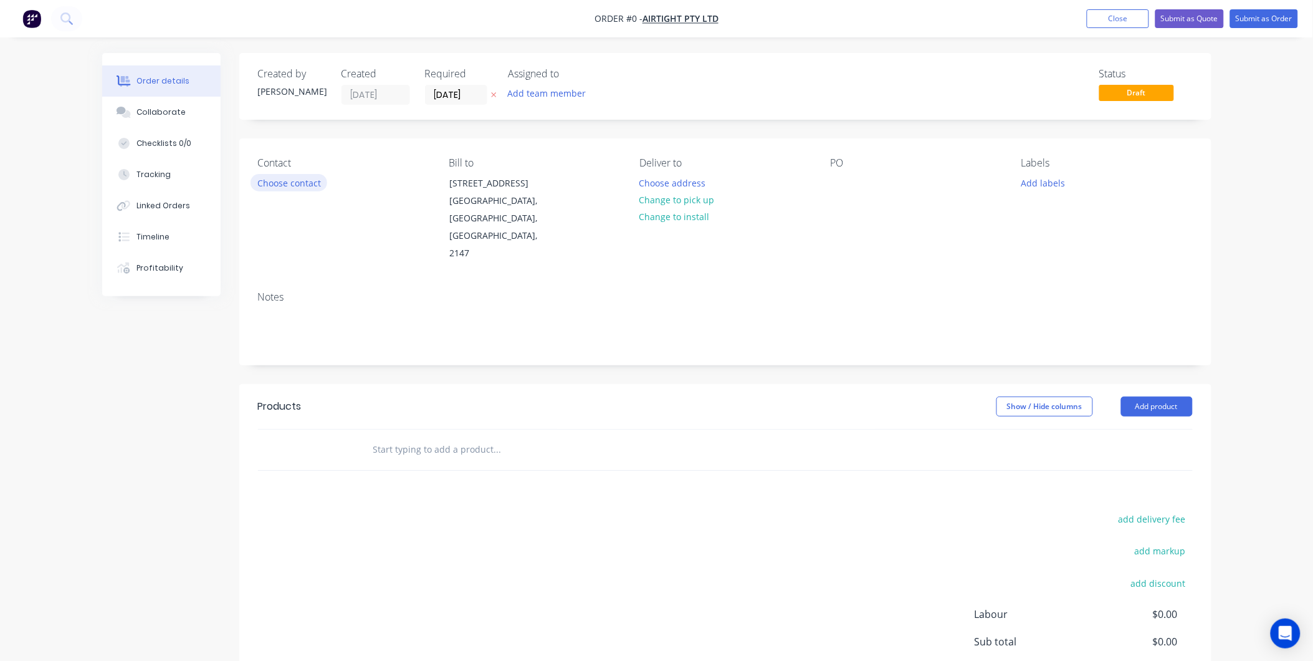
click at [294, 187] on button "Choose contact" at bounding box center [289, 182] width 77 height 17
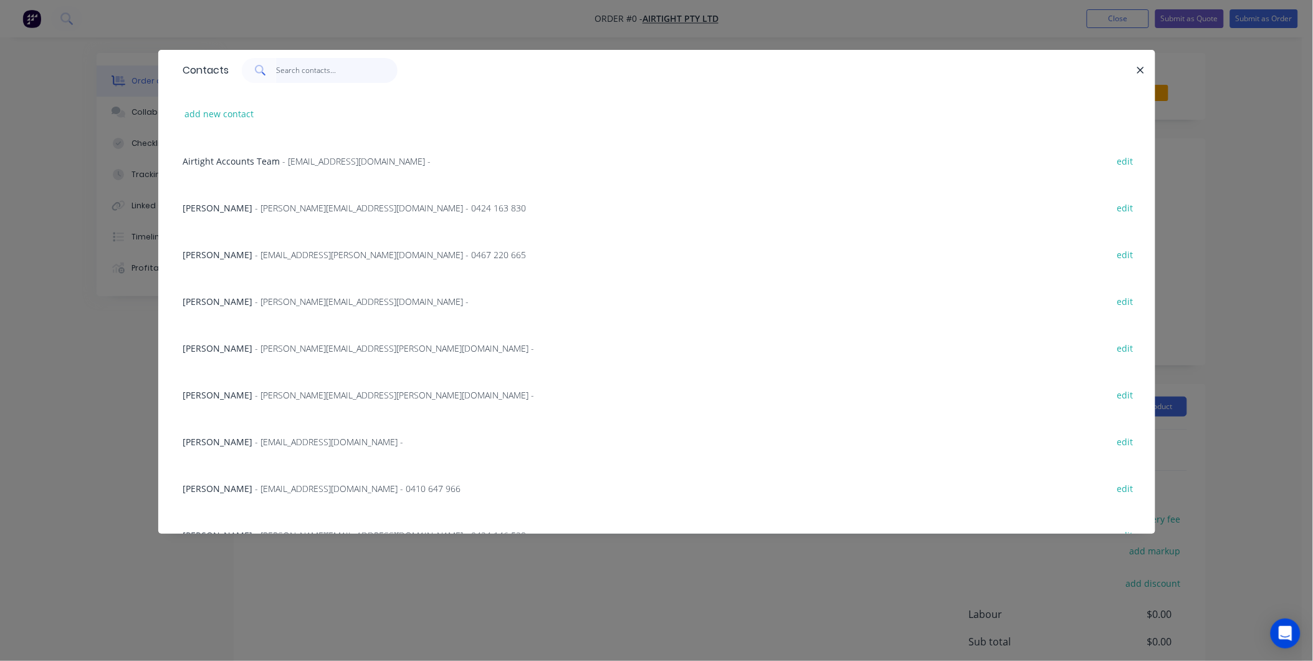
click at [327, 78] on input "text" at bounding box center [337, 70] width 122 height 25
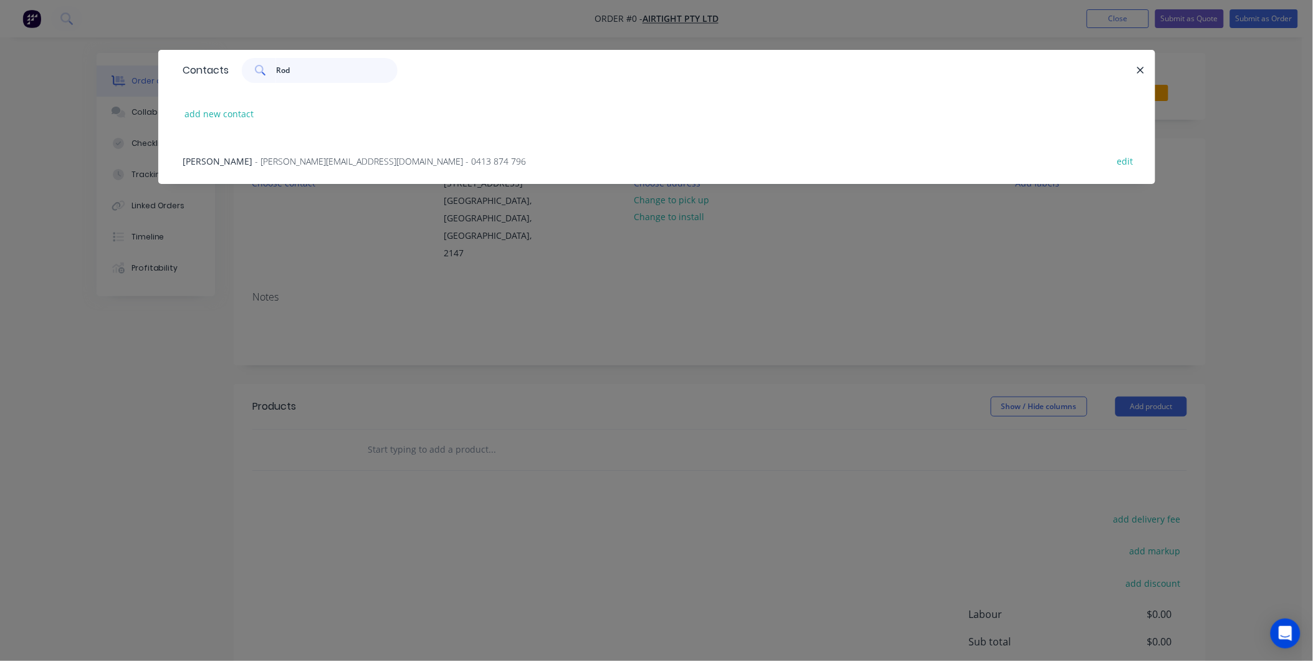
type input "Rod"
click at [383, 173] on div "Rodney Parlett - [EMAIL_ADDRESS][DOMAIN_NAME] - 0413 874 796 edit" at bounding box center [657, 160] width 960 height 47
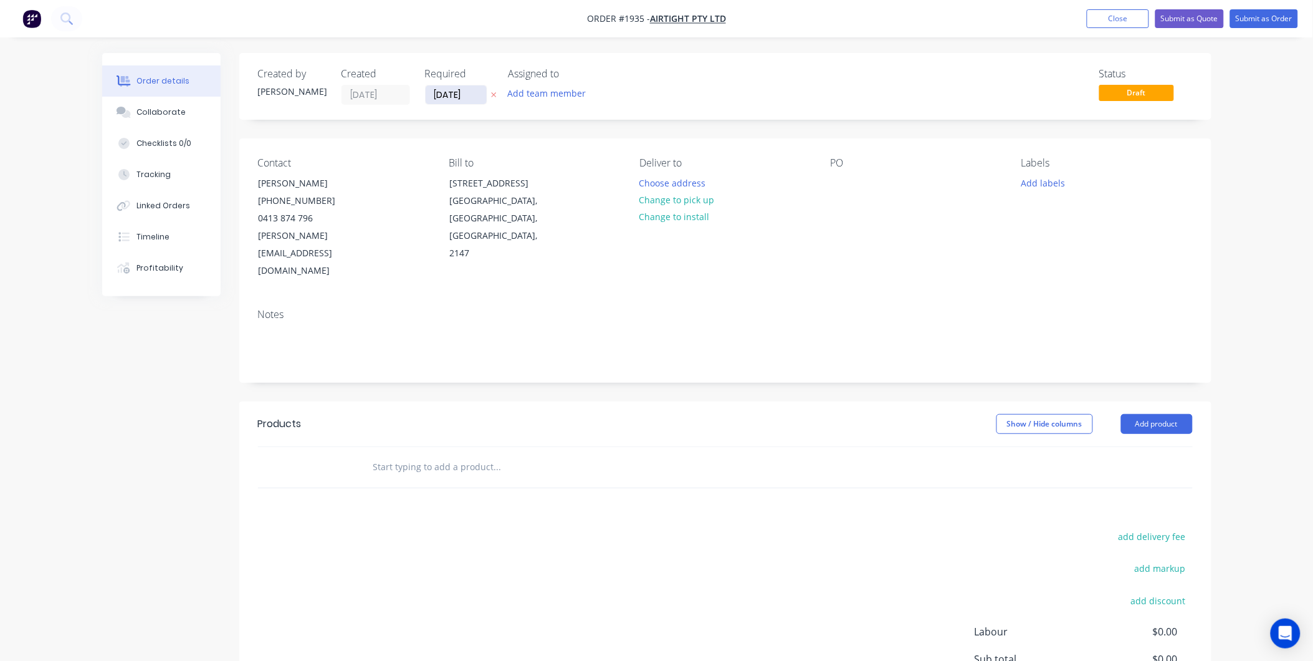
click at [444, 95] on input "[DATE]" at bounding box center [456, 94] width 61 height 19
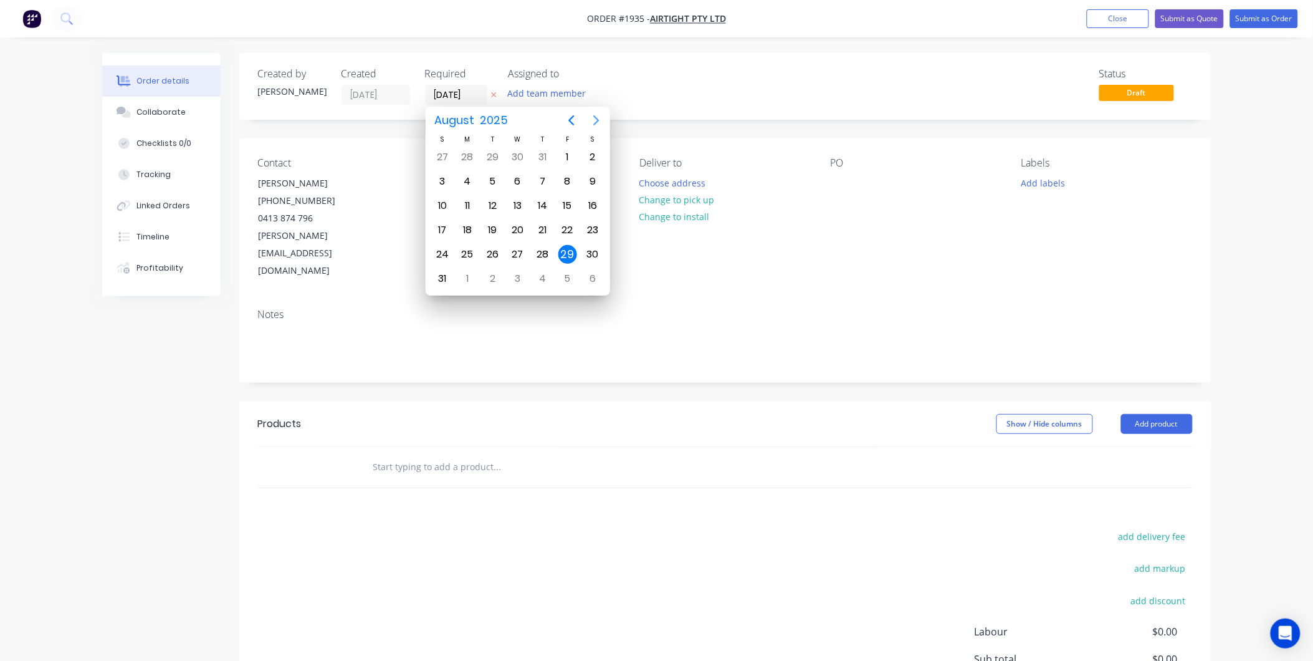
click at [591, 120] on icon "Next page" at bounding box center [596, 120] width 15 height 15
click at [571, 156] on div "5" at bounding box center [567, 157] width 19 height 19
type input "[DATE]"
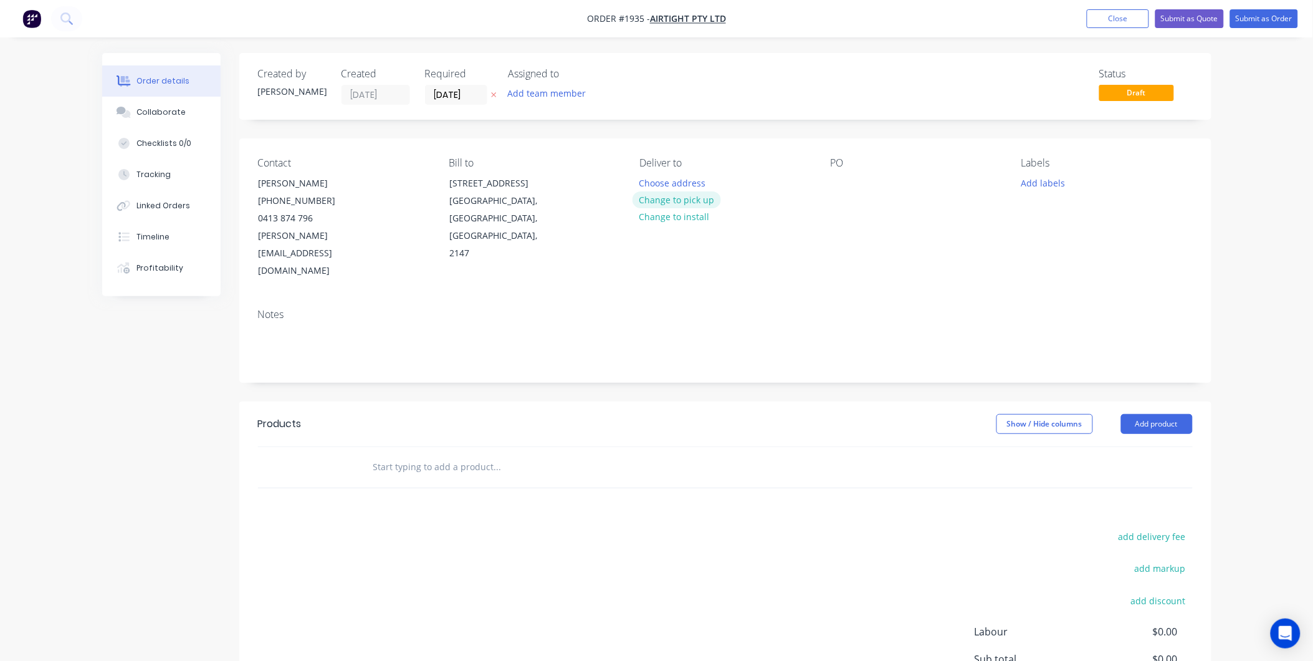
click at [693, 202] on button "Change to pick up" at bounding box center [677, 199] width 88 height 17
click at [851, 173] on div "PO" at bounding box center [916, 218] width 171 height 123
click at [840, 179] on div at bounding box center [841, 183] width 20 height 18
click at [833, 181] on div at bounding box center [841, 183] width 20 height 18
paste div
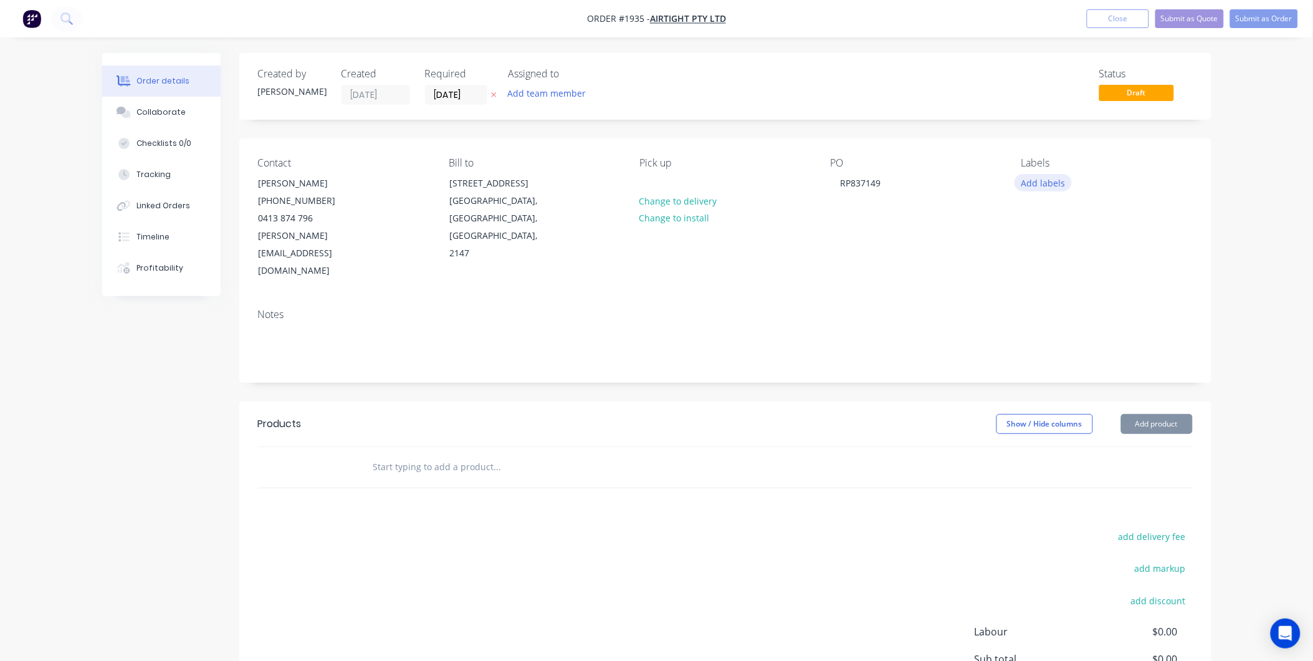
click at [1036, 185] on button "Add labels" at bounding box center [1043, 182] width 57 height 17
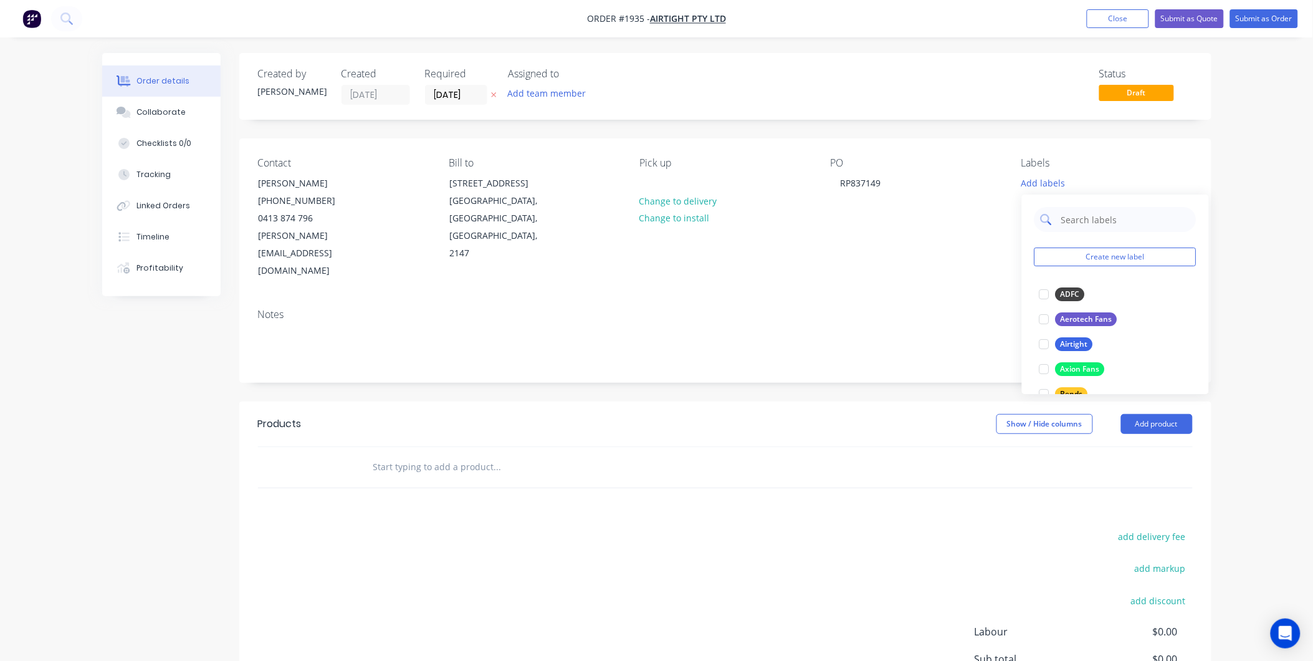
click at [1074, 214] on input "text" at bounding box center [1125, 219] width 130 height 25
type input "Air"
click at [1051, 298] on div at bounding box center [1044, 294] width 25 height 25
click at [866, 213] on div "PO RP837149" at bounding box center [916, 218] width 171 height 123
click at [1055, 176] on div "Airtight" at bounding box center [1039, 179] width 37 height 11
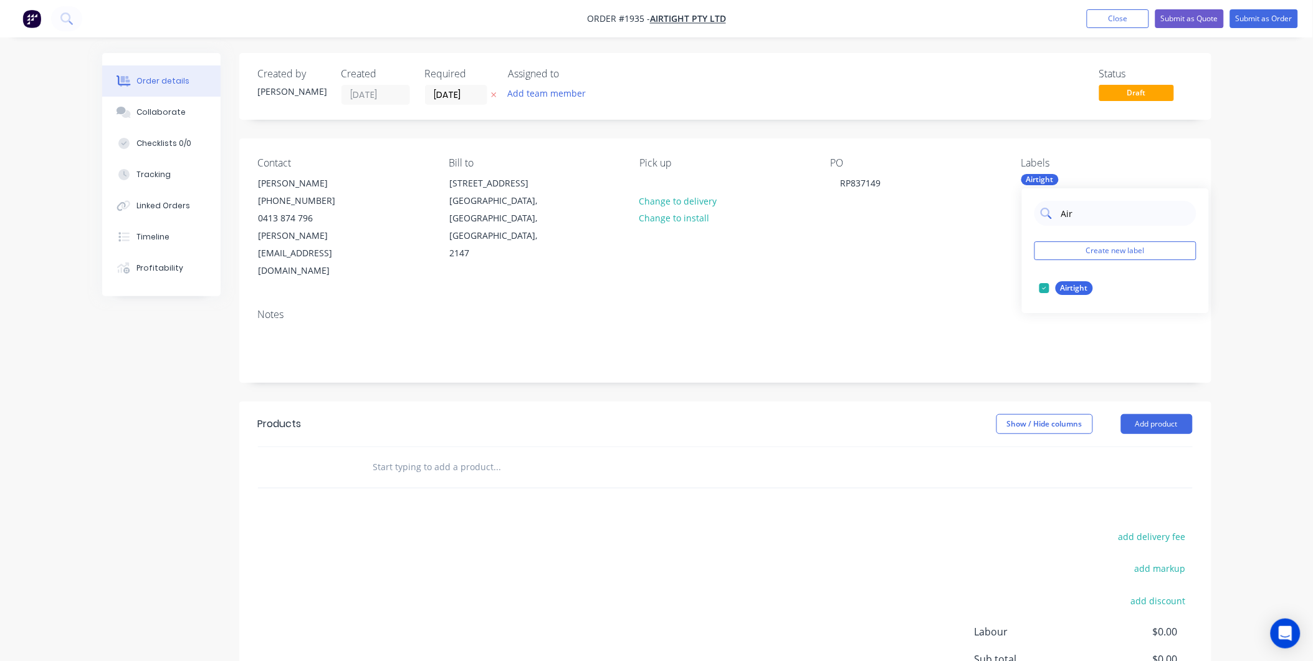
click at [1087, 215] on input "Air" at bounding box center [1125, 213] width 130 height 25
type input "A"
type input "Duct"
click at [1046, 287] on div at bounding box center [1044, 287] width 25 height 25
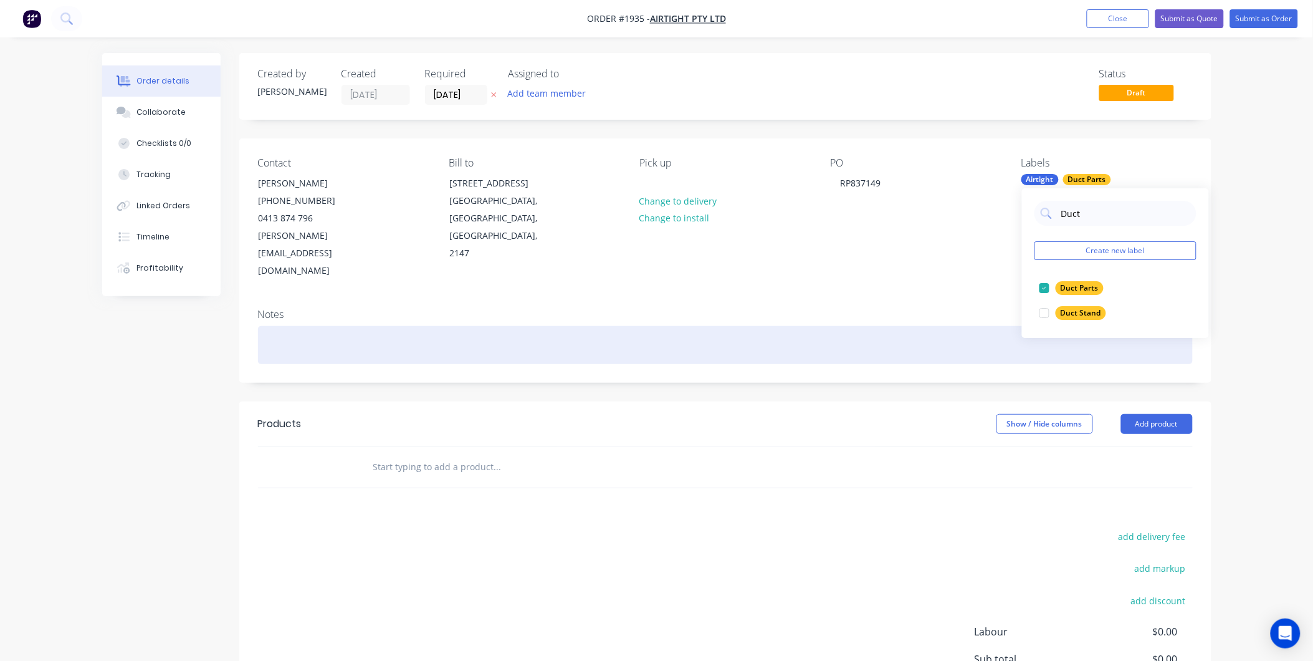
click at [700, 326] on div at bounding box center [725, 345] width 935 height 38
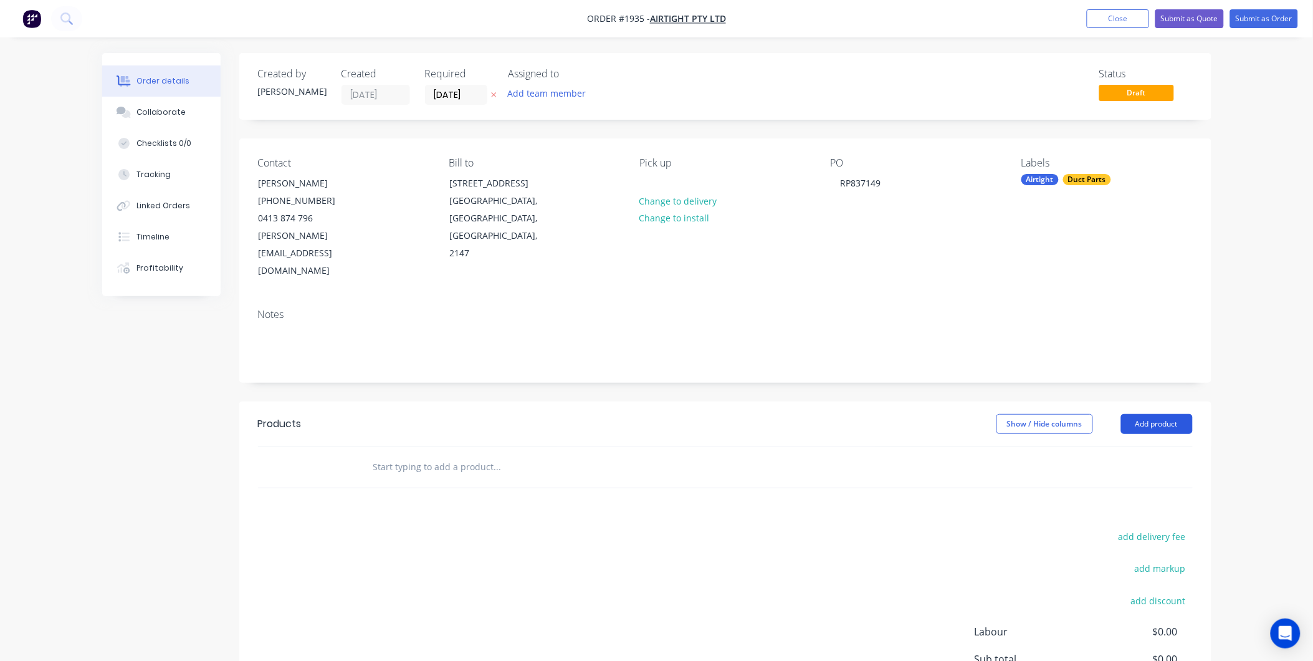
click at [1149, 414] on button "Add product" at bounding box center [1157, 424] width 72 height 20
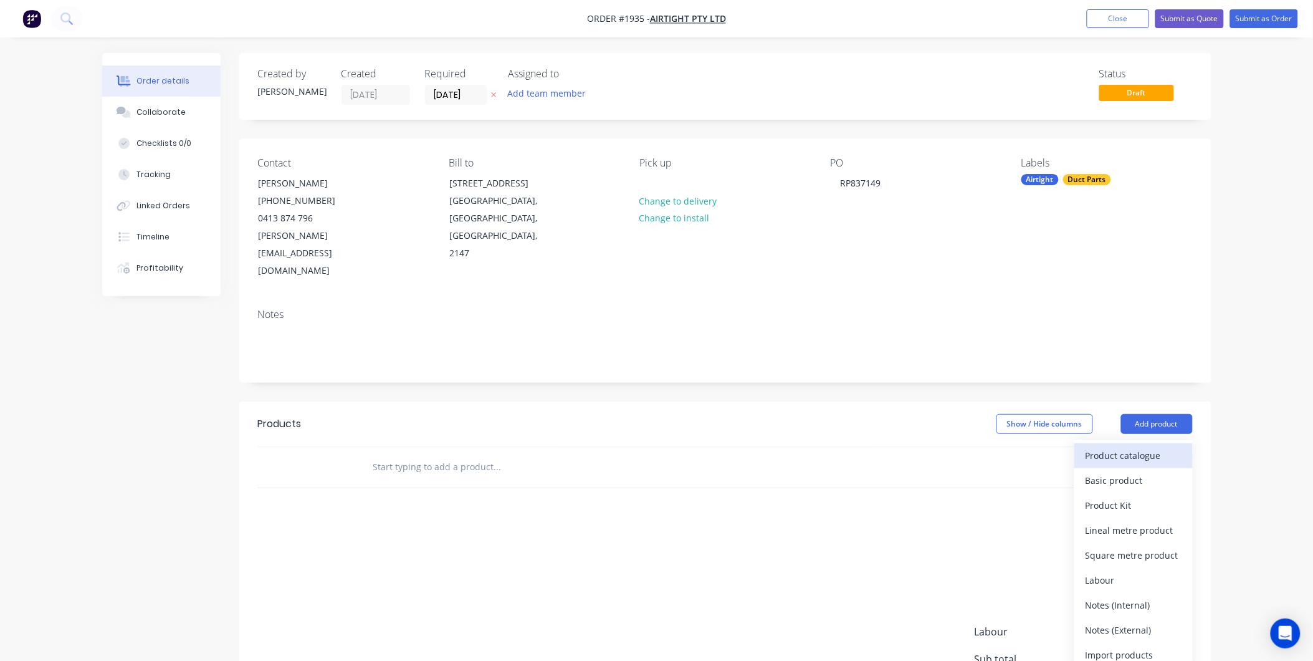
click at [1131, 446] on div "Product catalogue" at bounding box center [1134, 455] width 96 height 18
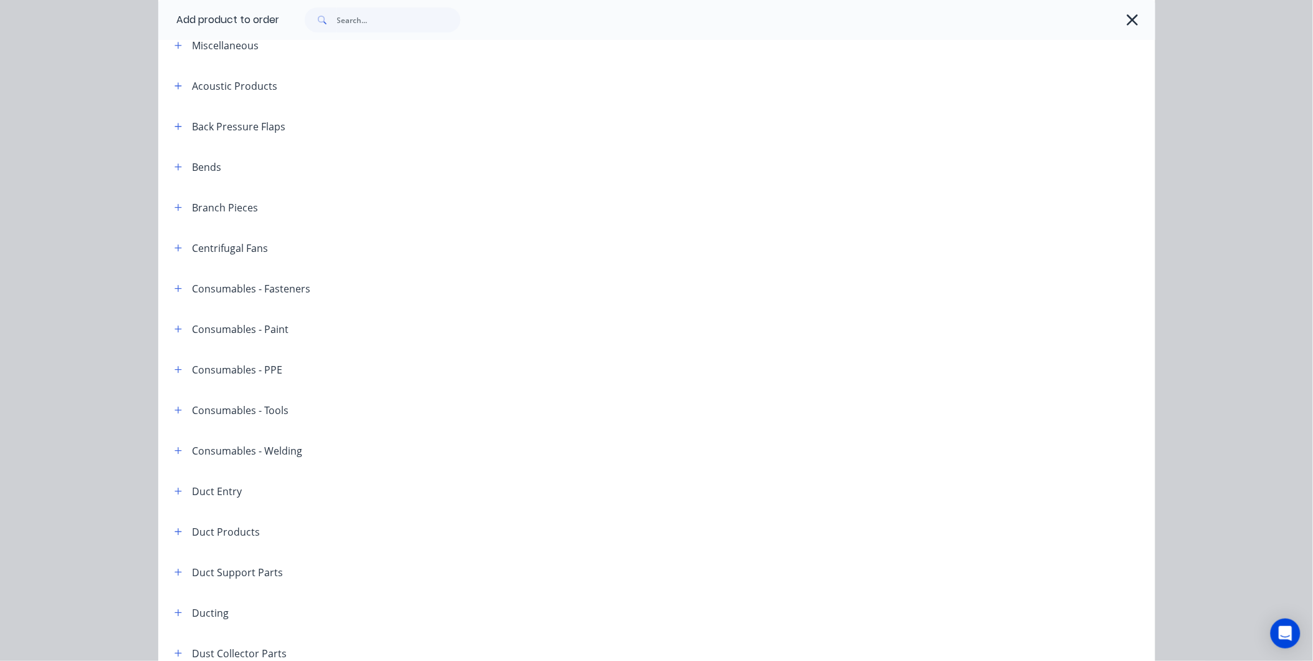
scroll to position [138, 0]
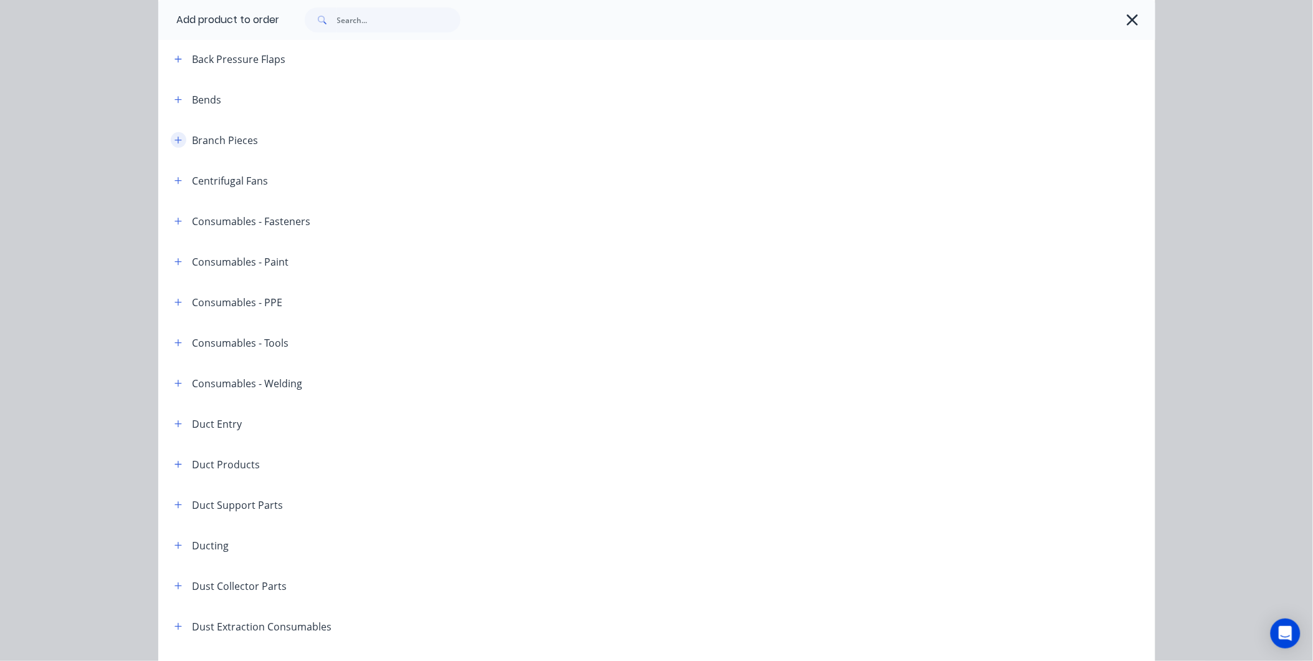
click at [176, 143] on icon "button" at bounding box center [177, 140] width 7 height 9
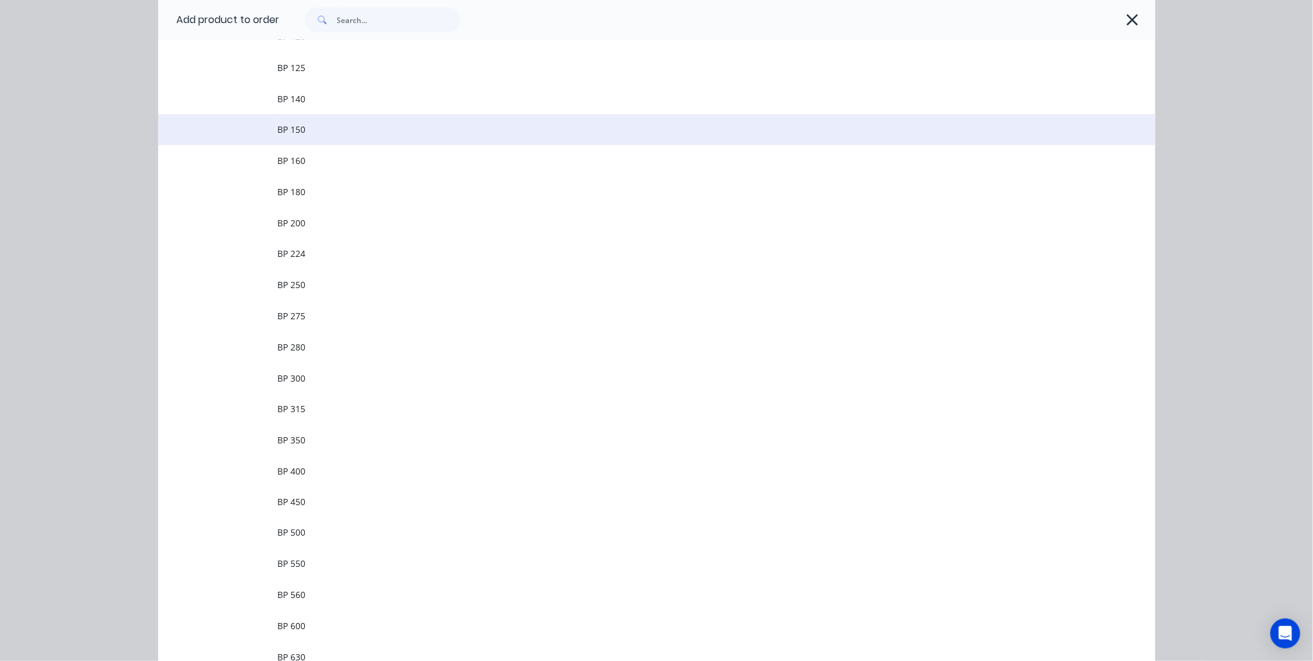
scroll to position [346, 0]
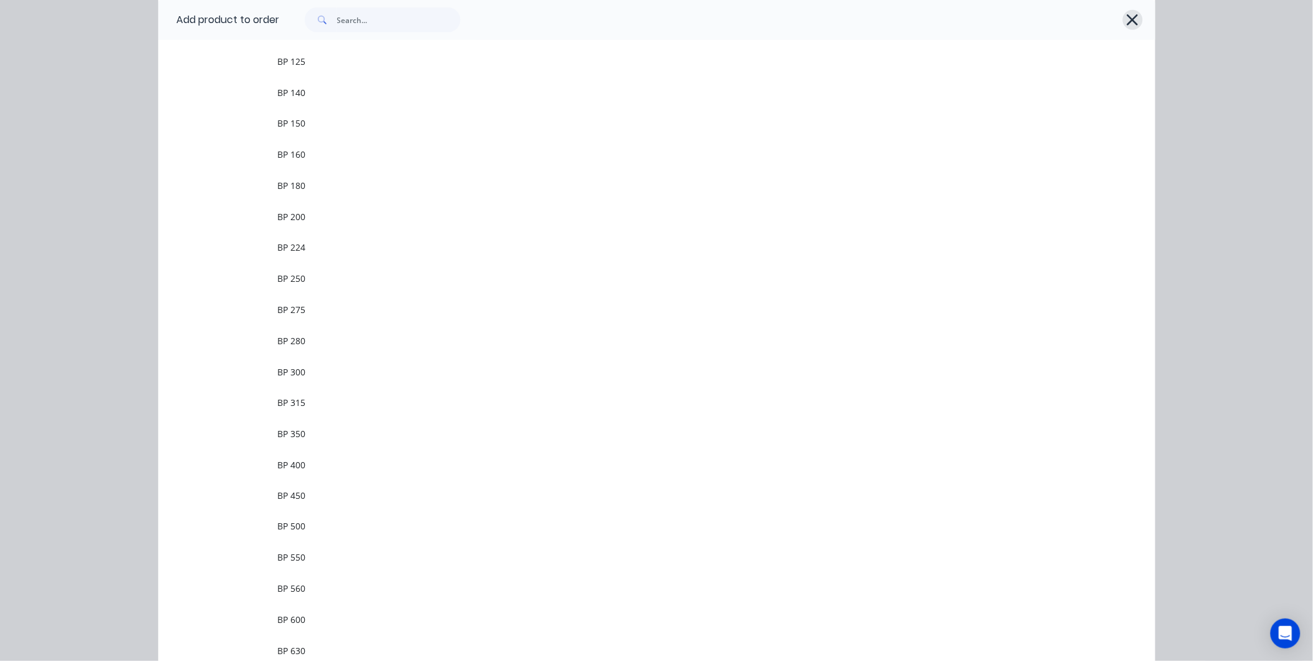
click at [1126, 16] on icon "button" at bounding box center [1132, 19] width 13 height 17
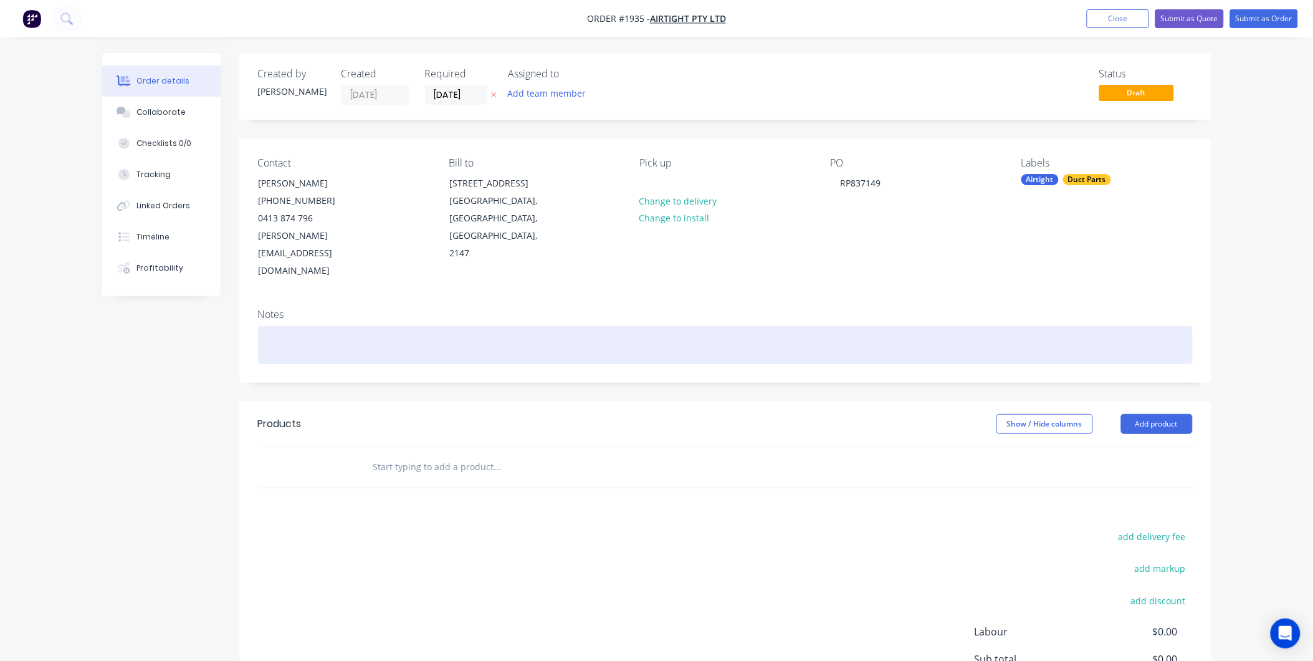
click at [267, 326] on div at bounding box center [725, 345] width 935 height 38
click at [318, 326] on div at bounding box center [725, 345] width 935 height 38
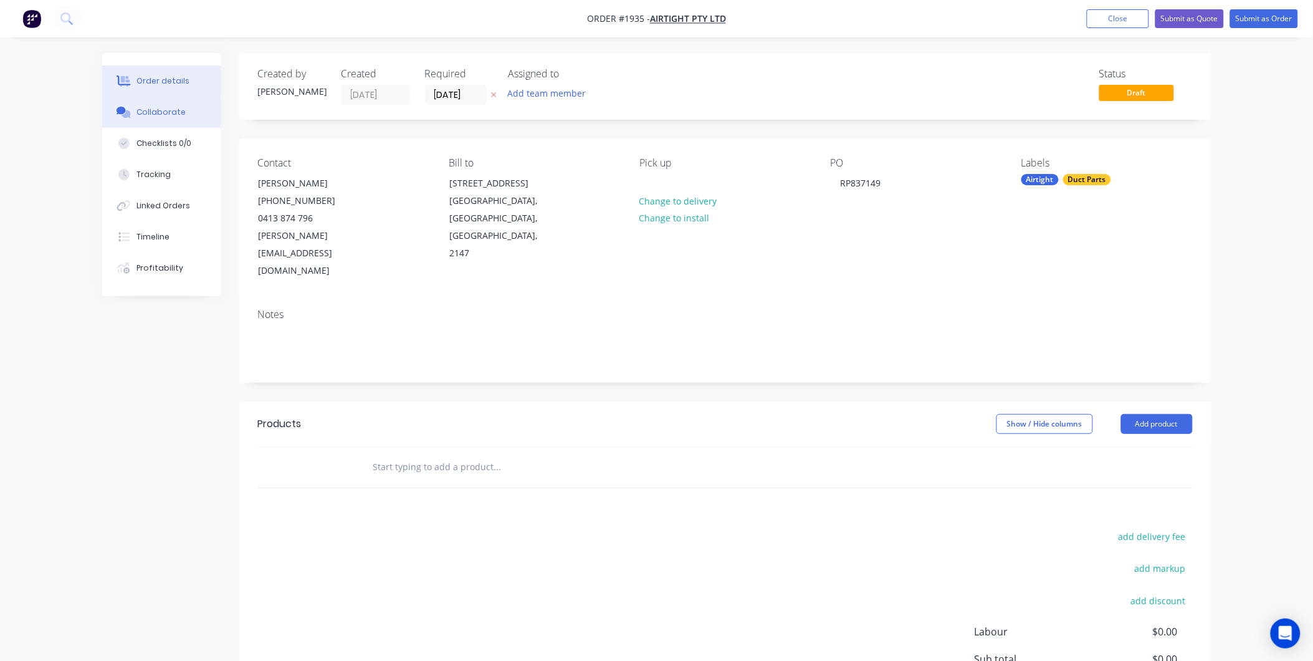
click at [154, 101] on button "Collaborate" at bounding box center [161, 112] width 118 height 31
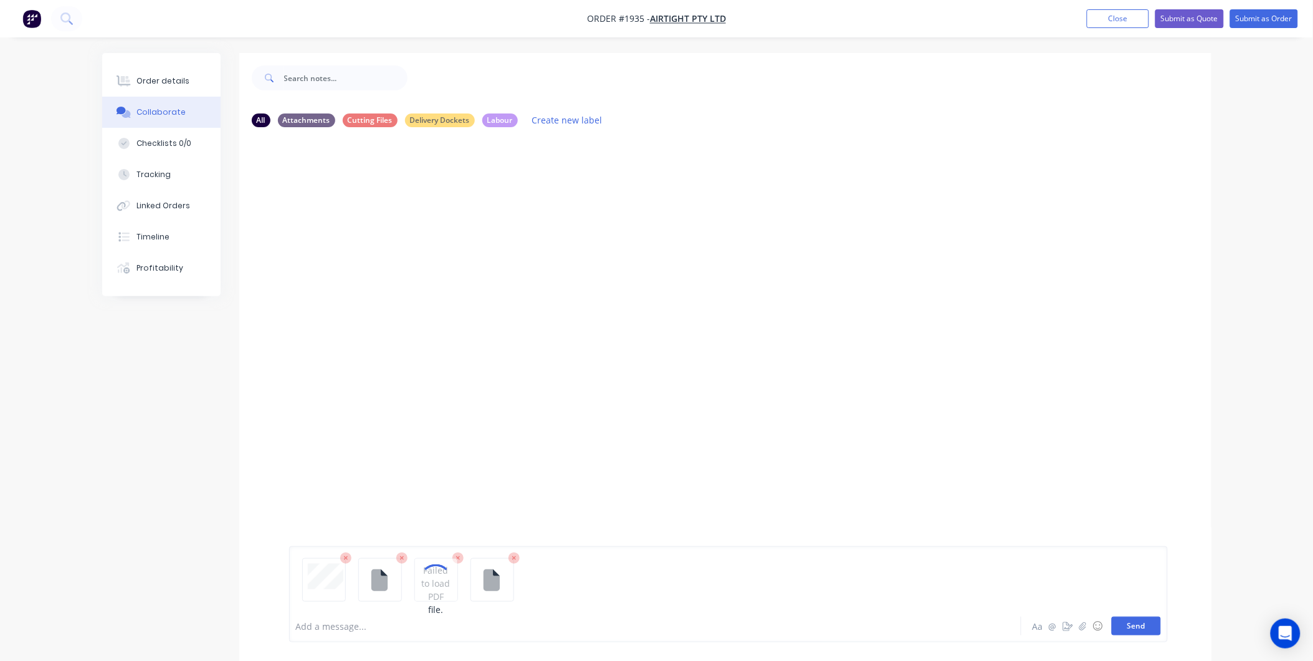
click at [1144, 626] on button "Send" at bounding box center [1136, 625] width 49 height 19
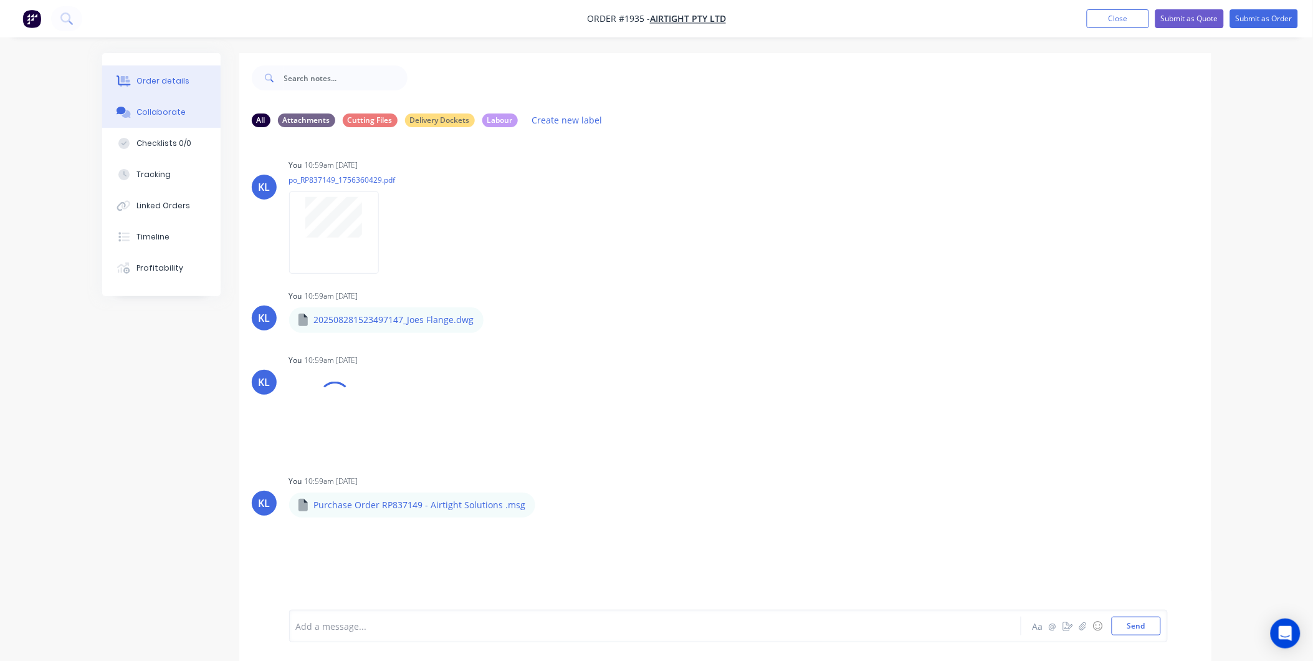
click at [160, 83] on div "Order details" at bounding box center [162, 80] width 53 height 11
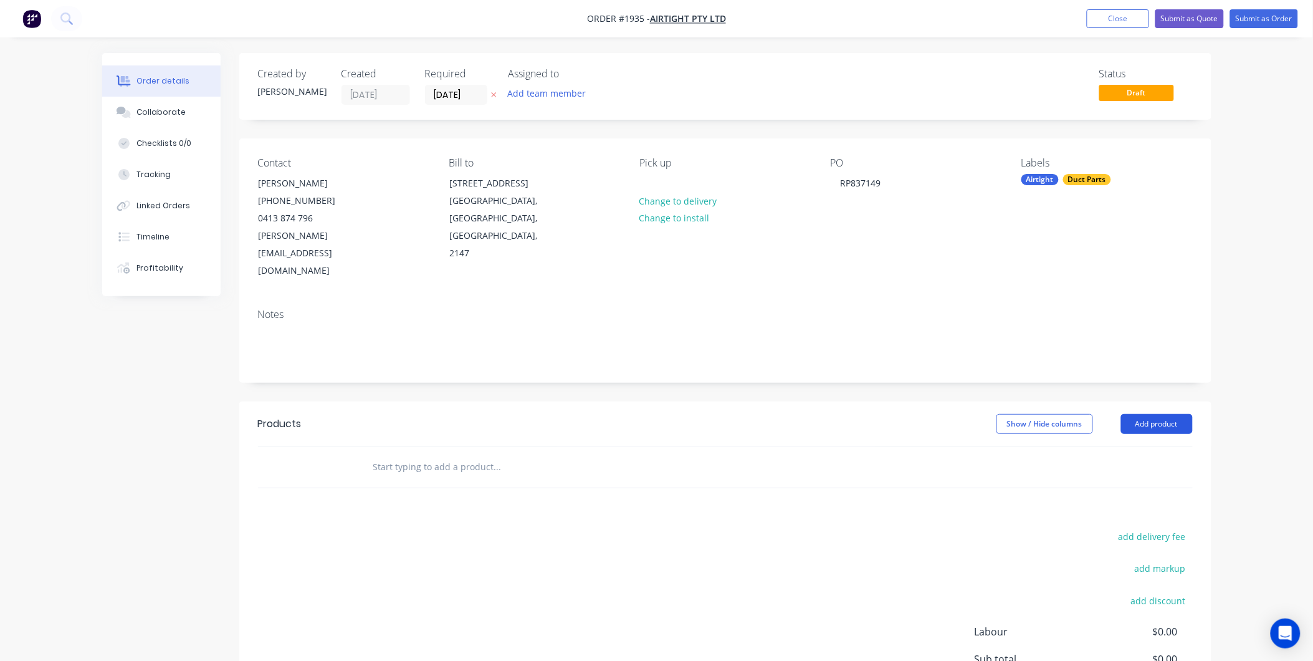
click at [1157, 414] on button "Add product" at bounding box center [1157, 424] width 72 height 20
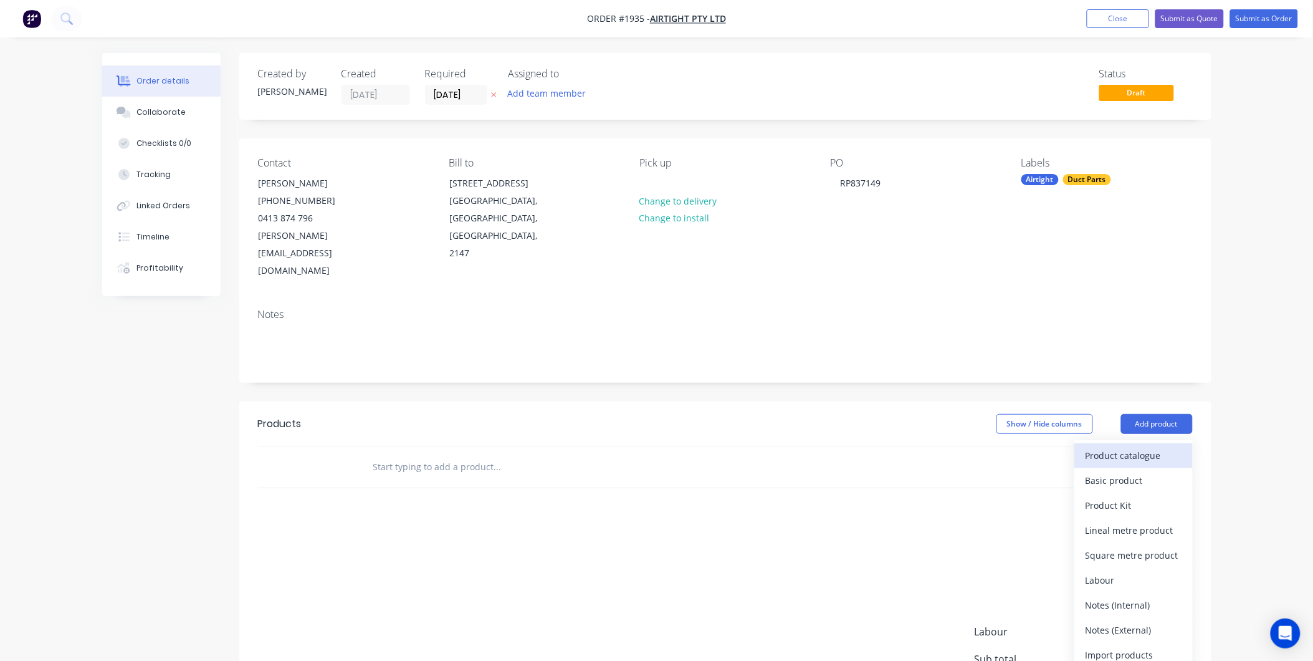
click at [1170, 446] on div "Product catalogue" at bounding box center [1134, 455] width 96 height 18
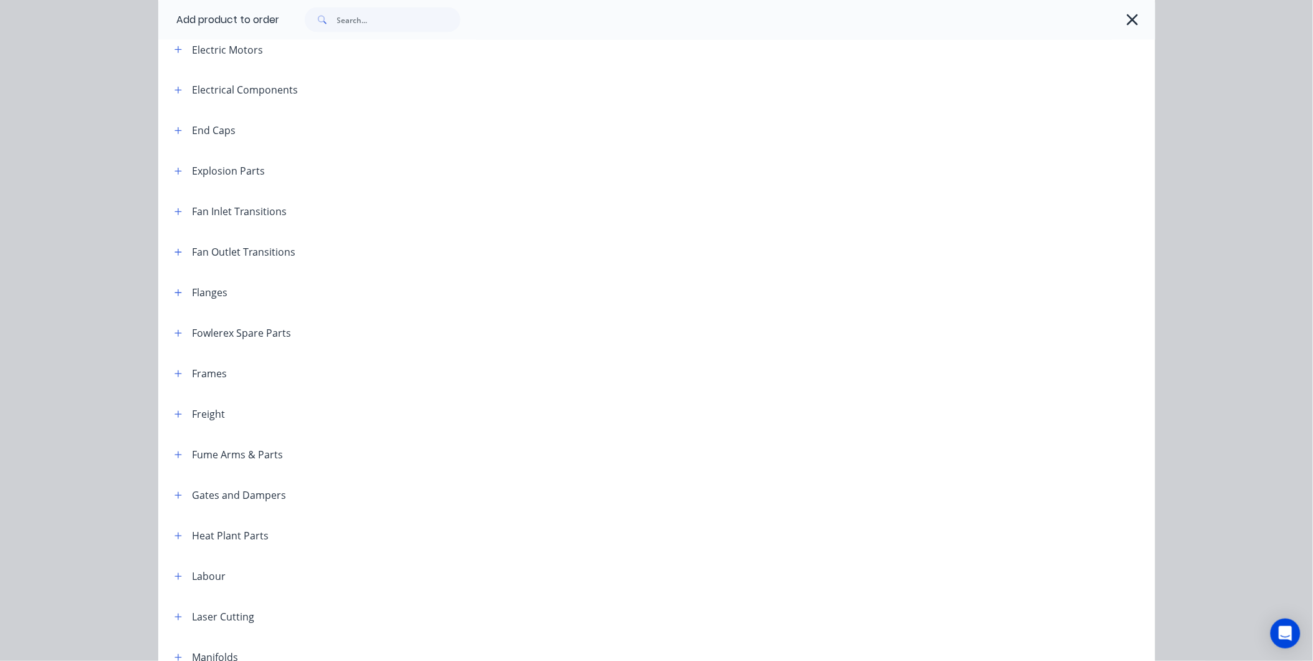
scroll to position [762, 0]
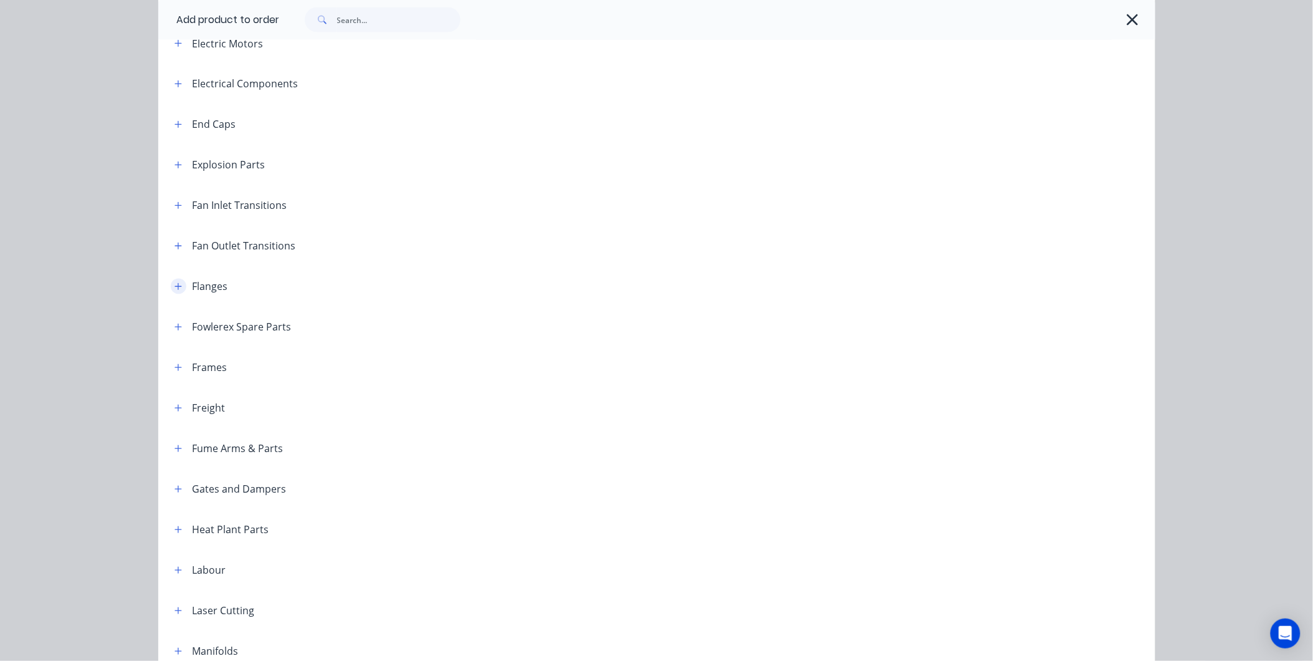
click at [174, 287] on icon "button" at bounding box center [177, 286] width 7 height 7
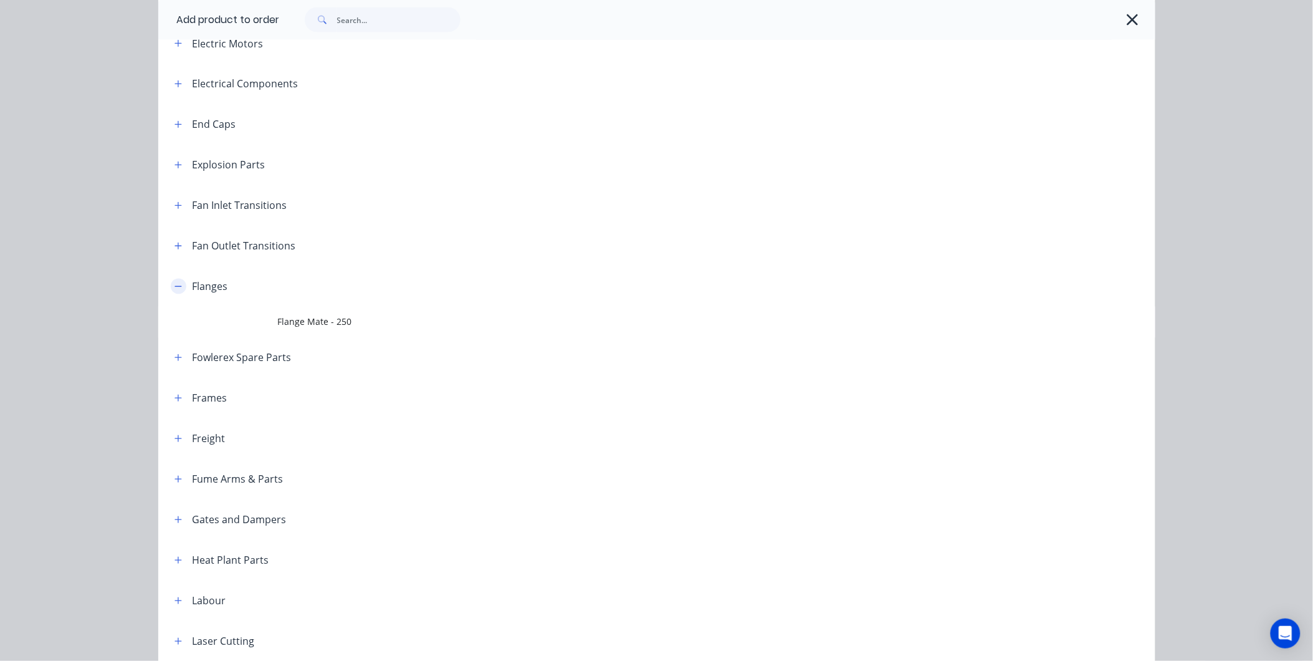
click at [174, 284] on icon "button" at bounding box center [177, 286] width 7 height 9
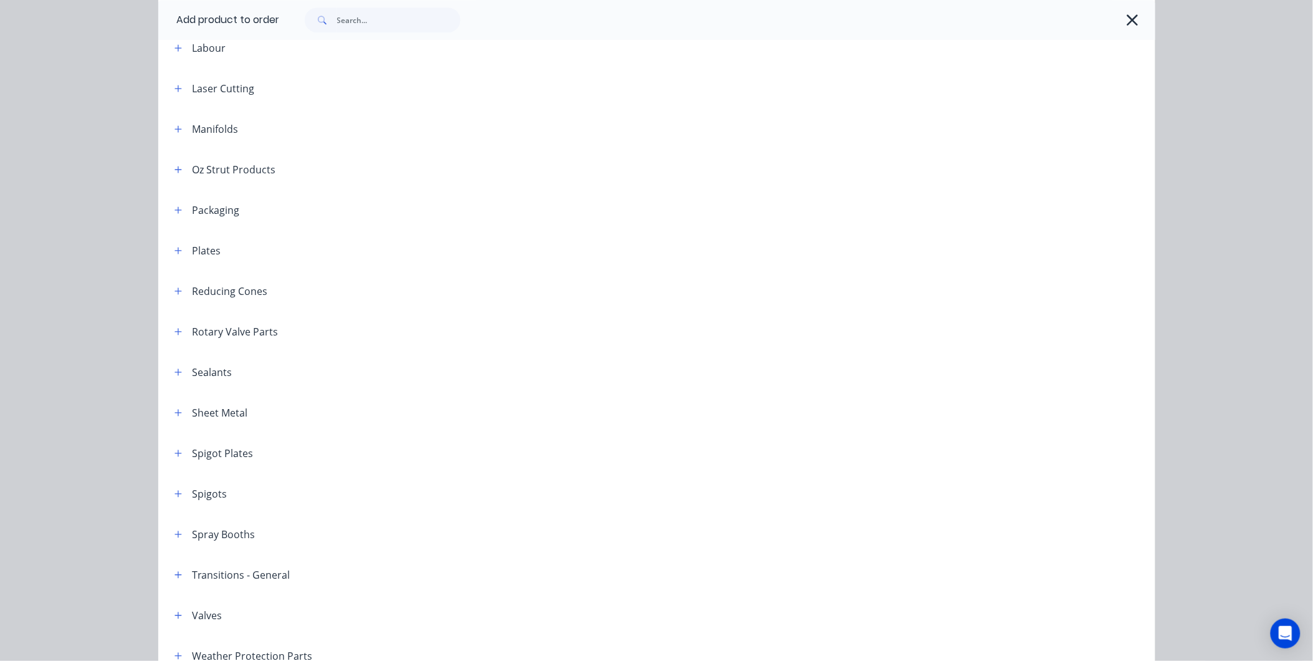
scroll to position [1316, 0]
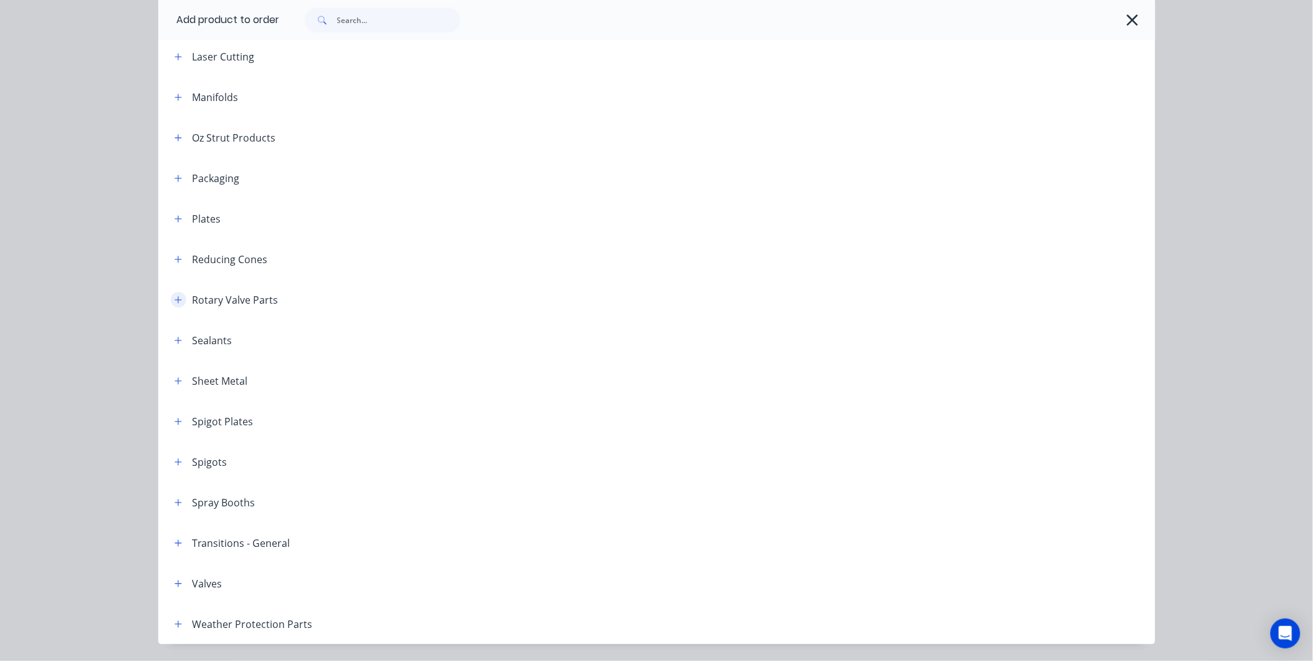
click at [174, 297] on icon "button" at bounding box center [177, 299] width 7 height 9
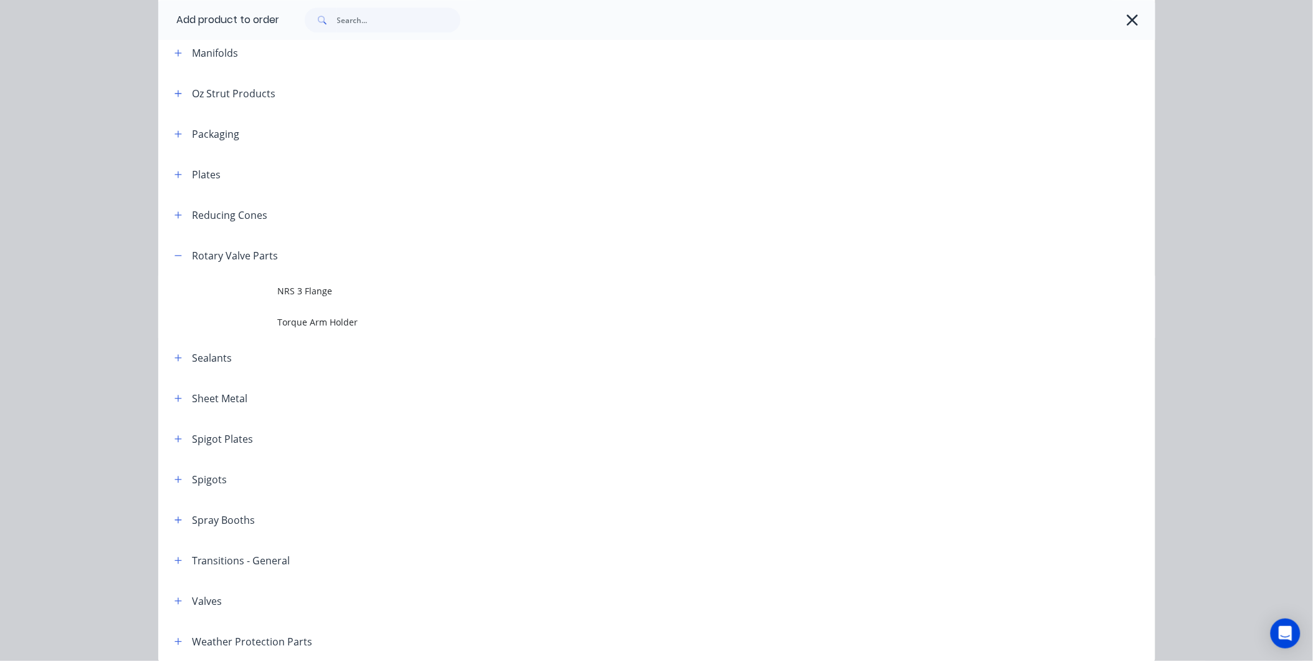
scroll to position [1385, 0]
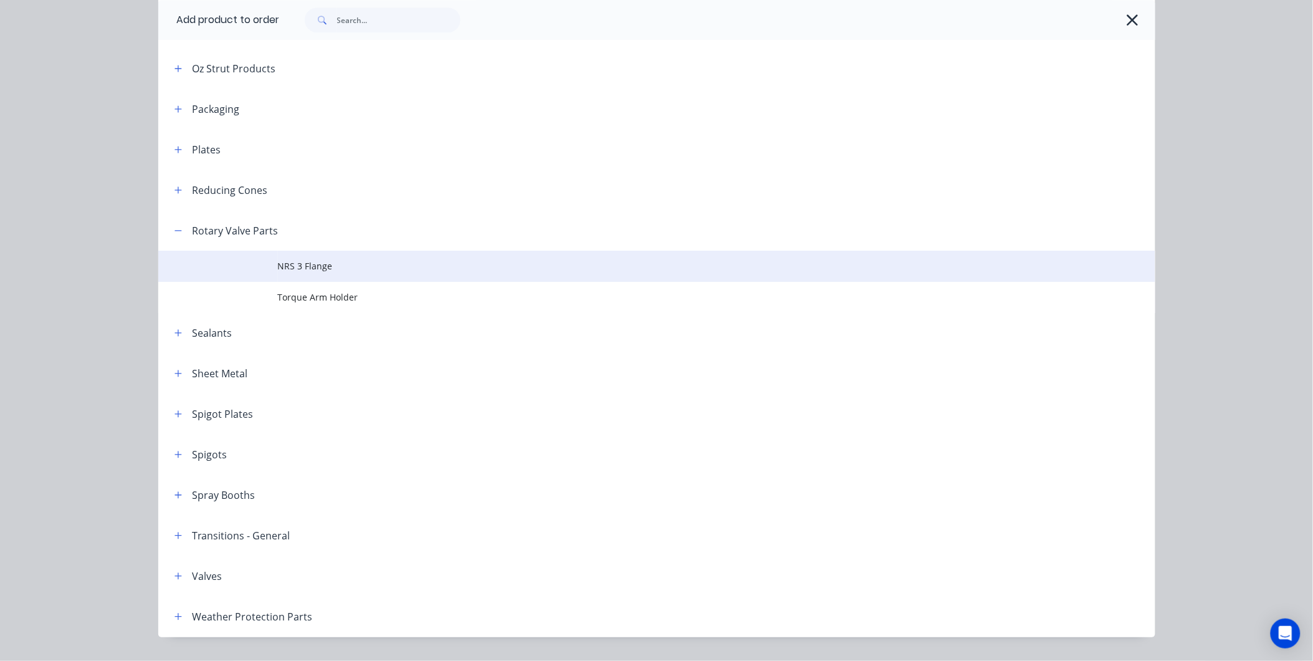
click at [270, 262] on td at bounding box center [218, 266] width 120 height 31
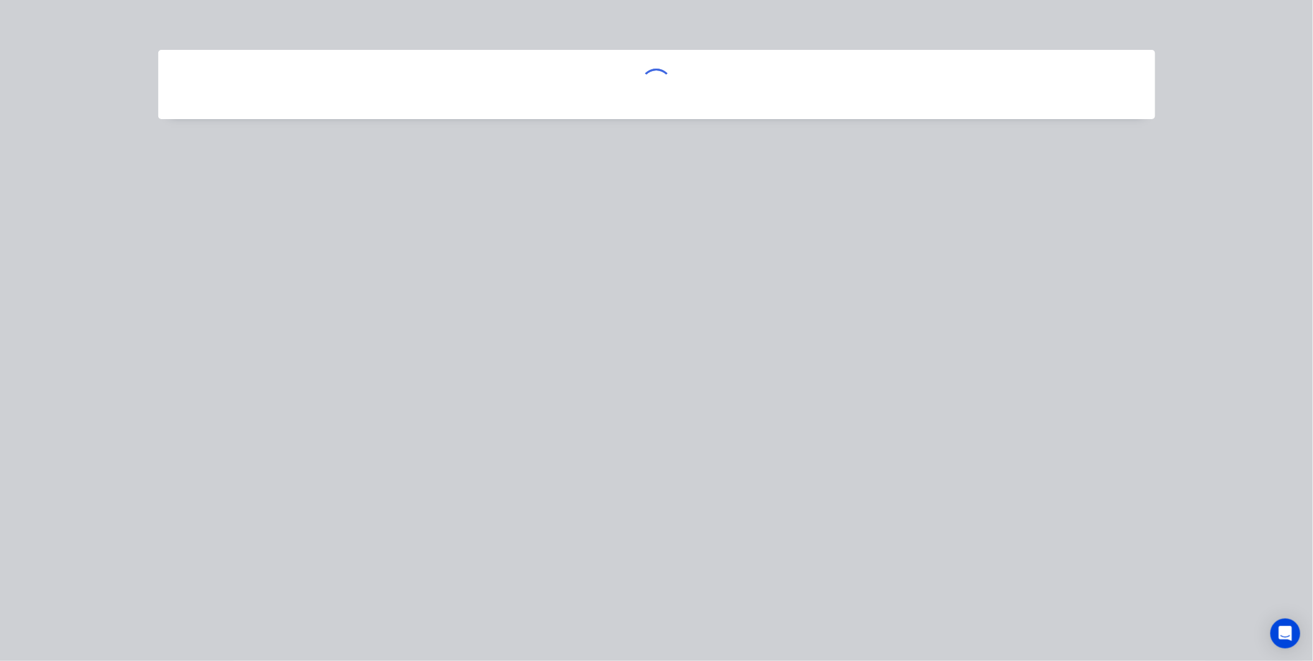
scroll to position [0, 0]
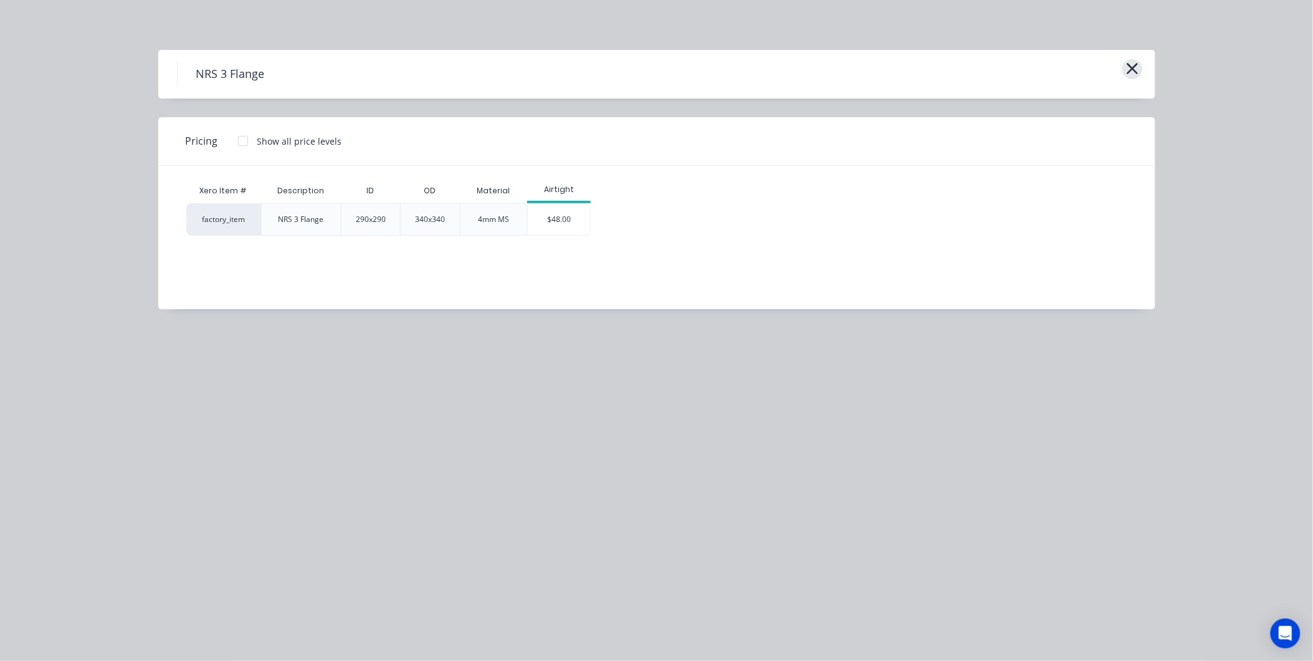
click at [1137, 66] on icon "button" at bounding box center [1132, 68] width 13 height 17
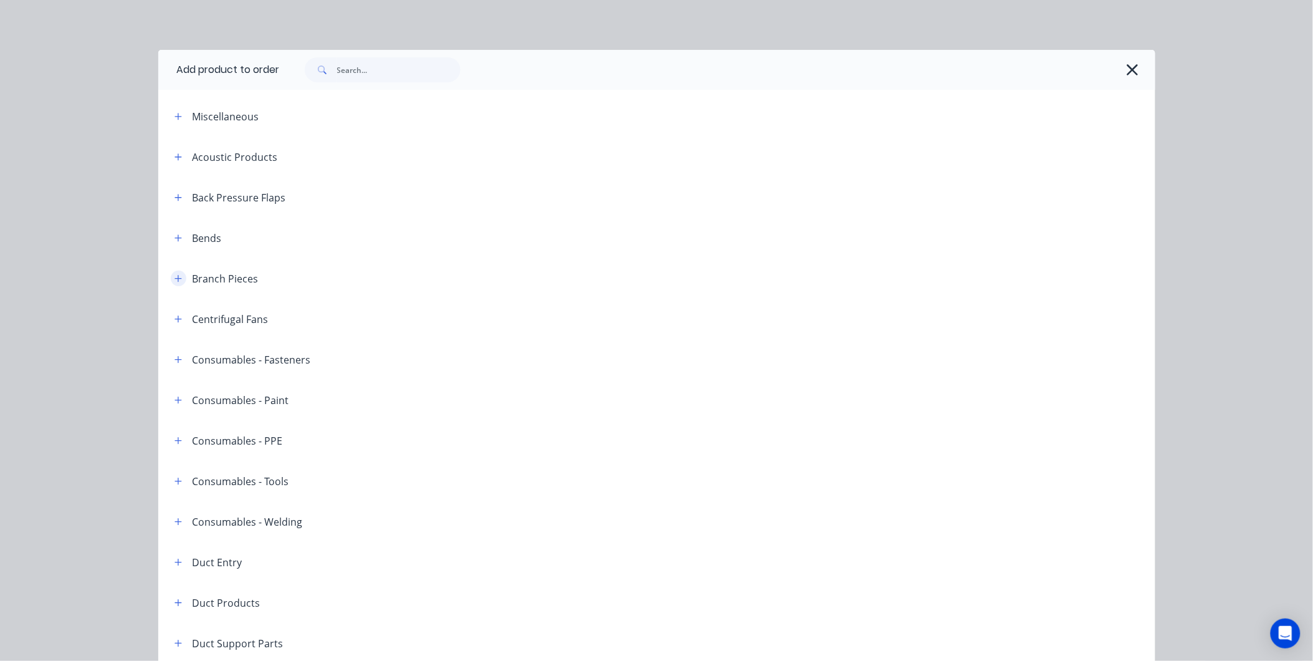
click at [174, 277] on icon "button" at bounding box center [177, 278] width 7 height 7
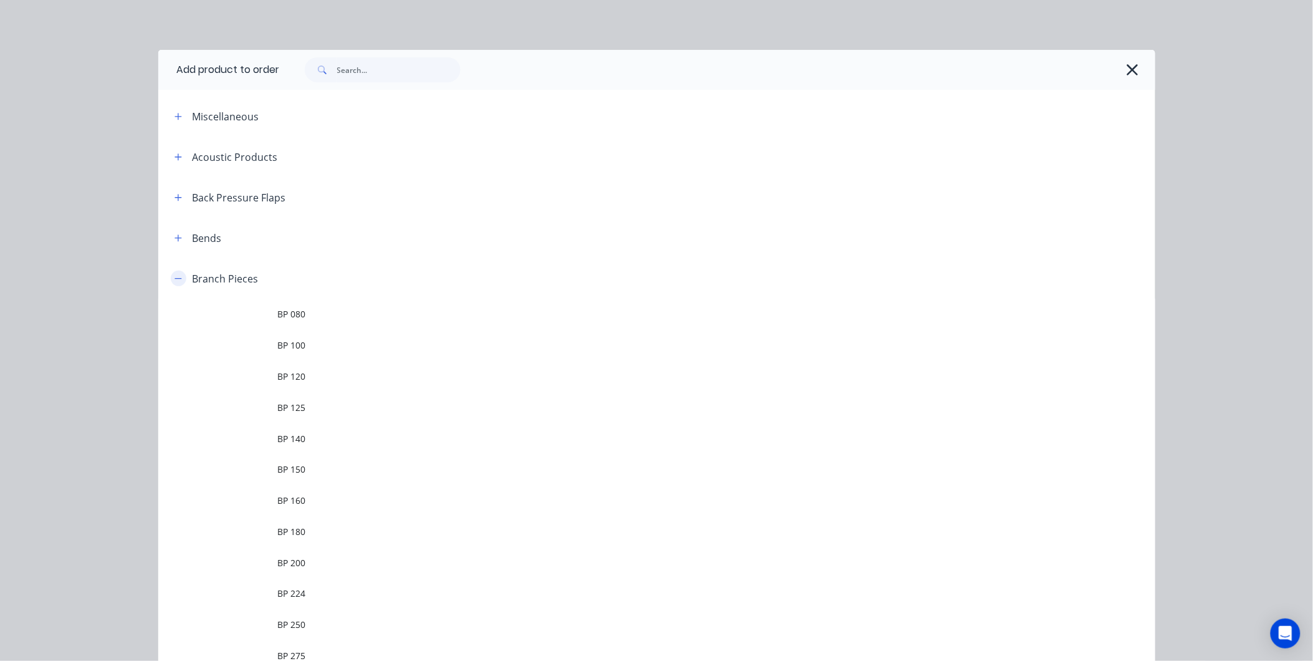
click at [174, 278] on icon "button" at bounding box center [177, 278] width 7 height 1
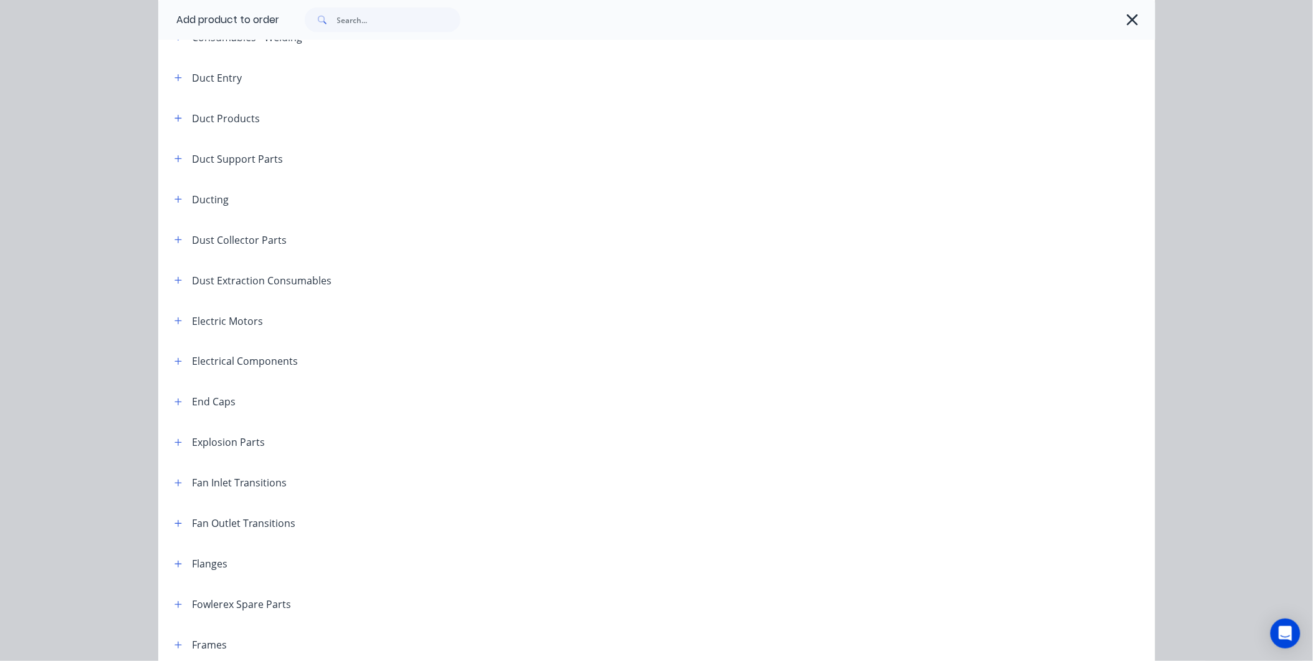
scroll to position [208, 0]
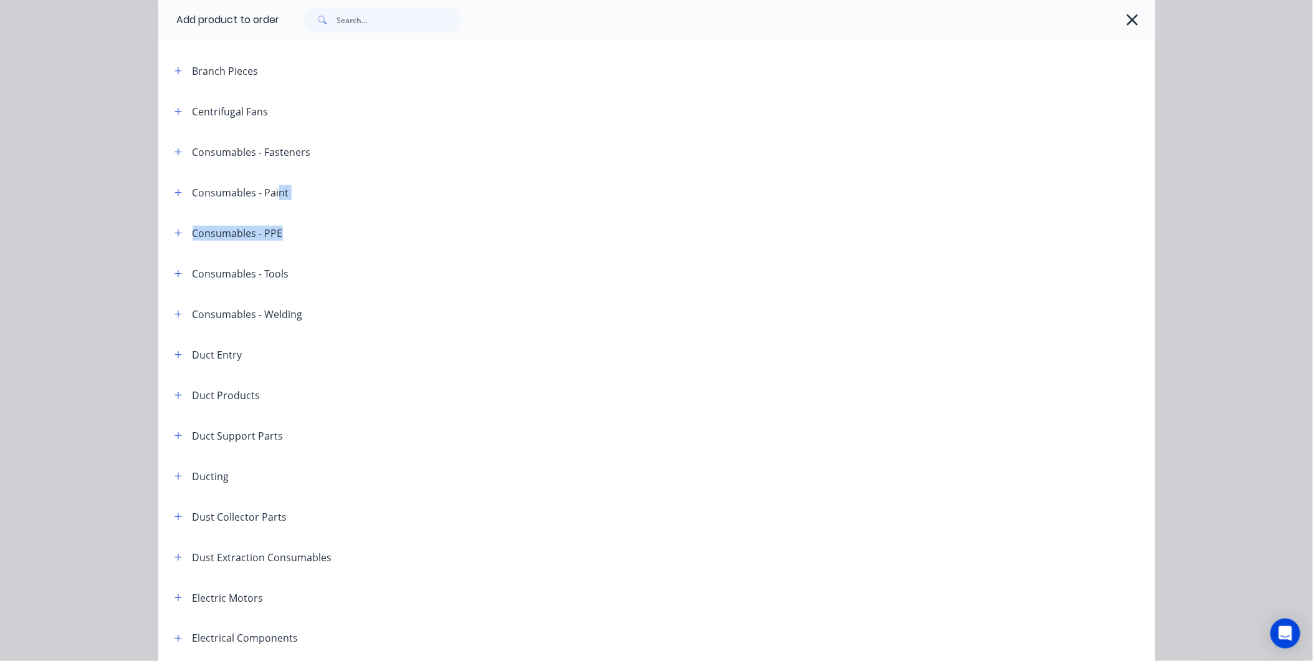
drag, startPoint x: 275, startPoint y: 229, endPoint x: 275, endPoint y: 194, distance: 34.9
drag, startPoint x: 275, startPoint y: 194, endPoint x: 307, endPoint y: 209, distance: 35.1
click at [307, 209] on header "Consumables - Paint" at bounding box center [656, 192] width 997 height 41
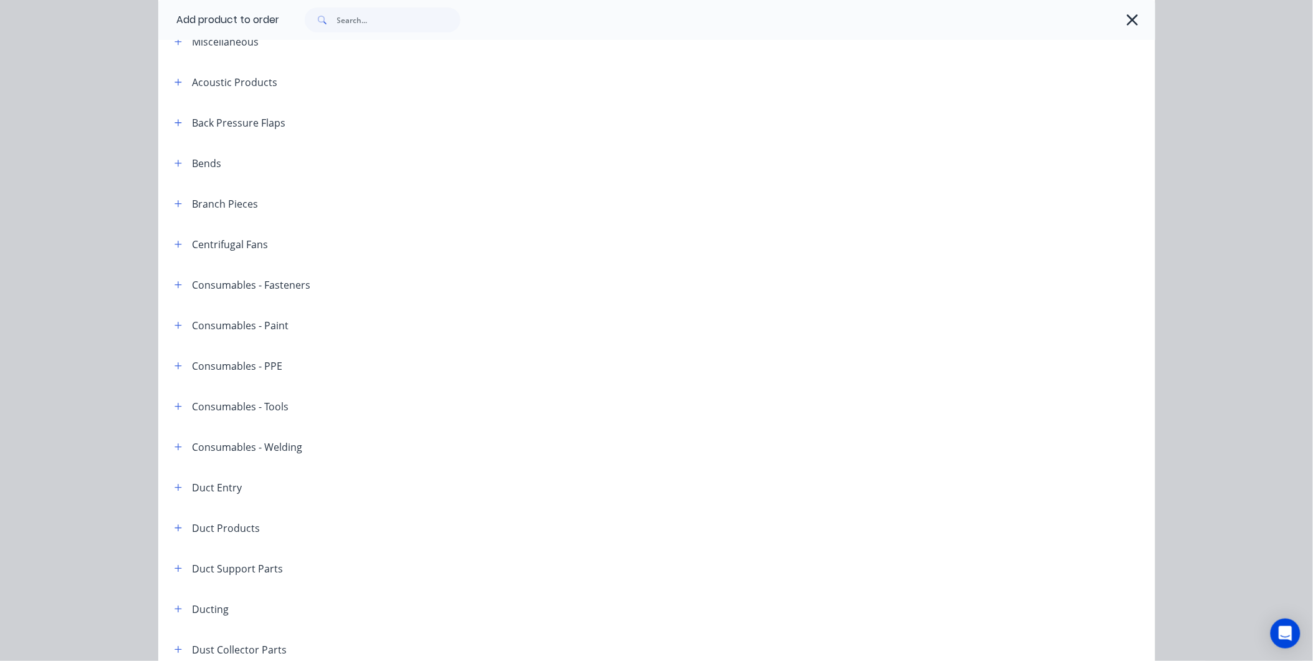
scroll to position [0, 0]
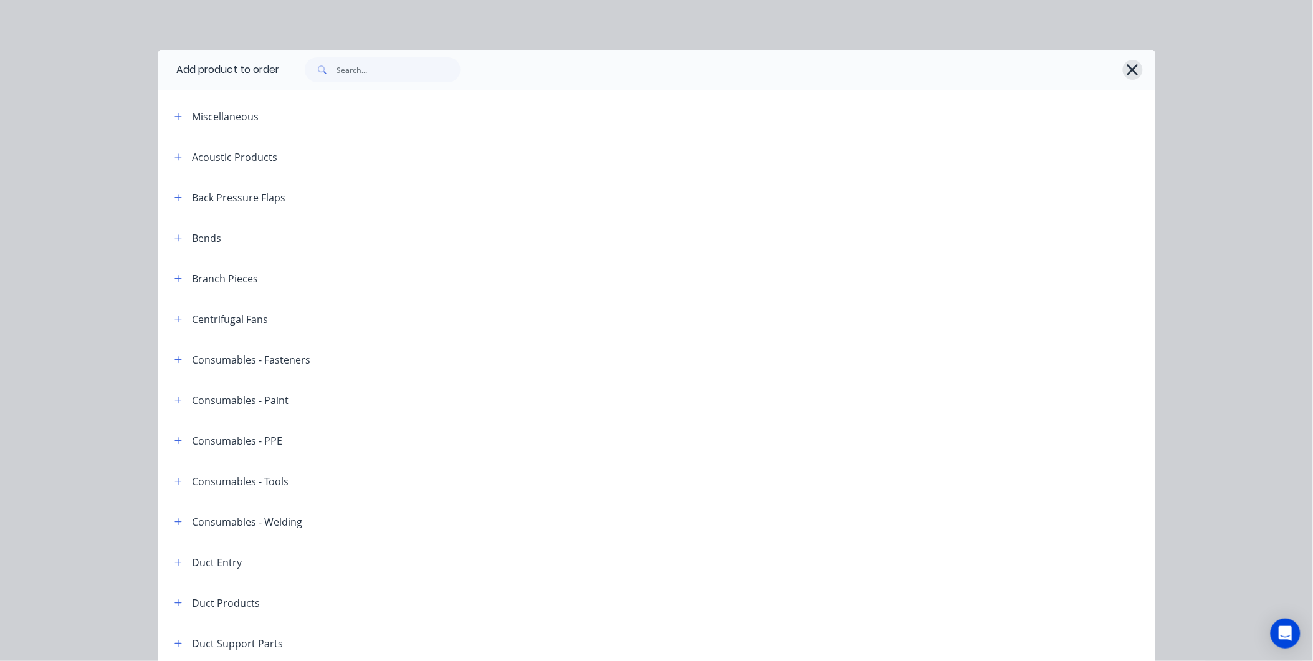
click at [1129, 64] on icon "button" at bounding box center [1132, 69] width 13 height 17
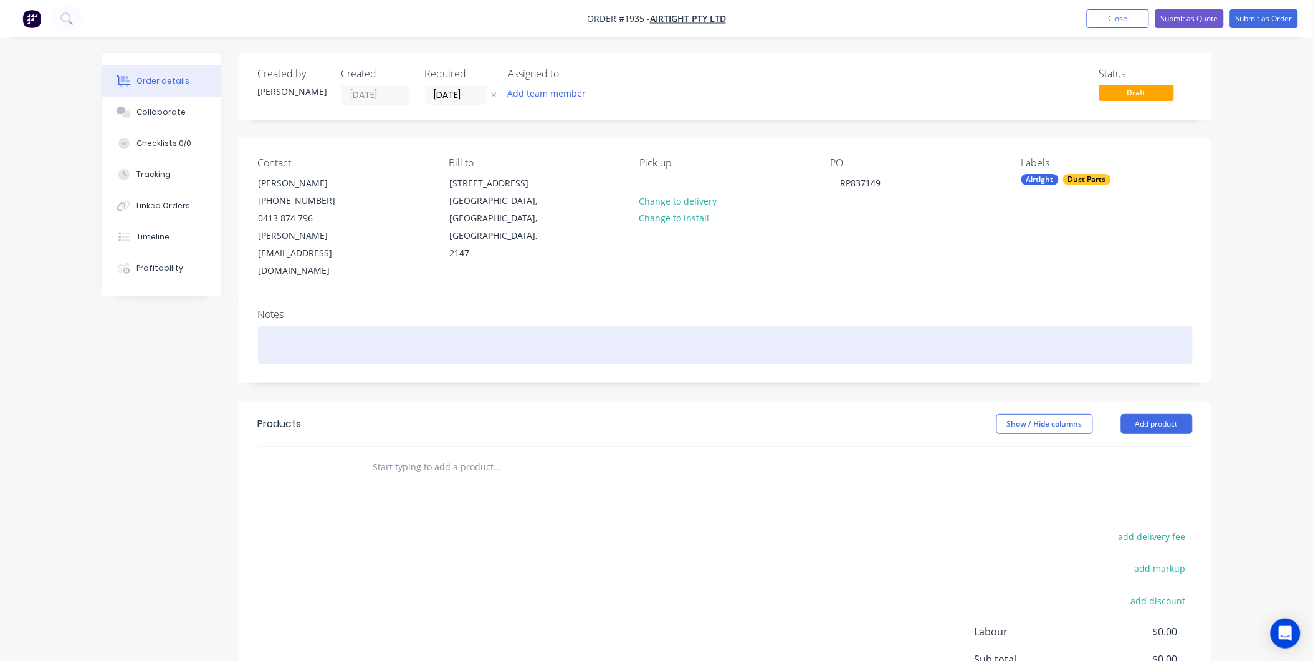
click at [302, 326] on div at bounding box center [725, 345] width 935 height 38
click at [343, 326] on div at bounding box center [725, 345] width 935 height 38
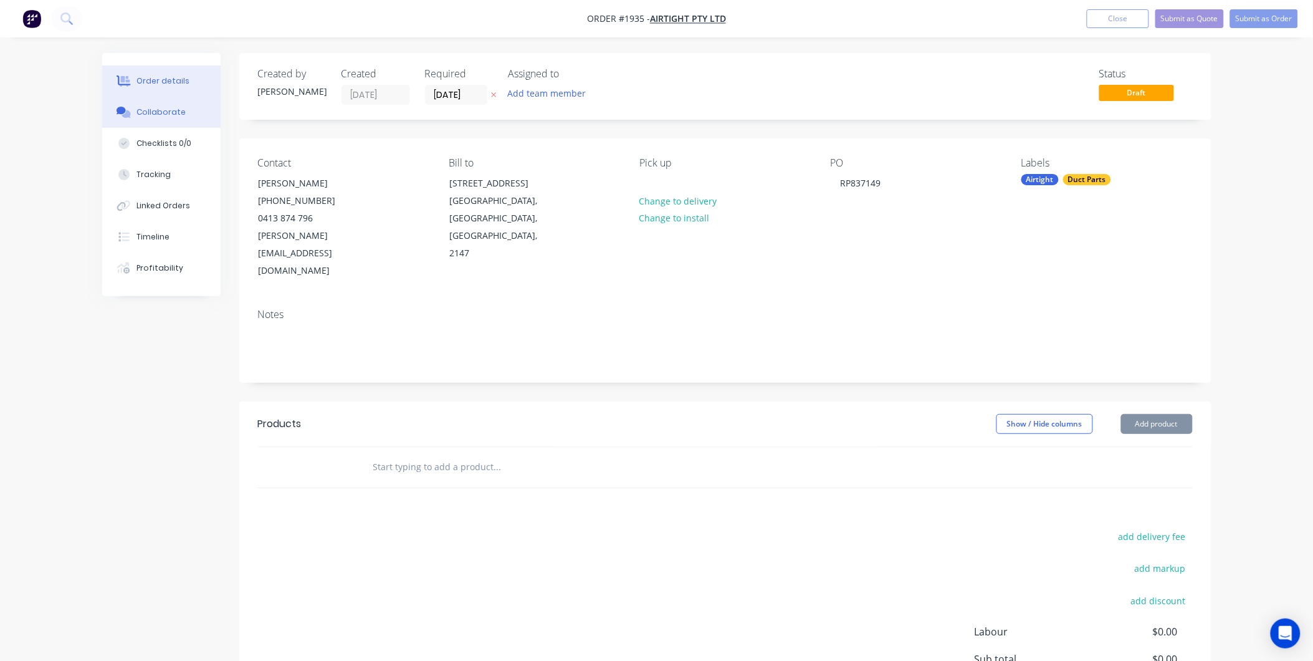
click at [170, 115] on div "Collaborate" at bounding box center [160, 112] width 49 height 11
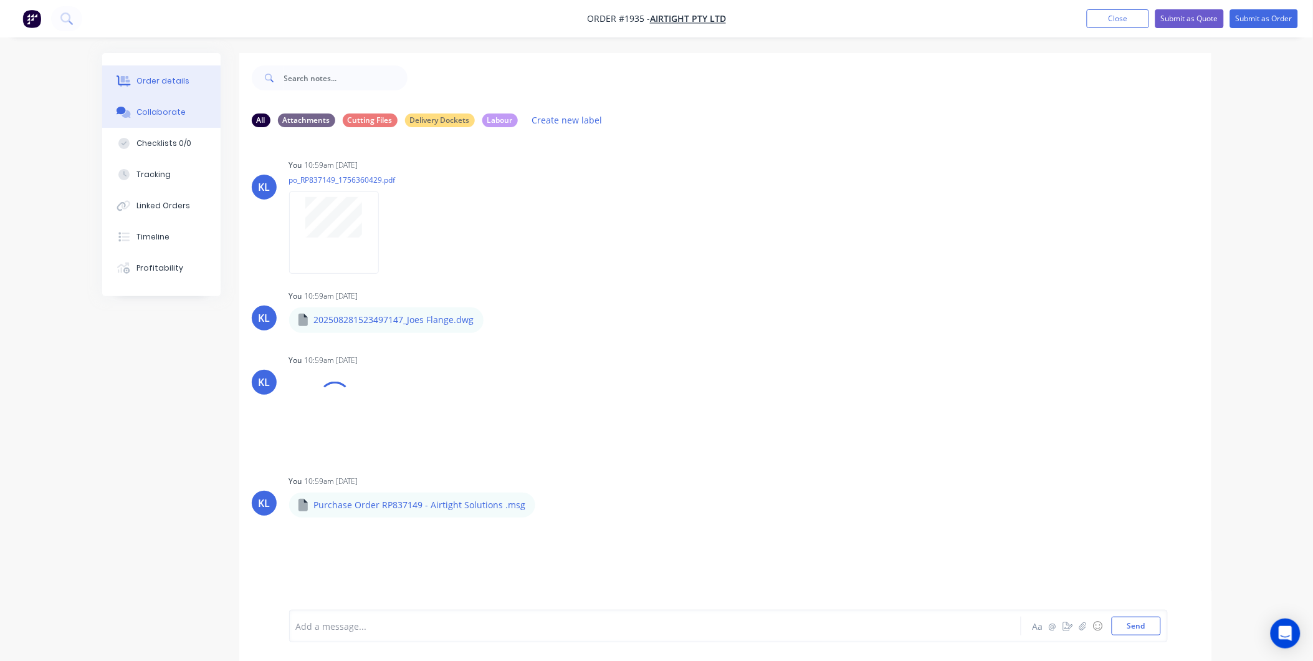
click at [167, 83] on div "Order details" at bounding box center [162, 80] width 53 height 11
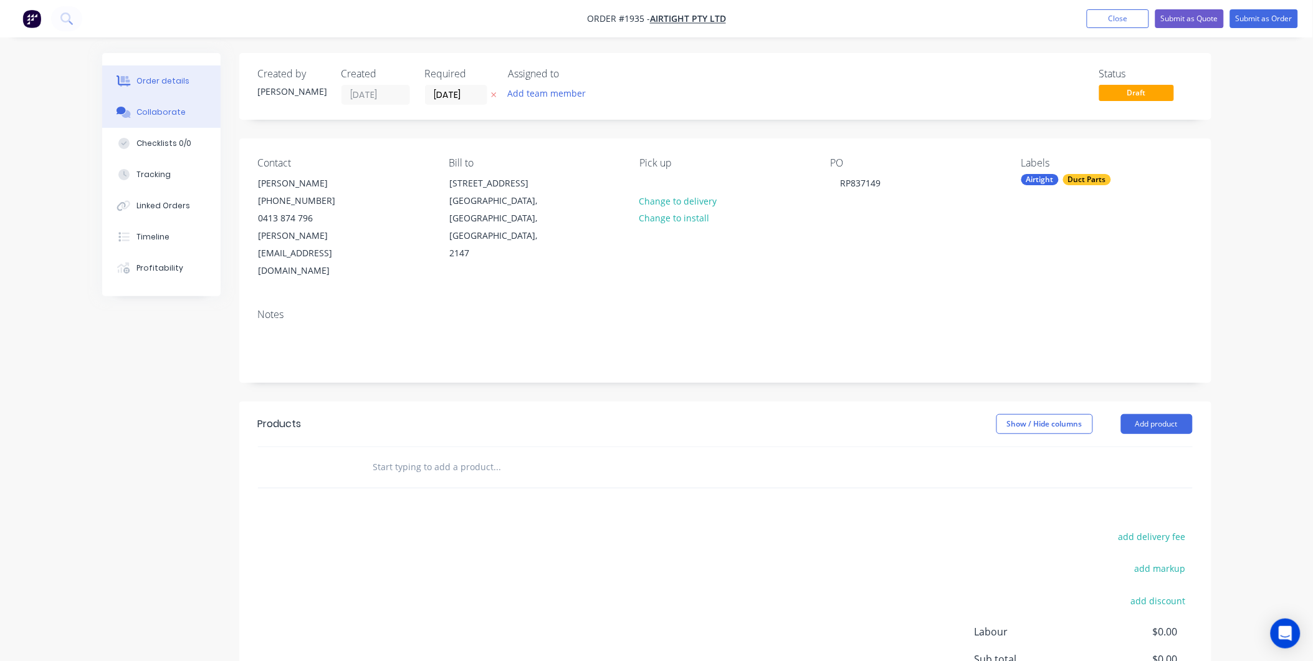
click at [166, 113] on div "Collaborate" at bounding box center [160, 112] width 49 height 11
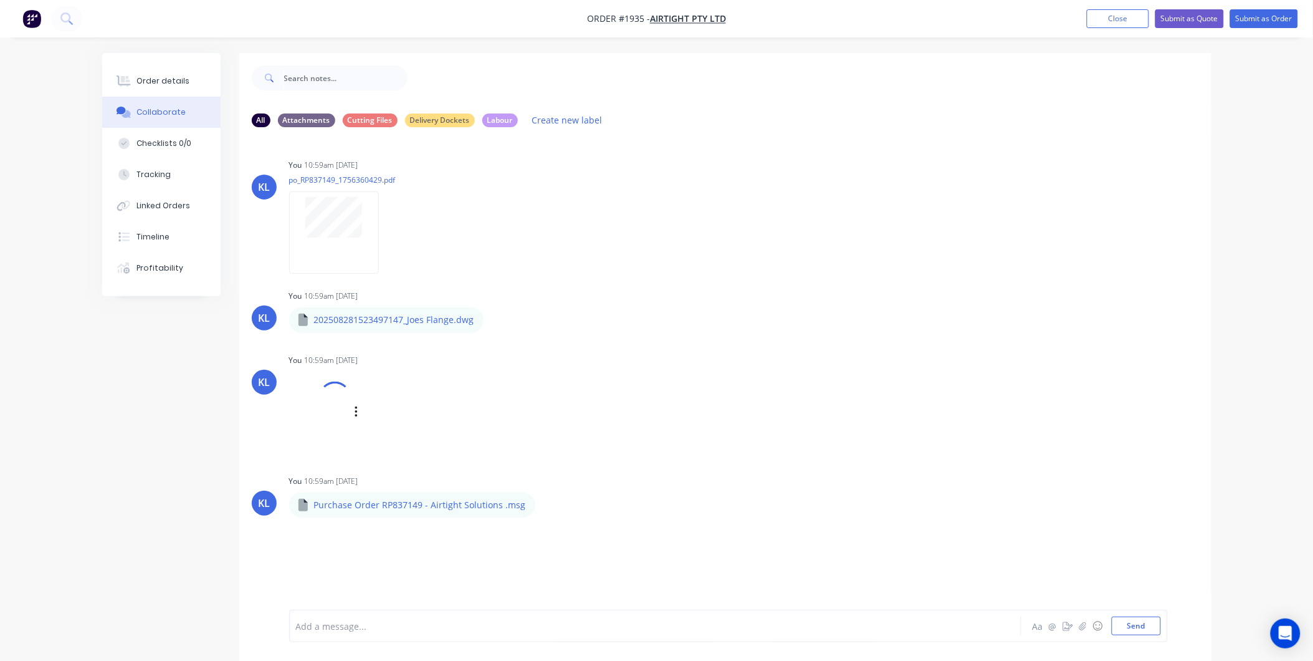
scroll to position [19, 0]
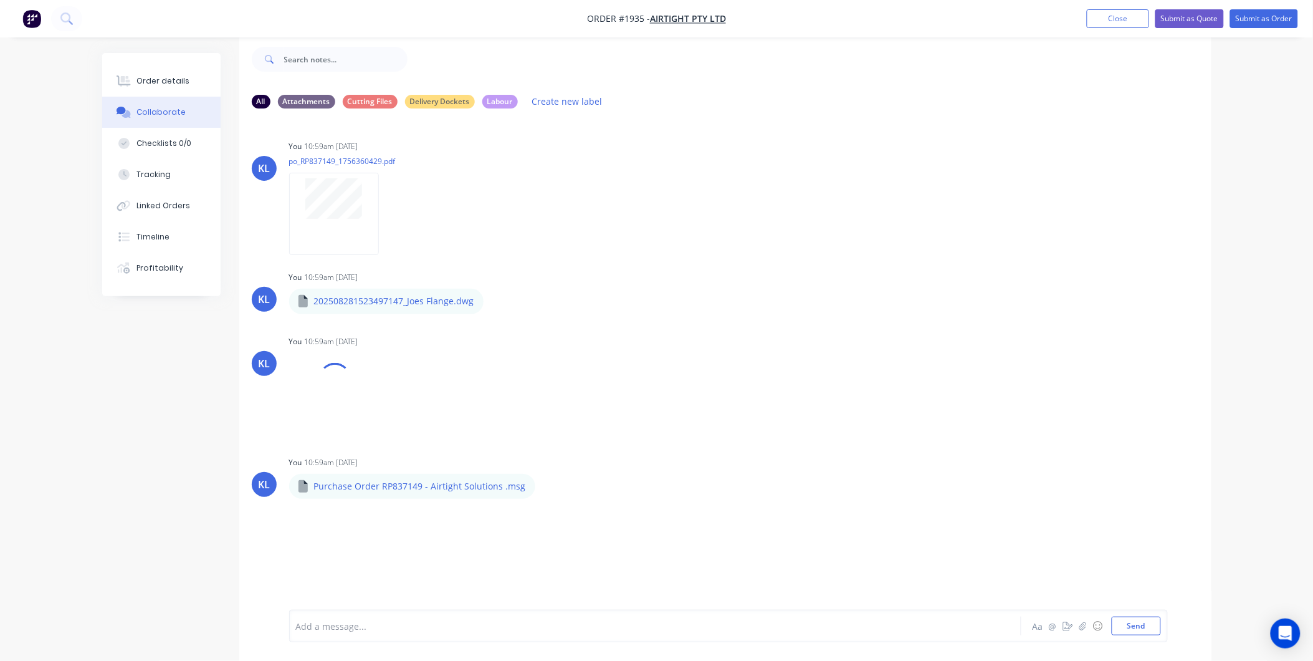
drag, startPoint x: 146, startPoint y: 84, endPoint x: 203, endPoint y: 117, distance: 64.8
click at [147, 84] on div "Order details" at bounding box center [162, 80] width 53 height 11
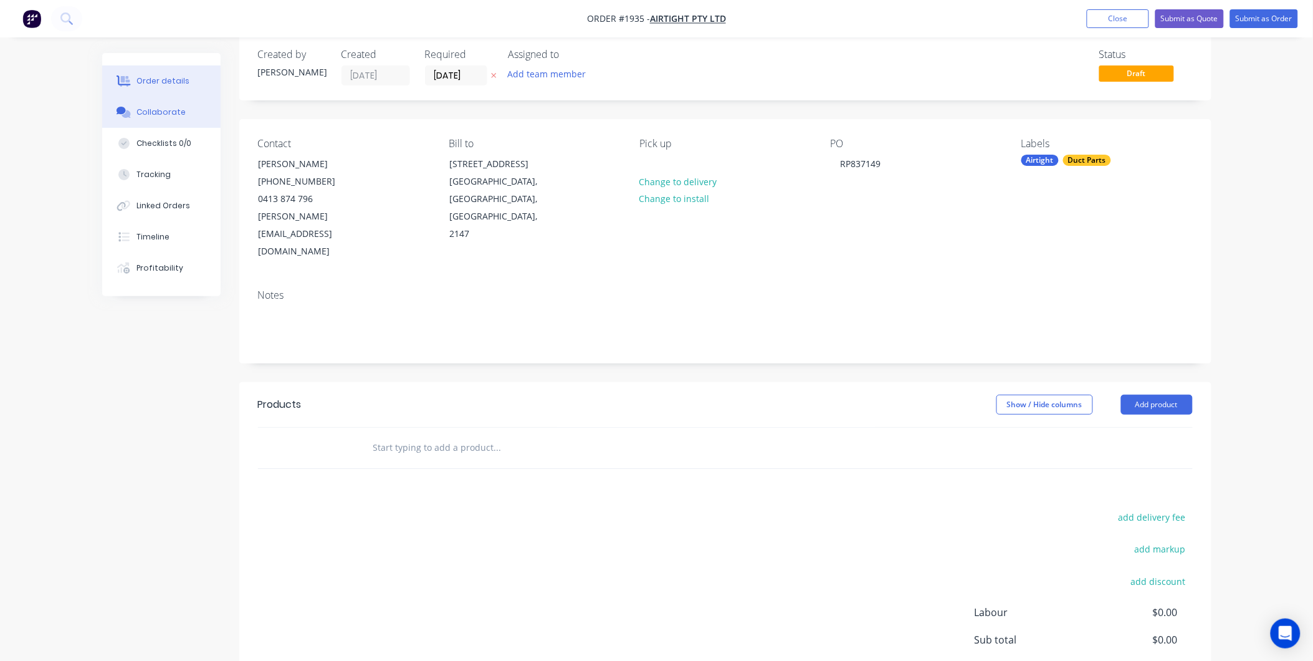
click at [159, 103] on button "Collaborate" at bounding box center [161, 112] width 118 height 31
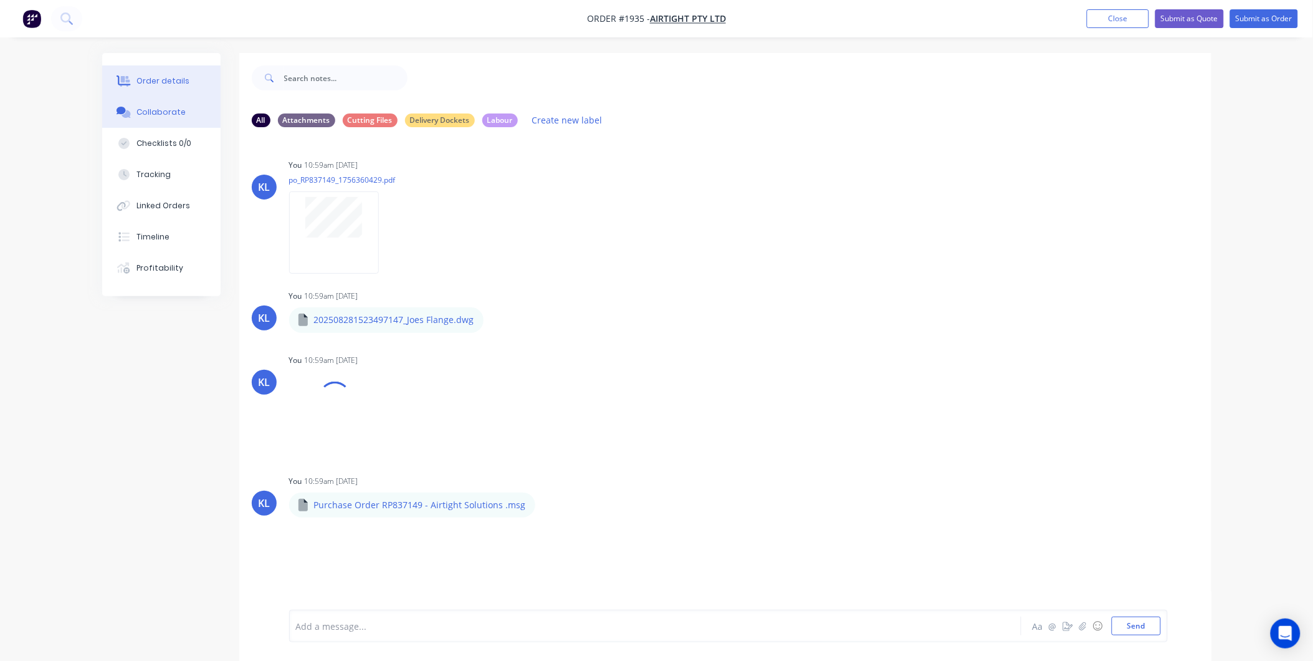
click at [141, 84] on div "Order details" at bounding box center [162, 80] width 53 height 11
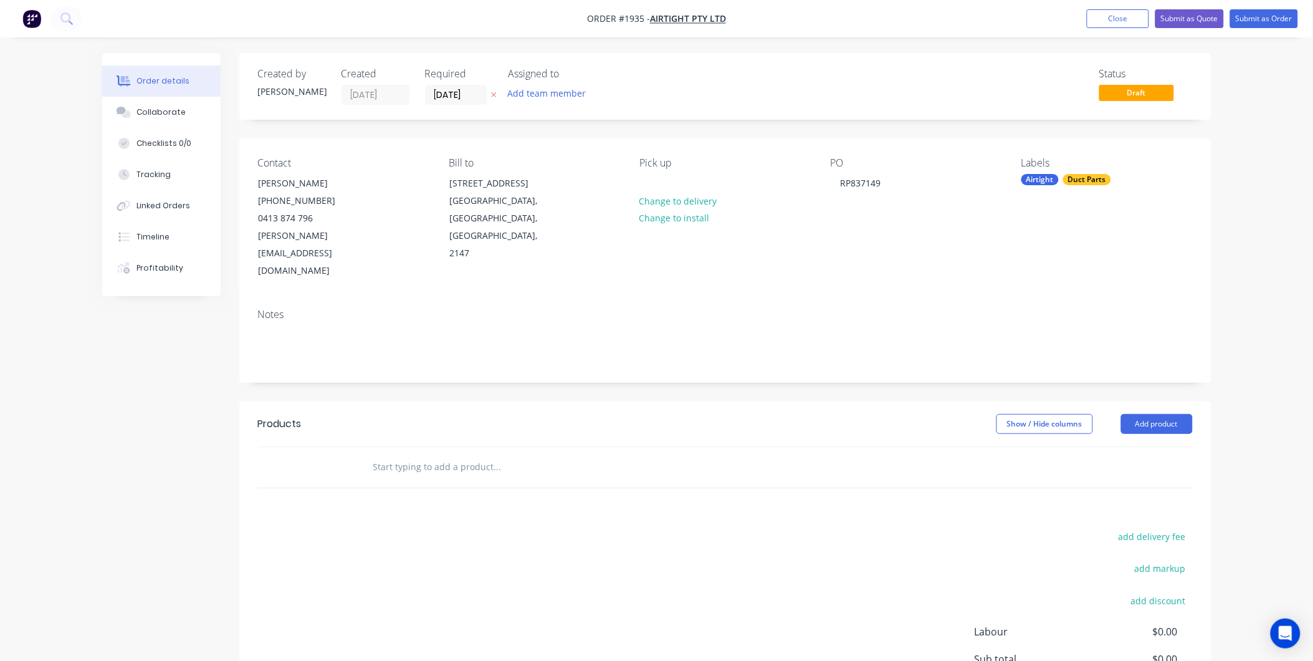
drag, startPoint x: 443, startPoint y: 436, endPoint x: 452, endPoint y: 437, distance: 8.8
click at [443, 454] on input "text" at bounding box center [497, 466] width 249 height 25
click at [444, 454] on input "text" at bounding box center [497, 466] width 249 height 25
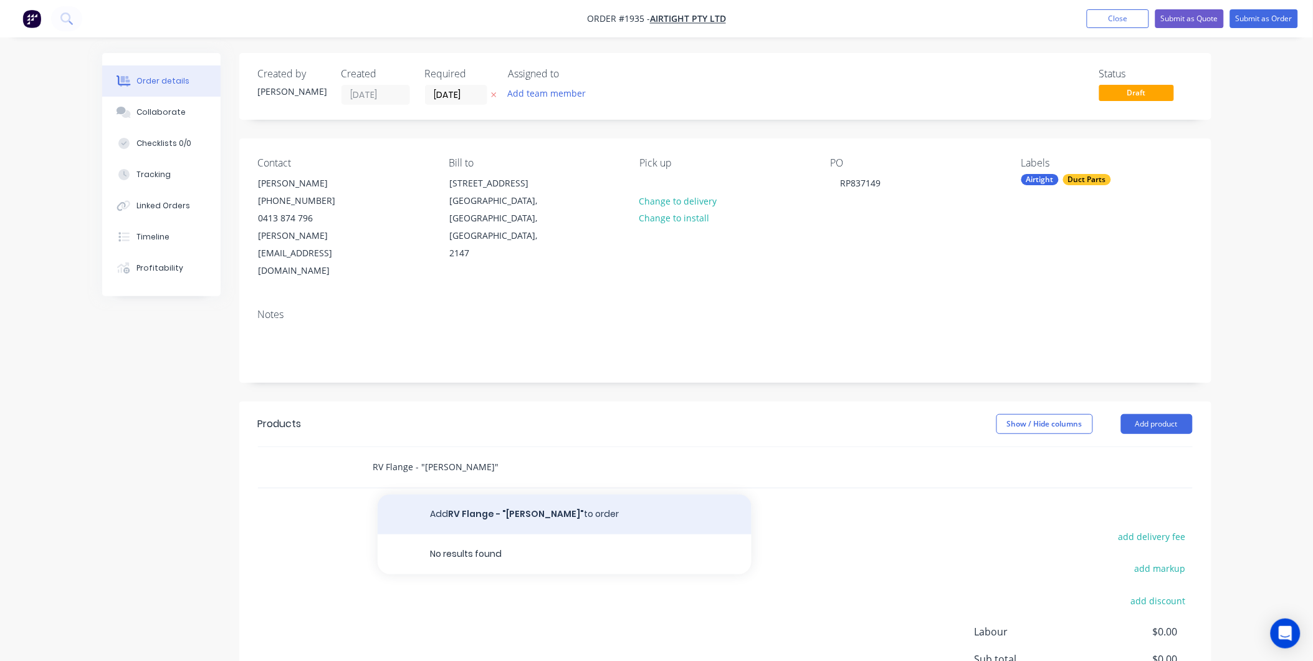
type input "RV Flange - "[PERSON_NAME]""
click at [450, 494] on button "Add RV Flange - "[PERSON_NAME]" to order" at bounding box center [565, 514] width 374 height 40
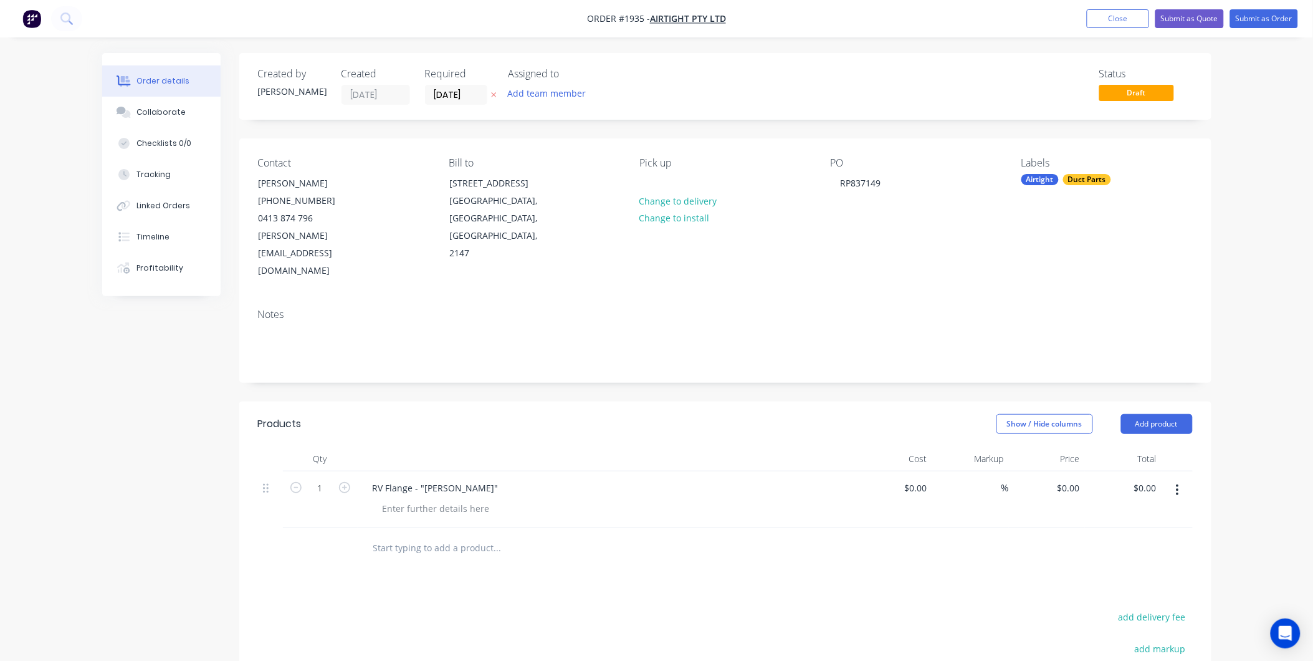
click at [450, 483] on div "RV Flange - "[PERSON_NAME]"" at bounding box center [607, 499] width 499 height 57
click at [446, 499] on div at bounding box center [436, 508] width 127 height 18
click at [394, 499] on div at bounding box center [436, 508] width 127 height 18
paste div
click at [1069, 479] on div "0 $0.00" at bounding box center [1068, 488] width 34 height 18
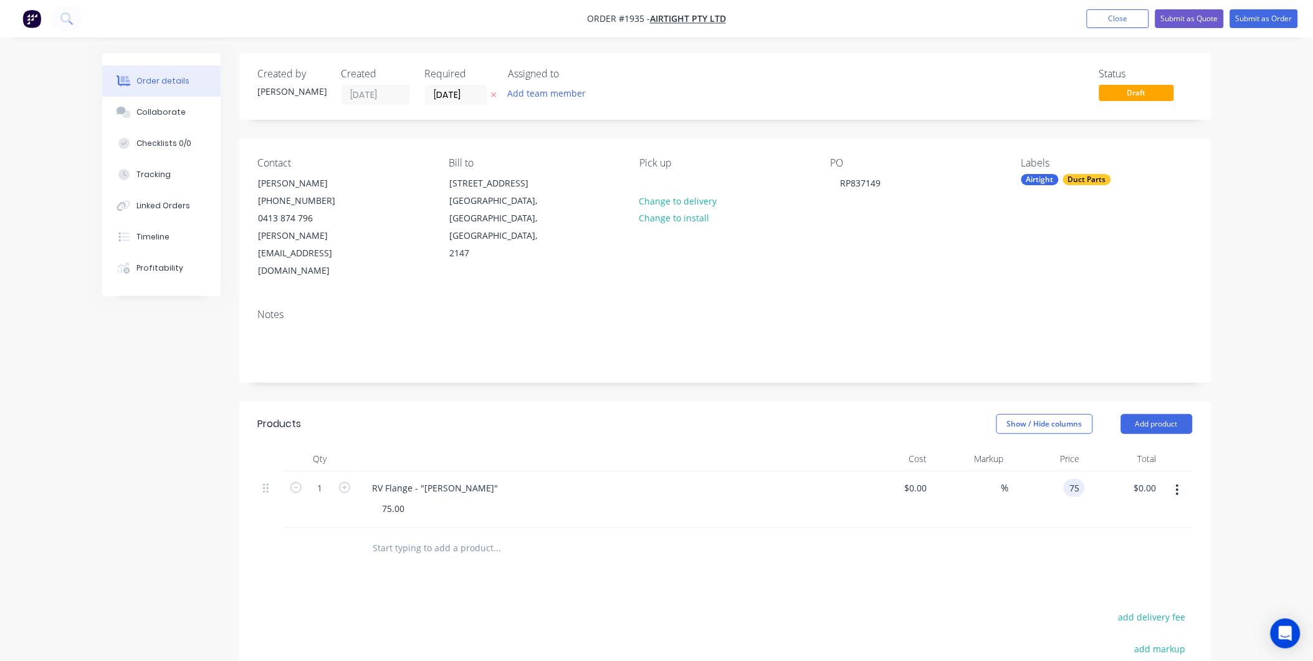
type input "$75.00"
click at [1070, 528] on div at bounding box center [725, 548] width 935 height 41
click at [403, 499] on div "75.00" at bounding box center [394, 508] width 42 height 18
click at [403, 543] on div "Products Show / Hide columns Add product Qty Cost Markup Price Total 1 RV Flang…" at bounding box center [725, 634] width 972 height 466
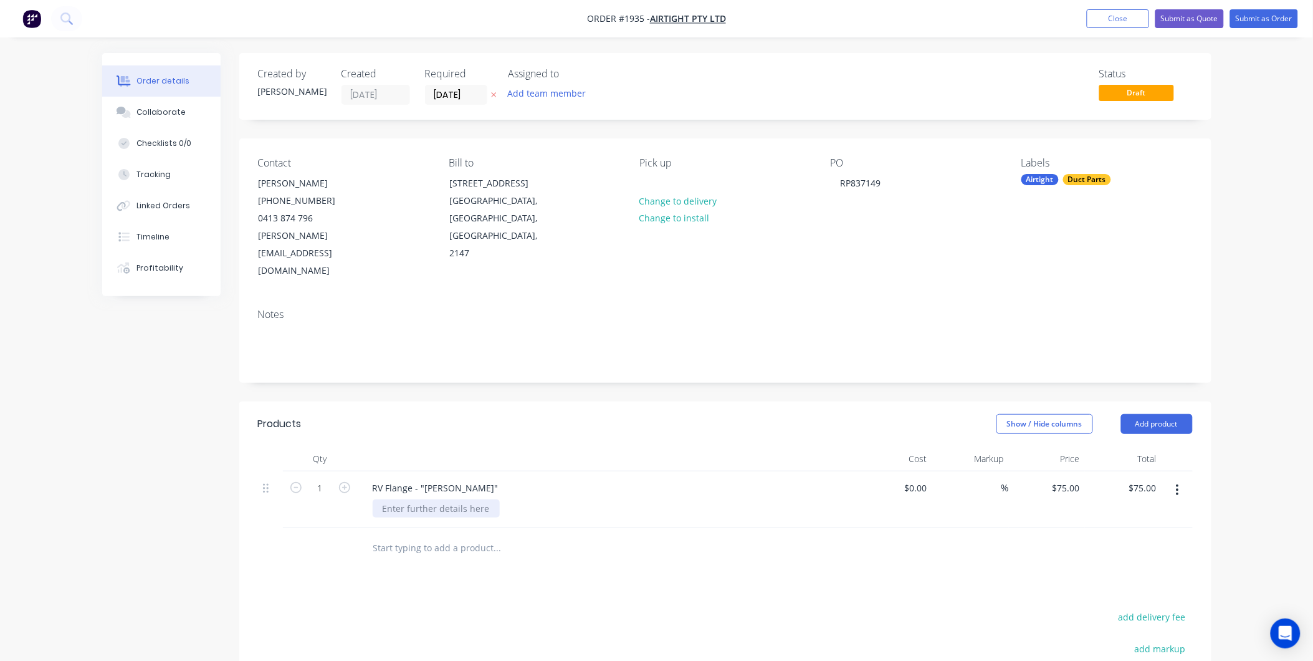
click at [426, 499] on div at bounding box center [436, 508] width 127 height 18
click at [138, 103] on button "Collaborate" at bounding box center [161, 112] width 118 height 31
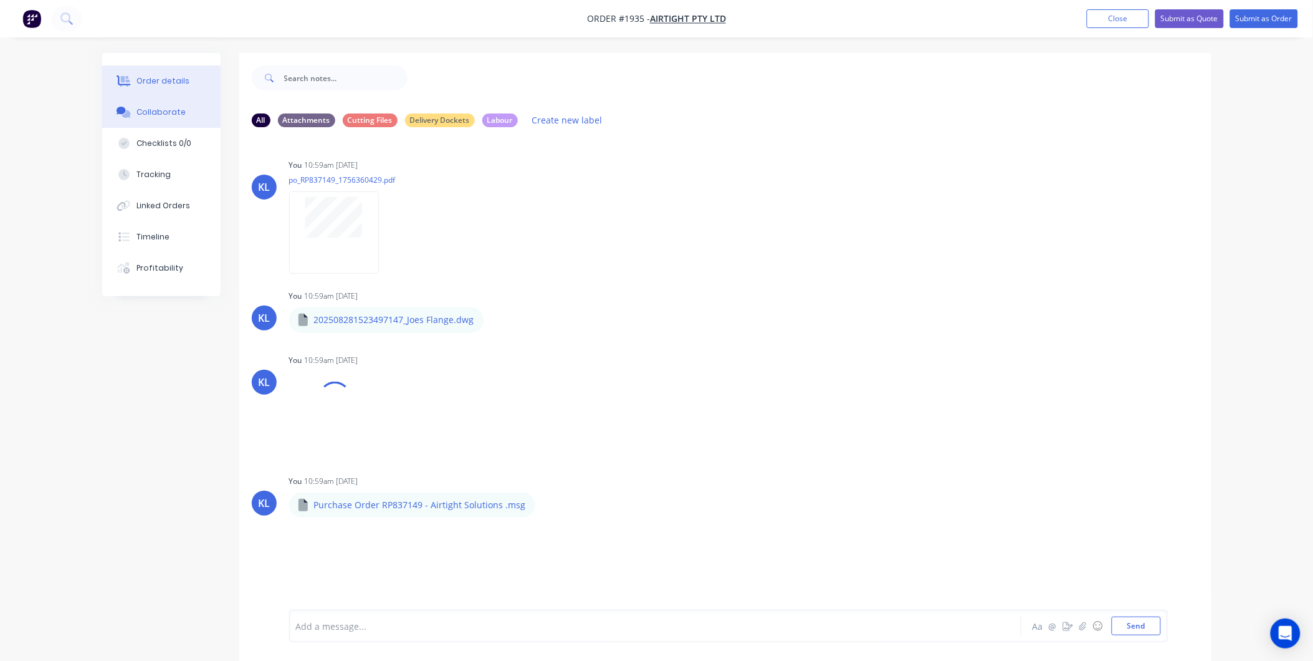
click at [148, 83] on div "Order details" at bounding box center [162, 80] width 53 height 11
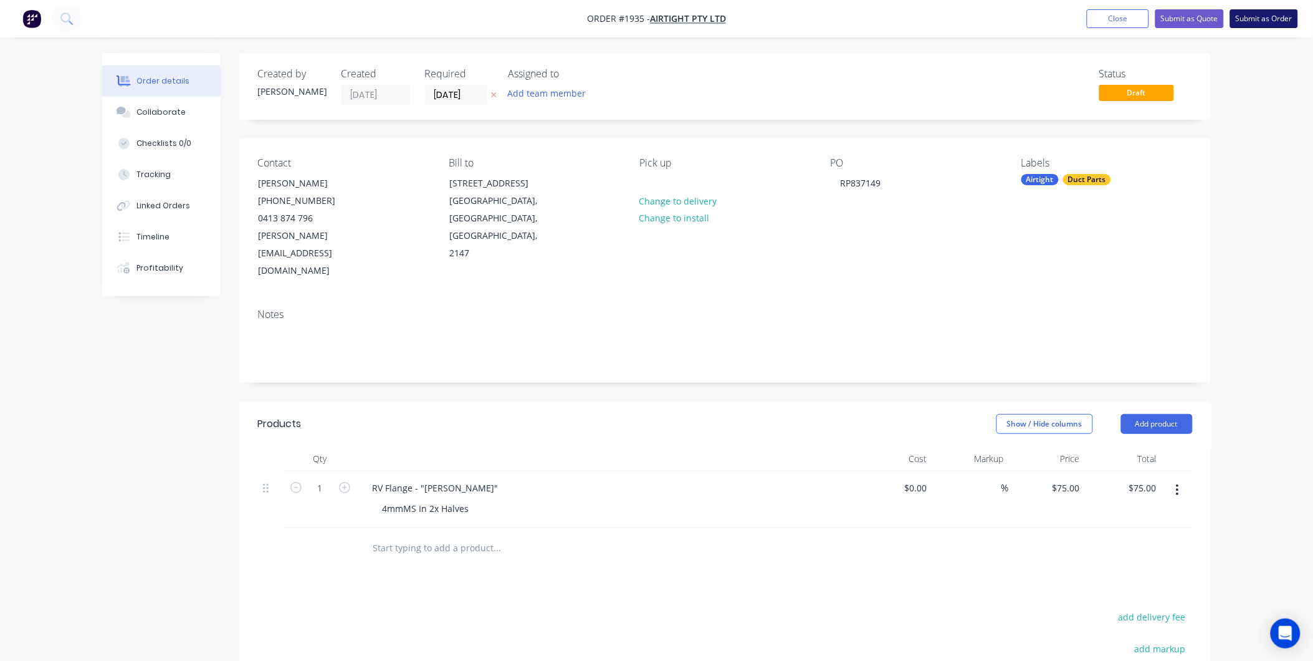
click at [1243, 23] on button "Submit as Order" at bounding box center [1264, 18] width 68 height 19
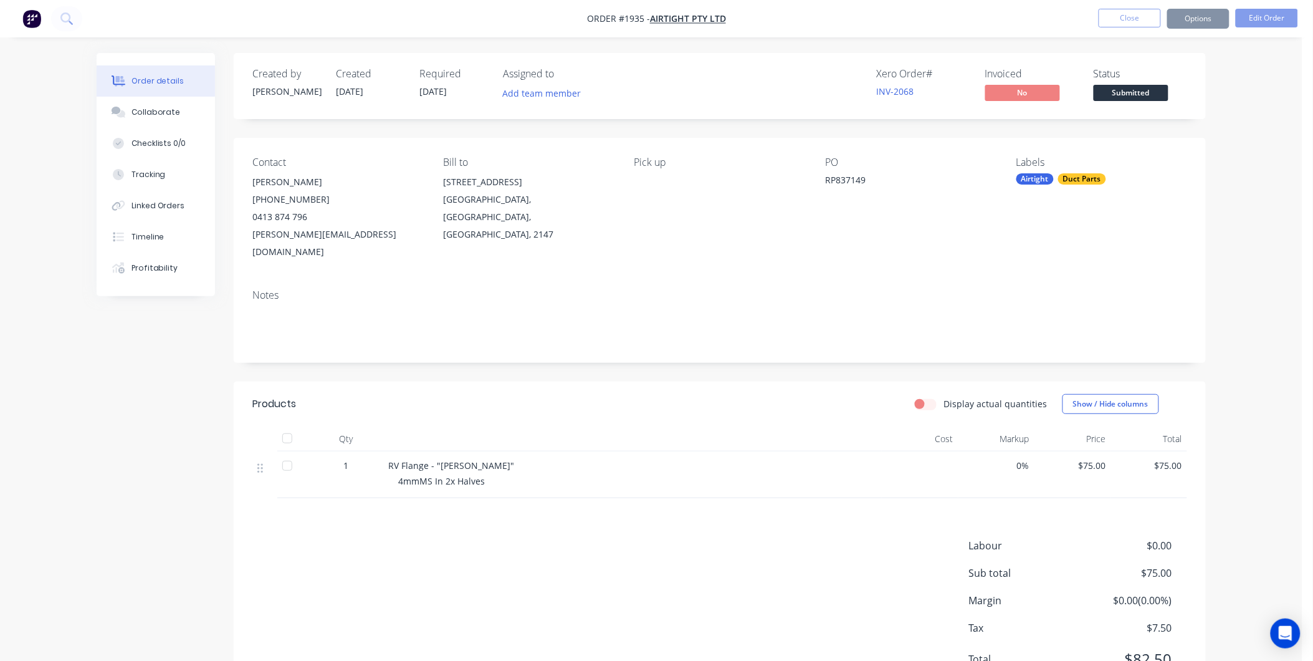
click at [1124, 95] on span "Submitted" at bounding box center [1131, 93] width 75 height 16
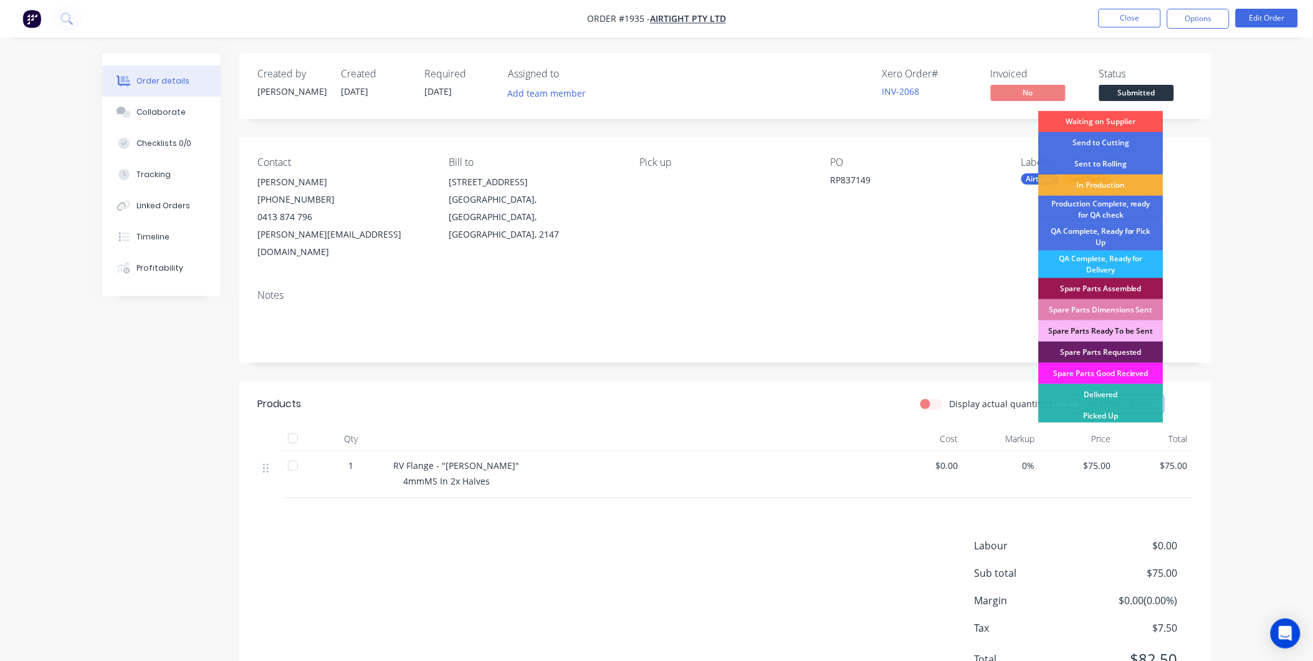
click at [1113, 92] on span "Submitted" at bounding box center [1136, 93] width 75 height 16
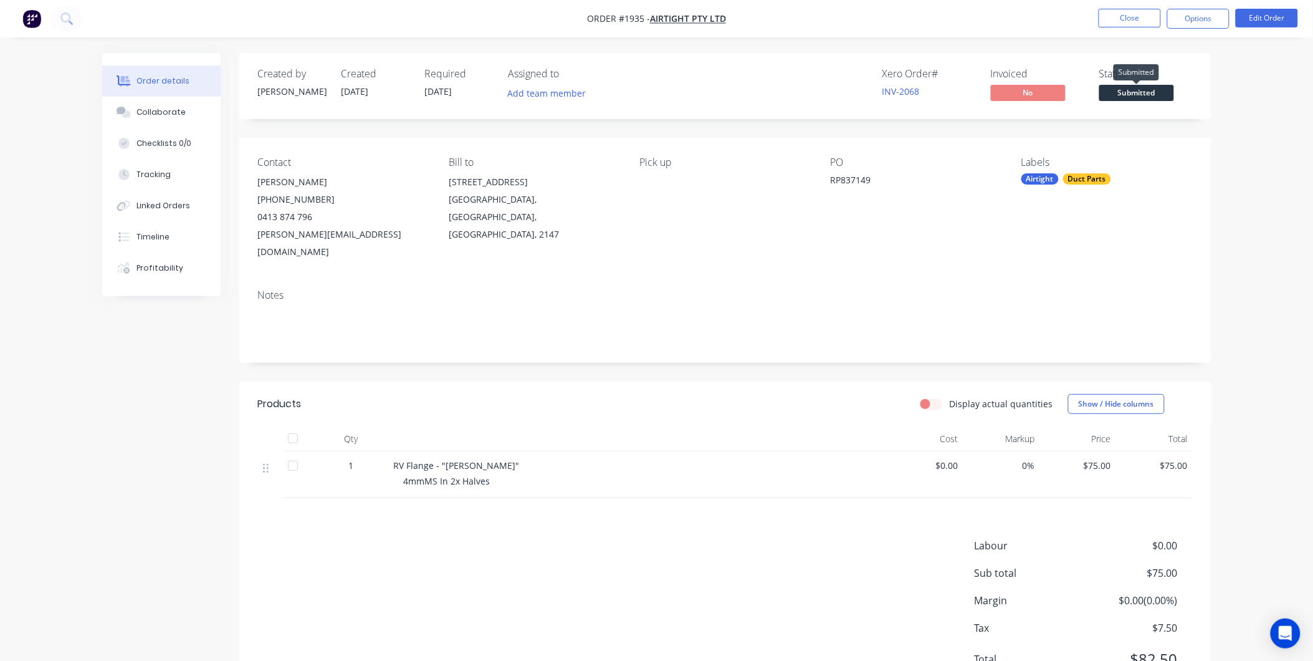
click at [1114, 93] on span "Submitted" at bounding box center [1136, 93] width 75 height 16
click at [977, 127] on div "Created by [PERSON_NAME] Created [DATE] Required [DATE] Assigned to Add team me…" at bounding box center [725, 377] width 972 height 648
click at [157, 110] on div "Collaborate" at bounding box center [160, 112] width 49 height 11
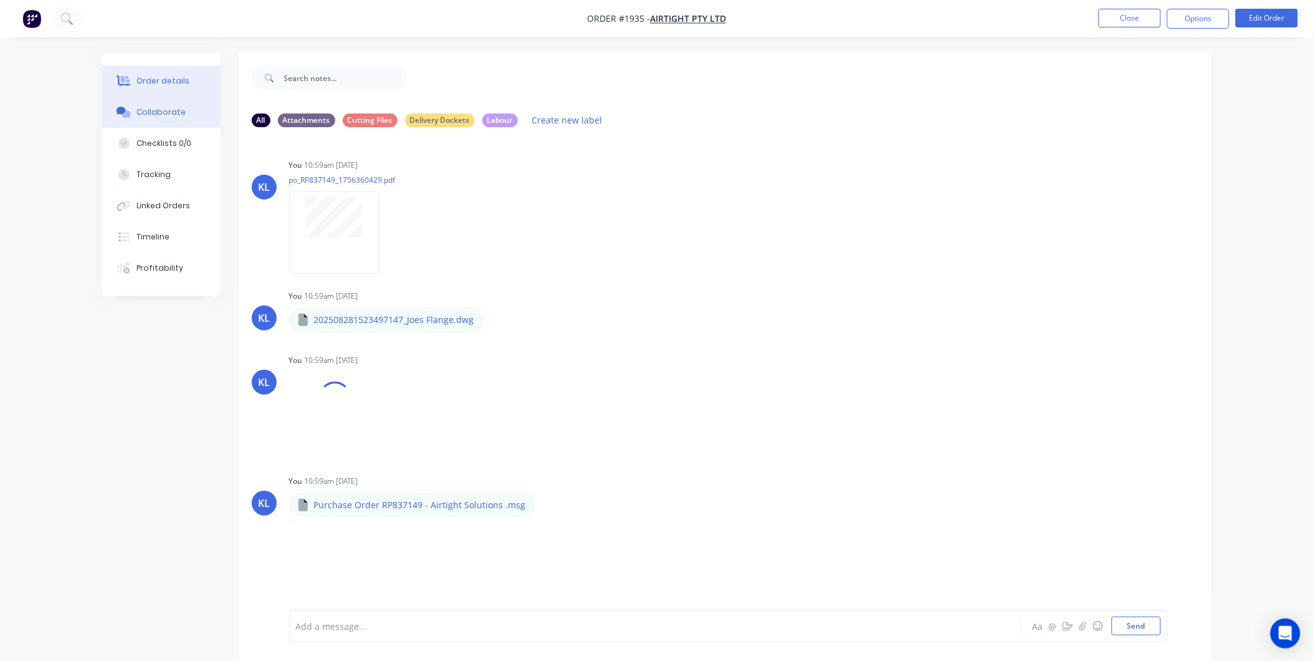
drag, startPoint x: 188, startPoint y: 77, endPoint x: 198, endPoint y: 77, distance: 10.0
click at [198, 77] on button "Order details" at bounding box center [161, 80] width 118 height 31
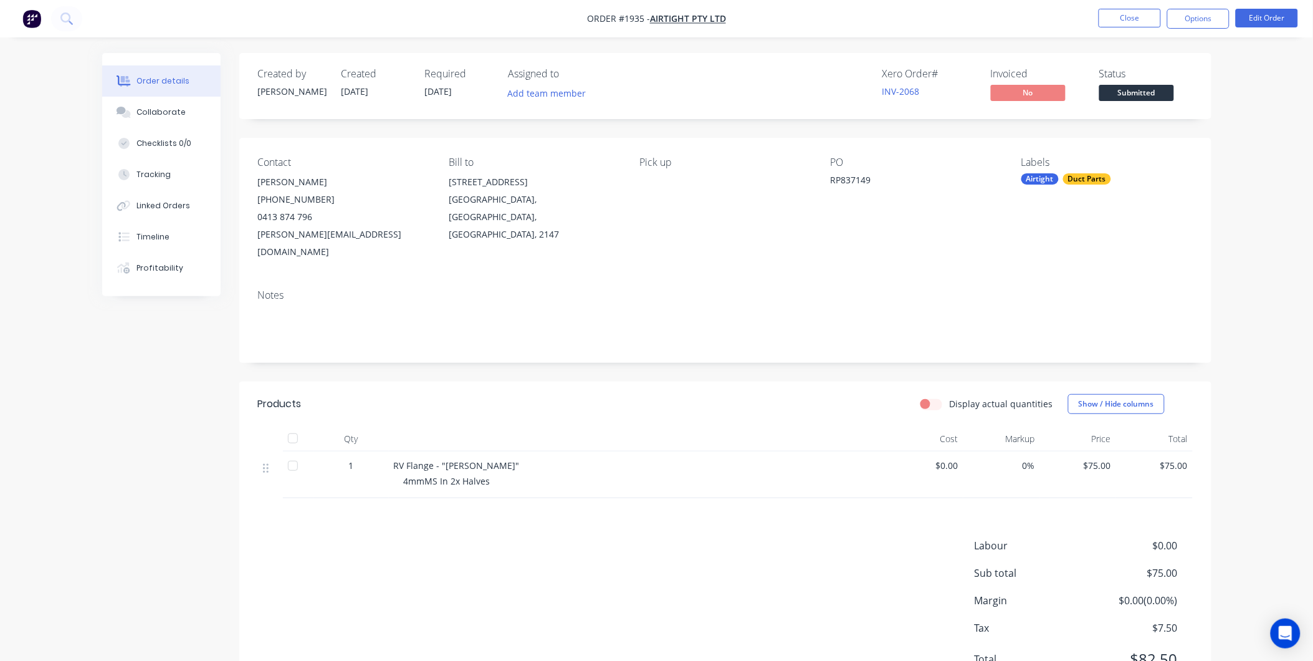
click at [1117, 88] on span "Submitted" at bounding box center [1136, 93] width 75 height 16
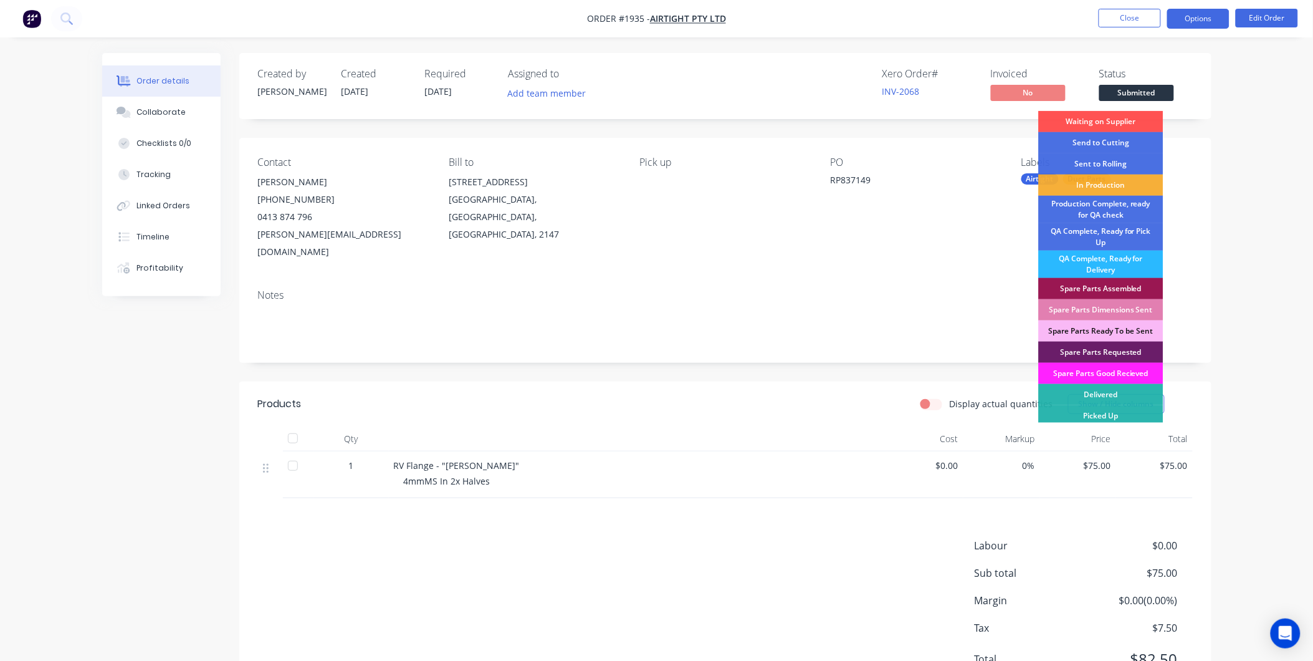
click at [1198, 24] on button "Options" at bounding box center [1198, 19] width 62 height 20
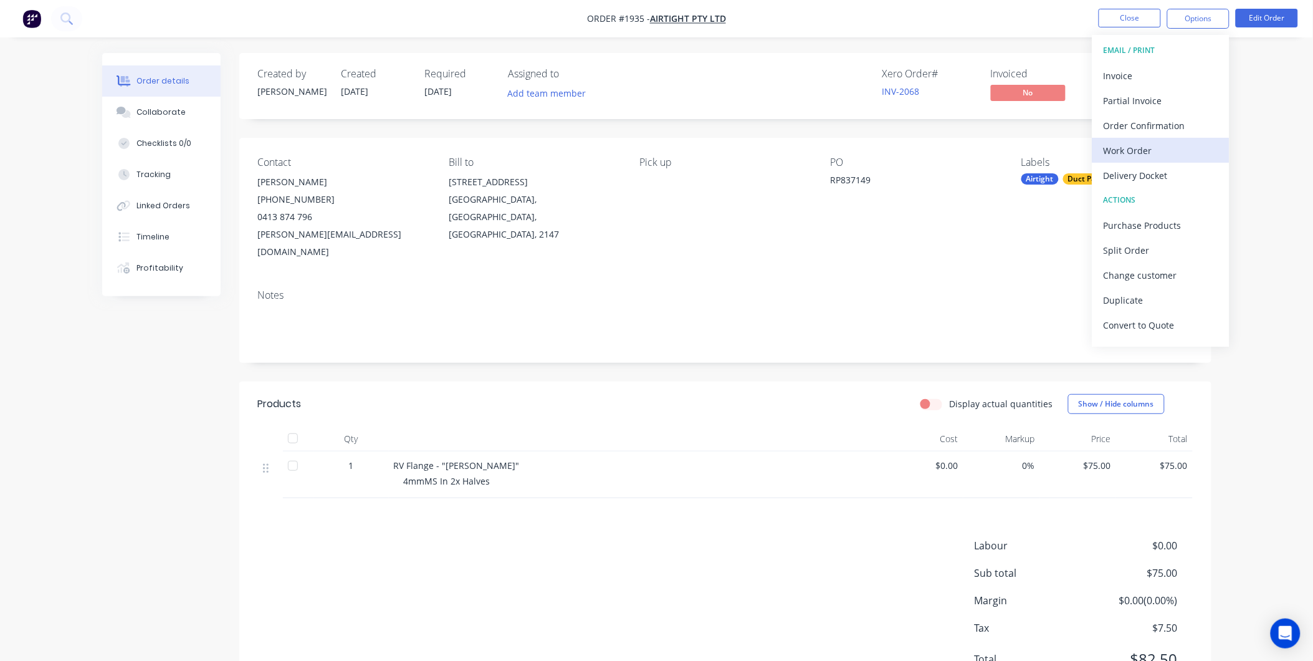
click at [1149, 145] on div "Work Order" at bounding box center [1161, 150] width 115 height 18
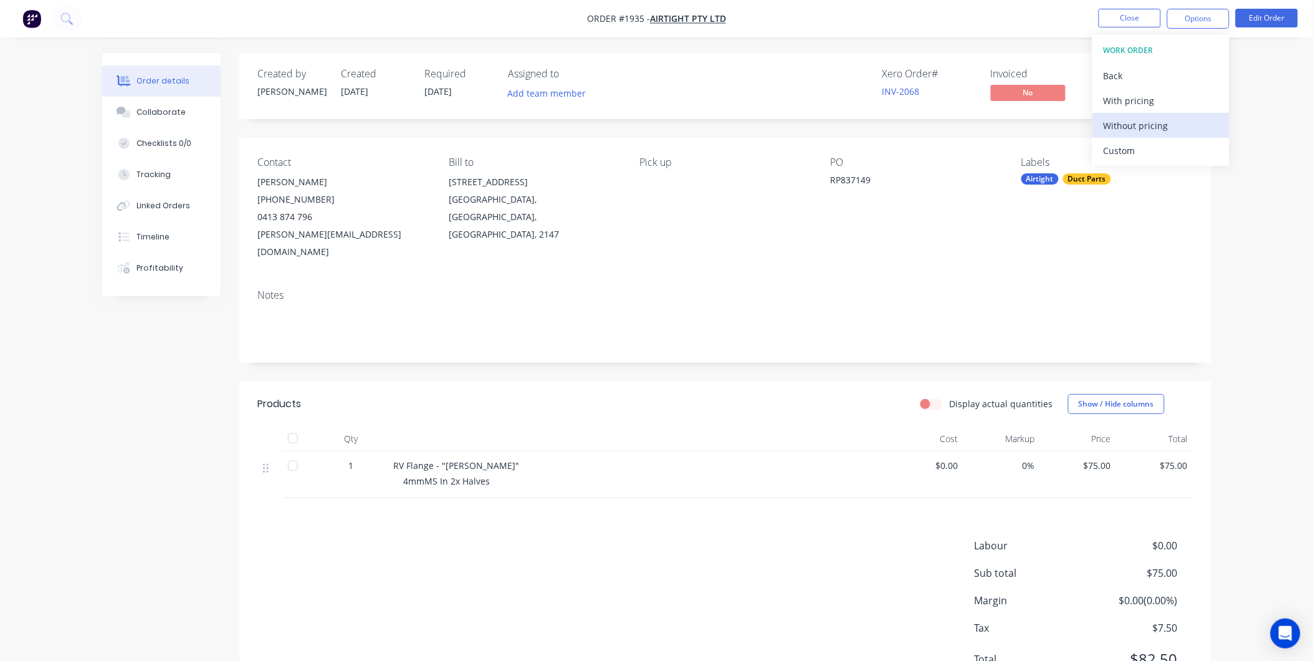
click at [1130, 126] on div "Without pricing" at bounding box center [1161, 126] width 115 height 18
click at [1236, 151] on div "Order details Collaborate Checklists 0/0 Tracking Linked Orders Timeline Profit…" at bounding box center [656, 360] width 1313 height 720
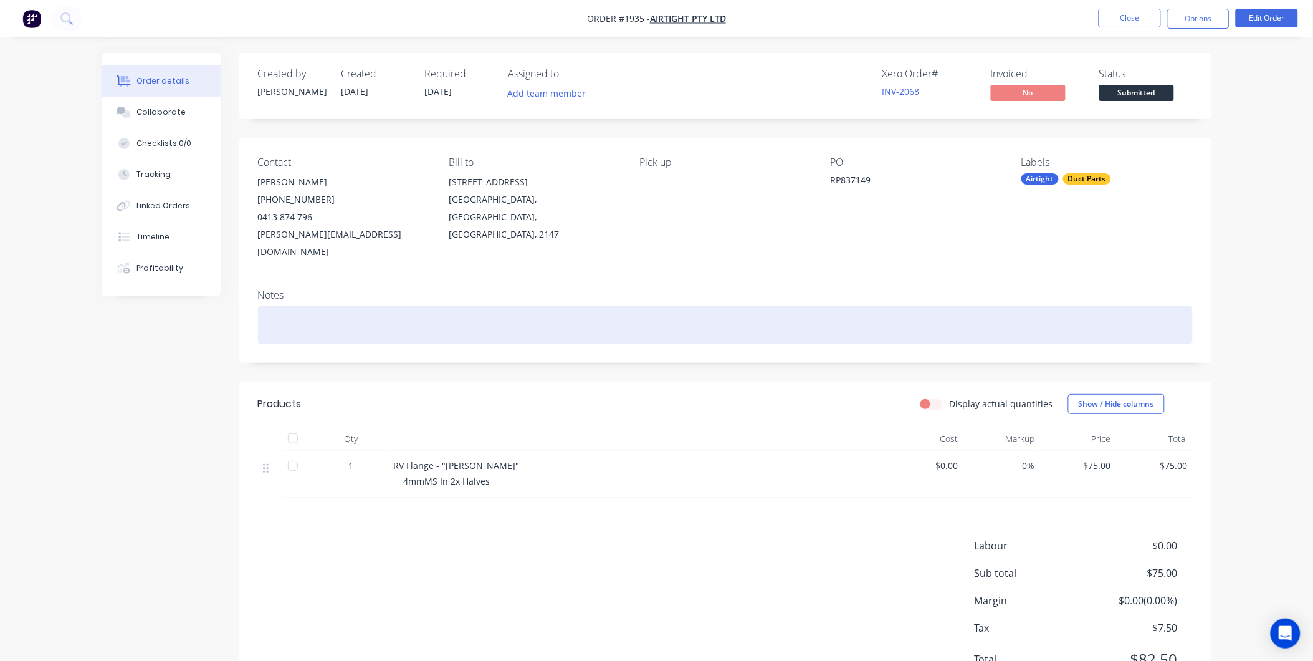
click at [319, 306] on div at bounding box center [725, 325] width 935 height 38
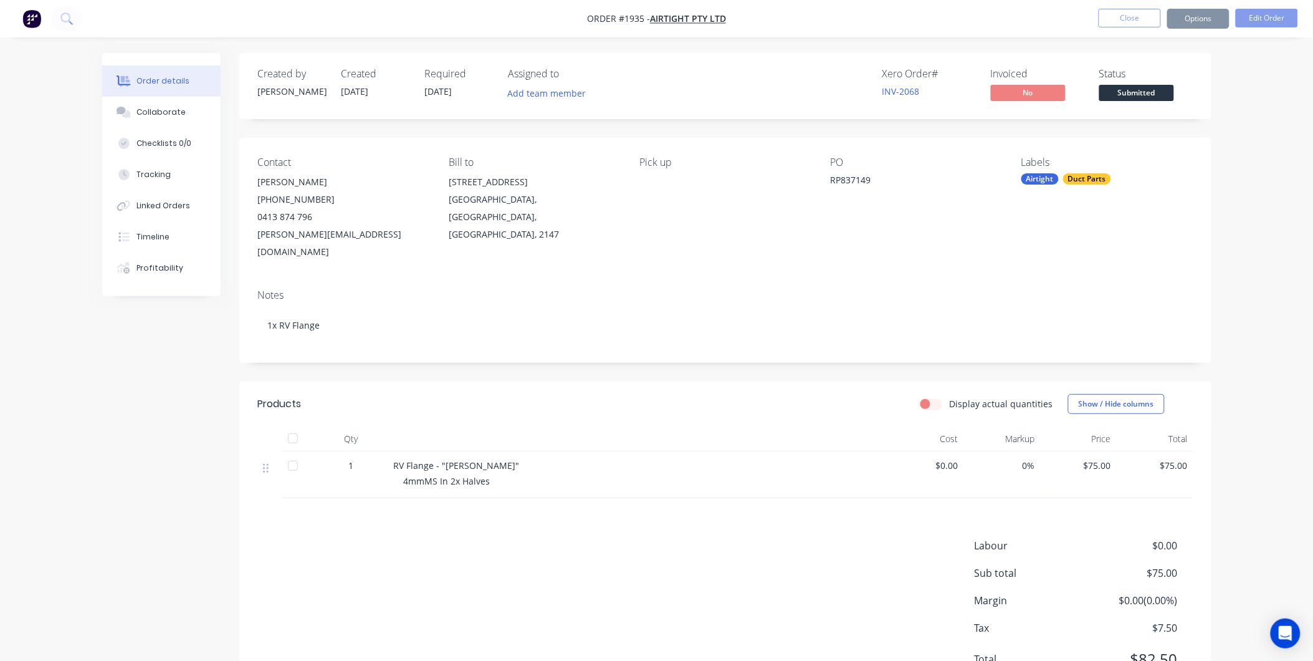
click at [175, 330] on div "Created by [PERSON_NAME] Created [DATE] Required [DATE] Assigned to Add team me…" at bounding box center [656, 386] width 1109 height 667
click at [1243, 17] on button "Edit Order" at bounding box center [1267, 18] width 62 height 19
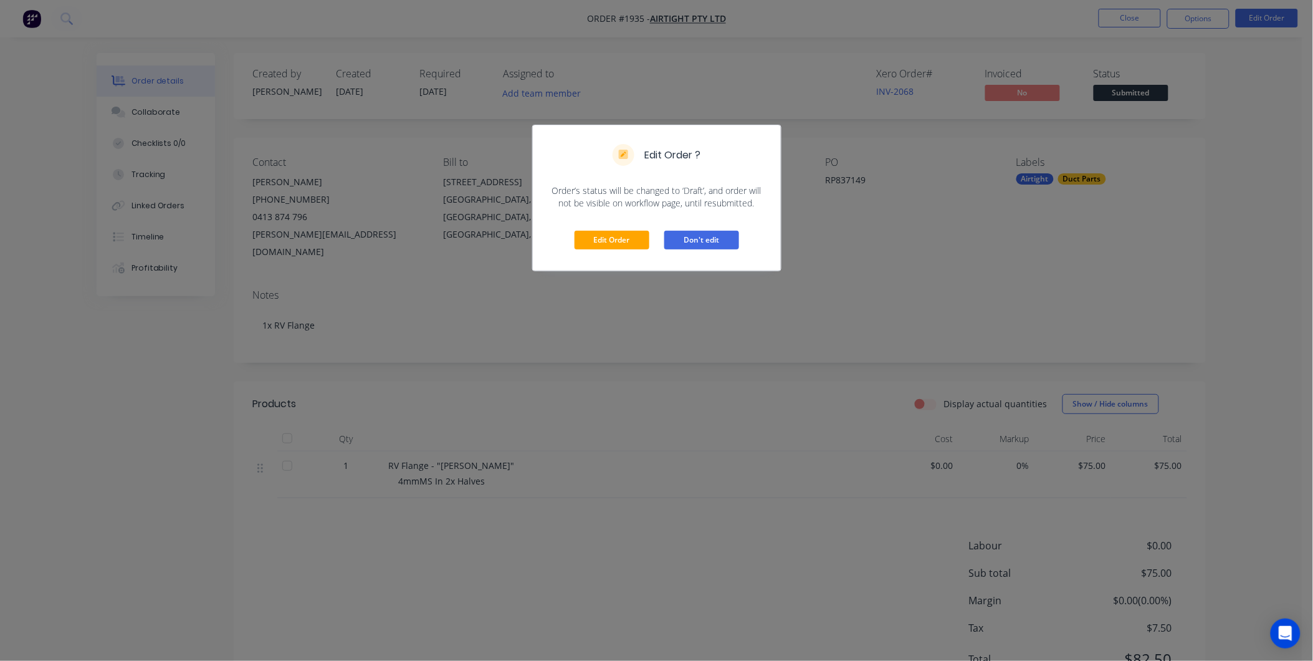
click at [707, 233] on button "Don't edit" at bounding box center [701, 240] width 75 height 19
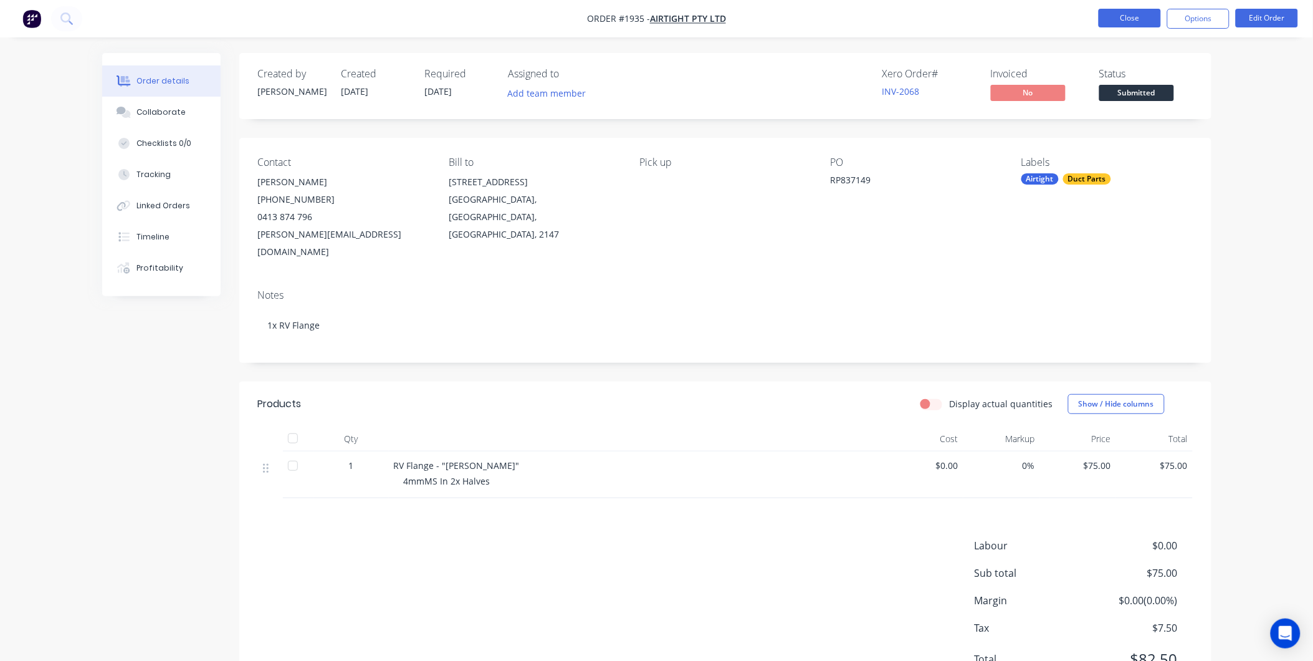
click at [1127, 13] on button "Close" at bounding box center [1130, 18] width 62 height 19
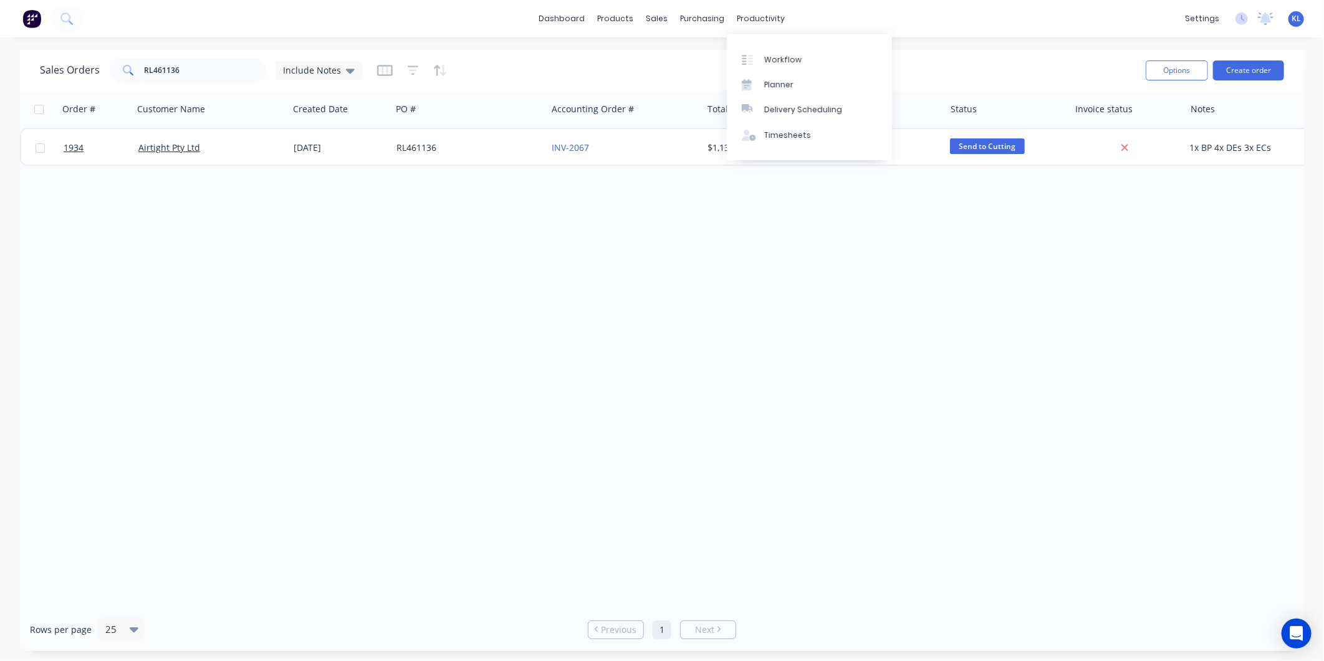
drag, startPoint x: 743, startPoint y: 16, endPoint x: 758, endPoint y: 34, distance: 23.5
click at [743, 16] on div "productivity" at bounding box center [761, 18] width 60 height 19
click at [772, 54] on div "Workflow" at bounding box center [782, 59] width 37 height 11
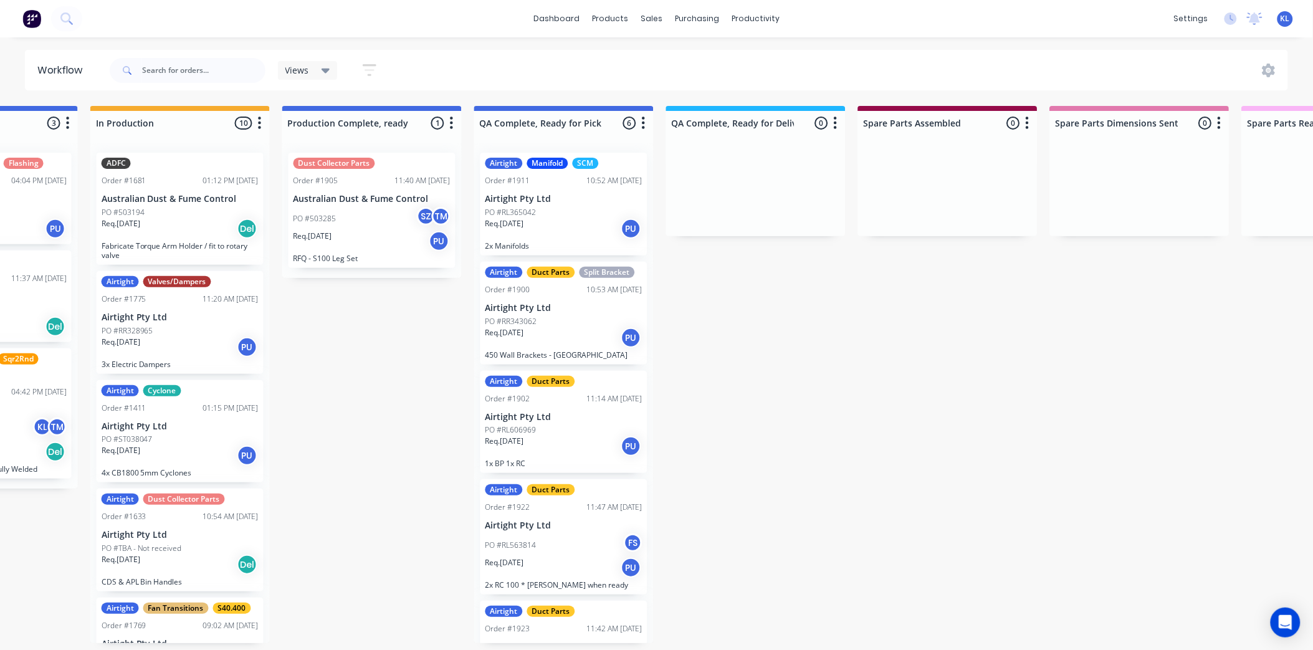
scroll to position [3, 707]
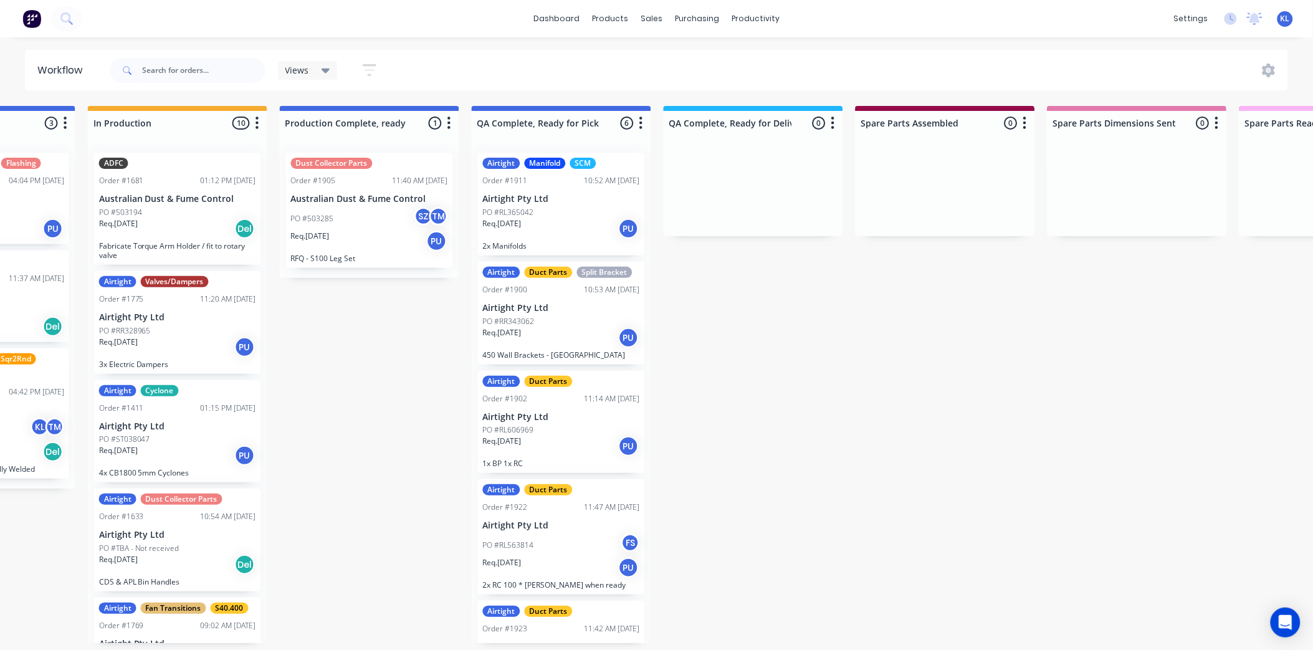
click at [547, 213] on div "PO #RL365042" at bounding box center [561, 212] width 157 height 11
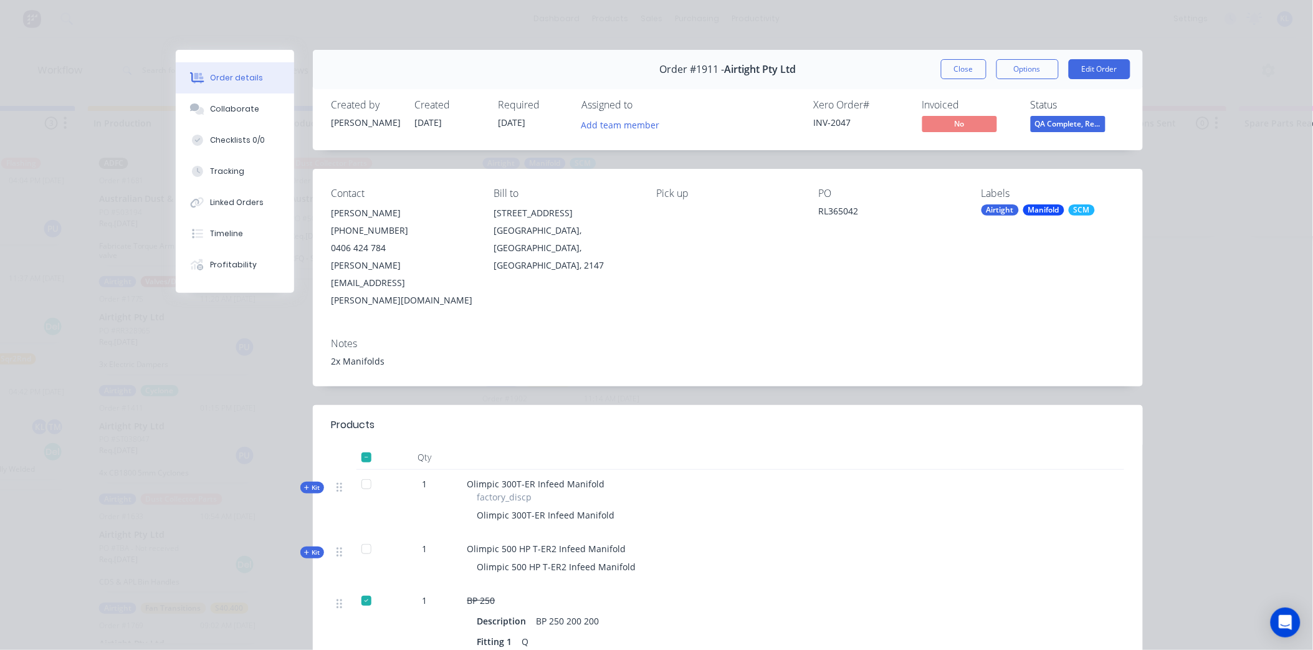
click at [1079, 125] on span "QA Complete, Re..." at bounding box center [1068, 124] width 75 height 16
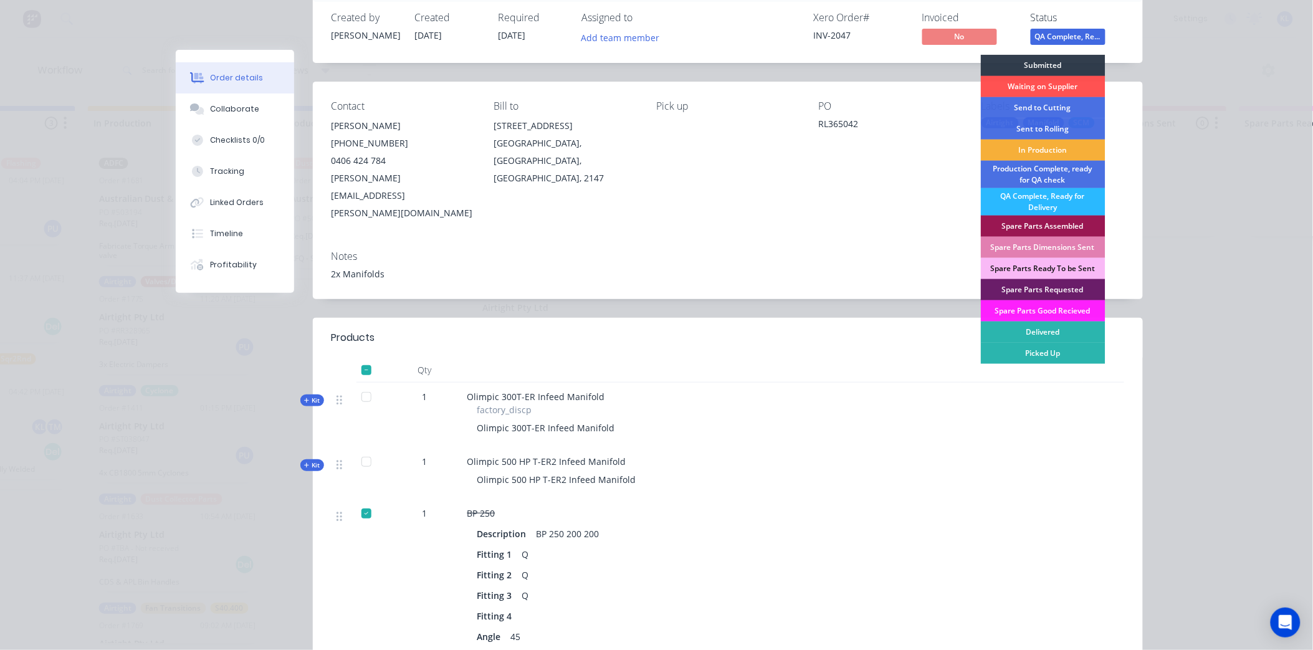
scroll to position [208, 0]
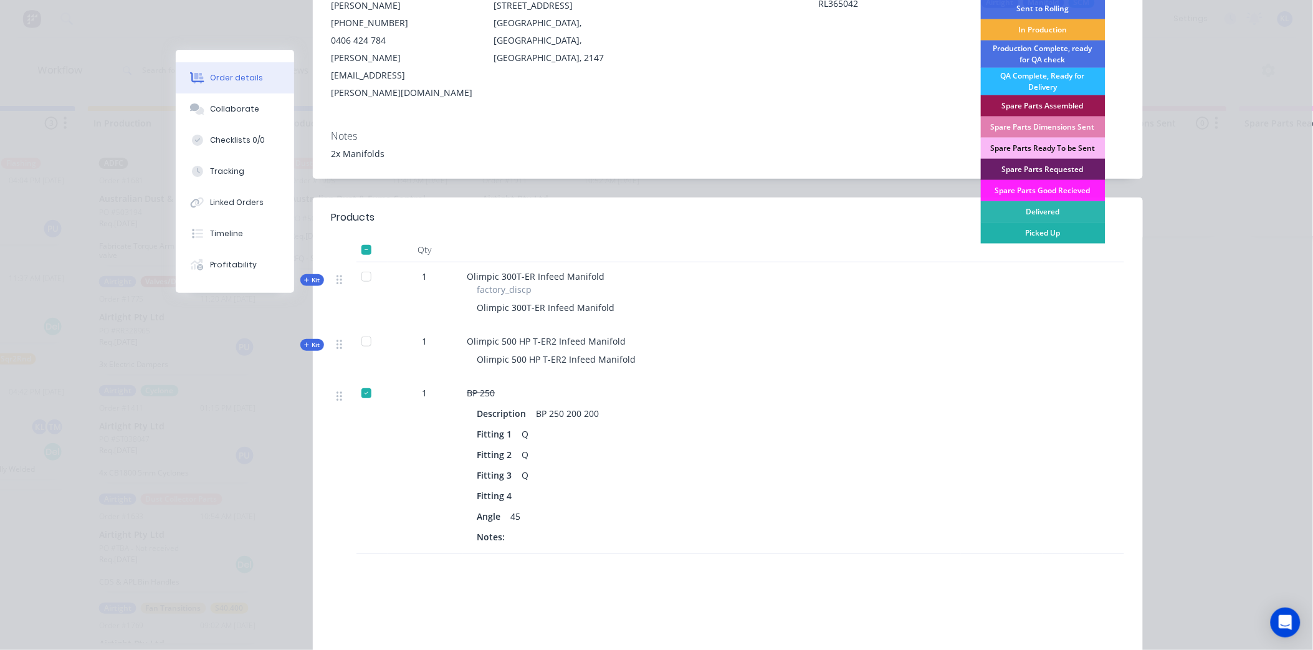
click at [1041, 229] on div "Picked Up" at bounding box center [1043, 232] width 125 height 21
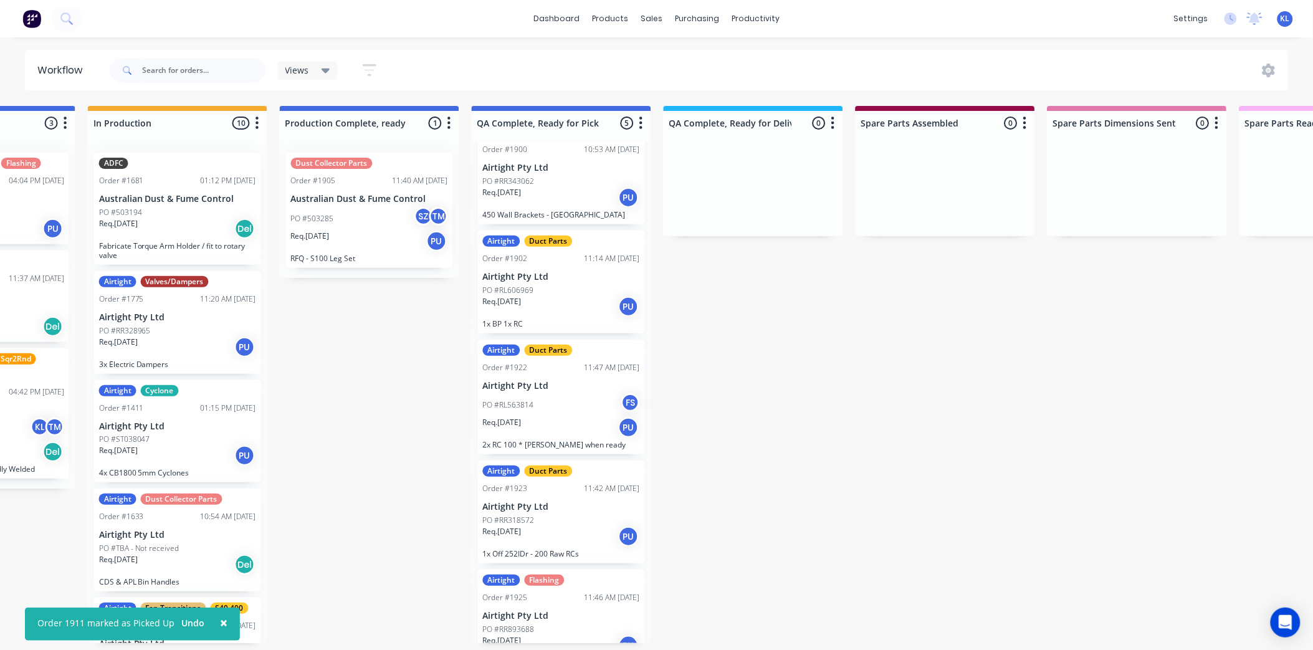
scroll to position [48, 0]
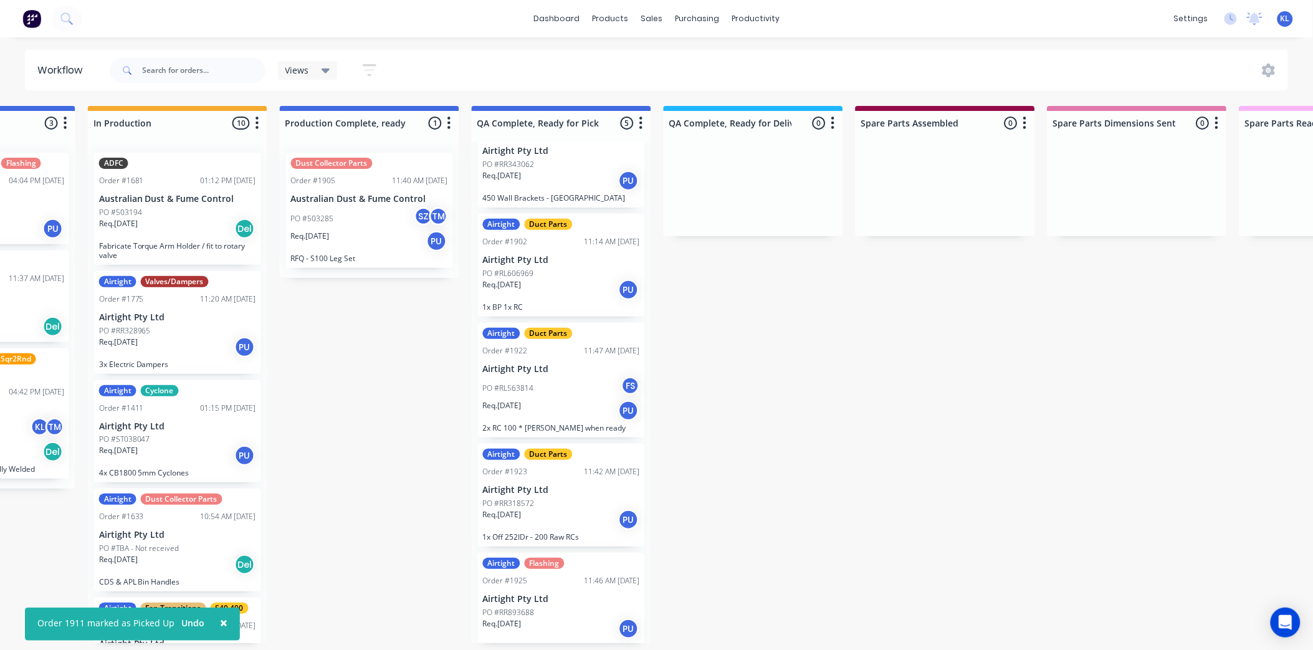
click at [588, 515] on div "Req. [DATE] PU" at bounding box center [561, 519] width 157 height 21
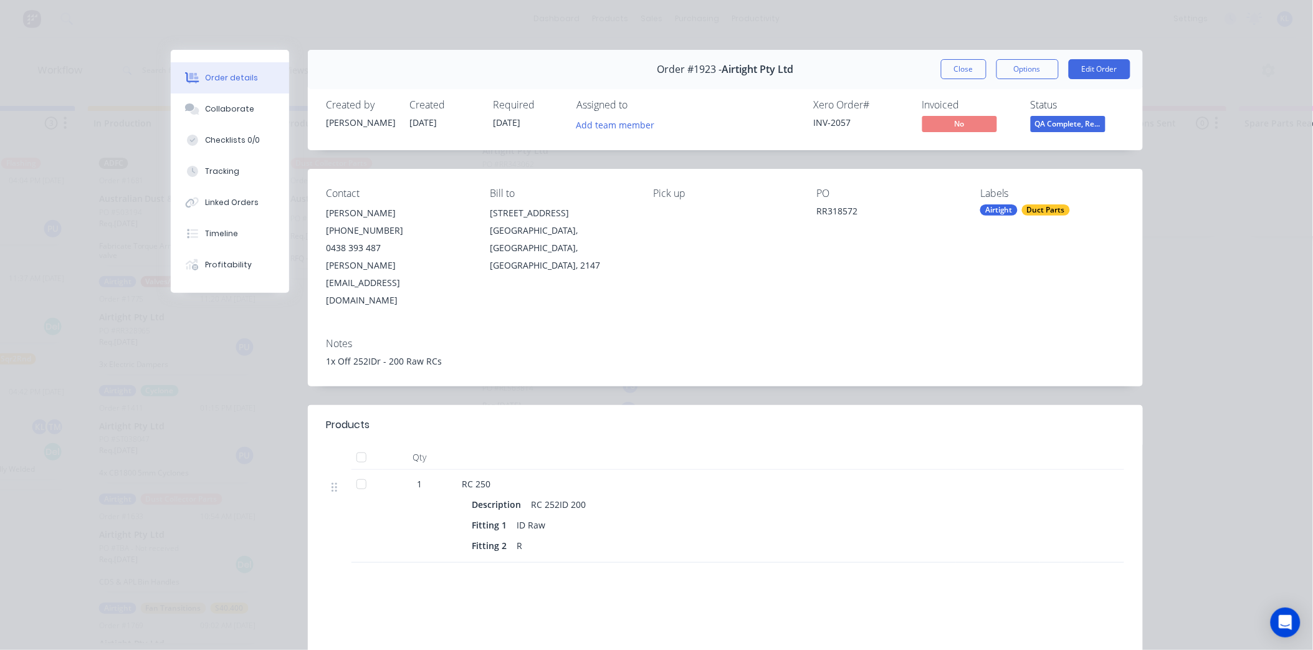
click at [1069, 118] on span "QA Complete, Re..." at bounding box center [1068, 124] width 75 height 16
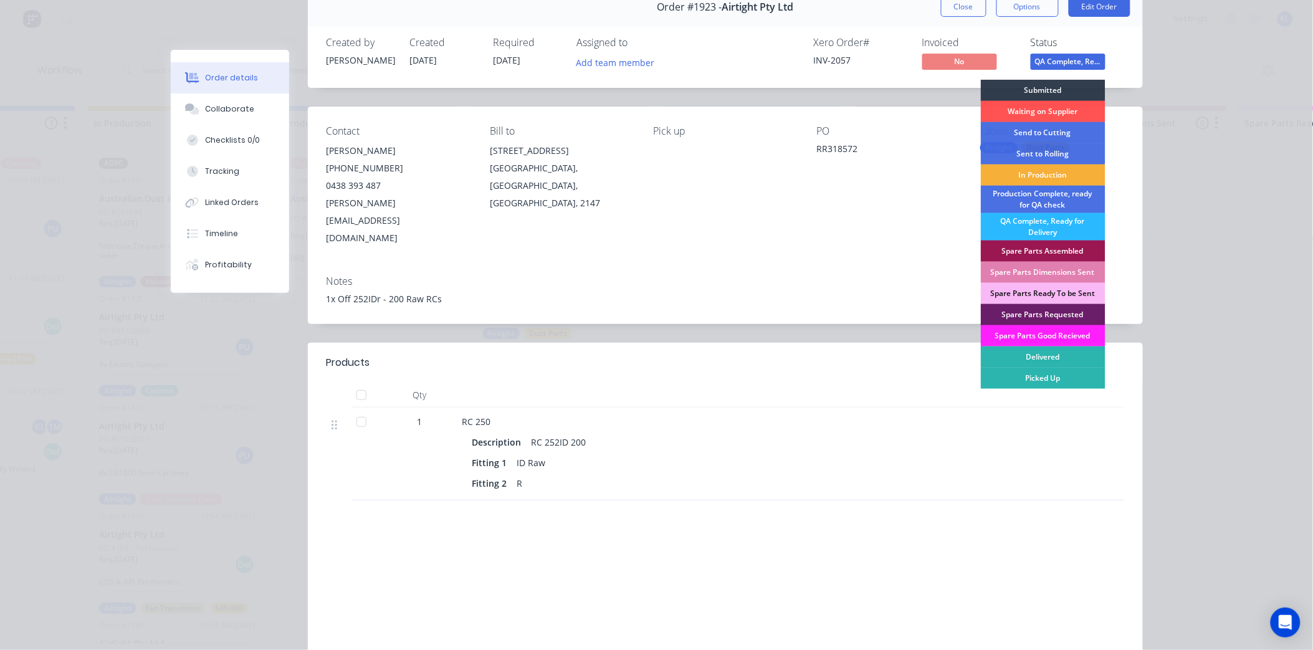
scroll to position [138, 0]
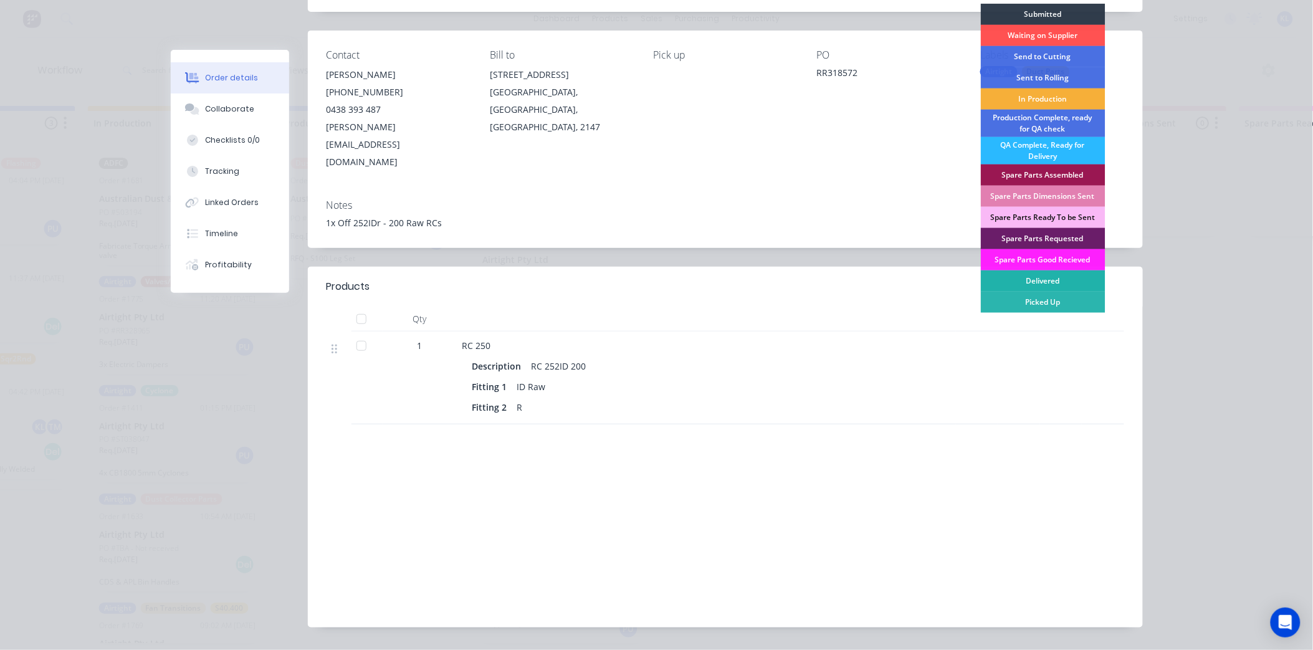
click at [1051, 288] on div "Delivered" at bounding box center [1043, 280] width 125 height 21
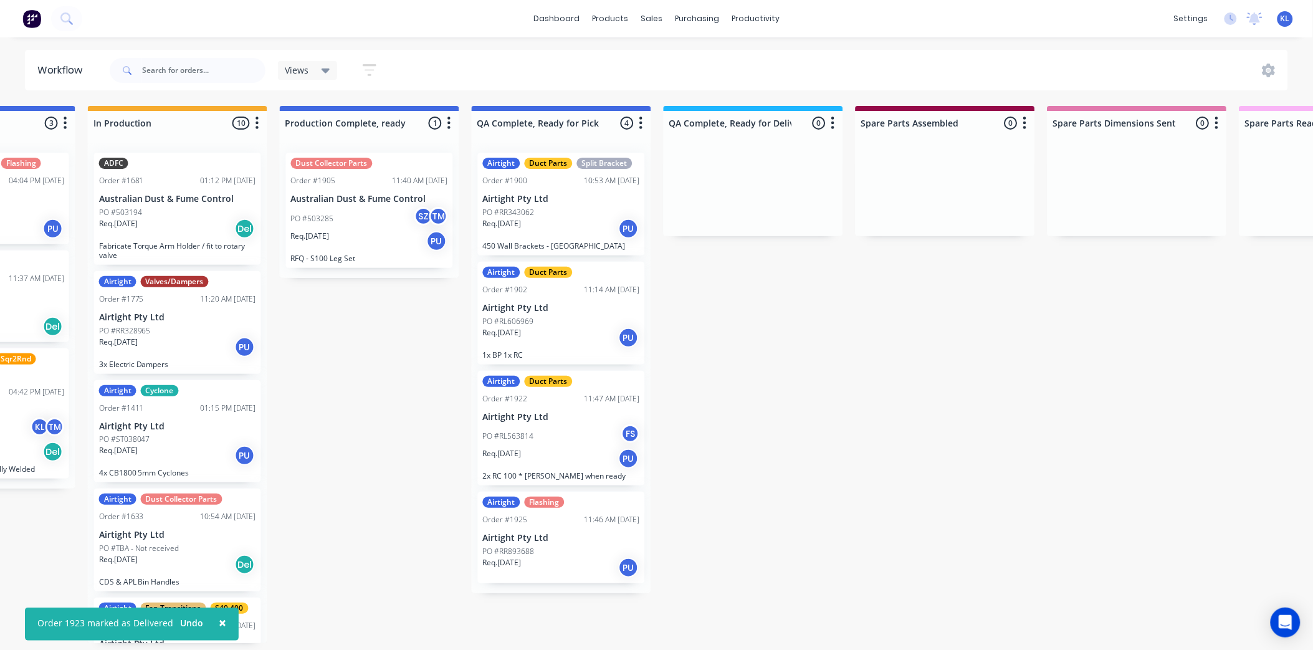
scroll to position [0, 707]
click at [634, 17] on div "products" at bounding box center [610, 18] width 49 height 19
click at [651, 19] on div "sales" at bounding box center [651, 18] width 34 height 19
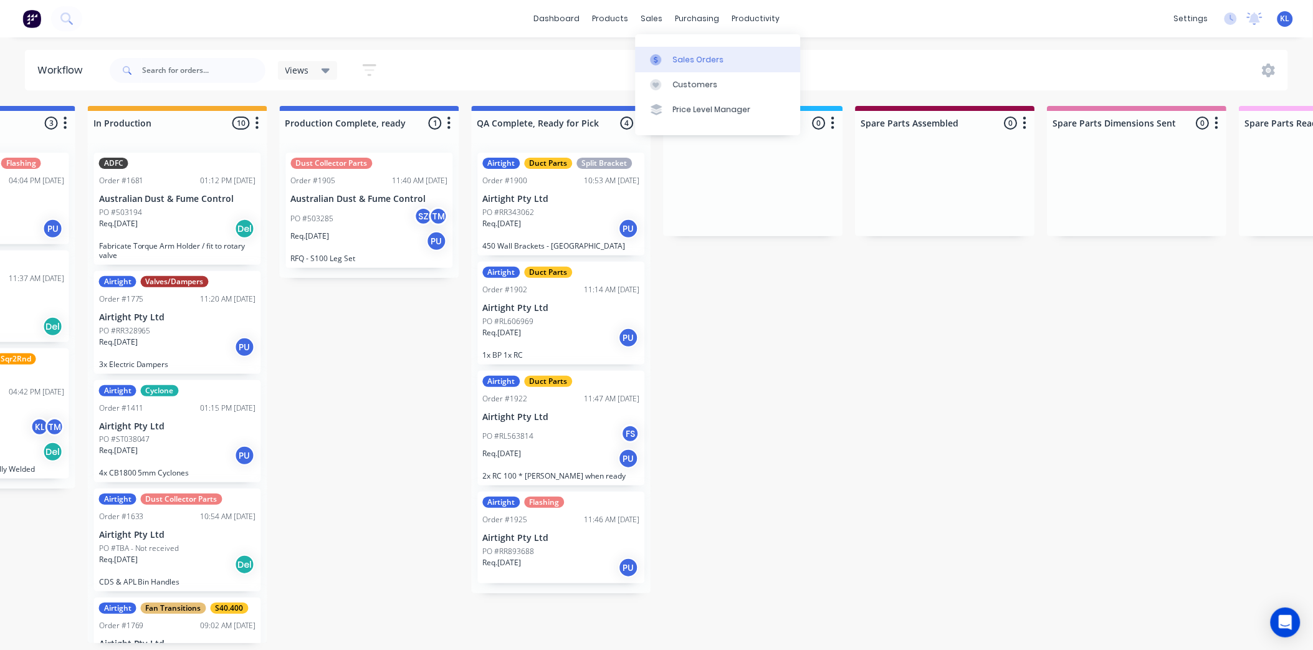
click at [689, 63] on div "Sales Orders" at bounding box center [698, 59] width 51 height 11
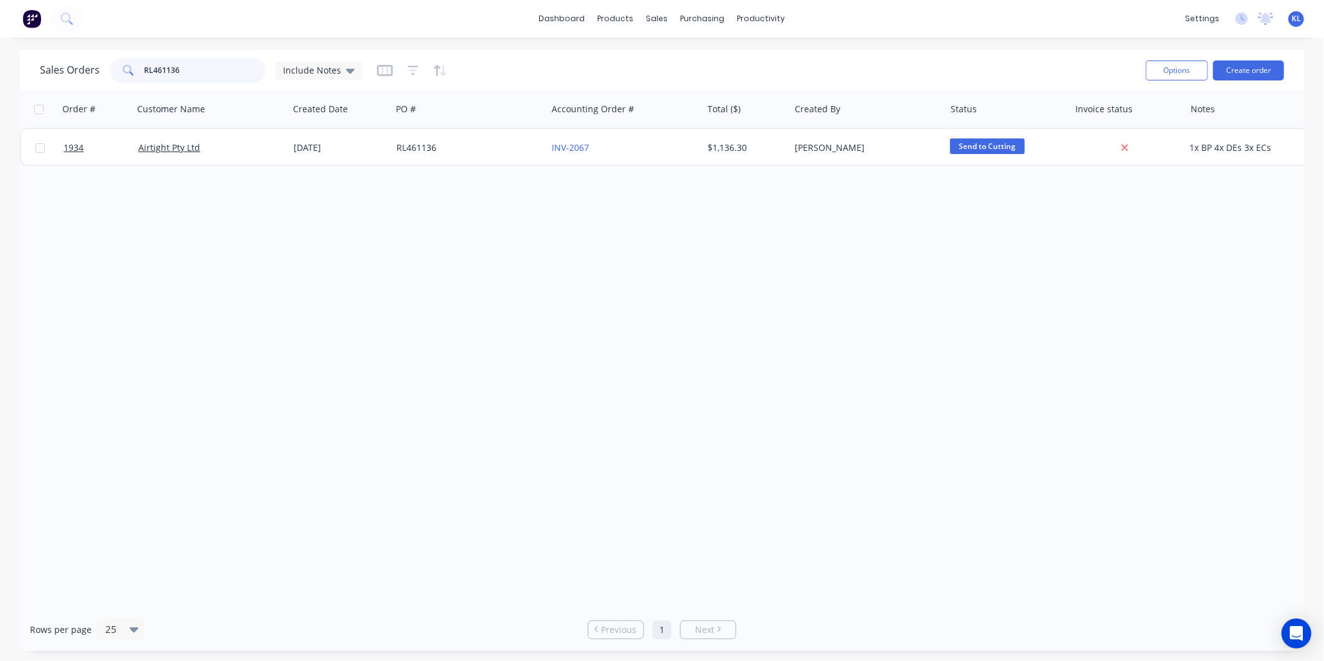
drag, startPoint x: 198, startPoint y: 77, endPoint x: 19, endPoint y: 70, distance: 179.6
click at [0, 75] on html "dashboard products sales purchasing productivity dashboard products Product Cat…" at bounding box center [662, 330] width 1324 height 661
type input "1923"
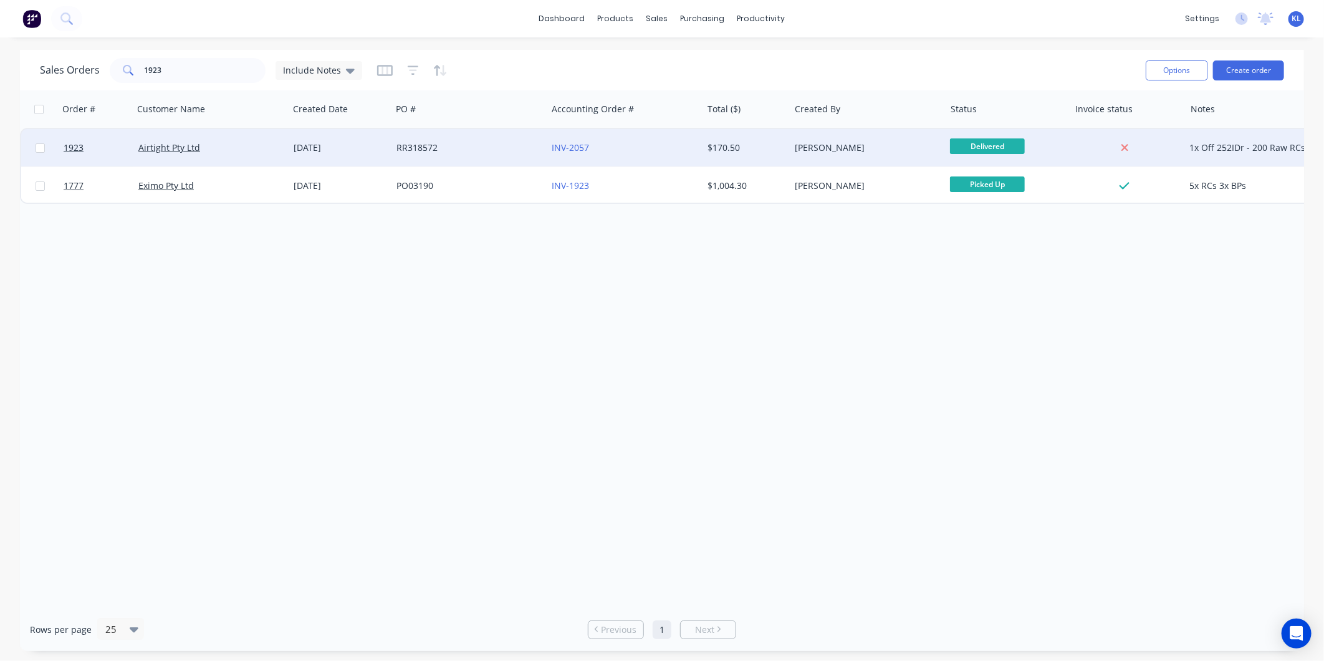
click at [943, 141] on div "[PERSON_NAME]" at bounding box center [867, 147] width 155 height 37
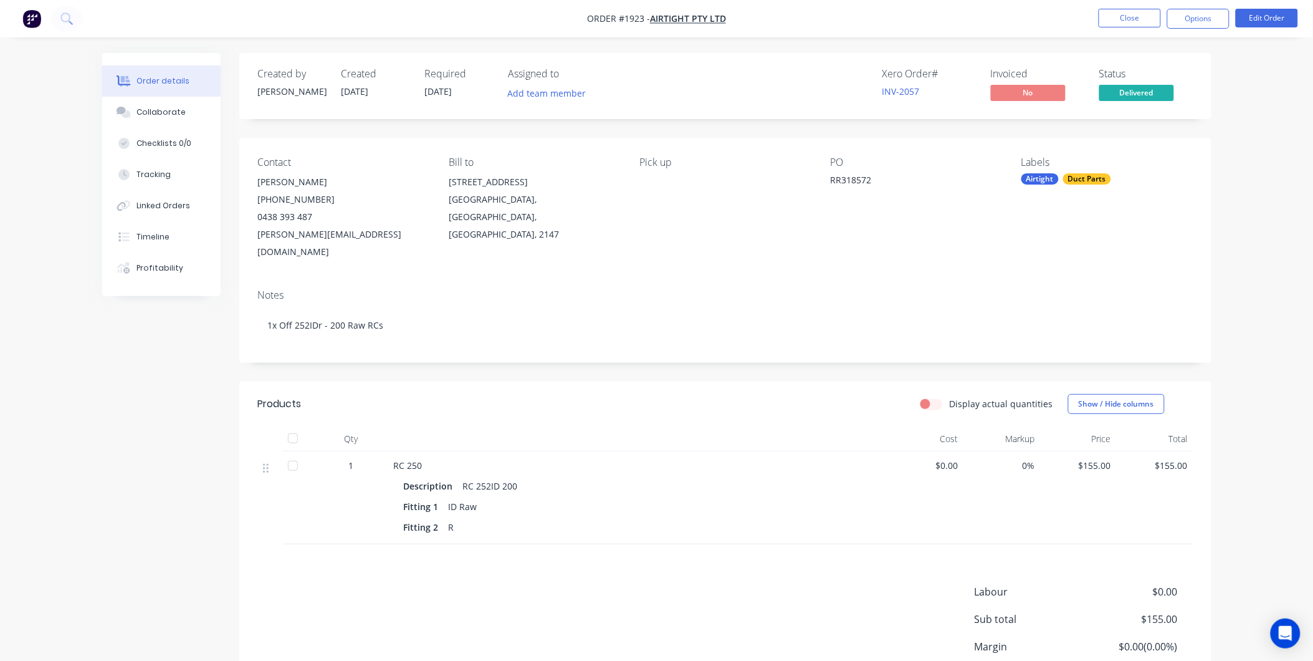
click at [1115, 87] on span "Delivered" at bounding box center [1136, 93] width 75 height 16
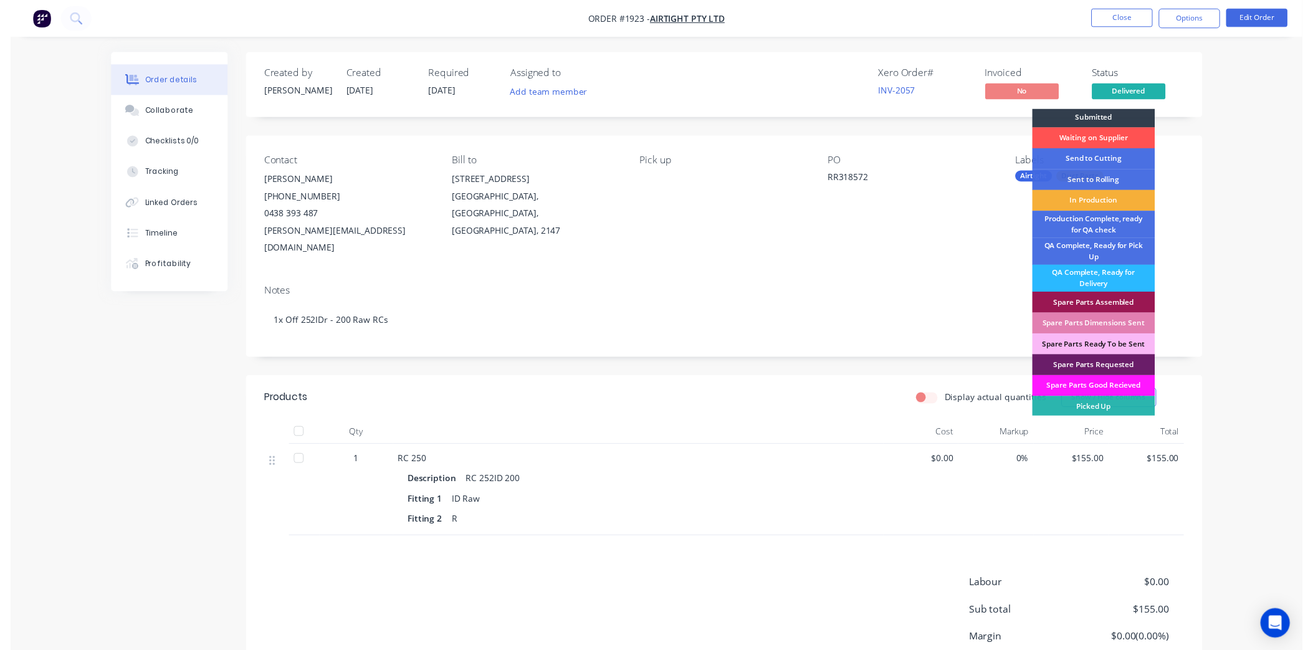
scroll to position [3, 0]
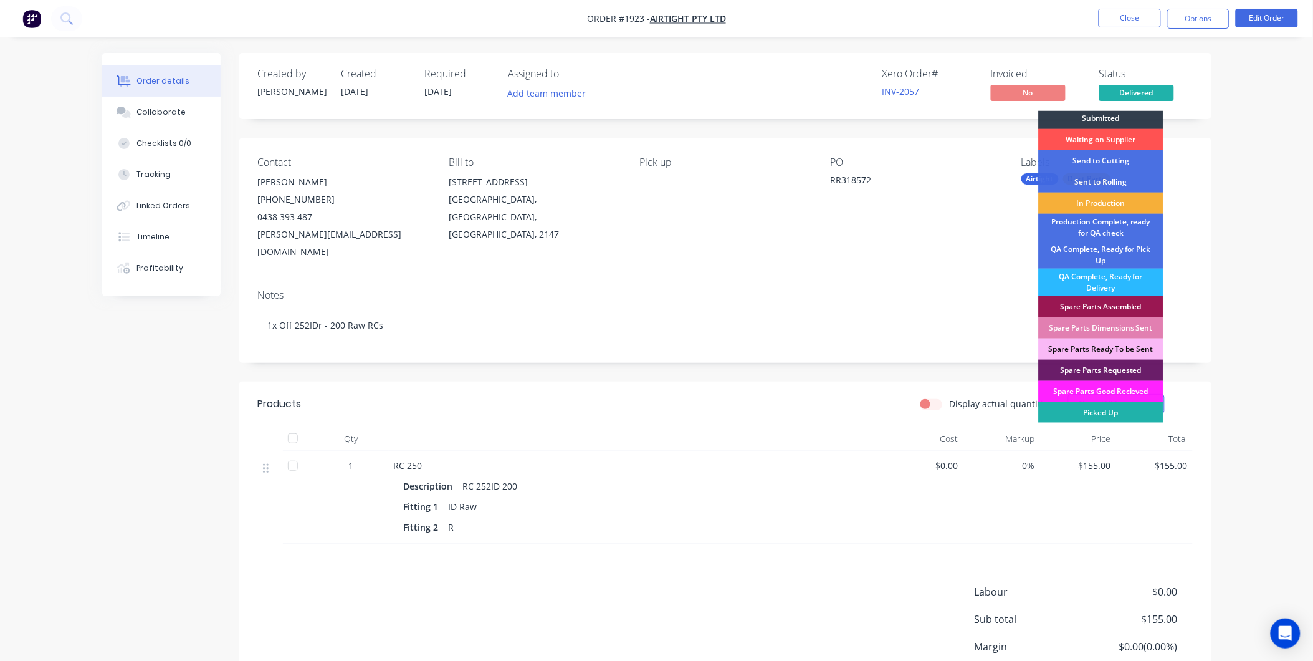
click at [1115, 409] on div "Picked Up" at bounding box center [1101, 412] width 125 height 21
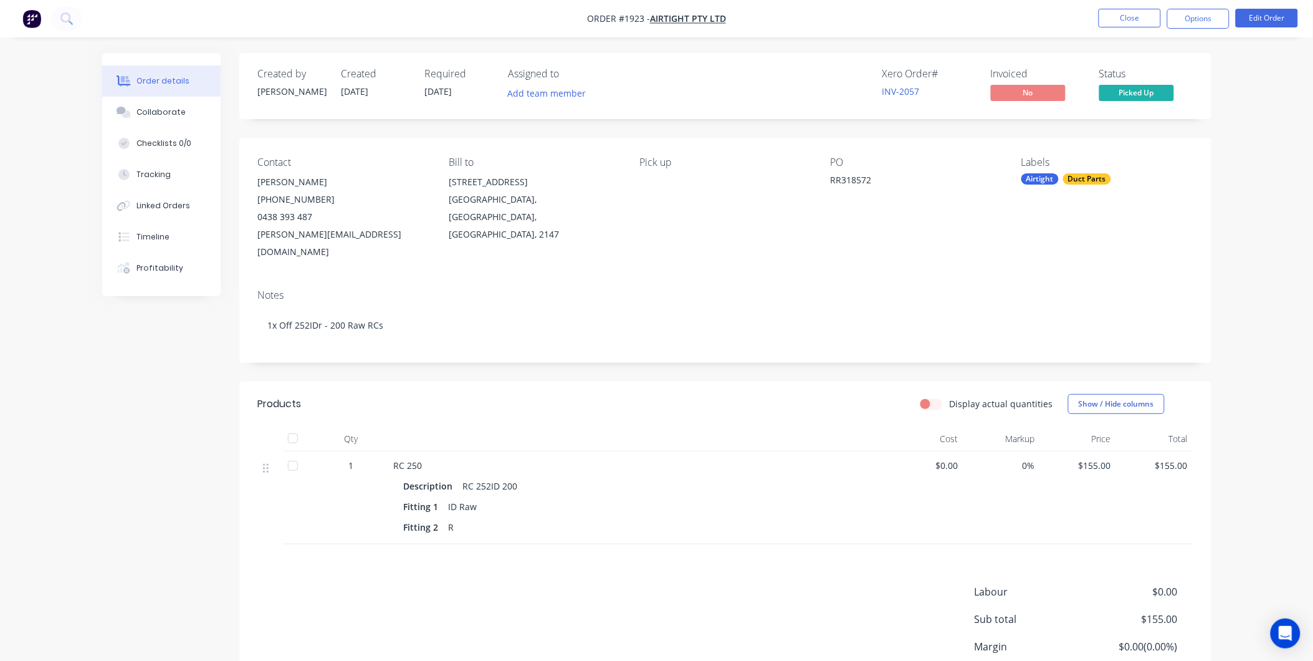
click at [1132, 4] on nav "Order #1923 - Airtight Pty Ltd Close Options Edit Order" at bounding box center [656, 18] width 1313 height 37
click at [1131, 17] on button "Close" at bounding box center [1130, 18] width 62 height 19
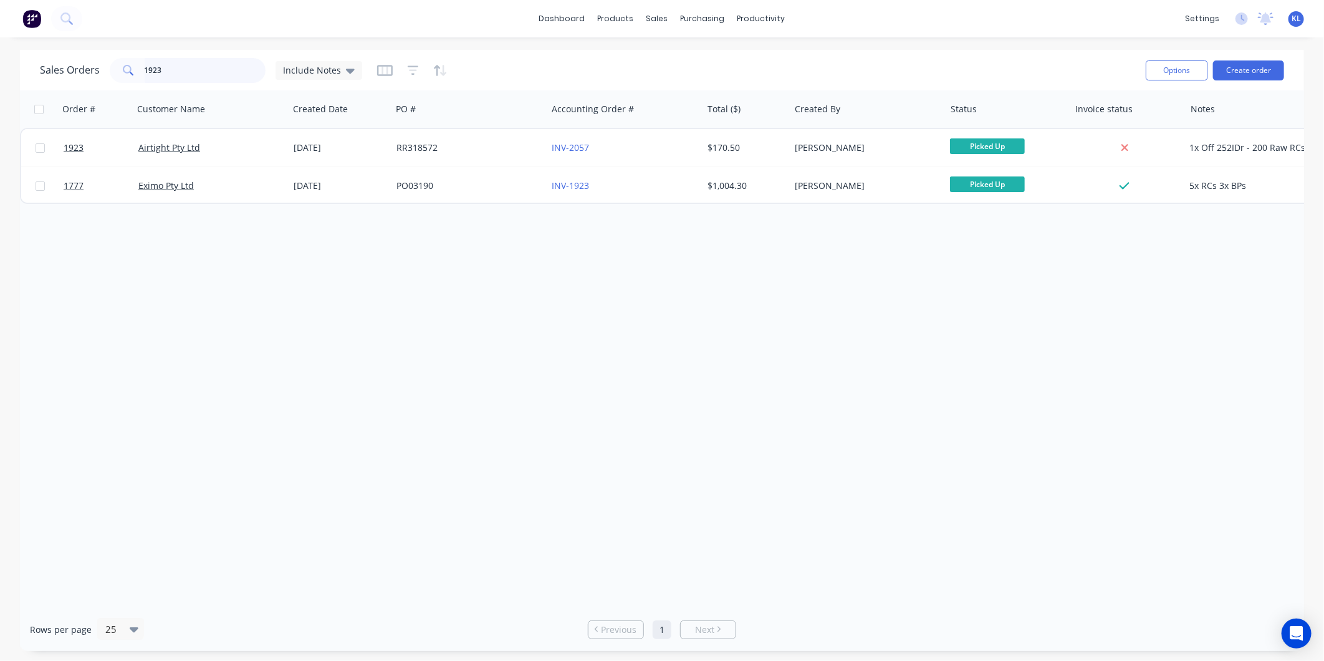
drag, startPoint x: 163, startPoint y: 70, endPoint x: -63, endPoint y: 79, distance: 225.8
click at [0, 79] on html "dashboard products sales purchasing productivity dashboard products Product Cat…" at bounding box center [662, 330] width 1324 height 661
click at [757, 22] on div "productivity" at bounding box center [761, 18] width 60 height 19
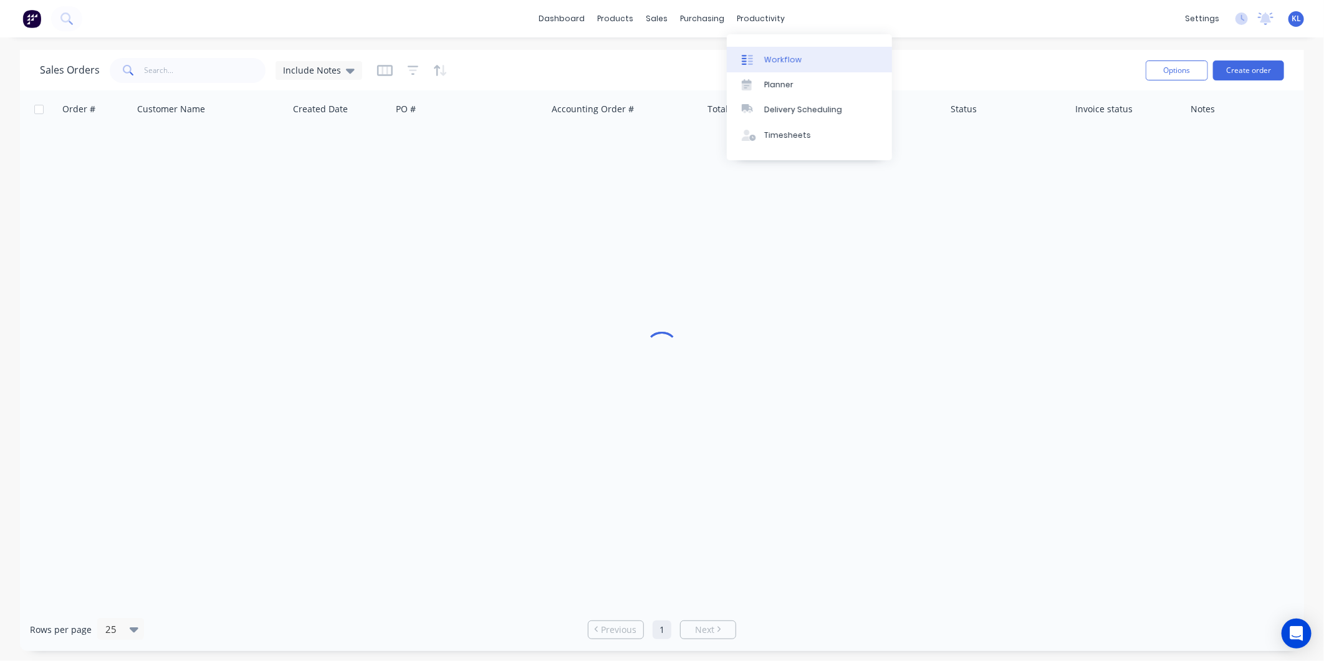
click at [802, 65] on link "Workflow" at bounding box center [809, 59] width 165 height 25
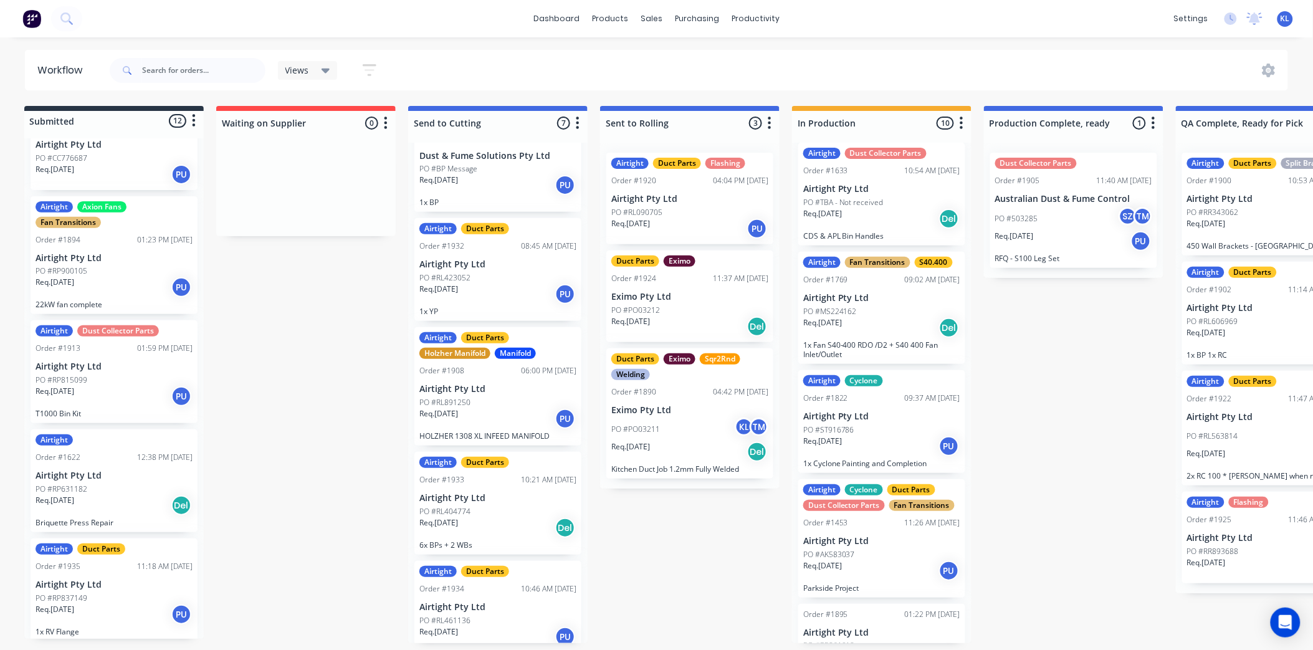
scroll to position [289, 0]
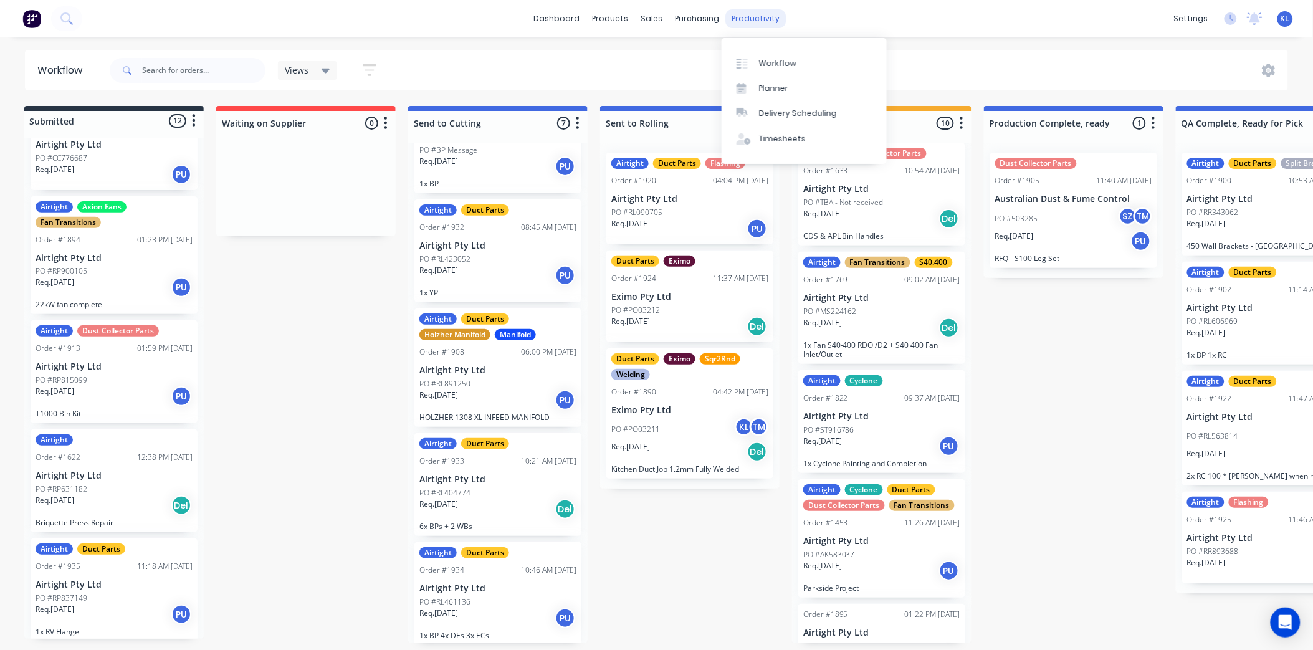
click at [765, 22] on div "productivity" at bounding box center [755, 18] width 60 height 19
click at [772, 59] on div "Workflow" at bounding box center [777, 63] width 37 height 11
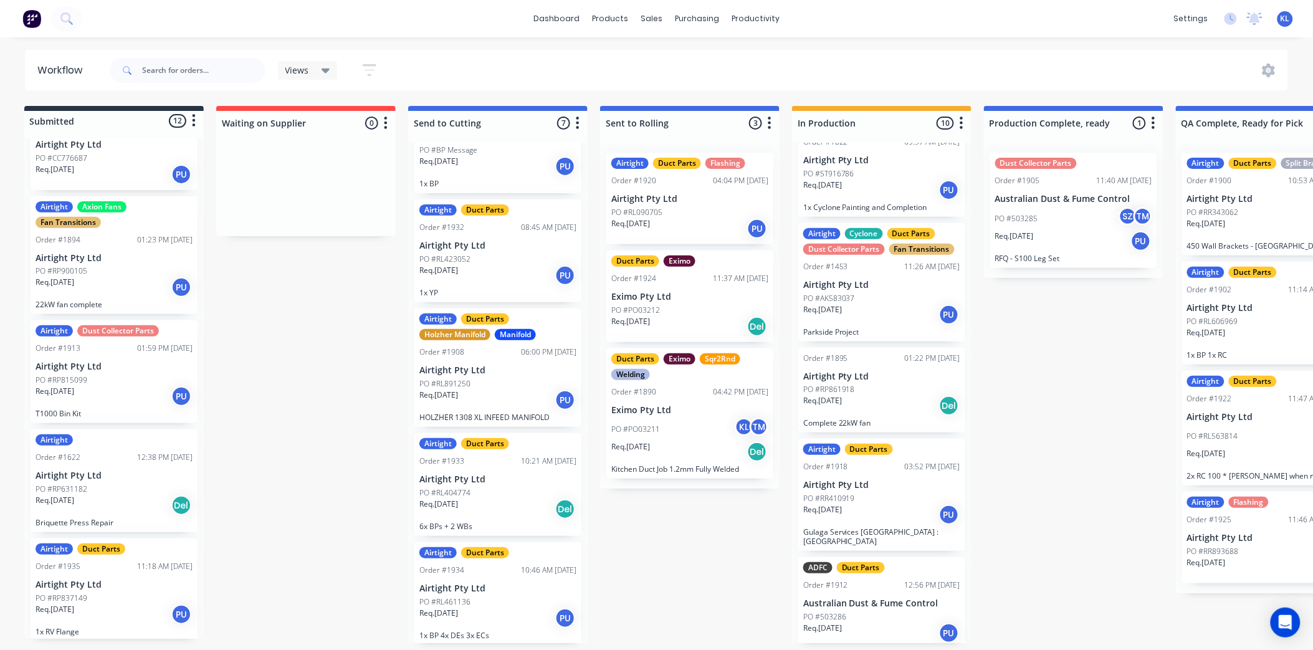
scroll to position [2, 1]
drag, startPoint x: 996, startPoint y: 617, endPoint x: 941, endPoint y: 631, distance: 56.7
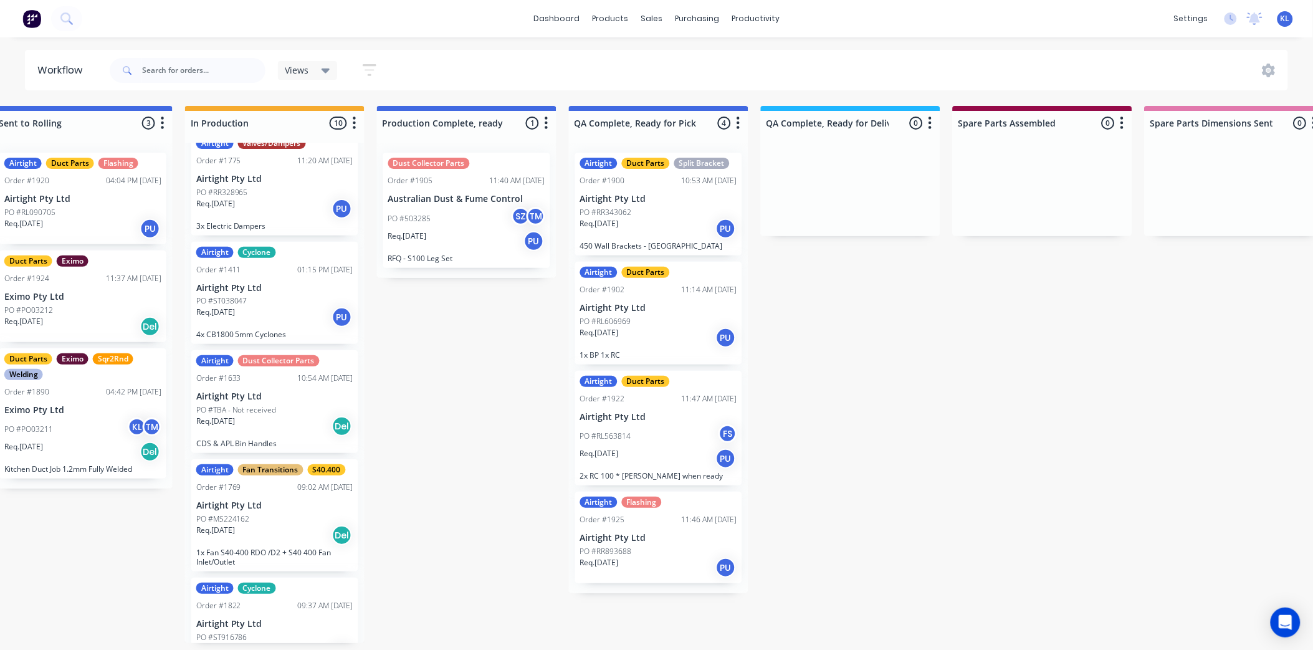
scroll to position [0, 664]
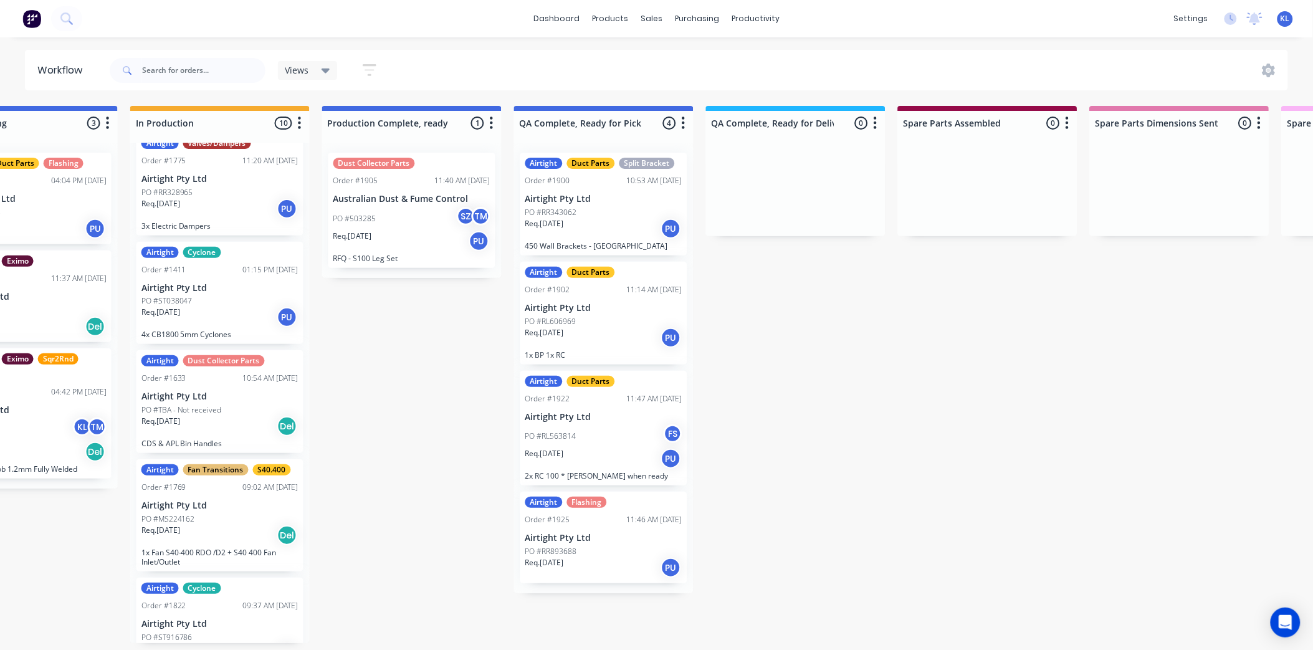
click at [609, 534] on p "Airtight Pty Ltd" at bounding box center [603, 538] width 157 height 11
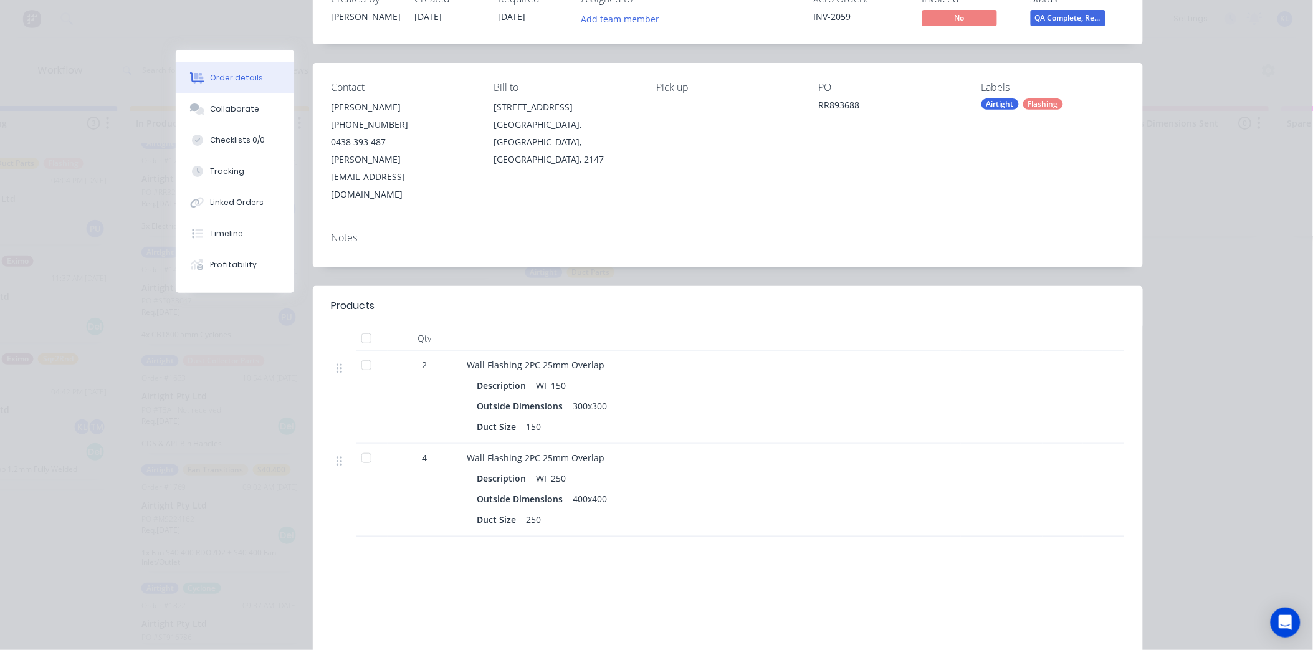
scroll to position [0, 0]
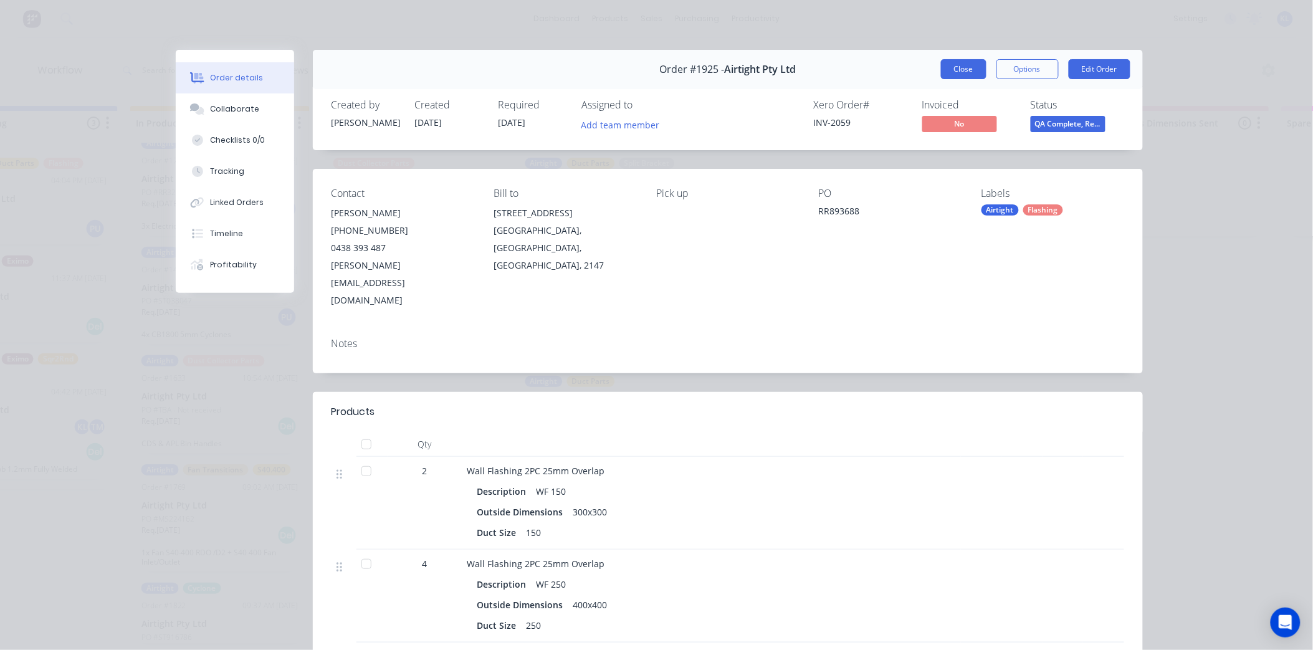
click at [950, 72] on button "Close" at bounding box center [963, 69] width 45 height 20
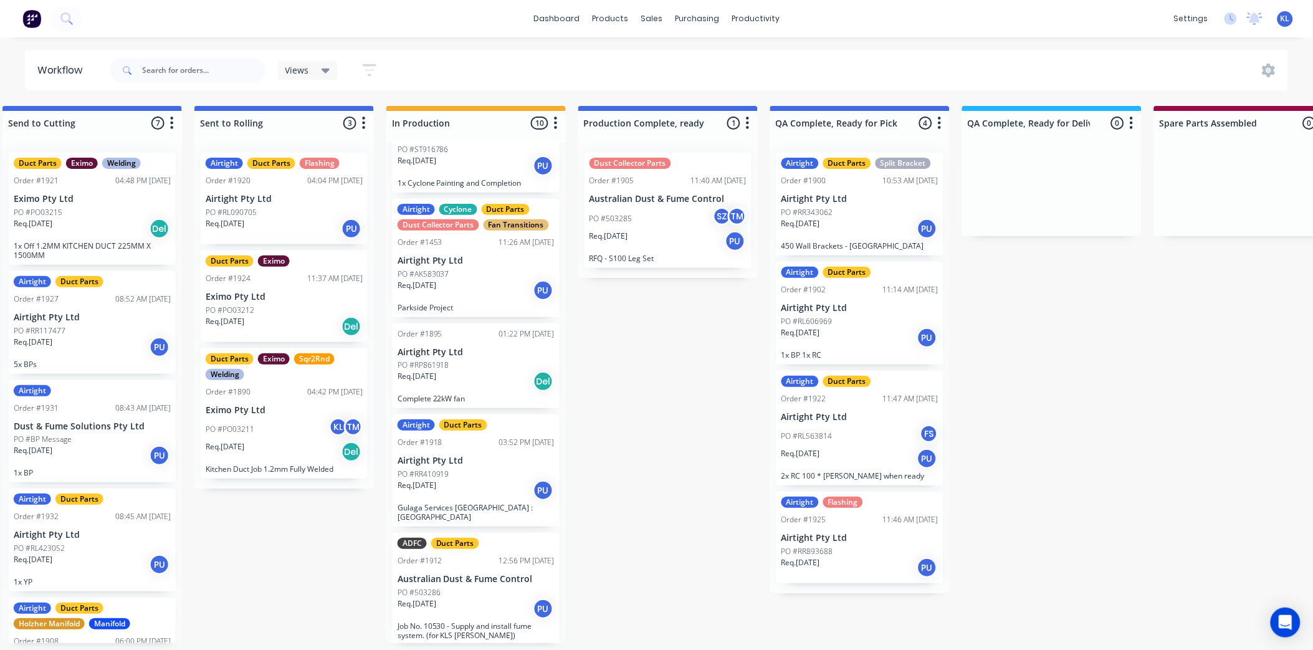
scroll to position [3, 408]
click at [489, 492] on div "Req. [DATE] PU" at bounding box center [476, 490] width 157 height 21
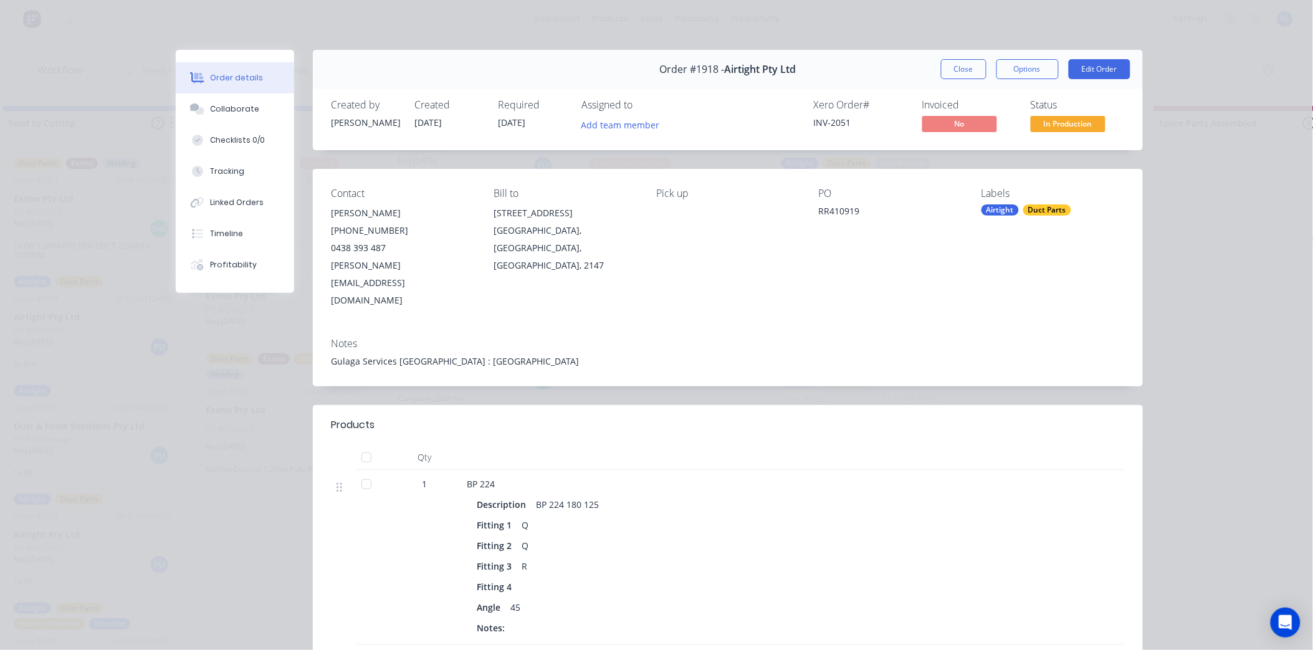
scroll to position [0, 408]
click at [232, 105] on div "Collaborate" at bounding box center [234, 108] width 49 height 11
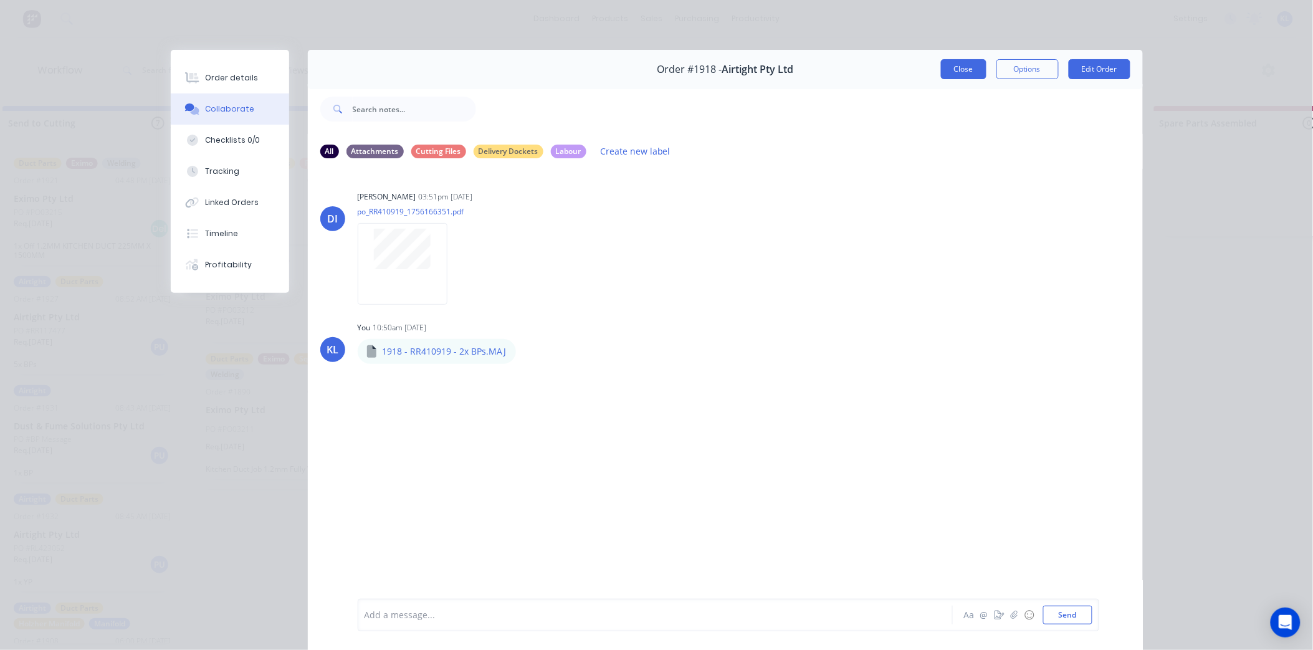
click at [954, 60] on button "Close" at bounding box center [963, 69] width 45 height 20
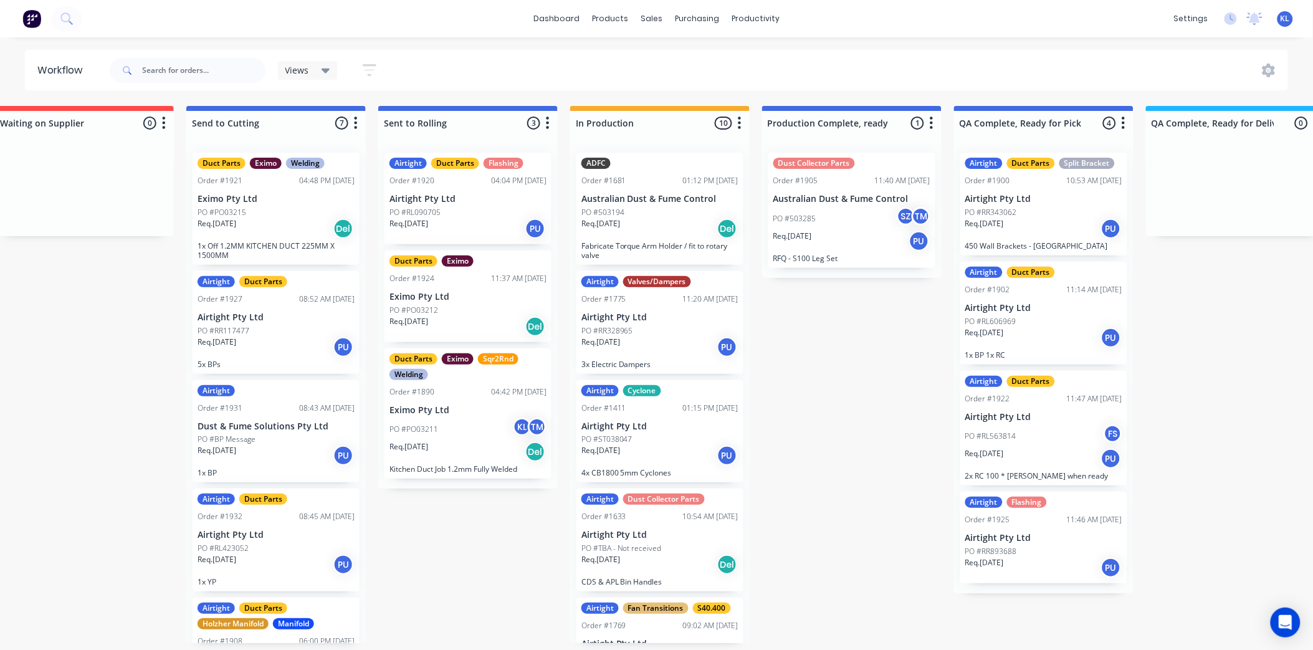
scroll to position [0, 0]
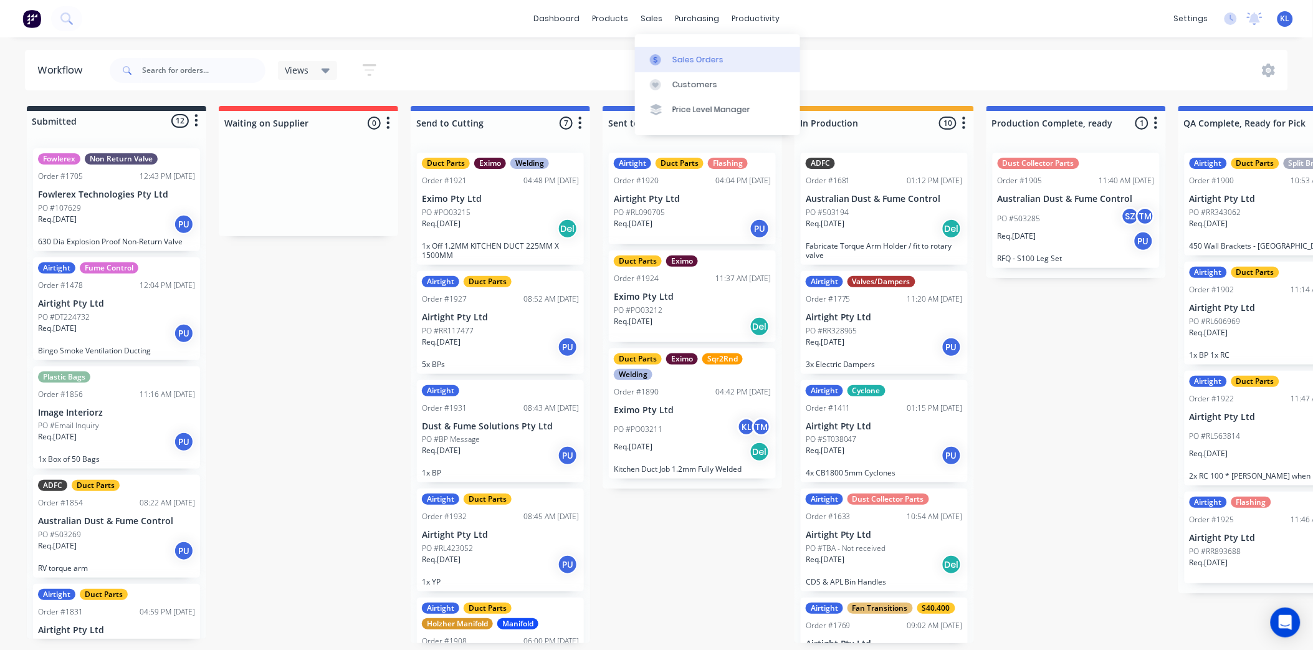
click at [695, 64] on div "Sales Orders" at bounding box center [697, 59] width 51 height 11
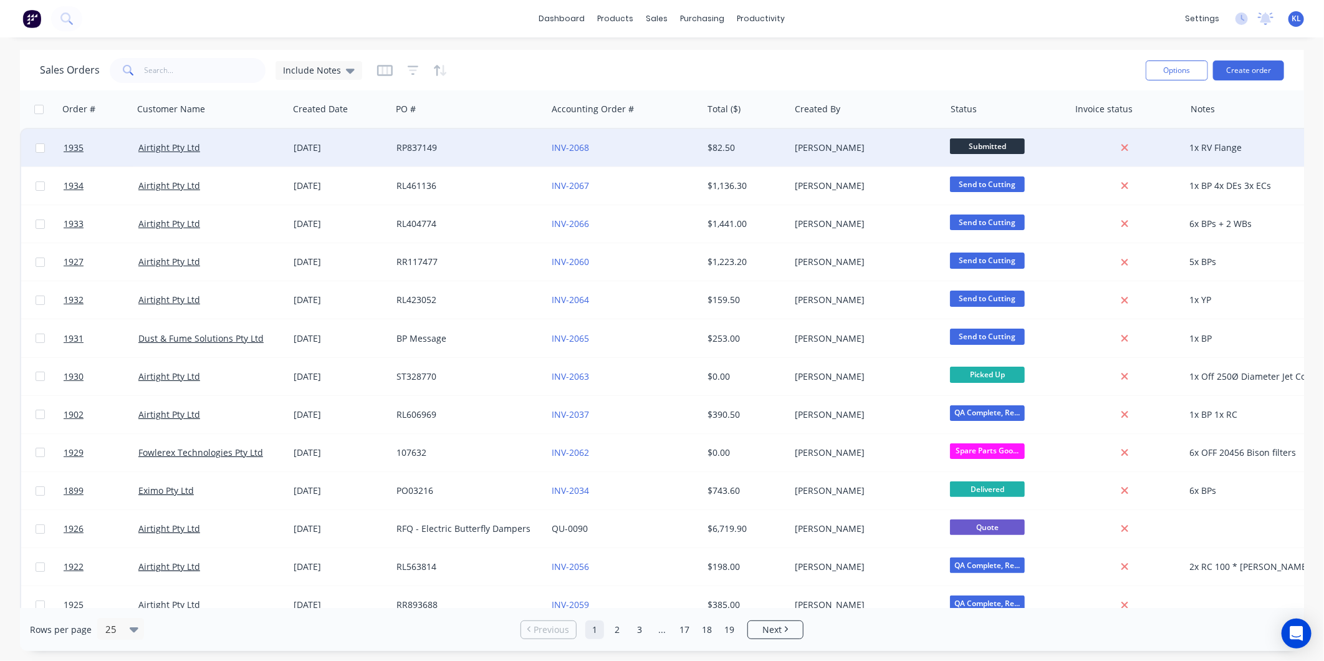
click at [505, 145] on div "RP837149" at bounding box center [465, 147] width 138 height 12
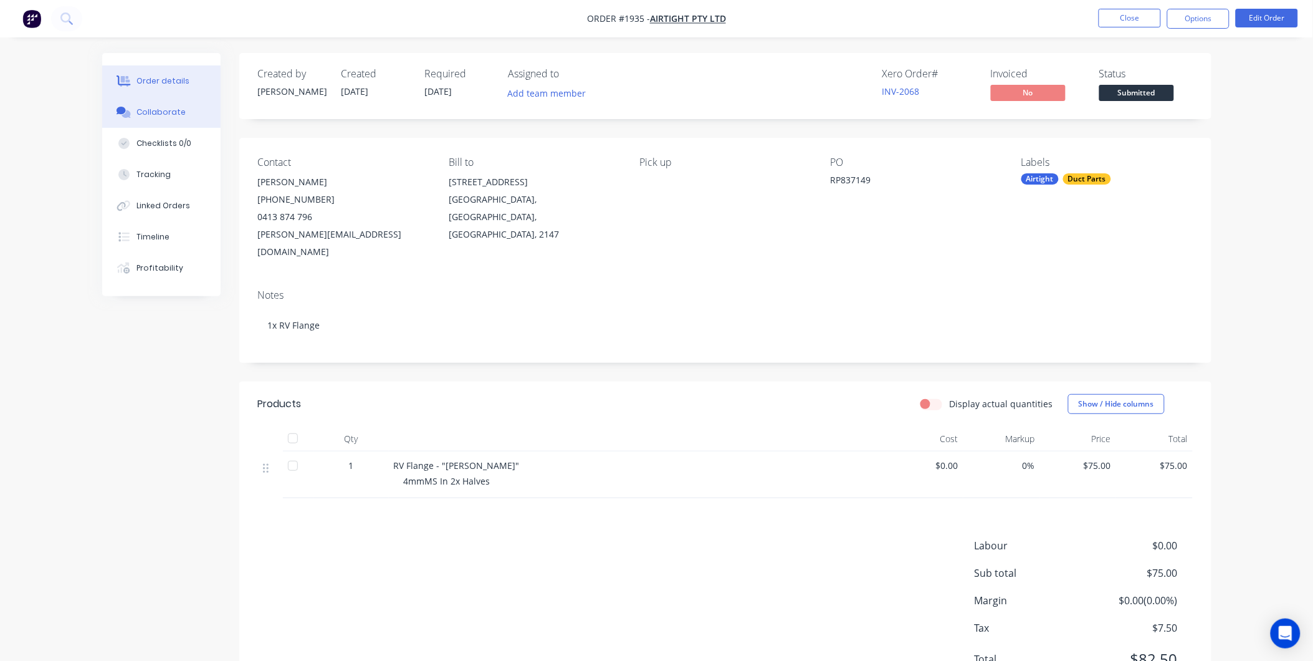
click at [162, 108] on div "Collaborate" at bounding box center [160, 112] width 49 height 11
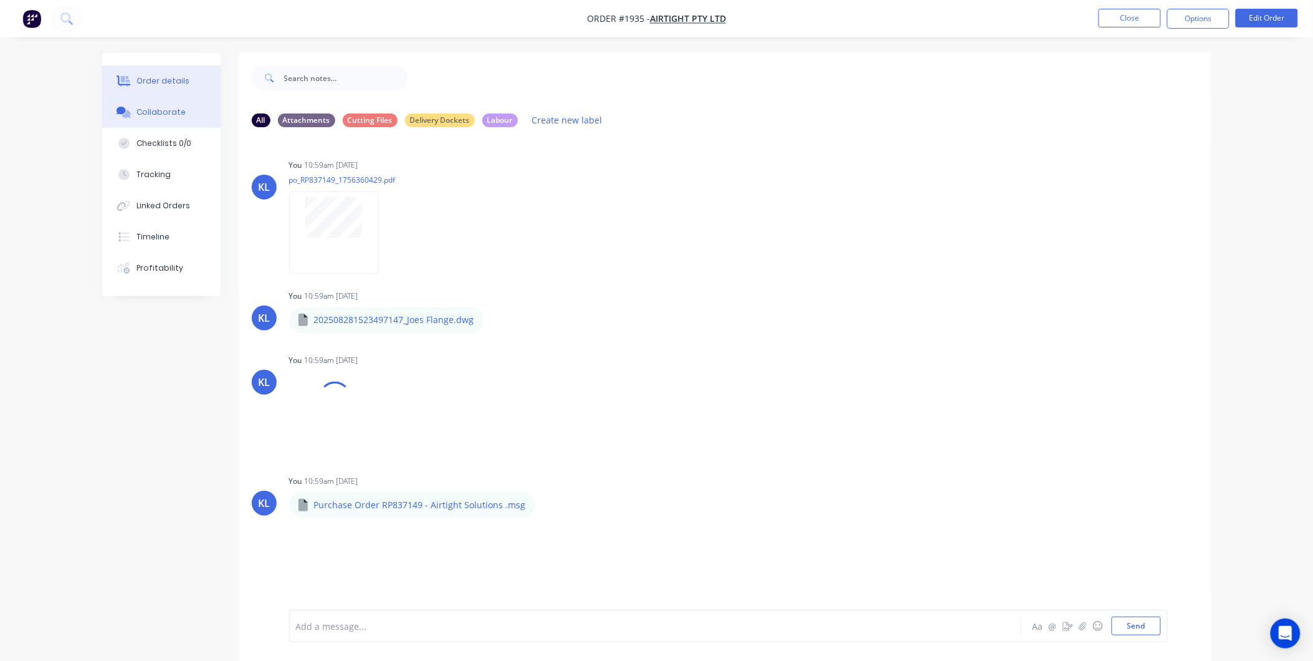
click at [156, 74] on button "Order details" at bounding box center [161, 80] width 118 height 31
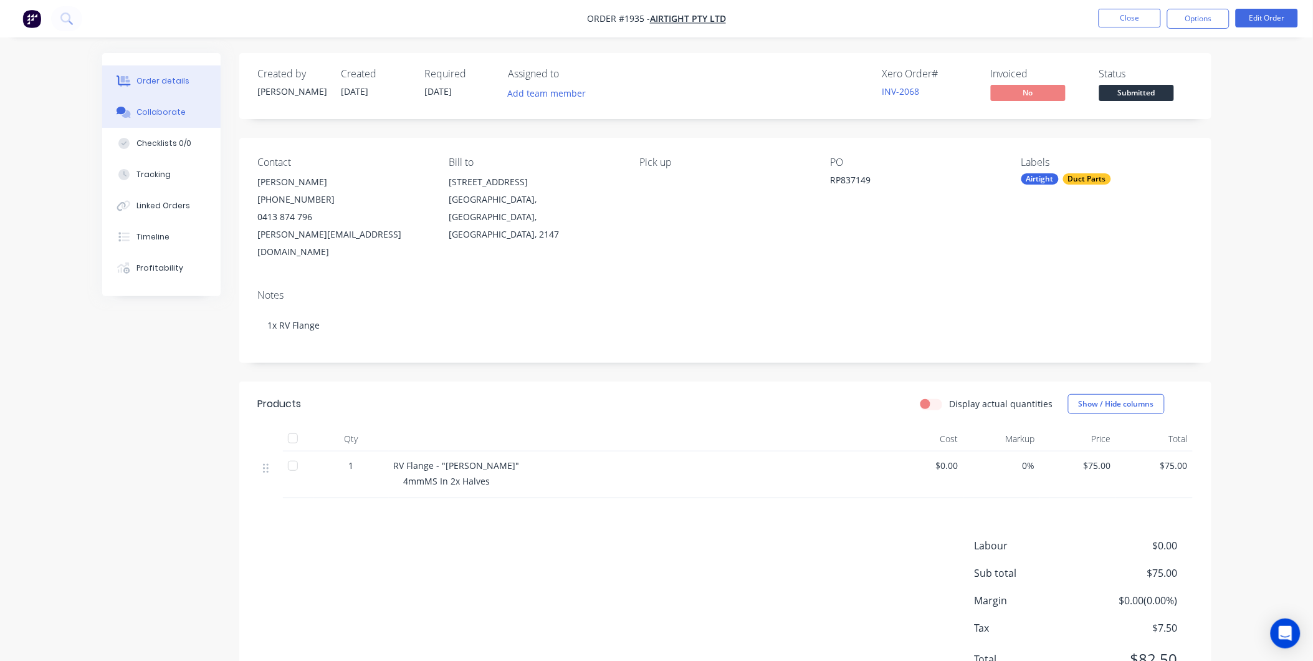
click at [166, 103] on button "Collaborate" at bounding box center [161, 112] width 118 height 31
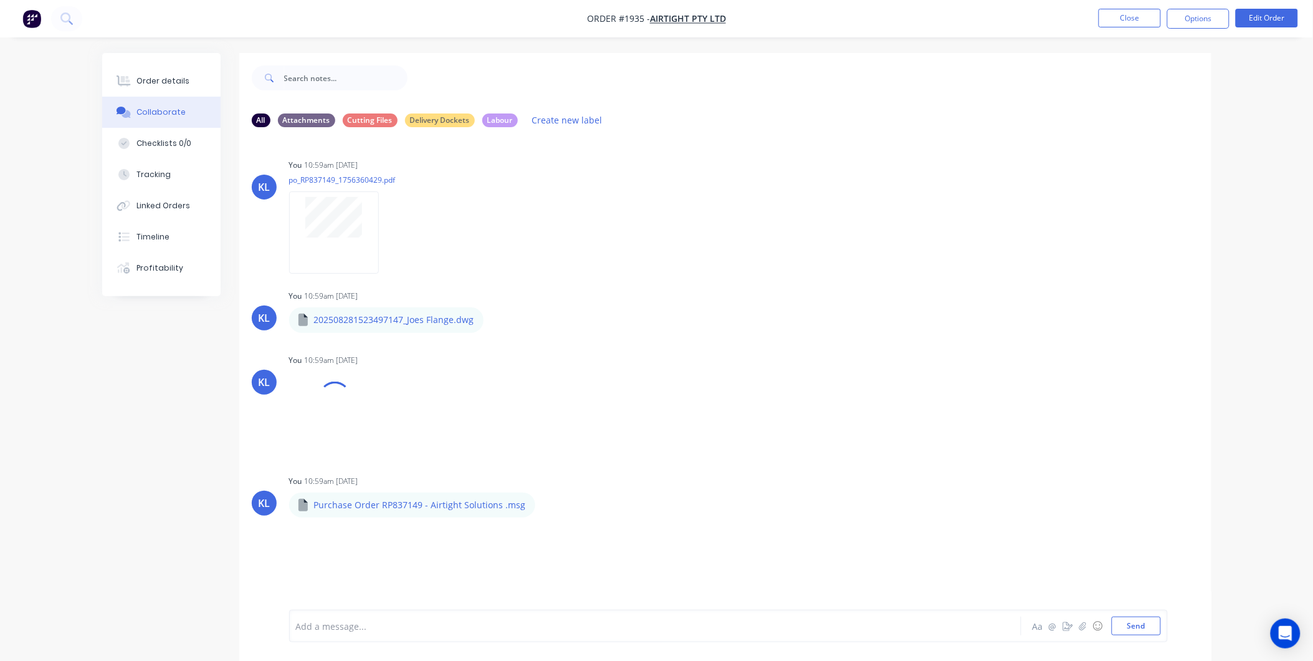
drag, startPoint x: 1159, startPoint y: 9, endPoint x: 752, endPoint y: 600, distance: 717.4
click at [802, 558] on div "KL You 10:59am [DATE] po_RP837149_1756360429.pdf Labels Download Delete KL You …" at bounding box center [725, 373] width 972 height 472
click at [194, 76] on button "Order details" at bounding box center [161, 80] width 118 height 31
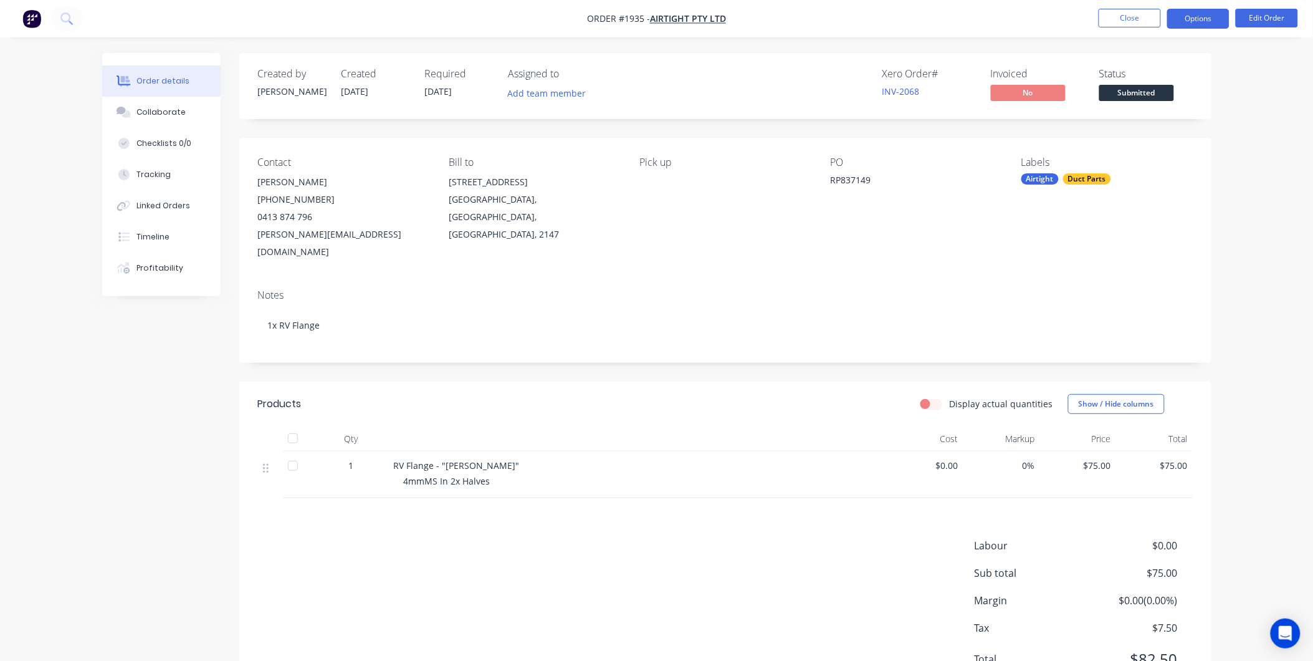
click at [1208, 26] on button "Options" at bounding box center [1198, 19] width 62 height 20
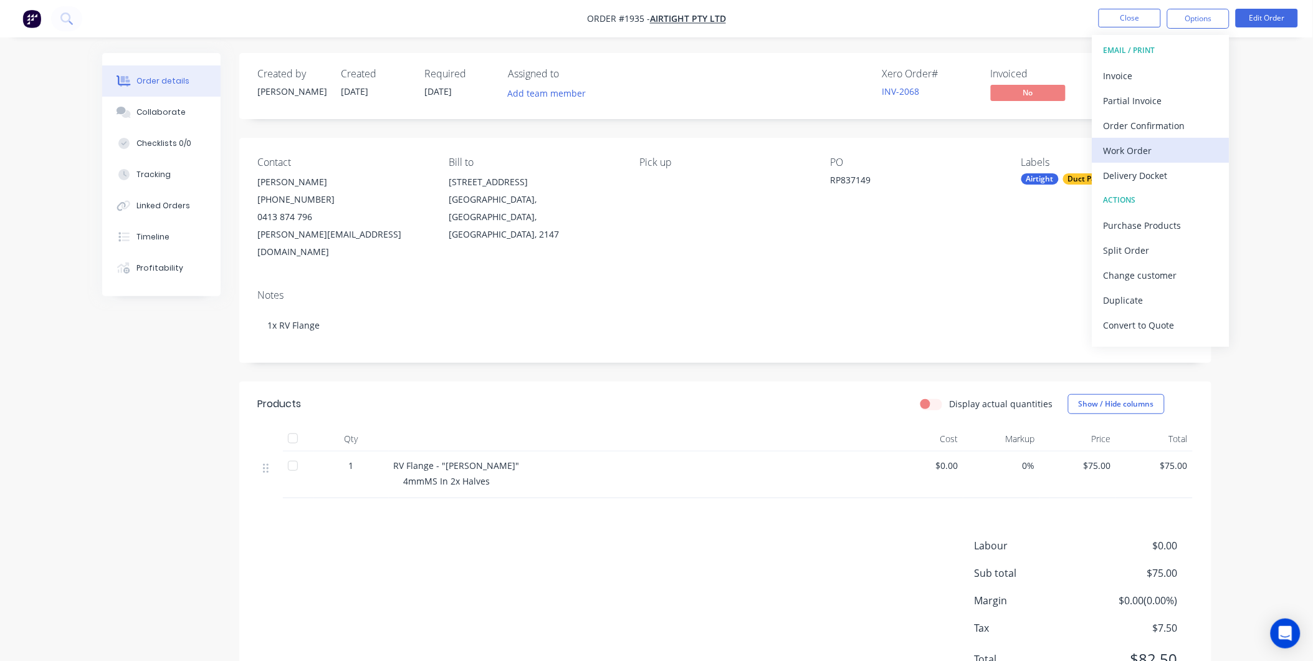
click at [1134, 153] on div "Work Order" at bounding box center [1161, 150] width 115 height 18
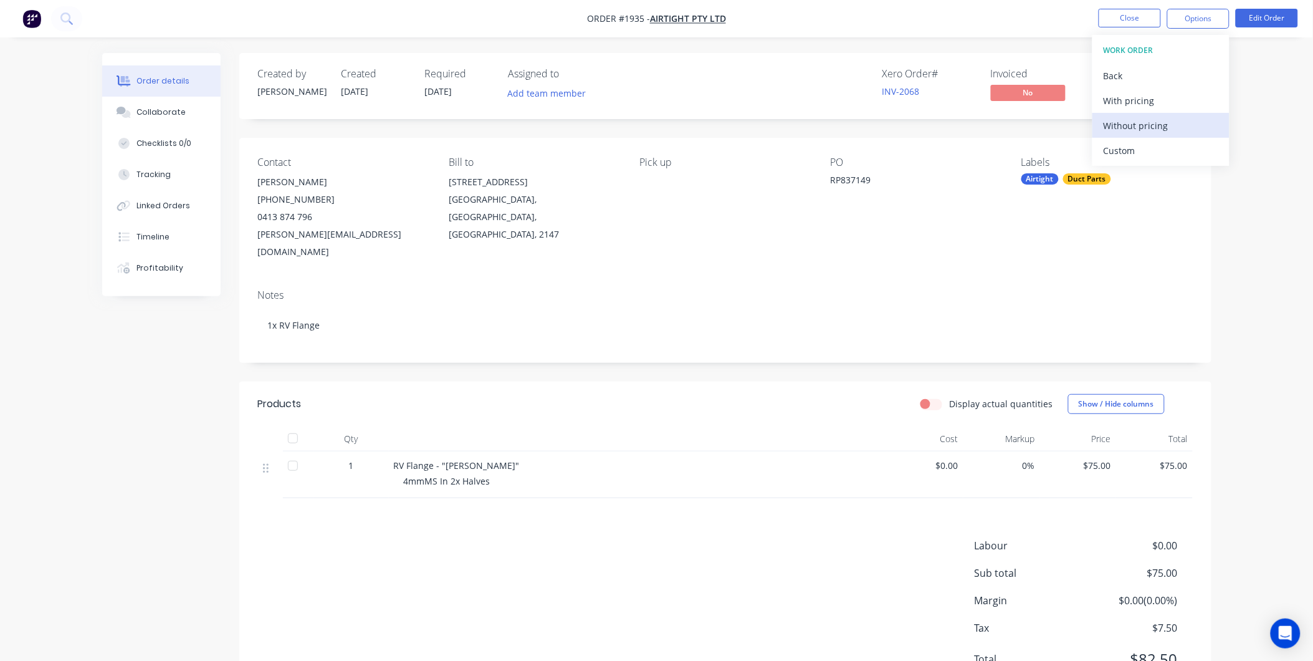
click at [1134, 123] on div "Without pricing" at bounding box center [1161, 126] width 115 height 18
click at [864, 120] on div "Created by [PERSON_NAME] Created [DATE] Required [DATE] Assigned to Add team me…" at bounding box center [725, 377] width 972 height 648
click at [1120, 98] on span "Submitted" at bounding box center [1136, 93] width 75 height 16
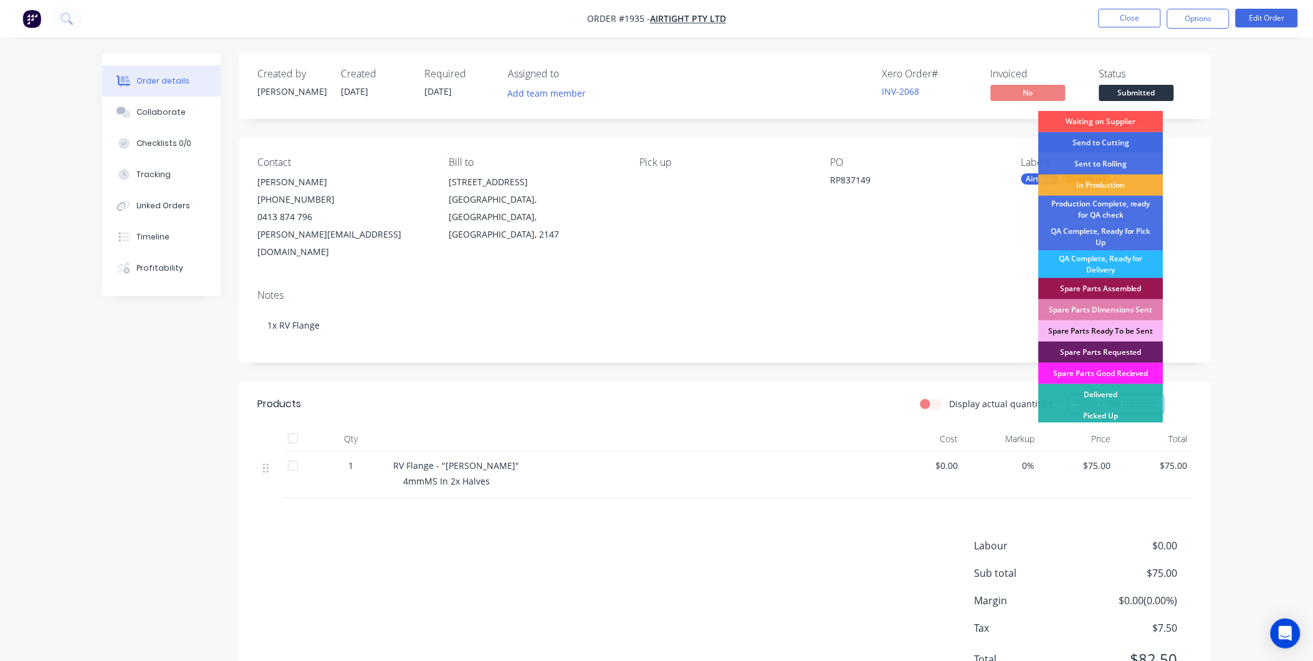
click at [1104, 146] on div "Send to Cutting" at bounding box center [1101, 142] width 125 height 21
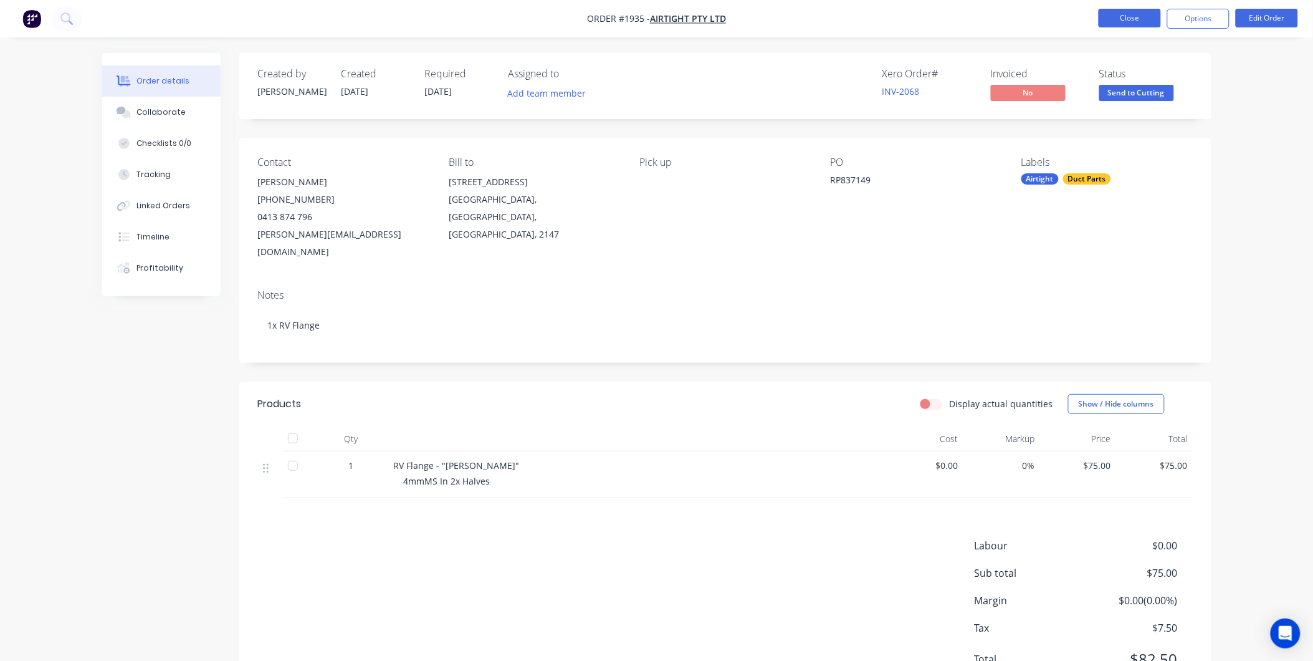
click at [1124, 17] on button "Close" at bounding box center [1130, 18] width 62 height 19
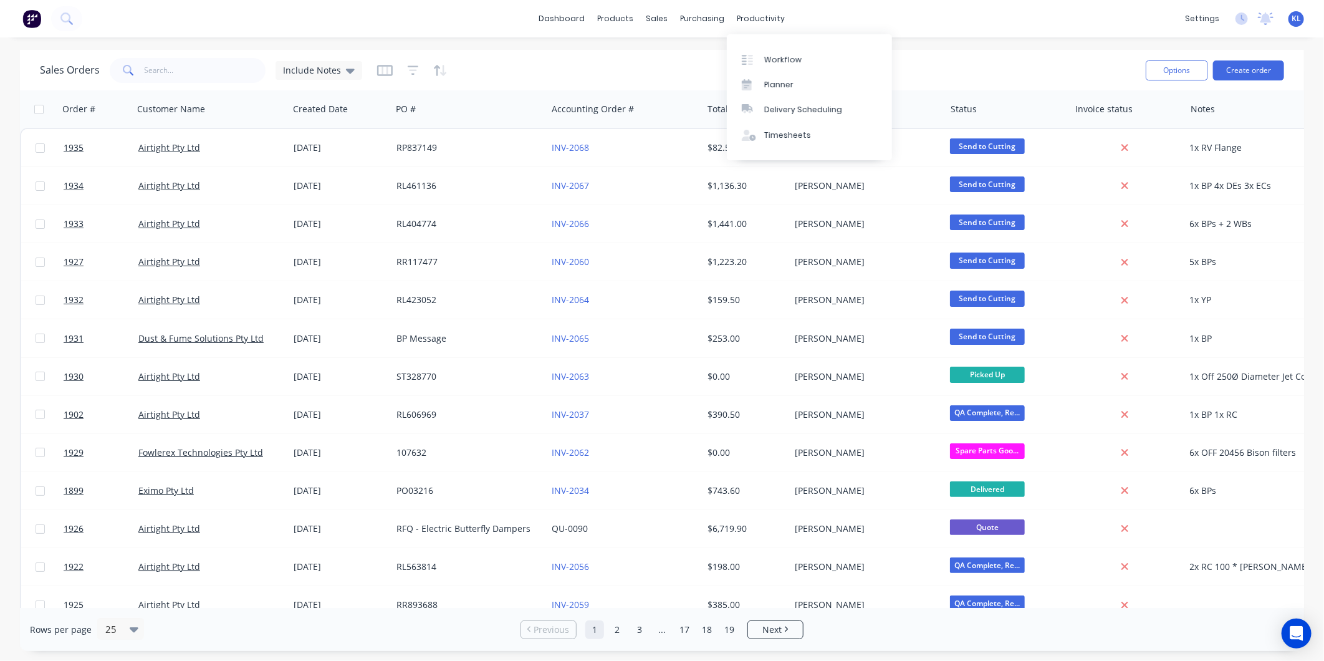
drag, startPoint x: 762, startPoint y: 19, endPoint x: 755, endPoint y: 34, distance: 17.0
click at [762, 19] on div "productivity" at bounding box center [761, 18] width 60 height 19
click at [763, 59] on link "Workflow" at bounding box center [809, 59] width 165 height 25
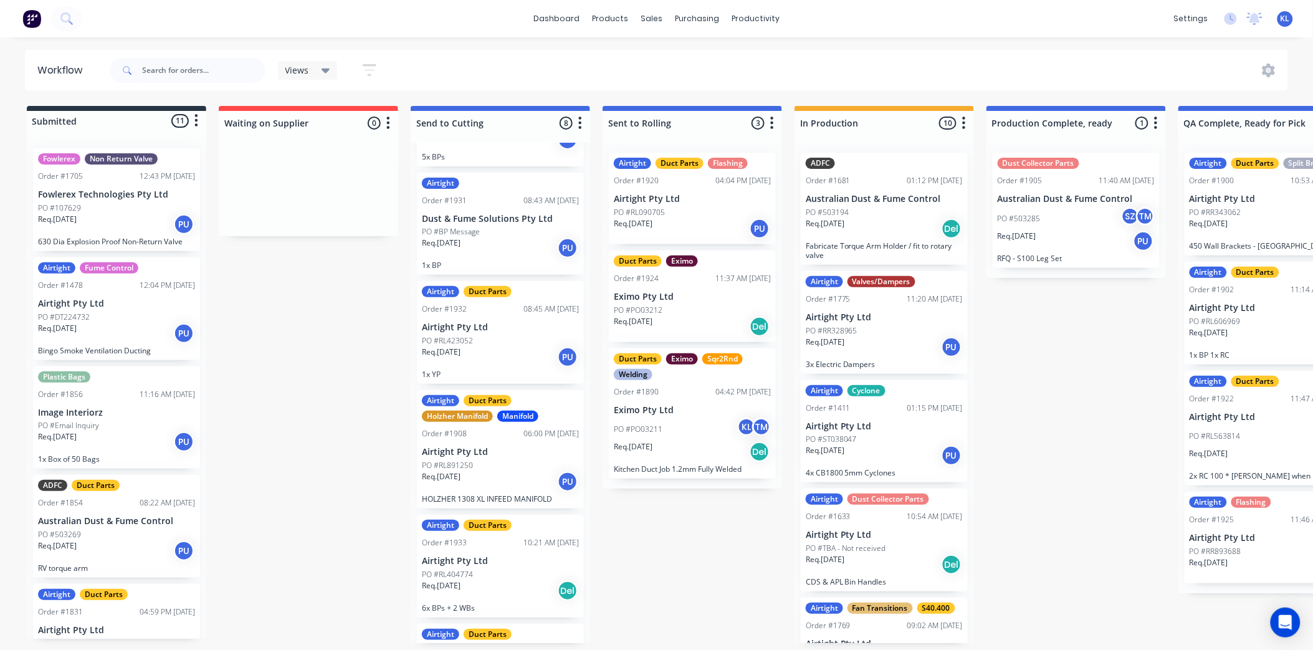
scroll to position [398, 0]
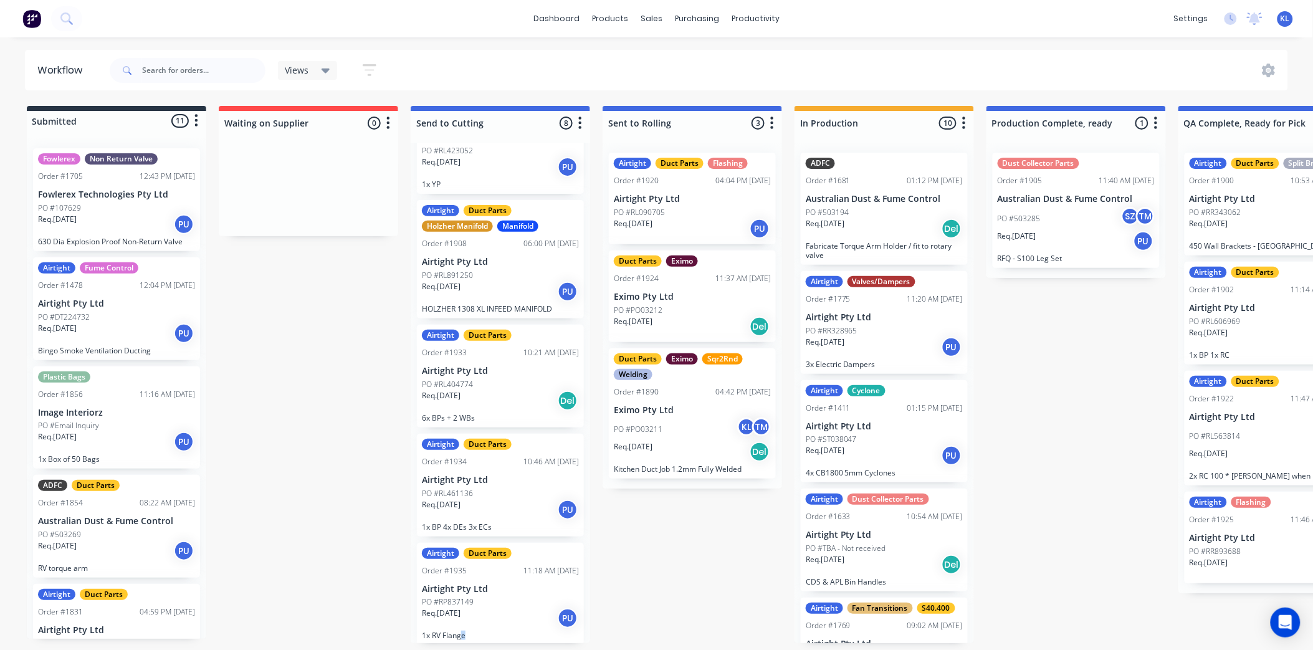
drag, startPoint x: 459, startPoint y: 645, endPoint x: 467, endPoint y: 646, distance: 8.2
click at [467, 643] on div "Duct Parts Eximo Welding Order #1921 04:48 PM [DATE] Eximo Pty Ltd PO #PO03215 …" at bounding box center [500, 393] width 179 height 500
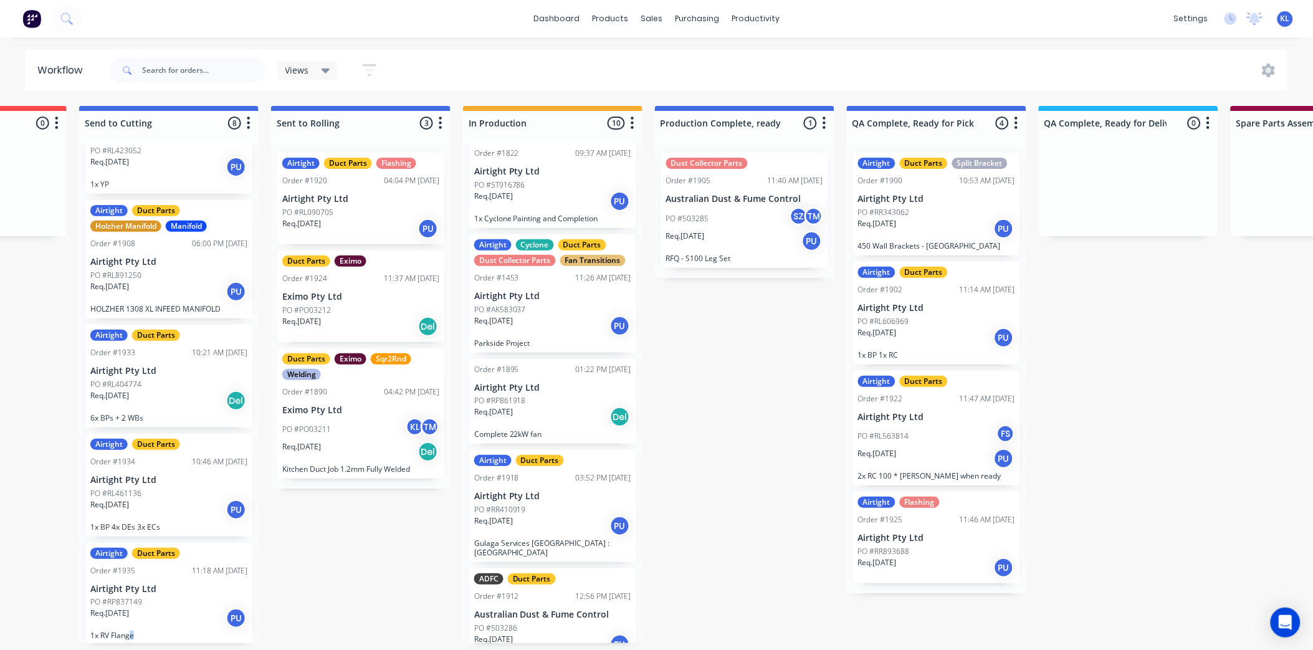
scroll to position [626, 0]
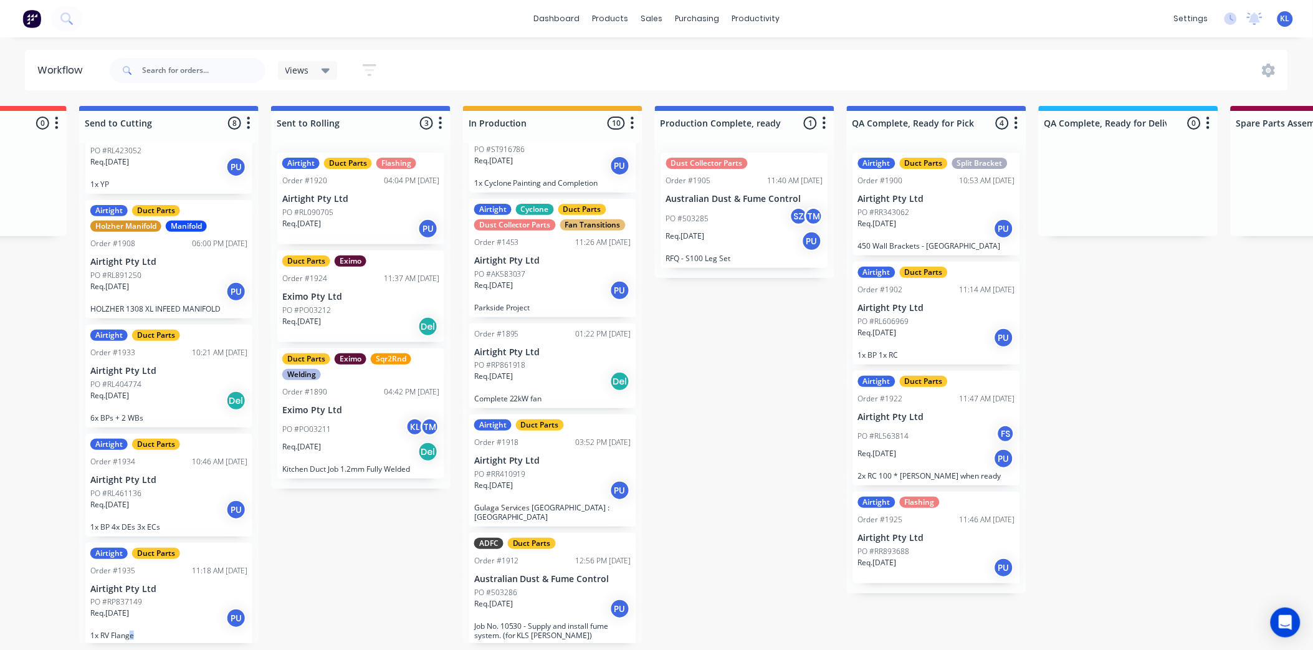
click at [312, 279] on div "Order #1924" at bounding box center [304, 278] width 45 height 11
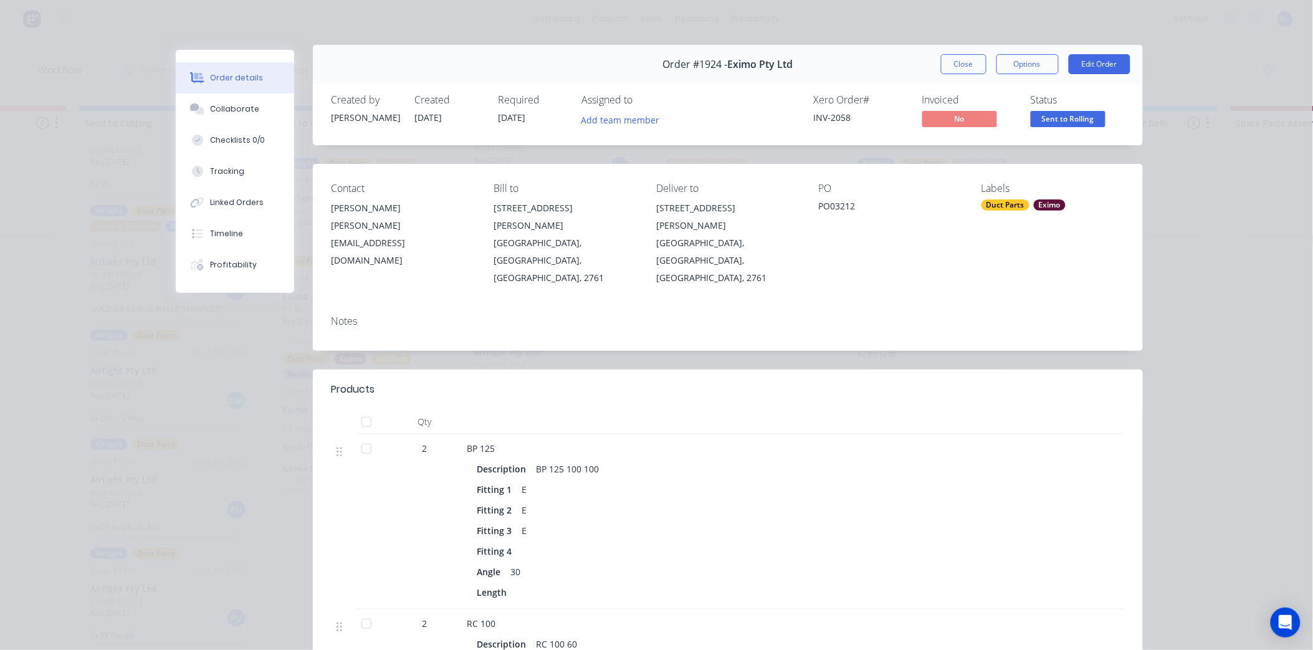
scroll to position [0, 0]
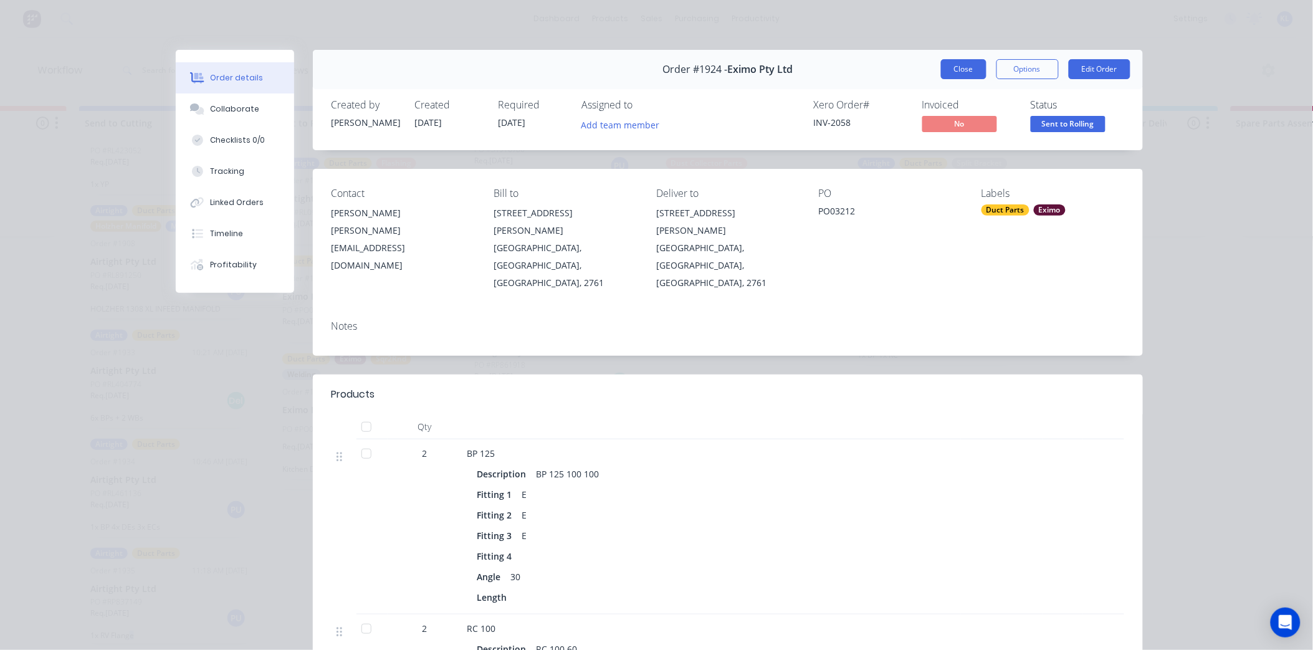
click at [968, 64] on button "Close" at bounding box center [963, 69] width 45 height 20
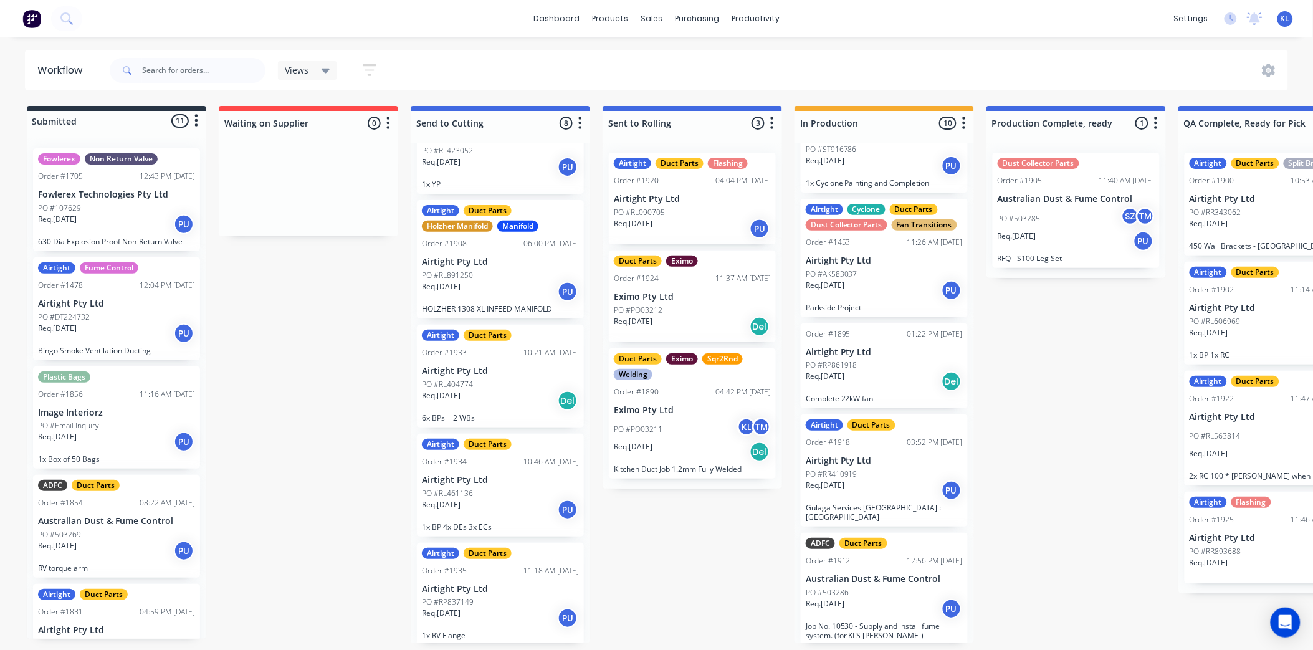
click at [549, 601] on div "PO #RP837149" at bounding box center [500, 601] width 157 height 11
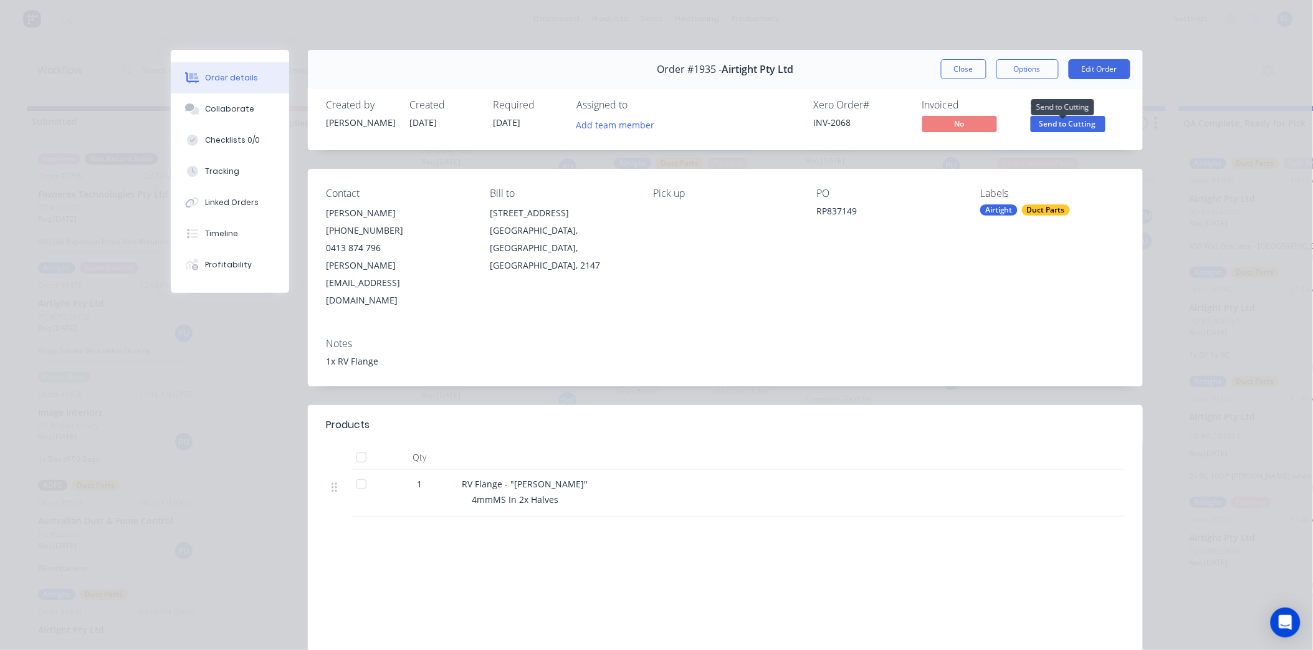
click at [1066, 125] on span "Send to Cutting" at bounding box center [1068, 124] width 75 height 16
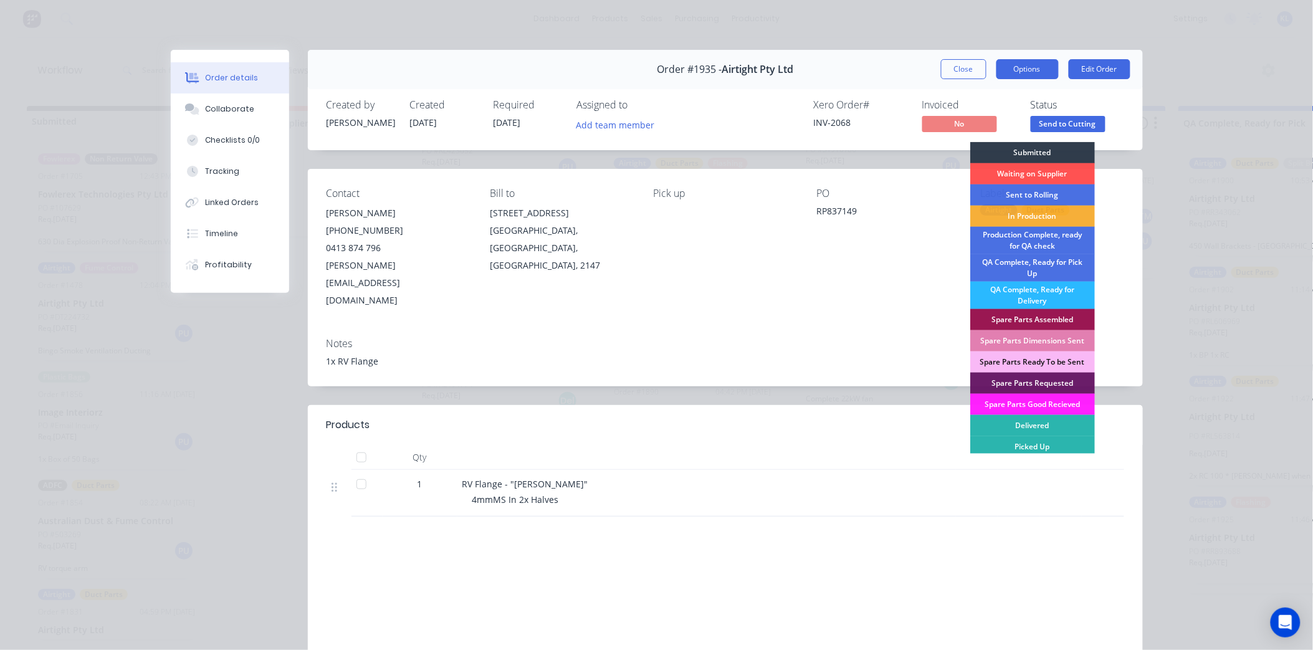
click at [1011, 77] on button "Options" at bounding box center [1027, 69] width 62 height 20
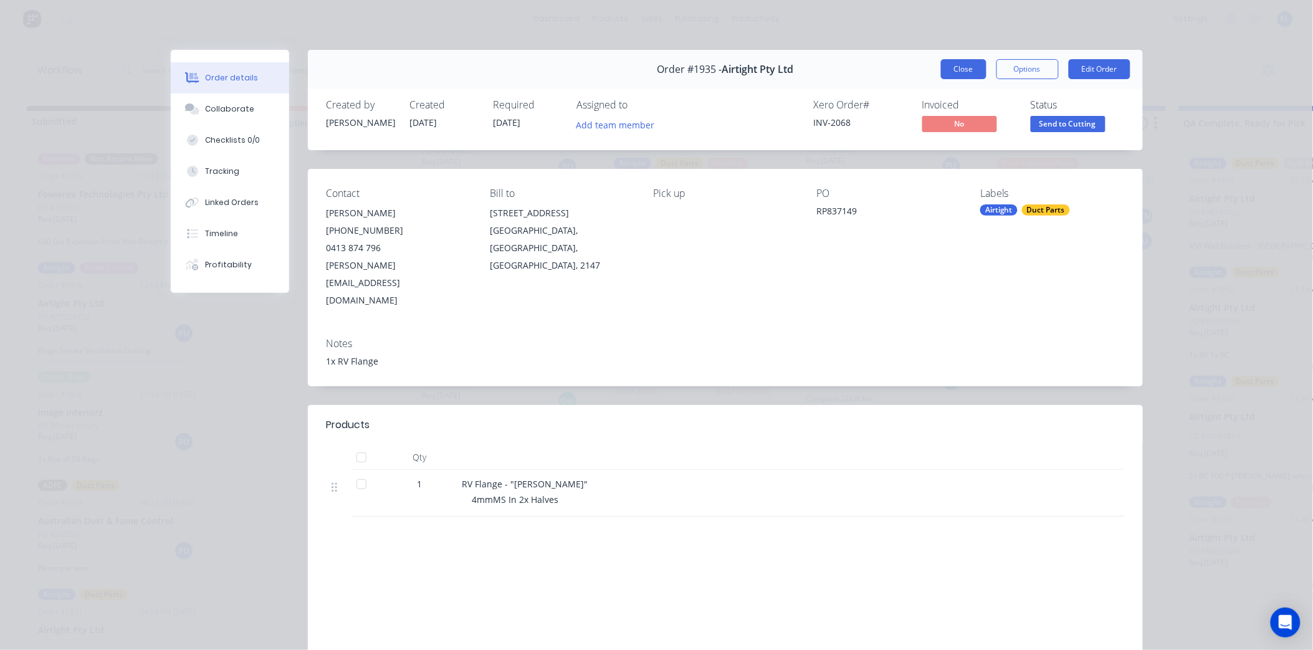
click at [960, 70] on button "Close" at bounding box center [963, 69] width 45 height 20
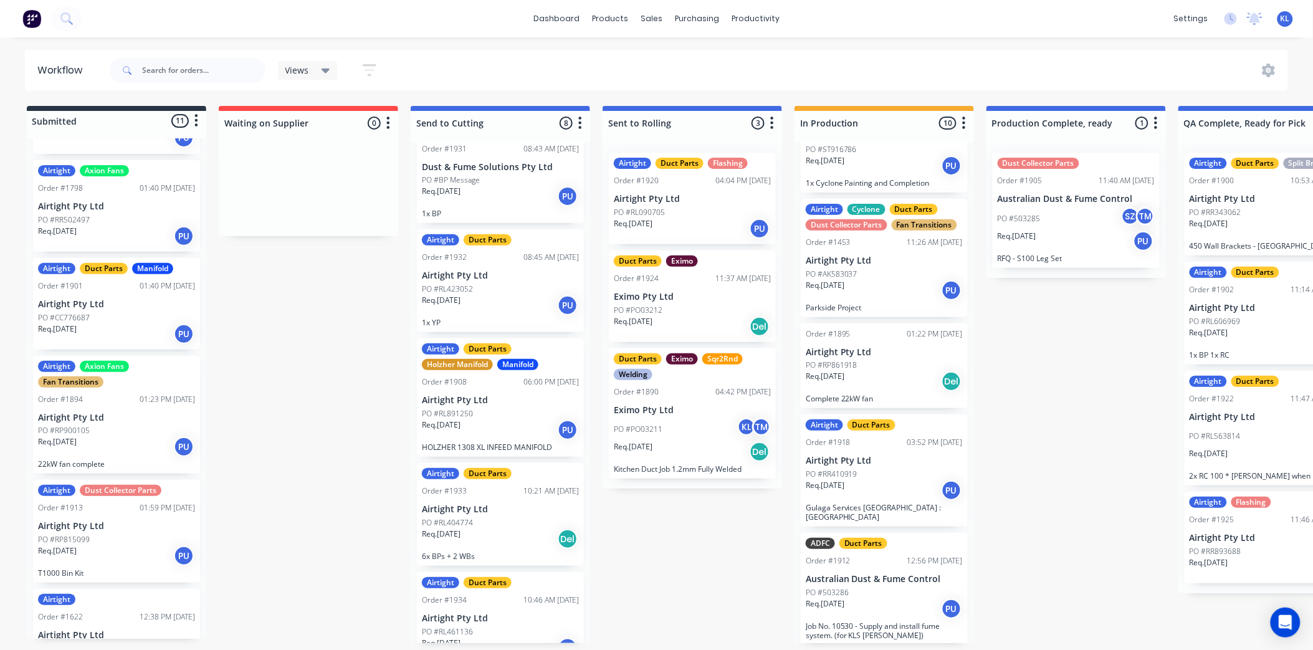
scroll to position [674, 0]
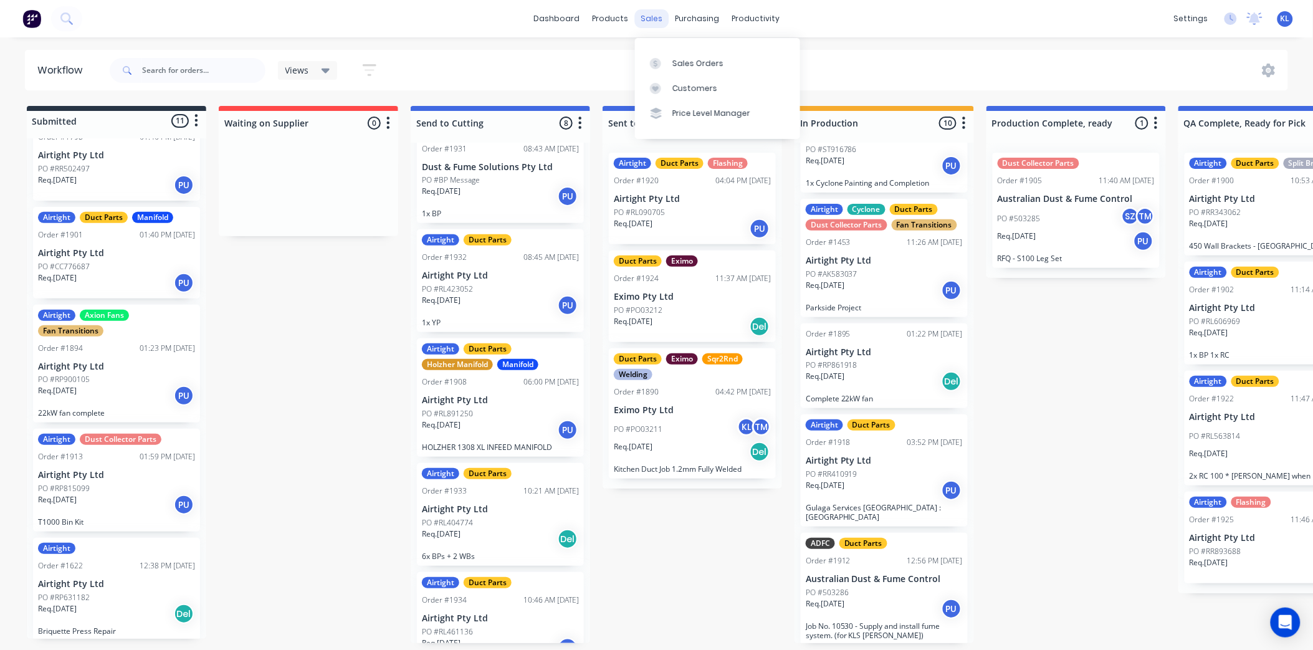
click at [649, 19] on div "sales" at bounding box center [651, 18] width 34 height 19
click at [689, 58] on div "Sales Orders" at bounding box center [697, 63] width 51 height 11
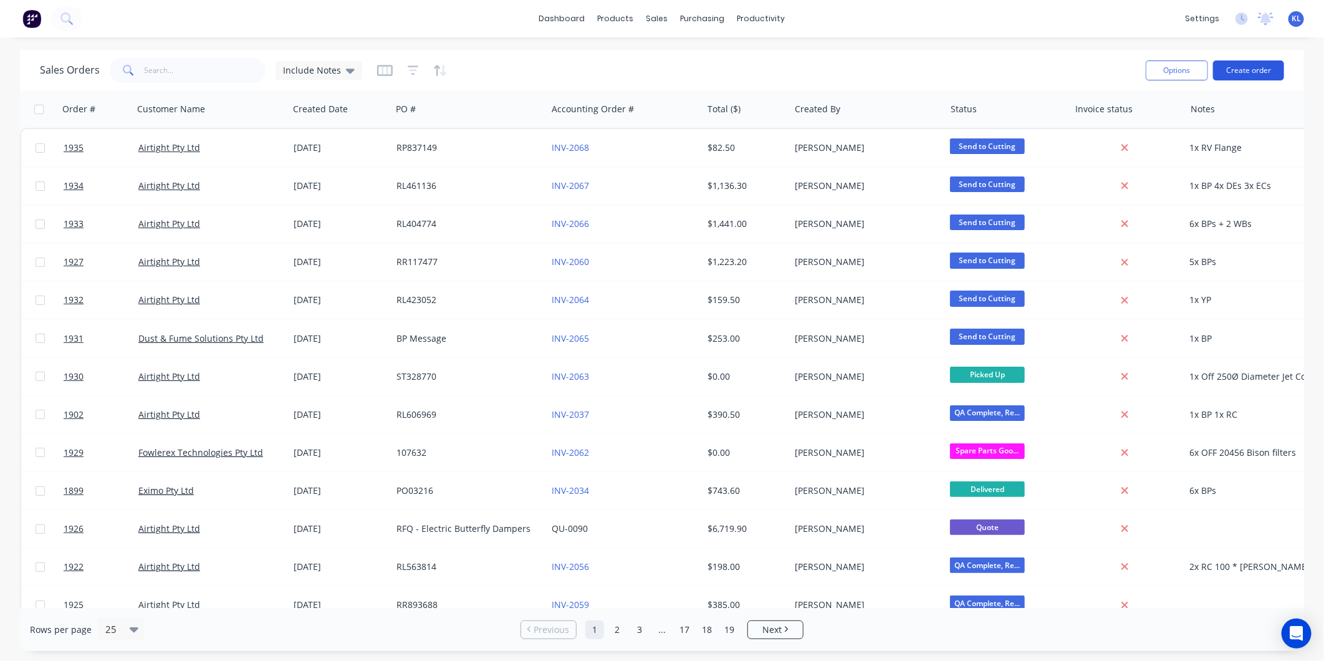
click at [1231, 66] on button "Create order" at bounding box center [1248, 70] width 71 height 20
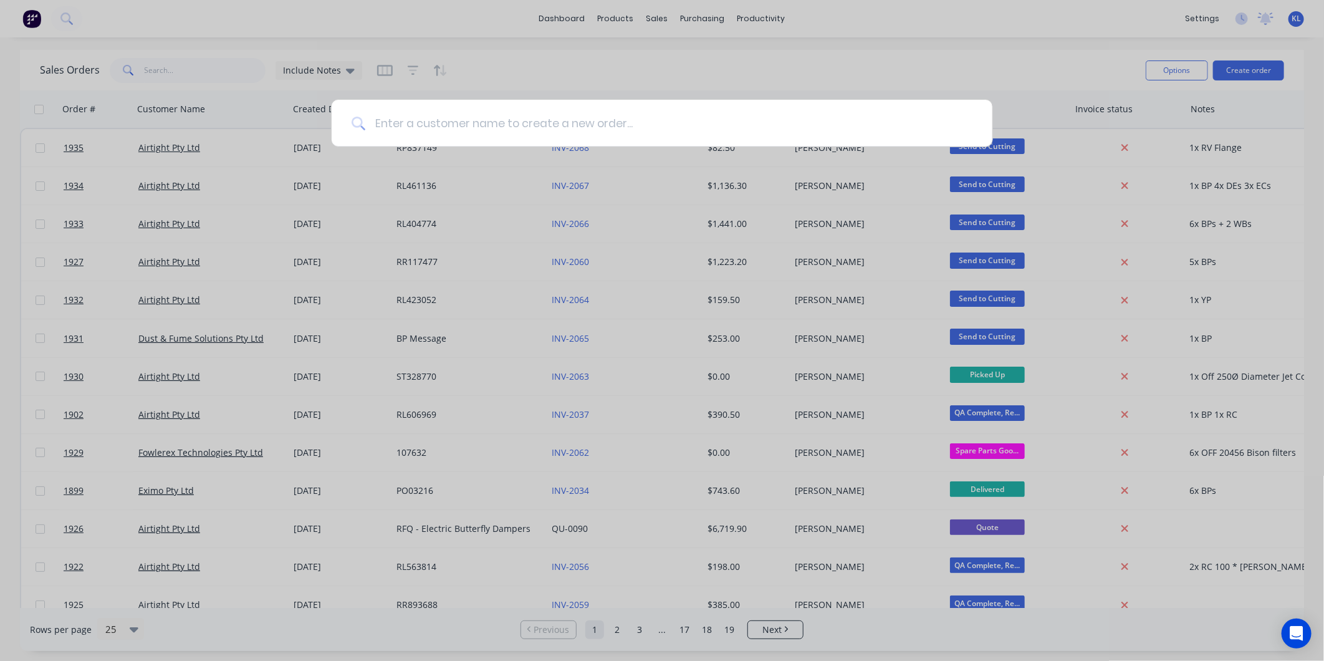
click at [499, 130] on input at bounding box center [668, 123] width 607 height 47
type input "Eximo"
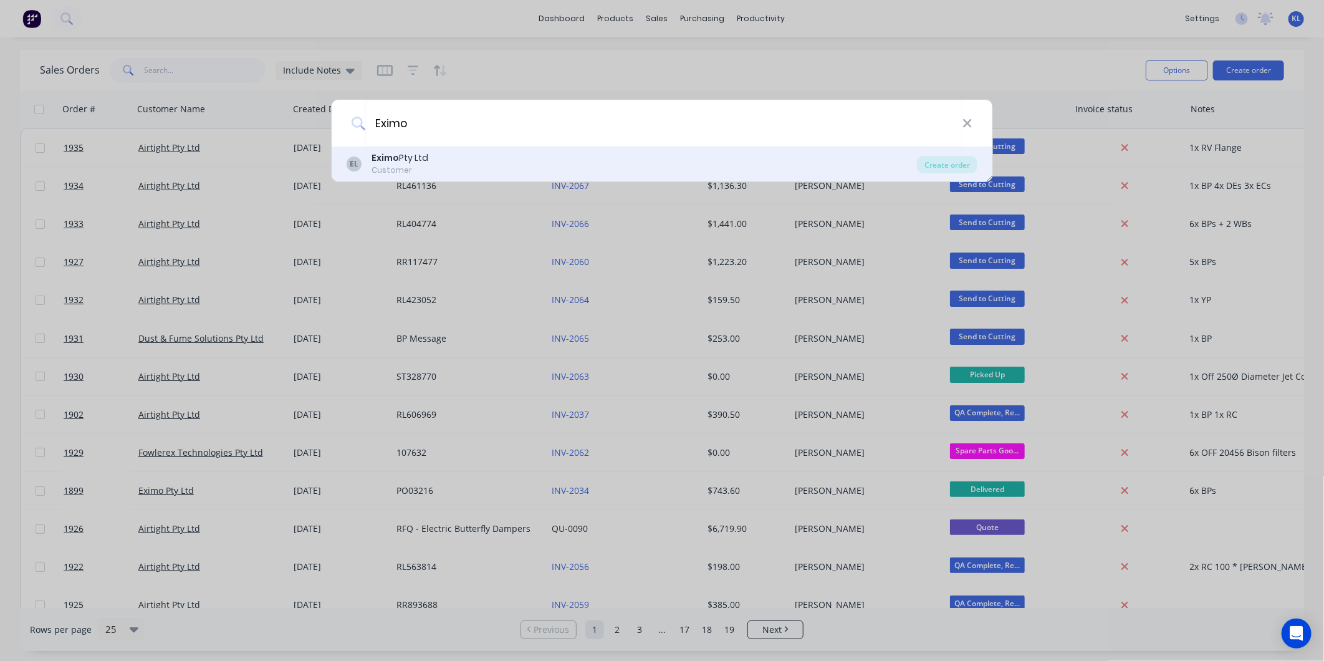
click at [419, 159] on div "Eximo Pty Ltd" at bounding box center [399, 157] width 57 height 13
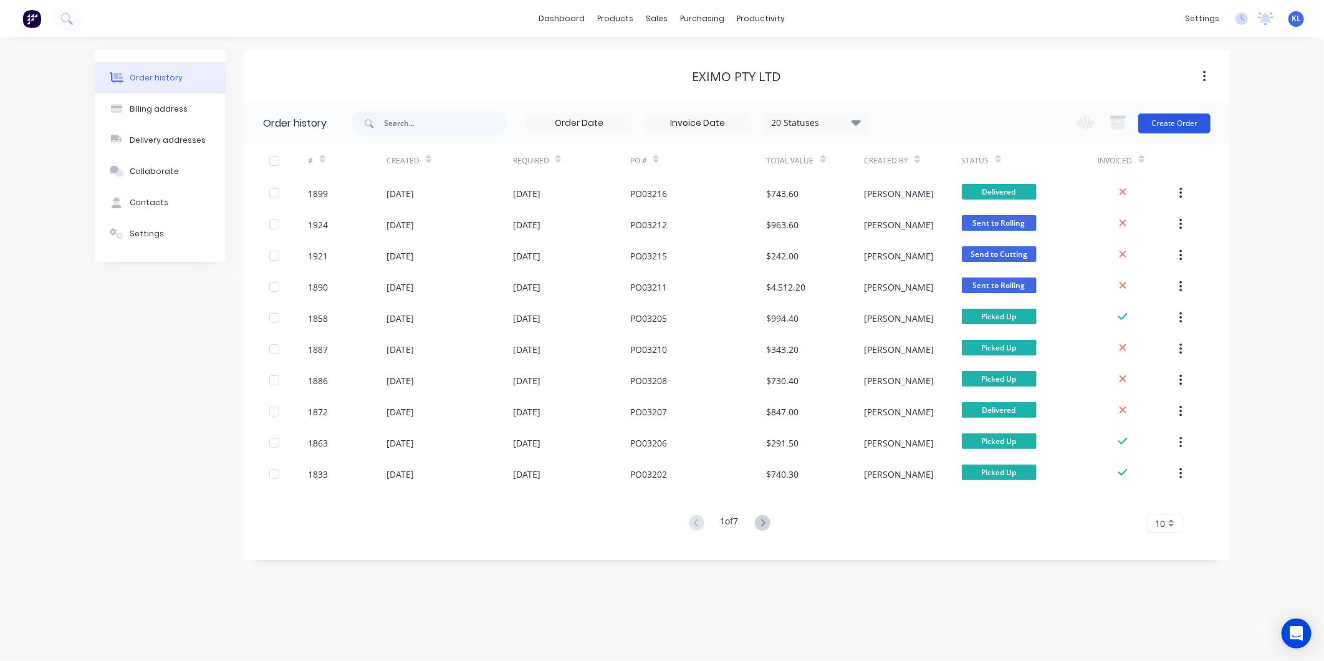
click at [1160, 121] on button "Create Order" at bounding box center [1174, 123] width 72 height 20
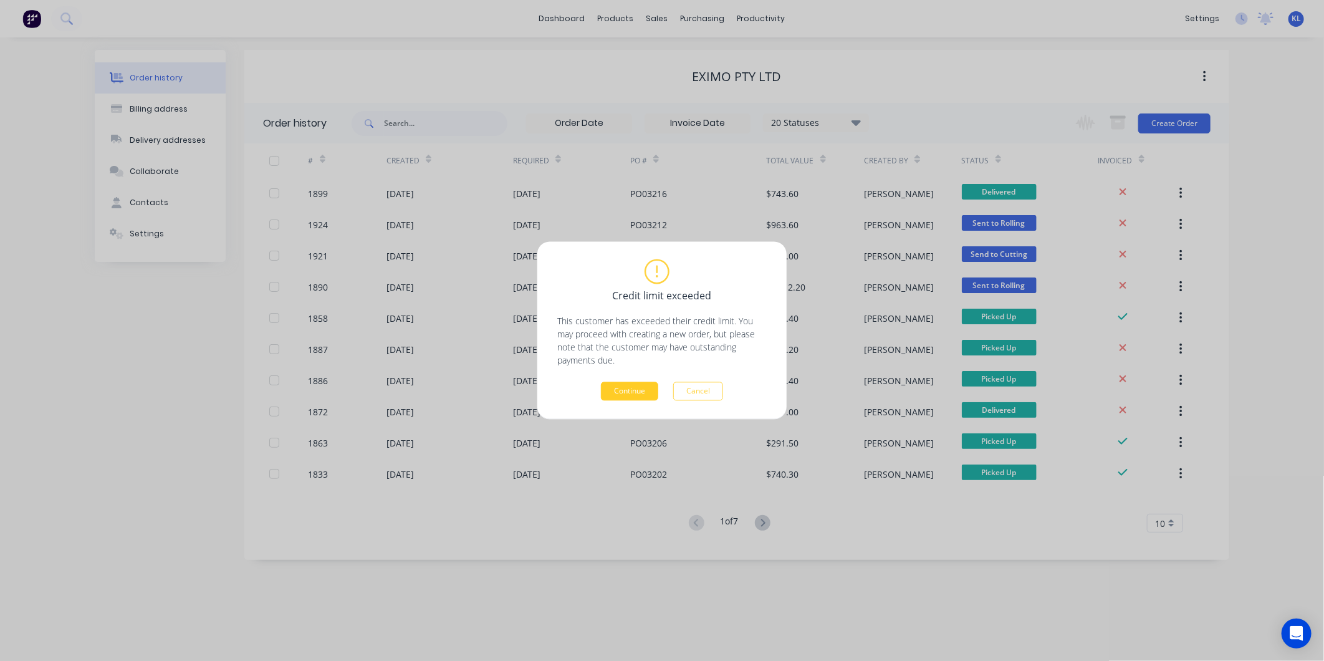
click at [634, 388] on button "Continue" at bounding box center [629, 391] width 57 height 19
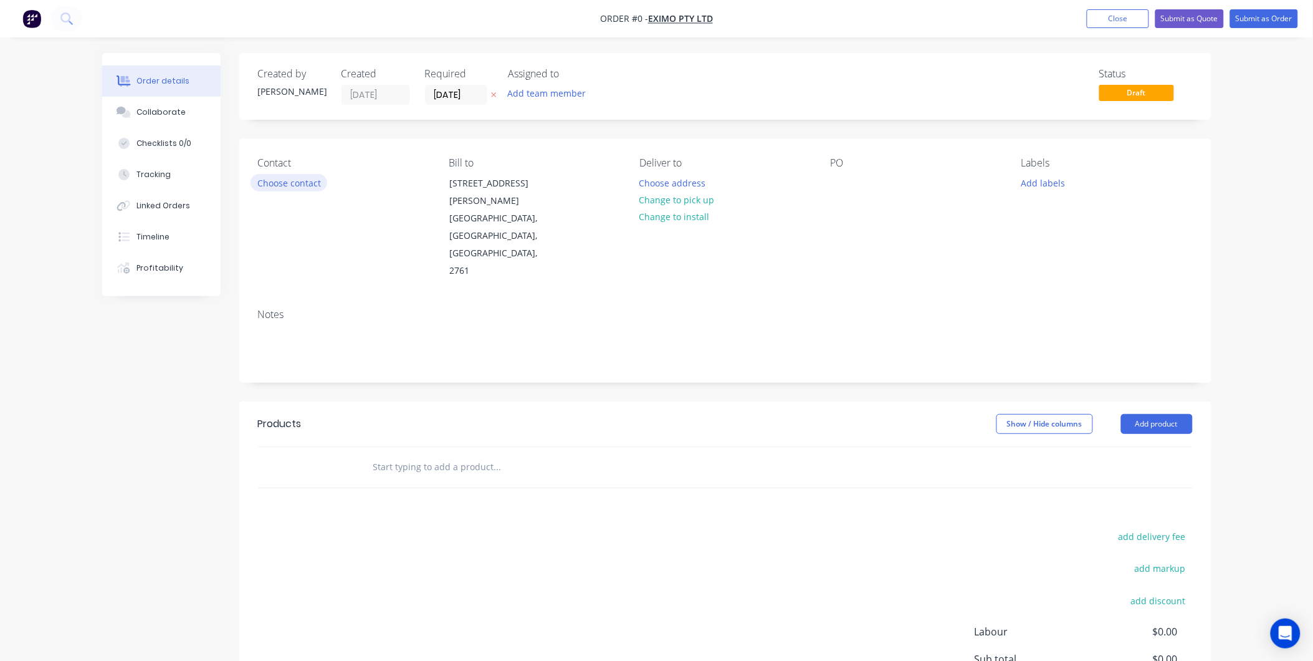
click at [257, 178] on button "Choose contact" at bounding box center [289, 182] width 77 height 17
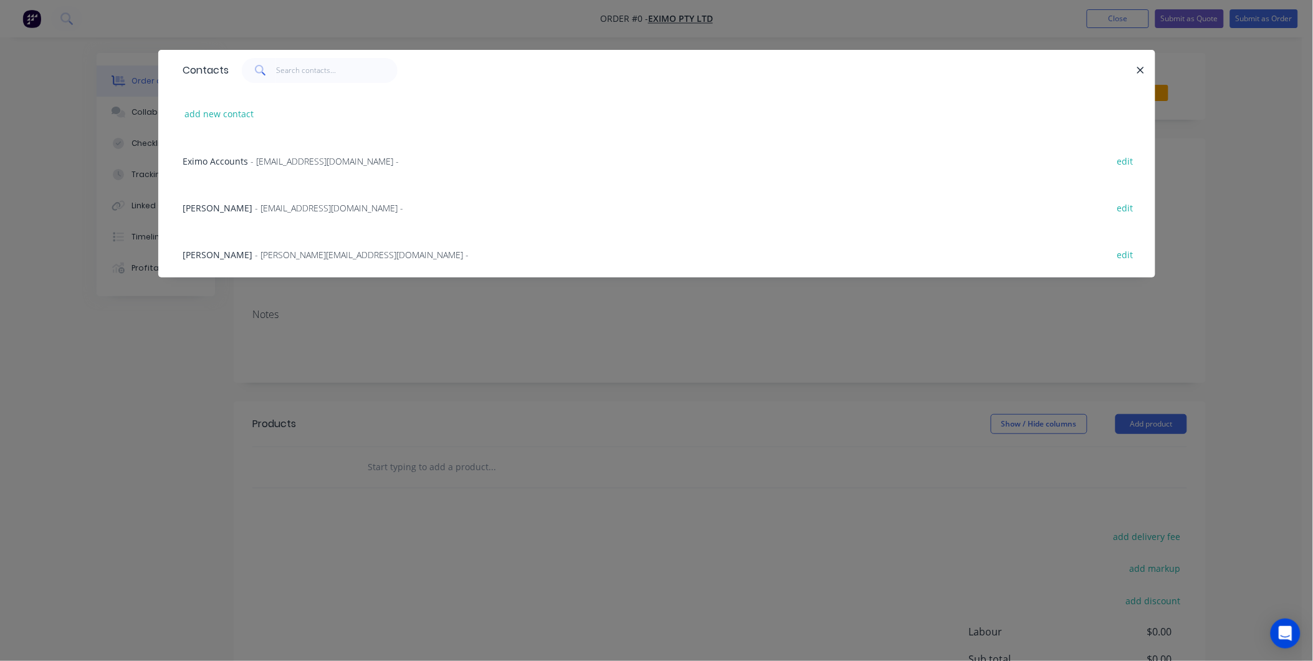
click at [240, 158] on span "Eximo Accounts" at bounding box center [215, 161] width 65 height 12
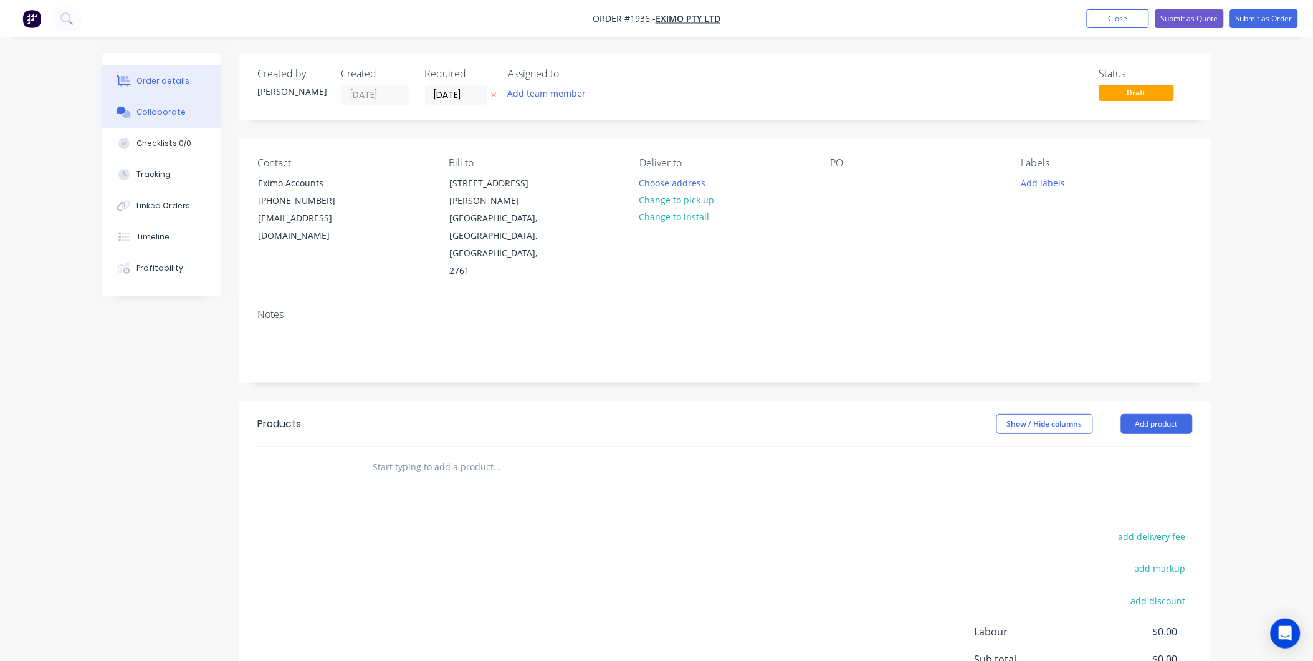
click at [148, 98] on button "Collaborate" at bounding box center [161, 112] width 118 height 31
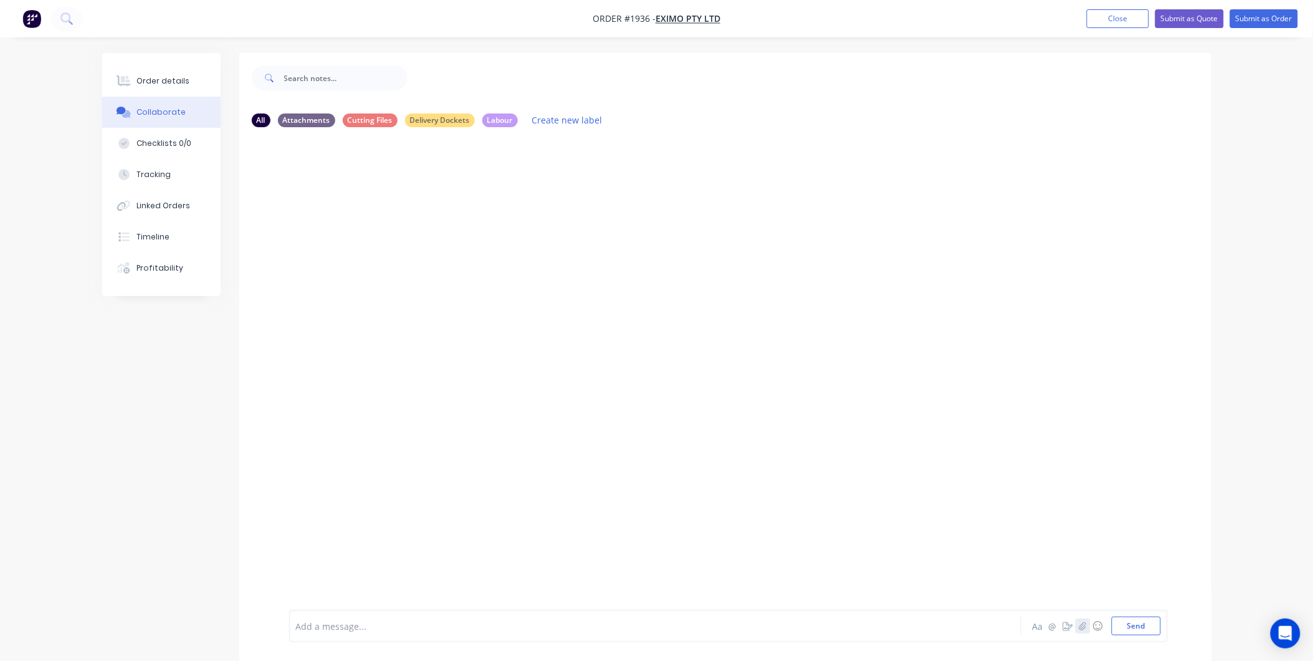
click at [1078, 630] on button "button" at bounding box center [1083, 625] width 15 height 15
click at [1145, 630] on button "Send" at bounding box center [1136, 625] width 49 height 19
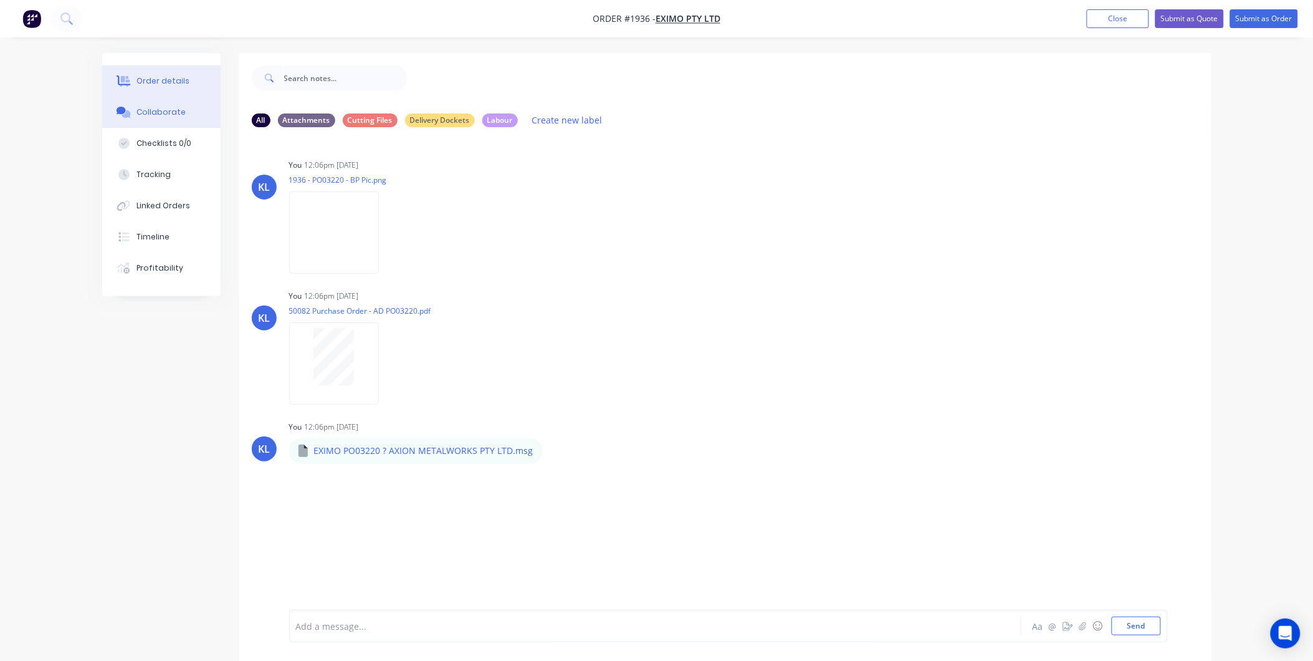
click at [156, 90] on button "Order details" at bounding box center [161, 80] width 118 height 31
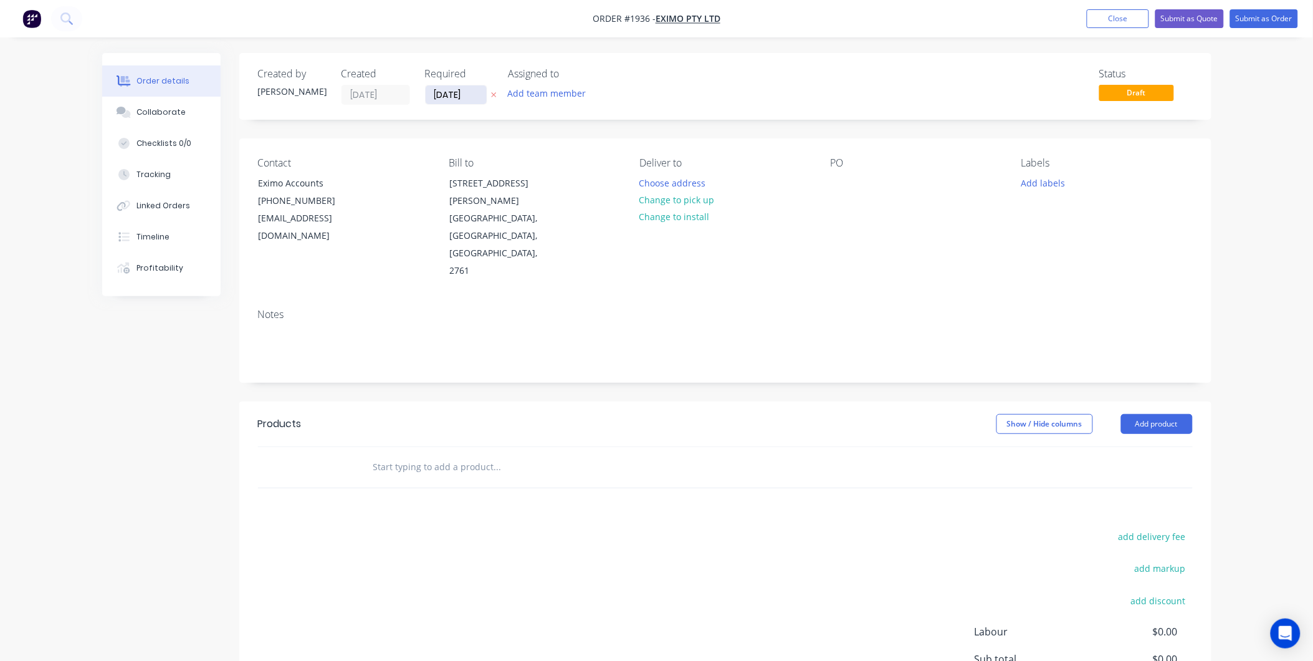
click at [441, 92] on input "[DATE]" at bounding box center [456, 94] width 61 height 19
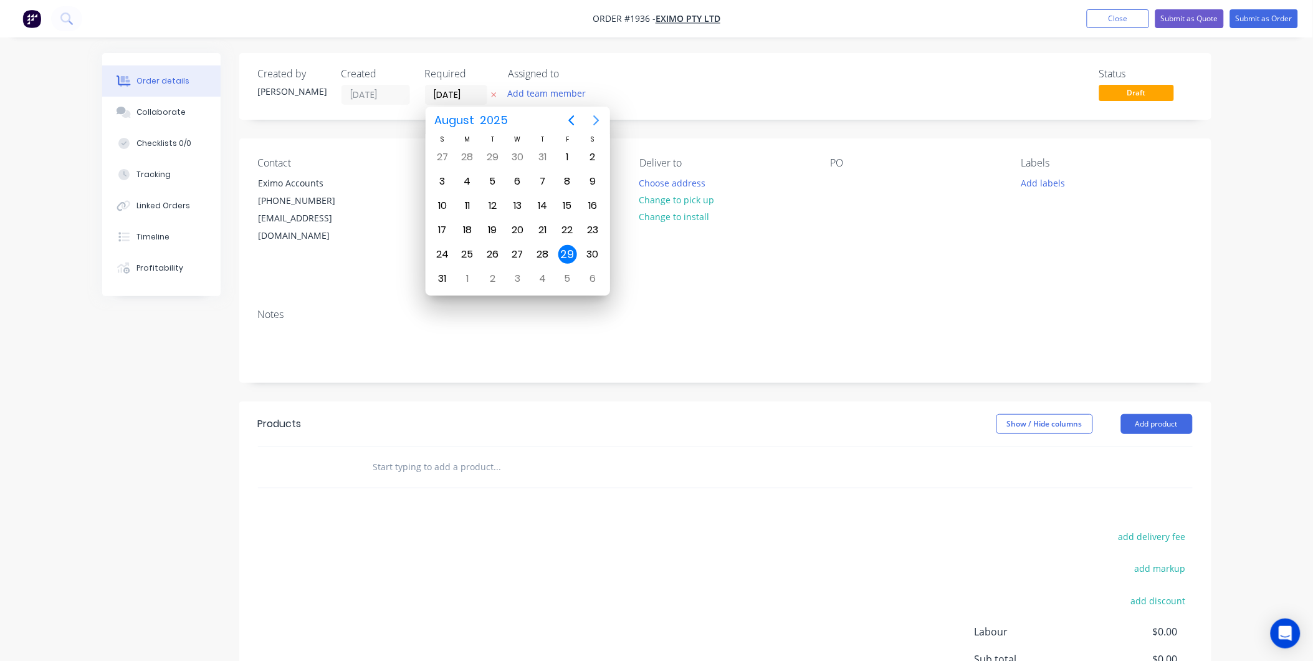
click at [595, 121] on icon "Next page" at bounding box center [596, 120] width 15 height 15
click at [541, 156] on div "4" at bounding box center [542, 157] width 19 height 19
type input "[DATE]"
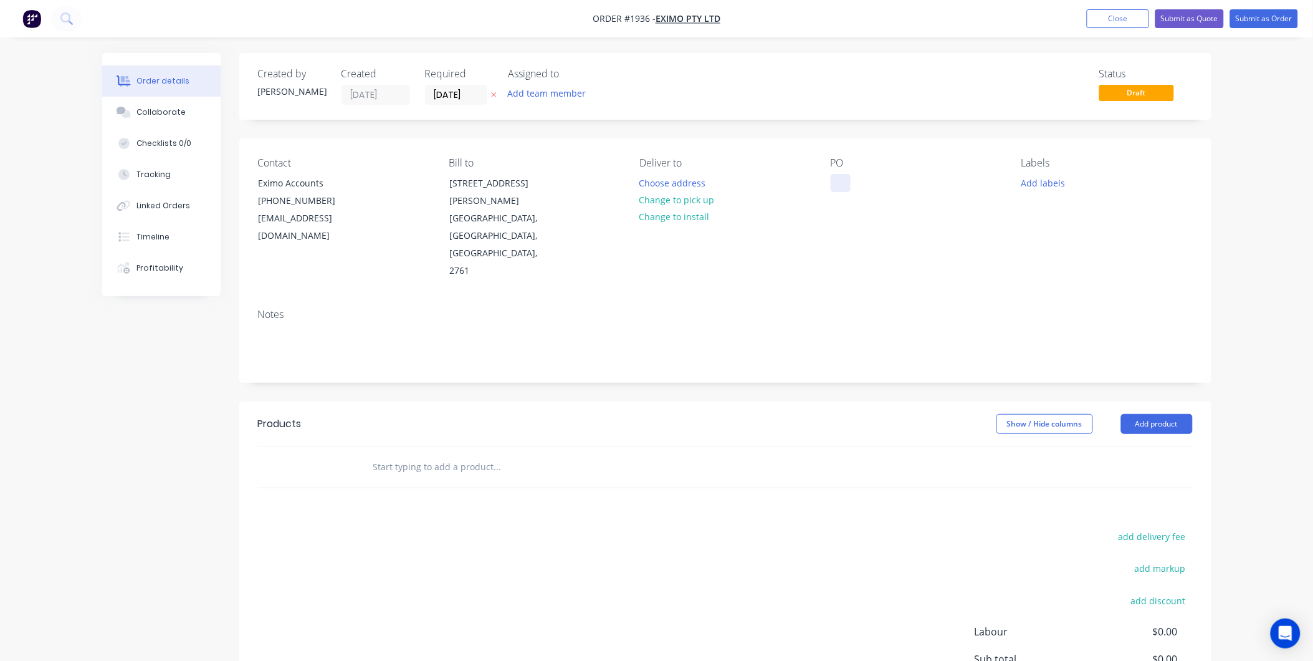
click at [848, 183] on div at bounding box center [841, 183] width 20 height 18
click at [845, 178] on div at bounding box center [841, 183] width 20 height 18
paste div
click at [1049, 184] on button "Add labels" at bounding box center [1043, 182] width 57 height 17
click at [1087, 220] on input "text" at bounding box center [1125, 219] width 130 height 25
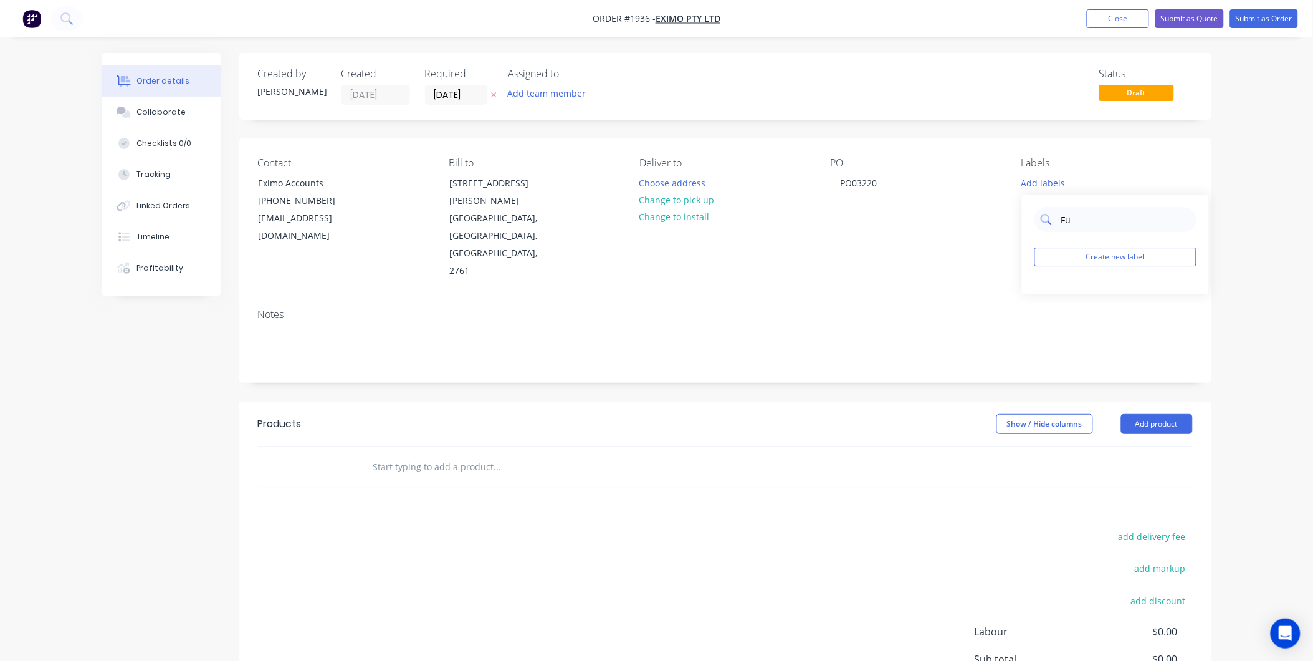
type input "F"
click at [1063, 294] on div "Duct Parts" at bounding box center [1080, 294] width 48 height 14
drag, startPoint x: 1078, startPoint y: 211, endPoint x: 1035, endPoint y: 209, distance: 43.0
click at [1064, 209] on input "Duc" at bounding box center [1125, 213] width 130 height 25
type input "Eximo"
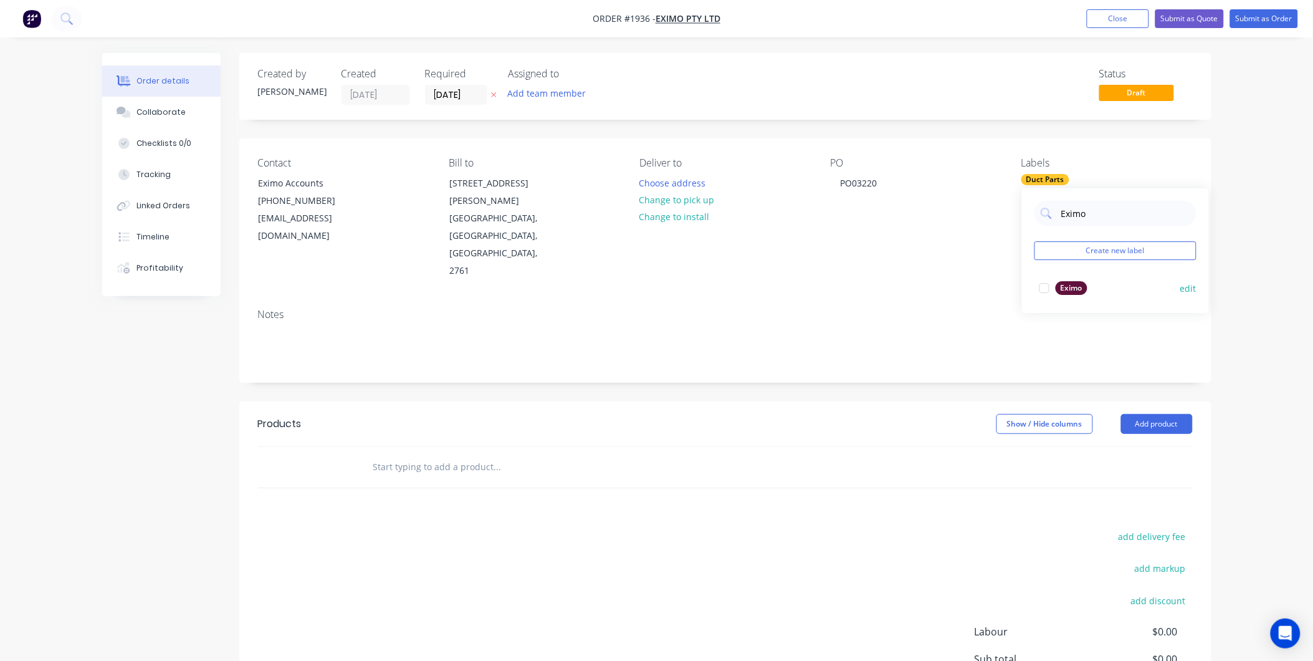
click at [1064, 289] on div "Eximo" at bounding box center [1072, 288] width 32 height 14
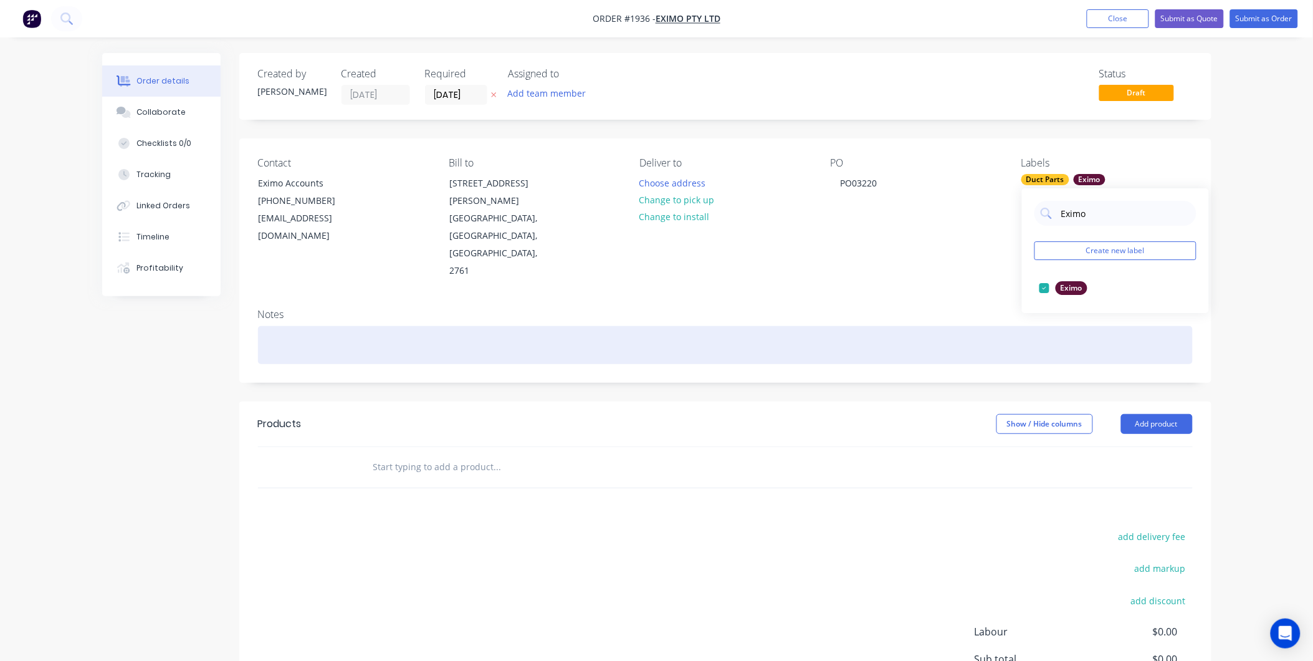
click at [522, 326] on div at bounding box center [725, 345] width 935 height 38
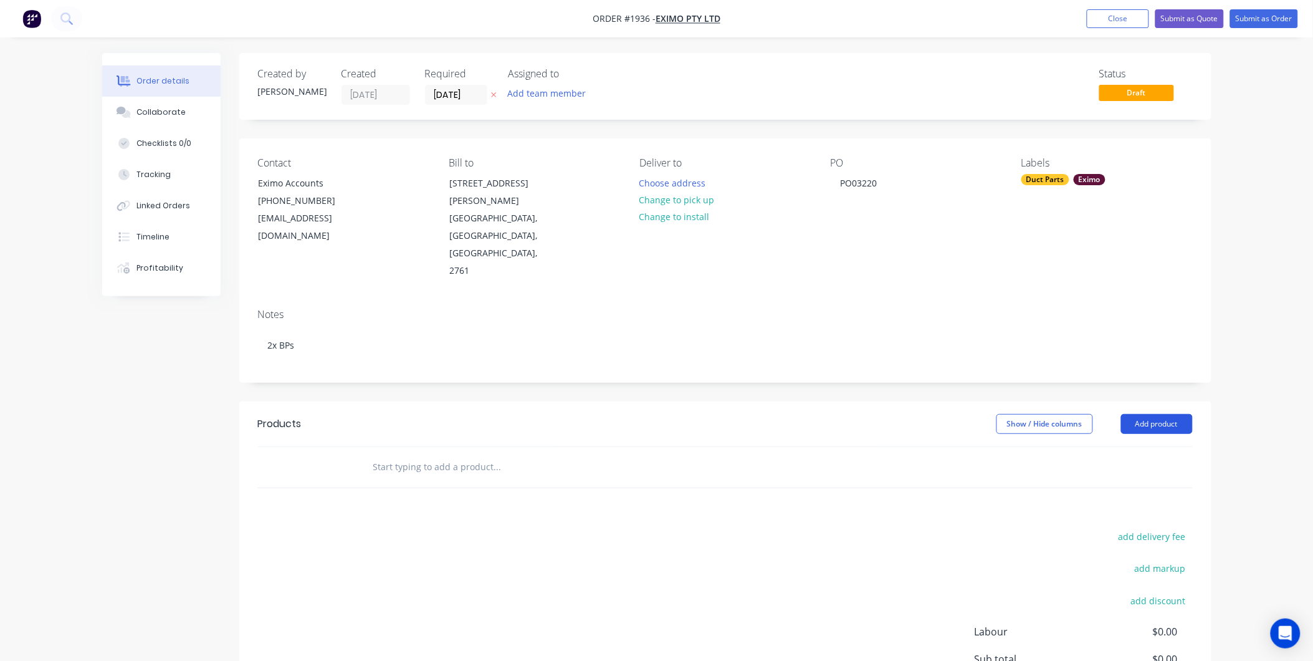
click at [1140, 414] on button "Add product" at bounding box center [1157, 424] width 72 height 20
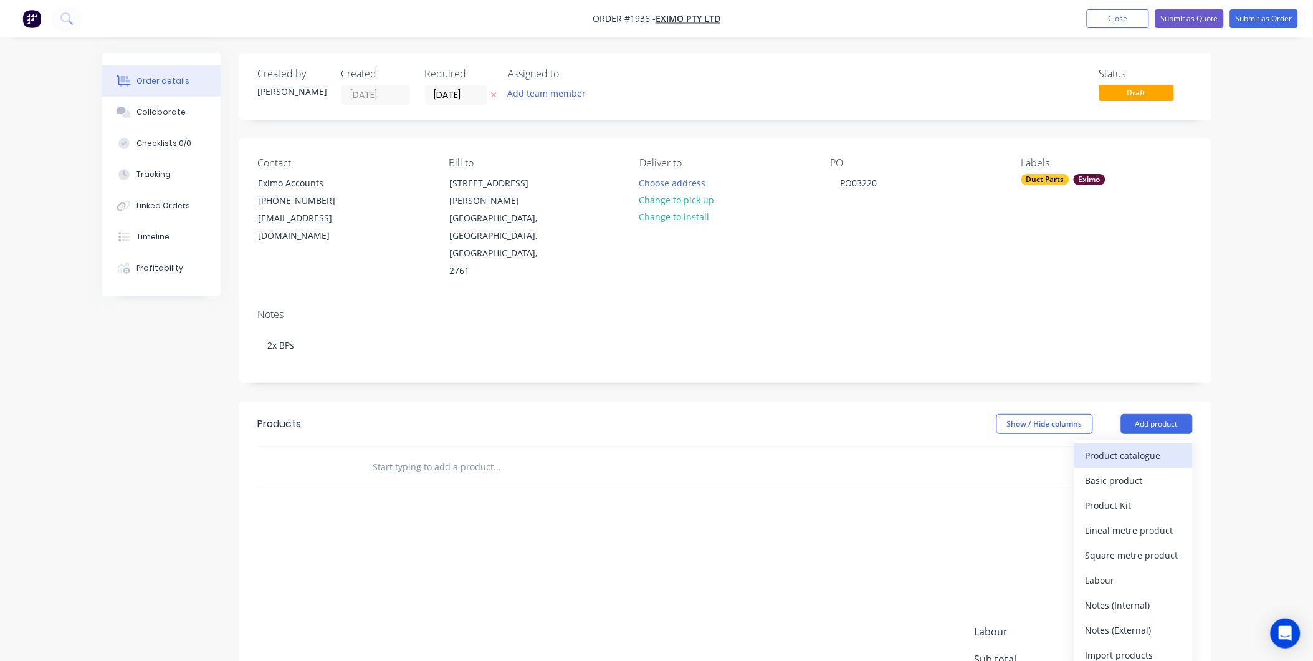
click at [1147, 443] on button "Product catalogue" at bounding box center [1133, 455] width 118 height 25
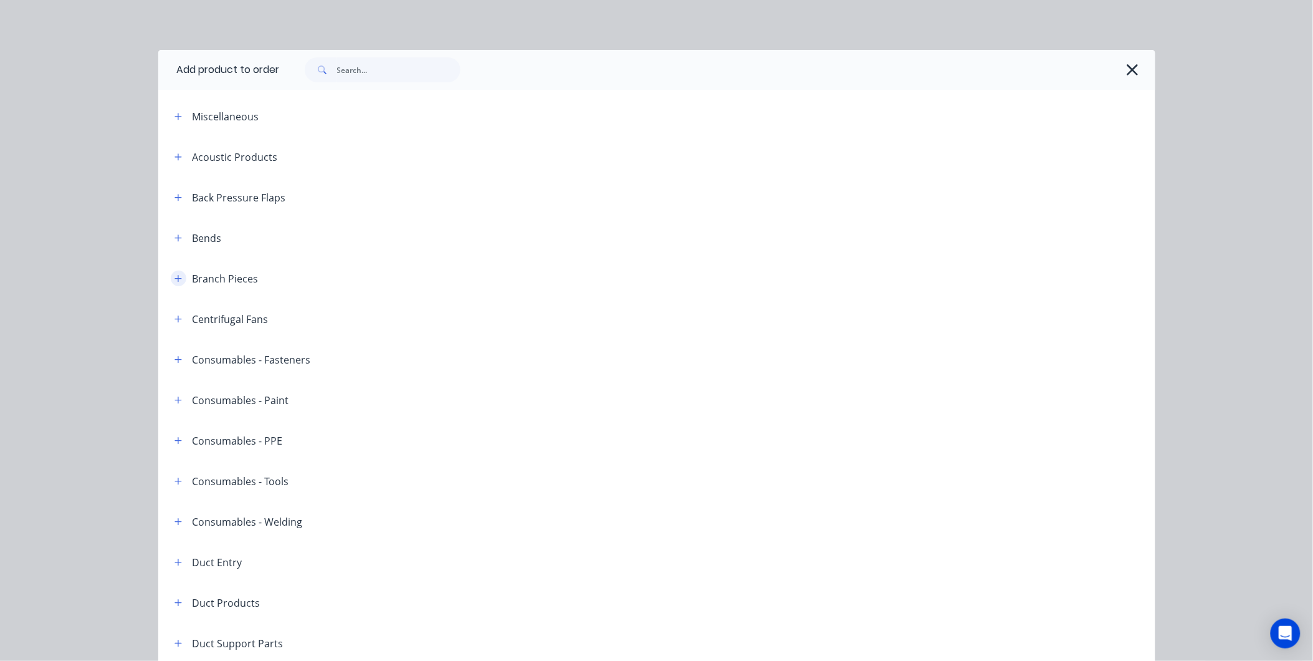
click at [175, 282] on icon "button" at bounding box center [177, 278] width 7 height 9
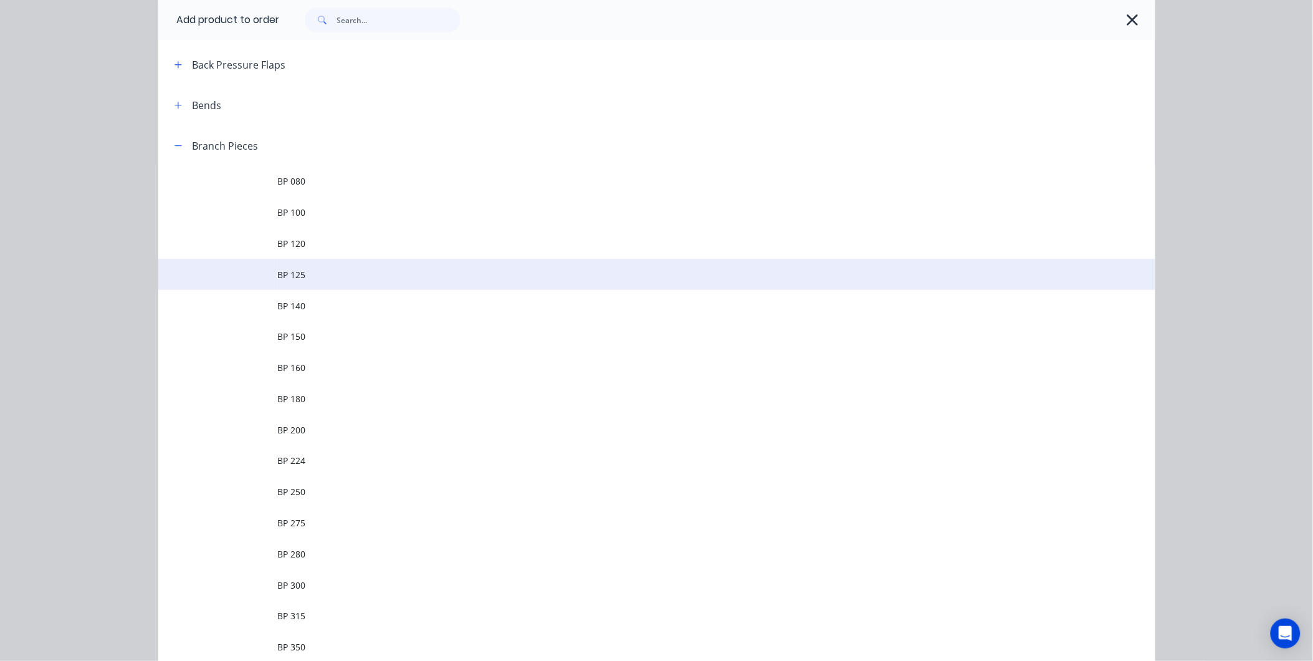
scroll to position [138, 0]
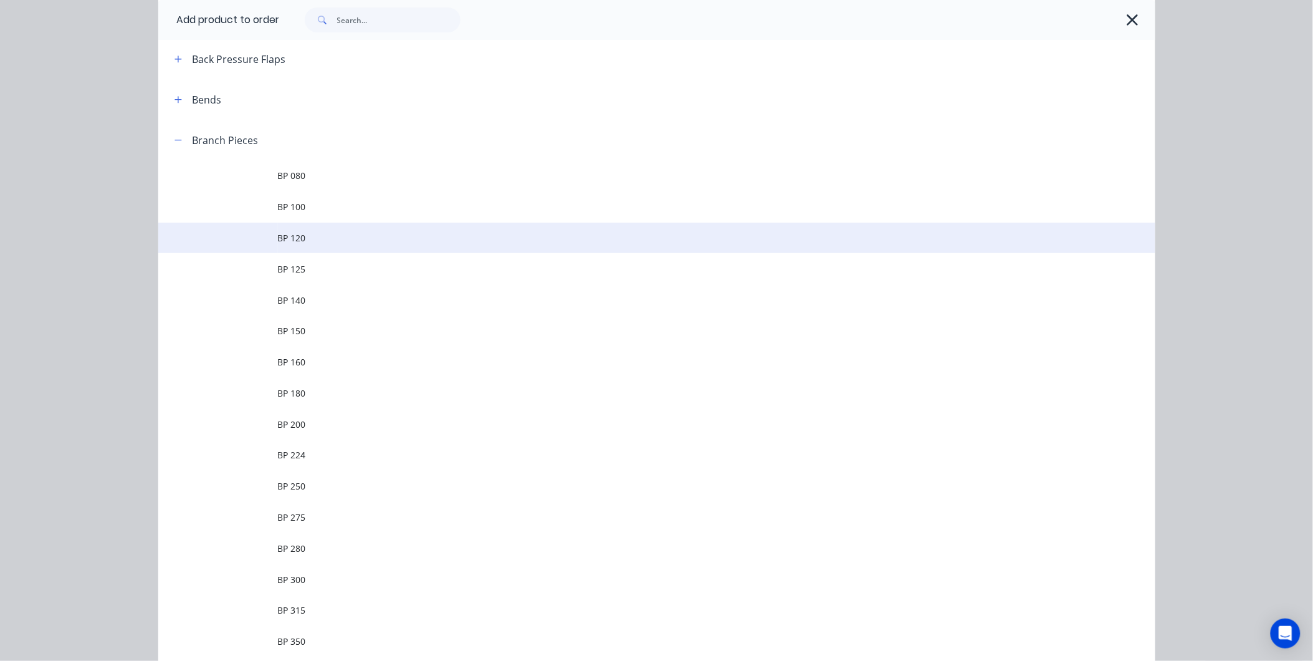
click at [296, 240] on span "BP 120" at bounding box center [629, 237] width 702 height 13
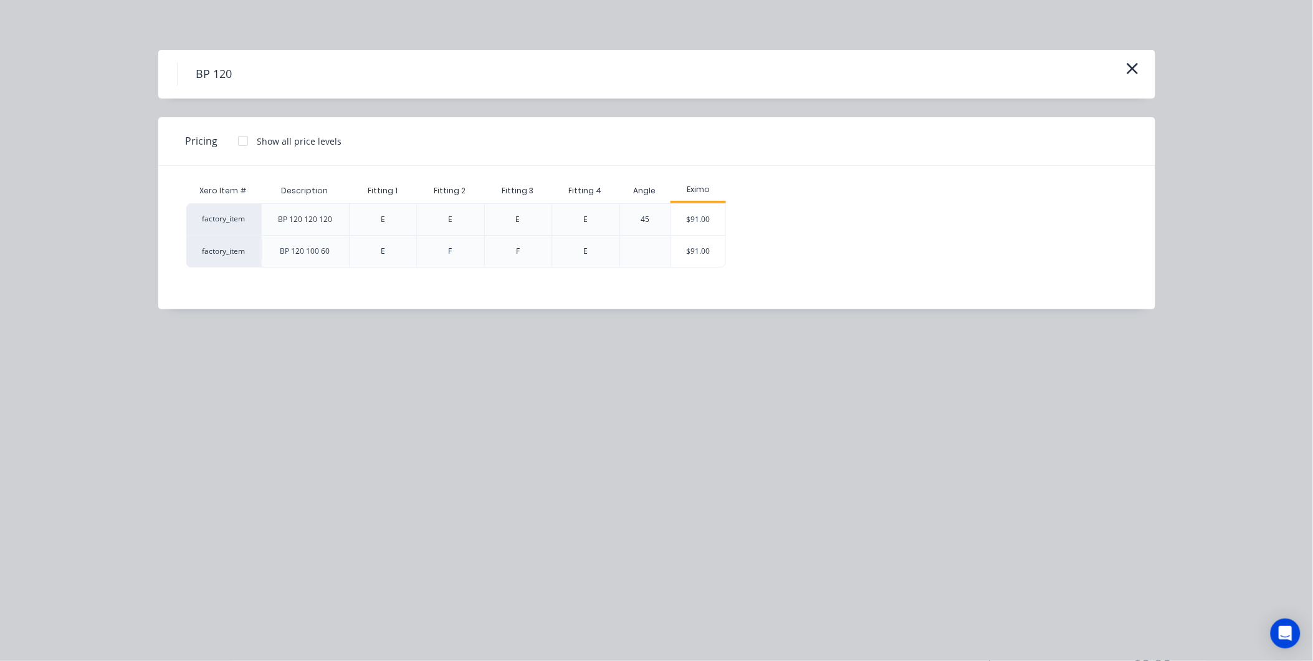
scroll to position [111, 0]
click at [1130, 60] on icon "button" at bounding box center [1132, 68] width 13 height 17
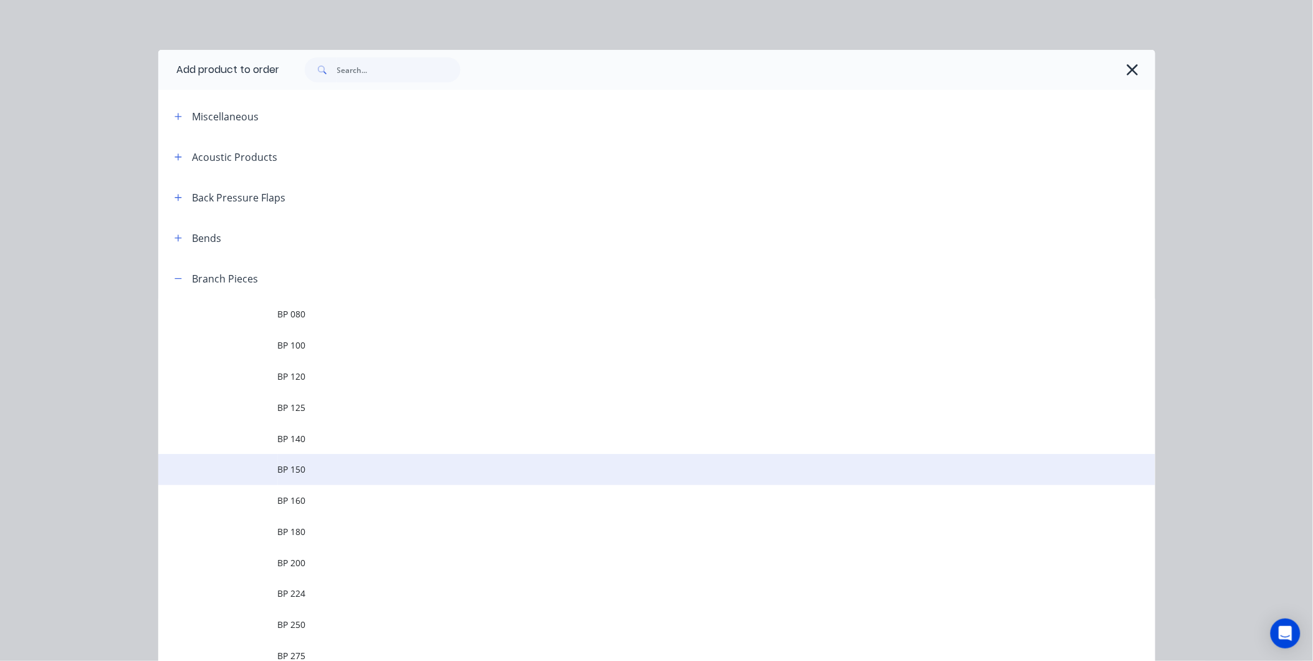
scroll to position [258, 0]
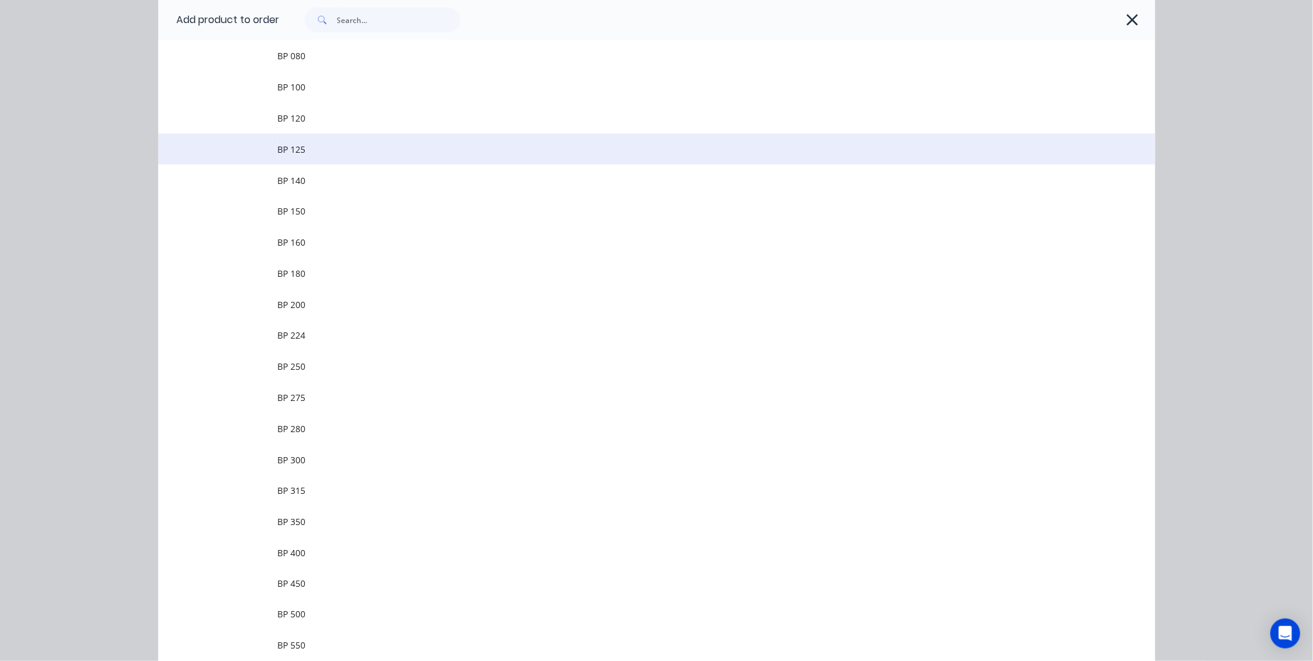
click at [300, 138] on td "BP 125" at bounding box center [716, 148] width 877 height 31
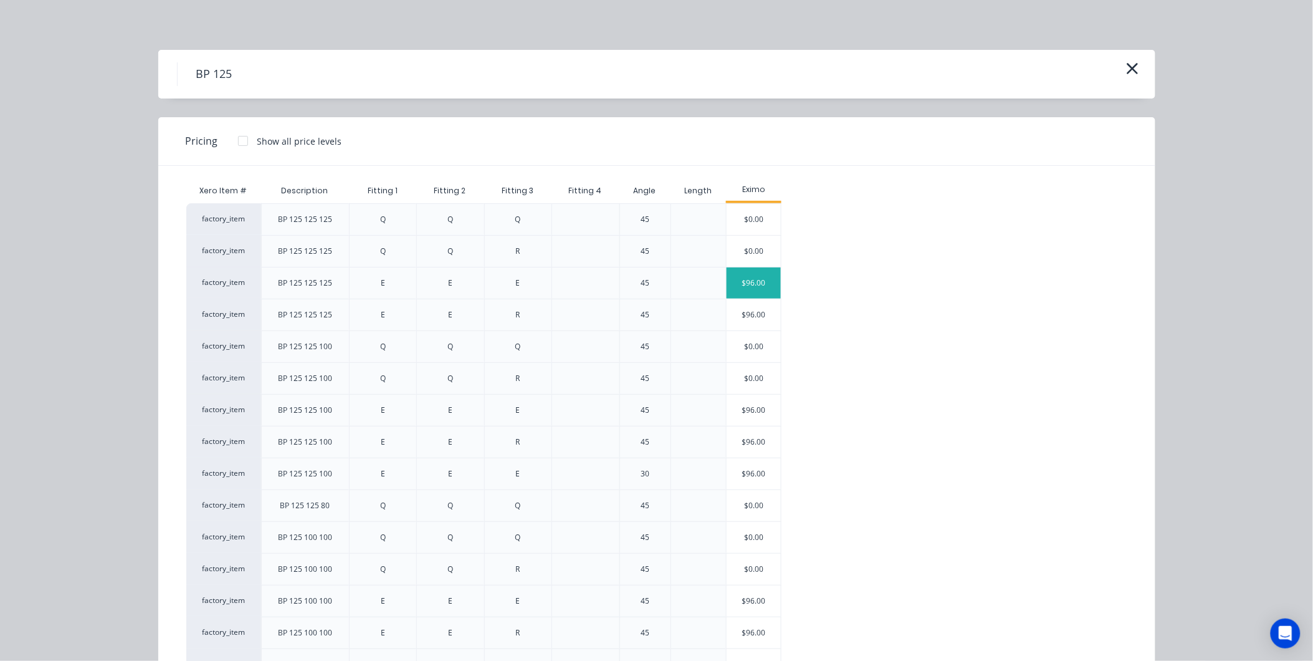
scroll to position [0, 0]
click at [754, 284] on div "$96.00" at bounding box center [754, 282] width 54 height 31
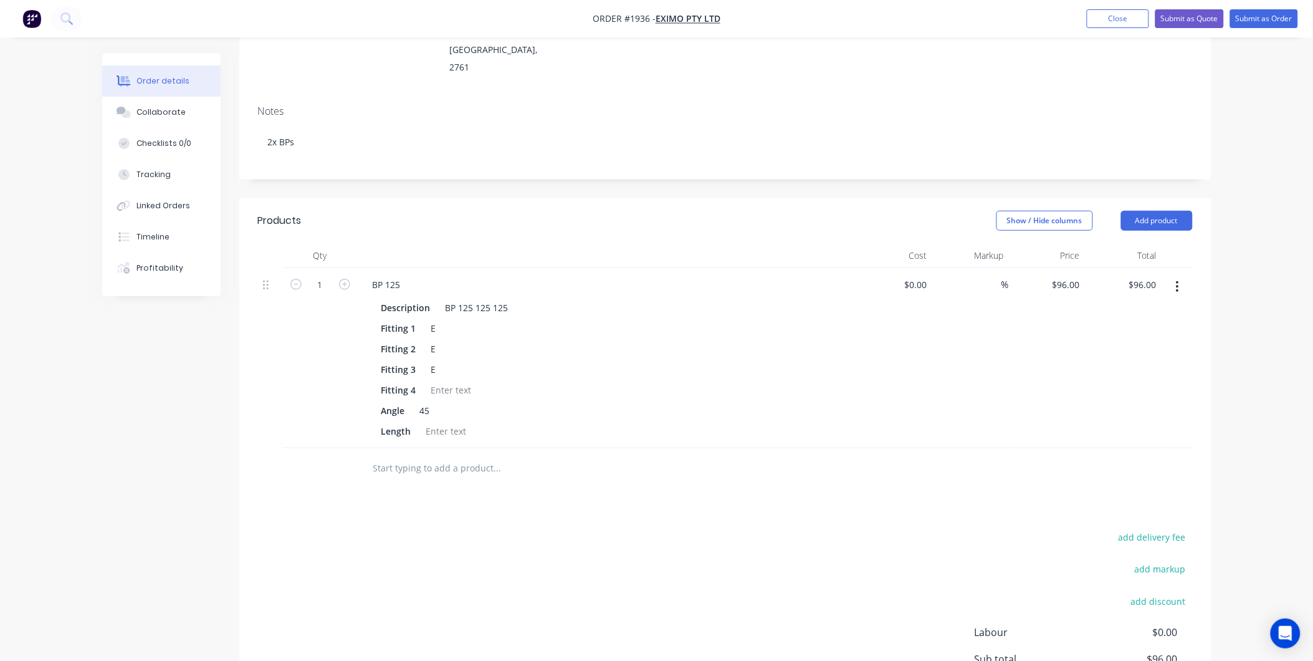
scroll to position [208, 0]
click at [423, 524] on div "add delivery fee add markup add discount Labour $0.00 Sub total $96.00 Margin $…" at bounding box center [725, 644] width 935 height 241
click at [436, 451] on input "text" at bounding box center [497, 463] width 249 height 25
click at [446, 451] on input "text" at bounding box center [497, 463] width 249 height 25
click at [483, 451] on input "text" at bounding box center [497, 463] width 249 height 25
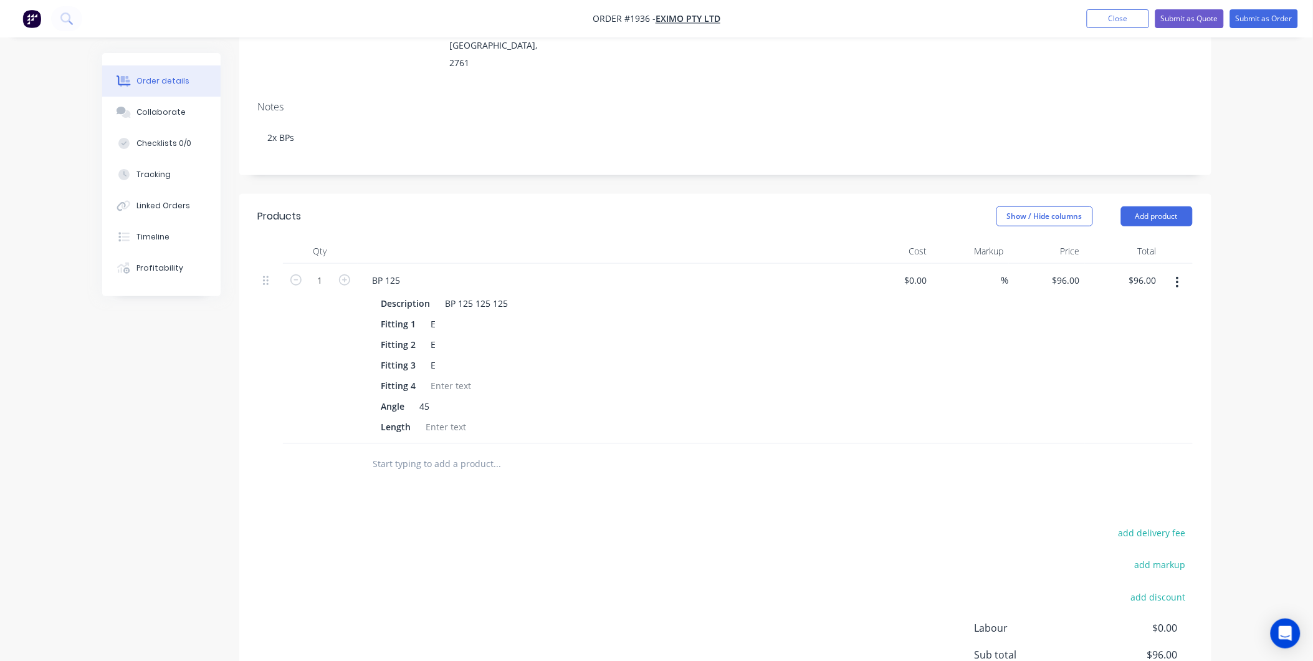
click at [403, 451] on input "text" at bounding box center [497, 463] width 249 height 25
type input "B"
click at [431, 451] on input "text" at bounding box center [497, 463] width 249 height 25
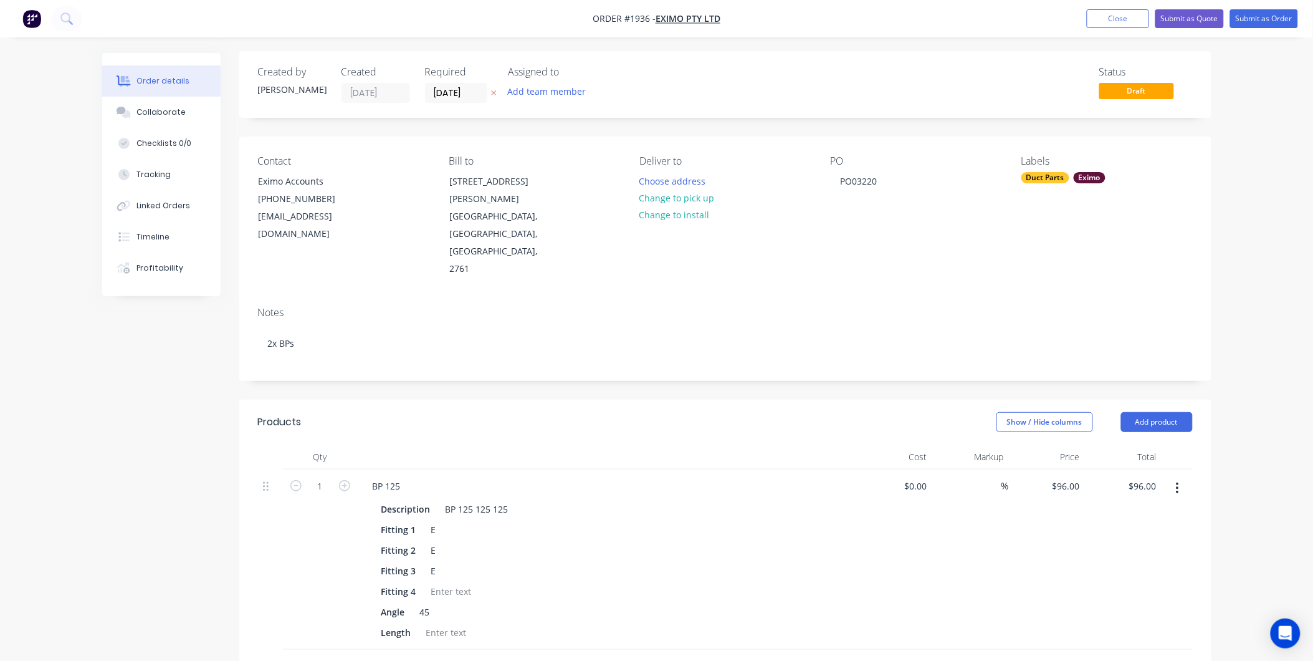
scroll to position [0, 0]
drag, startPoint x: 843, startPoint y: 179, endPoint x: 882, endPoint y: 179, distance: 39.9
click at [882, 179] on div "PO03220" at bounding box center [859, 183] width 57 height 18
copy div "PO03220"
click at [670, 198] on button "Change to pick up" at bounding box center [677, 199] width 88 height 17
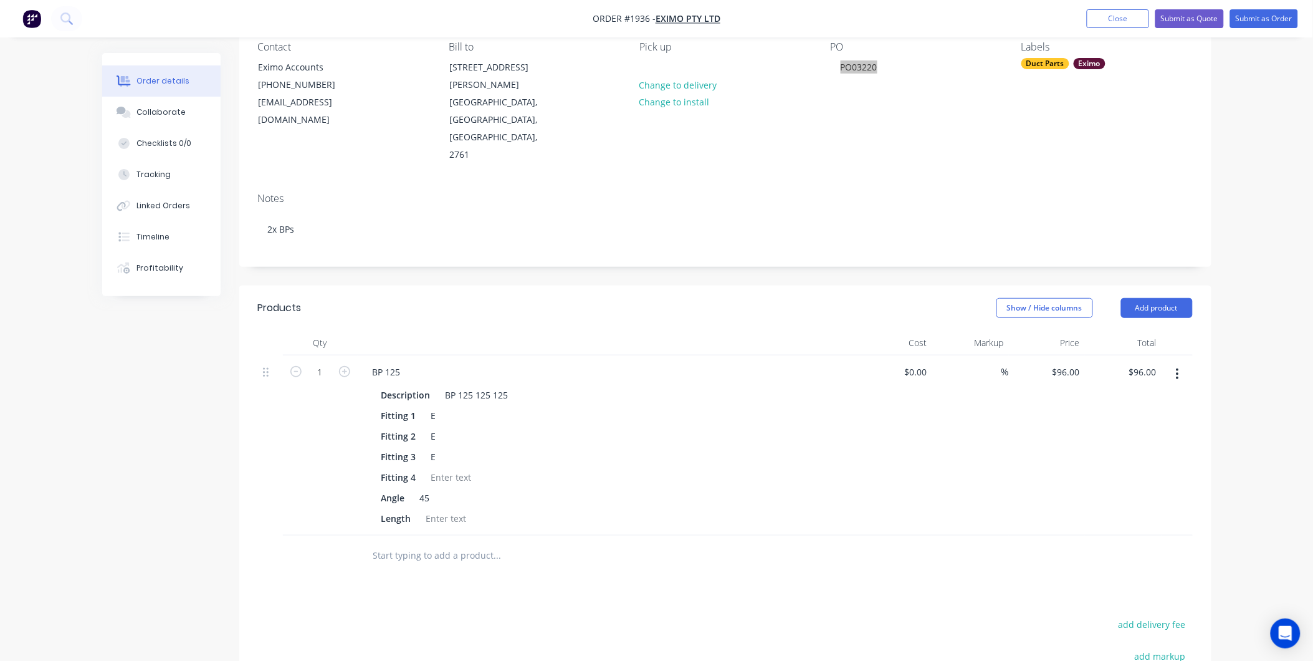
scroll to position [208, 0]
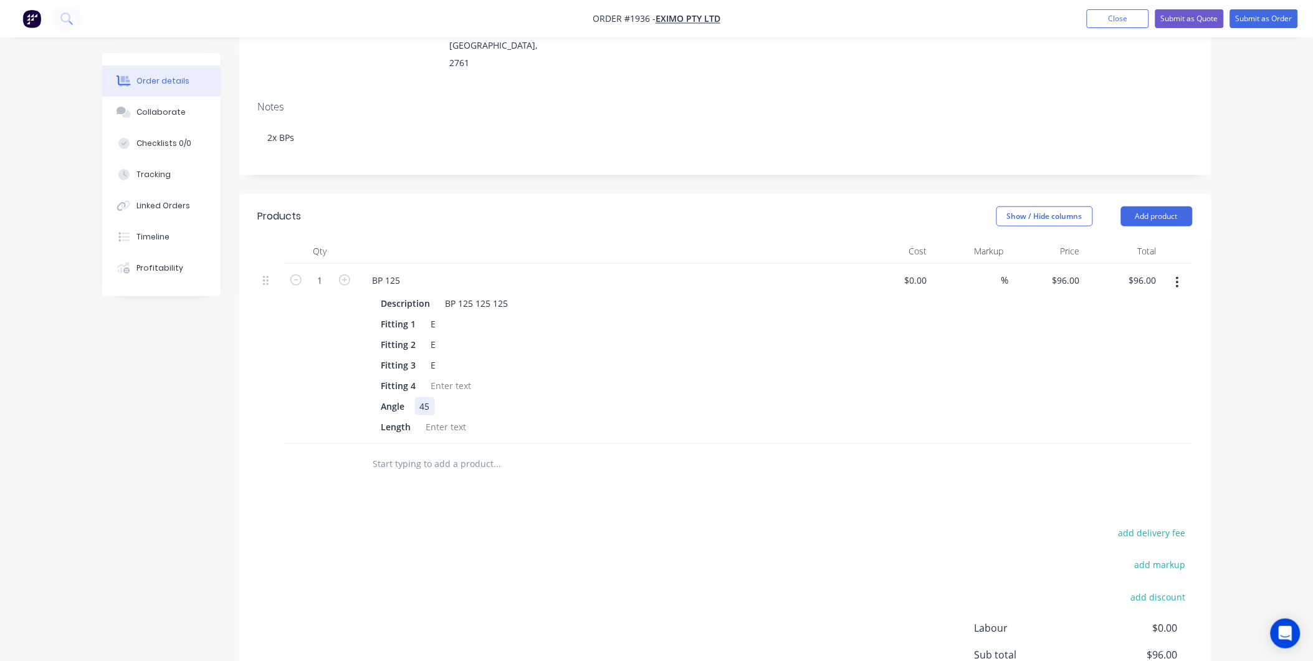
click at [430, 397] on div "45" at bounding box center [425, 406] width 20 height 18
click at [457, 446] on div "Products Show / Hide columns Add product Qty Cost Markup Price Total 1 BP 125 D…" at bounding box center [725, 489] width 972 height 590
click at [141, 109] on div "Collaborate" at bounding box center [160, 112] width 49 height 11
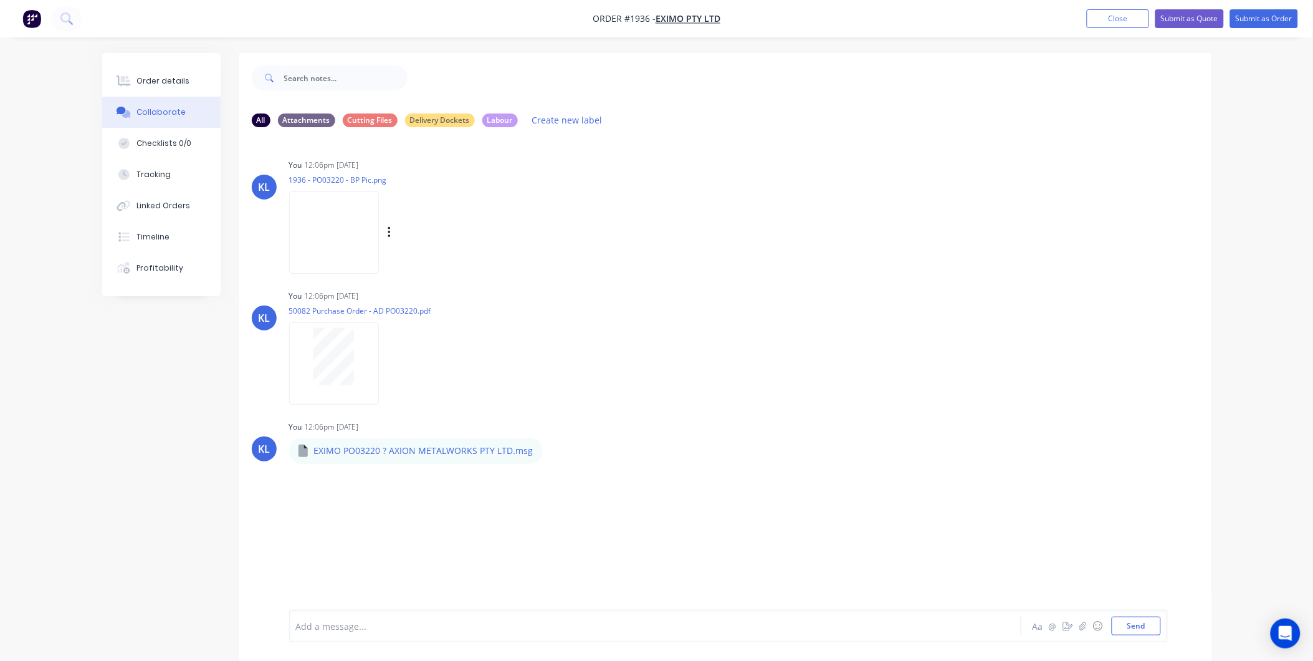
click at [318, 206] on img at bounding box center [334, 232] width 90 height 82
click at [1120, 12] on button "Close" at bounding box center [1118, 18] width 62 height 19
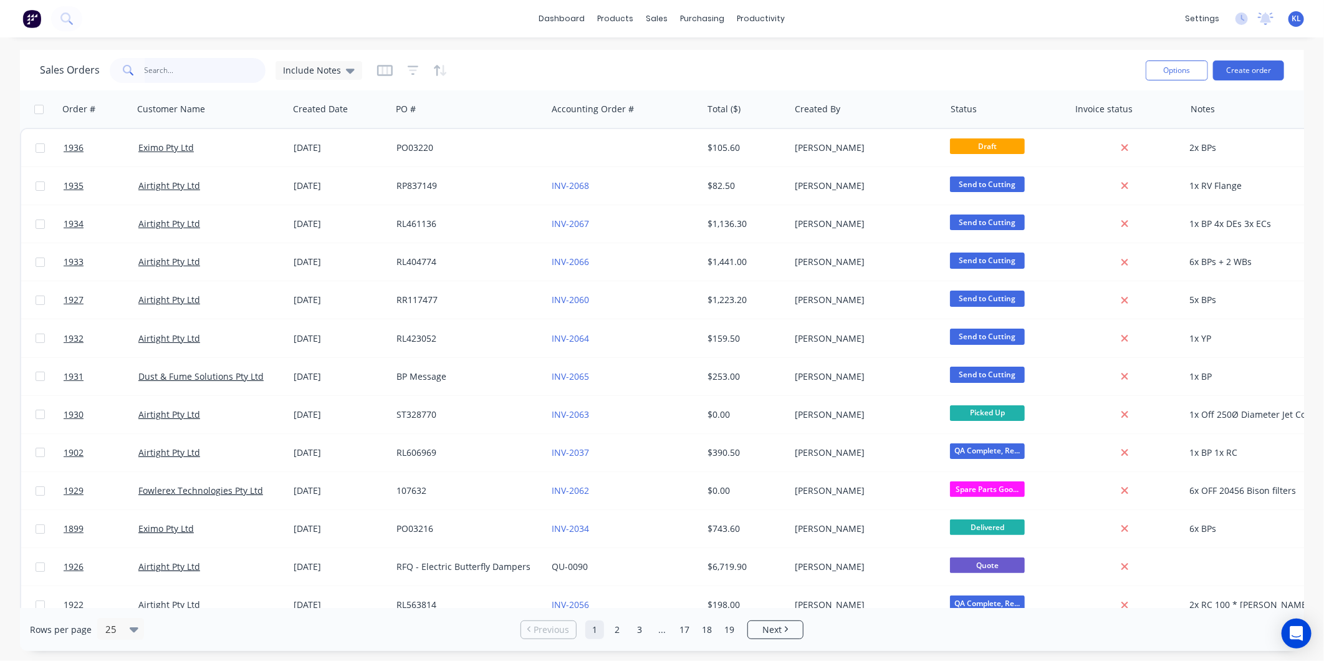
click at [176, 70] on input "text" at bounding box center [206, 70] width 122 height 25
type input "1921"
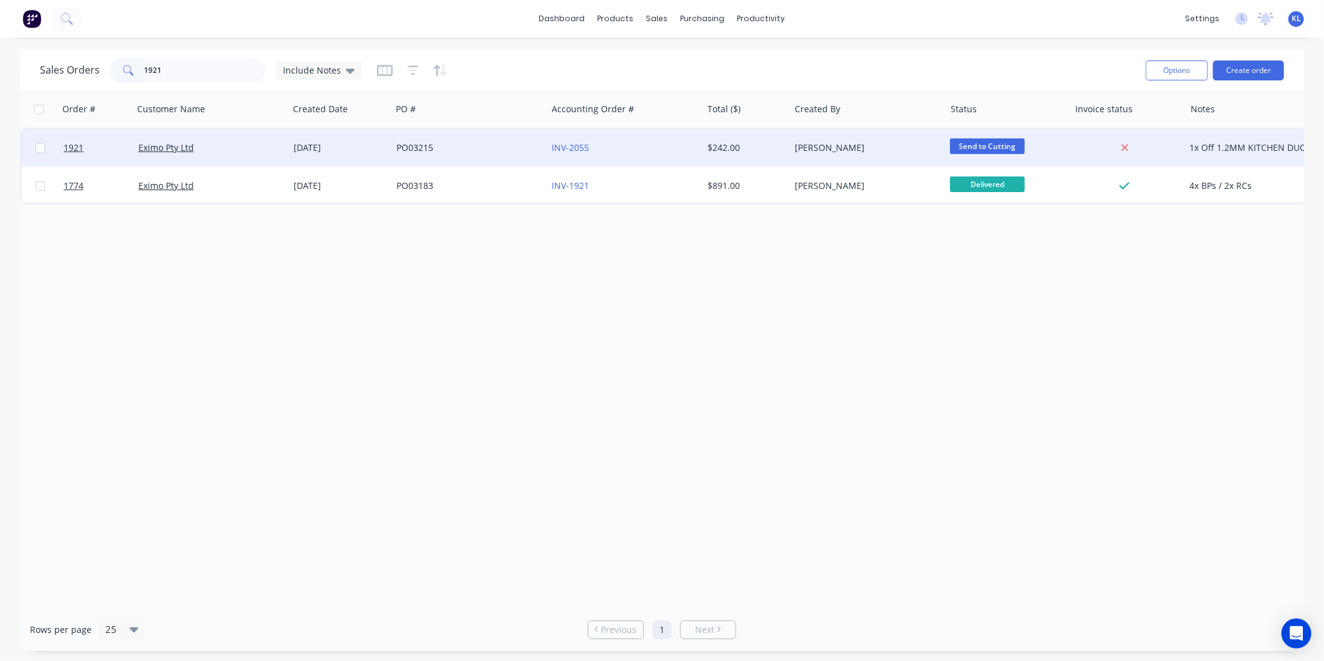
click at [217, 150] on div "Eximo Pty Ltd" at bounding box center [207, 147] width 138 height 12
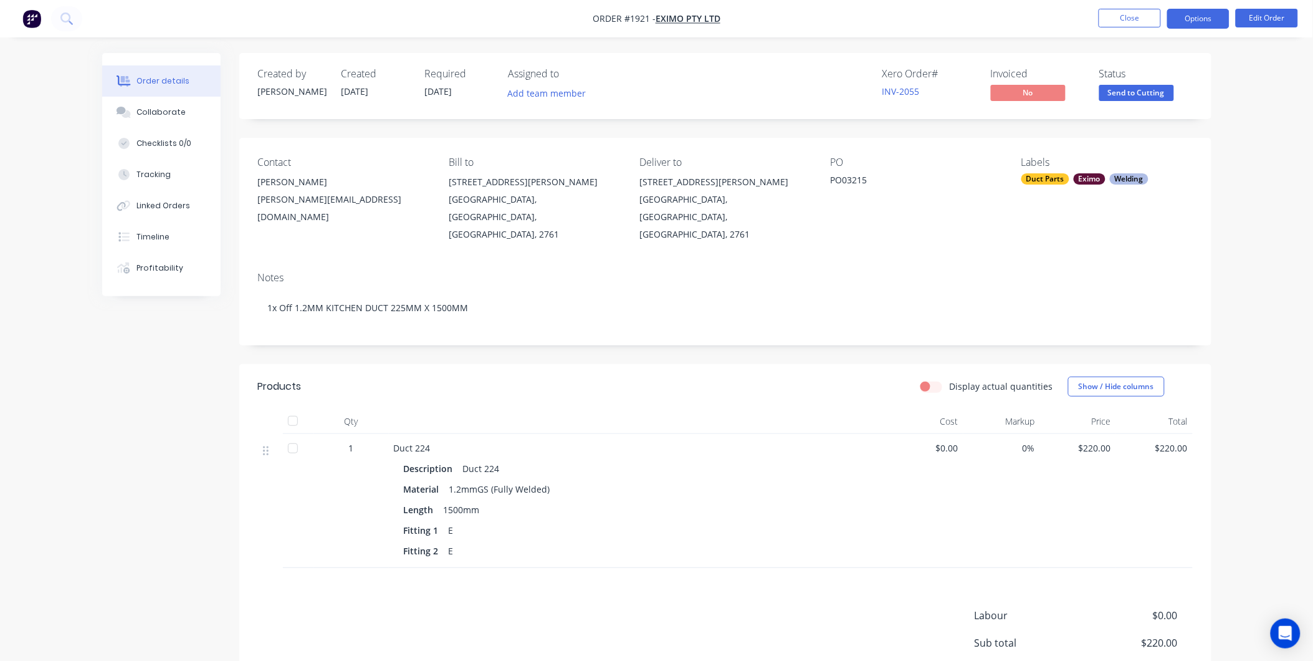
click at [1180, 21] on button "Options" at bounding box center [1198, 19] width 62 height 20
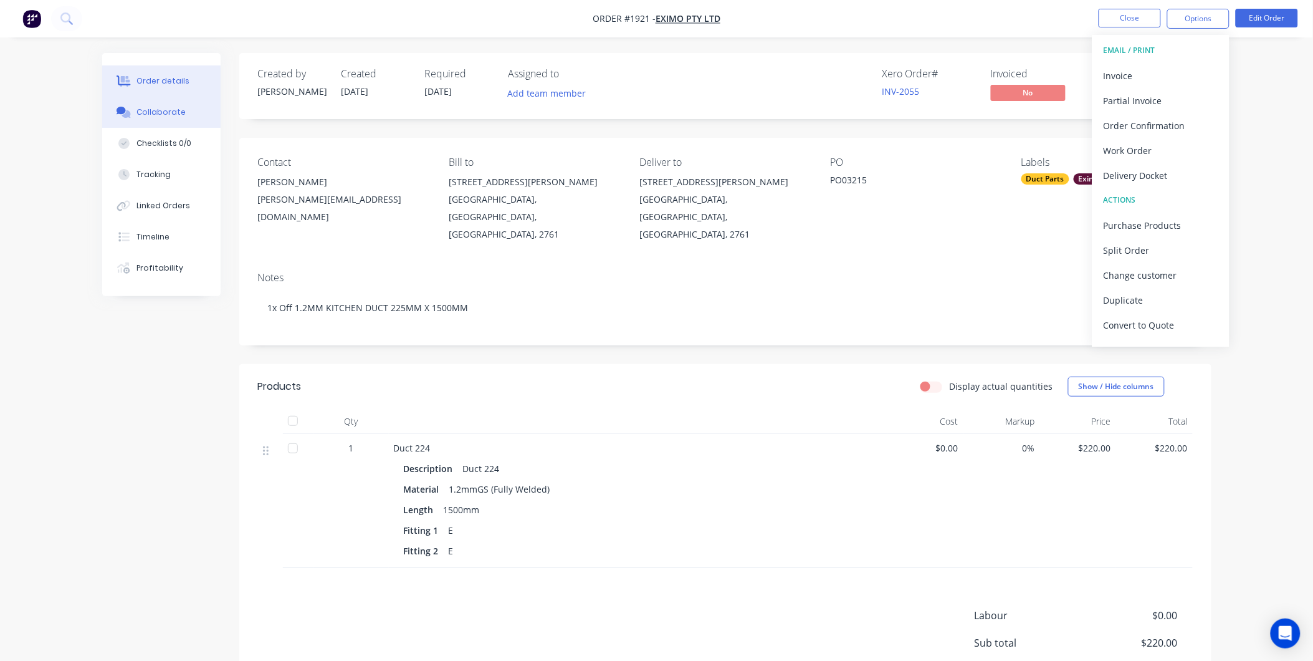
click at [187, 110] on button "Collaborate" at bounding box center [161, 112] width 118 height 31
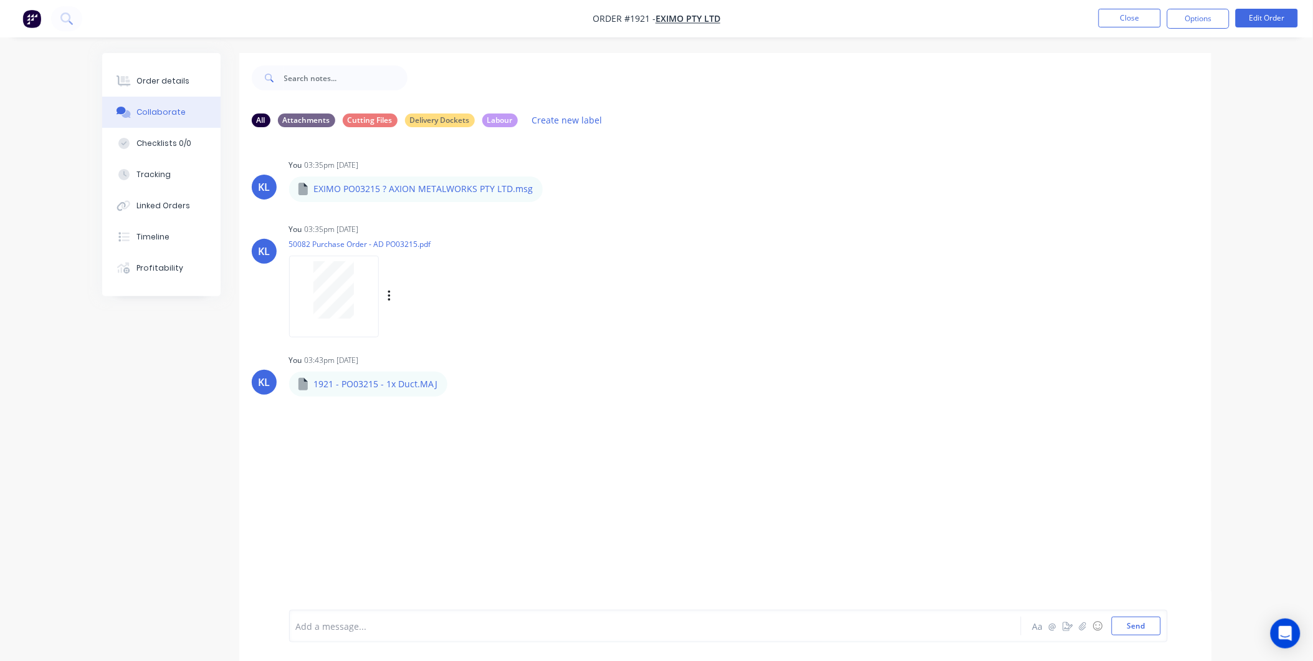
click at [355, 295] on div at bounding box center [334, 289] width 79 height 57
click at [165, 82] on div "Order details" at bounding box center [162, 80] width 53 height 11
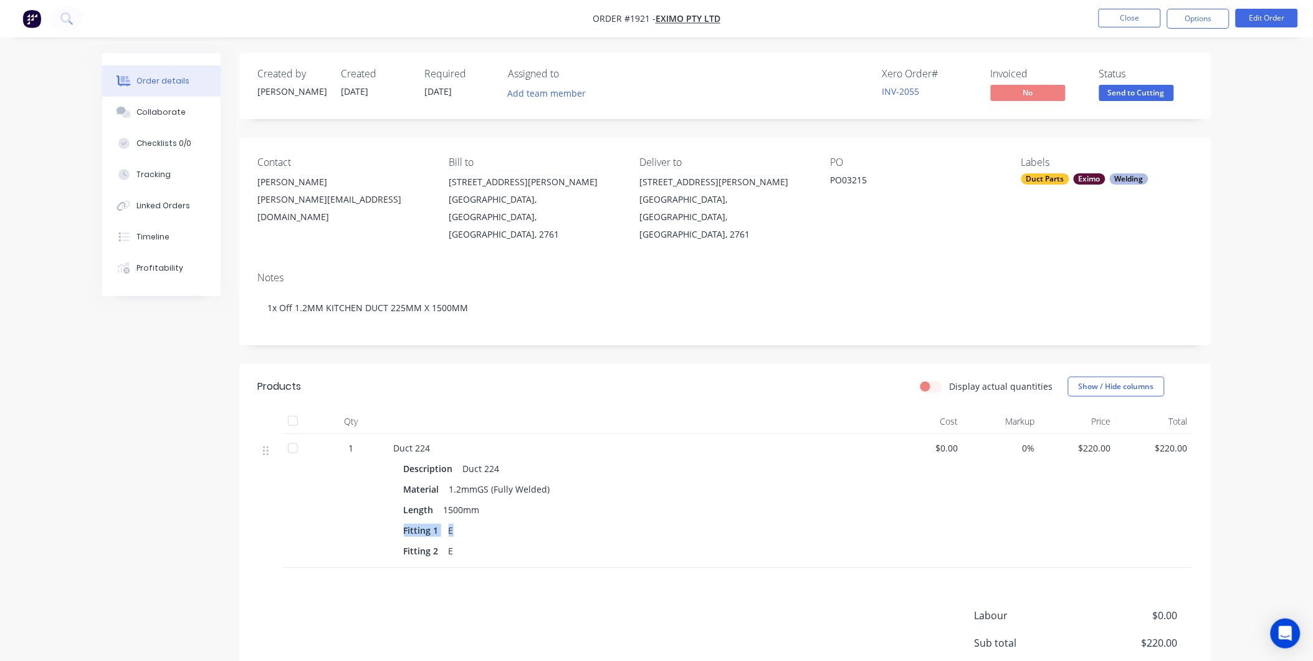
drag, startPoint x: 506, startPoint y: 518, endPoint x: 570, endPoint y: 489, distance: 70.0
click at [570, 489] on div "Description Duct 224 Material 1.2mmGS (Fully Welded) Length 1500mm Fitting 1 E …" at bounding box center [638, 508] width 489 height 103
drag, startPoint x: 570, startPoint y: 489, endPoint x: 531, endPoint y: 335, distance: 158.1
click at [531, 335] on div "Created by [PERSON_NAME] Created [DATE] Required [DATE] Assigned to Add team me…" at bounding box center [725, 412] width 972 height 718
click at [134, 115] on button "Collaborate" at bounding box center [161, 112] width 118 height 31
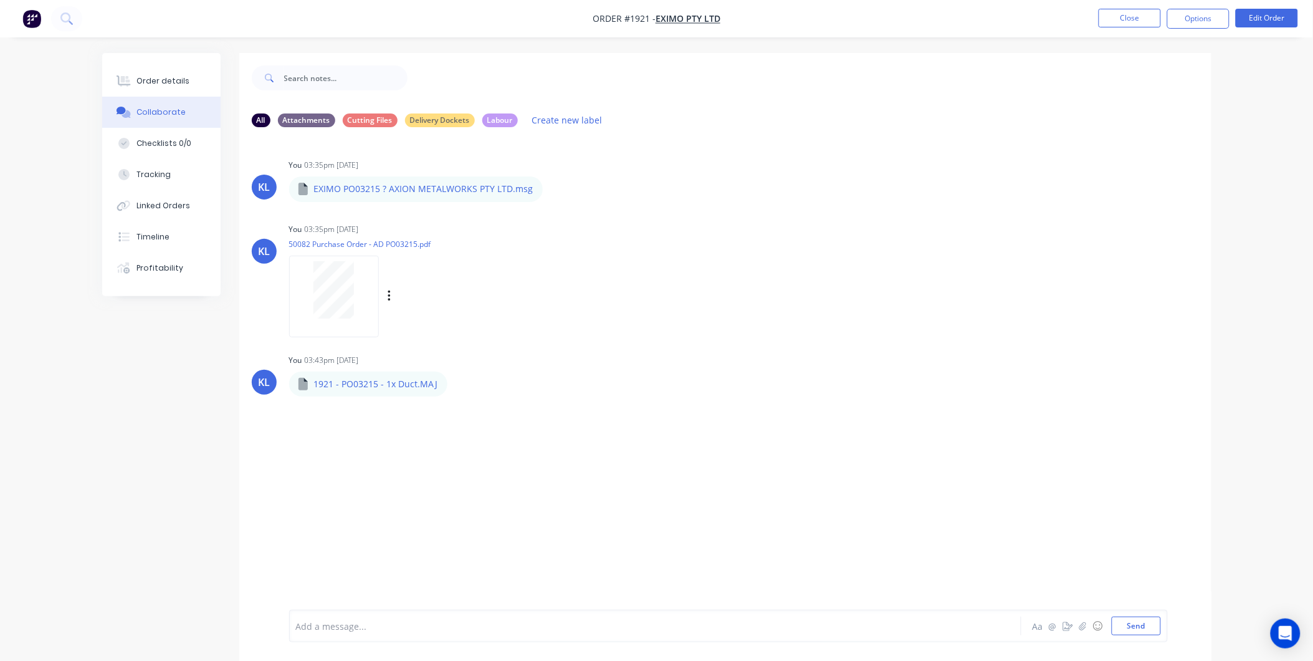
click at [360, 285] on div at bounding box center [334, 289] width 79 height 57
